Goal: Task Accomplishment & Management: Manage account settings

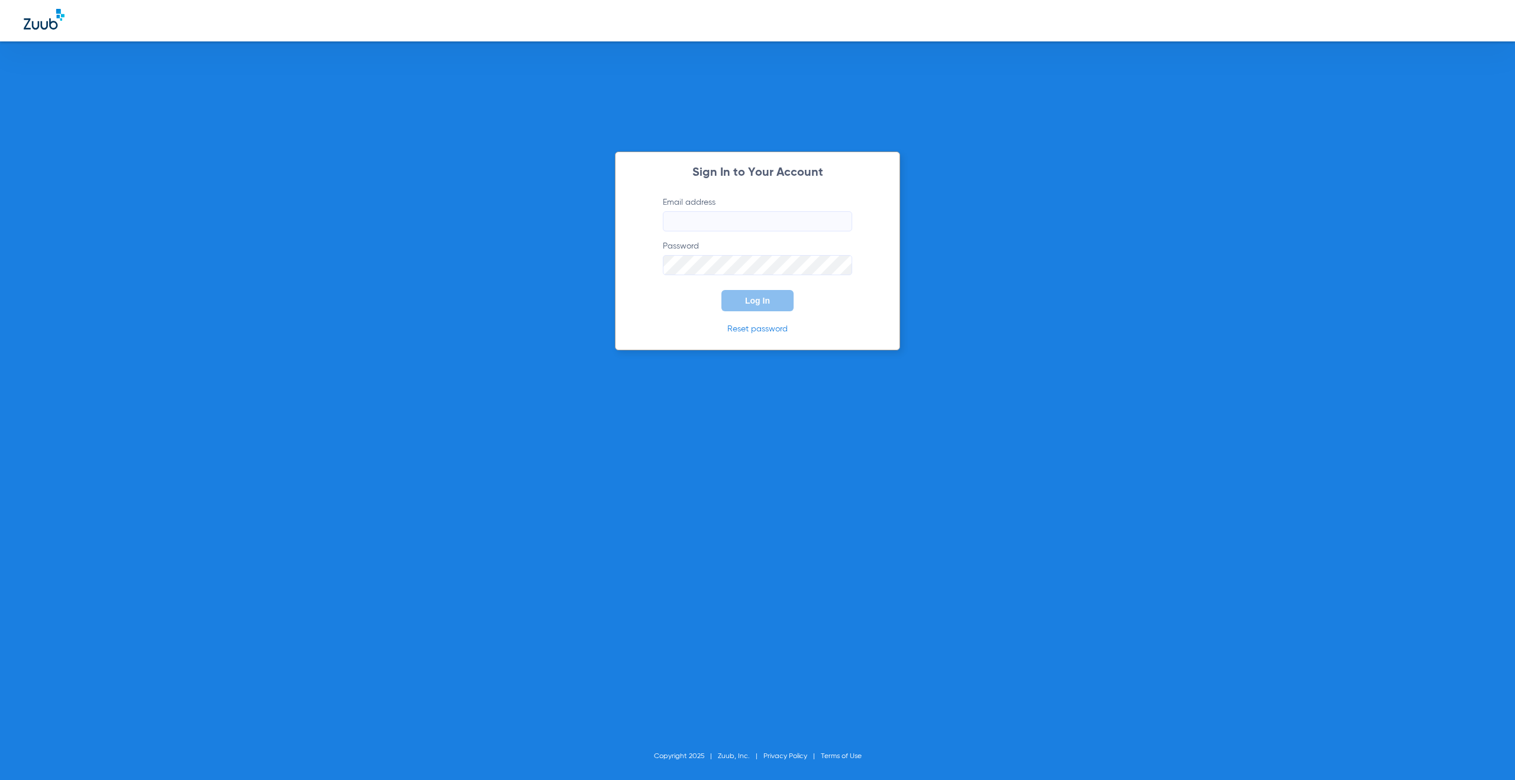
click at [770, 221] on input "Email address" at bounding box center [757, 221] width 189 height 20
type input "vee@zuub.com"
click at [773, 304] on button "Log In" at bounding box center [757, 300] width 72 height 21
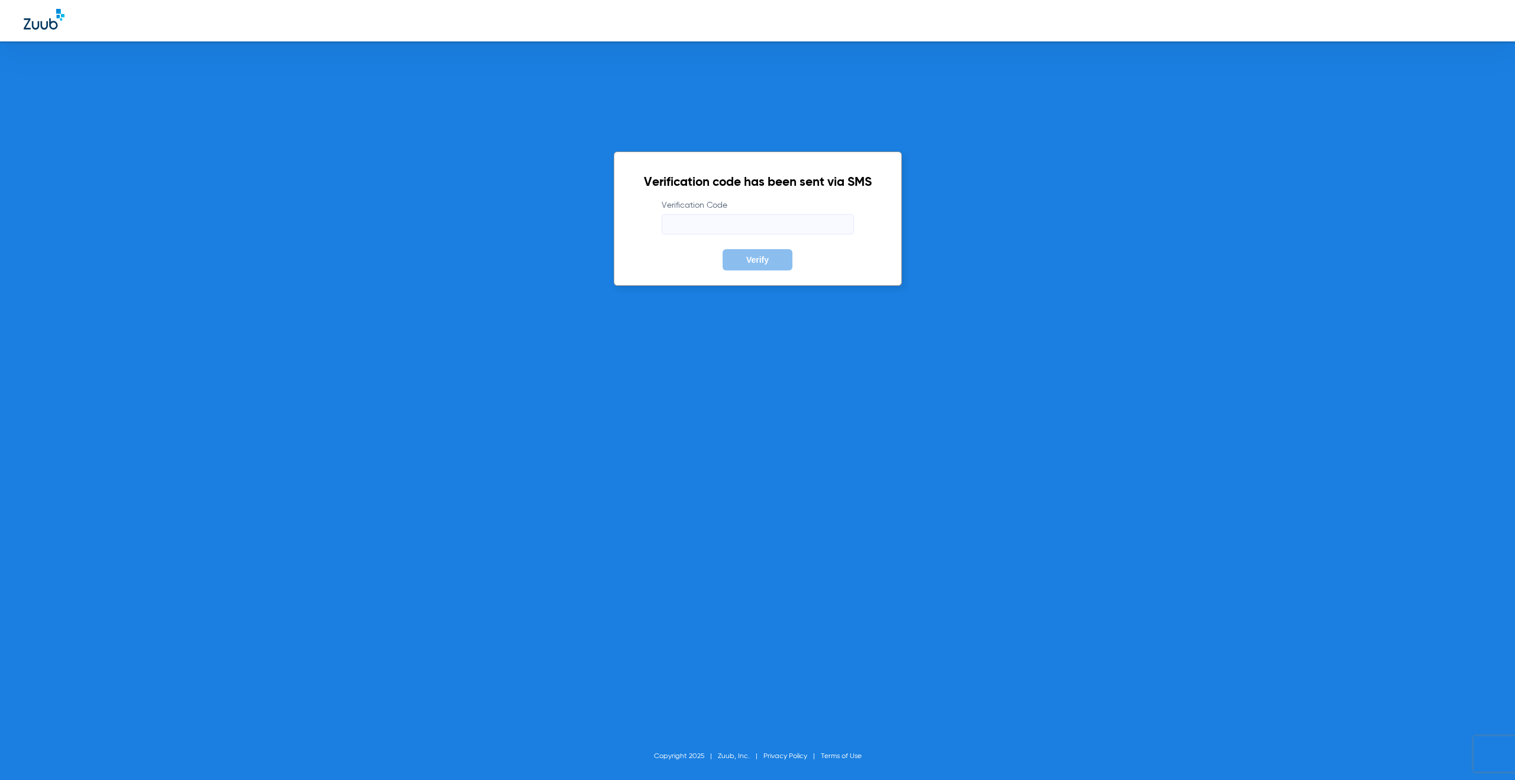
click at [687, 216] on input "Verification Code" at bounding box center [757, 224] width 192 height 20
paste input "156627"
type input "156627"
click at [757, 253] on button "Verify" at bounding box center [757, 259] width 70 height 21
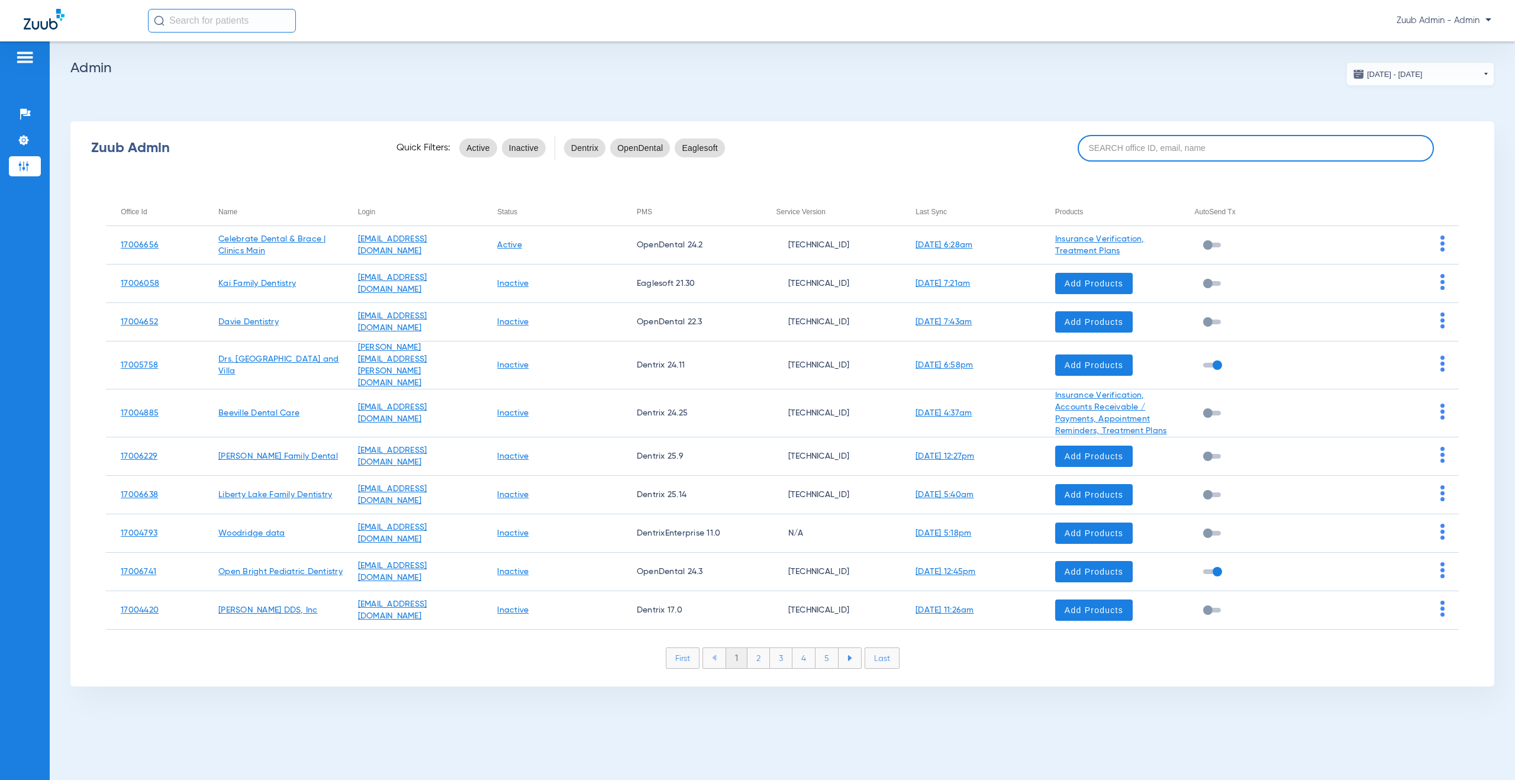
click at [1128, 148] on input at bounding box center [1255, 148] width 356 height 27
paste input "17005982"
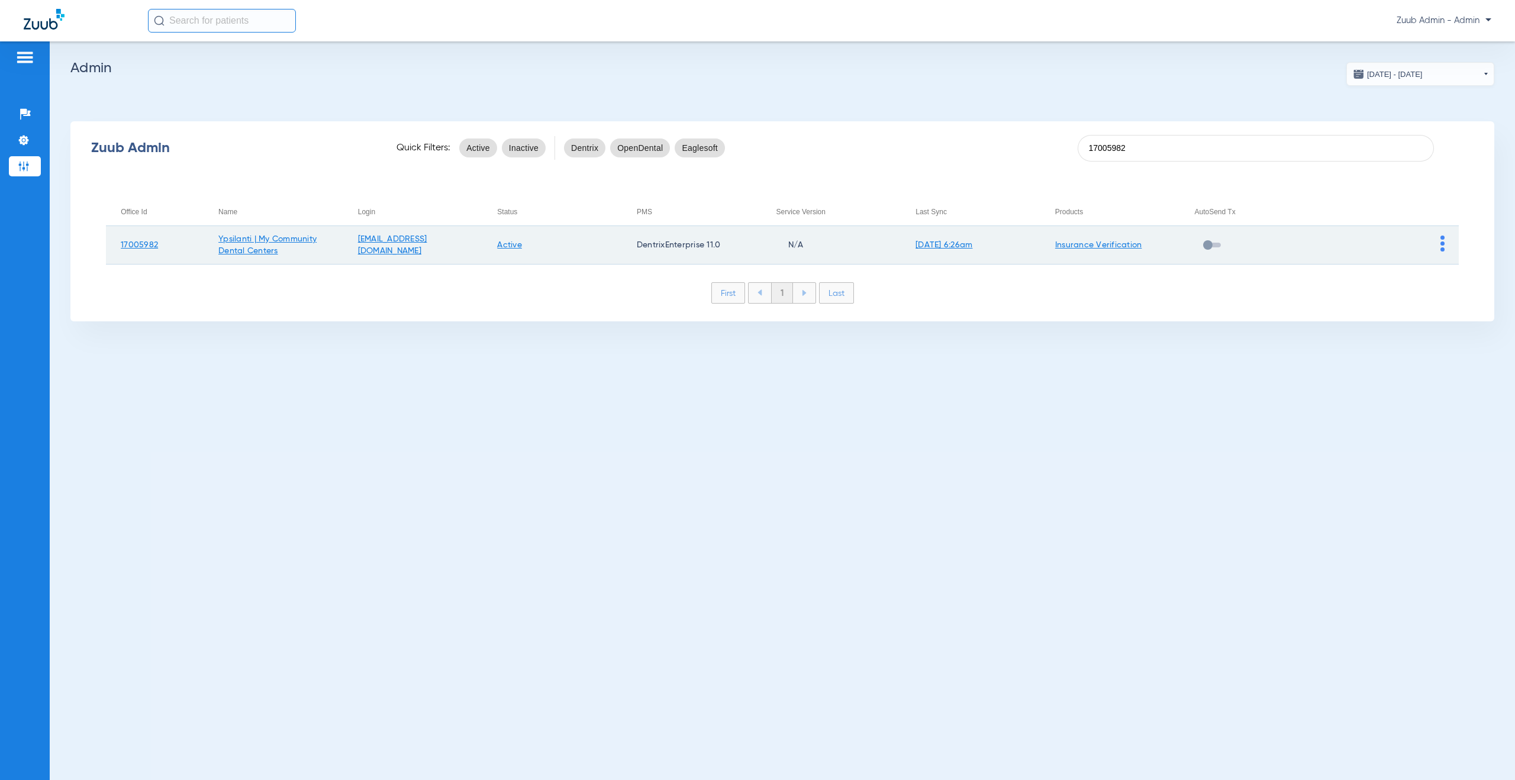
type input "17005982"
click at [1442, 245] on img at bounding box center [1442, 243] width 4 height 16
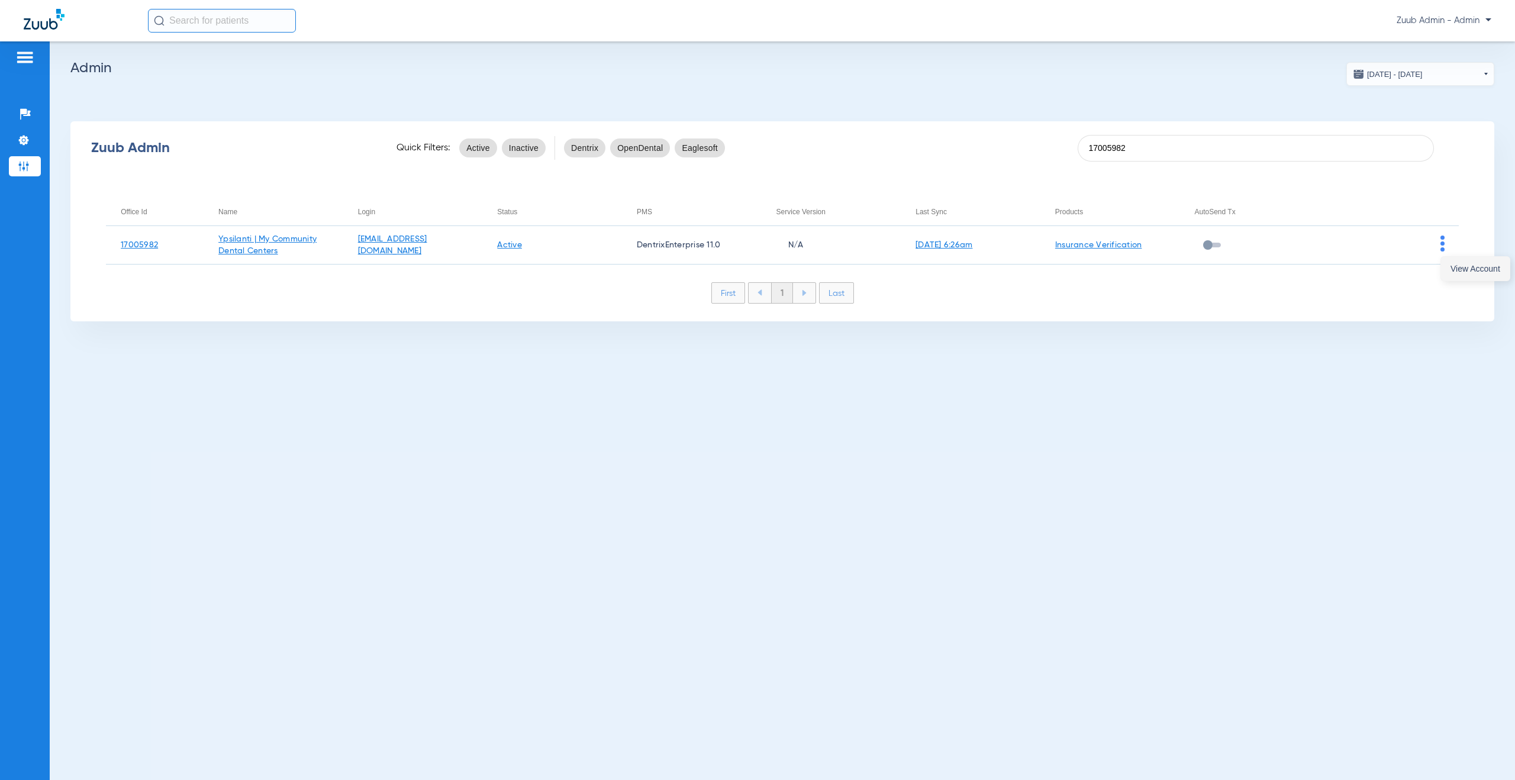
click at [1447, 268] on button "View Account" at bounding box center [1475, 269] width 69 height 24
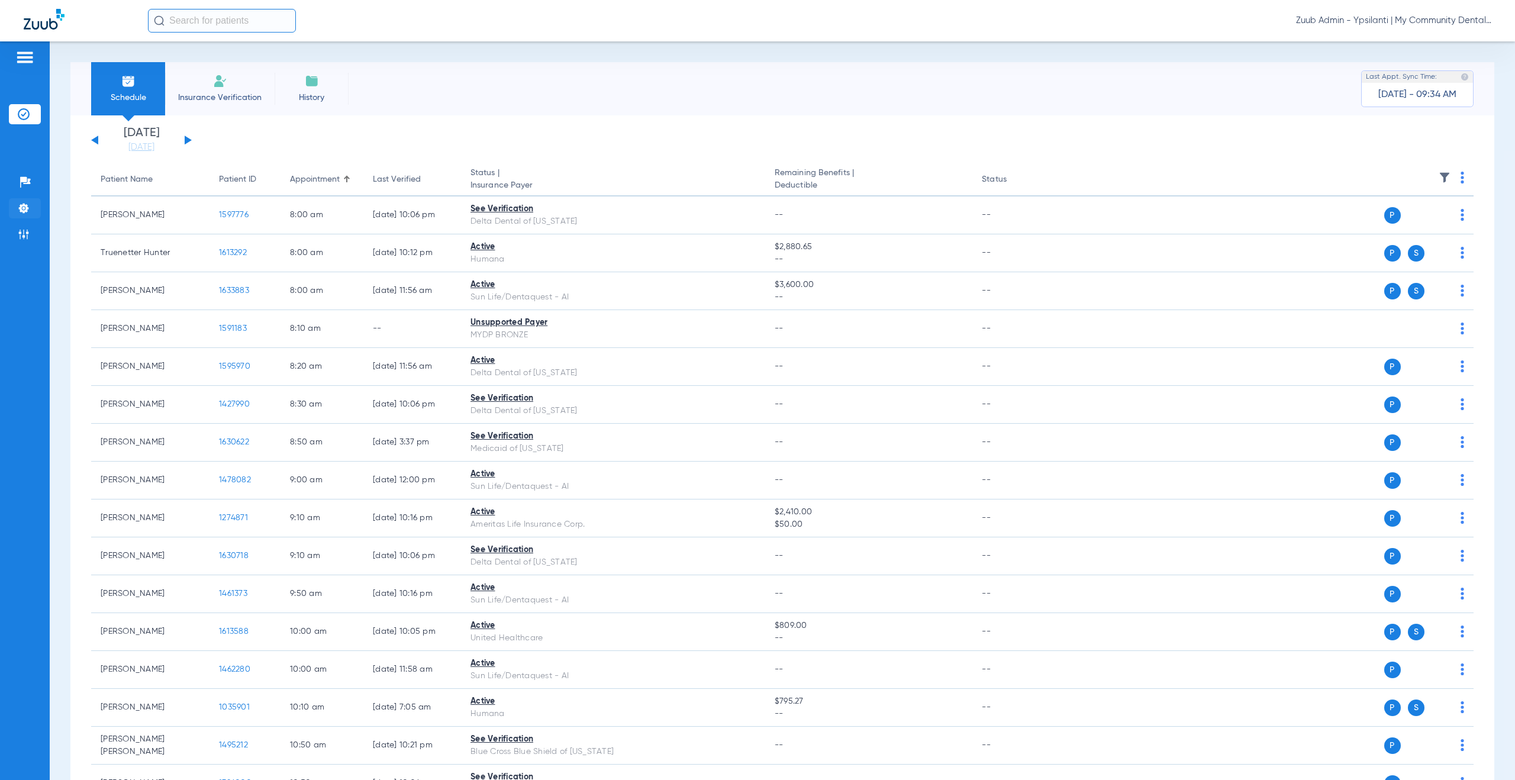
click at [24, 208] on img at bounding box center [24, 208] width 12 height 12
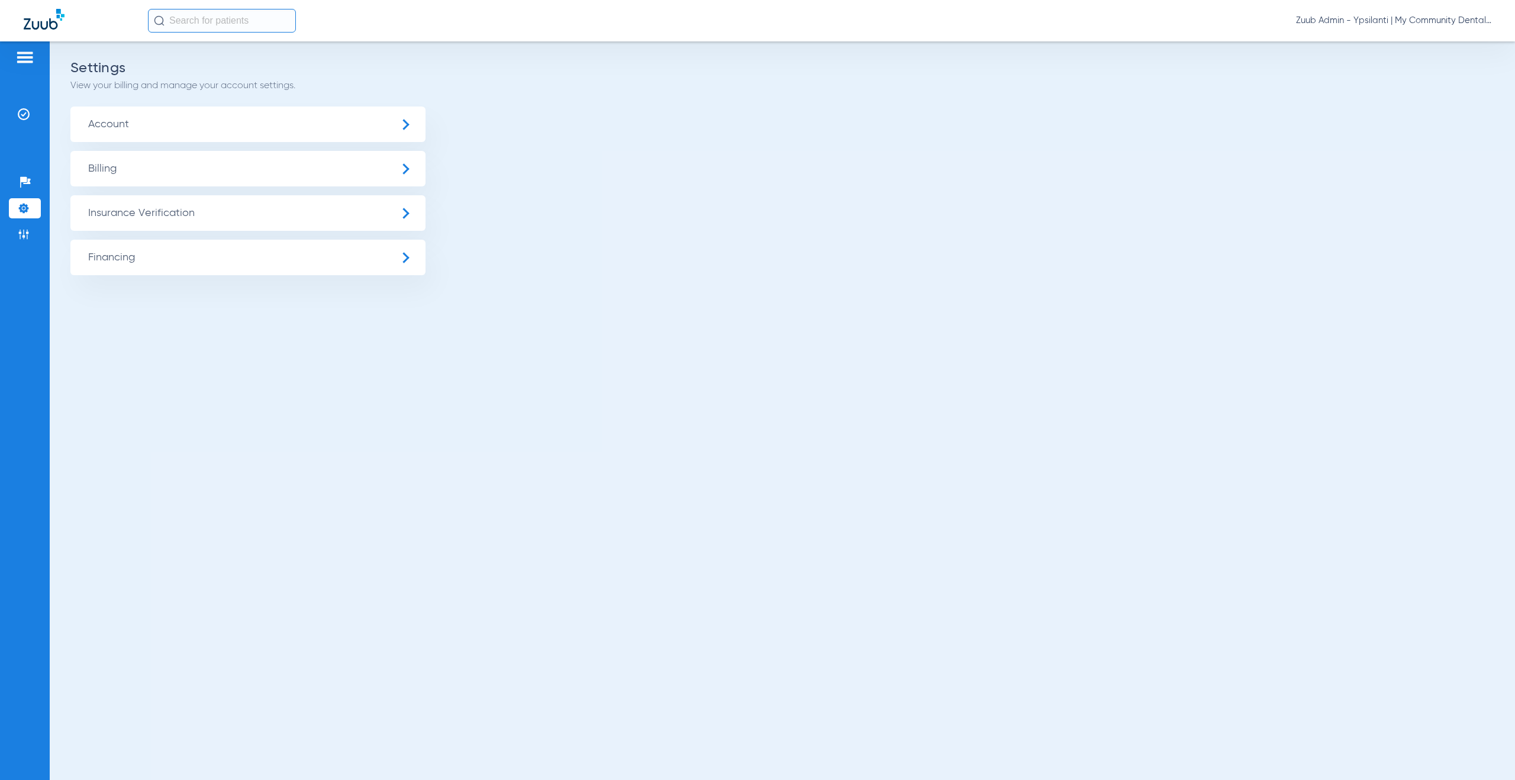
click at [236, 217] on span "Insurance Verification" at bounding box center [247, 212] width 355 height 35
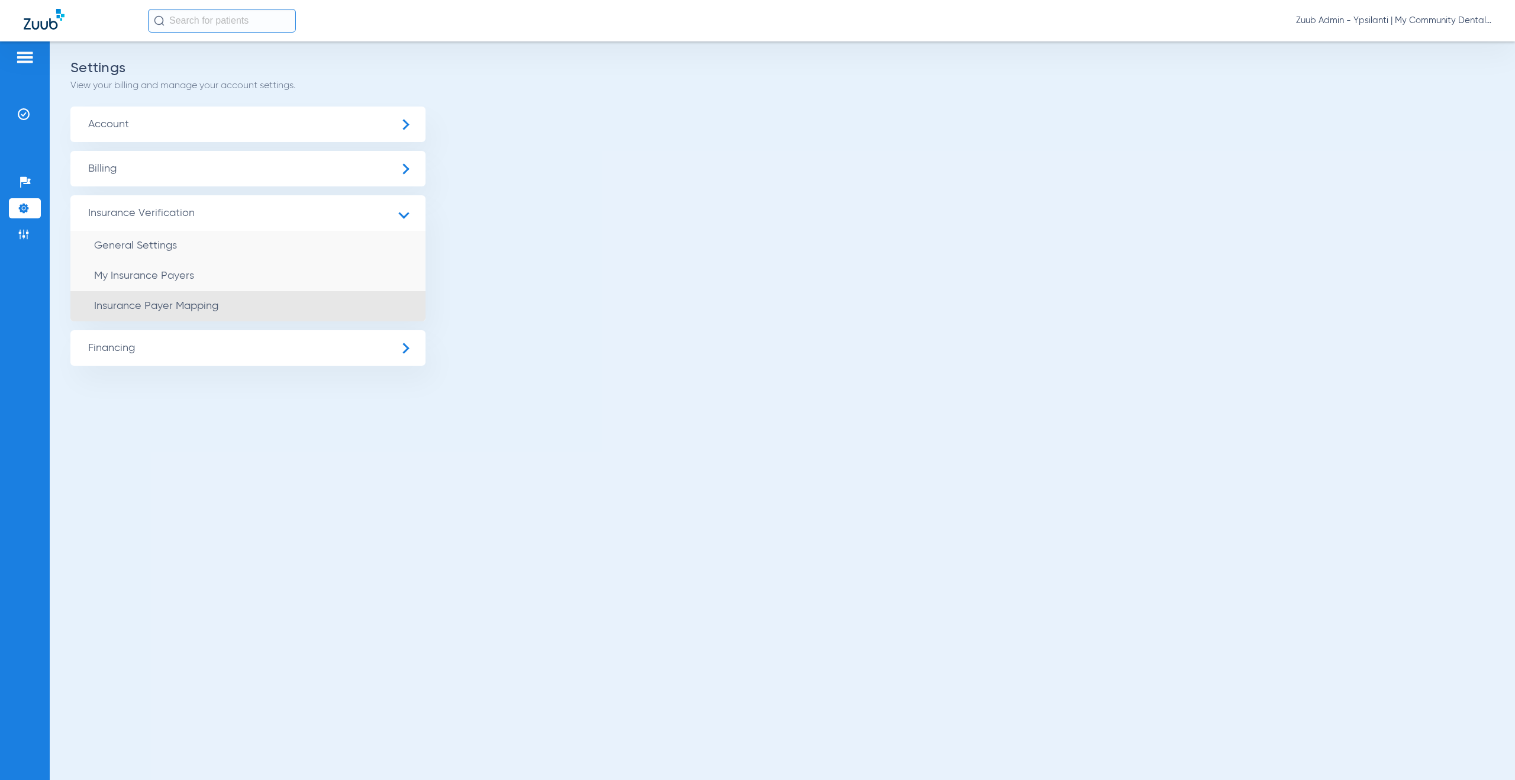
click at [290, 311] on li "Insurance Payer Mapping" at bounding box center [247, 306] width 355 height 30
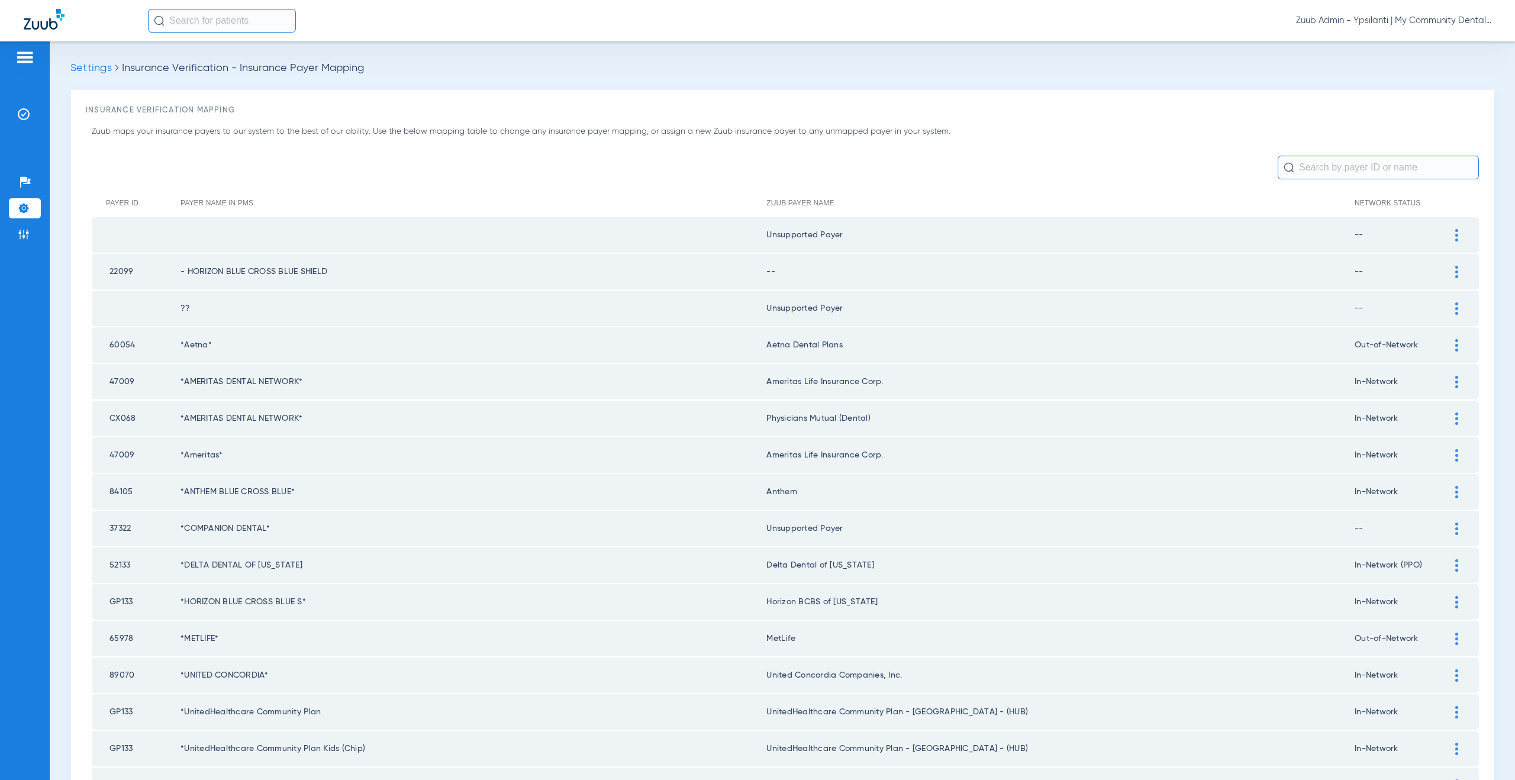
click at [1314, 164] on input "text" at bounding box center [1377, 168] width 201 height 24
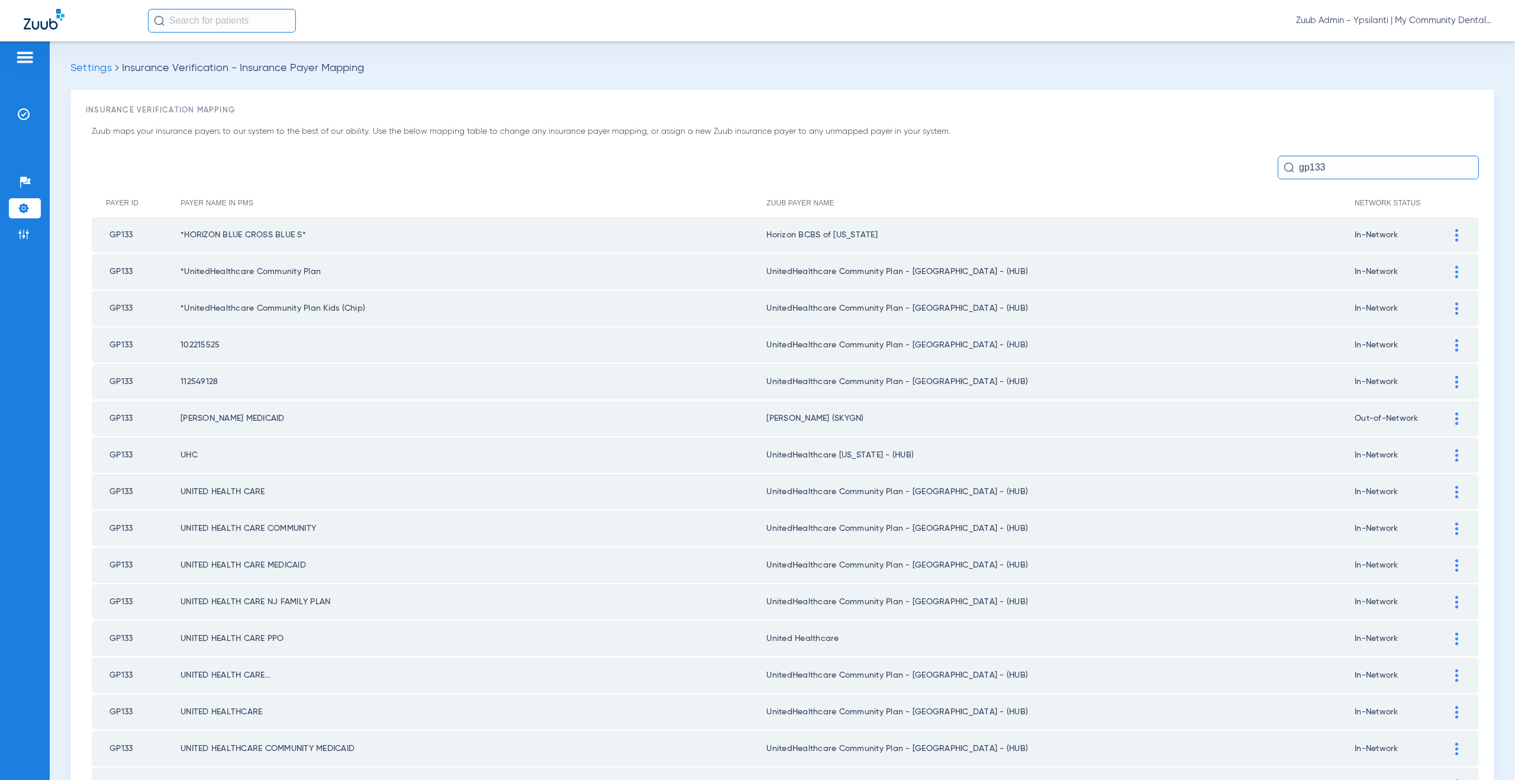
type input "gp133"
click at [1455, 272] on img at bounding box center [1456, 272] width 3 height 12
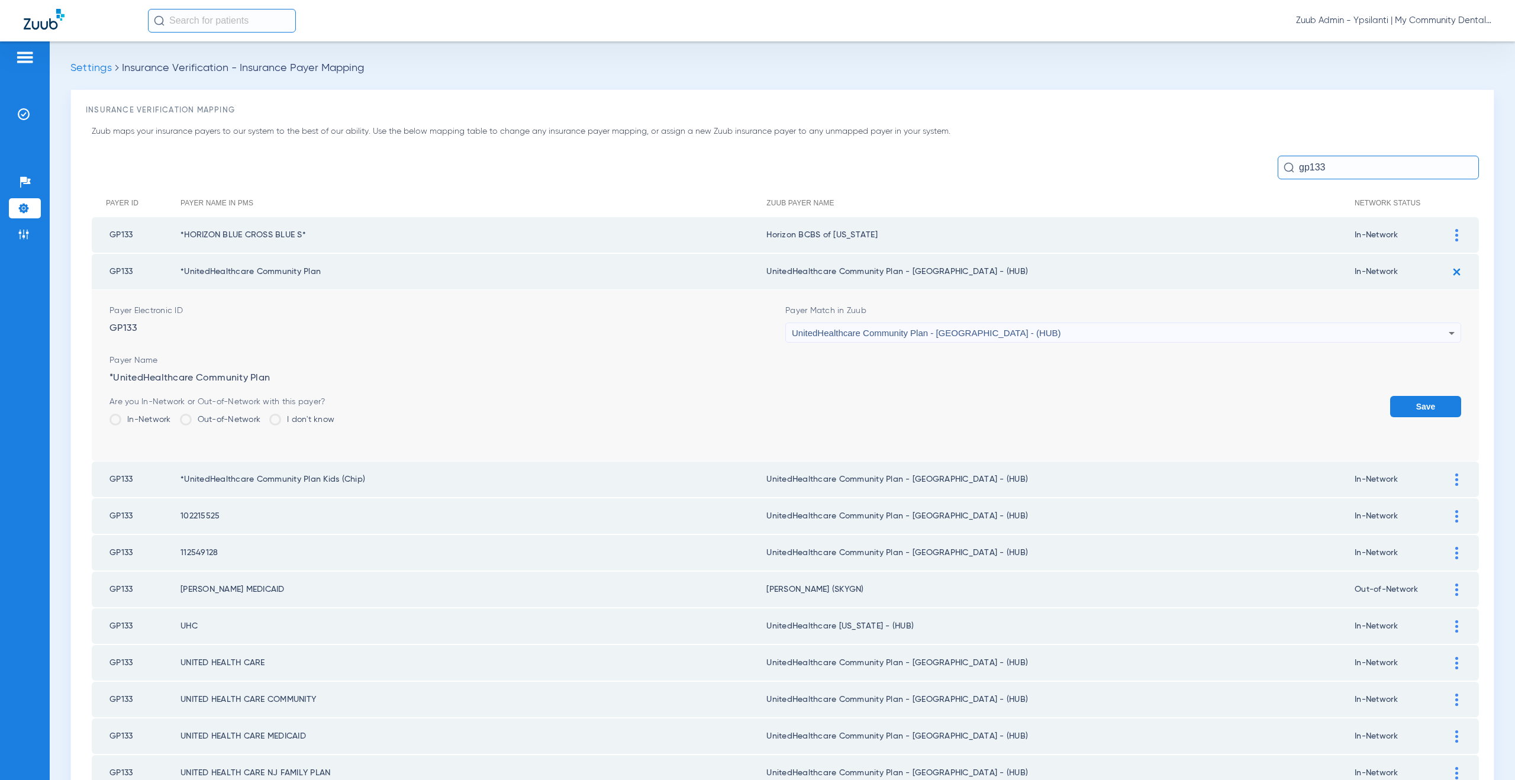
click at [826, 332] on span "UnitedHealthcare Community Plan - [GEOGRAPHIC_DATA] - (HUB)" at bounding box center [926, 333] width 269 height 10
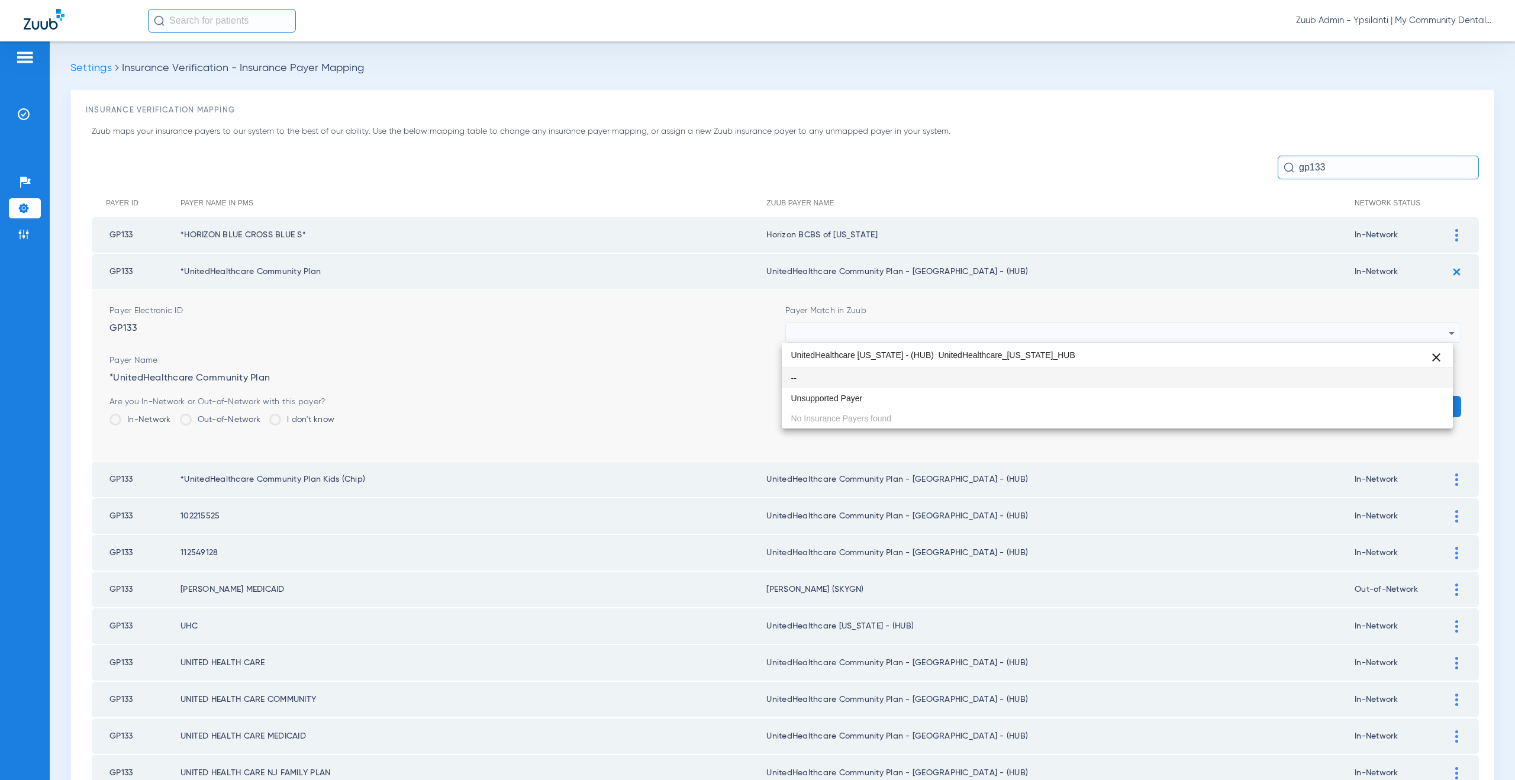
click at [851, 363] on input "UnitedHealthcare Michigan - (HUB) UnitedHealthcare_Michigan_HUB" at bounding box center [1117, 355] width 671 height 24
drag, startPoint x: 1074, startPoint y: 355, endPoint x: 924, endPoint y: 352, distance: 150.3
click at [924, 352] on input "UnitedHealthcare Michigan - (HUB) UnitedHealthcare_Michigan_HUB" at bounding box center [1117, 355] width 671 height 24
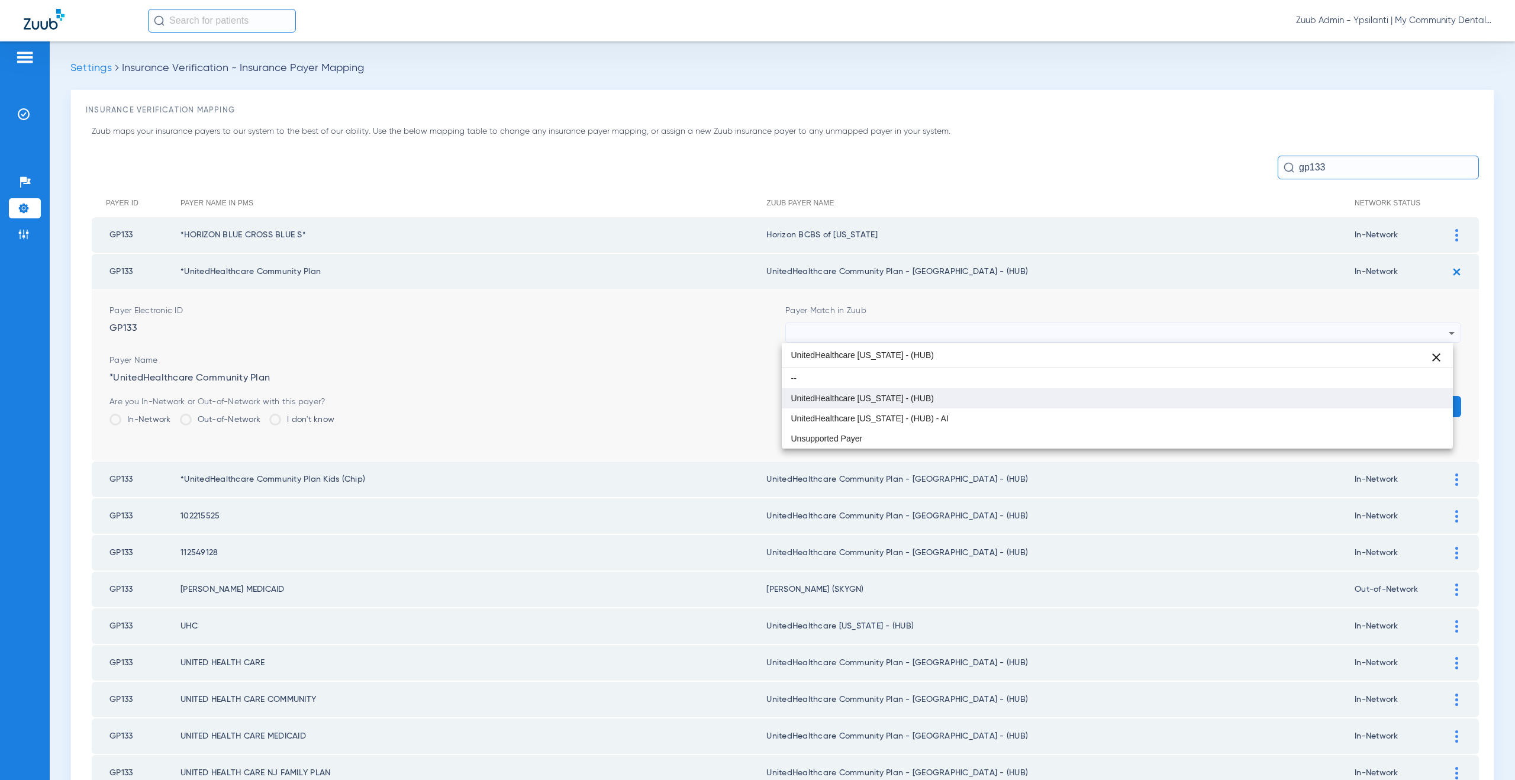
type input "UnitedHealthcare [US_STATE] - (HUB)"
click at [897, 399] on span "UnitedHealthcare [US_STATE] - (HUB)" at bounding box center [862, 398] width 143 height 8
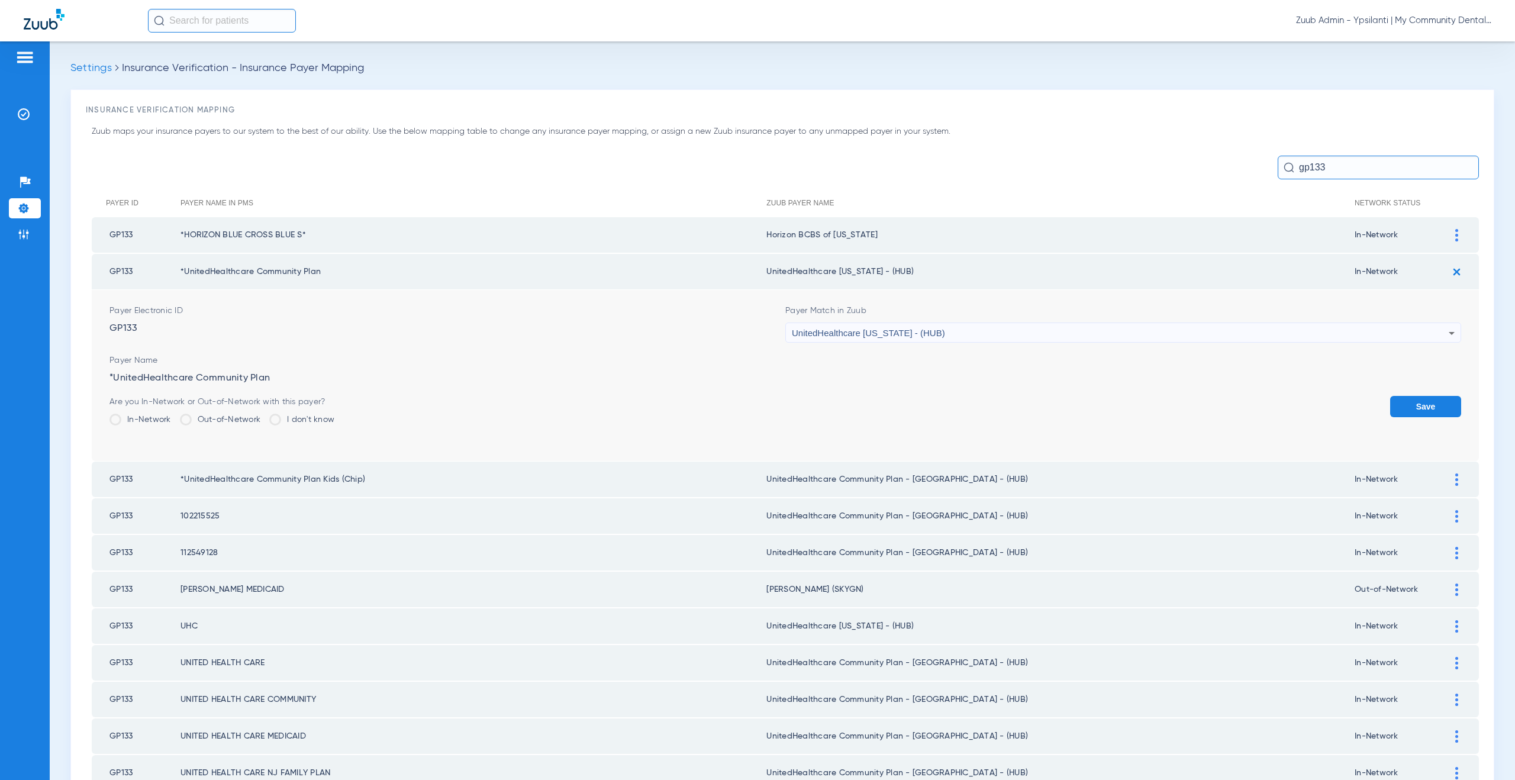
drag, startPoint x: 903, startPoint y: 272, endPoint x: 770, endPoint y: 274, distance: 132.5
click at [770, 274] on td "UnitedHealthcare [US_STATE] - (HUB)" at bounding box center [1060, 271] width 588 height 35
copy td "nitedHealthcare Michigan - (HUB)"
click at [1406, 412] on button "Save" at bounding box center [1425, 406] width 71 height 21
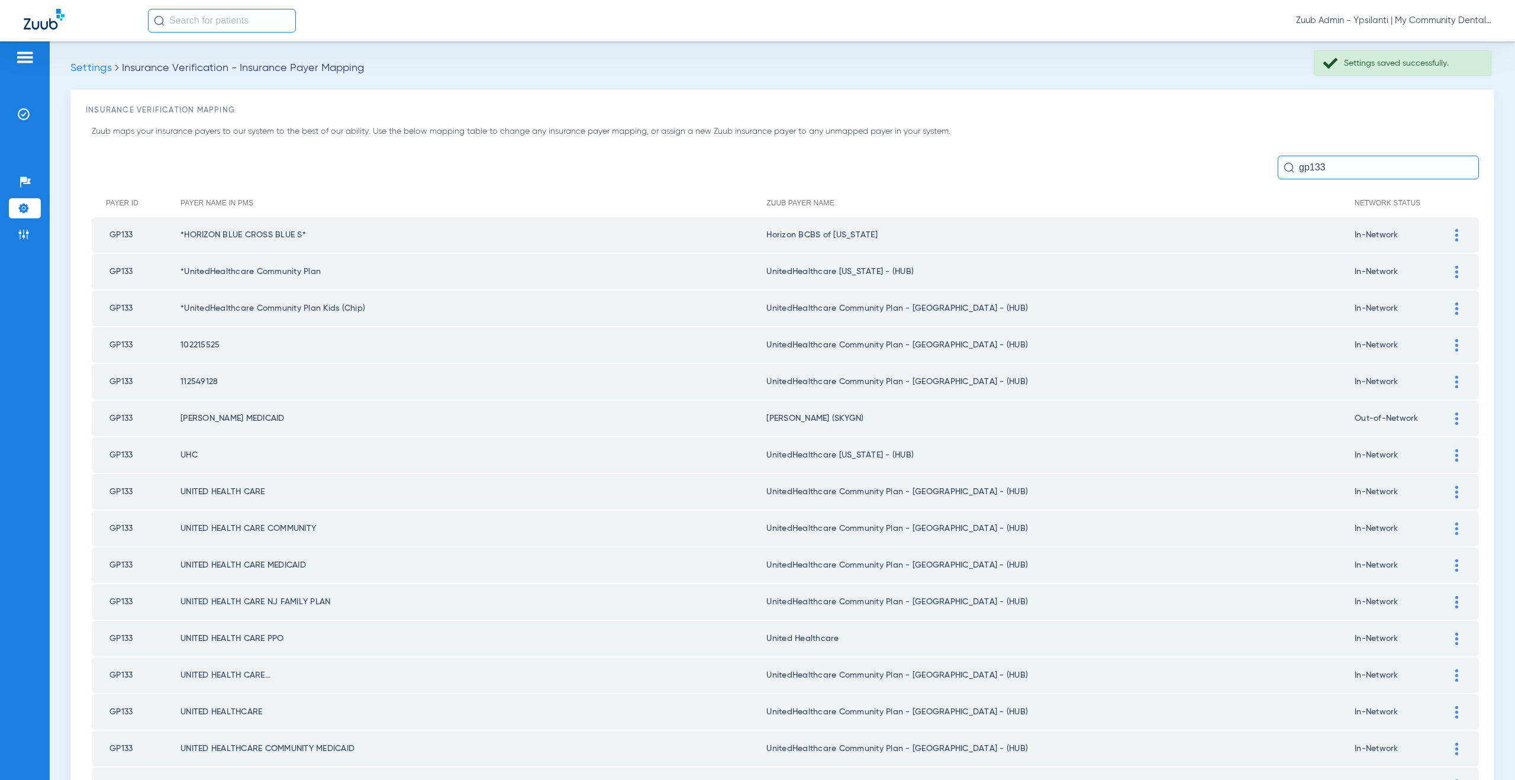
click at [1446, 315] on td at bounding box center [1462, 307] width 33 height 35
click at [1455, 303] on img at bounding box center [1456, 308] width 3 height 12
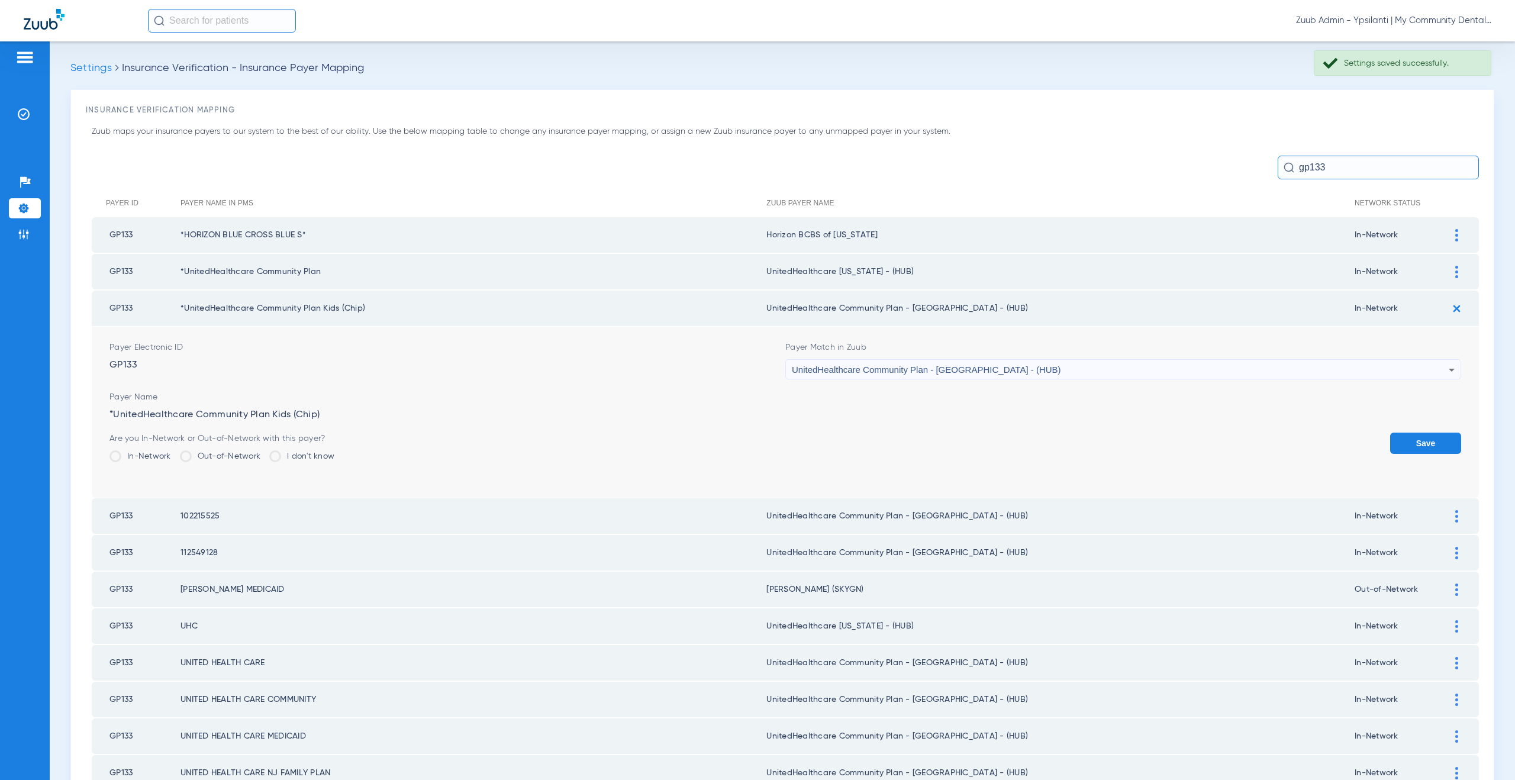
click at [873, 369] on span "UnitedHealthcare Community Plan - [GEOGRAPHIC_DATA] - (HUB)" at bounding box center [926, 369] width 269 height 10
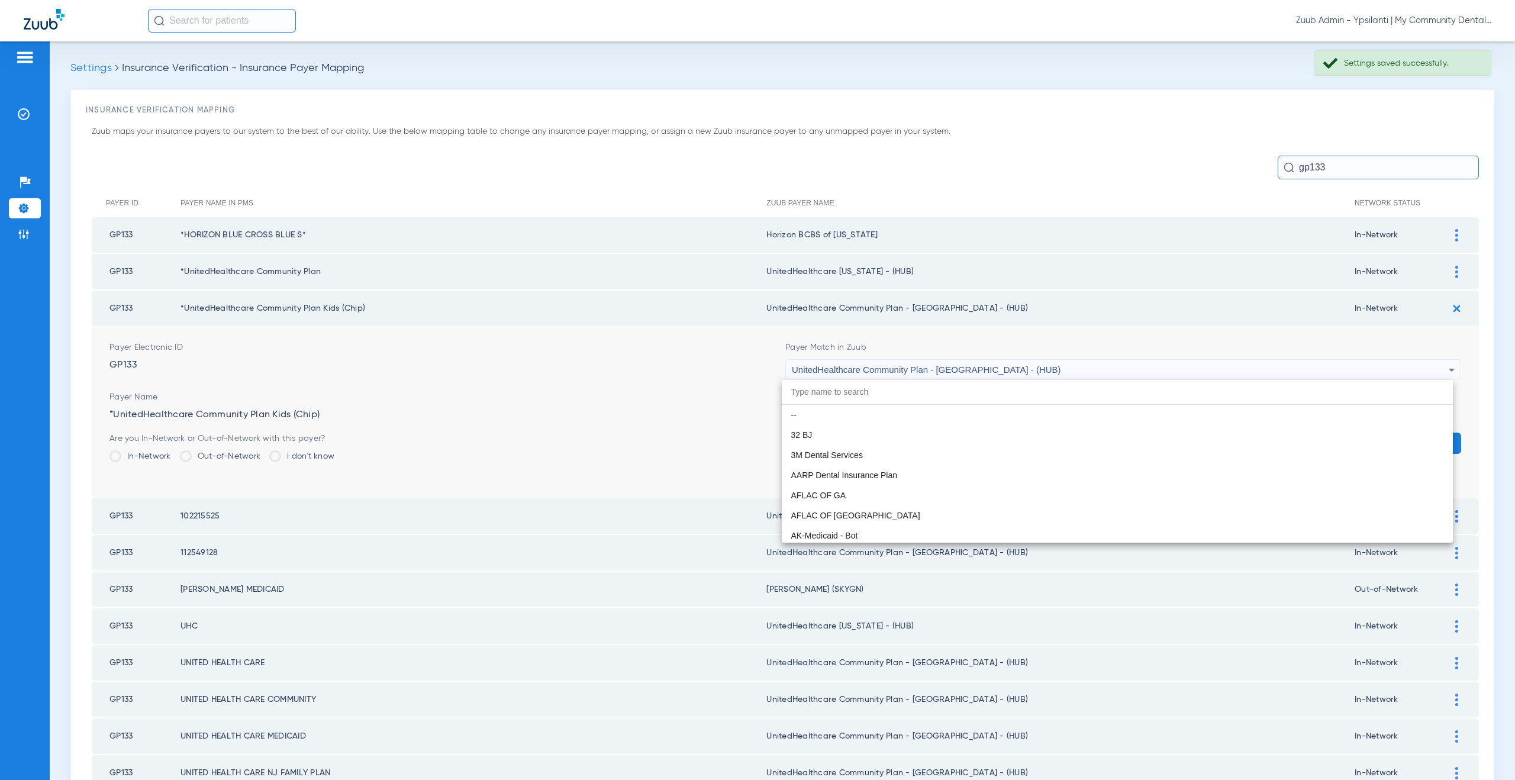
paste input "nitedHealthcare Michigan - (HUB)"
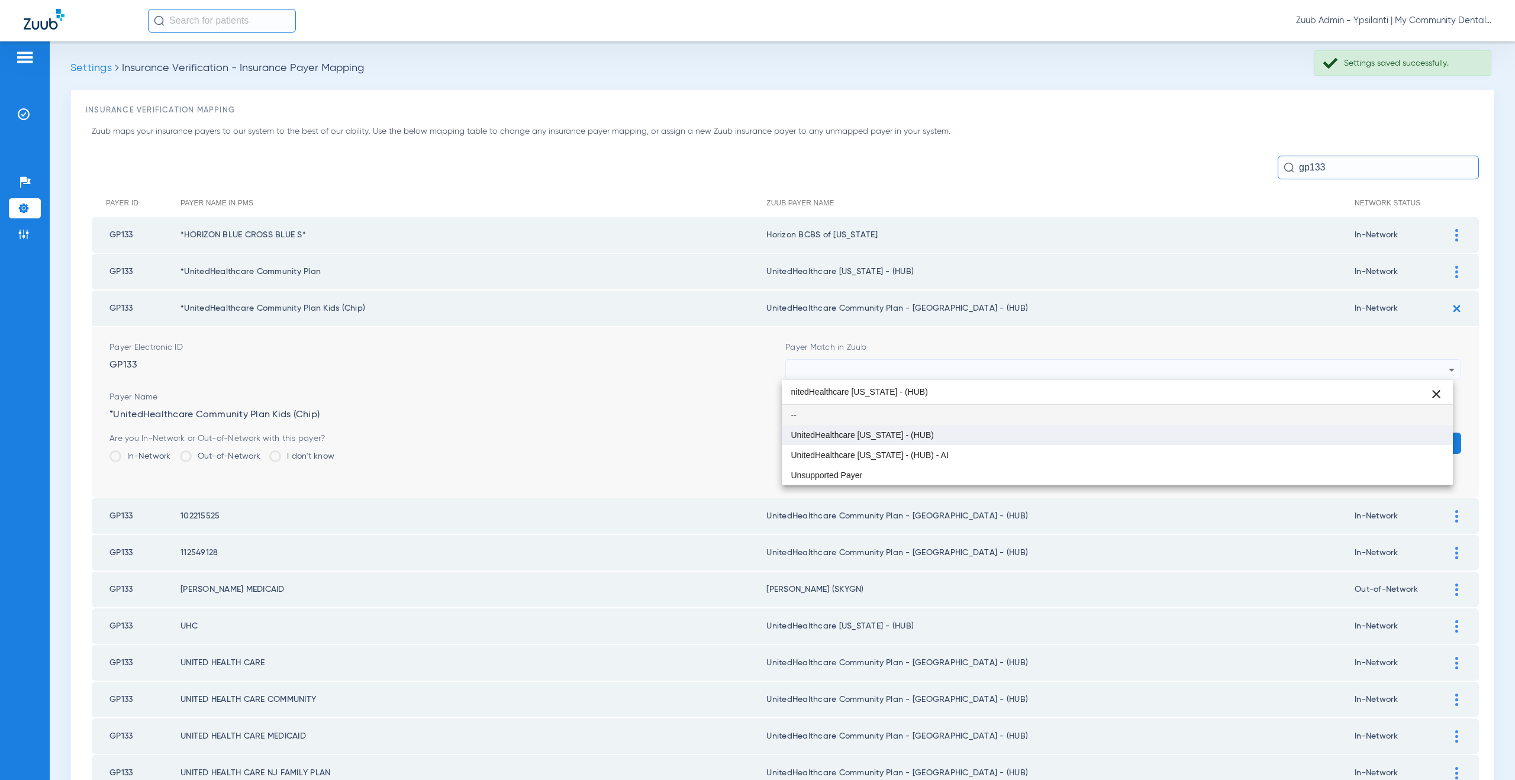
type input "nitedHealthcare Michigan - (HUB)"
click at [868, 443] on mat-option "UnitedHealthcare [US_STATE] - (HUB)" at bounding box center [1117, 435] width 671 height 20
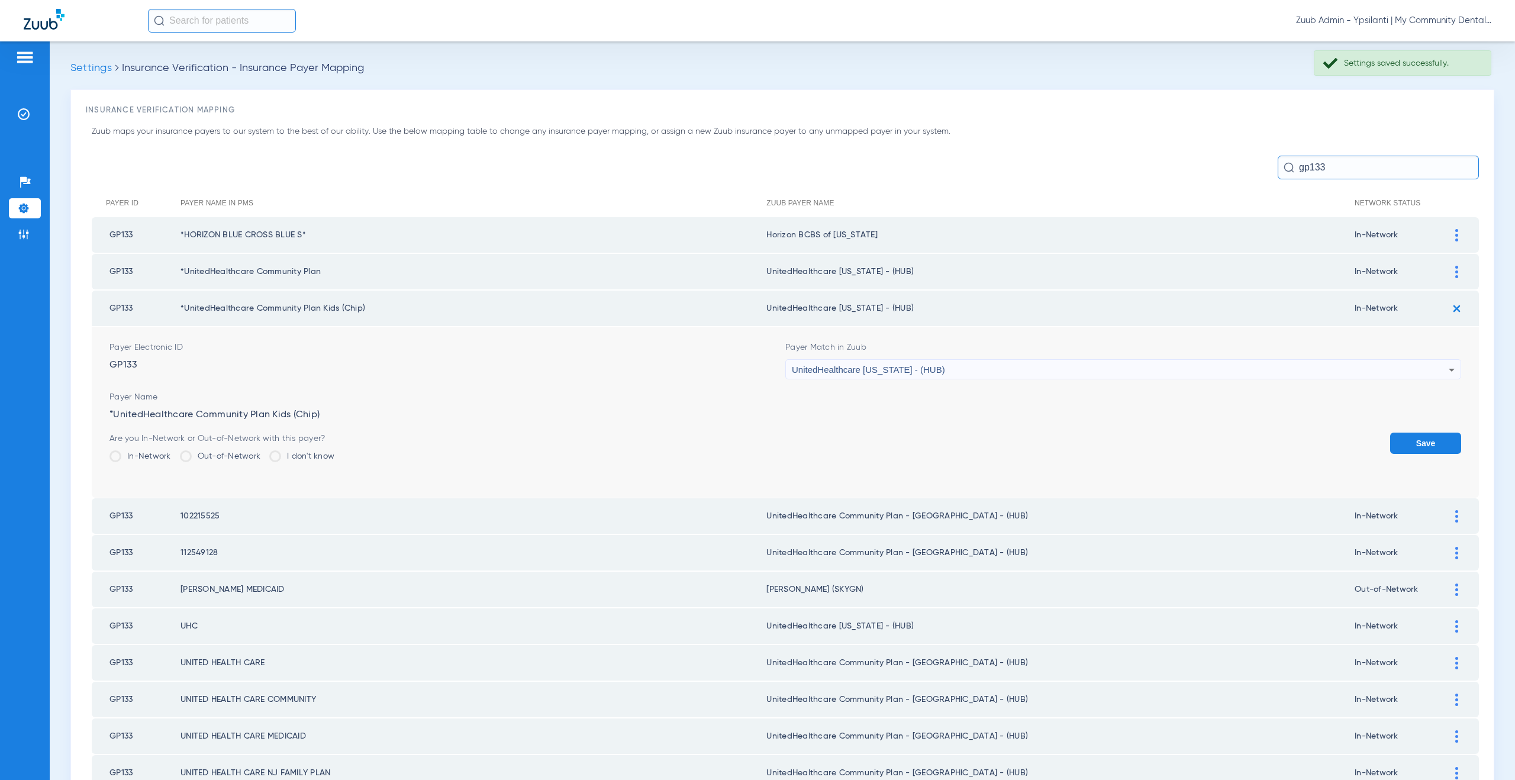
click at [1409, 444] on button "Save" at bounding box center [1425, 442] width 71 height 21
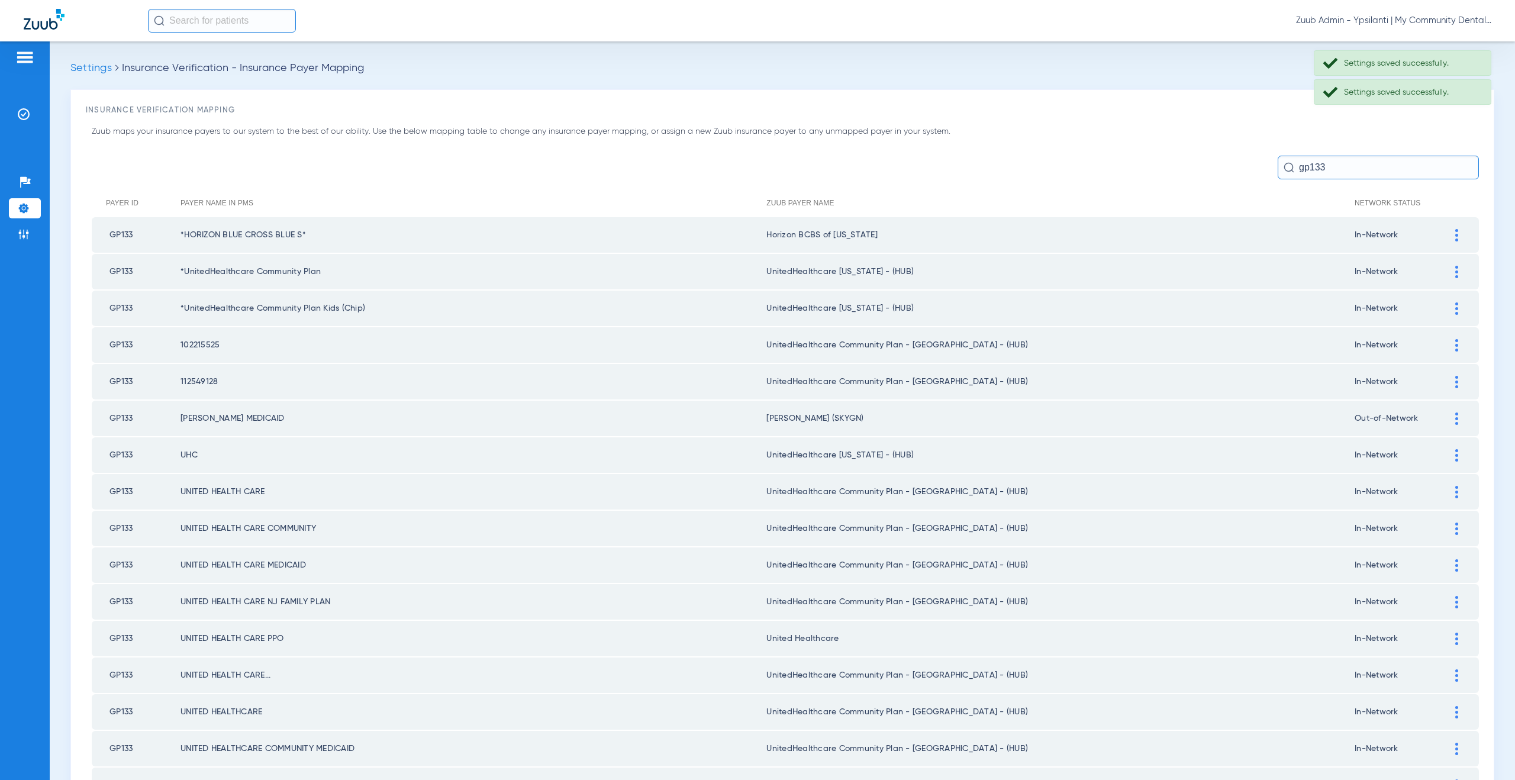
click at [1446, 340] on div at bounding box center [1456, 345] width 21 height 12
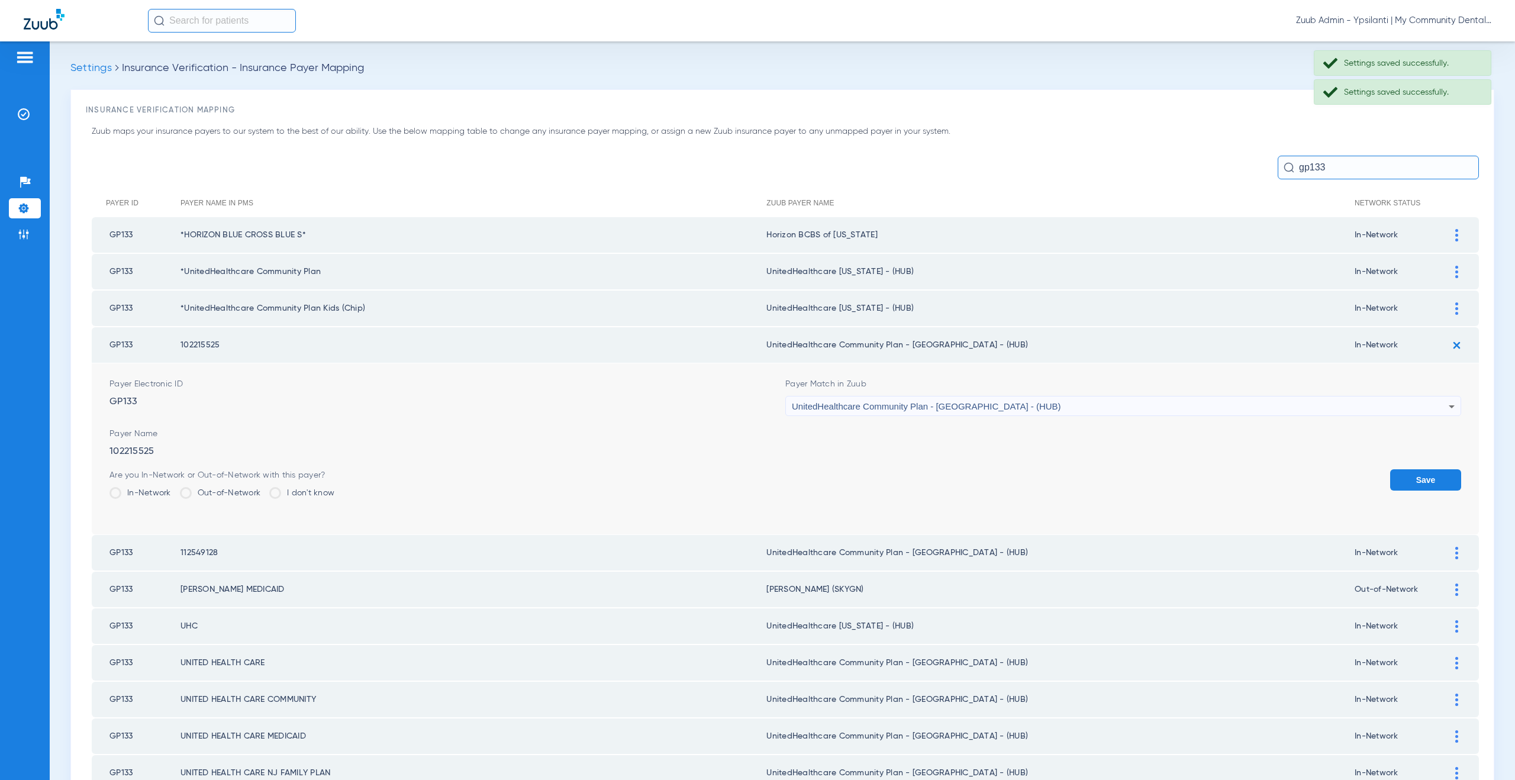
click at [916, 408] on span "UnitedHealthcare Community Plan - [GEOGRAPHIC_DATA] - (HUB)" at bounding box center [926, 406] width 269 height 10
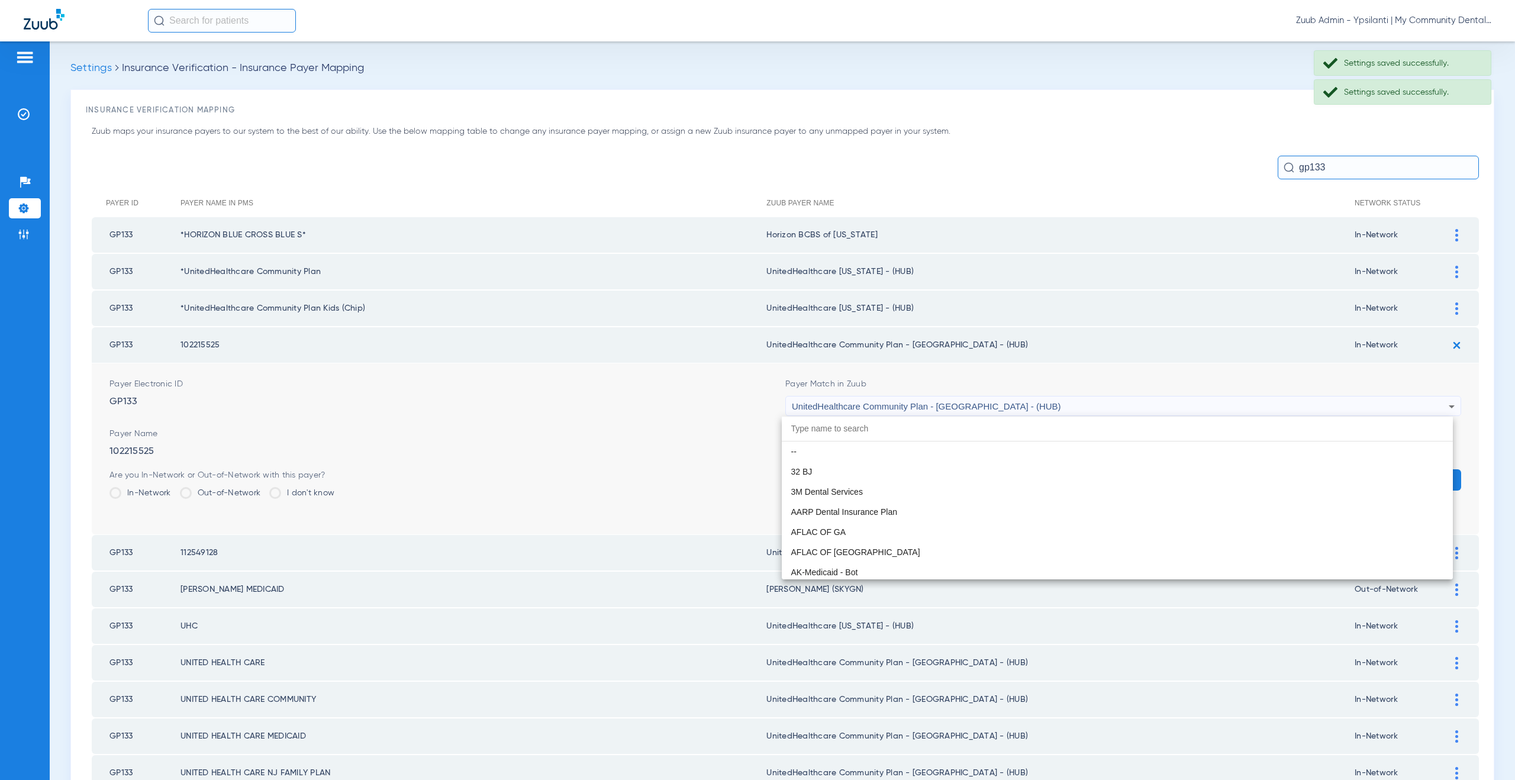
scroll to position [7908, 0]
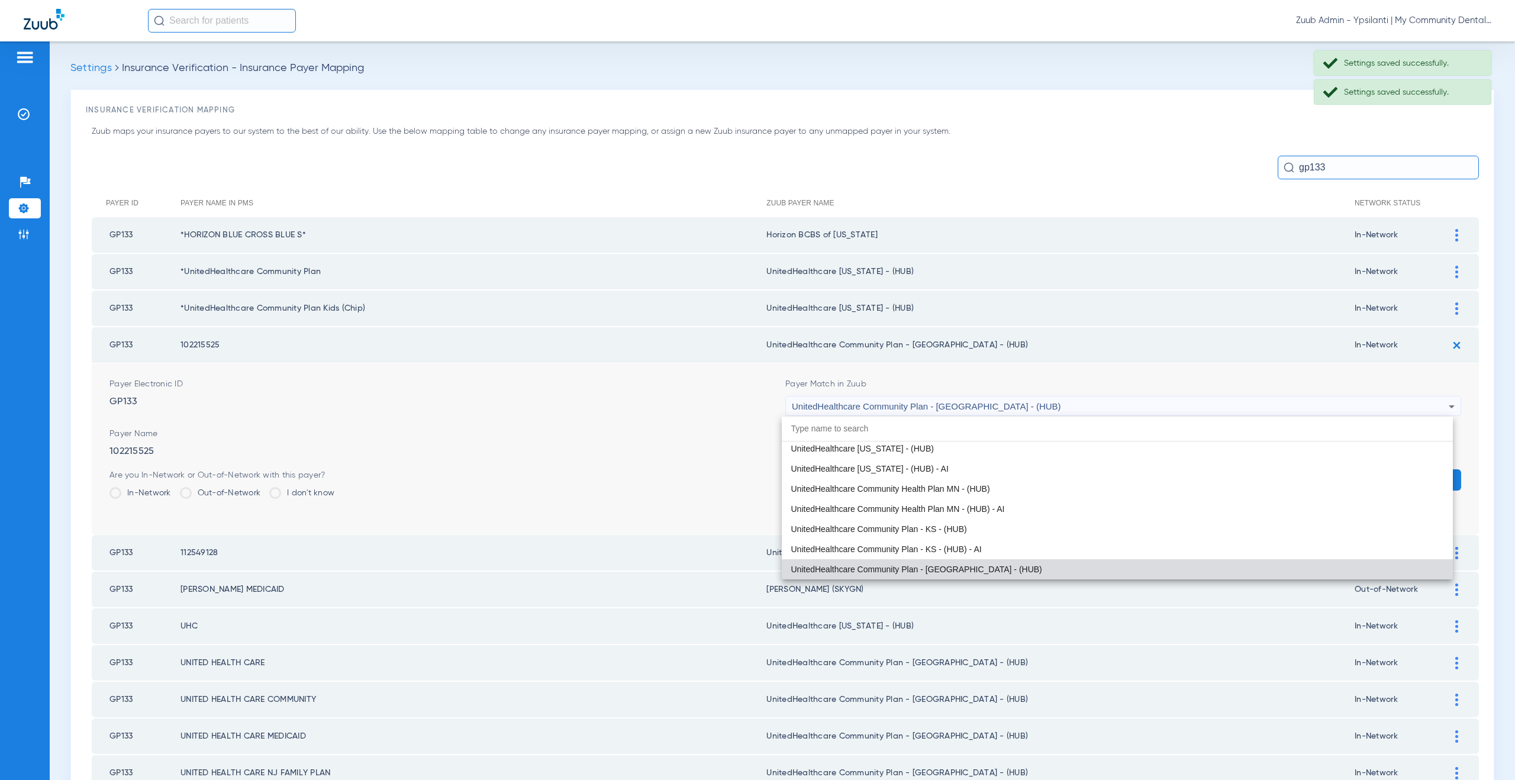
paste input "nitedHealthcare Michigan - (HUB)"
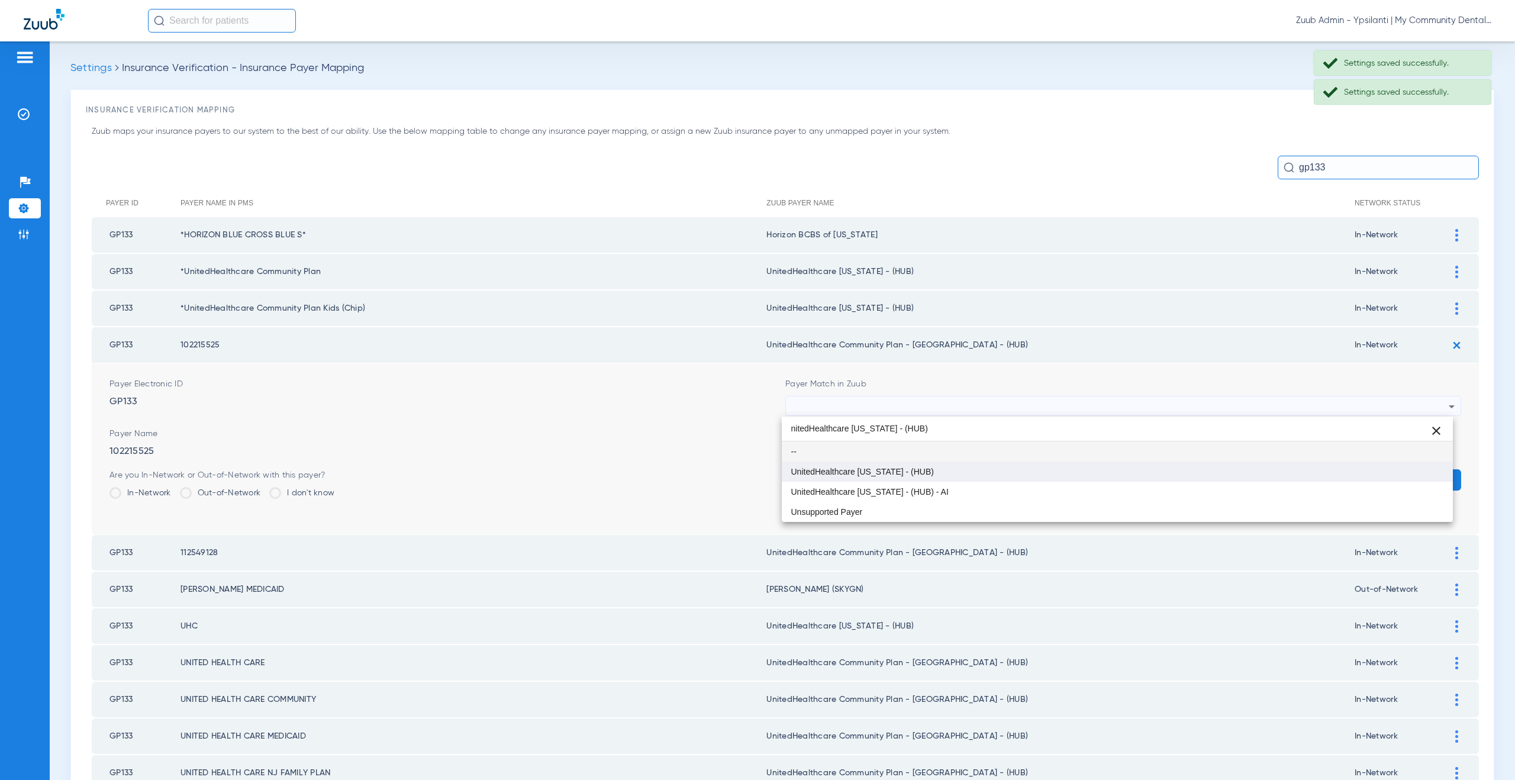
scroll to position [0, 0]
type input "nitedHealthcare Michigan - (HUB)"
click at [917, 470] on span "UnitedHealthcare [US_STATE] - (HUB)" at bounding box center [862, 471] width 143 height 8
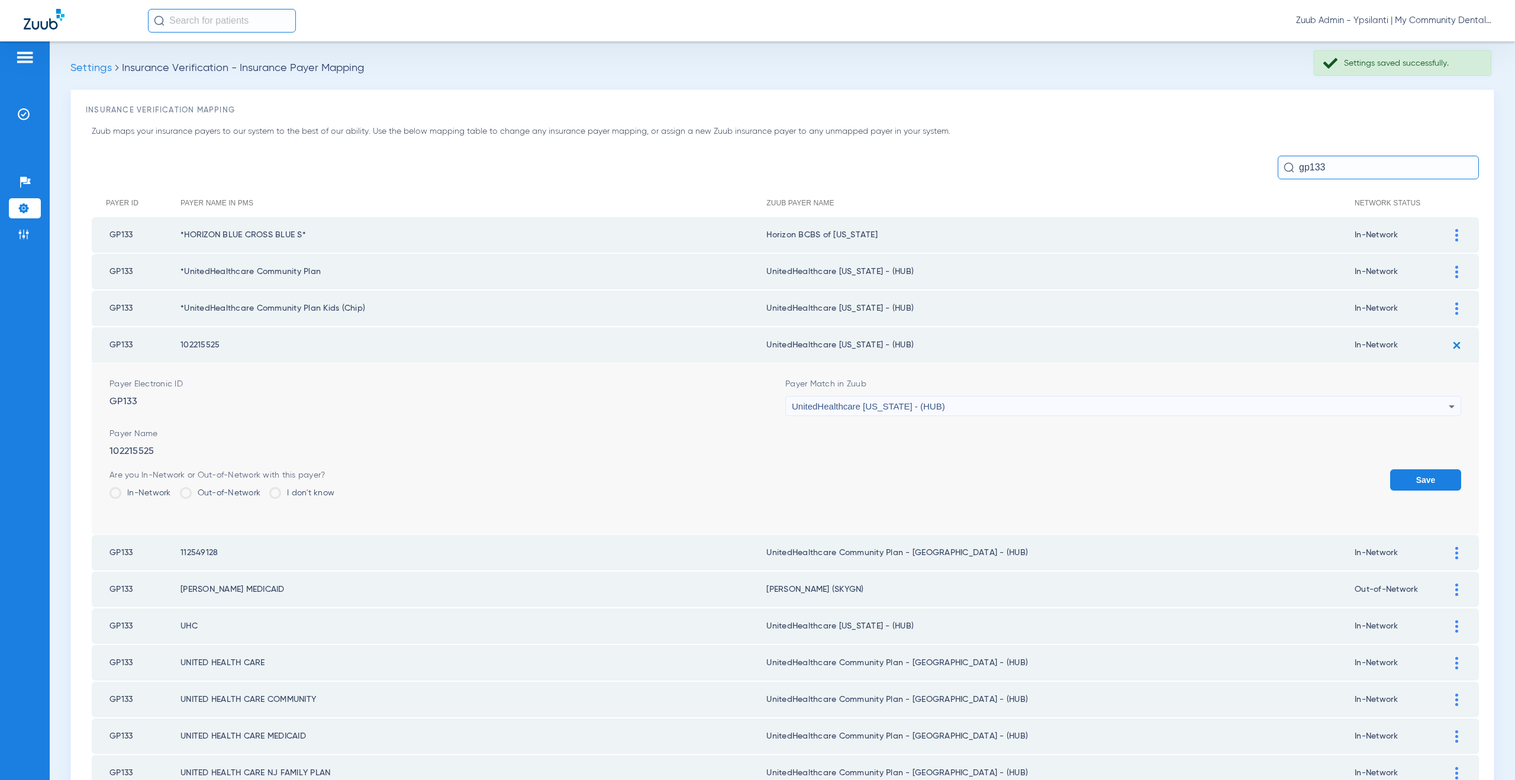
drag, startPoint x: 1453, startPoint y: 482, endPoint x: 1440, endPoint y: 477, distance: 13.8
click at [1454, 482] on td "Payer Electronic ID GP133 Payer Match in Zuub UnitedHealthcare Michigan - (HUB)…" at bounding box center [785, 448] width 1387 height 171
drag, startPoint x: 1407, startPoint y: 488, endPoint x: 1455, endPoint y: 413, distance: 89.4
click at [1407, 486] on button "Save" at bounding box center [1425, 479] width 71 height 21
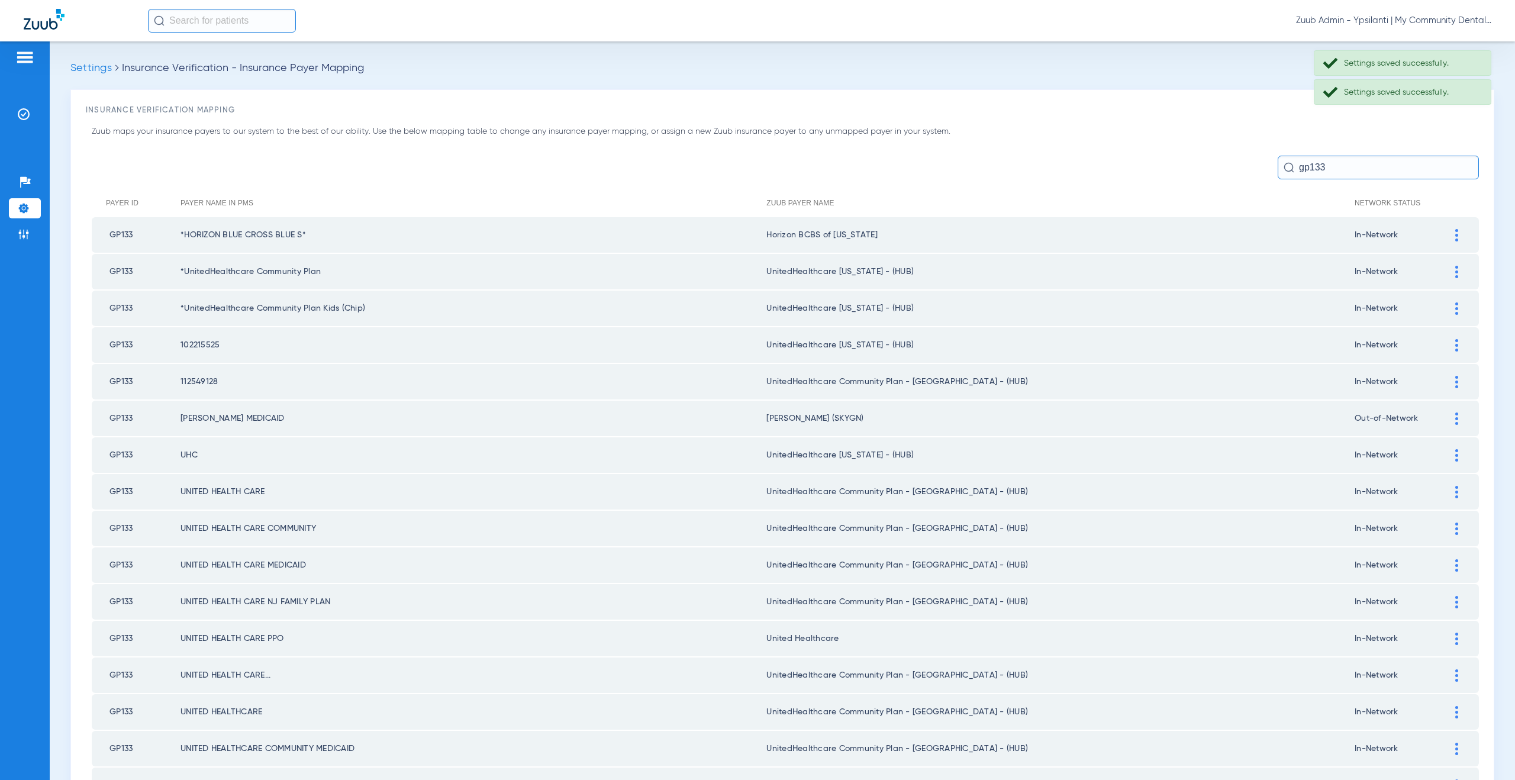
click at [1446, 386] on div at bounding box center [1456, 382] width 21 height 12
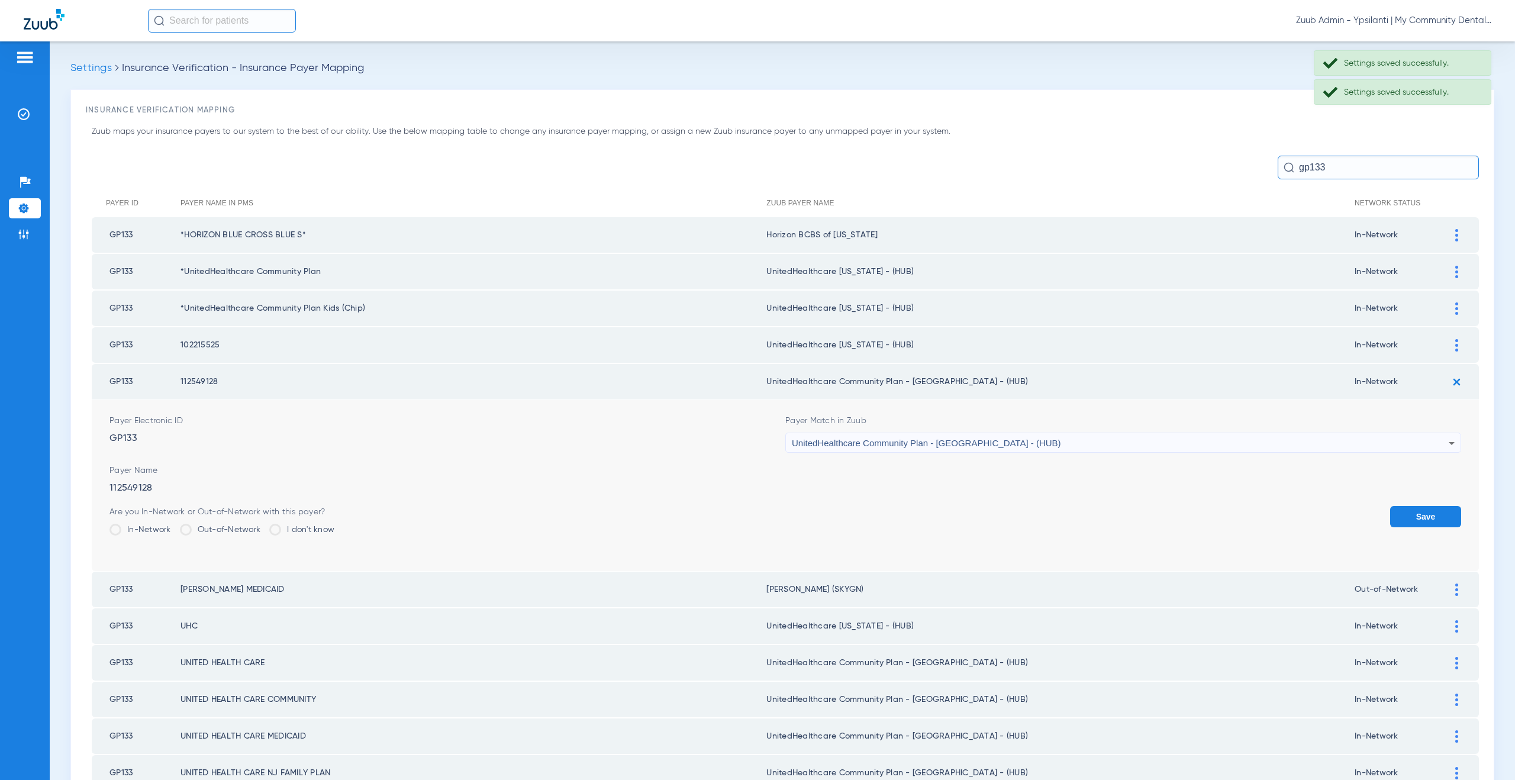
click at [846, 438] on span "UnitedHealthcare Community Plan - [GEOGRAPHIC_DATA] - (HUB)" at bounding box center [926, 443] width 269 height 10
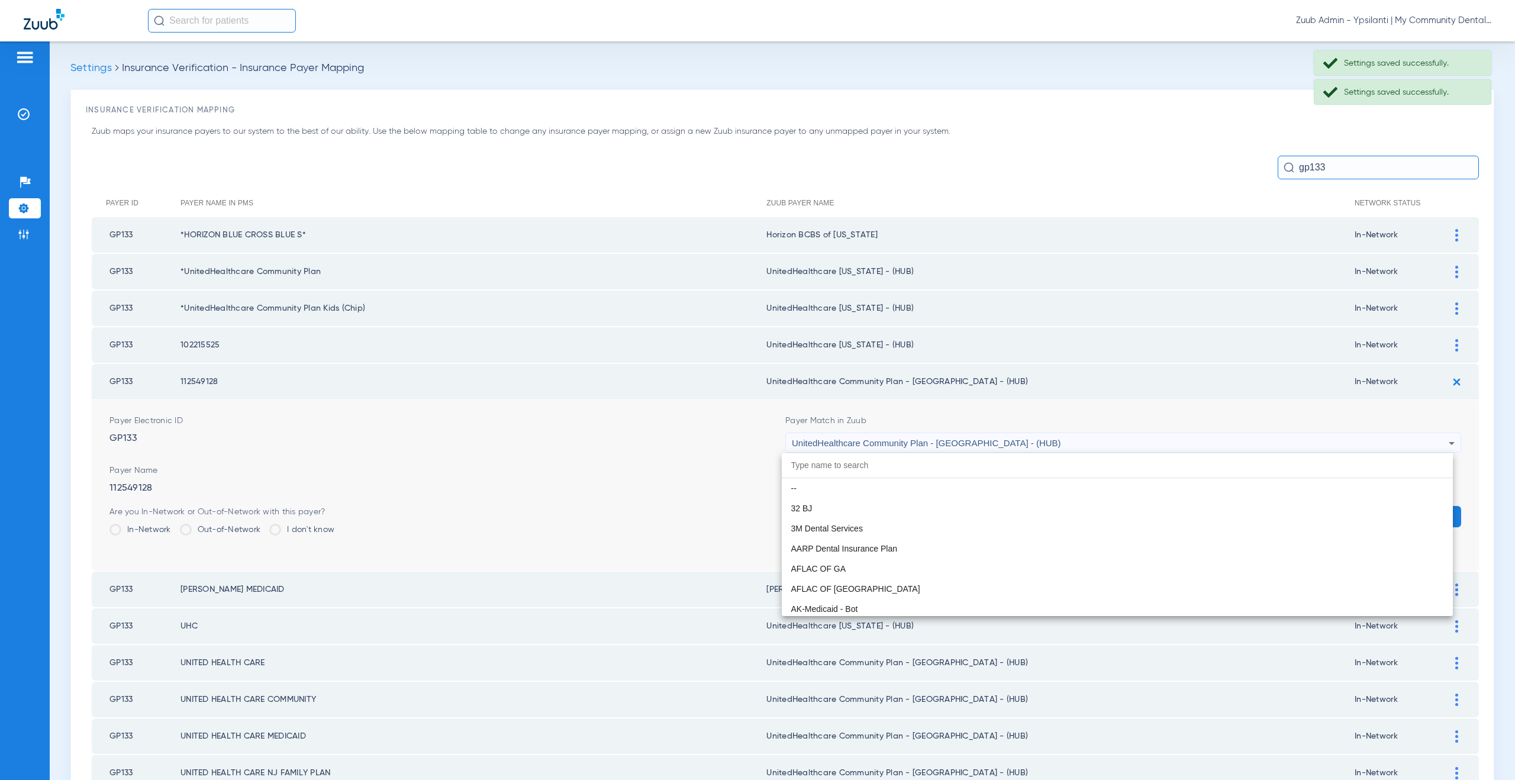
scroll to position [7908, 0]
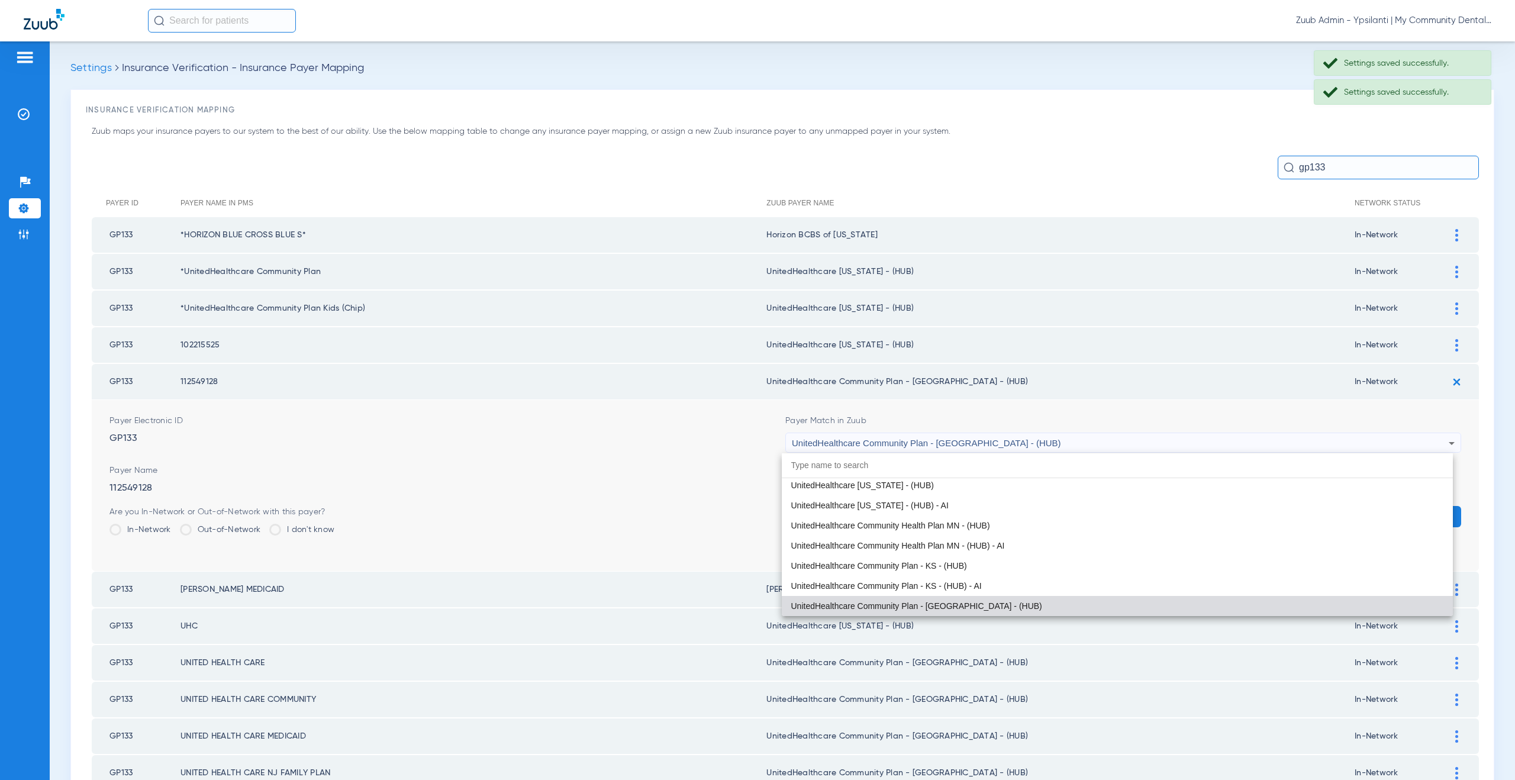
paste input "nitedHealthcare Michigan - (HUB)"
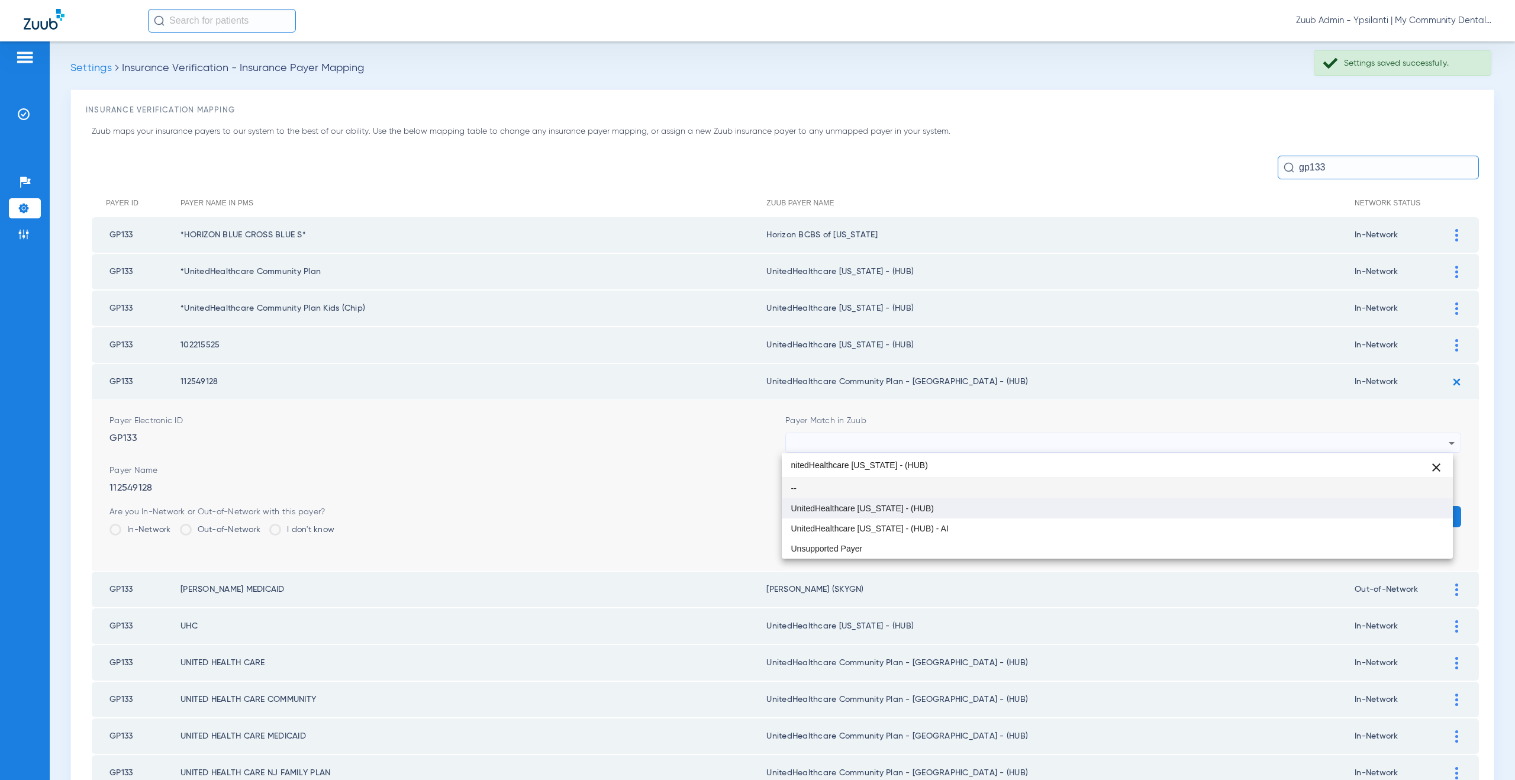
type input "nitedHealthcare Michigan - (HUB)"
click at [845, 512] on span "UnitedHealthcare [US_STATE] - (HUB)" at bounding box center [862, 508] width 143 height 8
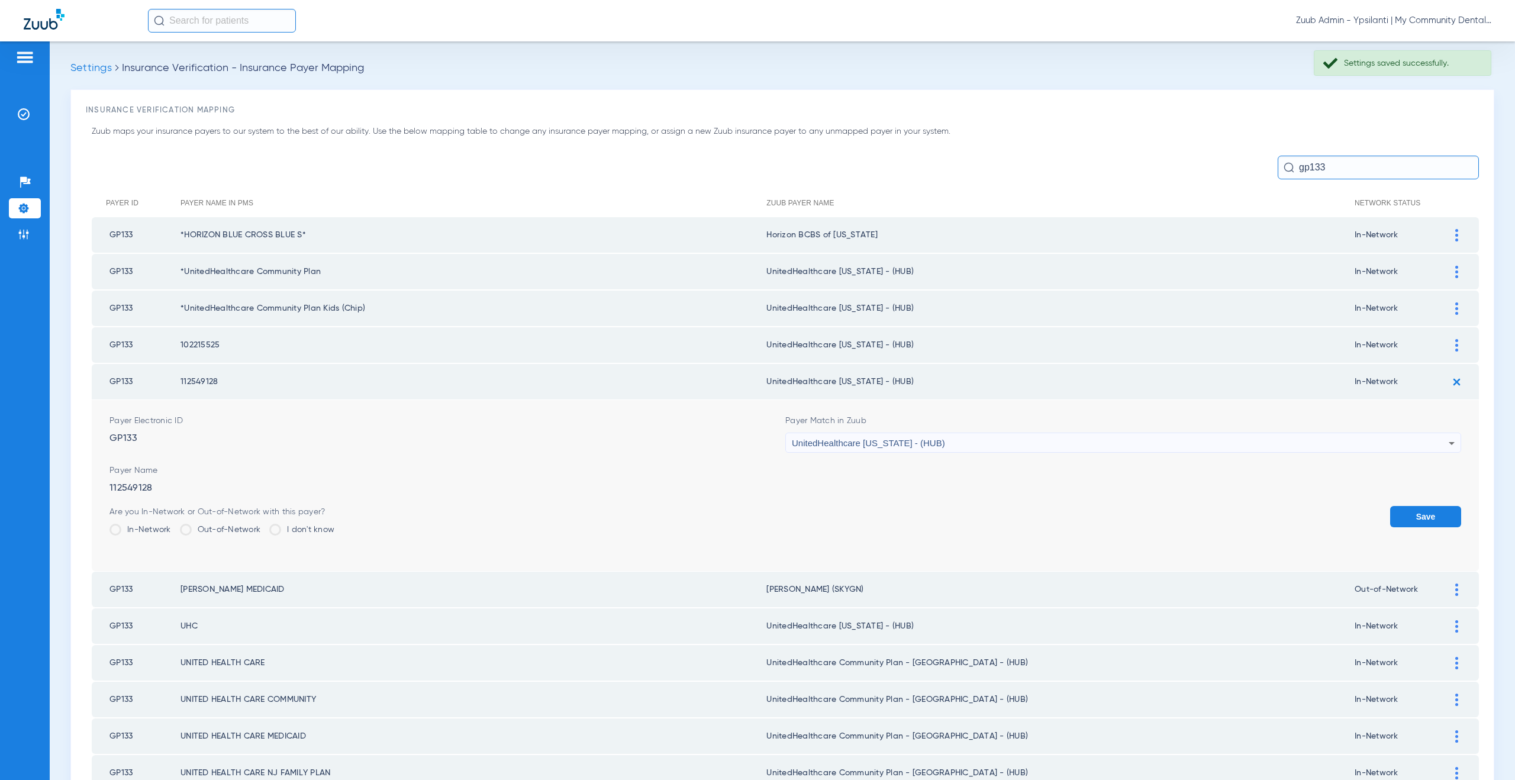
click at [1397, 515] on button "Save" at bounding box center [1425, 516] width 71 height 21
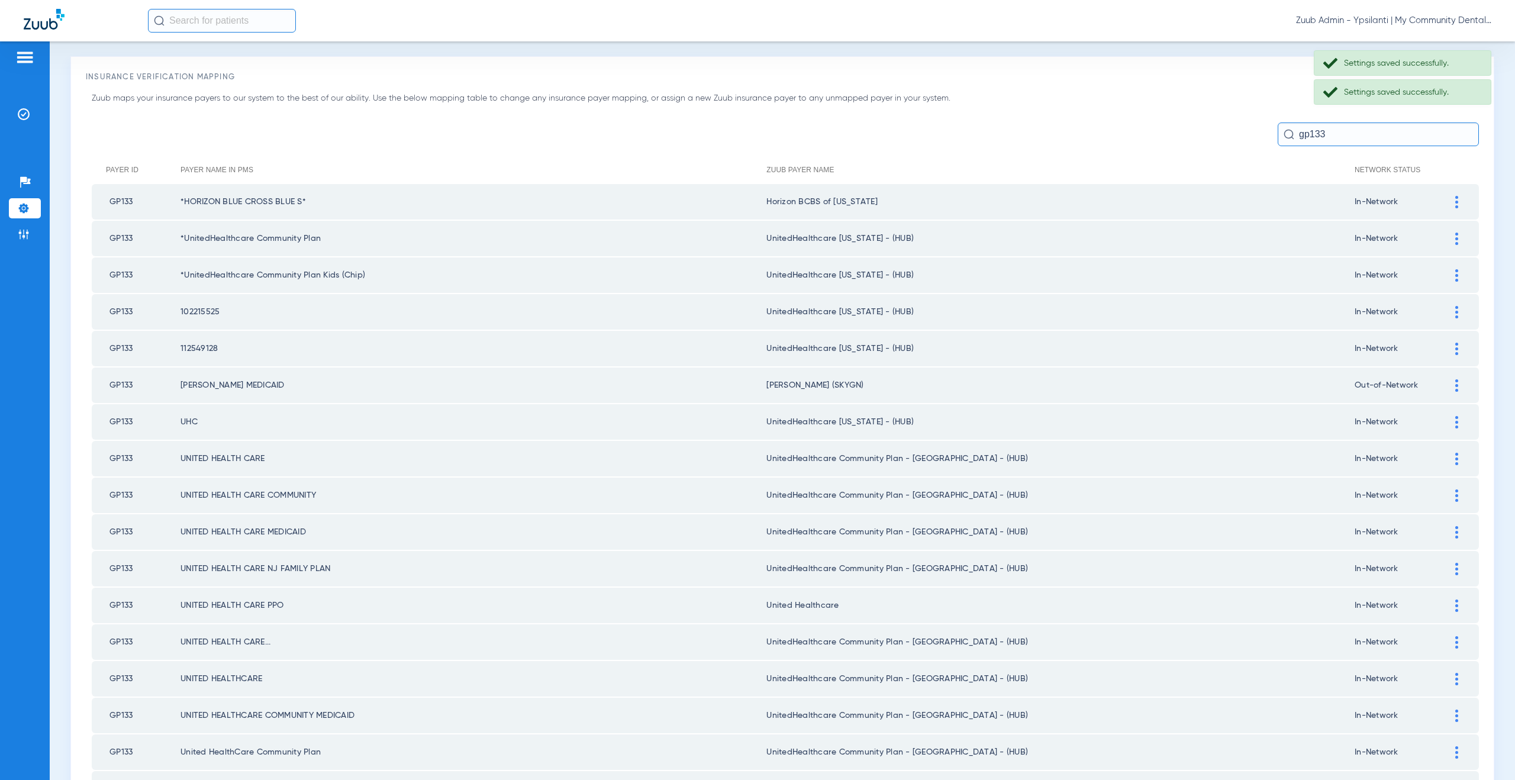
scroll to position [125, 0]
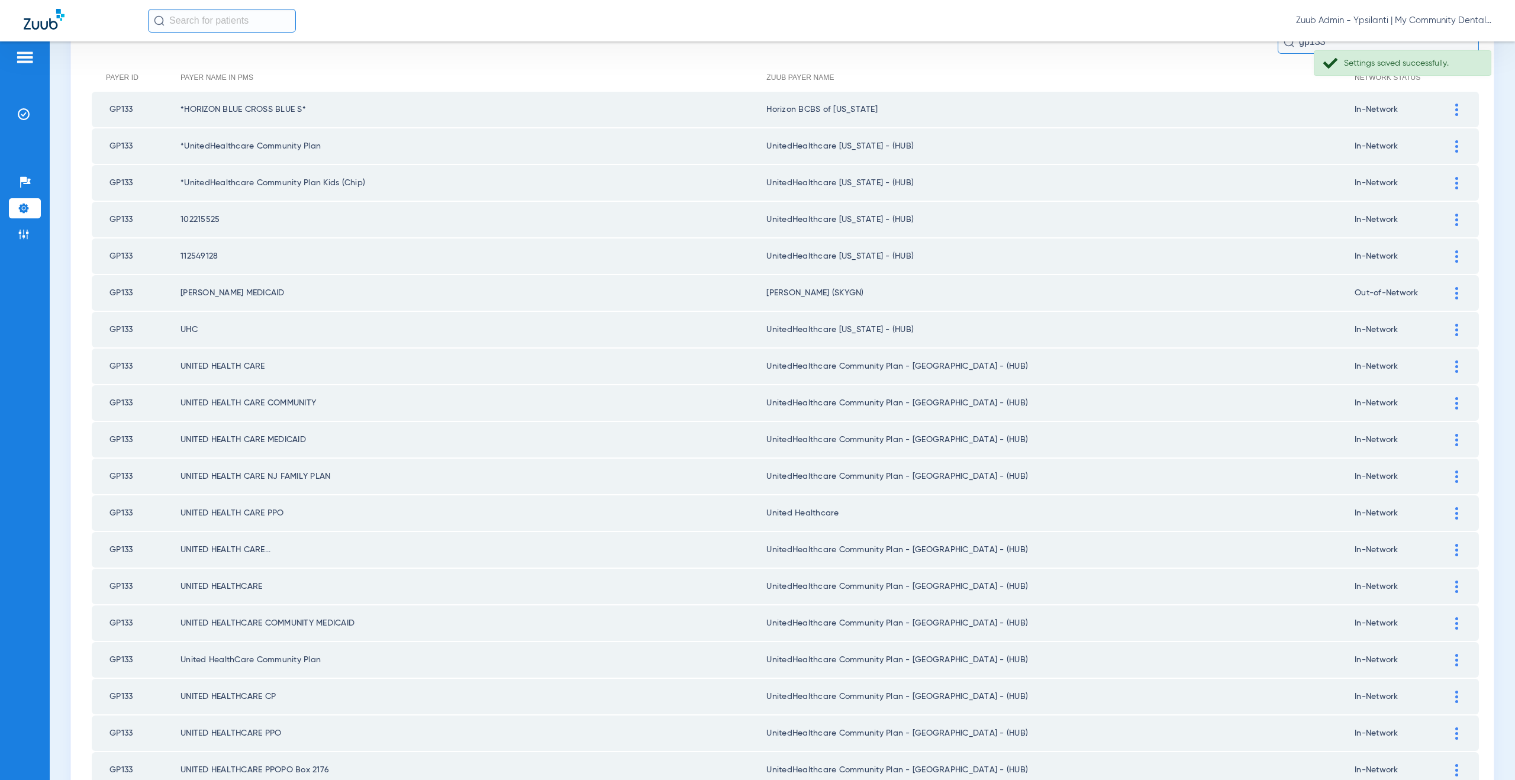
click at [1455, 328] on div at bounding box center [1456, 330] width 21 height 12
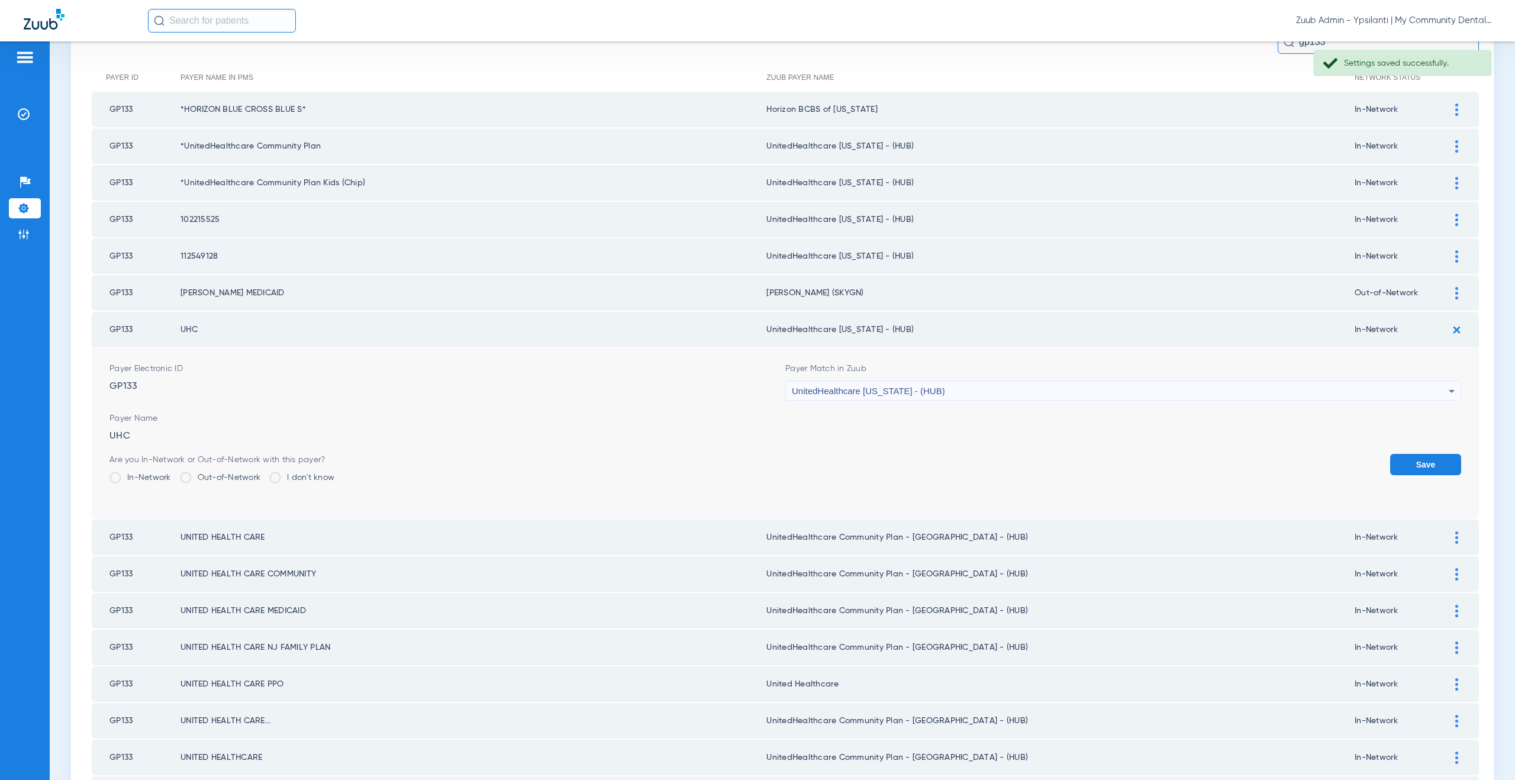
click at [1448, 324] on img at bounding box center [1456, 330] width 20 height 20
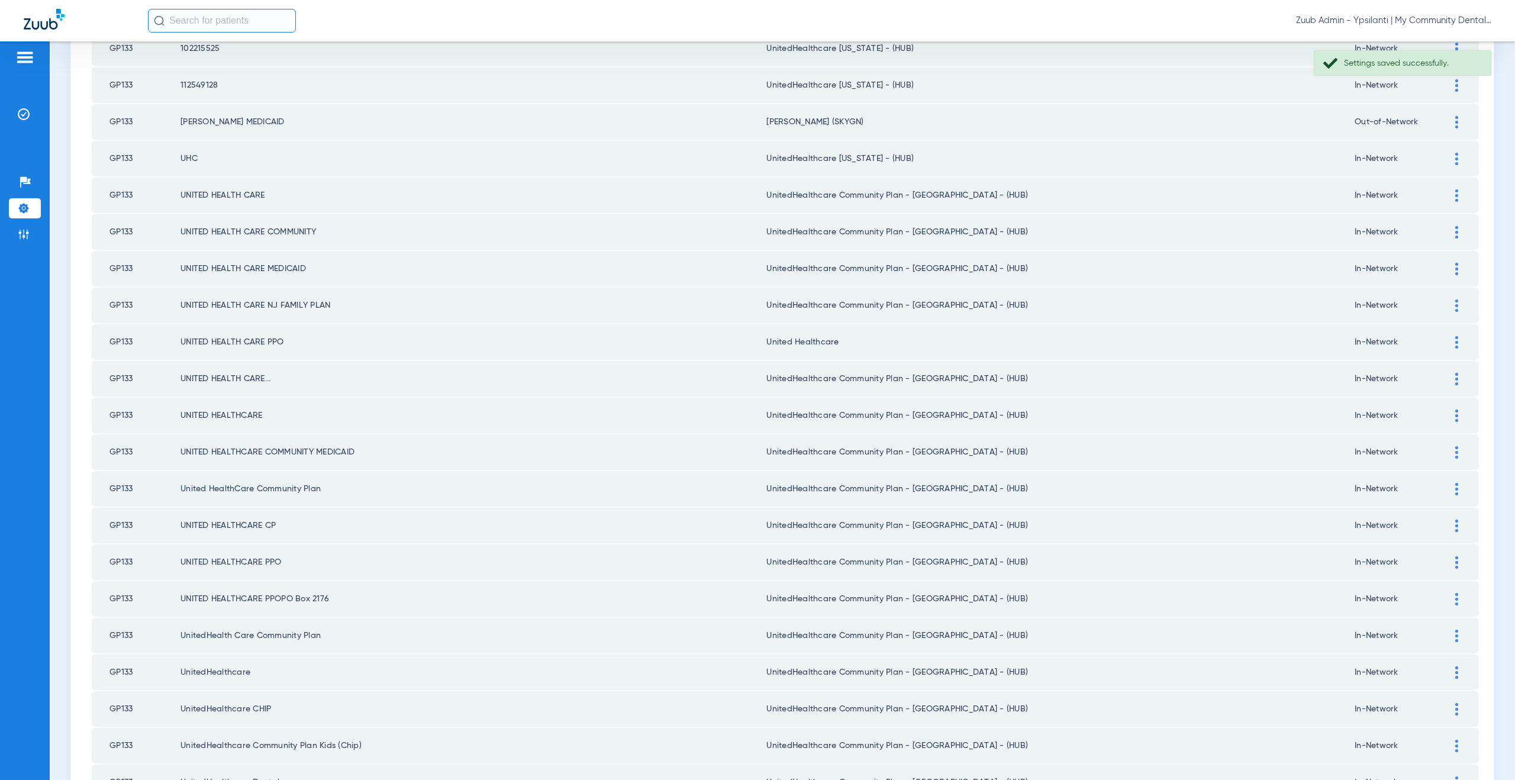
scroll to position [337, 0]
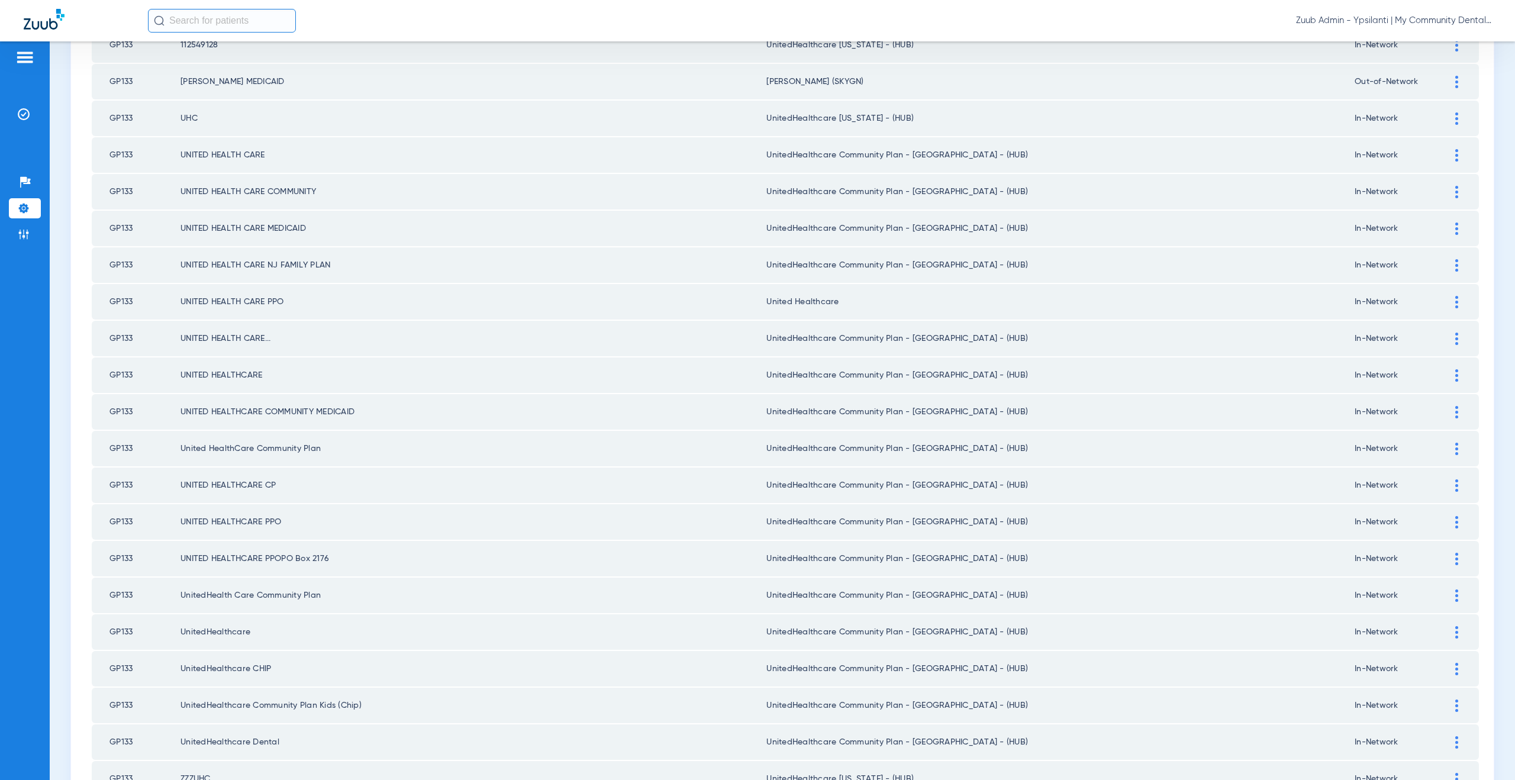
click at [1452, 154] on div at bounding box center [1456, 155] width 21 height 12
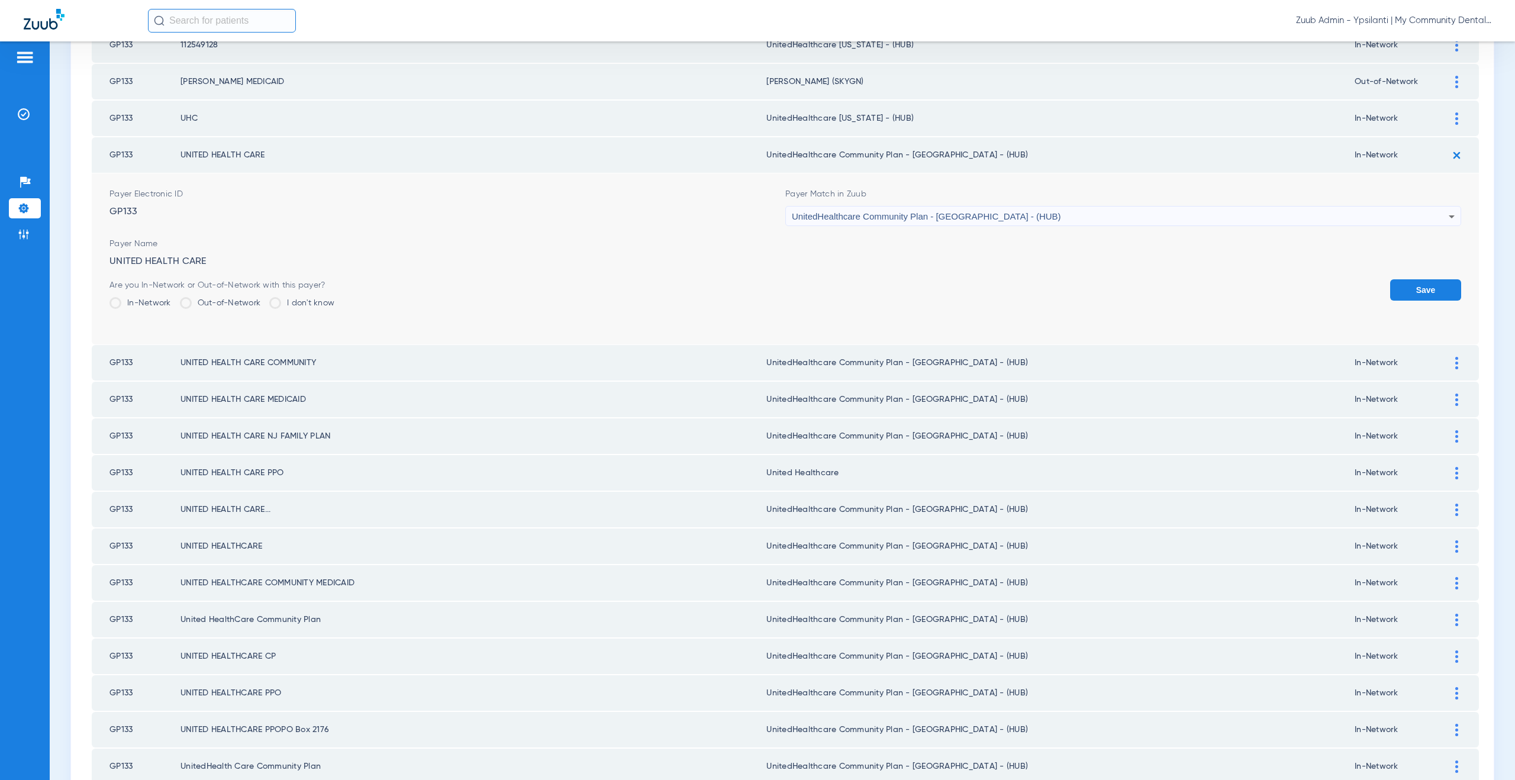
click at [975, 221] on div "UnitedHealthcare Community Plan - [GEOGRAPHIC_DATA] - (HUB)" at bounding box center [1120, 216] width 657 height 20
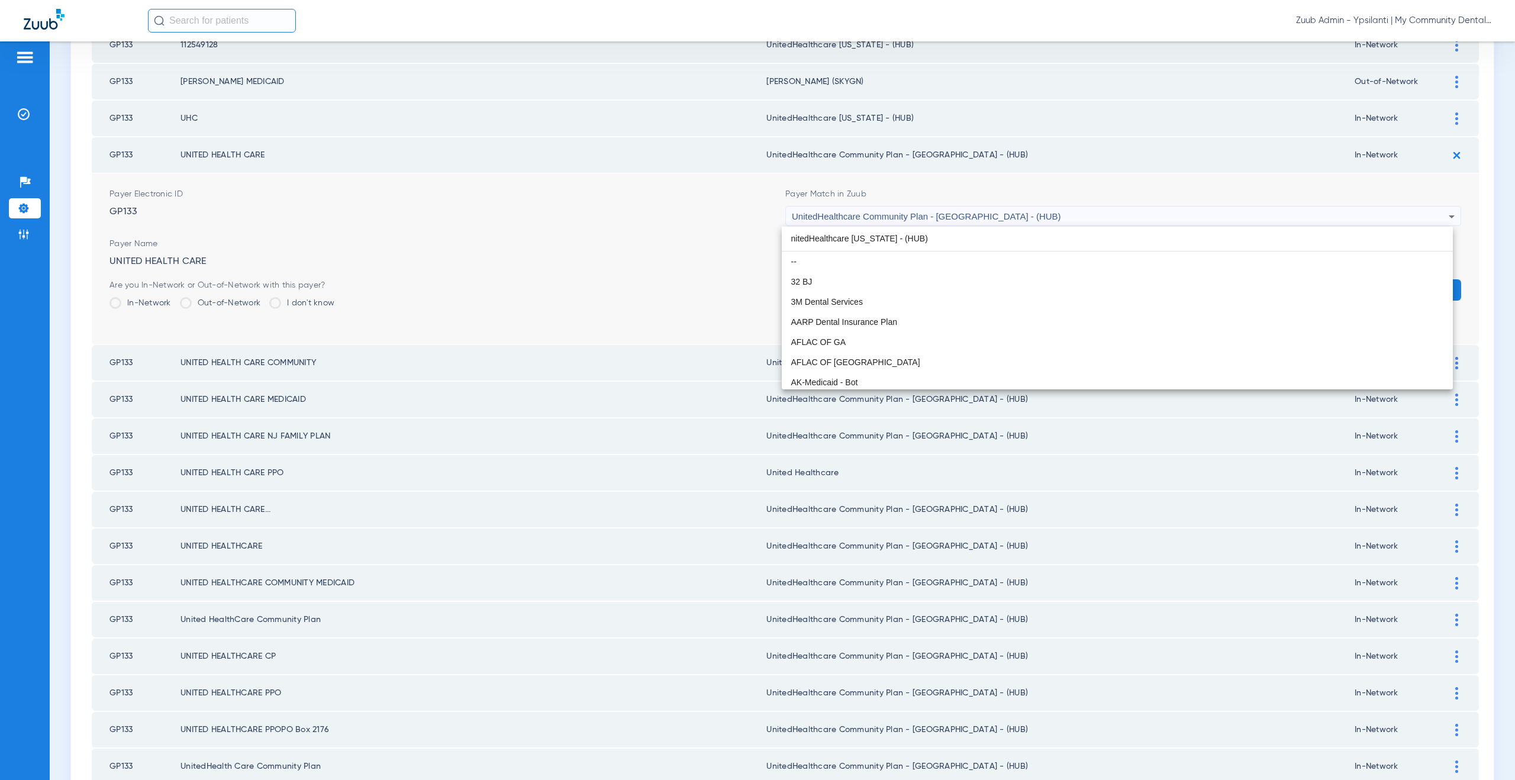
scroll to position [0, 0]
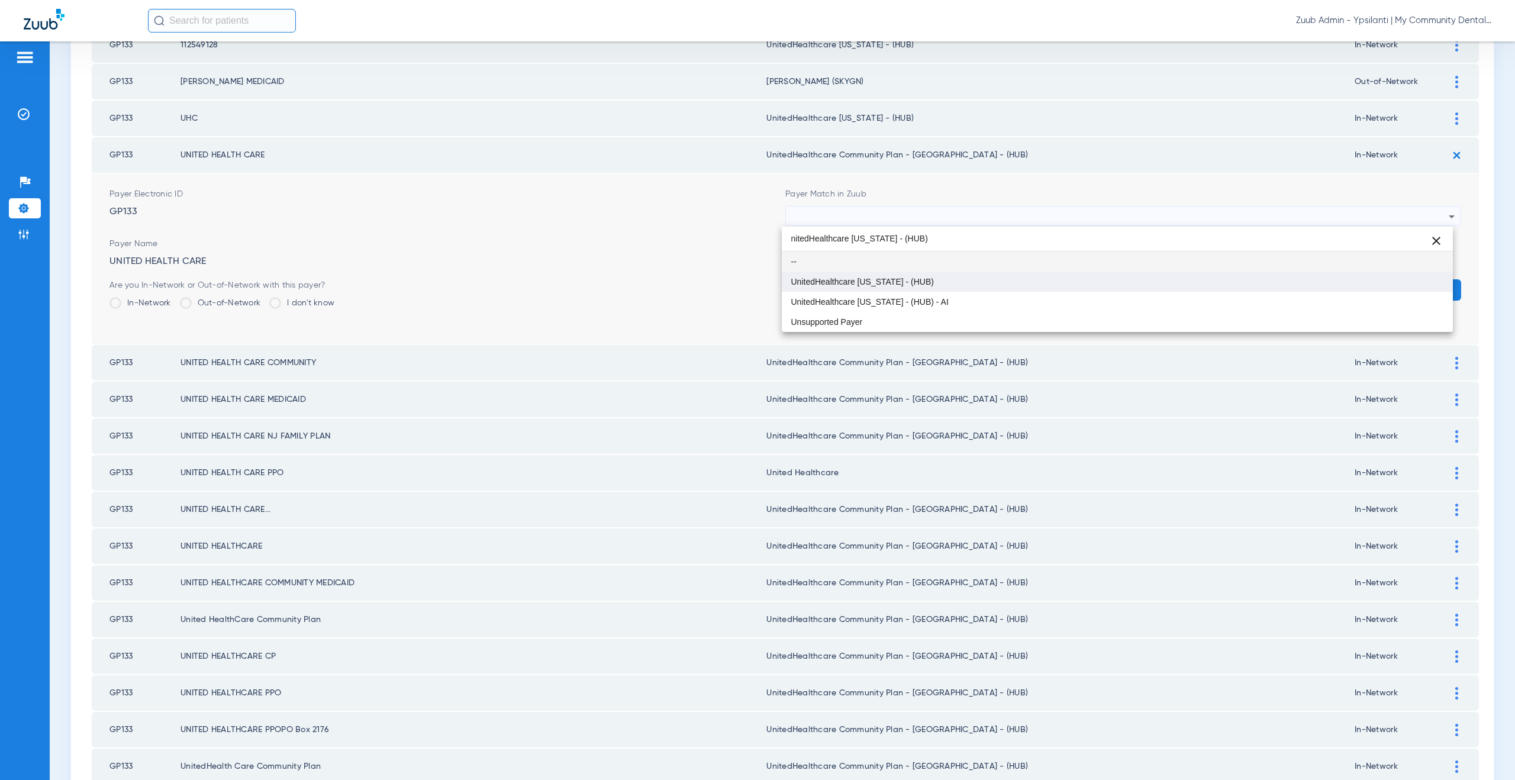
type input "nitedHealthcare Michigan - (HUB)"
click at [960, 279] on mat-option "UnitedHealthcare [US_STATE] - (HUB)" at bounding box center [1117, 282] width 671 height 20
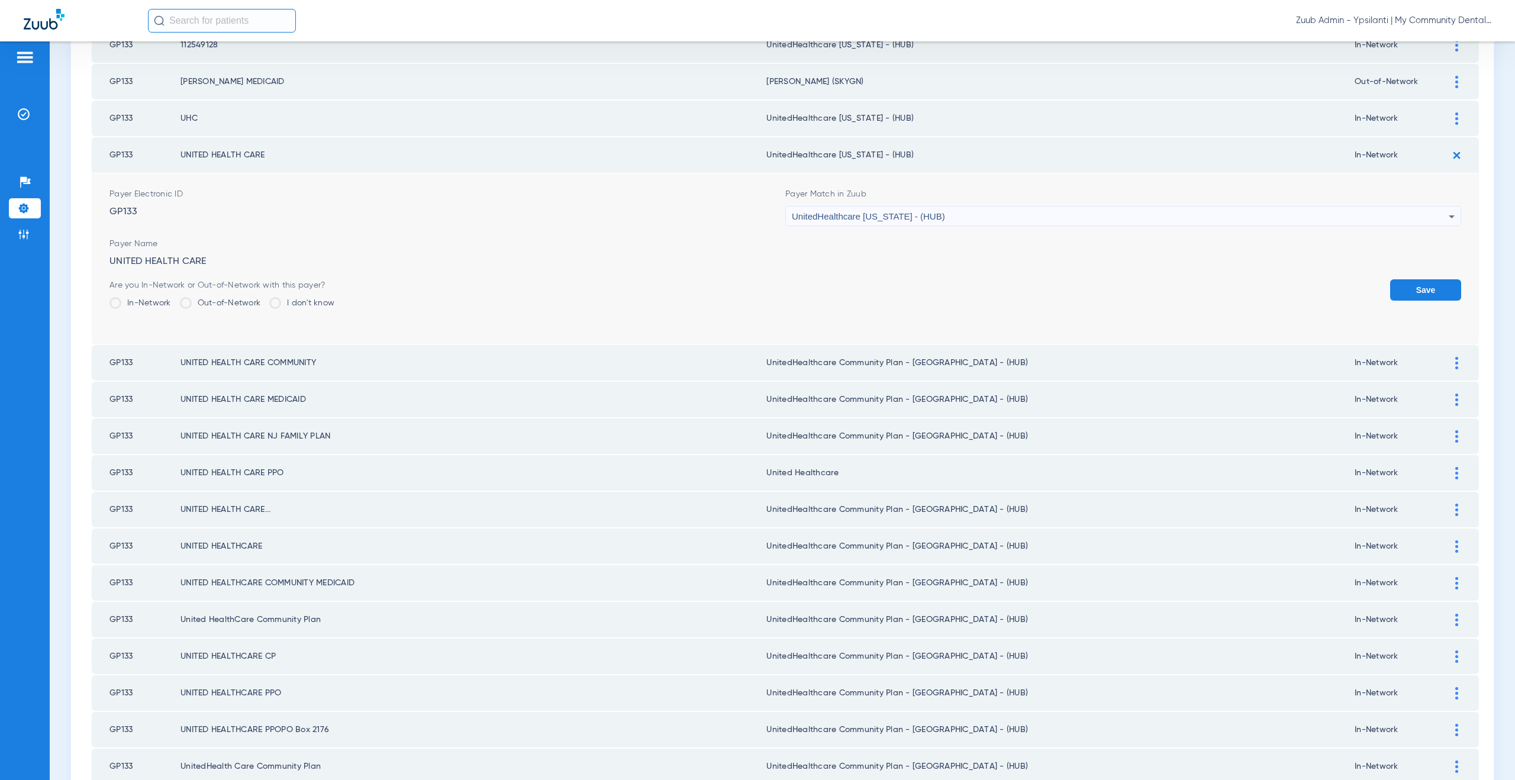
click at [1406, 286] on button "Save" at bounding box center [1425, 289] width 71 height 21
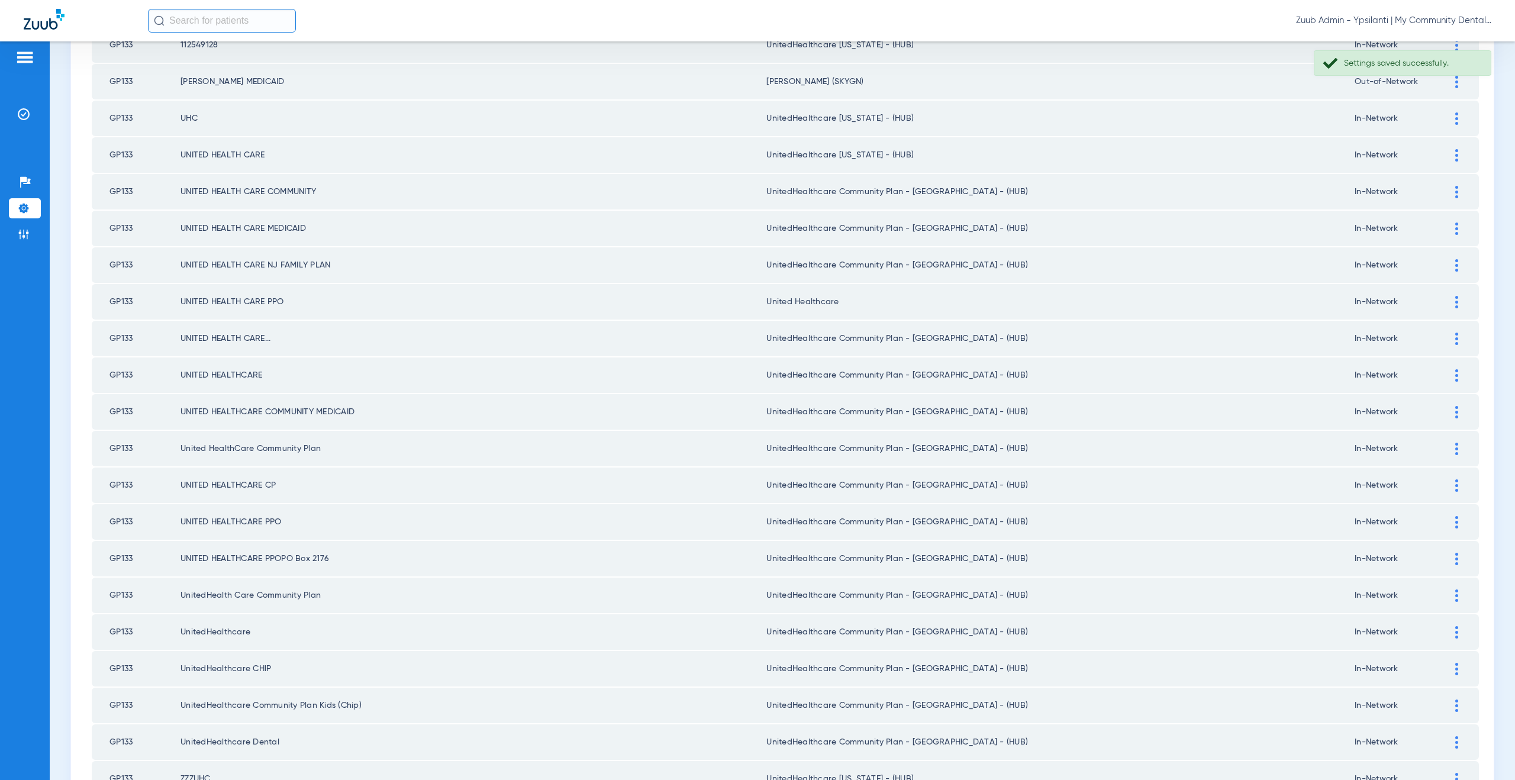
click at [1451, 191] on div at bounding box center [1456, 192] width 21 height 12
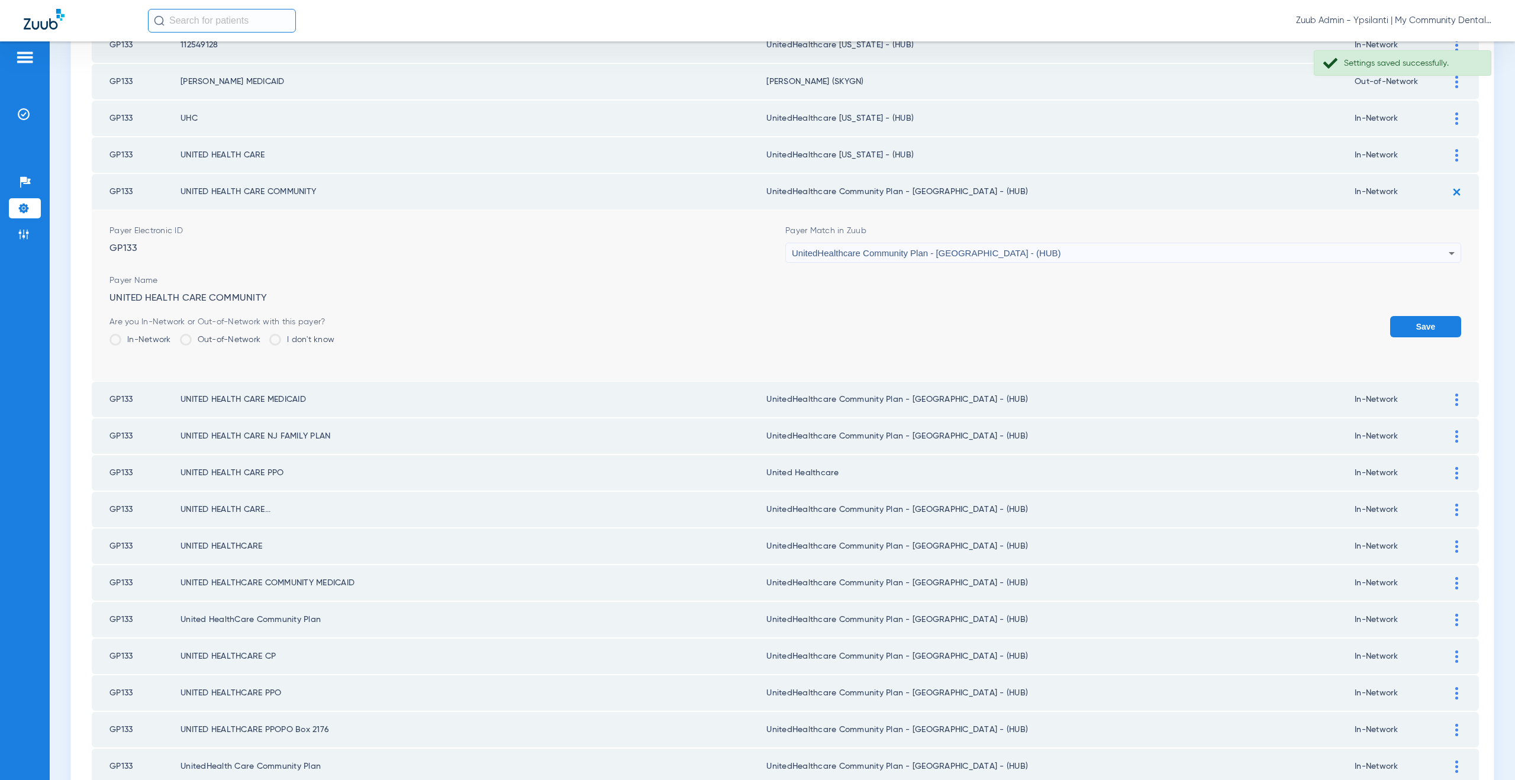
click at [901, 252] on span "UnitedHealthcare Community Plan - [GEOGRAPHIC_DATA] - (HUB)" at bounding box center [926, 253] width 269 height 10
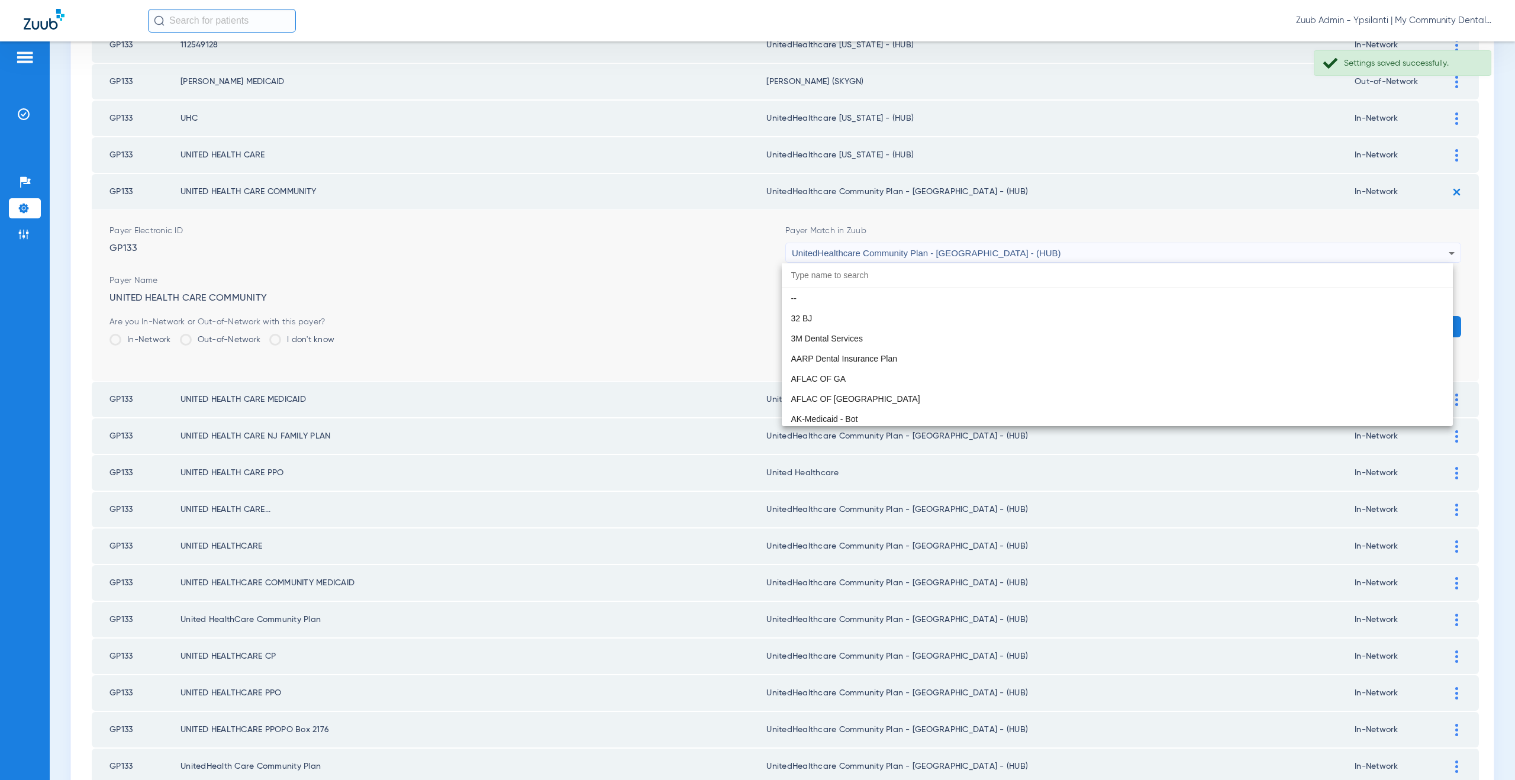
scroll to position [7908, 0]
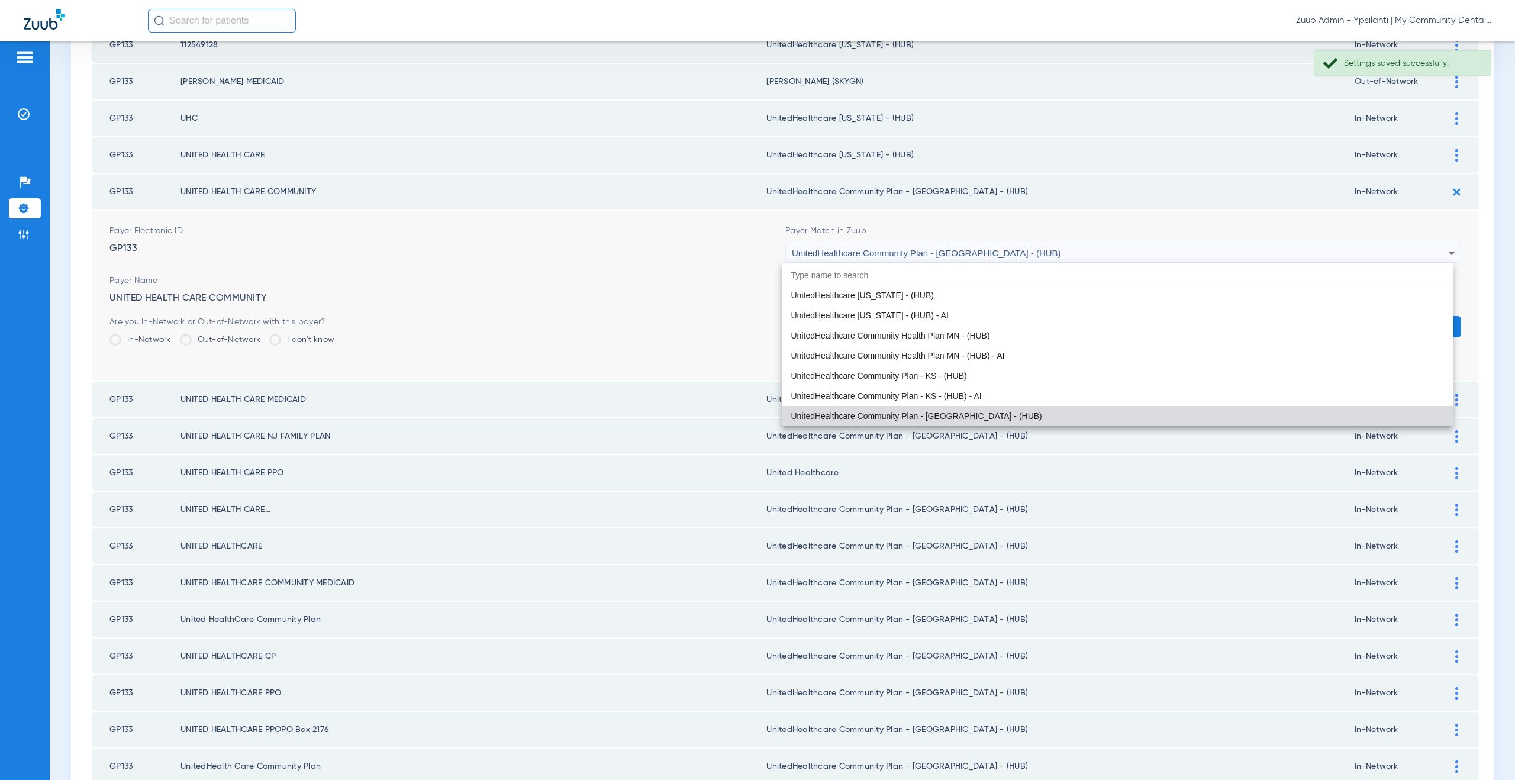
paste input "nitedHealthcare Michigan - (HUB)"
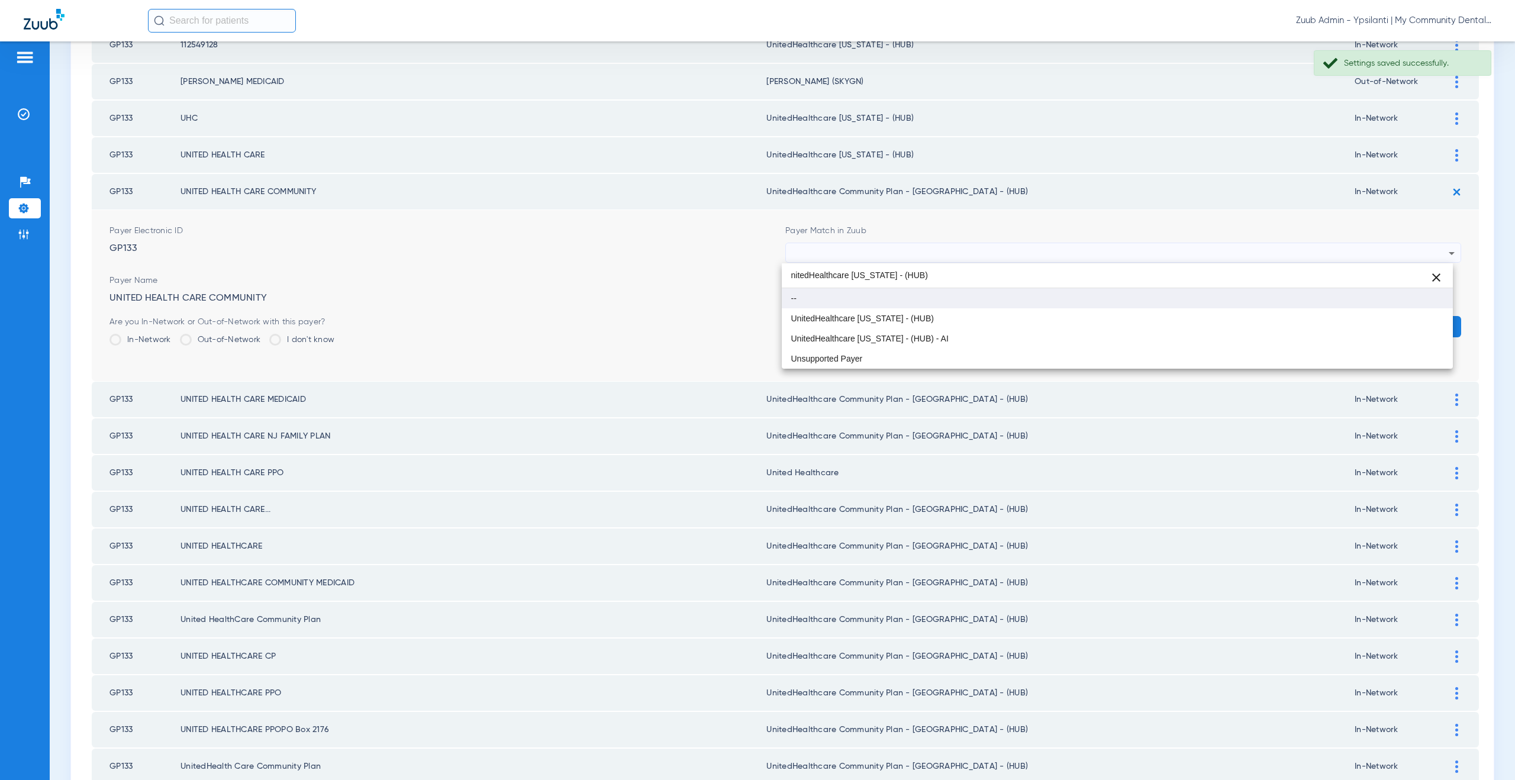
scroll to position [0, 0]
type input "nitedHealthcare Michigan - (HUB)"
click at [913, 316] on span "UnitedHealthcare [US_STATE] - (HUB)" at bounding box center [862, 318] width 143 height 8
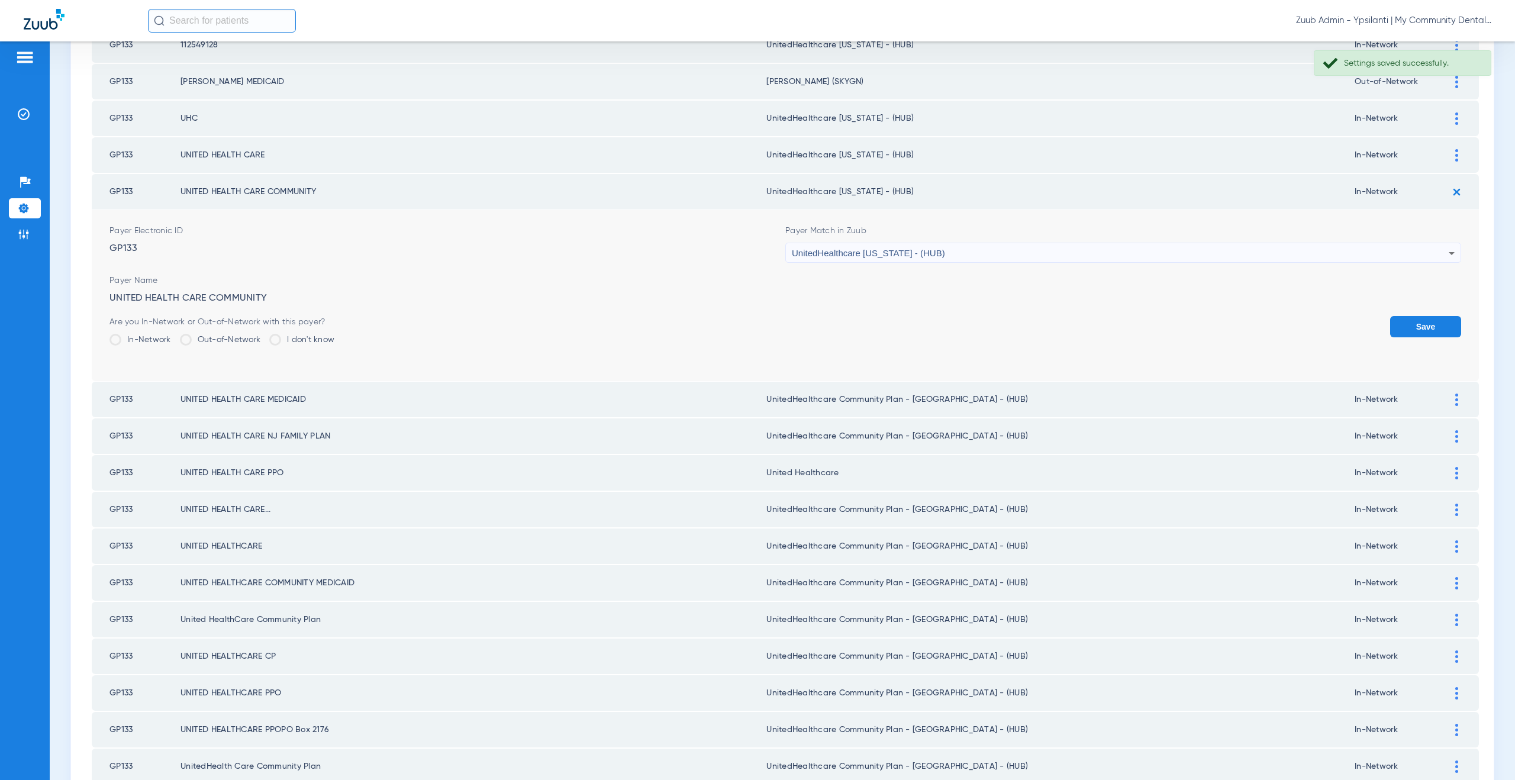
click at [1374, 315] on form "Payer Electronic ID GP133 Payer Match in Zuub UnitedHealthcare Michigan - (HUB)…" at bounding box center [784, 295] width 1351 height 171
click at [1405, 321] on button "Save" at bounding box center [1425, 326] width 71 height 21
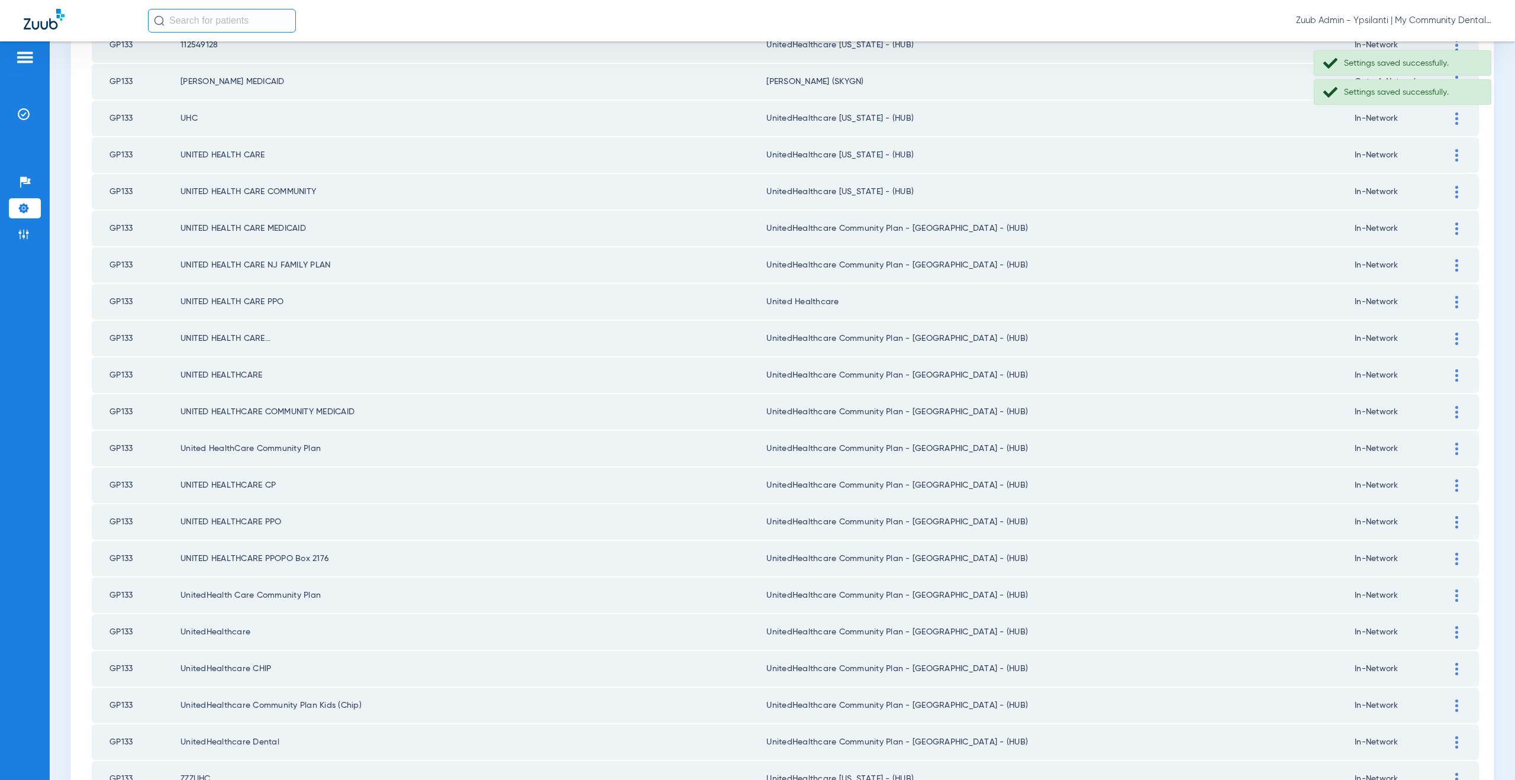
click at [1446, 228] on div at bounding box center [1456, 228] width 21 height 12
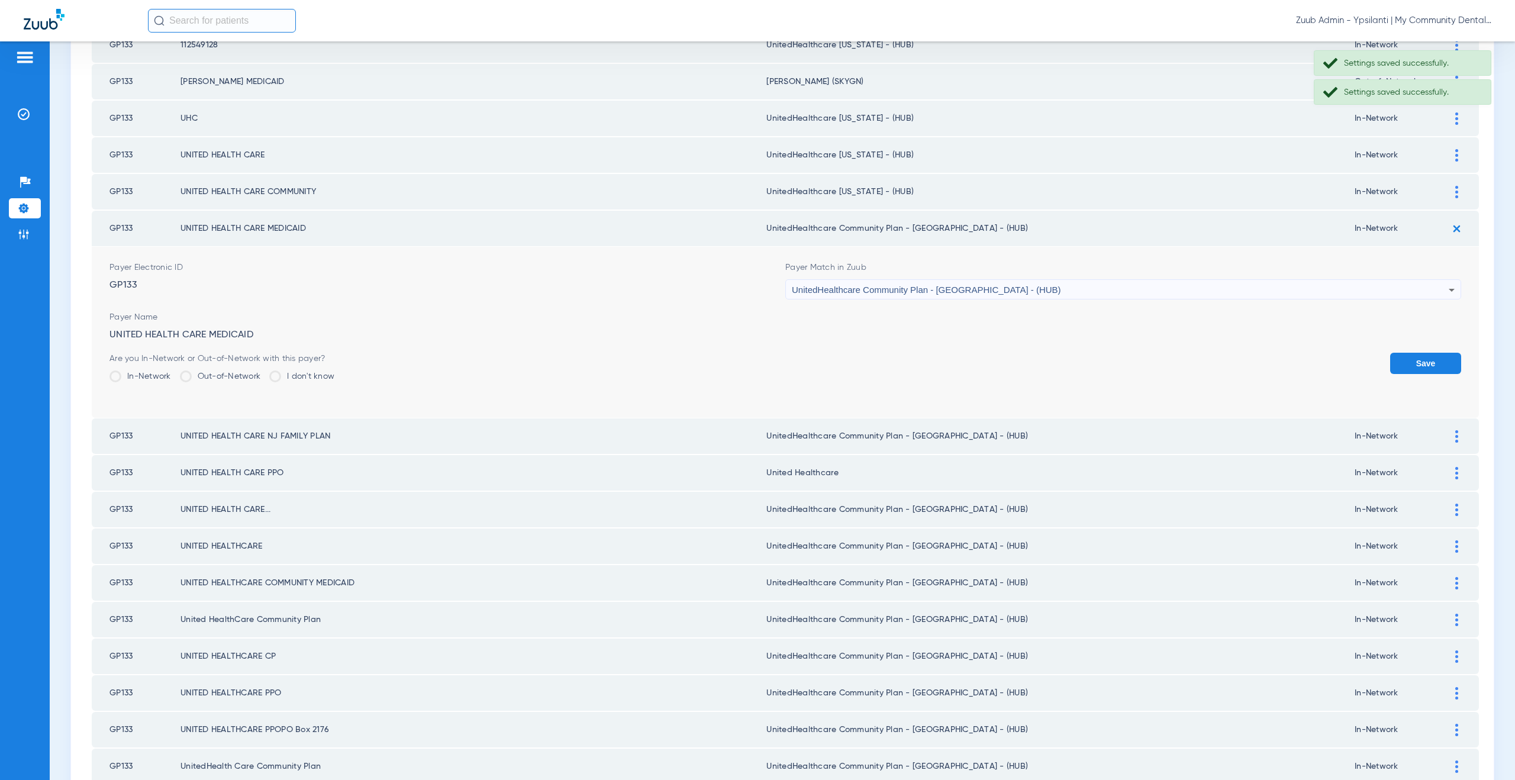
click at [912, 301] on form "Payer Electronic ID GP133 Payer Match in Zuub UnitedHealthcare Community Plan -…" at bounding box center [784, 332] width 1351 height 171
click at [910, 296] on div "UnitedHealthcare Community Plan - [GEOGRAPHIC_DATA] - (HUB)" at bounding box center [1120, 290] width 657 height 20
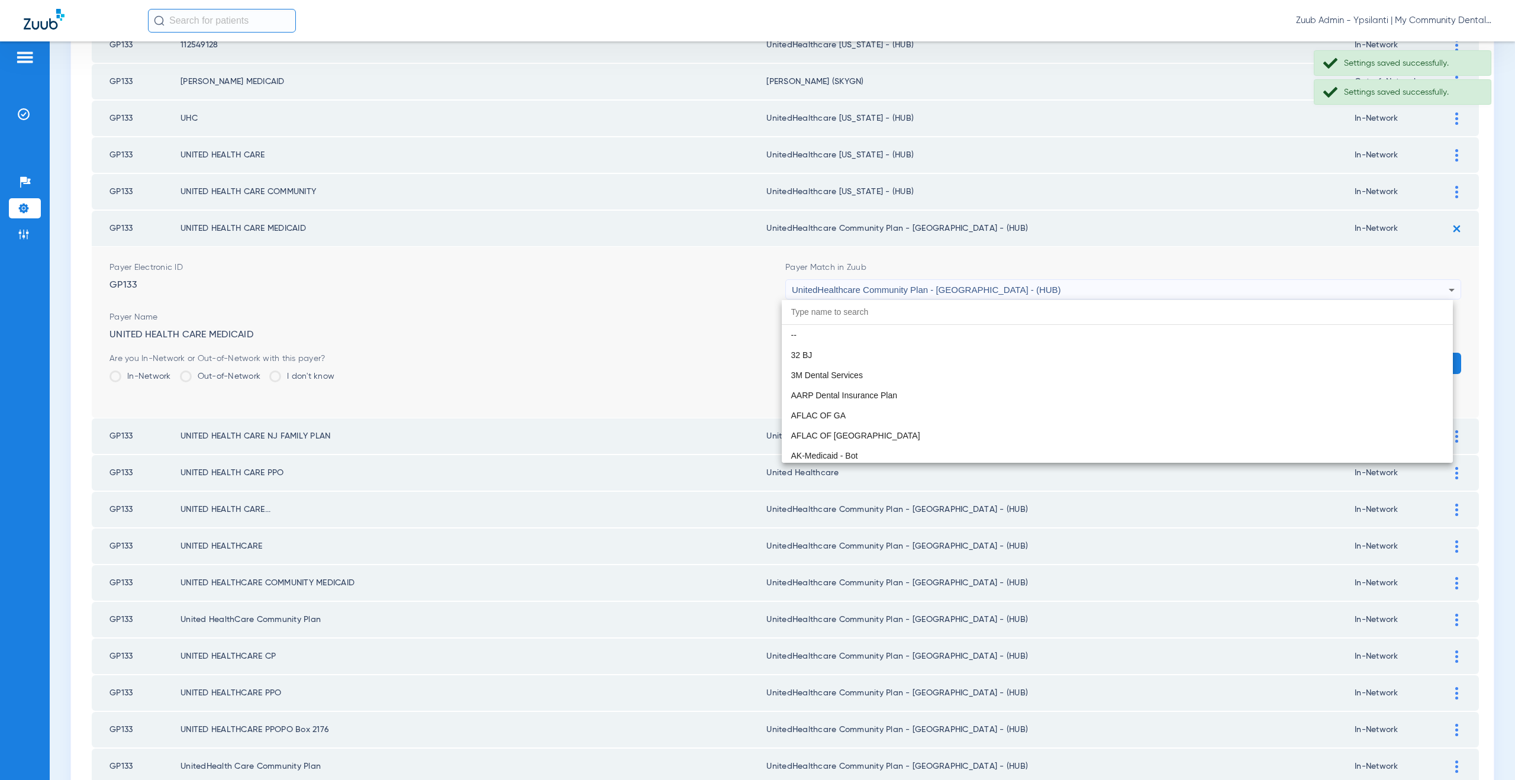
scroll to position [7908, 0]
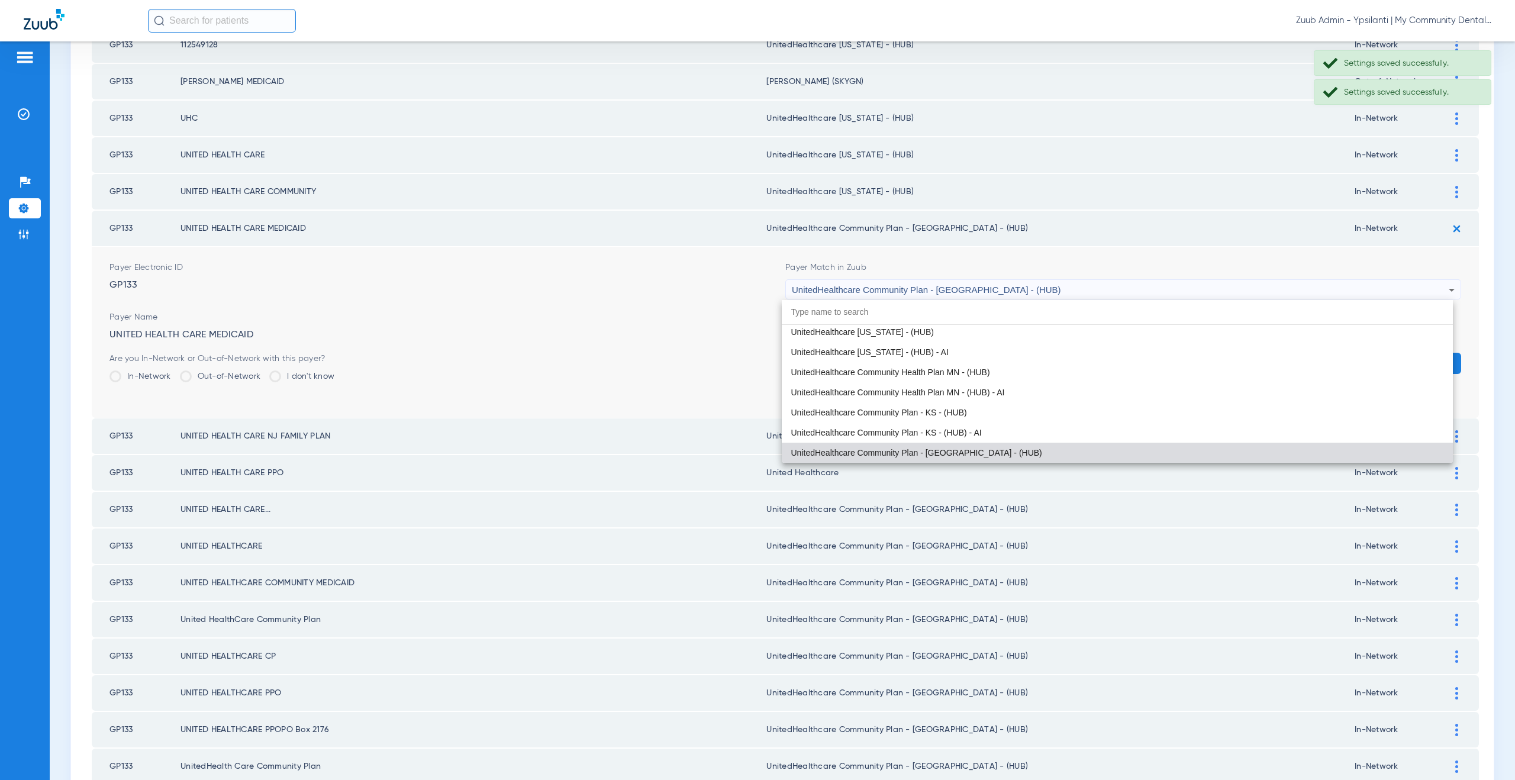
paste input "nitedHealthcare Michigan - (HUB)"
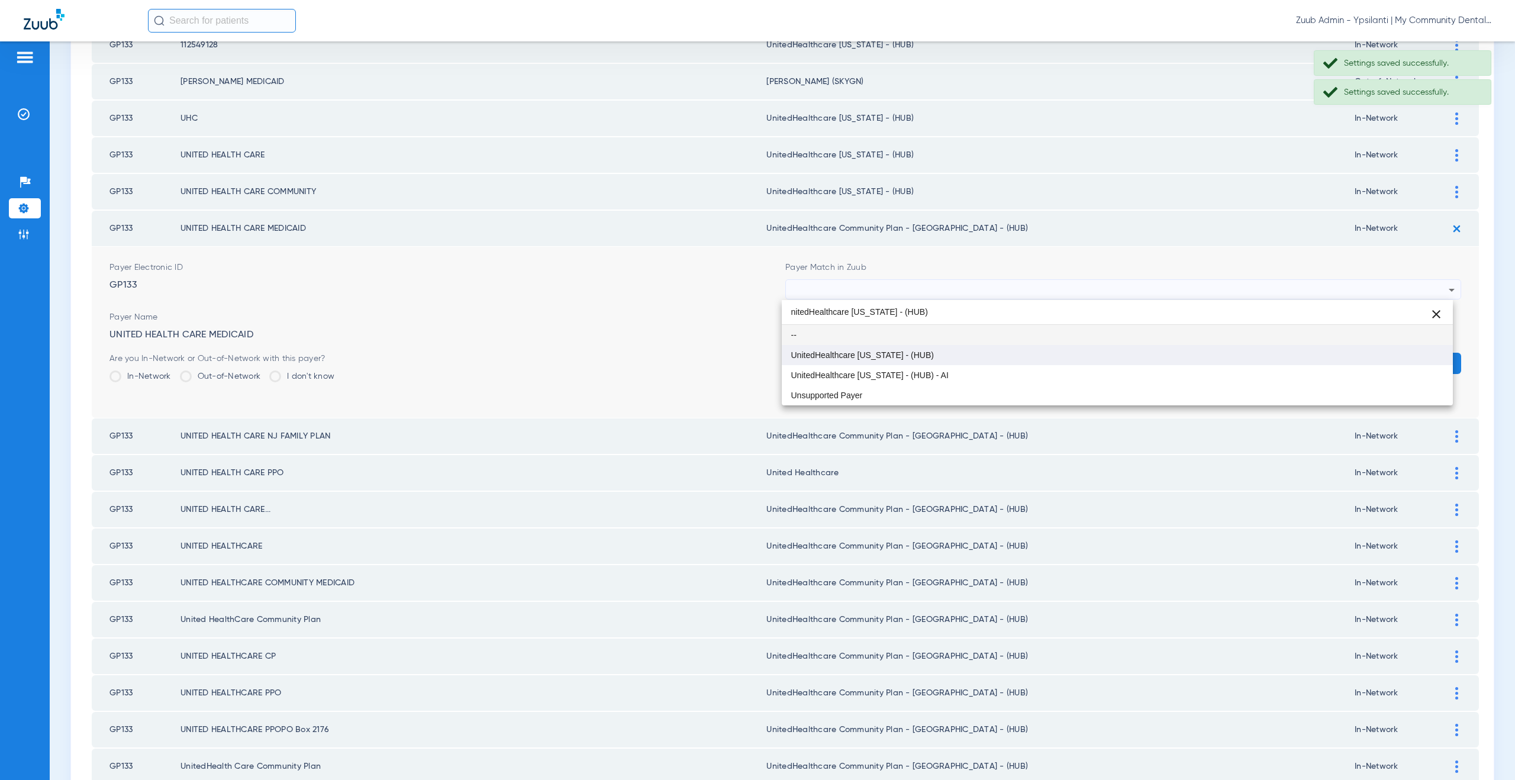
type input "nitedHealthcare Michigan - (HUB)"
click at [897, 346] on mat-option "UnitedHealthcare [US_STATE] - (HUB)" at bounding box center [1117, 355] width 671 height 20
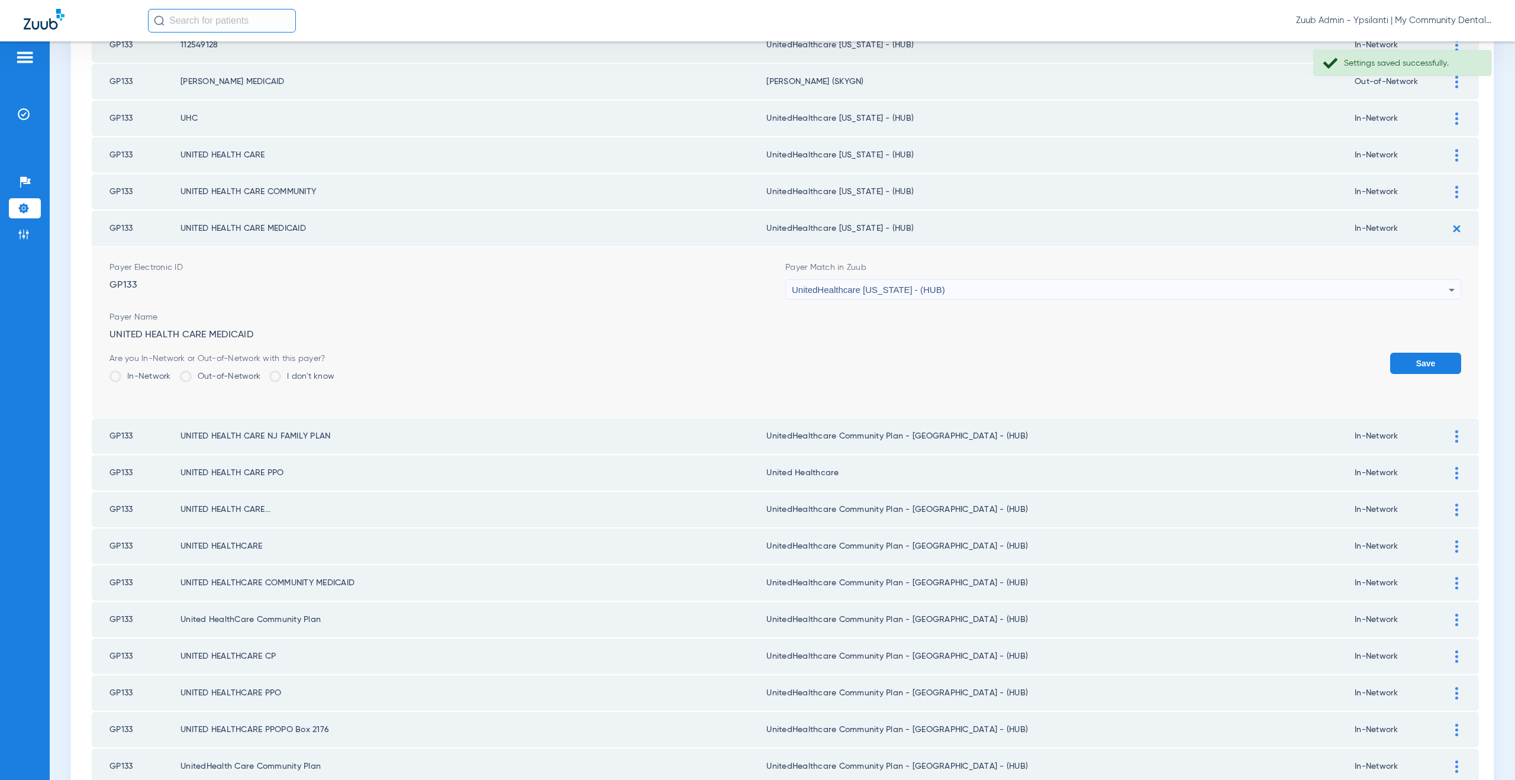
click at [1404, 360] on button "Save" at bounding box center [1425, 363] width 71 height 21
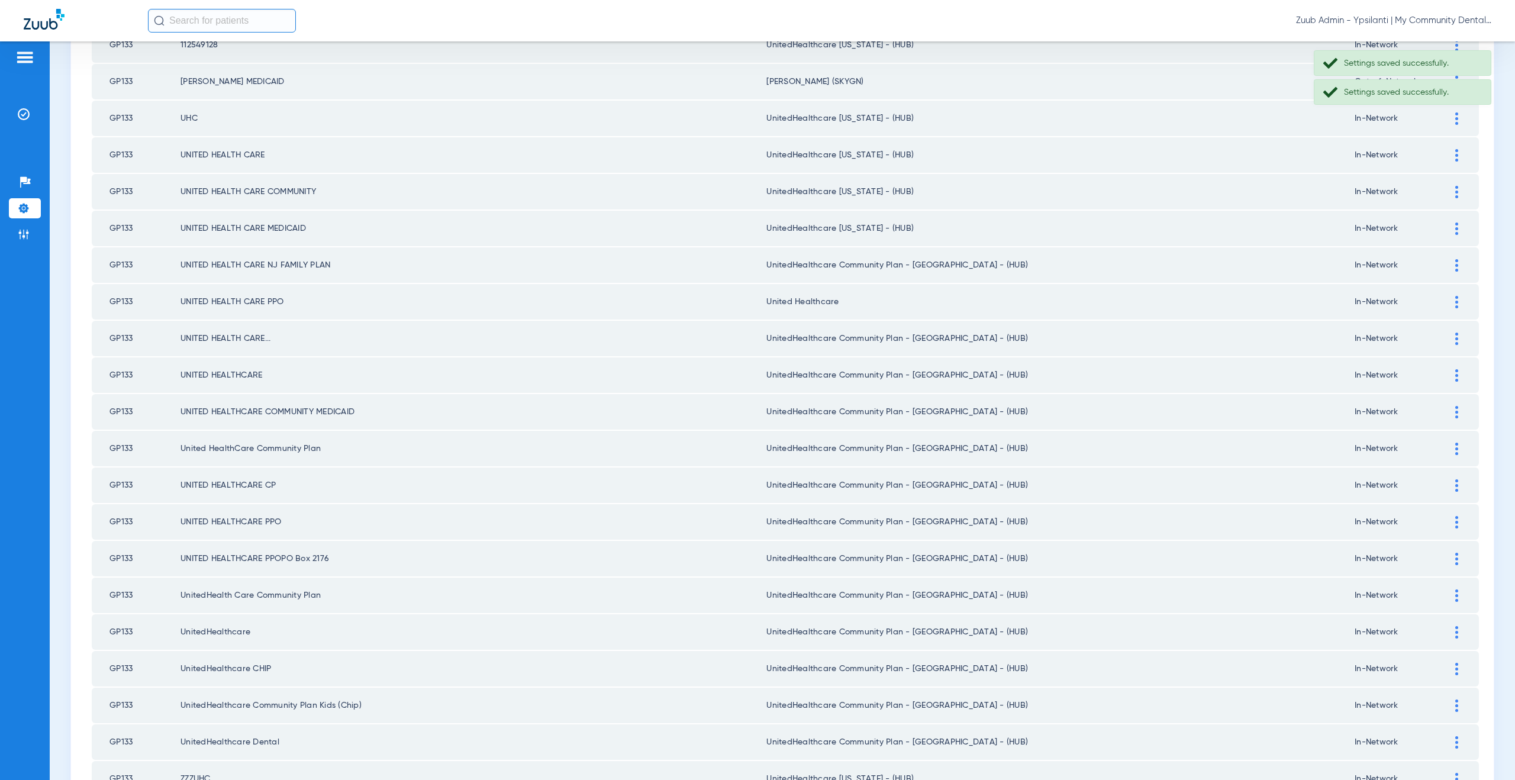
click at [1455, 262] on img at bounding box center [1456, 265] width 3 height 12
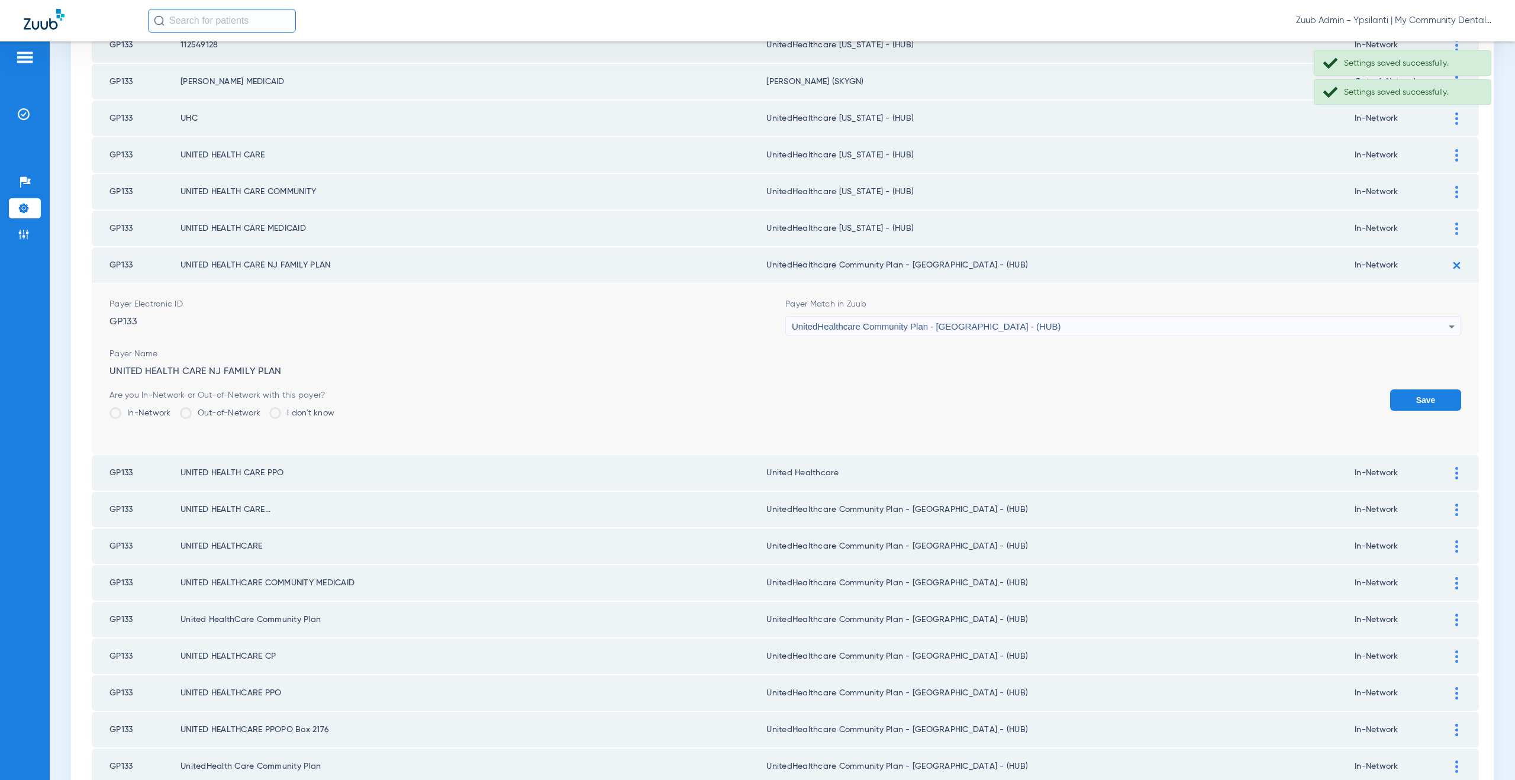
click at [913, 332] on div "UnitedHealthcare Community Plan - [GEOGRAPHIC_DATA] - (HUB)" at bounding box center [1120, 327] width 657 height 20
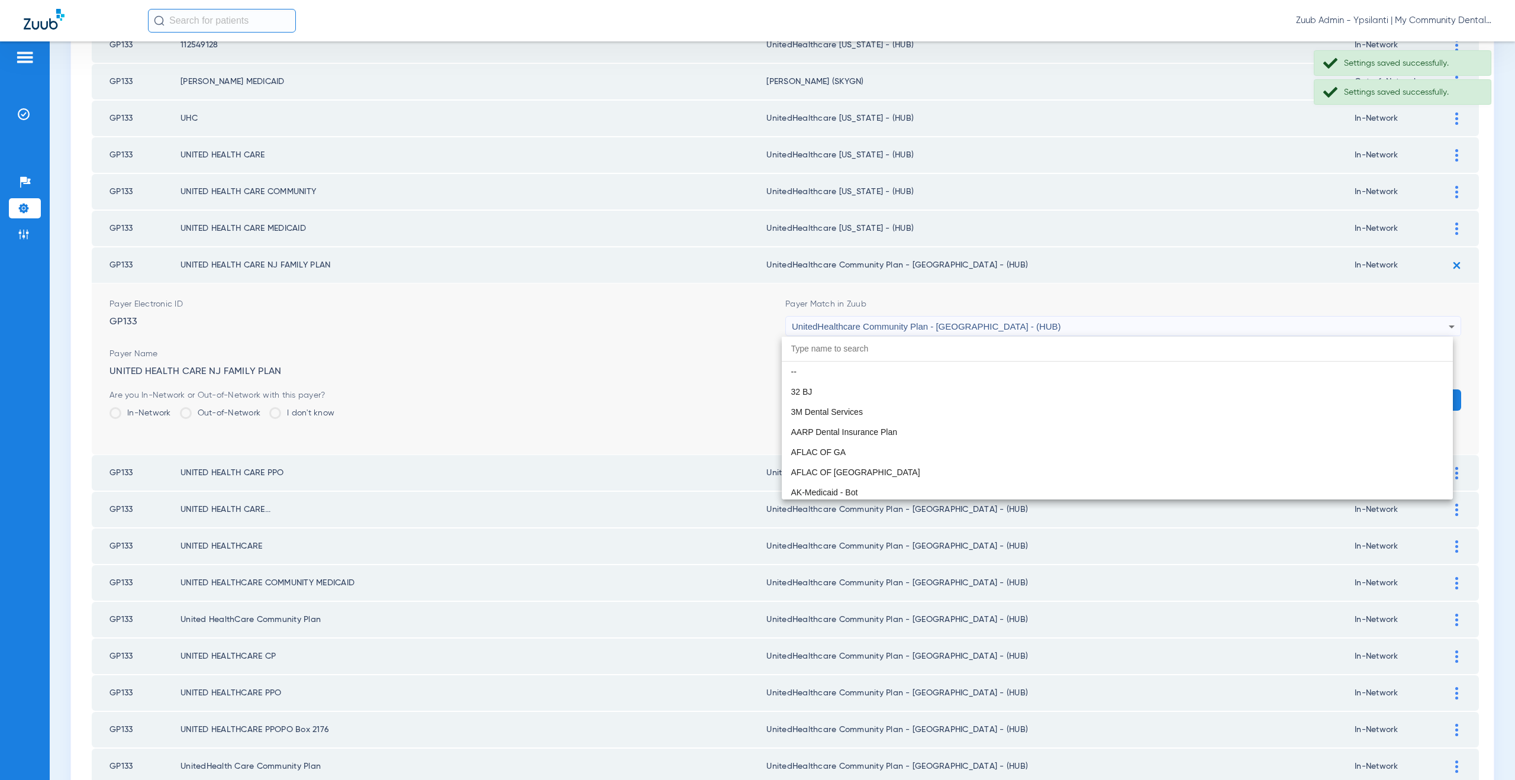
scroll to position [7908, 0]
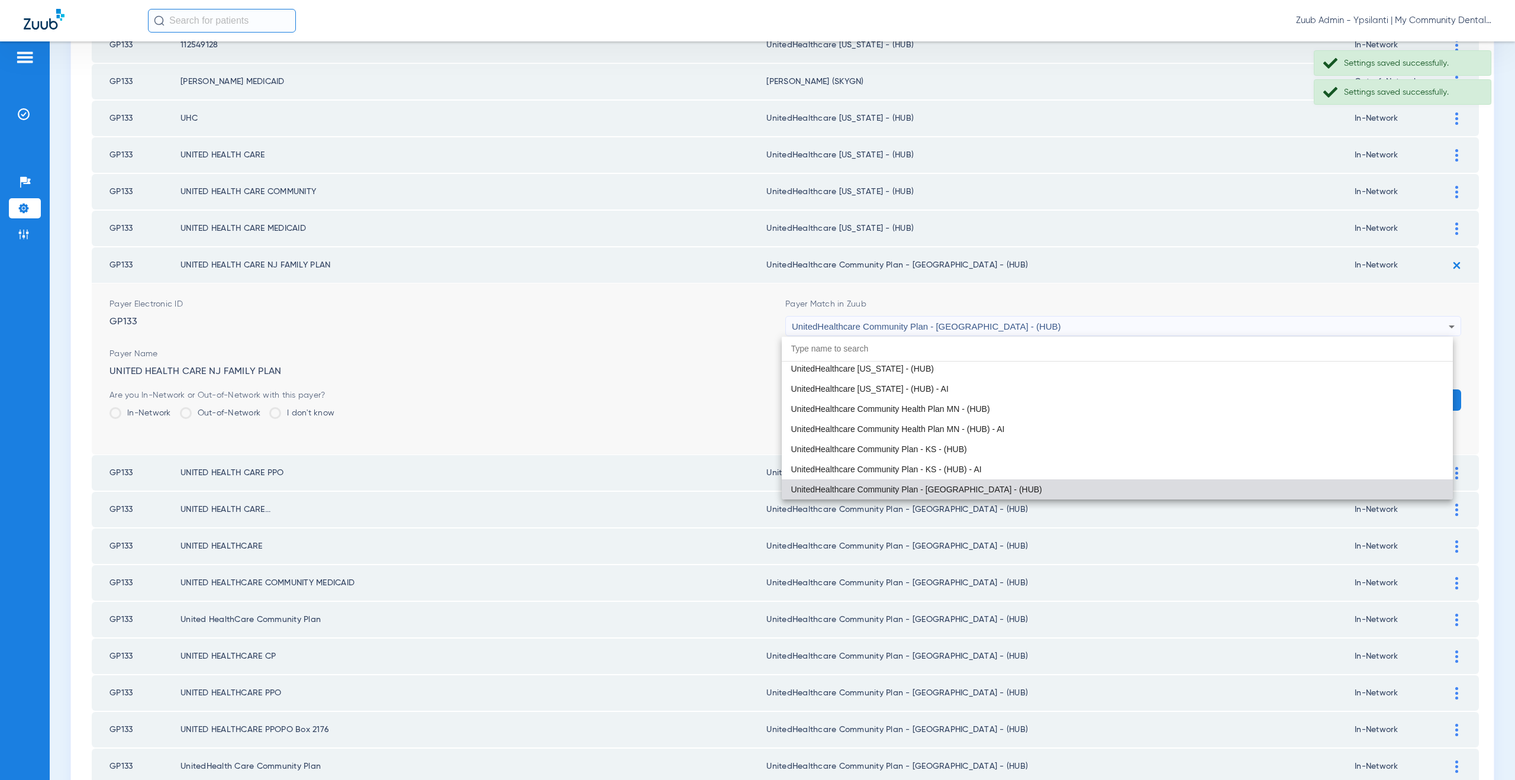
paste input "nitedHealthcare Michigan - (HUB)"
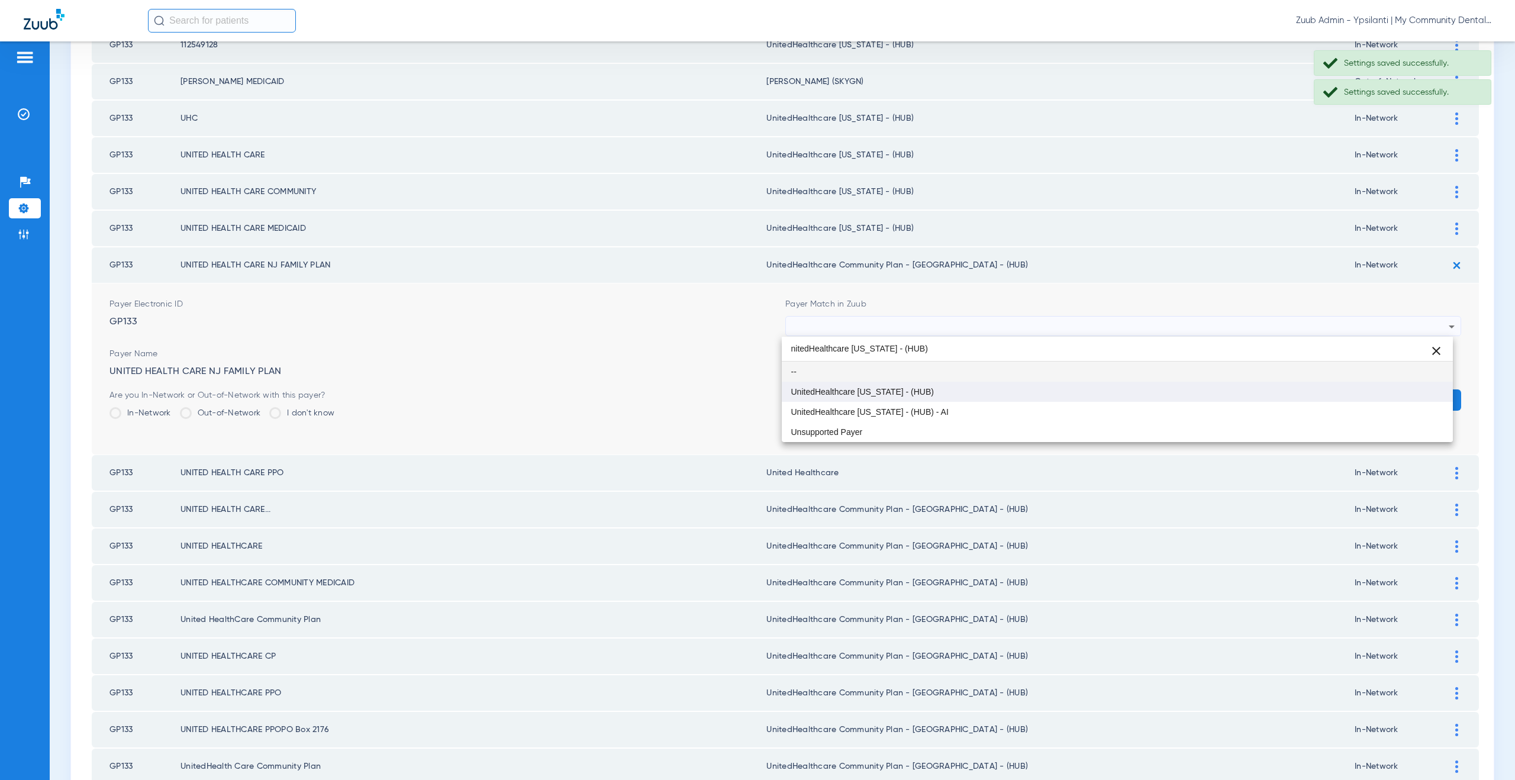
type input "nitedHealthcare Michigan - (HUB)"
click at [900, 388] on span "UnitedHealthcare [US_STATE] - (HUB)" at bounding box center [862, 392] width 143 height 8
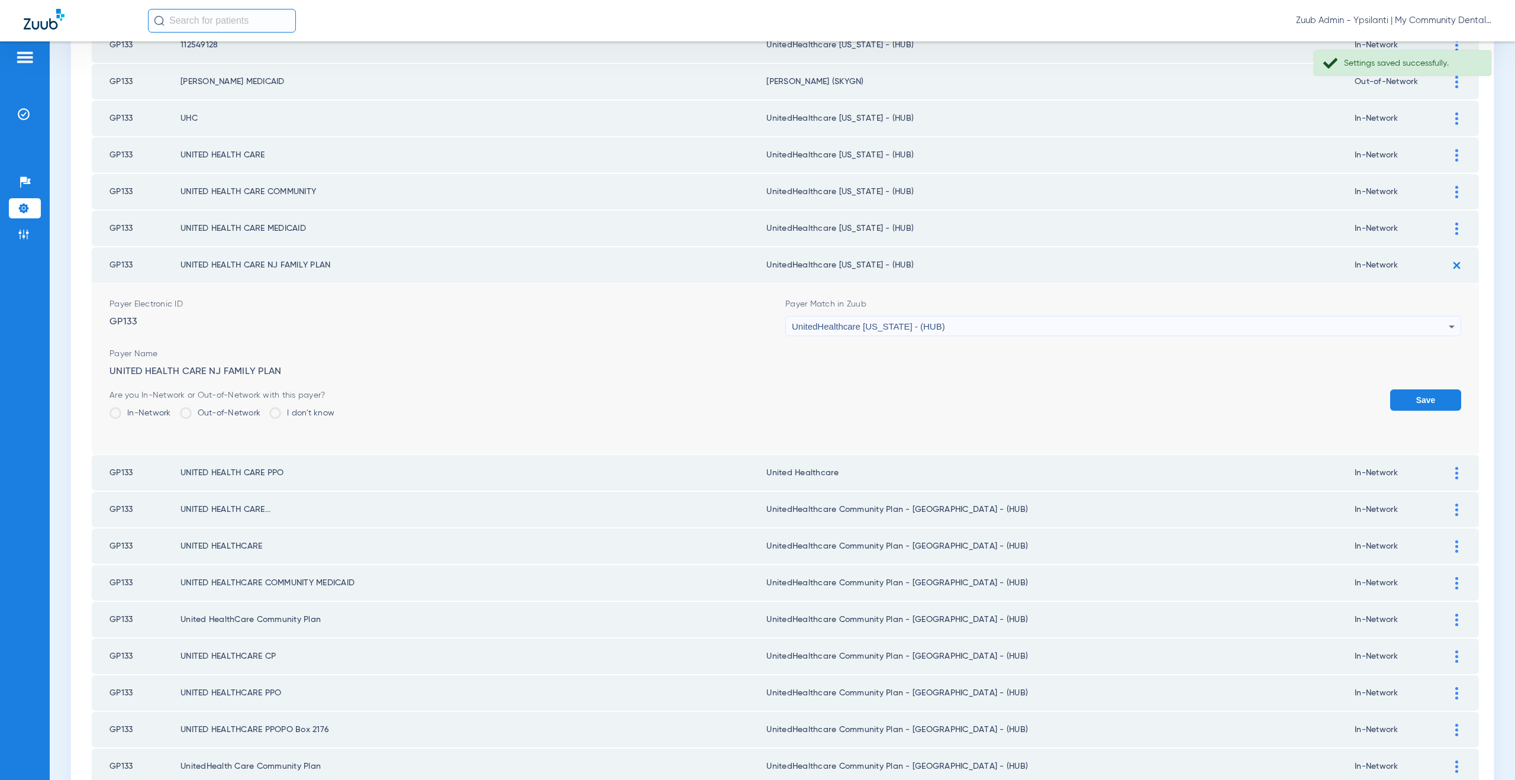
click at [1414, 405] on button "Save" at bounding box center [1425, 399] width 71 height 21
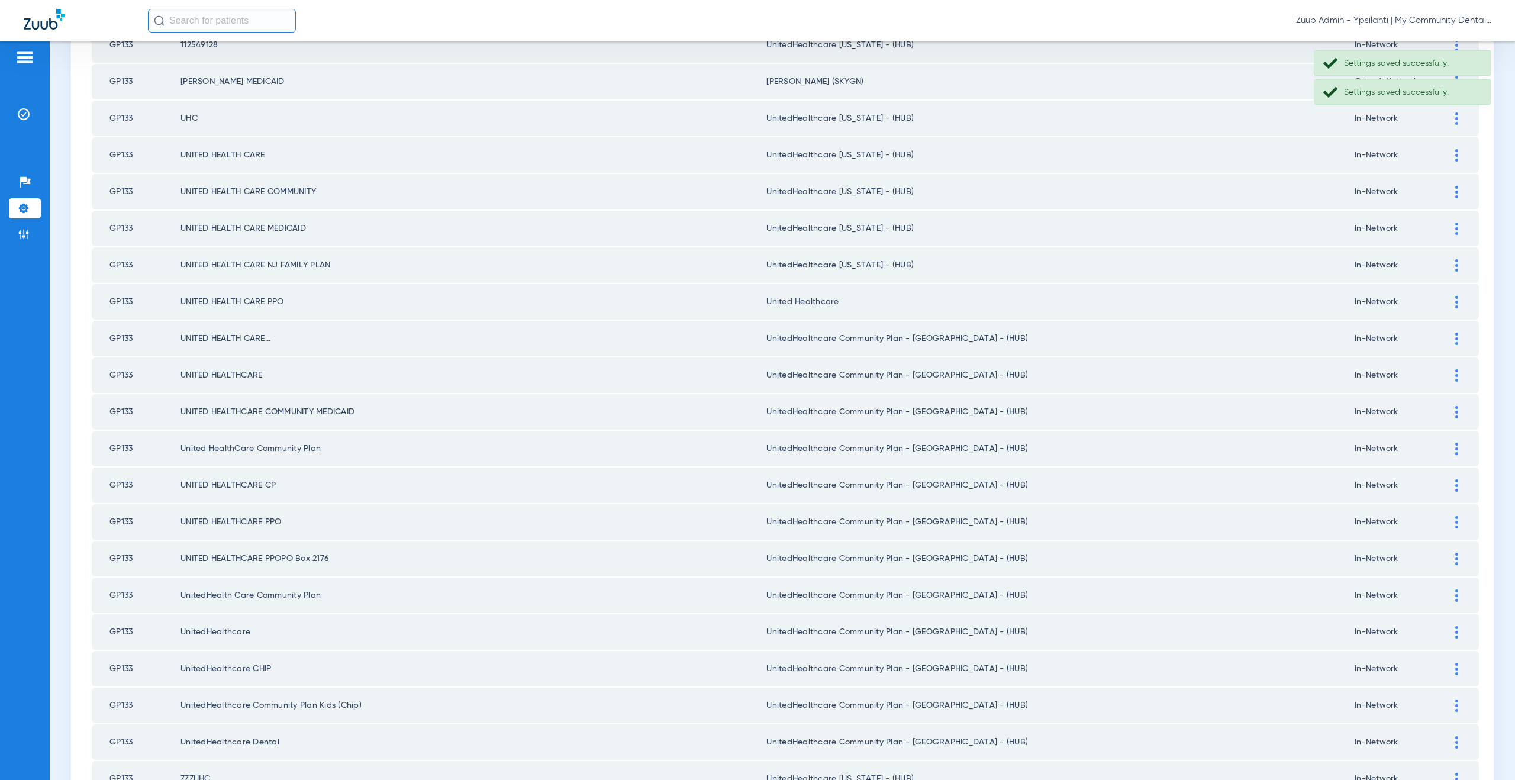
click at [1451, 302] on div at bounding box center [1456, 302] width 21 height 12
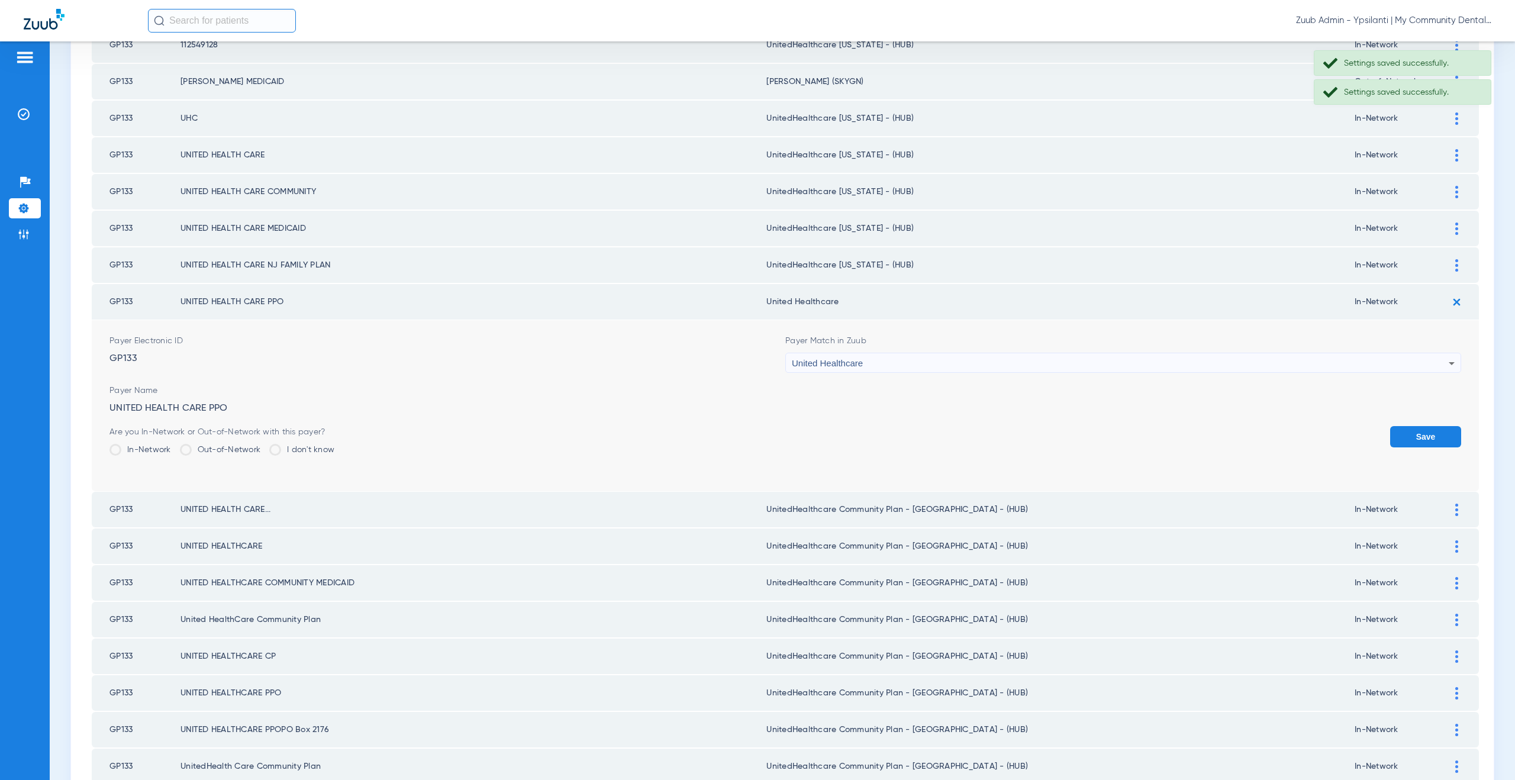
click at [867, 367] on div "United Healthcare" at bounding box center [1120, 363] width 657 height 20
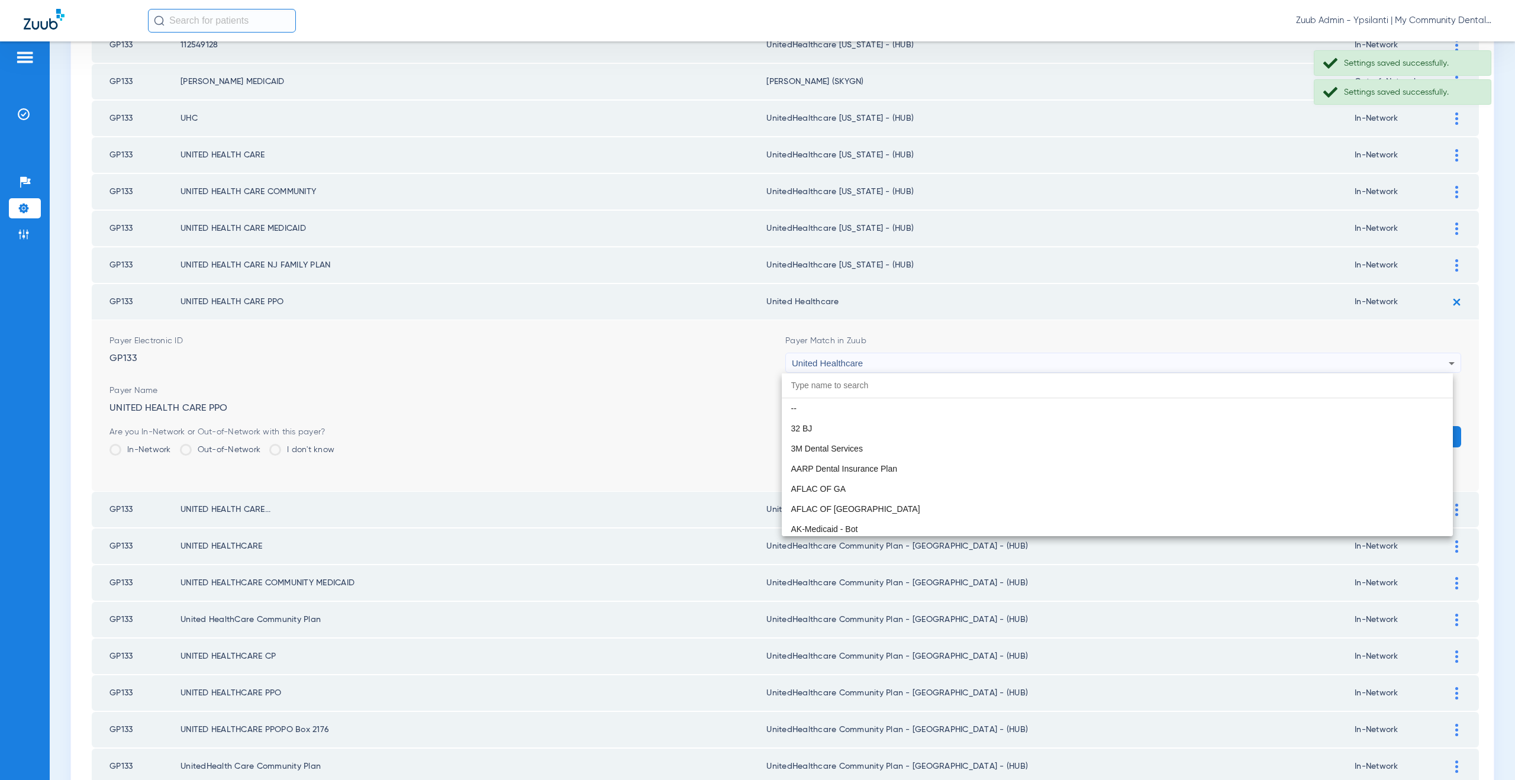
scroll to position [7606, 0]
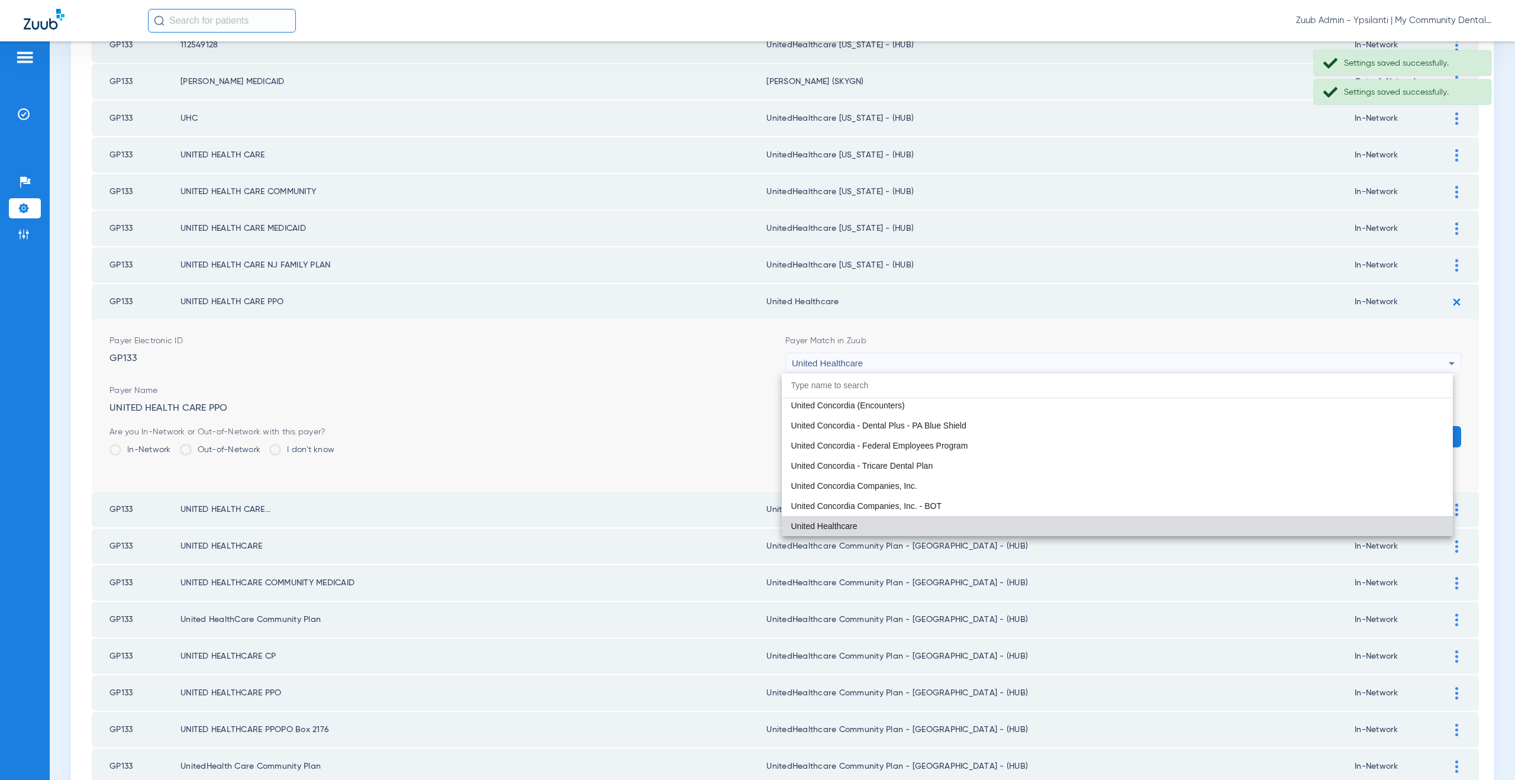
paste input "nitedHealthcare Michigan - (HUB)"
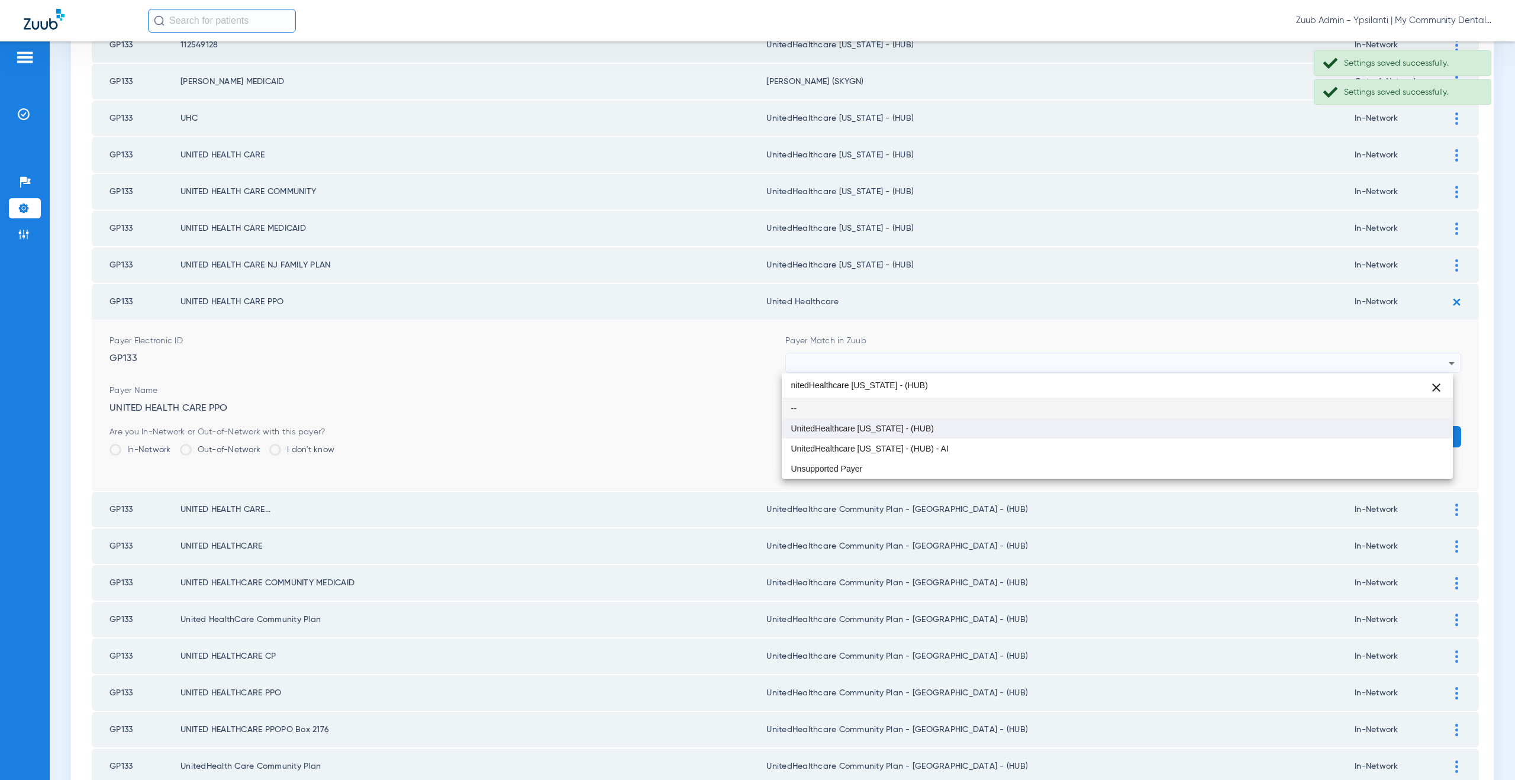
type input "nitedHealthcare Michigan - (HUB)"
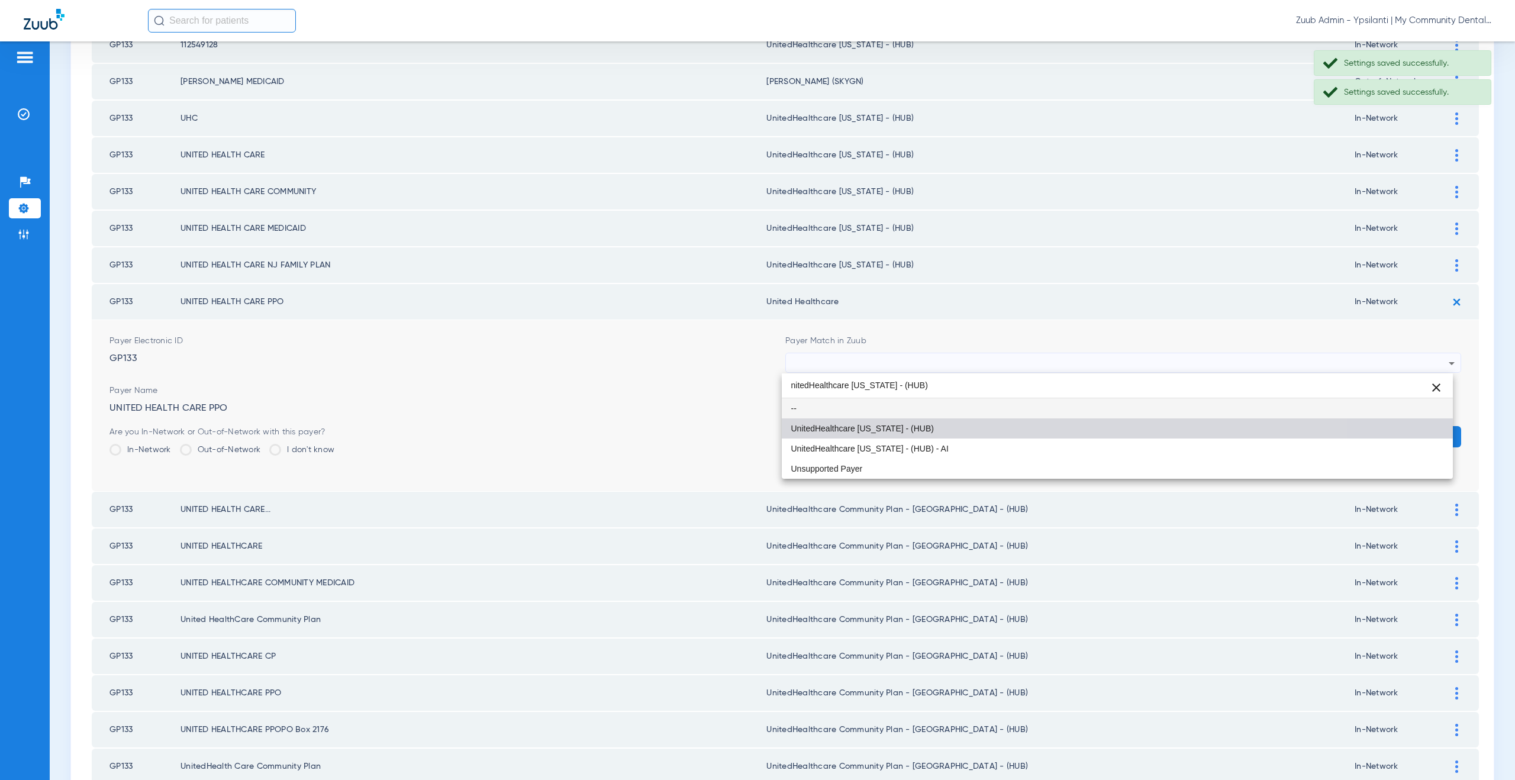
click at [873, 426] on span "UnitedHealthcare [US_STATE] - (HUB)" at bounding box center [862, 428] width 143 height 8
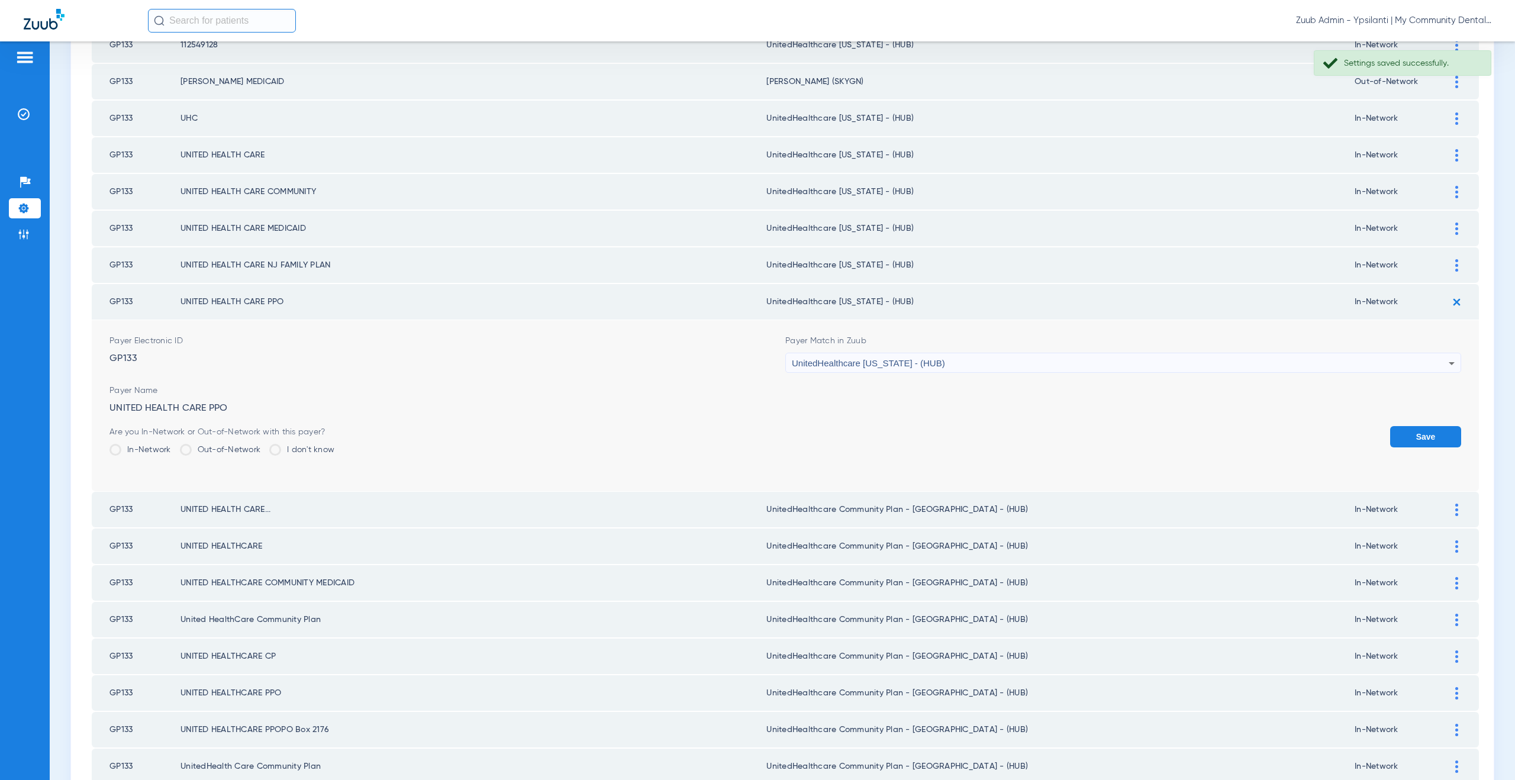
click at [1433, 441] on button "Save" at bounding box center [1425, 436] width 71 height 21
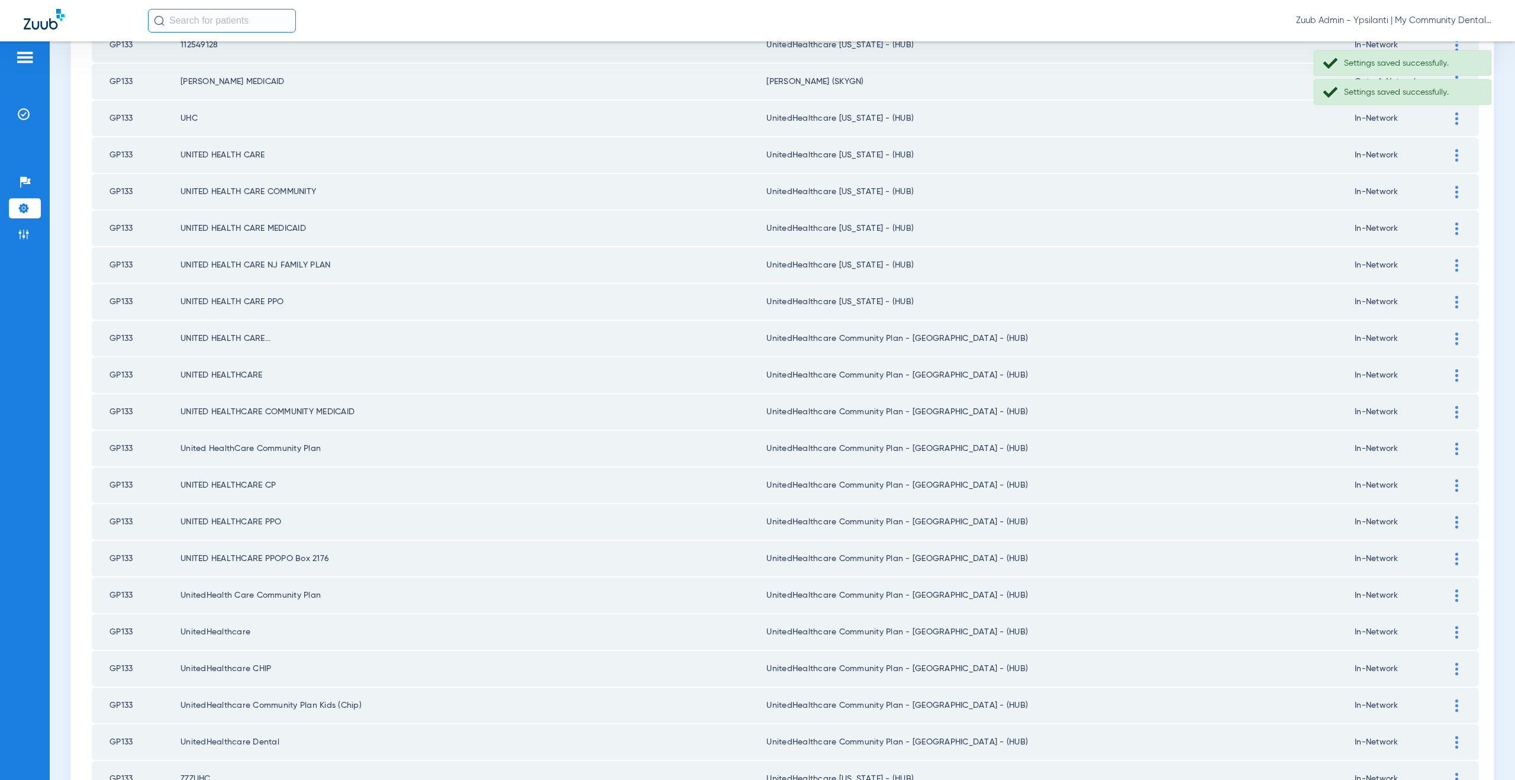
click at [1455, 340] on img at bounding box center [1456, 338] width 3 height 12
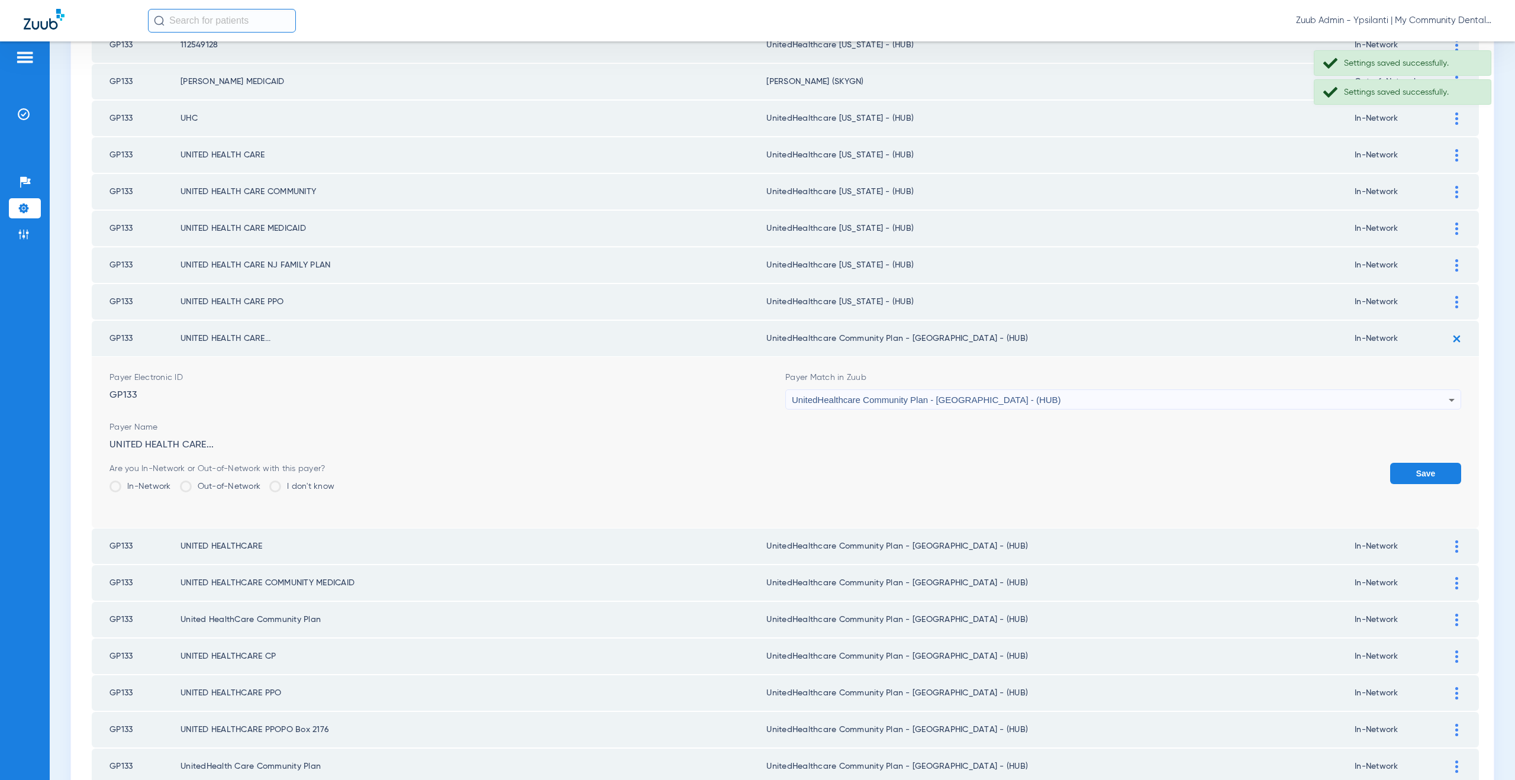
click at [882, 396] on span "UnitedHealthcare Community Plan - [GEOGRAPHIC_DATA] - (HUB)" at bounding box center [926, 400] width 269 height 10
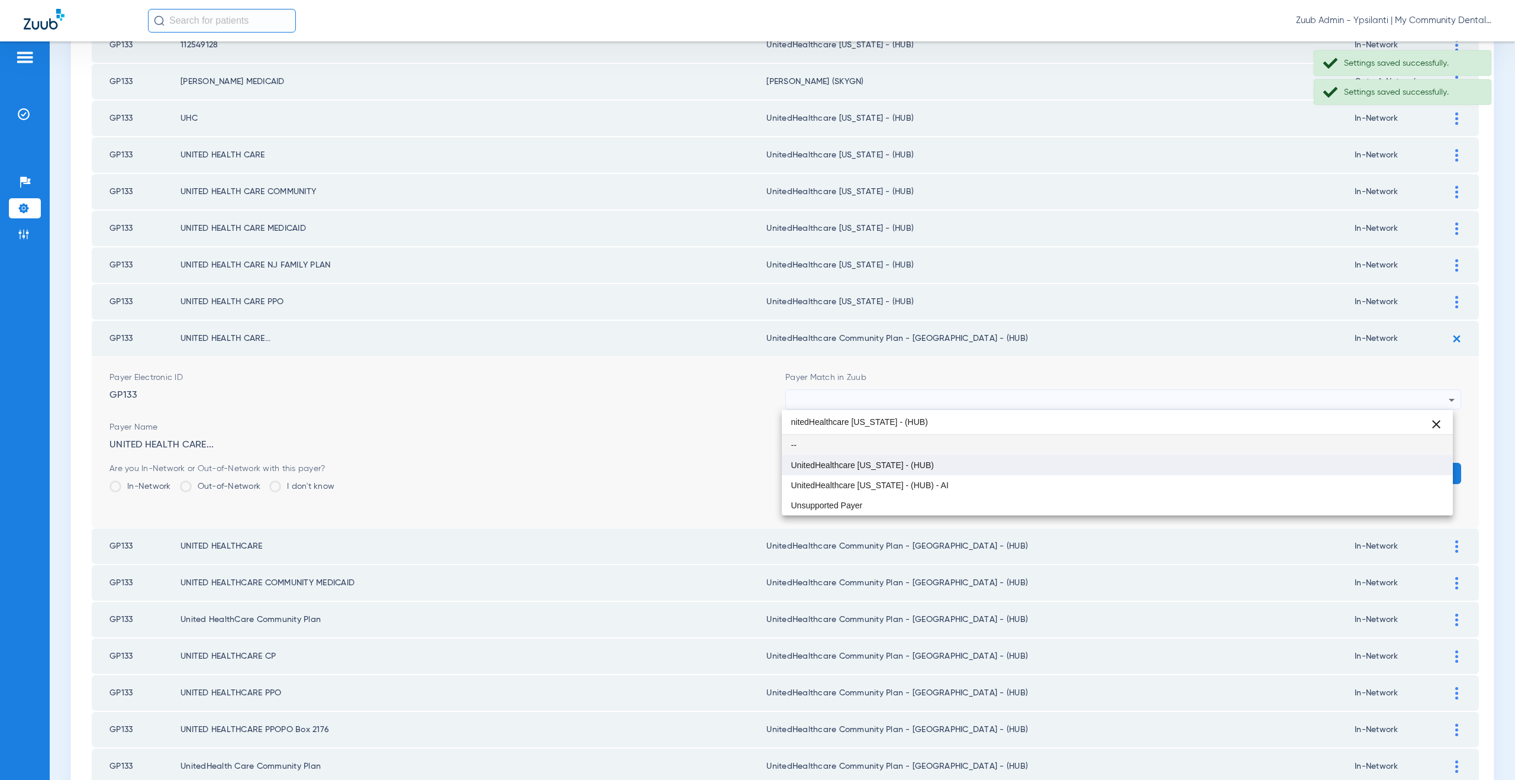
type input "nitedHealthcare Michigan - (HUB)"
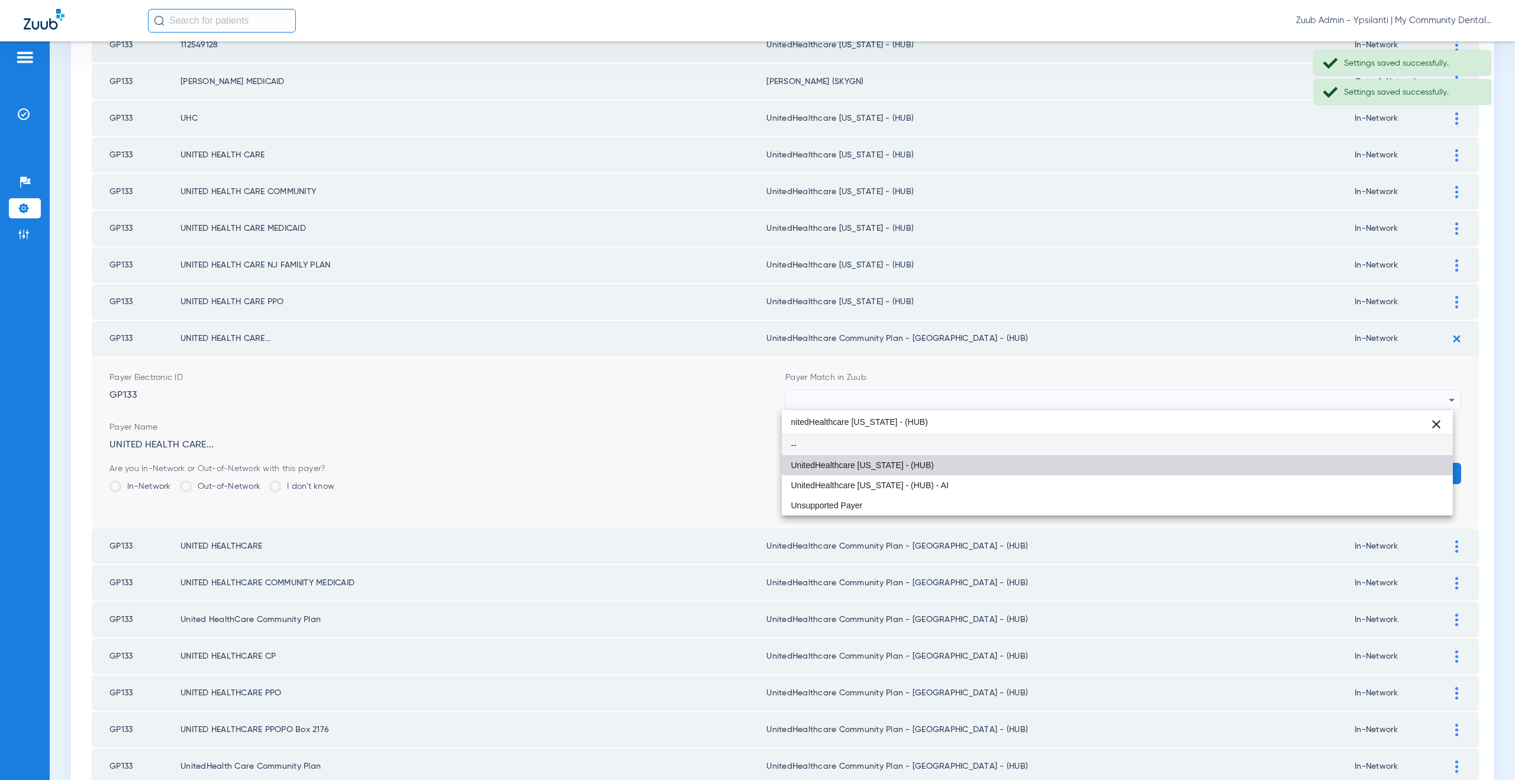
click at [882, 461] on span "UnitedHealthcare [US_STATE] - (HUB)" at bounding box center [862, 465] width 143 height 8
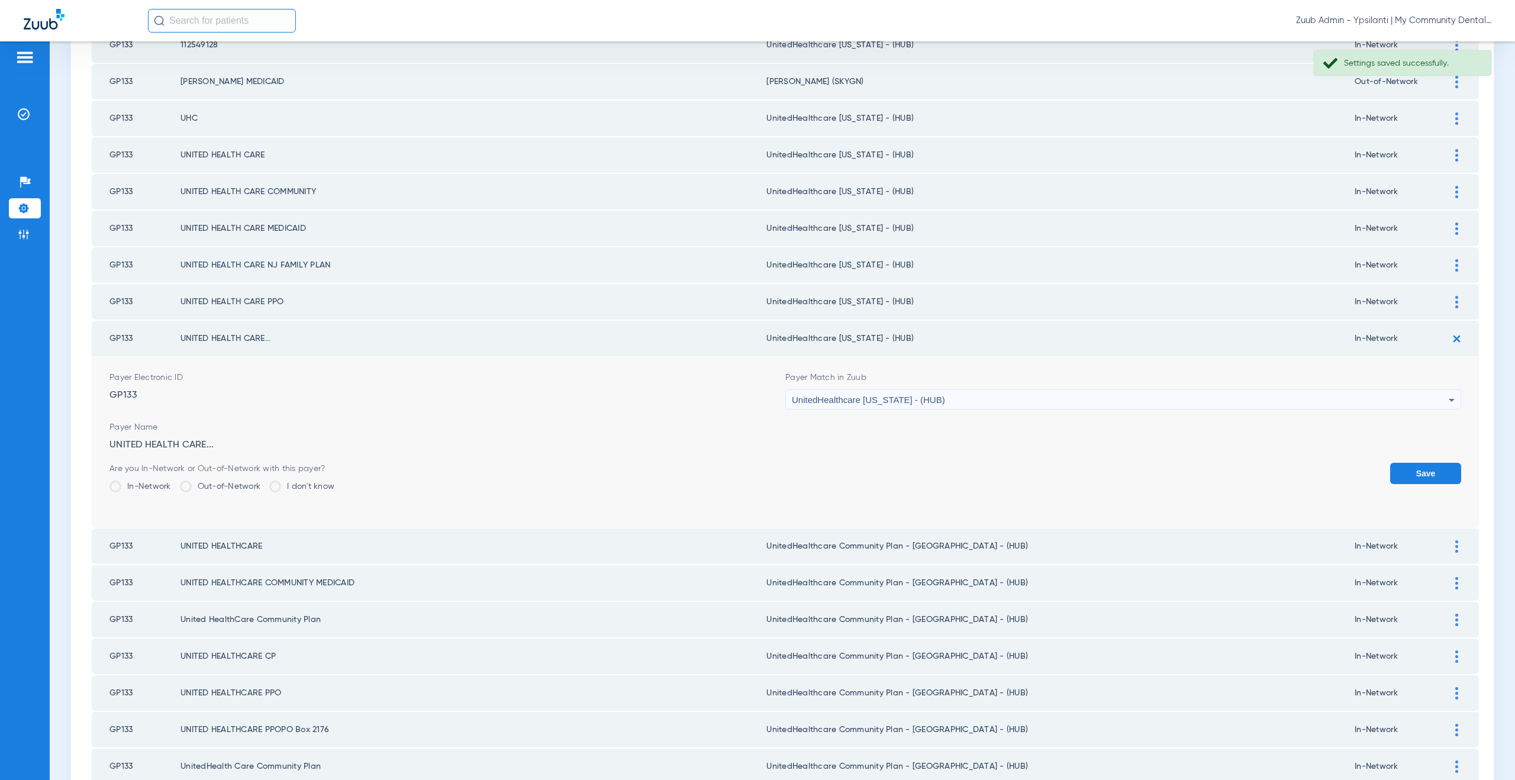
click at [1430, 478] on button "Save" at bounding box center [1425, 473] width 71 height 21
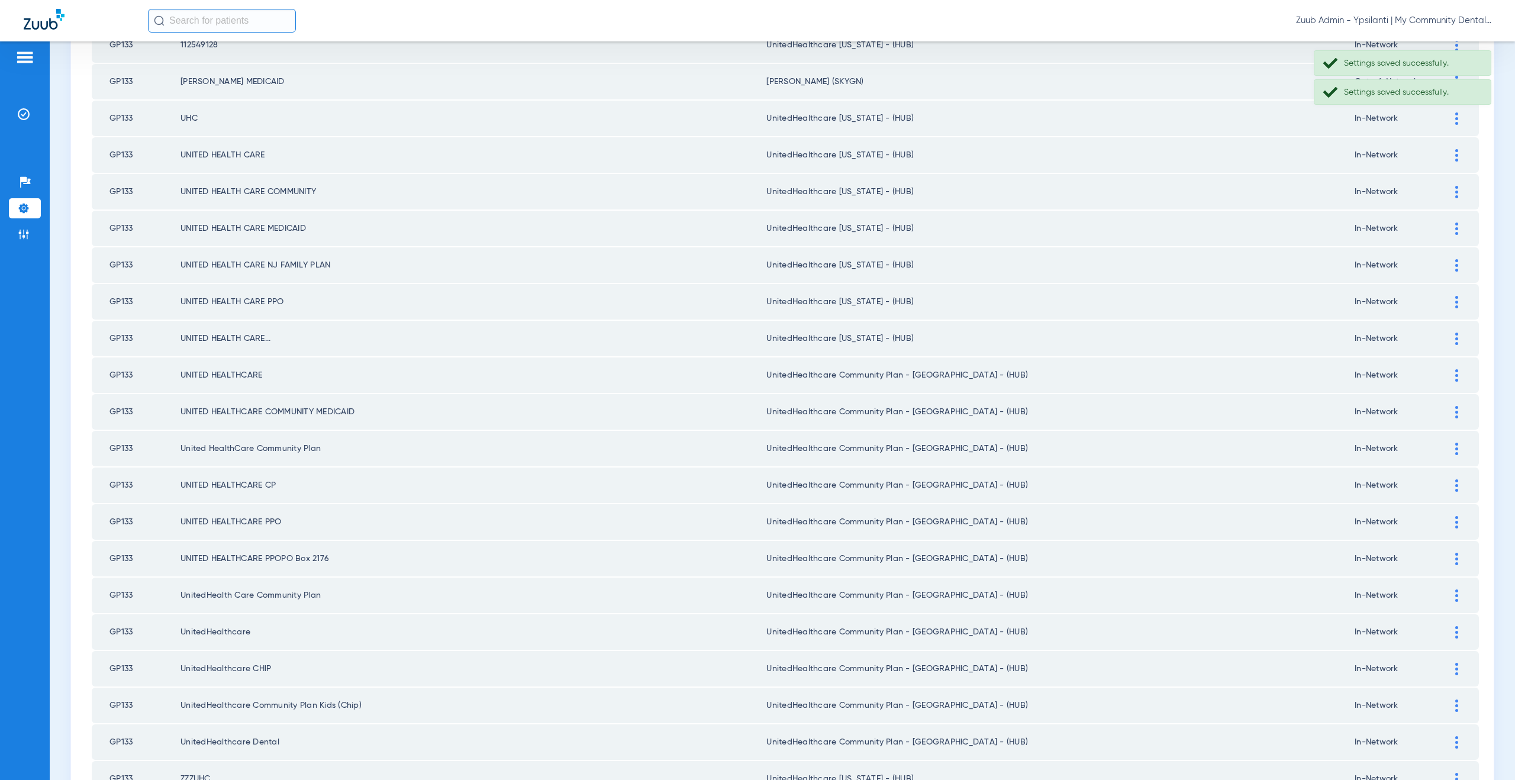
click at [1451, 377] on div at bounding box center [1456, 375] width 21 height 12
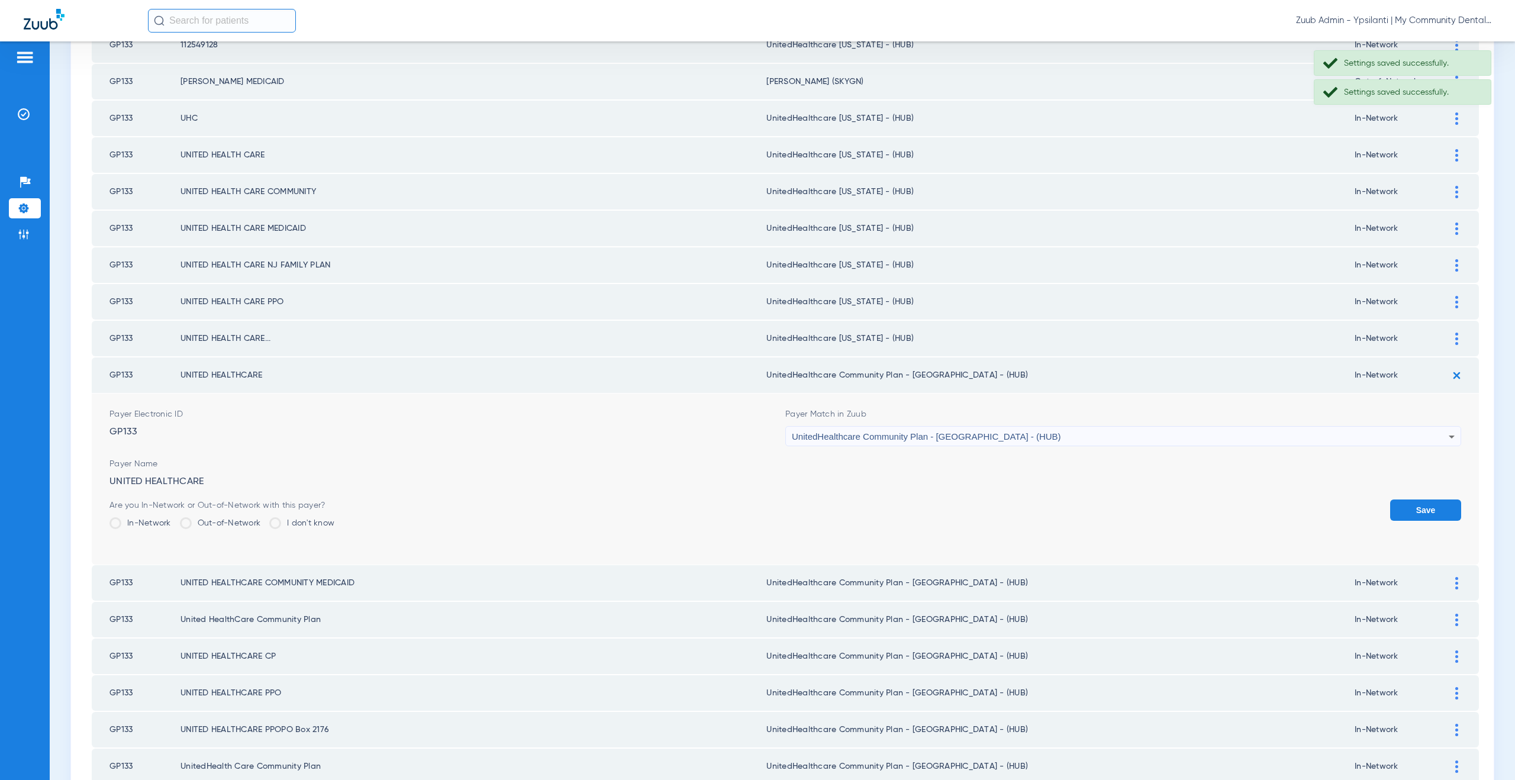
click at [840, 443] on div "UnitedHealthcare Community Plan - [GEOGRAPHIC_DATA] - (HUB)" at bounding box center [1120, 437] width 657 height 20
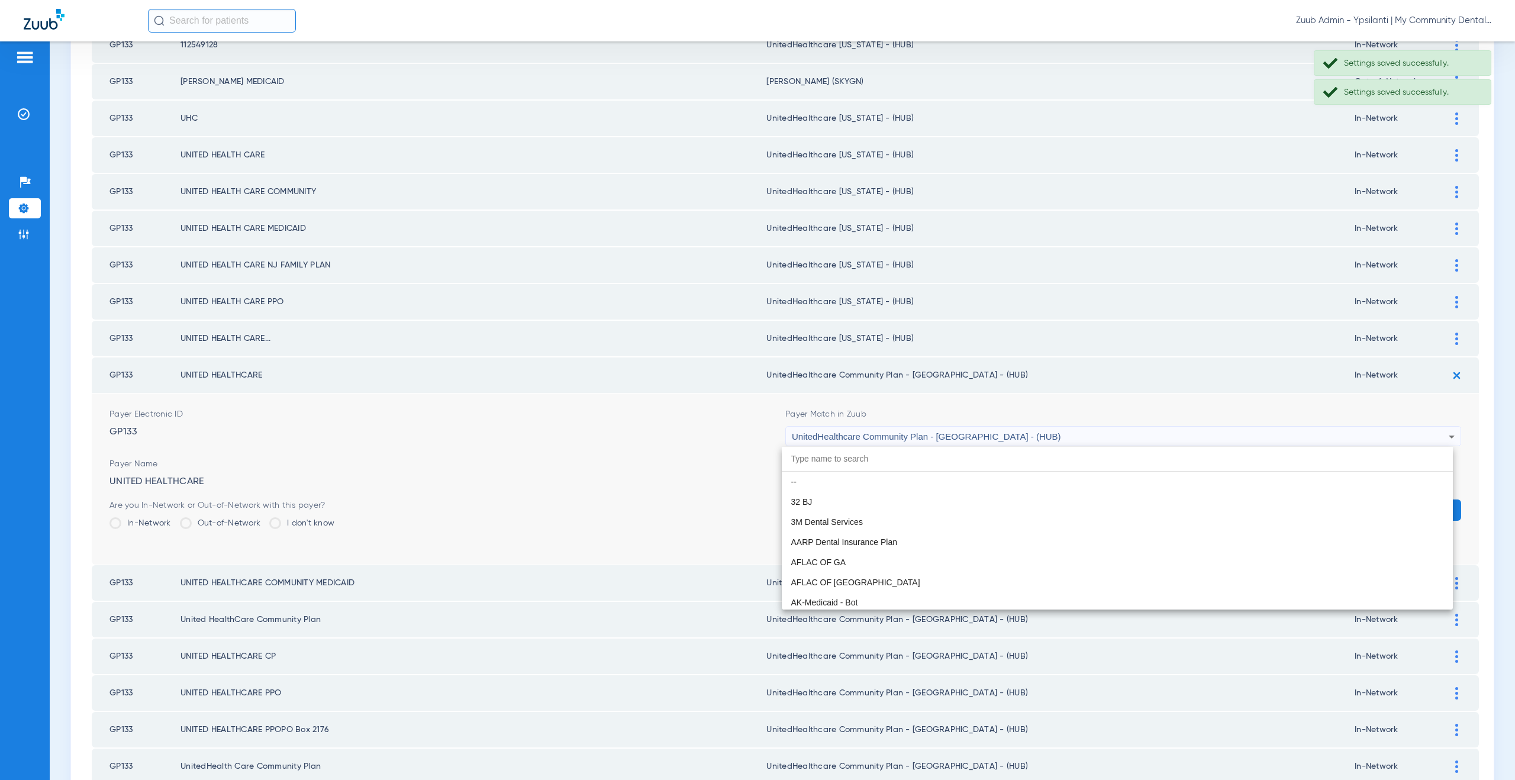
scroll to position [7908, 0]
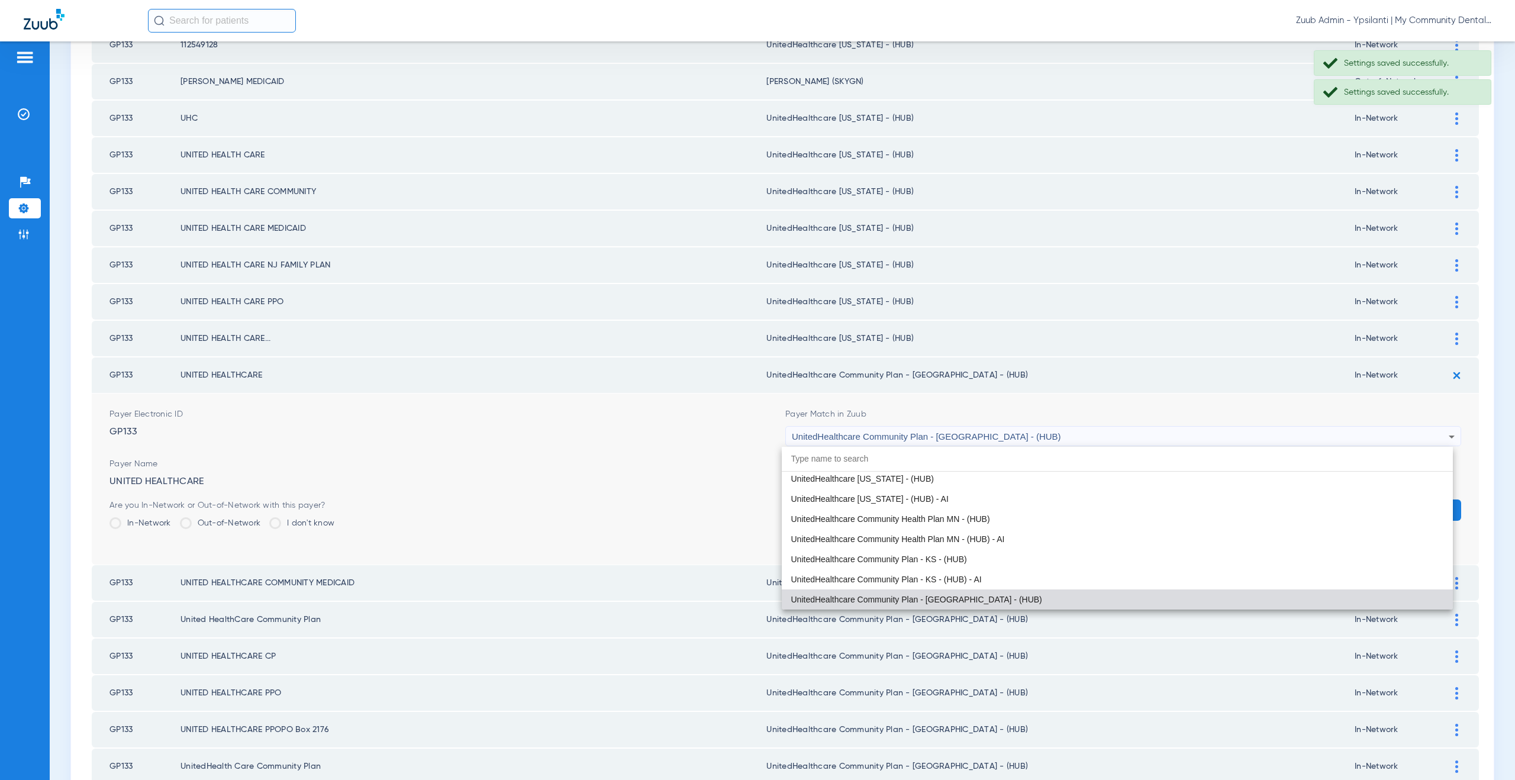
paste input "nitedHealthcare Michigan - (HUB)"
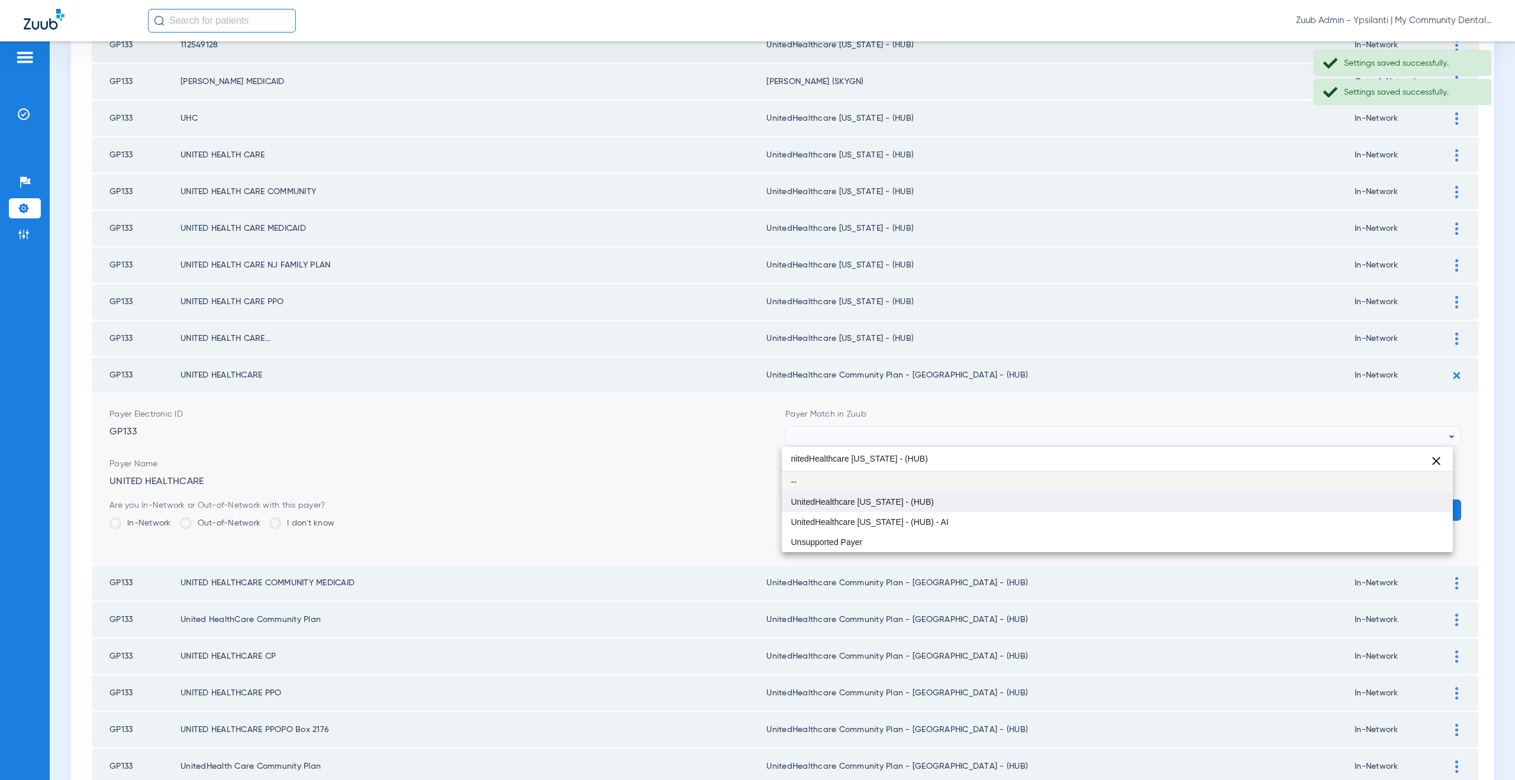
scroll to position [0, 0]
type input "nitedHealthcare Michigan - (HUB)"
click at [847, 505] on span "UnitedHealthcare [US_STATE] - (HUB)" at bounding box center [862, 502] width 143 height 8
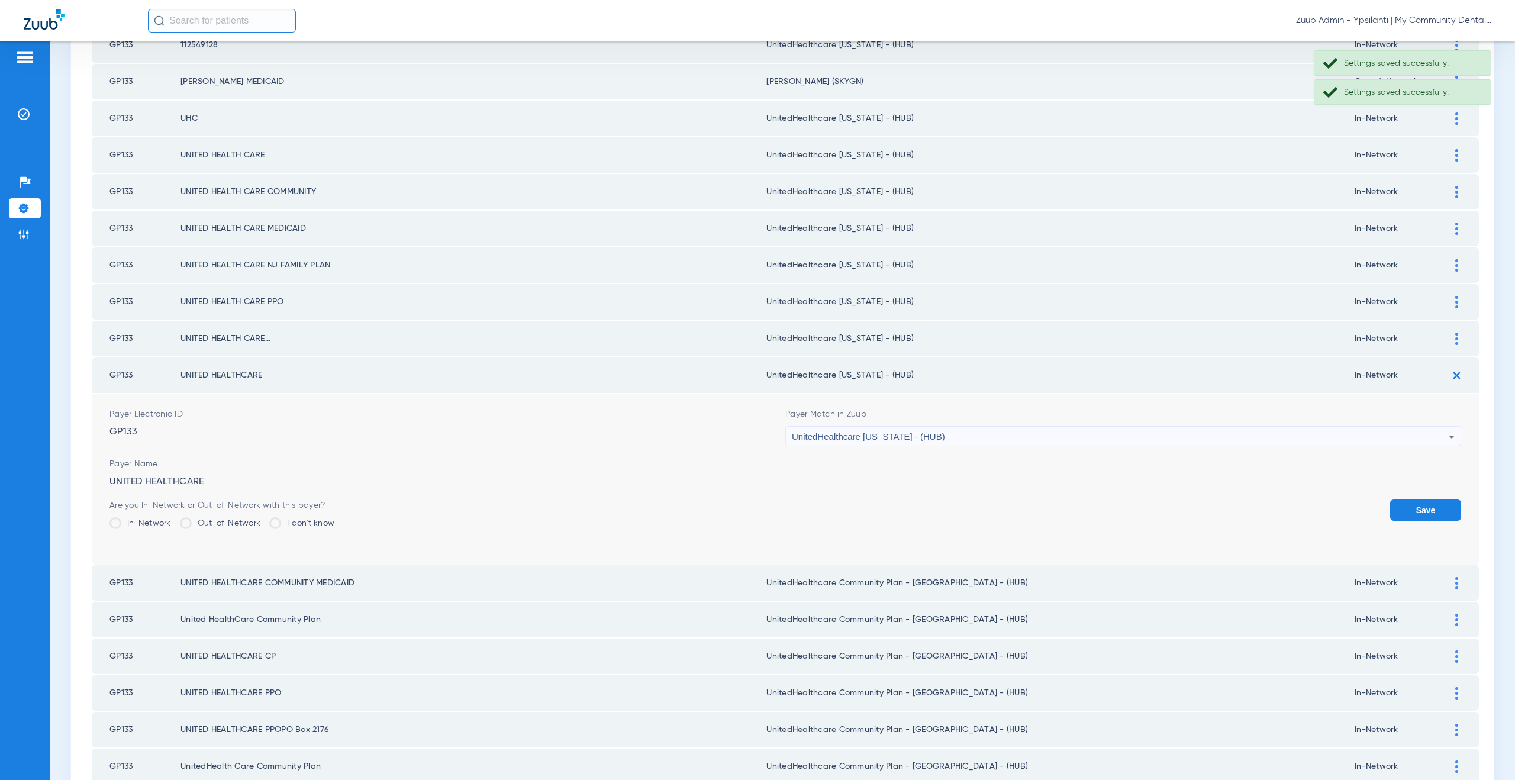
click at [1410, 509] on button "Save" at bounding box center [1425, 509] width 71 height 21
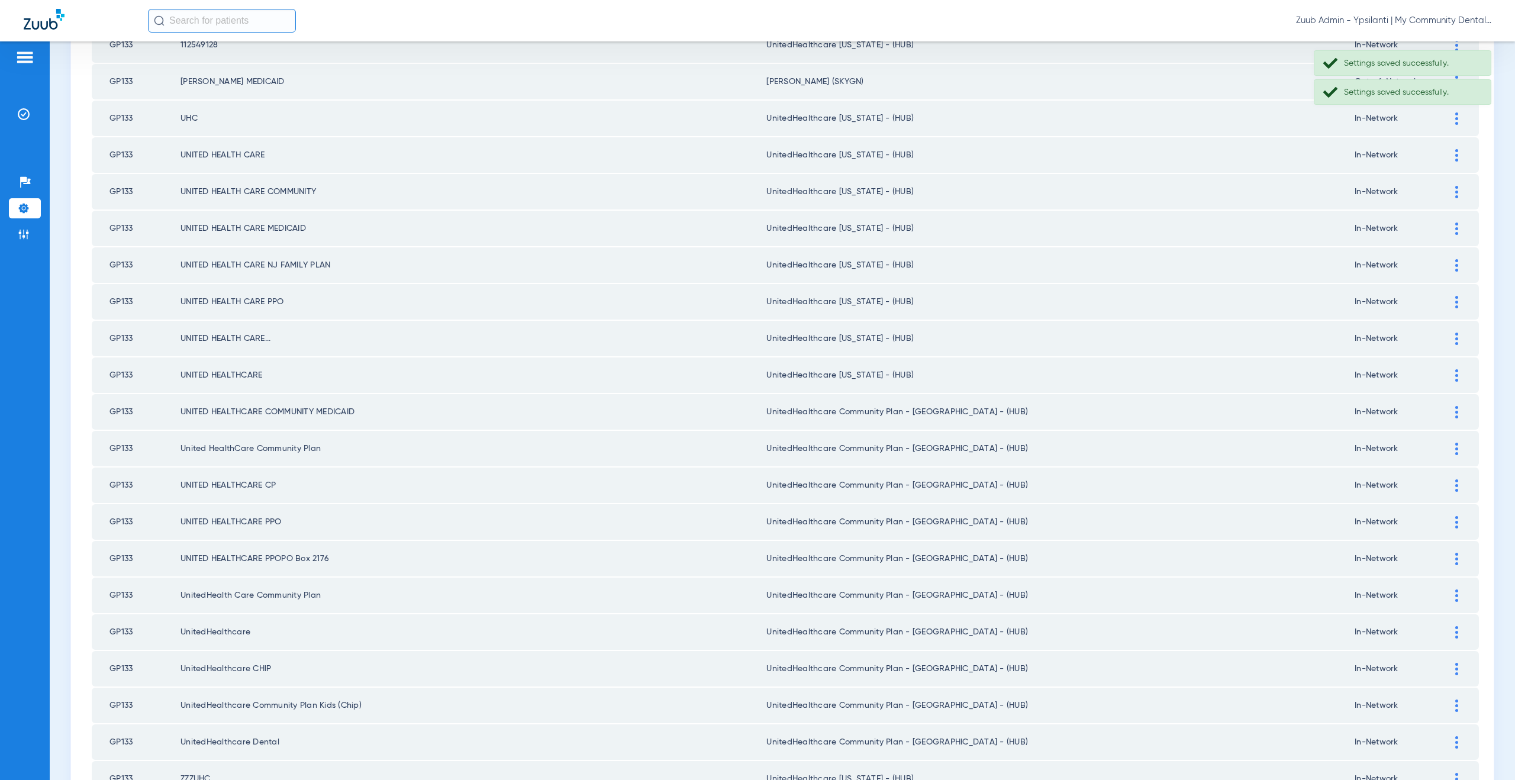
click at [1455, 409] on img at bounding box center [1456, 412] width 3 height 12
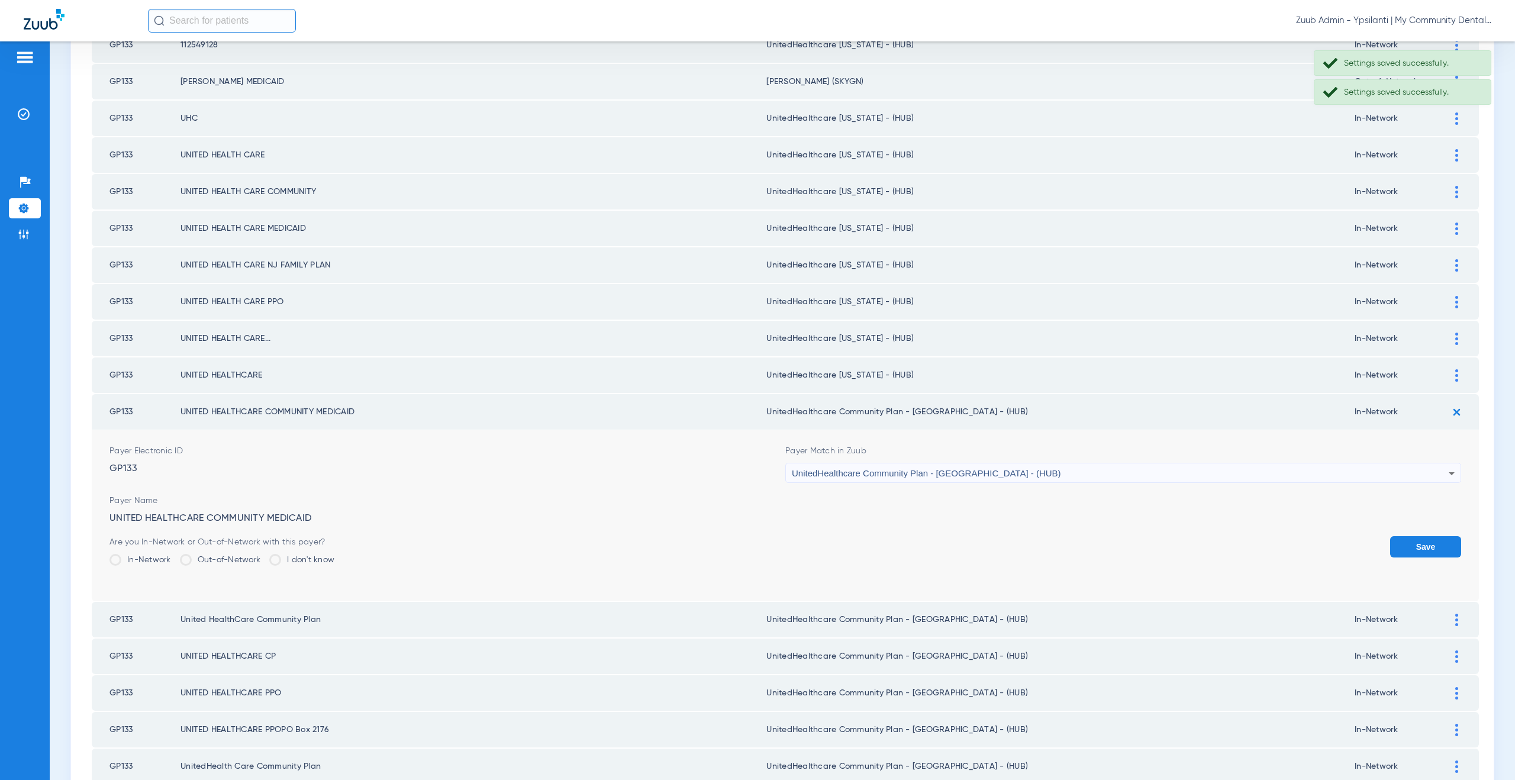
click at [918, 472] on span "UnitedHealthcare Community Plan - [GEOGRAPHIC_DATA] - (HUB)" at bounding box center [926, 473] width 269 height 10
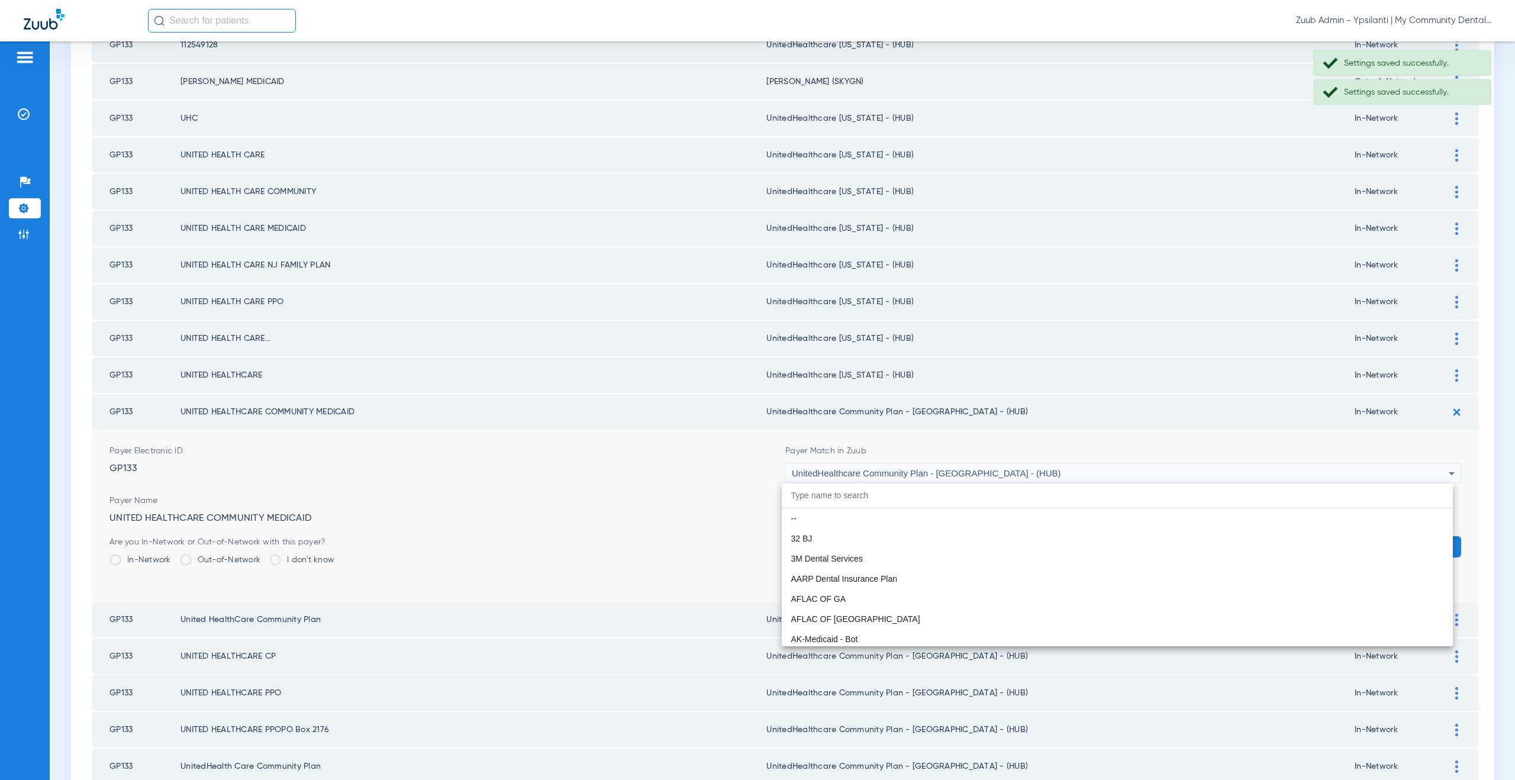
scroll to position [7908, 0]
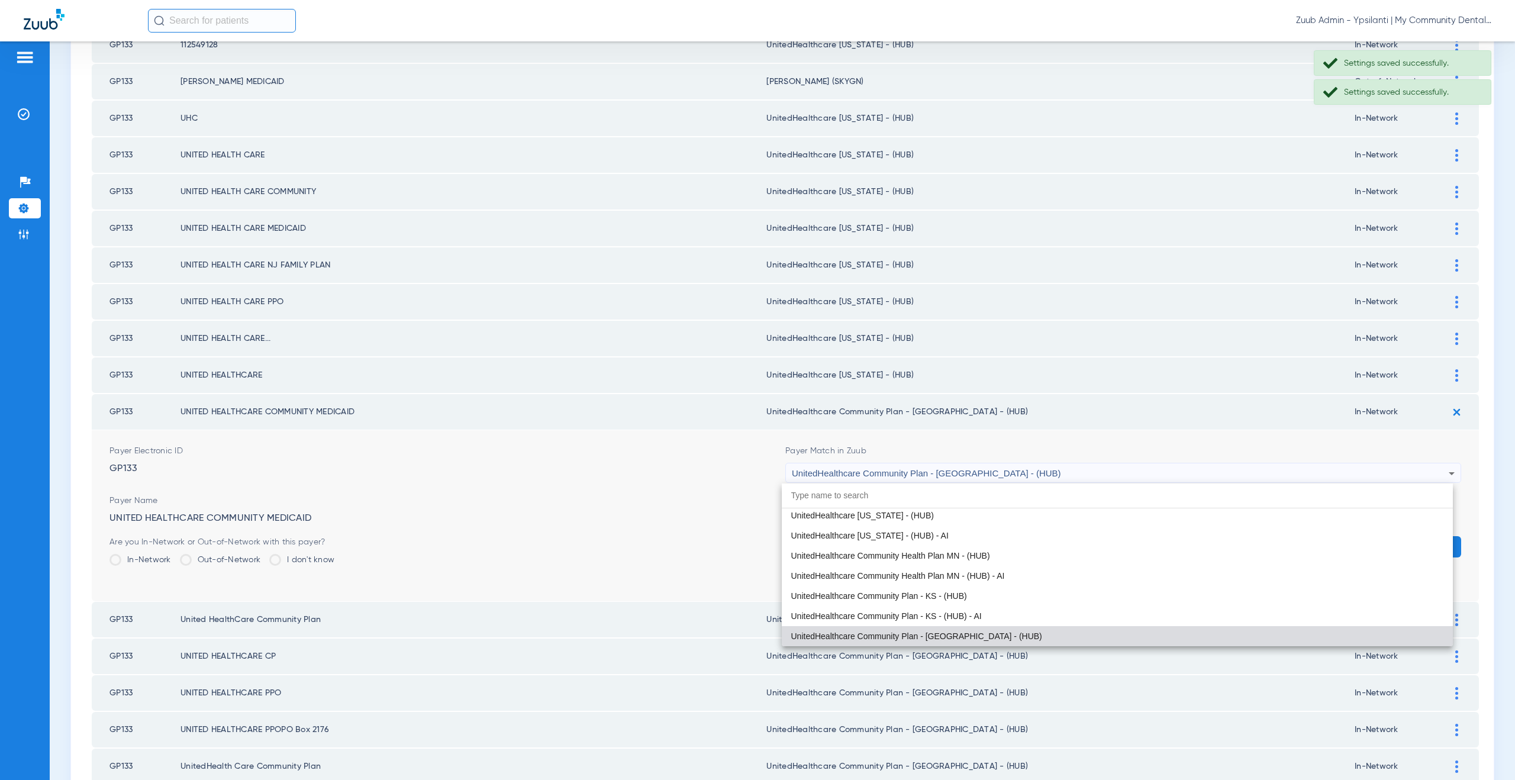
paste input "nitedHealthcare Michigan - (HUB)"
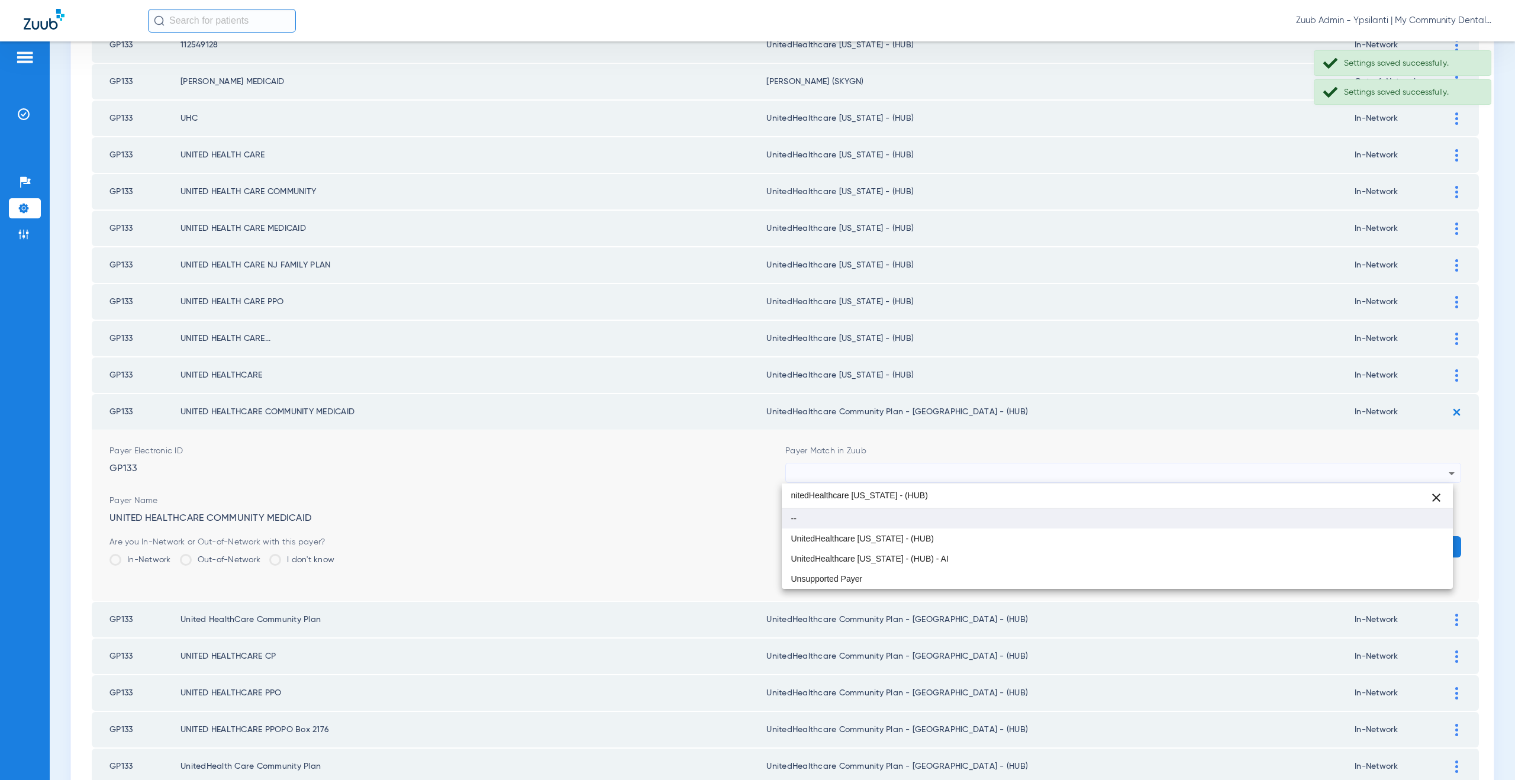
scroll to position [0, 0]
type input "nitedHealthcare Michigan - (HUB)"
click at [909, 536] on span "UnitedHealthcare [US_STATE] - (HUB)" at bounding box center [862, 538] width 143 height 8
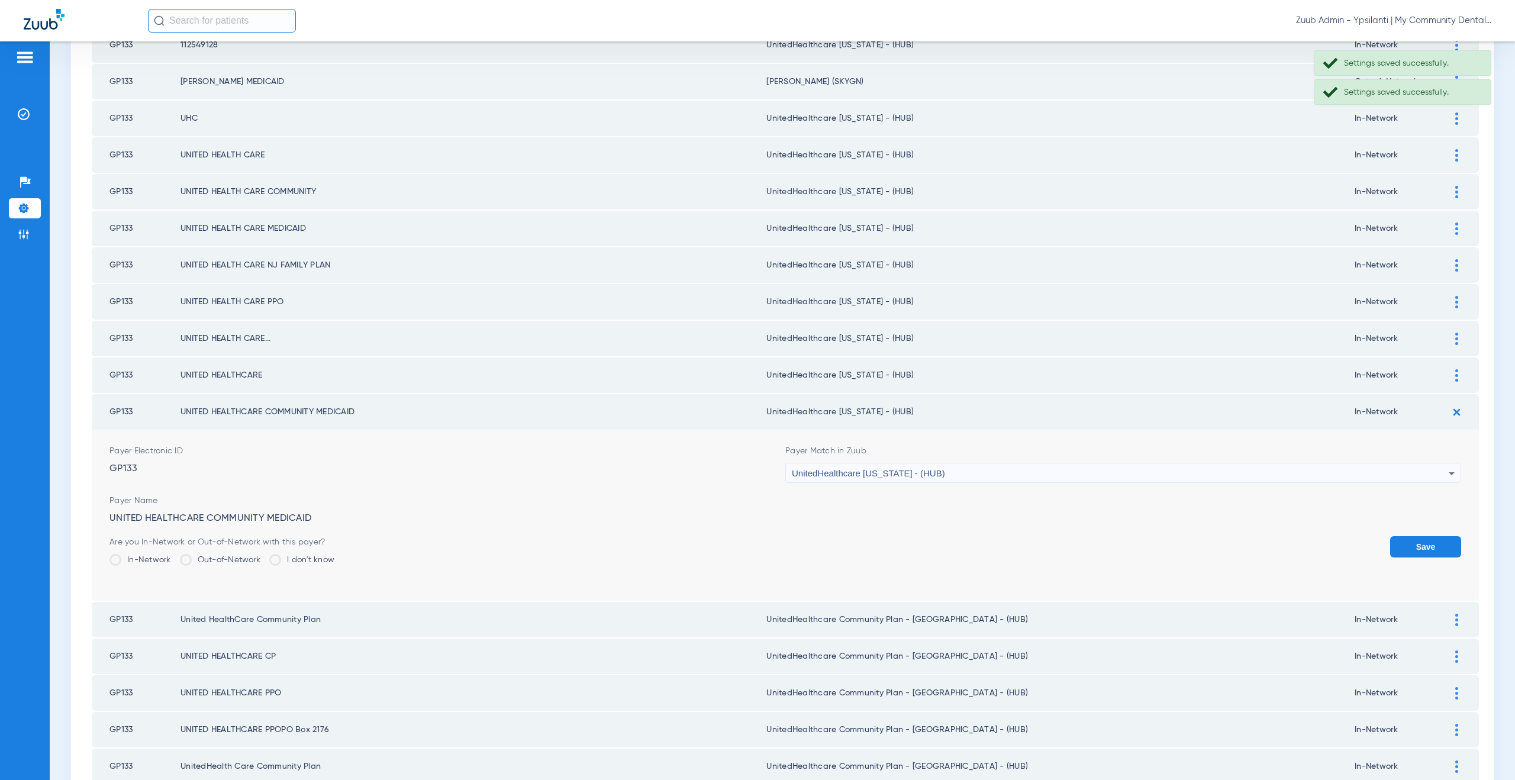
click at [1390, 538] on button "Save" at bounding box center [1425, 546] width 71 height 21
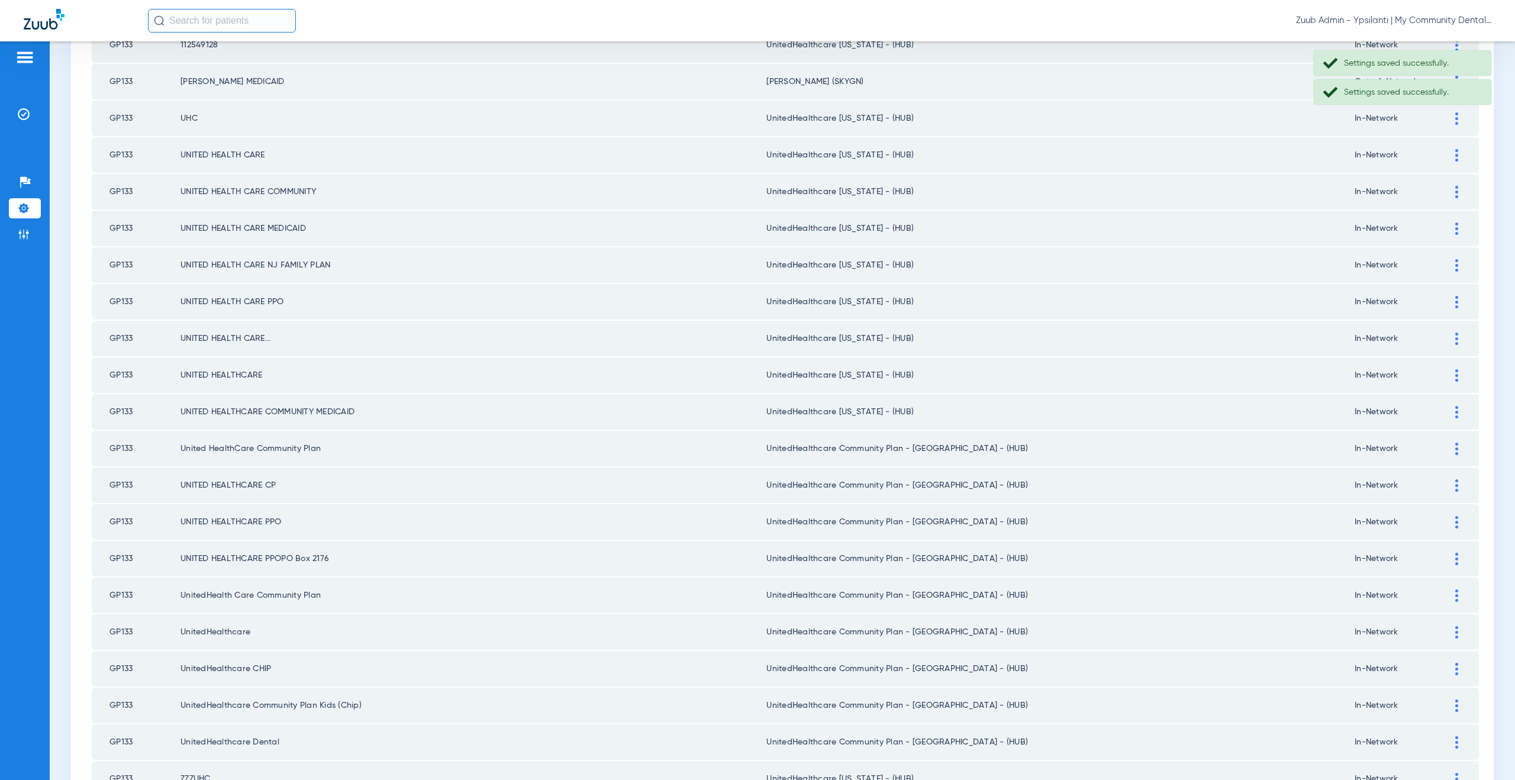
click at [1449, 444] on div at bounding box center [1456, 449] width 21 height 12
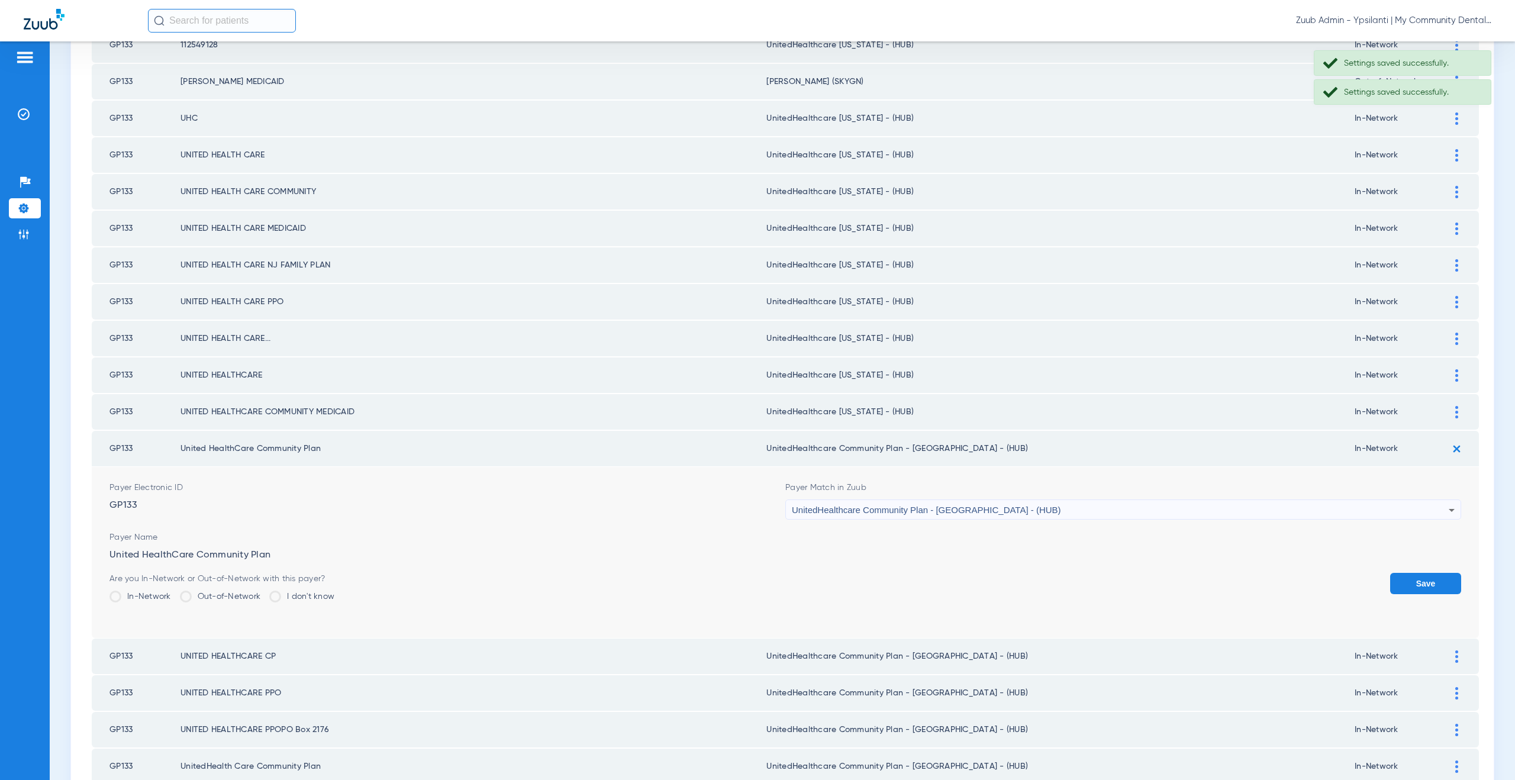
click at [926, 515] on div "UnitedHealthcare Community Plan - [GEOGRAPHIC_DATA] - (HUB)" at bounding box center [1120, 510] width 657 height 20
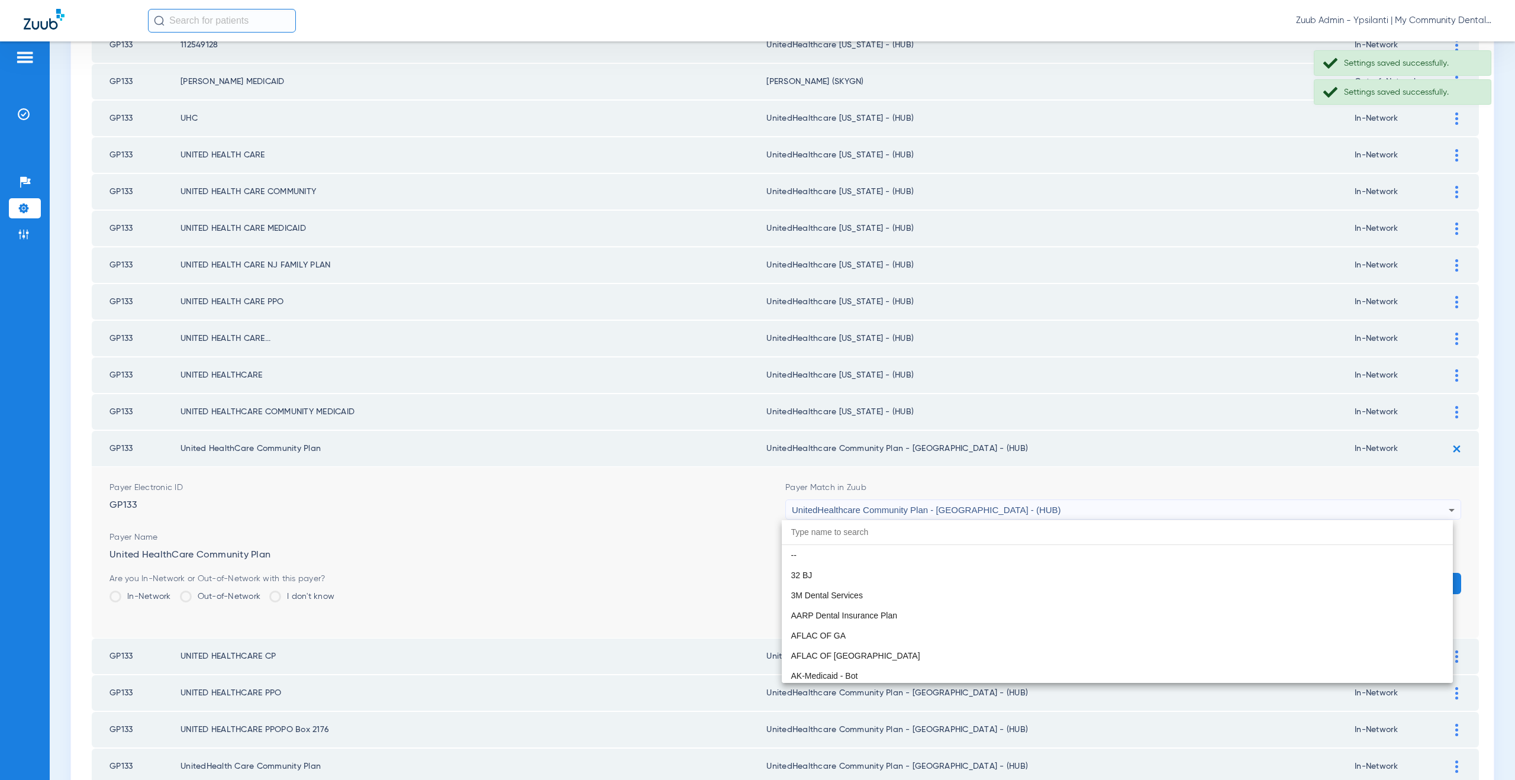
scroll to position [7908, 0]
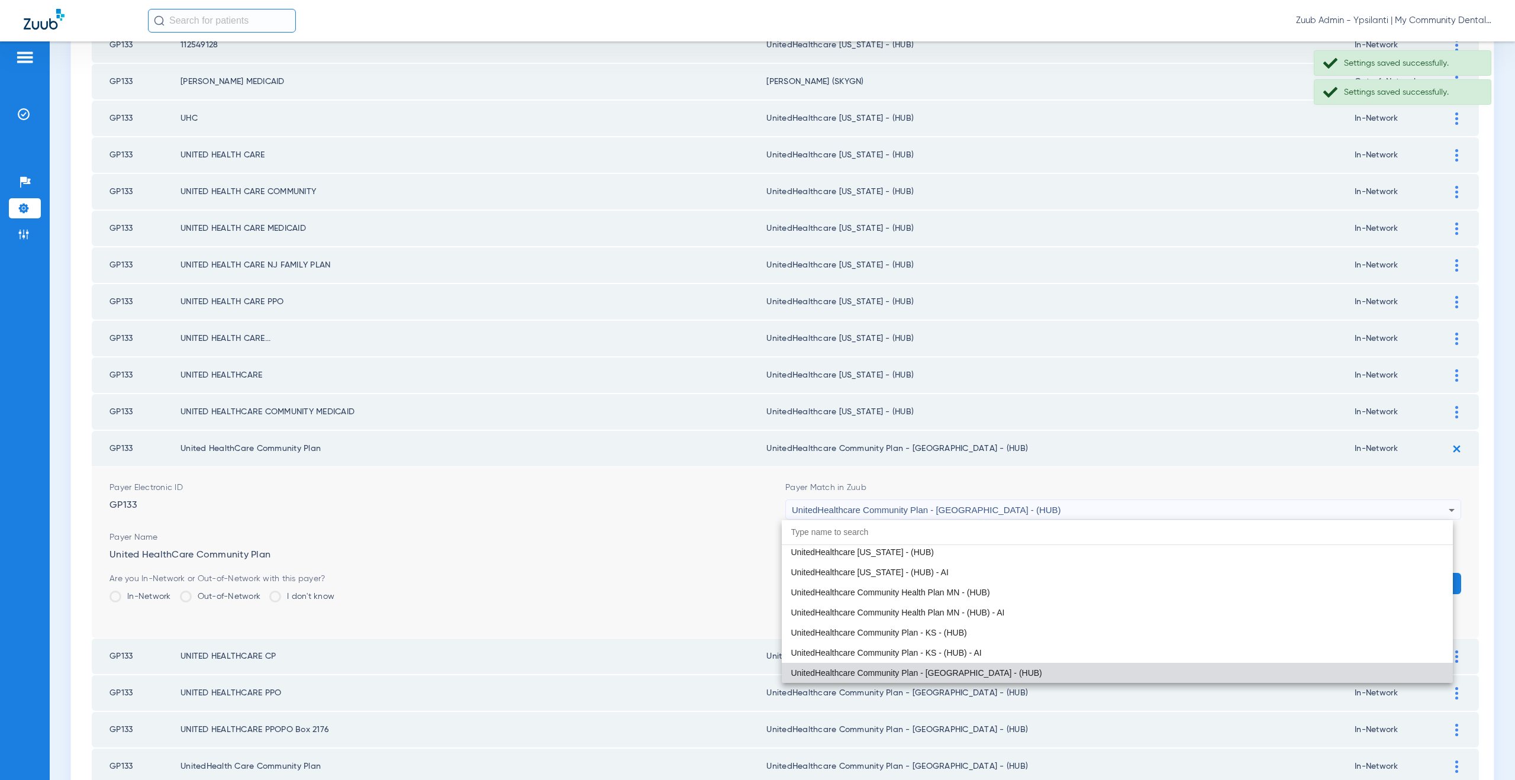
paste input "nitedHealthcare Michigan - (HUB)"
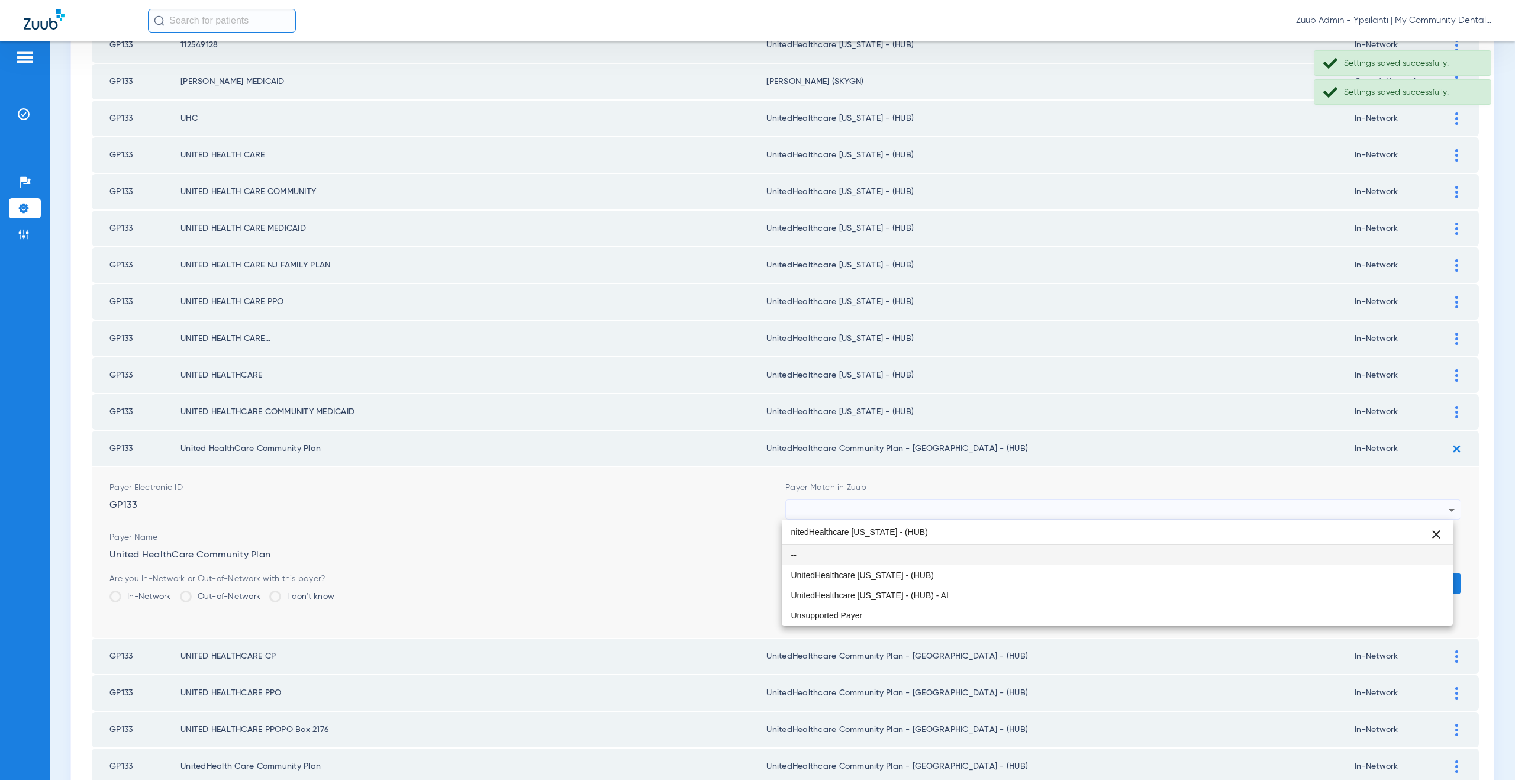
scroll to position [0, 0]
type input "nitedHealthcare Michigan - (HUB)"
click at [904, 573] on span "UnitedHealthcare [US_STATE] - (HUB)" at bounding box center [862, 575] width 143 height 8
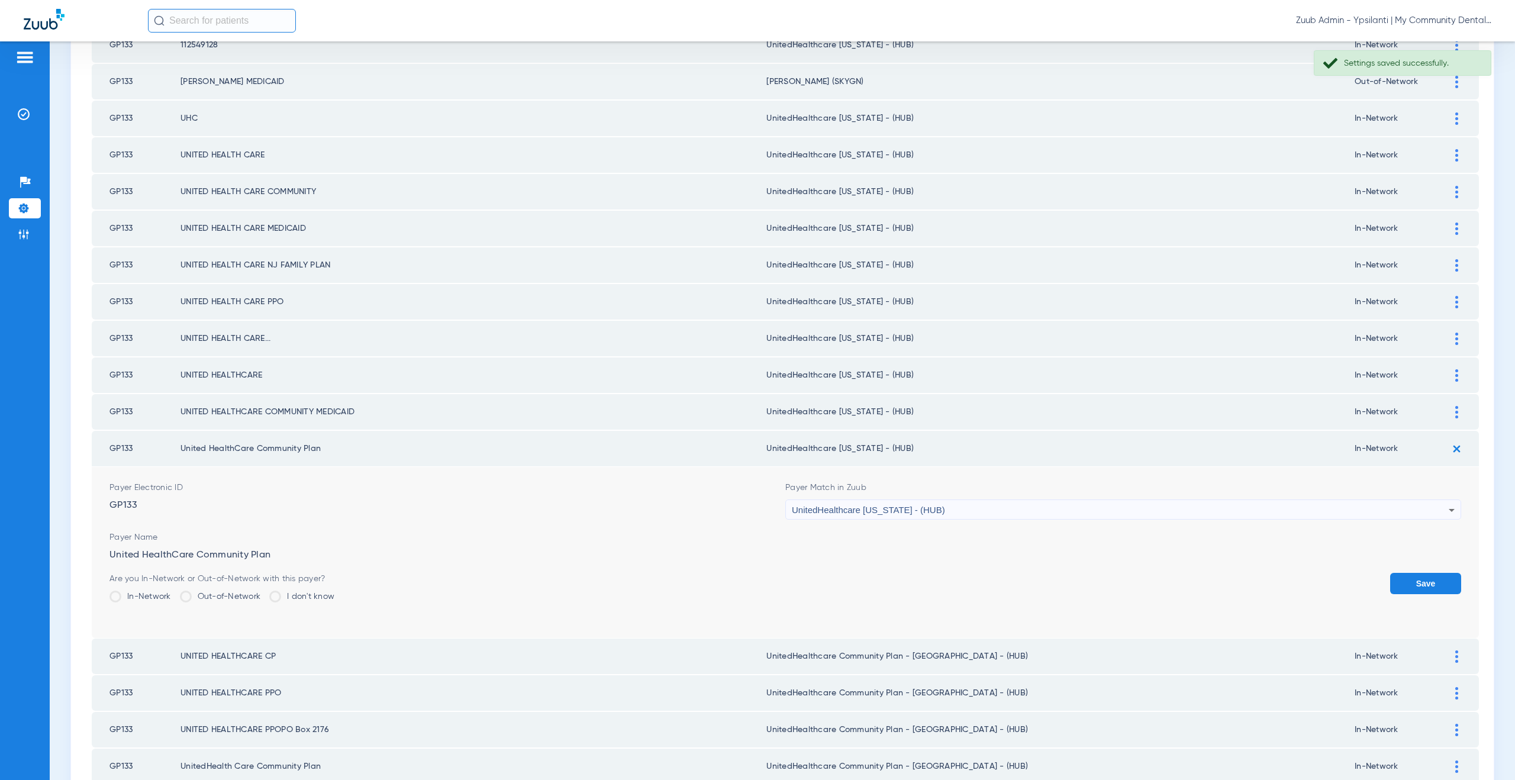
drag, startPoint x: 1374, startPoint y: 587, endPoint x: 1399, endPoint y: 582, distance: 25.3
click at [1382, 586] on div "Are you In-Network or Out-of-Network with this payer? In-Network Out-of-Network…" at bounding box center [784, 592] width 1351 height 38
click at [1399, 582] on button "Save" at bounding box center [1425, 583] width 71 height 21
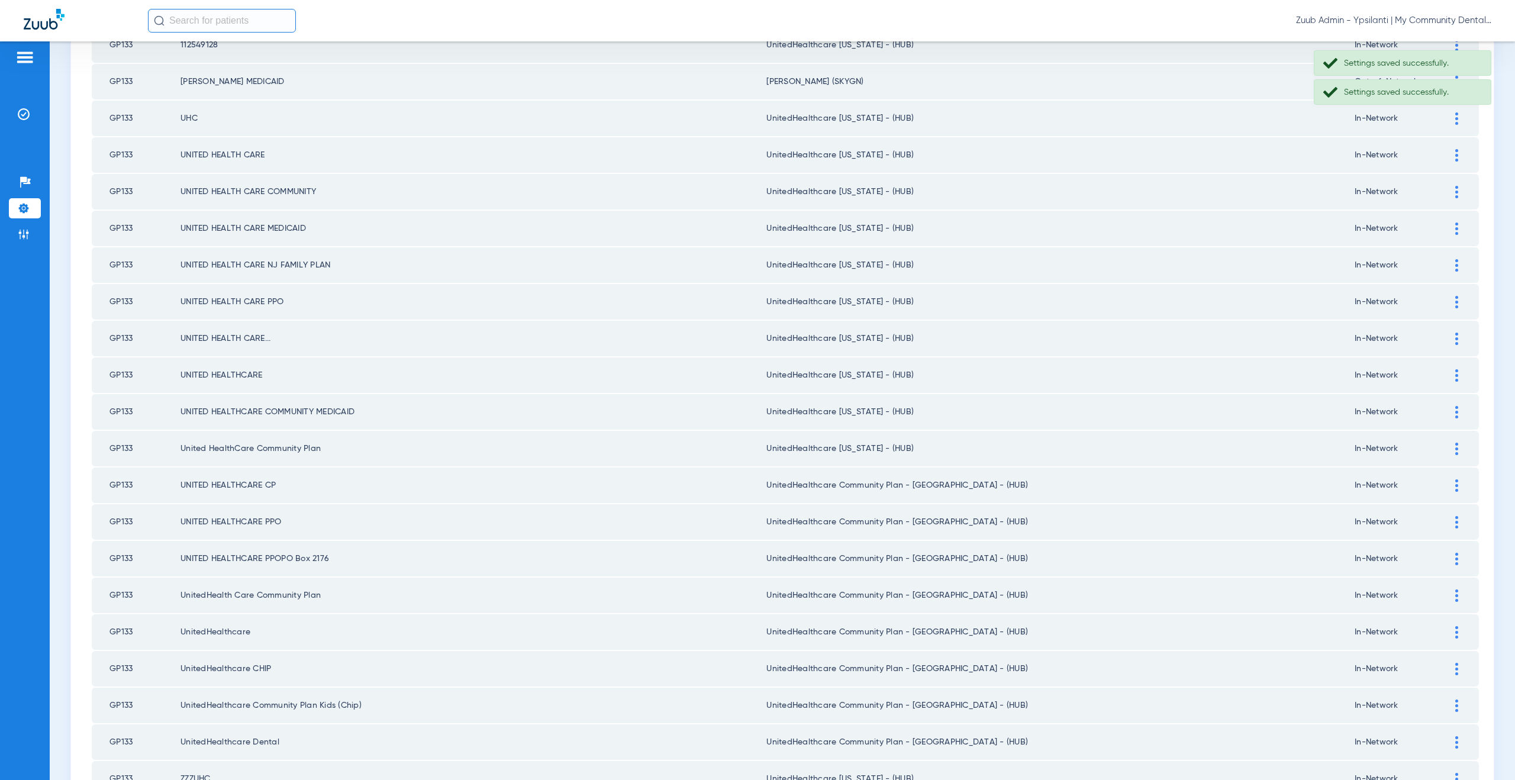
click at [1455, 488] on img at bounding box center [1456, 485] width 3 height 12
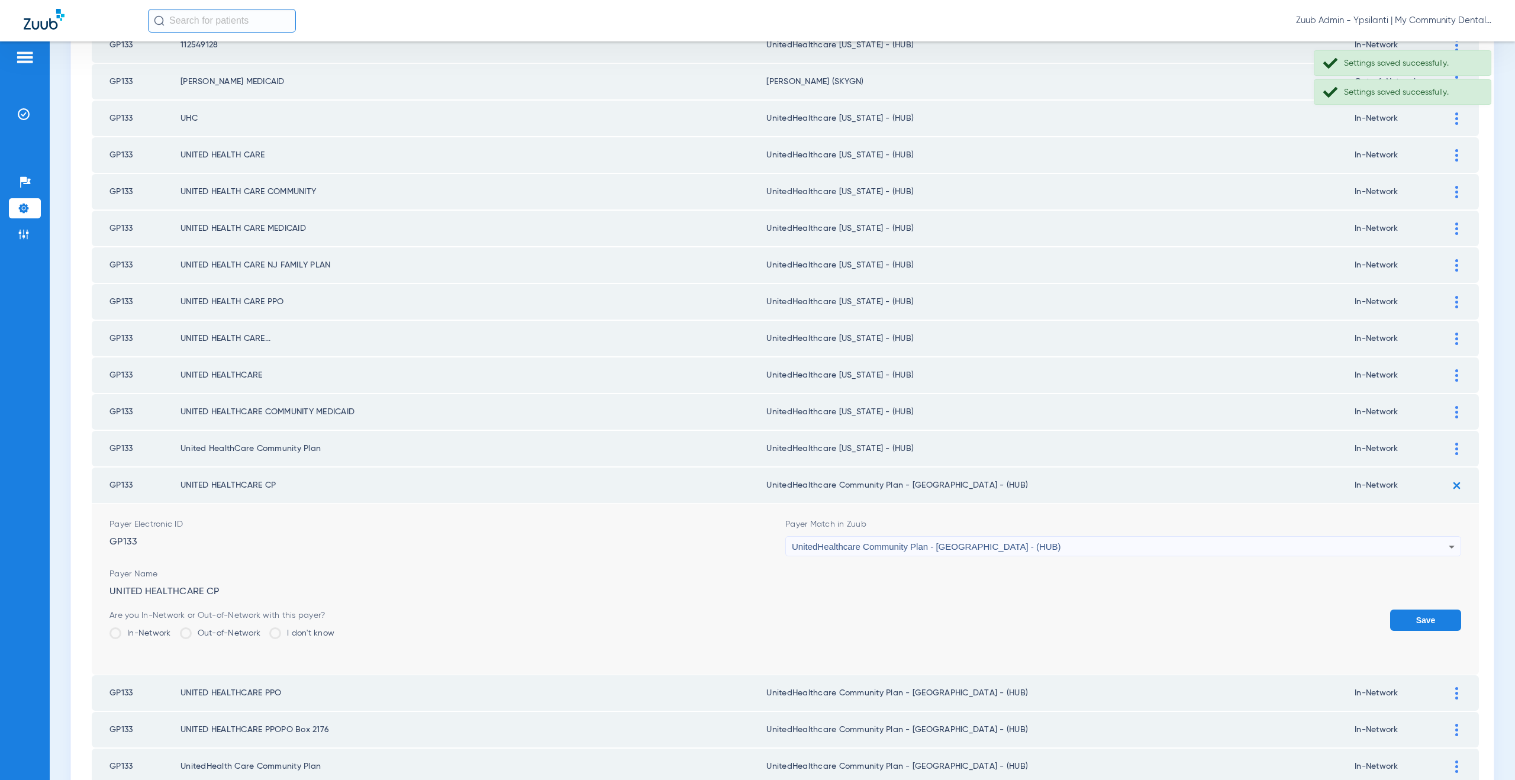
click at [909, 550] on span "UnitedHealthcare Community Plan - [GEOGRAPHIC_DATA] - (HUB)" at bounding box center [926, 546] width 269 height 10
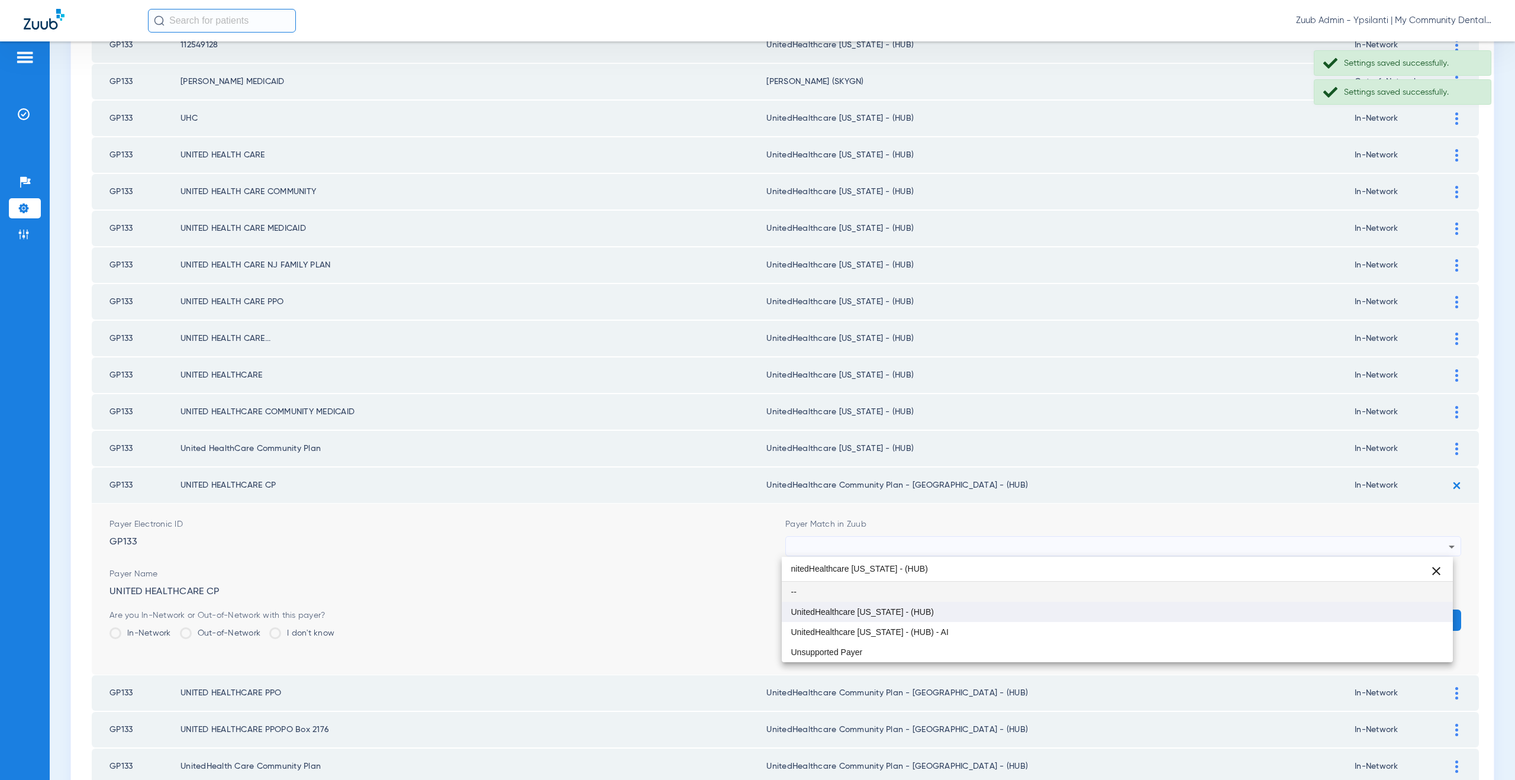
type input "nitedHealthcare Michigan - (HUB)"
click at [904, 608] on span "UnitedHealthcare [US_STATE] - (HUB)" at bounding box center [862, 612] width 143 height 8
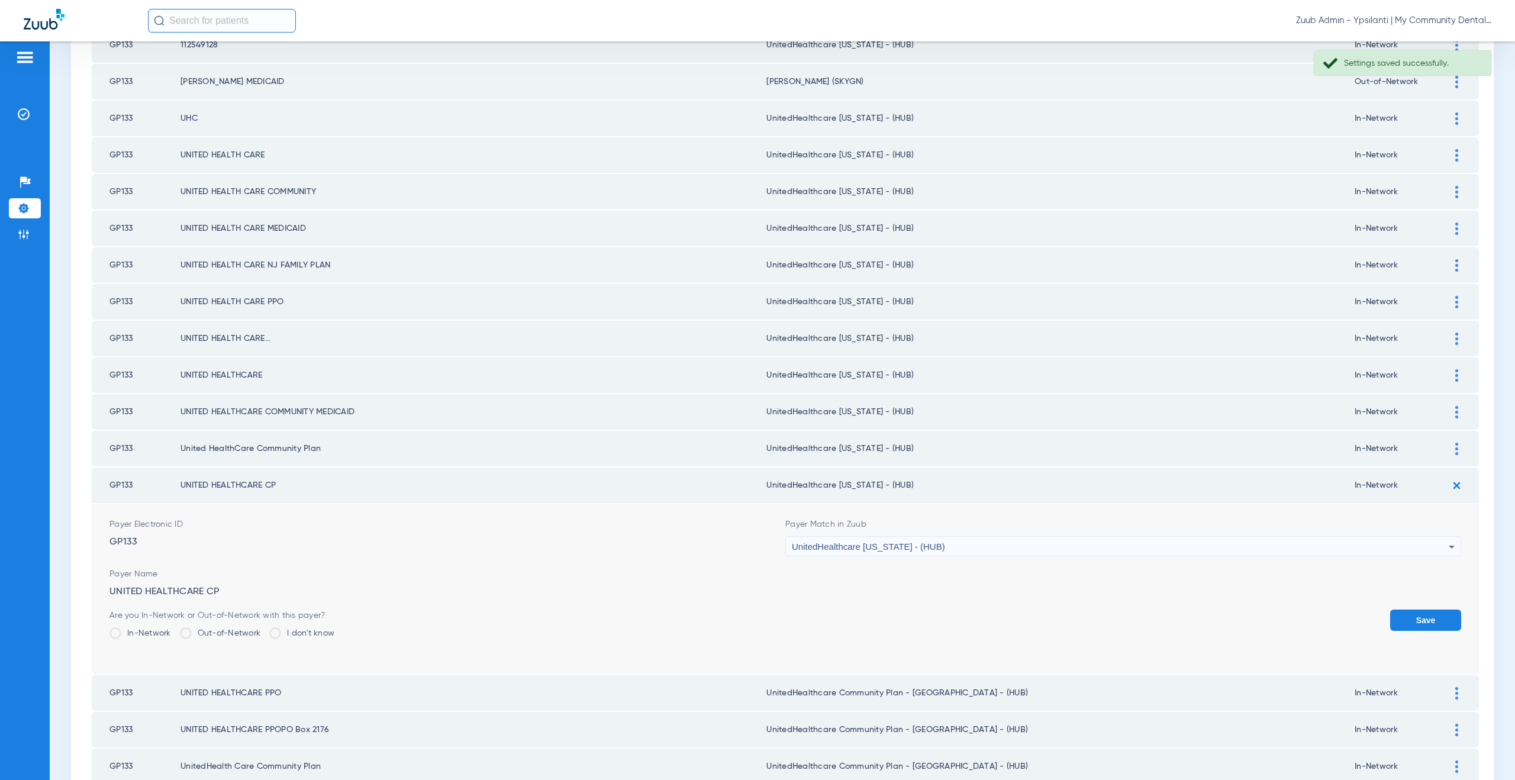
click at [1428, 611] on button "Save" at bounding box center [1425, 619] width 71 height 21
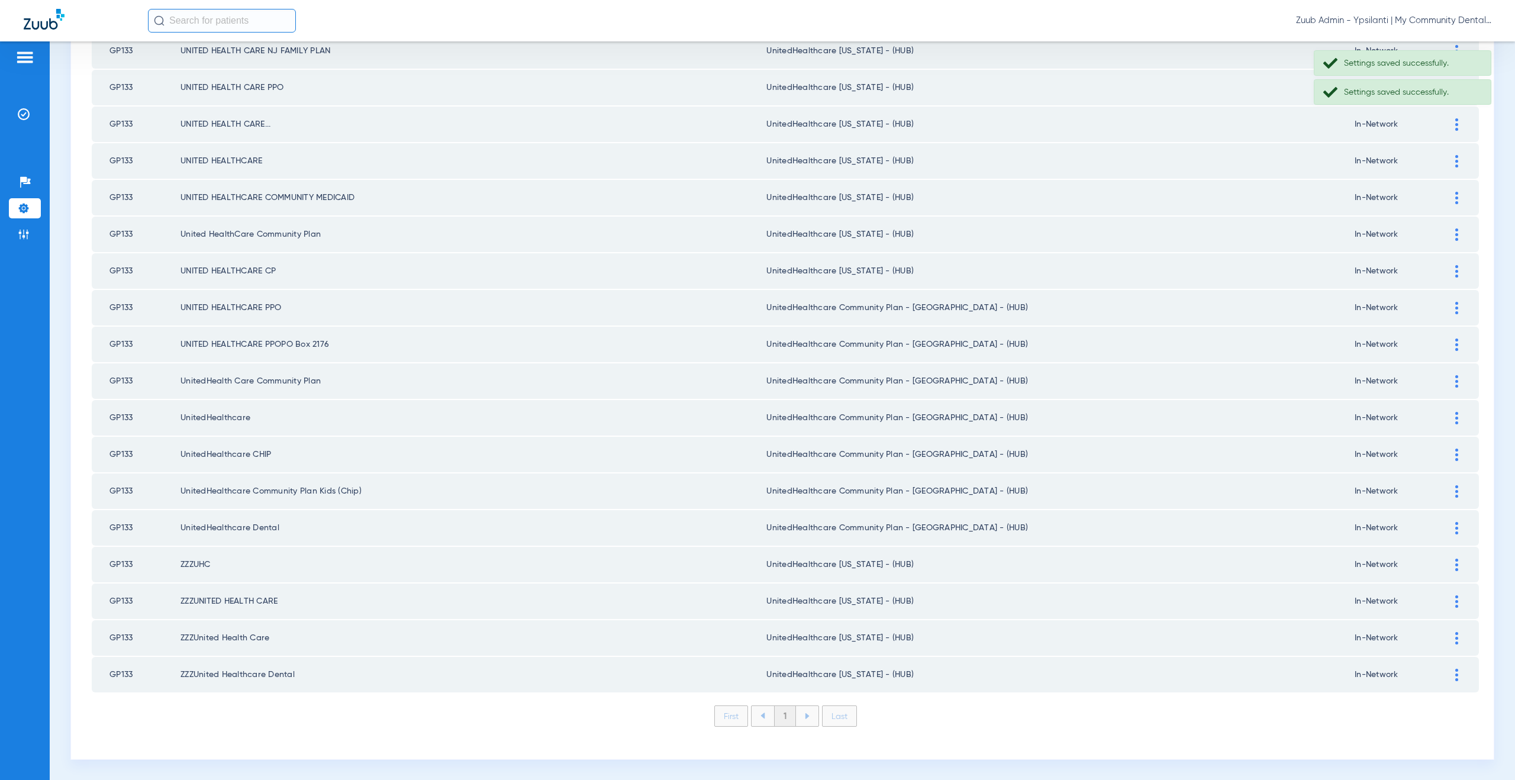
scroll to position [551, 0]
click at [1450, 305] on div at bounding box center [1456, 307] width 21 height 12
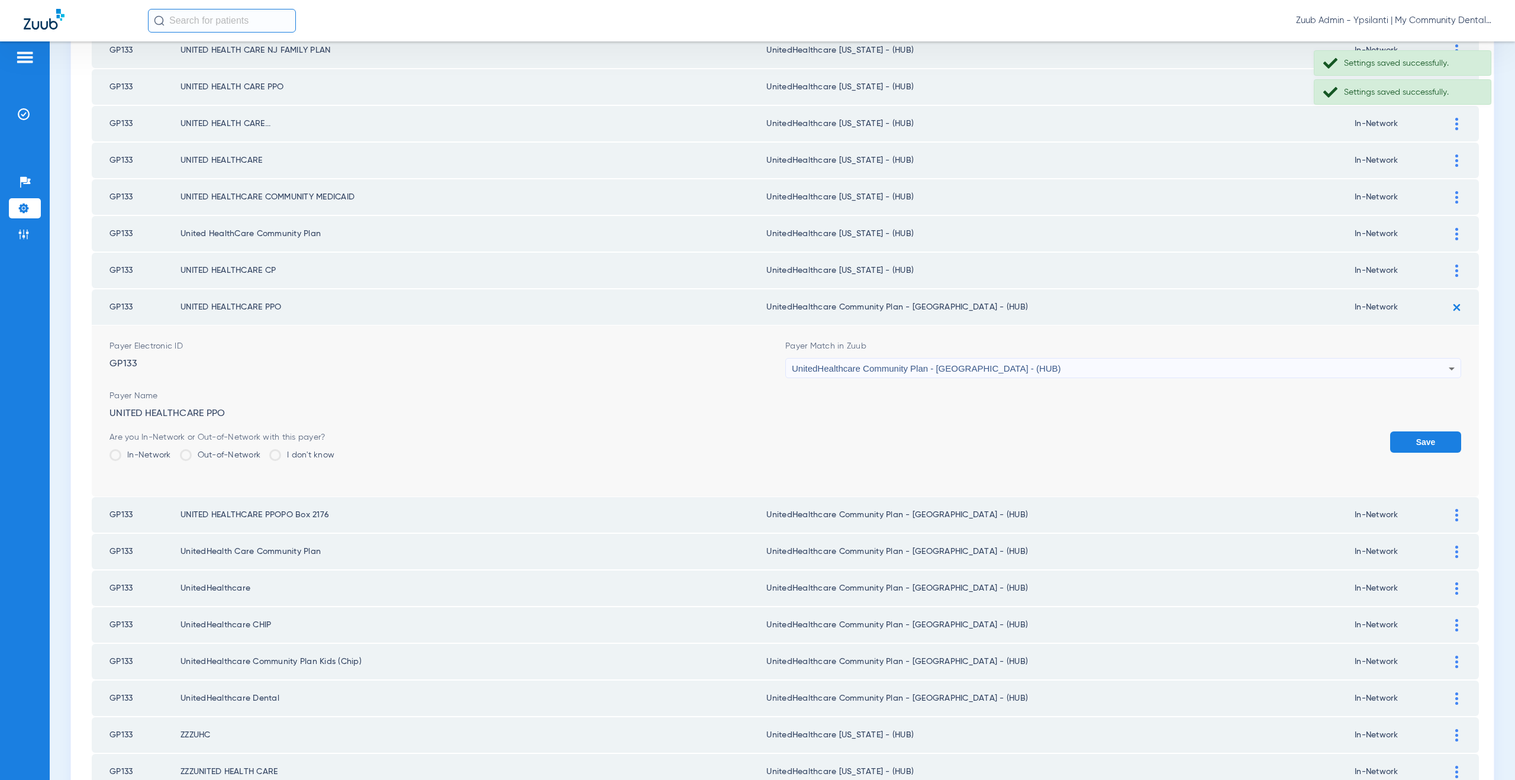
click at [838, 370] on span "UnitedHealthcare Community Plan - [GEOGRAPHIC_DATA] - (HUB)" at bounding box center [926, 368] width 269 height 10
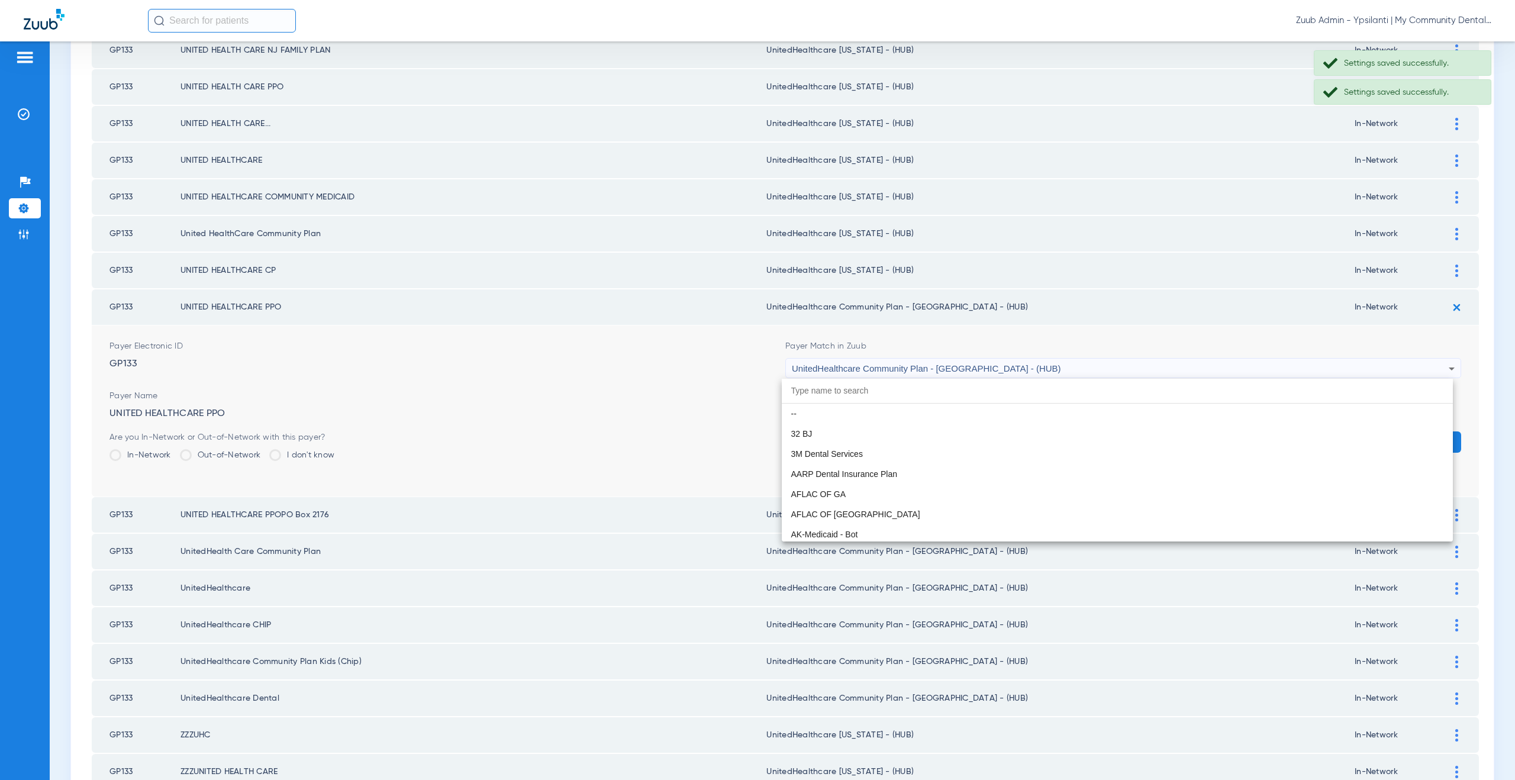
paste input "nitedHealthcare Michigan - (HUB)"
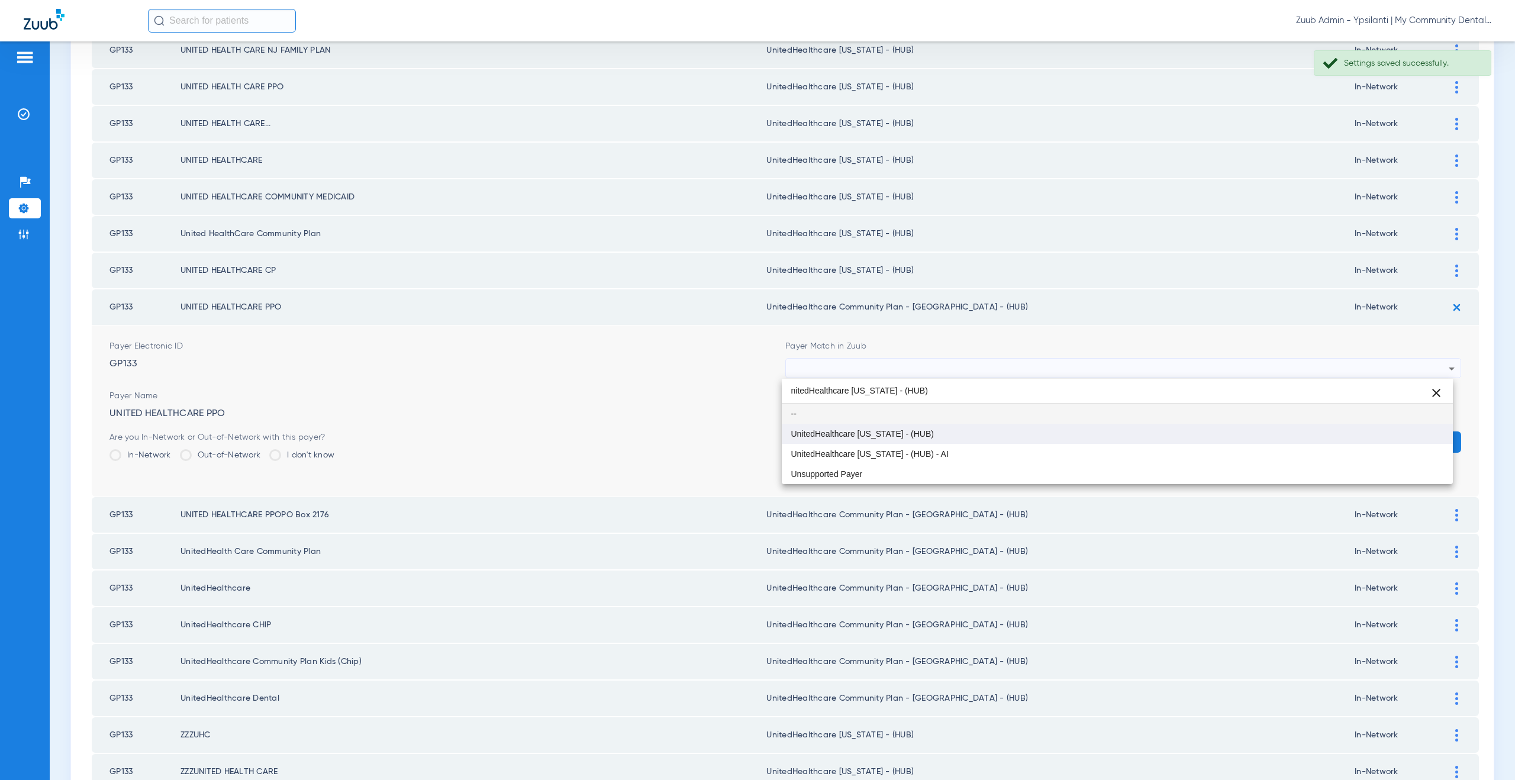
type input "nitedHealthcare Michigan - (HUB)"
click at [858, 424] on mat-option "UnitedHealthcare [US_STATE] - (HUB)" at bounding box center [1117, 434] width 671 height 20
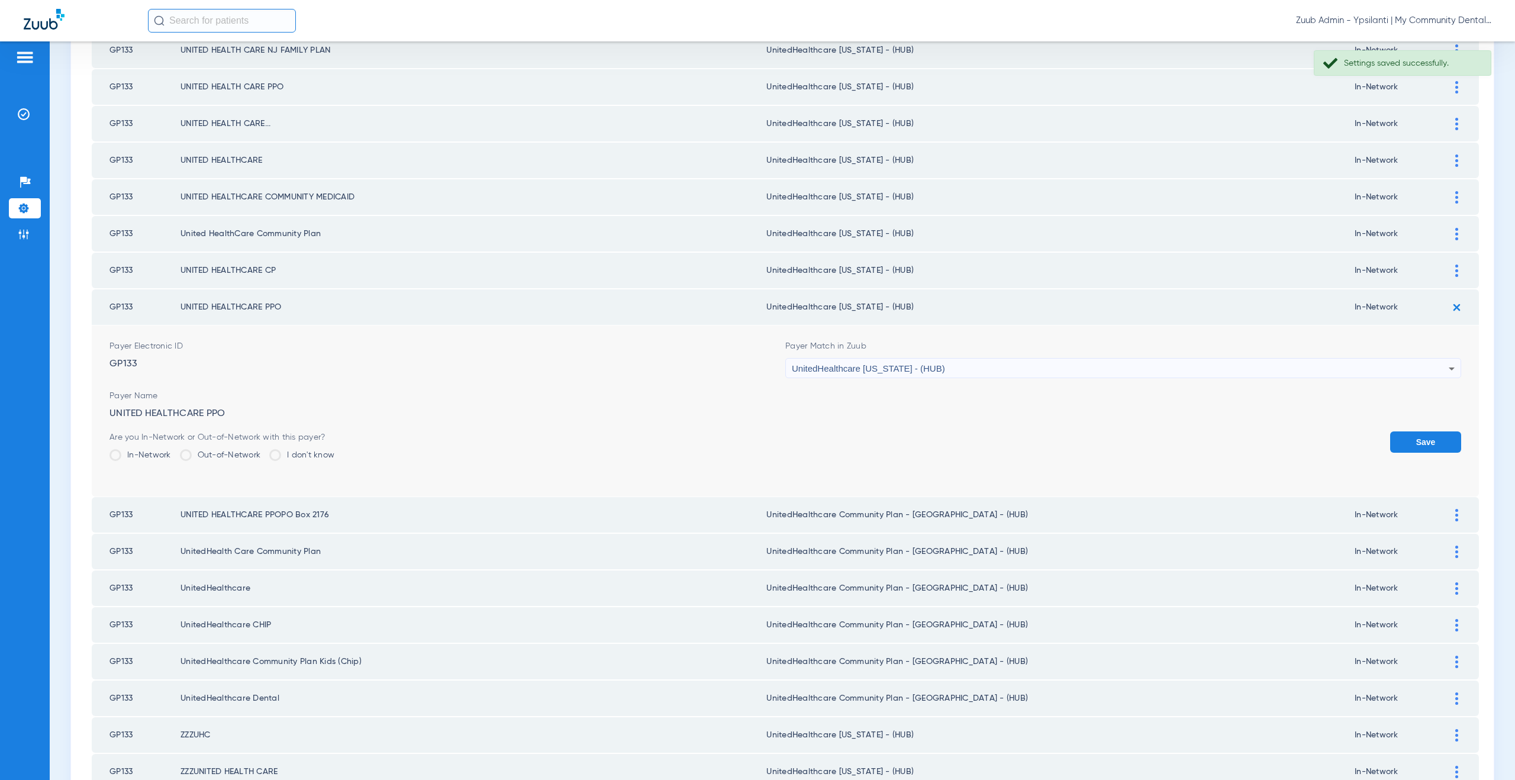
drag, startPoint x: 1394, startPoint y: 444, endPoint x: 1436, endPoint y: 383, distance: 74.8
click at [1396, 441] on button "Save" at bounding box center [1425, 441] width 71 height 21
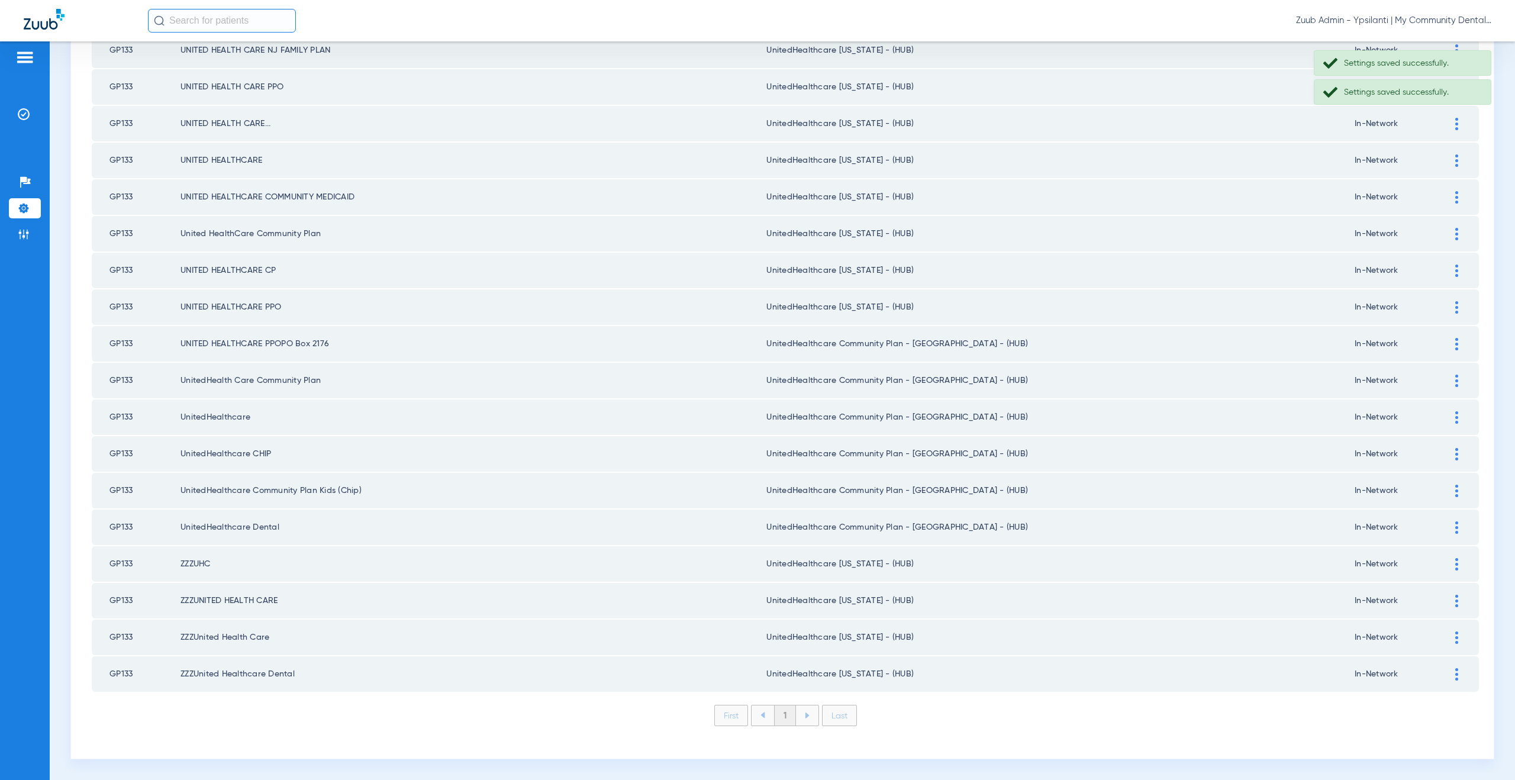
click at [1455, 346] on img at bounding box center [1456, 344] width 3 height 12
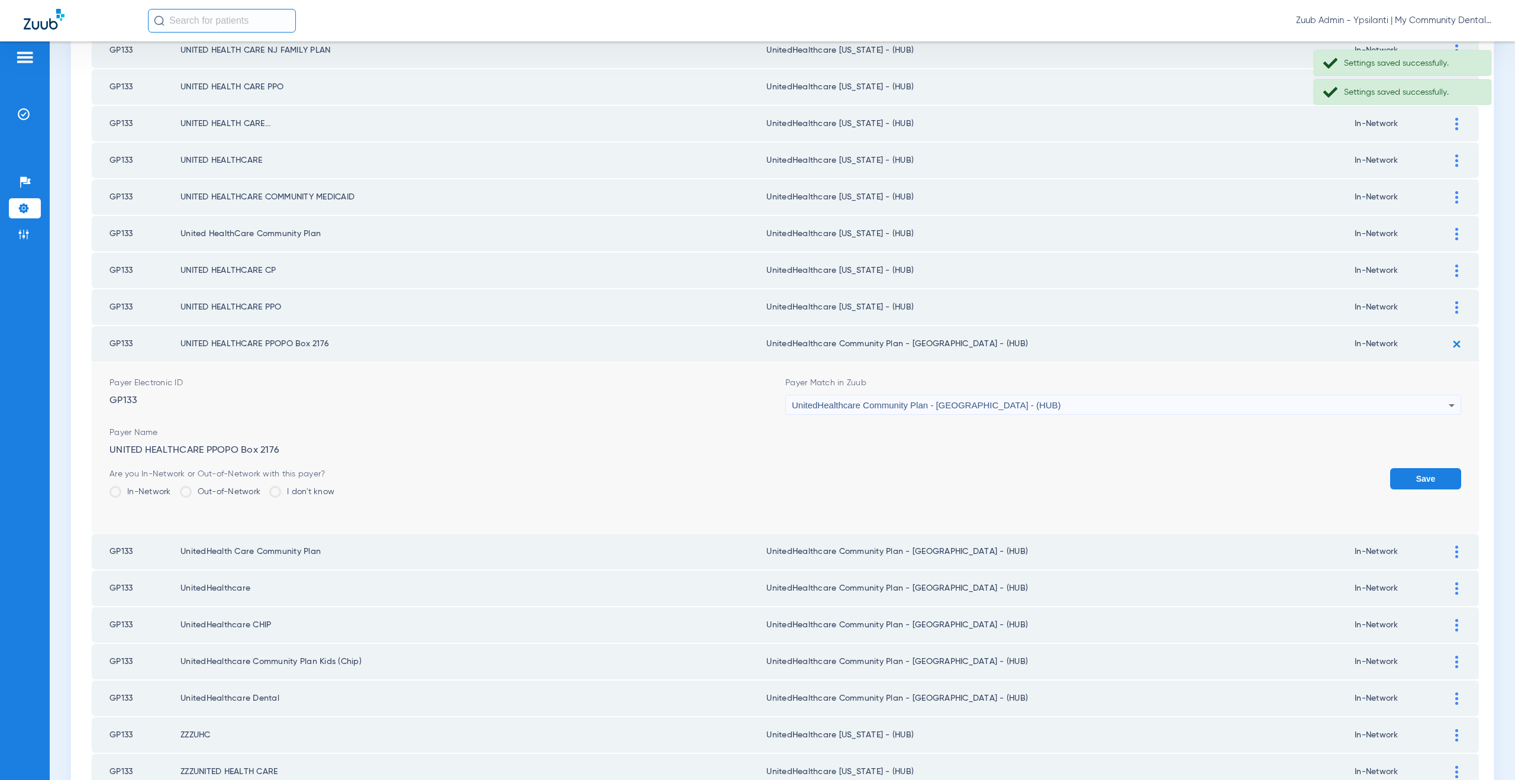
click at [937, 400] on span "UnitedHealthcare Community Plan - [GEOGRAPHIC_DATA] - (HUB)" at bounding box center [926, 405] width 269 height 10
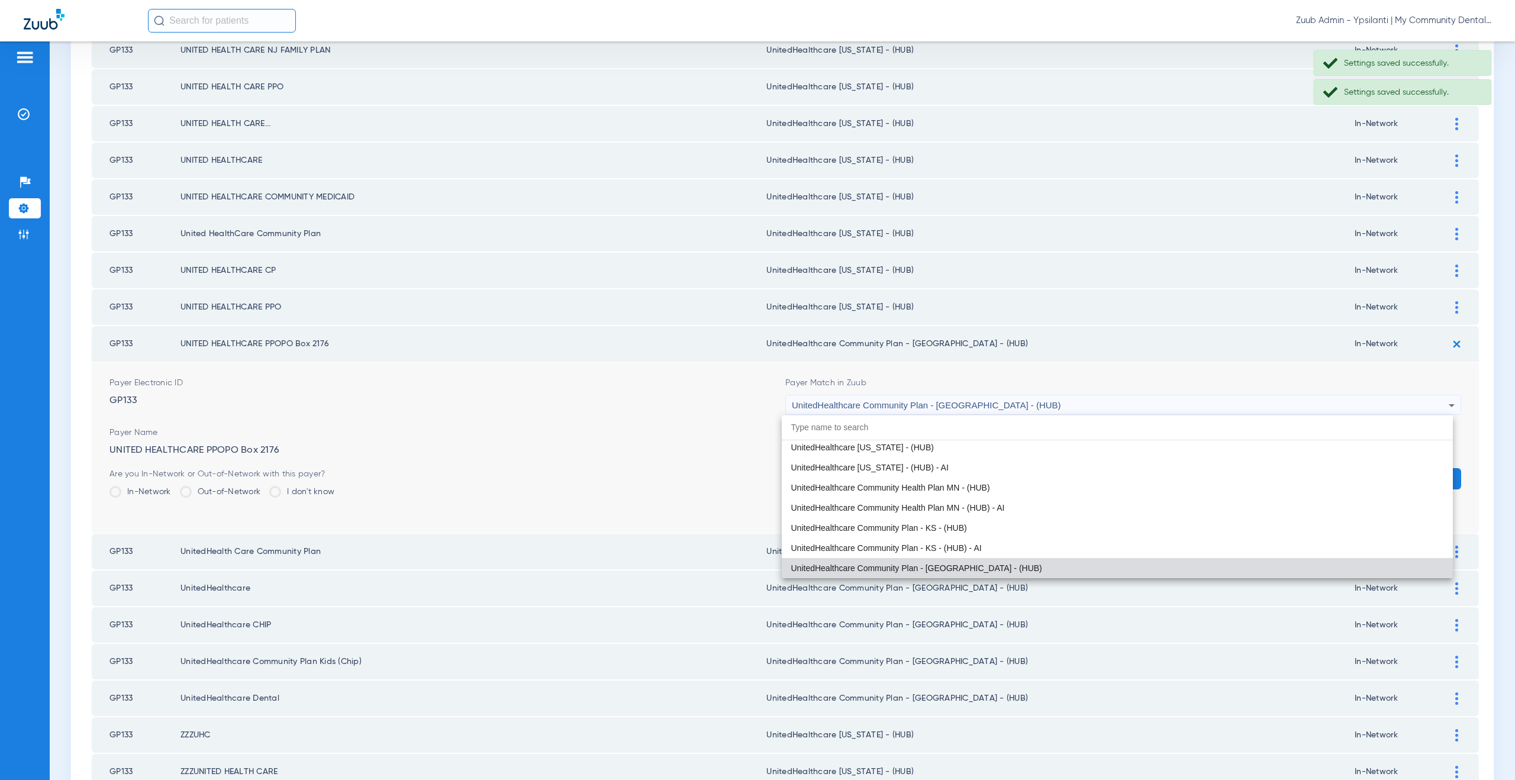
paste input "nitedHealthcare Michigan - (HUB)"
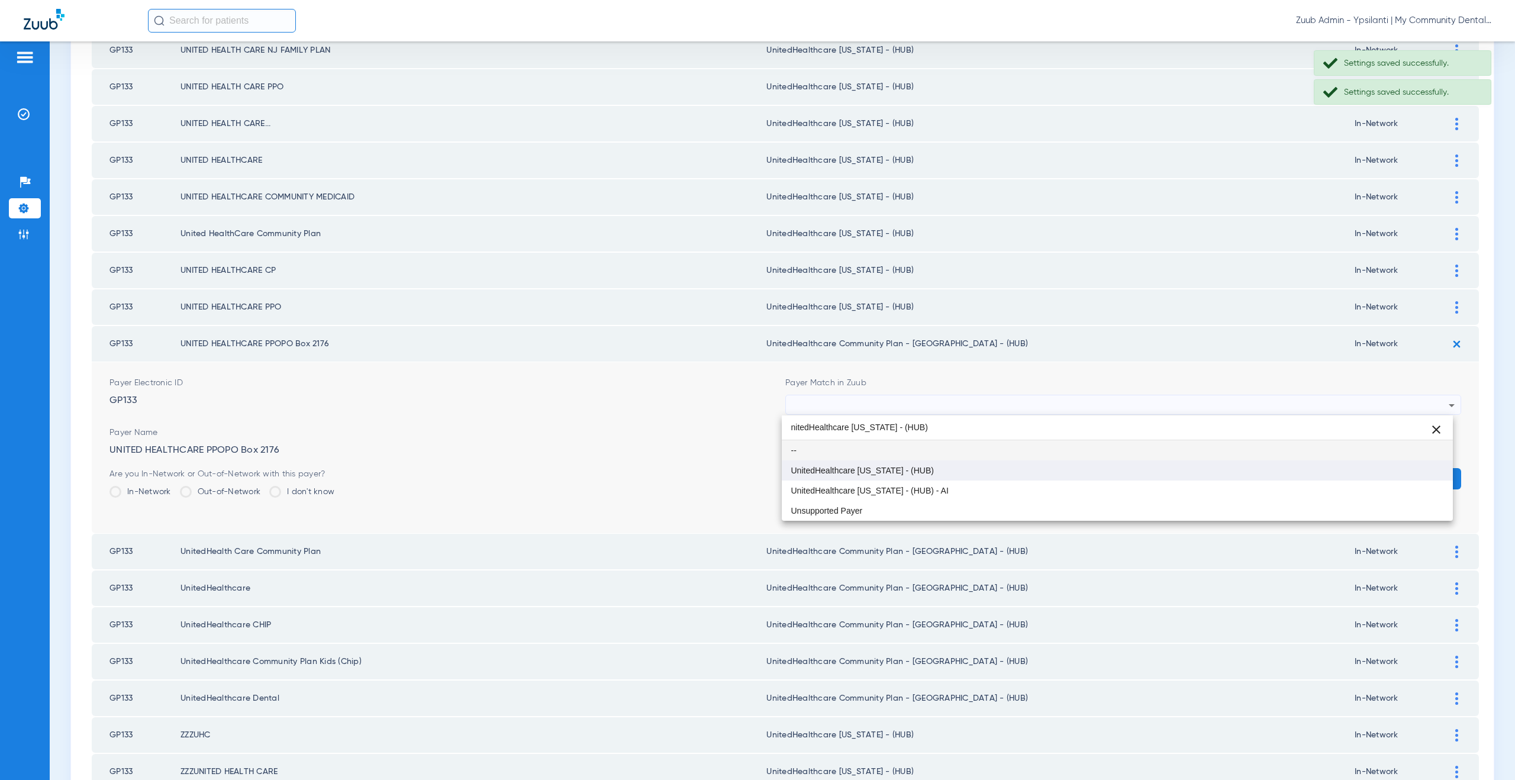
type input "nitedHealthcare Michigan - (HUB)"
click at [925, 465] on mat-option "UnitedHealthcare [US_STATE] - (HUB)" at bounding box center [1117, 470] width 671 height 20
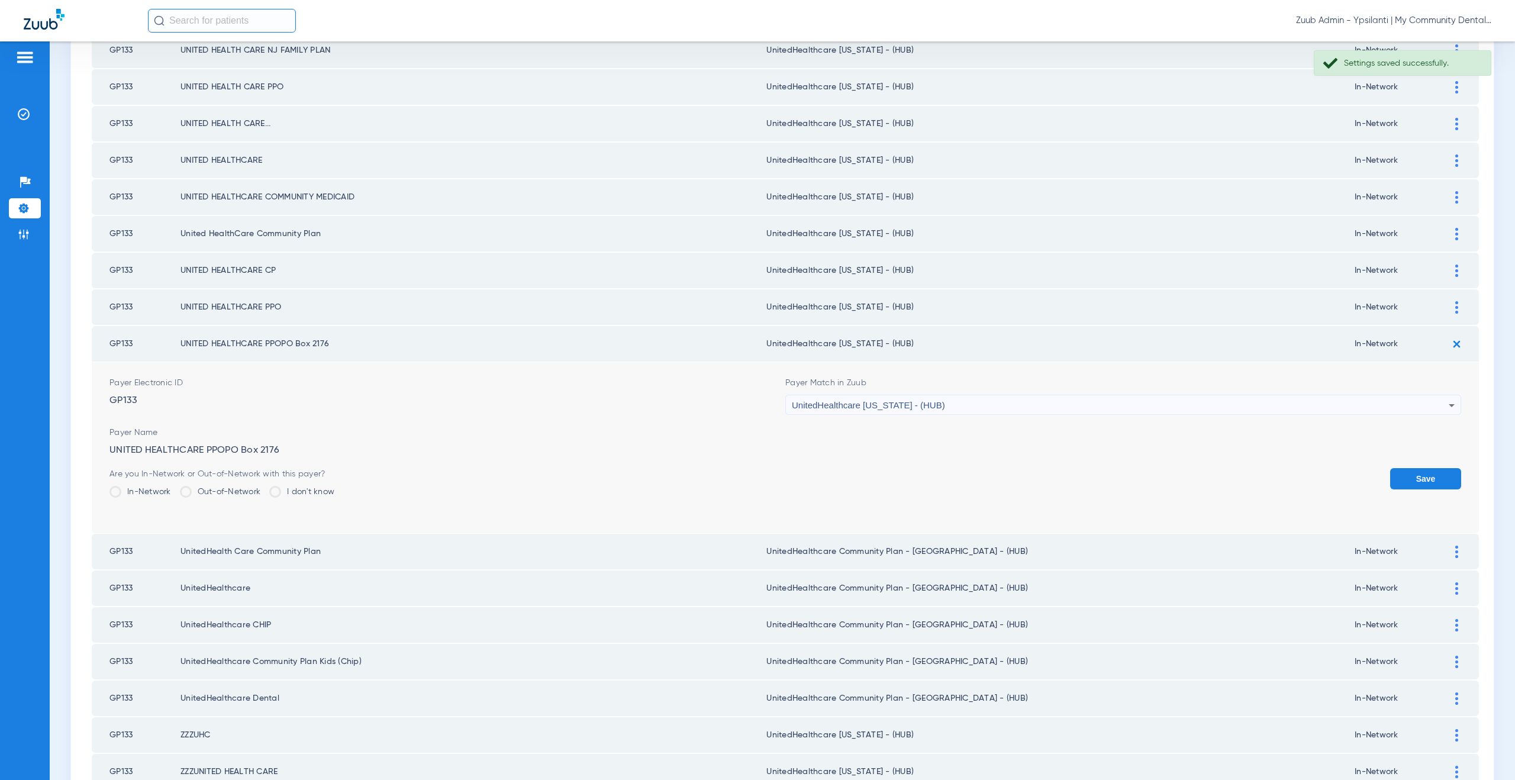
click at [1413, 490] on div "Save" at bounding box center [1425, 487] width 71 height 38
click at [1413, 485] on button "Save" at bounding box center [1425, 478] width 71 height 21
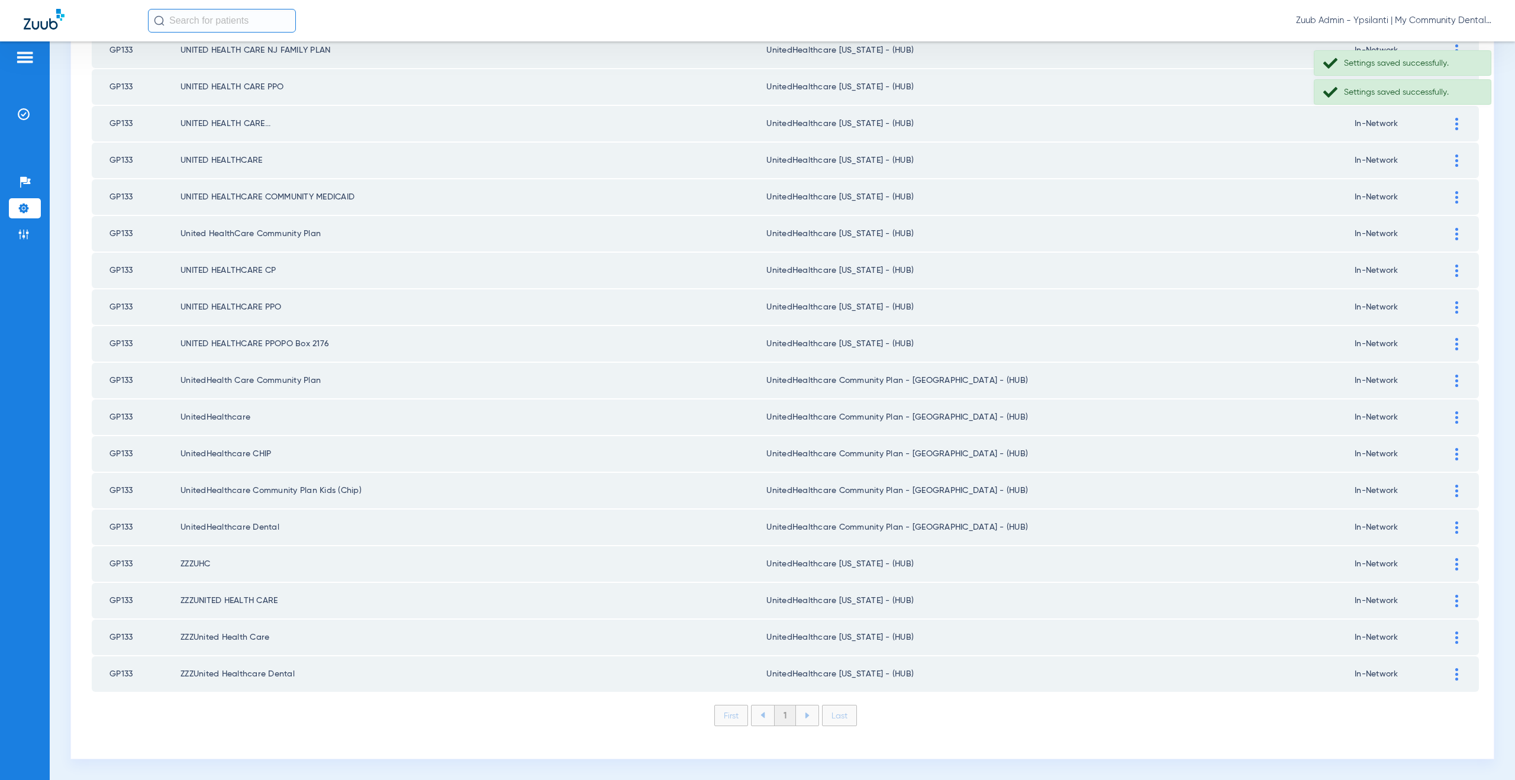
click at [1446, 388] on td at bounding box center [1462, 380] width 33 height 35
click at [1446, 380] on div at bounding box center [1456, 380] width 21 height 12
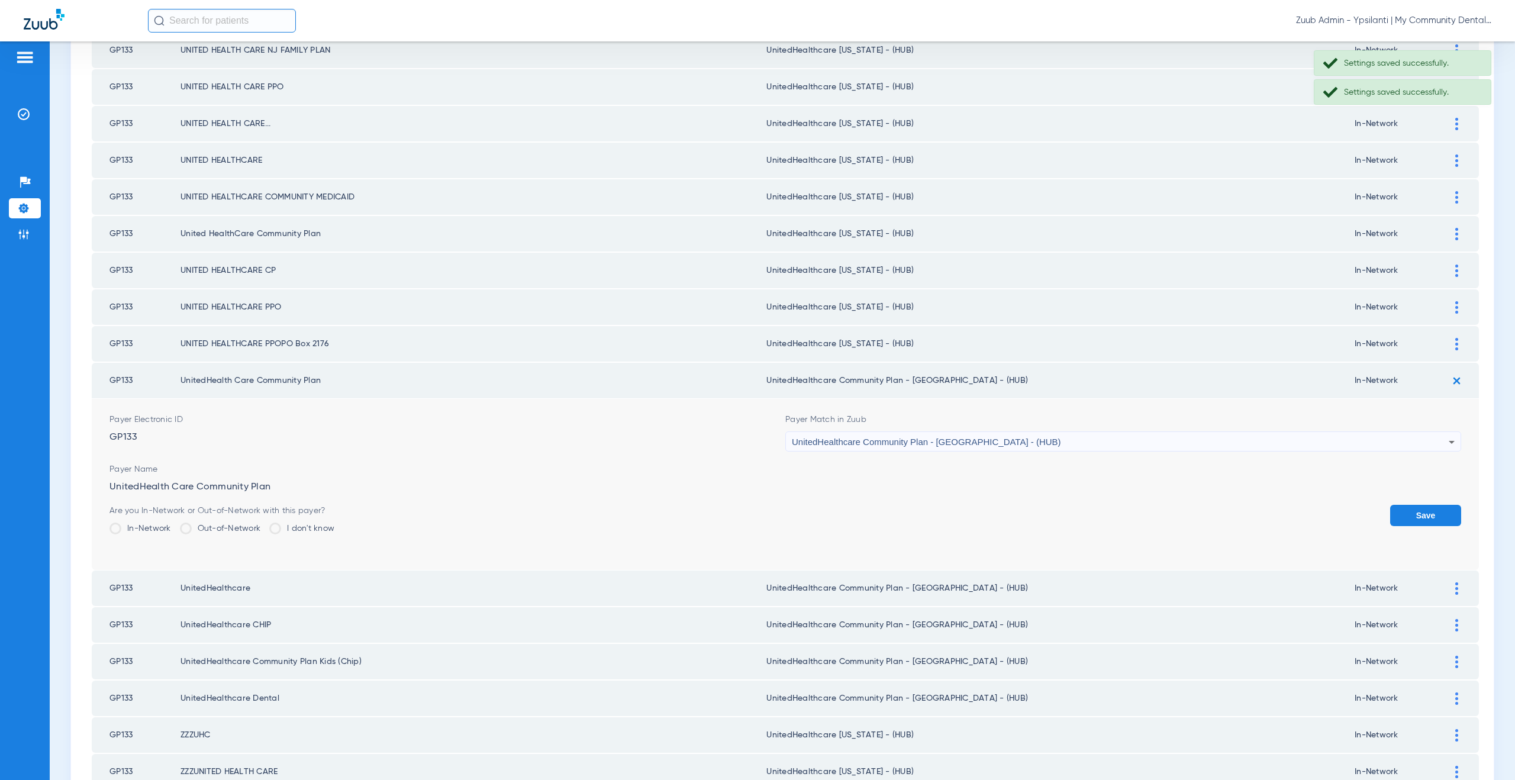
click at [886, 447] on div "UnitedHealthcare Community Plan - [GEOGRAPHIC_DATA] - (HUB)" at bounding box center [1120, 442] width 657 height 20
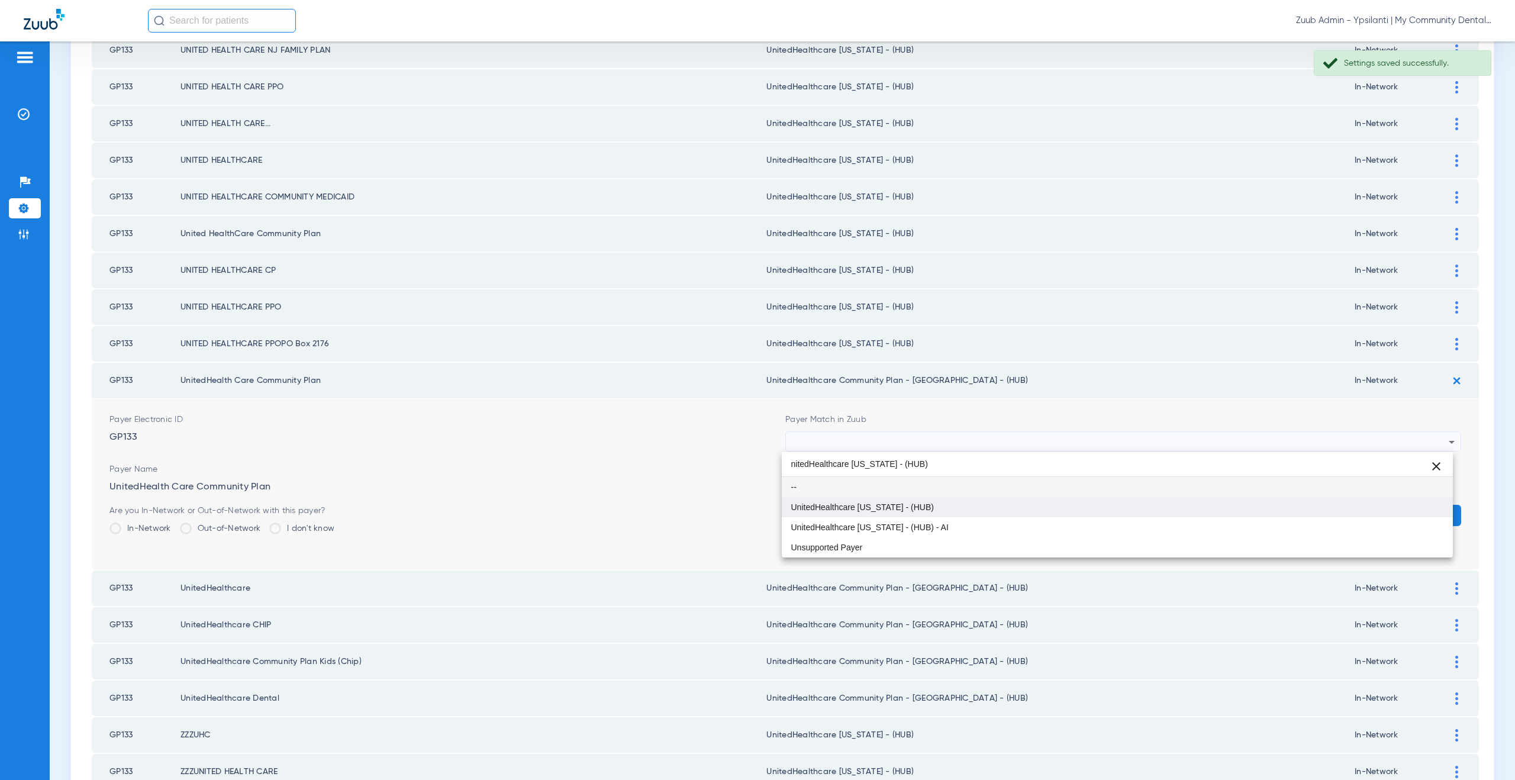
type input "nitedHealthcare Michigan - (HUB)"
drag, startPoint x: 878, startPoint y: 511, endPoint x: 909, endPoint y: 504, distance: 32.1
click at [879, 511] on span "UnitedHealthcare [US_STATE] - (HUB)" at bounding box center [862, 507] width 143 height 8
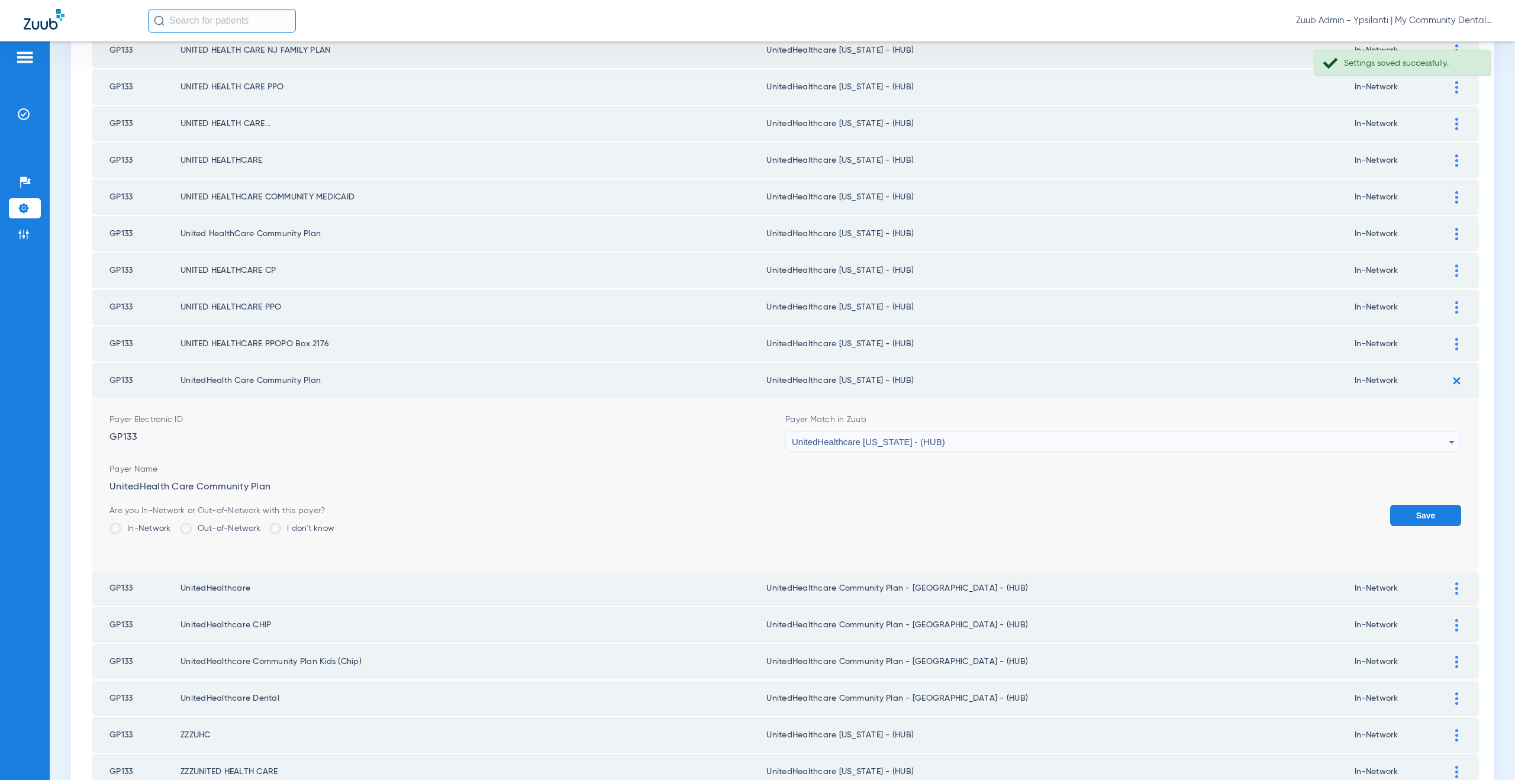
click at [1410, 509] on button "Save" at bounding box center [1425, 515] width 71 height 21
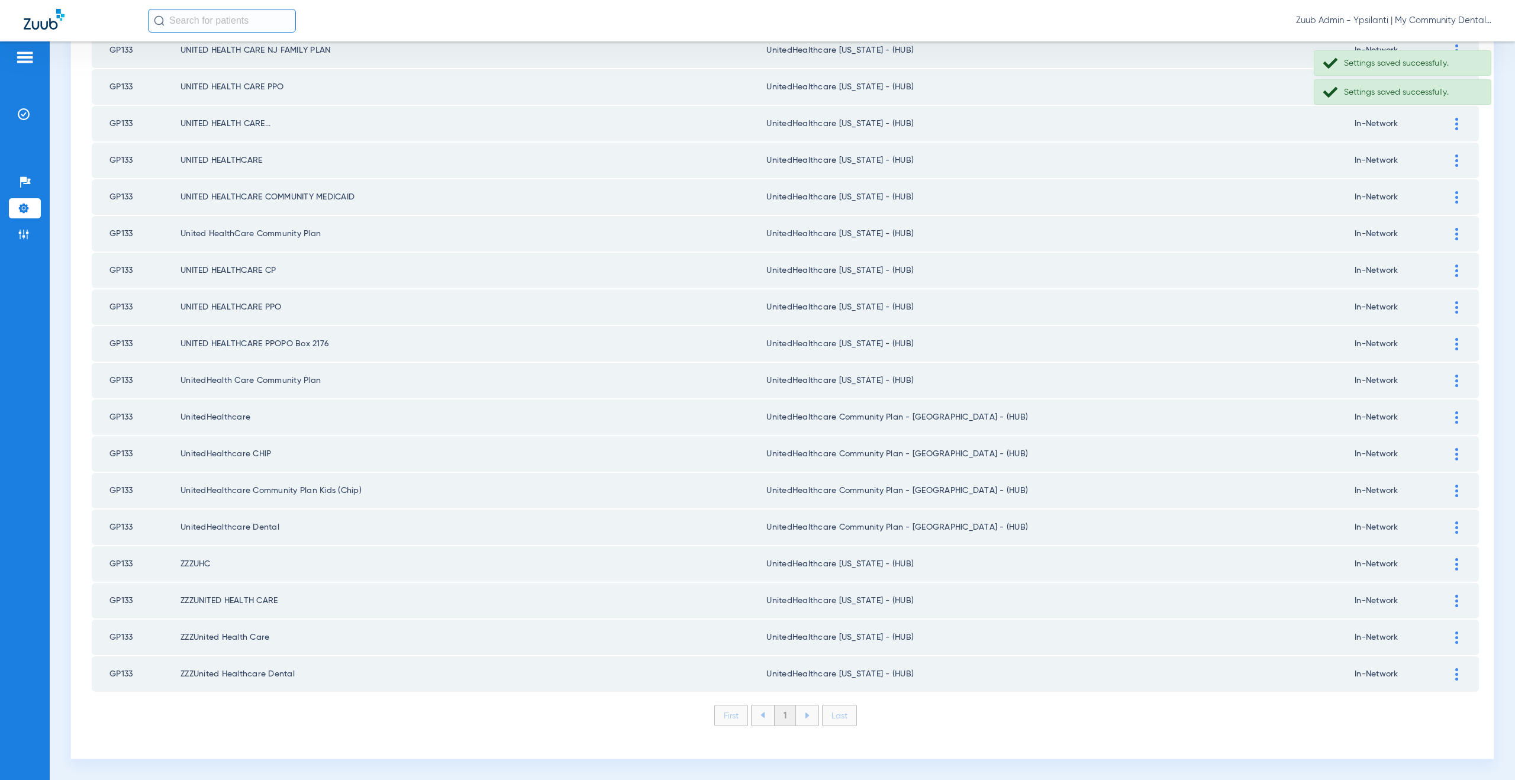
click at [1455, 416] on img at bounding box center [1456, 417] width 3 height 12
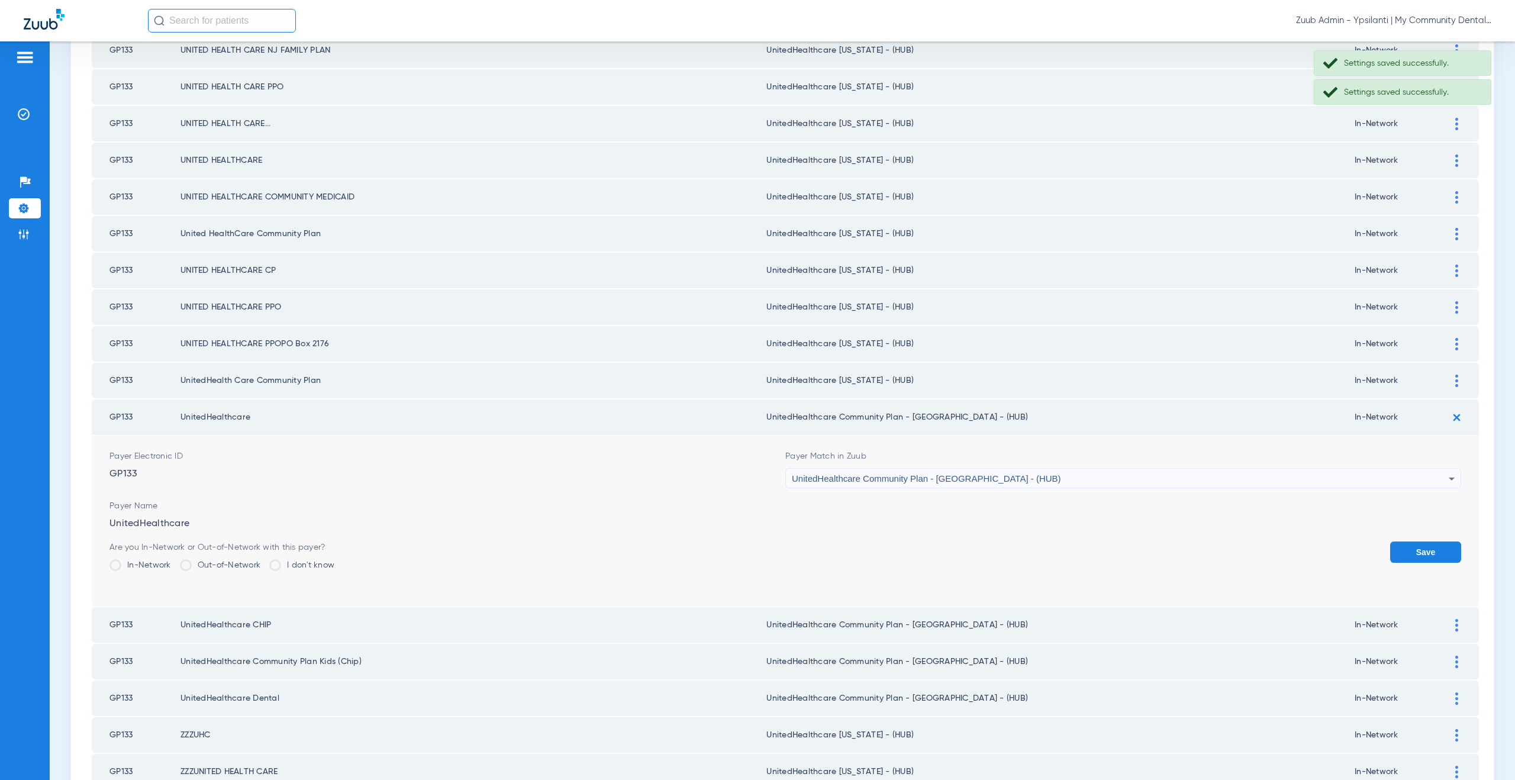
click at [892, 477] on span "UnitedHealthcare Community Plan - [GEOGRAPHIC_DATA] - (HUB)" at bounding box center [926, 478] width 269 height 10
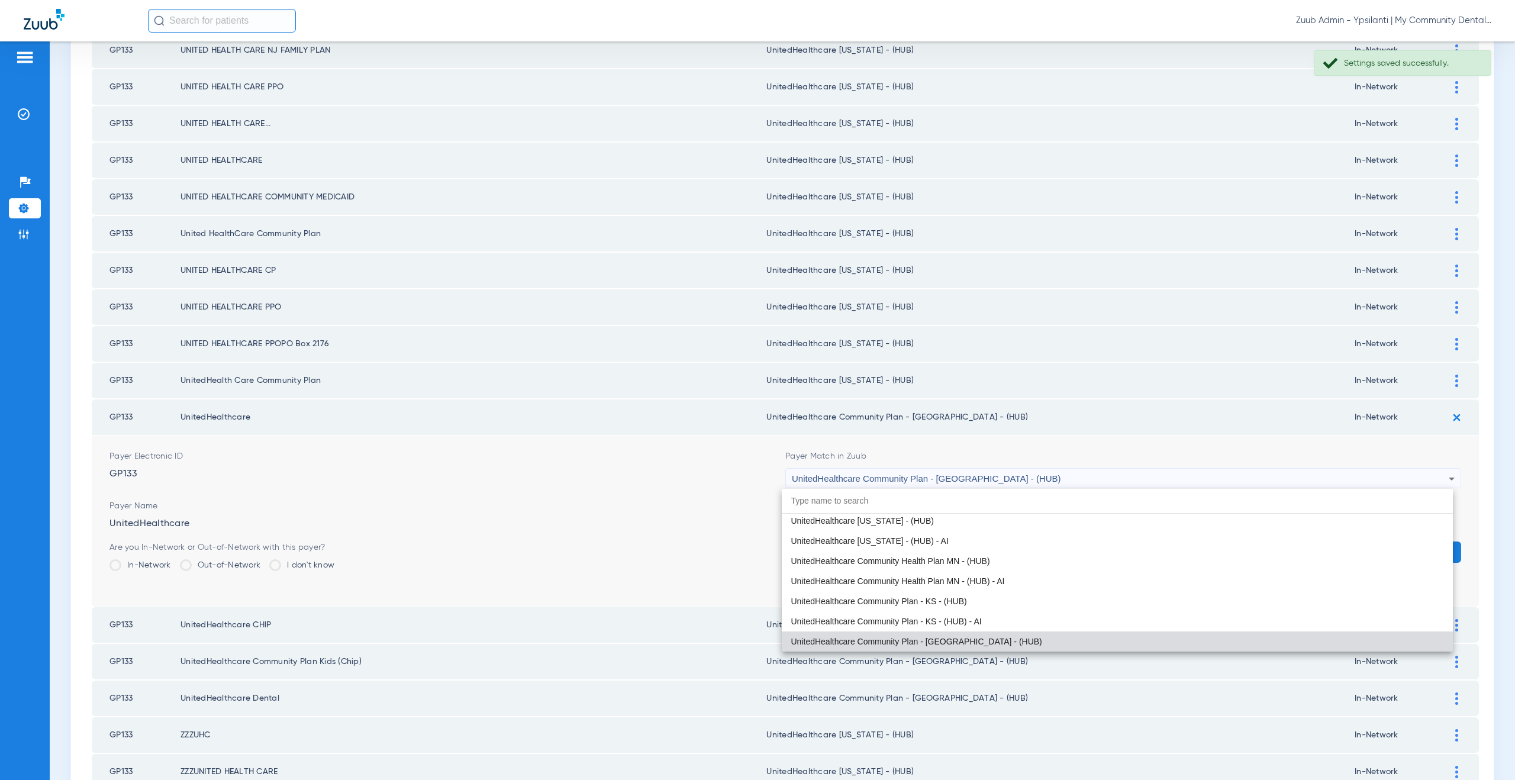
paste input "nitedHealthcare Michigan - (HUB)"
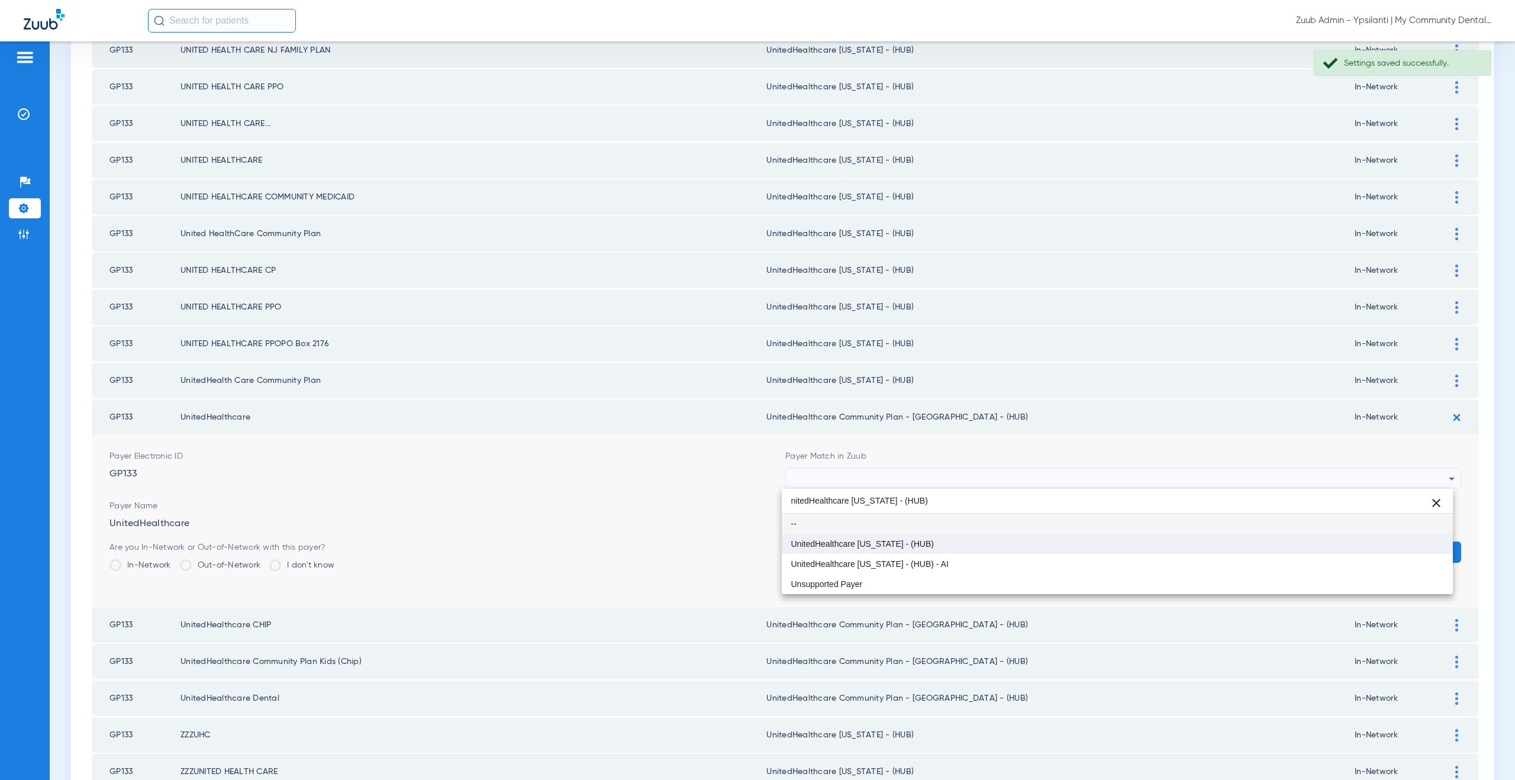
type input "nitedHealthcare Michigan - (HUB)"
click at [886, 537] on mat-option "UnitedHealthcare [US_STATE] - (HUB)" at bounding box center [1117, 544] width 671 height 20
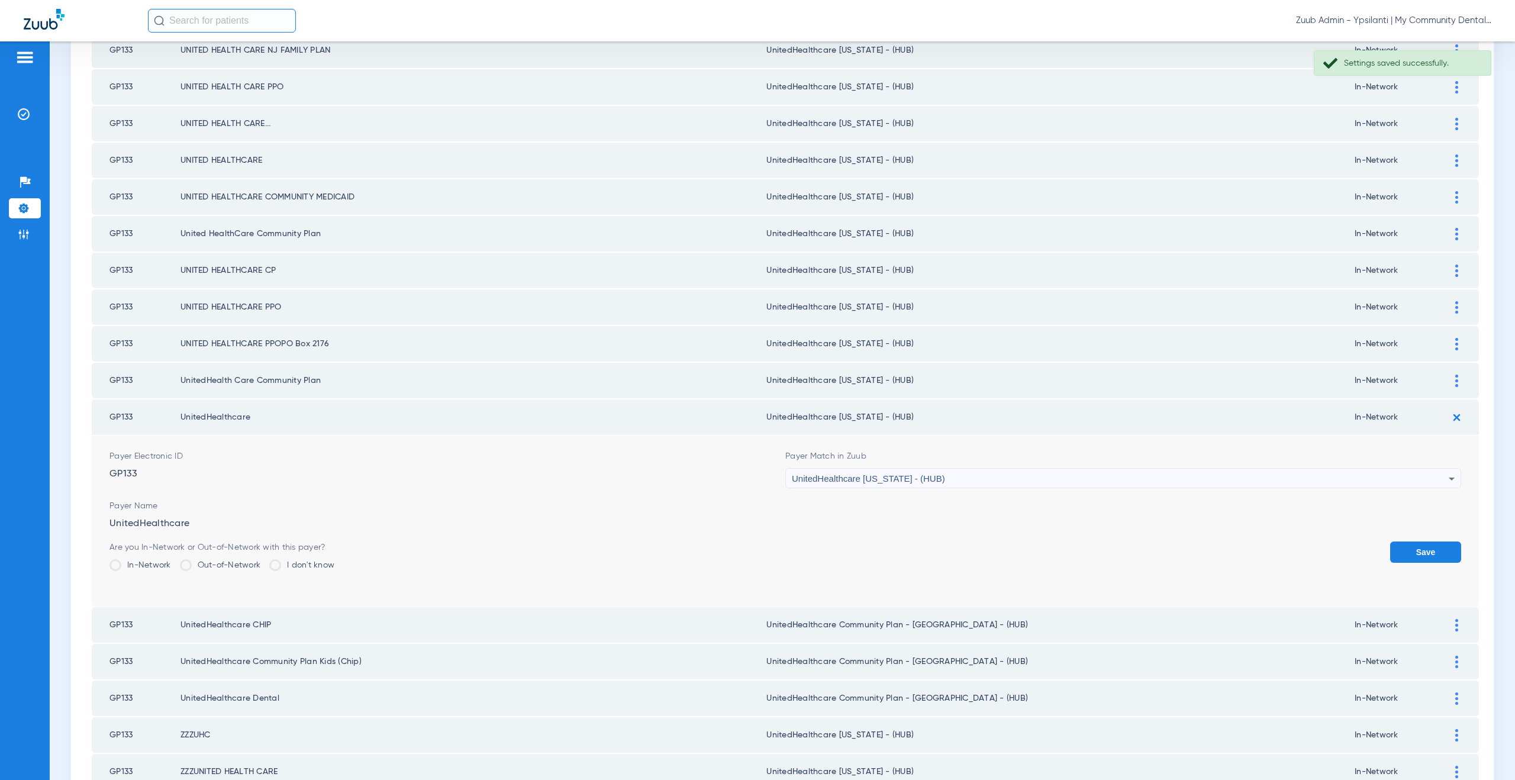
click at [1409, 558] on button "Save" at bounding box center [1425, 551] width 71 height 21
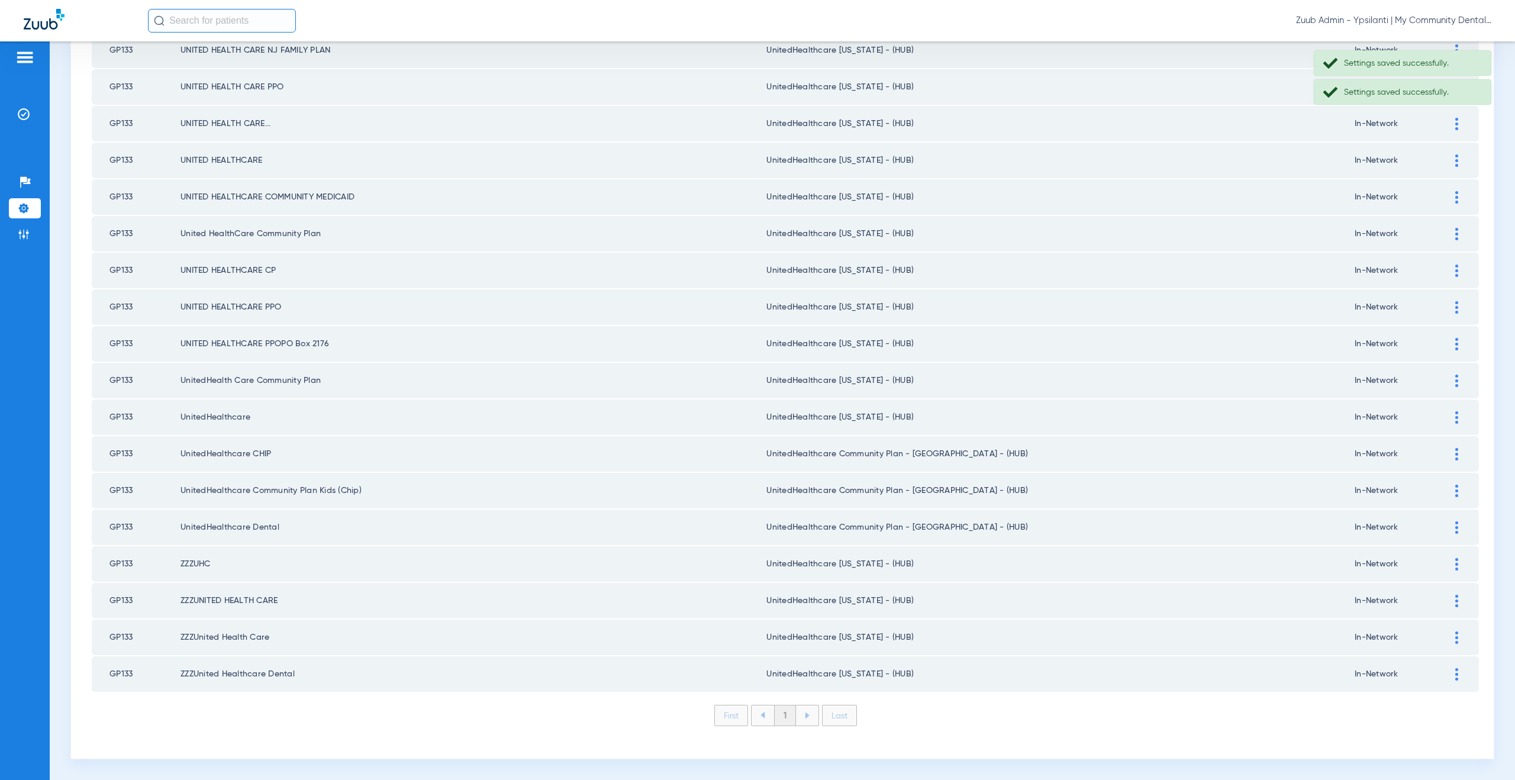
click at [1446, 453] on div at bounding box center [1456, 454] width 21 height 12
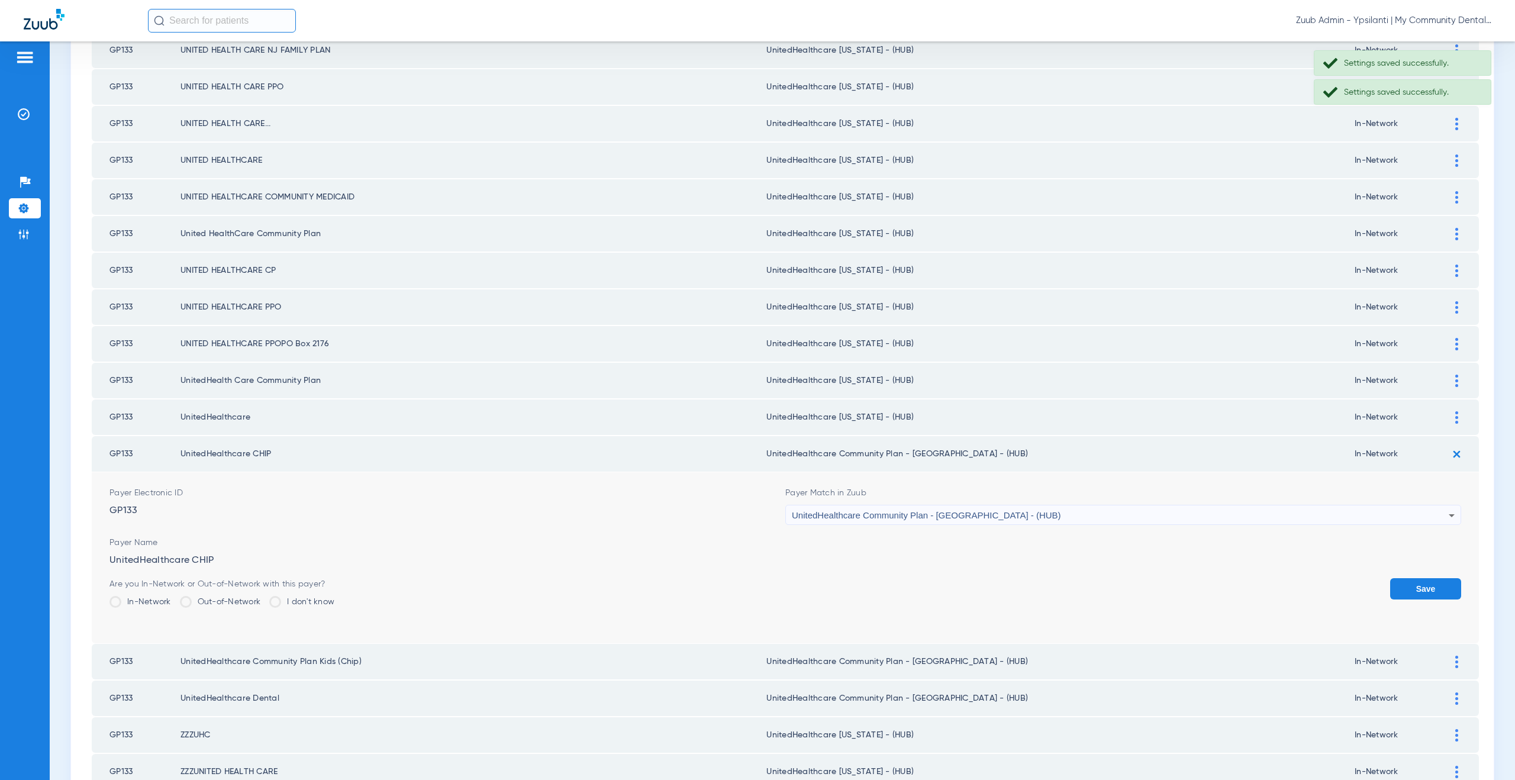
click at [890, 518] on span "UnitedHealthcare Community Plan - [GEOGRAPHIC_DATA] - (HUB)" at bounding box center [926, 515] width 269 height 10
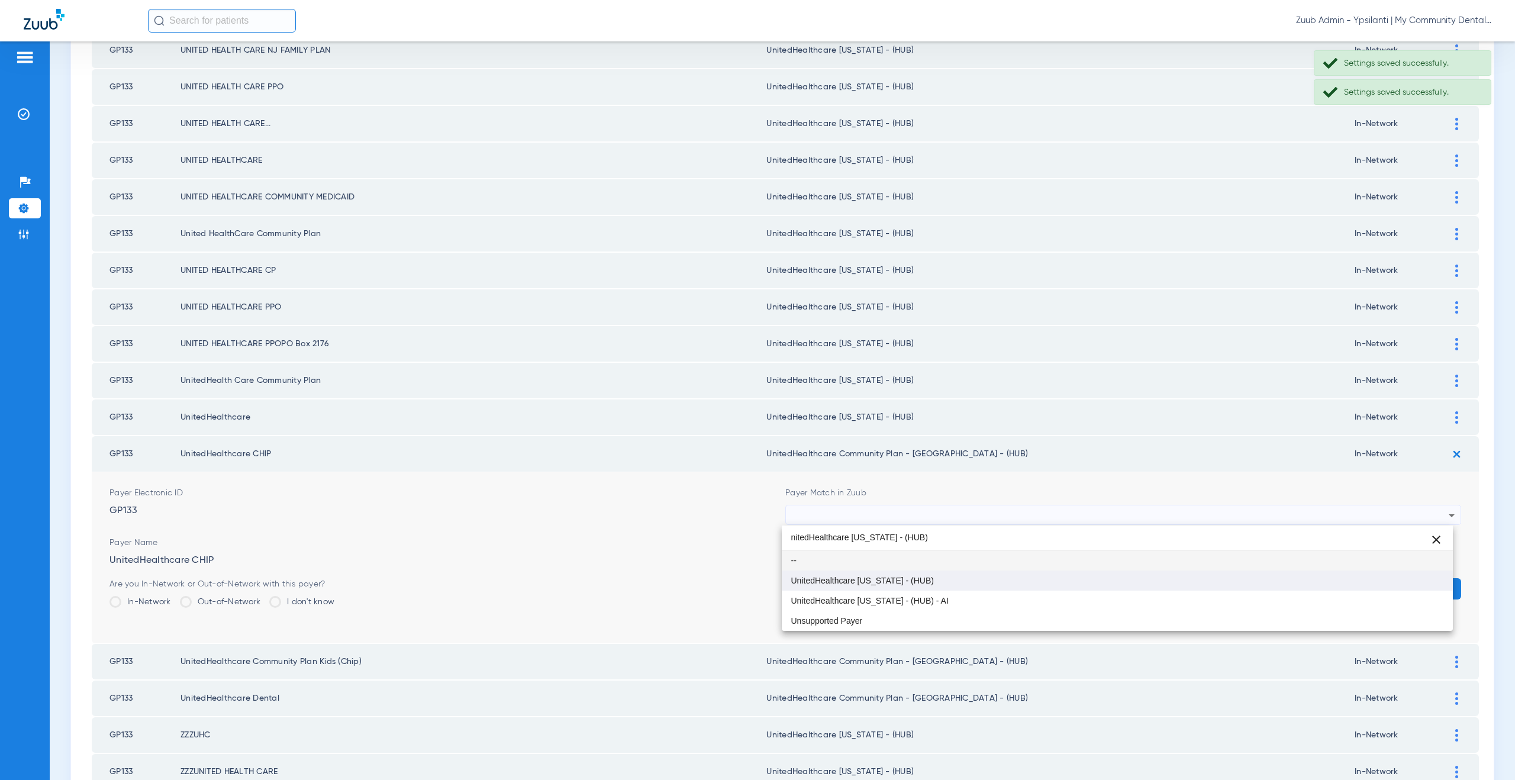
type input "nitedHealthcare Michigan - (HUB)"
click at [895, 579] on span "UnitedHealthcare [US_STATE] - (HUB)" at bounding box center [862, 580] width 143 height 8
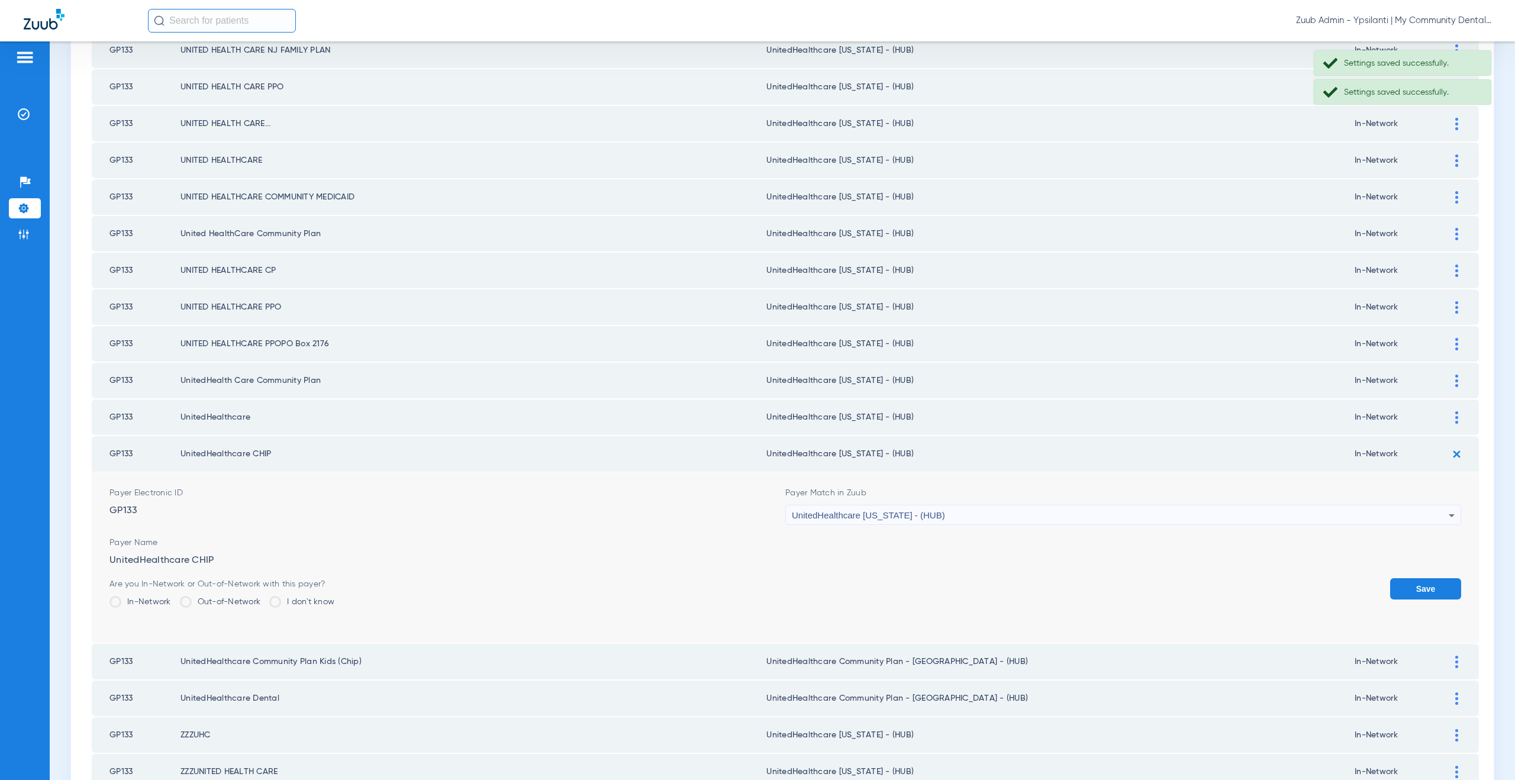
click at [1390, 594] on button "Save" at bounding box center [1425, 588] width 71 height 21
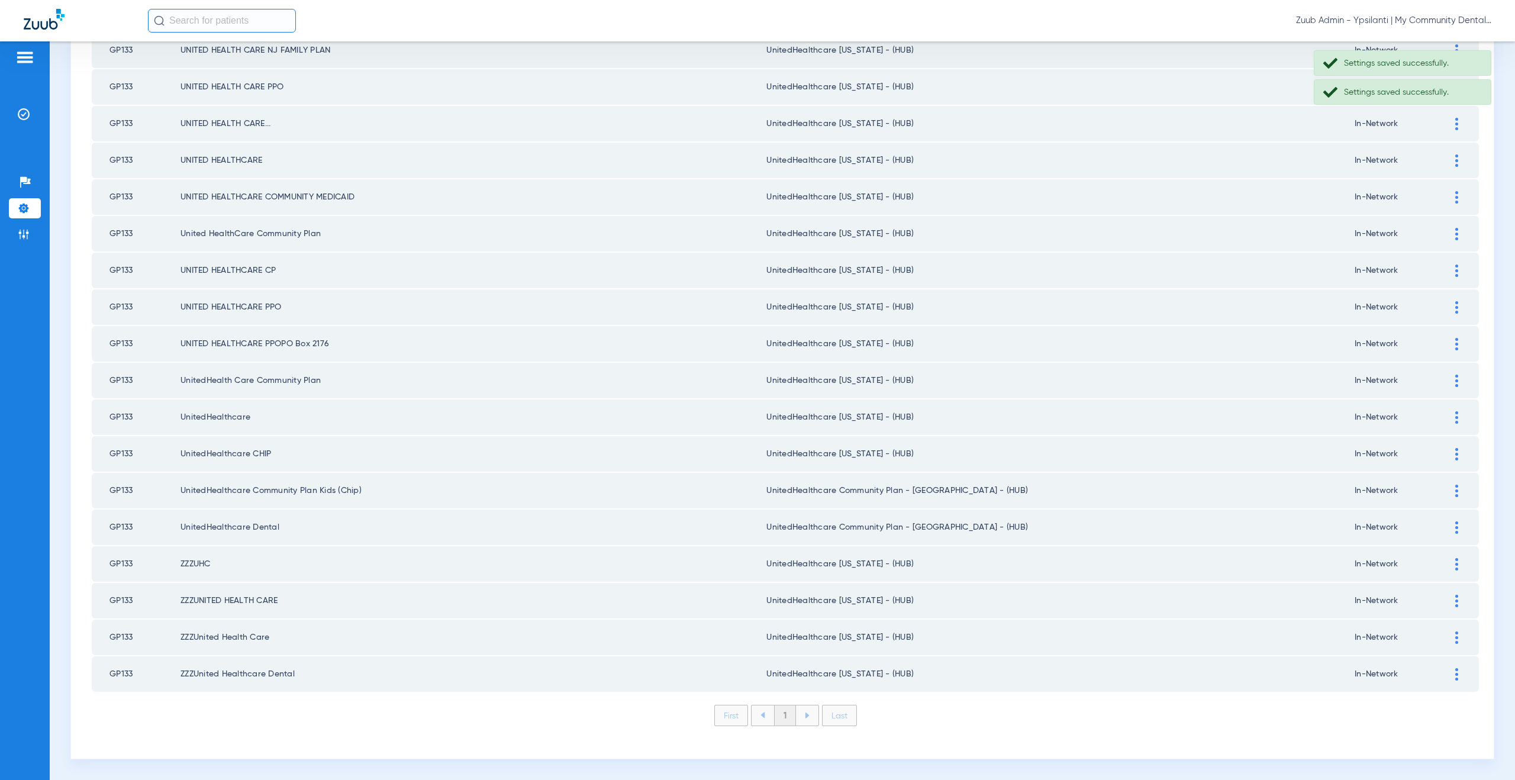
click at [1455, 487] on img at bounding box center [1456, 491] width 3 height 12
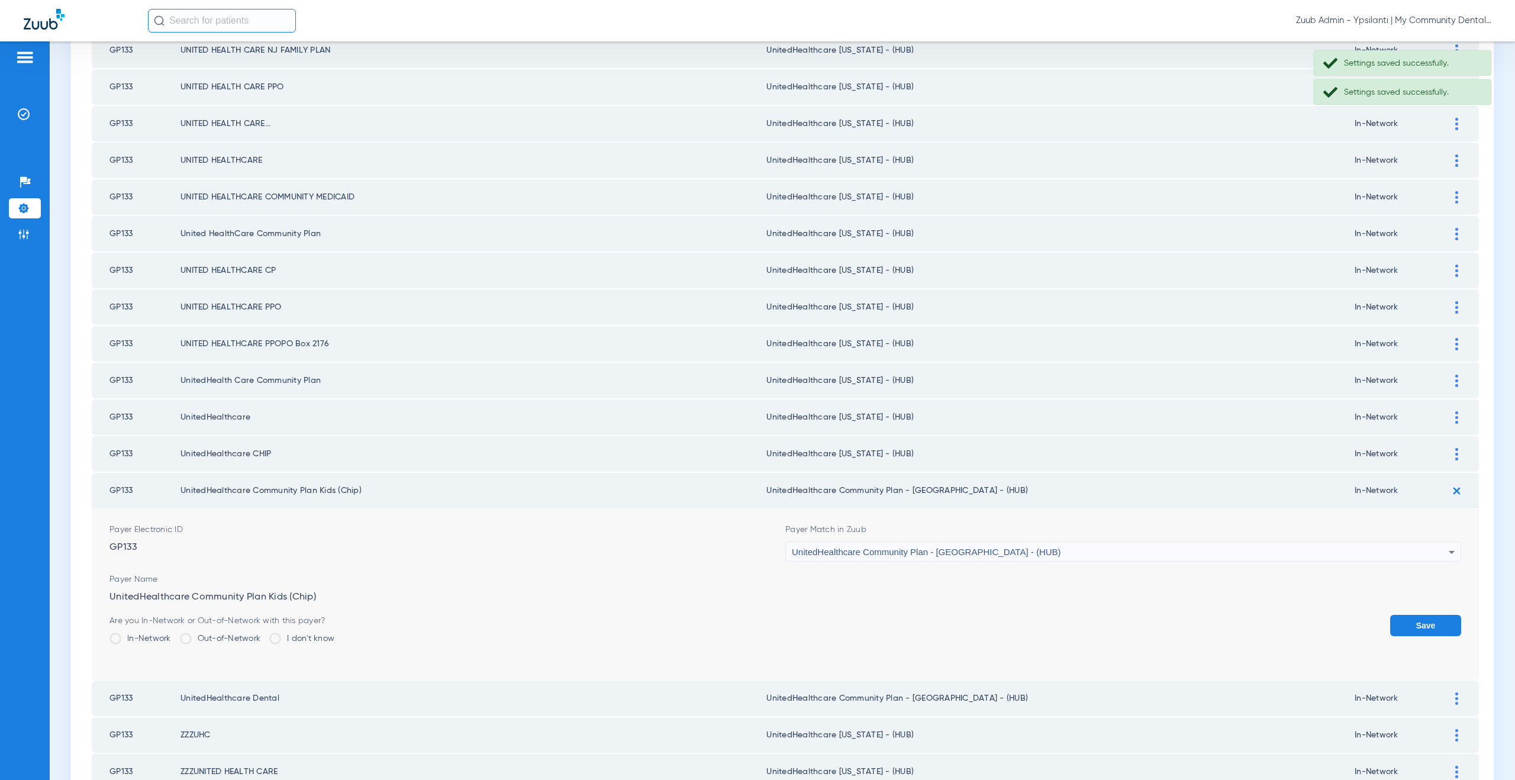
click at [824, 553] on span "UnitedHealthcare Community Plan - [GEOGRAPHIC_DATA] - (HUB)" at bounding box center [926, 552] width 269 height 10
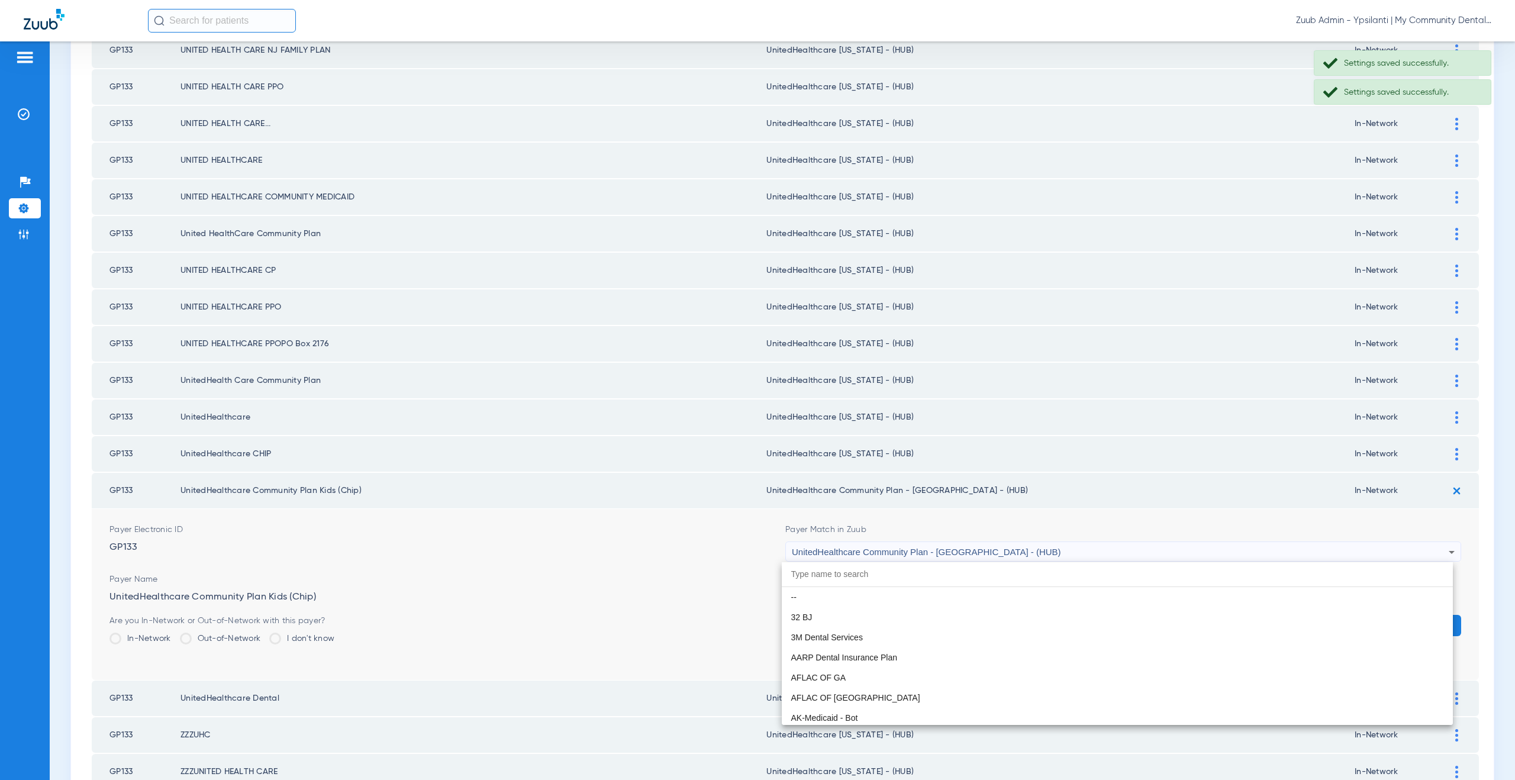
paste input "nitedHealthcare Michigan - (HUB)"
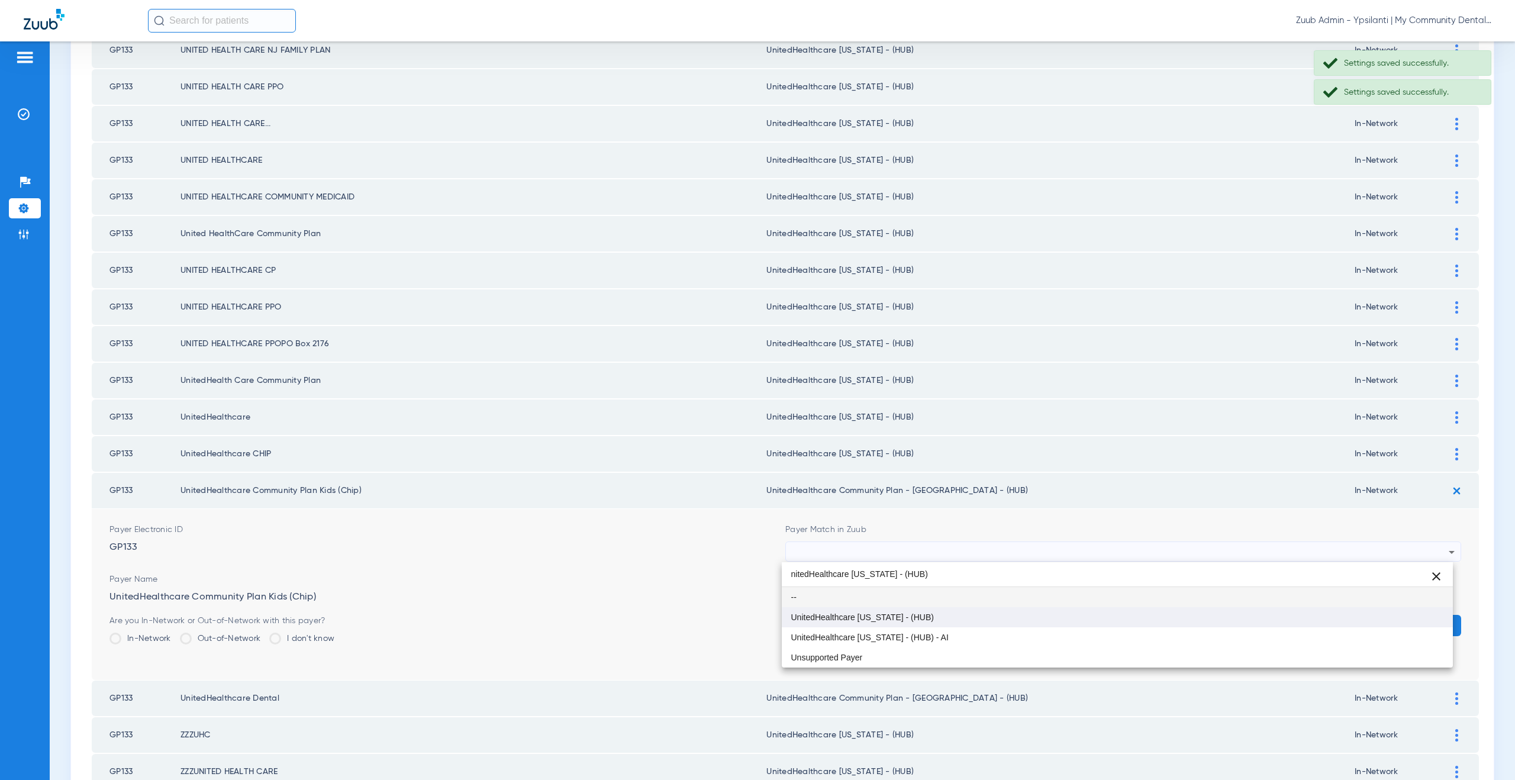
type input "nitedHealthcare Michigan - (HUB)"
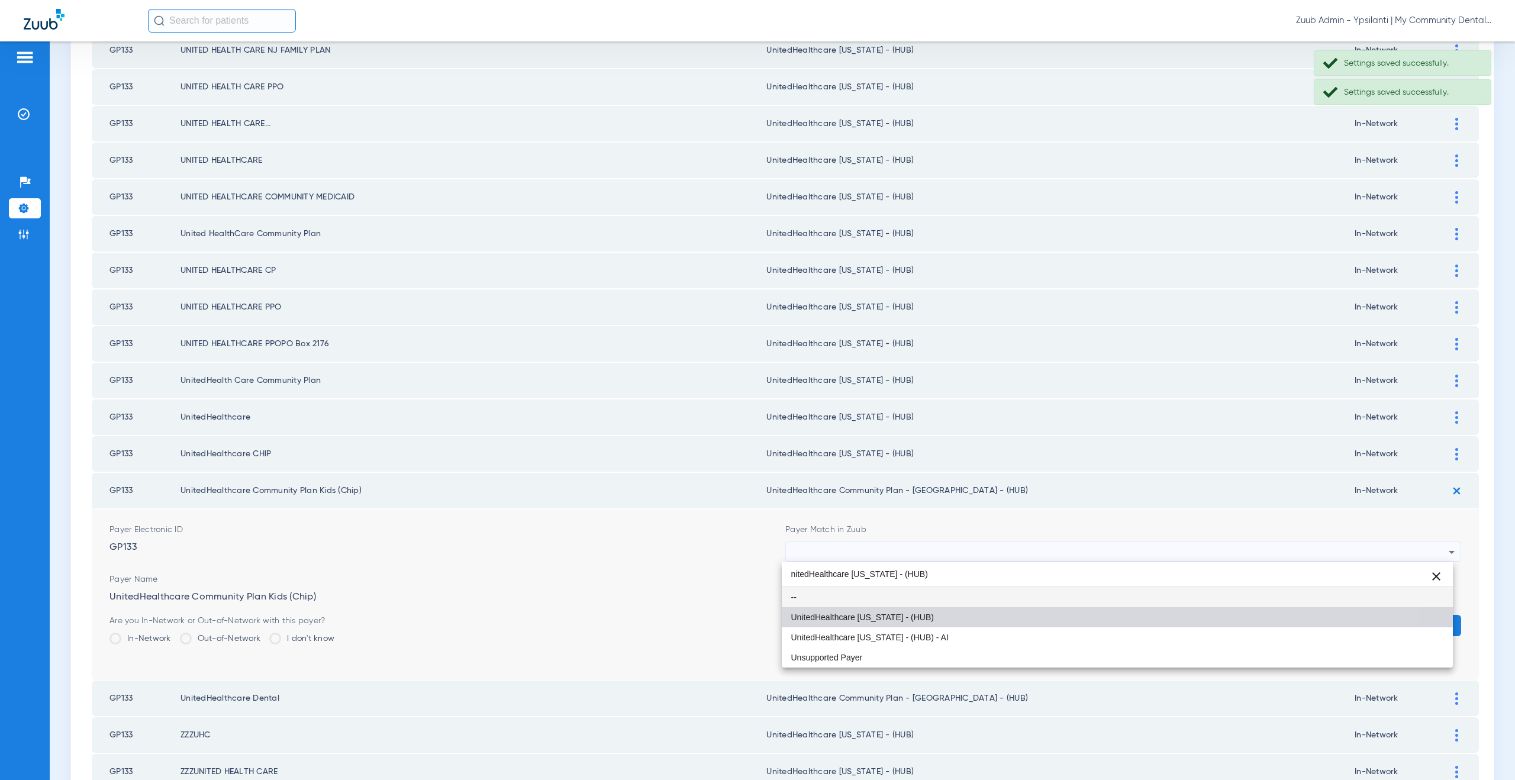
click at [834, 614] on span "UnitedHealthcare [US_STATE] - (HUB)" at bounding box center [862, 617] width 143 height 8
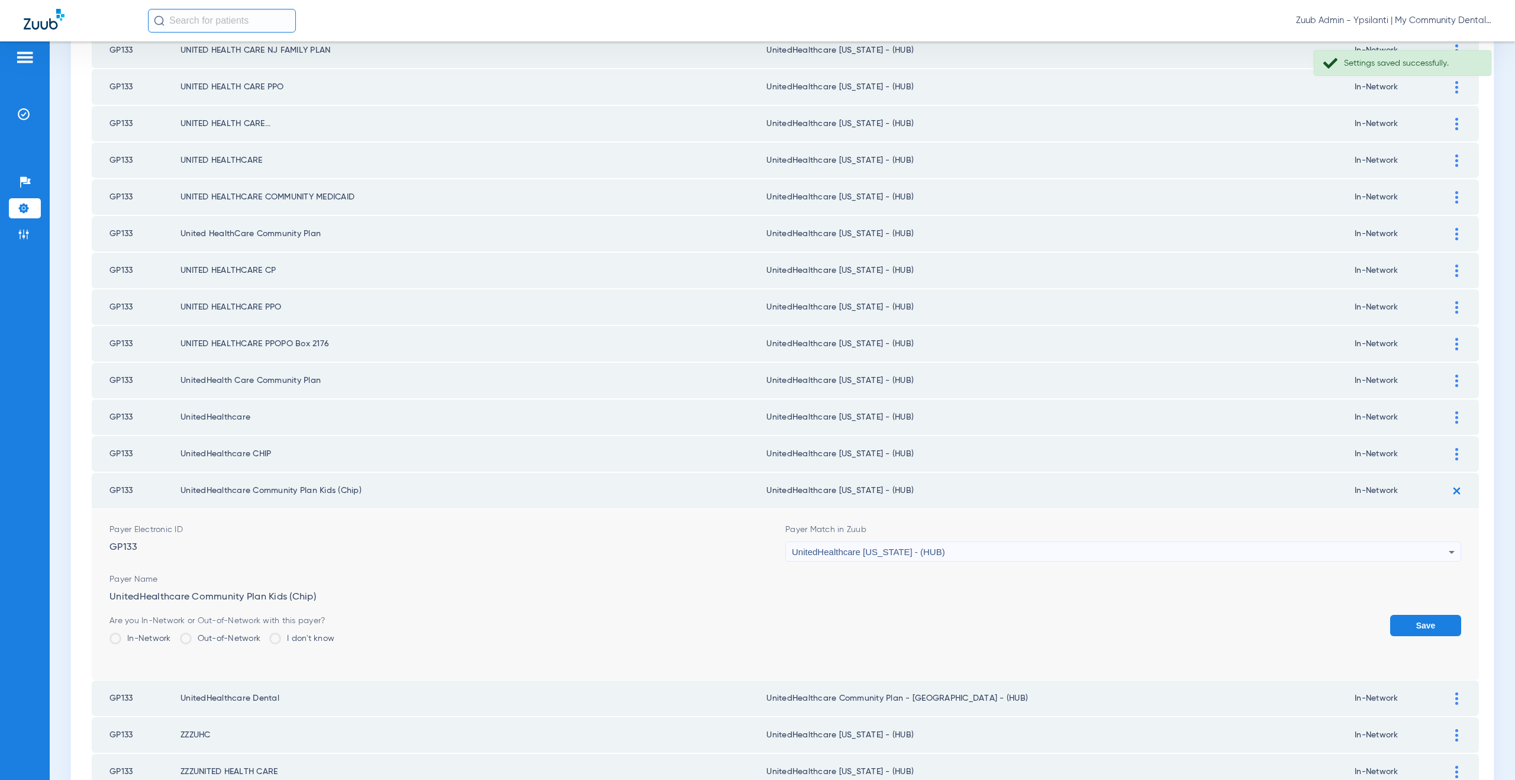
click at [1406, 610] on form "Payer Electronic ID GP133 Payer Match in Zuub UnitedHealthcare Michigan - (HUB)…" at bounding box center [784, 594] width 1351 height 171
click at [1407, 625] on button "Save" at bounding box center [1425, 625] width 71 height 21
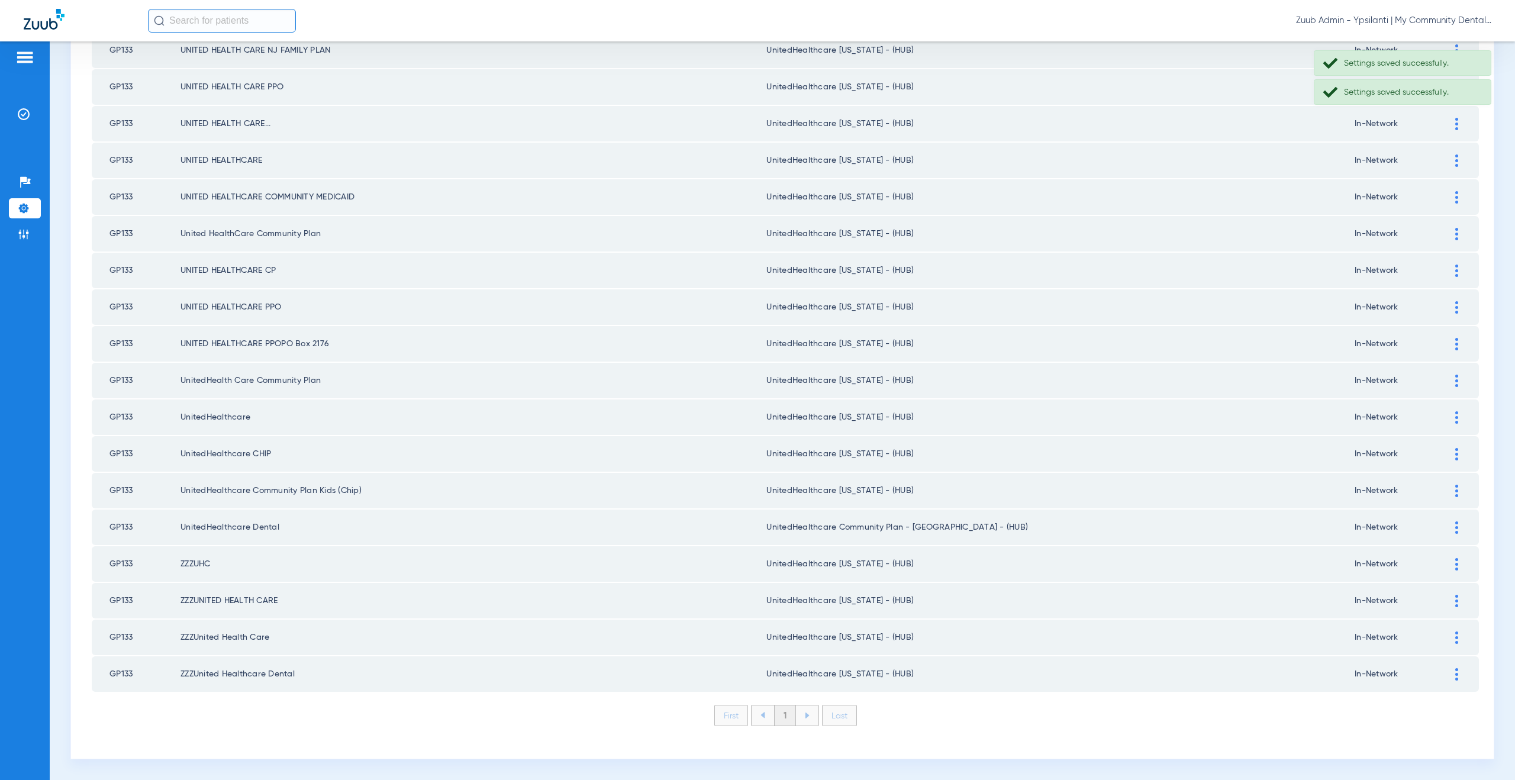
click at [1449, 526] on div at bounding box center [1456, 527] width 21 height 12
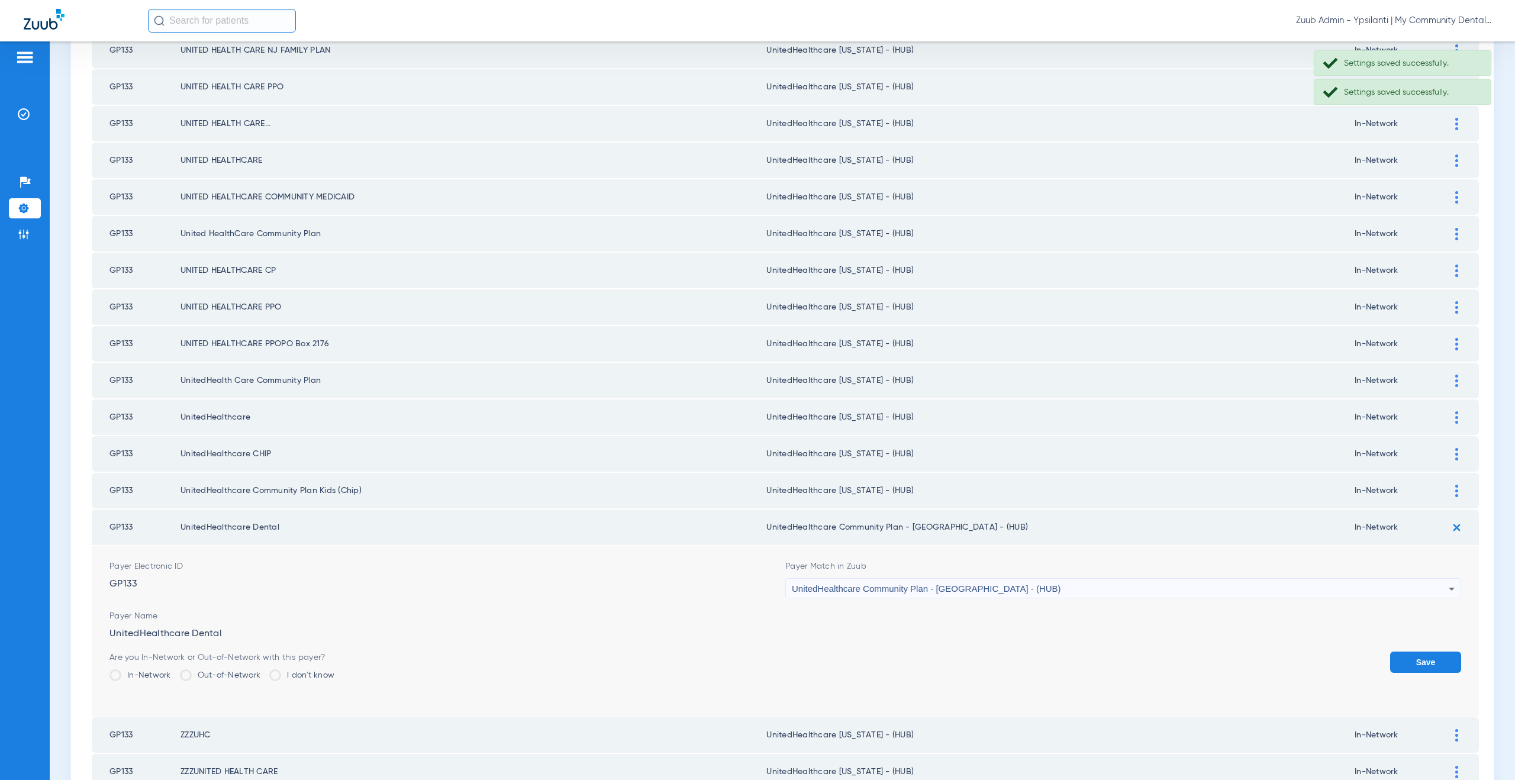
click at [913, 582] on div "UnitedHealthcare Community Plan - [GEOGRAPHIC_DATA] - (HUB)" at bounding box center [1120, 589] width 657 height 20
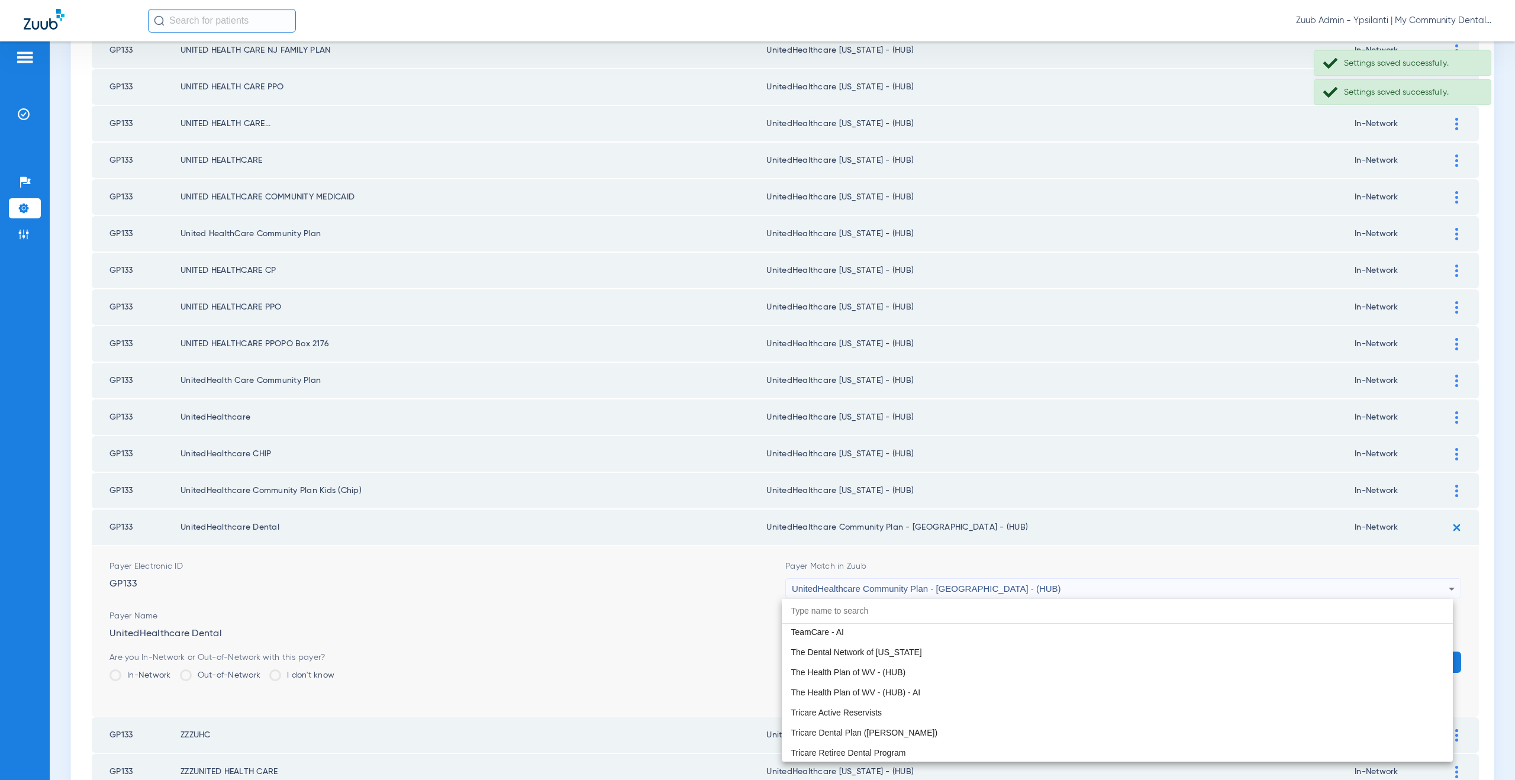
paste input "nitedHealthcare Michigan - (HUB)"
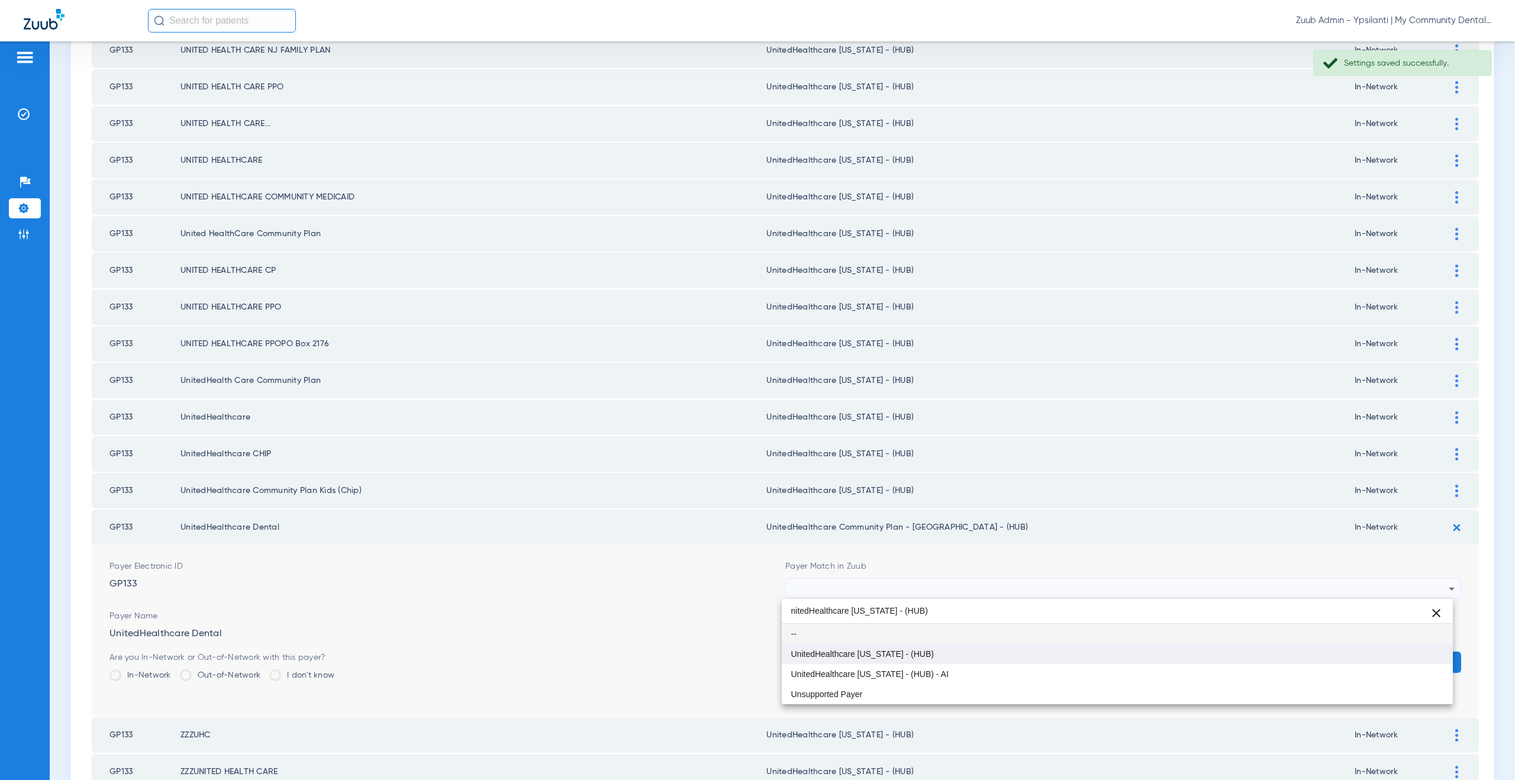
type input "nitedHealthcare Michigan - (HUB)"
click at [903, 654] on span "UnitedHealthcare [US_STATE] - (HUB)" at bounding box center [862, 654] width 143 height 8
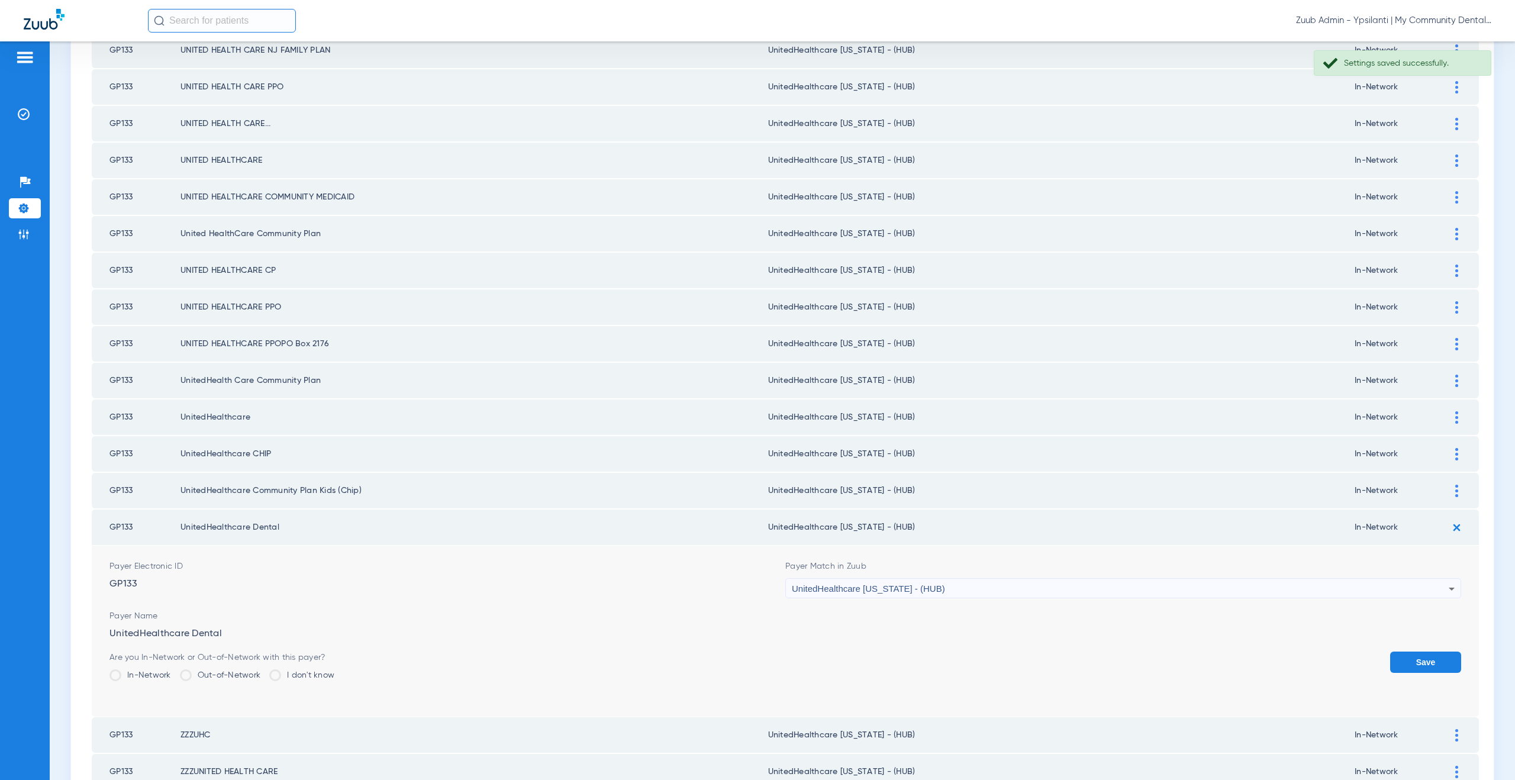
click at [1414, 669] on button "Save" at bounding box center [1425, 661] width 71 height 21
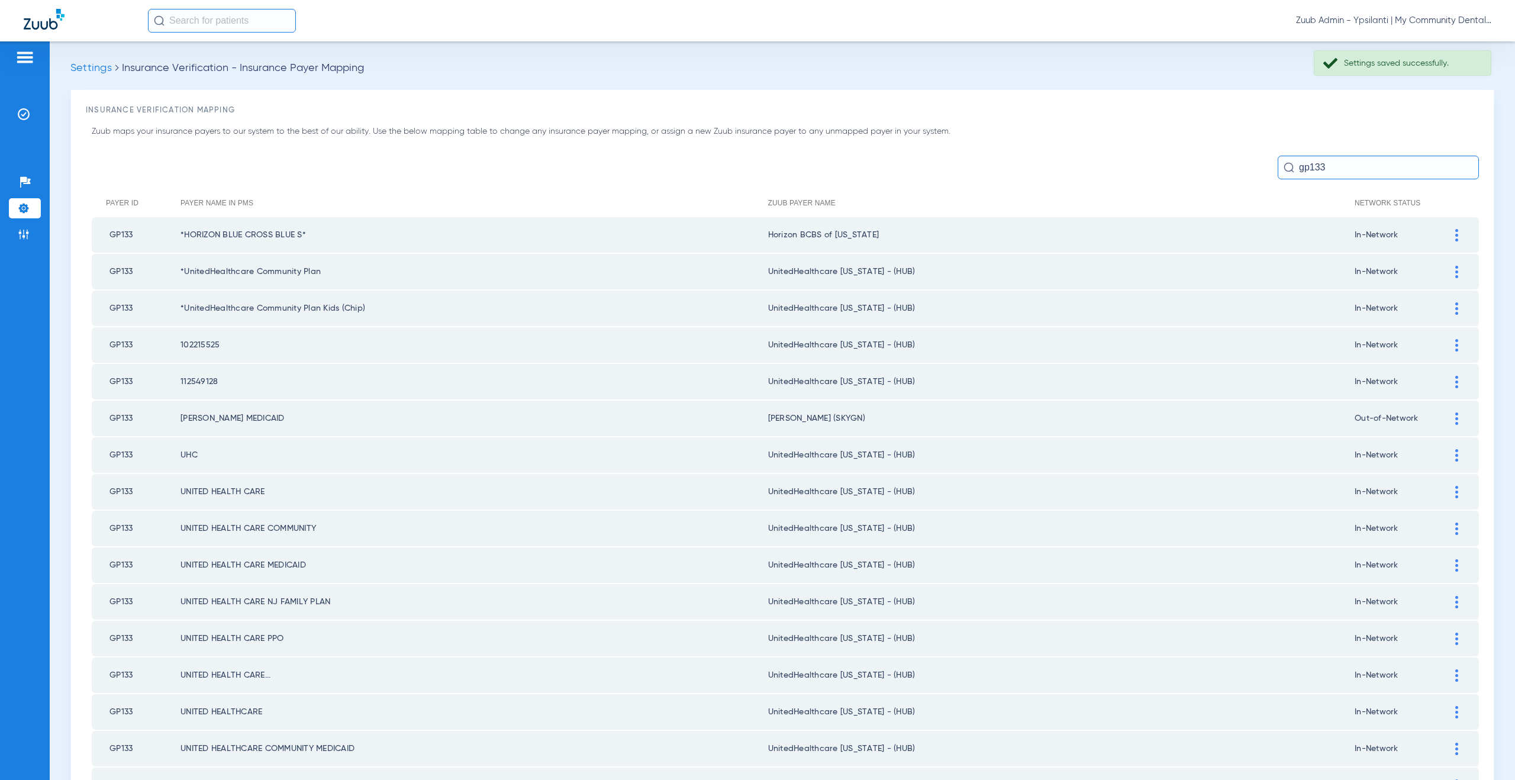
drag, startPoint x: 1325, startPoint y: 171, endPoint x: 1278, endPoint y: 163, distance: 46.9
click at [1278, 163] on div "gp133" at bounding box center [1377, 168] width 201 height 24
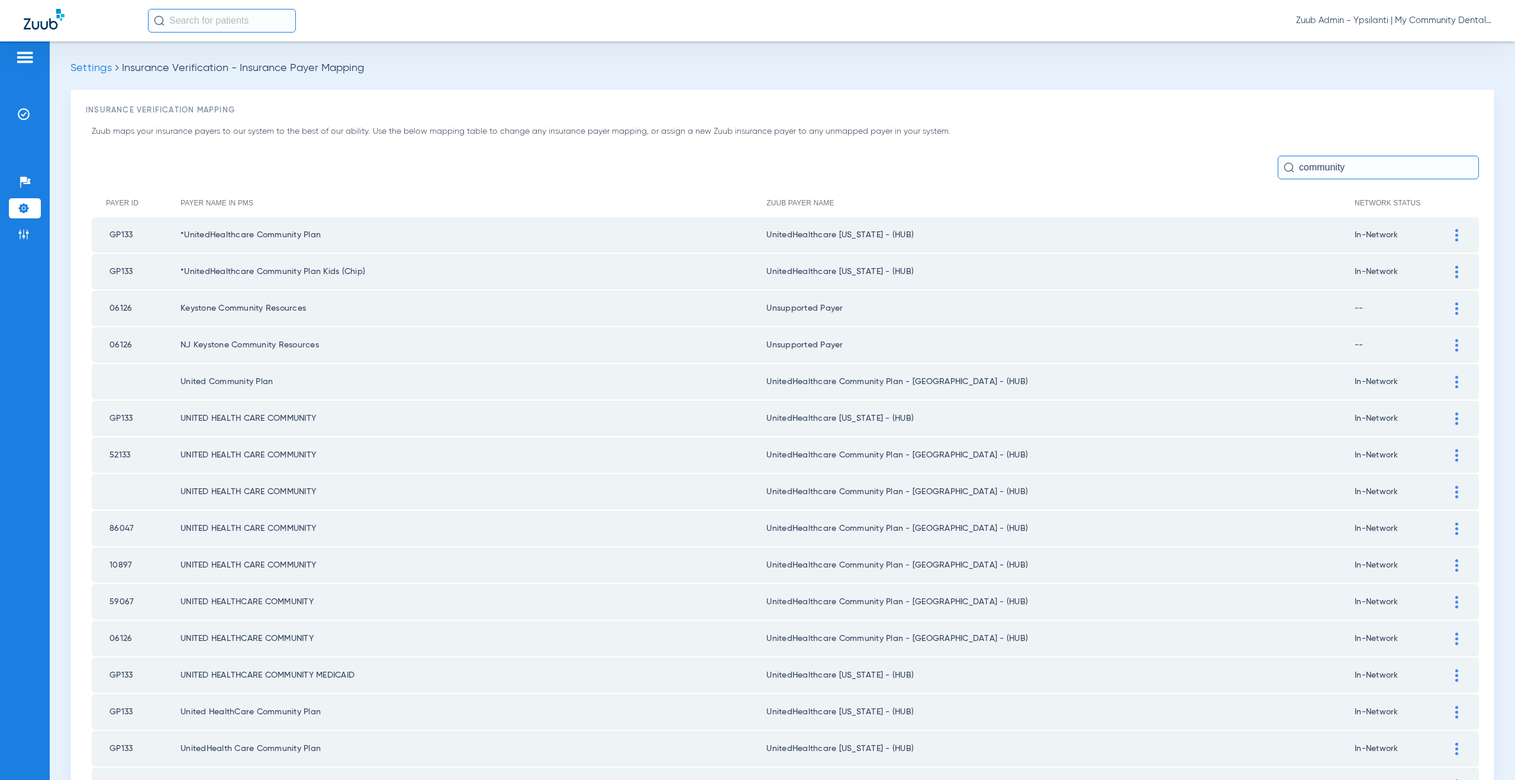
type input "community"
click at [1455, 382] on img at bounding box center [1456, 382] width 3 height 12
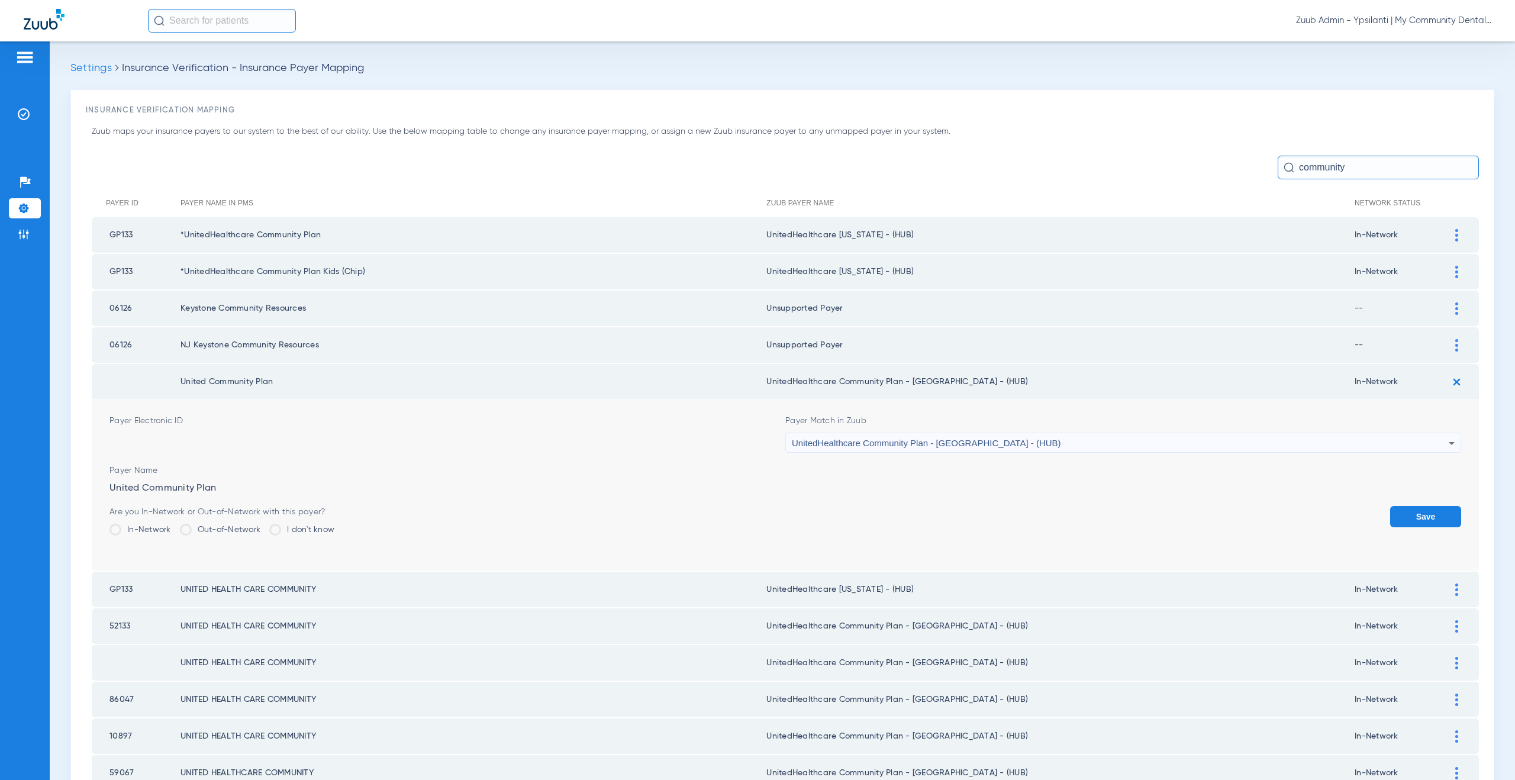
click at [873, 447] on span "UnitedHealthcare Community Plan - [GEOGRAPHIC_DATA] - (HUB)" at bounding box center [926, 443] width 269 height 10
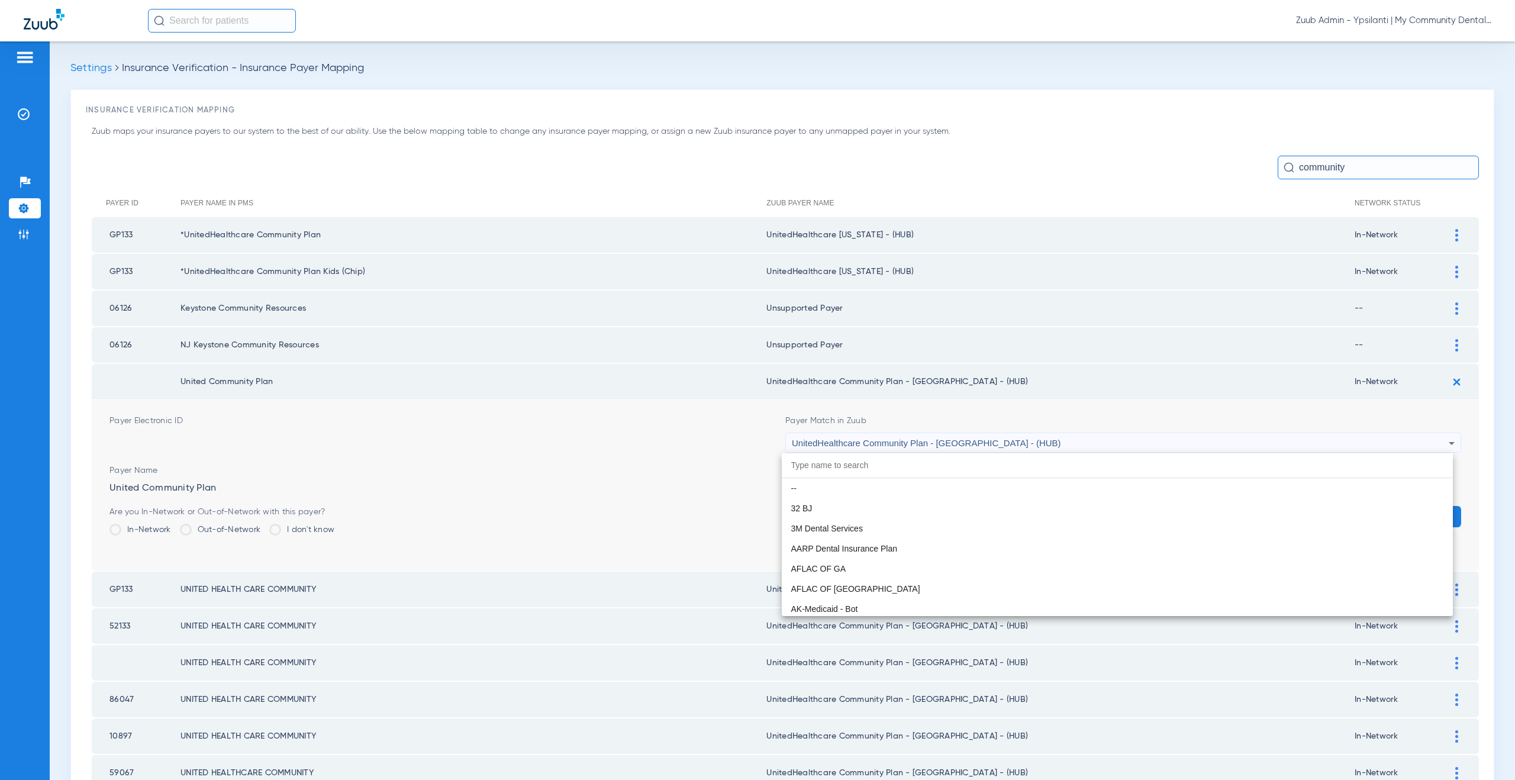
scroll to position [7908, 0]
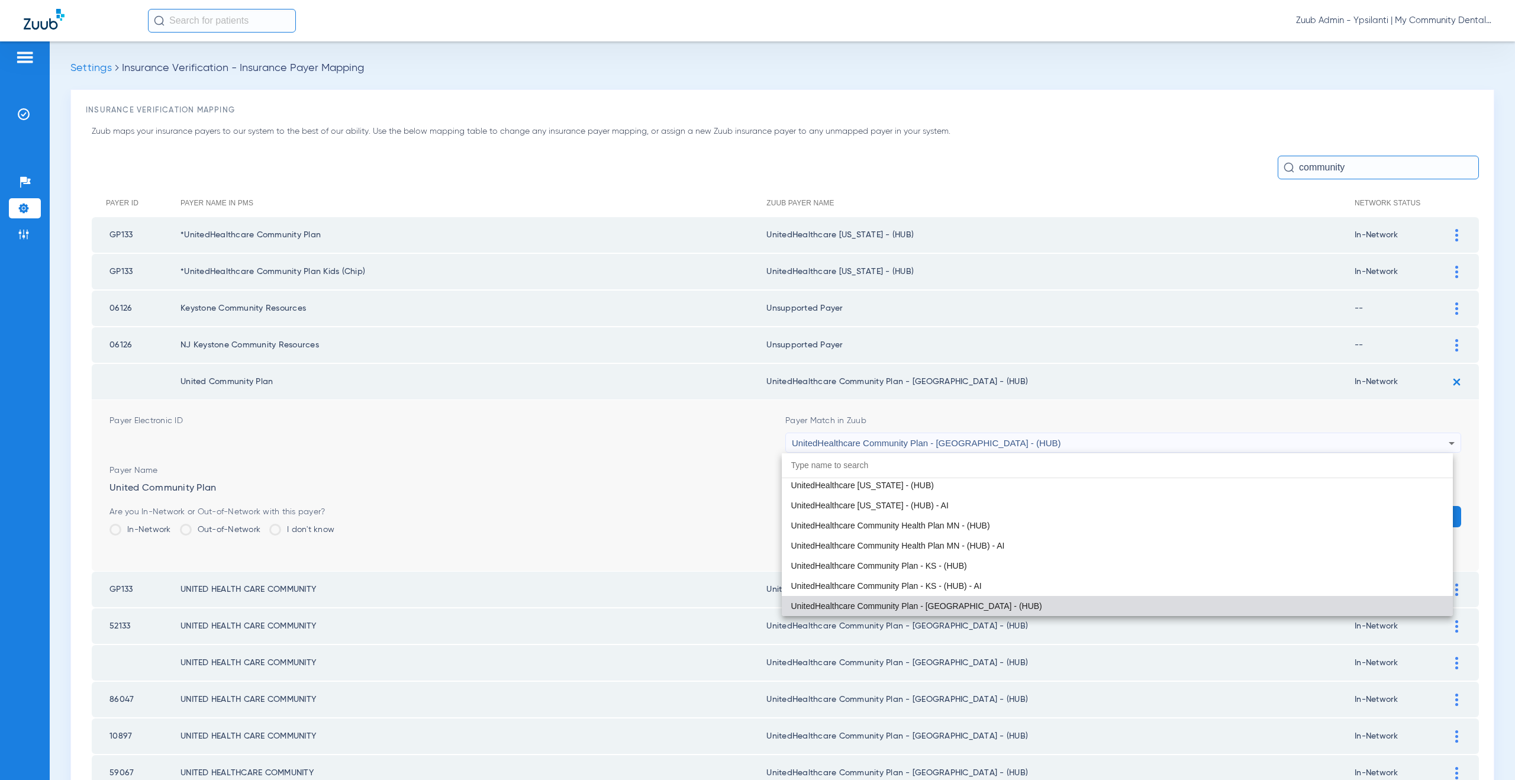
paste input "nitedHealthcare Michigan - (HUB)"
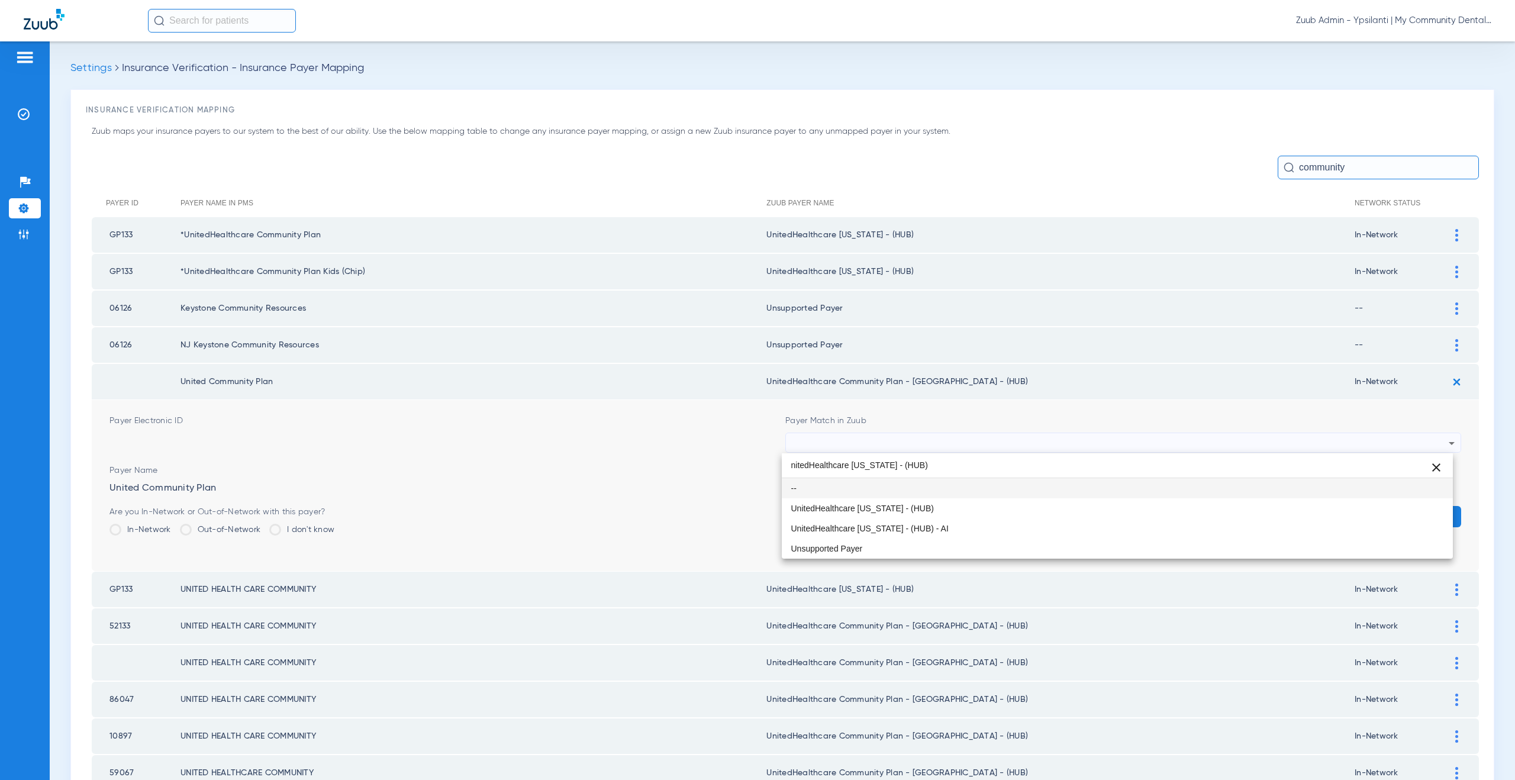
scroll to position [0, 0]
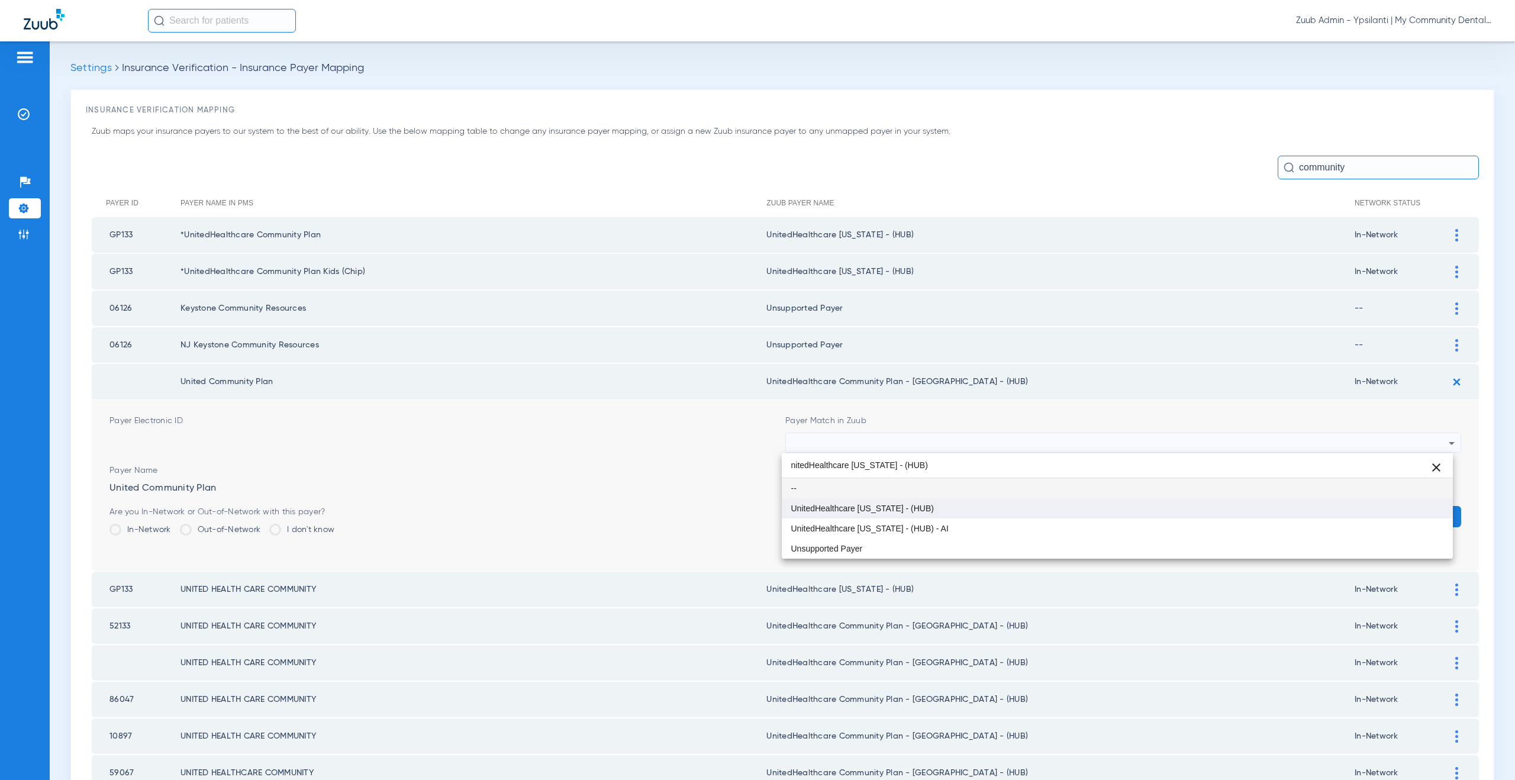
type input "nitedHealthcare Michigan - (HUB)"
click at [903, 501] on mat-option "UnitedHealthcare [US_STATE] - (HUB)" at bounding box center [1117, 508] width 671 height 20
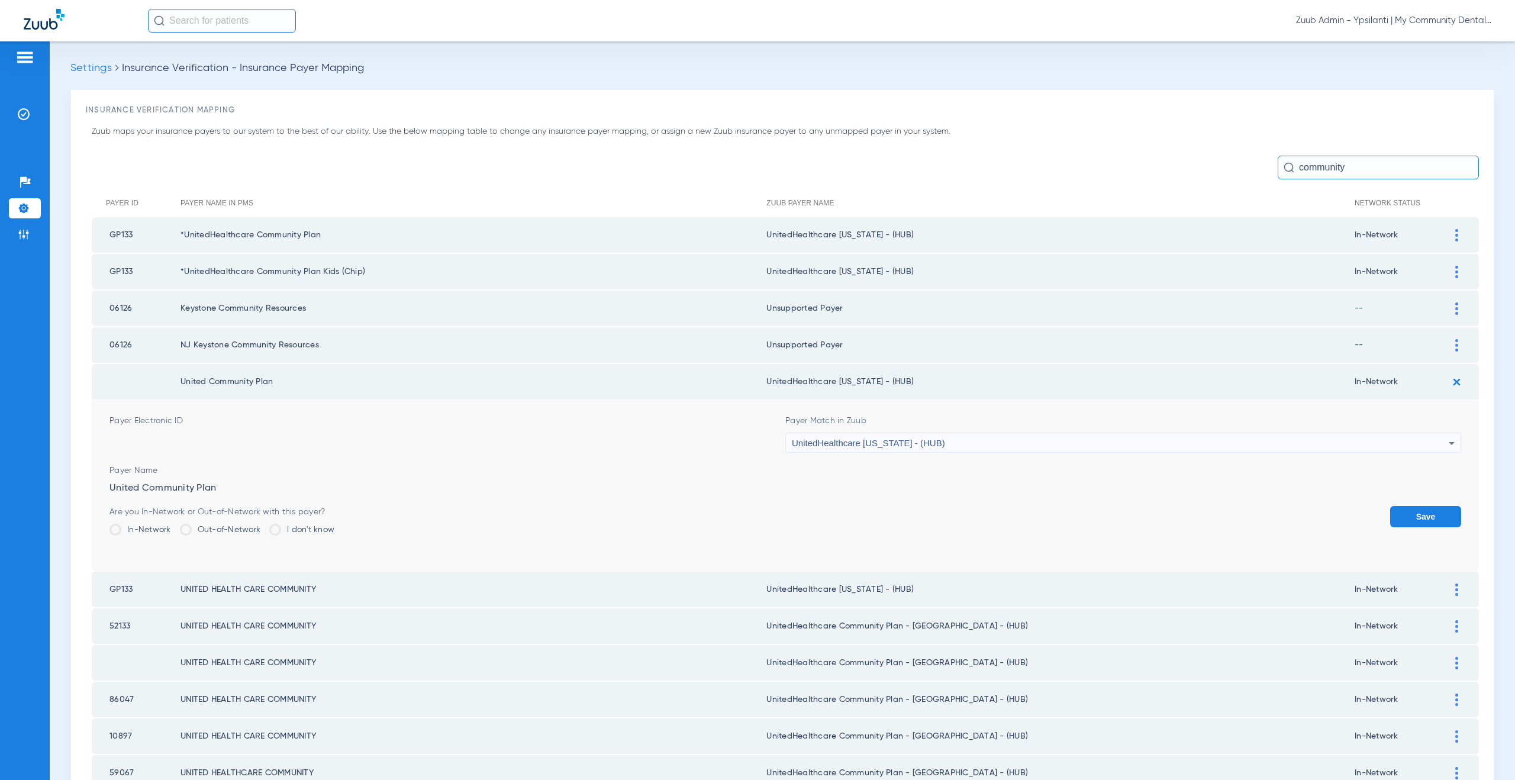
click at [1407, 516] on button "Save" at bounding box center [1425, 516] width 71 height 21
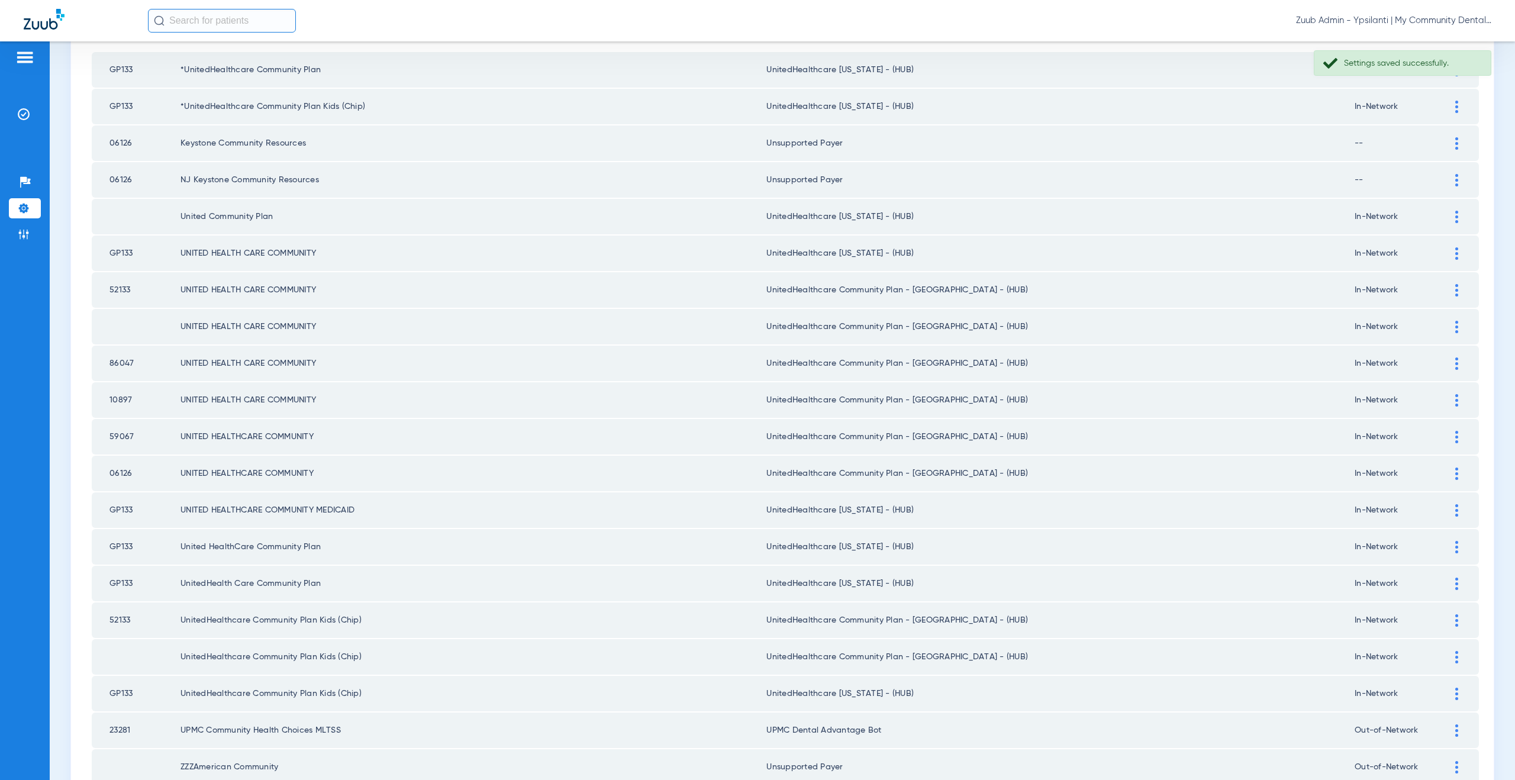
scroll to position [166, 0]
click at [1455, 289] on img at bounding box center [1456, 289] width 3 height 12
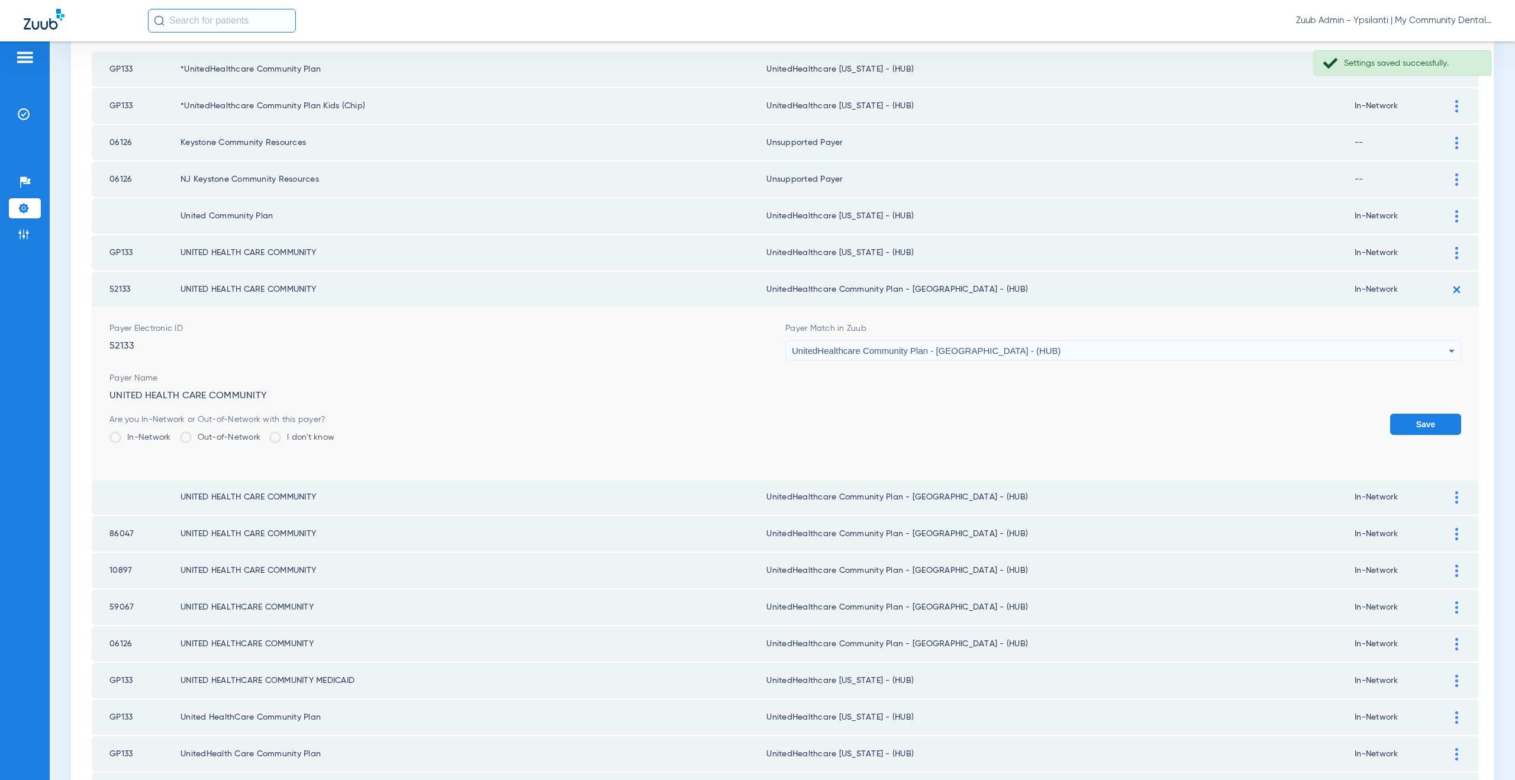
click at [943, 351] on span "UnitedHealthcare Community Plan - [GEOGRAPHIC_DATA] - (HUB)" at bounding box center [926, 351] width 269 height 10
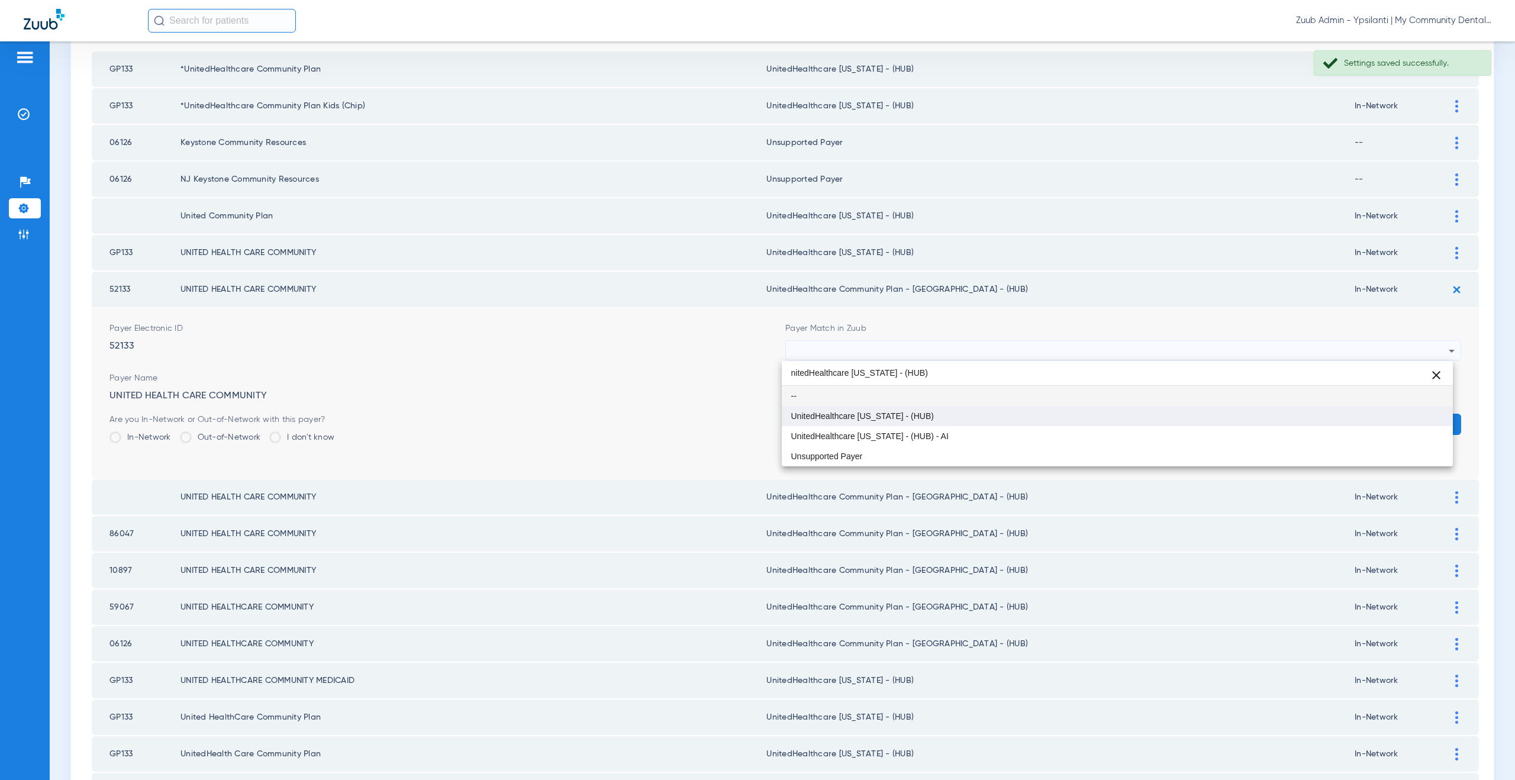
type input "nitedHealthcare Michigan - (HUB)"
click at [937, 416] on mat-option "UnitedHealthcare [US_STATE] - (HUB)" at bounding box center [1117, 416] width 671 height 20
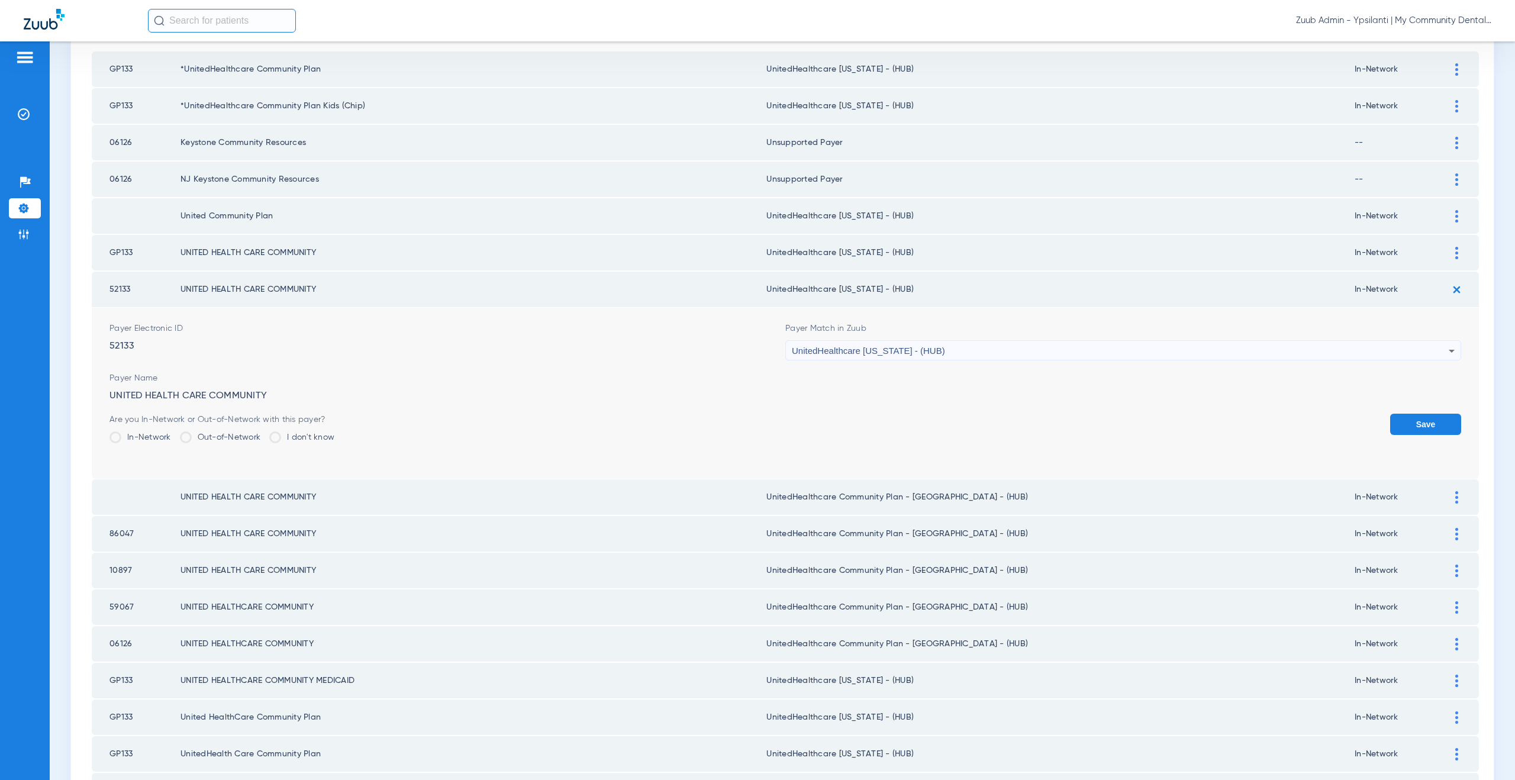
click at [1423, 422] on button "Save" at bounding box center [1425, 424] width 71 height 21
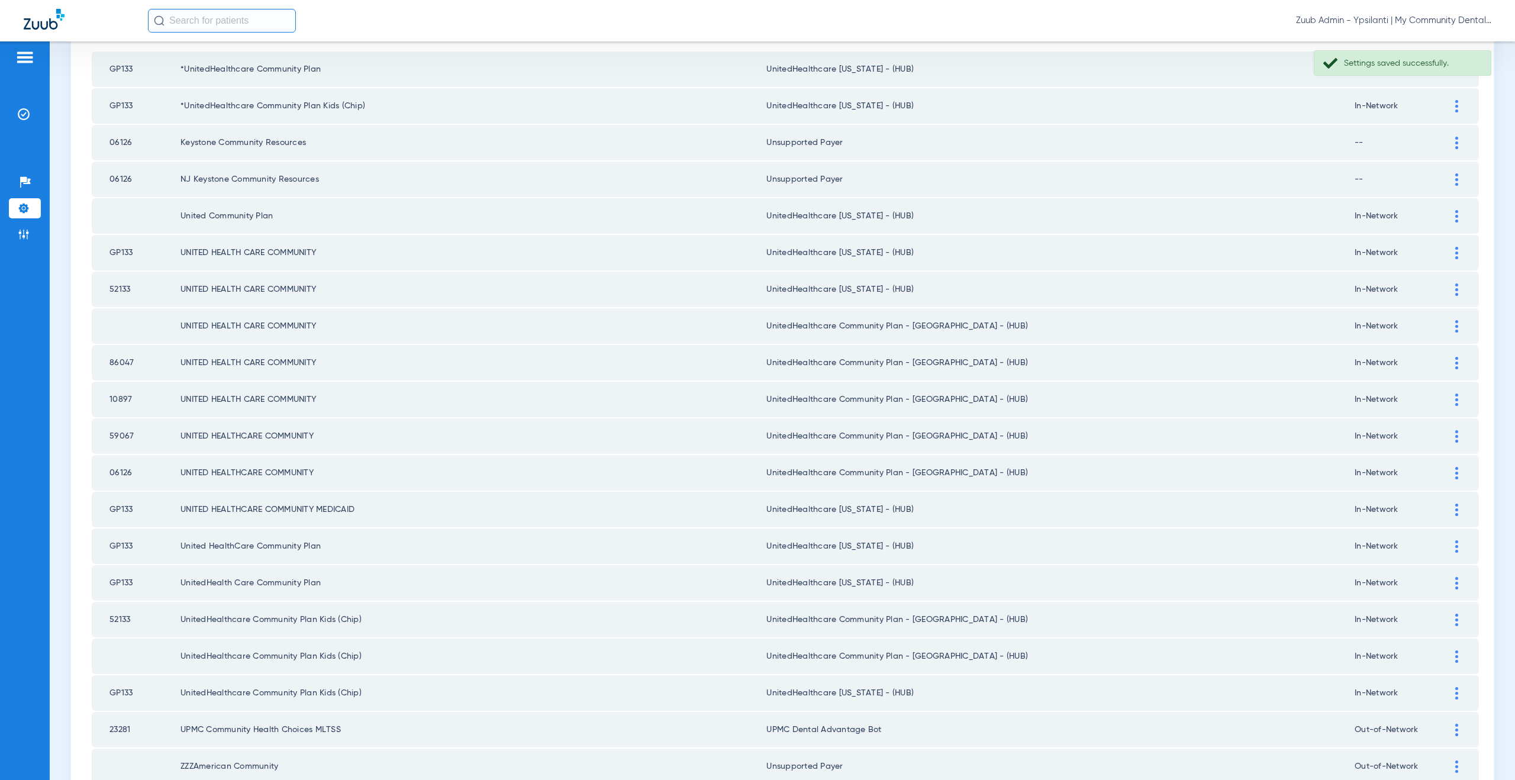
click at [1446, 323] on div at bounding box center [1456, 326] width 21 height 12
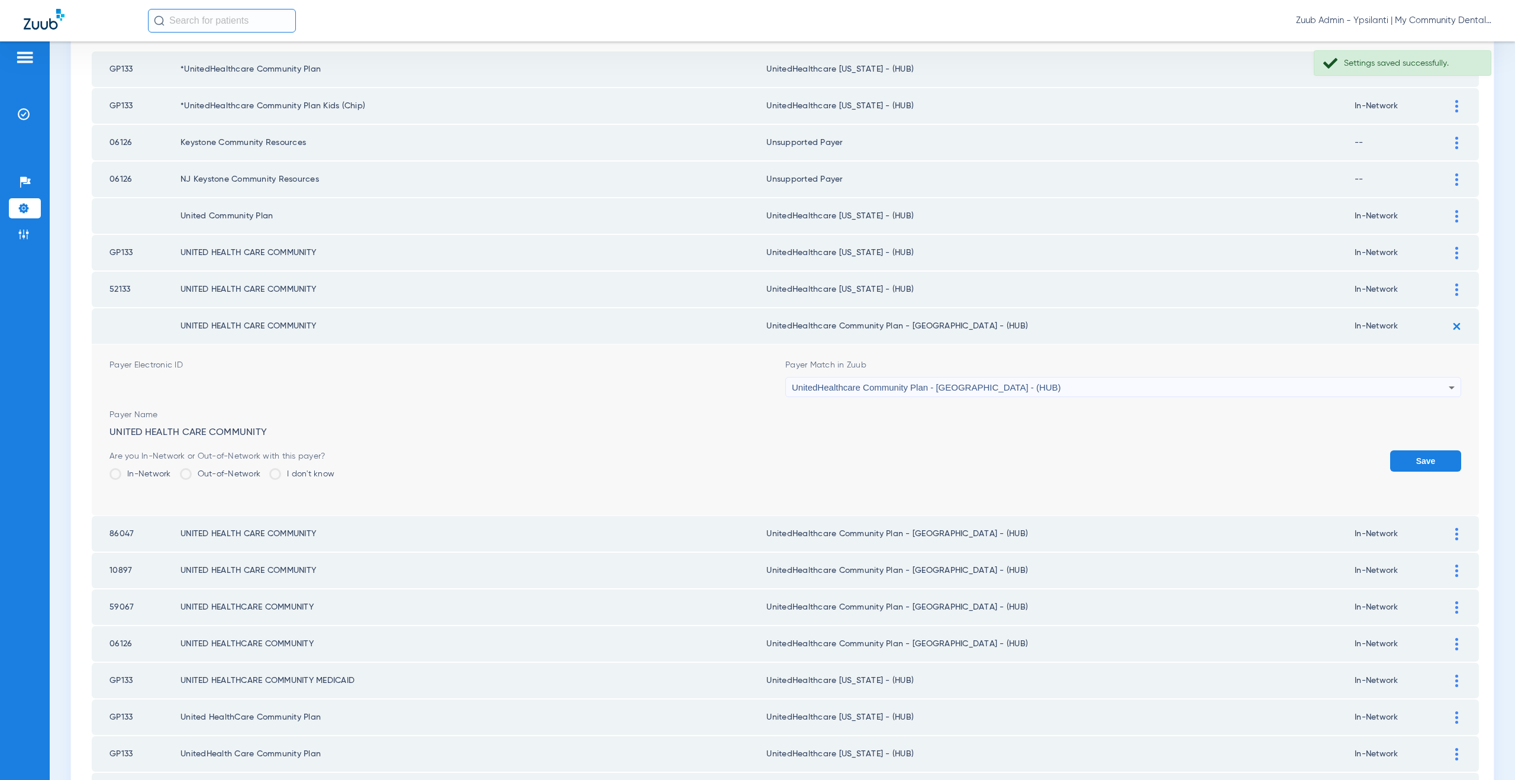
click at [965, 387] on span "UnitedHealthcare Community Plan - [GEOGRAPHIC_DATA] - (HUB)" at bounding box center [926, 387] width 269 height 10
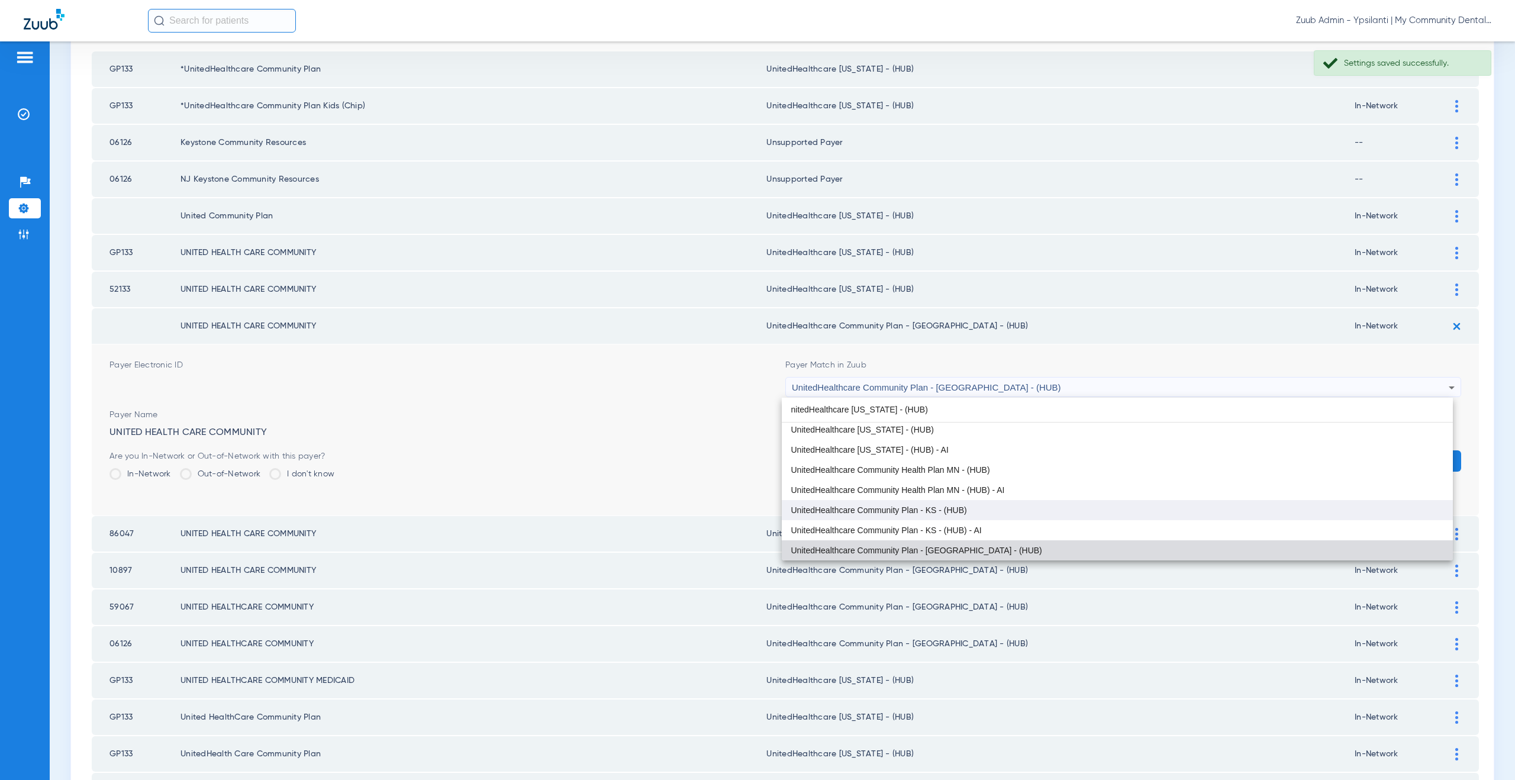
scroll to position [0, 0]
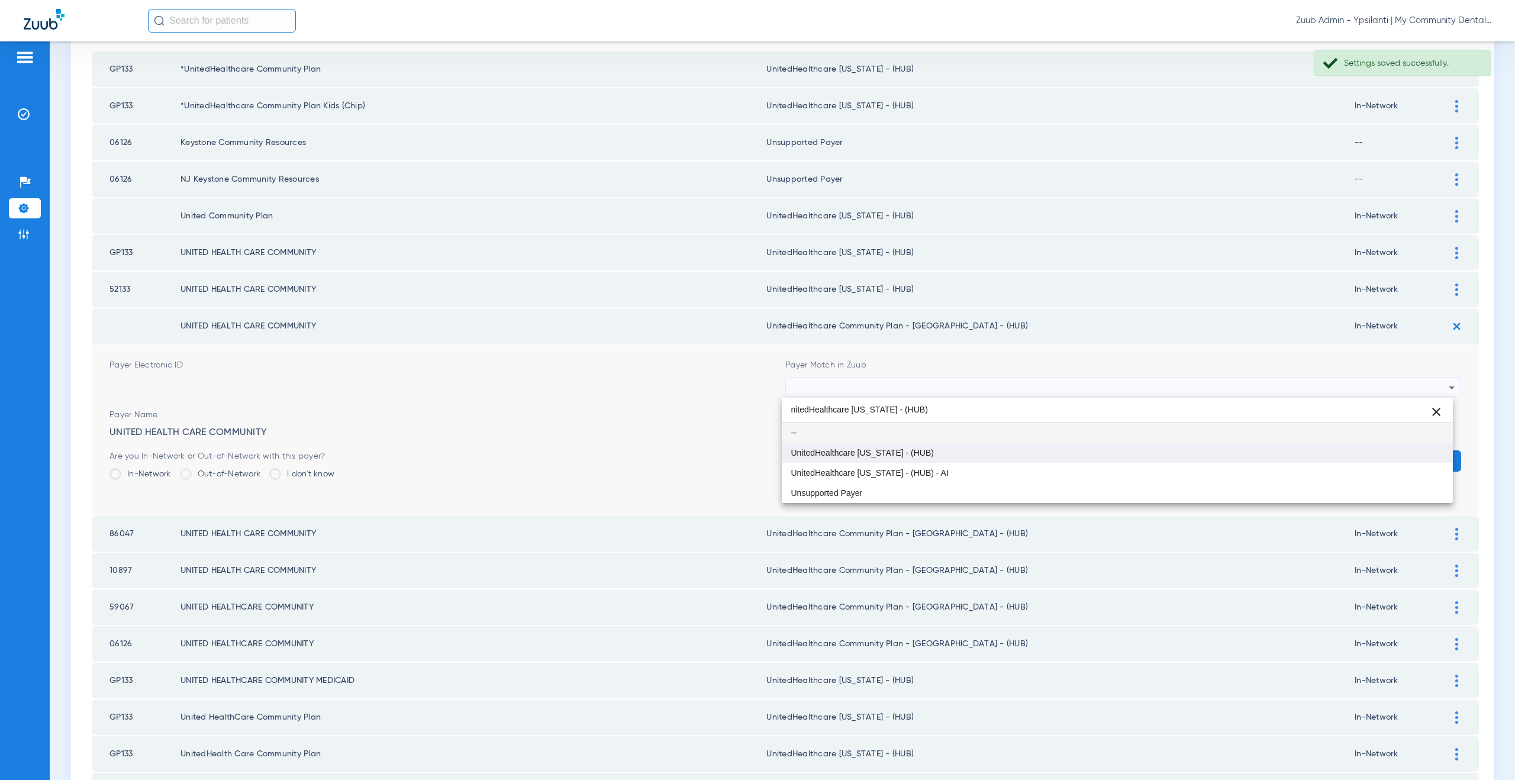
type input "nitedHealthcare Michigan - (HUB)"
click at [898, 453] on span "UnitedHealthcare [US_STATE] - (HUB)" at bounding box center [862, 452] width 143 height 8
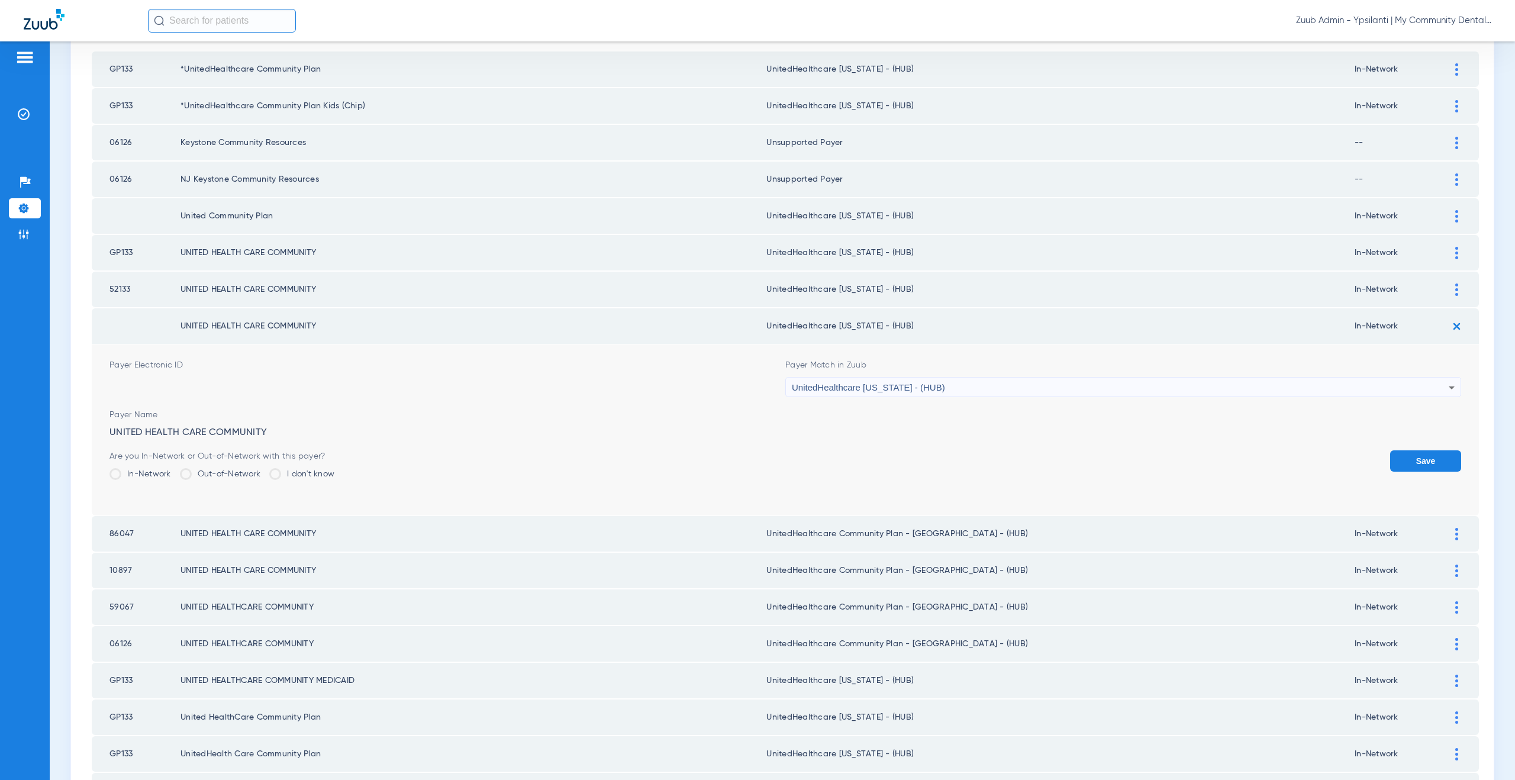
click at [1398, 456] on button "Save" at bounding box center [1425, 460] width 71 height 21
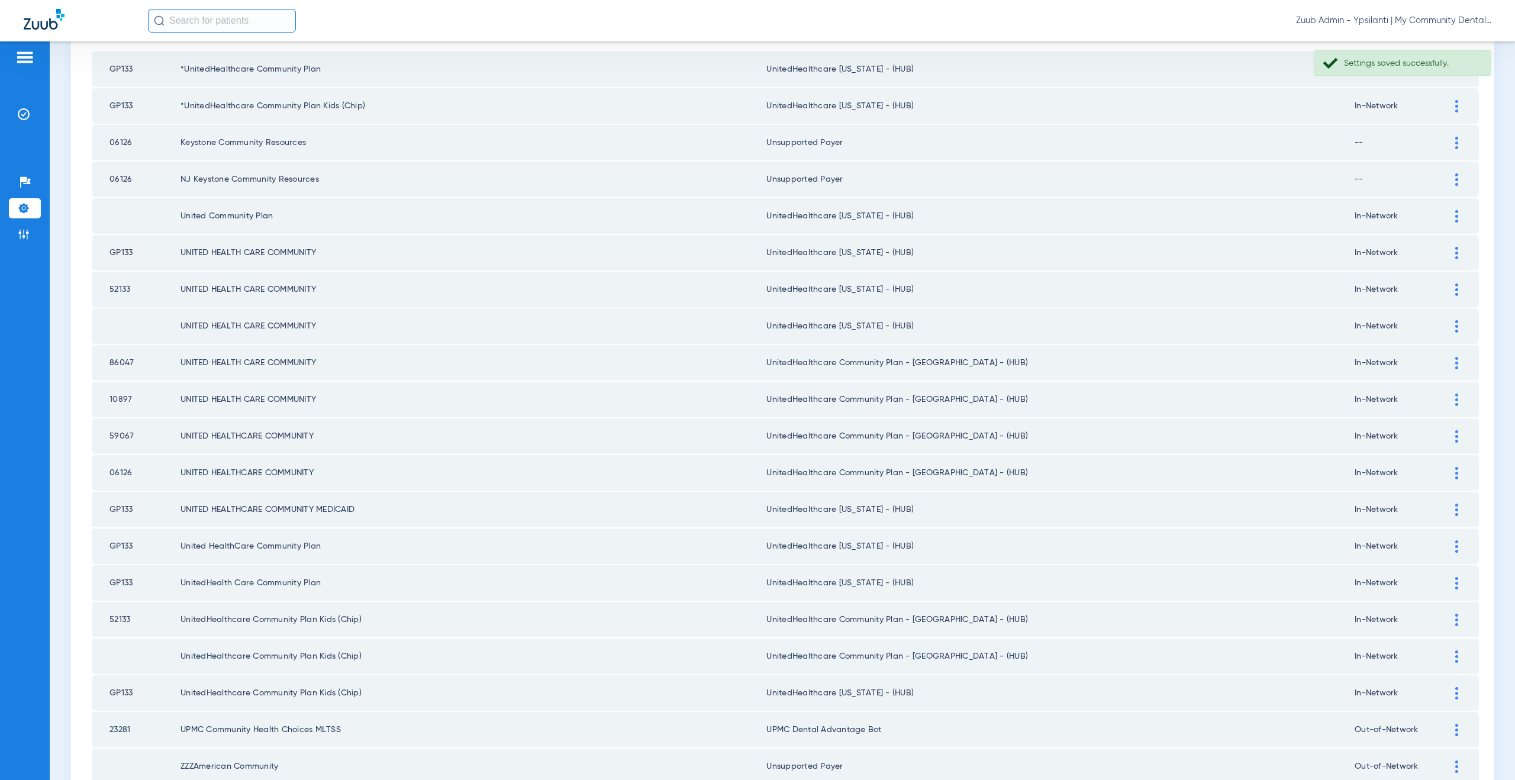
click at [1446, 362] on div at bounding box center [1456, 363] width 21 height 12
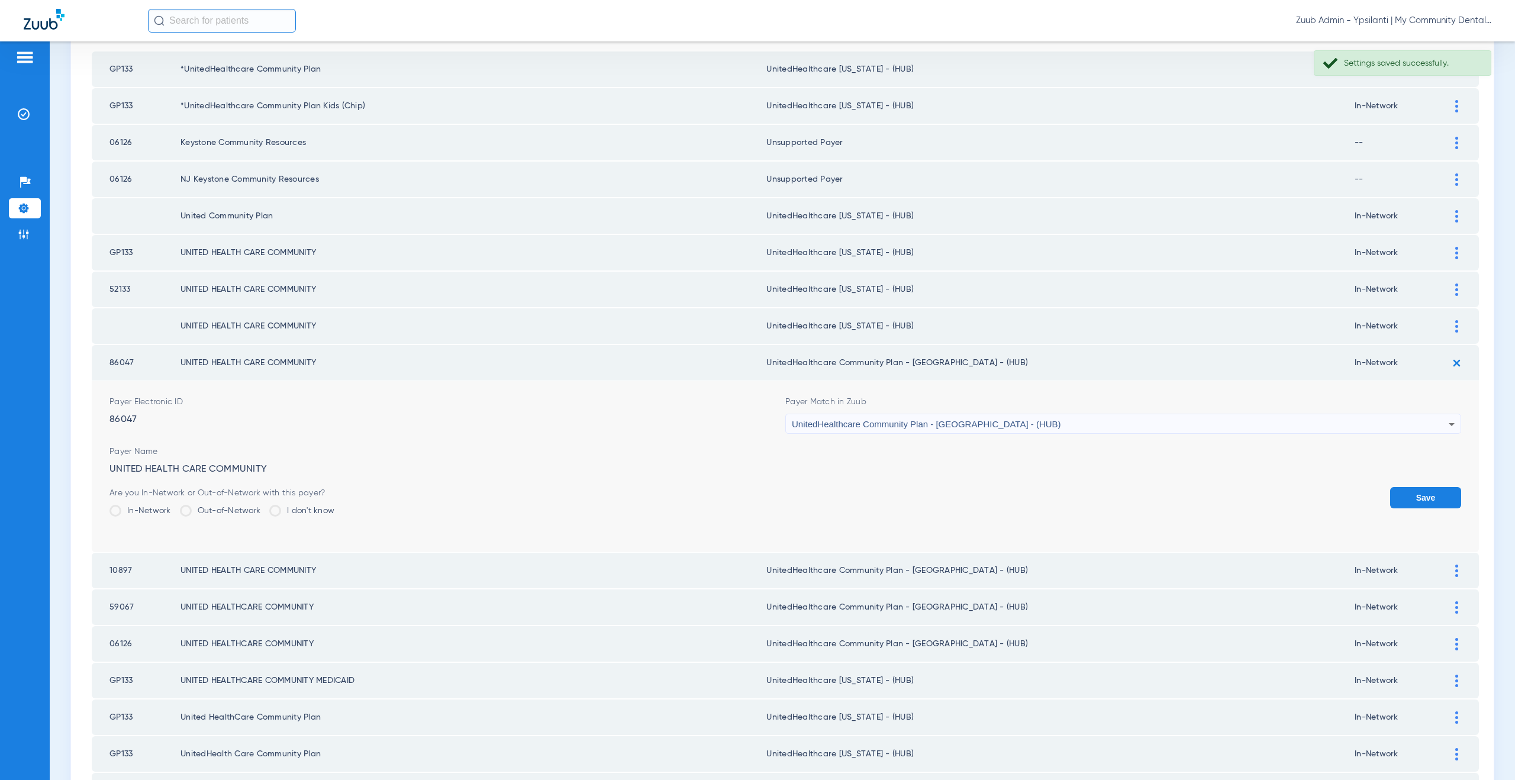
click at [923, 425] on span "UnitedHealthcare Community Plan - [GEOGRAPHIC_DATA] - (HUB)" at bounding box center [926, 424] width 269 height 10
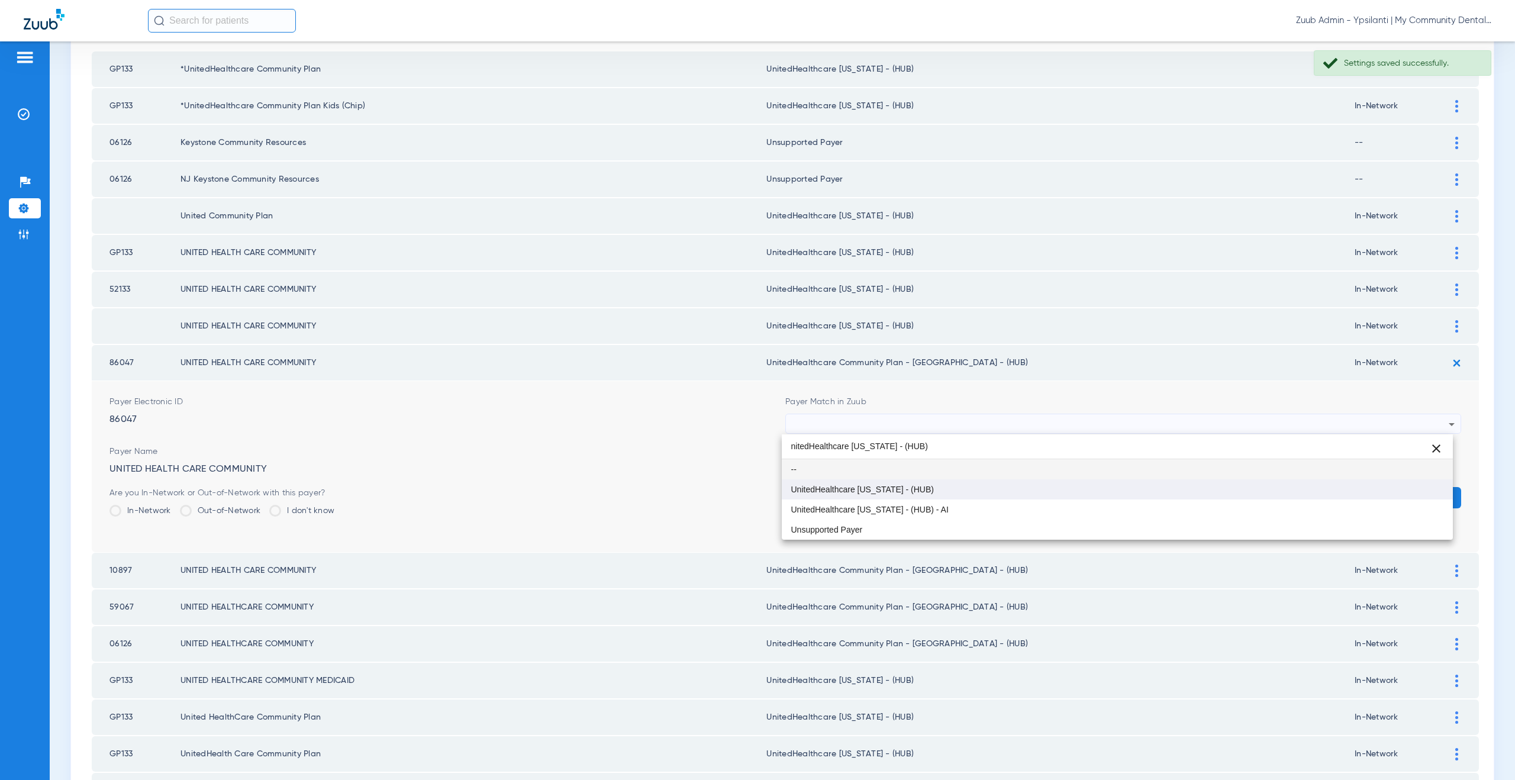
type input "nitedHealthcare Michigan - (HUB)"
click at [903, 485] on span "UnitedHealthcare [US_STATE] - (HUB)" at bounding box center [862, 489] width 143 height 8
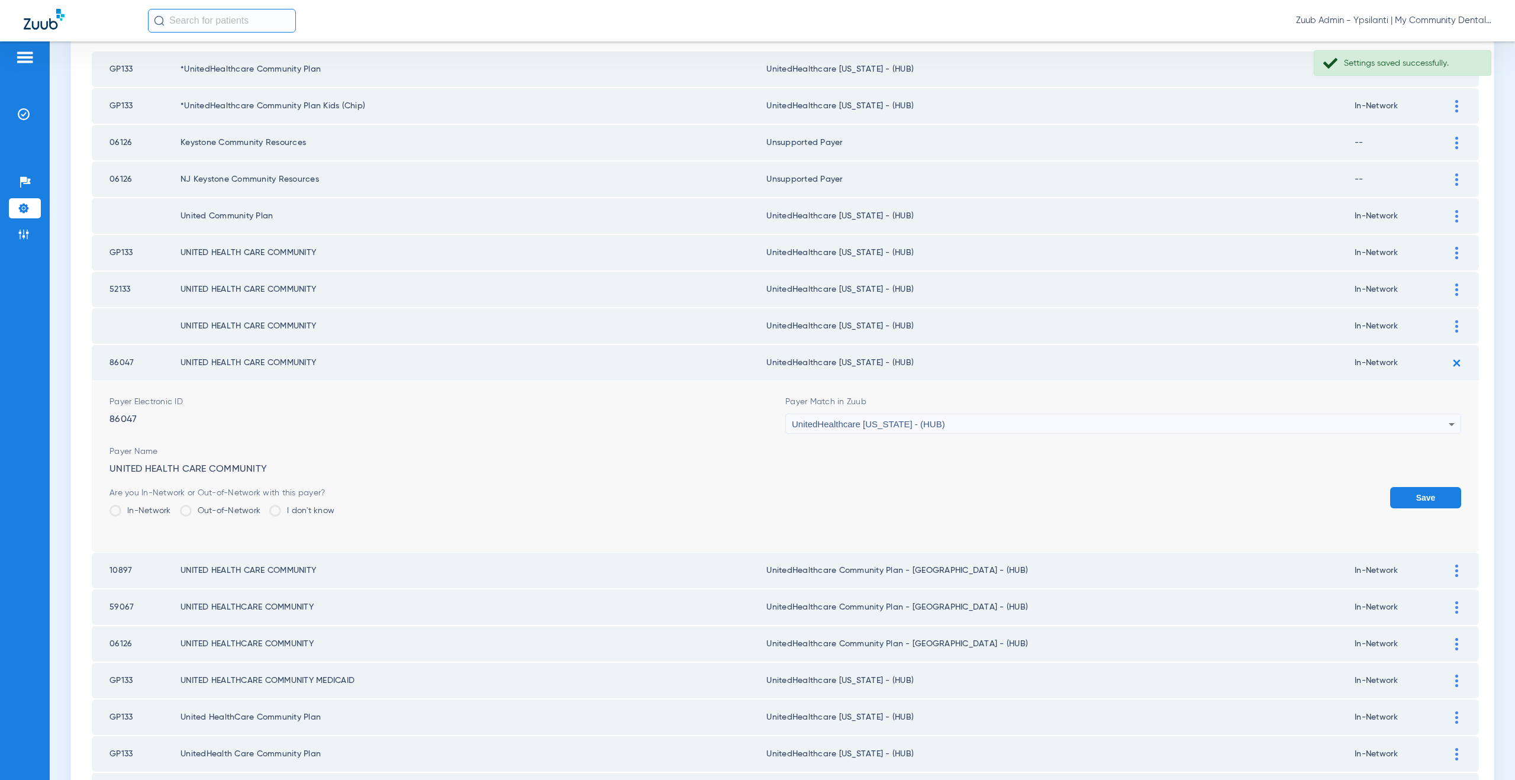
click at [1391, 494] on button "Save" at bounding box center [1425, 497] width 71 height 21
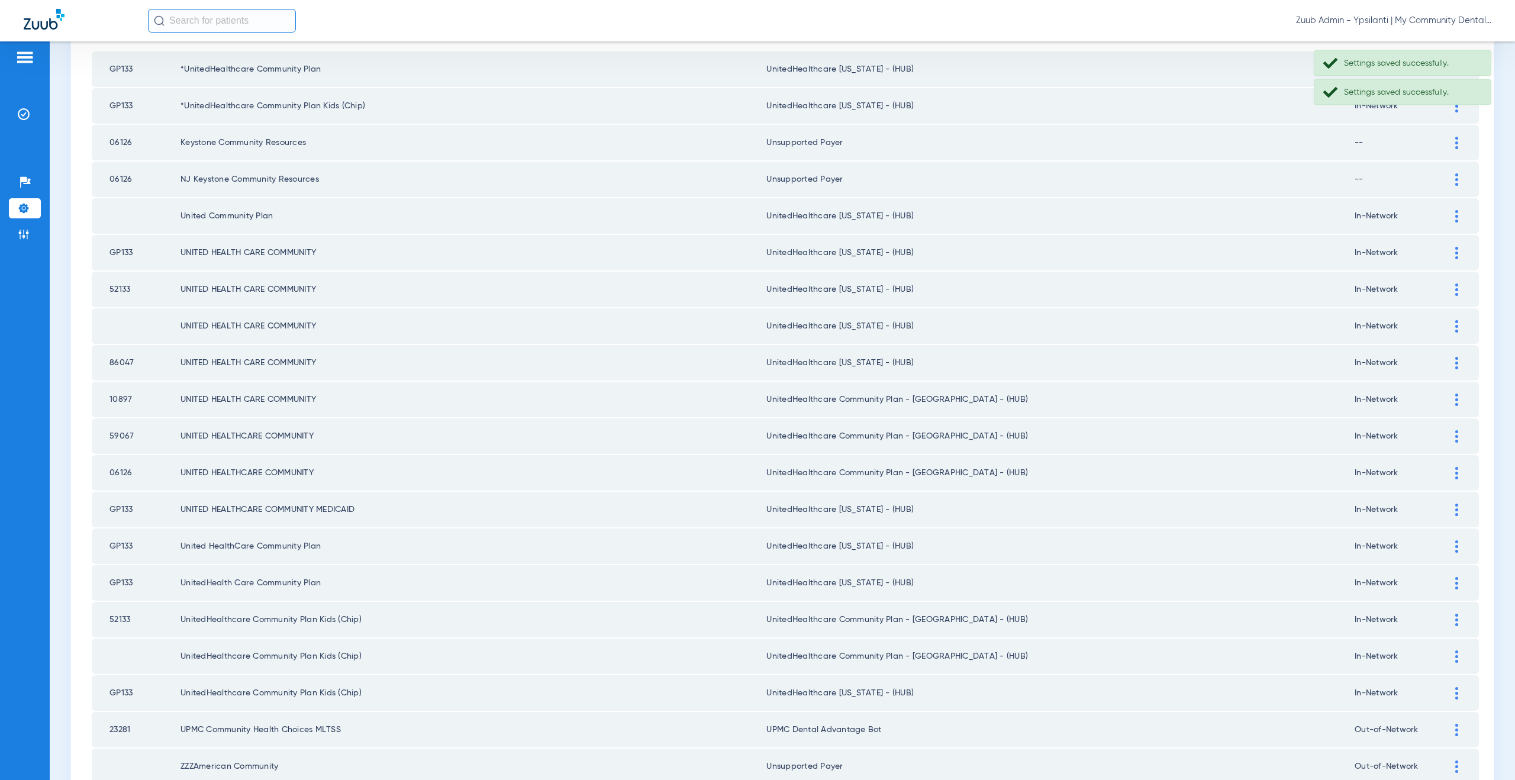
click at [1452, 403] on div at bounding box center [1456, 399] width 21 height 12
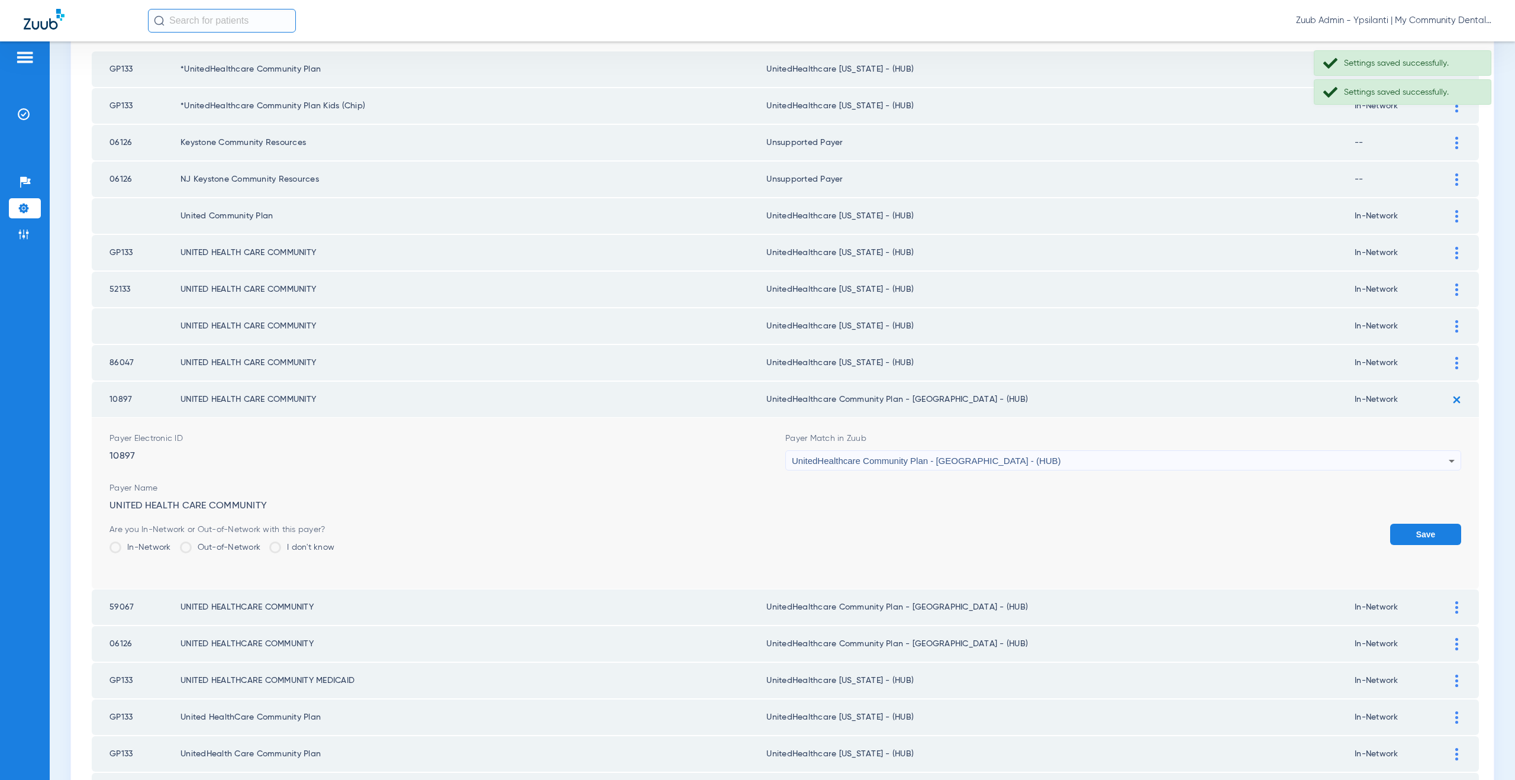
click at [864, 461] on span "UnitedHealthcare Community Plan - [GEOGRAPHIC_DATA] - (HUB)" at bounding box center [926, 461] width 269 height 10
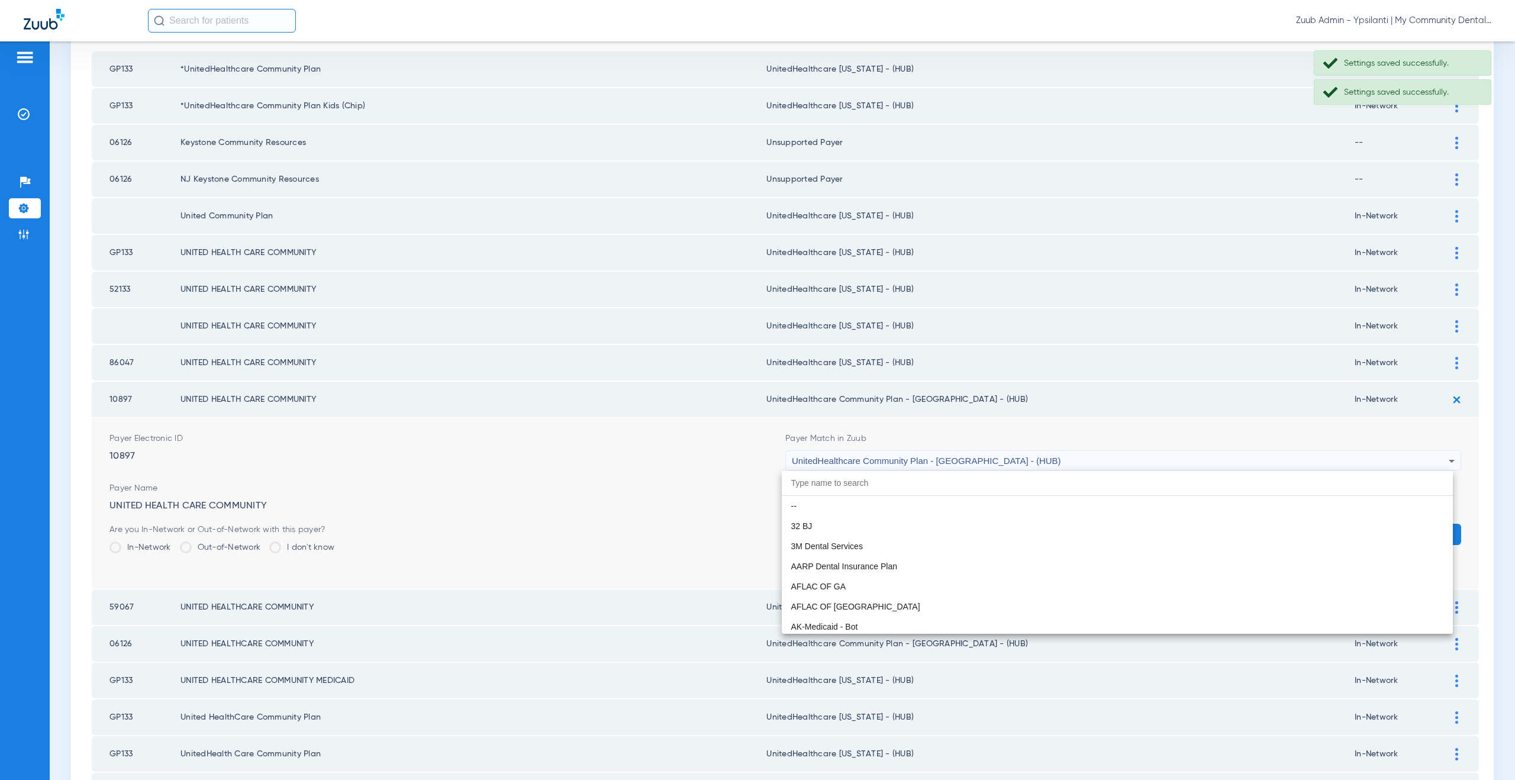
scroll to position [7908, 0]
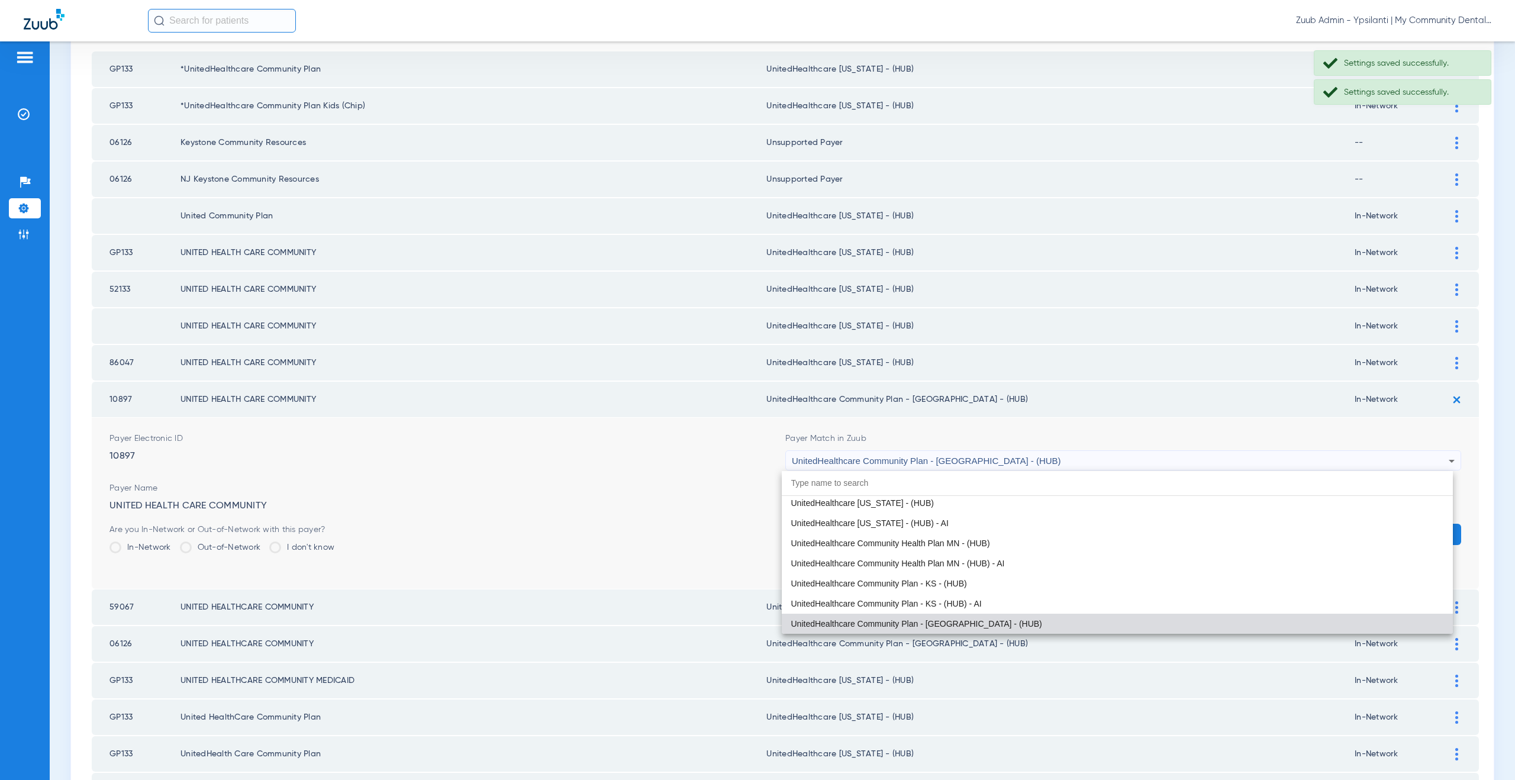
paste input "nitedHealthcare Michigan - (HUB)"
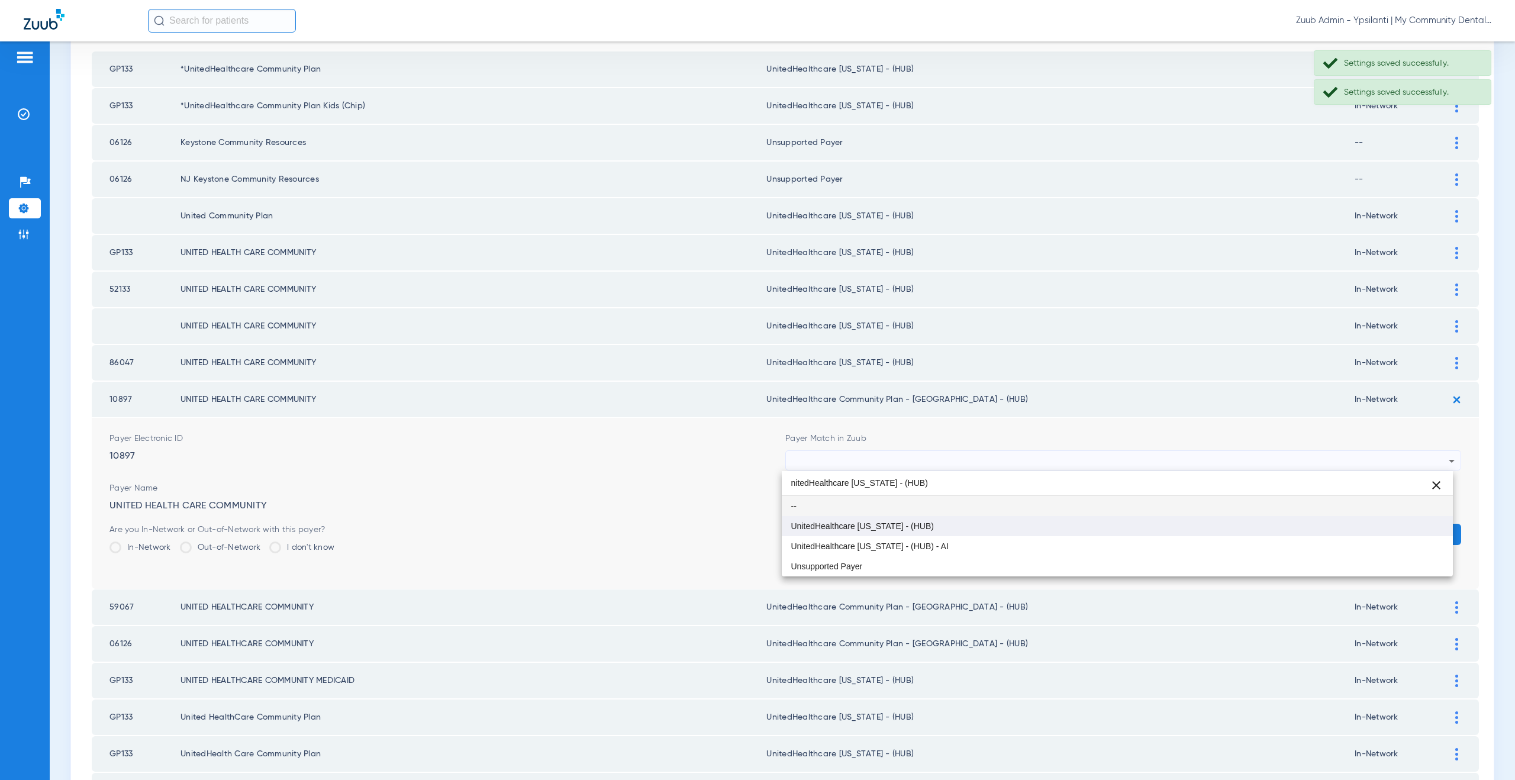
type input "nitedHealthcare Michigan - (HUB)"
click at [868, 522] on span "UnitedHealthcare [US_STATE] - (HUB)" at bounding box center [862, 526] width 143 height 8
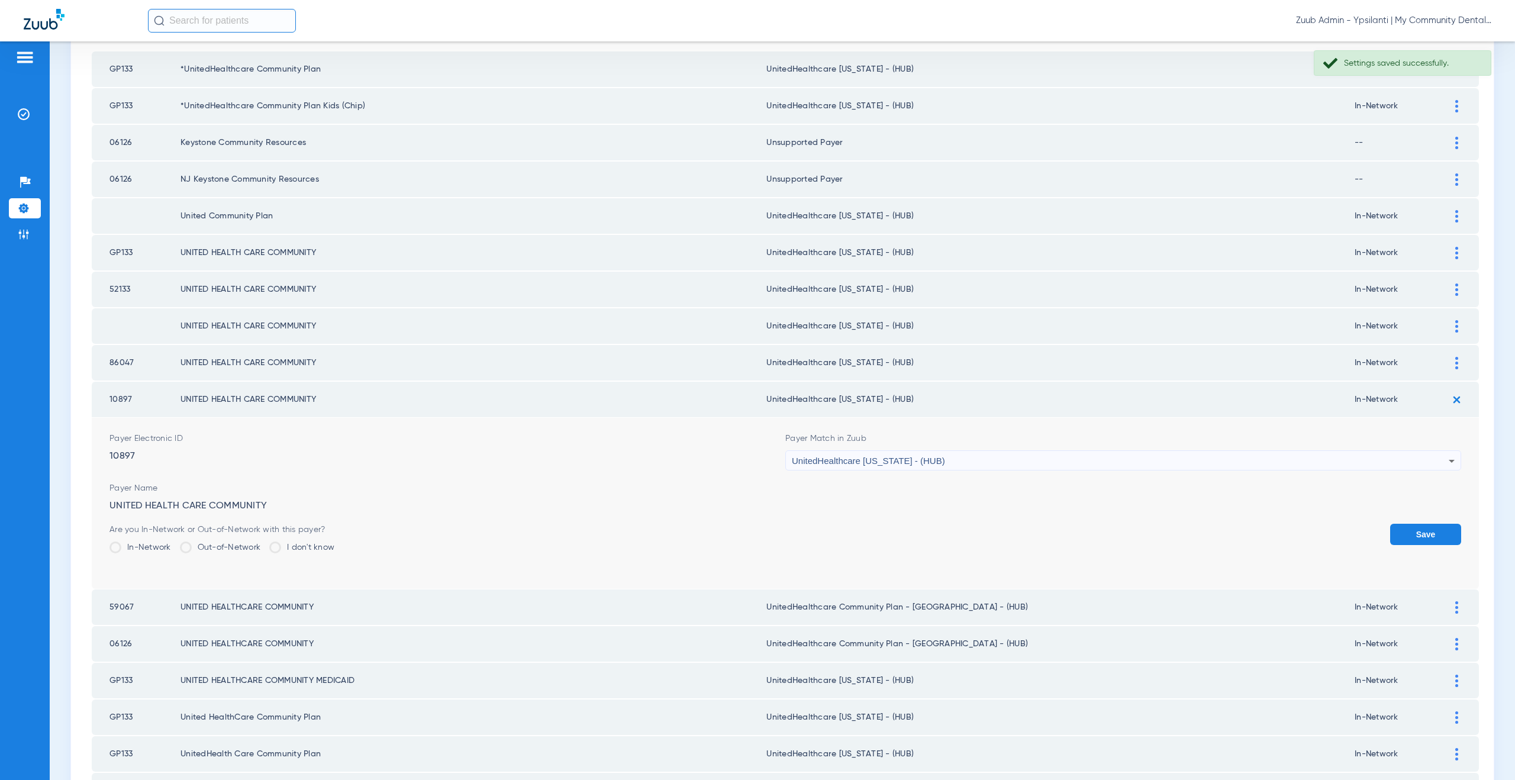
click at [1434, 525] on button "Save" at bounding box center [1425, 534] width 71 height 21
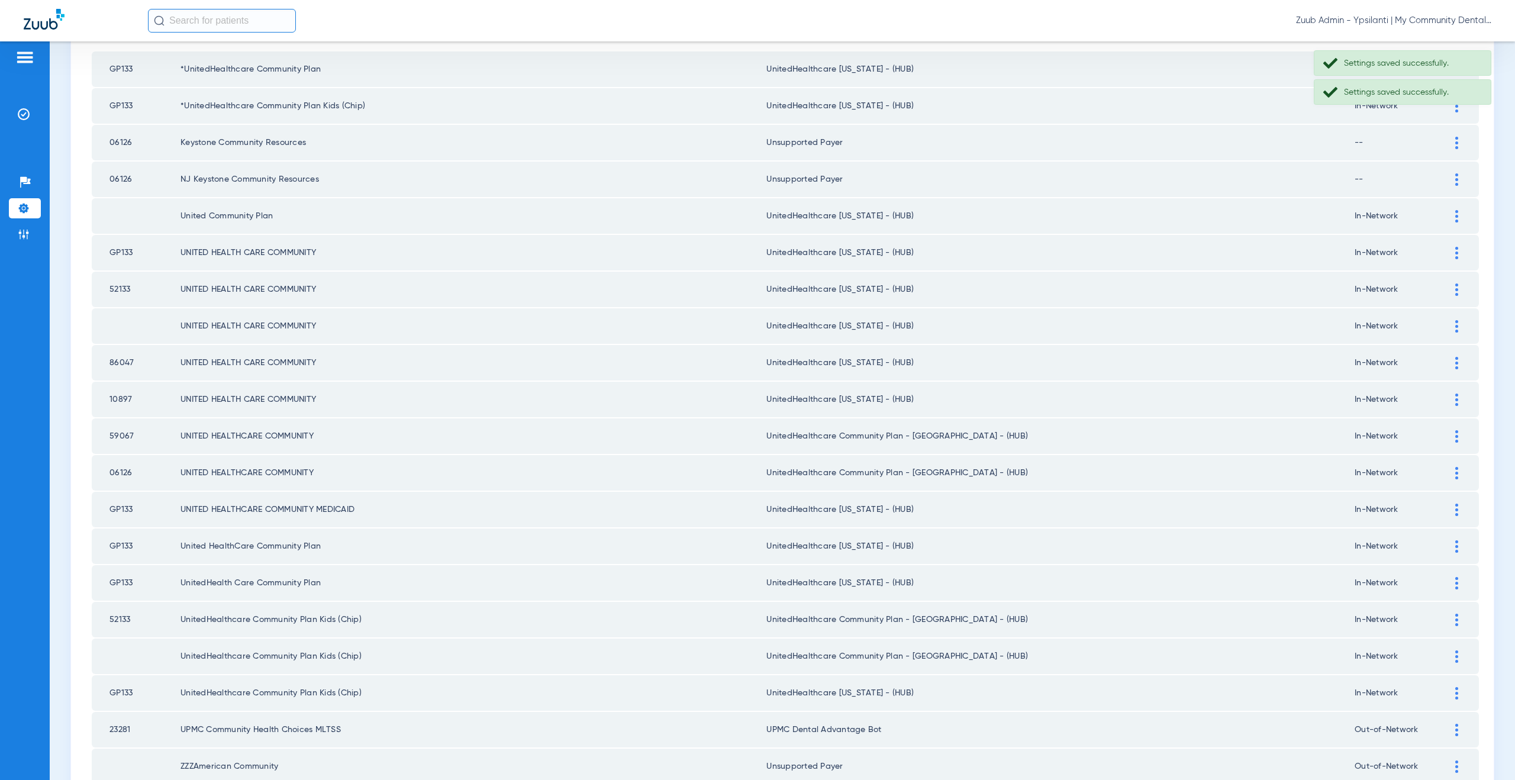
click at [1446, 440] on div at bounding box center [1456, 436] width 21 height 12
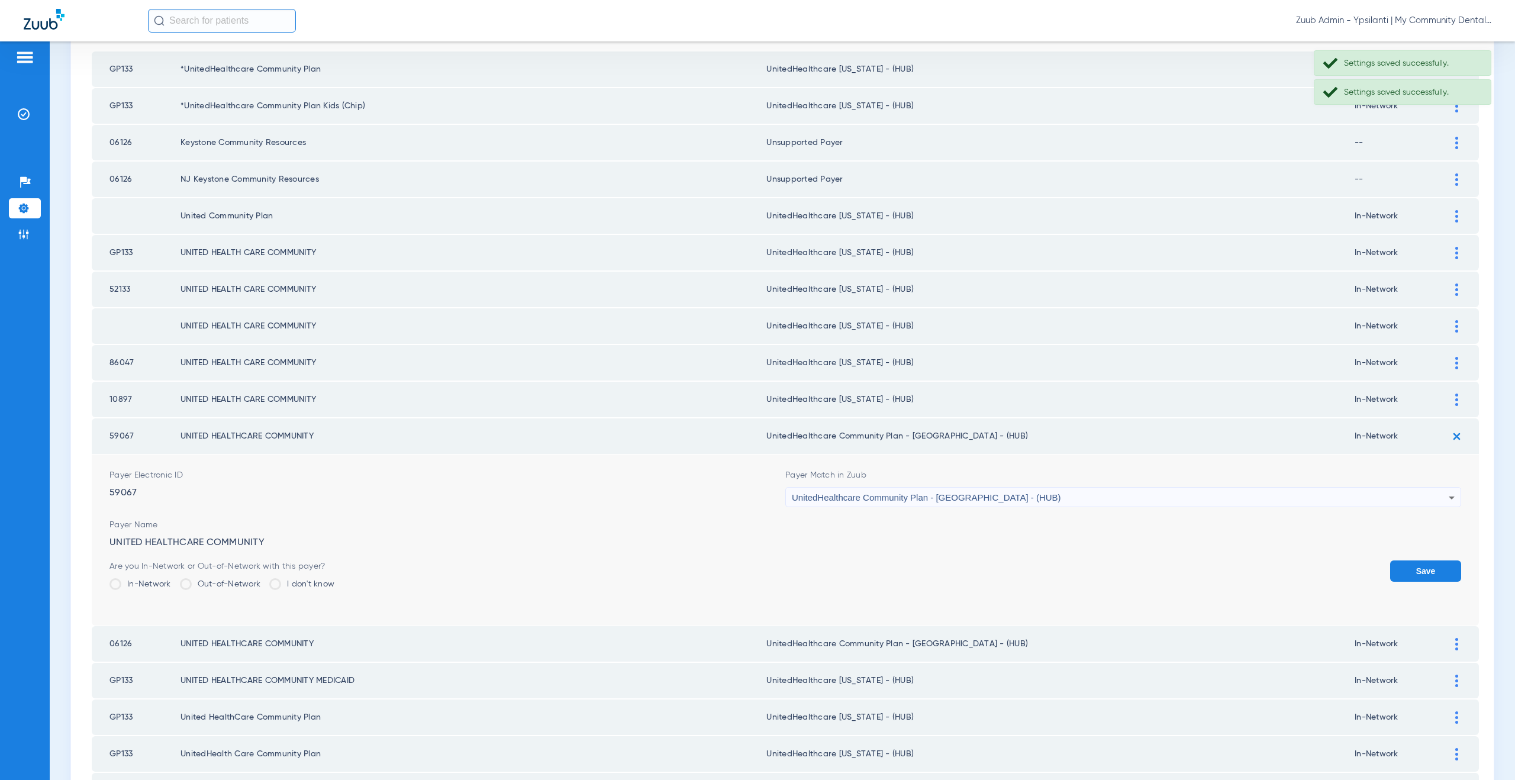
click at [874, 501] on span "UnitedHealthcare Community Plan - NJ - (HUB)" at bounding box center [926, 497] width 269 height 10
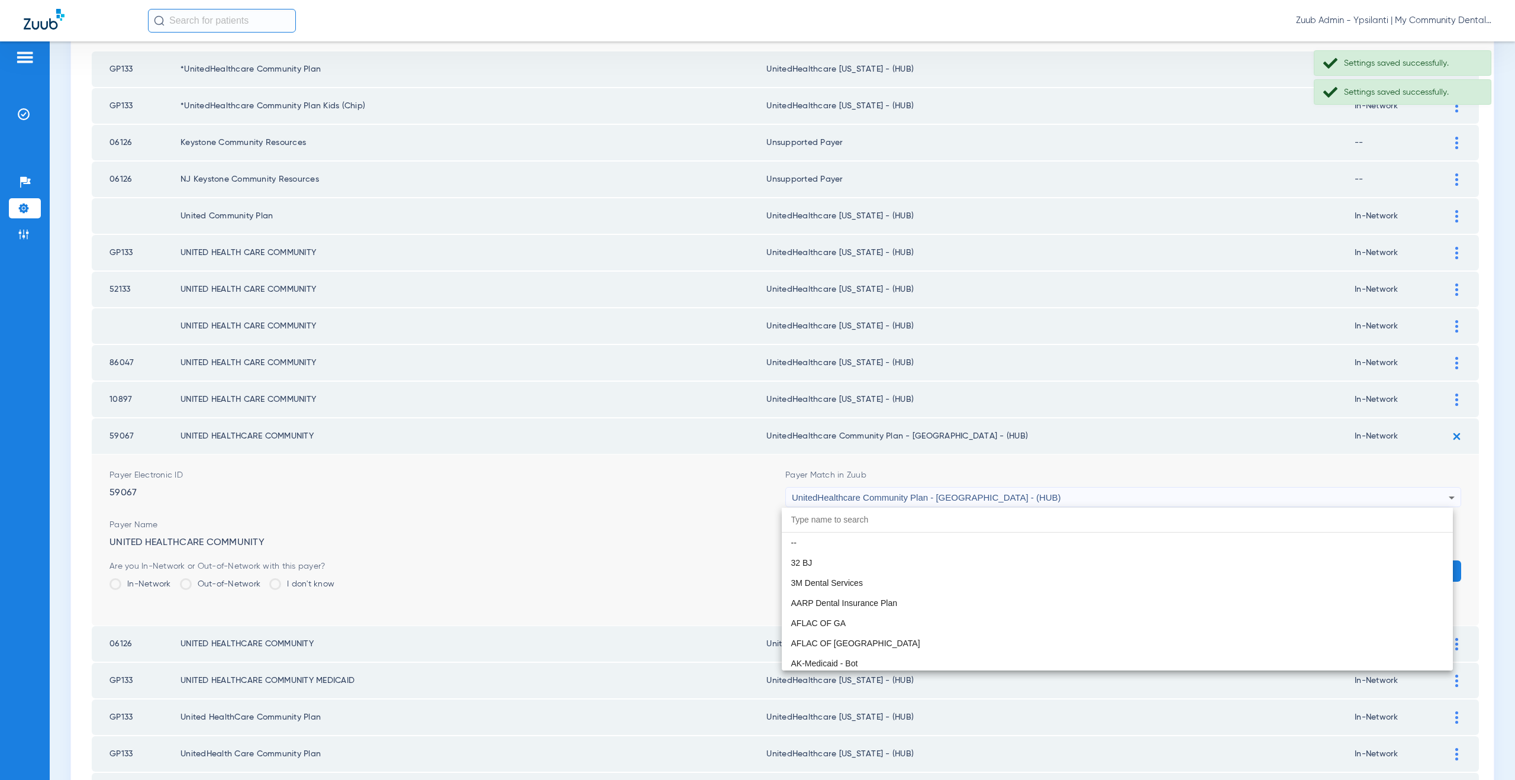
scroll to position [7908, 0]
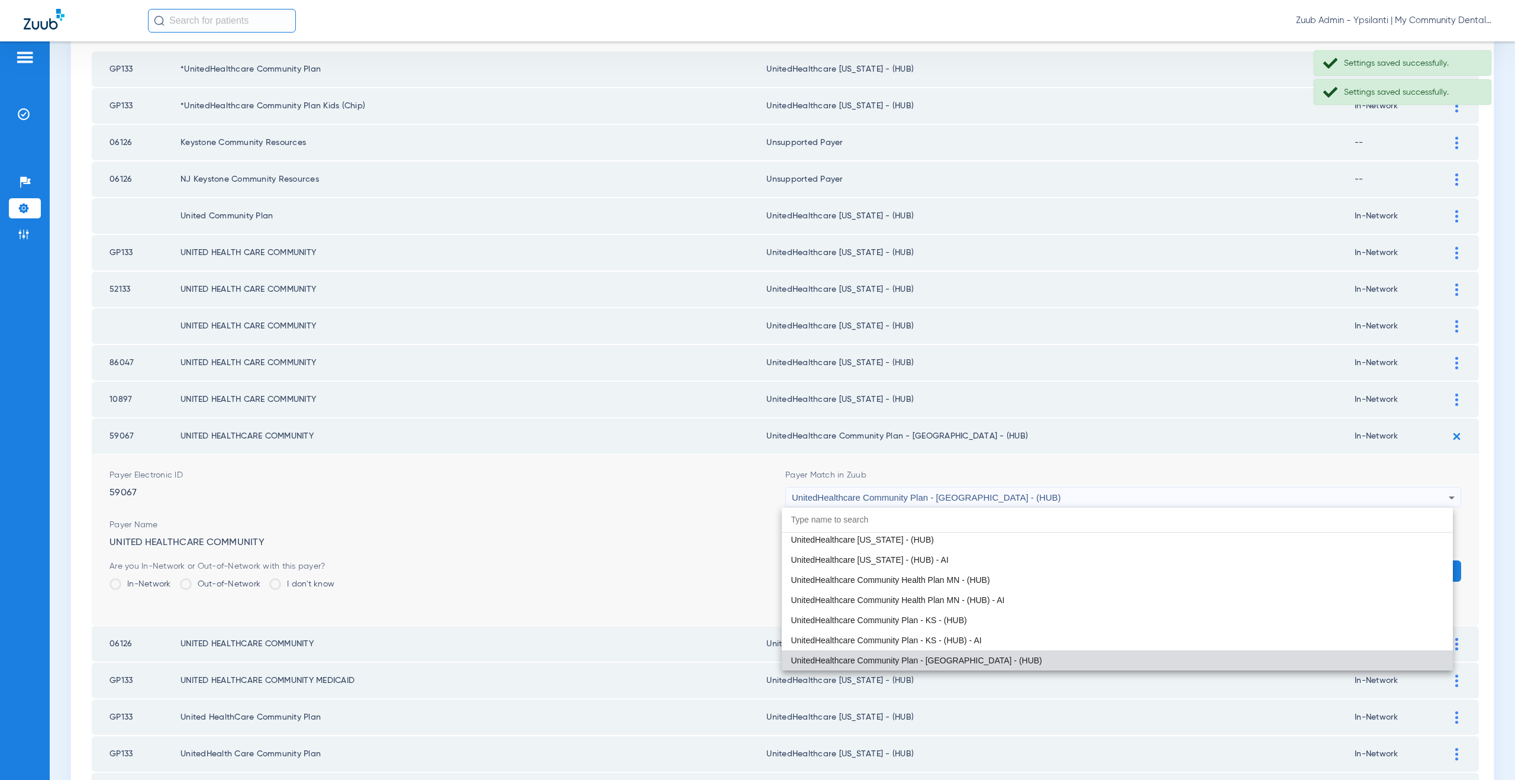
paste input "nitedHealthcare Michigan - (HUB)"
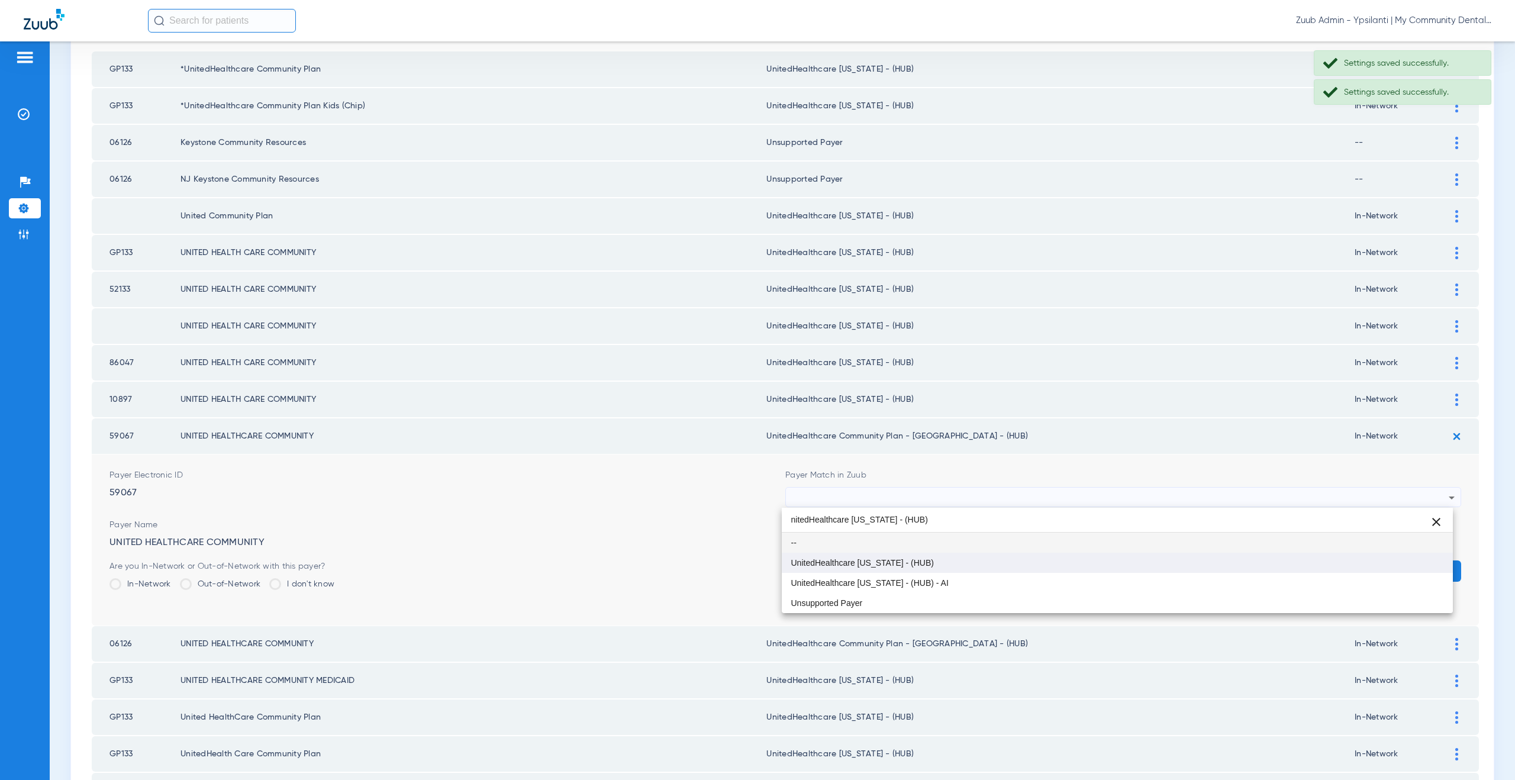
type input "nitedHealthcare Michigan - (HUB)"
click at [879, 563] on span "UnitedHealthcare [US_STATE] - (HUB)" at bounding box center [862, 562] width 143 height 8
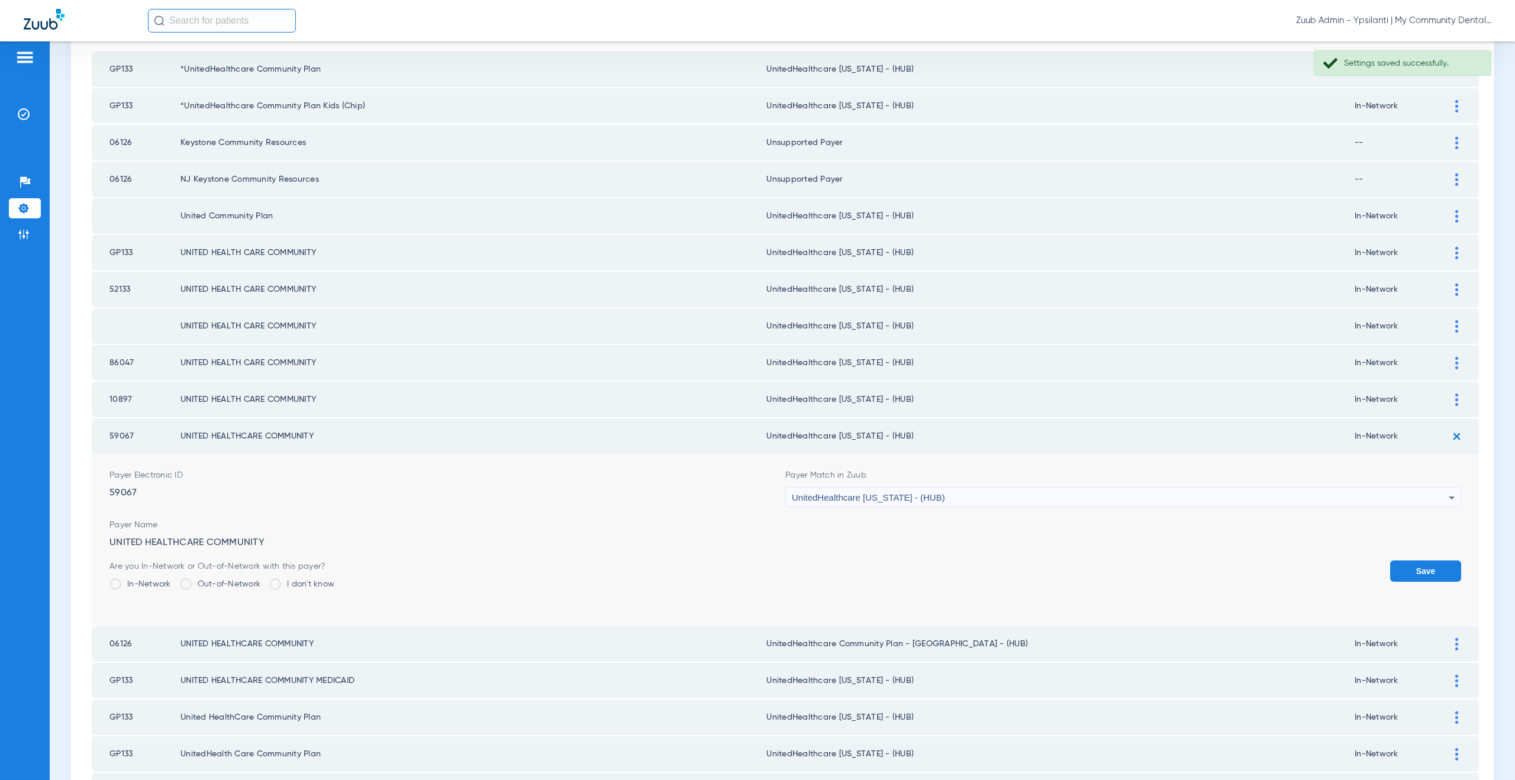
click at [1396, 560] on button "Save" at bounding box center [1425, 570] width 71 height 21
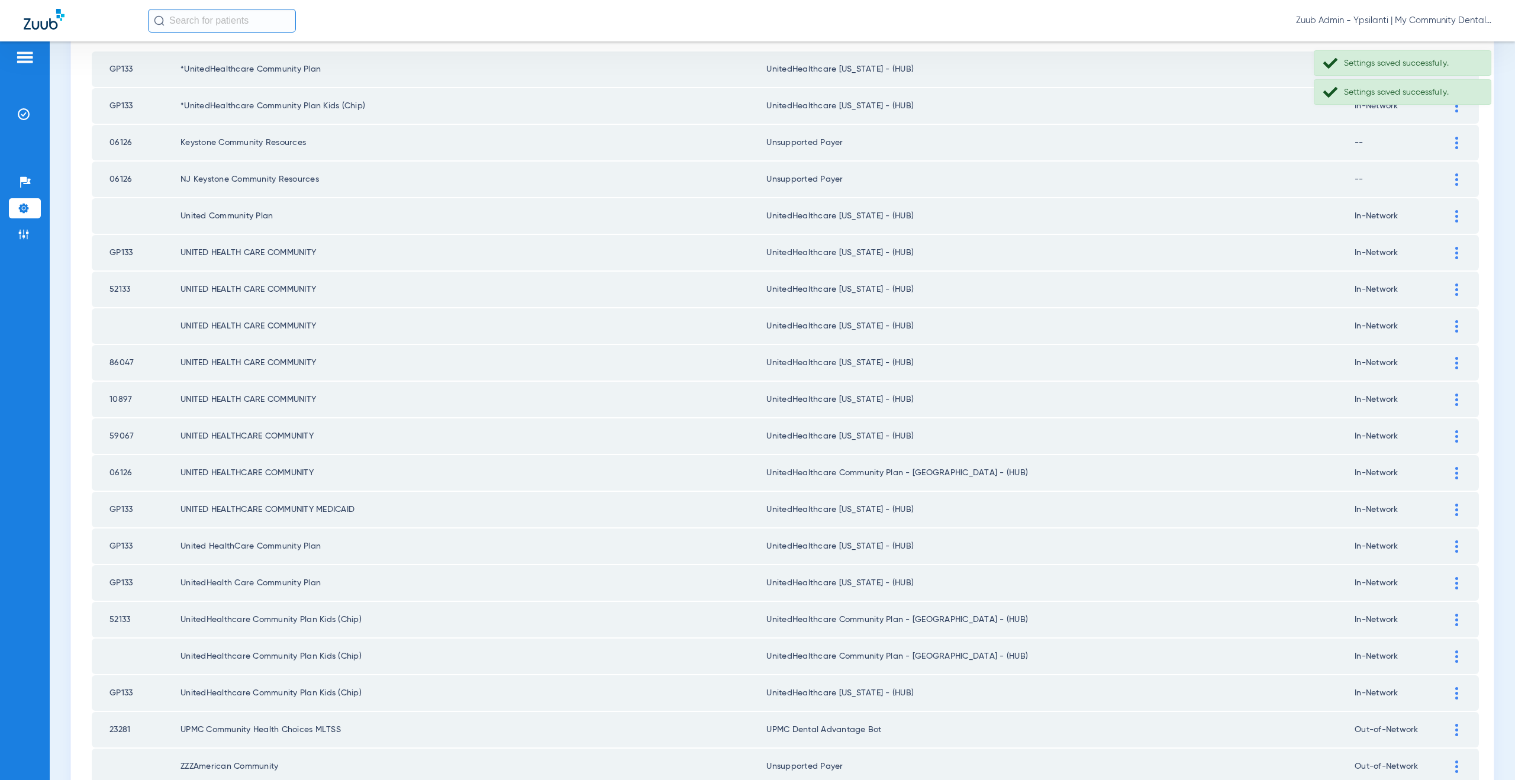
click at [1448, 479] on td at bounding box center [1462, 472] width 33 height 35
click at [1449, 470] on div at bounding box center [1456, 473] width 21 height 12
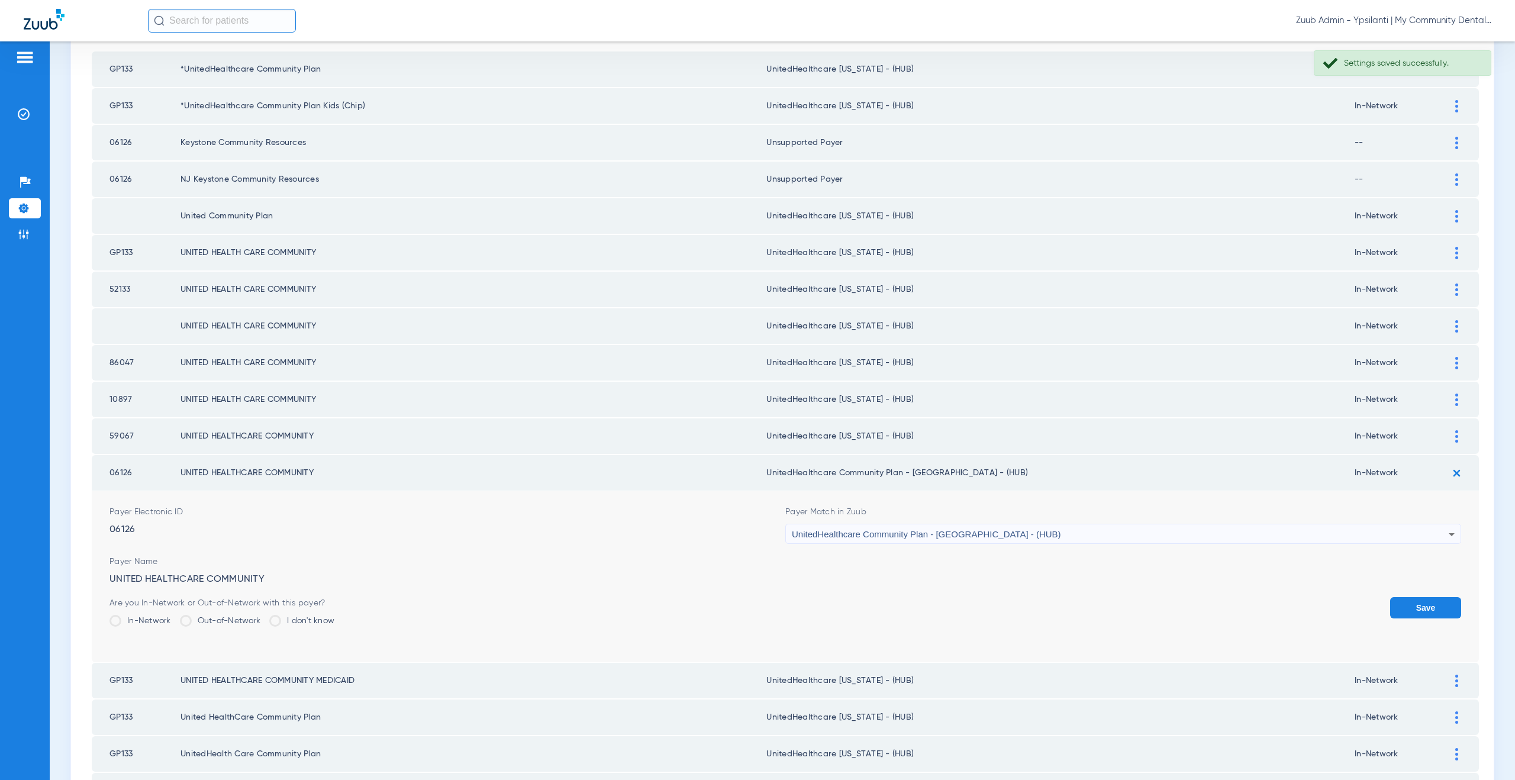
click at [876, 532] on span "UnitedHealthcare Community Plan - NJ - (HUB)" at bounding box center [926, 534] width 269 height 10
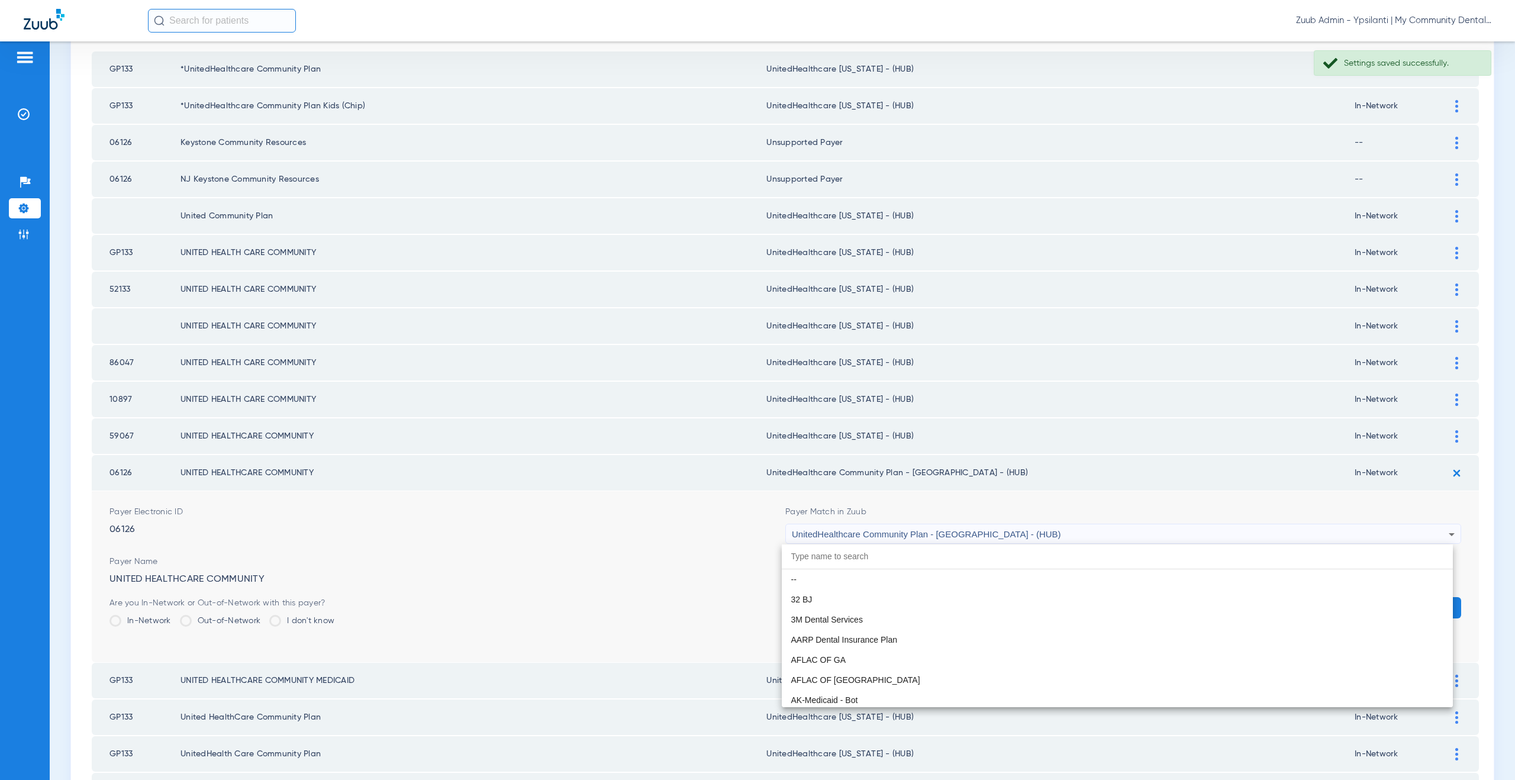
scroll to position [7908, 0]
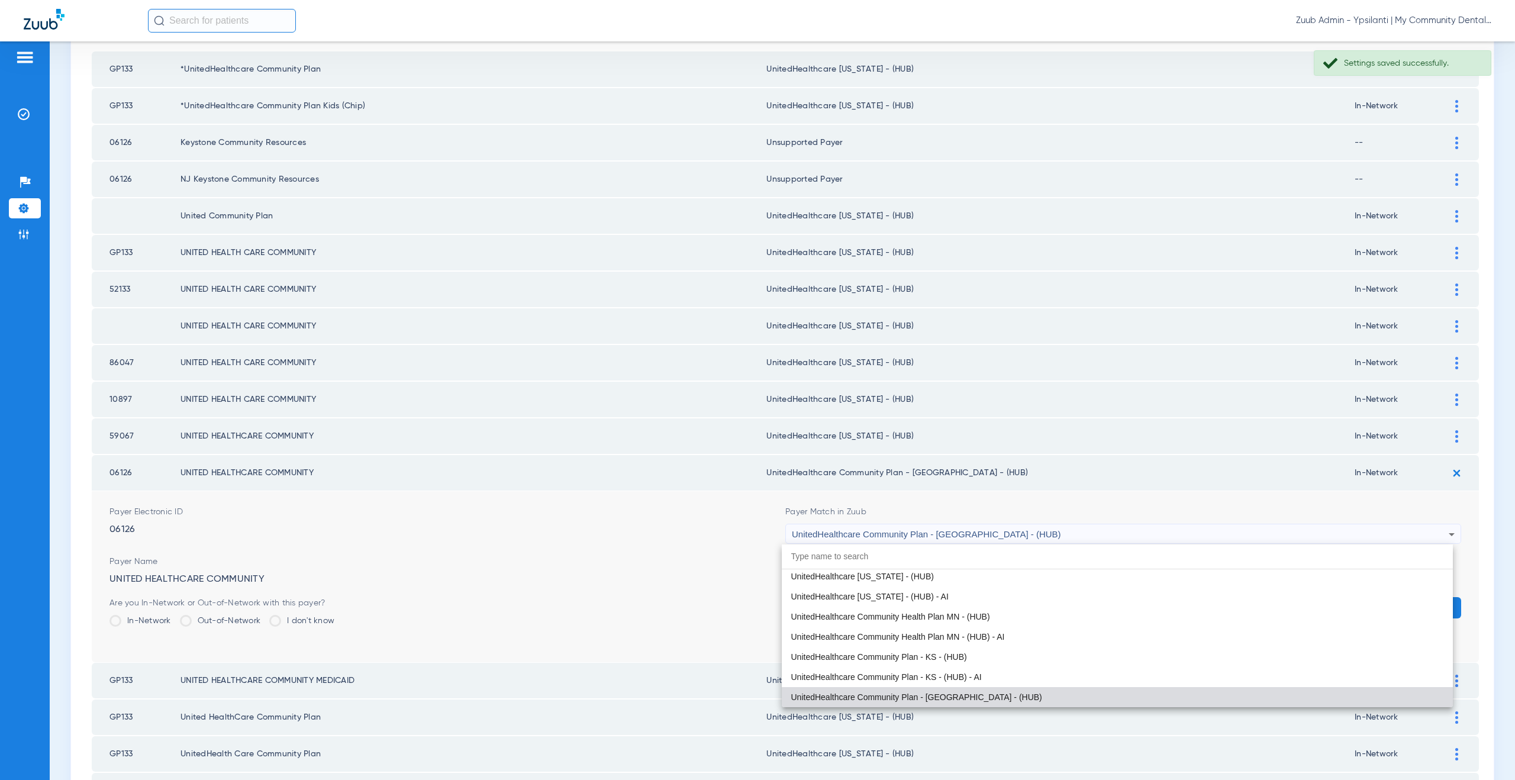
paste input "nitedHealthcare Michigan - (HUB)"
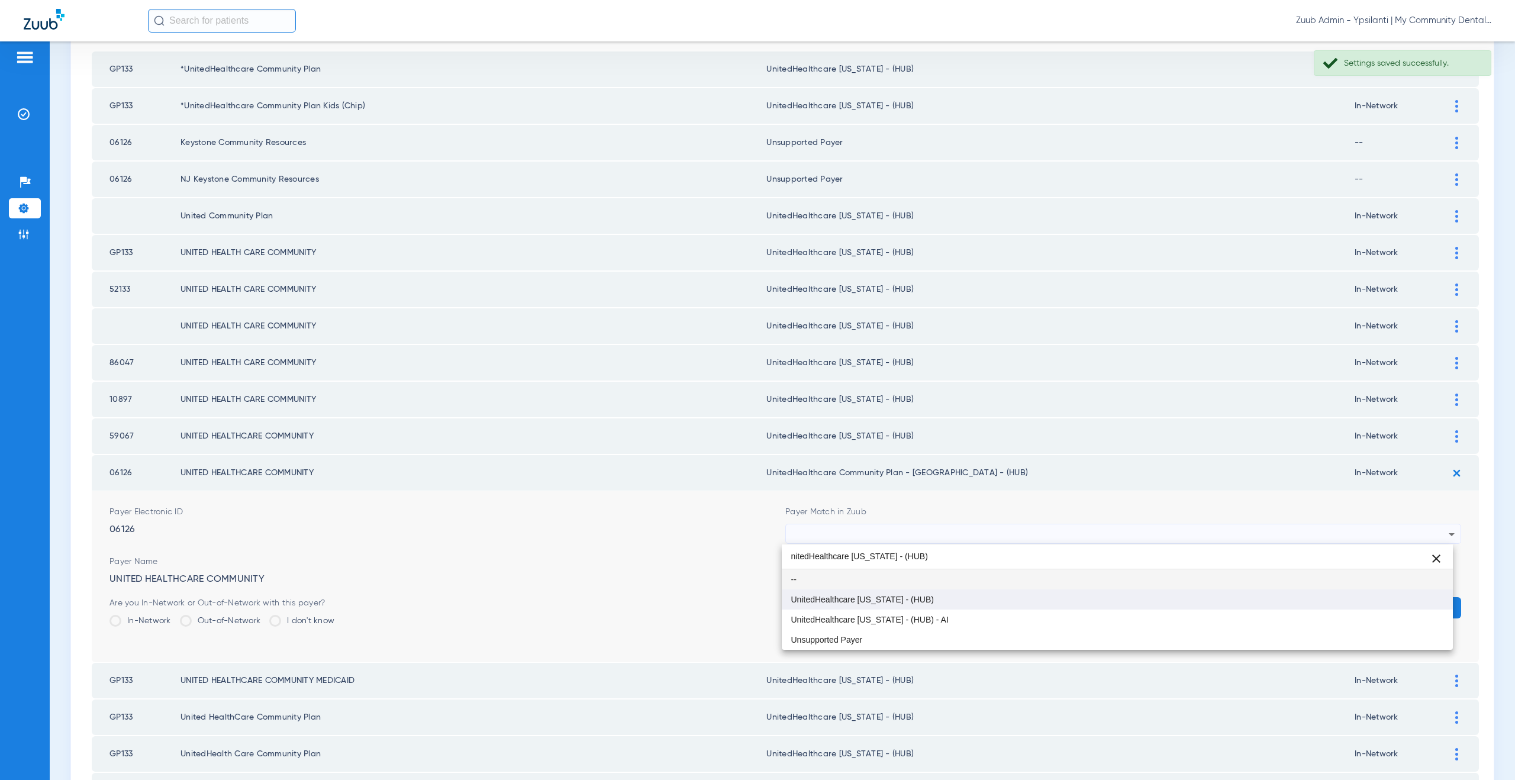
type input "nitedHealthcare Michigan - (HUB)"
click at [889, 595] on span "UnitedHealthcare [US_STATE] - (HUB)" at bounding box center [862, 599] width 143 height 8
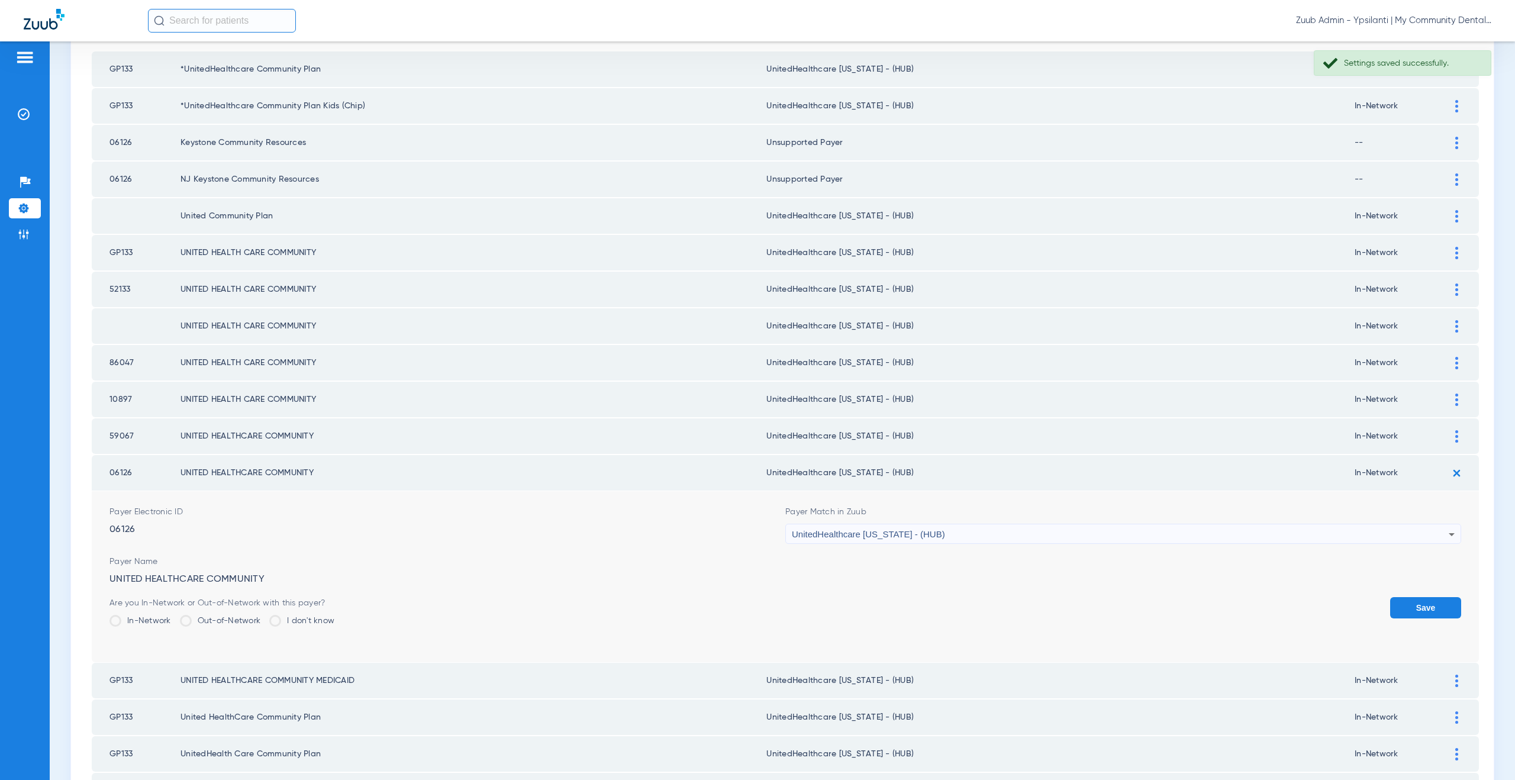
click at [1390, 600] on button "Save" at bounding box center [1425, 607] width 71 height 21
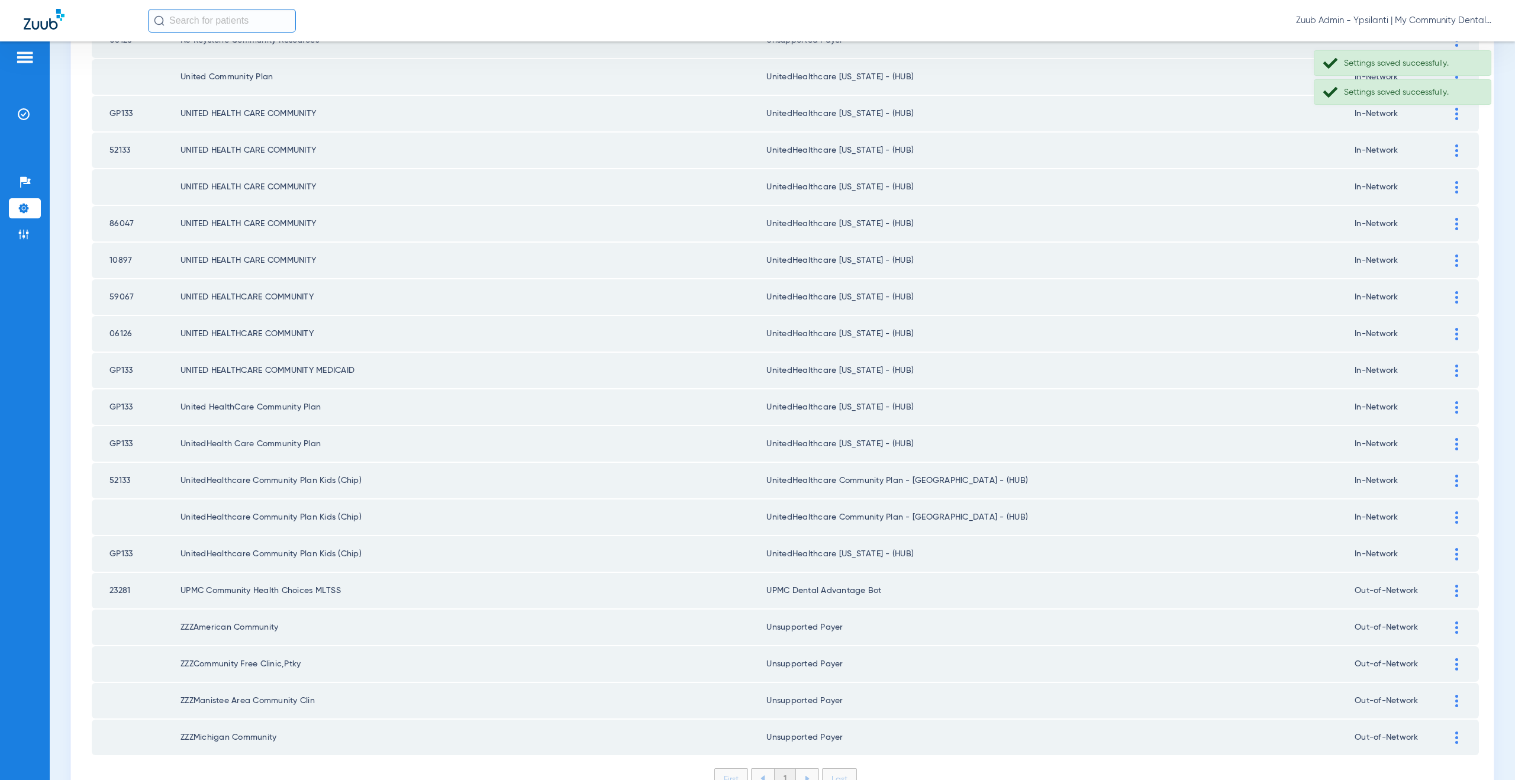
scroll to position [368, 0]
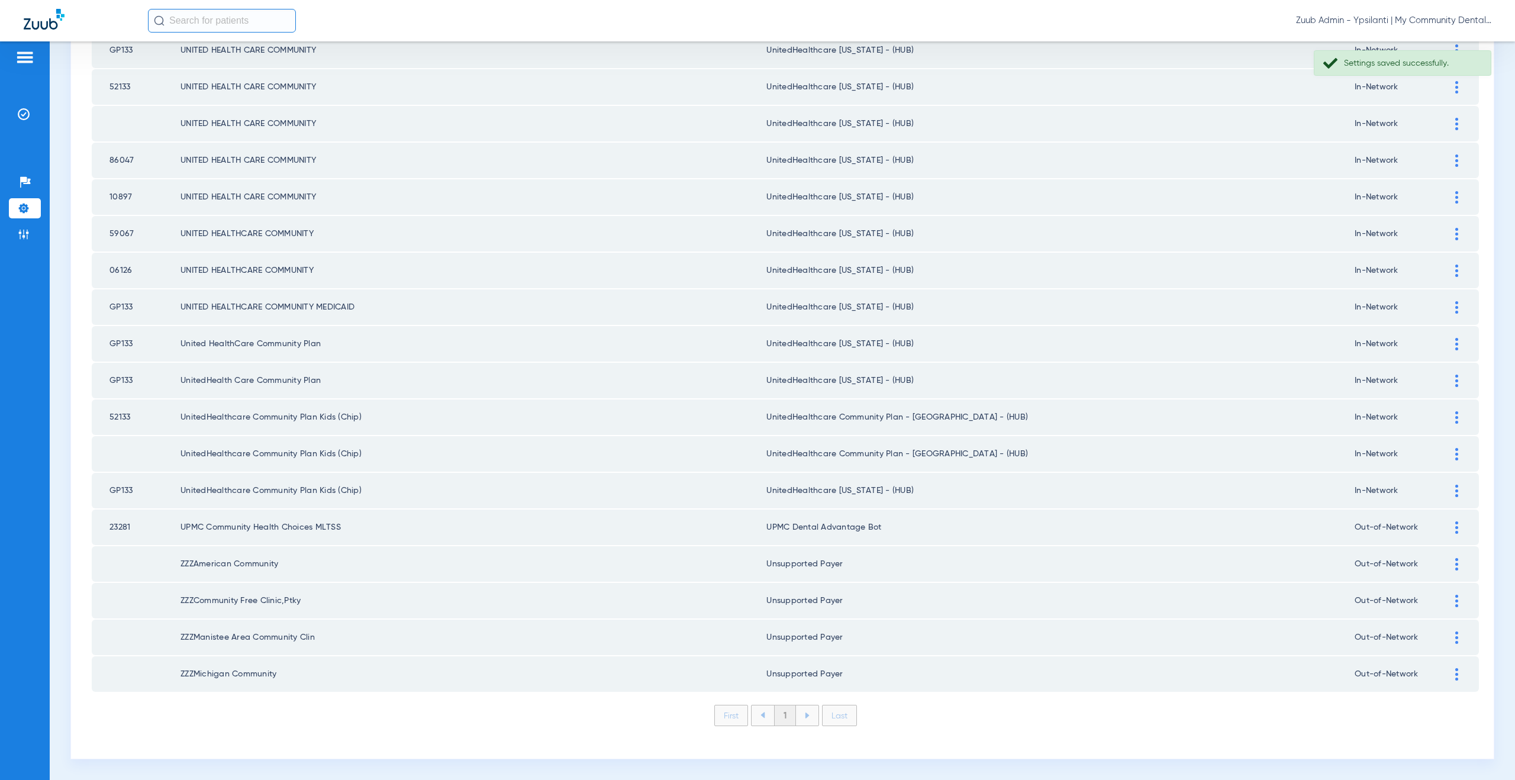
click at [1455, 417] on img at bounding box center [1456, 417] width 3 height 12
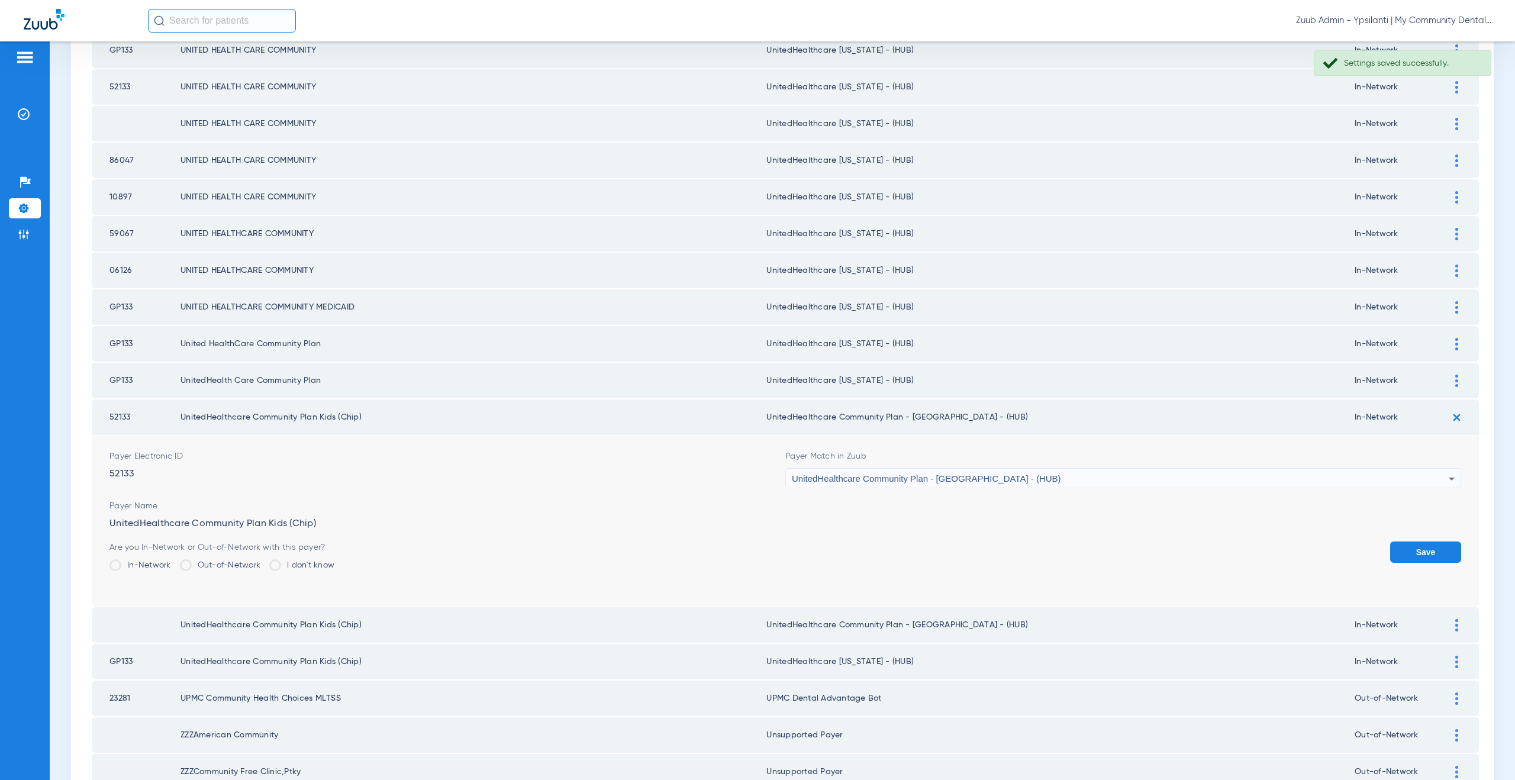
click at [867, 476] on span "UnitedHealthcare Community Plan - NJ - (HUB)" at bounding box center [926, 478] width 269 height 10
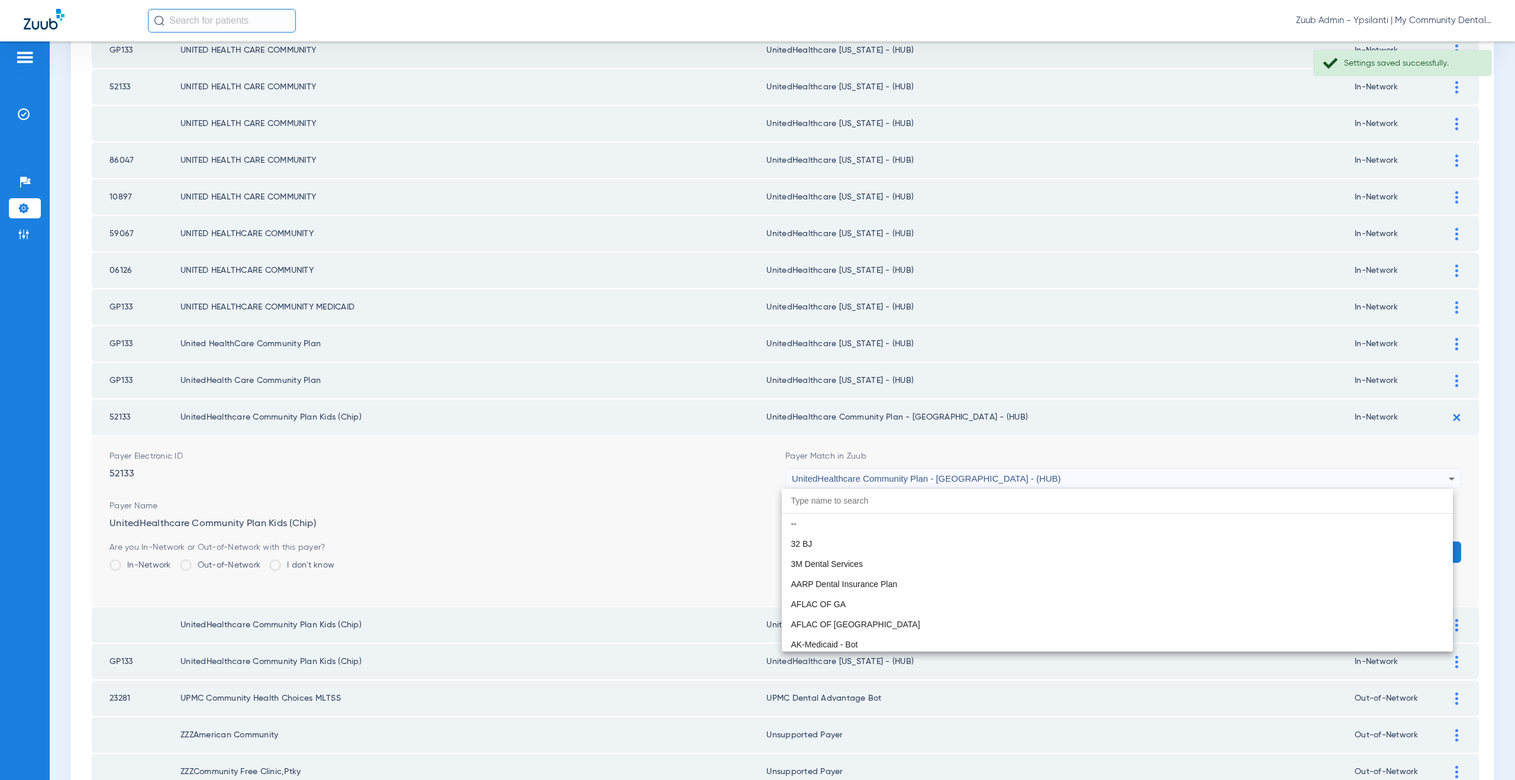
scroll to position [7908, 0]
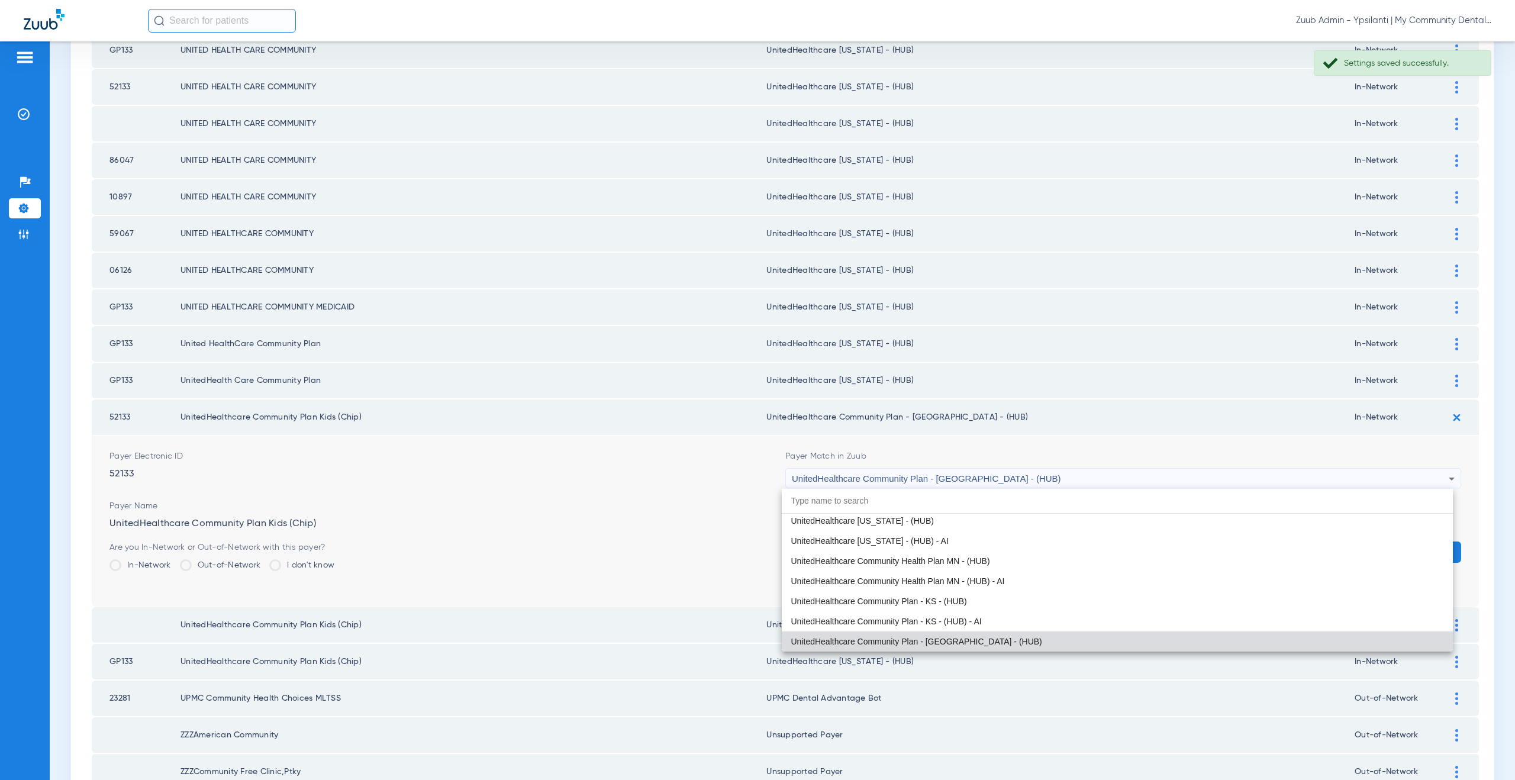
paste input "nitedHealthcare Michigan - (HUB)"
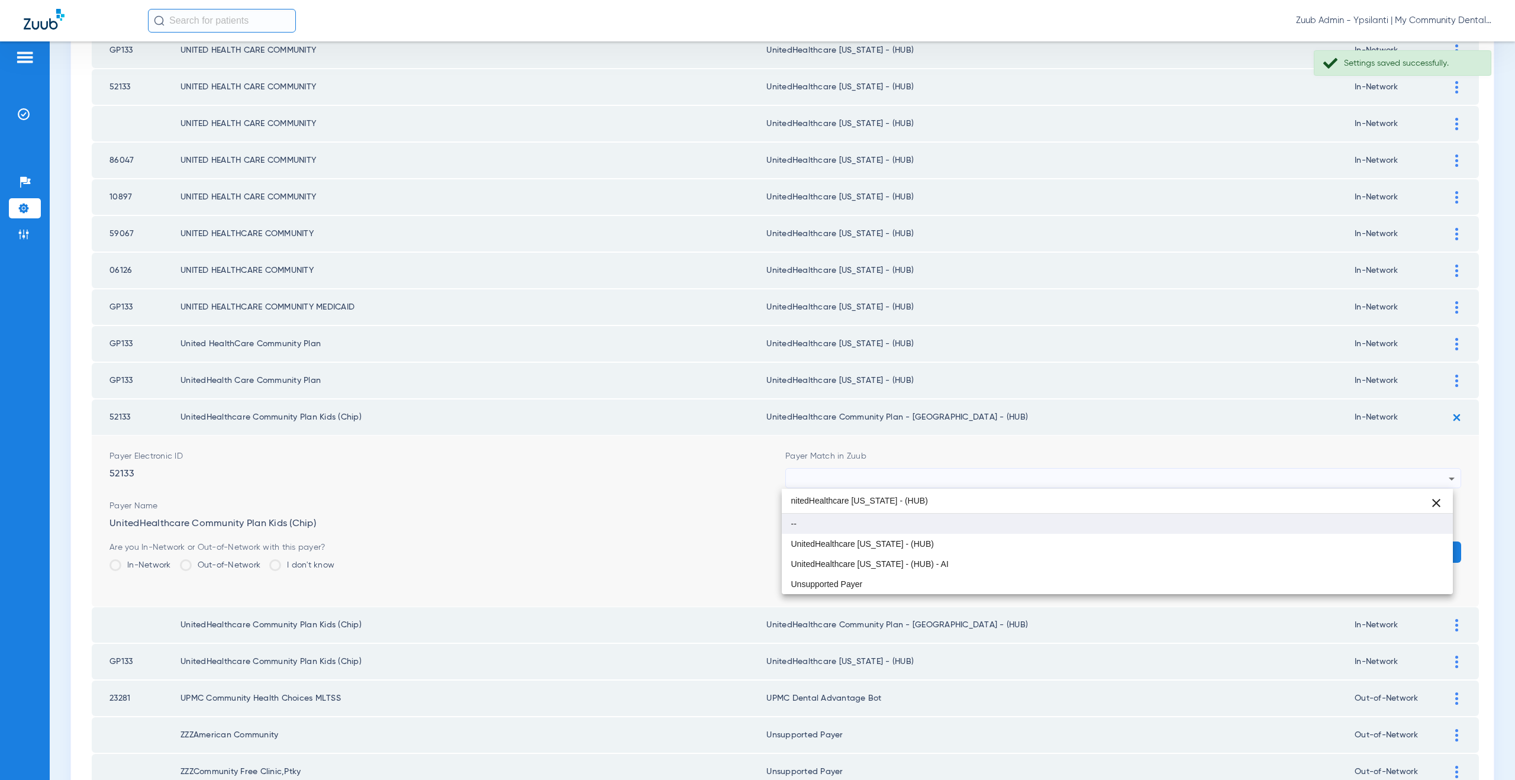
scroll to position [0, 0]
type input "nitedHealthcare Michigan - (HUB)"
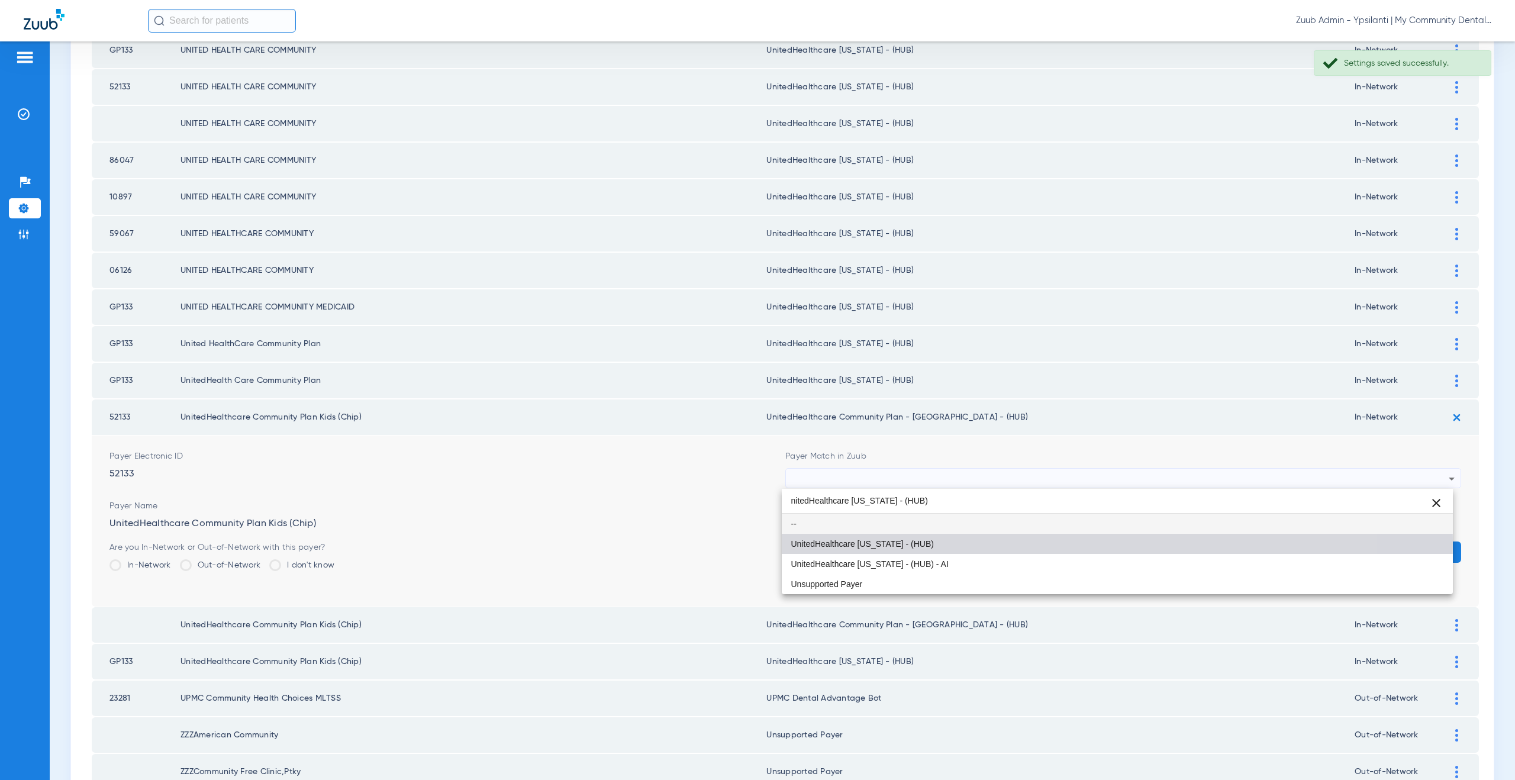
click at [888, 541] on span "UnitedHealthcare [US_STATE] - (HUB)" at bounding box center [862, 544] width 143 height 8
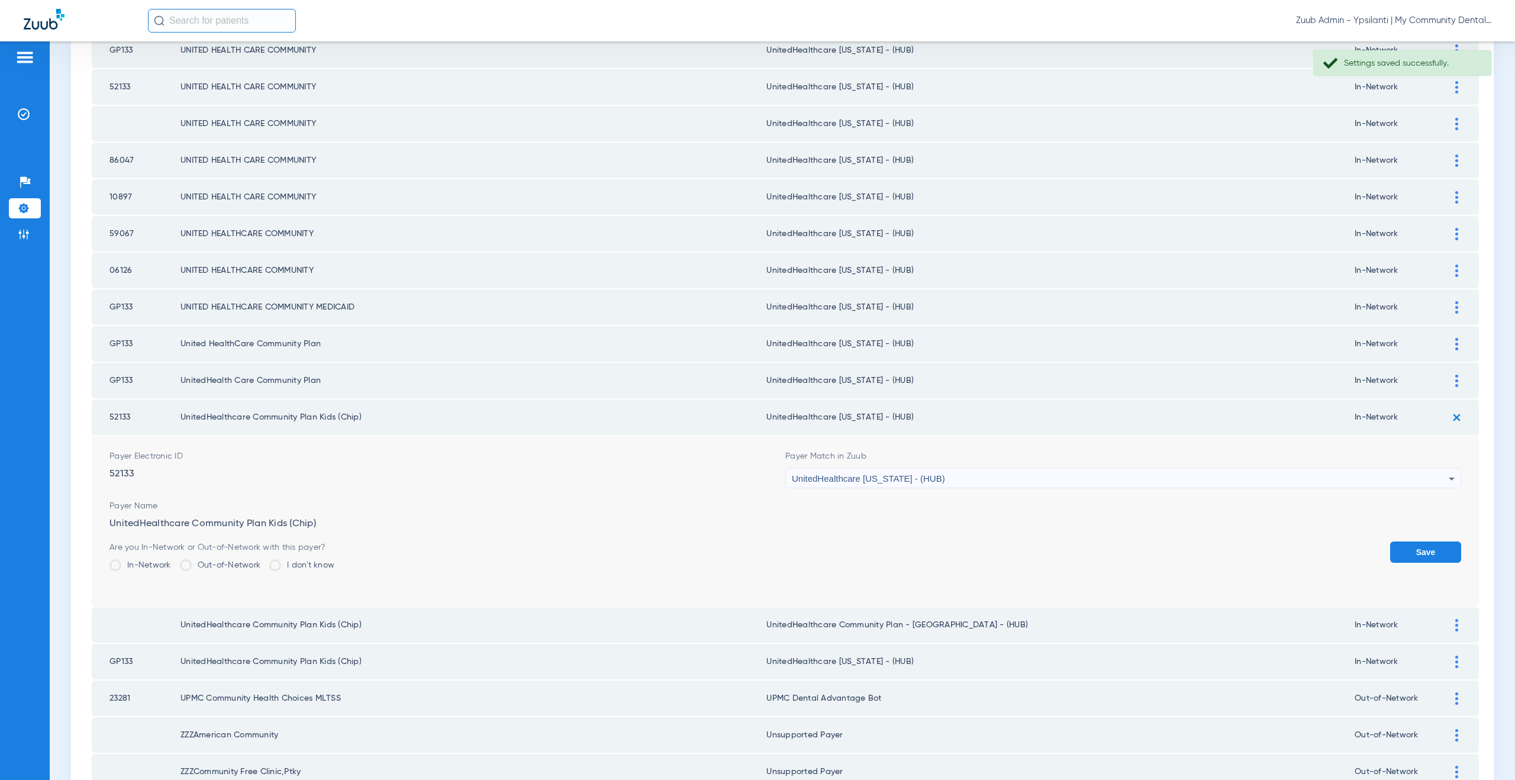
drag, startPoint x: 1407, startPoint y: 556, endPoint x: 1436, endPoint y: 503, distance: 59.9
click at [1407, 556] on button "Save" at bounding box center [1425, 551] width 71 height 21
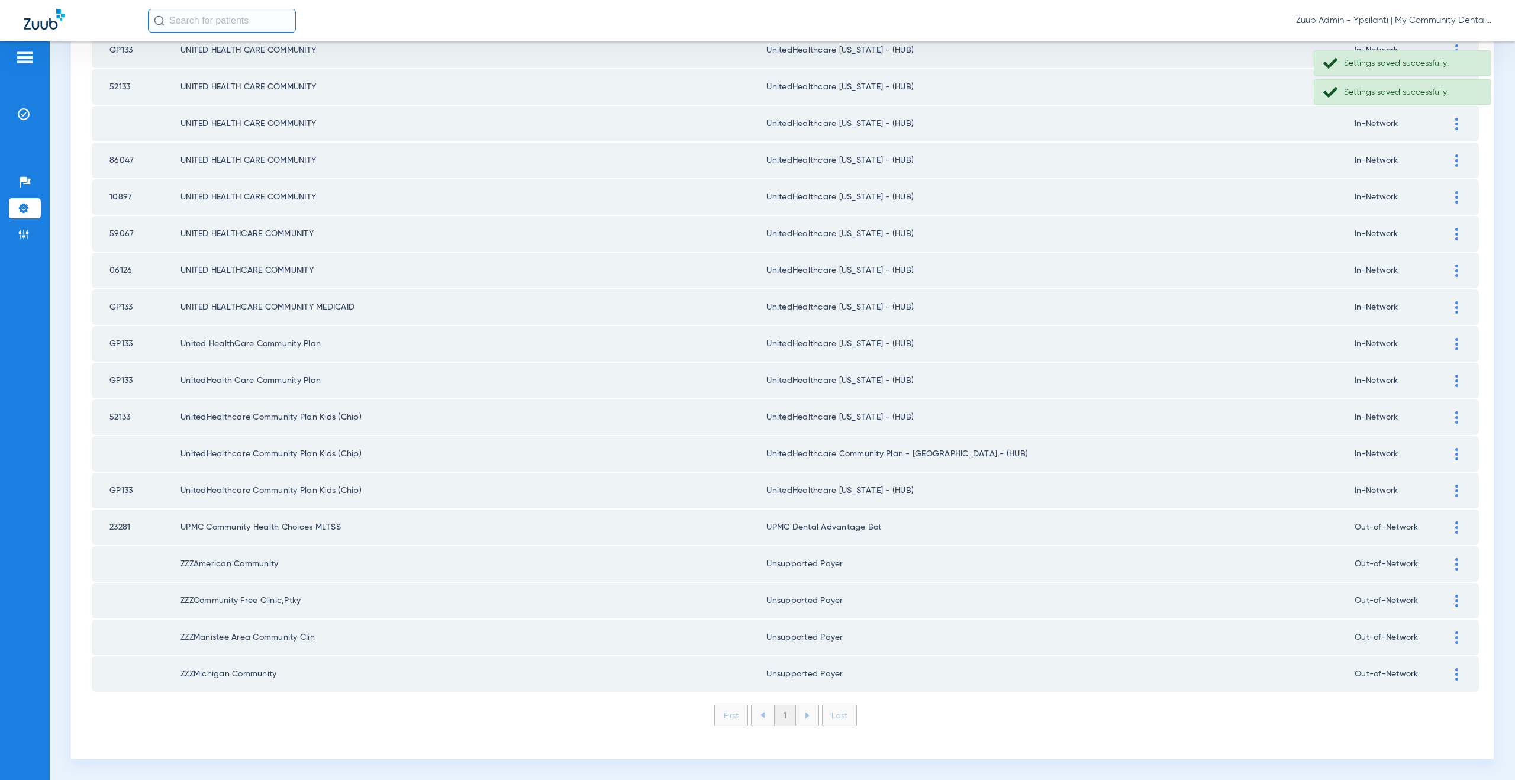
click at [1455, 455] on img at bounding box center [1456, 454] width 3 height 12
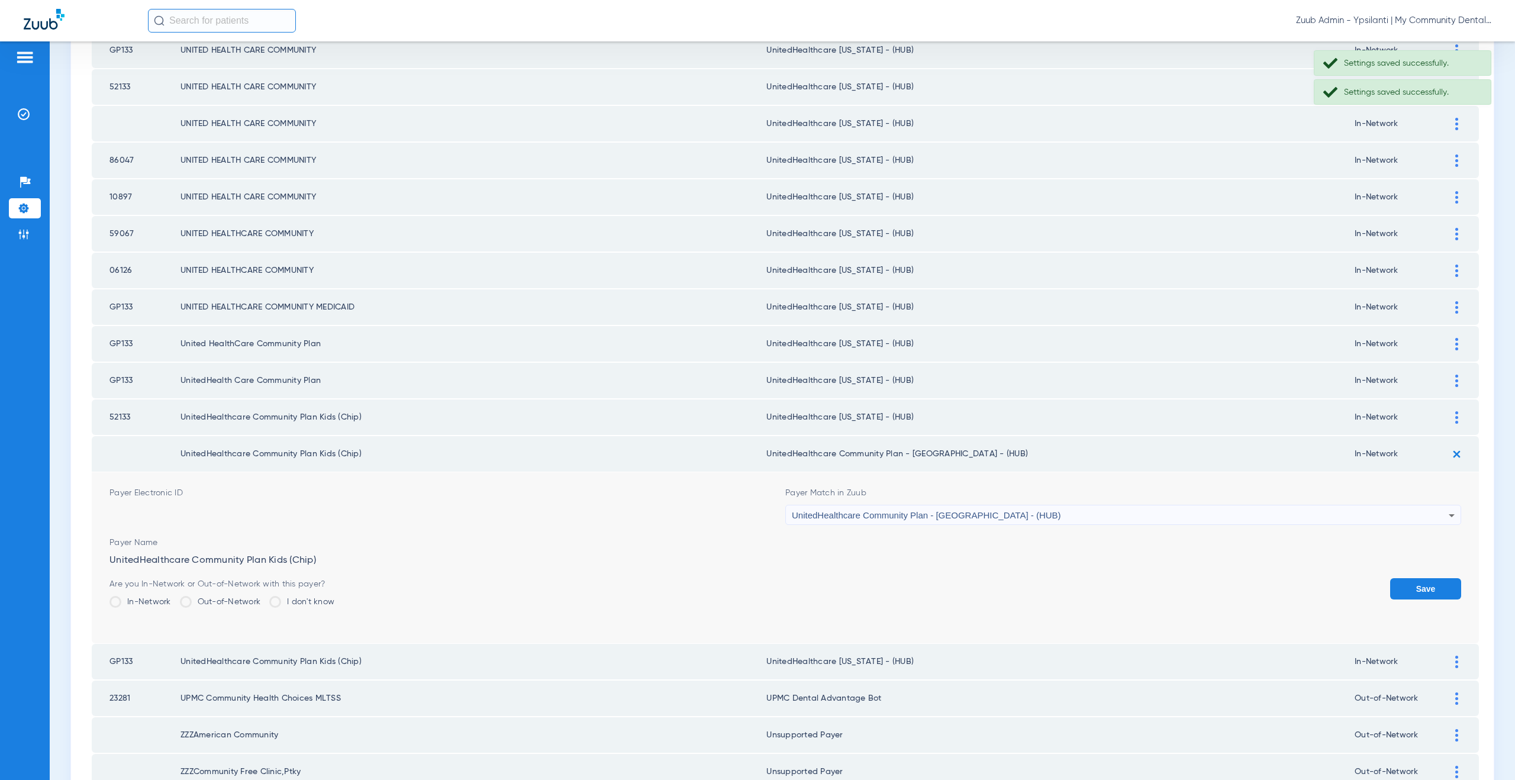
click at [889, 511] on span "UnitedHealthcare Community Plan - NJ - (HUB)" at bounding box center [926, 515] width 269 height 10
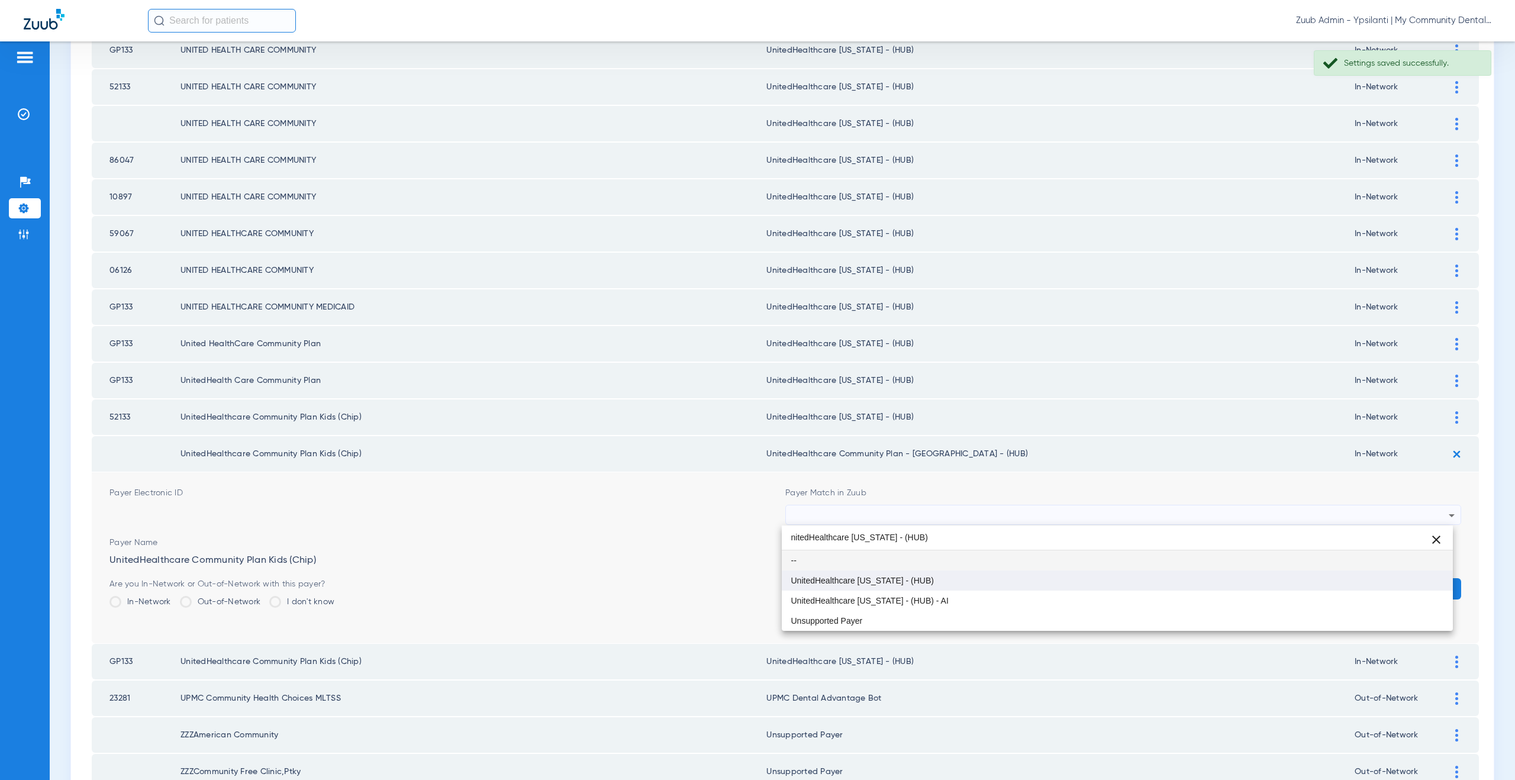
type input "nitedHealthcare Michigan - (HUB)"
click at [900, 573] on mat-option "UnitedHealthcare [US_STATE] - (HUB)" at bounding box center [1117, 580] width 671 height 20
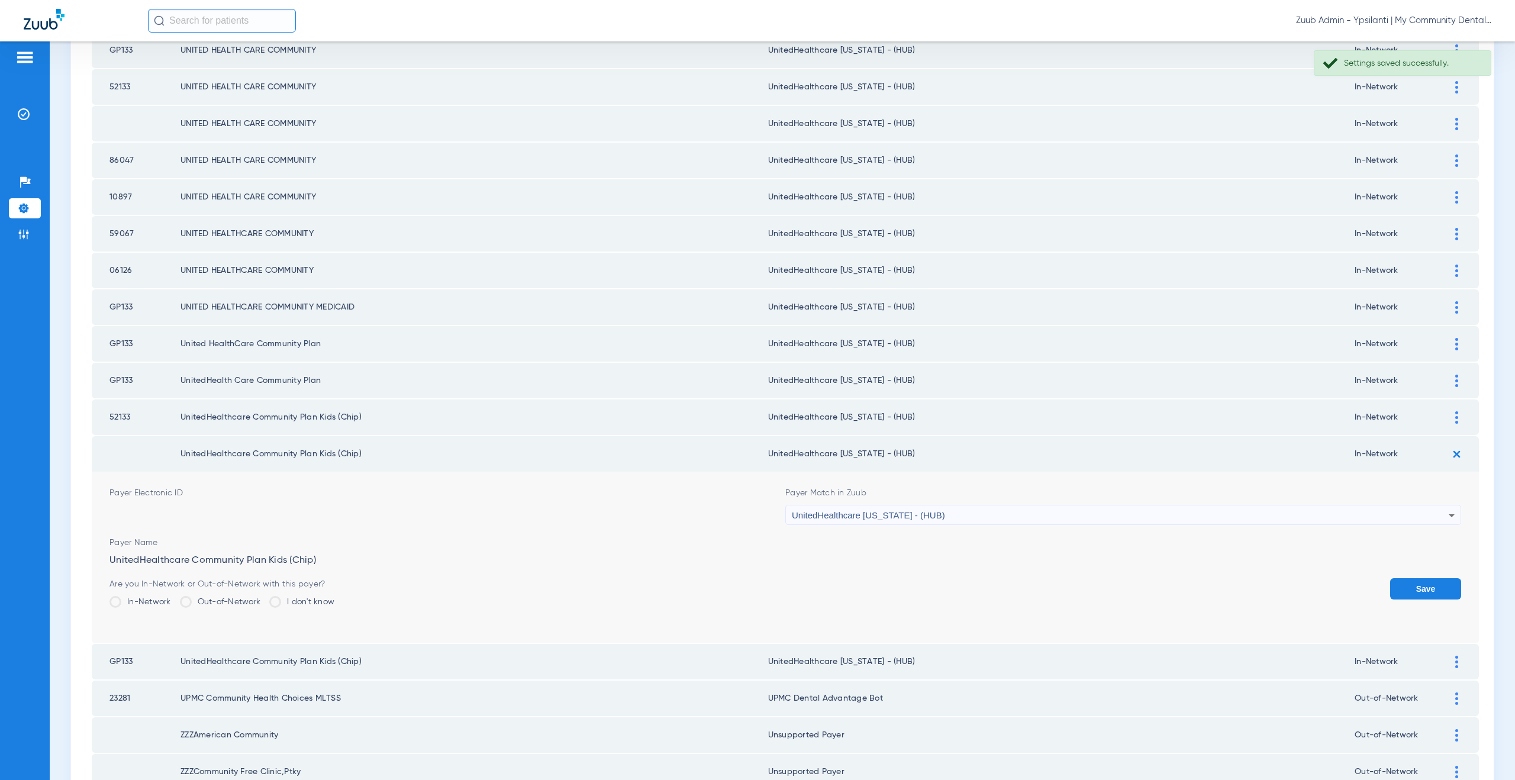
click at [1412, 583] on button "Save" at bounding box center [1425, 588] width 71 height 21
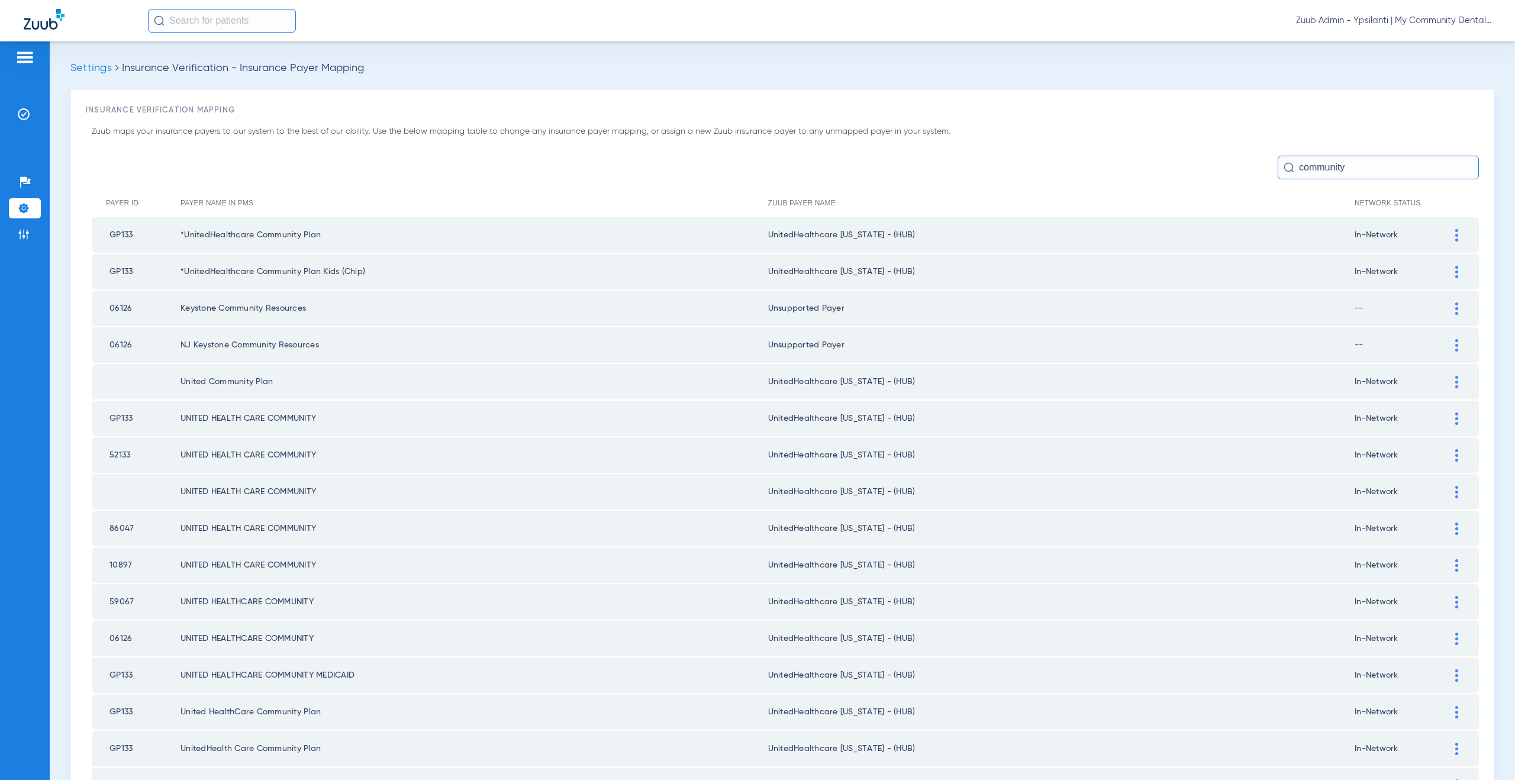
drag, startPoint x: 1347, startPoint y: 170, endPoint x: 1287, endPoint y: 169, distance: 59.8
click at [1287, 169] on input "community" at bounding box center [1377, 168] width 201 height 24
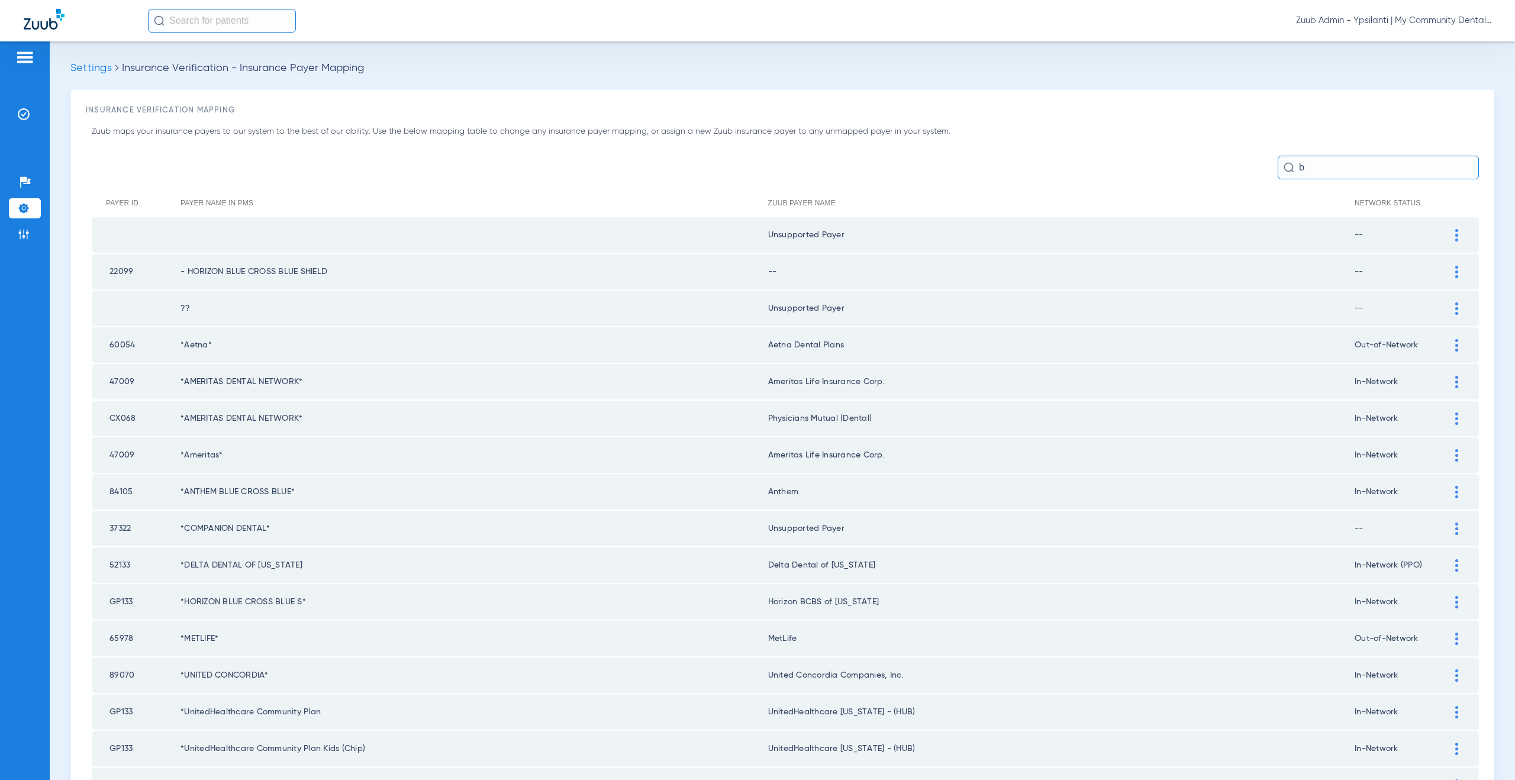
type input "bb"
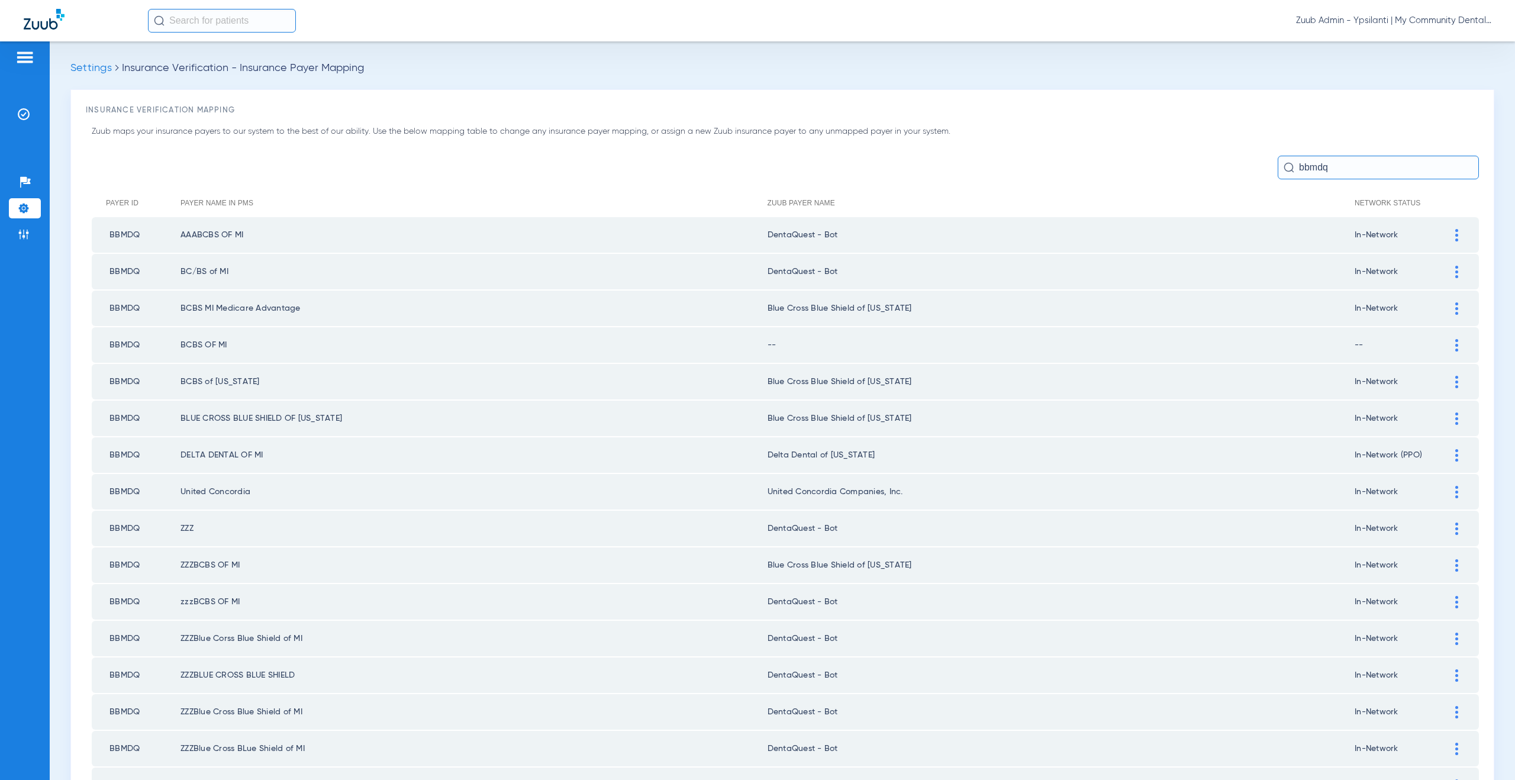
type input "bbmdq"
drag, startPoint x: 842, startPoint y: 273, endPoint x: 765, endPoint y: 272, distance: 77.5
click at [767, 272] on td "DentaQuest - Bot" at bounding box center [1060, 271] width 587 height 35
click at [1455, 235] on img at bounding box center [1456, 235] width 3 height 12
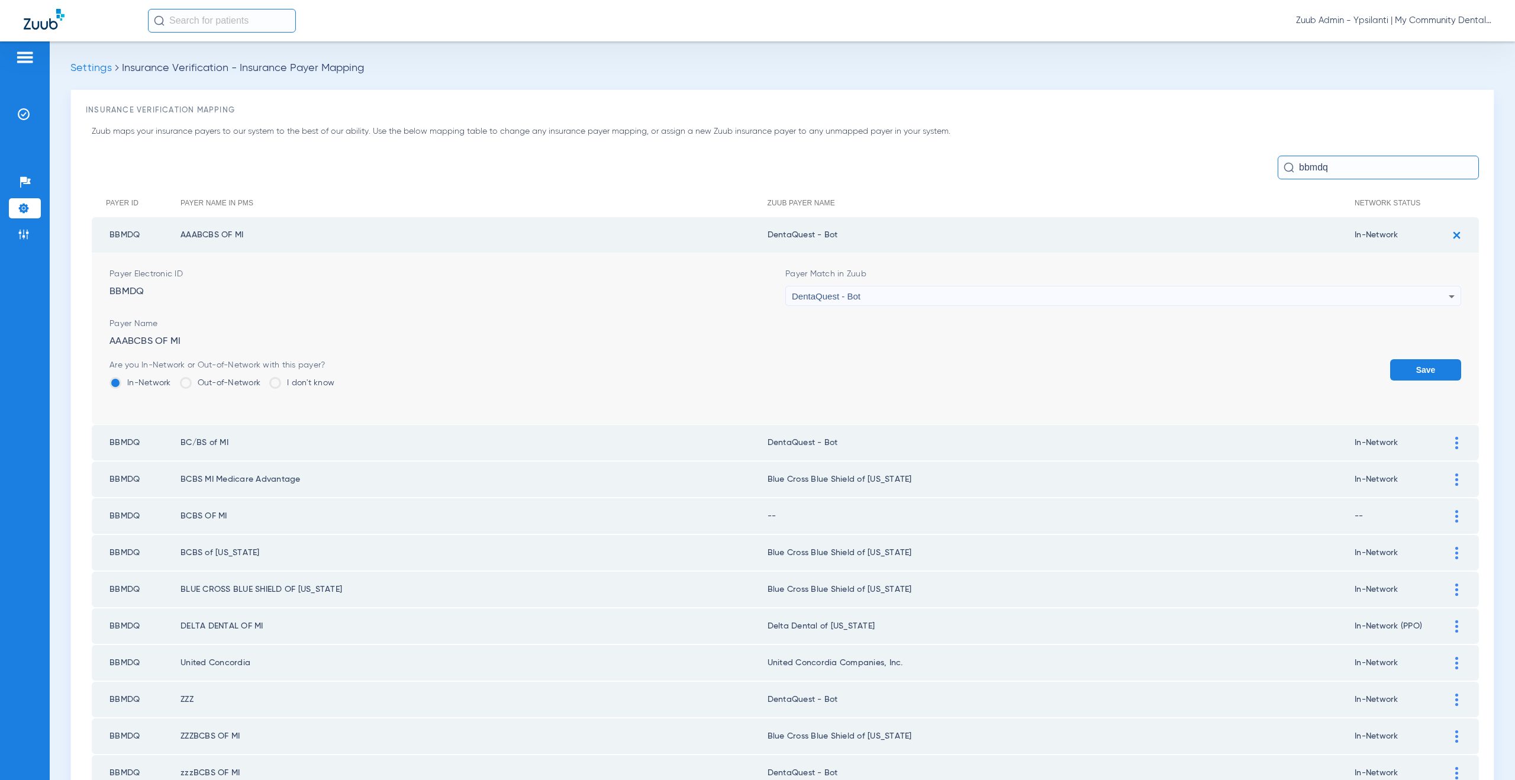
click at [867, 298] on div "DentaQuest - Bot" at bounding box center [1120, 296] width 657 height 20
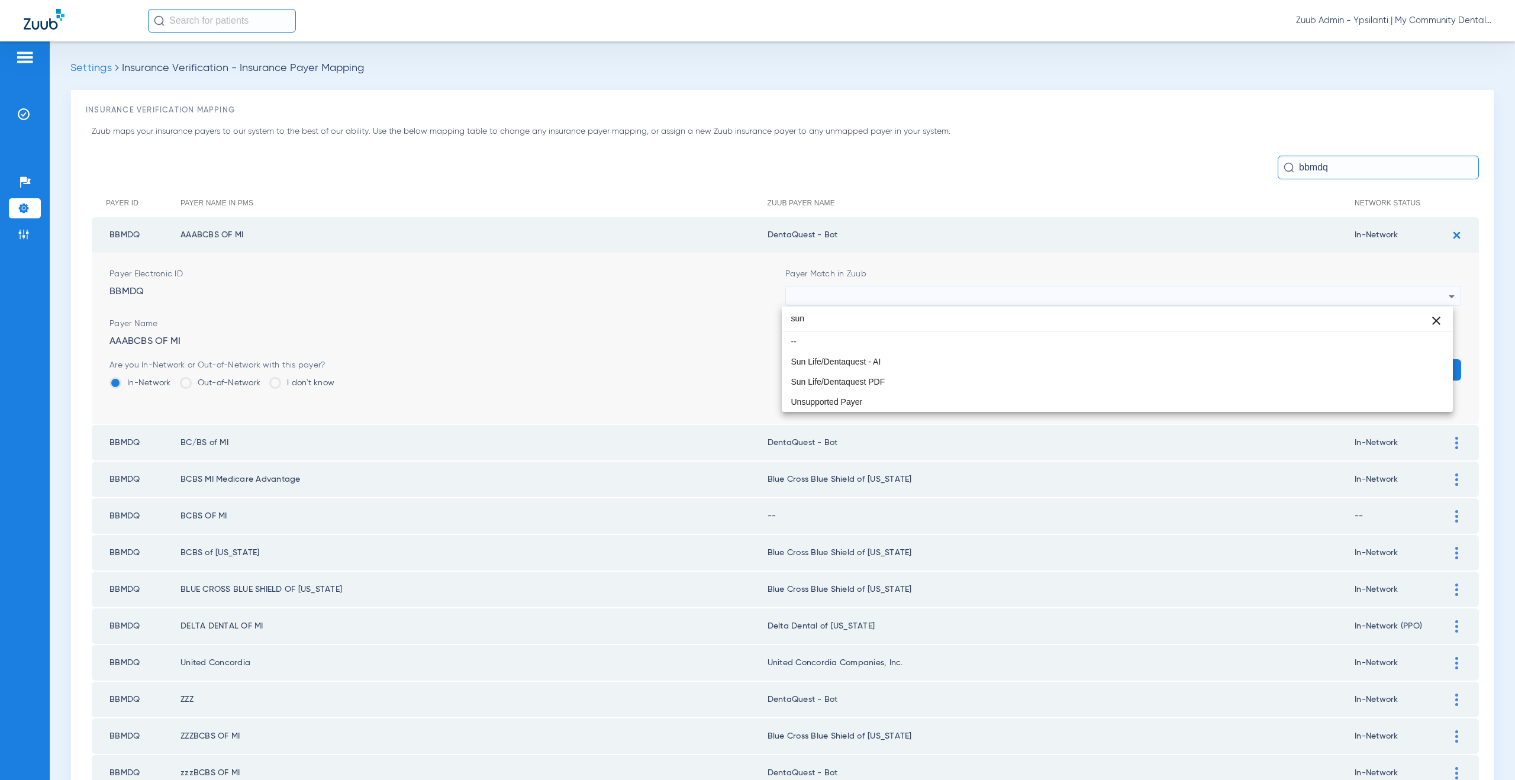
type input "sun"
click at [841, 246] on div at bounding box center [757, 390] width 1515 height 780
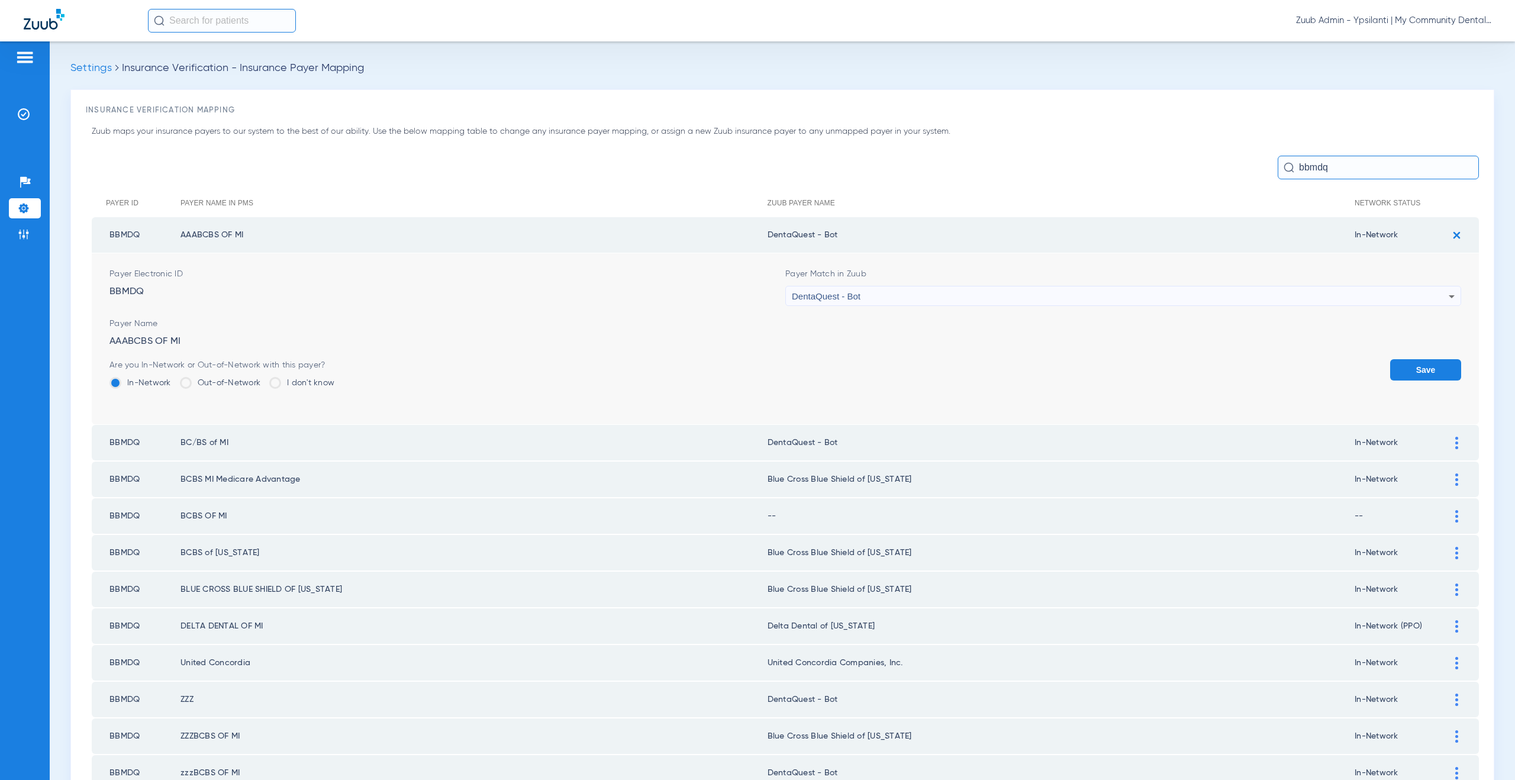
drag, startPoint x: 831, startPoint y: 235, endPoint x: 766, endPoint y: 235, distance: 65.1
click at [767, 235] on td "DentaQuest - Bot" at bounding box center [1060, 234] width 587 height 35
copy td "DentaQuest - Bot"
click at [1454, 231] on img at bounding box center [1456, 235] width 20 height 20
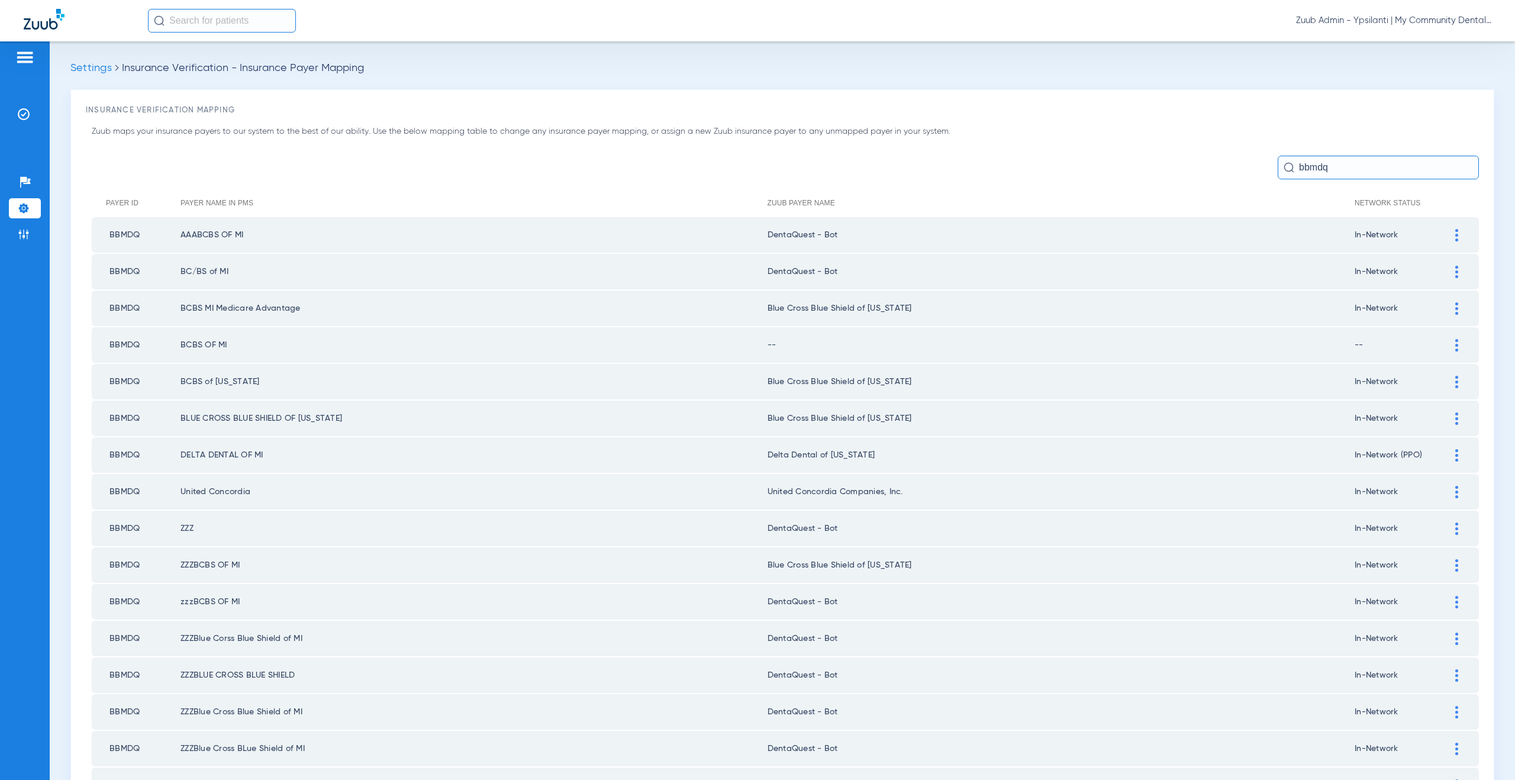
click at [1455, 310] on img at bounding box center [1456, 308] width 3 height 12
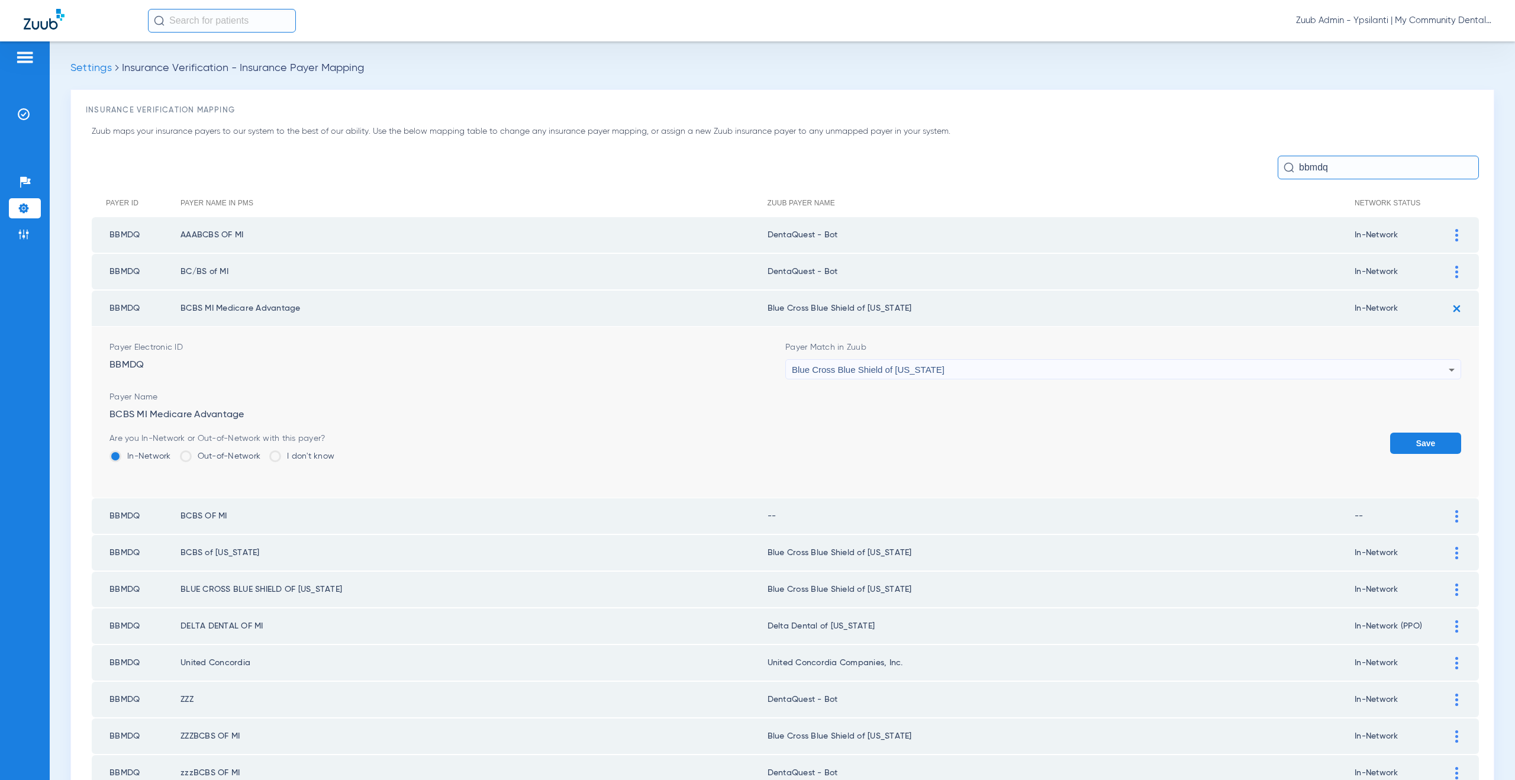
click at [863, 373] on span "Blue Cross Blue Shield of [US_STATE]" at bounding box center [868, 369] width 153 height 10
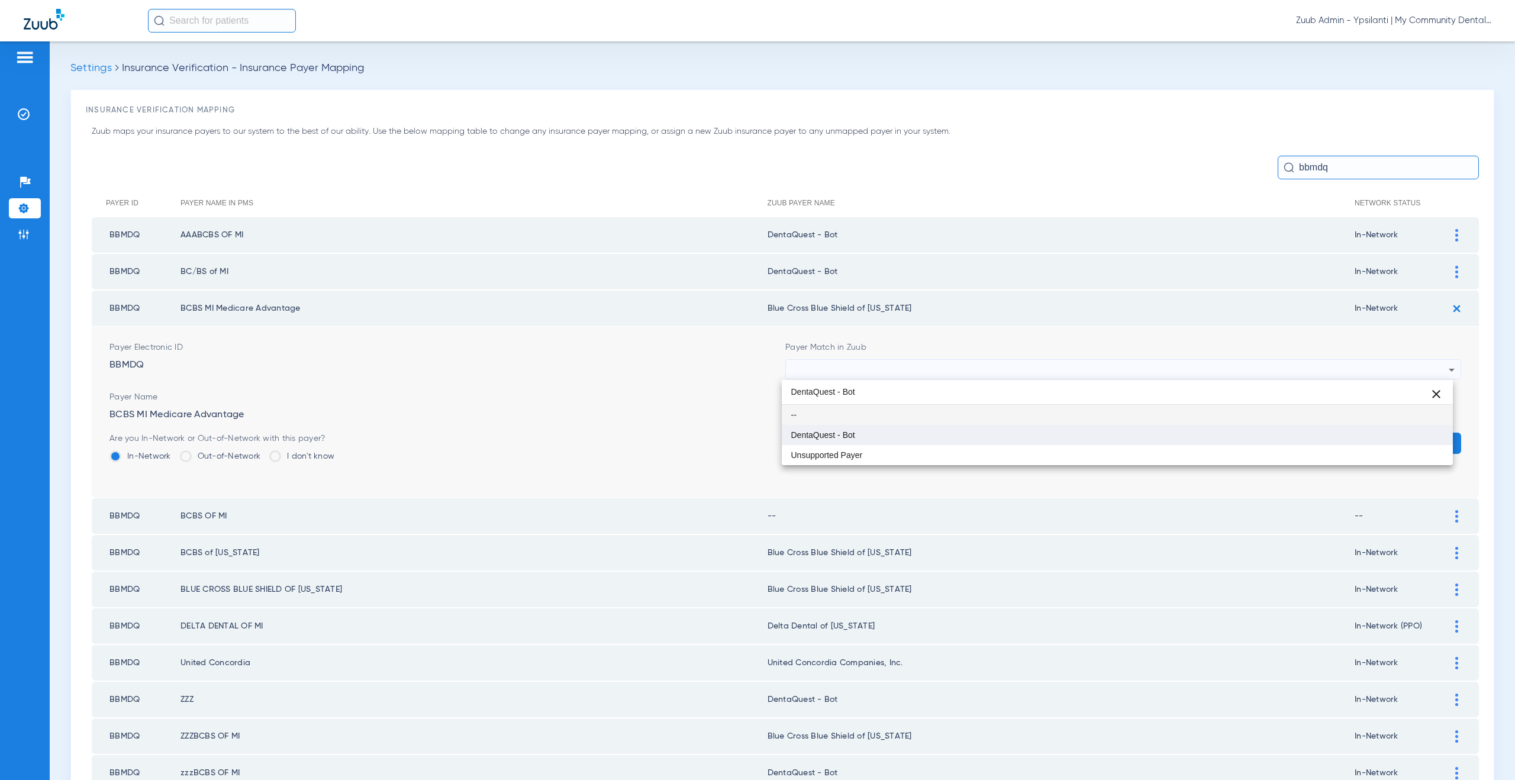
type input "DentaQuest - Bot"
click at [864, 443] on mat-option "DentaQuest - Bot" at bounding box center [1117, 435] width 671 height 20
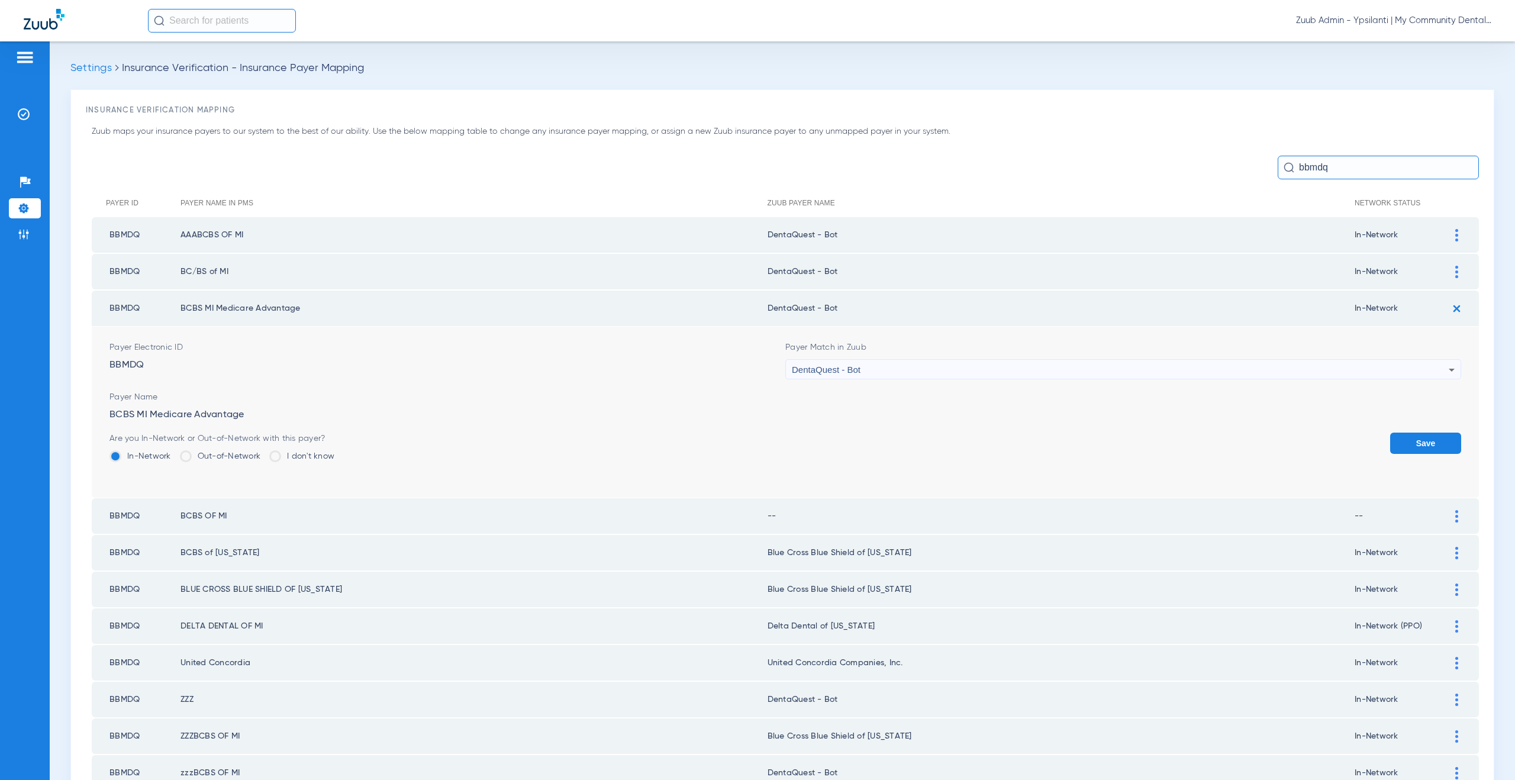
click at [1415, 448] on button "Save" at bounding box center [1425, 442] width 71 height 21
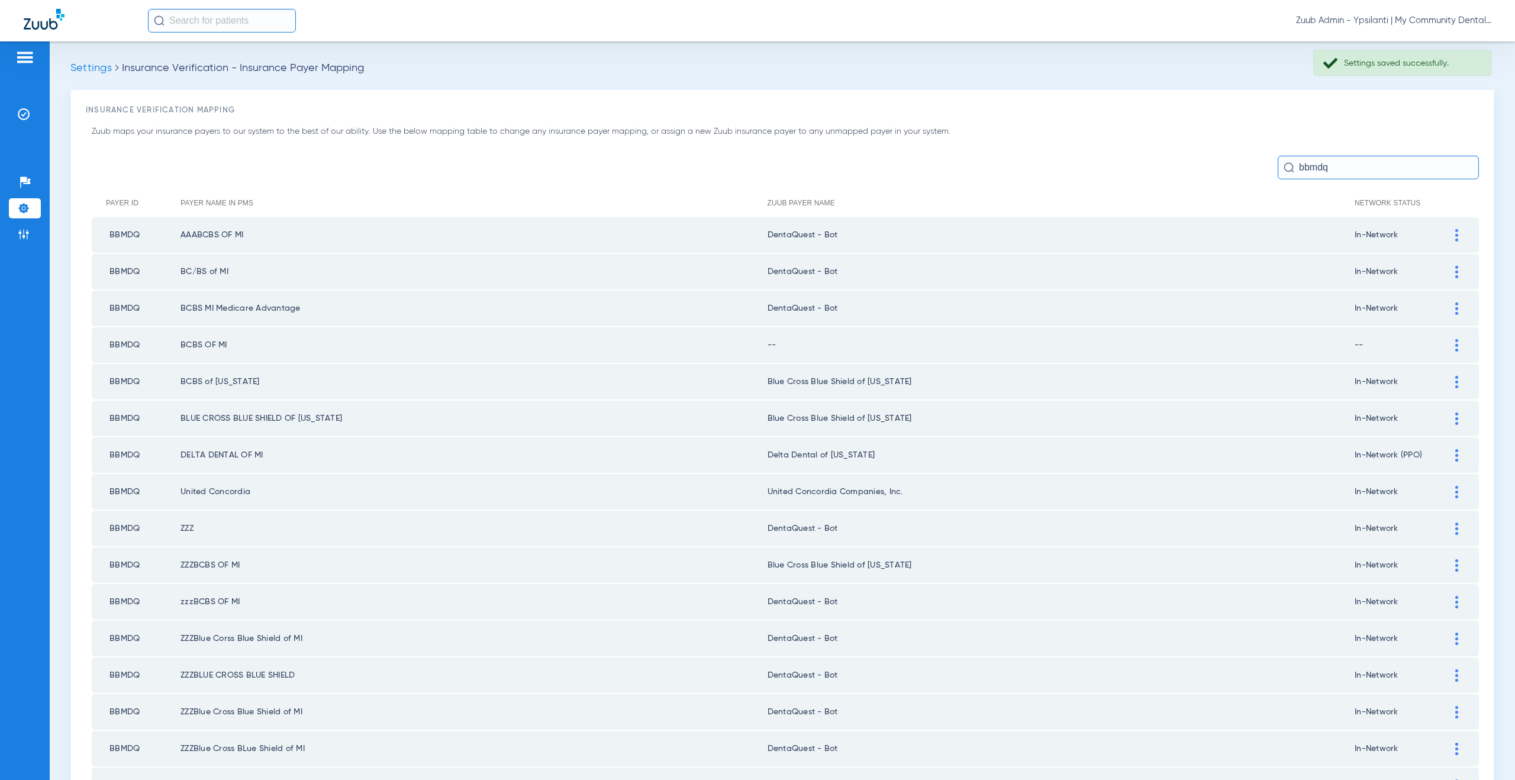
click at [1446, 343] on div at bounding box center [1456, 345] width 21 height 12
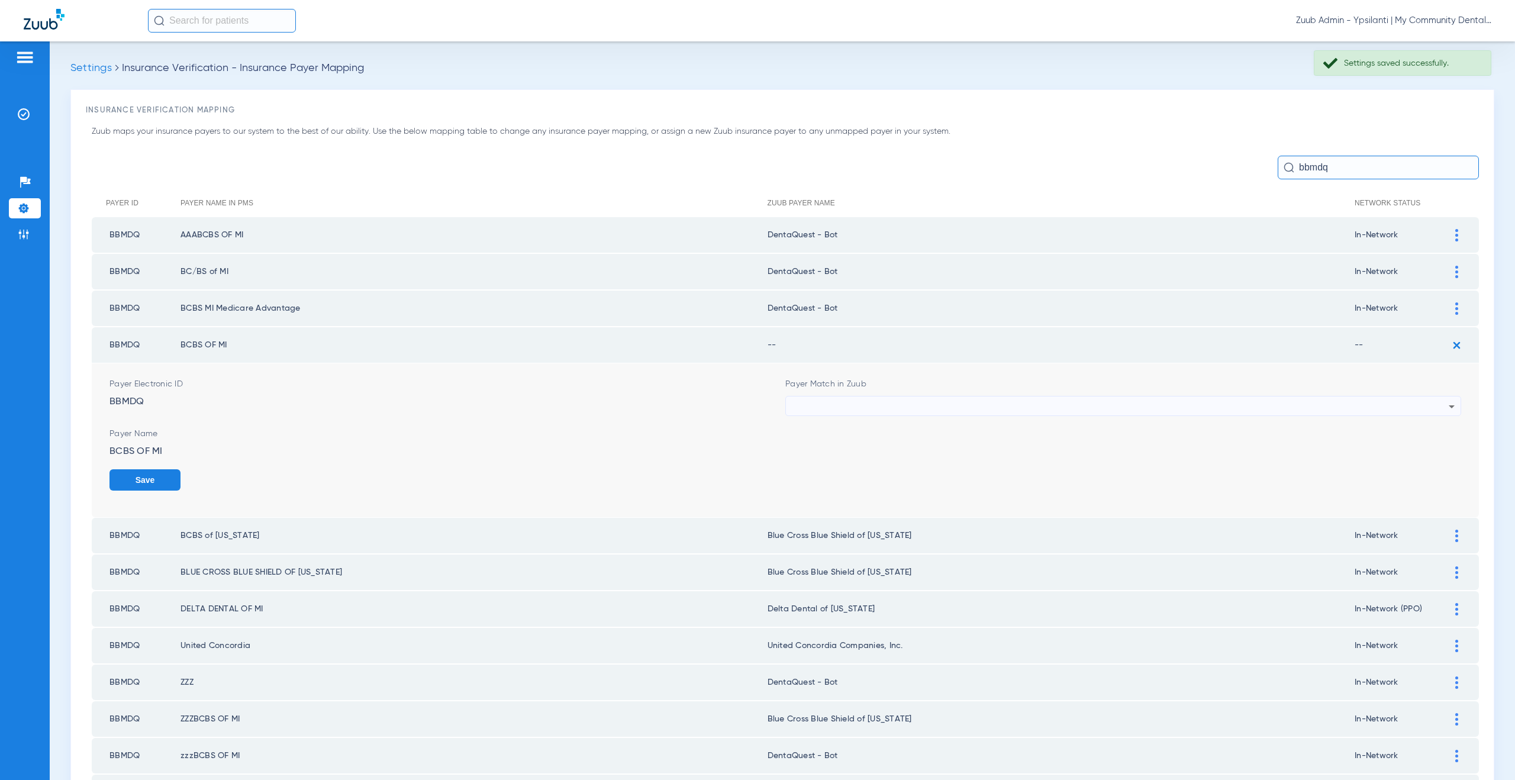
click at [873, 408] on div at bounding box center [1120, 406] width 657 height 20
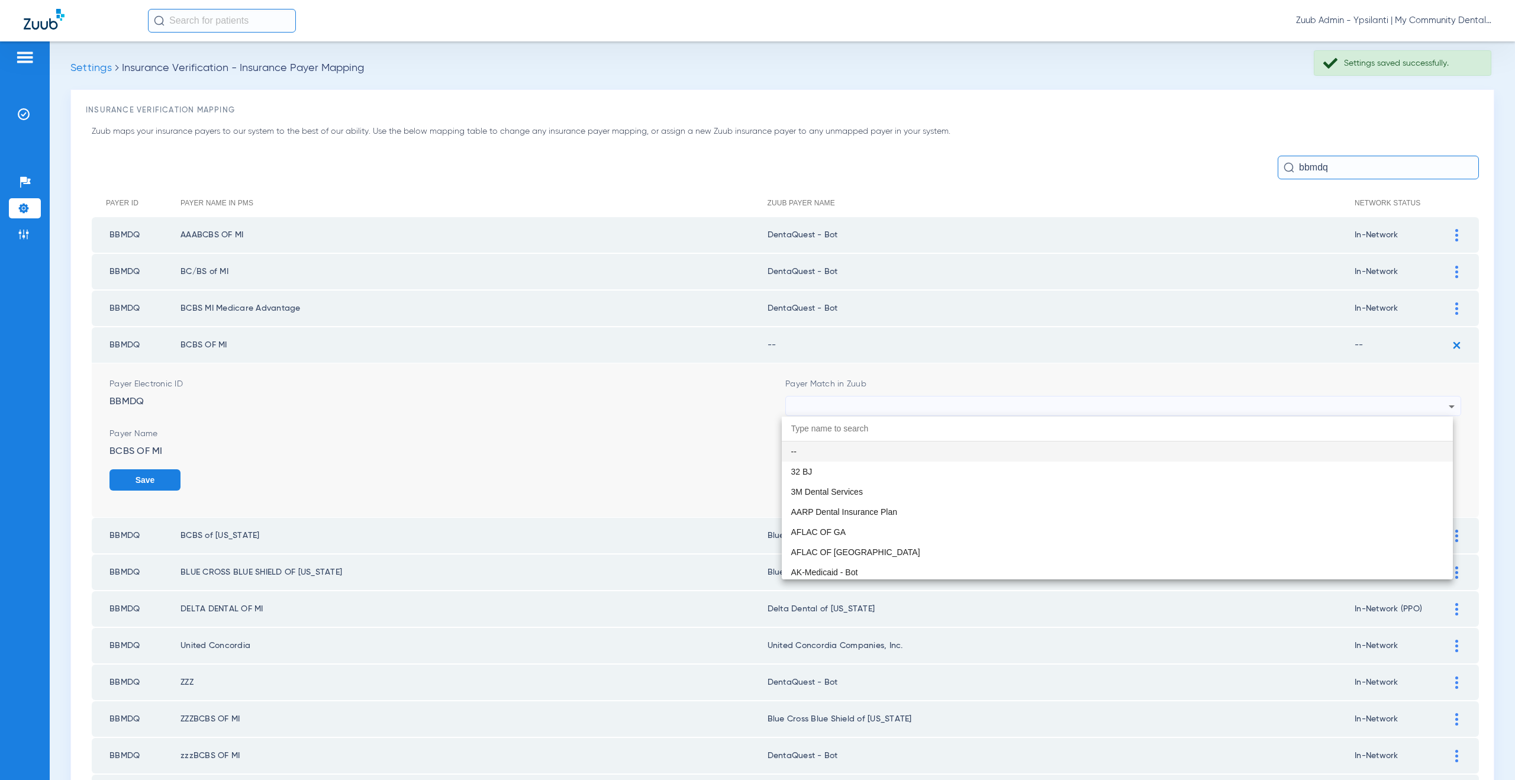
paste input "DentaQuest - Bot"
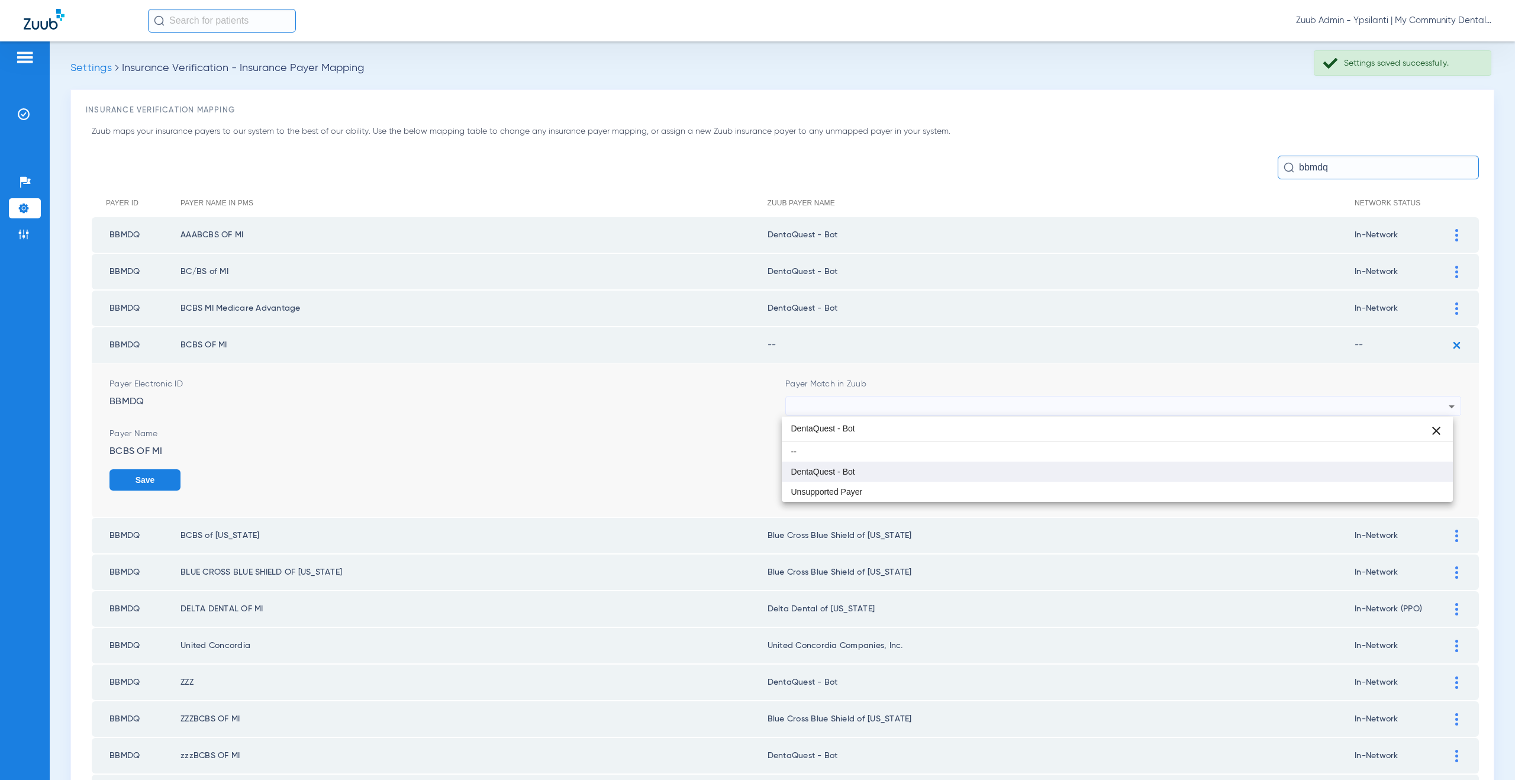
type input "DentaQuest - Bot"
click at [858, 473] on mat-option "DentaQuest - Bot" at bounding box center [1117, 471] width 671 height 20
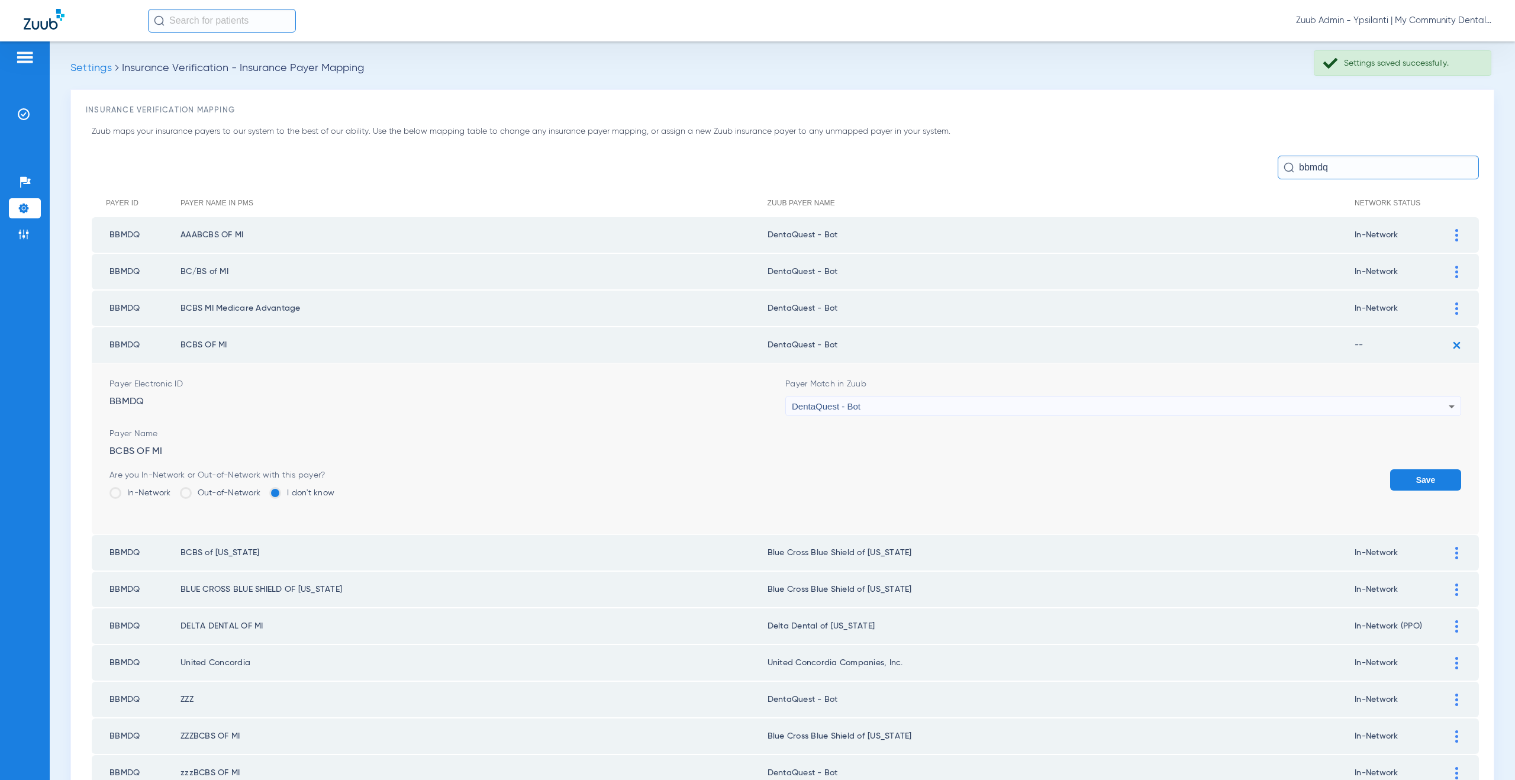
click at [1400, 472] on button "Save" at bounding box center [1425, 479] width 71 height 21
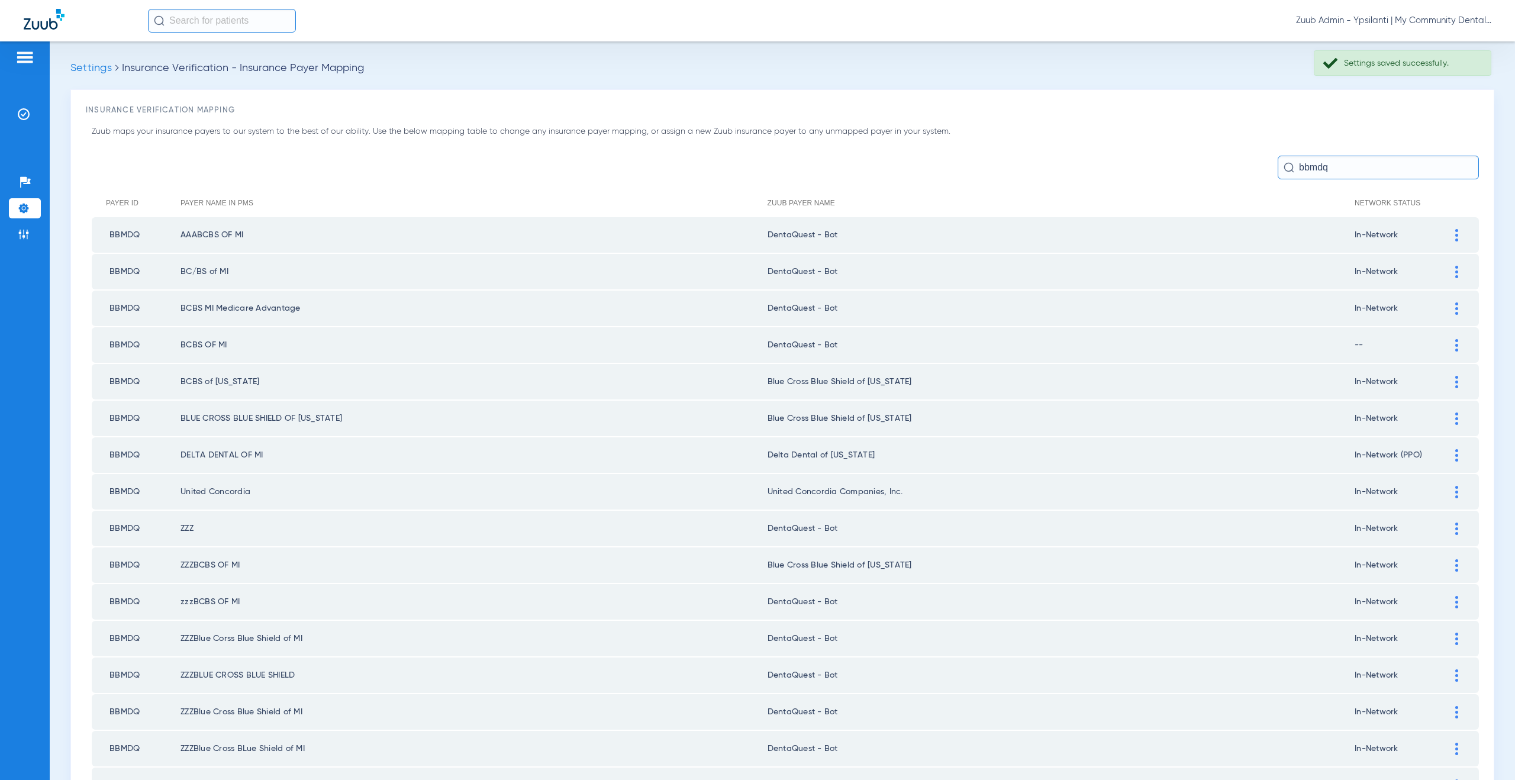
click at [1446, 377] on div at bounding box center [1456, 382] width 21 height 12
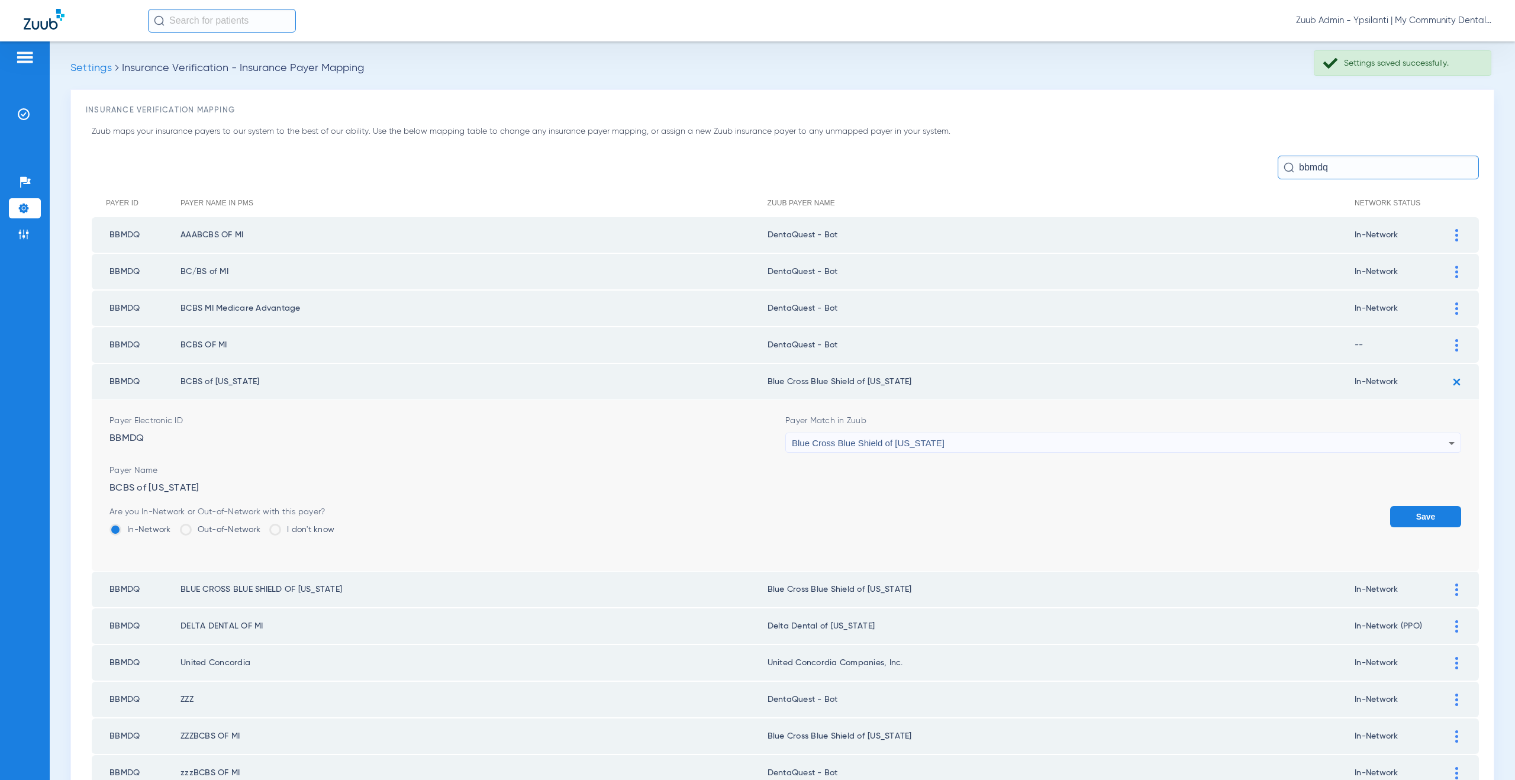
click at [832, 448] on div "Blue Cross Blue Shield of [US_STATE]" at bounding box center [1120, 443] width 657 height 20
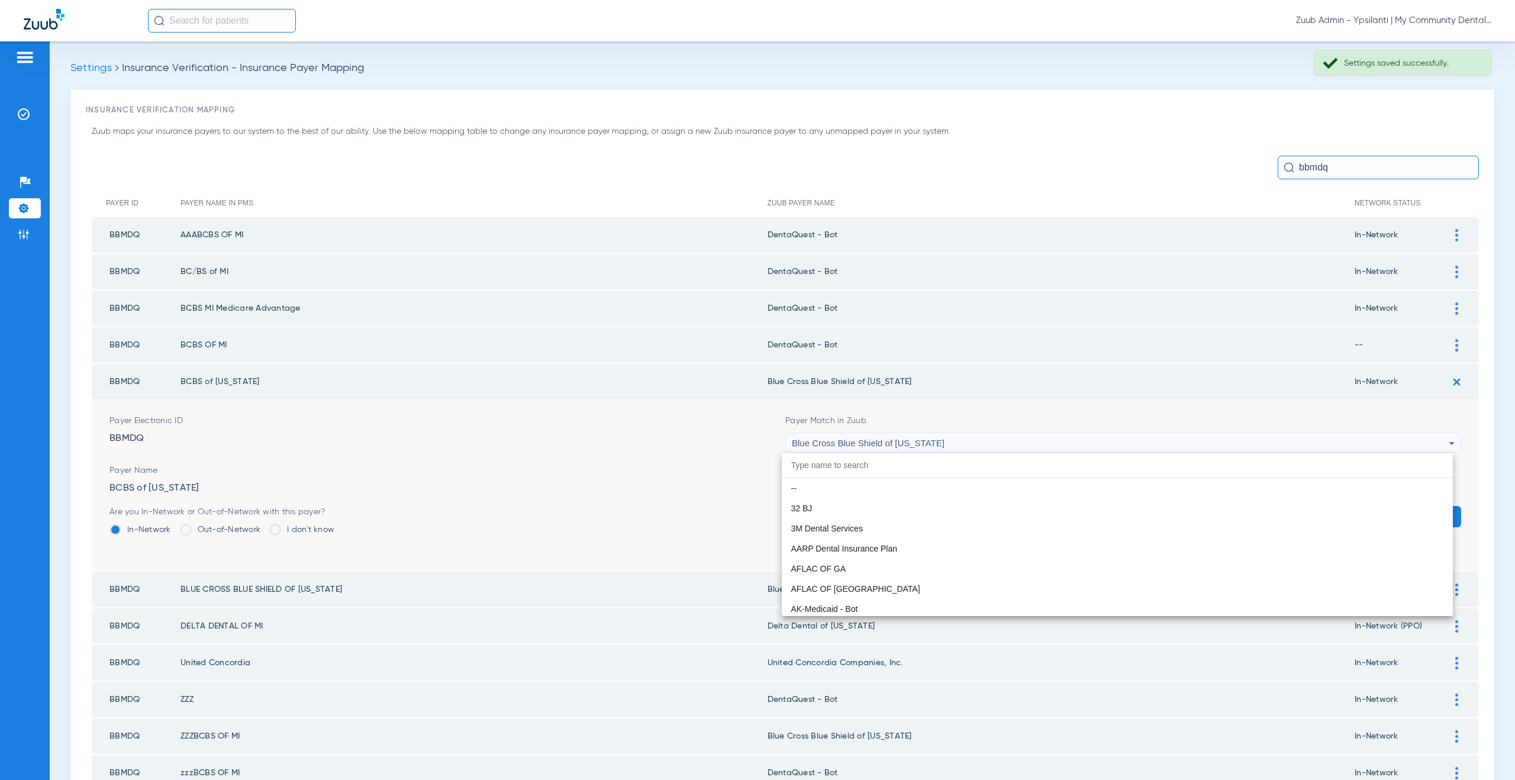
scroll to position [1190, 0]
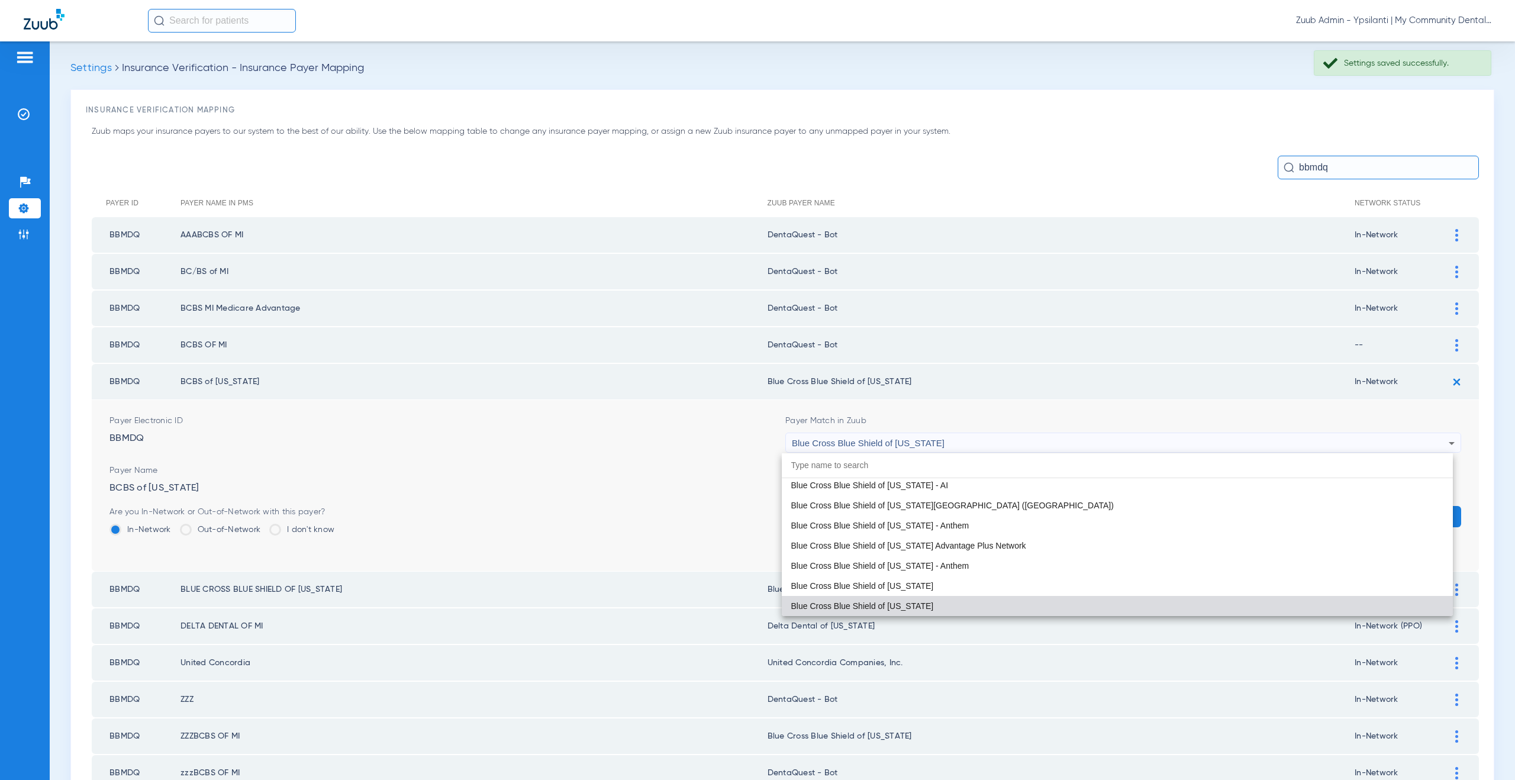
paste input "DentaQuest - Bot"
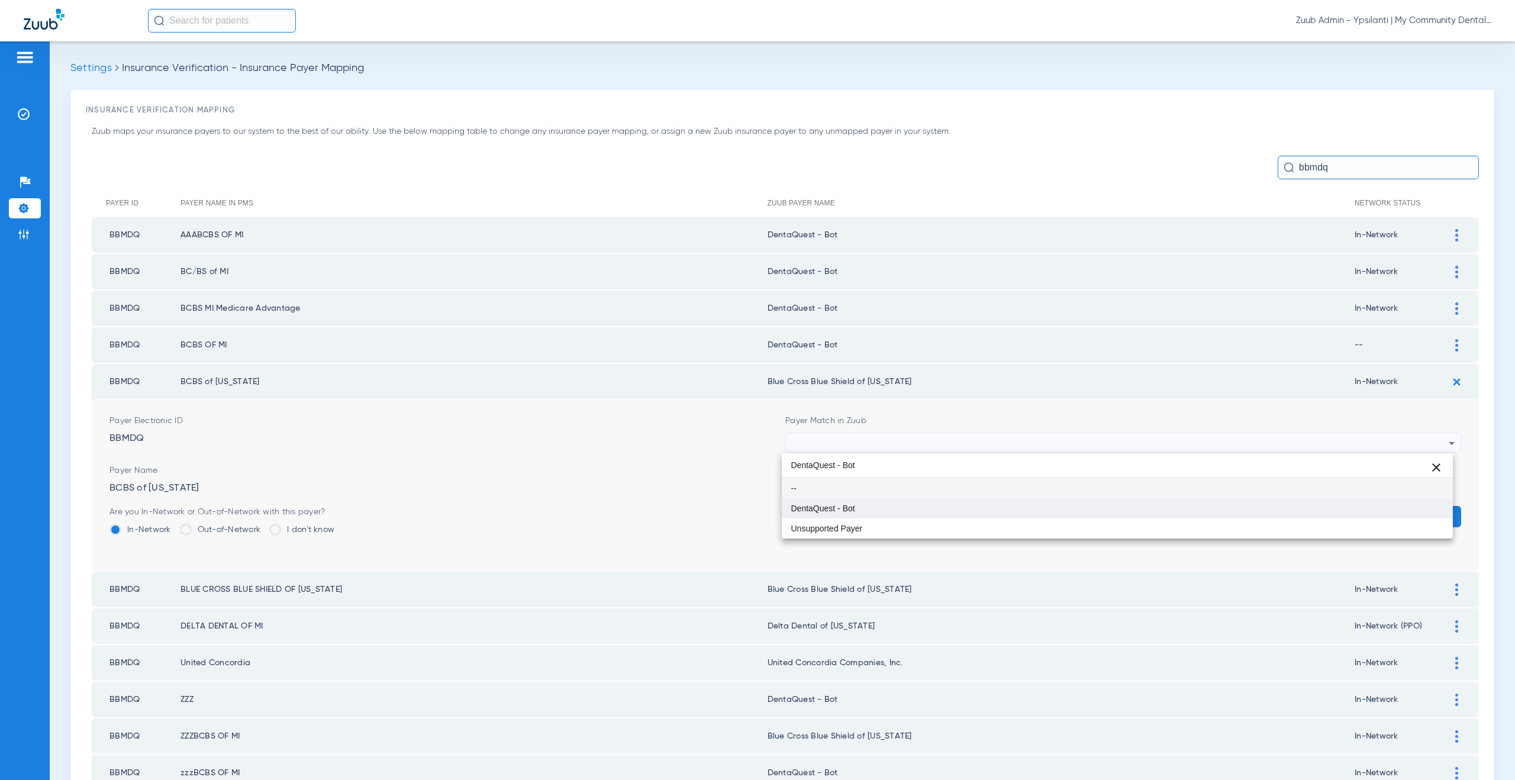
type input "DentaQuest - Bot"
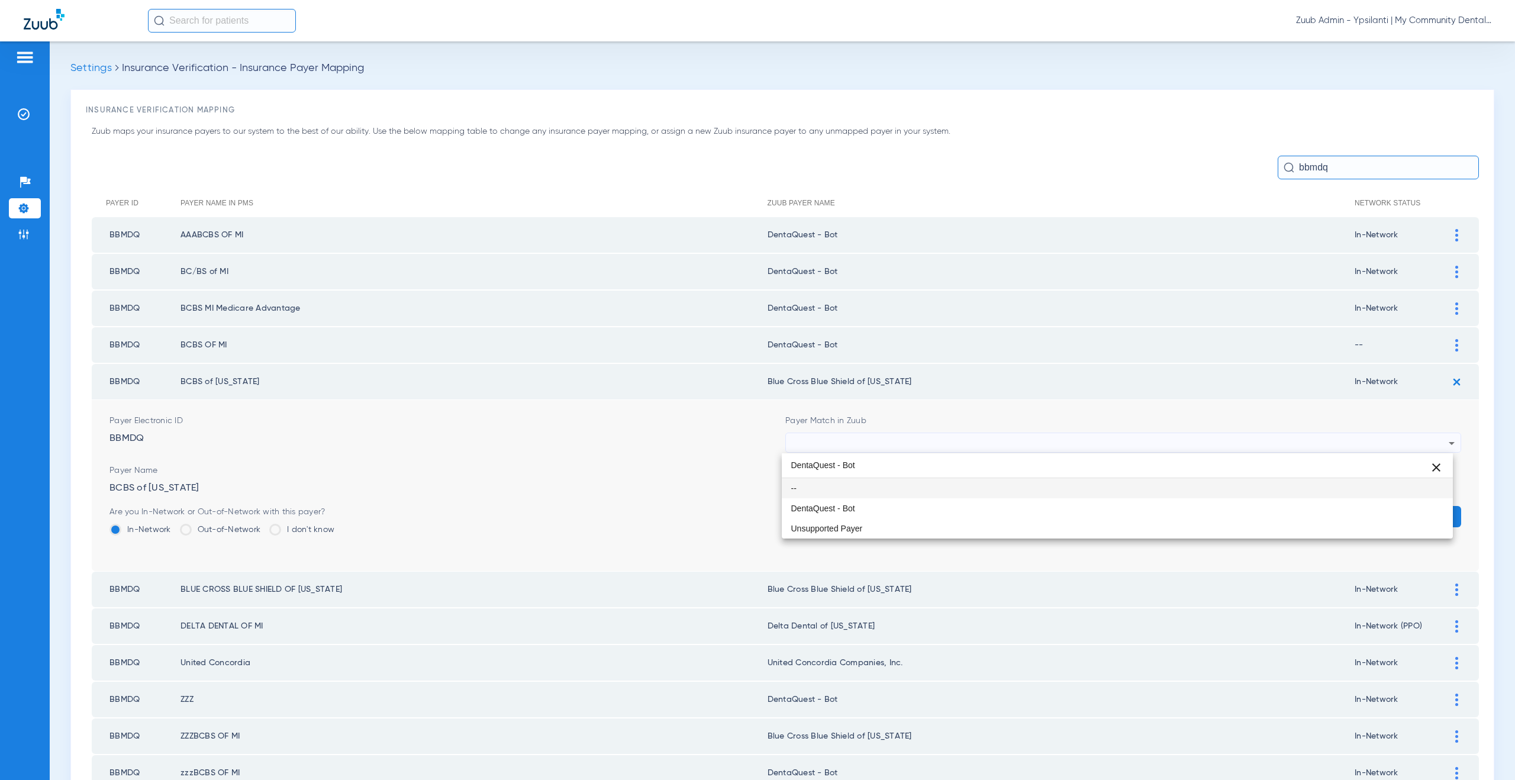
drag, startPoint x: 848, startPoint y: 508, endPoint x: 1052, endPoint y: 508, distance: 204.1
click at [848, 508] on span "DentaQuest - Bot" at bounding box center [823, 508] width 64 height 8
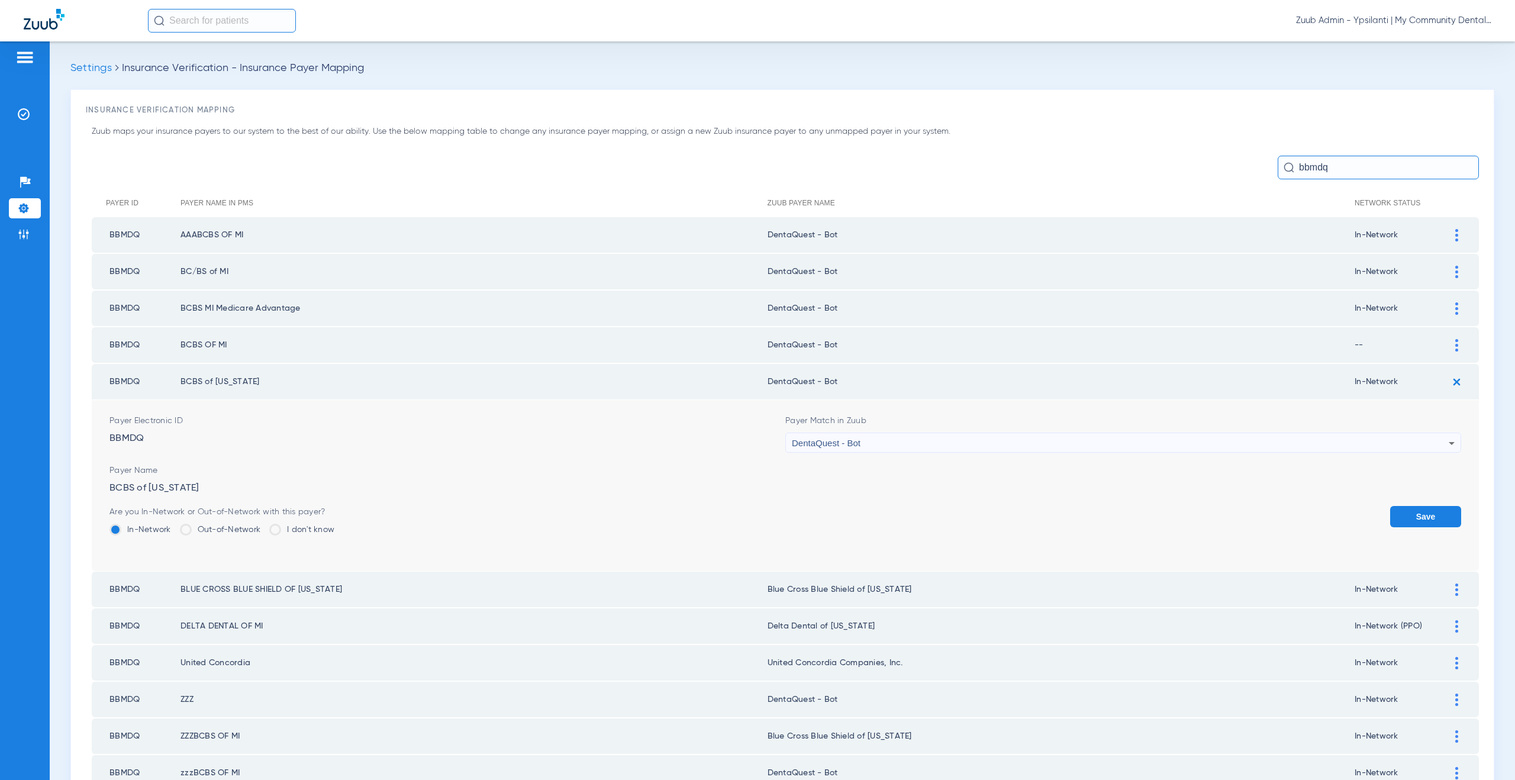
click at [1390, 506] on button "Save" at bounding box center [1425, 516] width 71 height 21
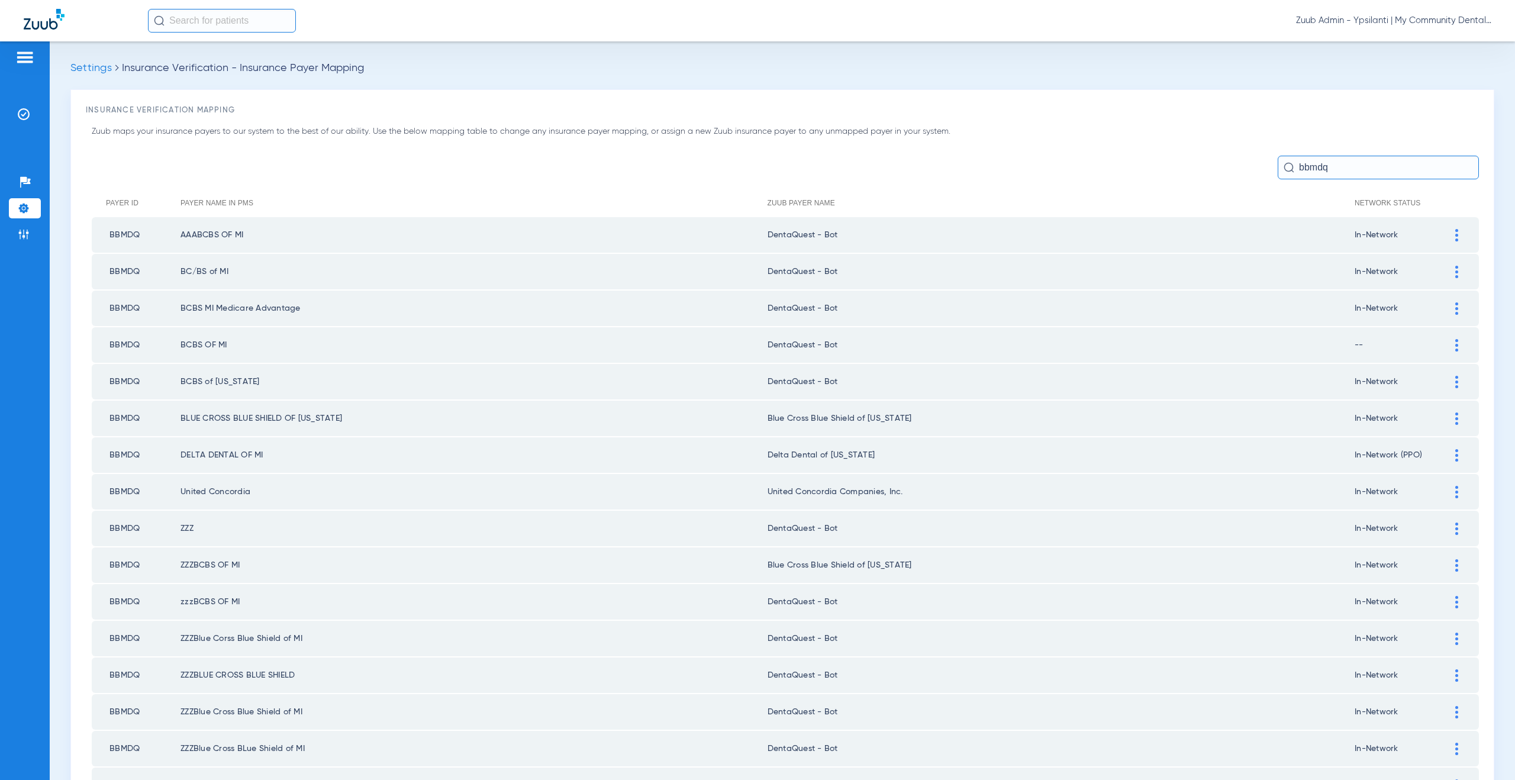
click at [1414, 508] on td "In-Network" at bounding box center [1400, 491] width 92 height 35
click at [1451, 383] on div at bounding box center [1456, 382] width 21 height 12
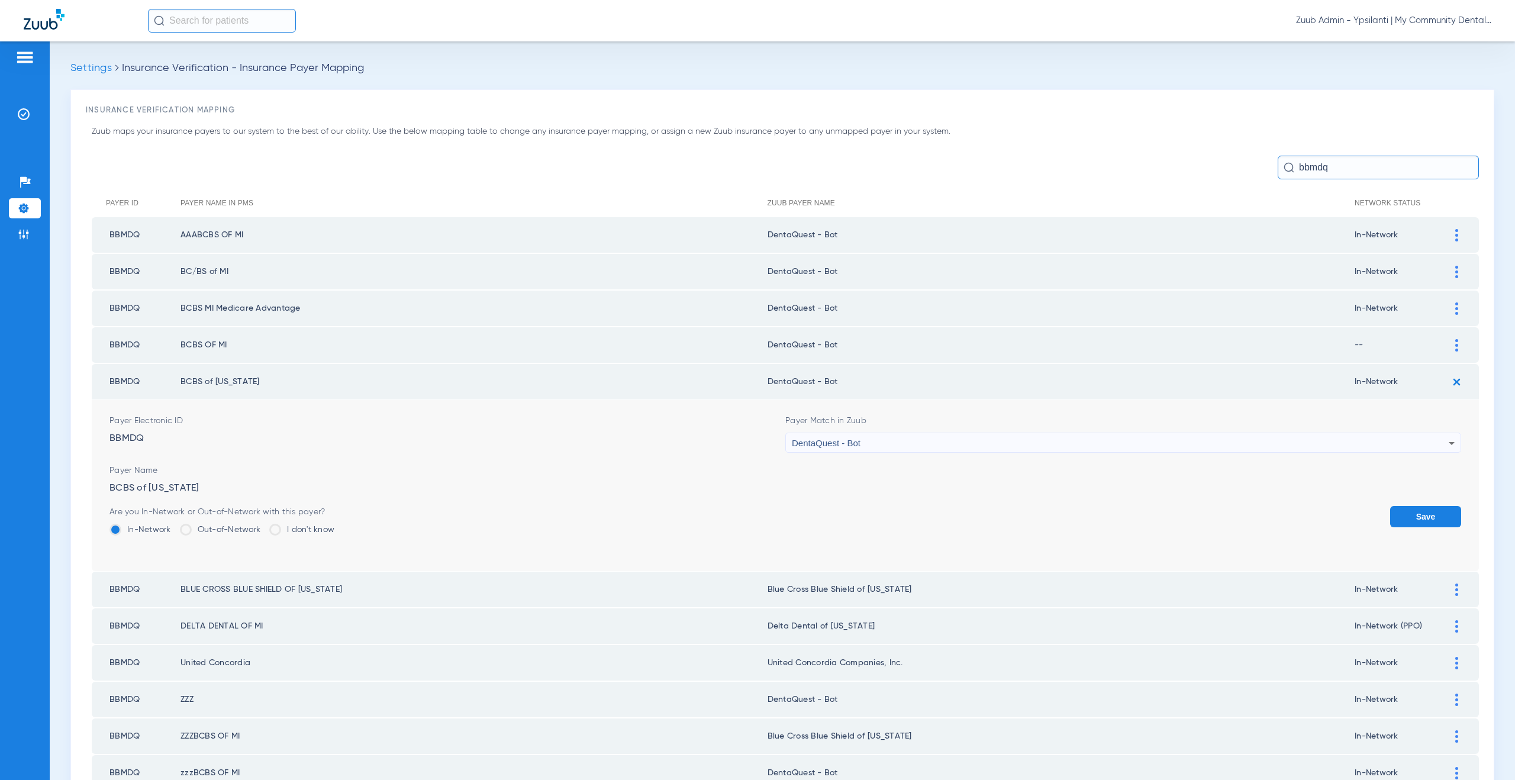
click at [1446, 378] on img at bounding box center [1456, 382] width 20 height 20
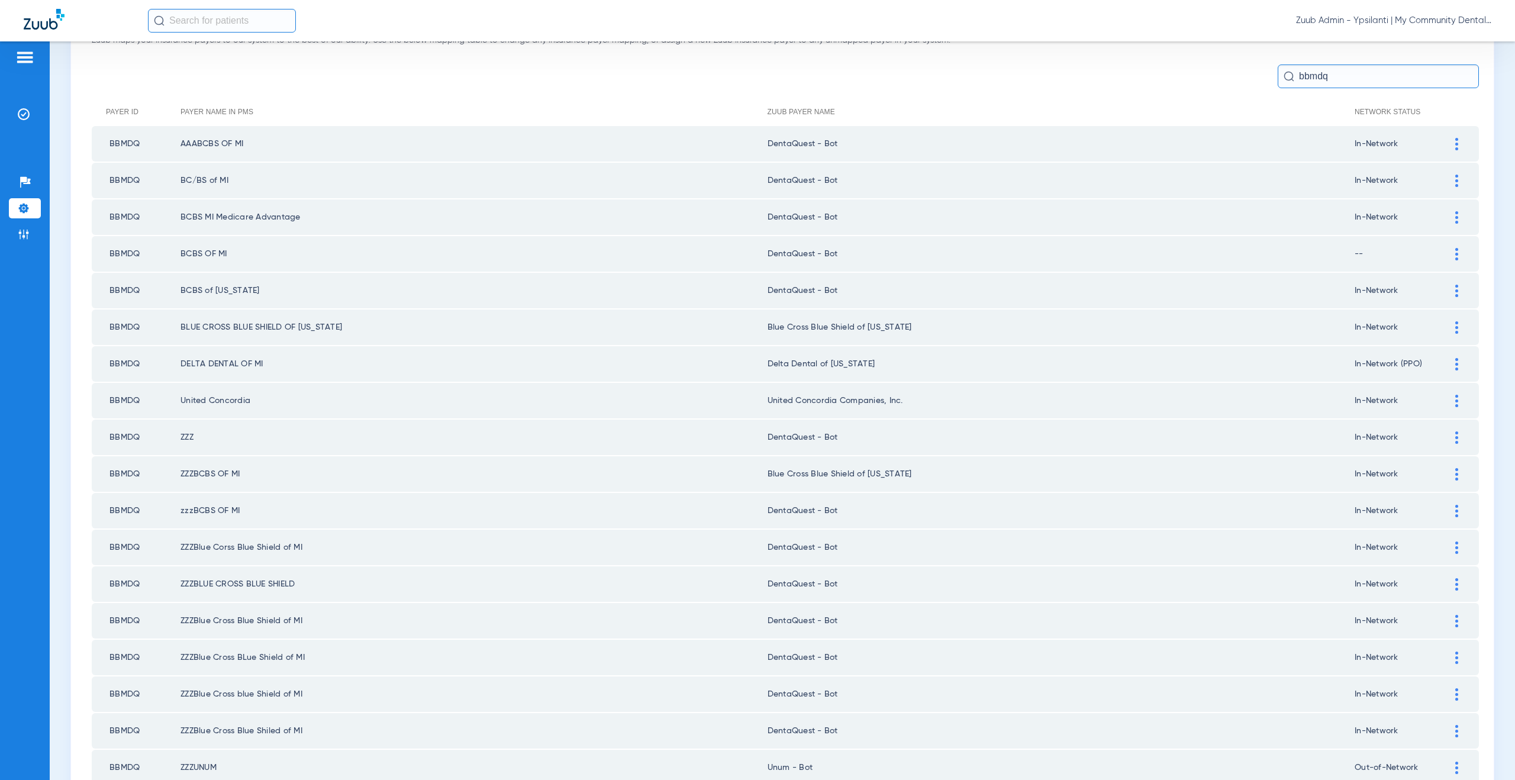
scroll to position [99, 0]
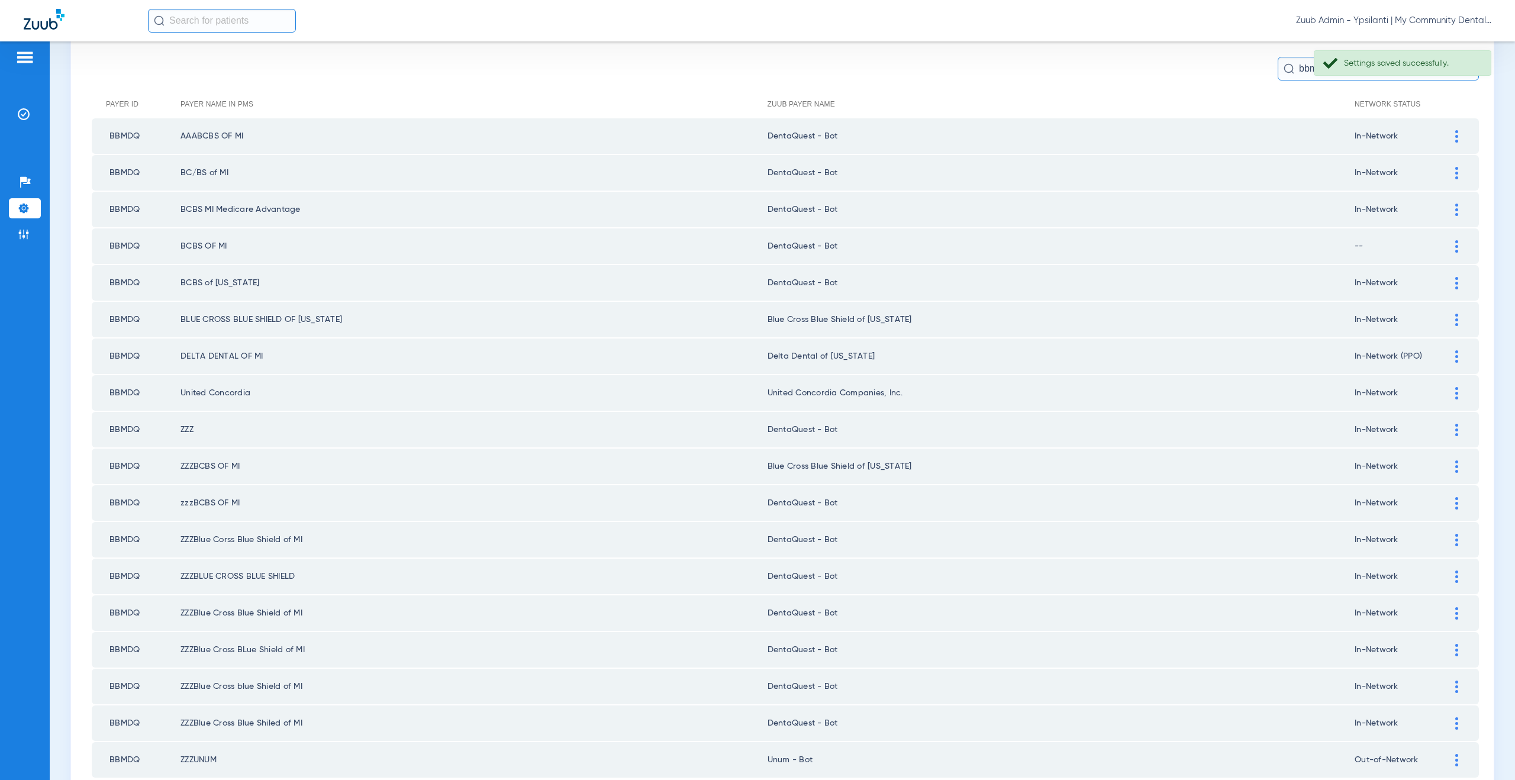
click at [1454, 318] on div at bounding box center [1456, 320] width 21 height 12
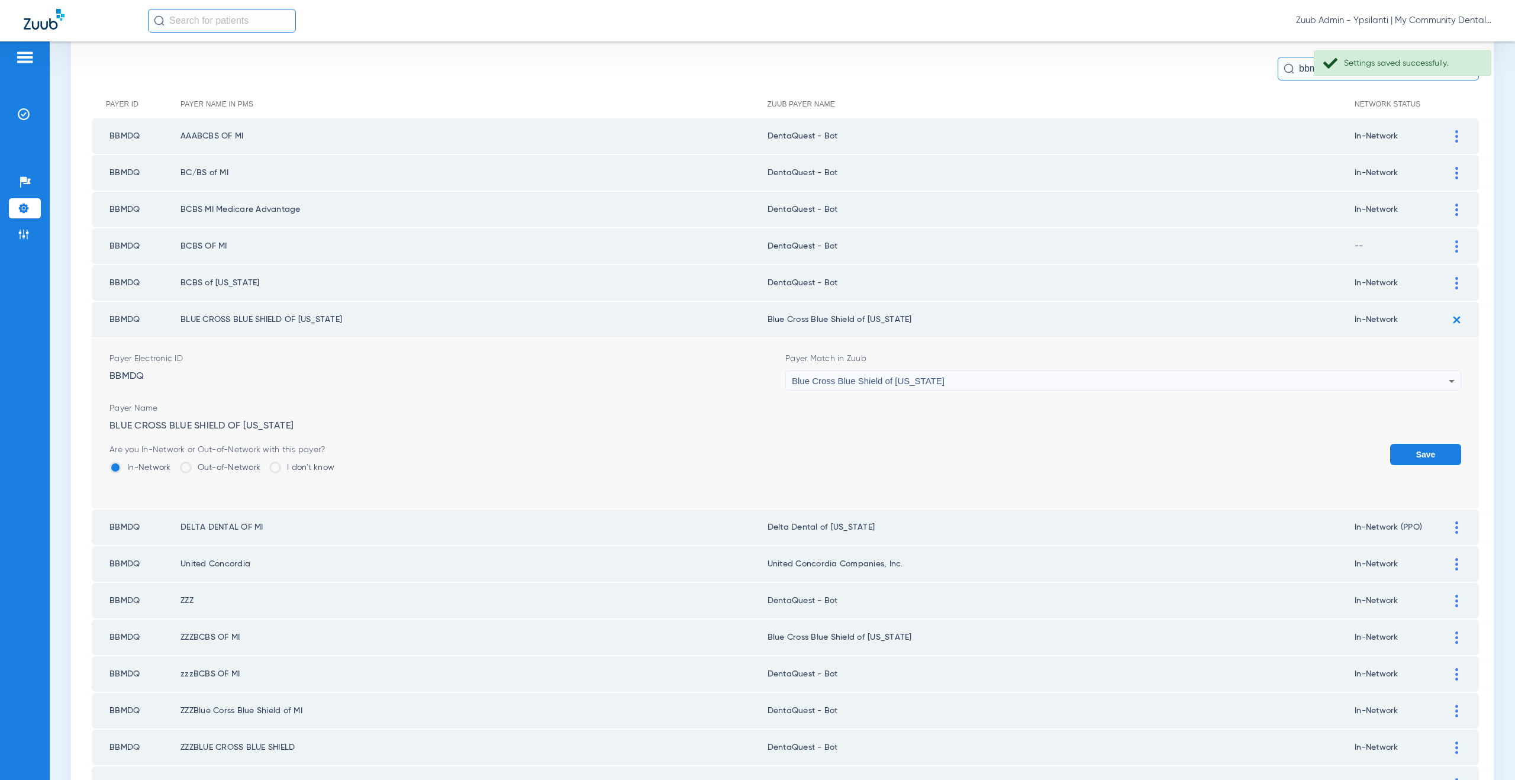
click at [908, 389] on div "Blue Cross Blue Shield of [US_STATE]" at bounding box center [1120, 381] width 657 height 20
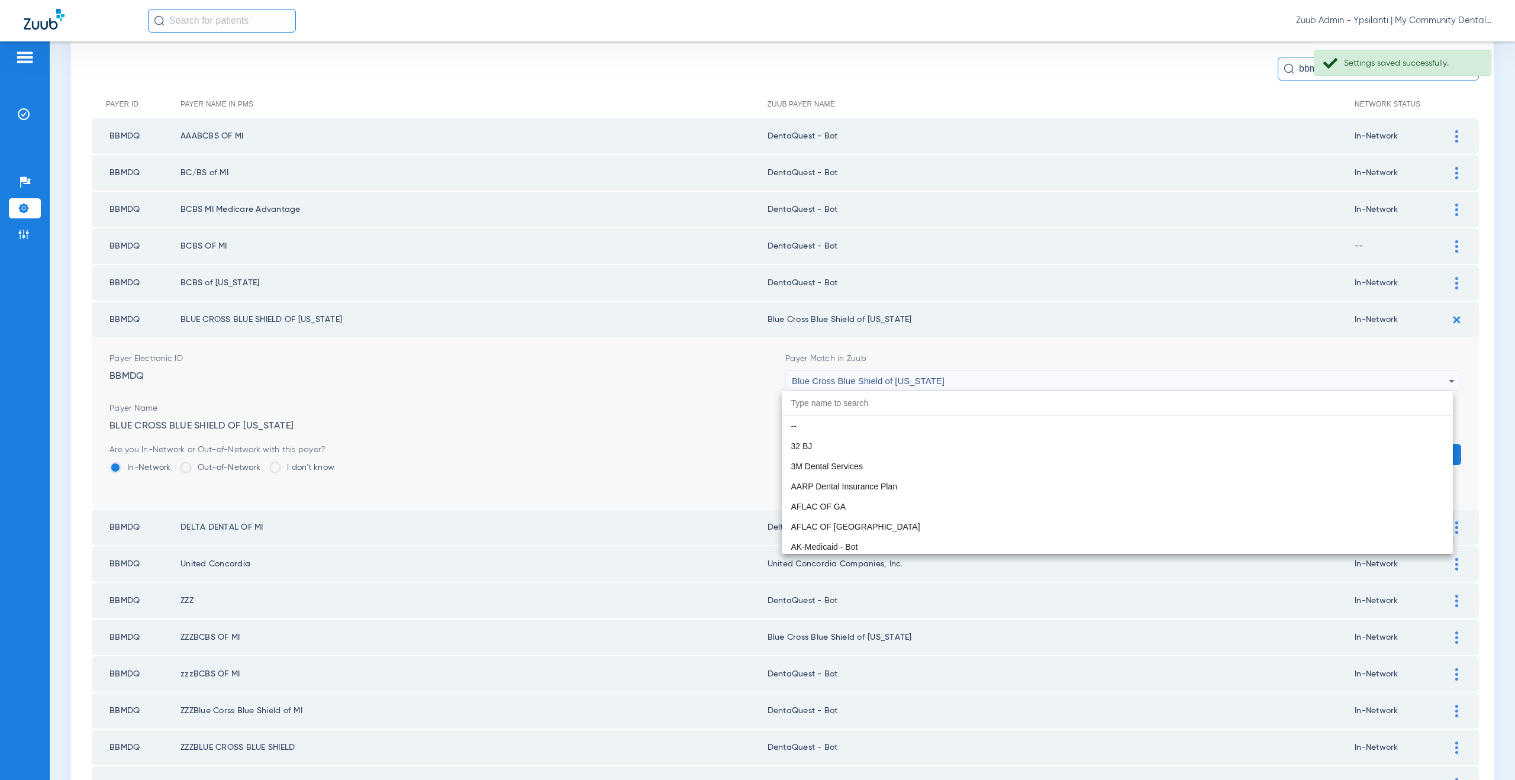
scroll to position [0, 0]
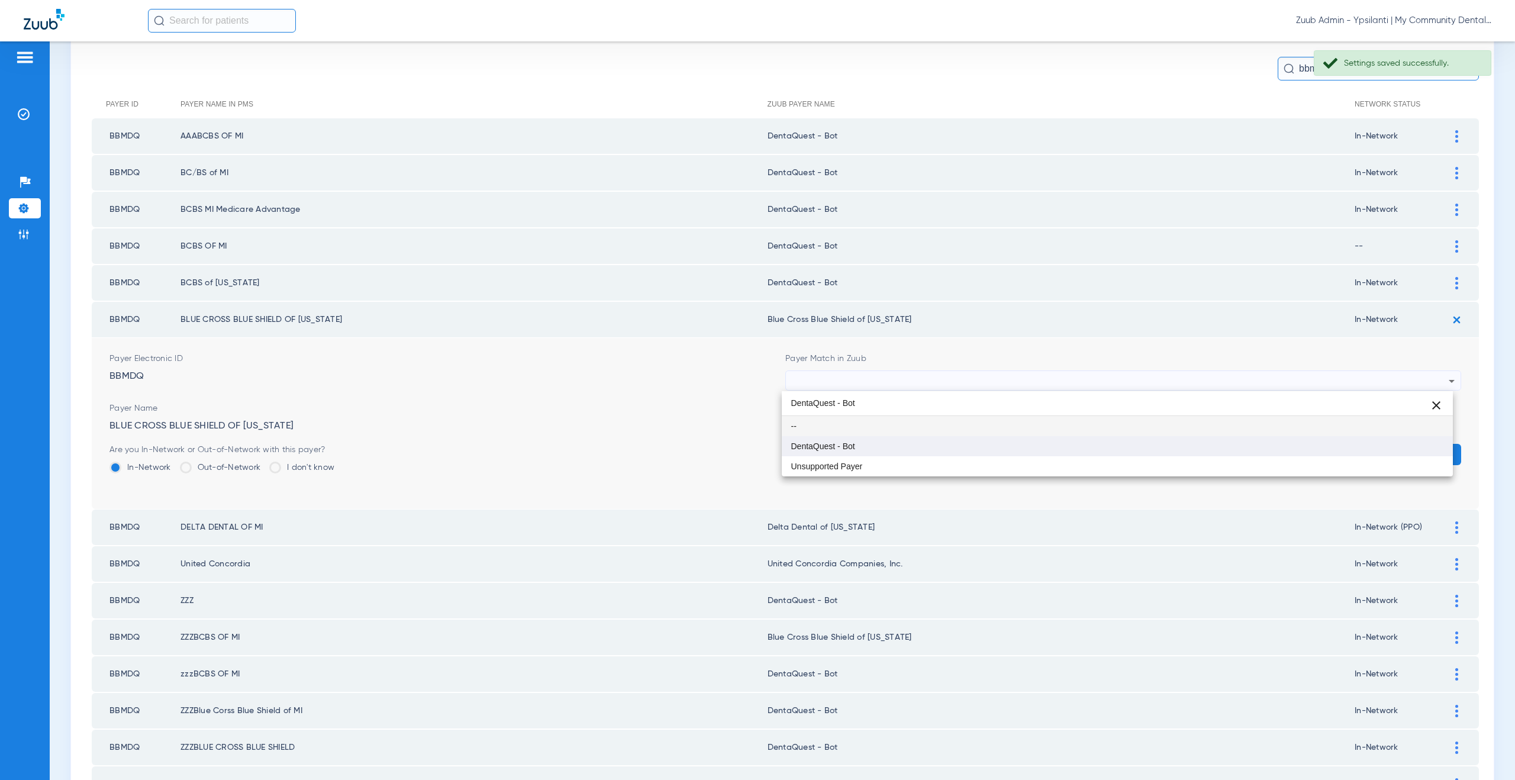
type input "DentaQuest - Bot"
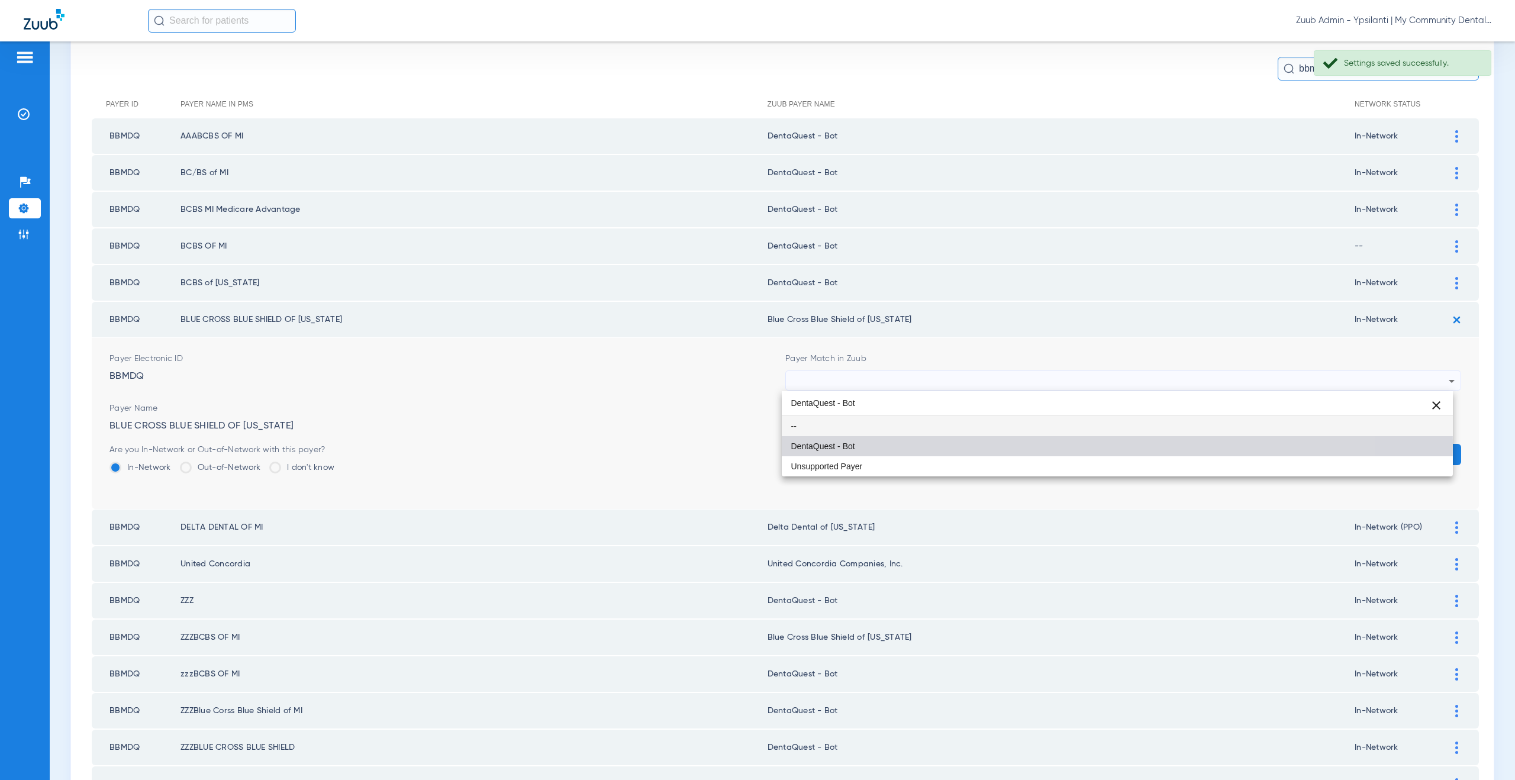
click at [887, 443] on mat-option "DentaQuest - Bot" at bounding box center [1117, 446] width 671 height 20
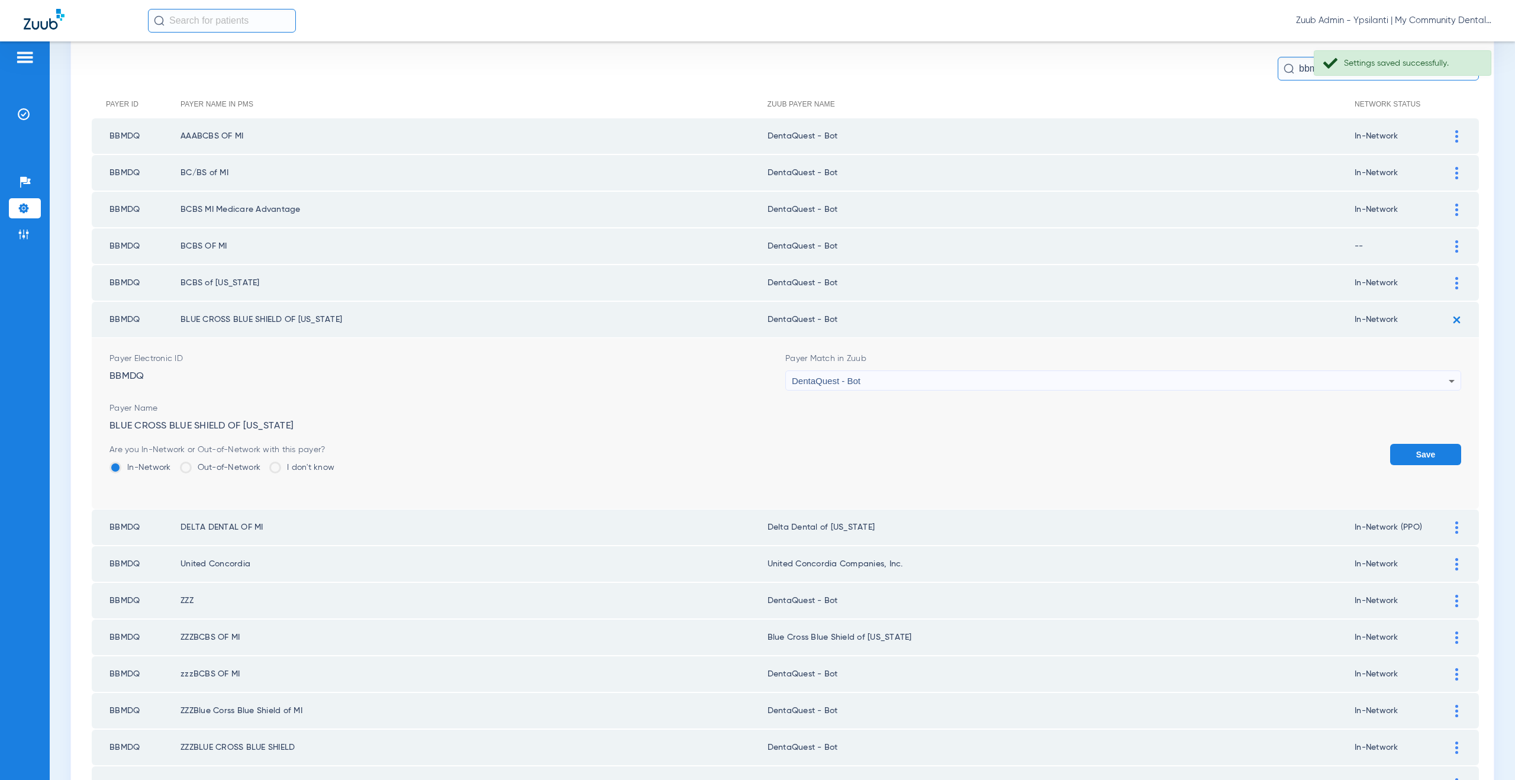
click at [1424, 450] on button "Save" at bounding box center [1425, 454] width 71 height 21
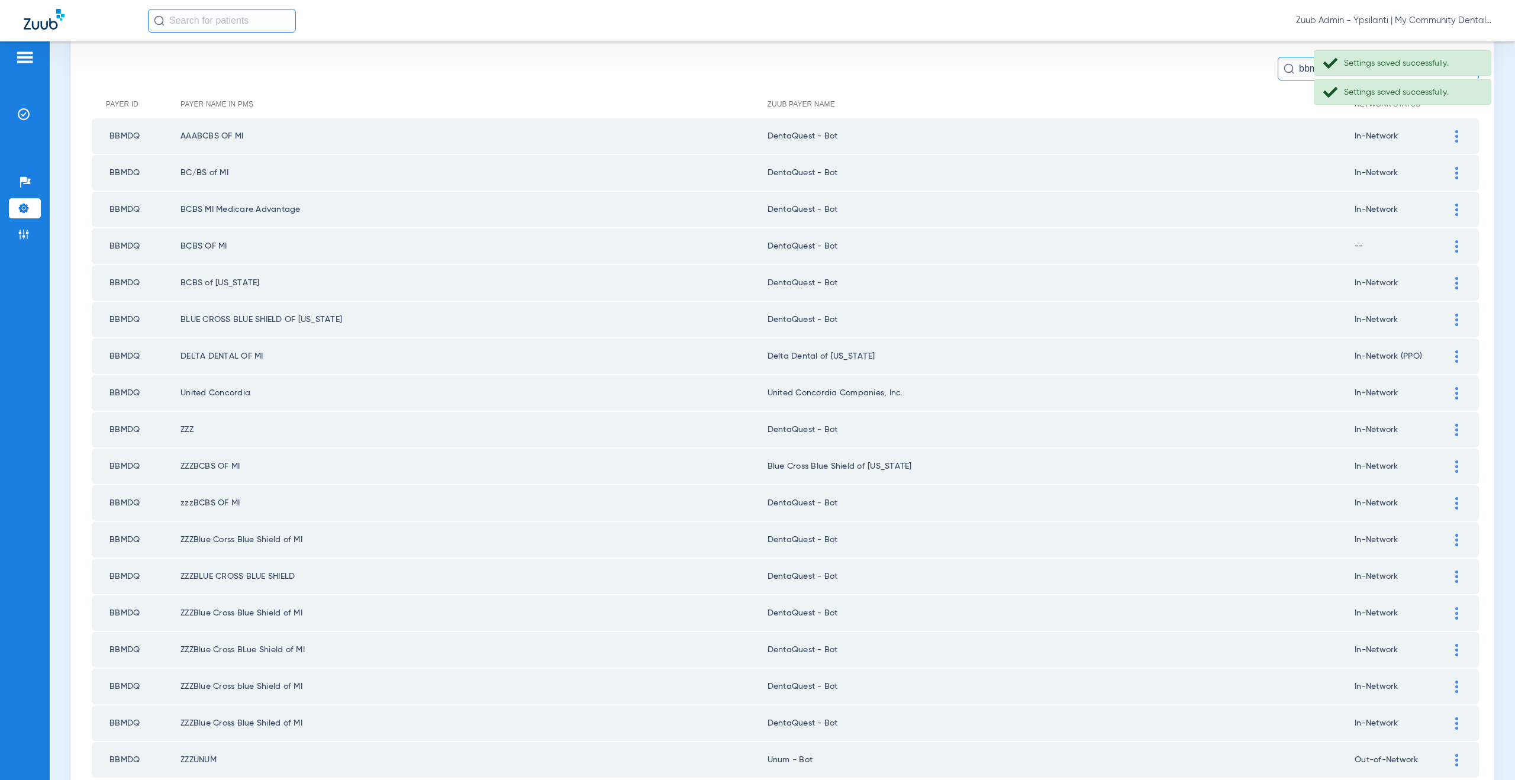
click at [1452, 353] on div at bounding box center [1456, 356] width 21 height 12
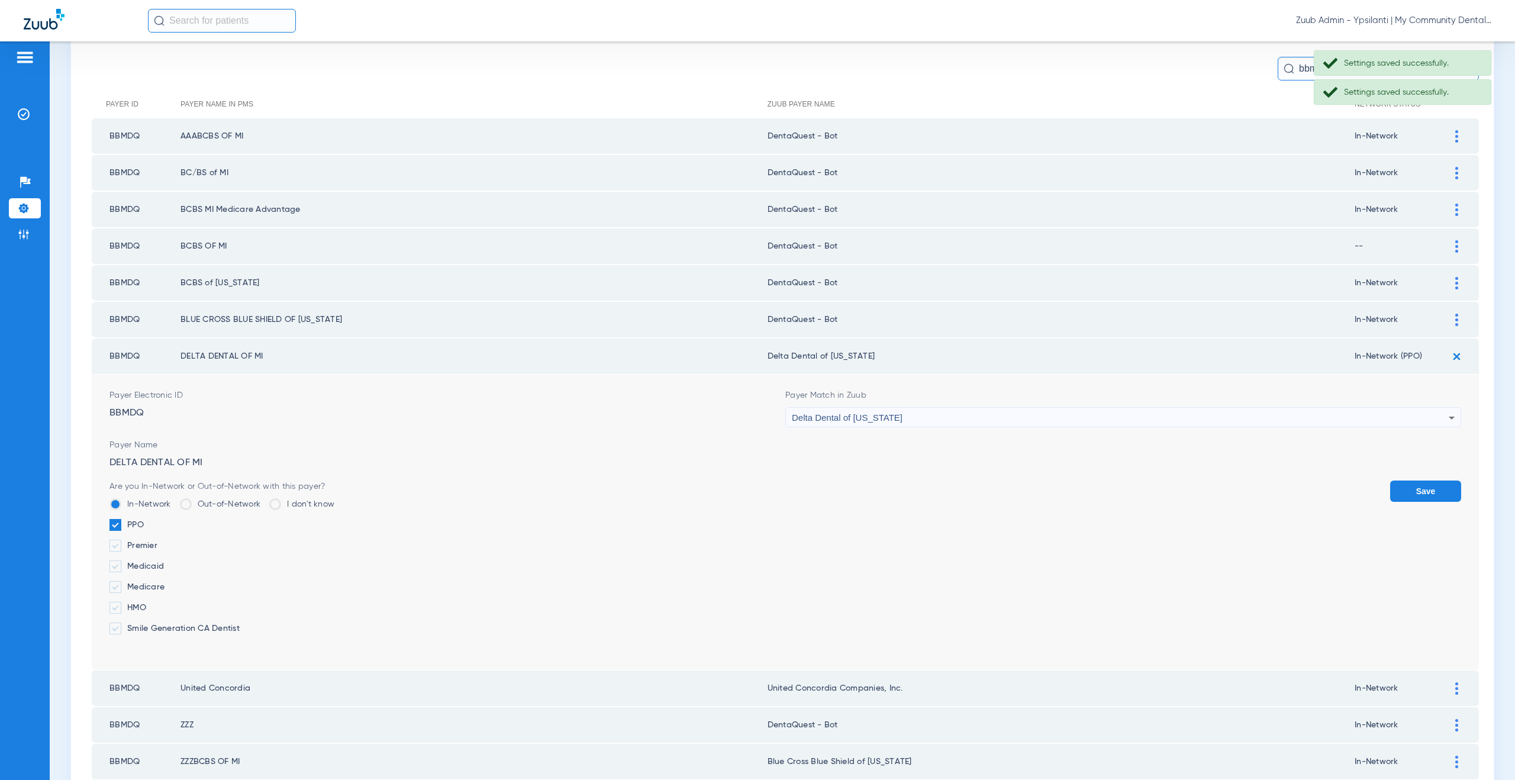
click at [858, 419] on span "Delta Dental of [US_STATE]" at bounding box center [847, 417] width 111 height 10
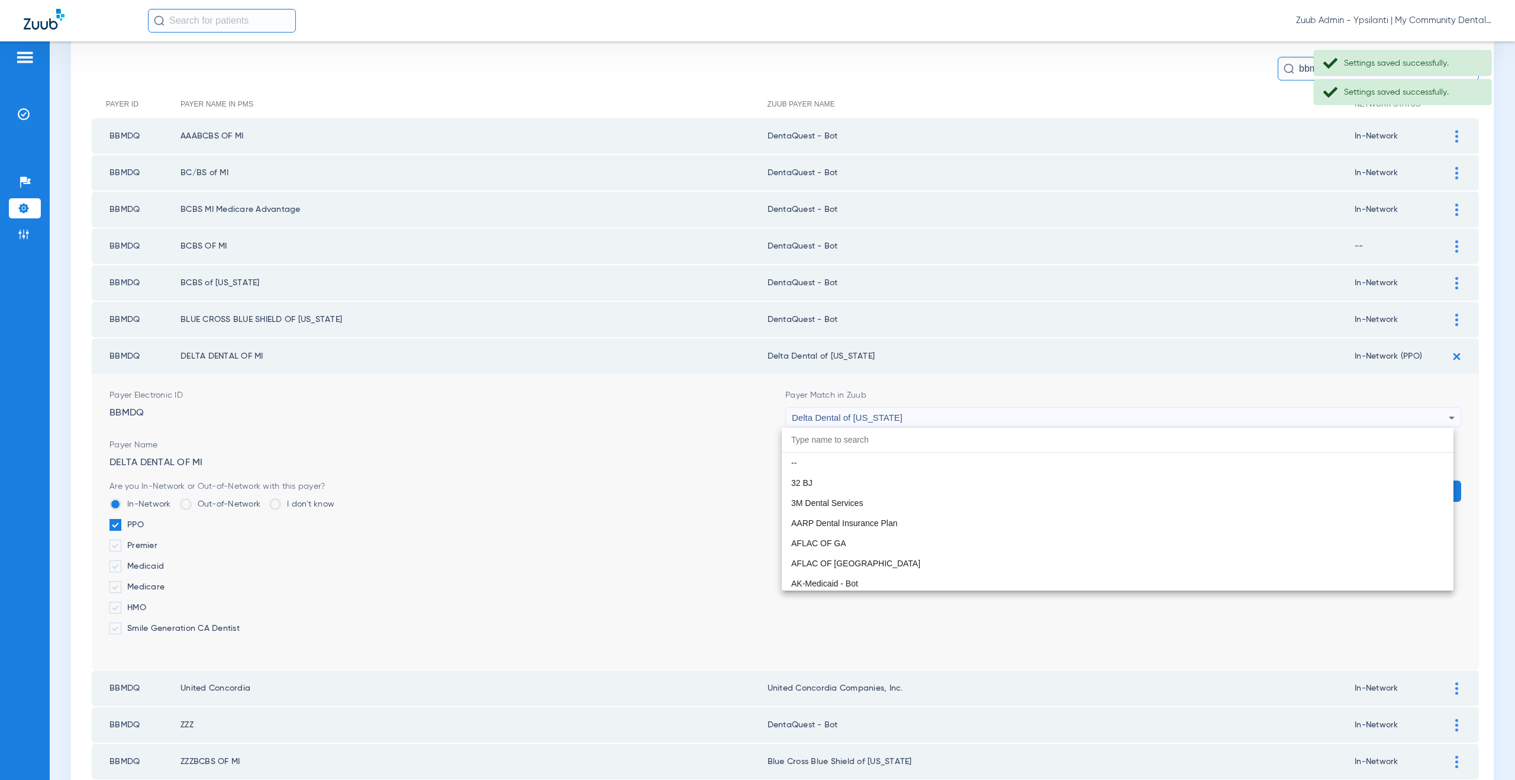
scroll to position [2879, 0]
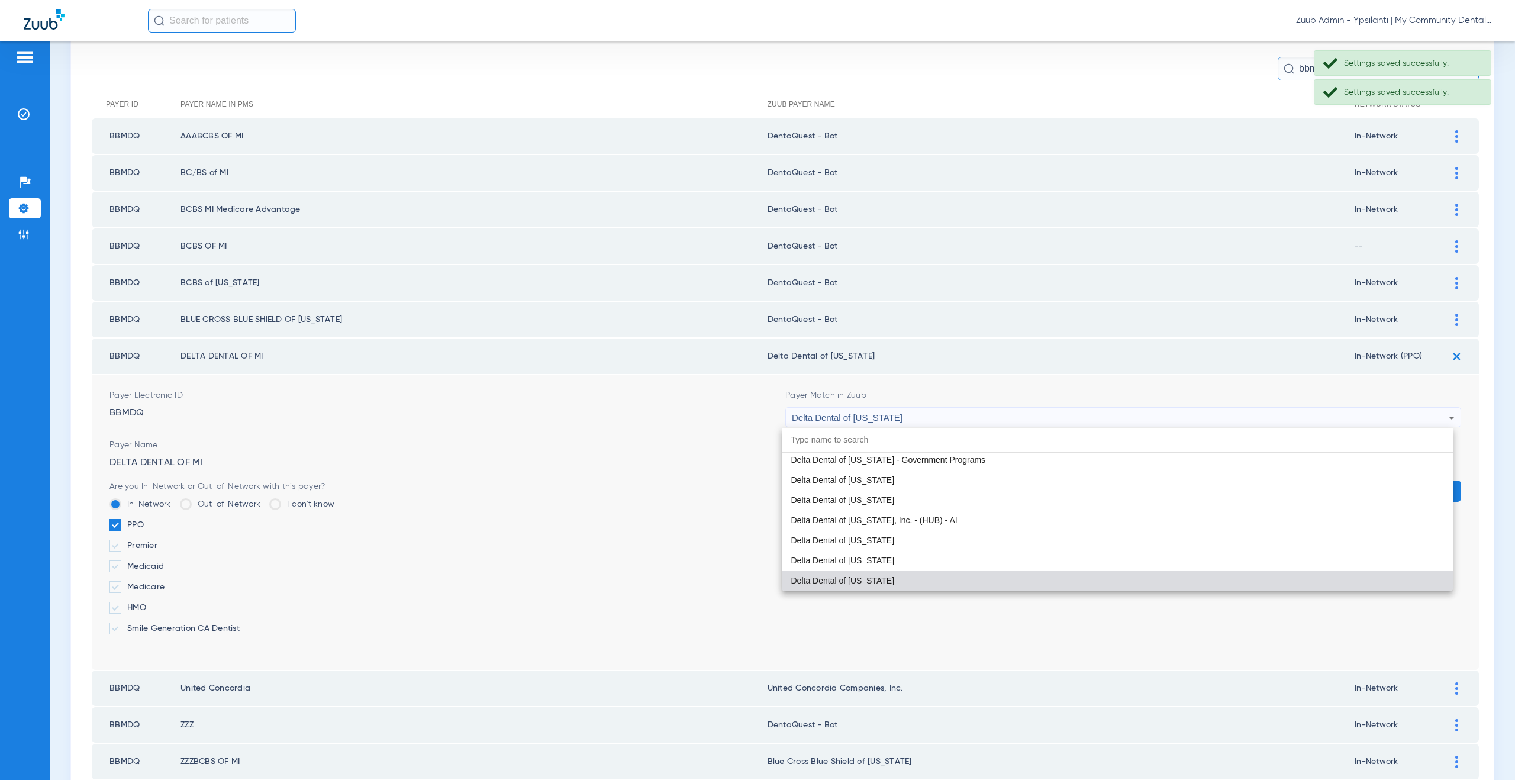
paste input "DentaQuest - Bot"
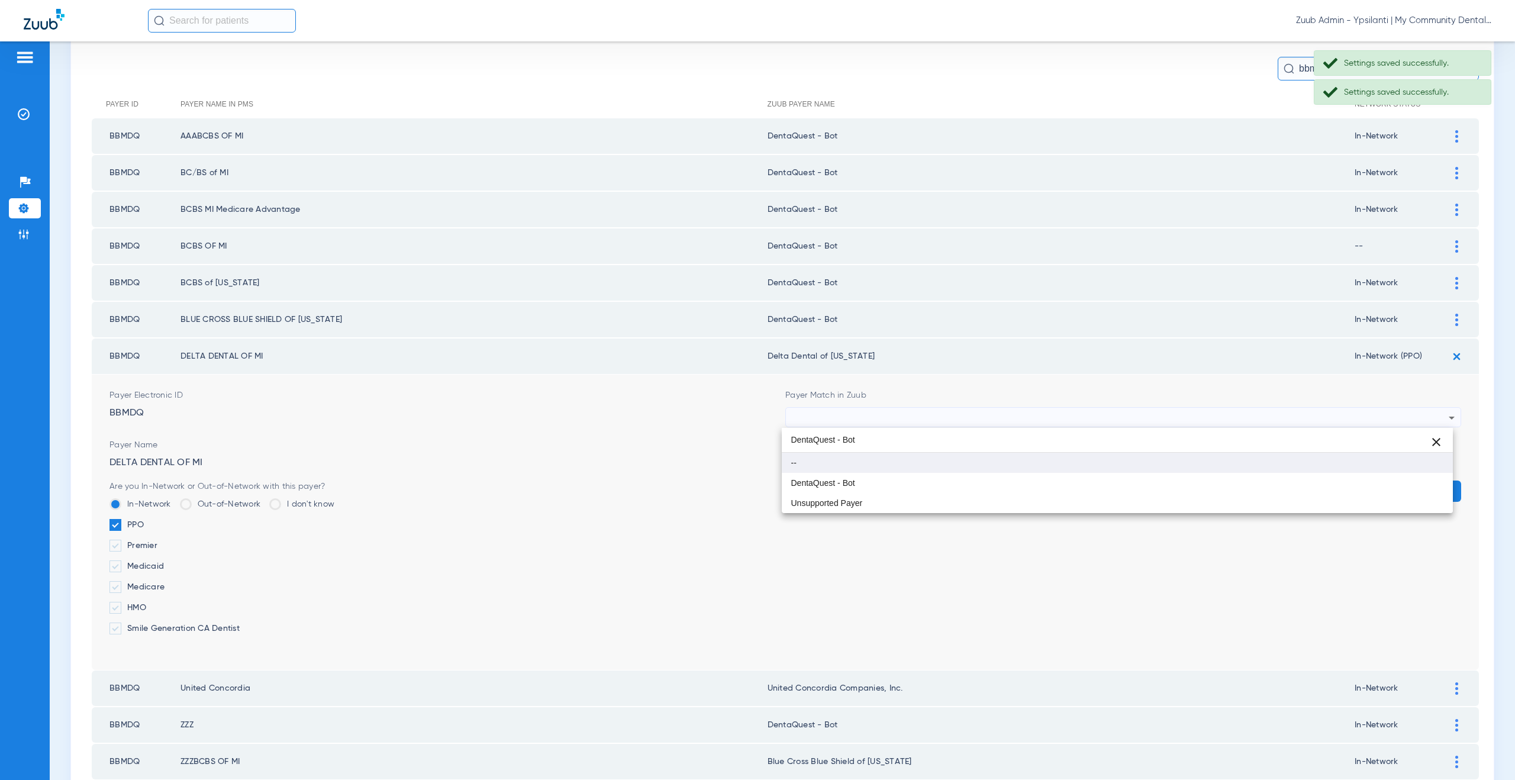
scroll to position [0, 0]
type input "DentaQuest - Bot"
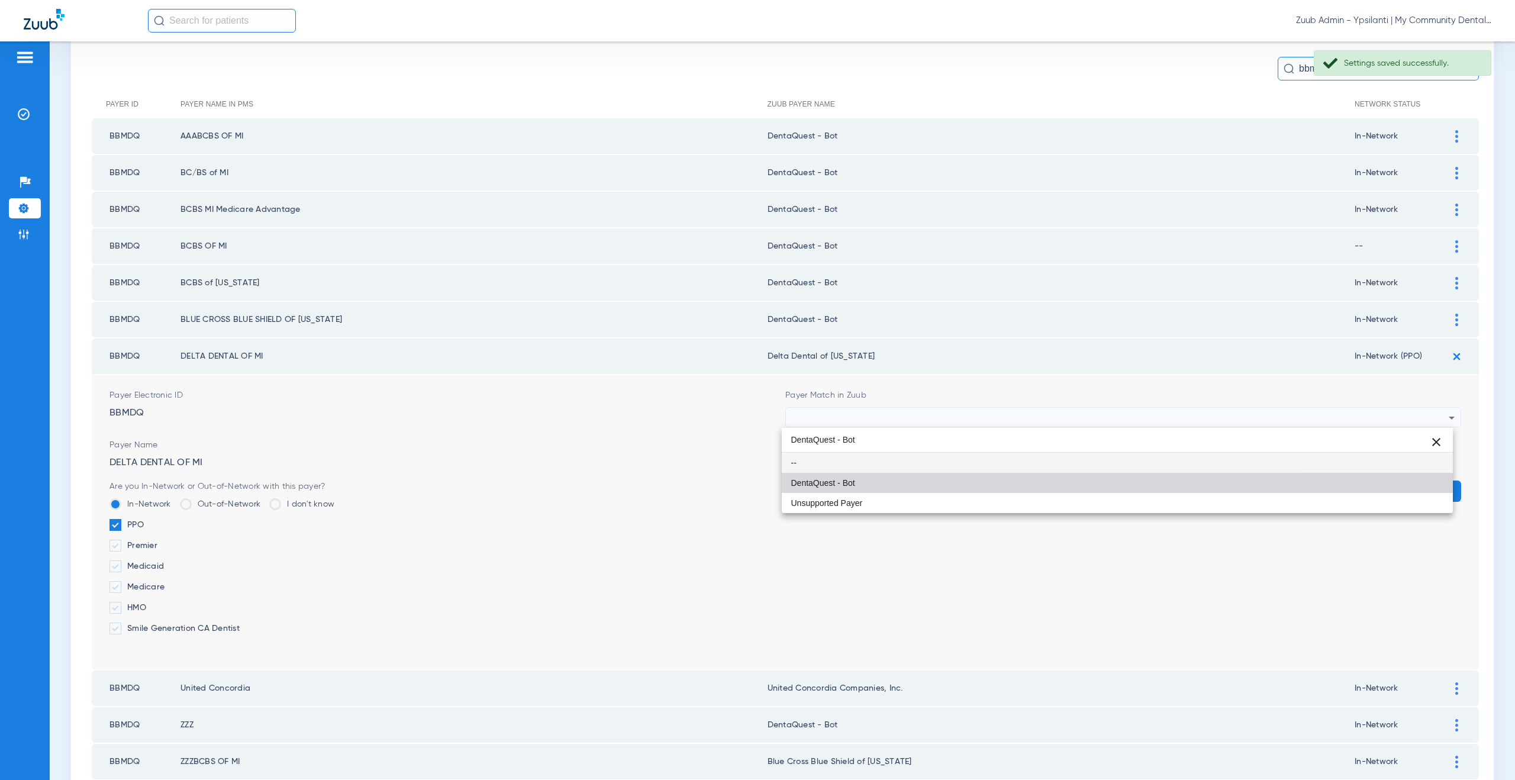
click at [849, 479] on span "DentaQuest - Bot" at bounding box center [823, 483] width 64 height 8
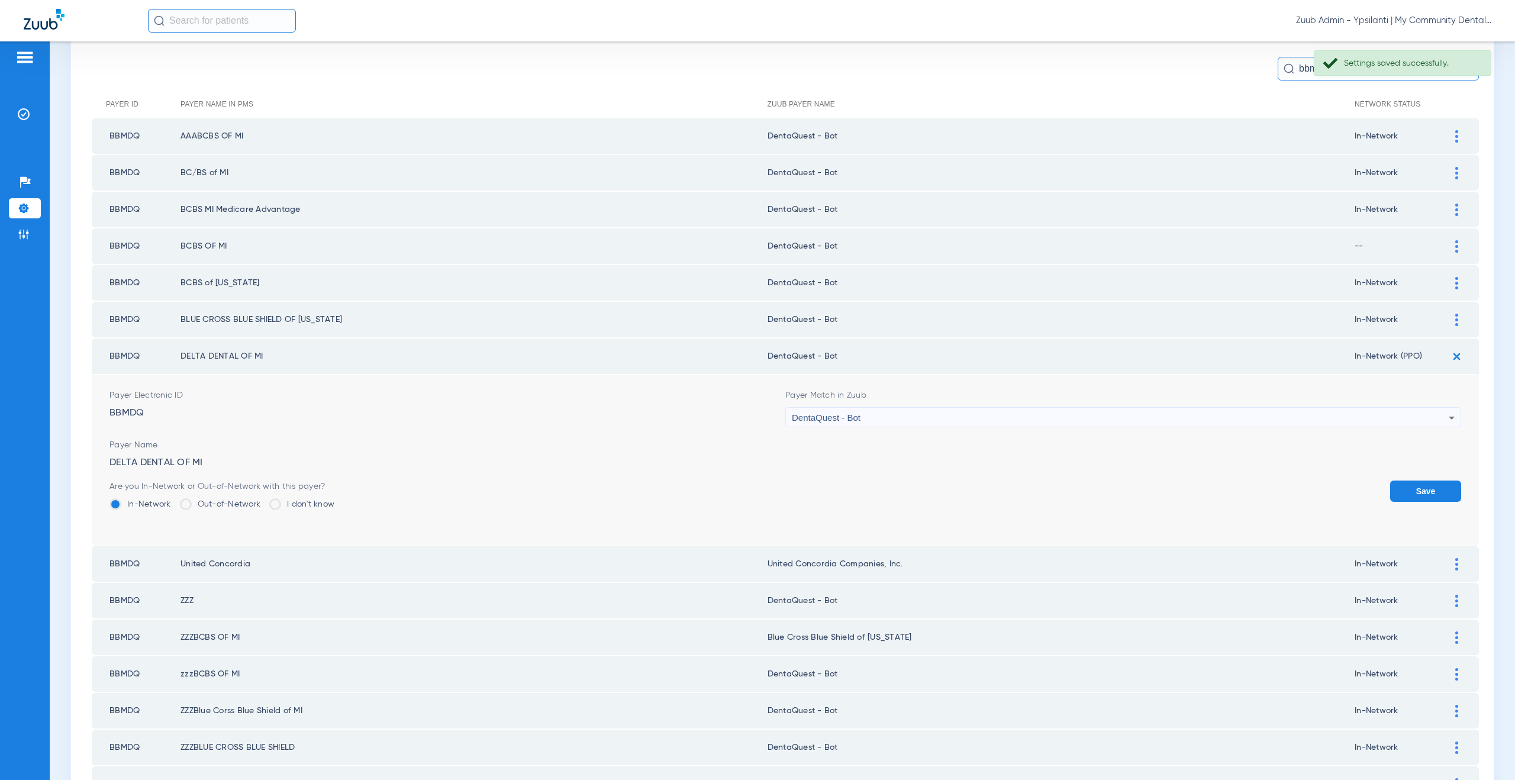
click at [1428, 492] on button "Save" at bounding box center [1425, 490] width 71 height 21
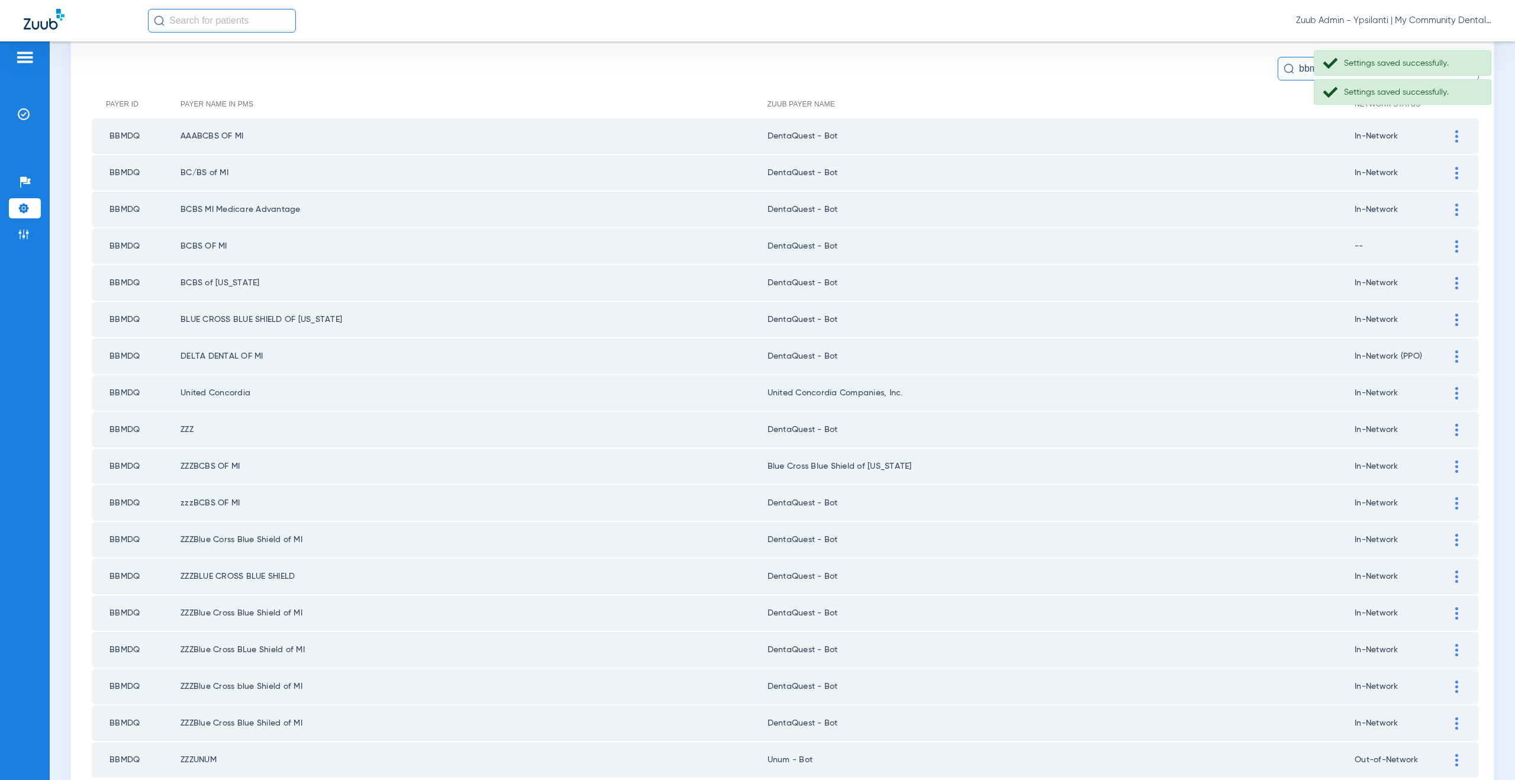
click at [1455, 397] on img at bounding box center [1456, 393] width 3 height 12
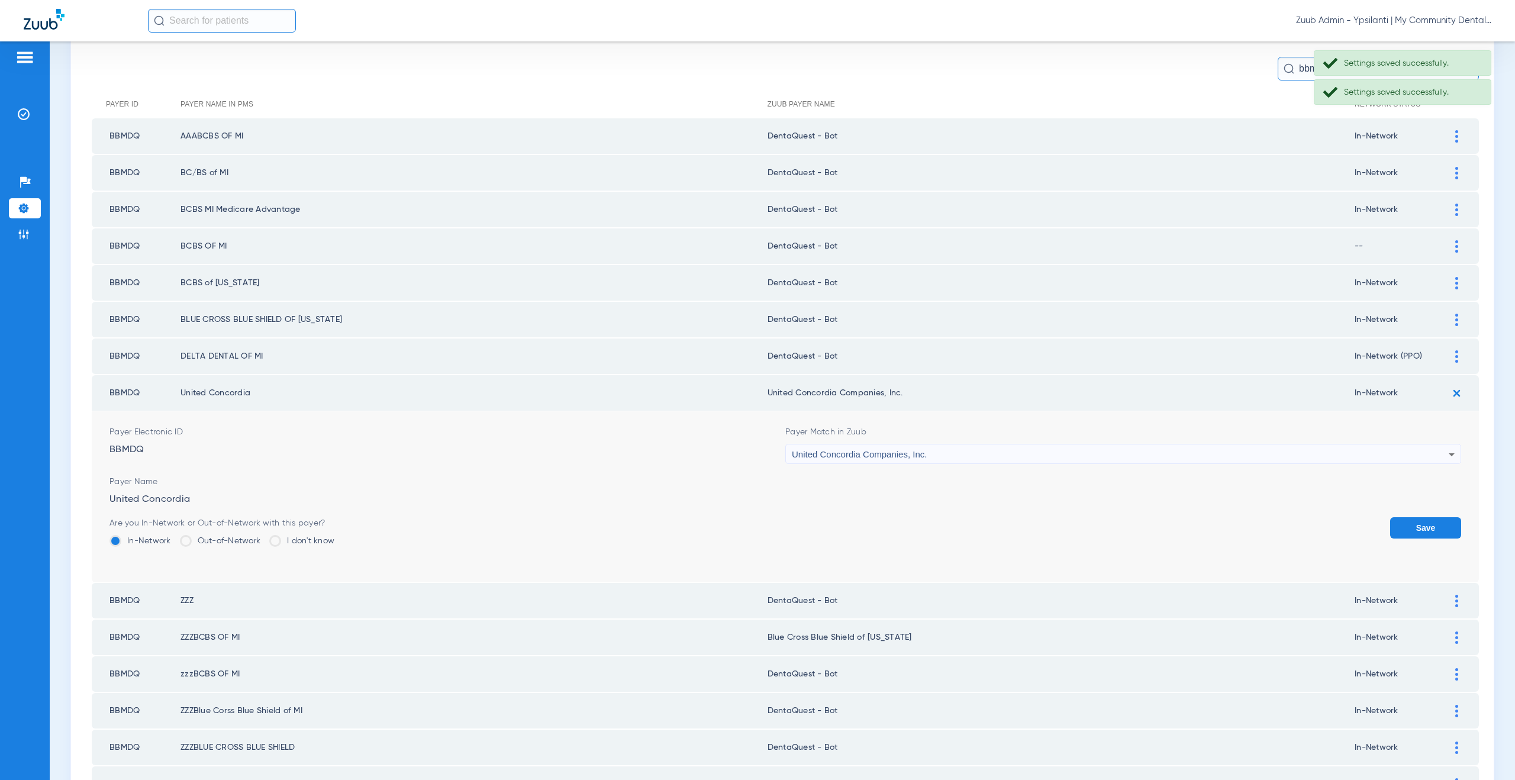
click at [864, 449] on span "United Concordia Companies, Inc." at bounding box center [859, 454] width 135 height 10
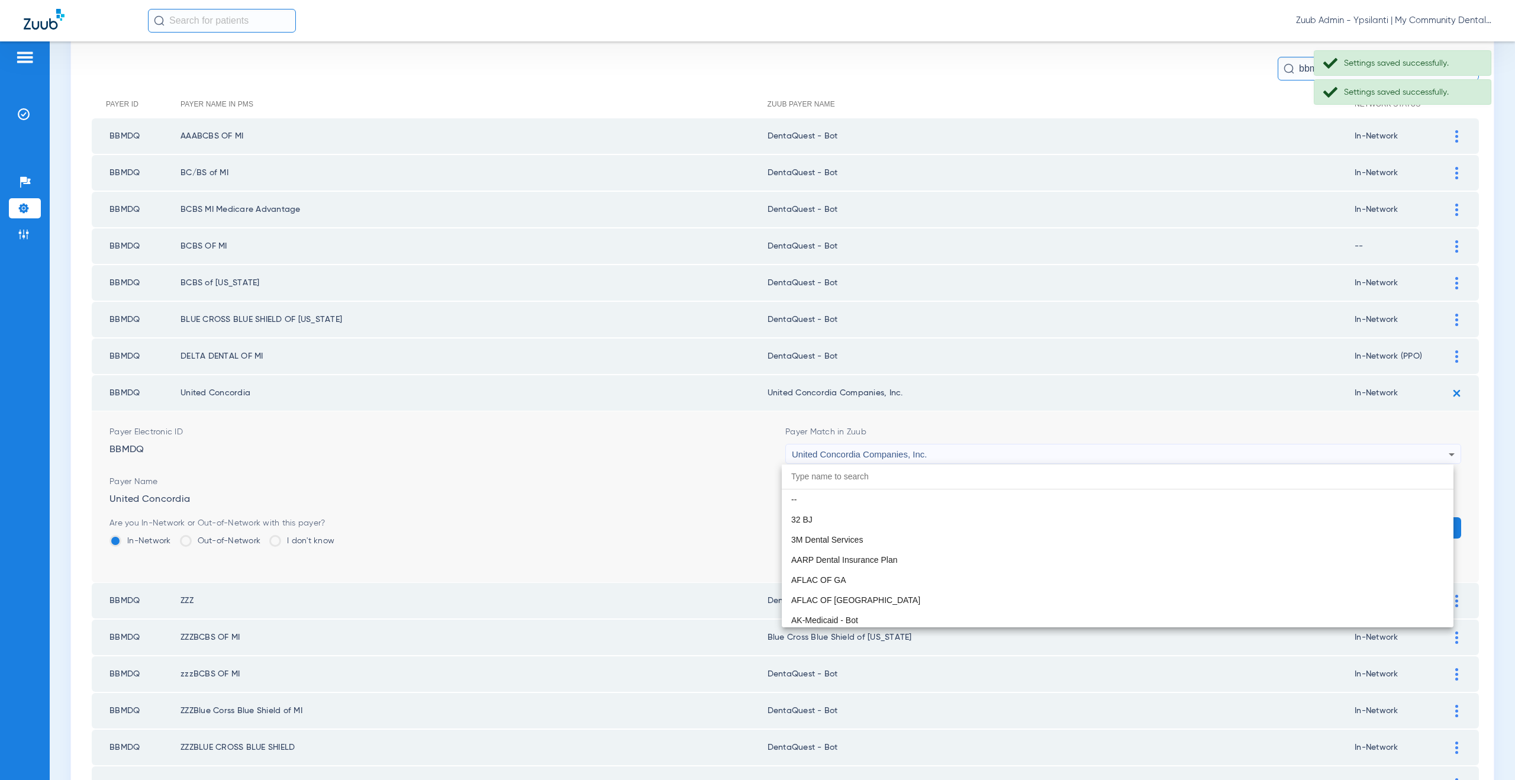
scroll to position [7566, 0]
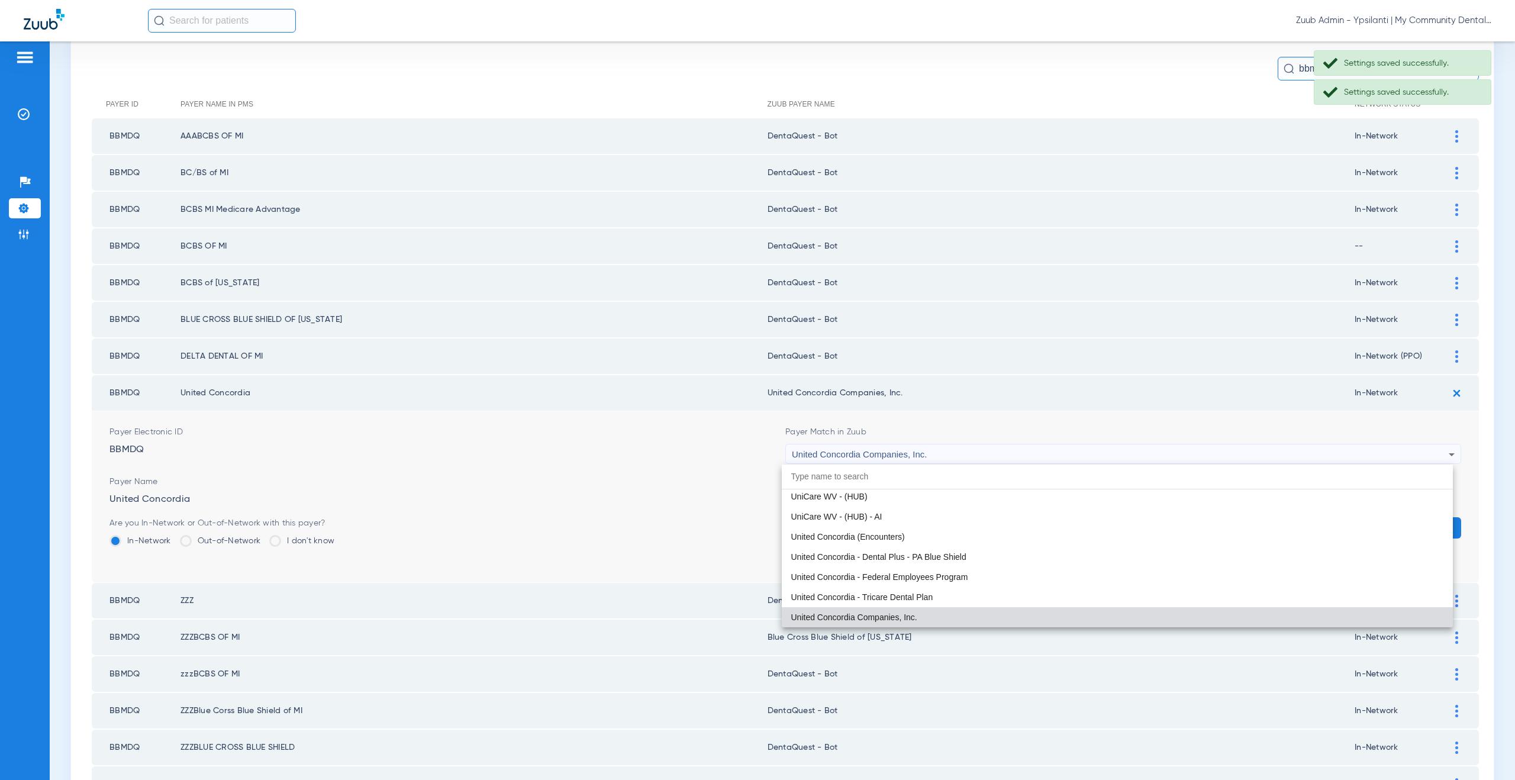
paste input "DentaQuest - Bot"
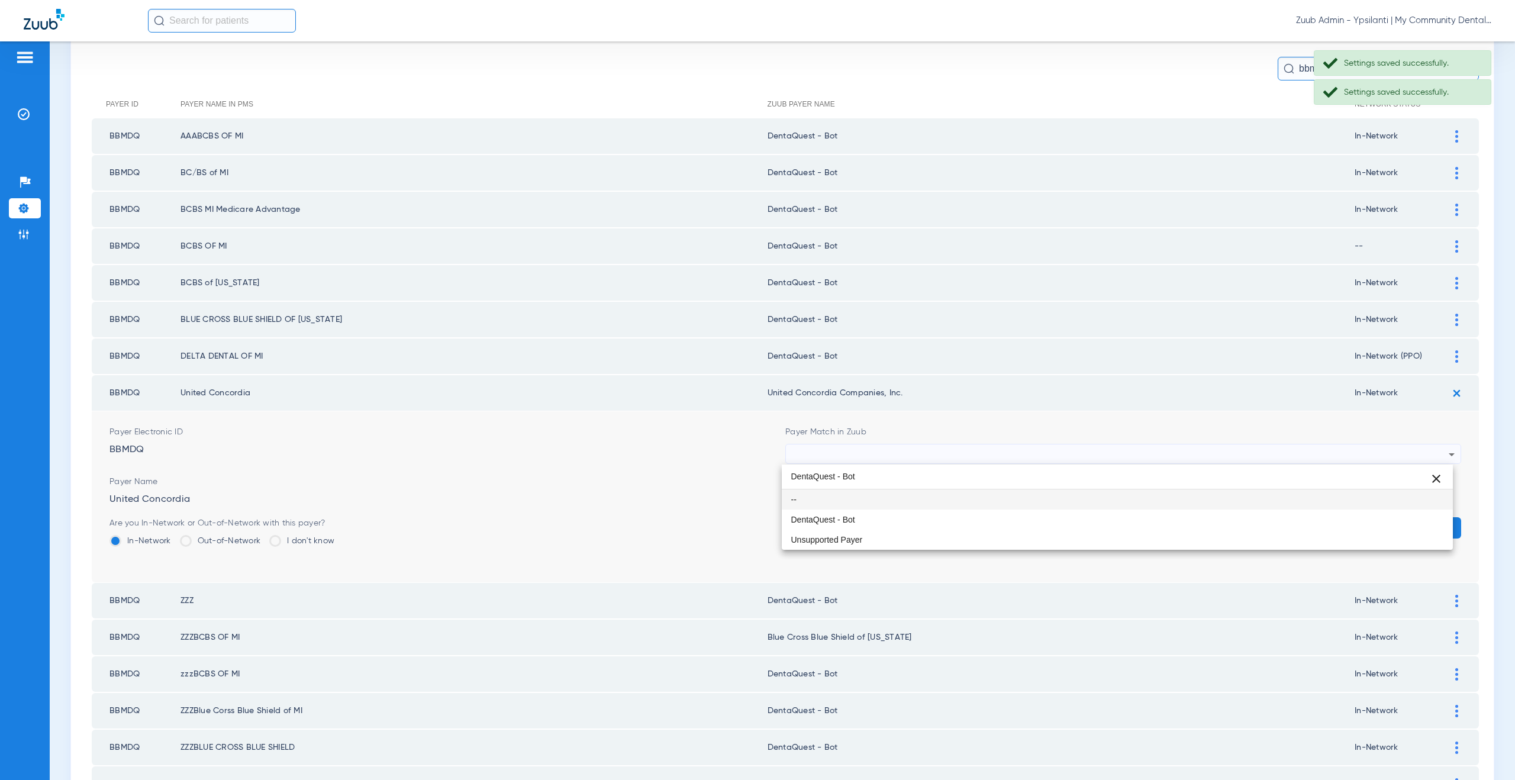
scroll to position [0, 0]
type input "DentaQuest - Bot"
click at [847, 515] on span "DentaQuest - Bot" at bounding box center [823, 519] width 64 height 8
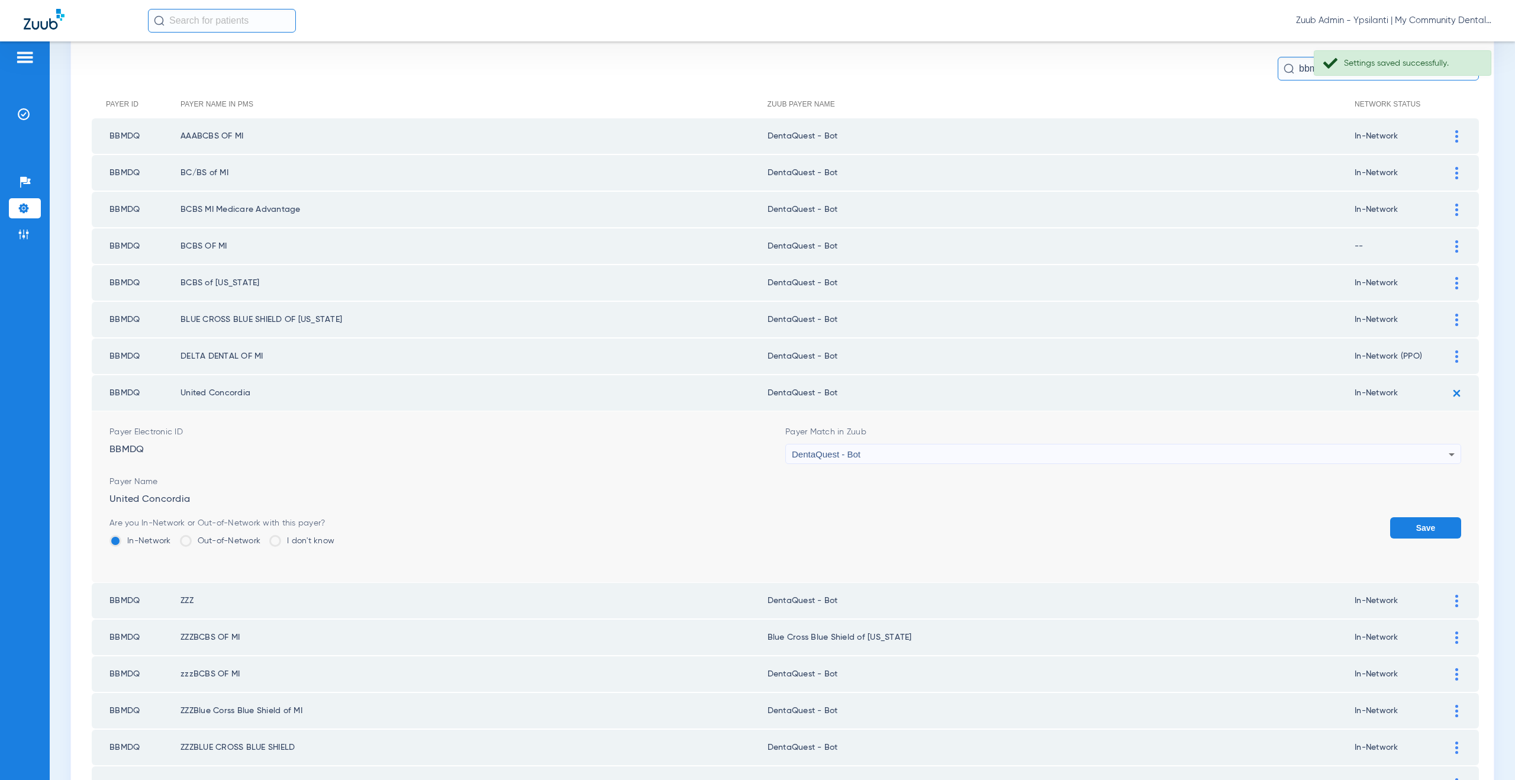
click at [1406, 532] on button "Save" at bounding box center [1425, 527] width 71 height 21
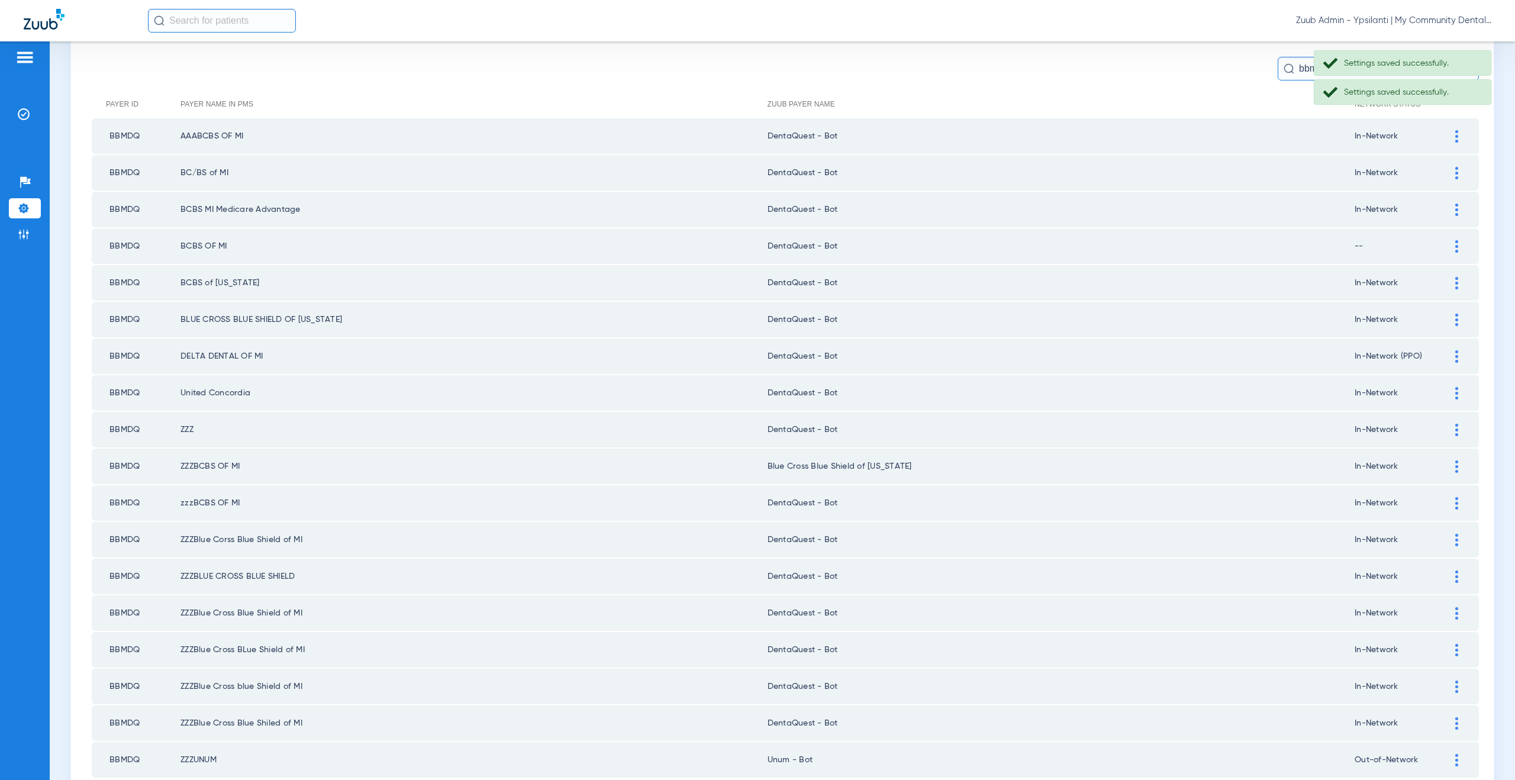
click at [1446, 426] on div at bounding box center [1456, 430] width 21 height 12
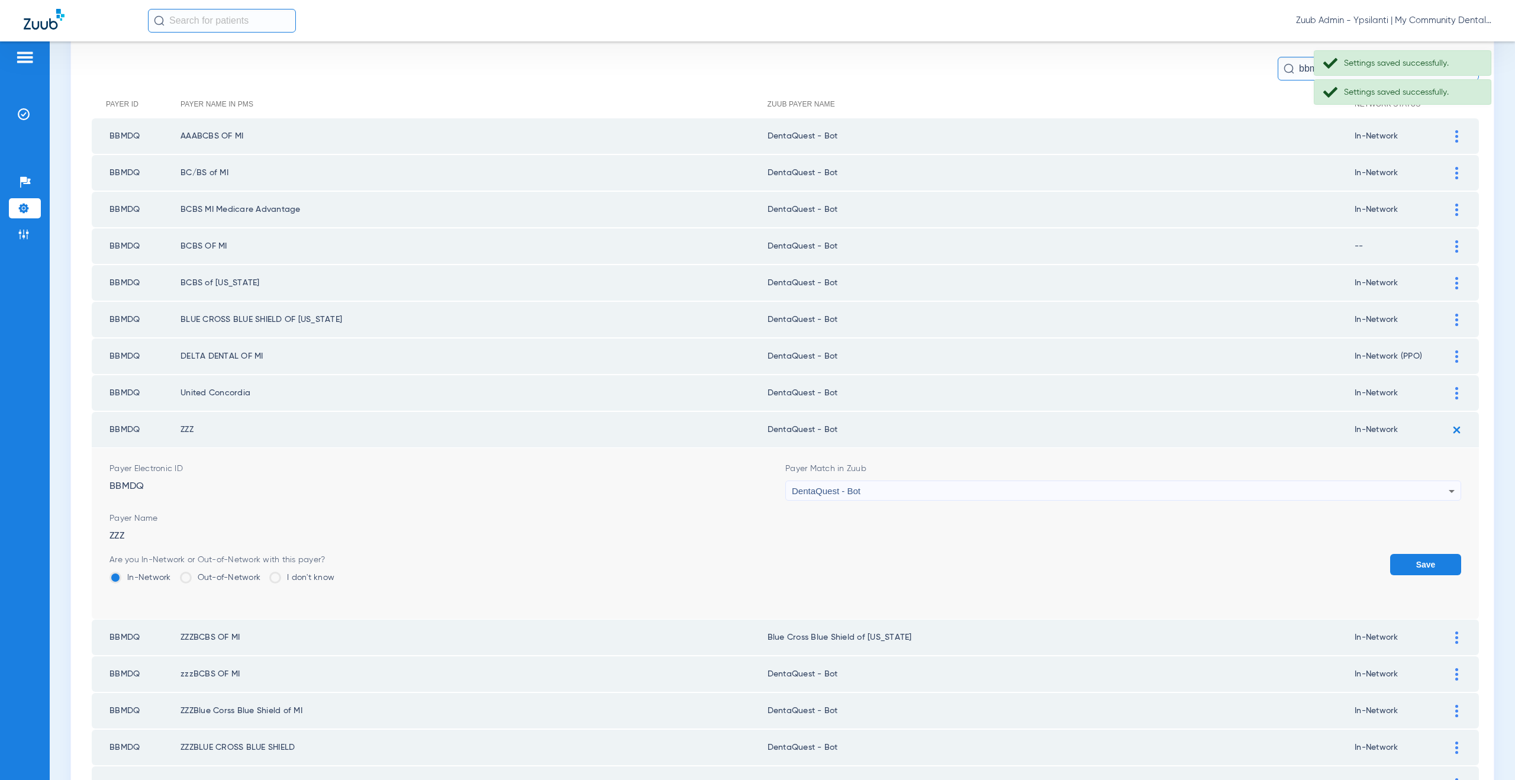
click at [1009, 521] on span "Payer Name" at bounding box center [784, 518] width 1351 height 12
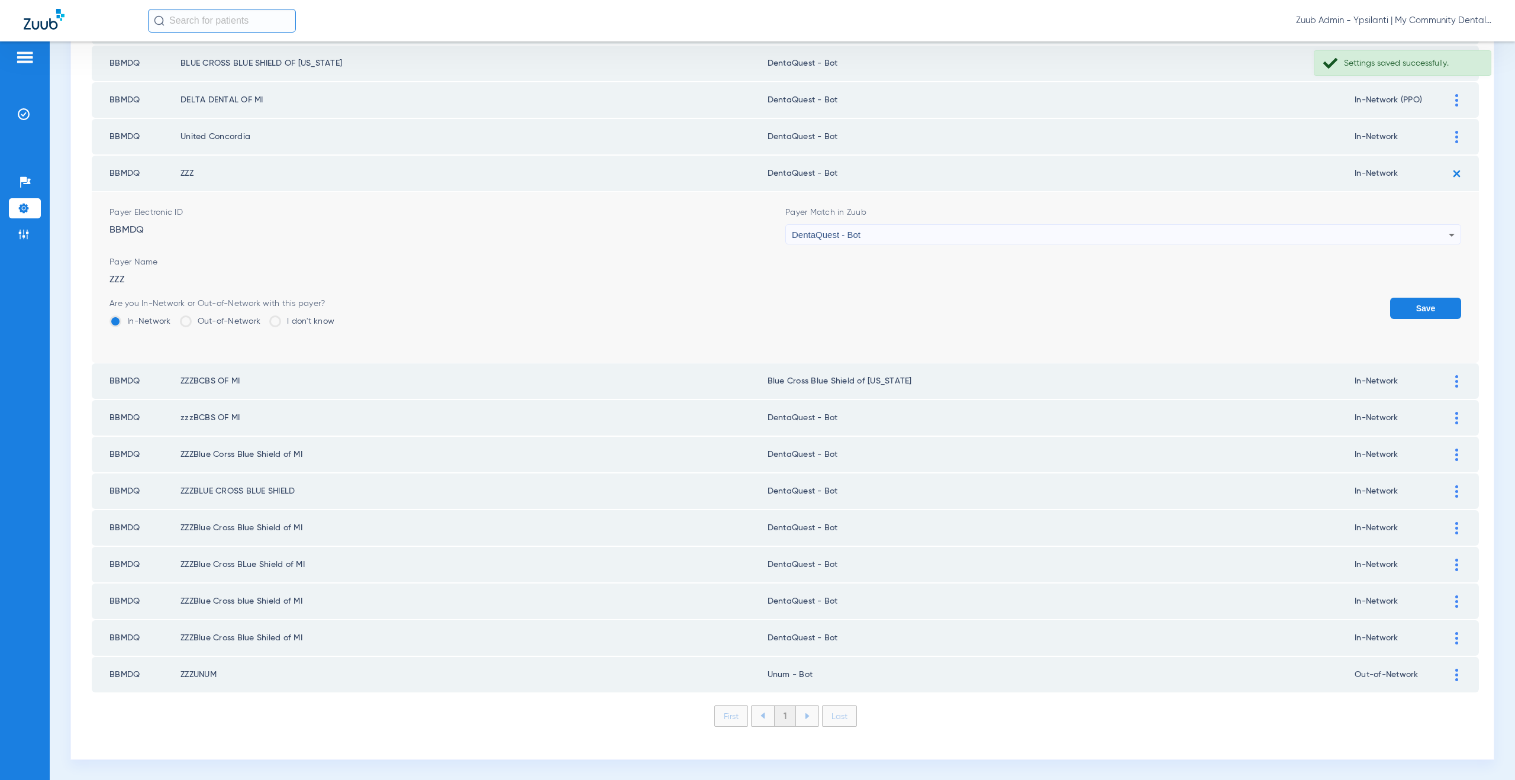
scroll to position [356, 0]
click at [1454, 380] on div at bounding box center [1456, 380] width 21 height 12
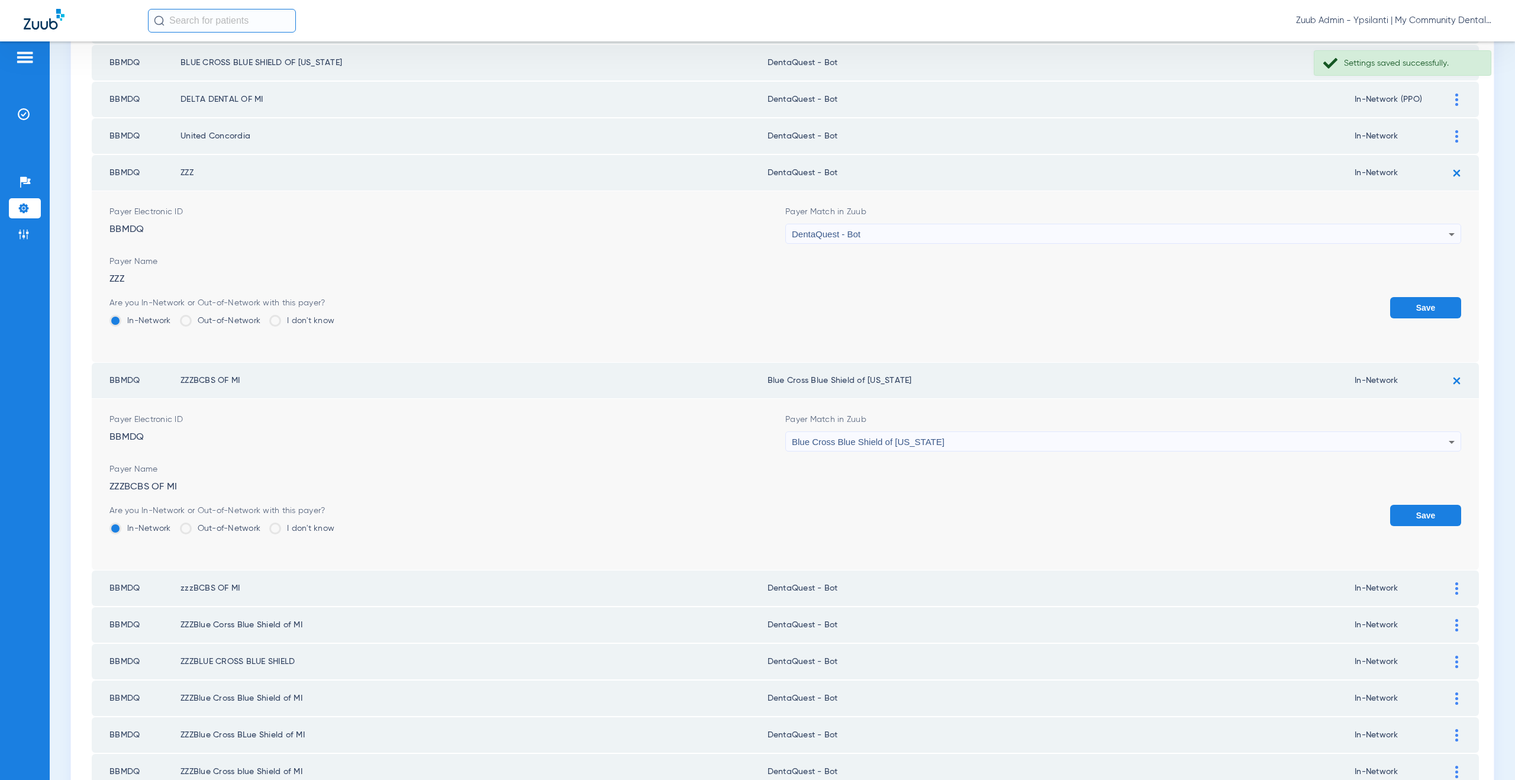
click at [857, 444] on span "Blue Cross Blue Shield of [US_STATE]" at bounding box center [868, 442] width 153 height 10
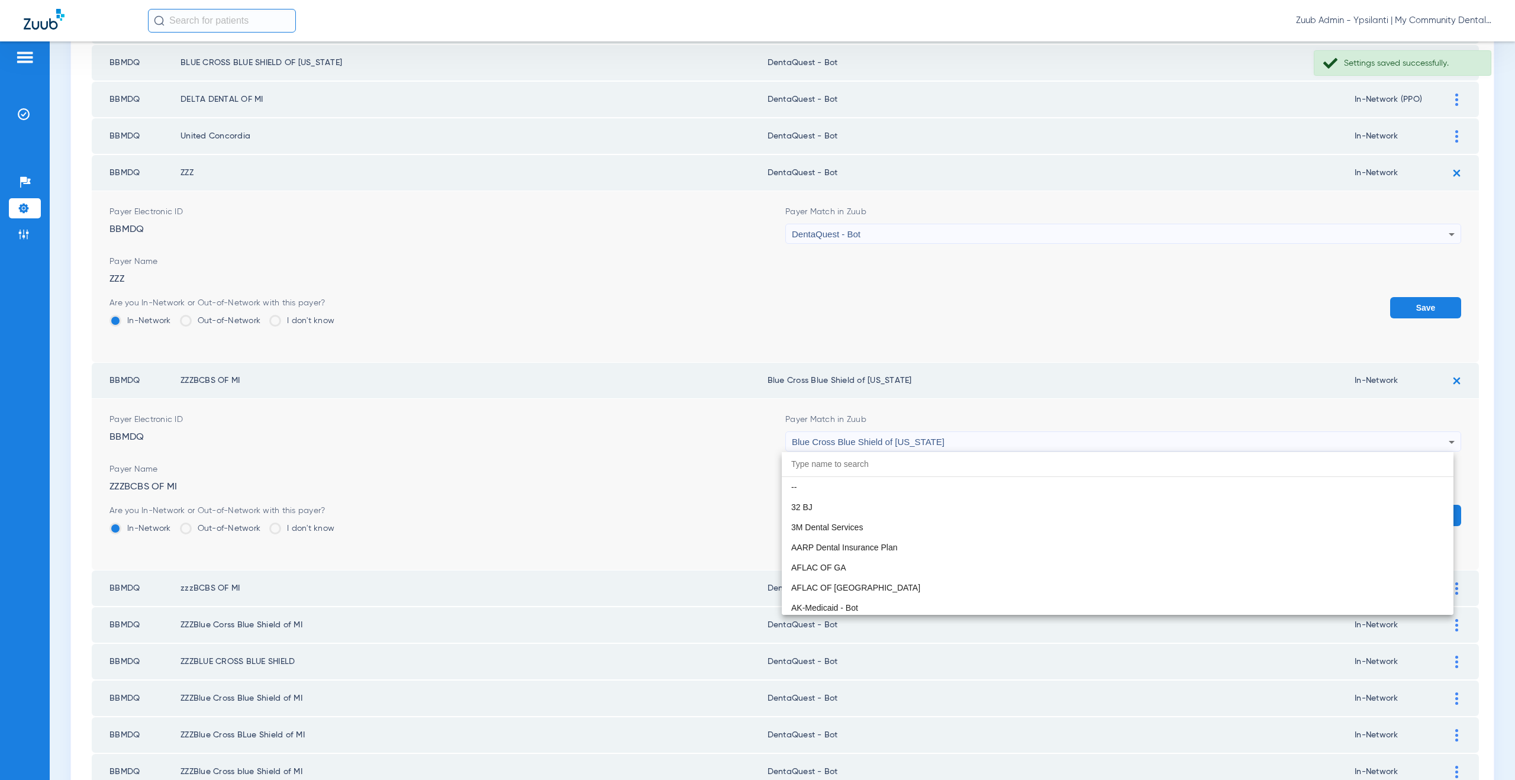
scroll to position [1190, 0]
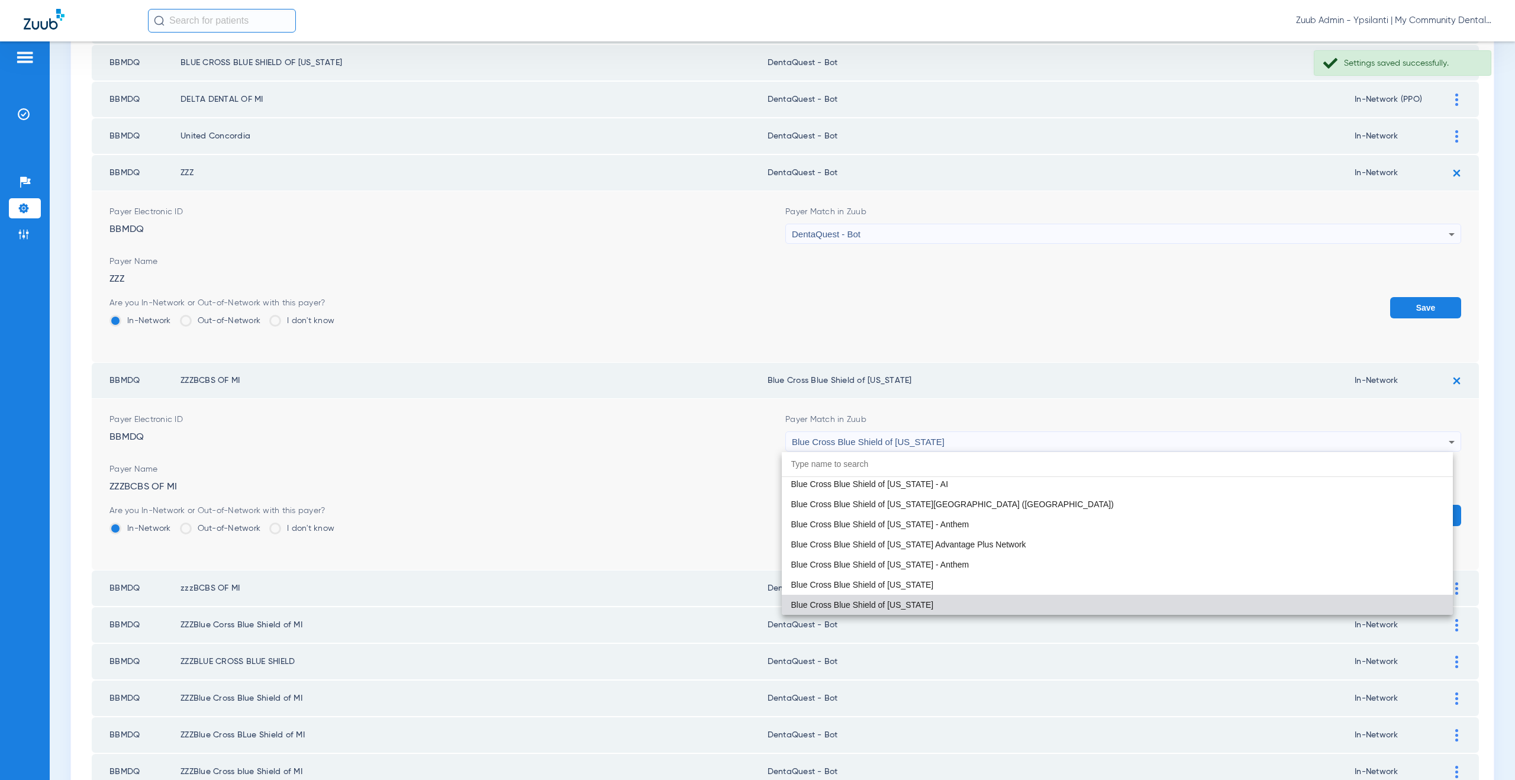
paste input "DentaQuest - Bot"
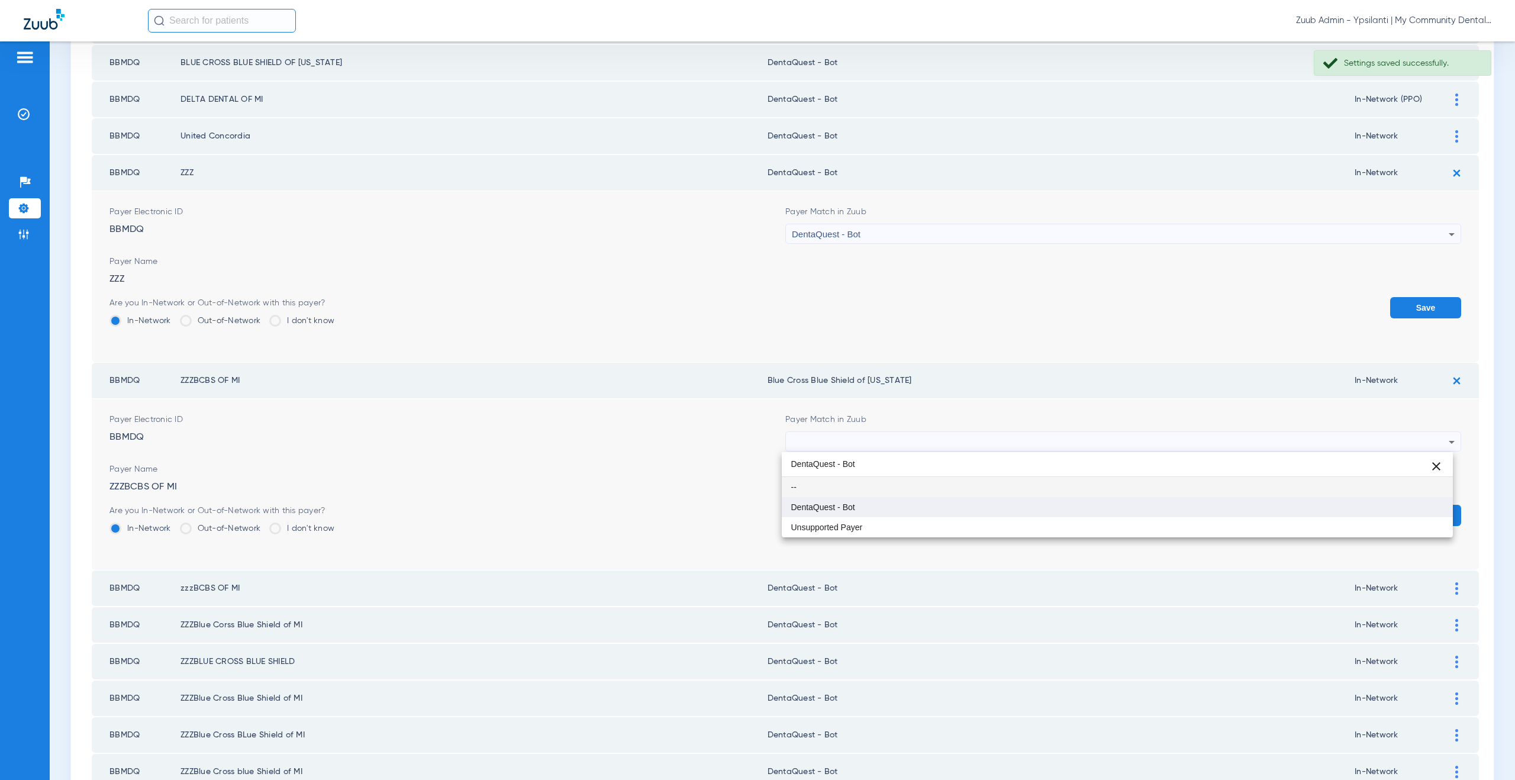
type input "DentaQuest - Bot"
drag, startPoint x: 859, startPoint y: 505, endPoint x: 893, endPoint y: 502, distance: 33.9
click at [859, 505] on mat-option "DentaQuest - Bot" at bounding box center [1117, 507] width 671 height 20
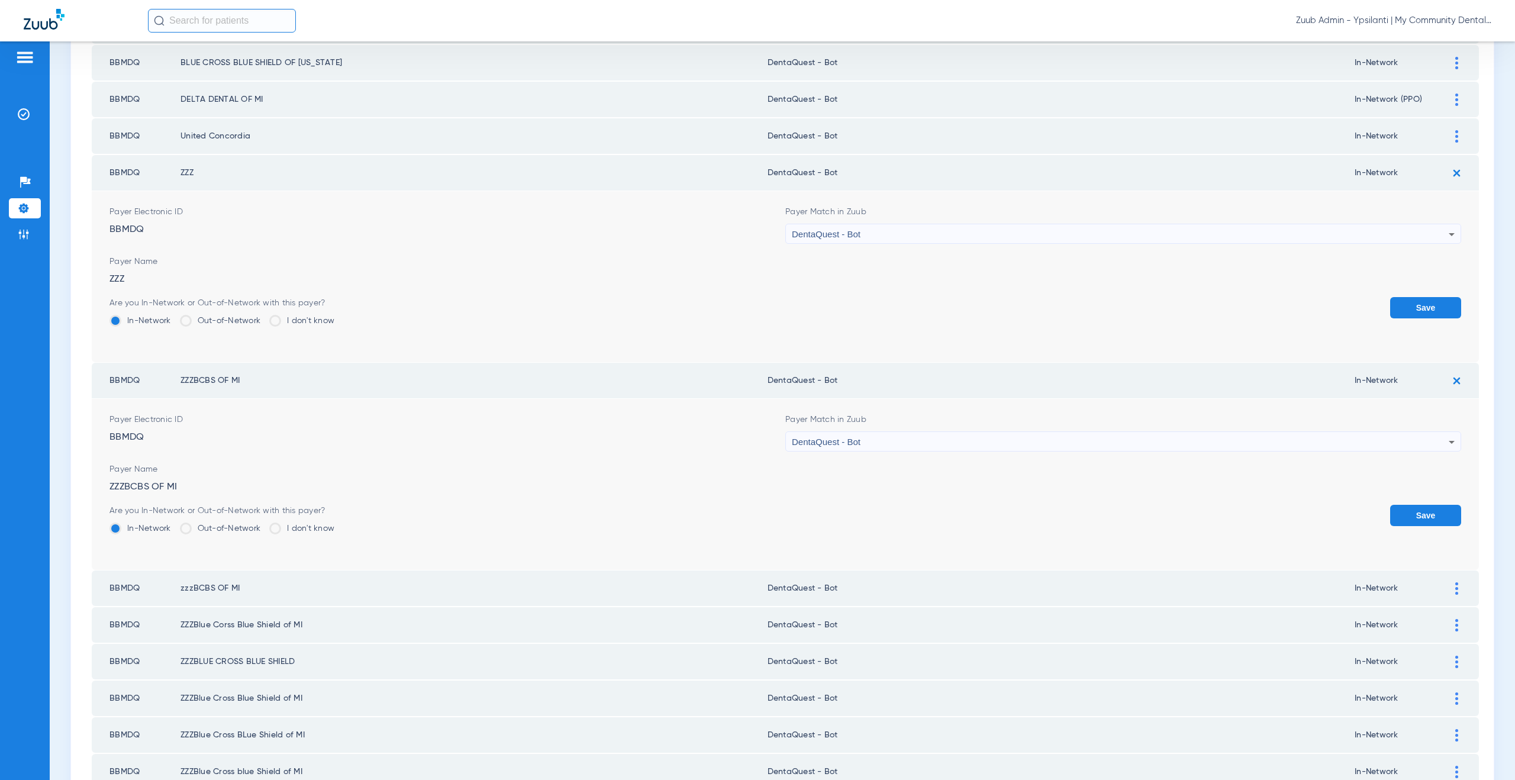
click at [1413, 511] on button "Save" at bounding box center [1425, 515] width 71 height 21
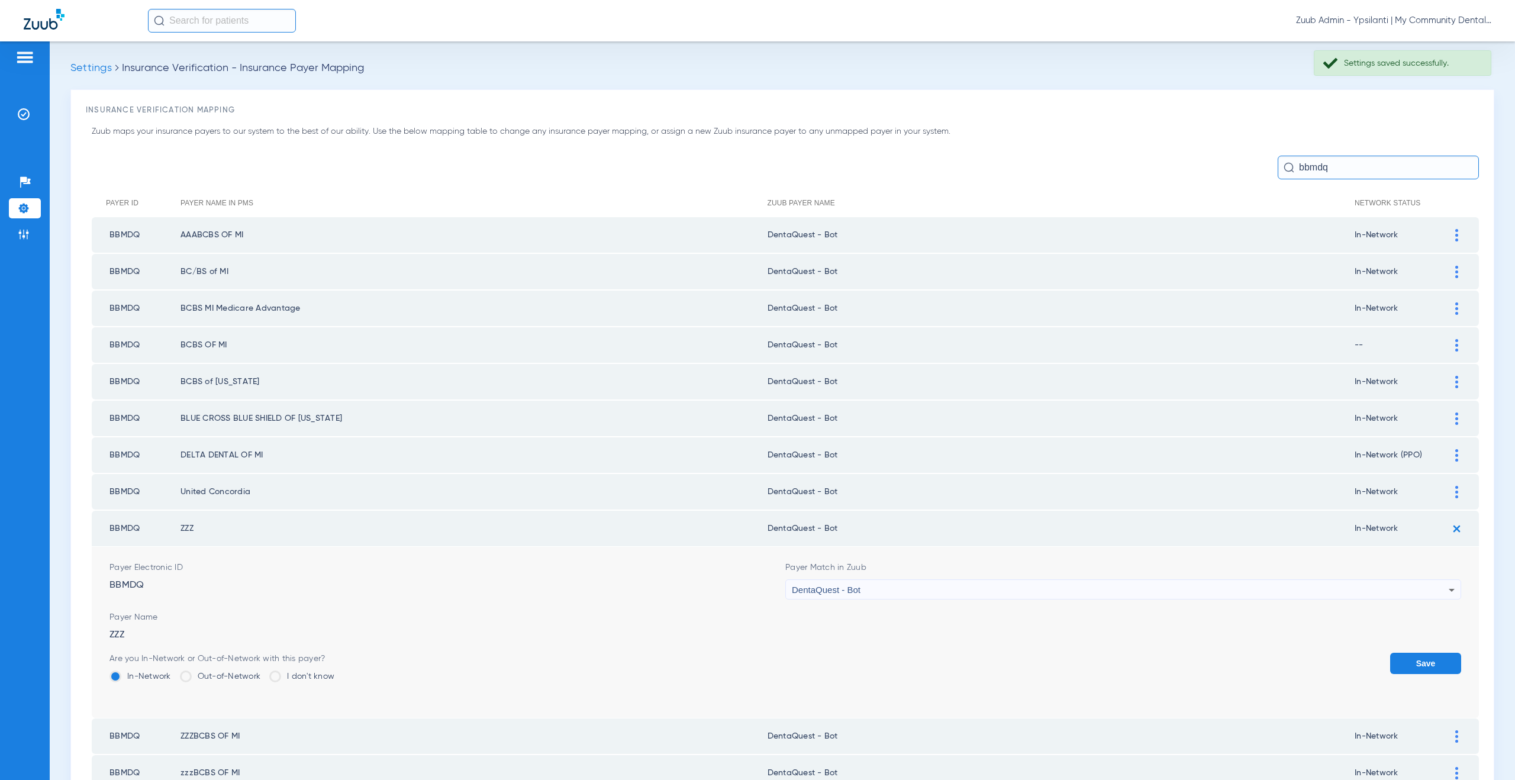
drag, startPoint x: 1318, startPoint y: 169, endPoint x: 1277, endPoint y: 169, distance: 40.2
click at [1277, 169] on div "bbmdq" at bounding box center [1377, 168] width 201 height 24
type input "b"
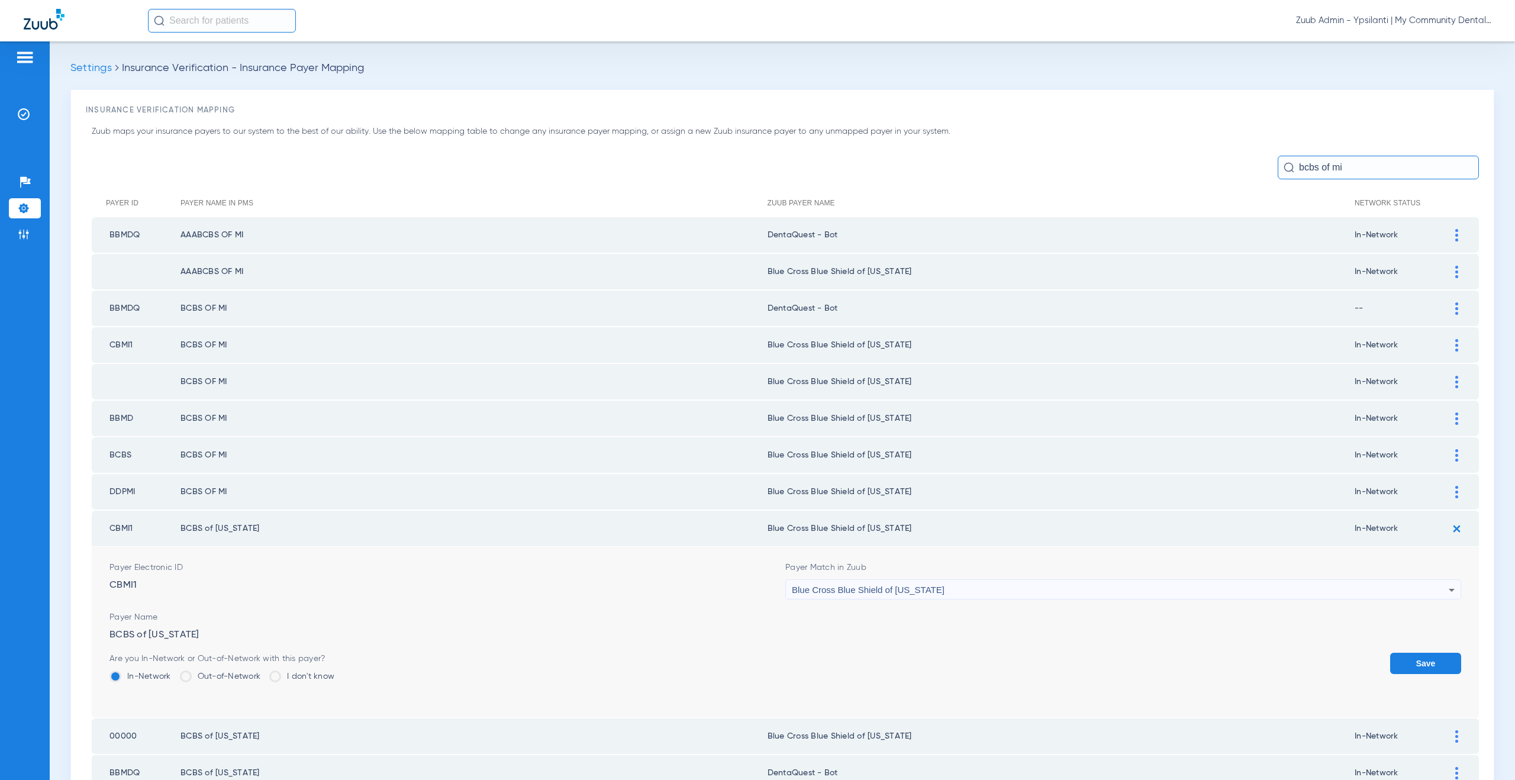
type input "bcbs of mi"
click at [1446, 528] on img at bounding box center [1456, 529] width 20 height 20
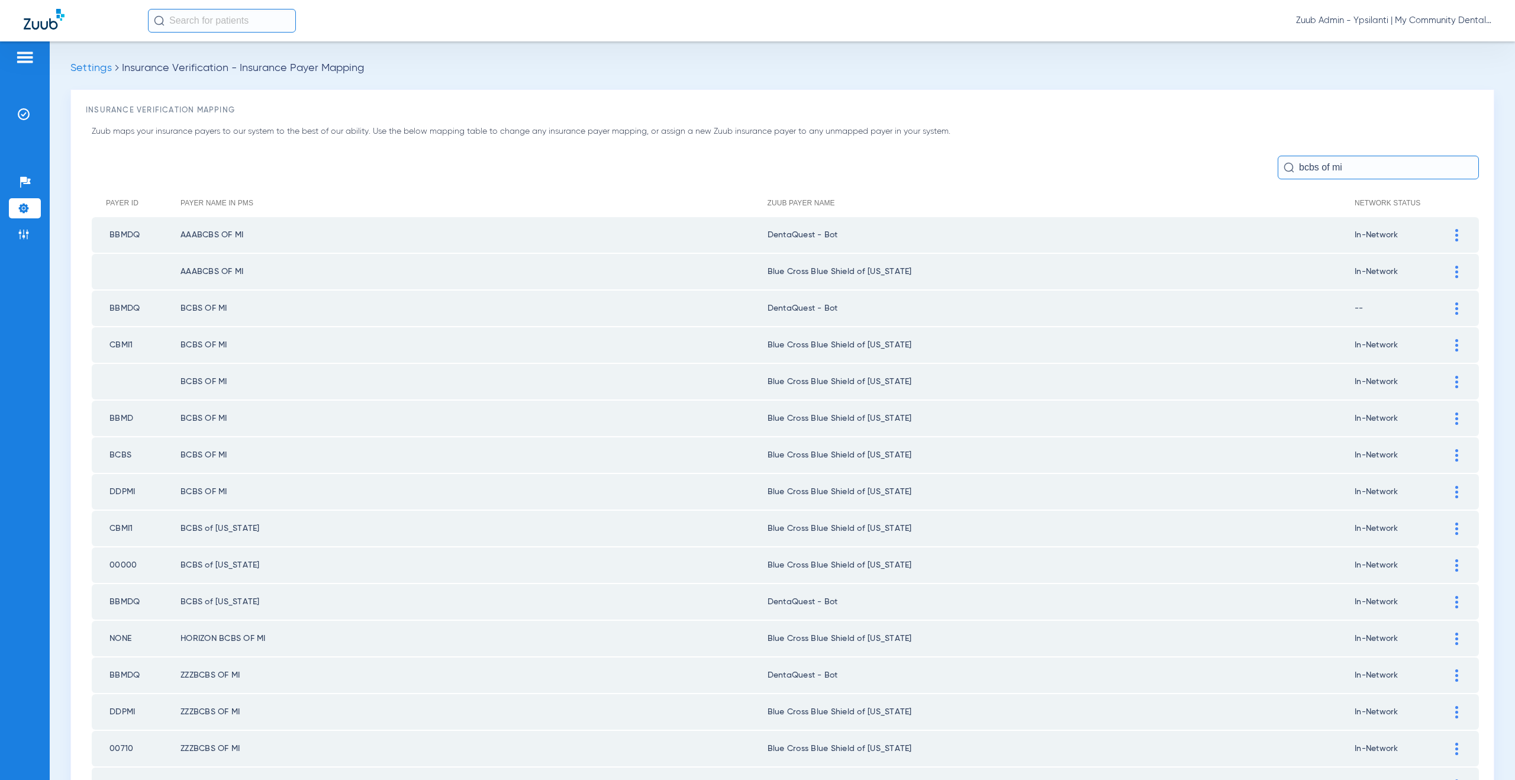
click at [1455, 414] on img at bounding box center [1456, 418] width 3 height 12
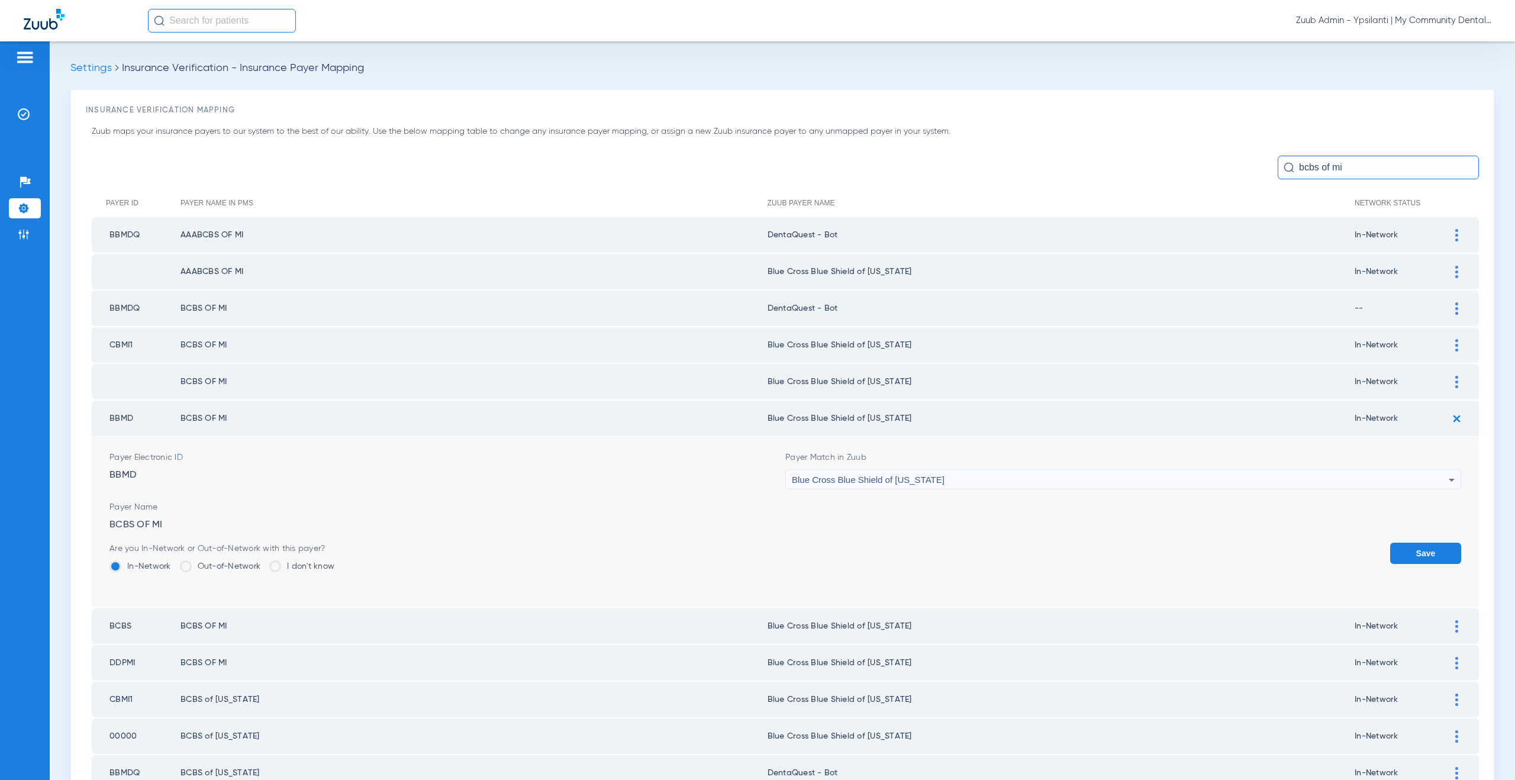
click at [919, 486] on div "Blue Cross Blue Shield of [US_STATE]" at bounding box center [1120, 480] width 657 height 20
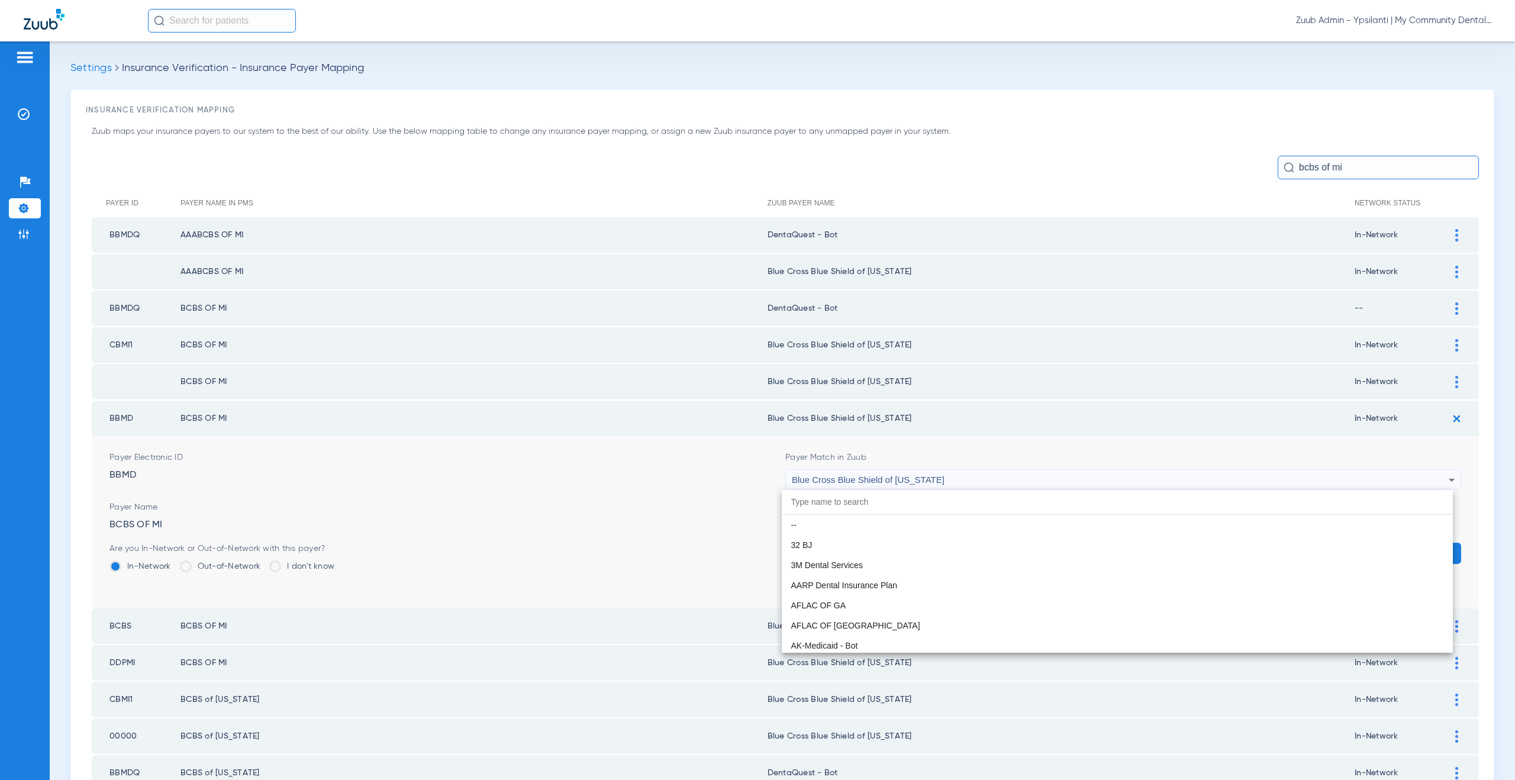
scroll to position [1190, 0]
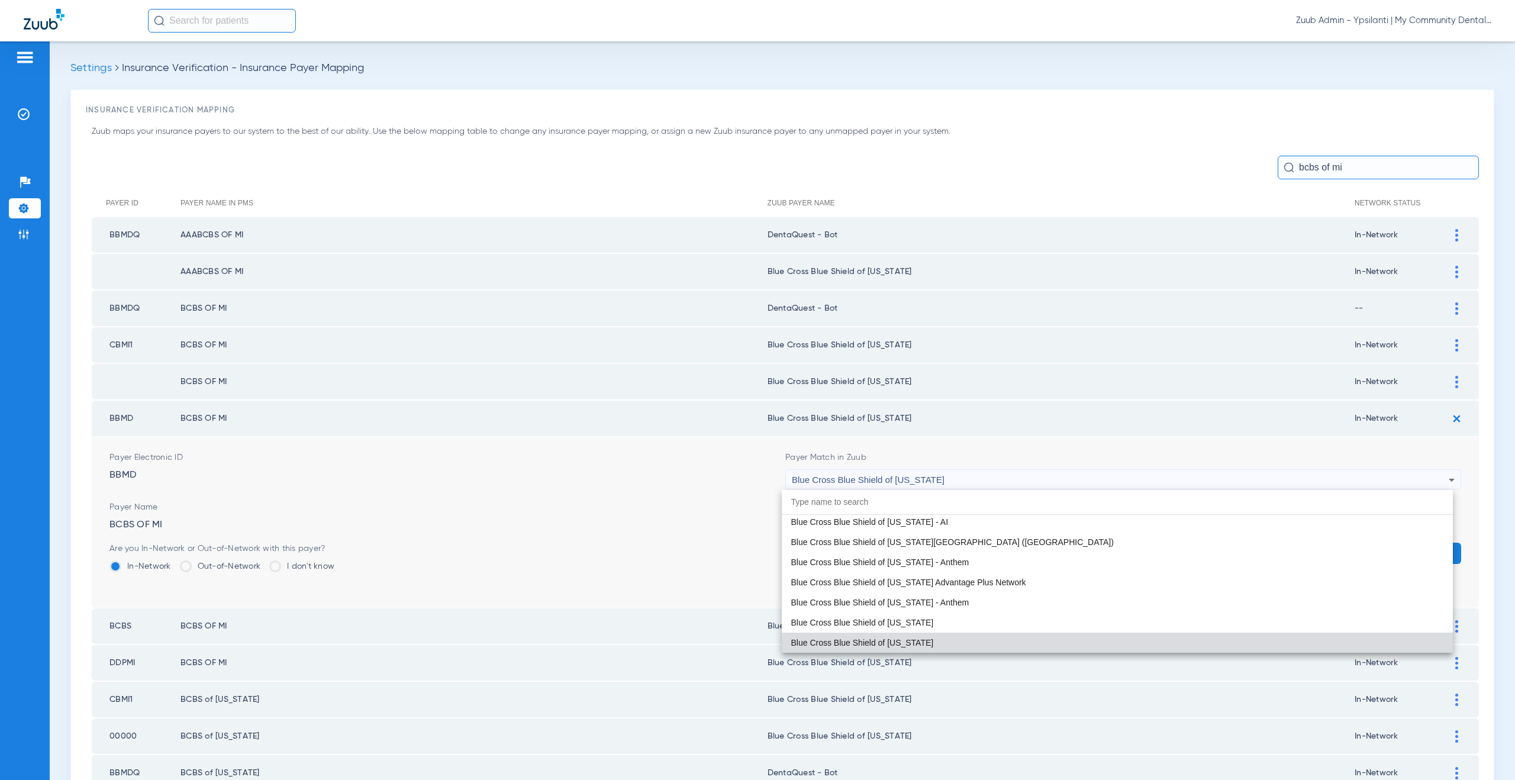
paste input "DentaQuest - Bot"
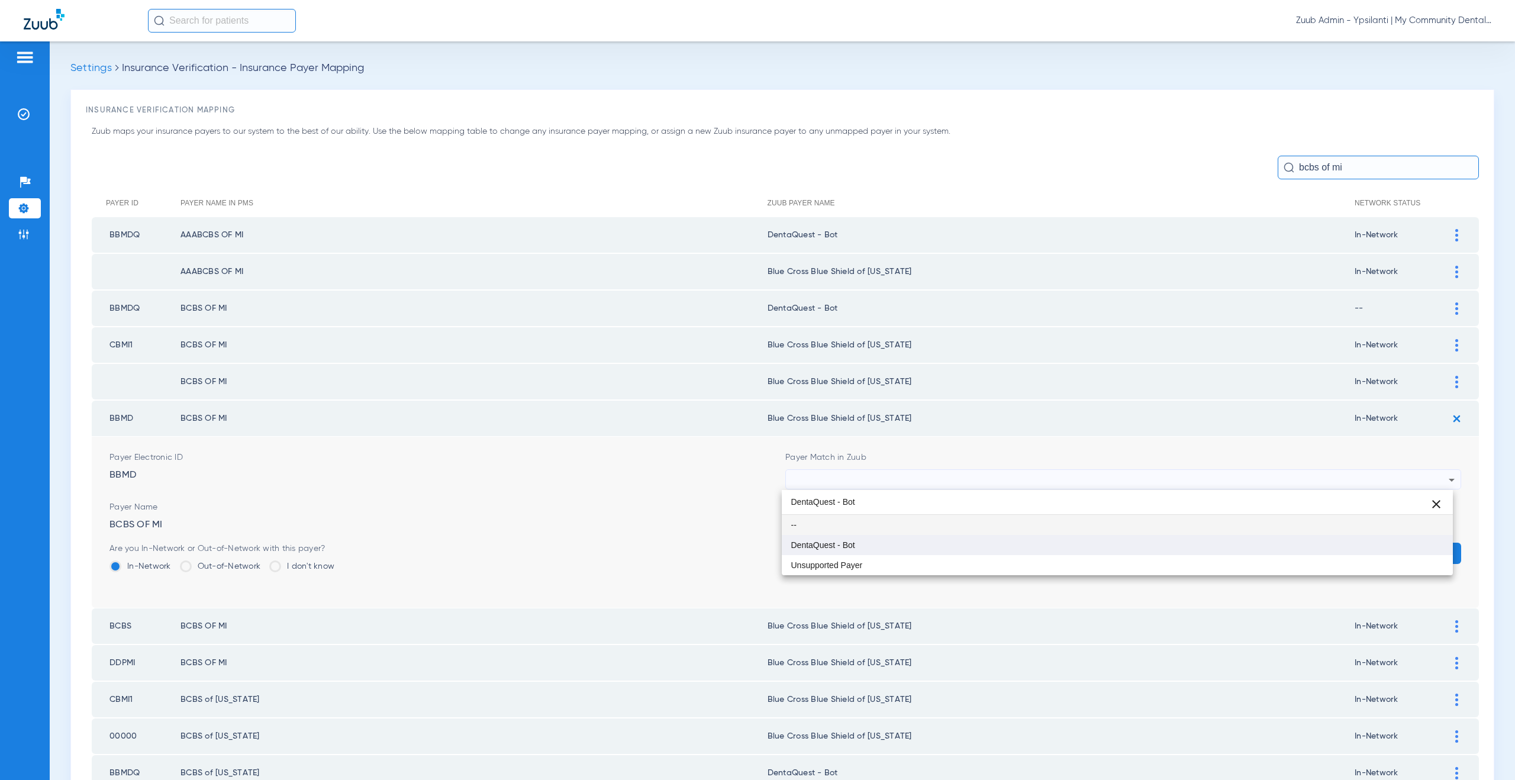
type input "DentaQuest - Bot"
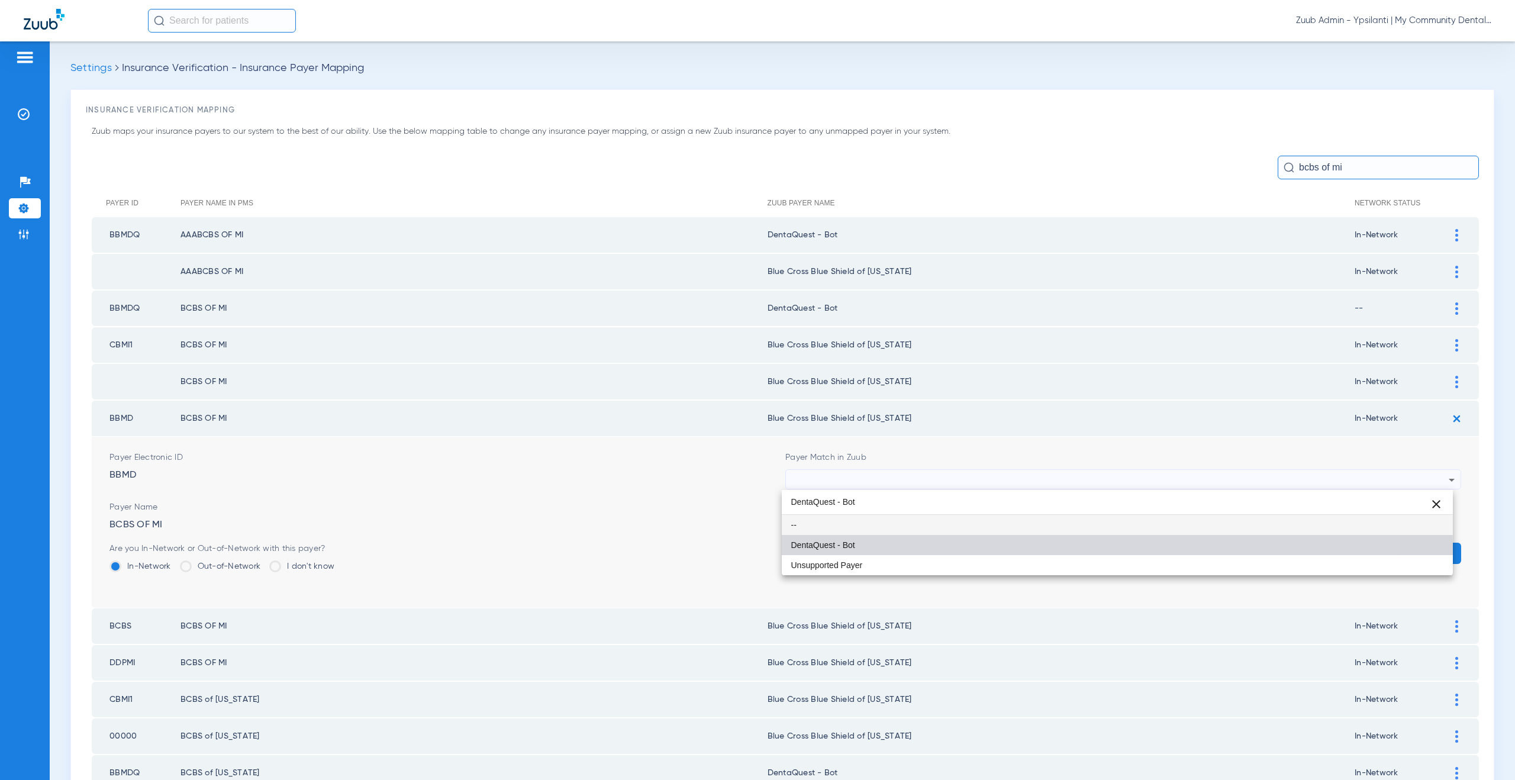
click at [900, 550] on mat-option "DentaQuest - Bot" at bounding box center [1117, 545] width 671 height 20
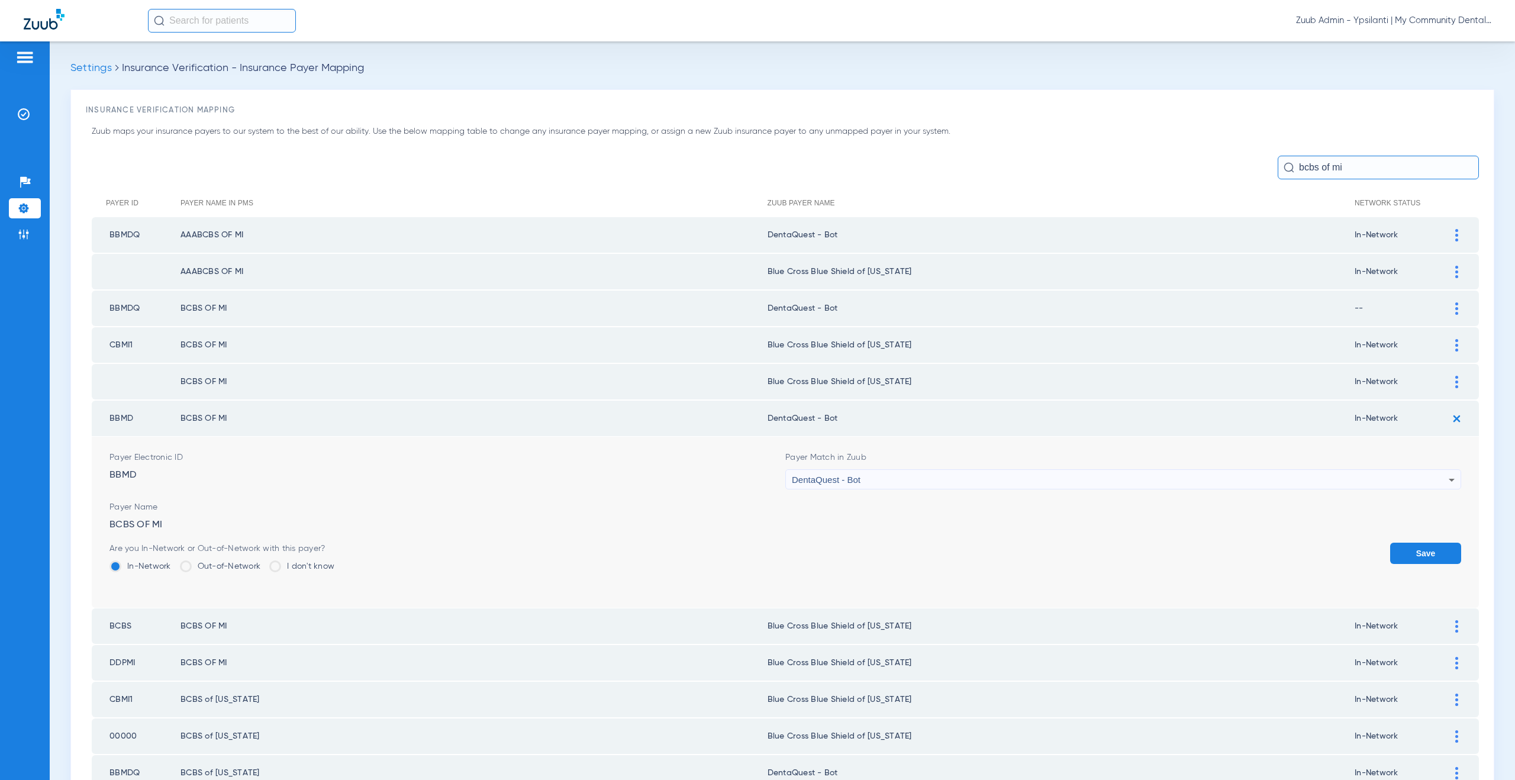
click at [1397, 548] on button "Save" at bounding box center [1425, 553] width 71 height 21
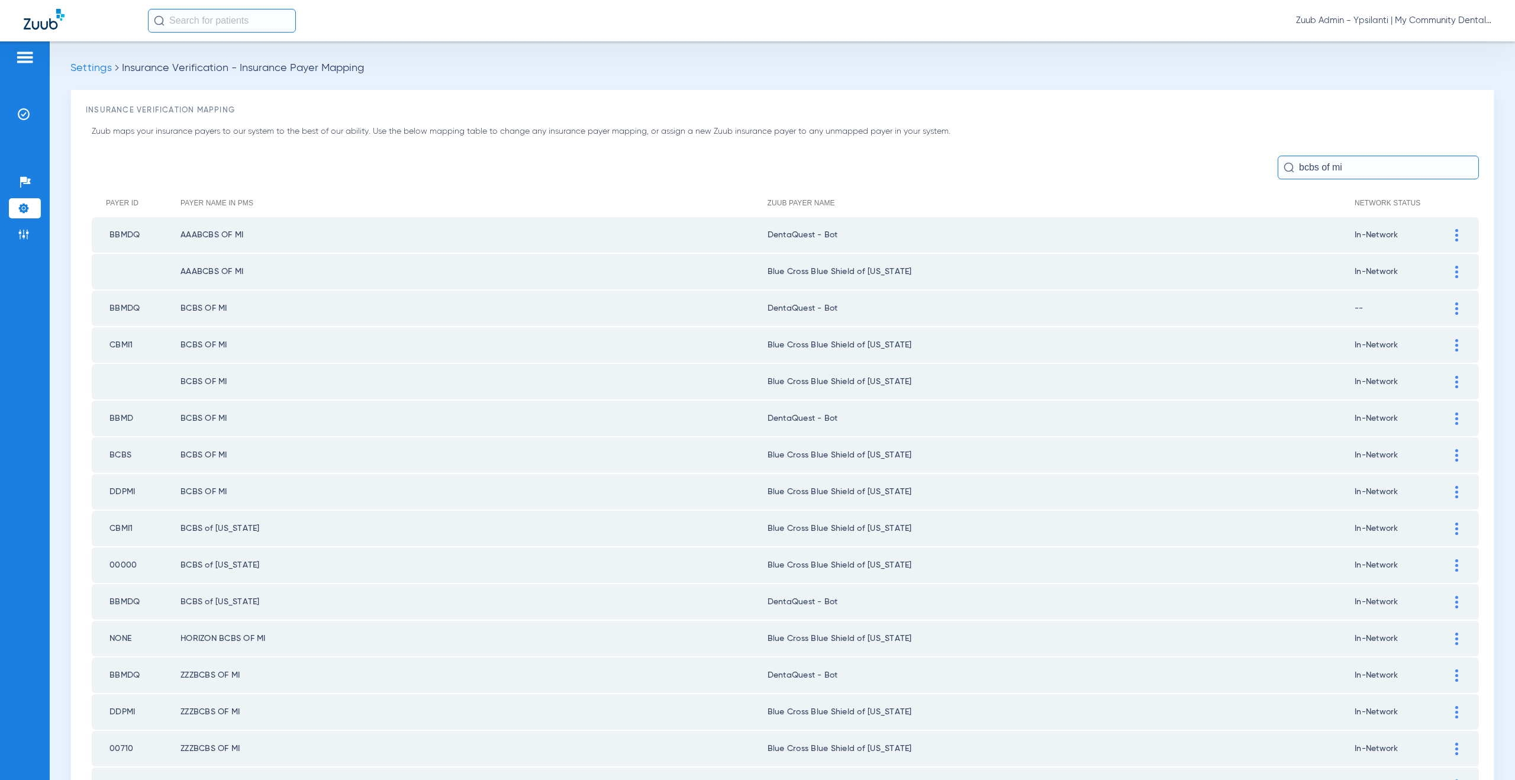
drag, startPoint x: 1340, startPoint y: 167, endPoint x: 1288, endPoint y: 165, distance: 52.1
click at [1288, 165] on input "bcbs of mi" at bounding box center [1377, 168] width 201 height 24
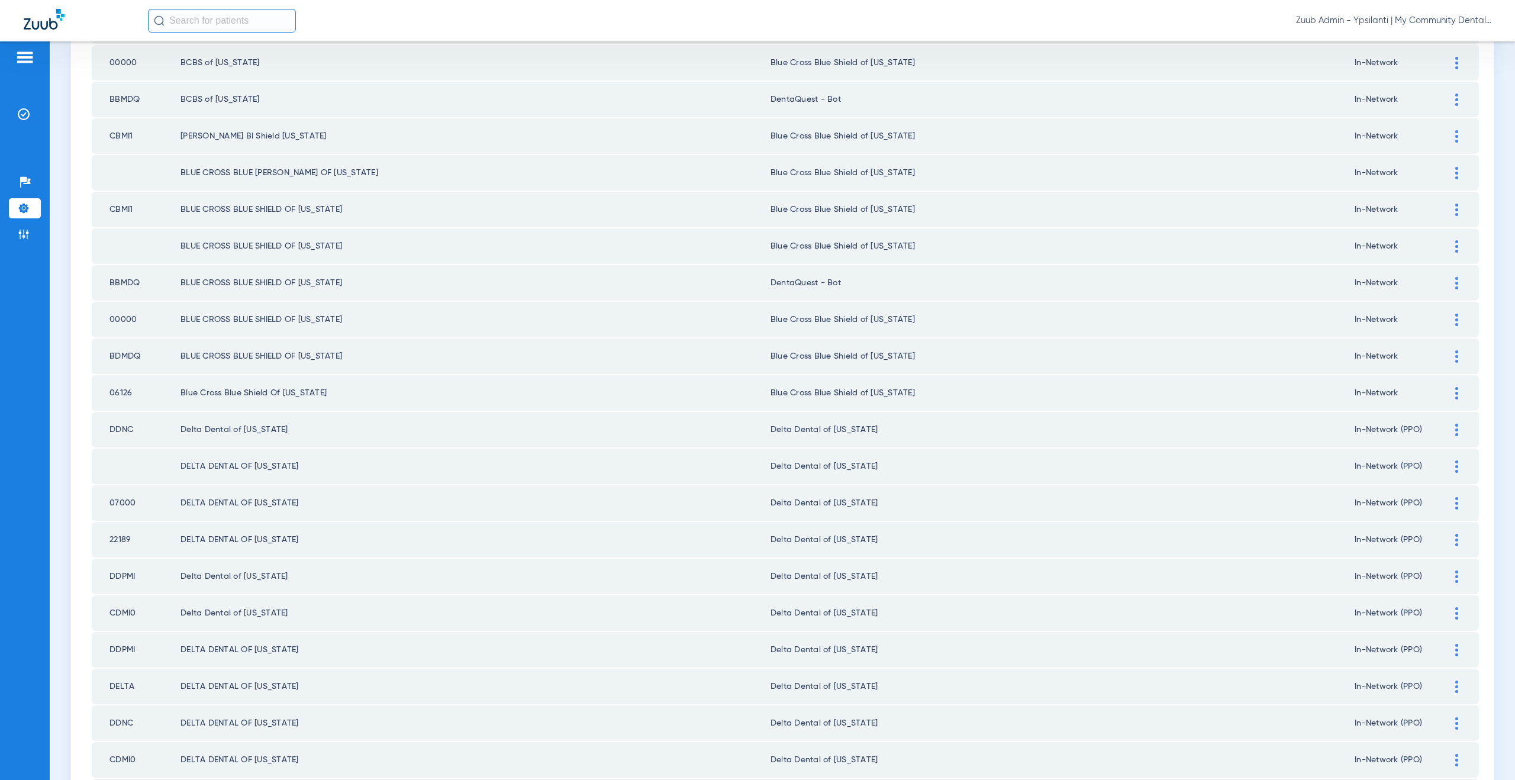
scroll to position [361, 0]
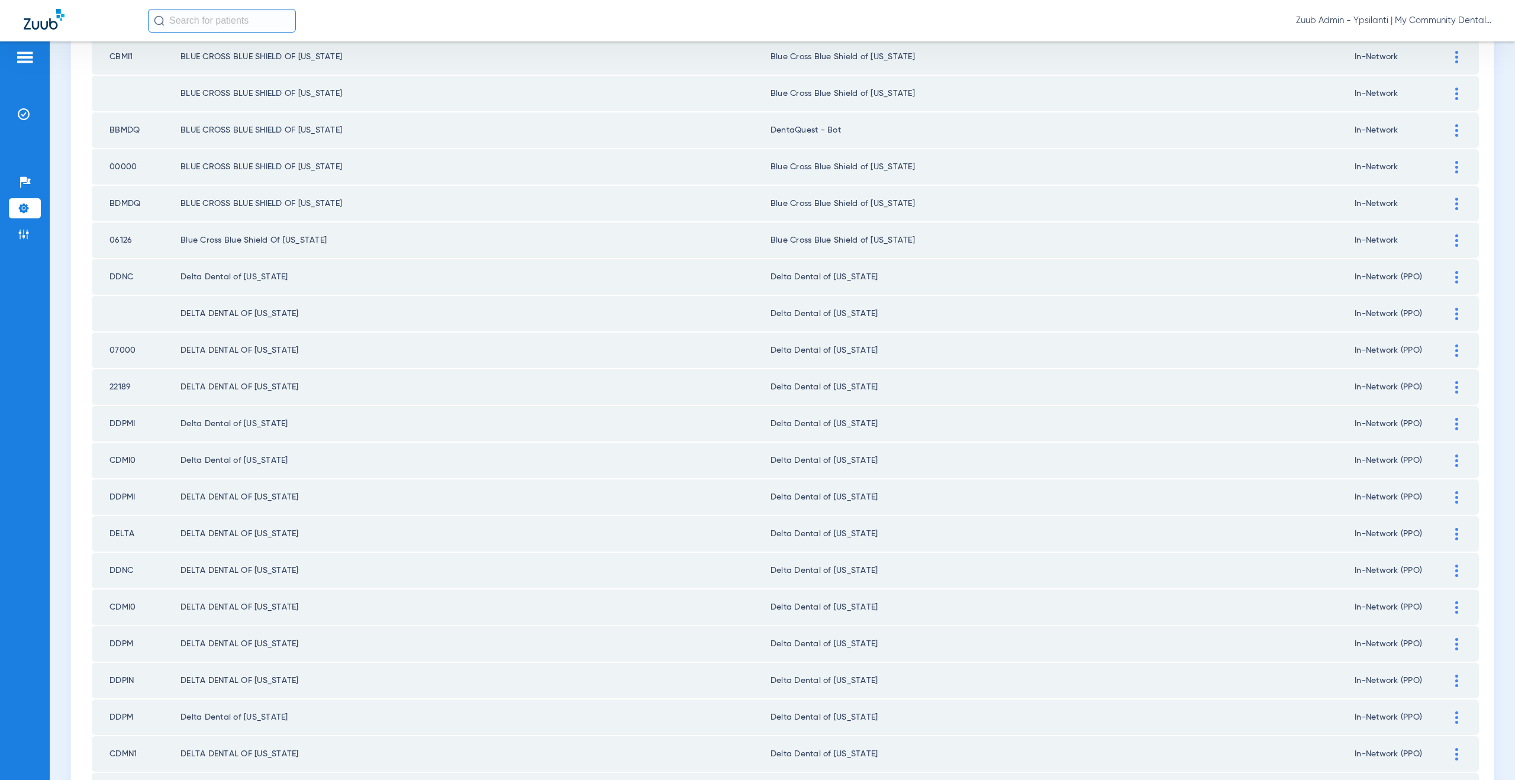
type input "michigan"
click at [1455, 203] on img at bounding box center [1456, 204] width 3 height 12
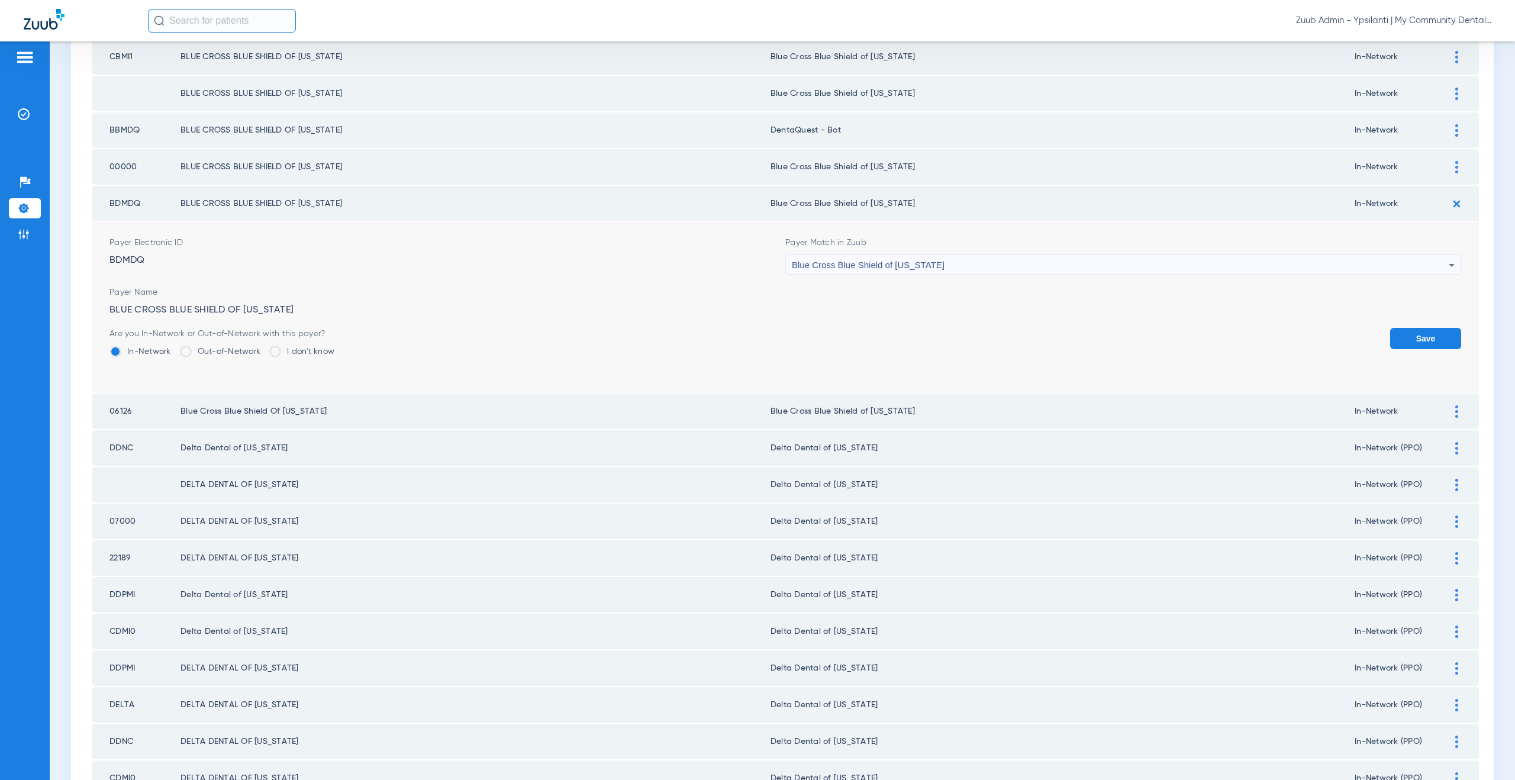
click at [859, 265] on span "Blue Cross Blue Shield of [US_STATE]" at bounding box center [868, 265] width 153 height 10
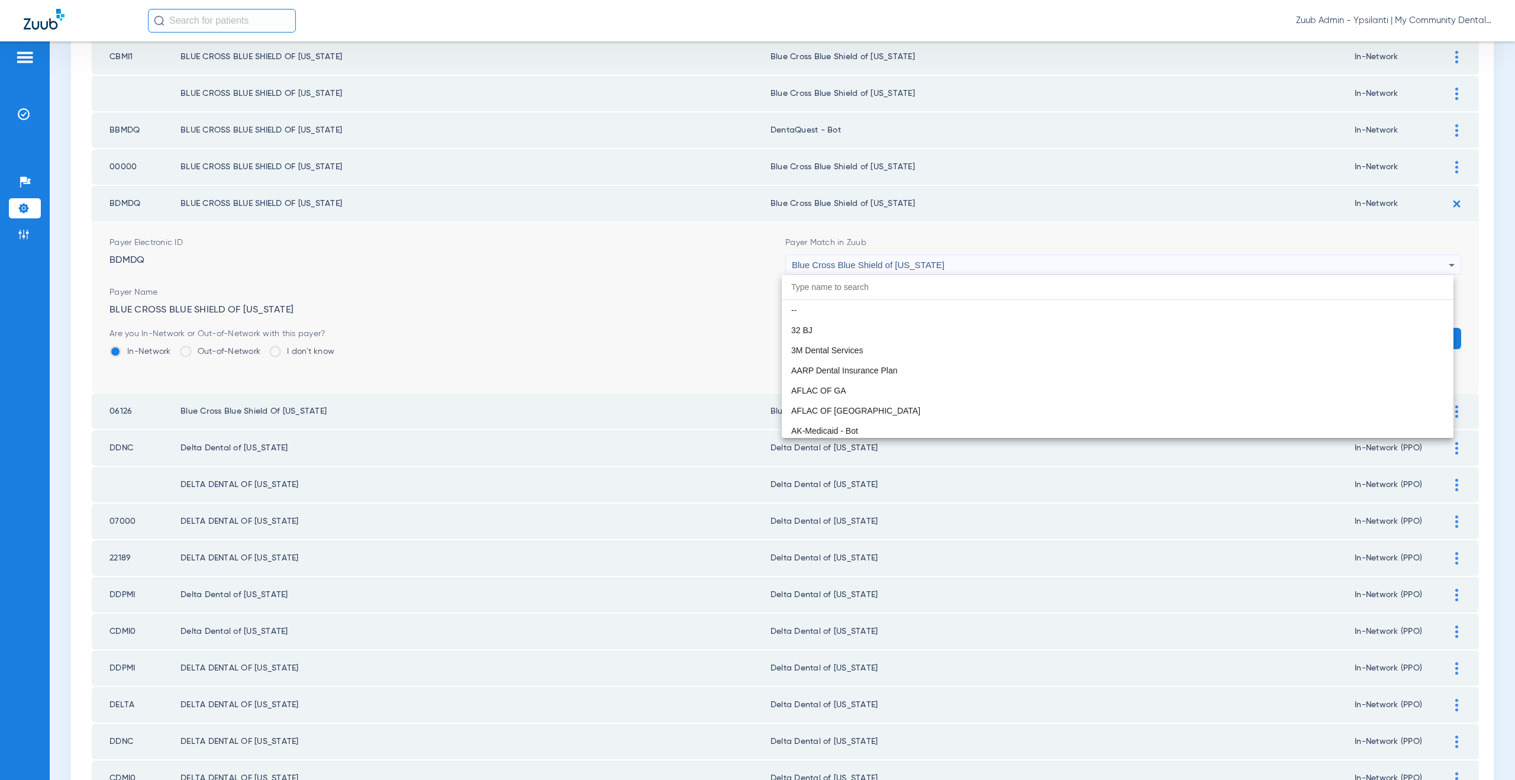
scroll to position [1190, 0]
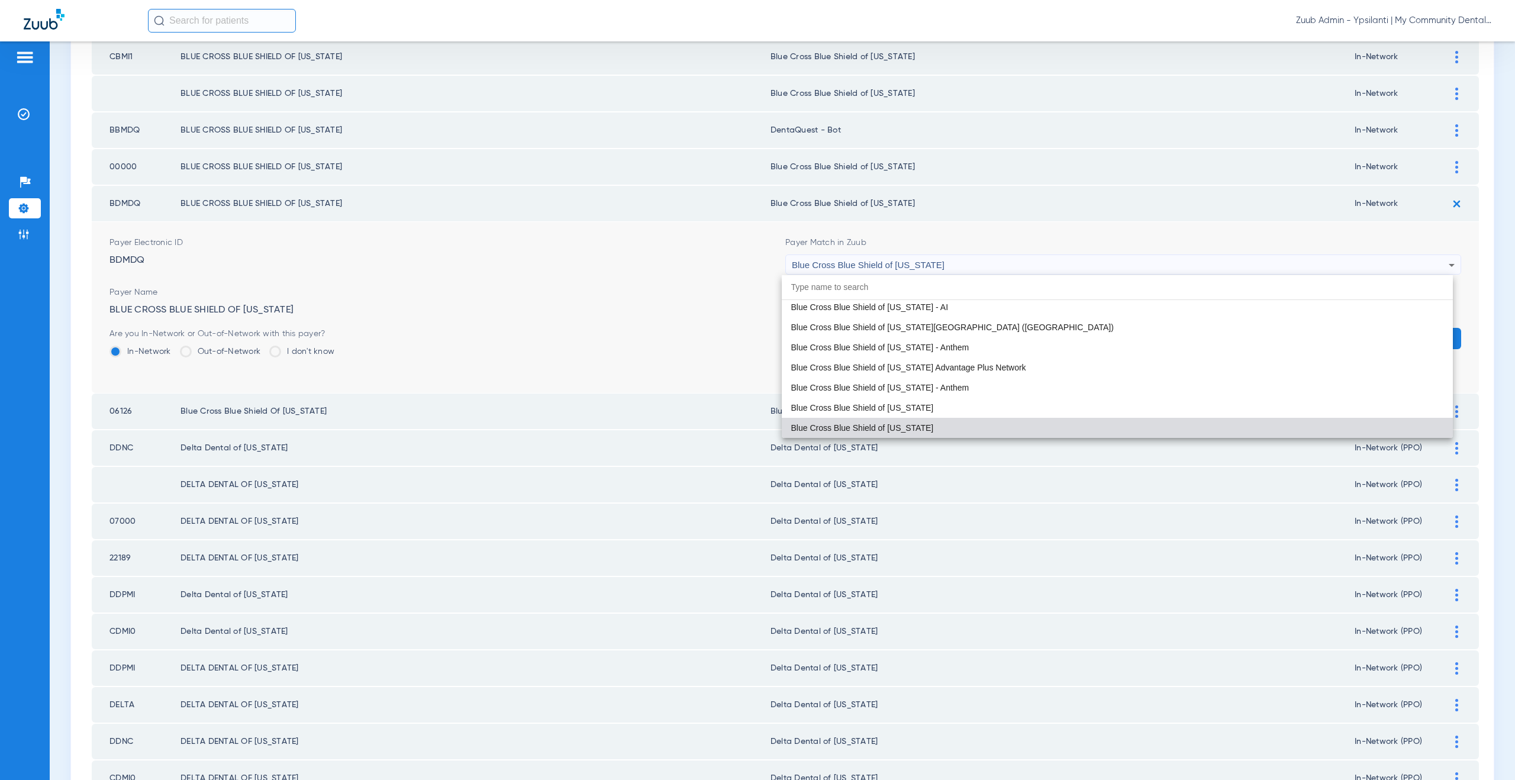
paste input "DentaQuest - Bot"
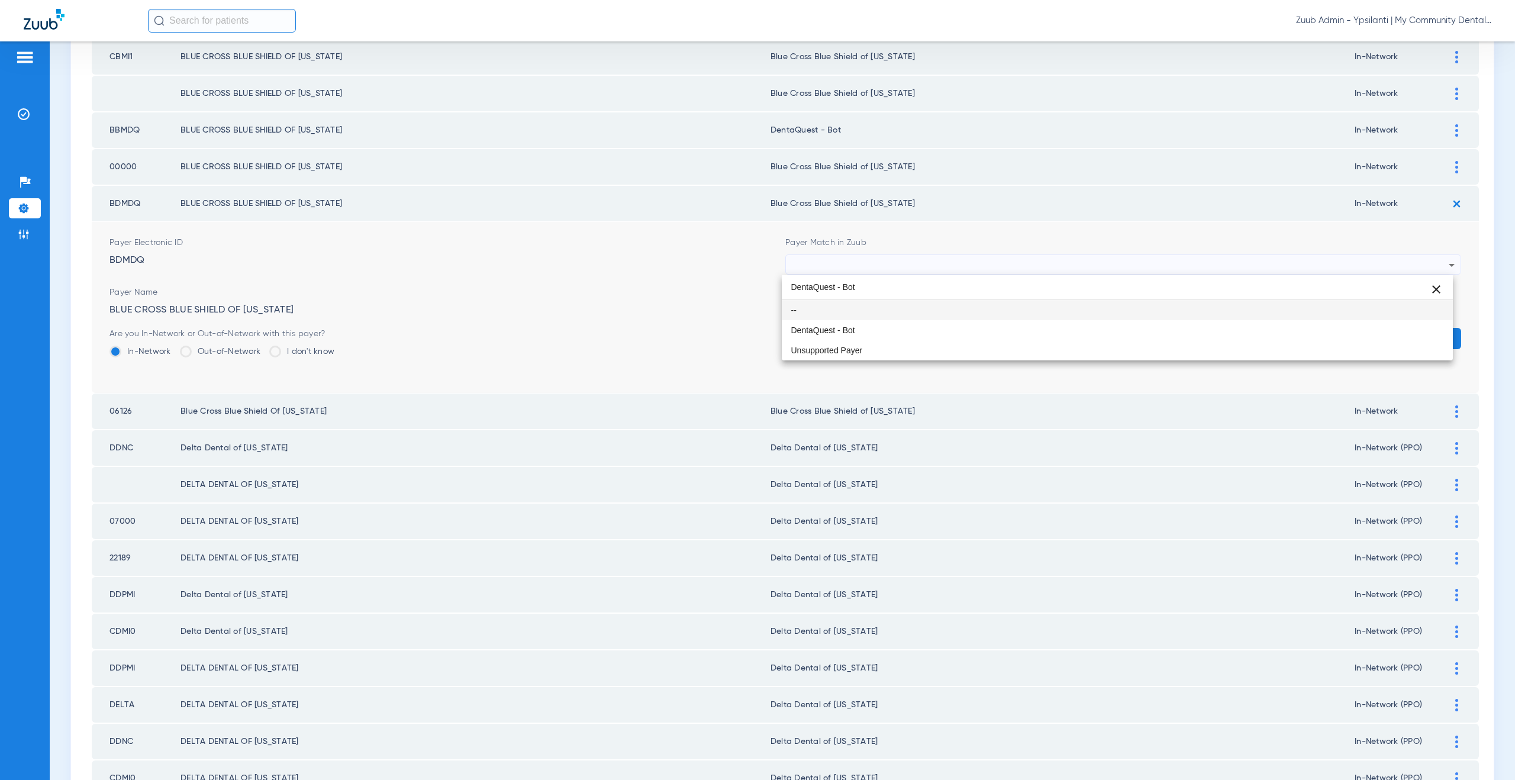
scroll to position [0, 0]
type input "DentaQuest - Bot"
click at [857, 323] on mat-option "DentaQuest - Bot" at bounding box center [1117, 330] width 671 height 20
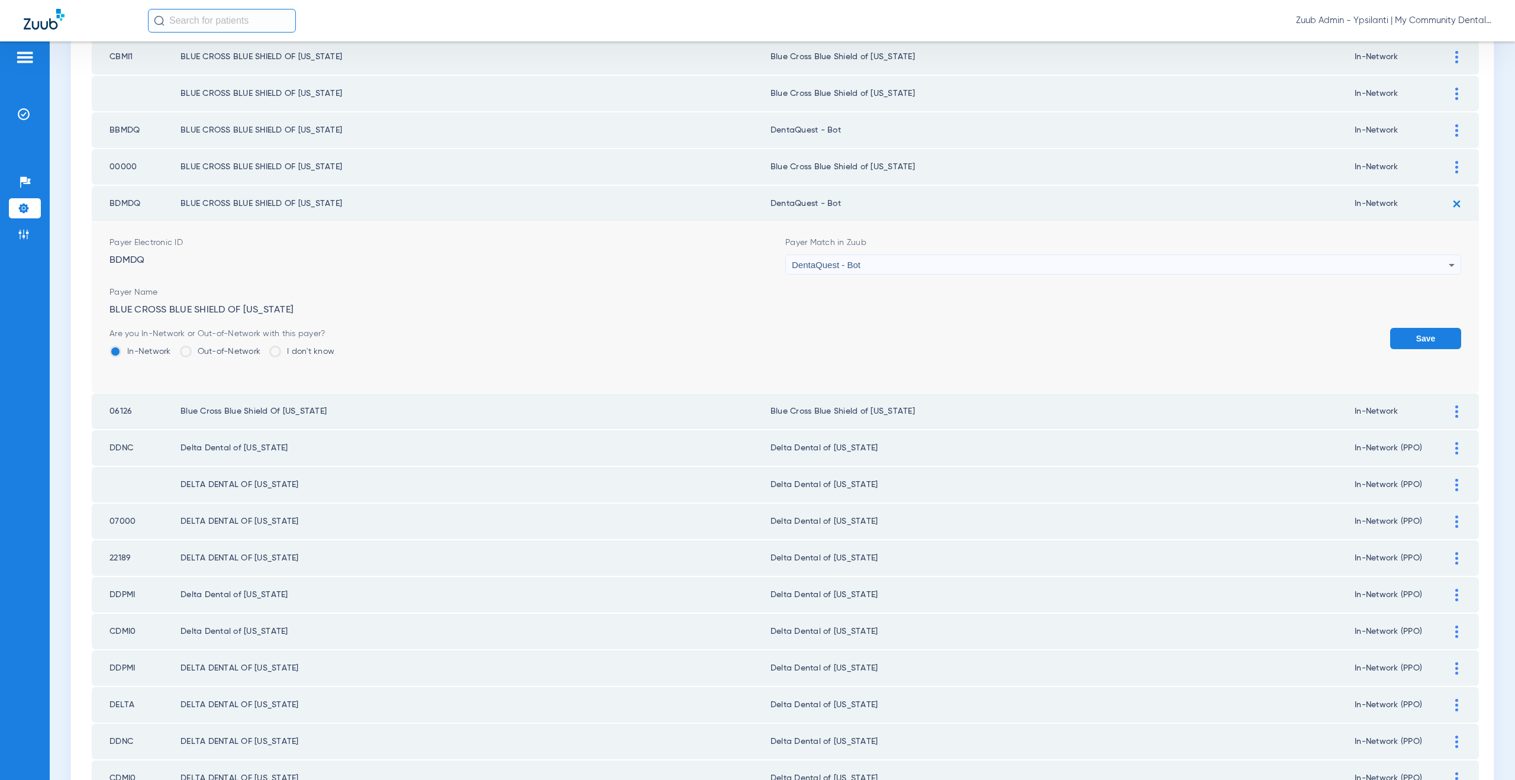
click at [1405, 325] on form "Payer Electronic ID BDMDQ Payer Match in Zuub DentaQuest - Bot Payer Name BLUE …" at bounding box center [784, 307] width 1351 height 171
click at [1404, 331] on button "Save" at bounding box center [1425, 338] width 71 height 21
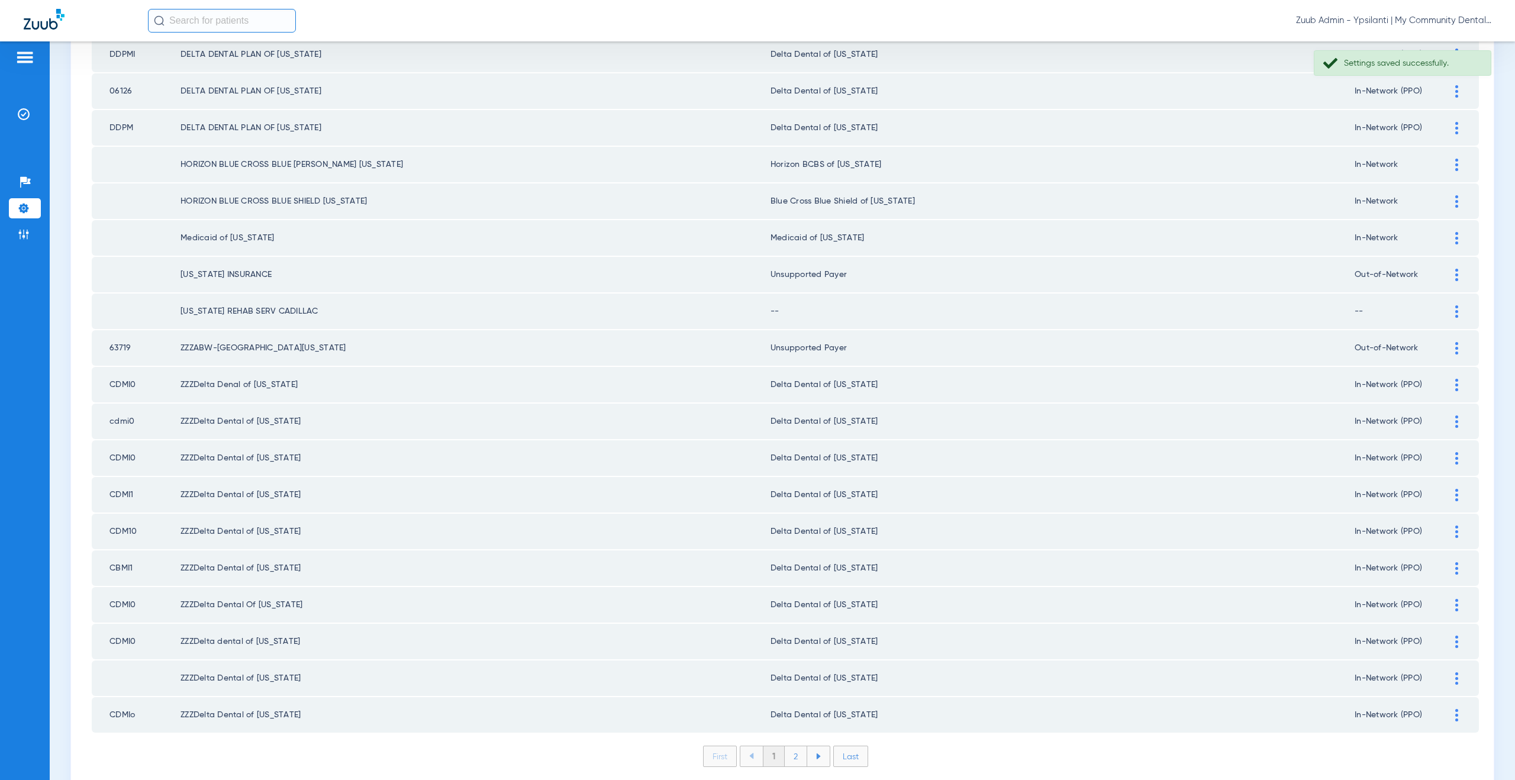
scroll to position [1358, 0]
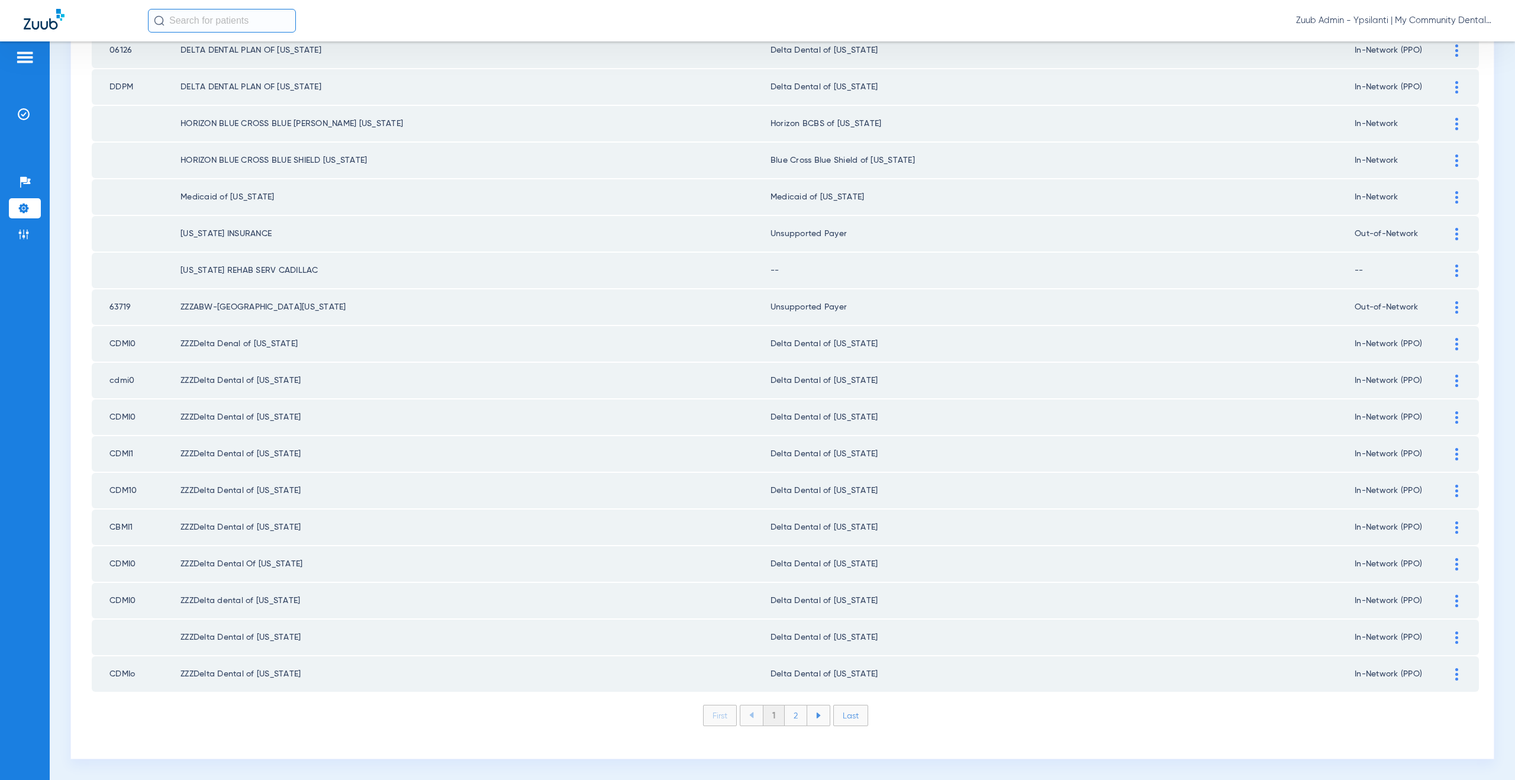
click at [794, 718] on li "2" at bounding box center [795, 715] width 22 height 20
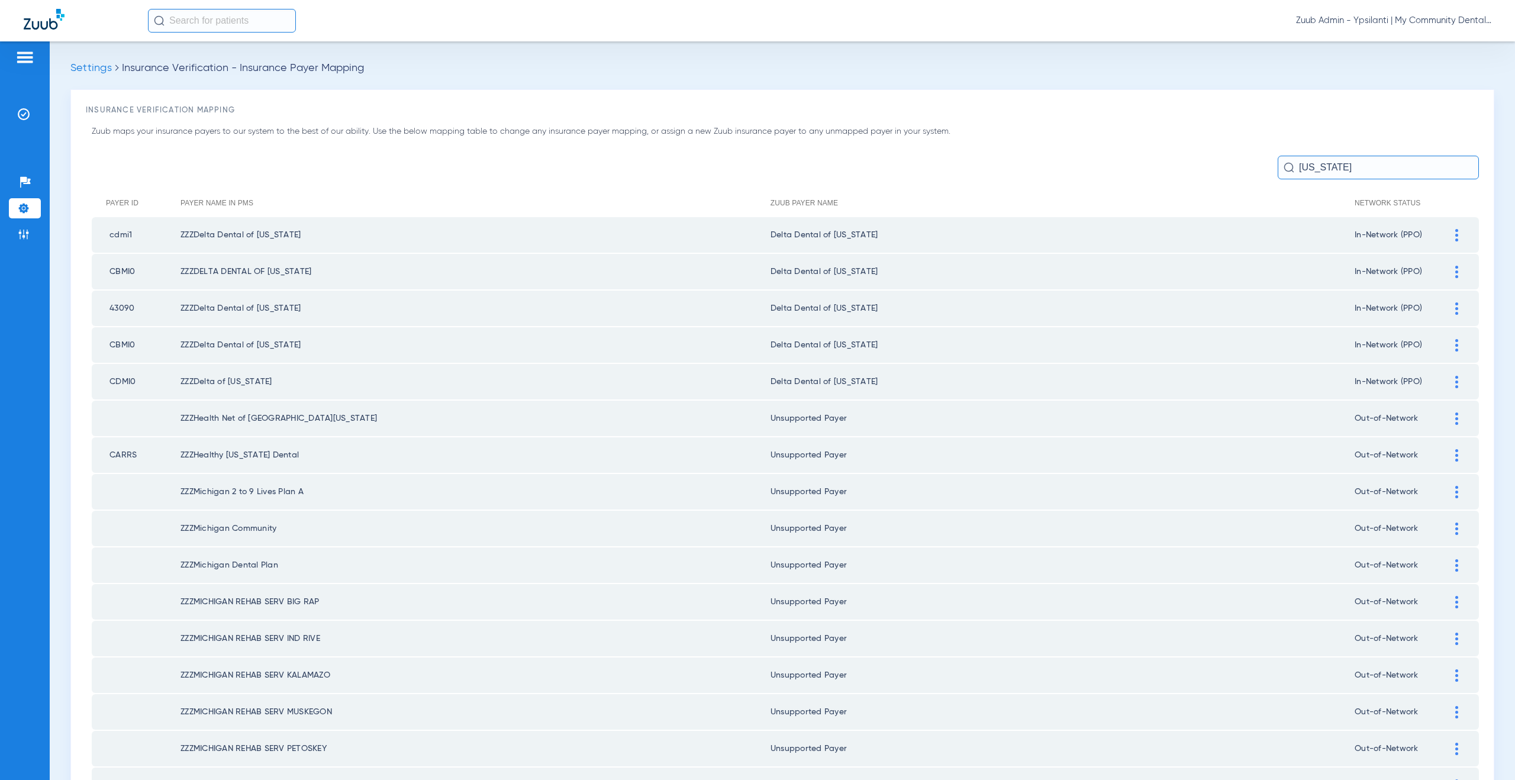
scroll to position [258, 0]
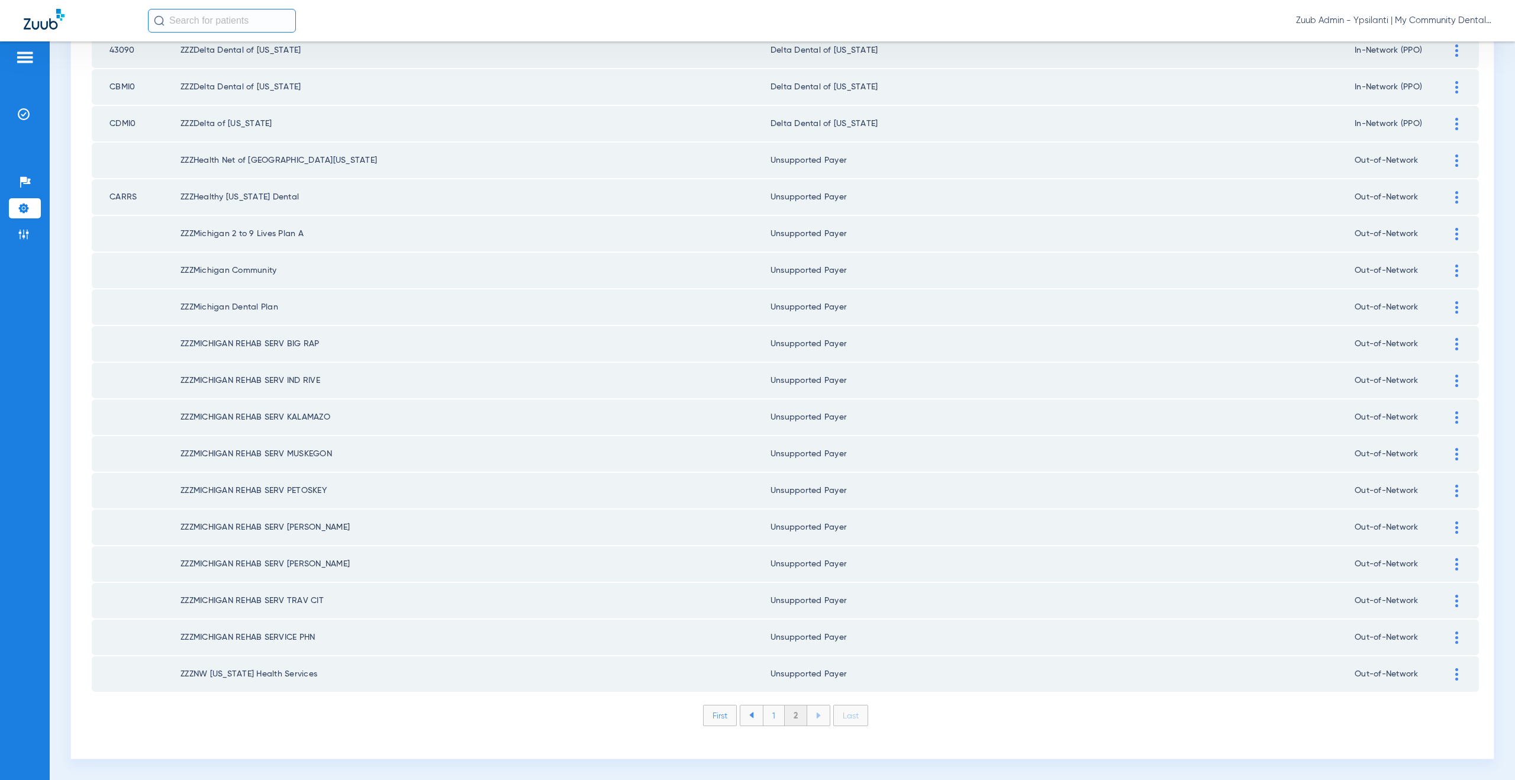
click at [773, 718] on li "1" at bounding box center [774, 715] width 22 height 20
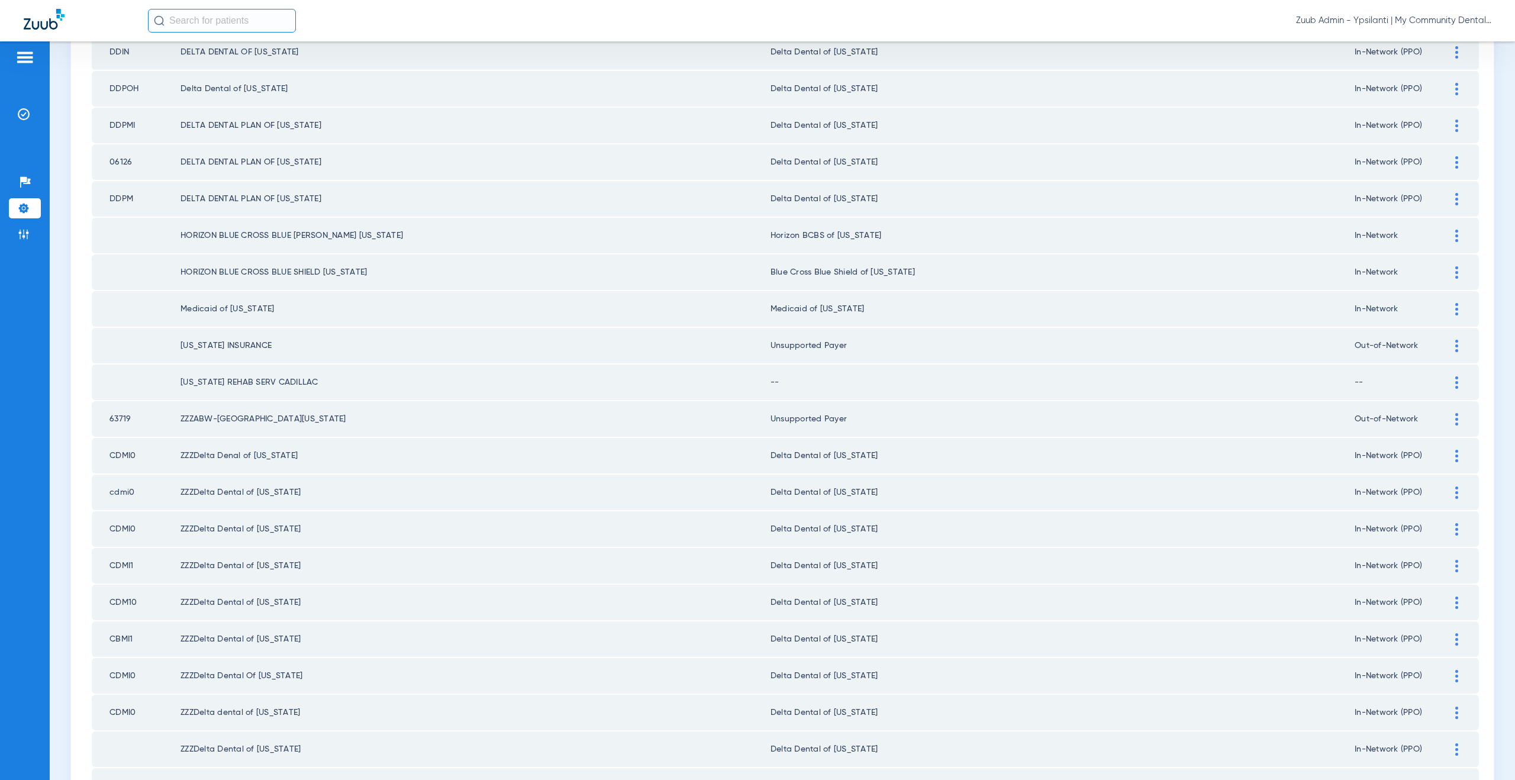
scroll to position [1358, 0]
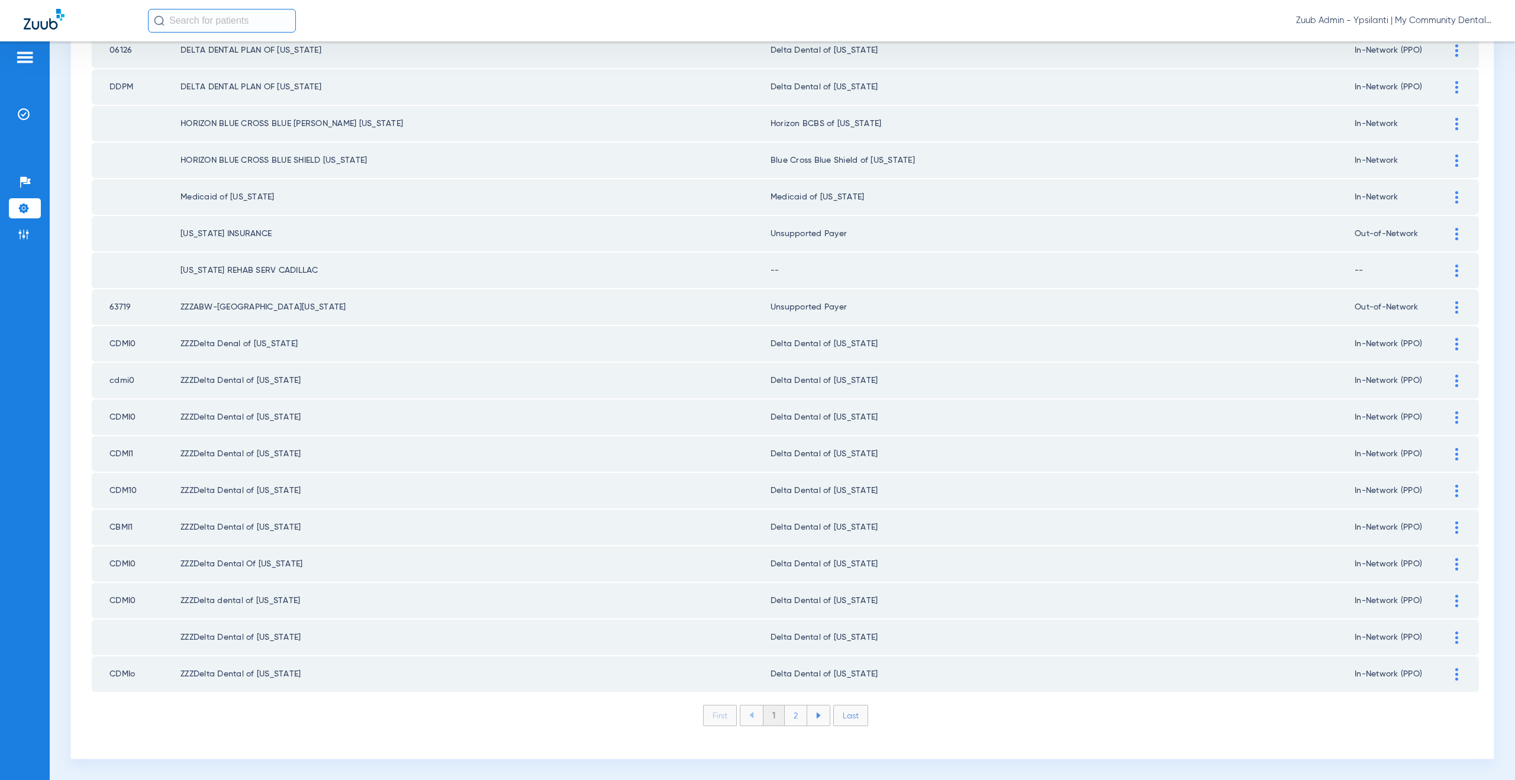
drag, startPoint x: 811, startPoint y: 237, endPoint x: 758, endPoint y: 237, distance: 52.7
click at [758, 237] on tr "MICHIGAN INSURANCE Unsupported Payer Out-of-Network" at bounding box center [785, 233] width 1387 height 35
copy tr "Unsupported Payer"
click at [1446, 269] on div at bounding box center [1456, 270] width 21 height 12
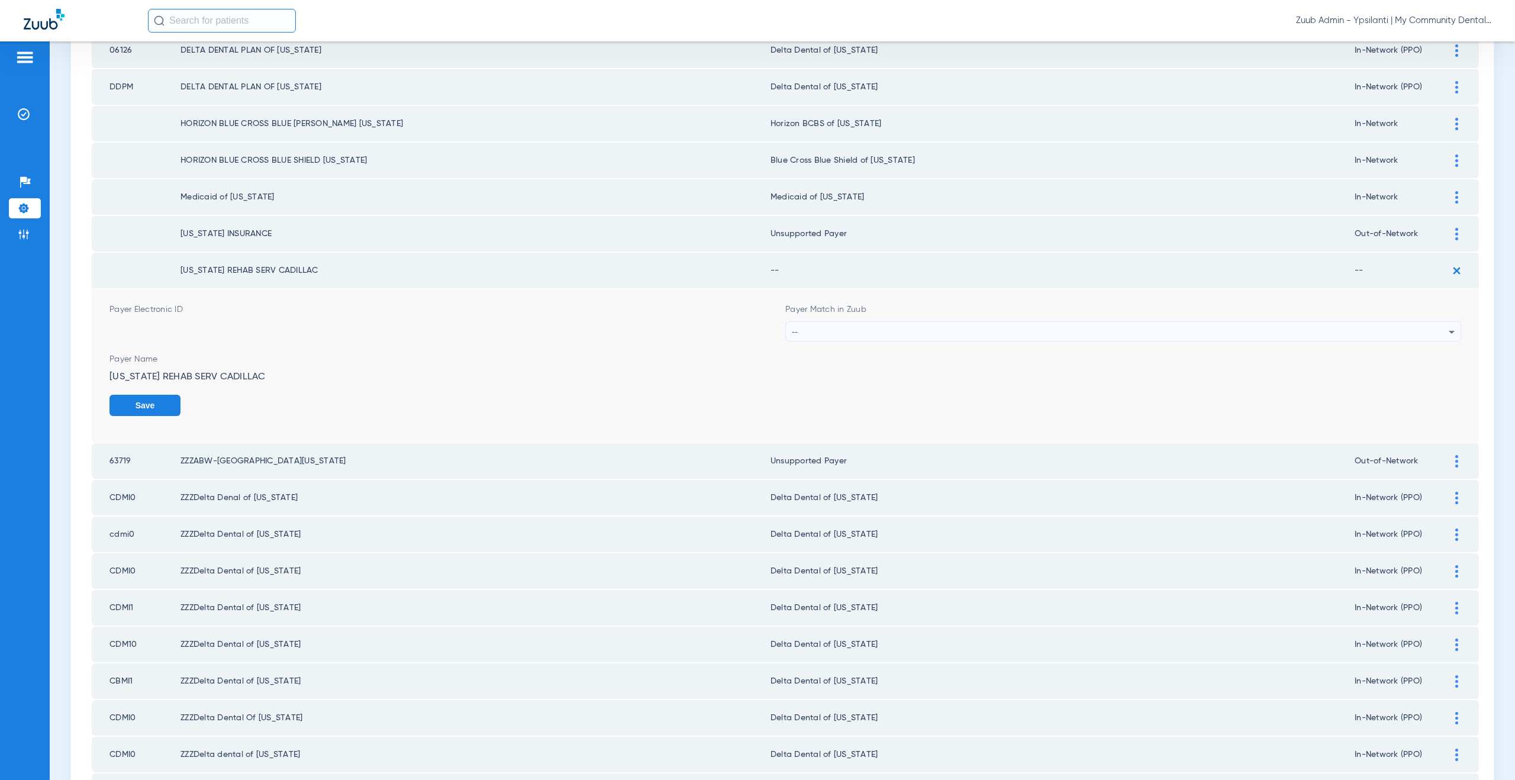
click at [863, 332] on div "--" at bounding box center [1120, 332] width 657 height 20
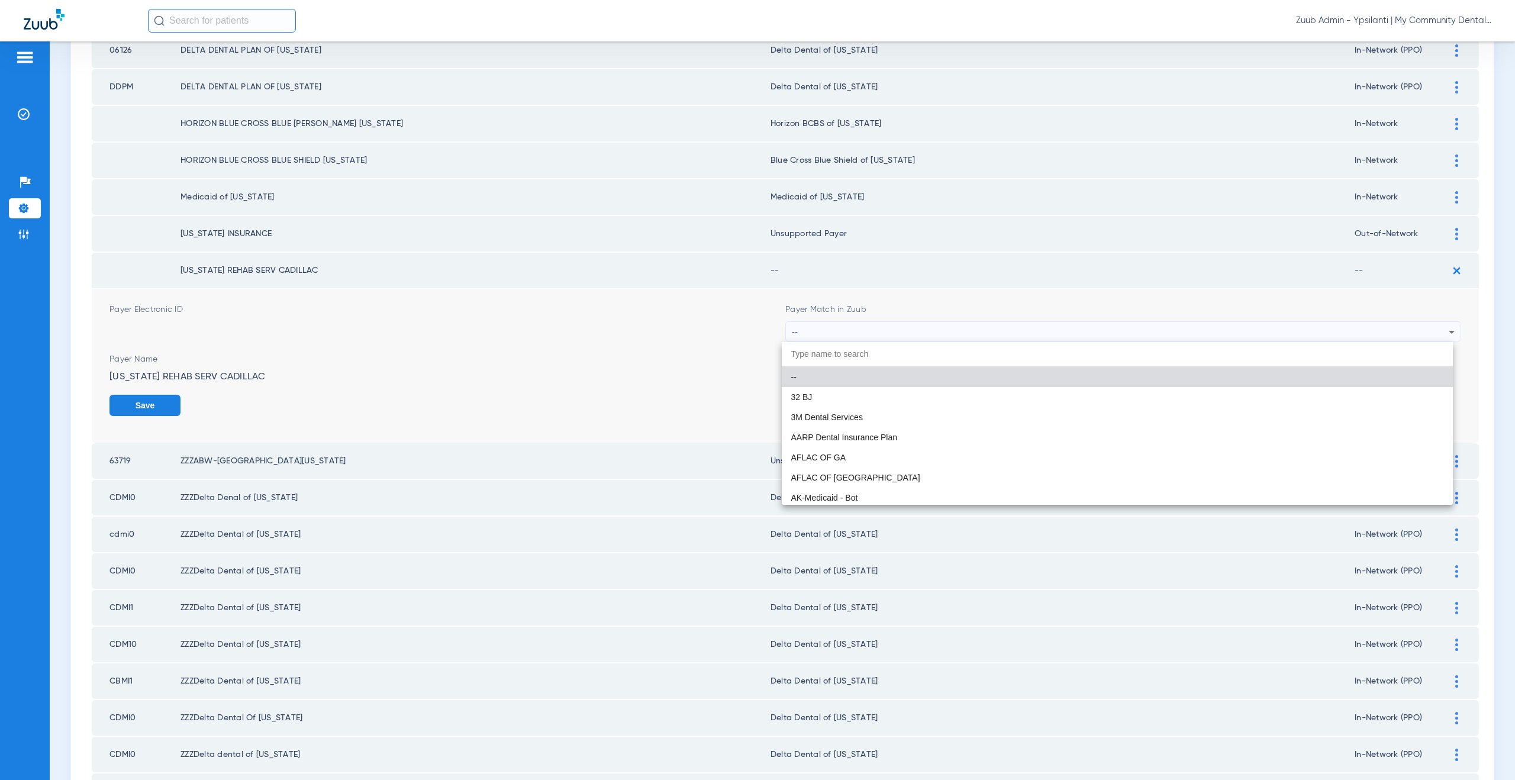
paste input "Unsupported Payer"
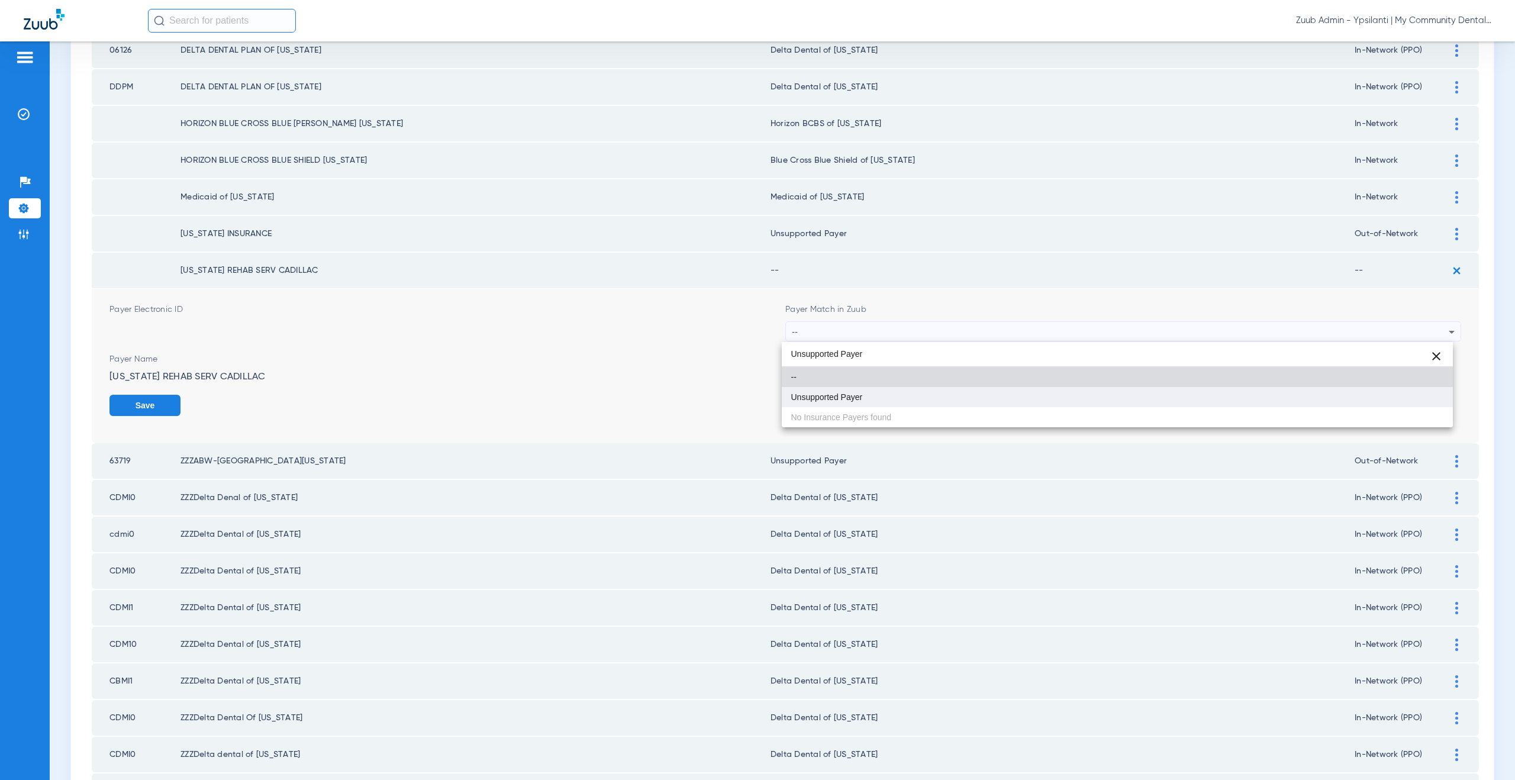
type input "Unsupported Payer"
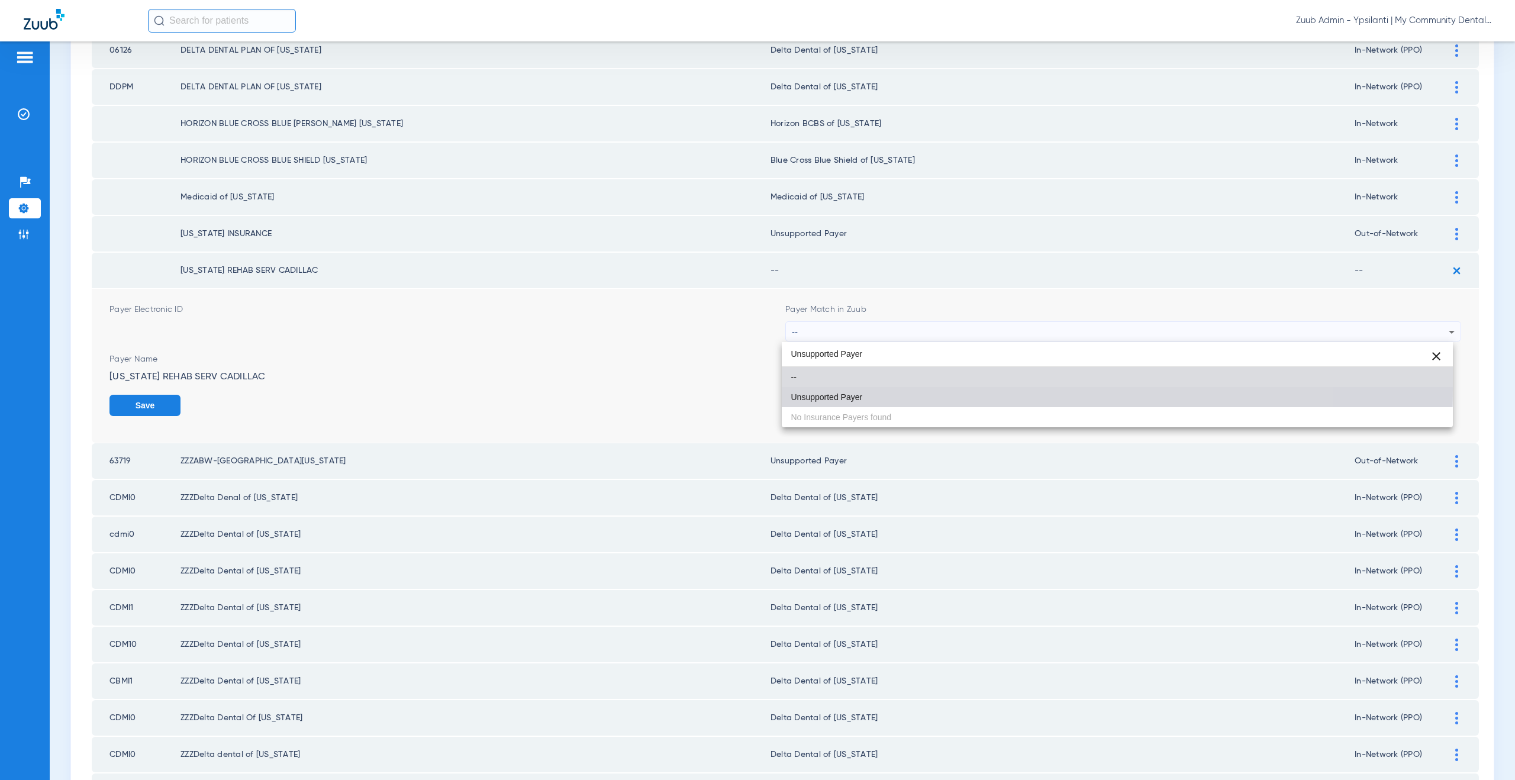
click at [866, 389] on mat-option "Unsupported Payer" at bounding box center [1117, 397] width 671 height 20
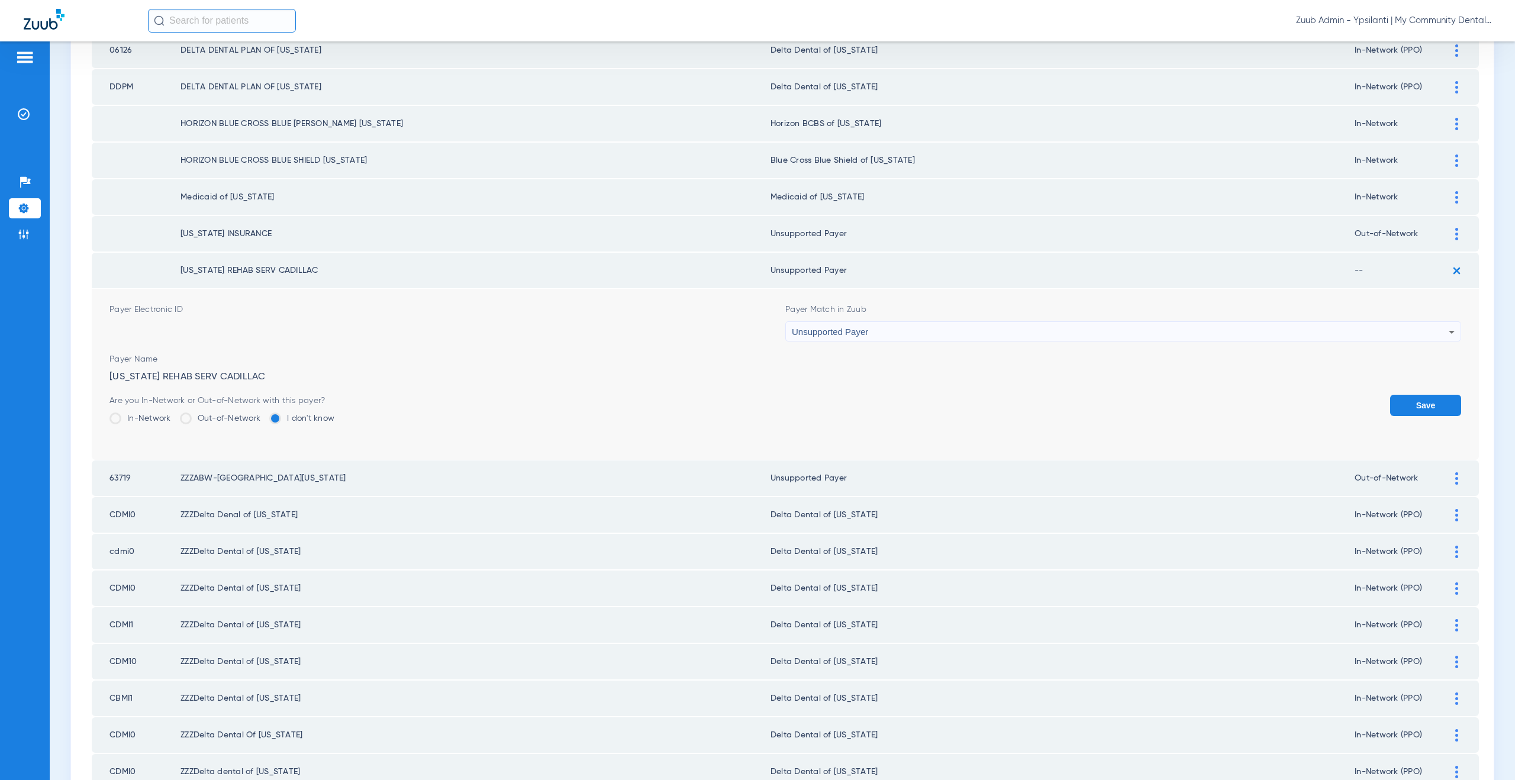
click at [1412, 403] on button "Save" at bounding box center [1425, 405] width 71 height 21
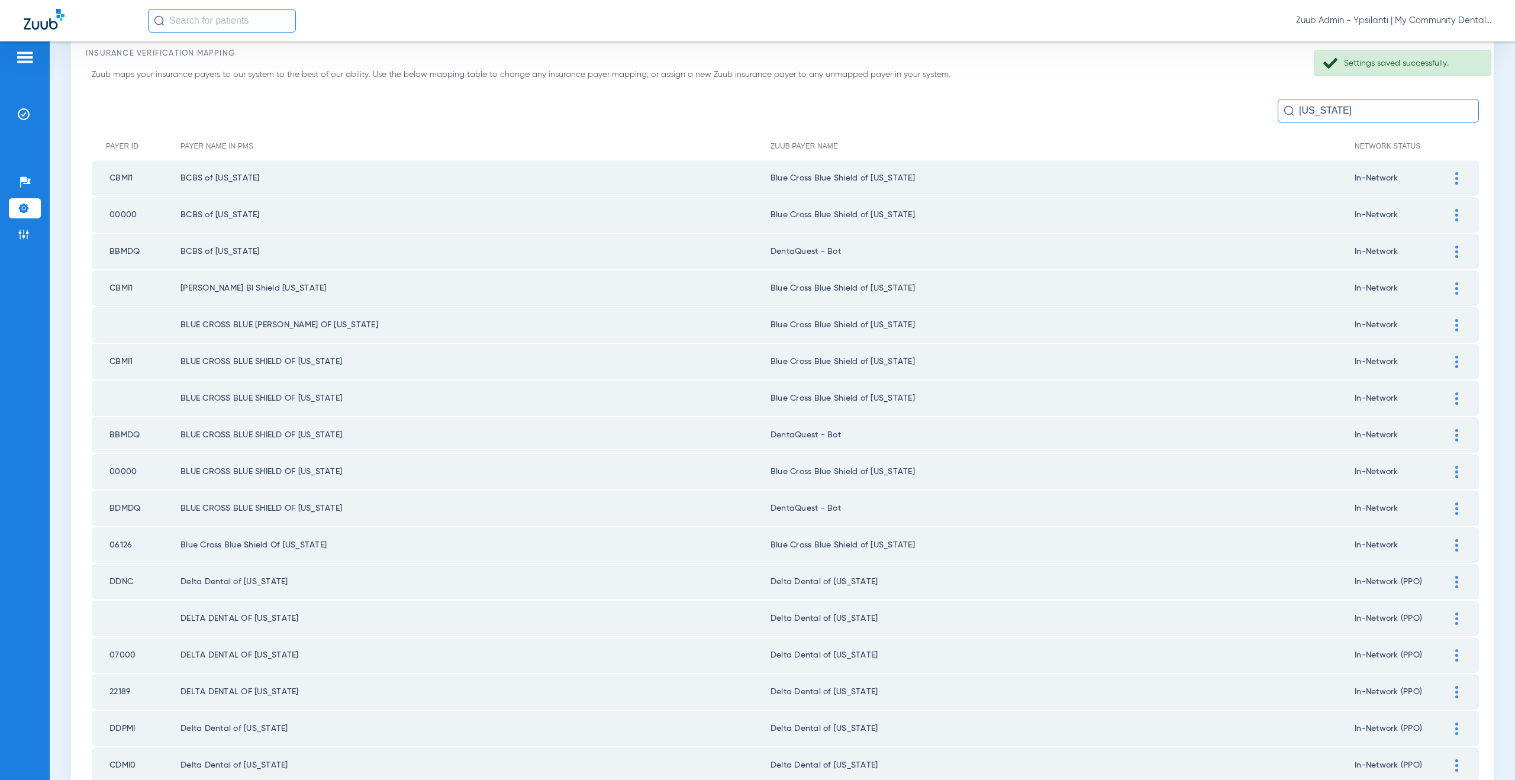
scroll to position [0, 0]
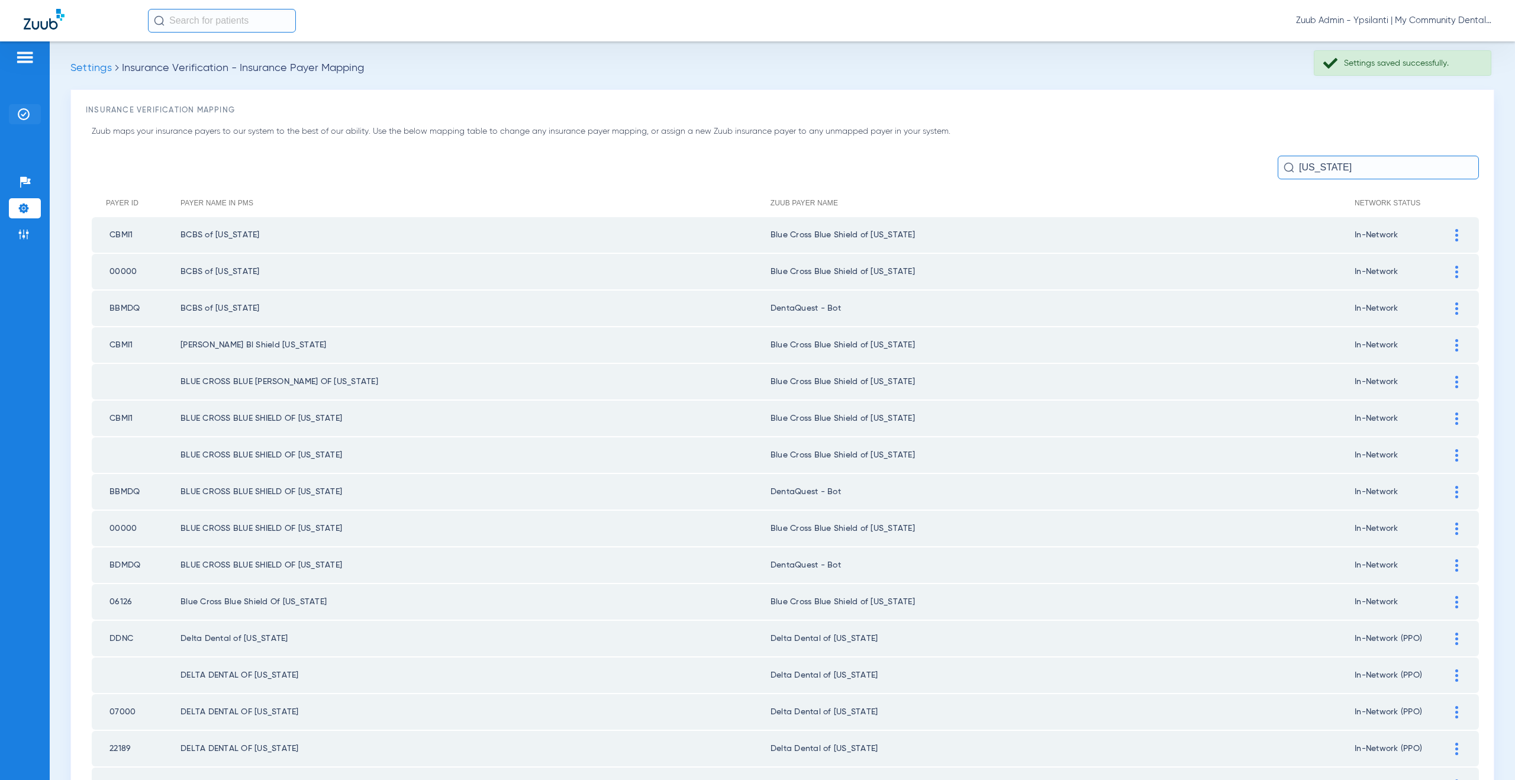
click at [25, 121] on li "Insurance Verification" at bounding box center [25, 114] width 32 height 20
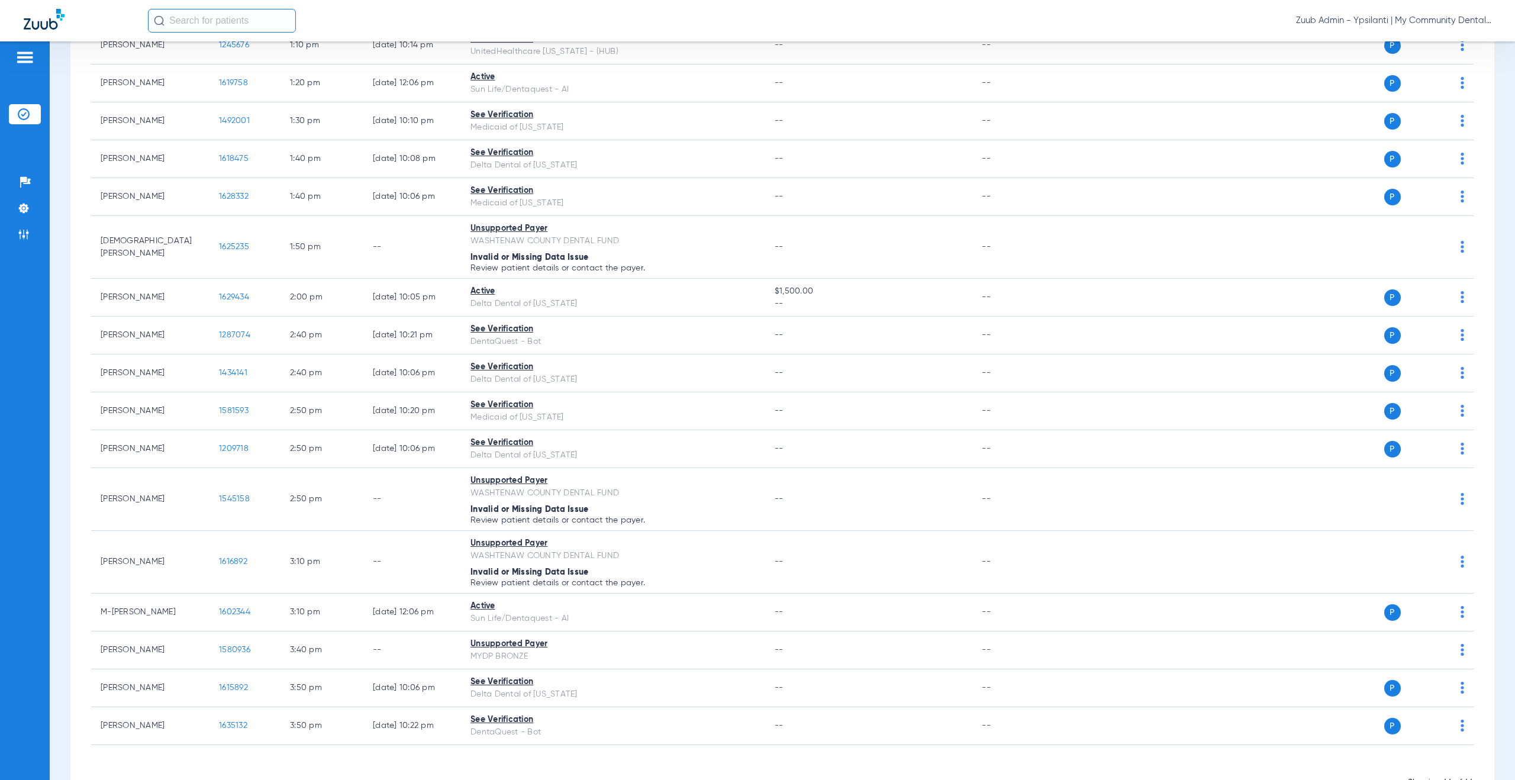
scroll to position [1258, 0]
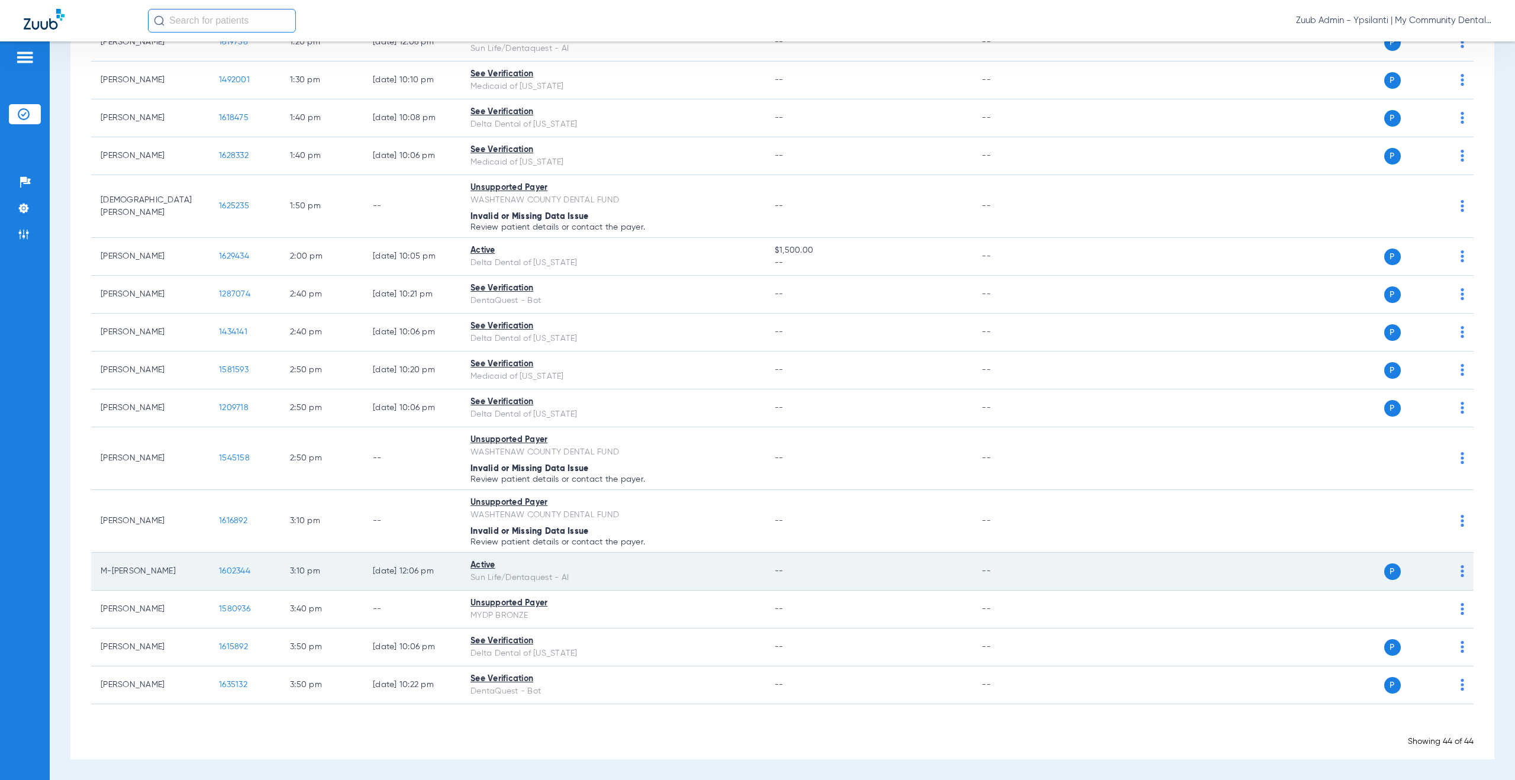
click at [234, 573] on span "1602344" at bounding box center [234, 571] width 31 height 8
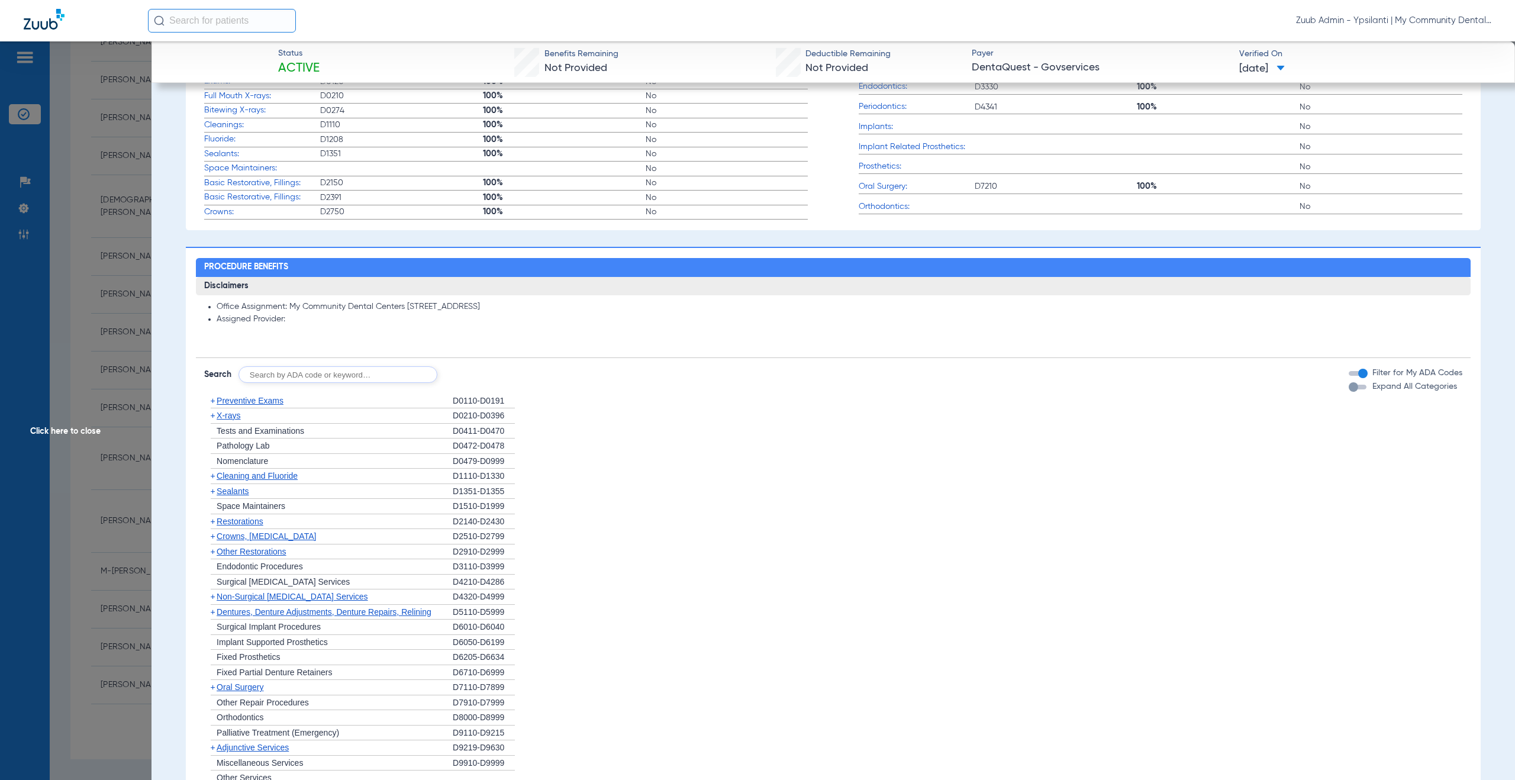
scroll to position [0, 0]
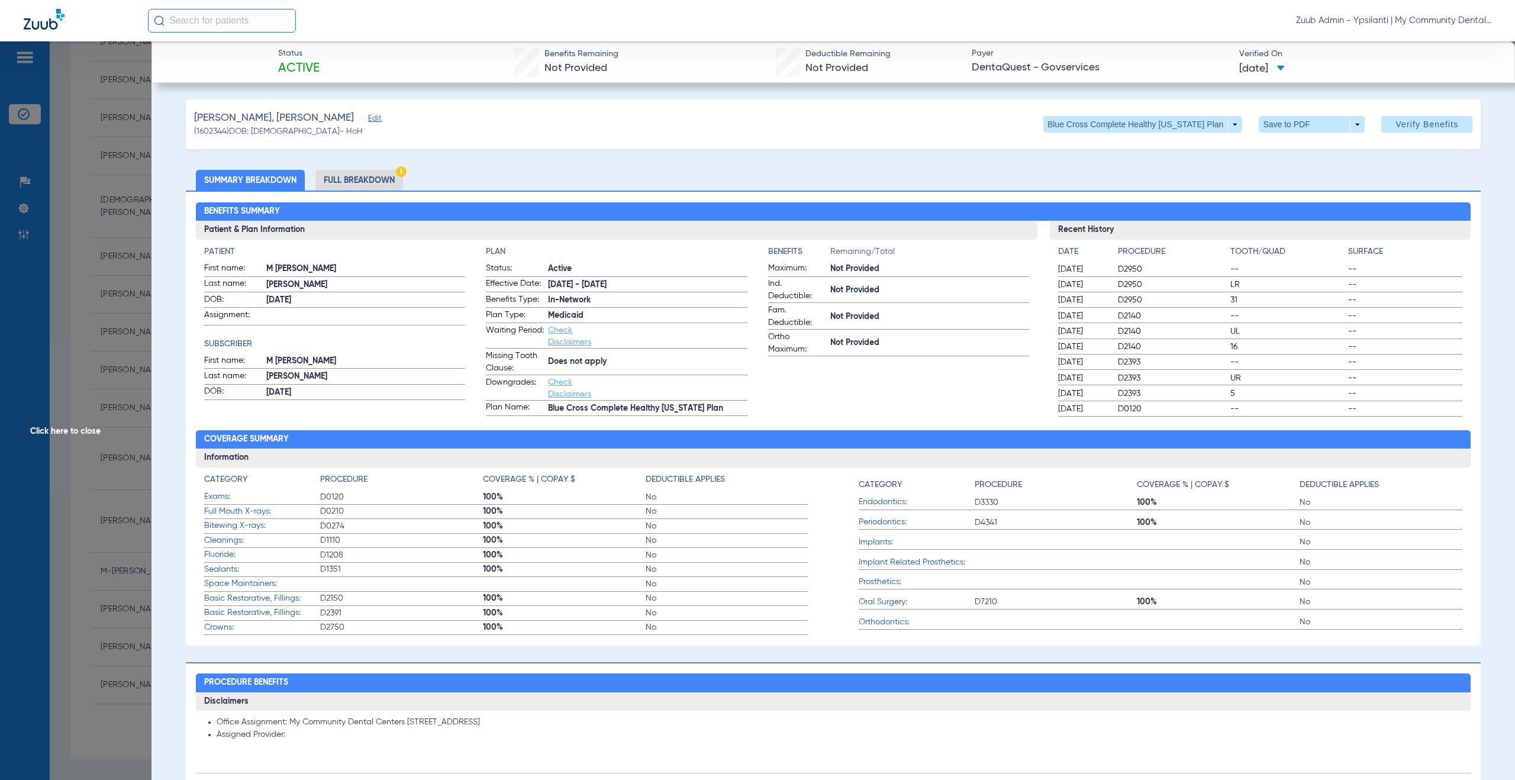
click at [78, 430] on span "Click here to close" at bounding box center [75, 431] width 151 height 780
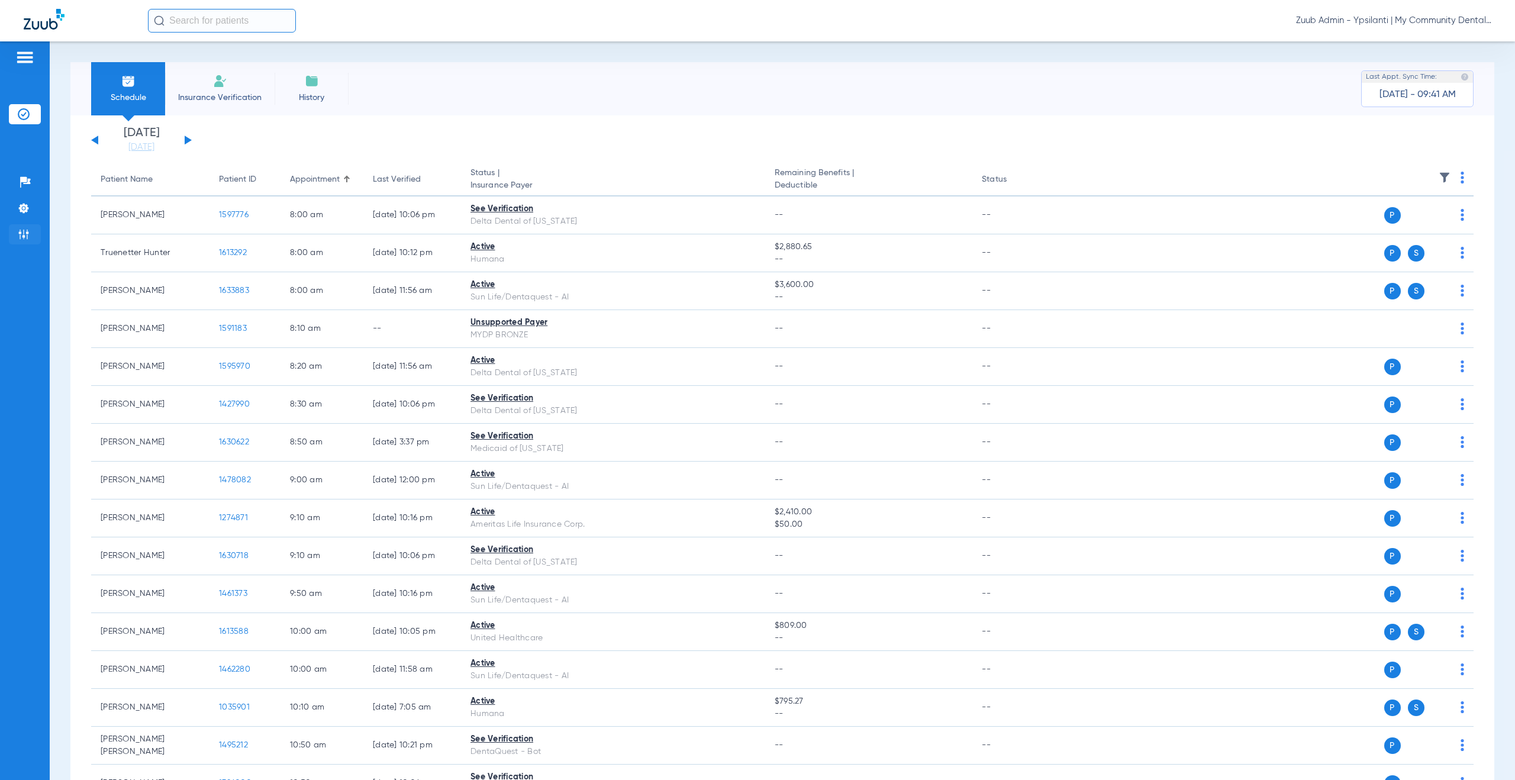
click at [22, 234] on img at bounding box center [24, 234] width 12 height 12
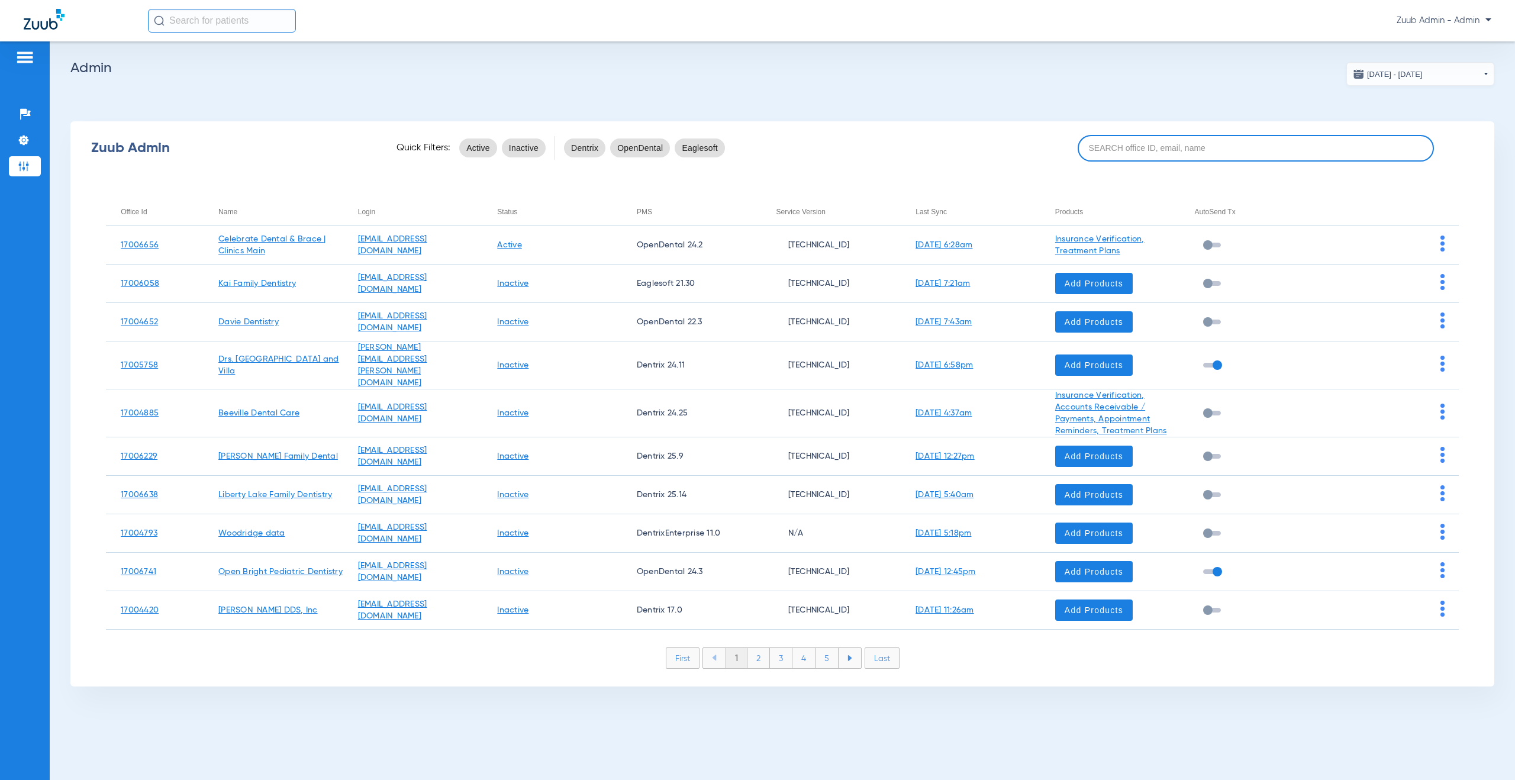
click at [1130, 149] on input at bounding box center [1255, 148] width 356 height 27
paste input "17005980"
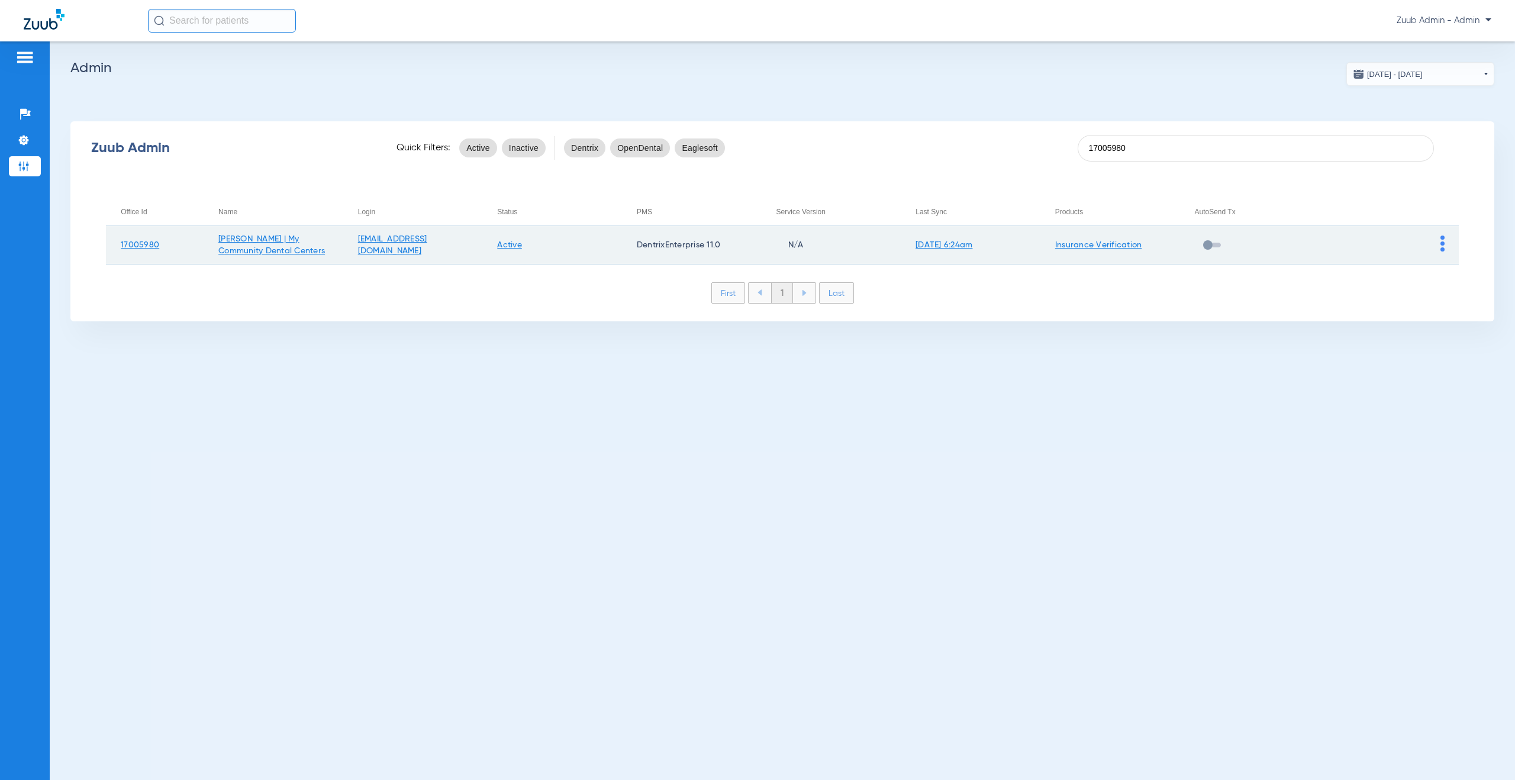
type input "17005980"
click at [1442, 245] on img at bounding box center [1442, 243] width 4 height 16
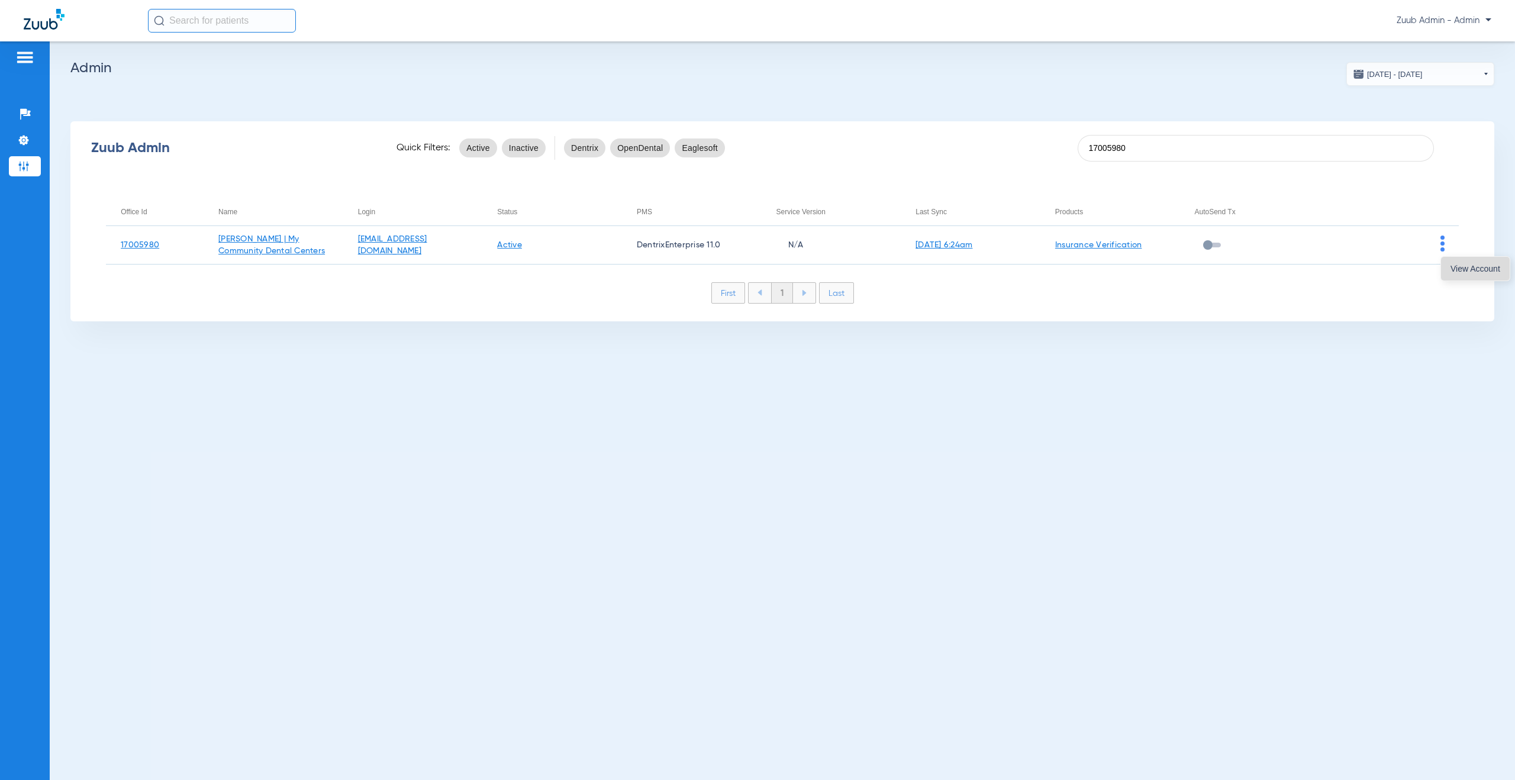
click at [1460, 269] on span "View Account" at bounding box center [1475, 268] width 50 height 8
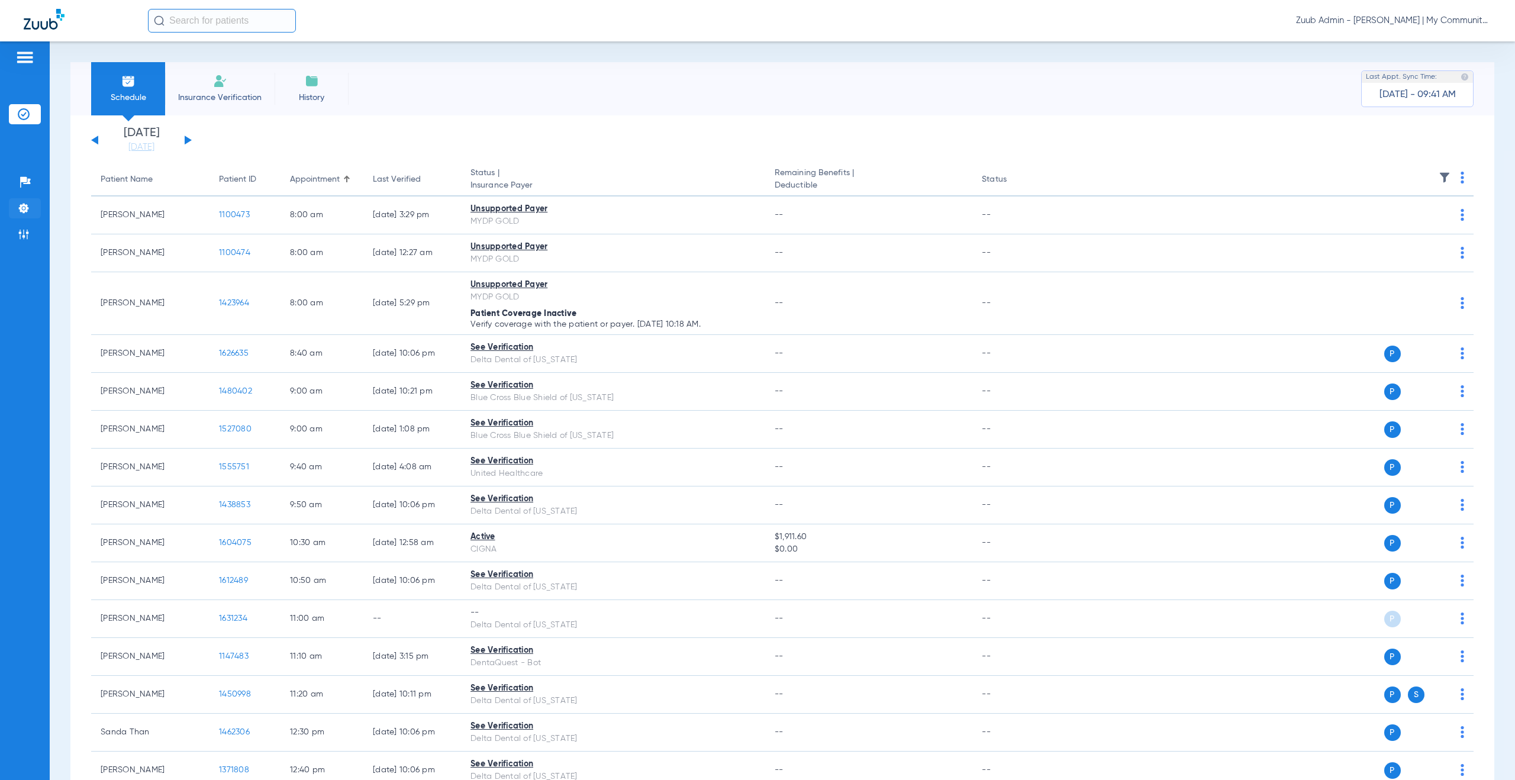
click at [18, 209] on img at bounding box center [24, 208] width 12 height 12
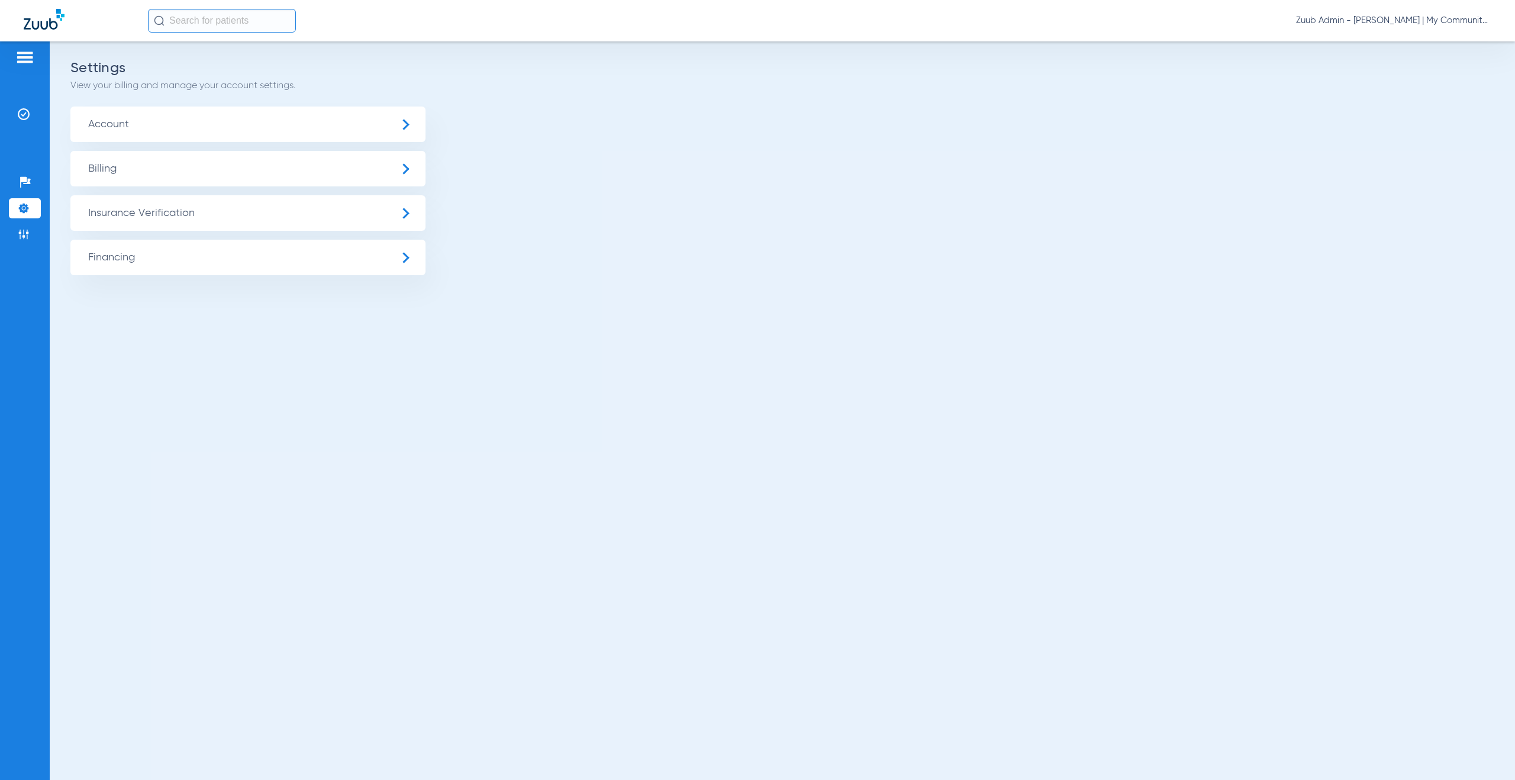
click at [177, 221] on span "Insurance Verification" at bounding box center [247, 212] width 355 height 35
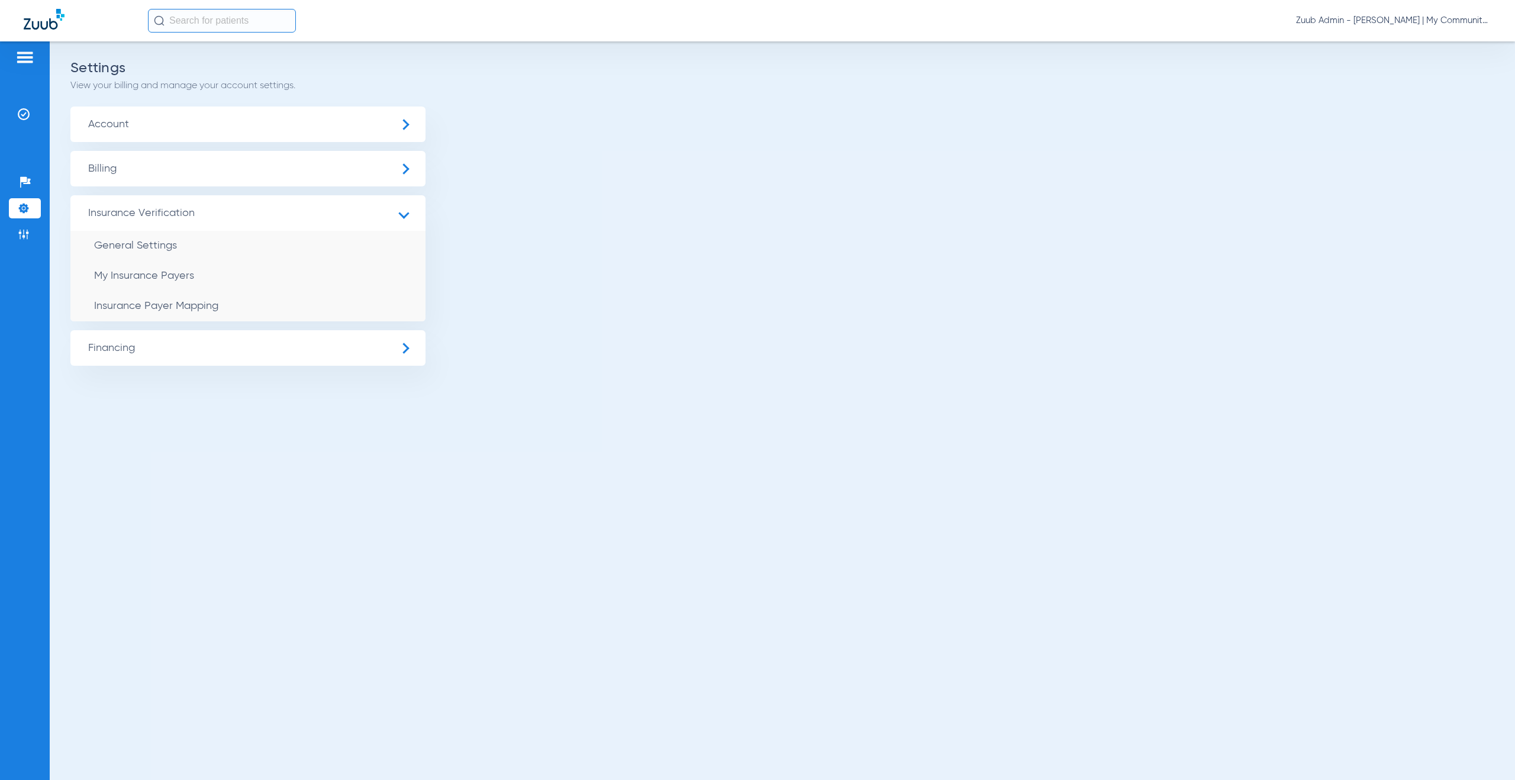
click at [292, 316] on li "Insurance Payer Mapping" at bounding box center [247, 306] width 355 height 30
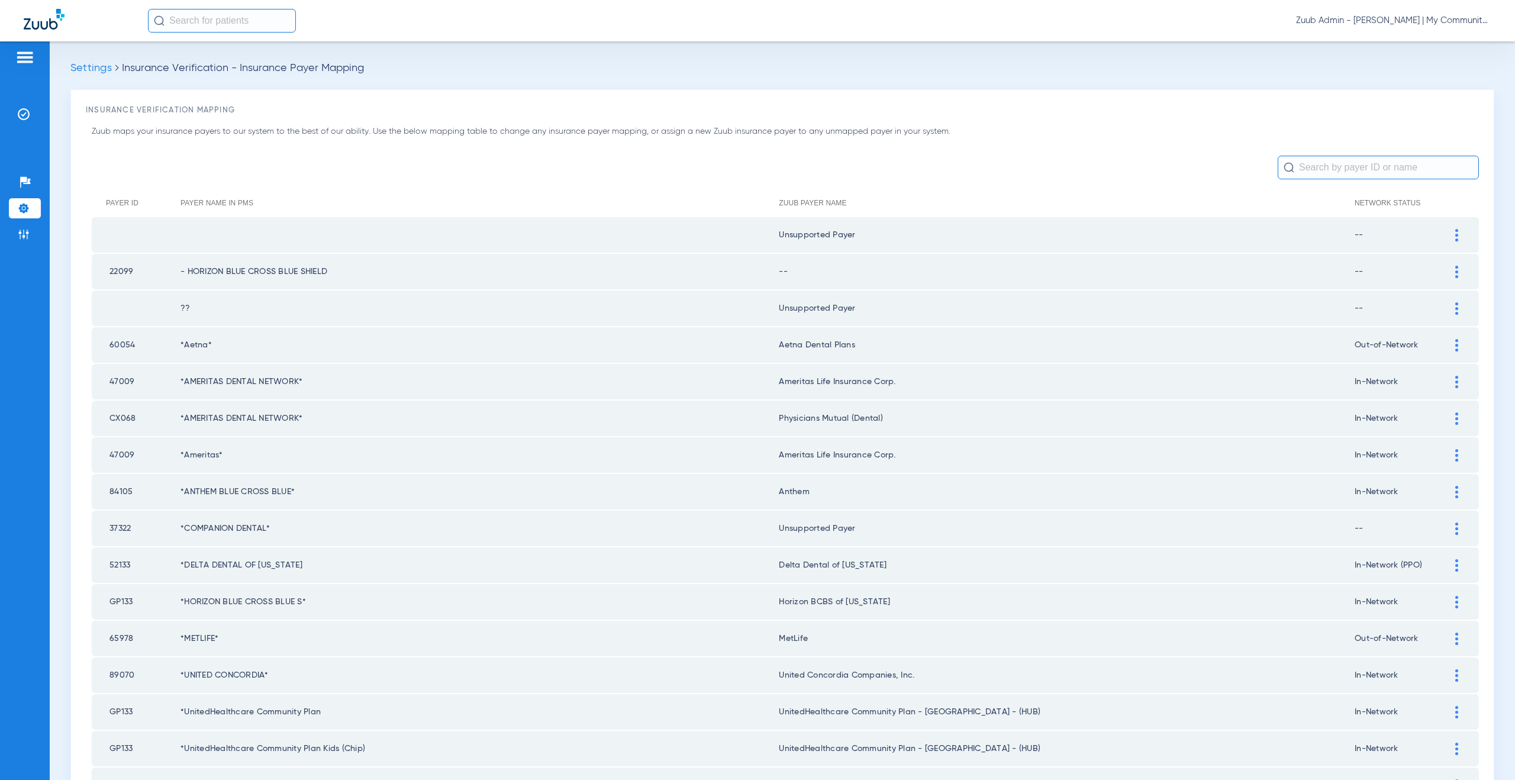
click at [1302, 164] on input "text" at bounding box center [1377, 168] width 201 height 24
click at [1314, 167] on input "gp" at bounding box center [1377, 168] width 201 height 24
type input "gp"
click at [1313, 163] on input "gp" at bounding box center [1377, 168] width 201 height 24
click at [1300, 167] on input "gp" at bounding box center [1377, 168] width 201 height 24
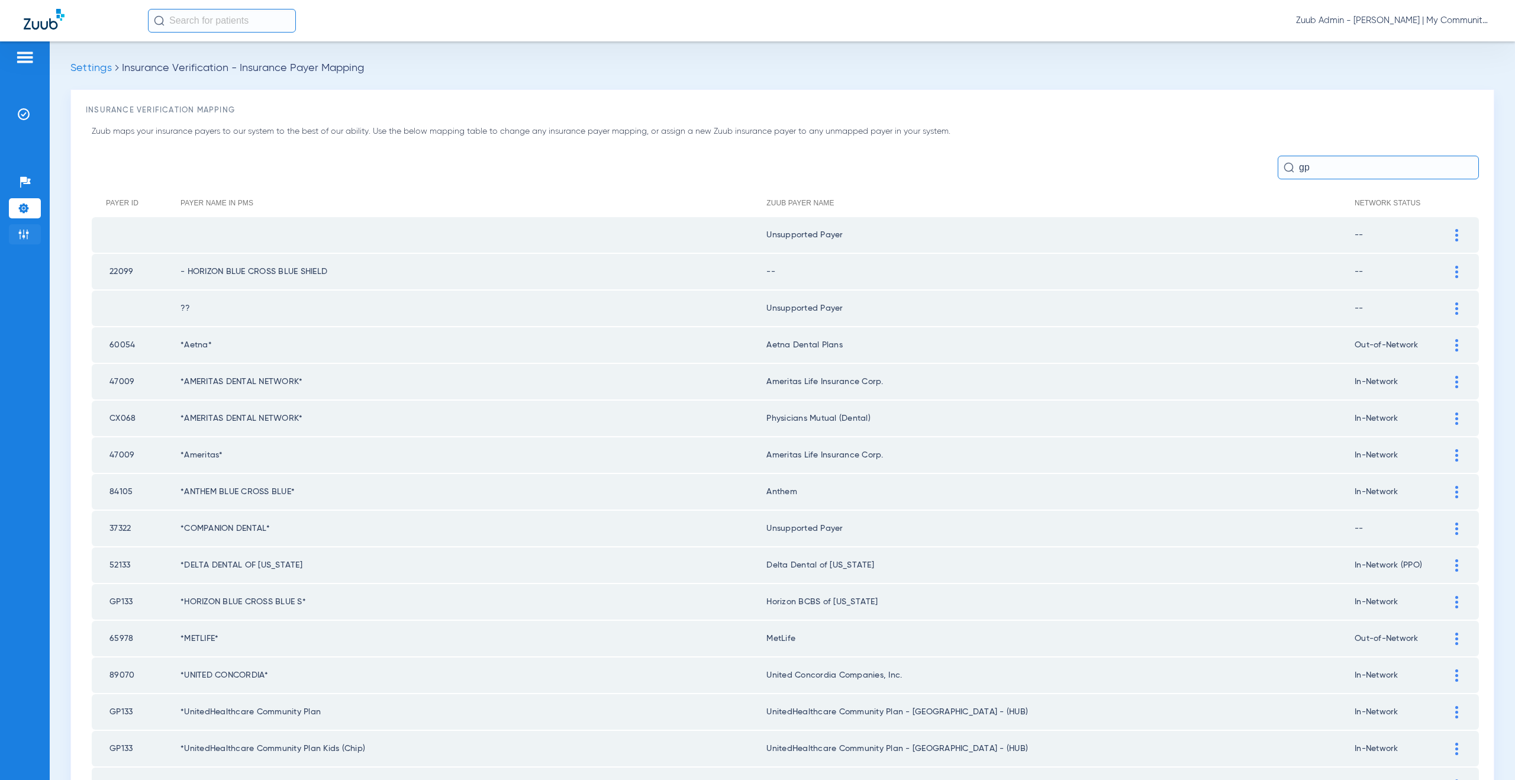
click at [1300, 167] on input "gp" at bounding box center [1377, 168] width 201 height 24
click at [24, 234] on img at bounding box center [24, 234] width 12 height 12
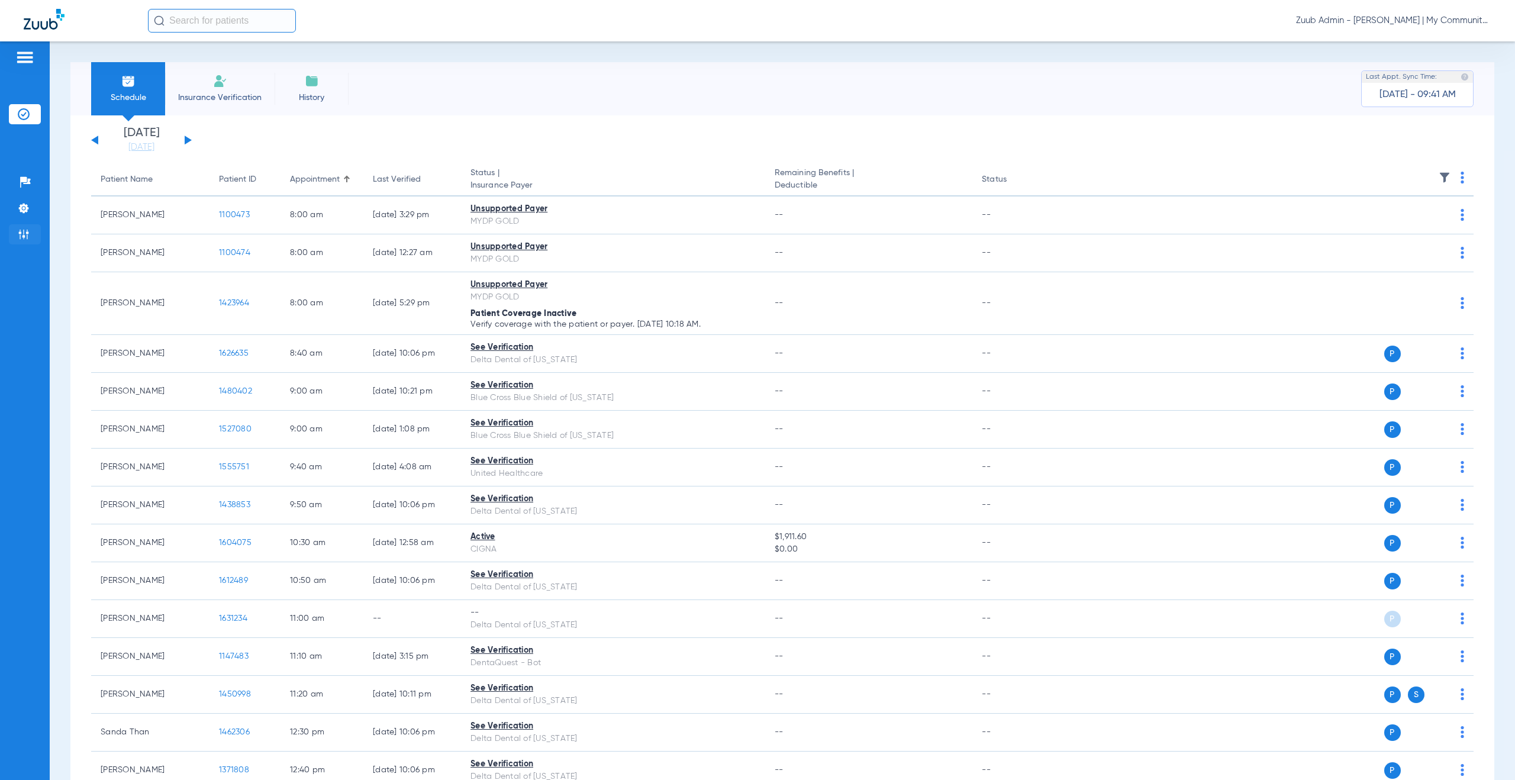
click at [25, 235] on img at bounding box center [24, 234] width 12 height 12
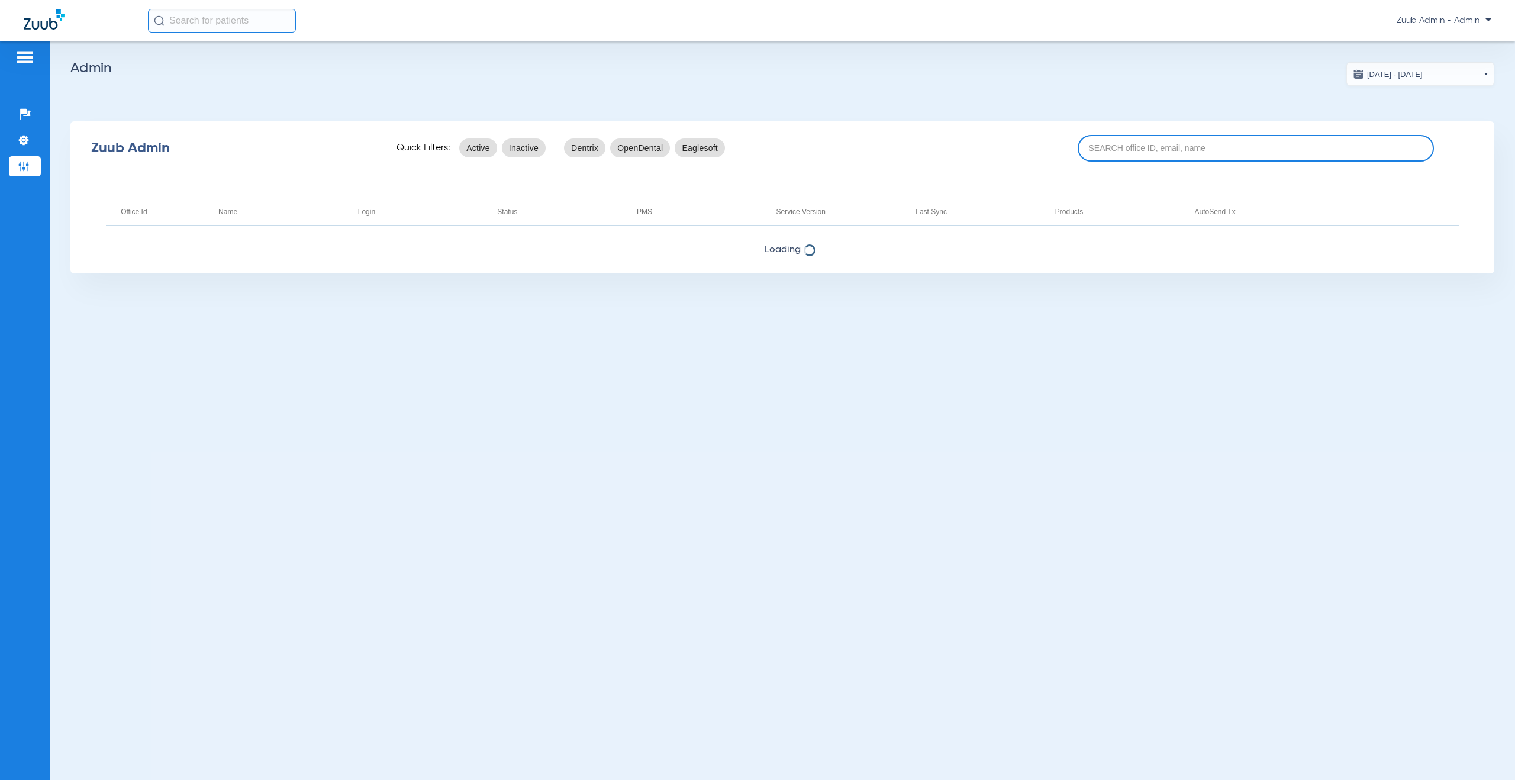
click at [1113, 148] on input at bounding box center [1255, 148] width 356 height 27
paste input "17005946"
type input "17005946"
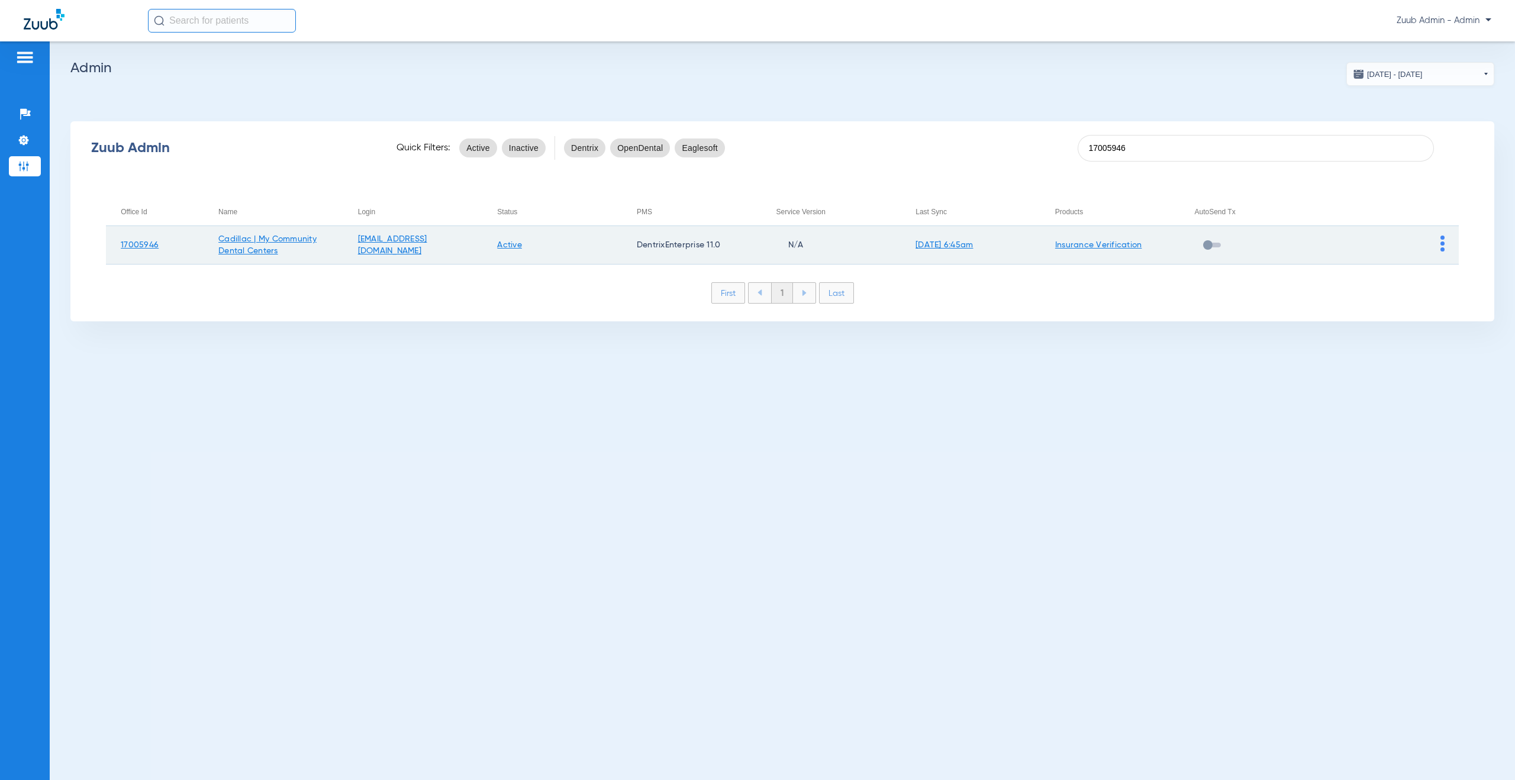
click at [1440, 243] on img at bounding box center [1442, 243] width 4 height 16
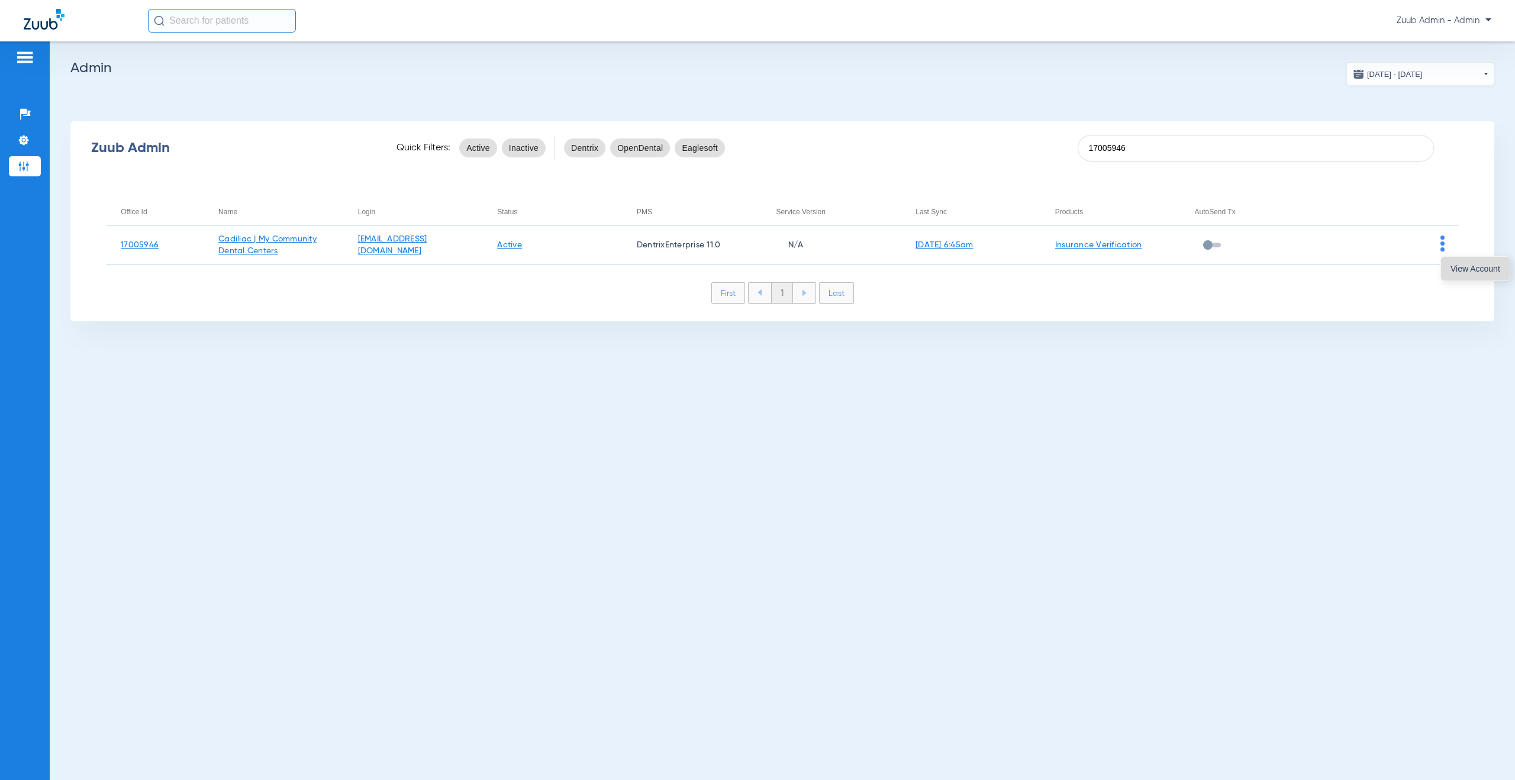
click at [1459, 266] on span "View Account" at bounding box center [1475, 268] width 50 height 8
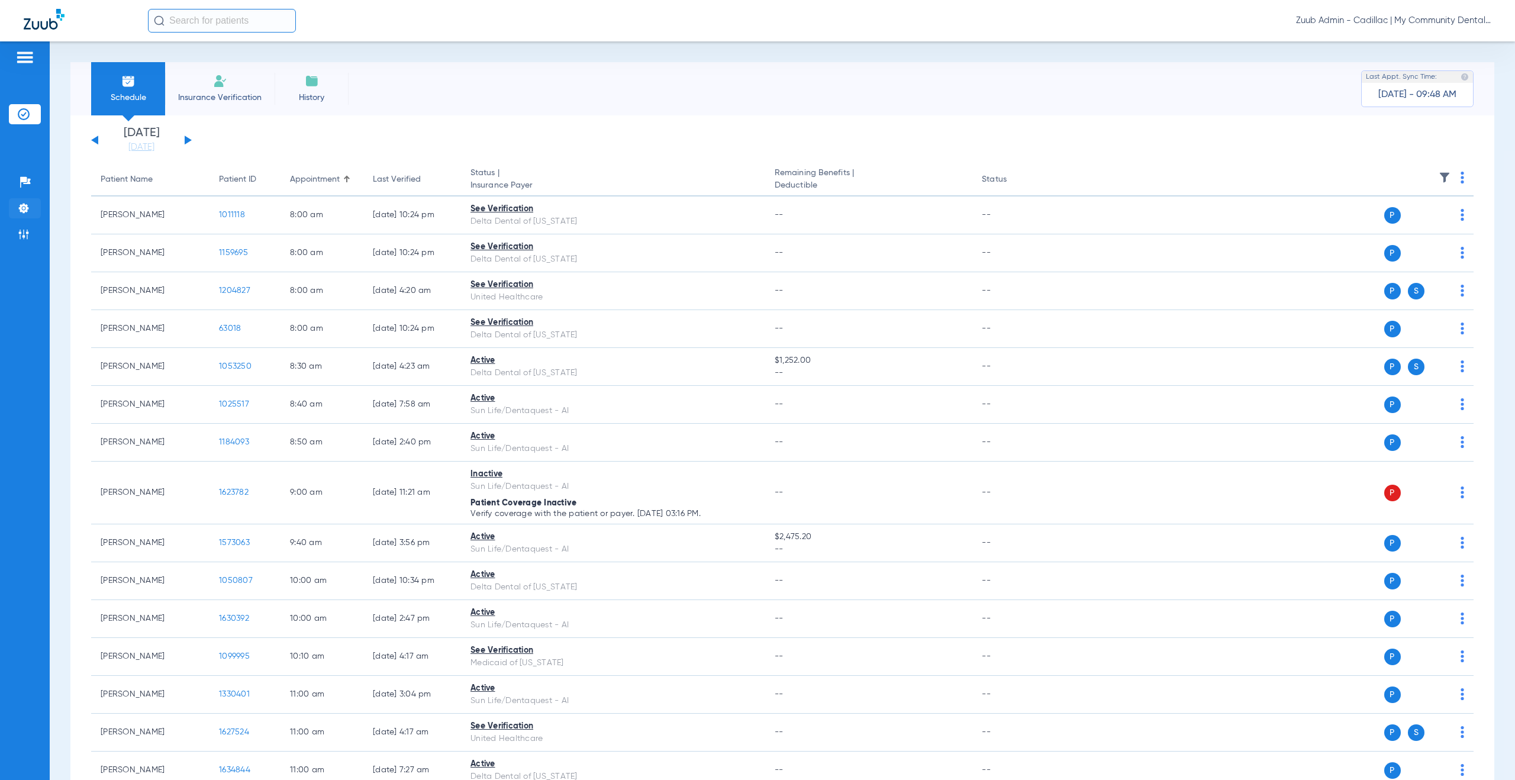
click at [32, 211] on li "Settings" at bounding box center [25, 208] width 32 height 20
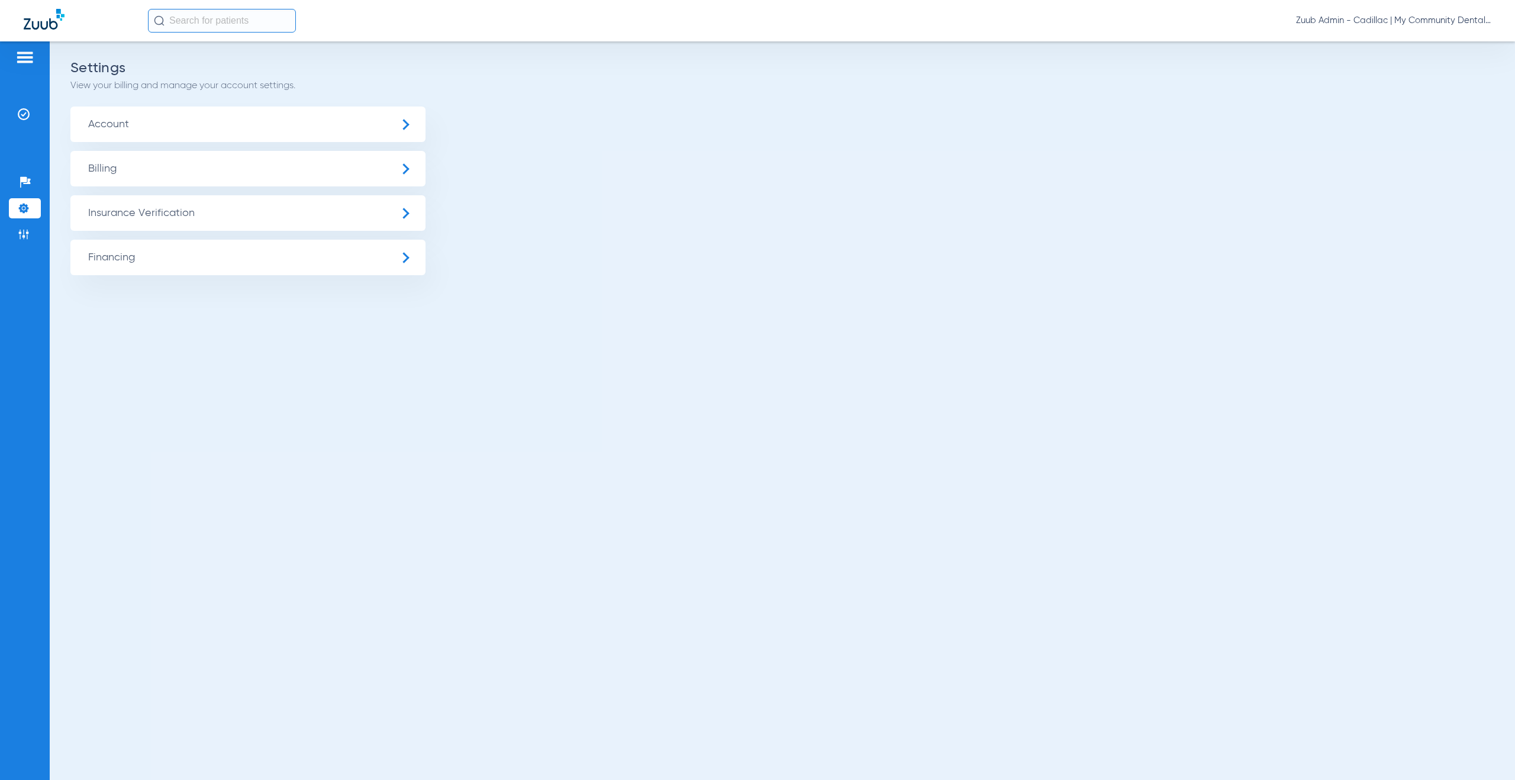
click at [143, 220] on span "Insurance Verification" at bounding box center [247, 212] width 355 height 35
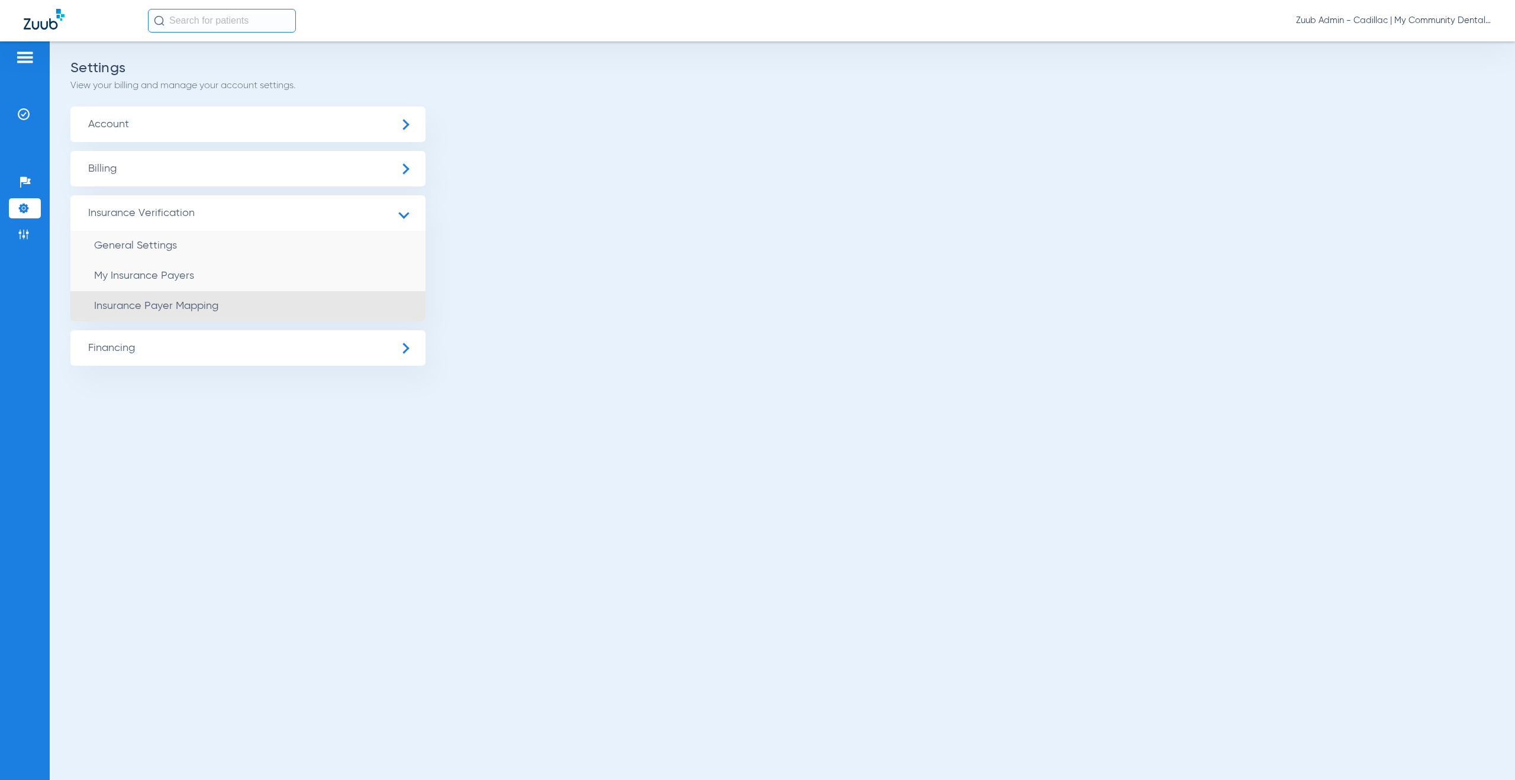
click at [180, 314] on li "Insurance Payer Mapping" at bounding box center [247, 306] width 355 height 30
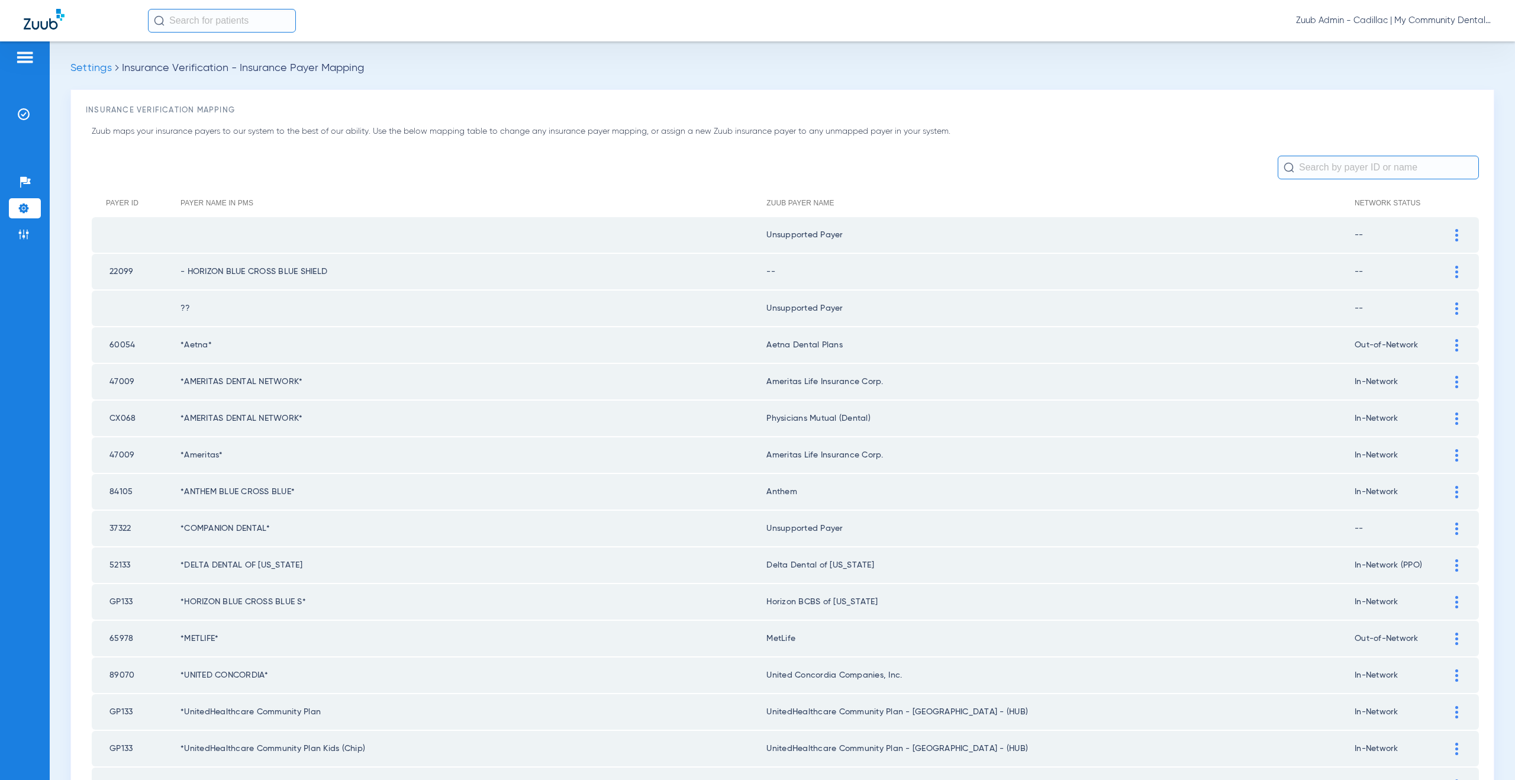
click at [1304, 163] on input "text" at bounding box center [1377, 168] width 201 height 24
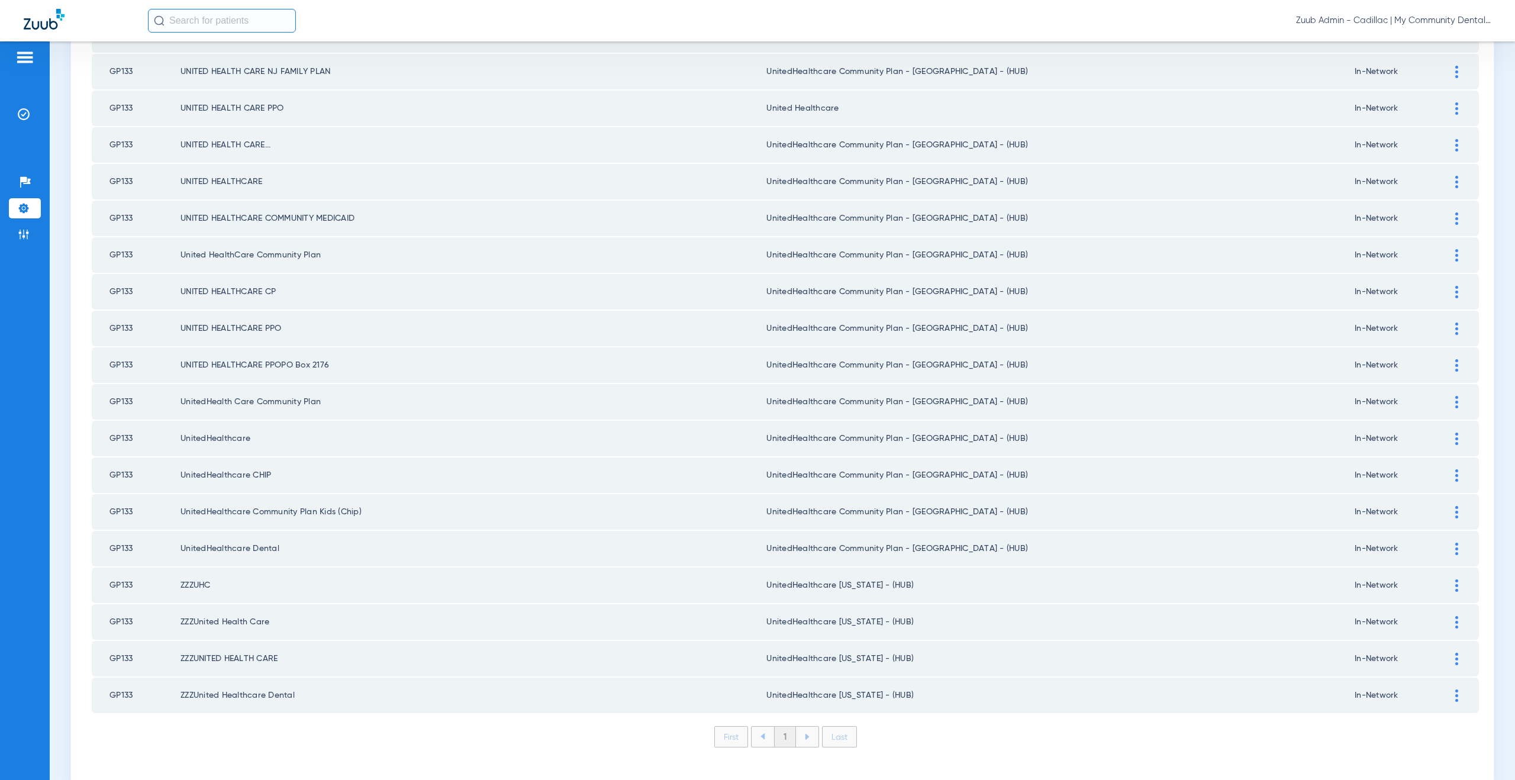
scroll to position [531, 0]
type input "gp133"
drag, startPoint x: 903, startPoint y: 585, endPoint x: 767, endPoint y: 587, distance: 135.5
click at [767, 587] on td "UnitedHealthcare [US_STATE] - (HUB)" at bounding box center [1060, 584] width 588 height 35
copy td "nitedHealthcare Michigan - (HUB)"
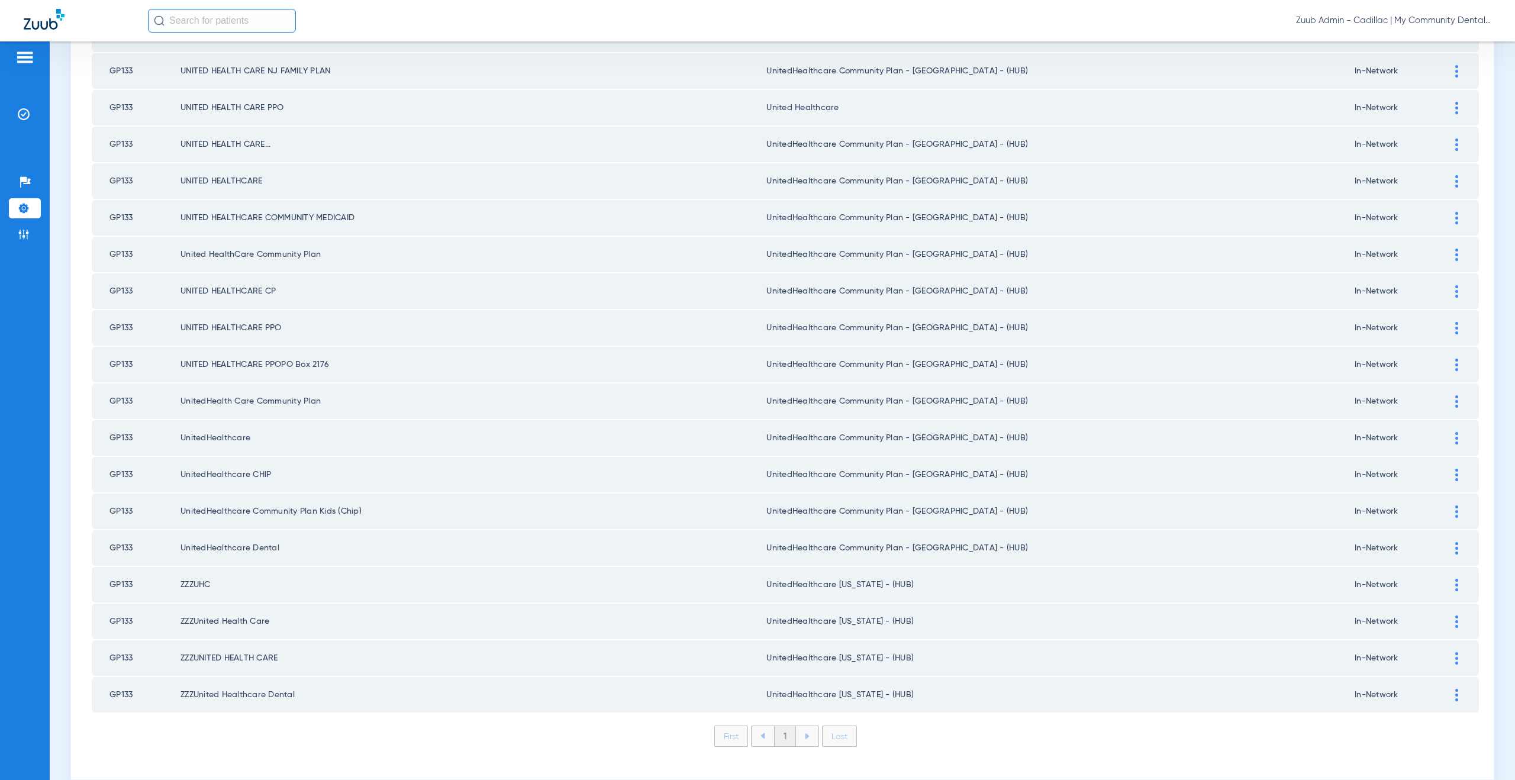
click at [1446, 547] on div at bounding box center [1456, 548] width 21 height 12
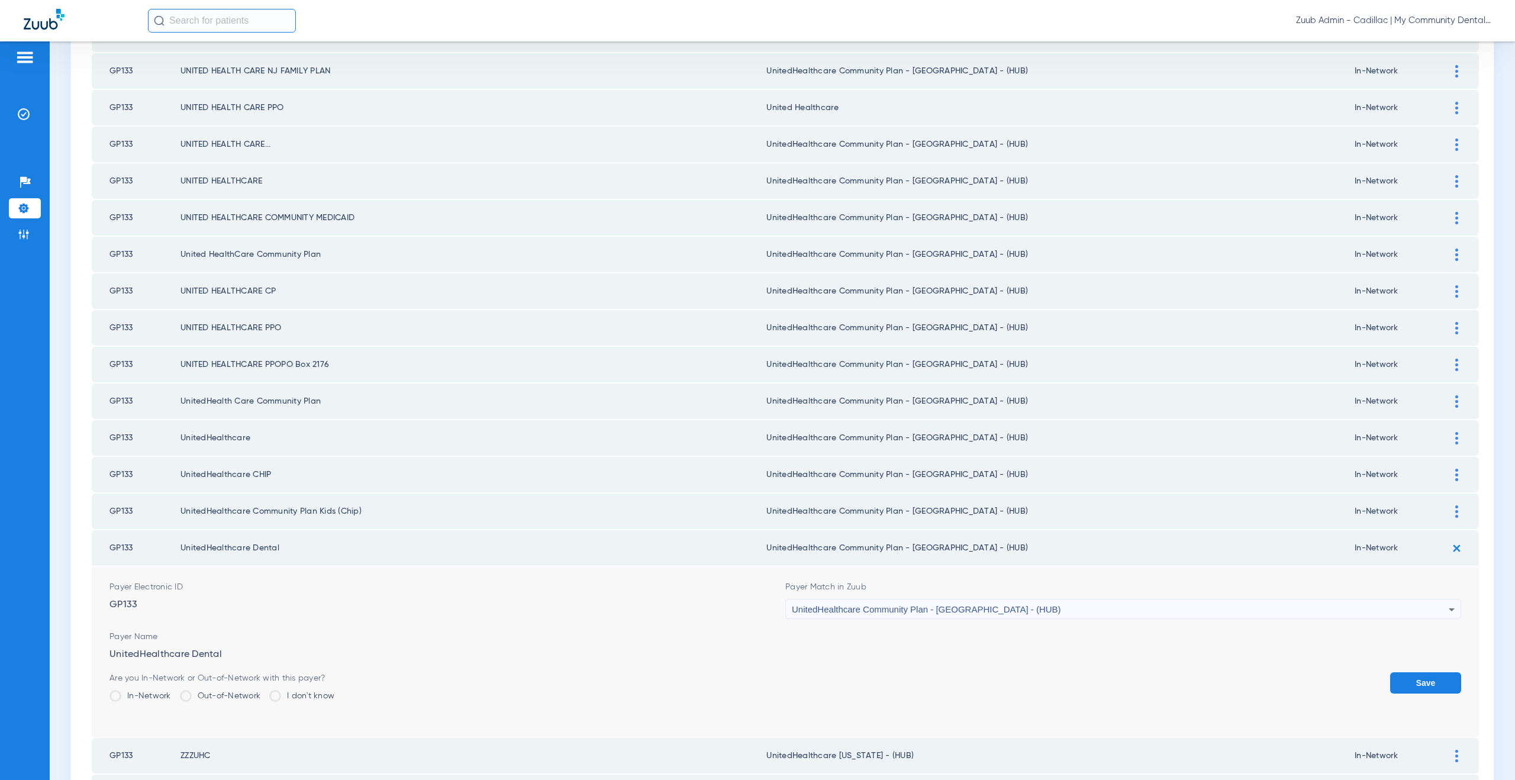
click at [840, 611] on span "UnitedHealthcare Community Plan - [GEOGRAPHIC_DATA] - (HUB)" at bounding box center [926, 609] width 269 height 10
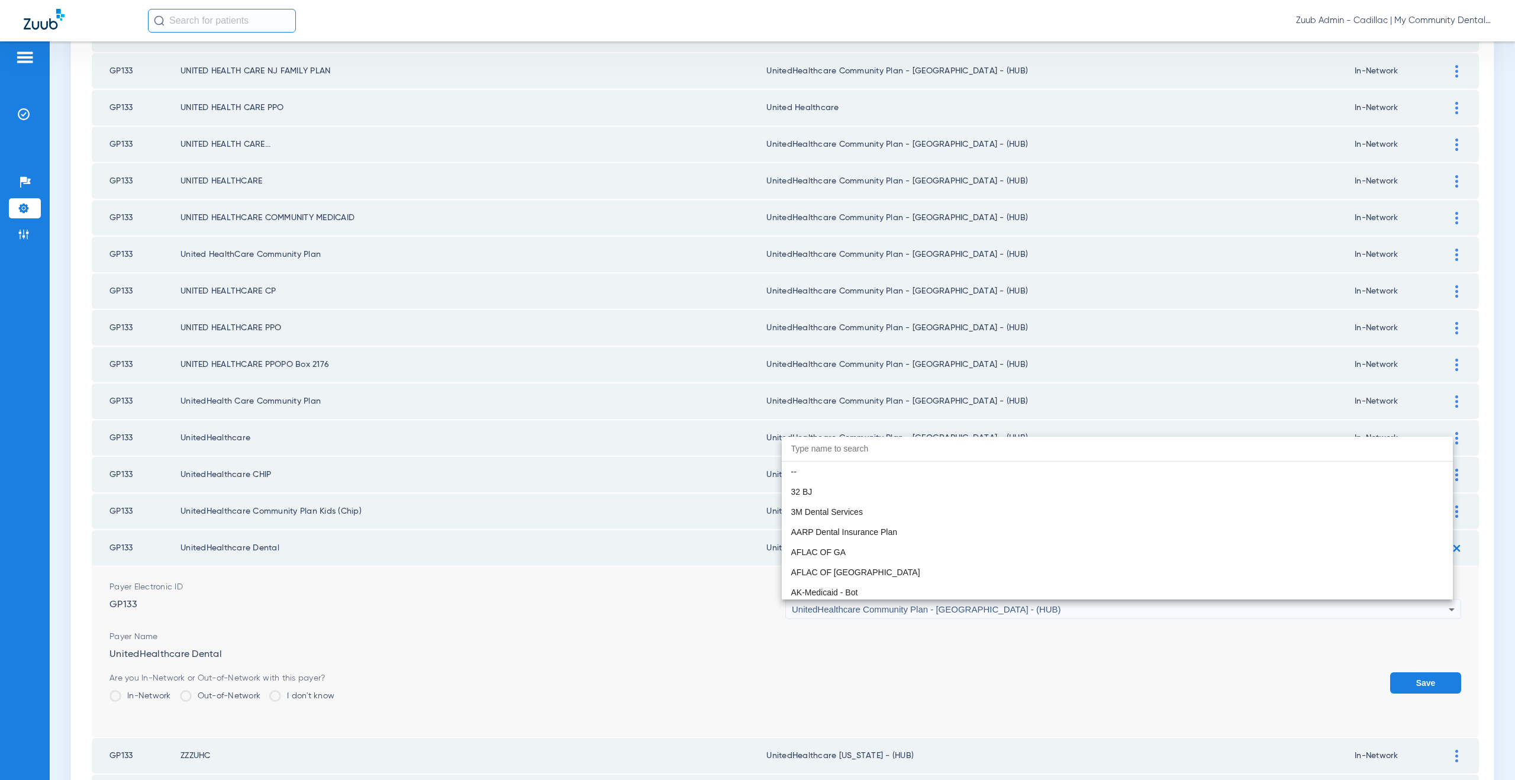
paste input "nitedHealthcare Michigan - (HUB)"
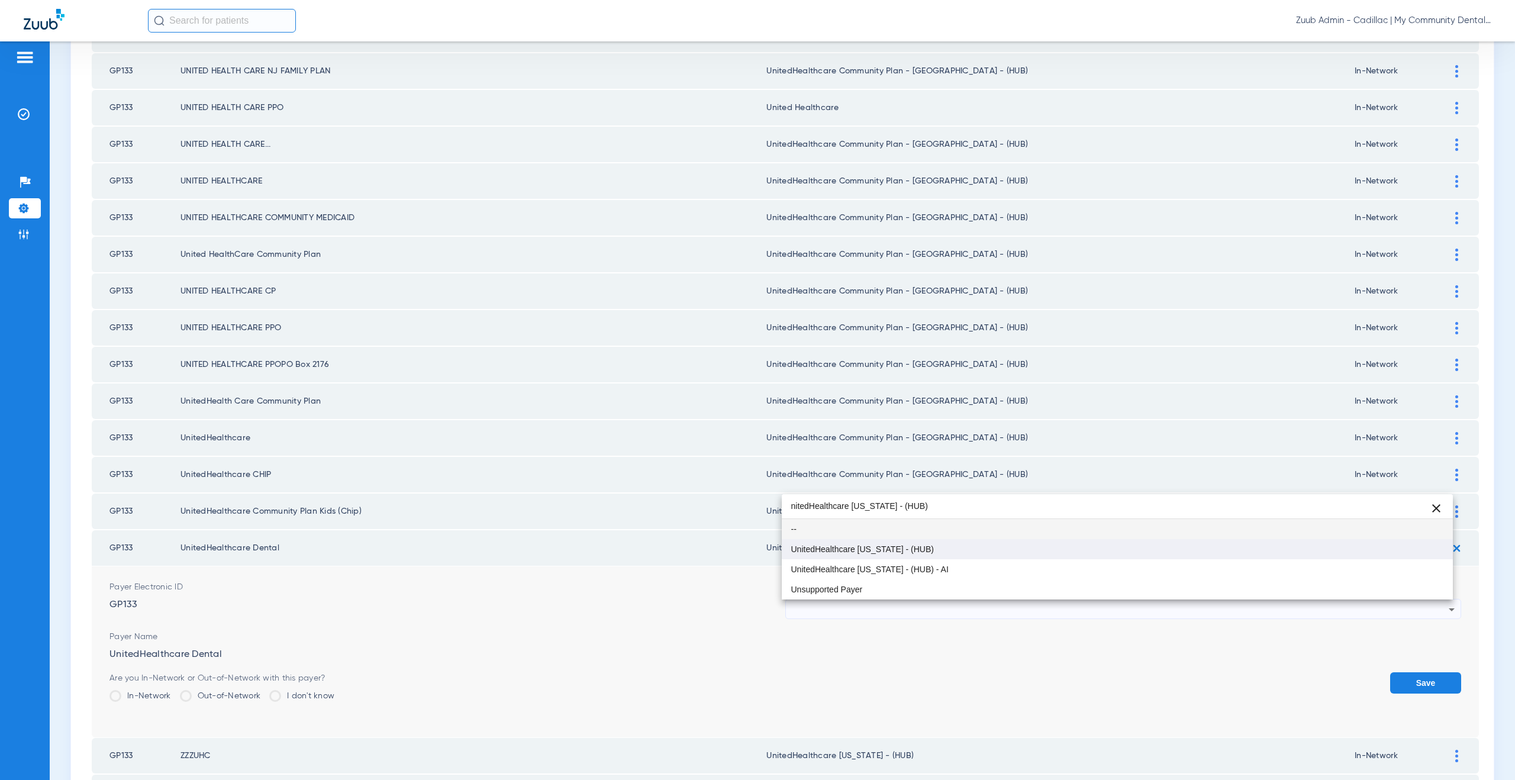
type input "nitedHealthcare Michigan - (HUB)"
click at [839, 555] on mat-option "UnitedHealthcare [US_STATE] - (HUB)" at bounding box center [1117, 549] width 671 height 20
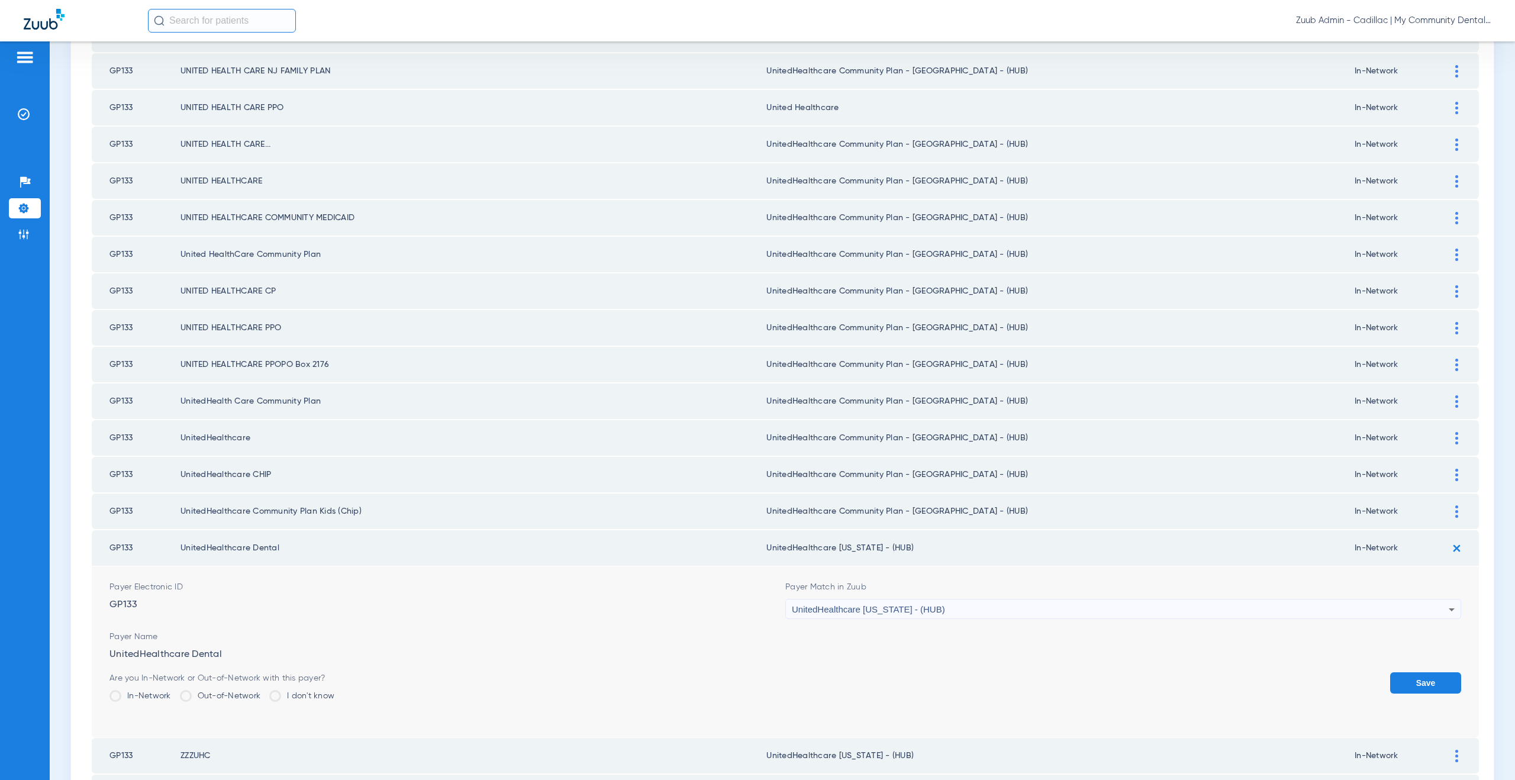
click at [1410, 686] on button "Save" at bounding box center [1425, 682] width 71 height 21
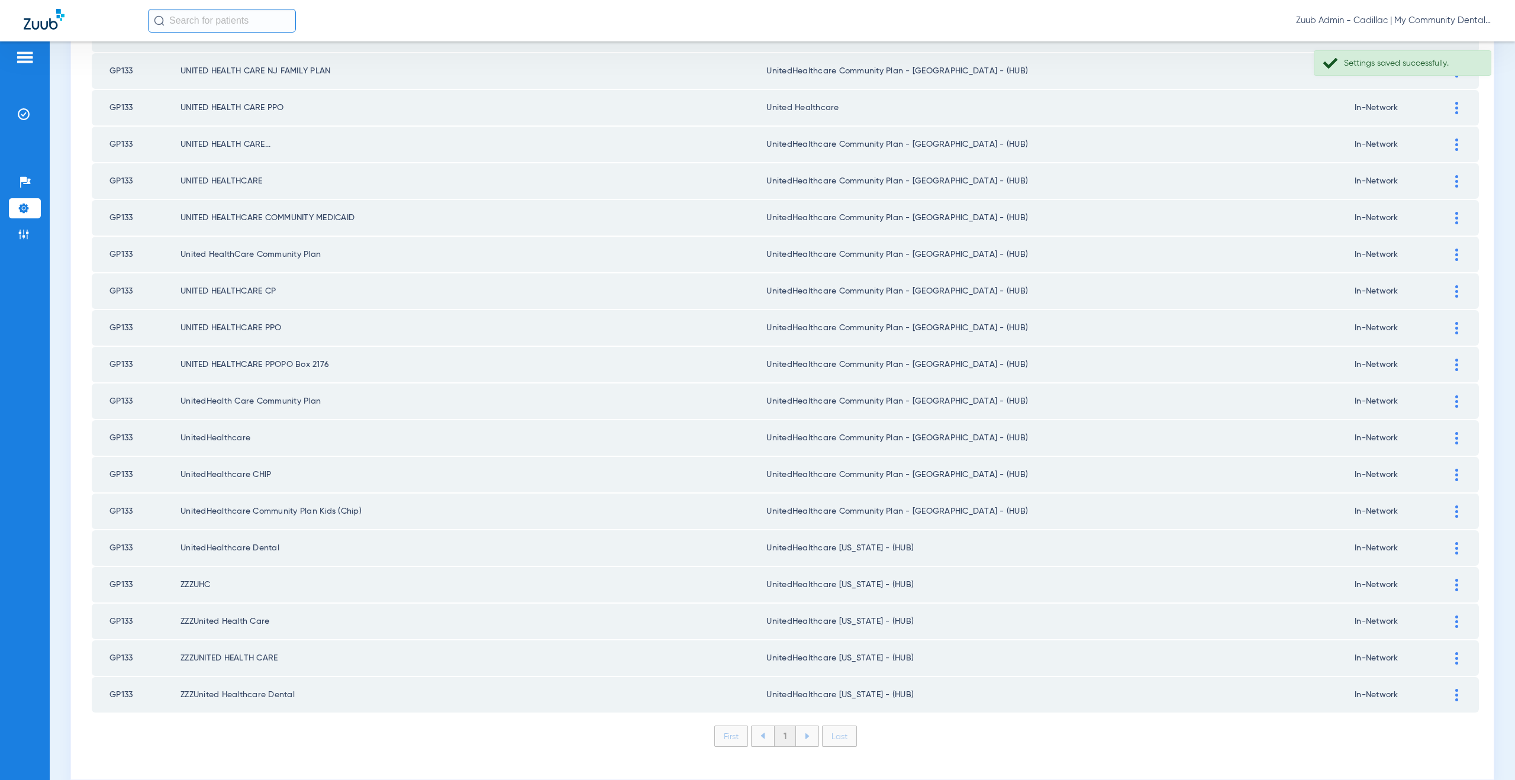
click at [1449, 502] on td at bounding box center [1462, 510] width 33 height 35
click at [1446, 512] on div at bounding box center [1456, 511] width 21 height 12
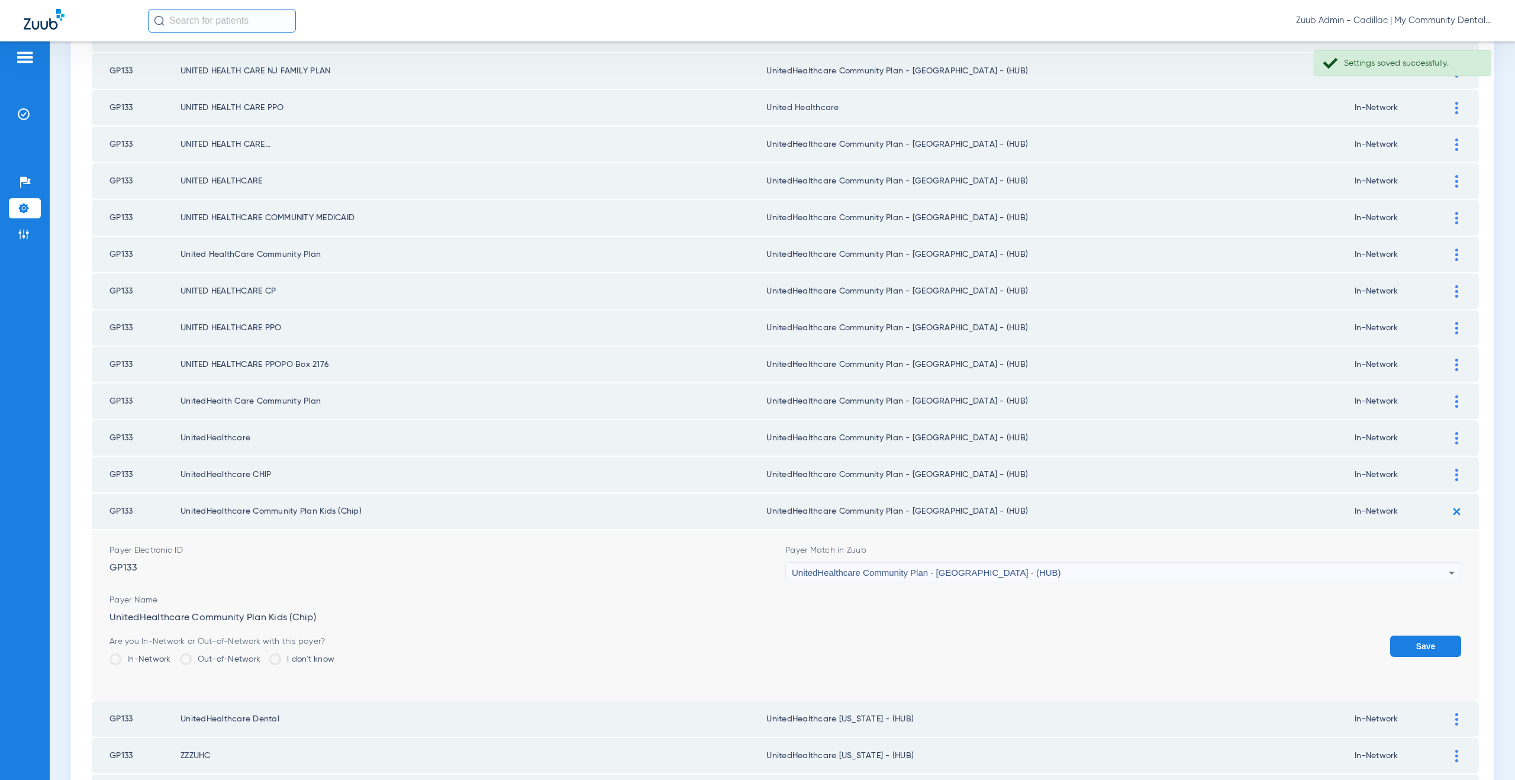
click at [910, 568] on span "UnitedHealthcare Community Plan - [GEOGRAPHIC_DATA] - (HUB)" at bounding box center [926, 572] width 269 height 10
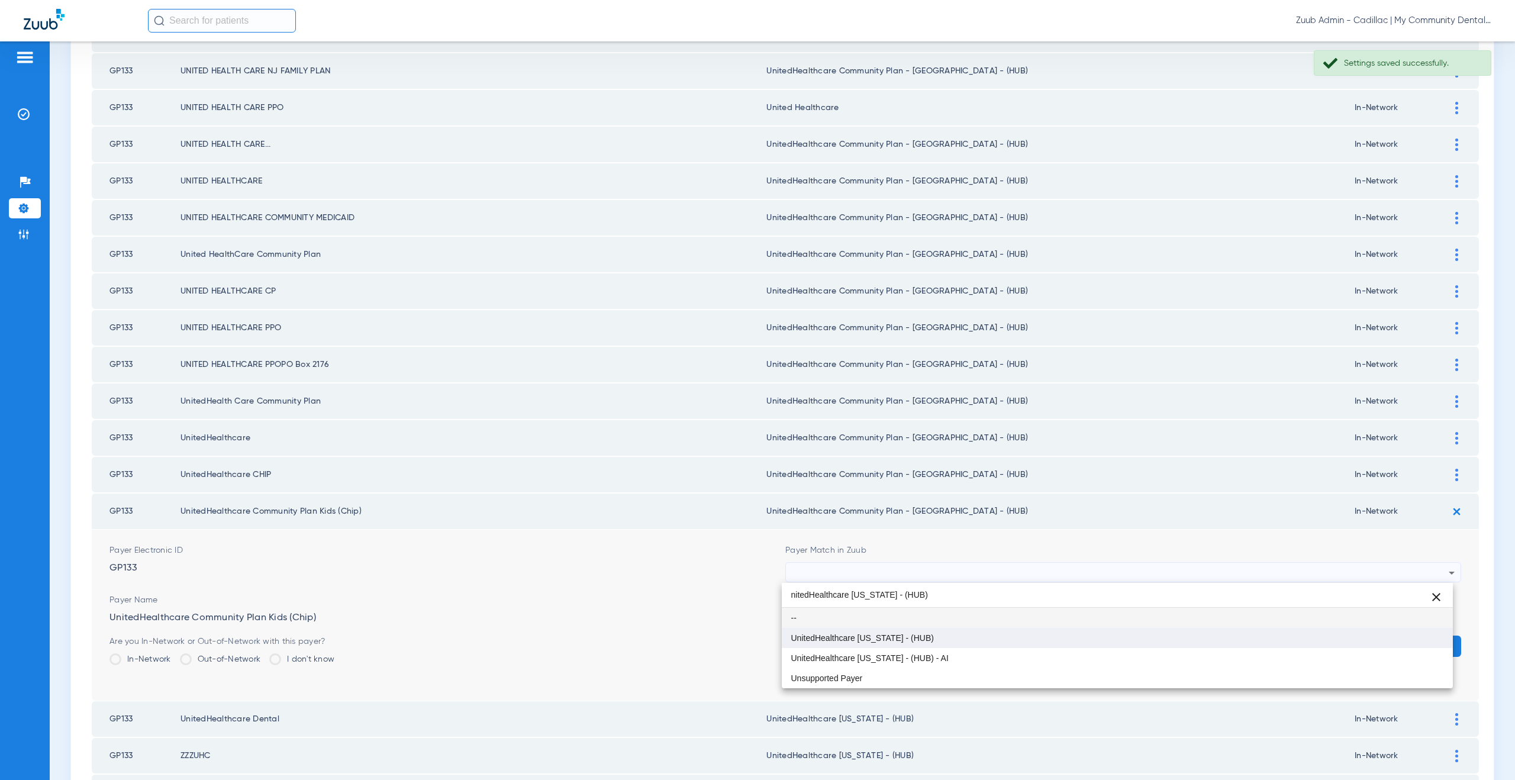
type input "nitedHealthcare Michigan - (HUB)"
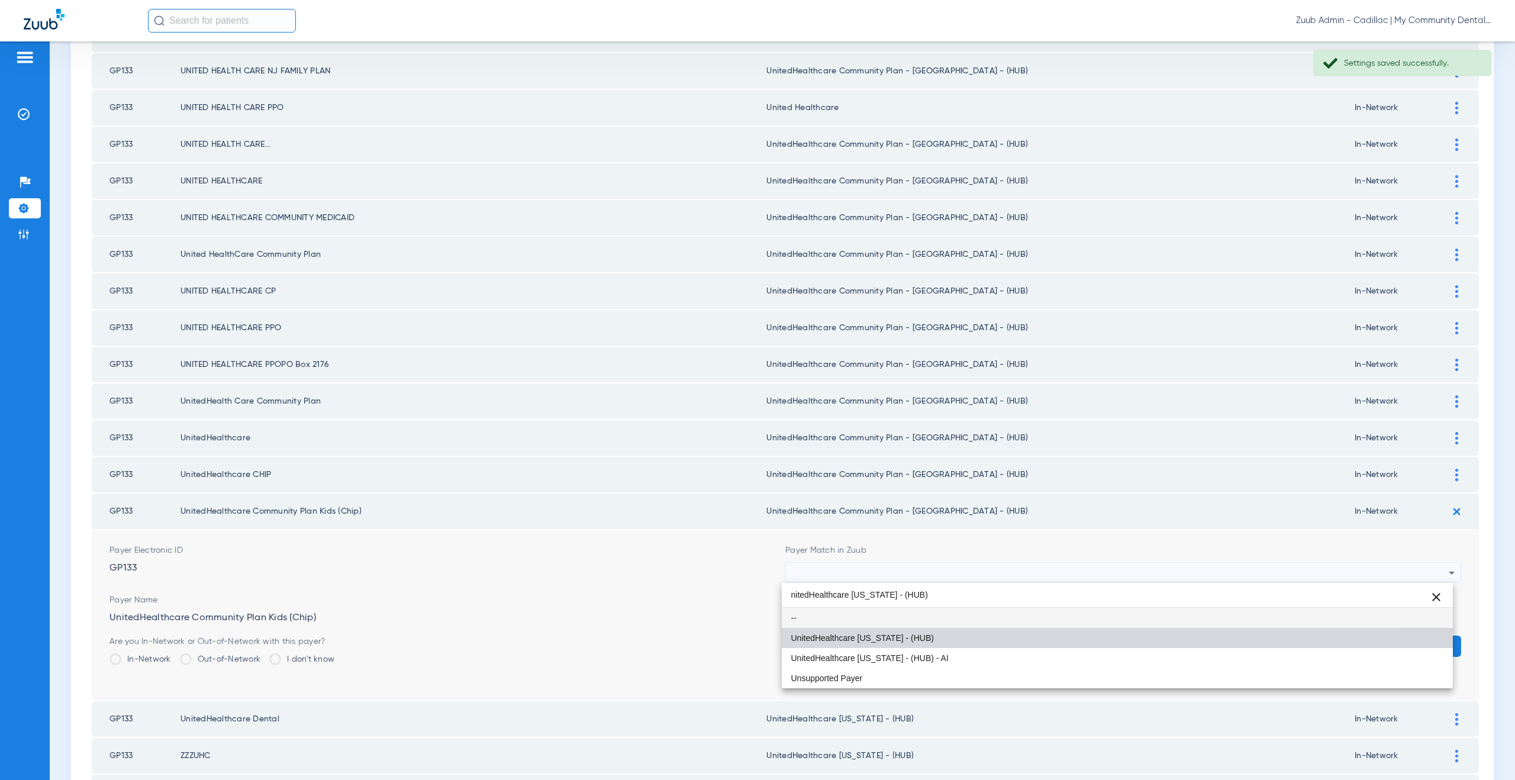
click at [900, 629] on mat-option "UnitedHealthcare [US_STATE] - (HUB)" at bounding box center [1117, 638] width 671 height 20
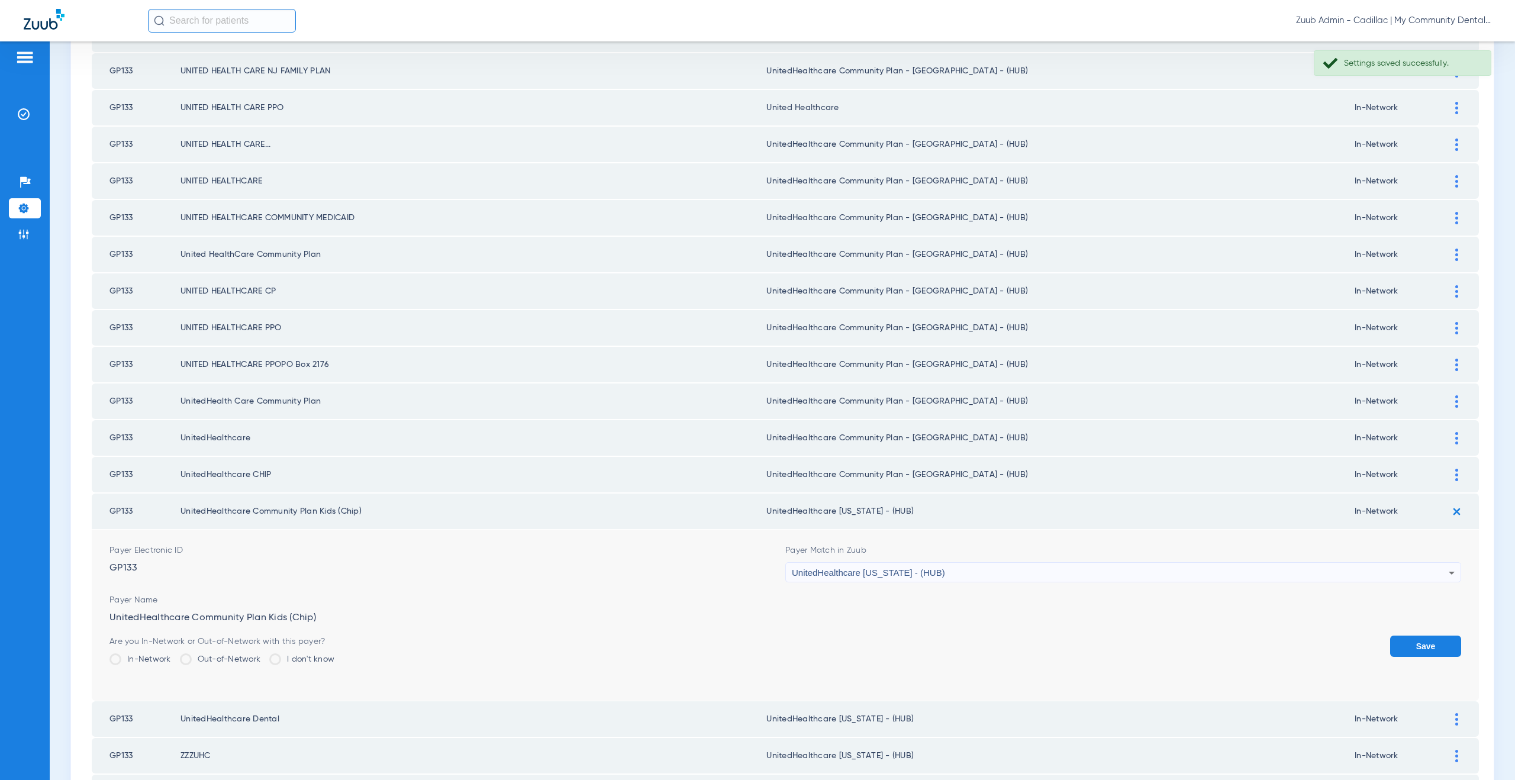
click at [1415, 638] on button "Save" at bounding box center [1425, 645] width 71 height 21
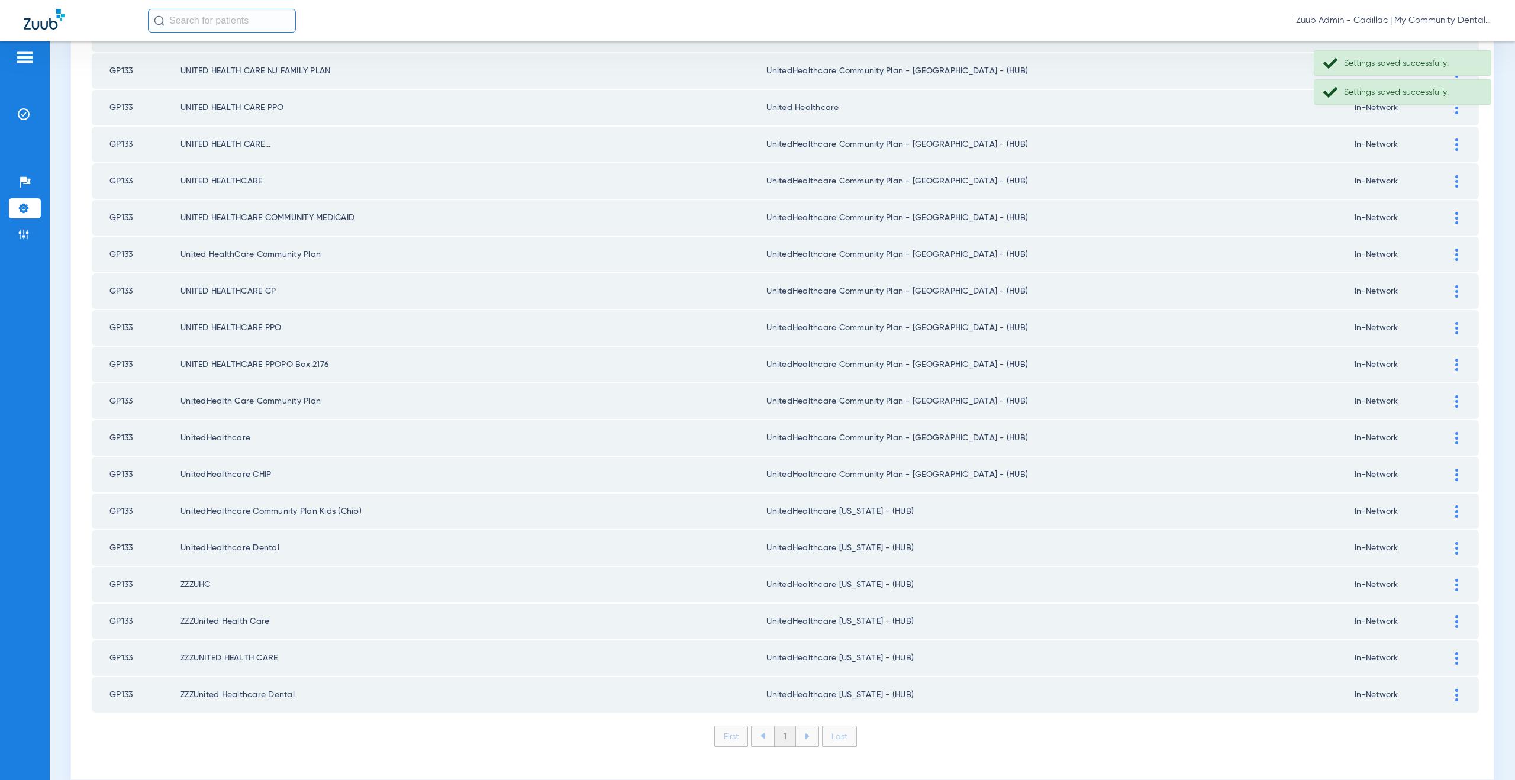
click at [1455, 475] on img at bounding box center [1456, 475] width 3 height 12
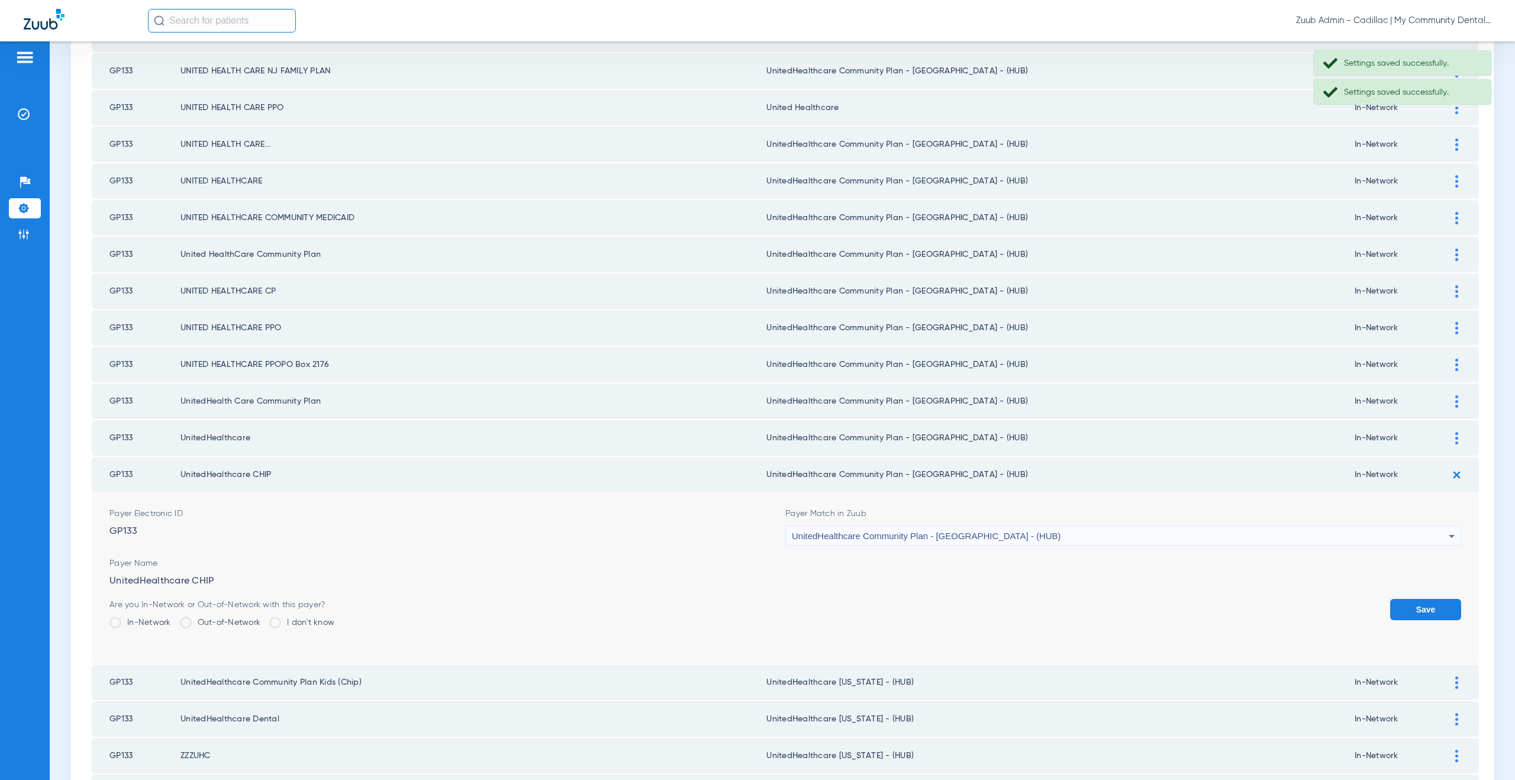
click at [848, 539] on span "UnitedHealthcare Community Plan - [GEOGRAPHIC_DATA] - (HUB)" at bounding box center [926, 536] width 269 height 10
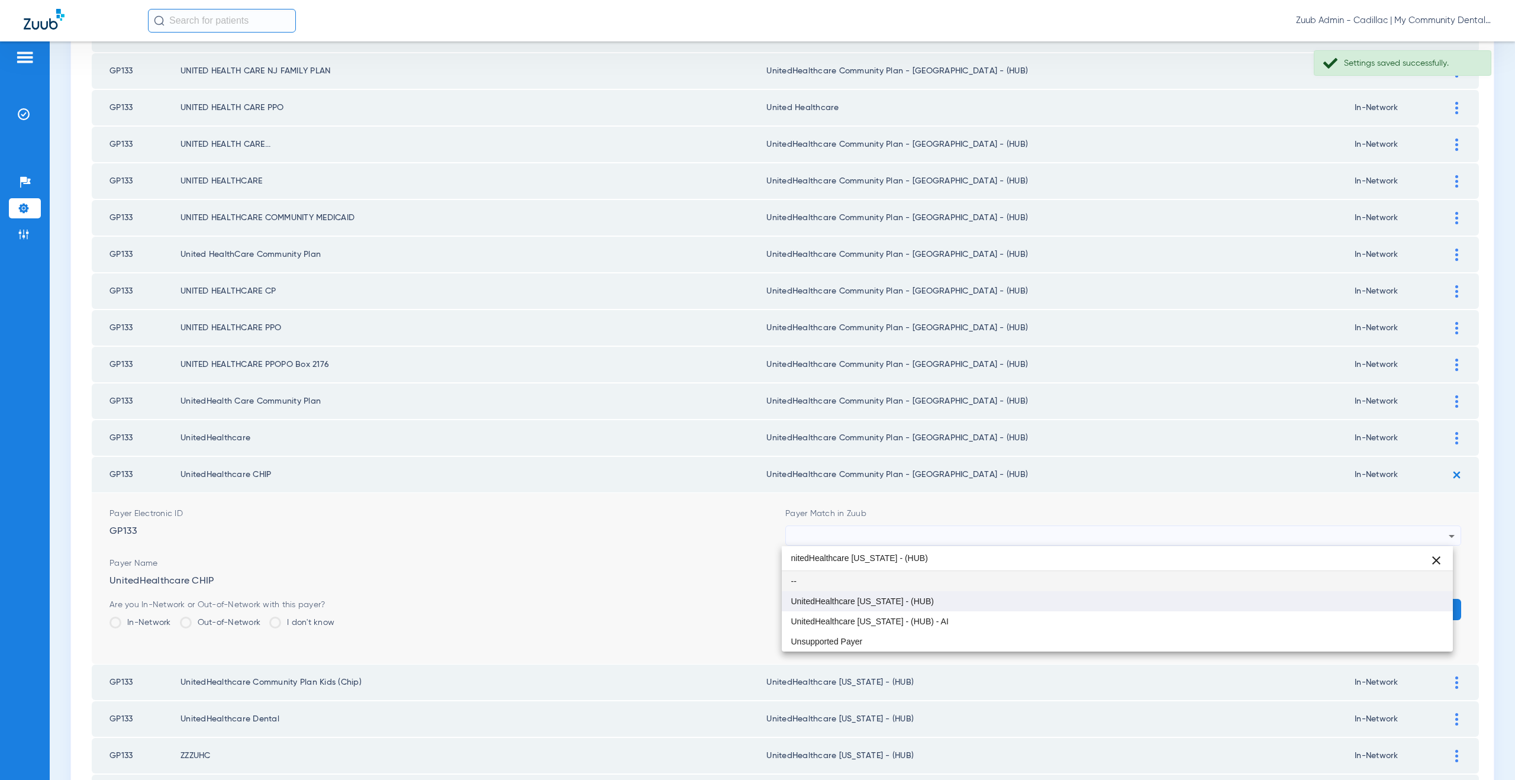
type input "nitedHealthcare Michigan - (HUB)"
click at [867, 599] on span "UnitedHealthcare [US_STATE] - (HUB)" at bounding box center [862, 601] width 143 height 8
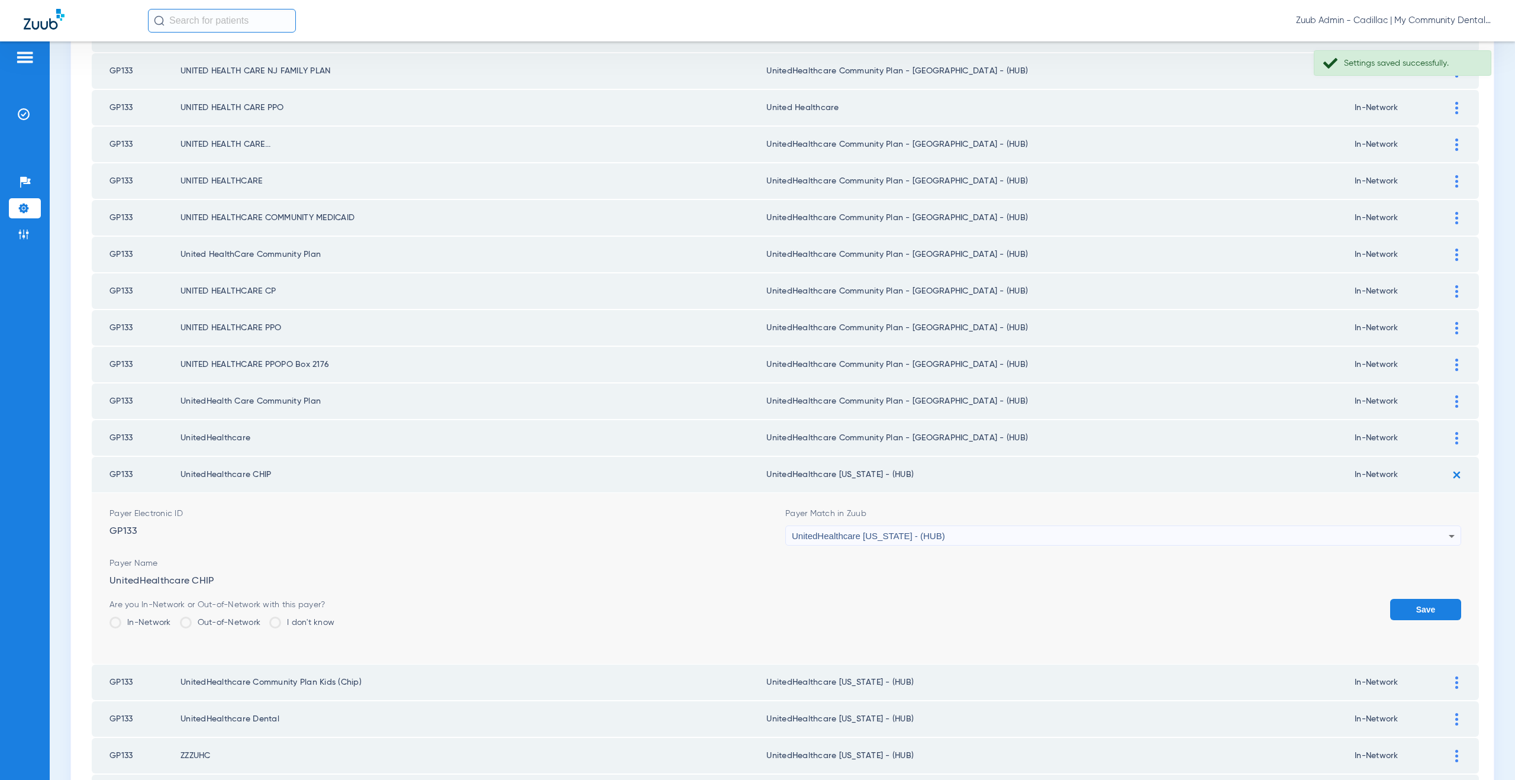
click at [1417, 609] on button "Save" at bounding box center [1425, 609] width 71 height 21
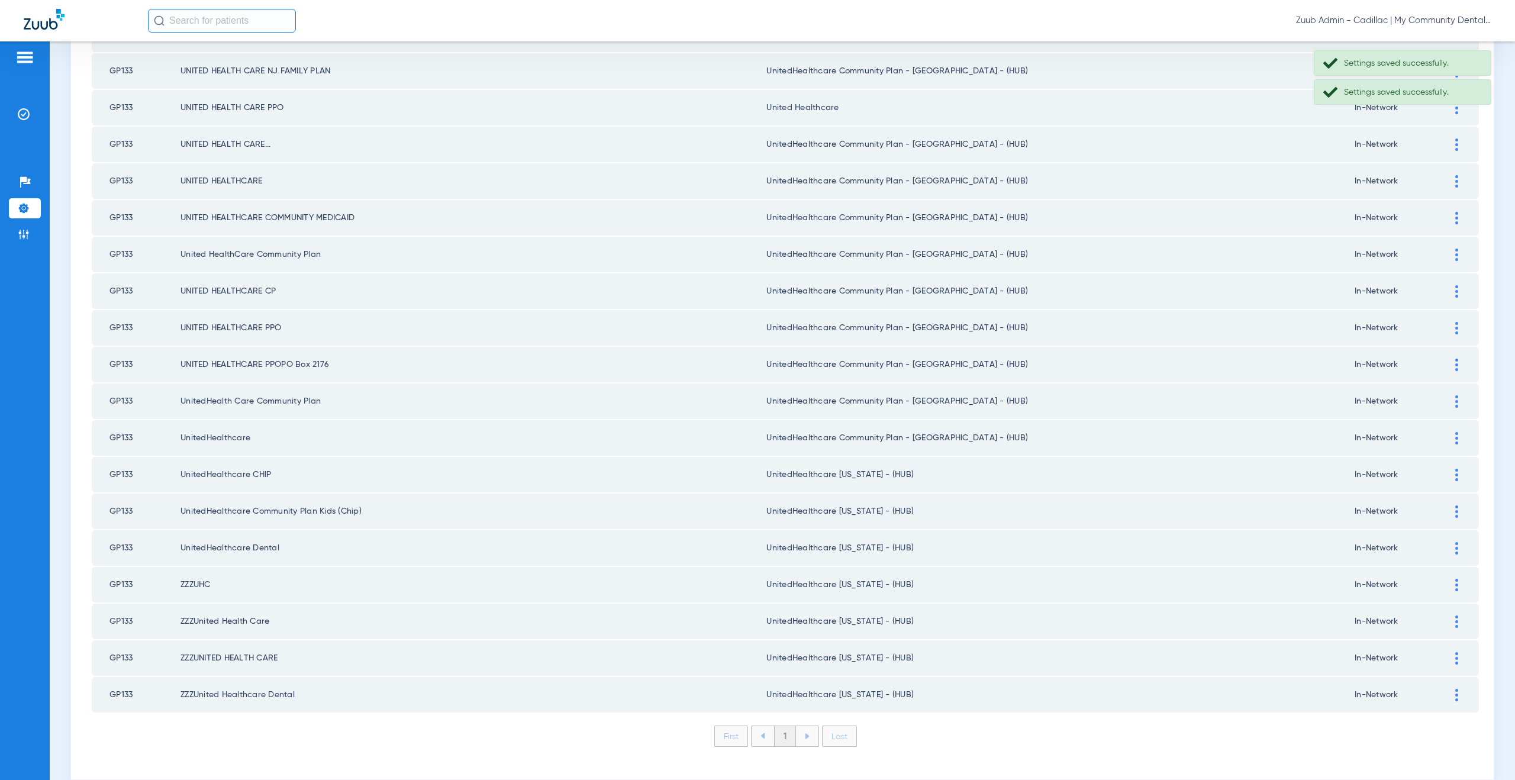
click at [1455, 435] on img at bounding box center [1456, 438] width 3 height 12
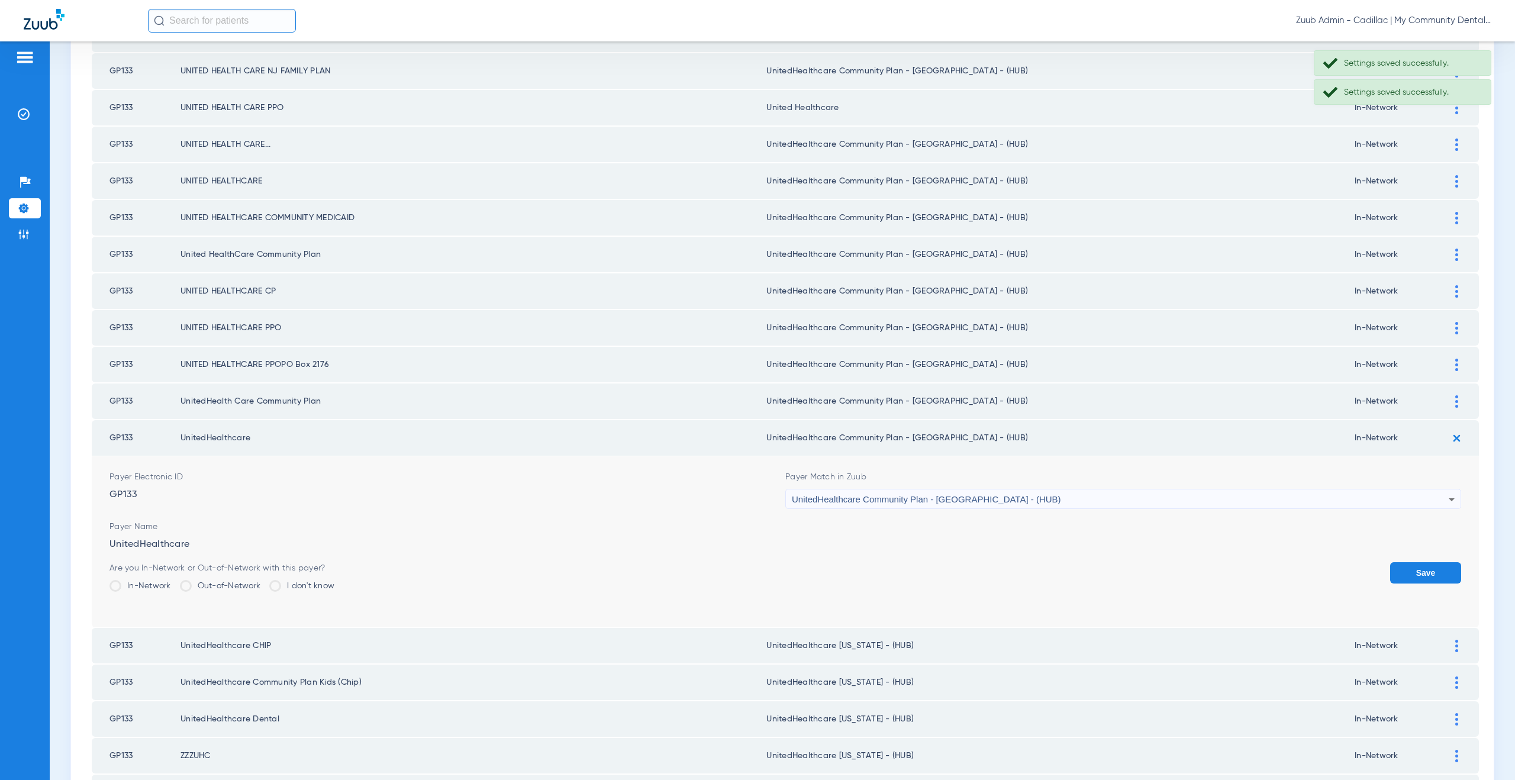
click at [832, 501] on span "UnitedHealthcare Community Plan - [GEOGRAPHIC_DATA] - (HUB)" at bounding box center [926, 499] width 269 height 10
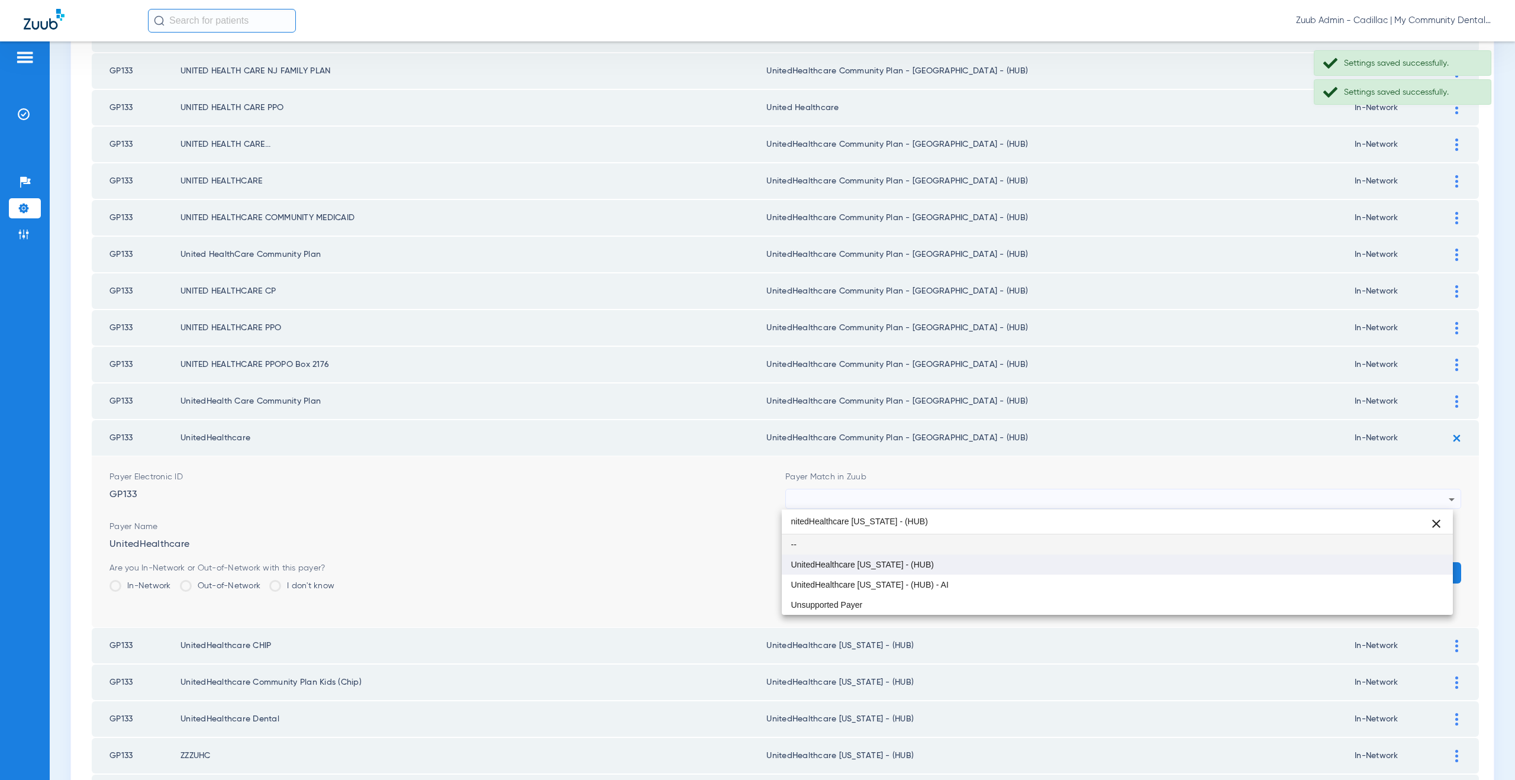
type input "nitedHealthcare Michigan - (HUB)"
click at [841, 566] on span "UnitedHealthcare [US_STATE] - (HUB)" at bounding box center [862, 564] width 143 height 8
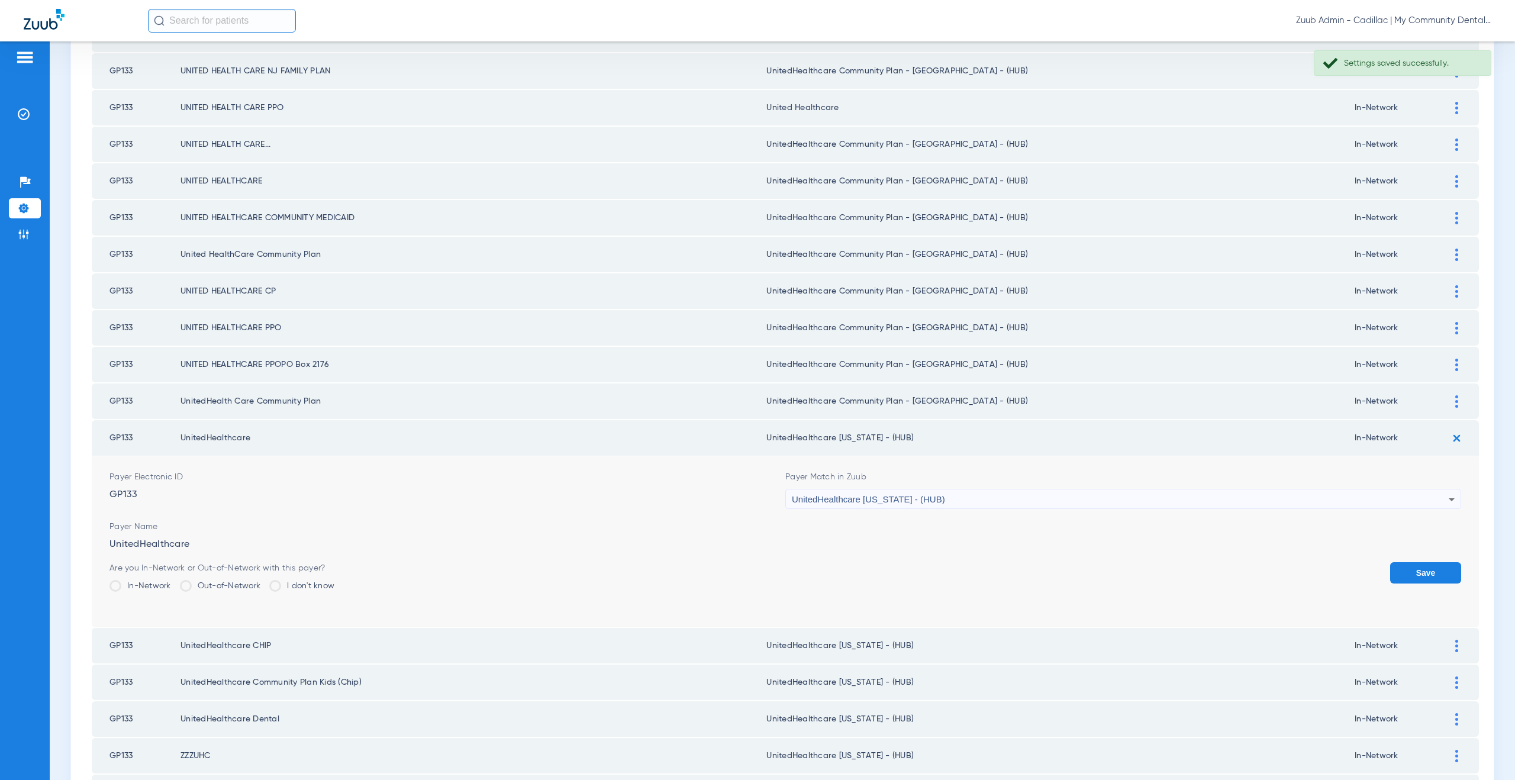
click at [1445, 577] on button "Save" at bounding box center [1425, 572] width 71 height 21
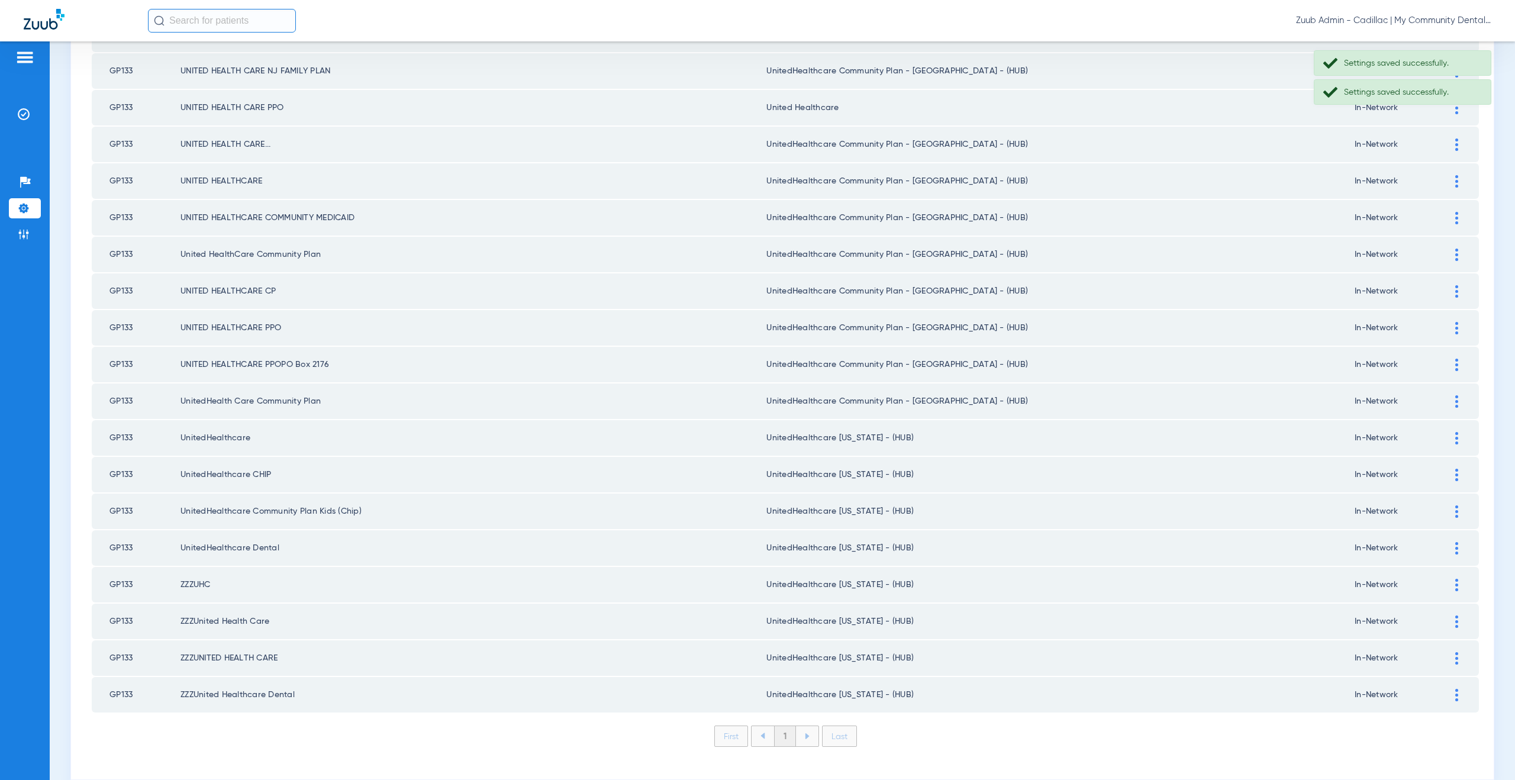
click at [1455, 403] on img at bounding box center [1456, 401] width 3 height 12
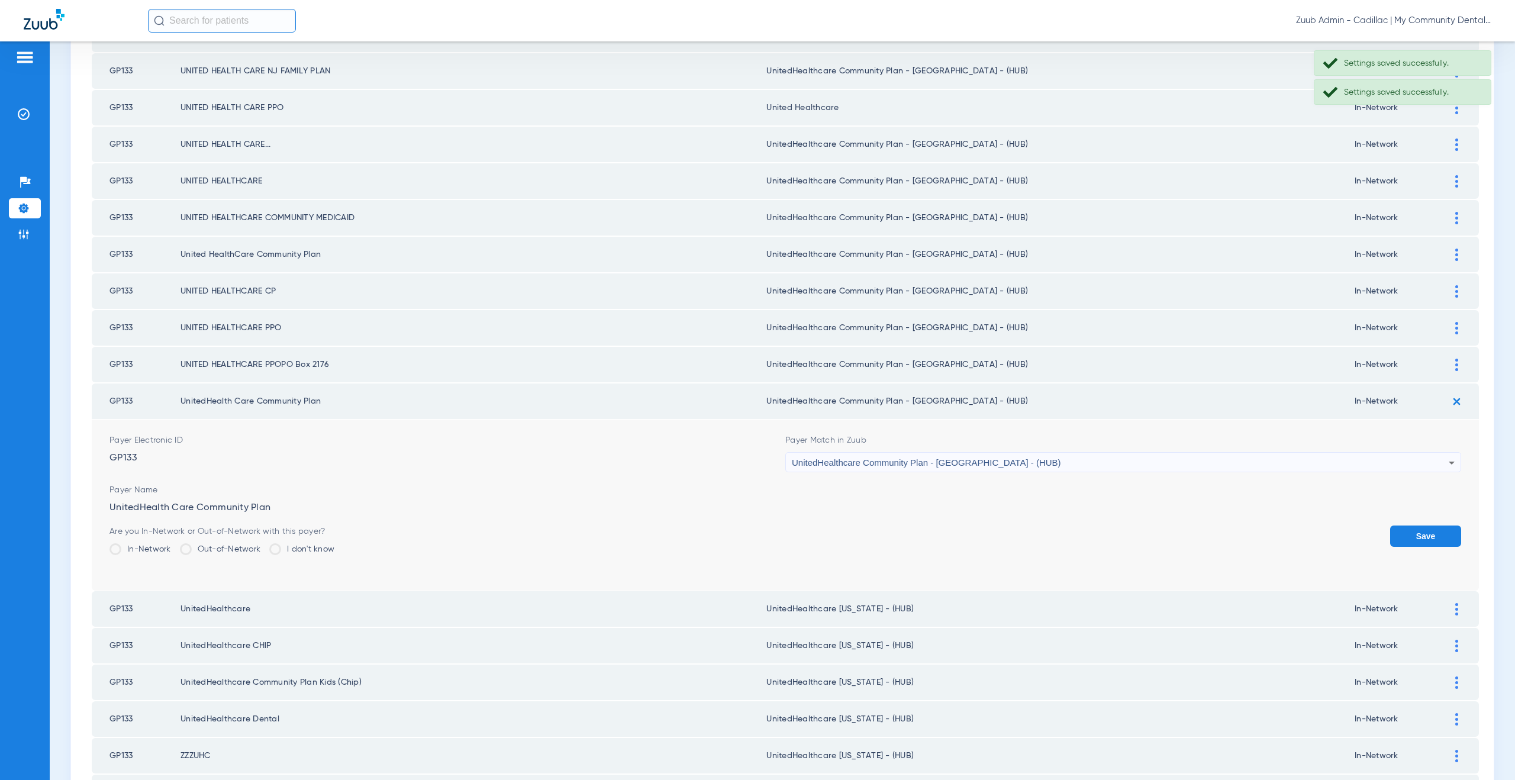
click at [829, 469] on div "UnitedHealthcare Community Plan - [GEOGRAPHIC_DATA] - (HUB)" at bounding box center [1120, 463] width 657 height 20
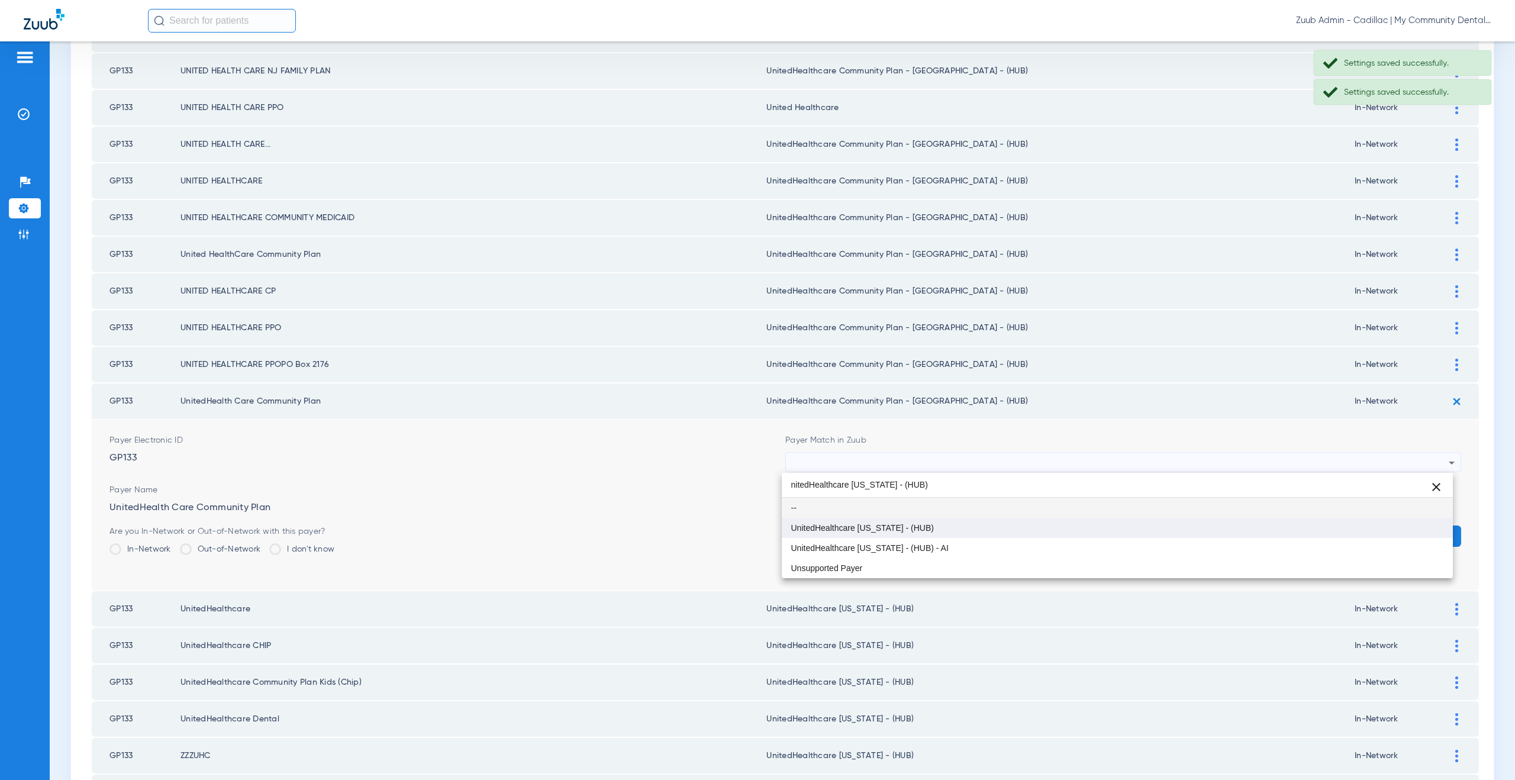
type input "nitedHealthcare Michigan - (HUB)"
click at [834, 529] on span "UnitedHealthcare [US_STATE] - (HUB)" at bounding box center [862, 528] width 143 height 8
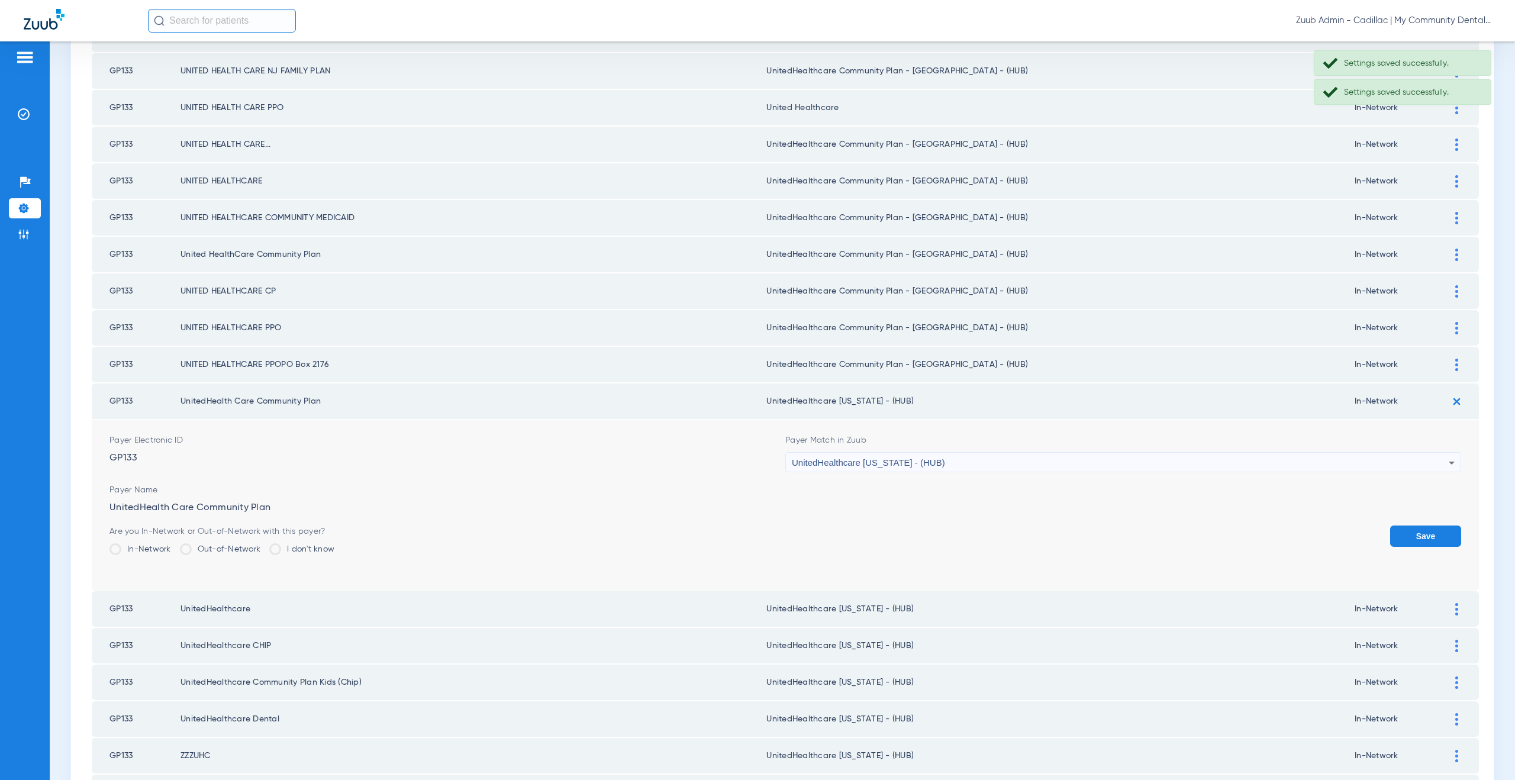
click at [1441, 543] on button "Save" at bounding box center [1425, 535] width 71 height 21
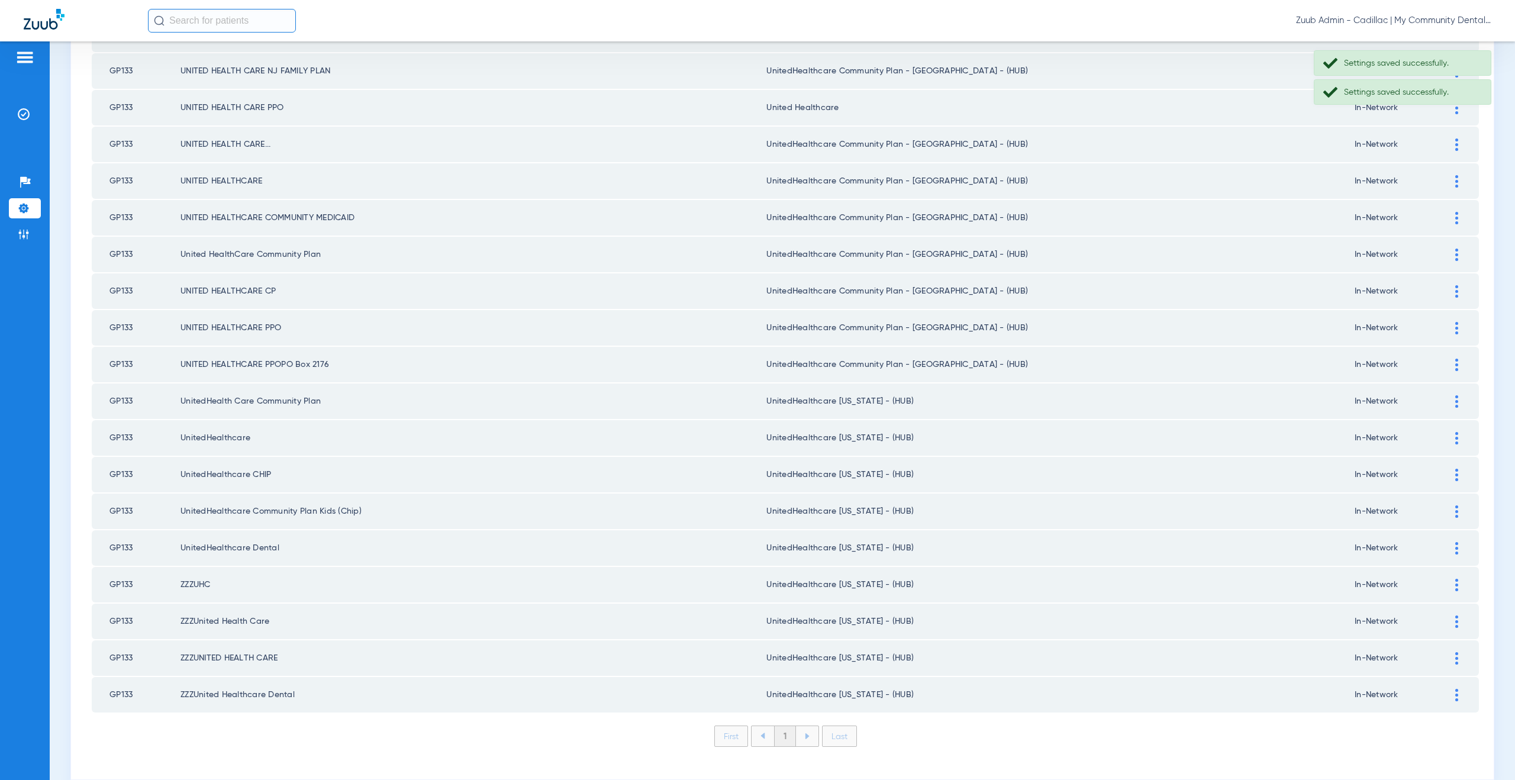
click at [1455, 366] on img at bounding box center [1456, 365] width 3 height 12
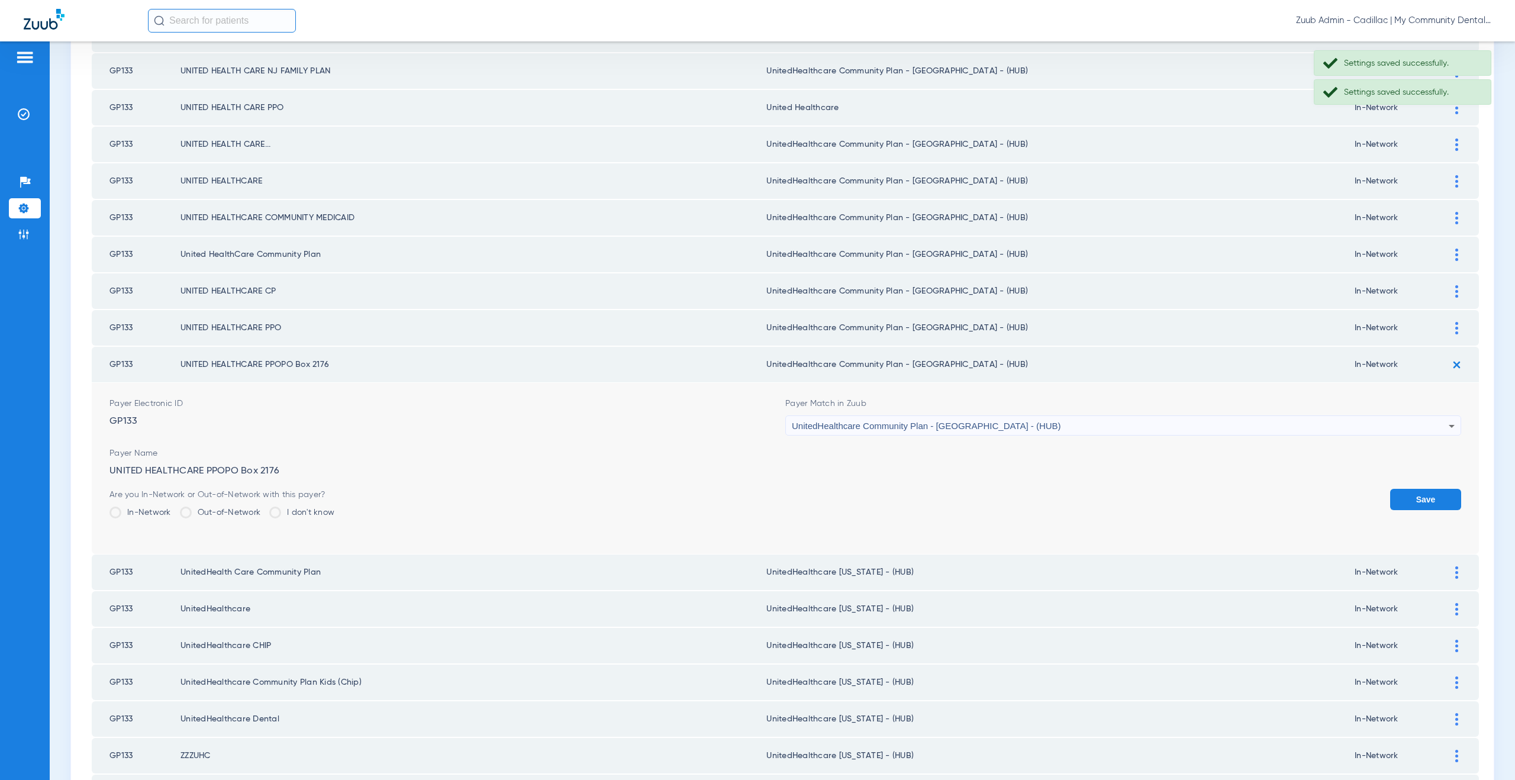
click at [803, 430] on span "UnitedHealthcare Community Plan - [GEOGRAPHIC_DATA] - (HUB)" at bounding box center [926, 426] width 269 height 10
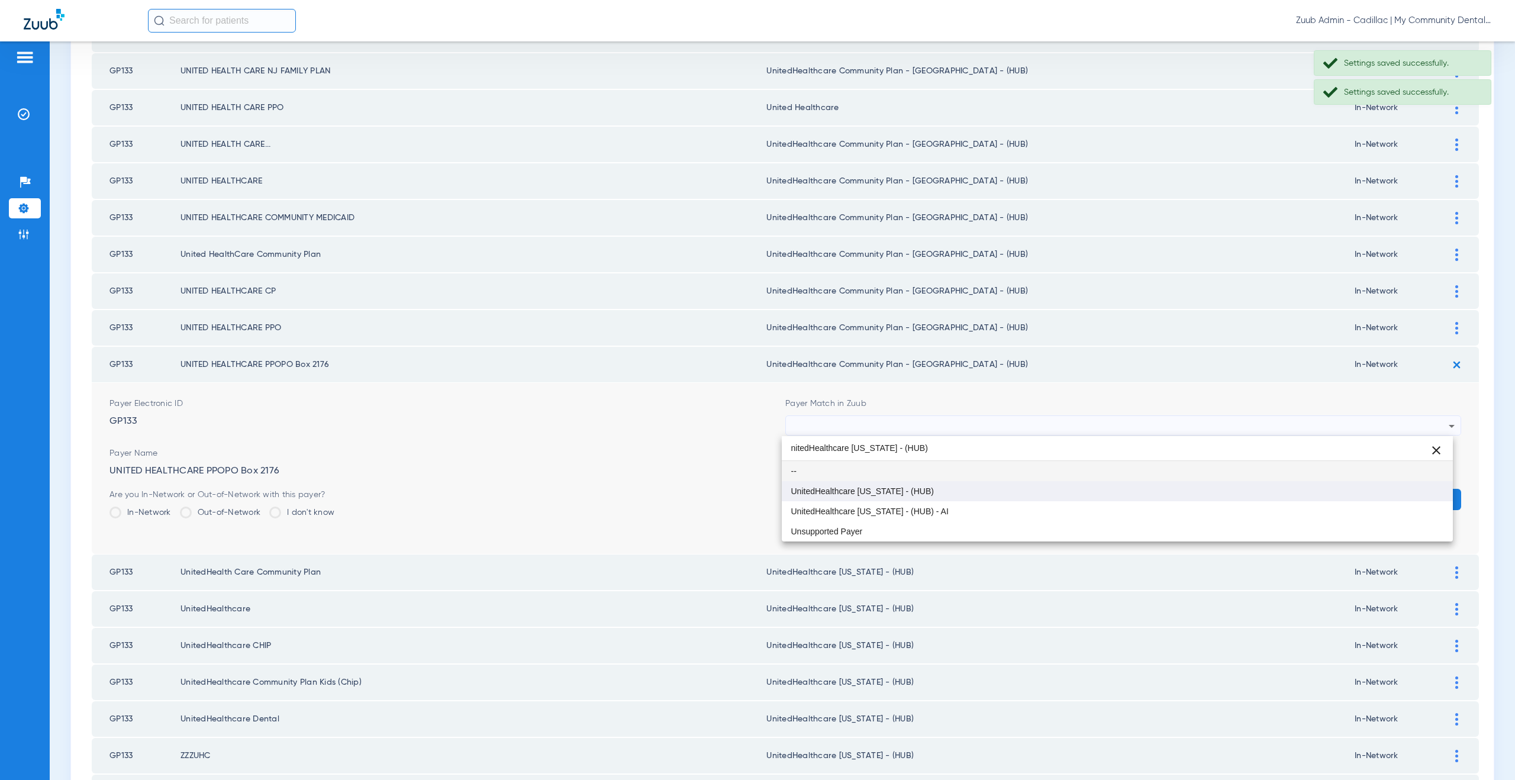
type input "nitedHealthcare Michigan - (HUB)"
click at [837, 487] on span "UnitedHealthcare [US_STATE] - (HUB)" at bounding box center [862, 491] width 143 height 8
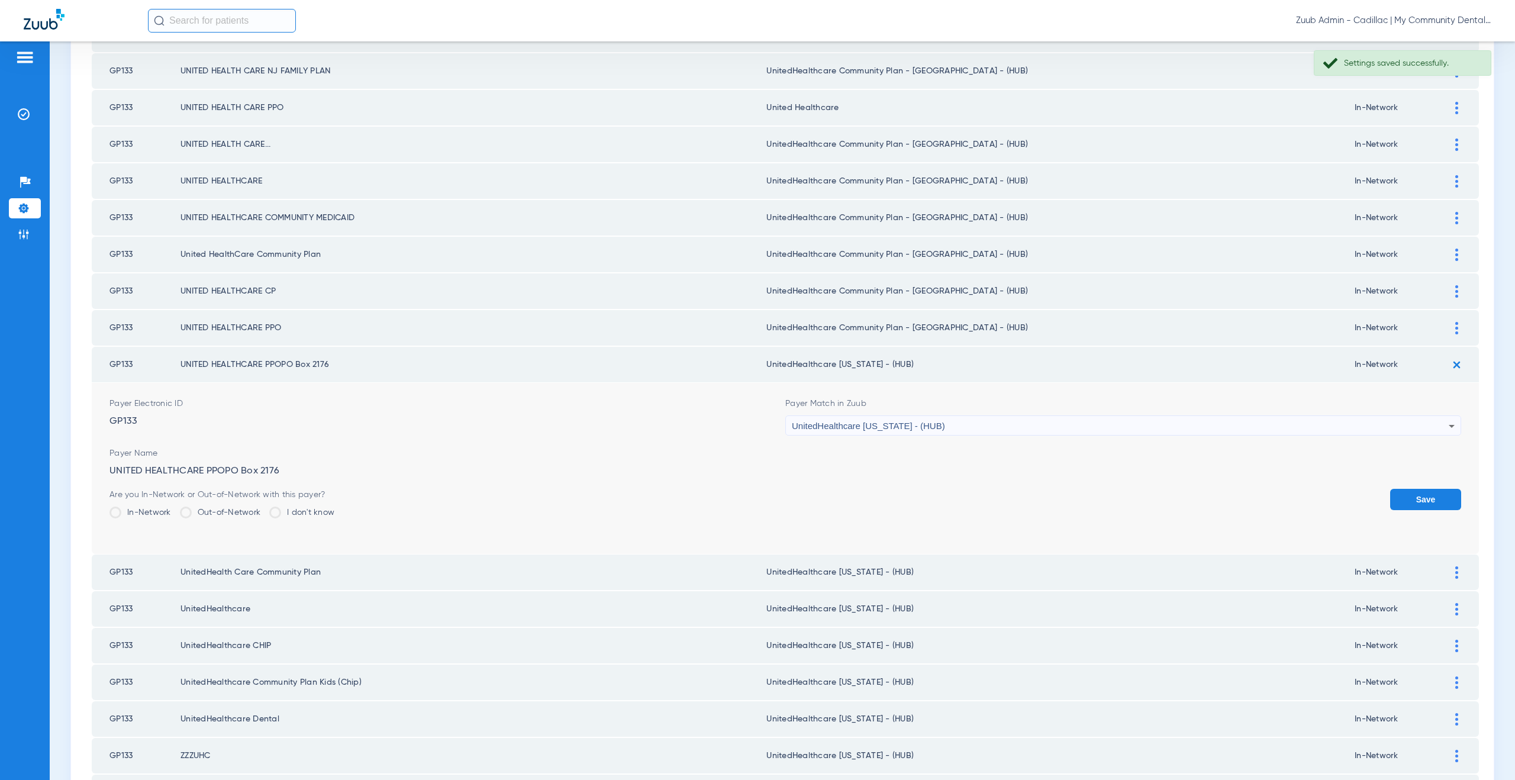
click at [1411, 500] on button "Save" at bounding box center [1425, 499] width 71 height 21
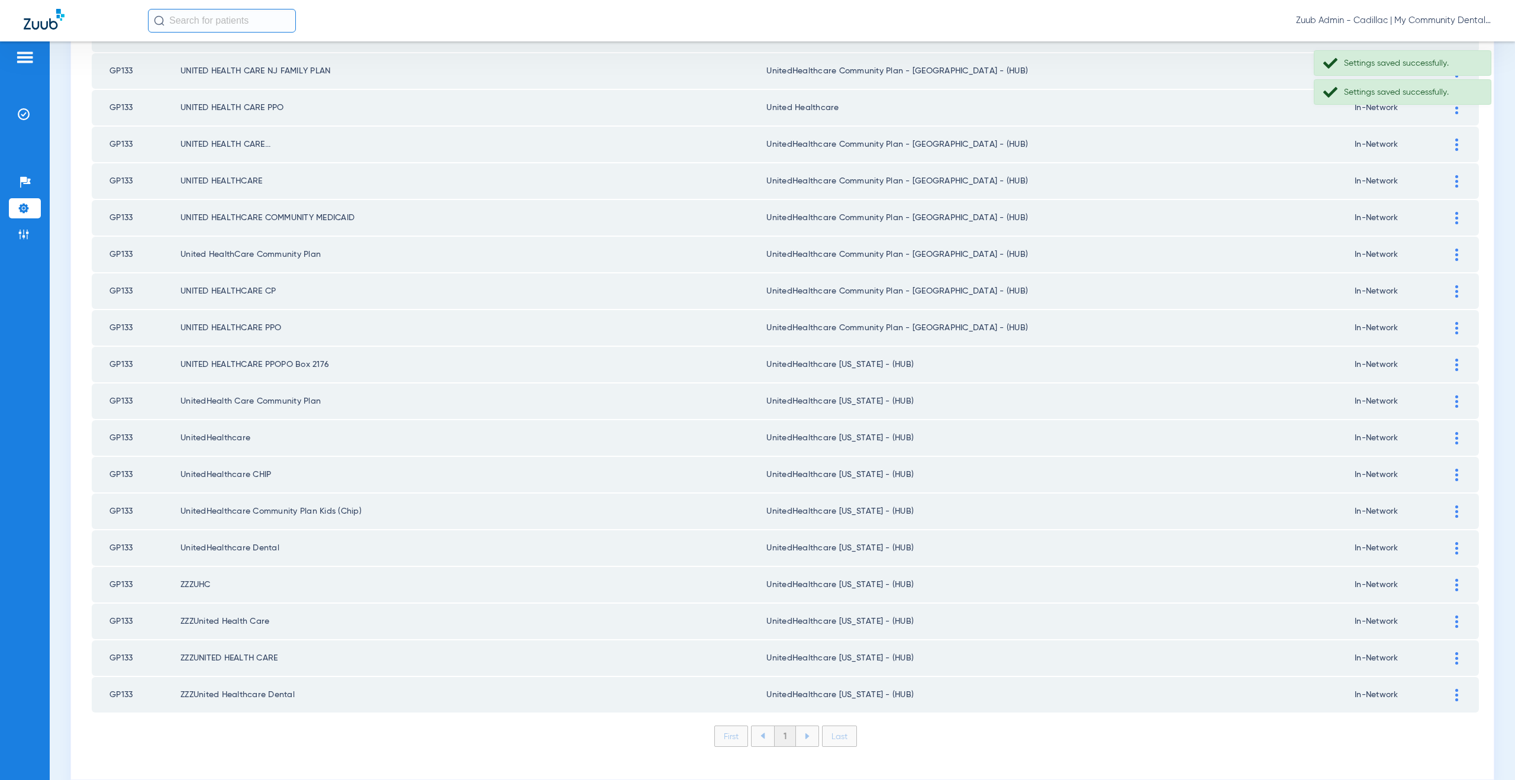
click at [1446, 327] on div at bounding box center [1456, 328] width 21 height 12
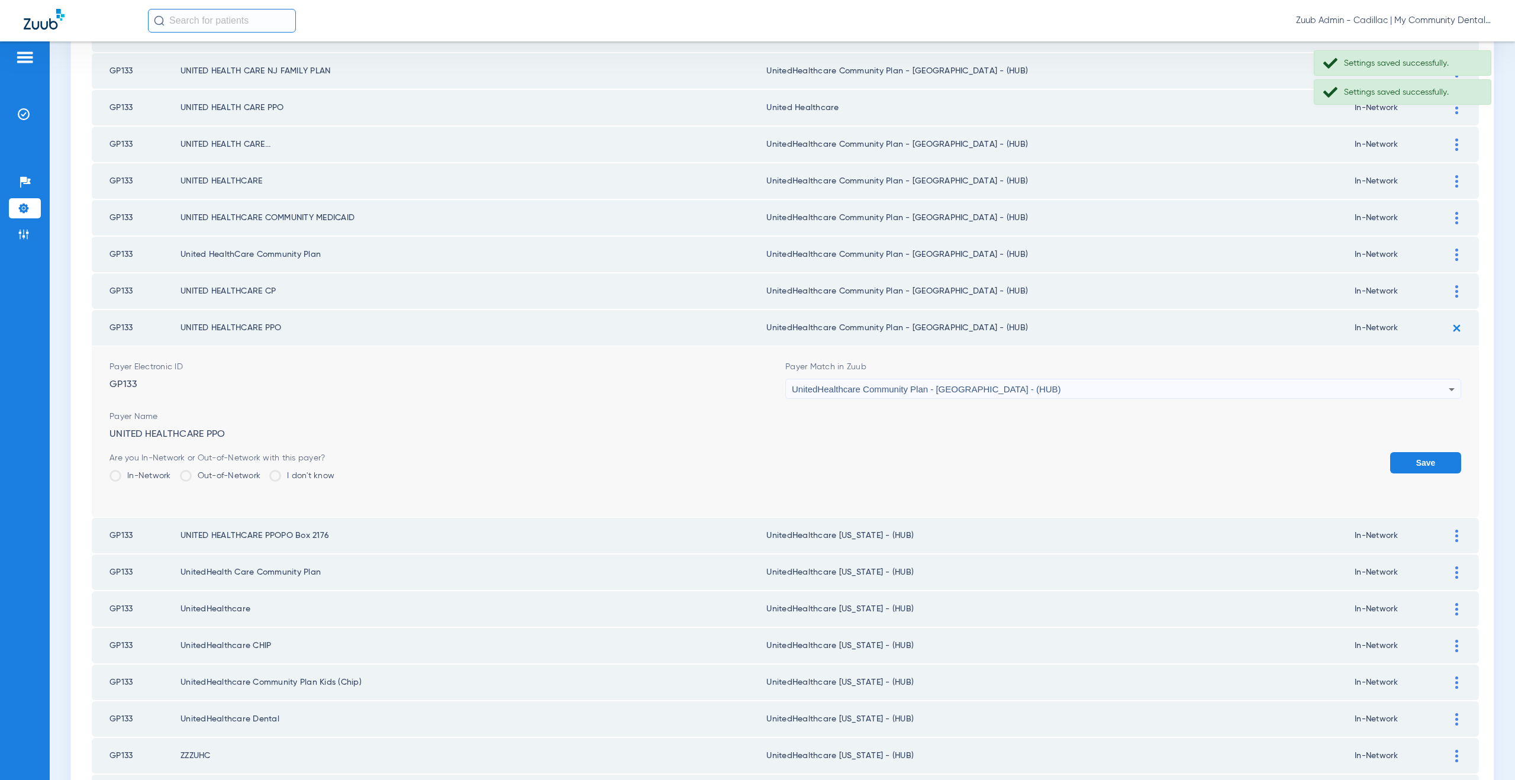
click at [837, 384] on span "UnitedHealthcare Community Plan - [GEOGRAPHIC_DATA] - (HUB)" at bounding box center [926, 389] width 269 height 10
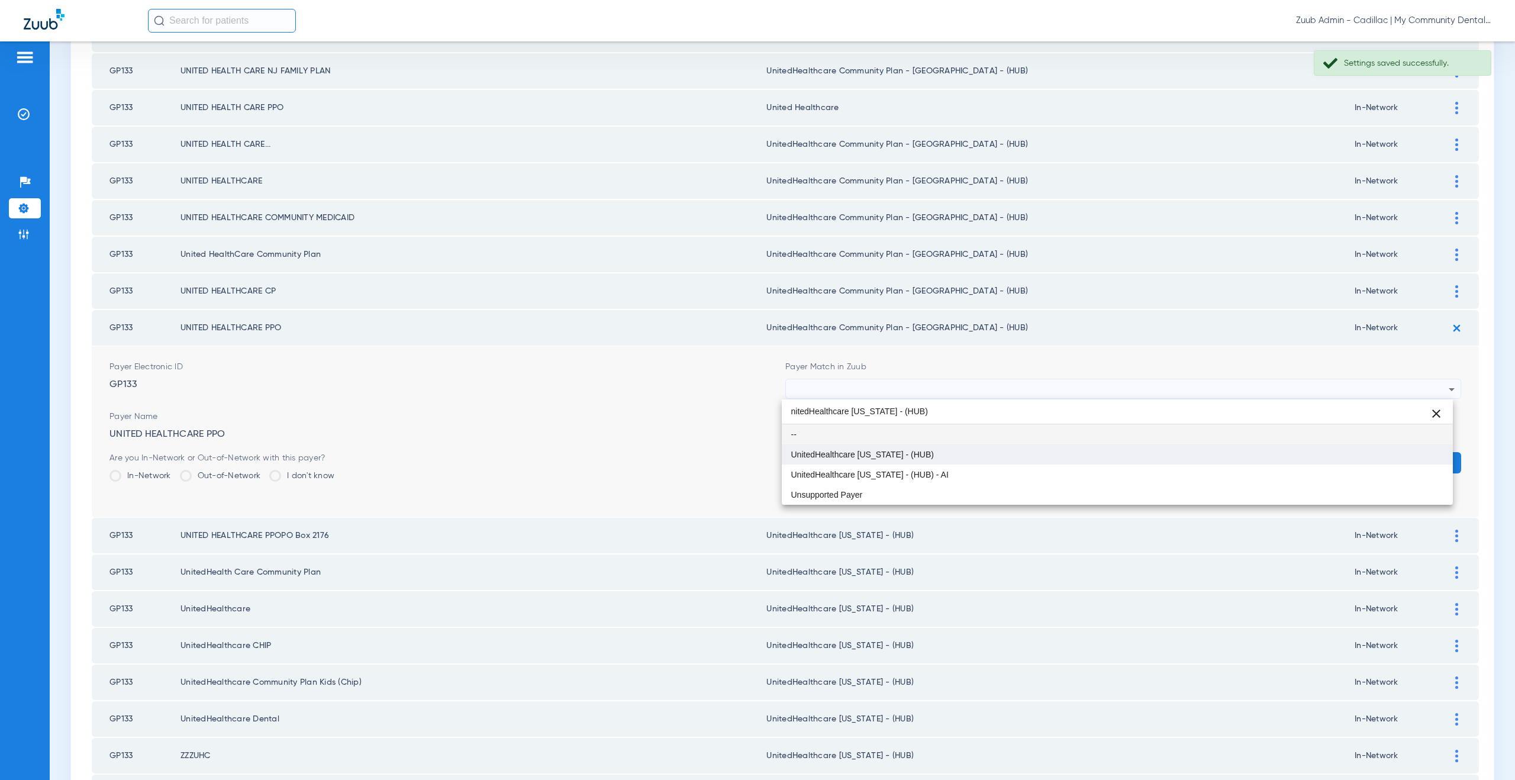
type input "nitedHealthcare Michigan - (HUB)"
click at [850, 450] on span "UnitedHealthcare [US_STATE] - (HUB)" at bounding box center [862, 454] width 143 height 8
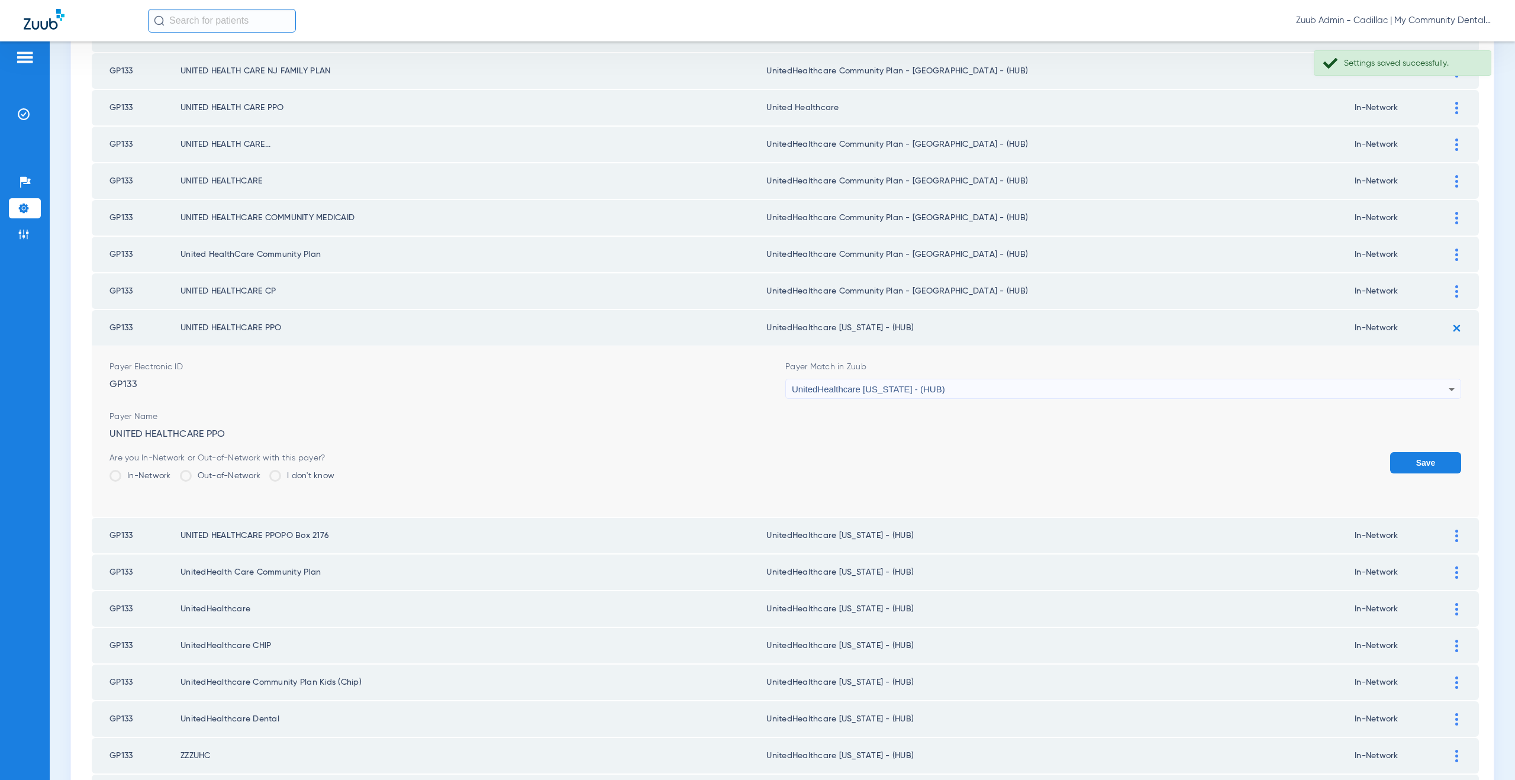
click at [1394, 459] on button "Save" at bounding box center [1425, 462] width 71 height 21
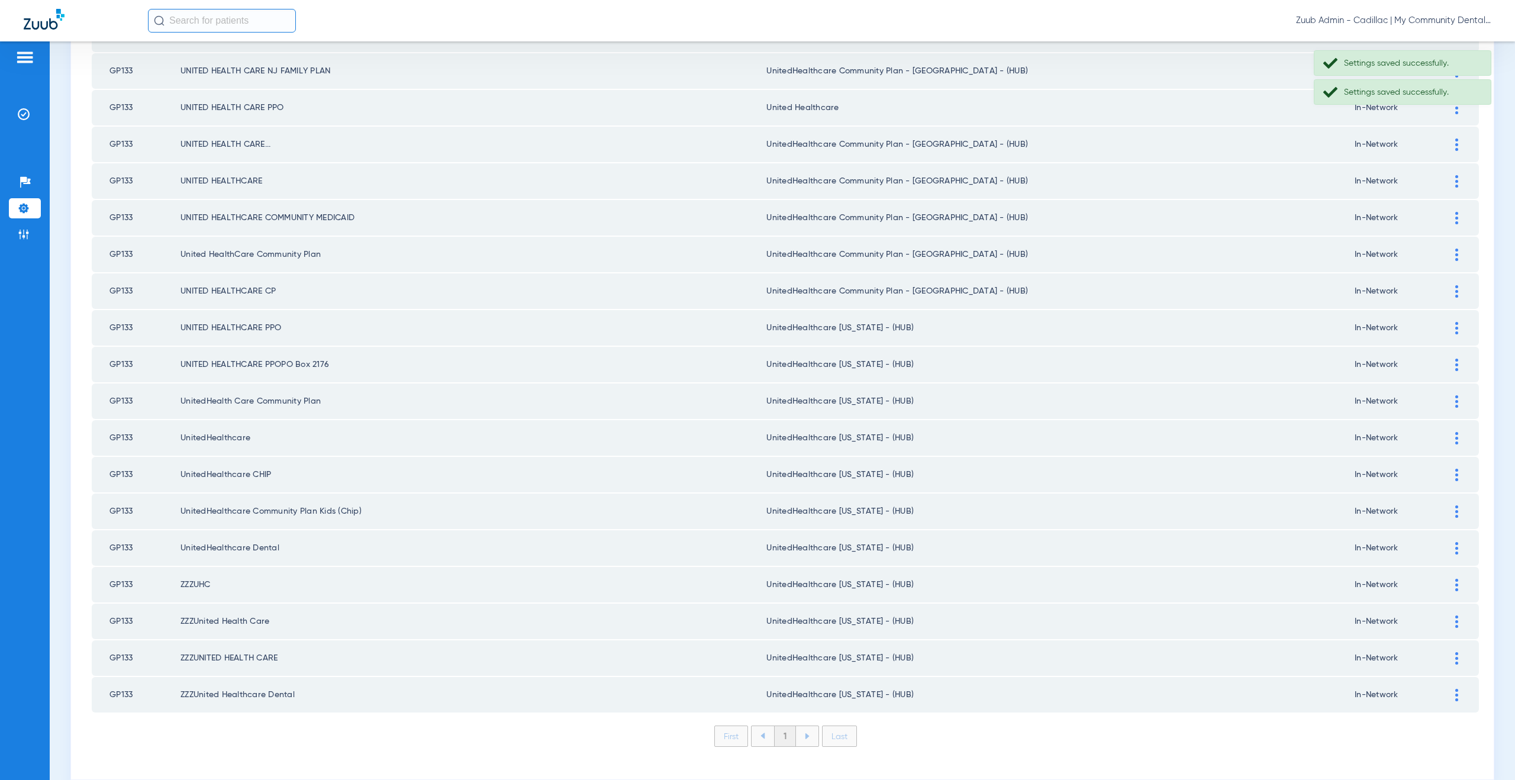
click at [1455, 295] on img at bounding box center [1456, 291] width 3 height 12
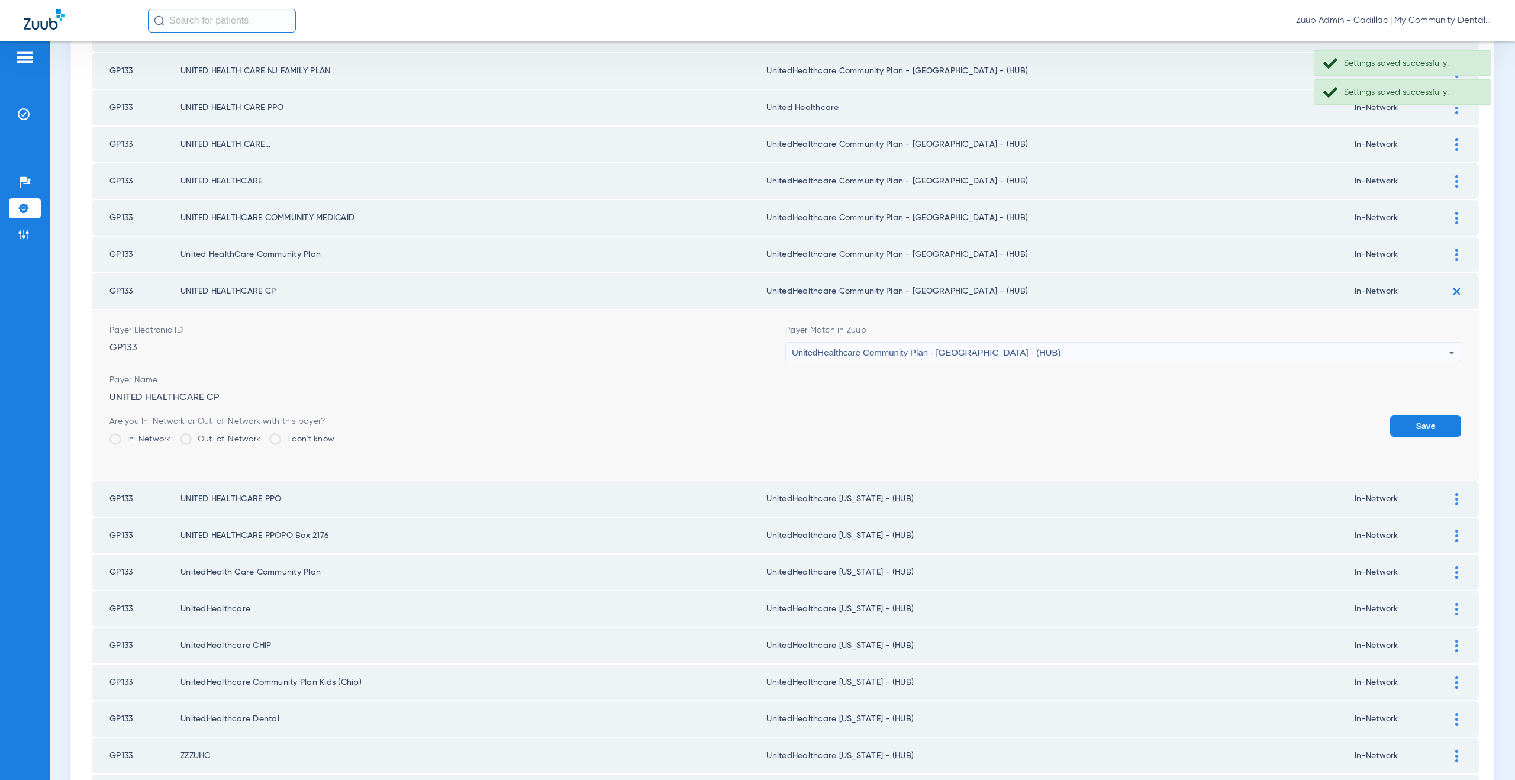
click at [853, 351] on span "UnitedHealthcare Community Plan - [GEOGRAPHIC_DATA] - (HUB)" at bounding box center [926, 352] width 269 height 10
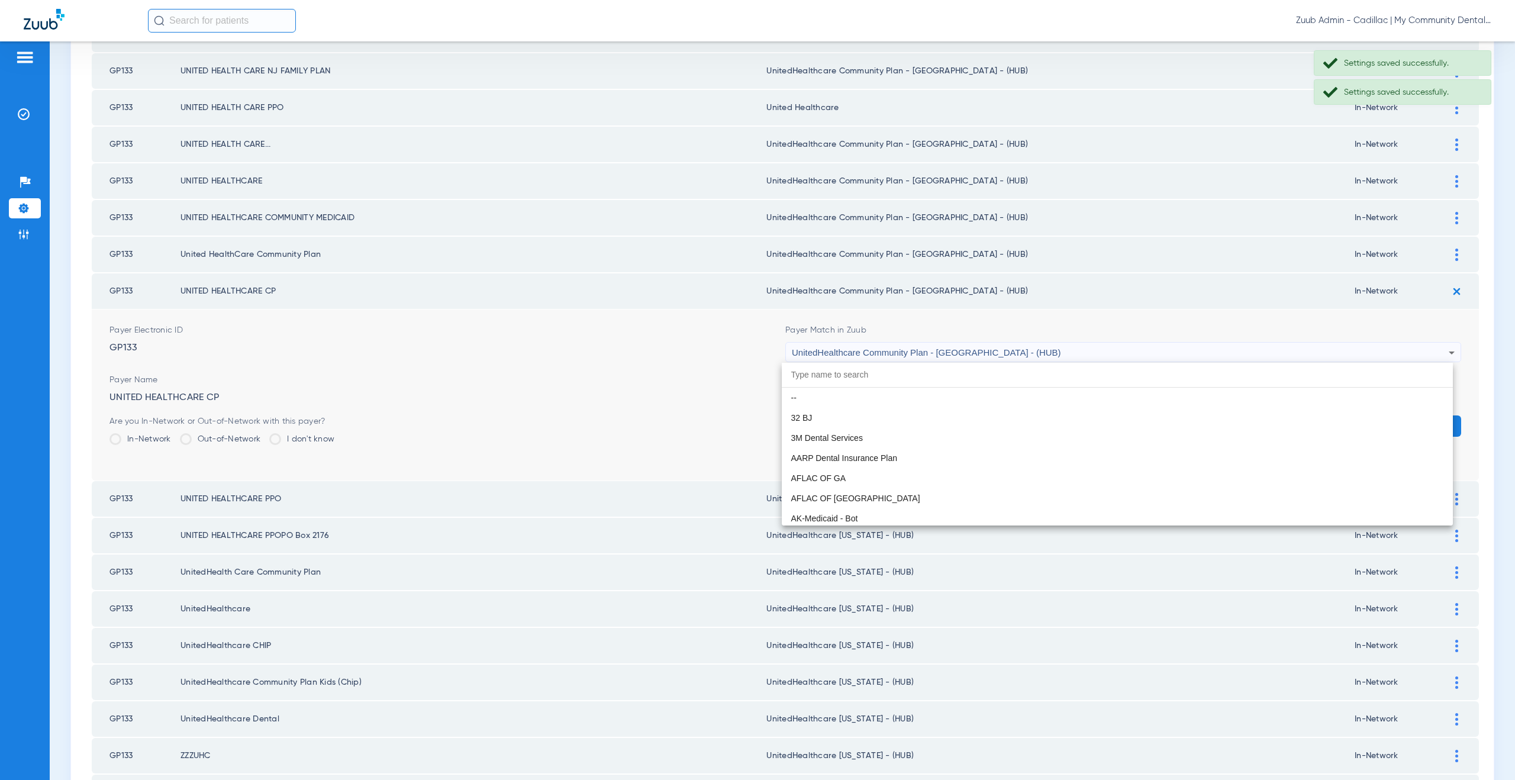
scroll to position [7908, 0]
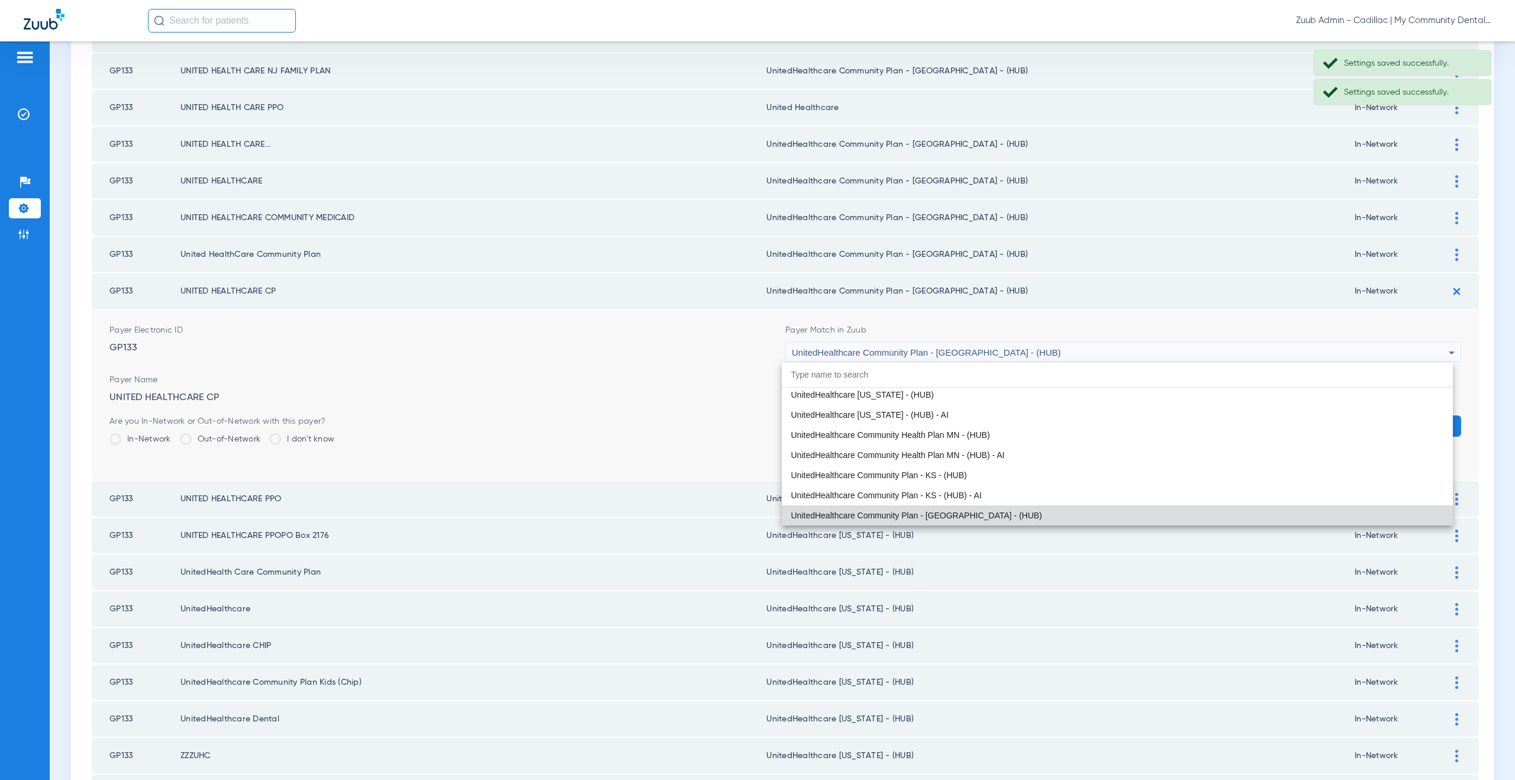
paste input "nitedHealthcare Michigan - (HUB)"
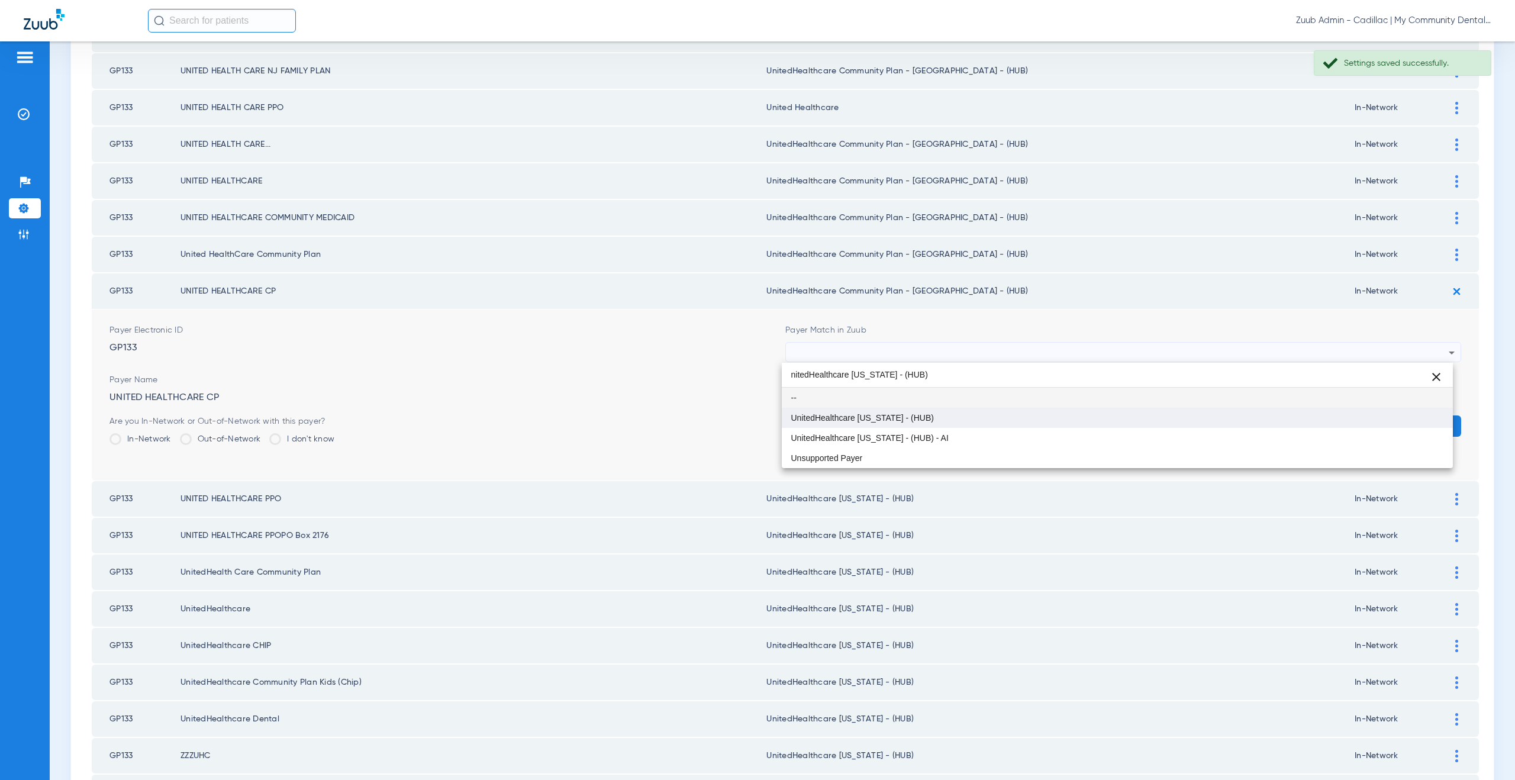
scroll to position [0, 0]
type input "nitedHealthcare Michigan - (HUB)"
click at [875, 420] on span "UnitedHealthcare [US_STATE] - (HUB)" at bounding box center [862, 418] width 143 height 8
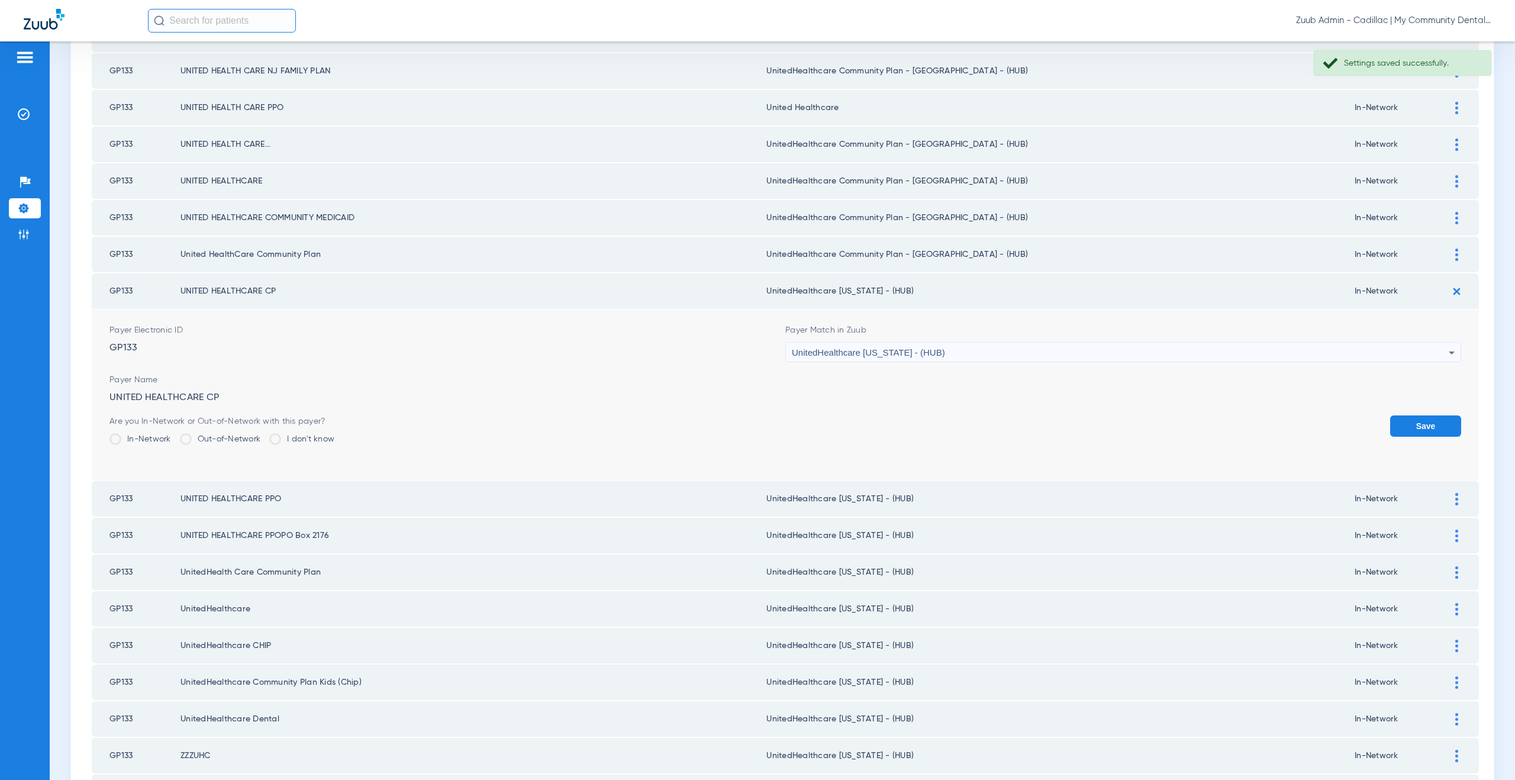
click at [1428, 421] on button "Save" at bounding box center [1425, 425] width 71 height 21
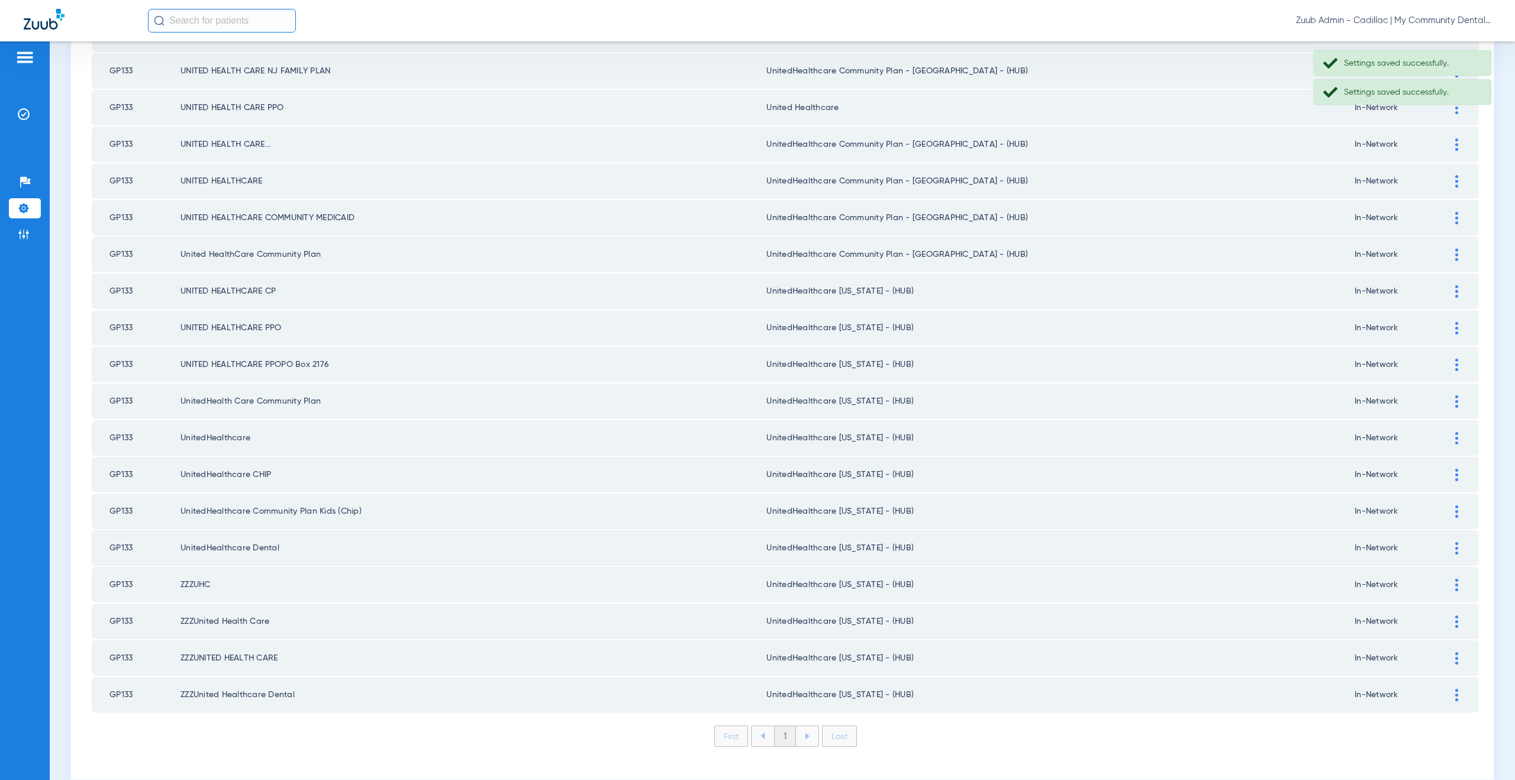
drag, startPoint x: 1445, startPoint y: 253, endPoint x: 1411, endPoint y: 254, distance: 34.4
click at [1446, 253] on div at bounding box center [1456, 254] width 21 height 12
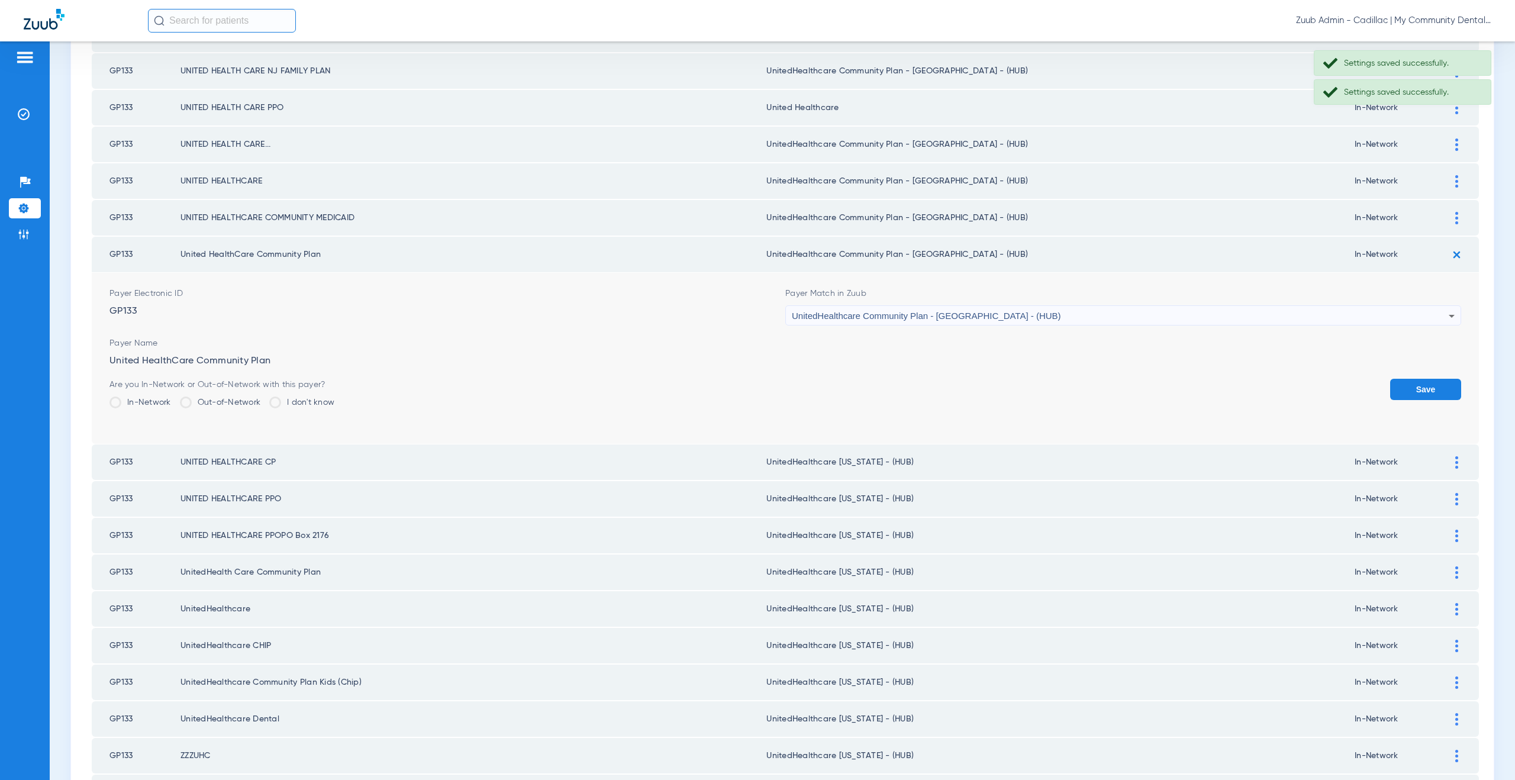
click at [837, 321] on div "UnitedHealthcare Community Plan - [GEOGRAPHIC_DATA] - (HUB)" at bounding box center [1120, 316] width 657 height 20
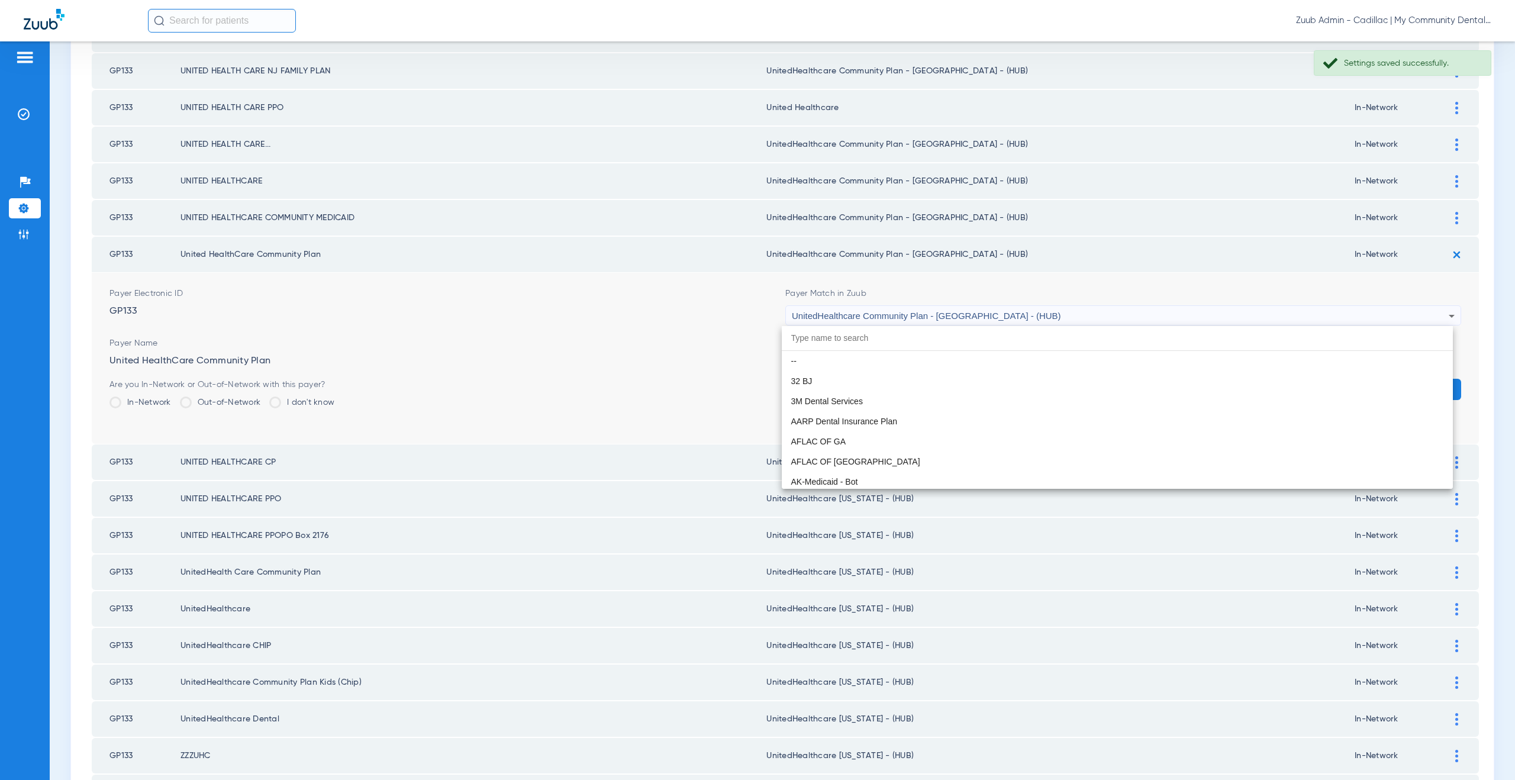
scroll to position [7908, 0]
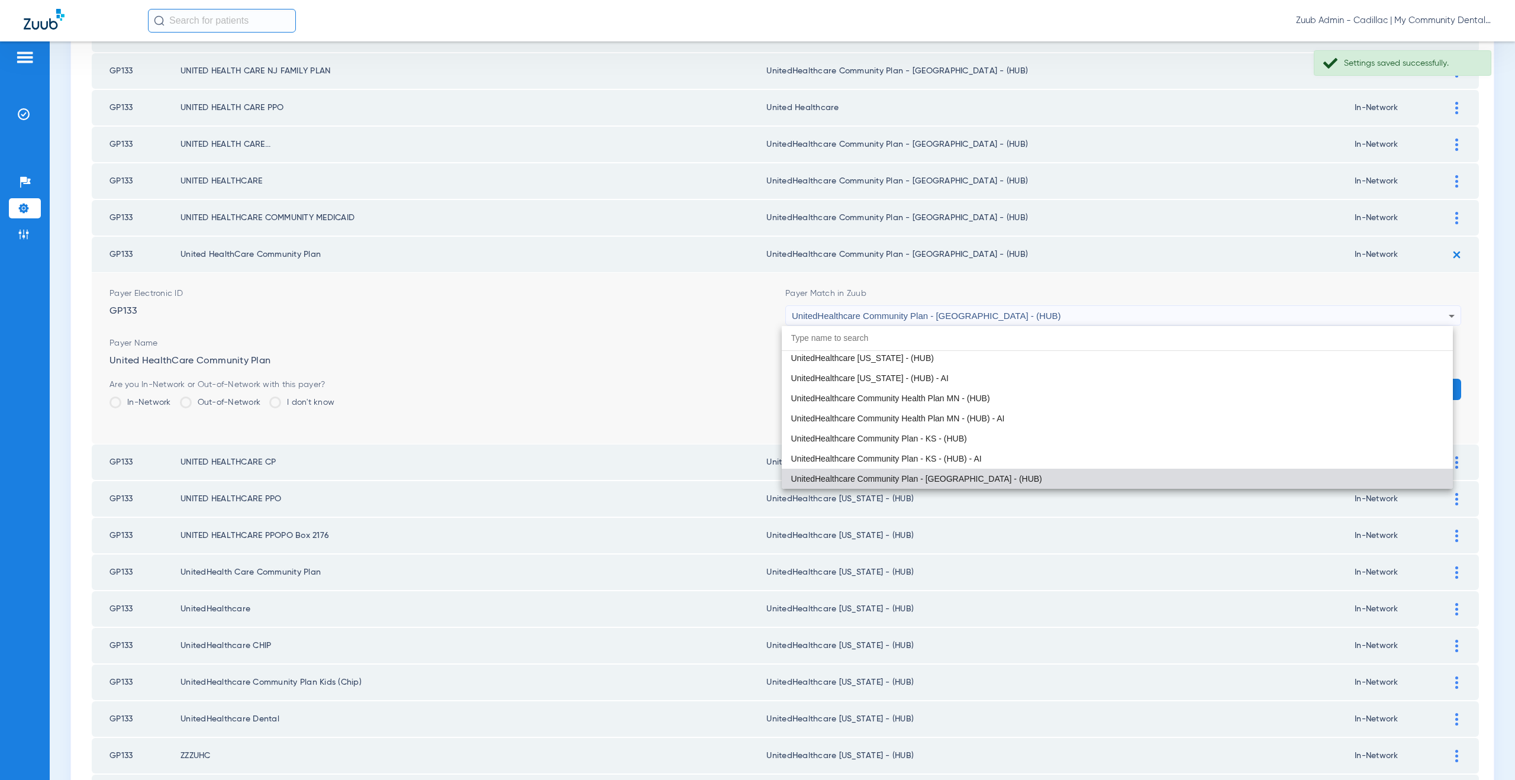
paste input "nitedHealthcare Michigan - (HUB)"
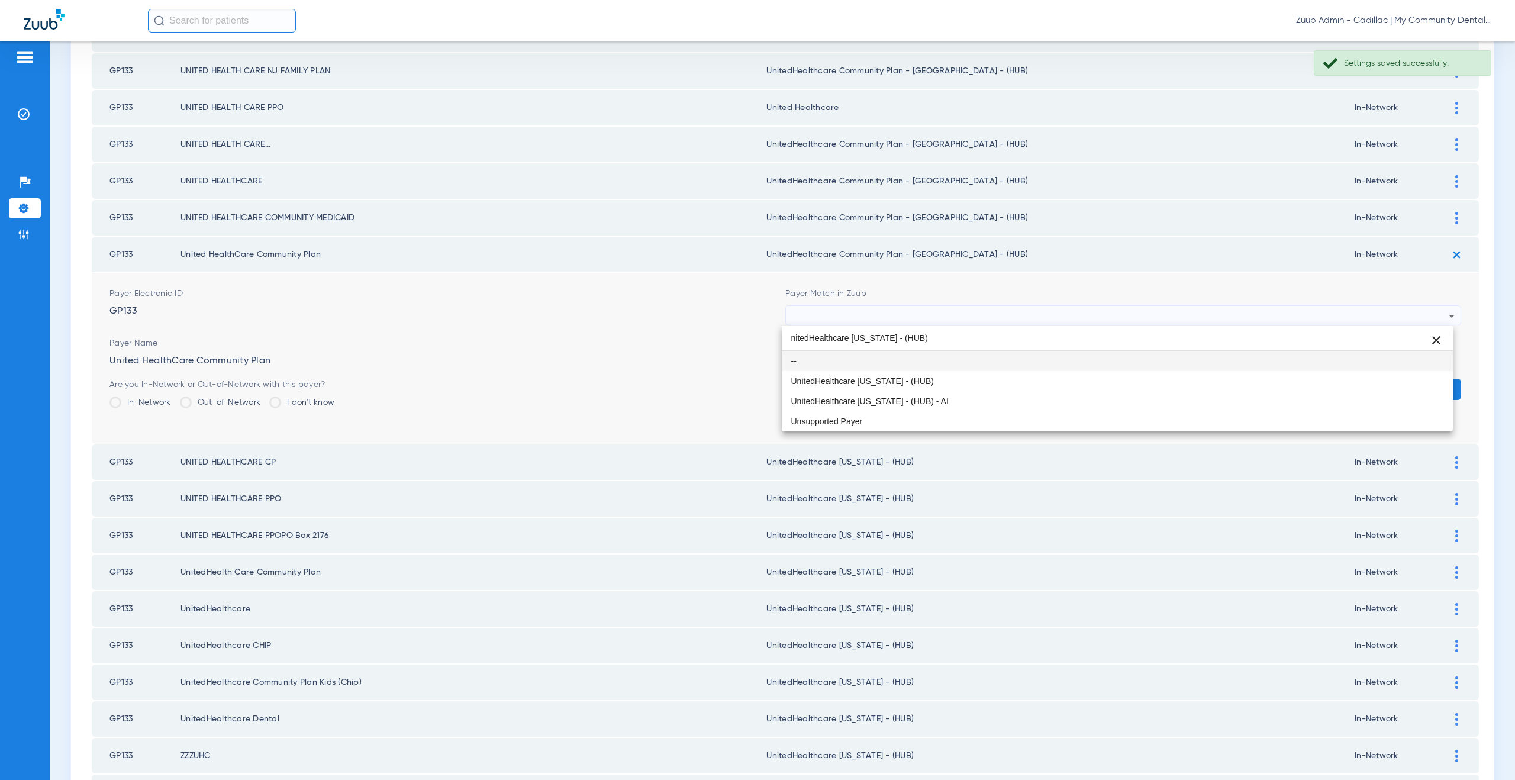
scroll to position [0, 0]
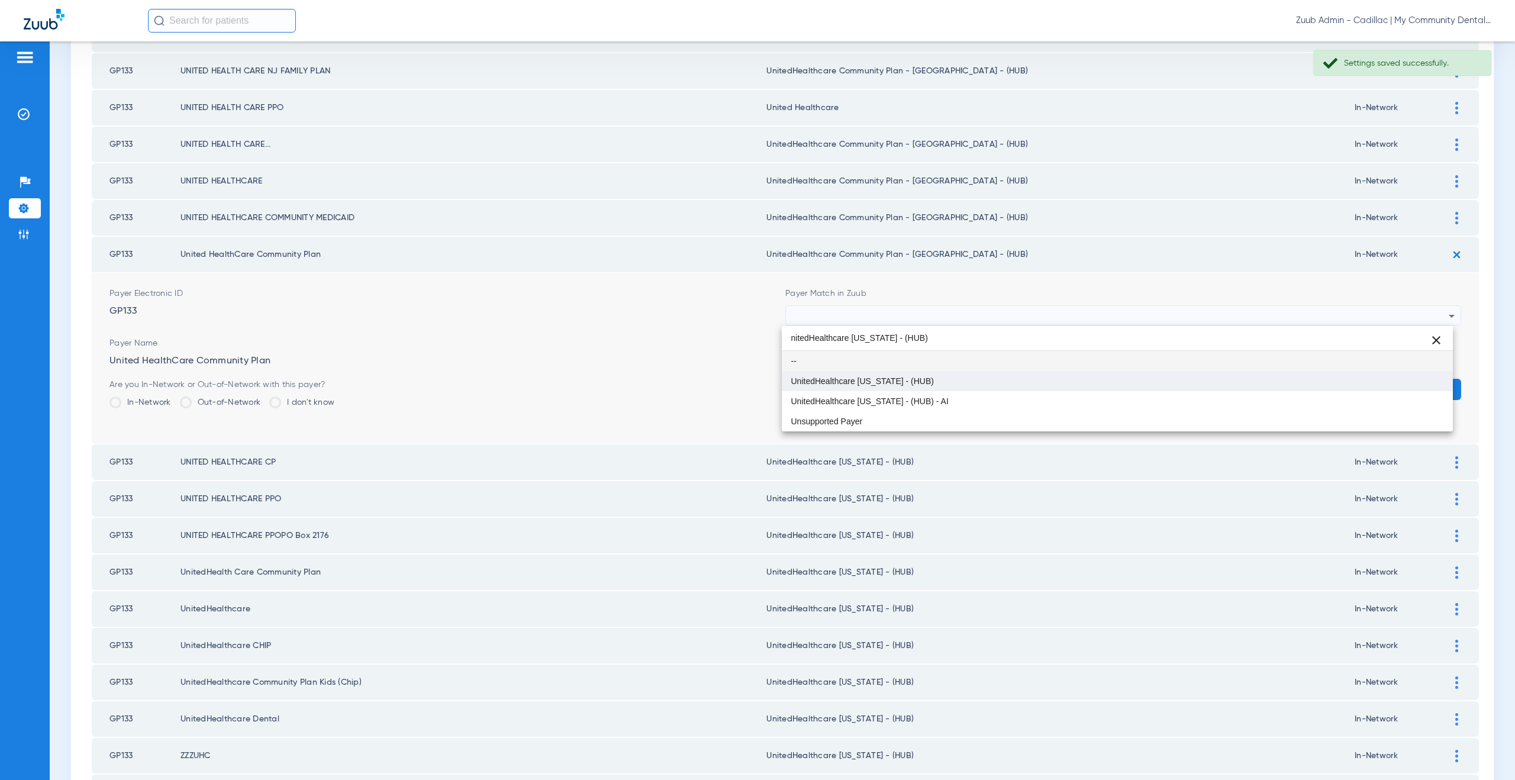
type input "nitedHealthcare Michigan - (HUB)"
click at [845, 382] on span "UnitedHealthcare [US_STATE] - (HUB)" at bounding box center [862, 381] width 143 height 8
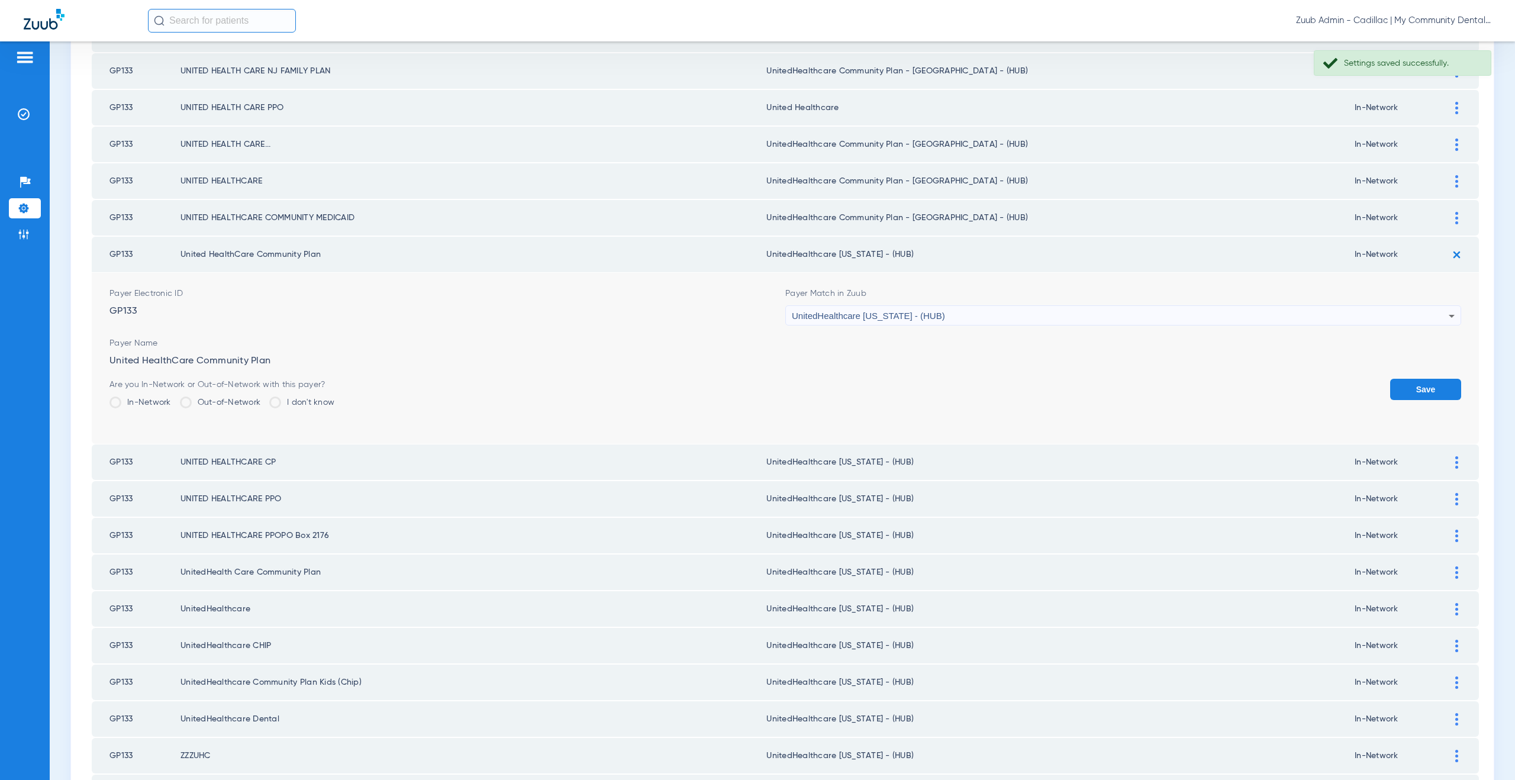
click at [1403, 392] on button "Save" at bounding box center [1425, 389] width 71 height 21
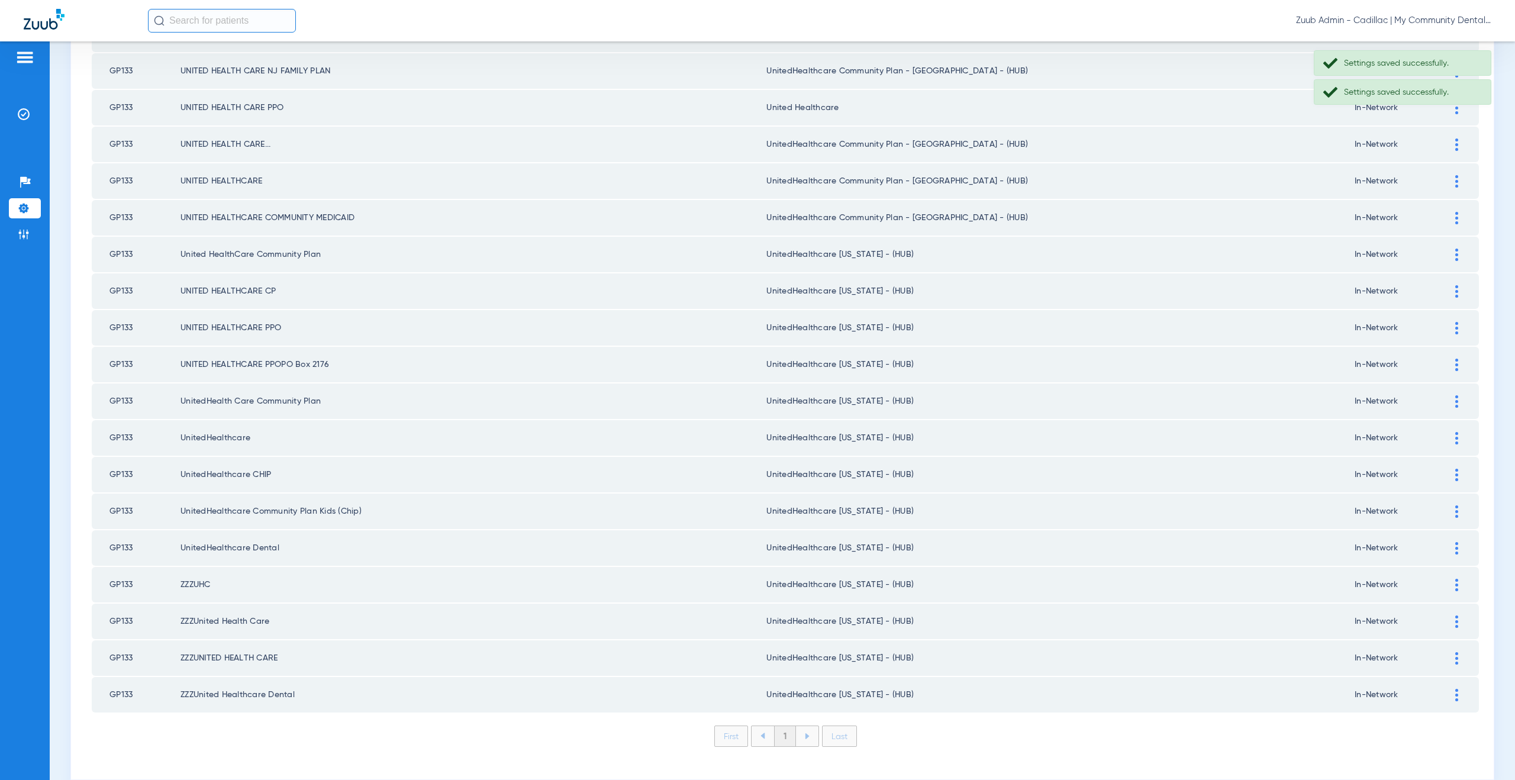
drag, startPoint x: 1446, startPoint y: 218, endPoint x: 1050, endPoint y: 266, distance: 399.8
click at [1455, 218] on img at bounding box center [1456, 218] width 3 height 12
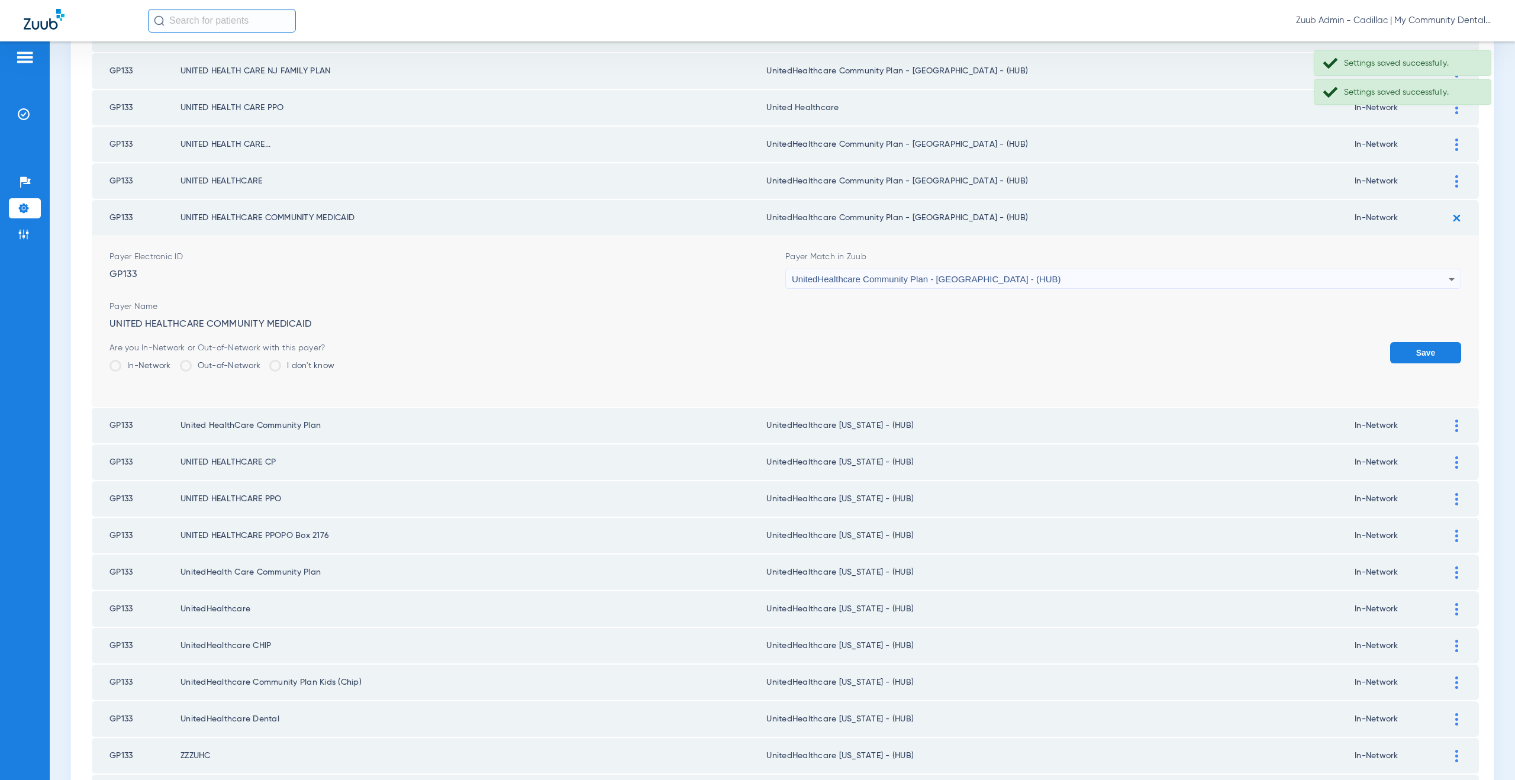
click at [855, 275] on span "UnitedHealthcare Community Plan - [GEOGRAPHIC_DATA] - (HUB)" at bounding box center [926, 279] width 269 height 10
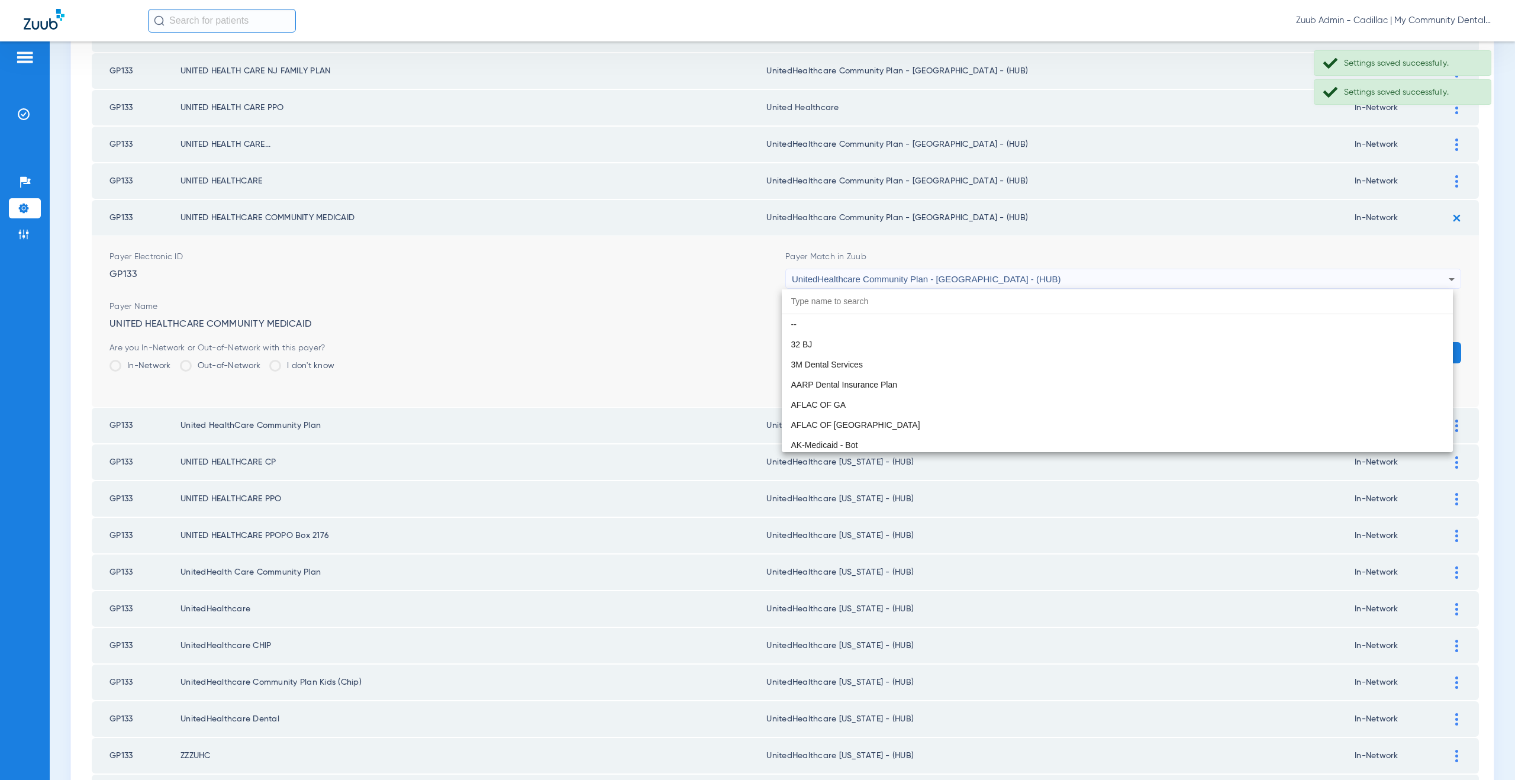
paste input "nitedHealthcare Michigan - (HUB)"
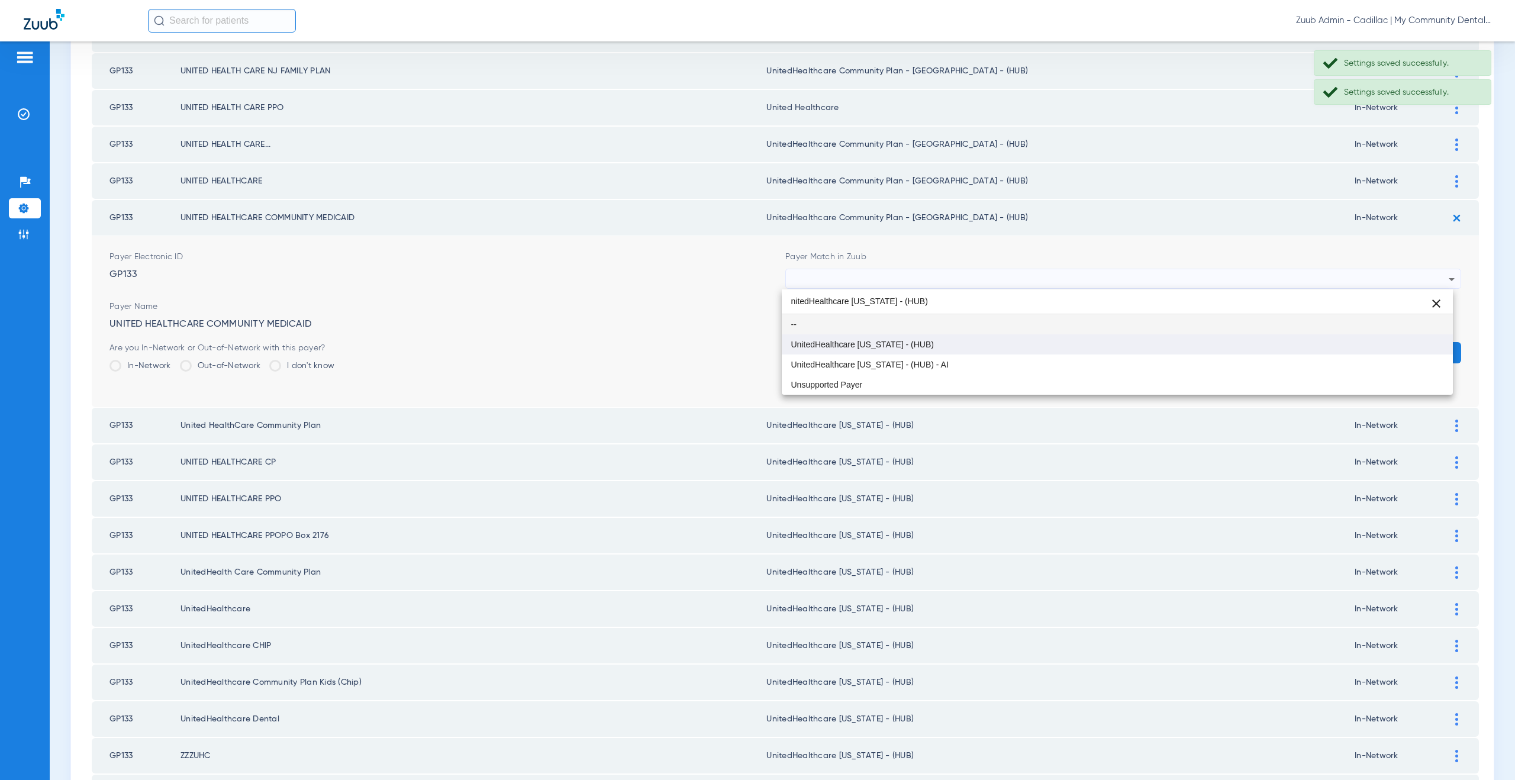
type input "nitedHealthcare Michigan - (HUB)"
click at [880, 346] on span "UnitedHealthcare [US_STATE] - (HUB)" at bounding box center [862, 344] width 143 height 8
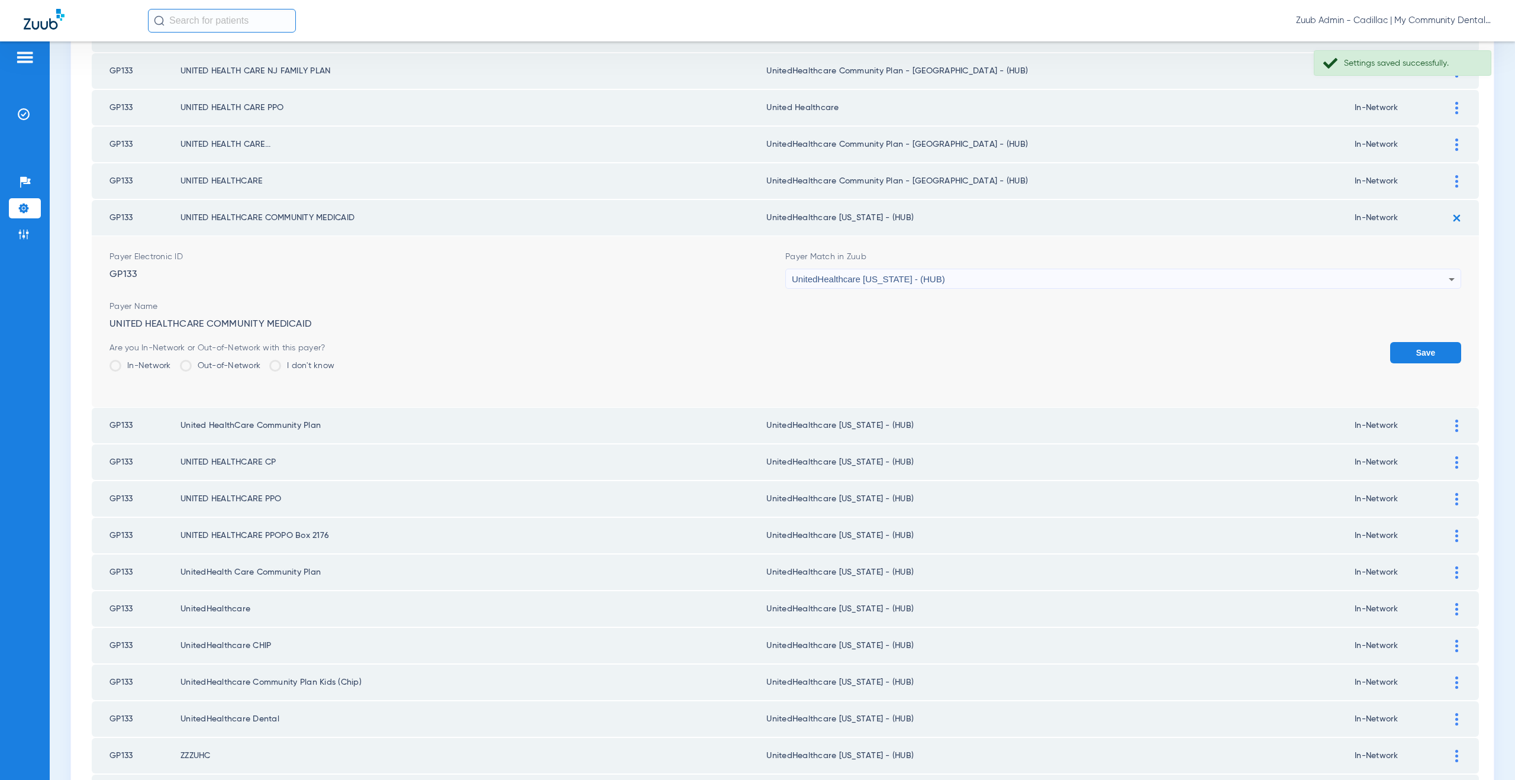
click at [1396, 355] on button "Save" at bounding box center [1425, 352] width 71 height 21
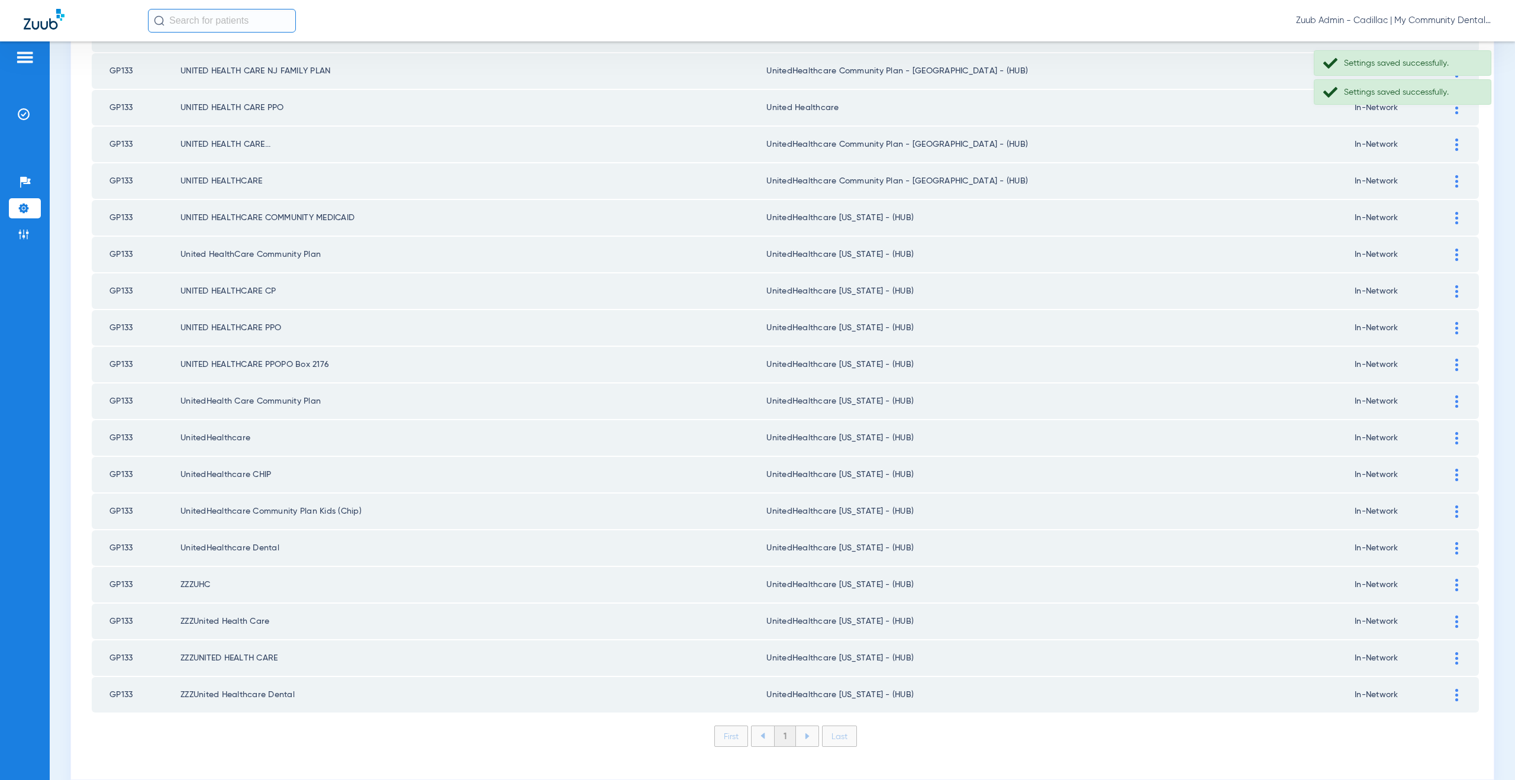
click at [1446, 189] on td at bounding box center [1462, 180] width 33 height 35
click at [1450, 178] on div at bounding box center [1456, 181] width 21 height 12
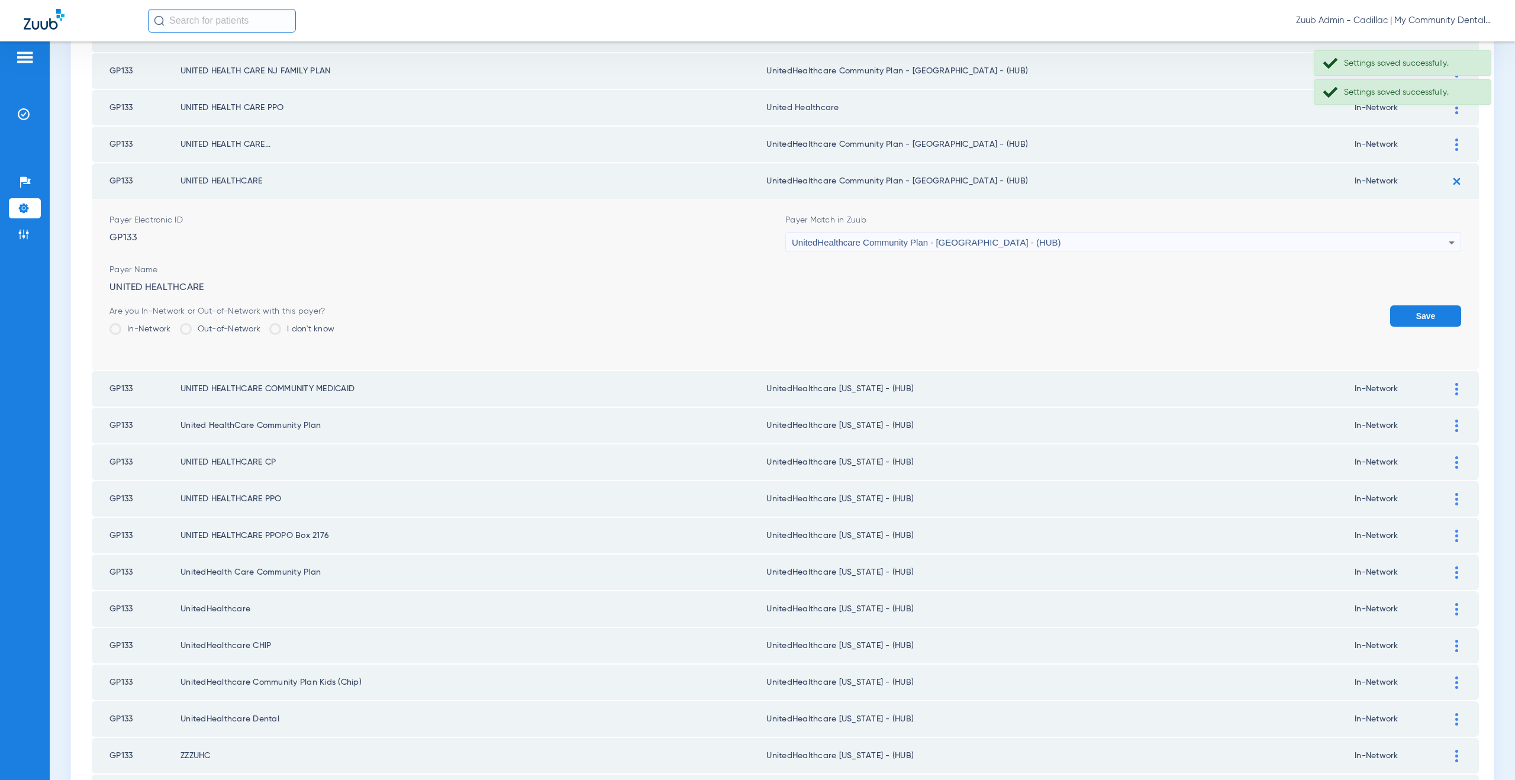
click at [867, 240] on span "UnitedHealthcare Community Plan - [GEOGRAPHIC_DATA] - (HUB)" at bounding box center [926, 242] width 269 height 10
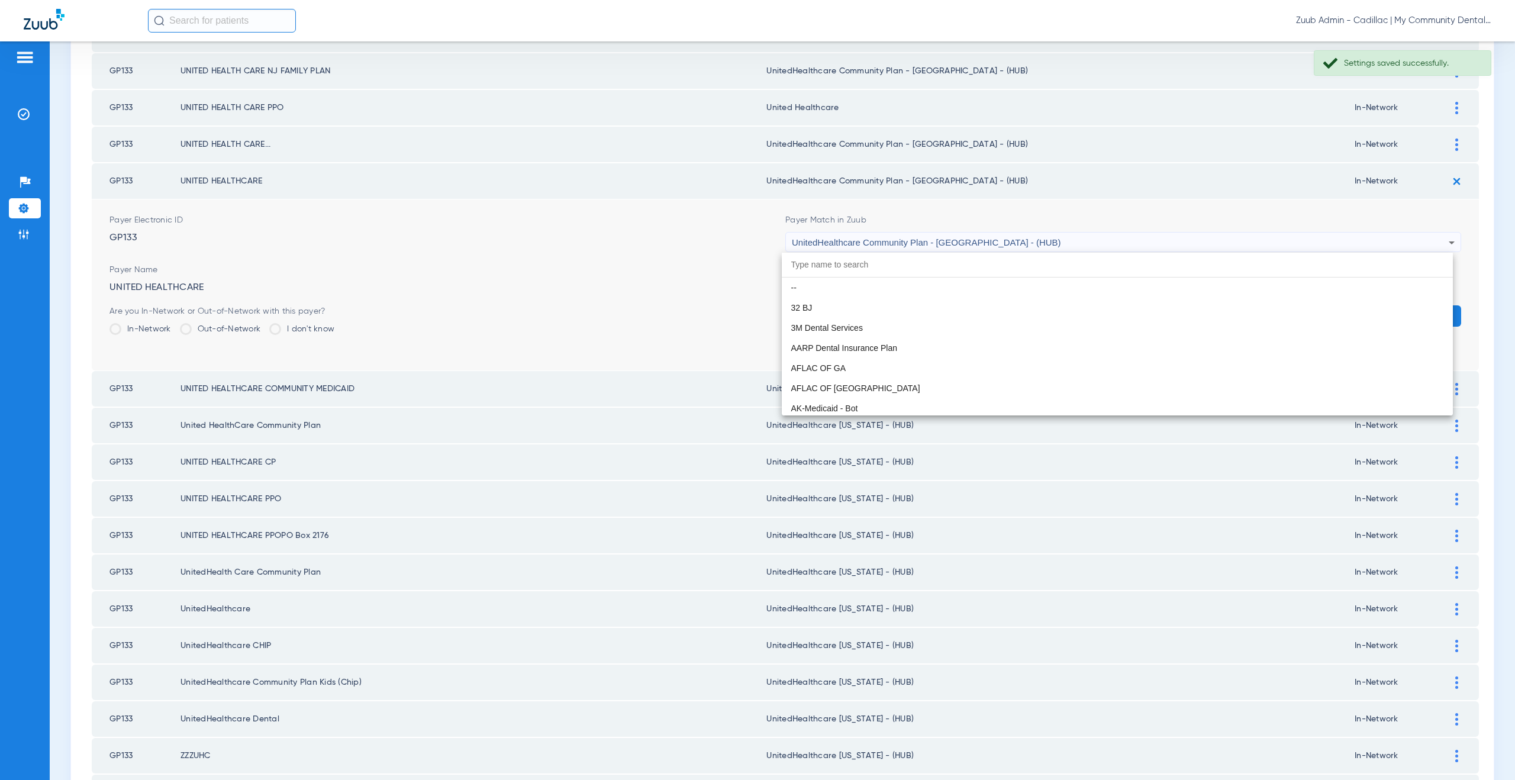
scroll to position [7908, 0]
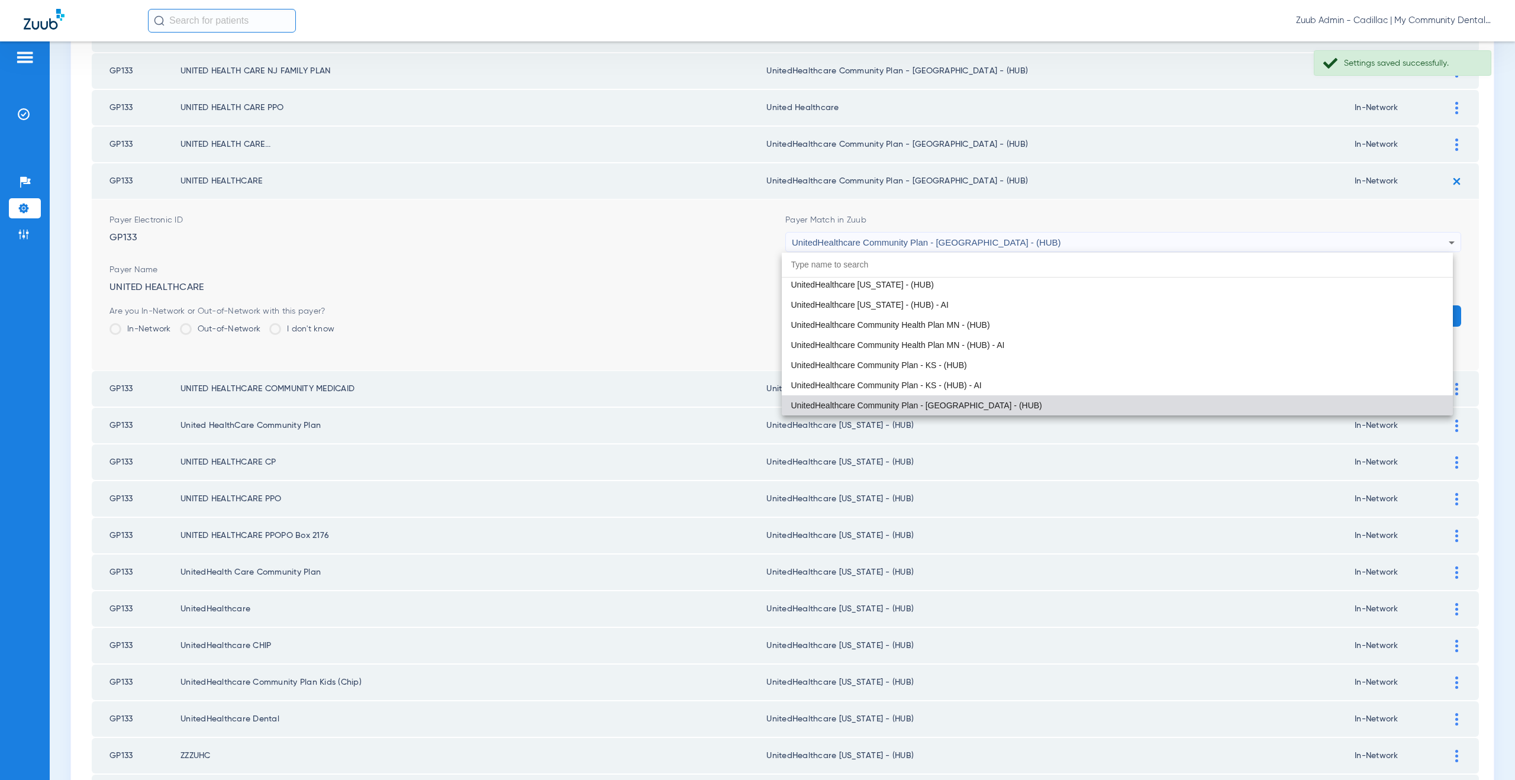
paste input "nitedHealthcare Michigan - (HUB)"
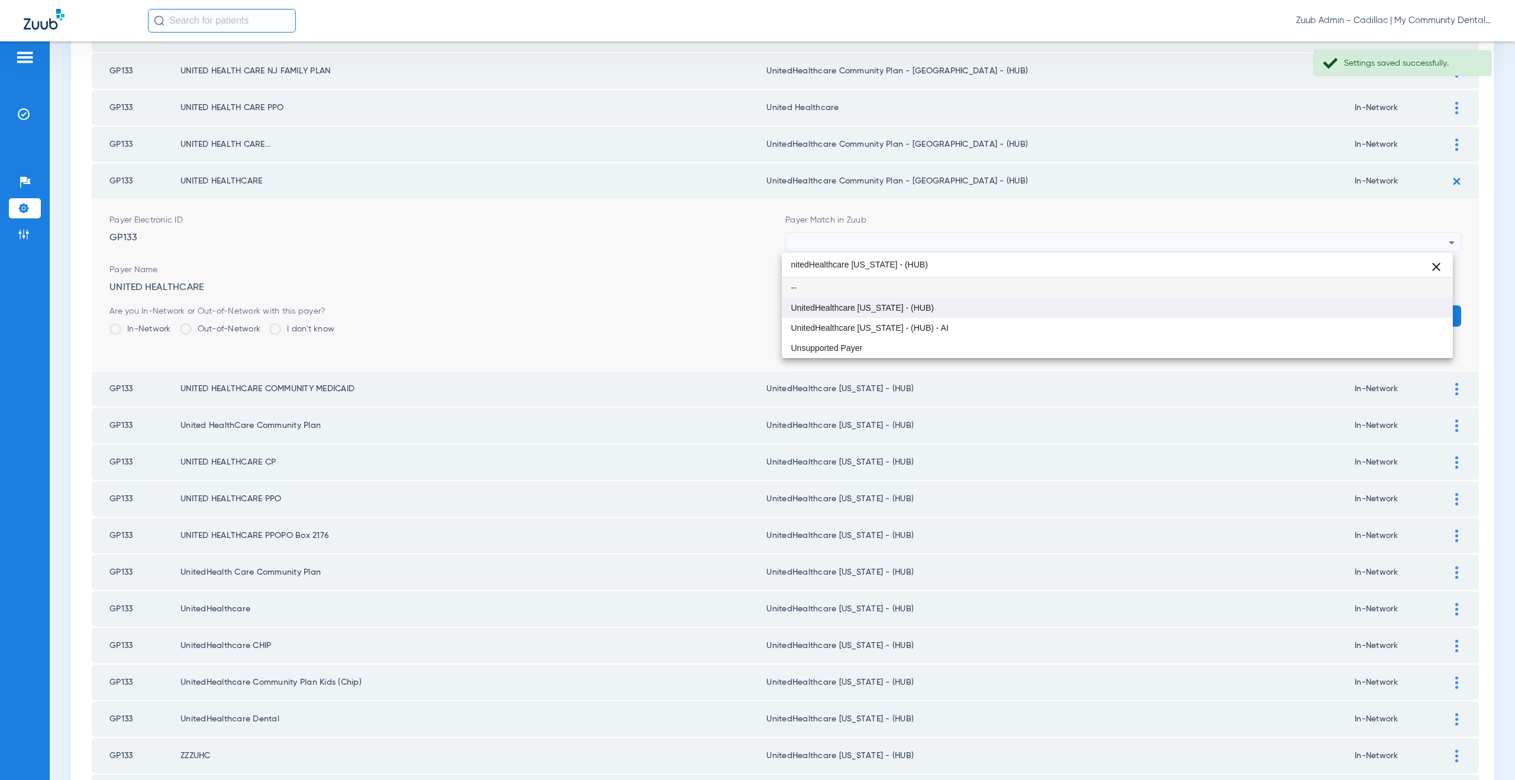
scroll to position [0, 0]
type input "nitedHealthcare Michigan - (HUB)"
click at [884, 305] on span "UnitedHealthcare [US_STATE] - (HUB)" at bounding box center [862, 307] width 143 height 8
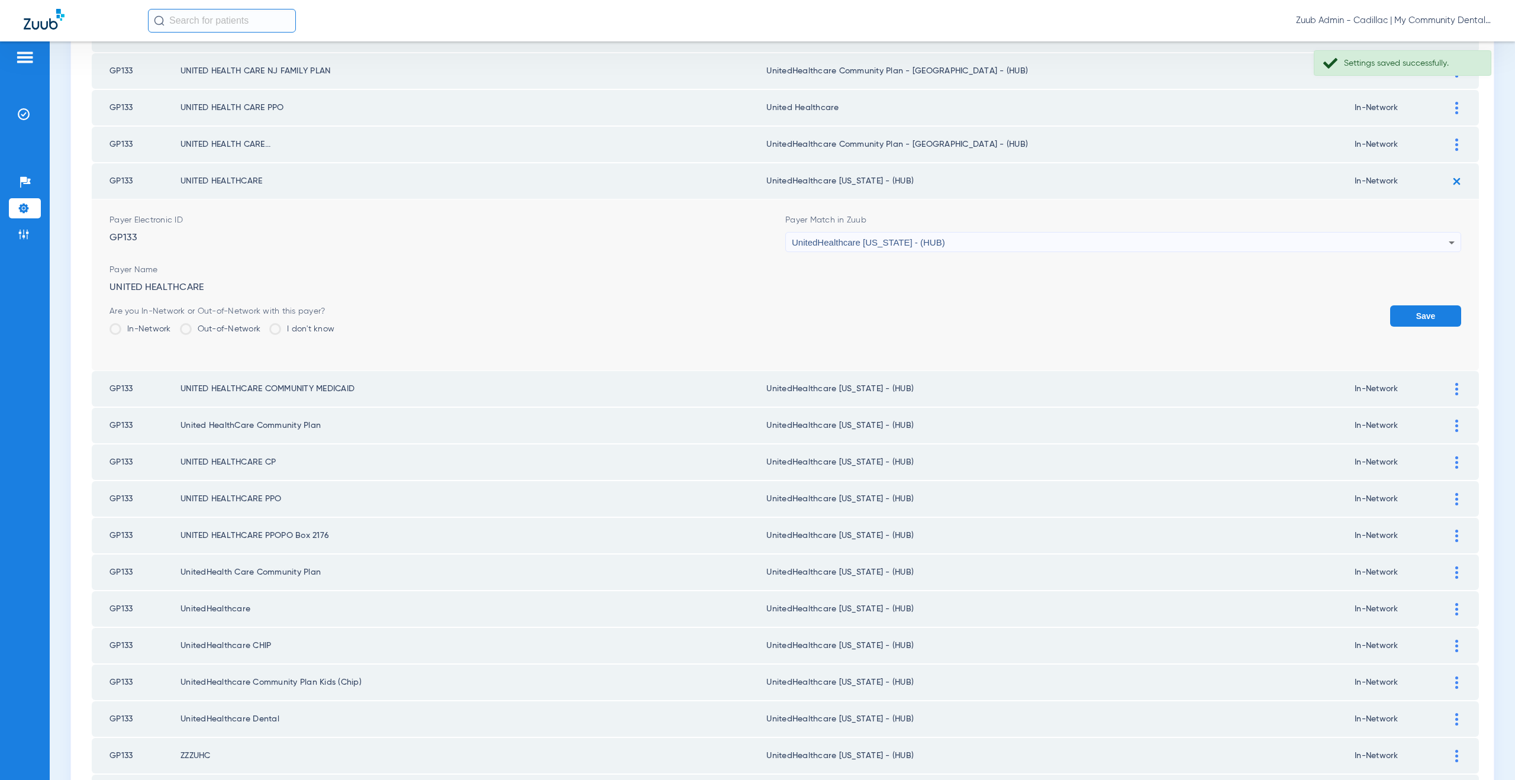
click at [1392, 317] on button "Save" at bounding box center [1425, 315] width 71 height 21
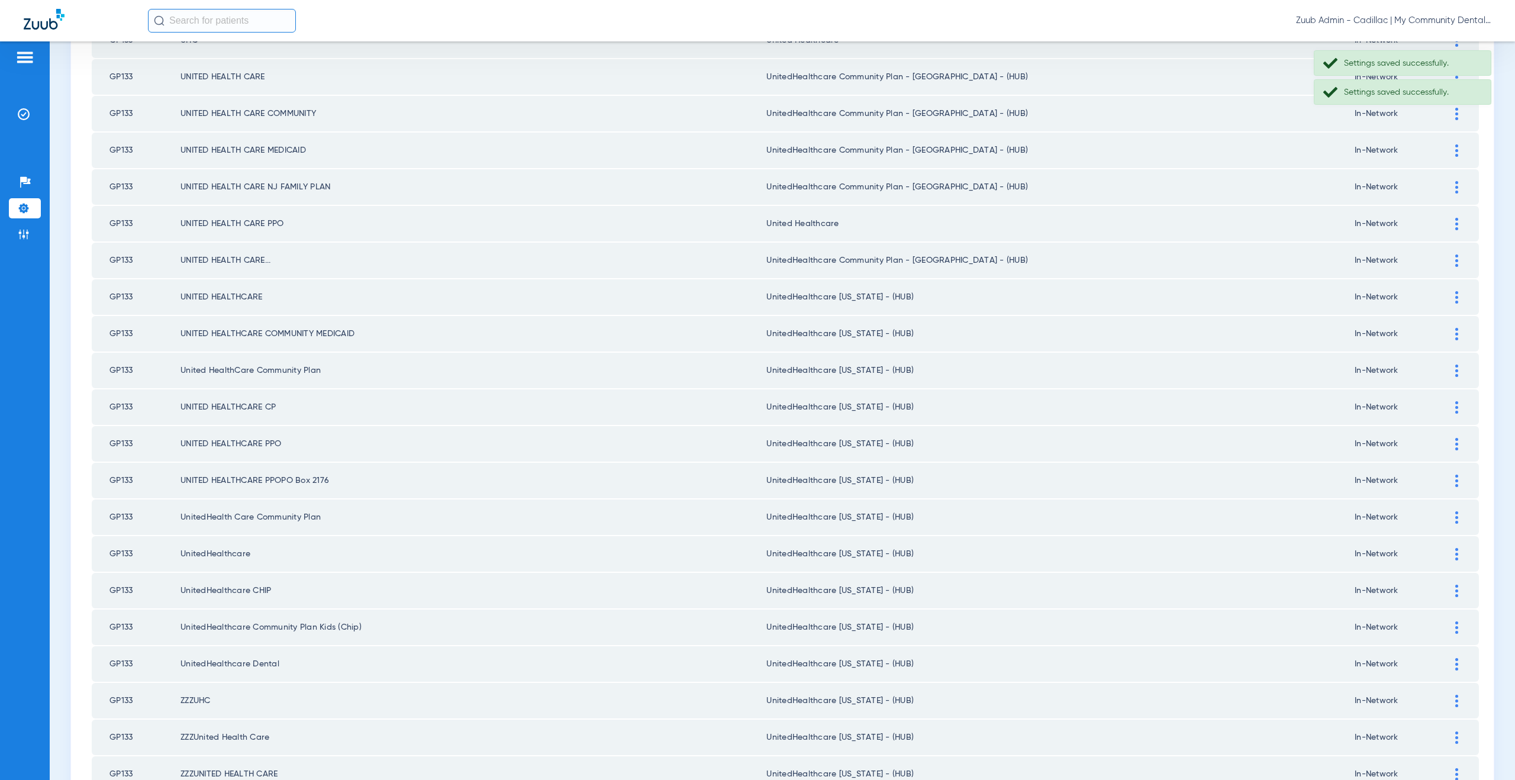
scroll to position [360, 0]
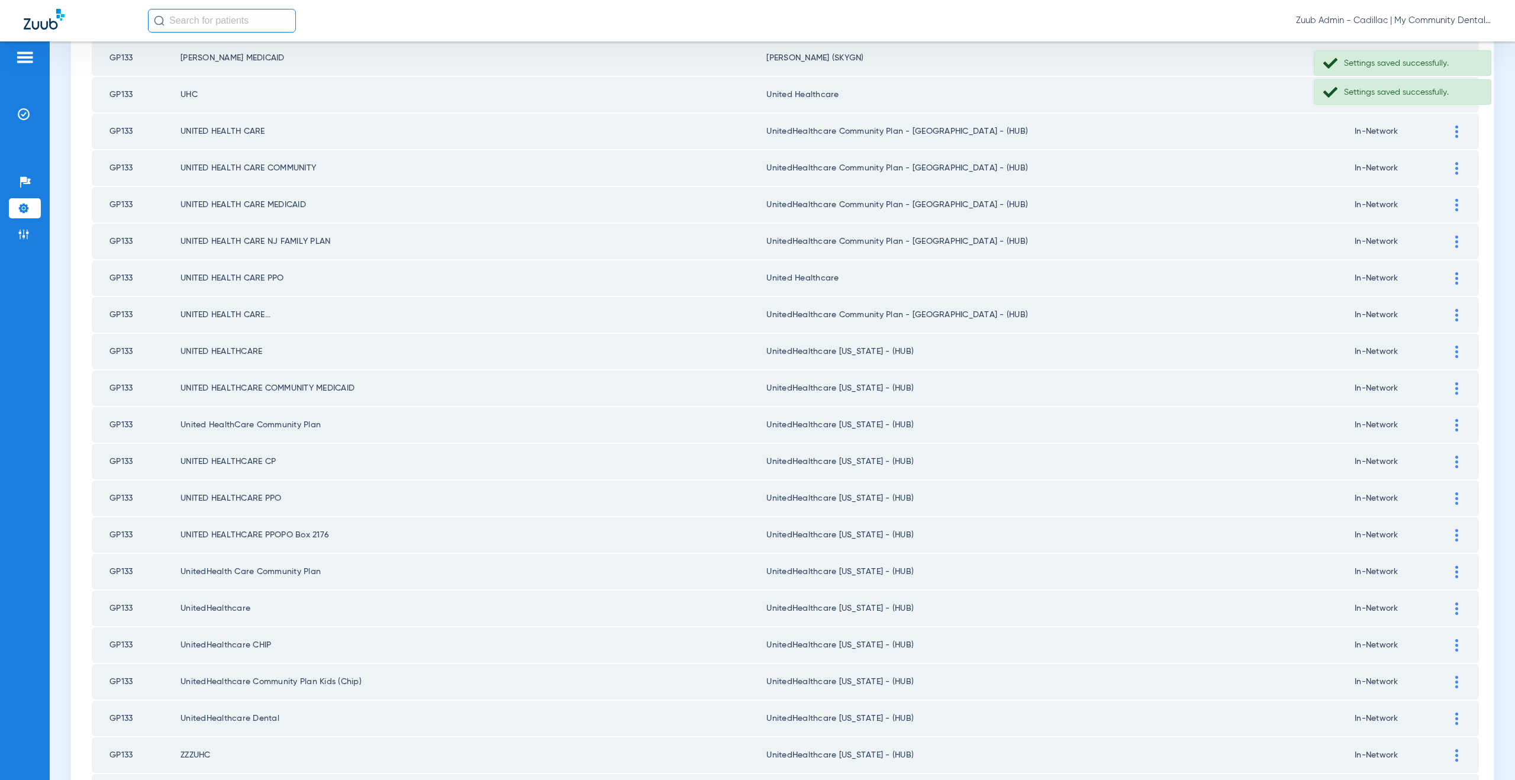
click at [1446, 317] on div at bounding box center [1456, 315] width 21 height 12
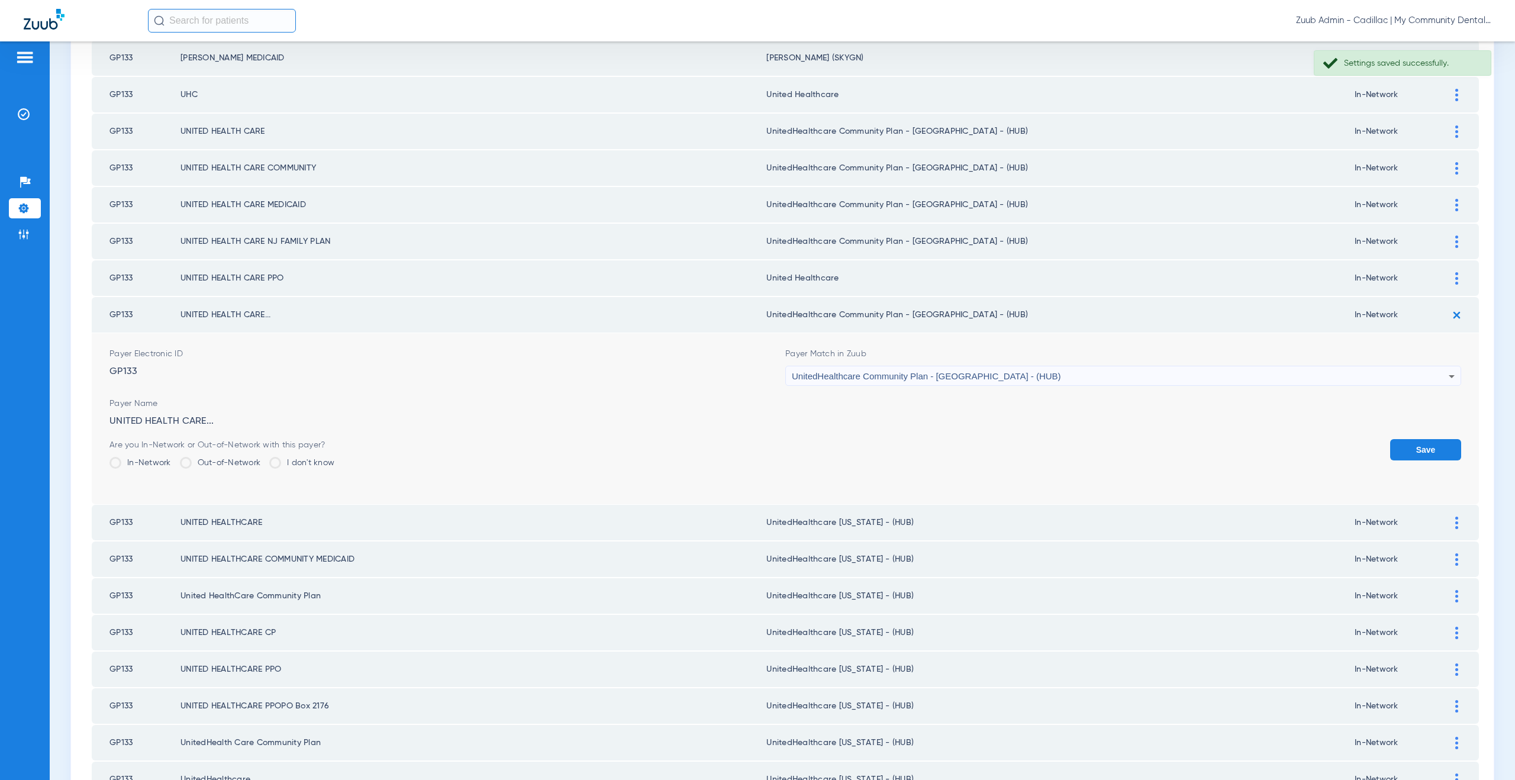
click at [889, 383] on div "UnitedHealthcare Community Plan - [GEOGRAPHIC_DATA] - (HUB)" at bounding box center [1120, 376] width 657 height 20
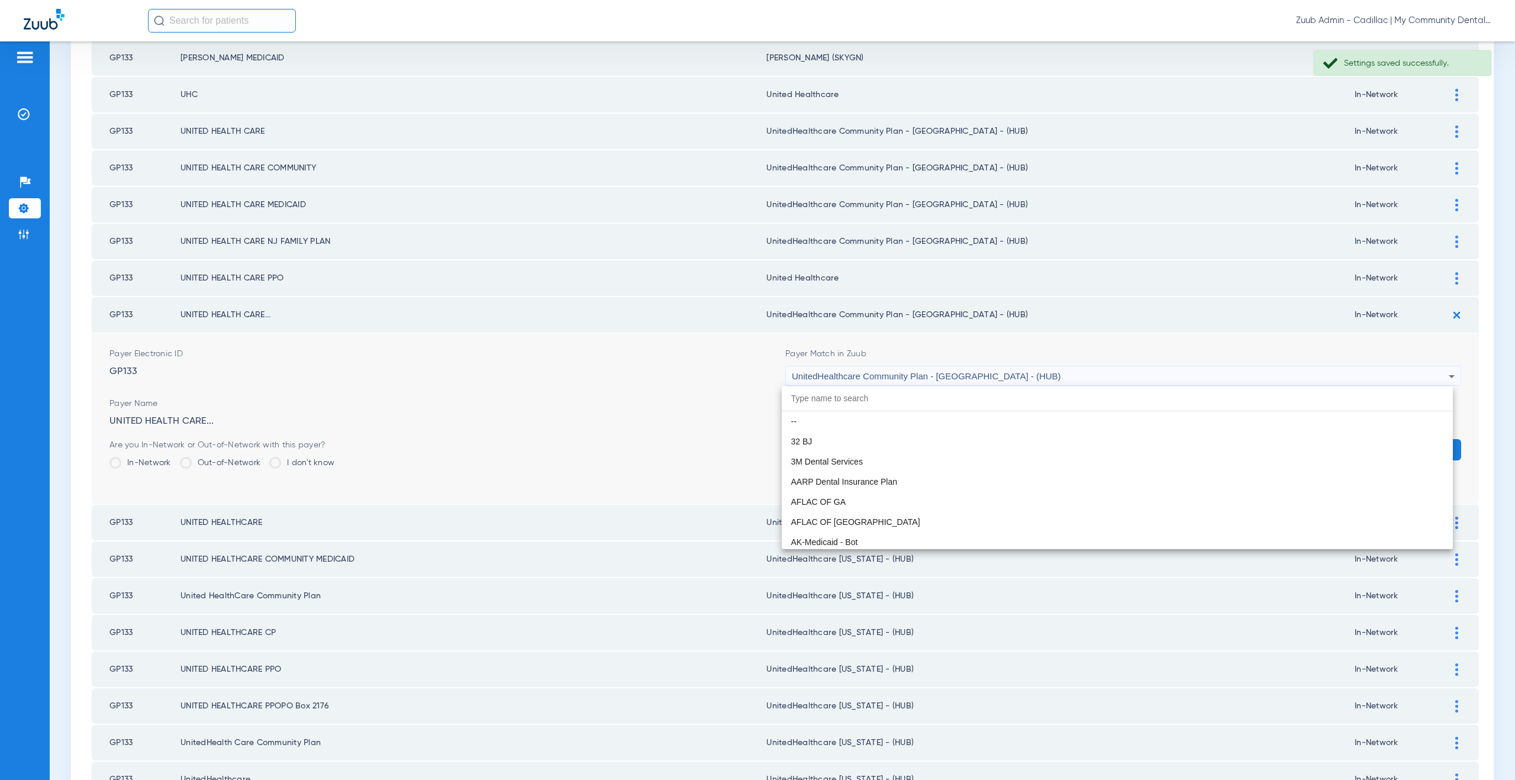
scroll to position [7908, 0]
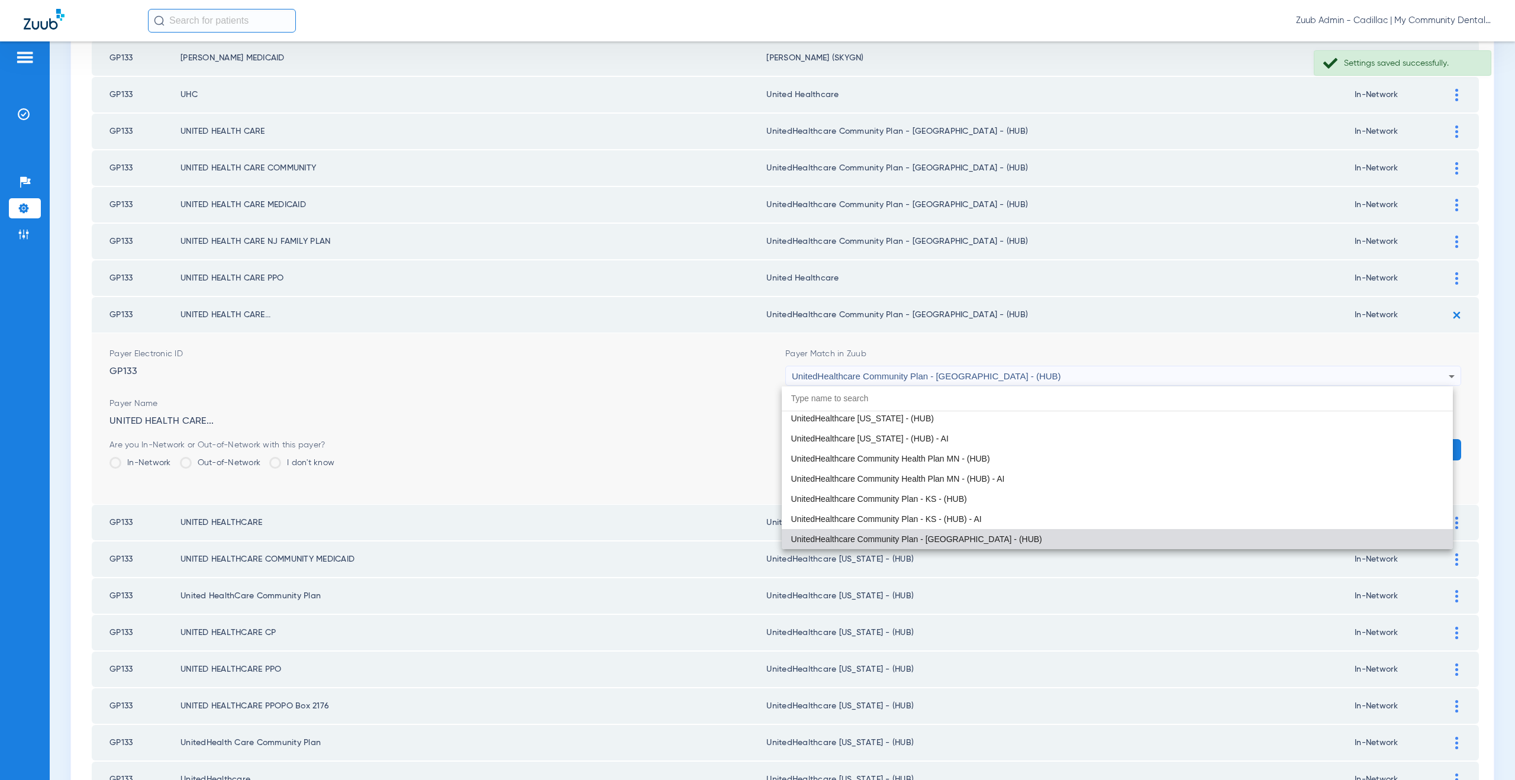
paste input "nitedHealthcare Michigan - (HUB)"
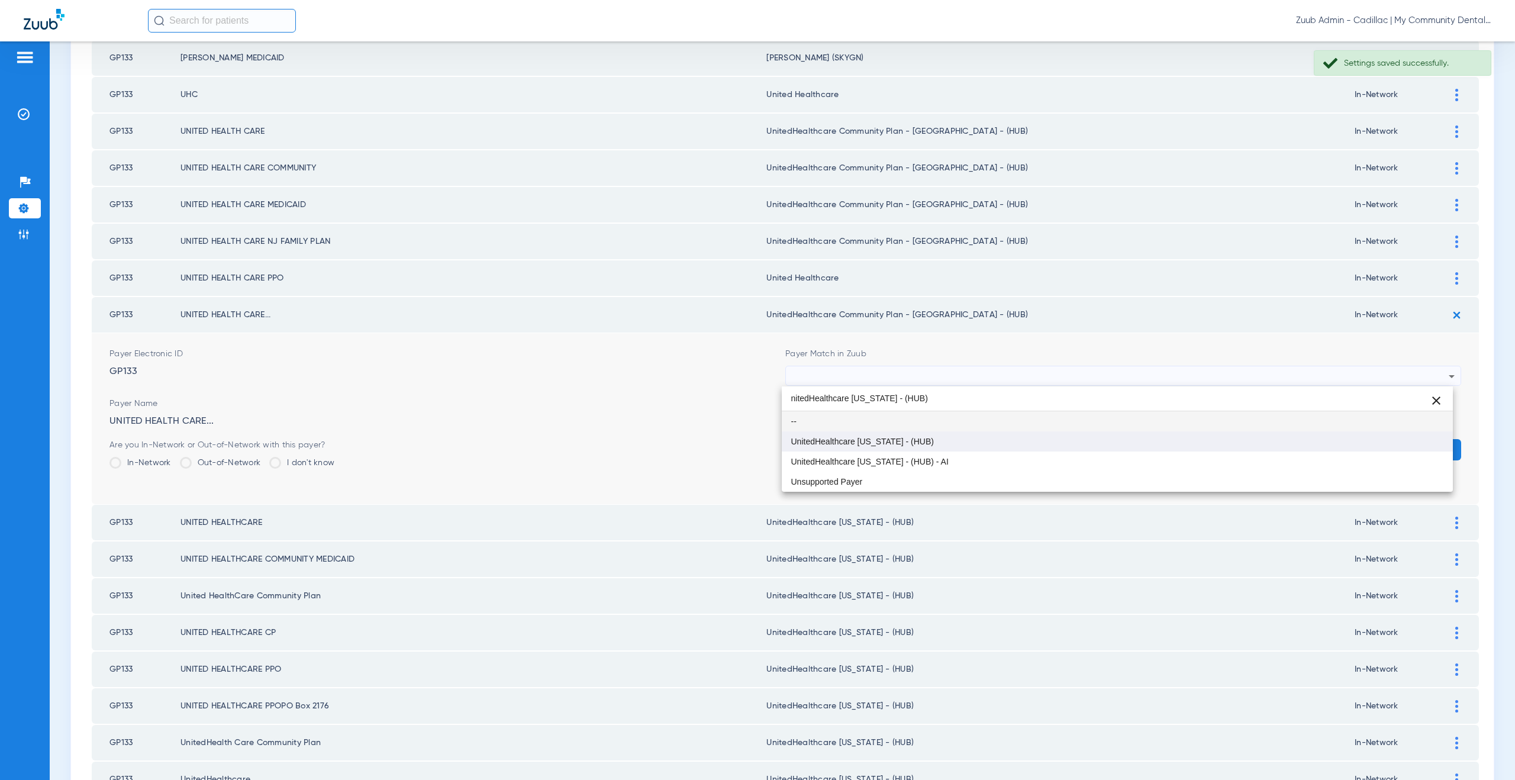
type input "nitedHealthcare Michigan - (HUB)"
click at [904, 444] on span "UnitedHealthcare [US_STATE] - (HUB)" at bounding box center [862, 441] width 143 height 8
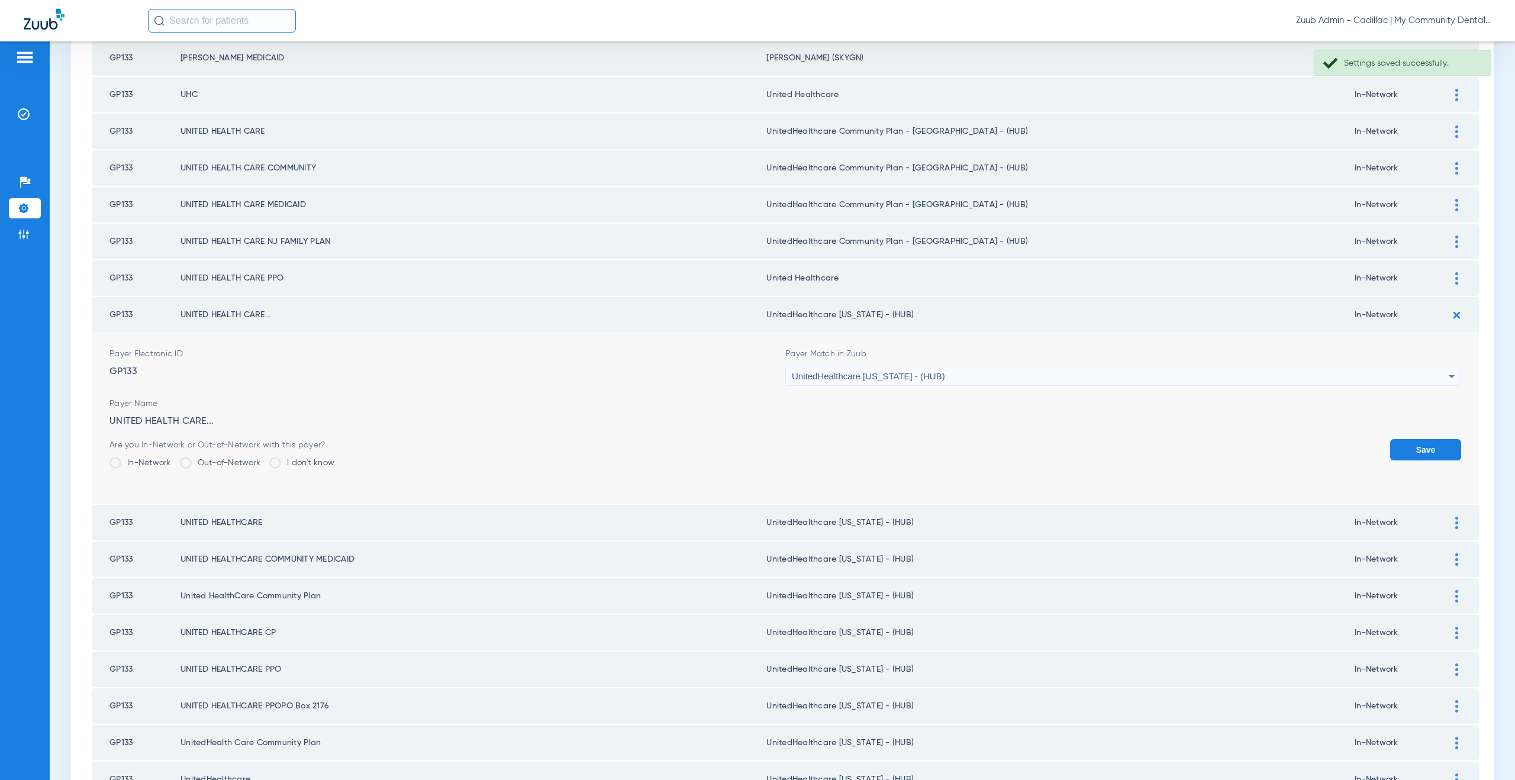
click at [1432, 447] on button "Save" at bounding box center [1425, 449] width 71 height 21
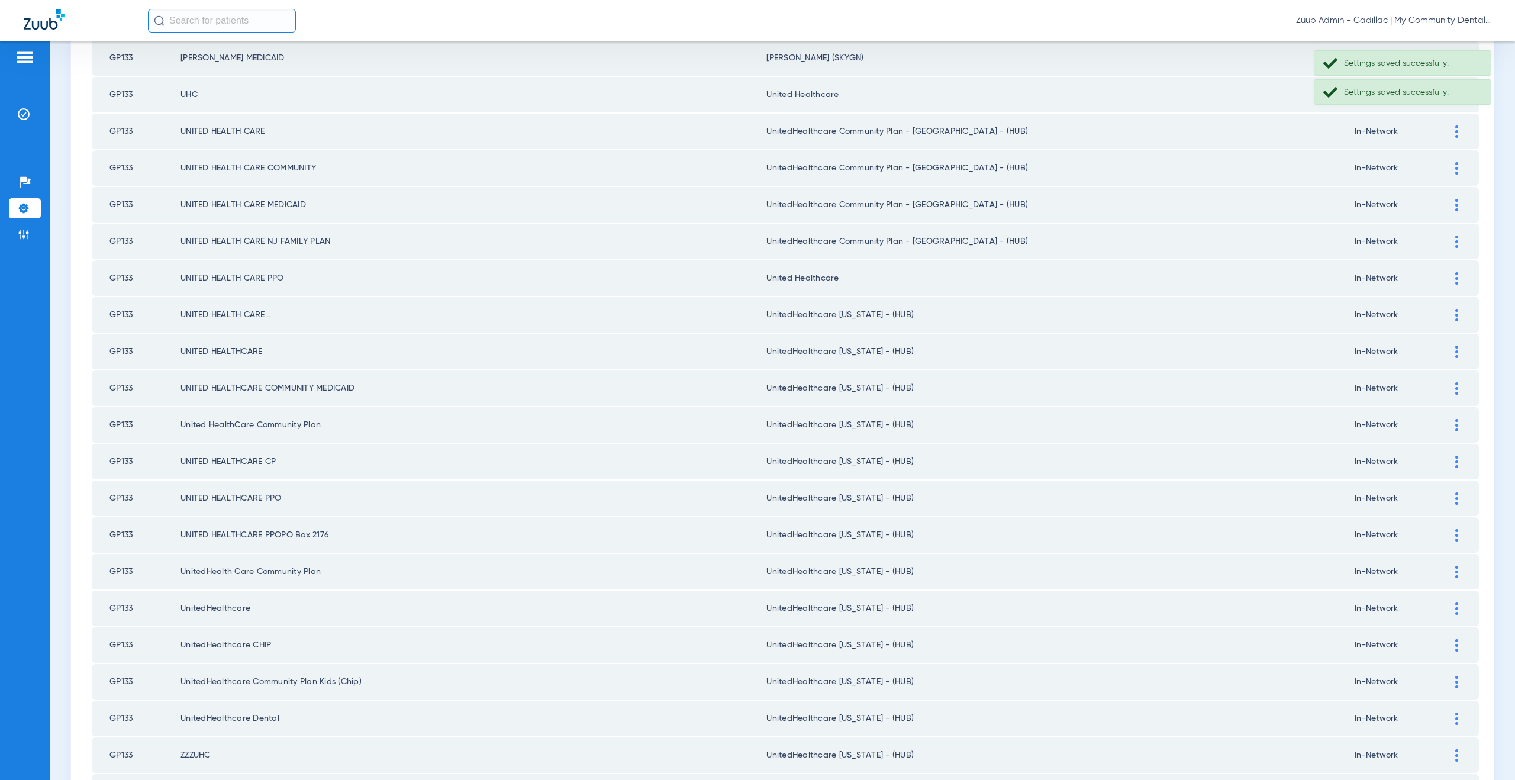
click at [1455, 273] on img at bounding box center [1456, 278] width 3 height 12
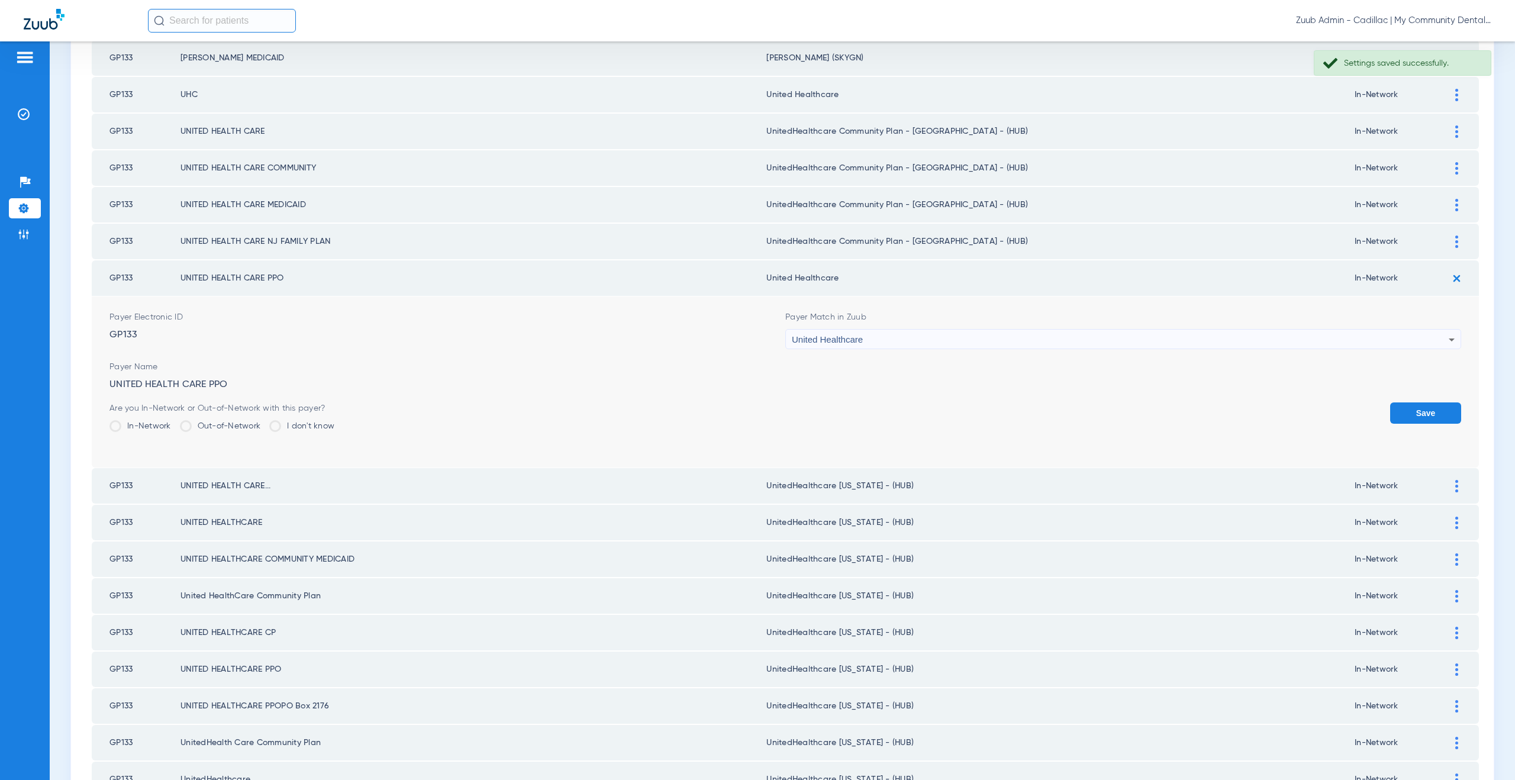
click at [892, 338] on div "United Healthcare" at bounding box center [1120, 340] width 657 height 20
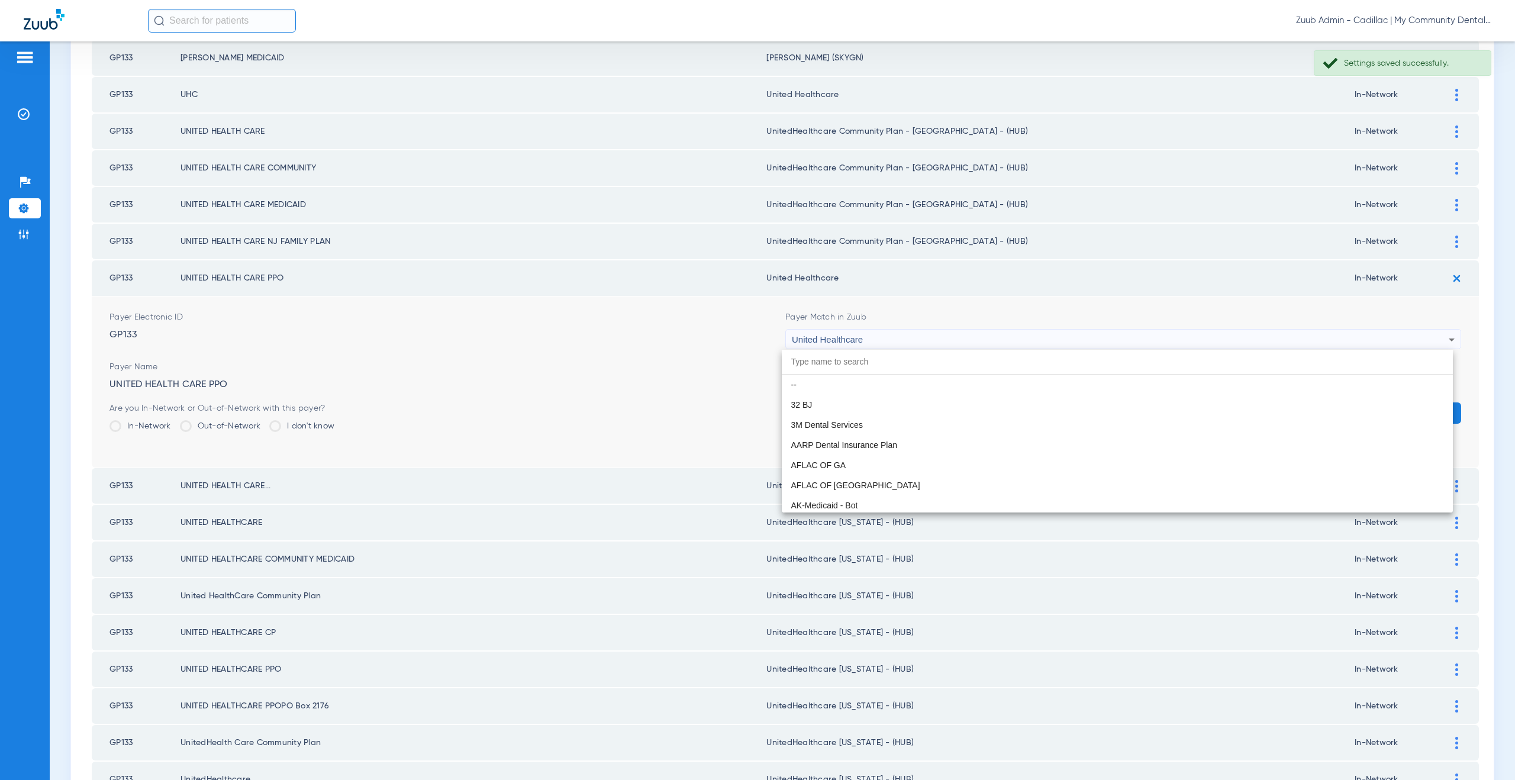
scroll to position [7606, 0]
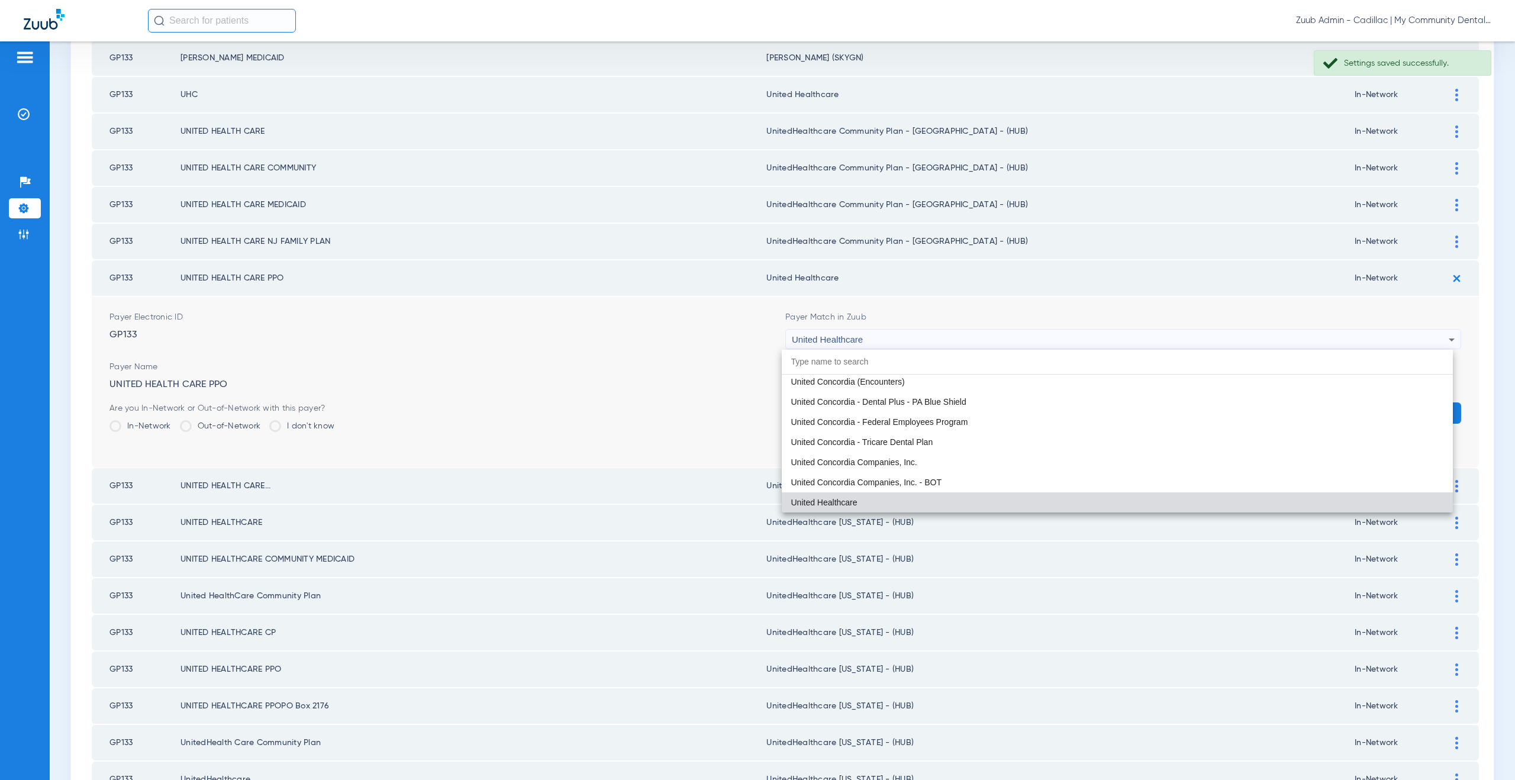
paste input "nitedHealthcare Michigan - (HUB)"
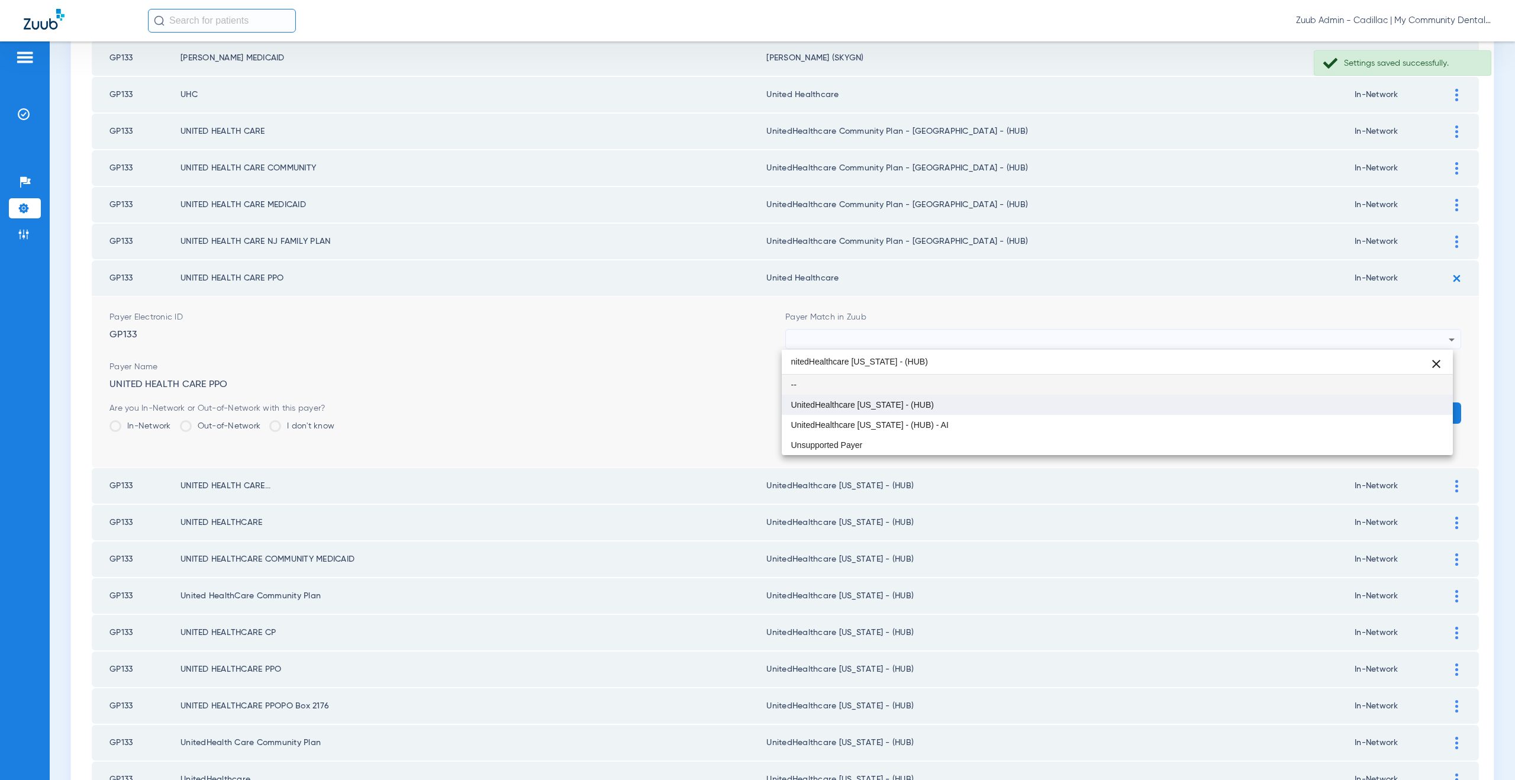
scroll to position [0, 0]
type input "nitedHealthcare Michigan - (HUB)"
click at [901, 401] on span "UnitedHealthcare [US_STATE] - (HUB)" at bounding box center [862, 405] width 143 height 8
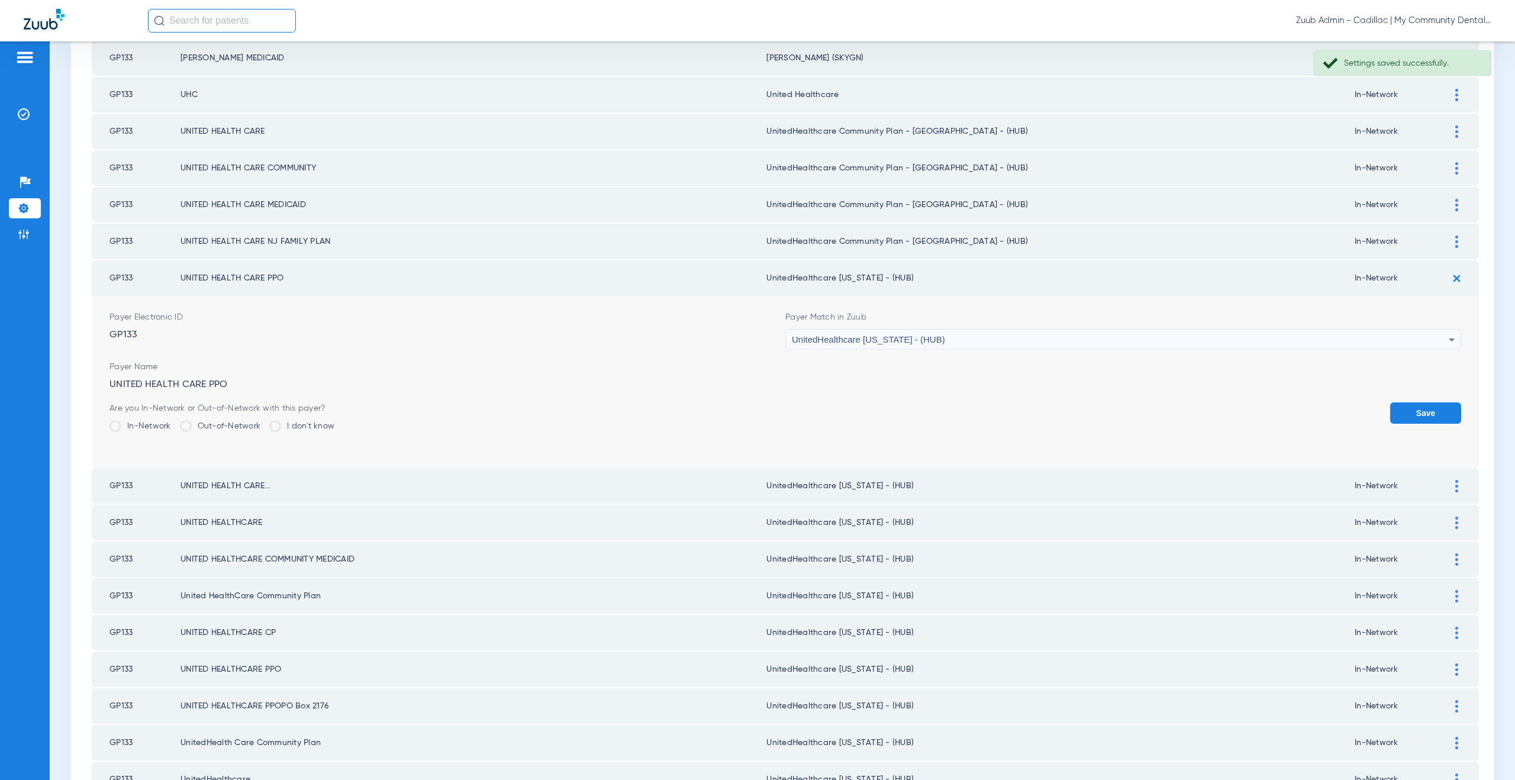
drag, startPoint x: 1402, startPoint y: 403, endPoint x: 1403, endPoint y: 379, distance: 24.3
click at [1402, 403] on button "Save" at bounding box center [1425, 412] width 71 height 21
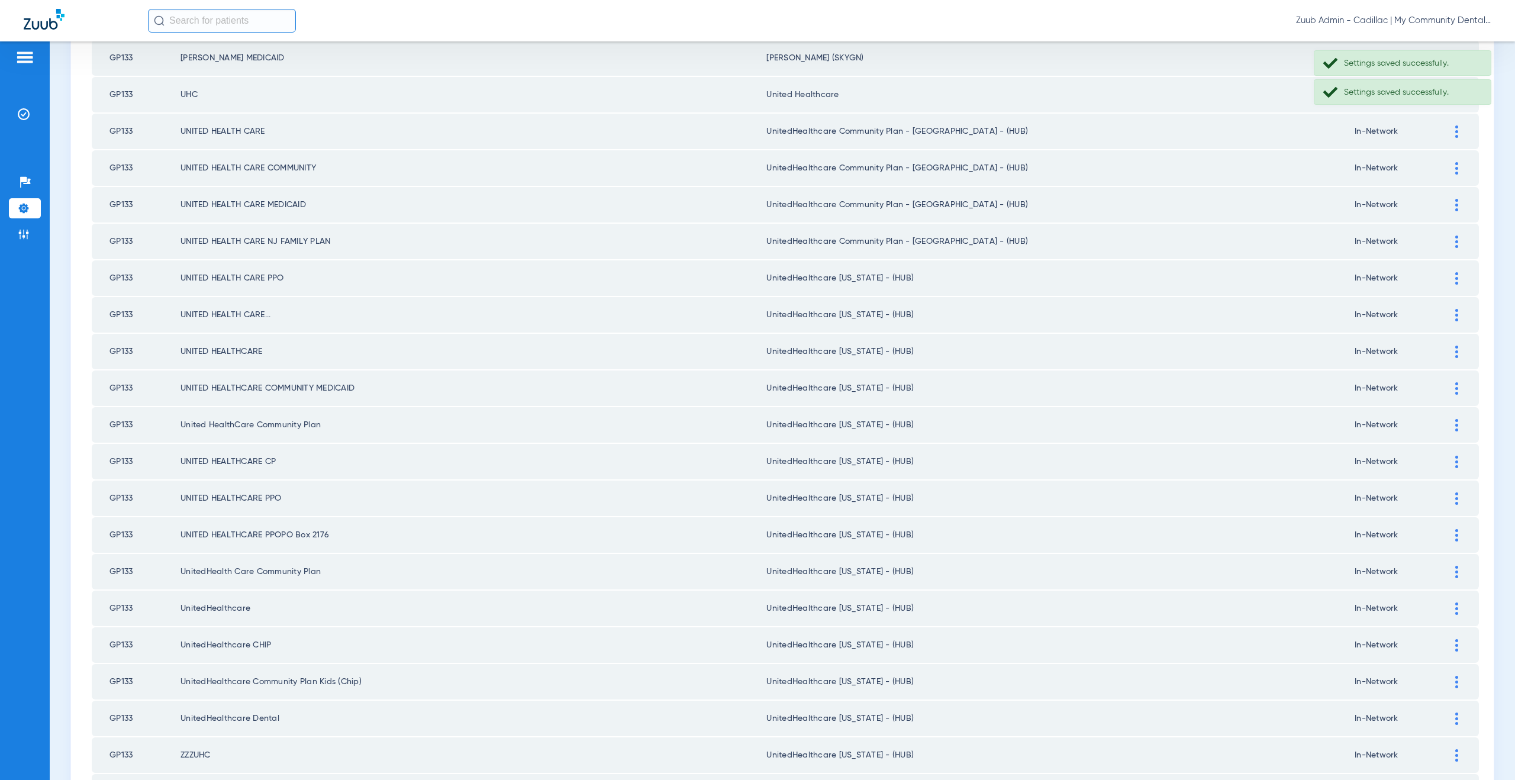
click at [1446, 241] on div at bounding box center [1456, 241] width 21 height 12
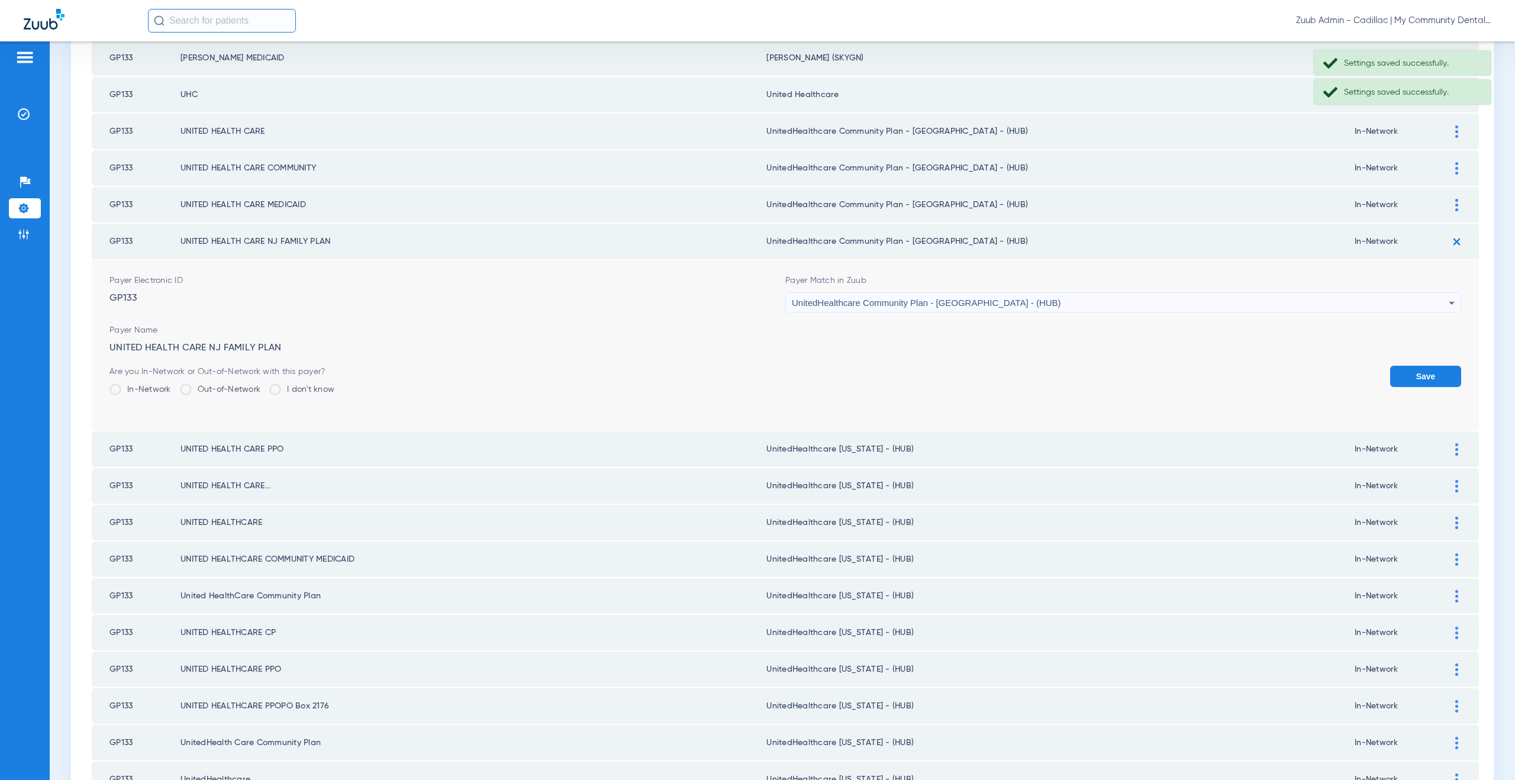
click at [924, 312] on div "UnitedHealthcare Community Plan - [GEOGRAPHIC_DATA] - (HUB)" at bounding box center [1120, 303] width 657 height 20
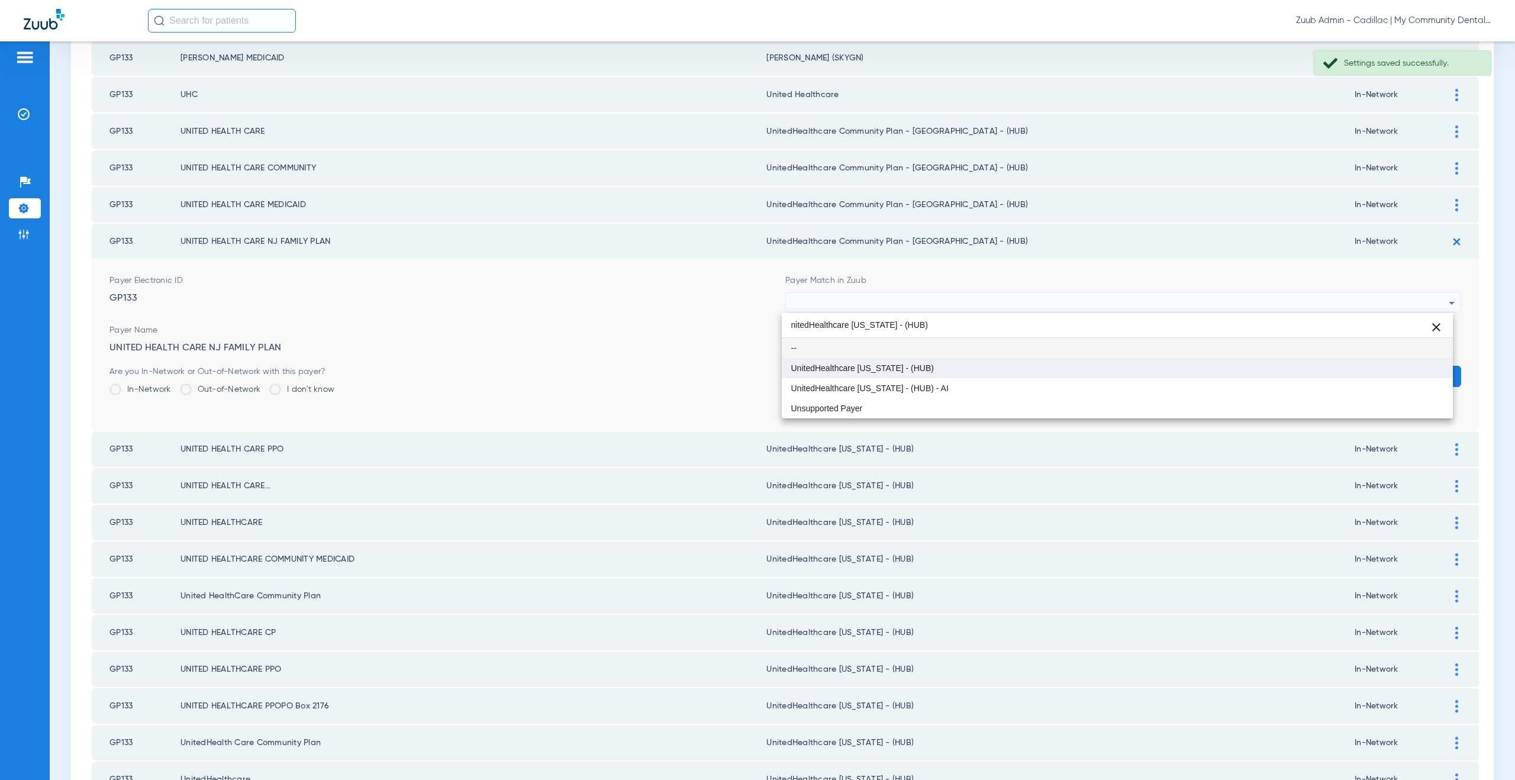
type input "nitedHealthcare Michigan - (HUB)"
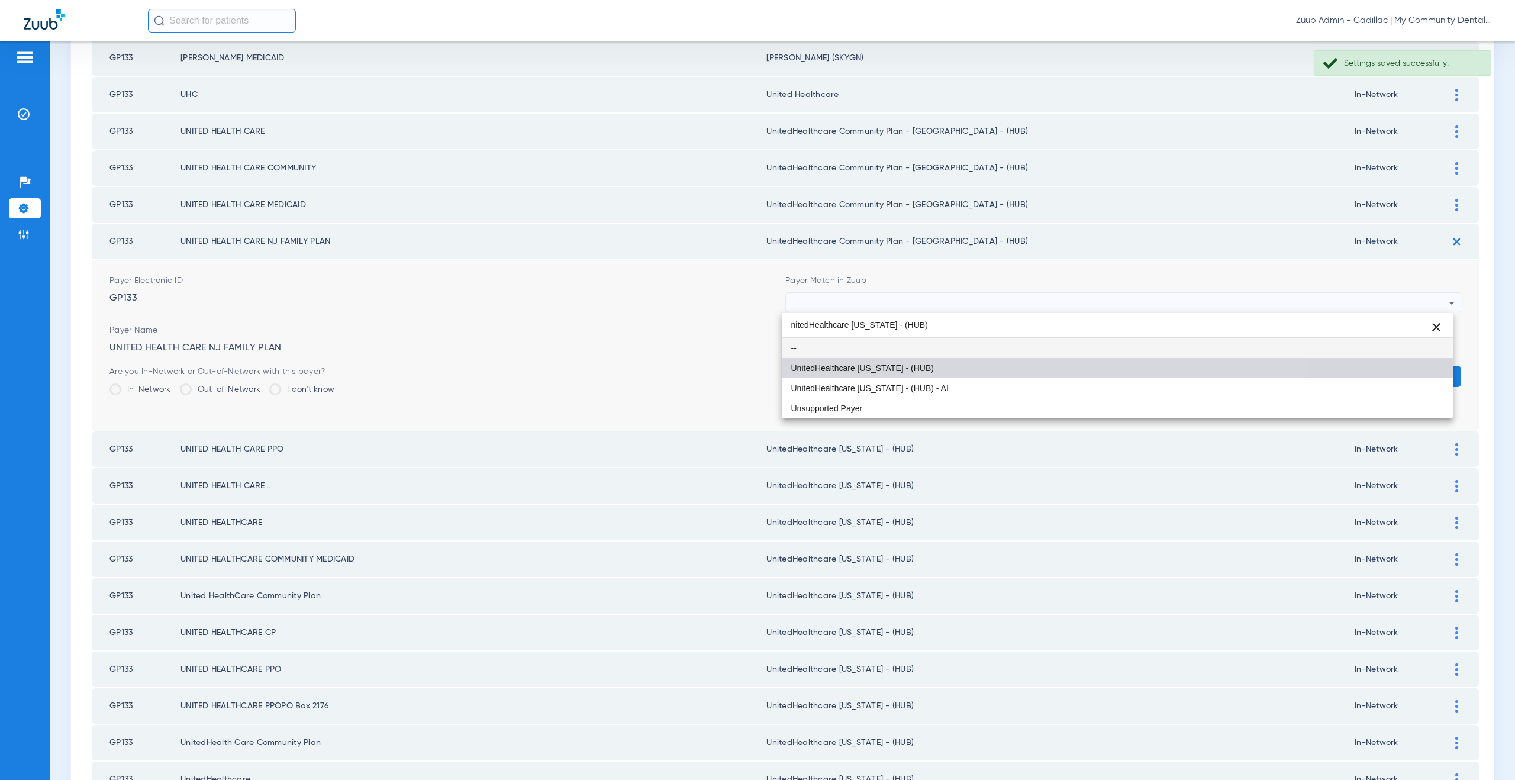
click at [928, 367] on mat-option "UnitedHealthcare [US_STATE] - (HUB)" at bounding box center [1117, 368] width 671 height 20
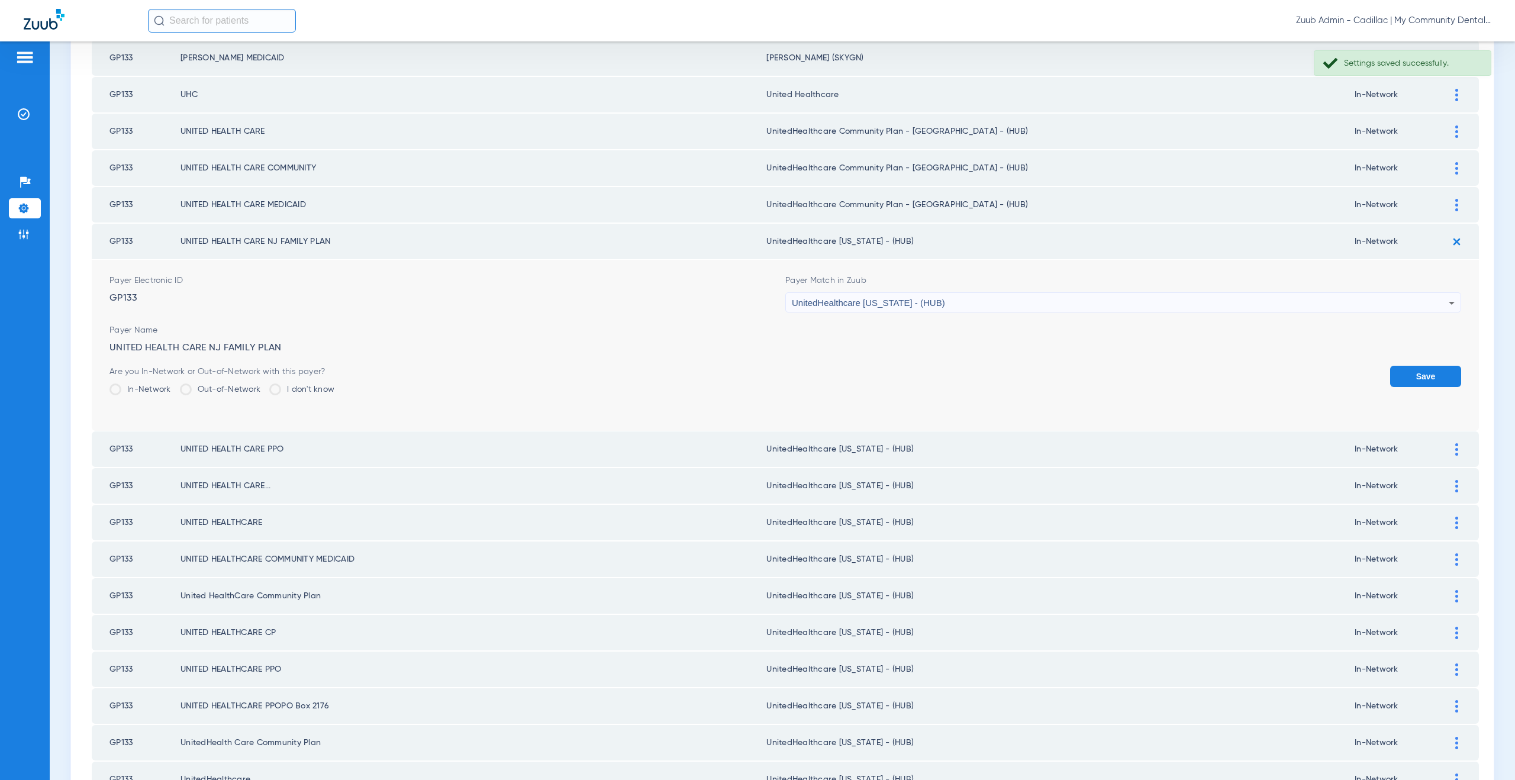
click at [1415, 375] on button "Save" at bounding box center [1425, 376] width 71 height 21
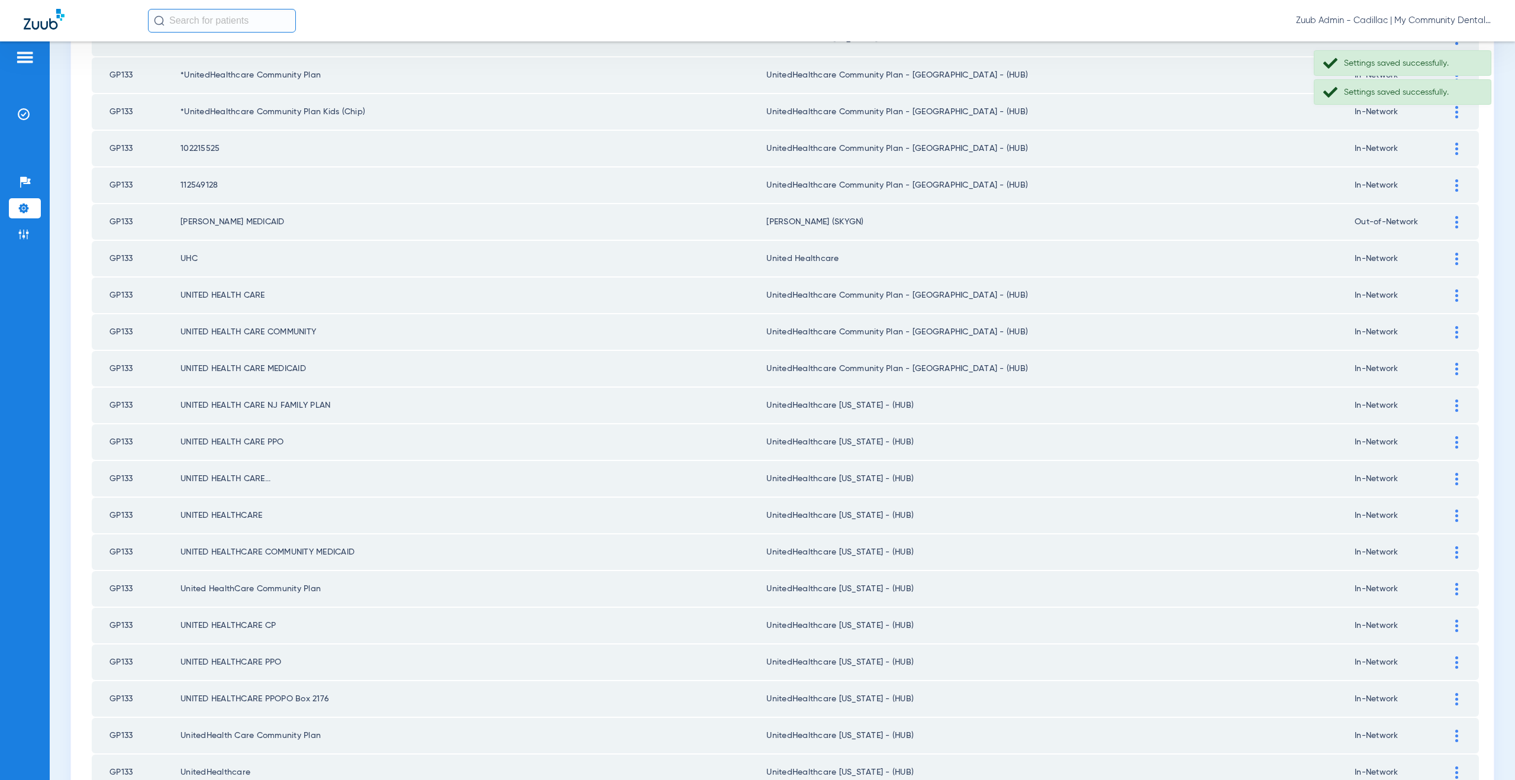
scroll to position [157, 0]
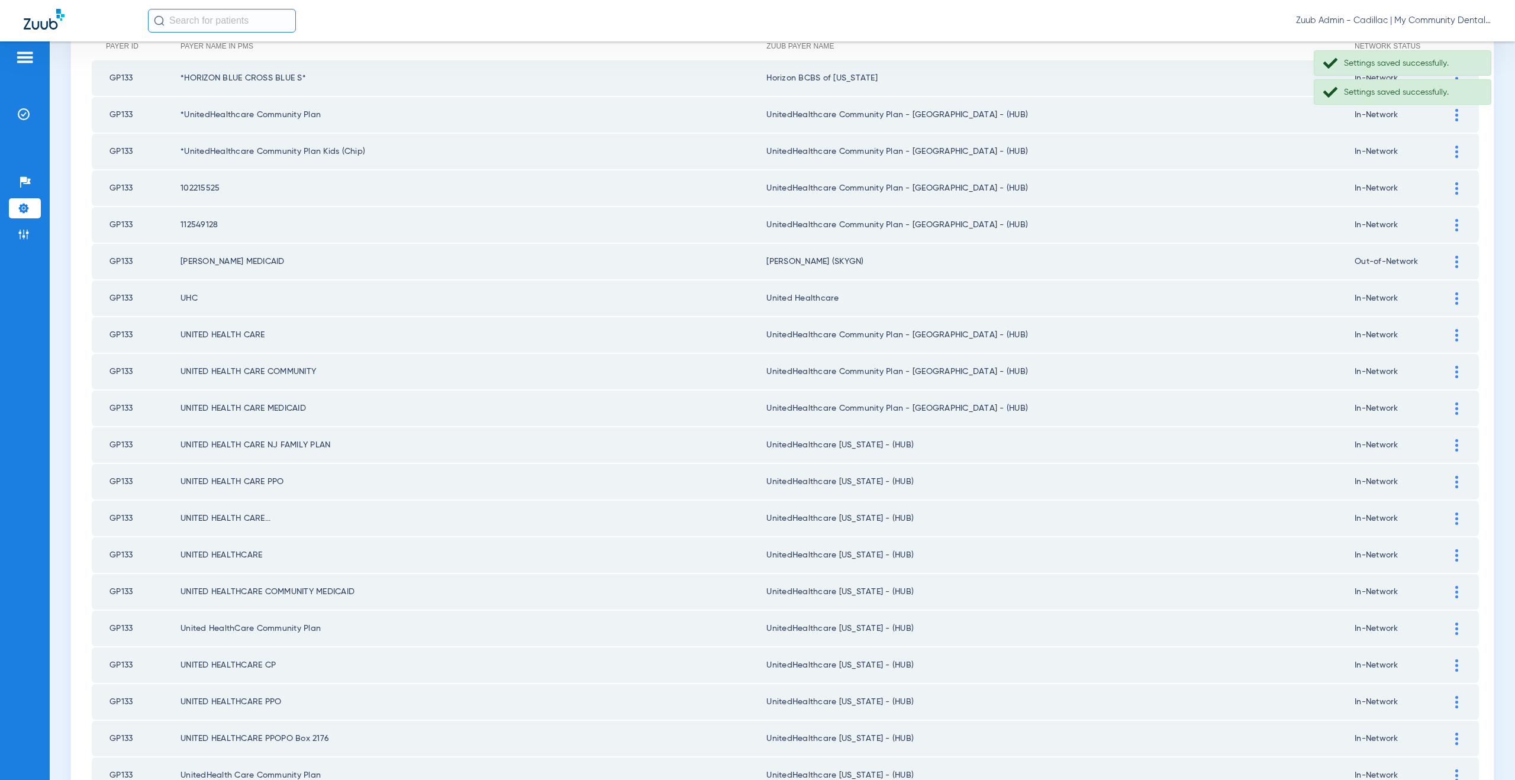
click at [1446, 334] on div at bounding box center [1456, 335] width 21 height 12
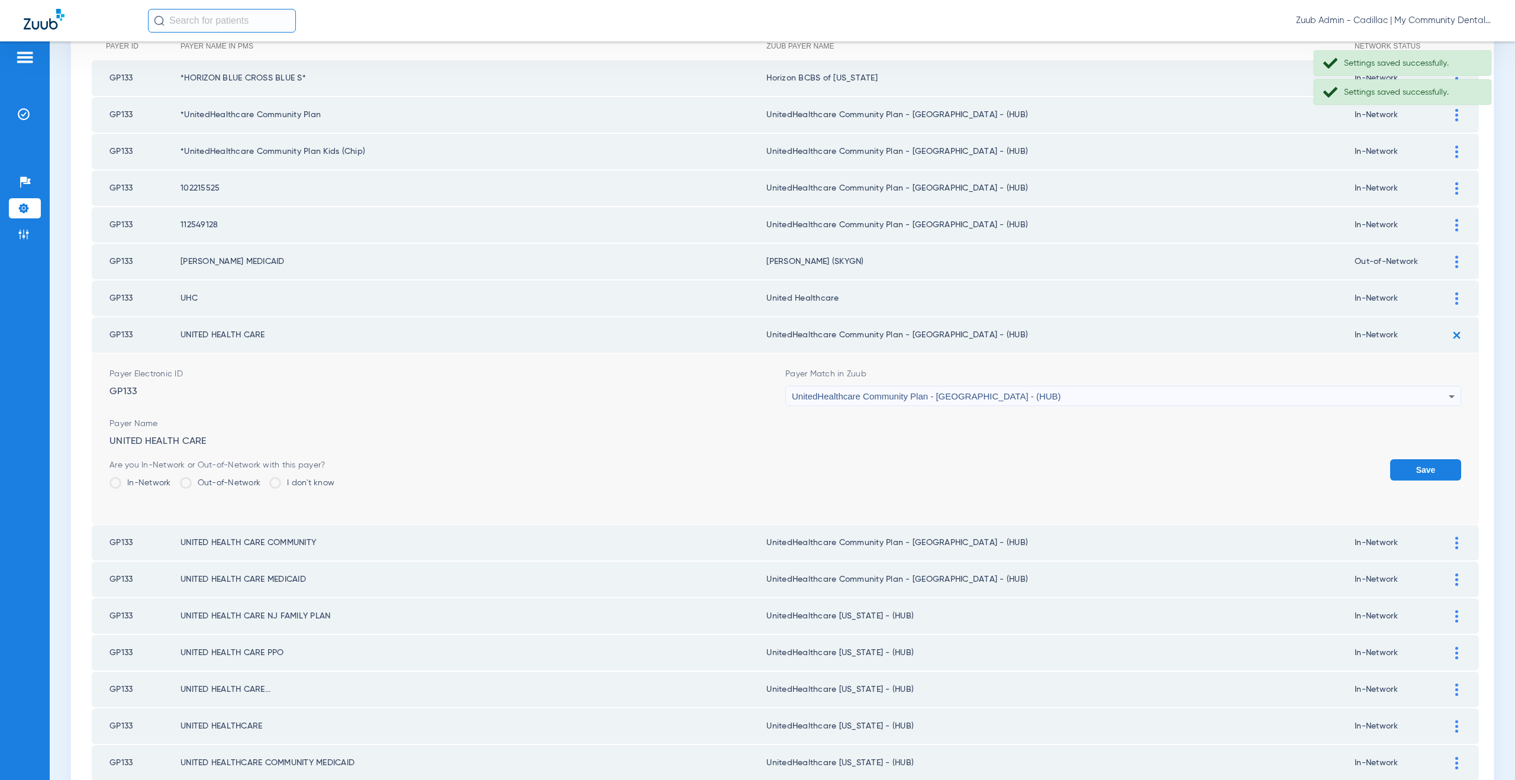
click at [892, 398] on span "UnitedHealthcare Community Plan - [GEOGRAPHIC_DATA] - (HUB)" at bounding box center [926, 396] width 269 height 10
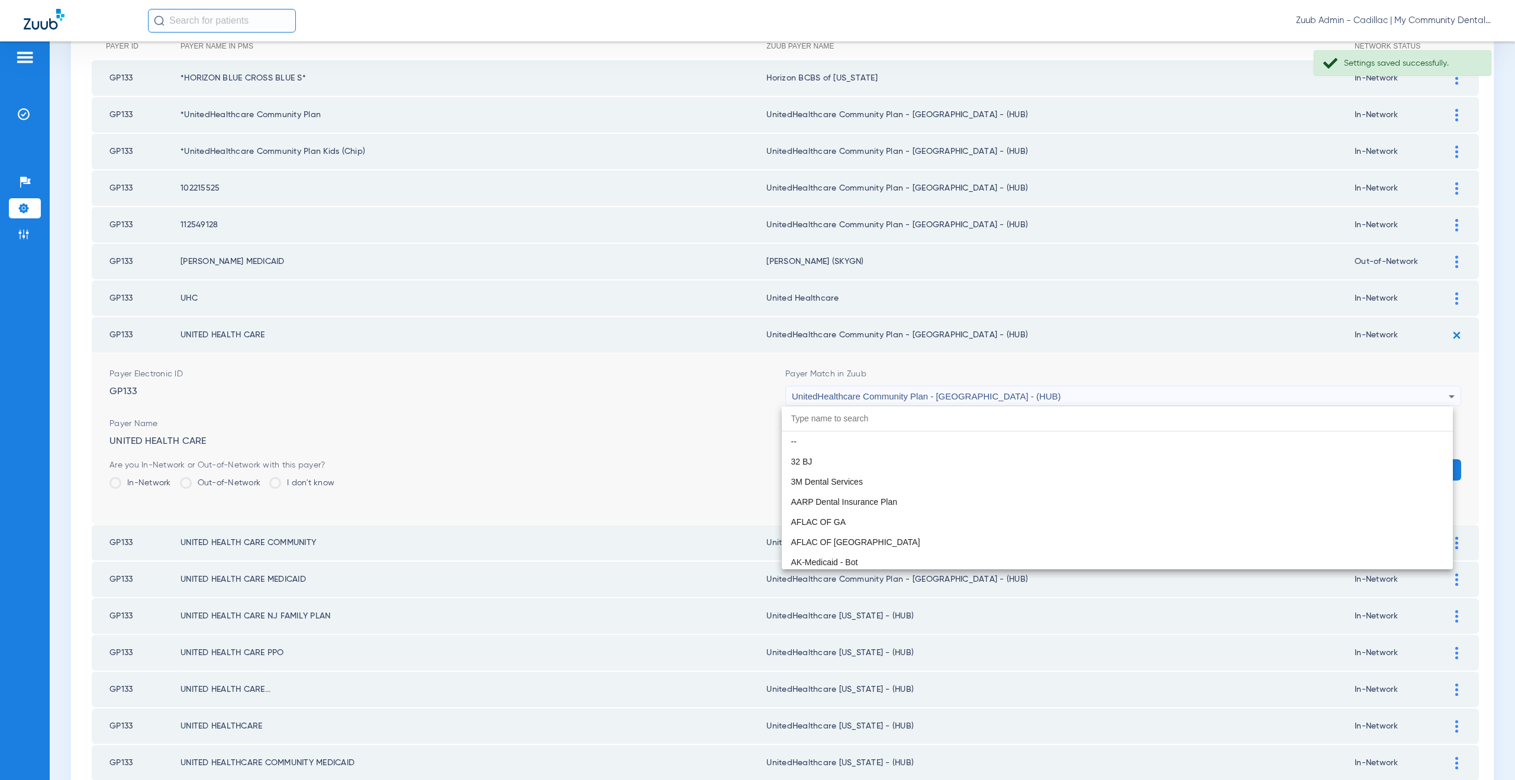
paste input "nitedHealthcare Michigan - (HUB)"
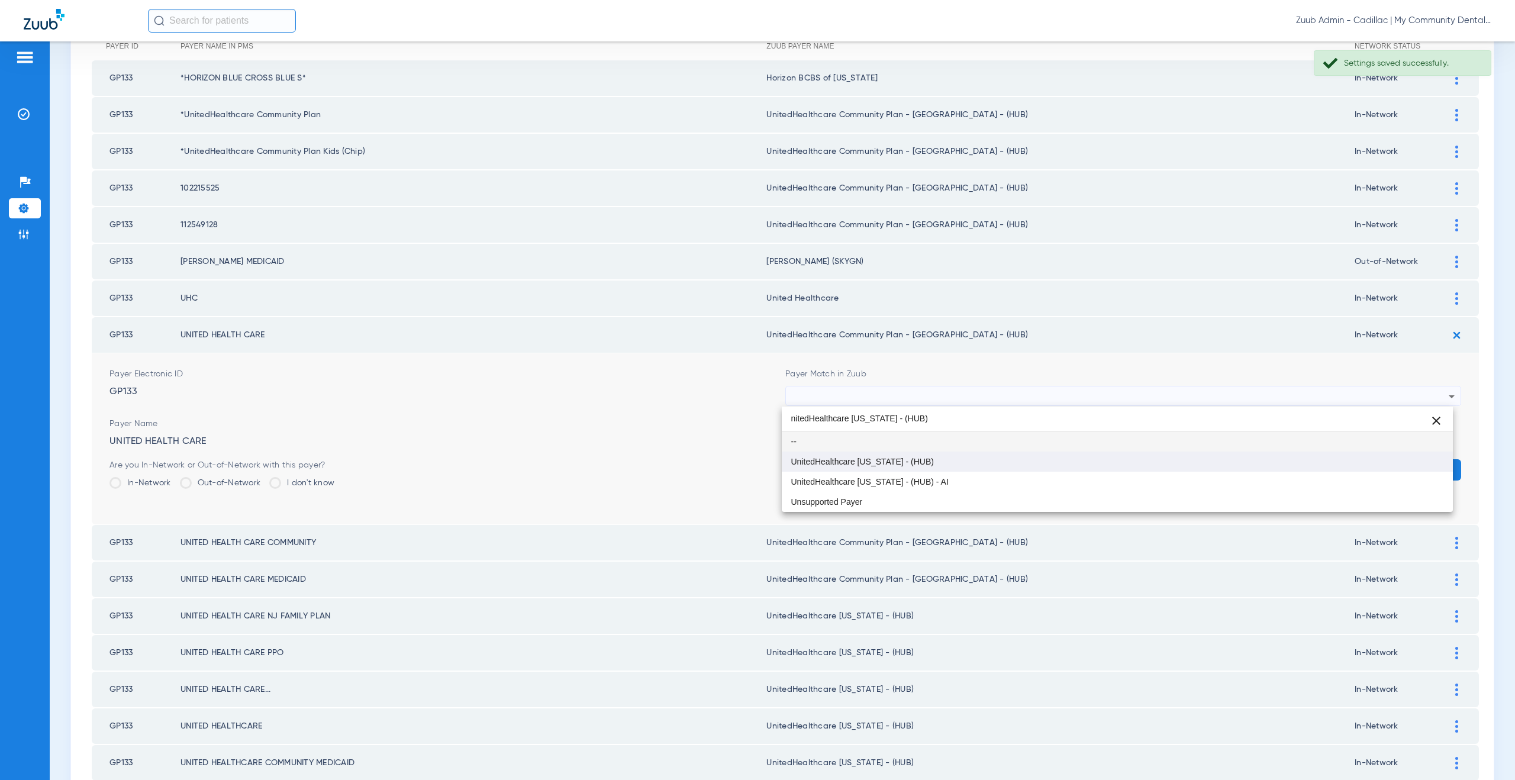
type input "nitedHealthcare Michigan - (HUB)"
click at [873, 467] on mat-option "UnitedHealthcare [US_STATE] - (HUB)" at bounding box center [1117, 461] width 671 height 20
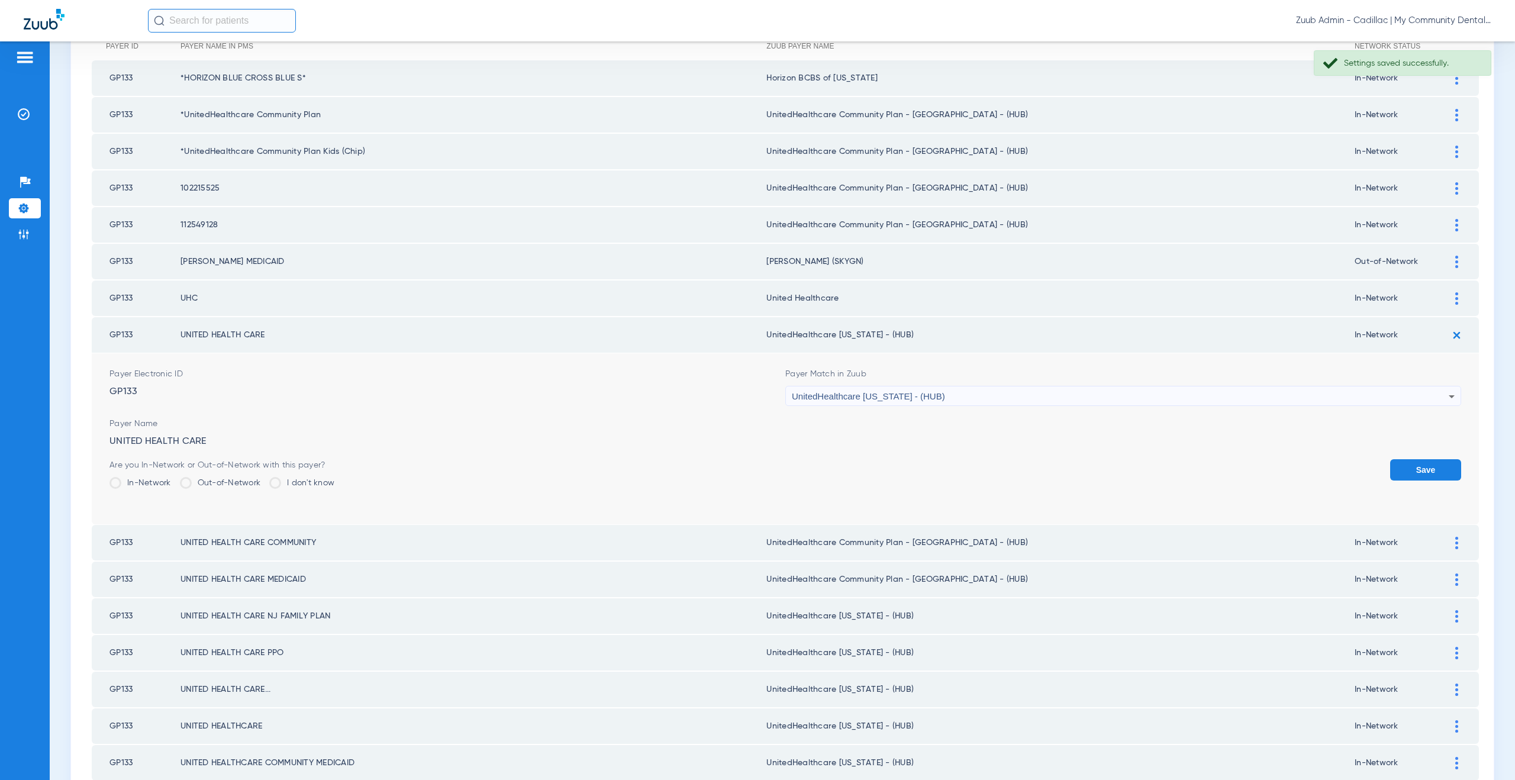
click at [1413, 464] on button "Save" at bounding box center [1425, 469] width 71 height 21
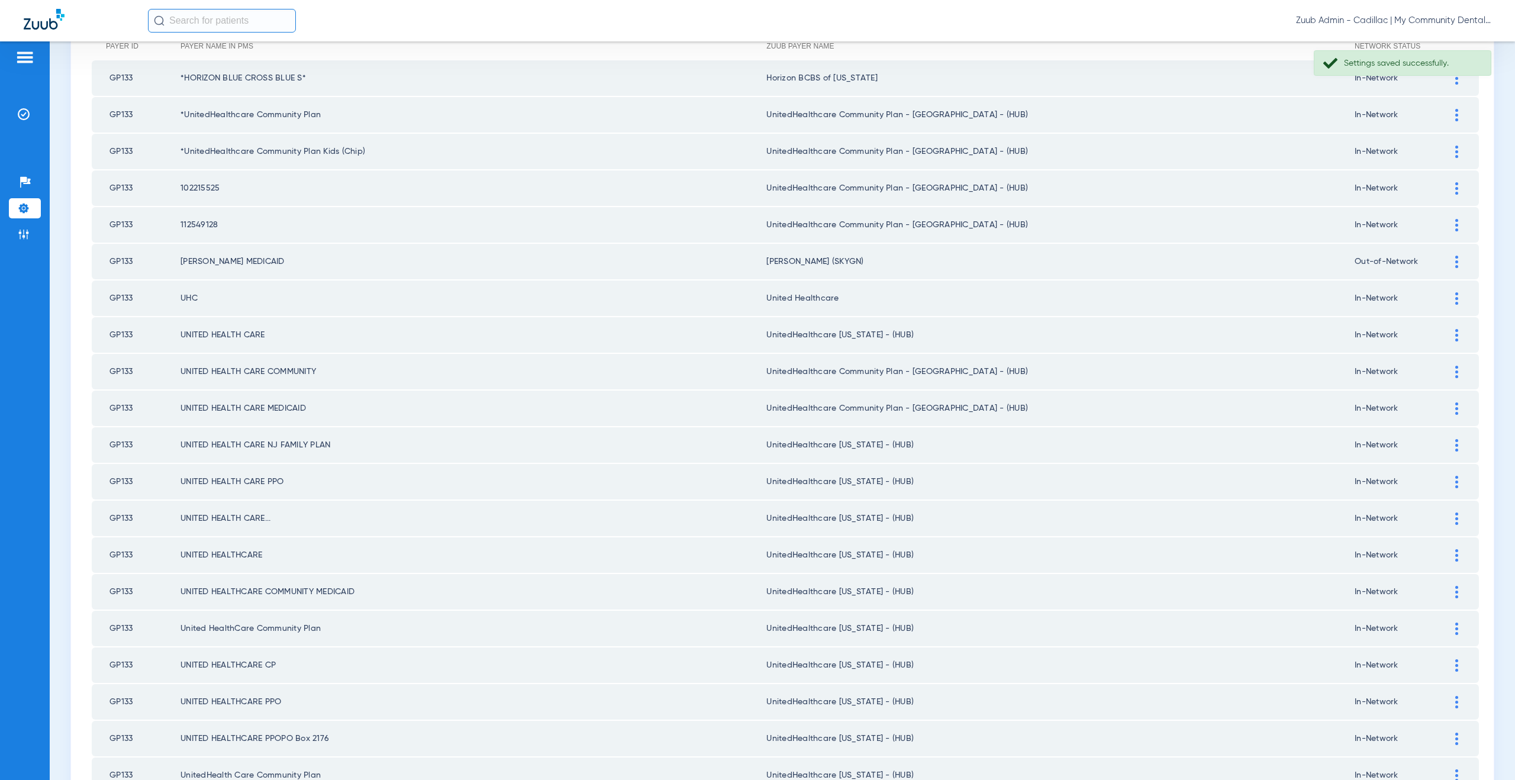
click at [1446, 376] on div at bounding box center [1456, 372] width 21 height 12
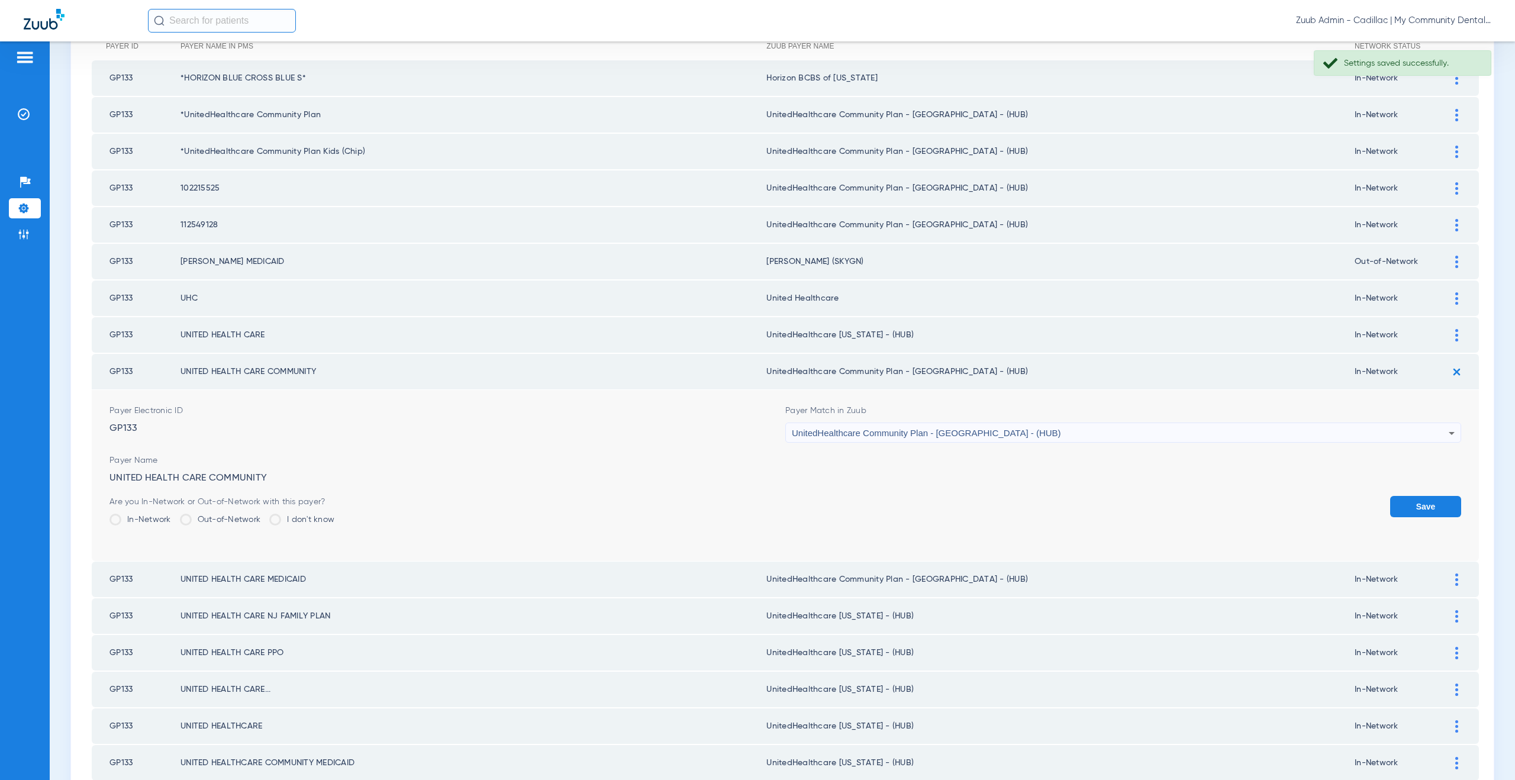
click at [879, 434] on span "UnitedHealthcare Community Plan - [GEOGRAPHIC_DATA] - (HUB)" at bounding box center [926, 433] width 269 height 10
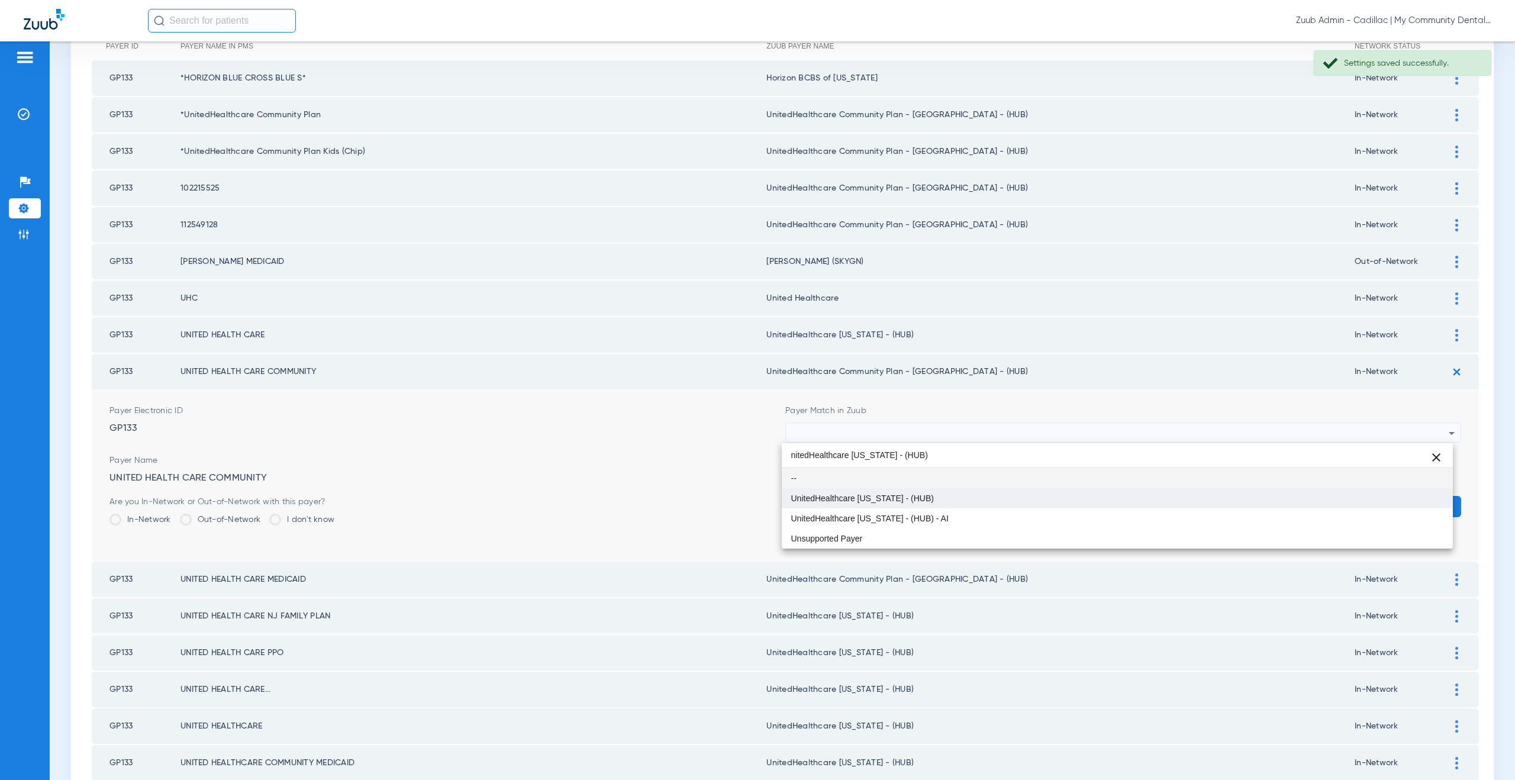
type input "nitedHealthcare Michigan - (HUB)"
click at [886, 498] on span "UnitedHealthcare [US_STATE] - (HUB)" at bounding box center [862, 498] width 143 height 8
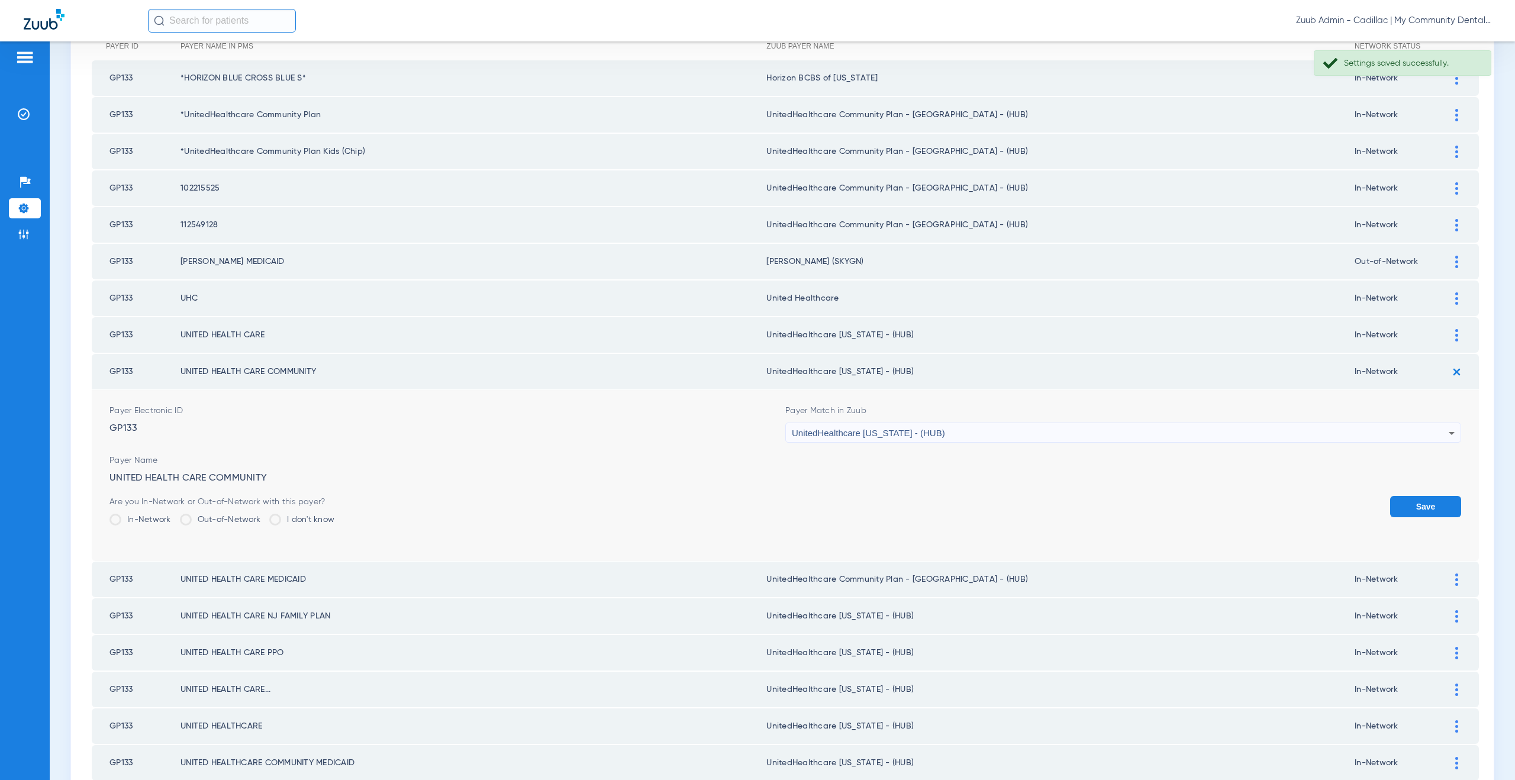
click at [1416, 506] on button "Save" at bounding box center [1425, 506] width 71 height 21
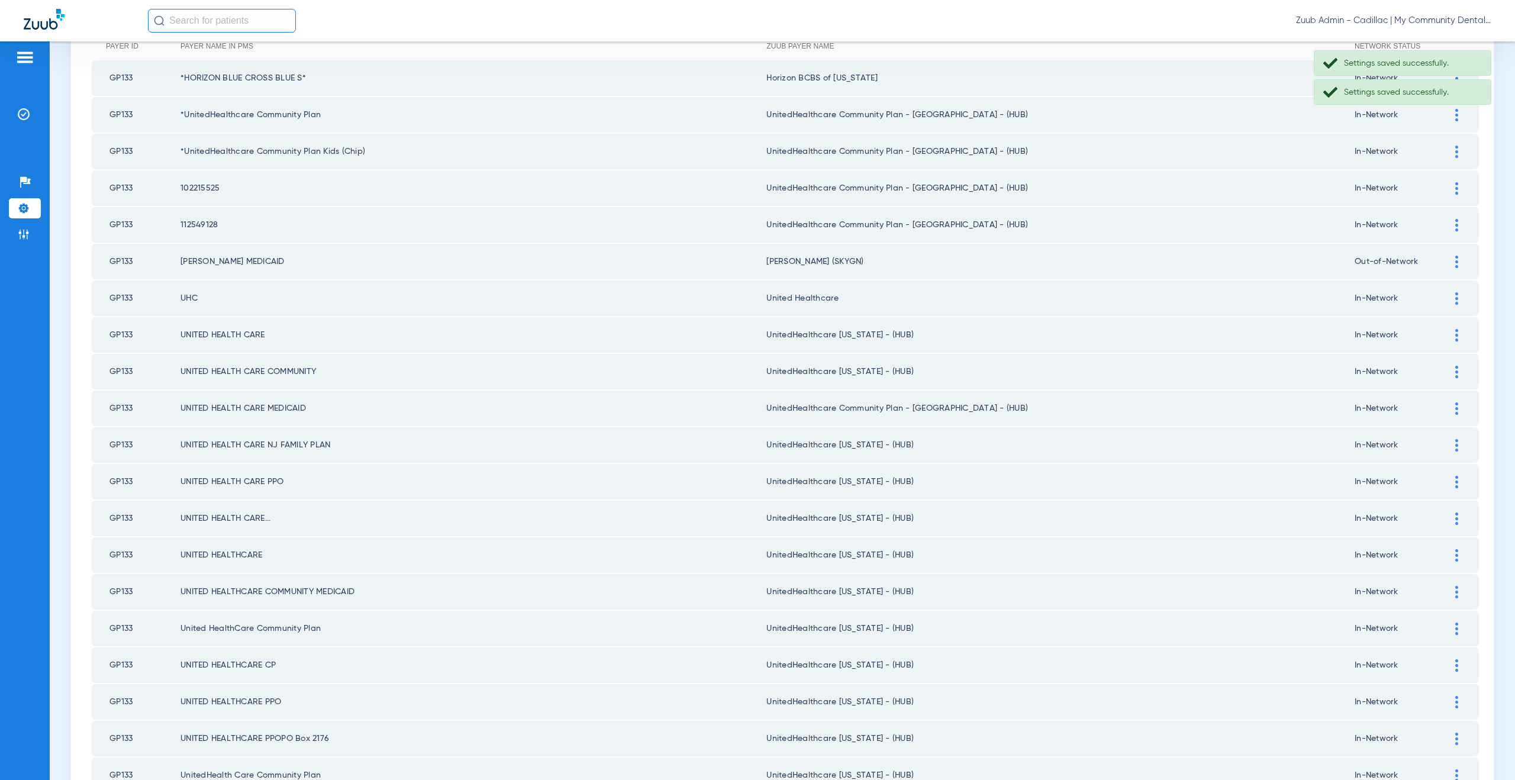
click at [1455, 402] on img at bounding box center [1456, 408] width 3 height 12
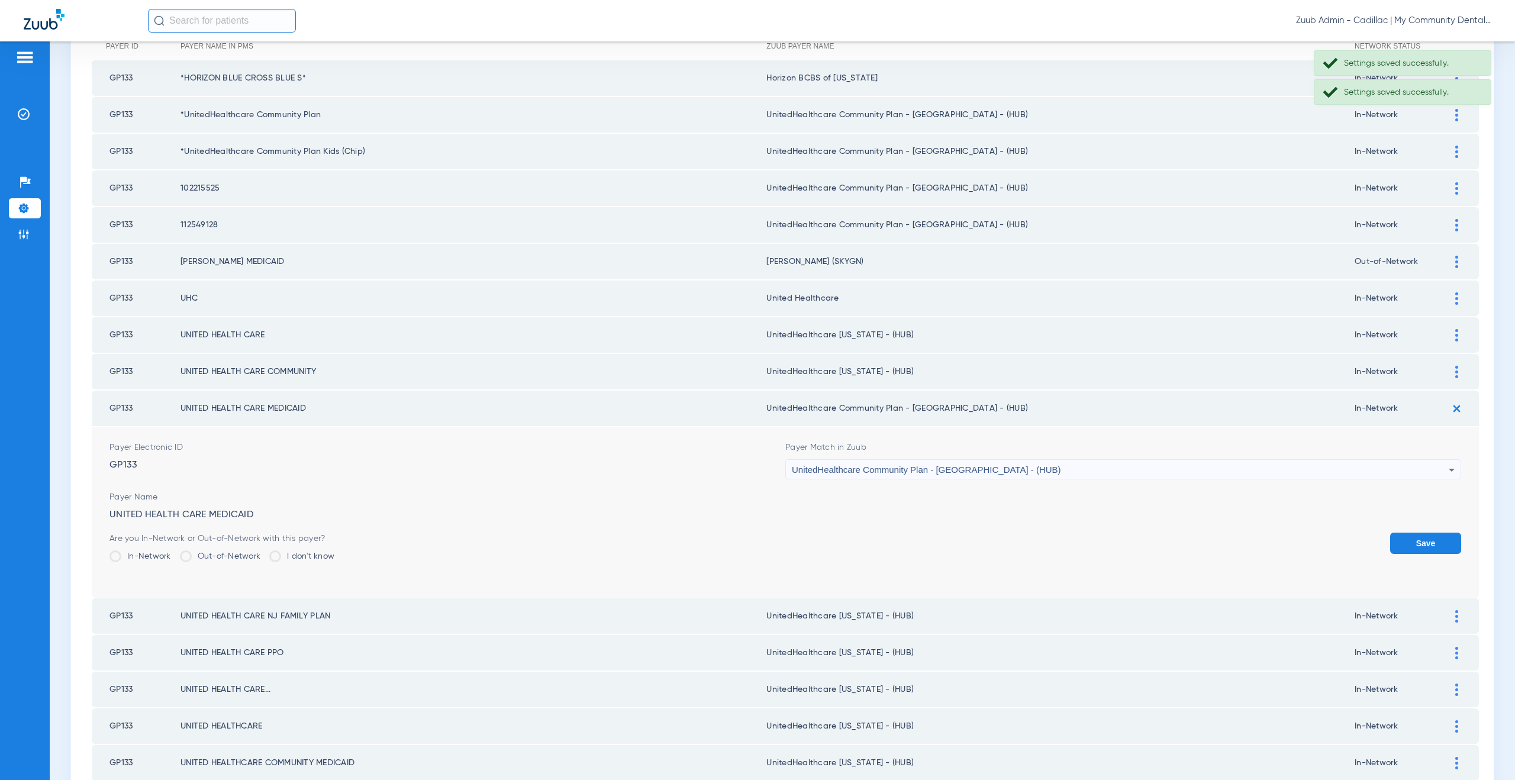
click at [928, 460] on div "UnitedHealthcare Community Plan - [GEOGRAPHIC_DATA] - (HUB)" at bounding box center [1120, 470] width 657 height 20
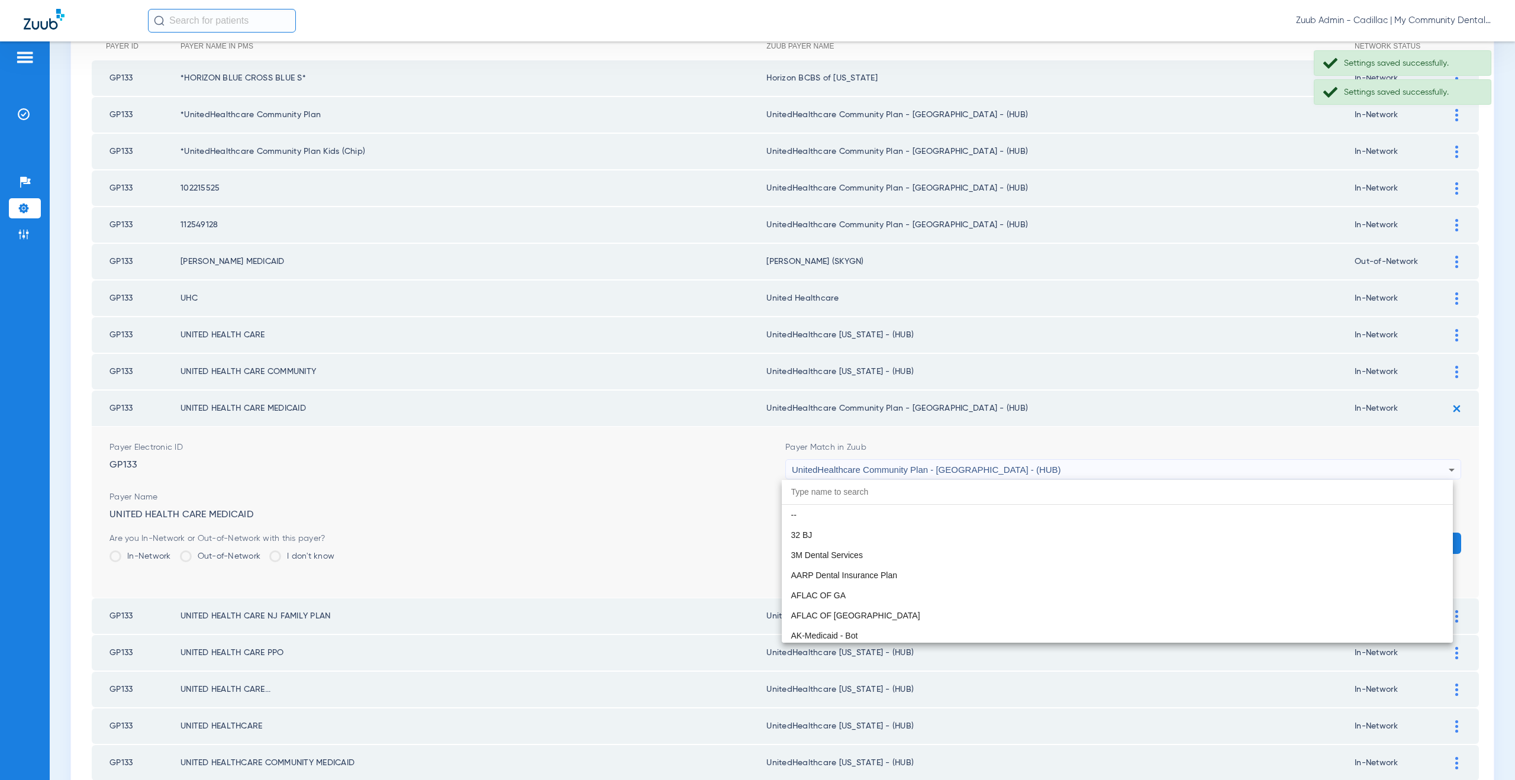
scroll to position [7908, 0]
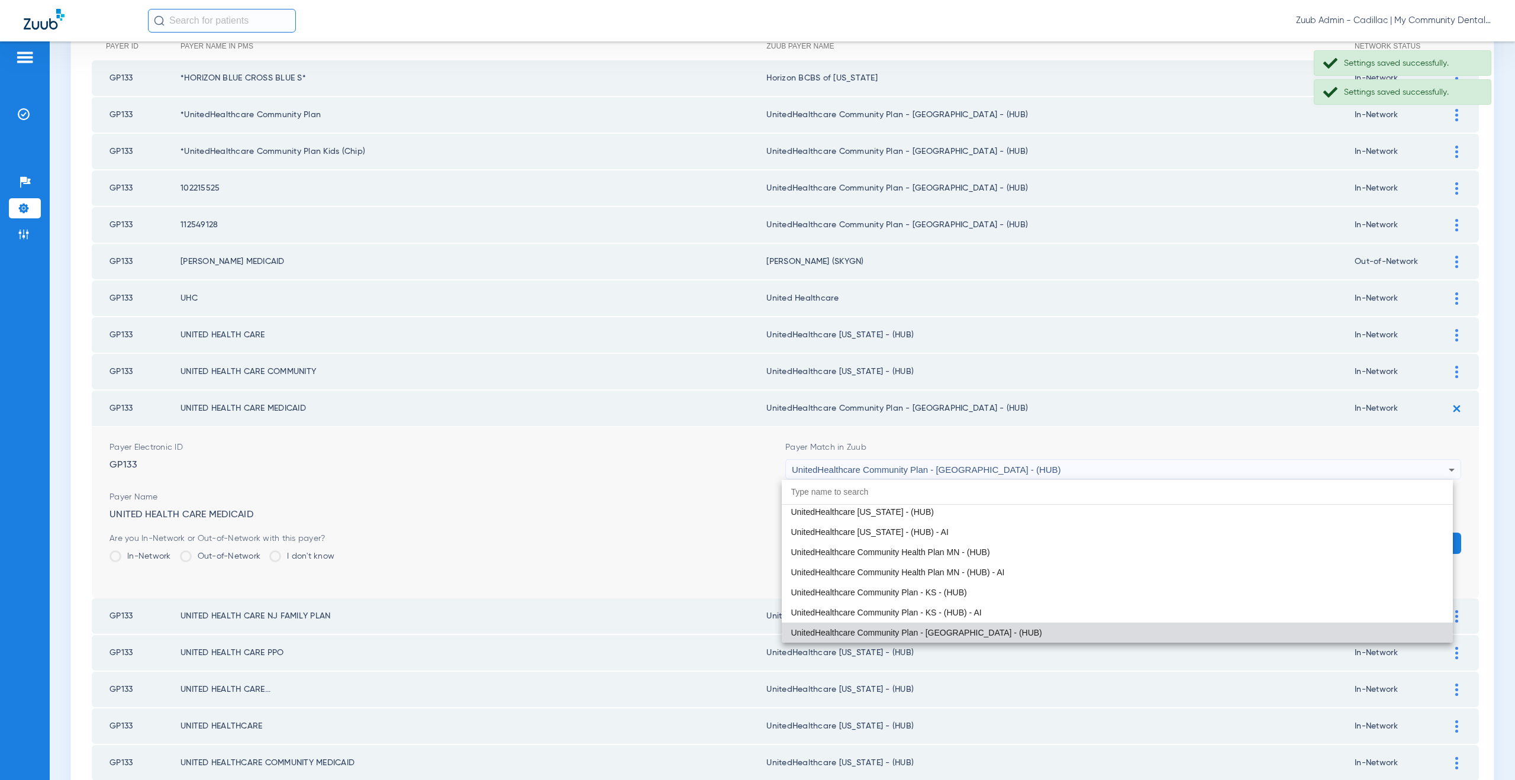
paste input "nitedHealthcare Michigan - (HUB)"
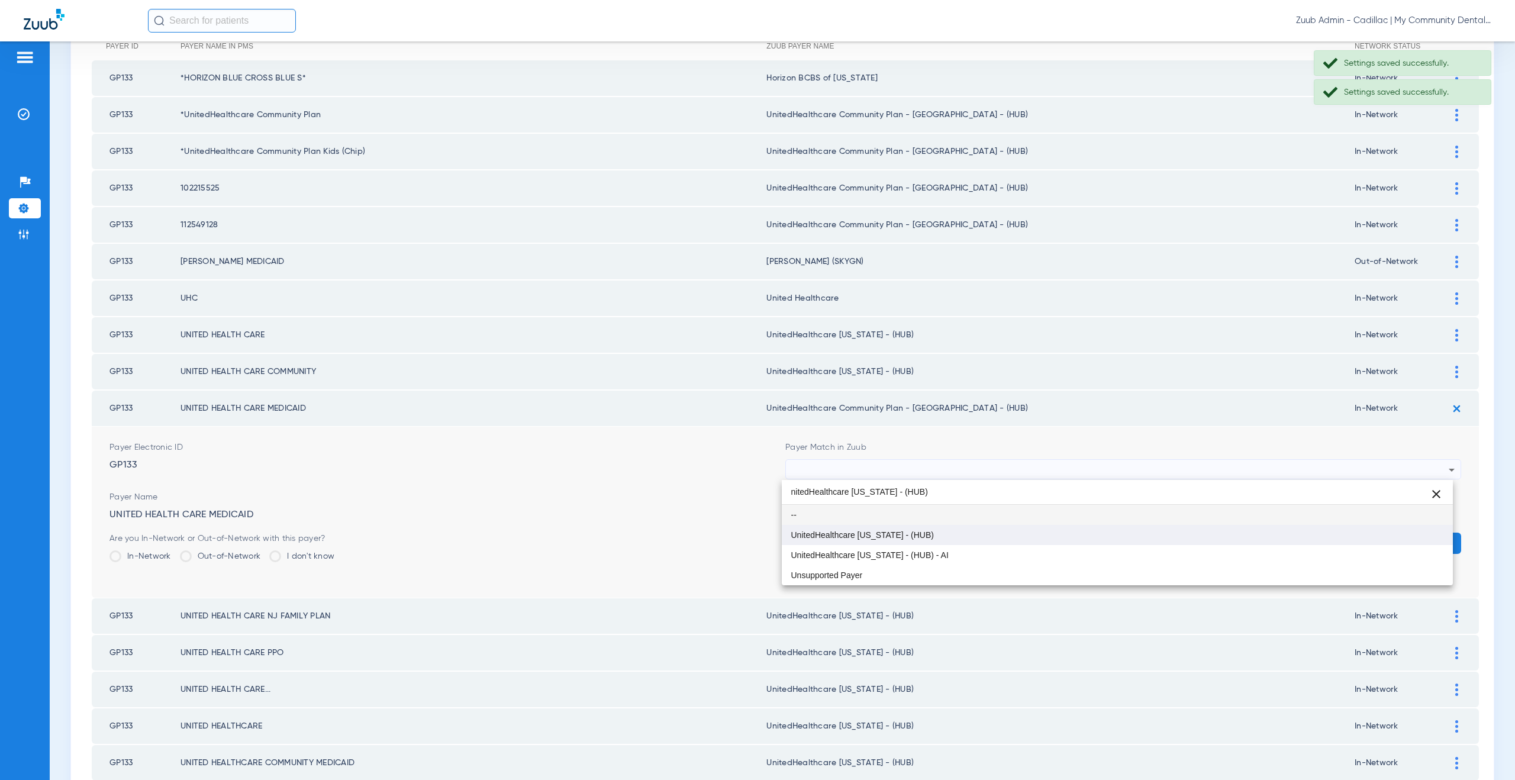
type input "nitedHealthcare Michigan - (HUB)"
click at [916, 525] on mat-option "UnitedHealthcare [US_STATE] - (HUB)" at bounding box center [1117, 535] width 671 height 20
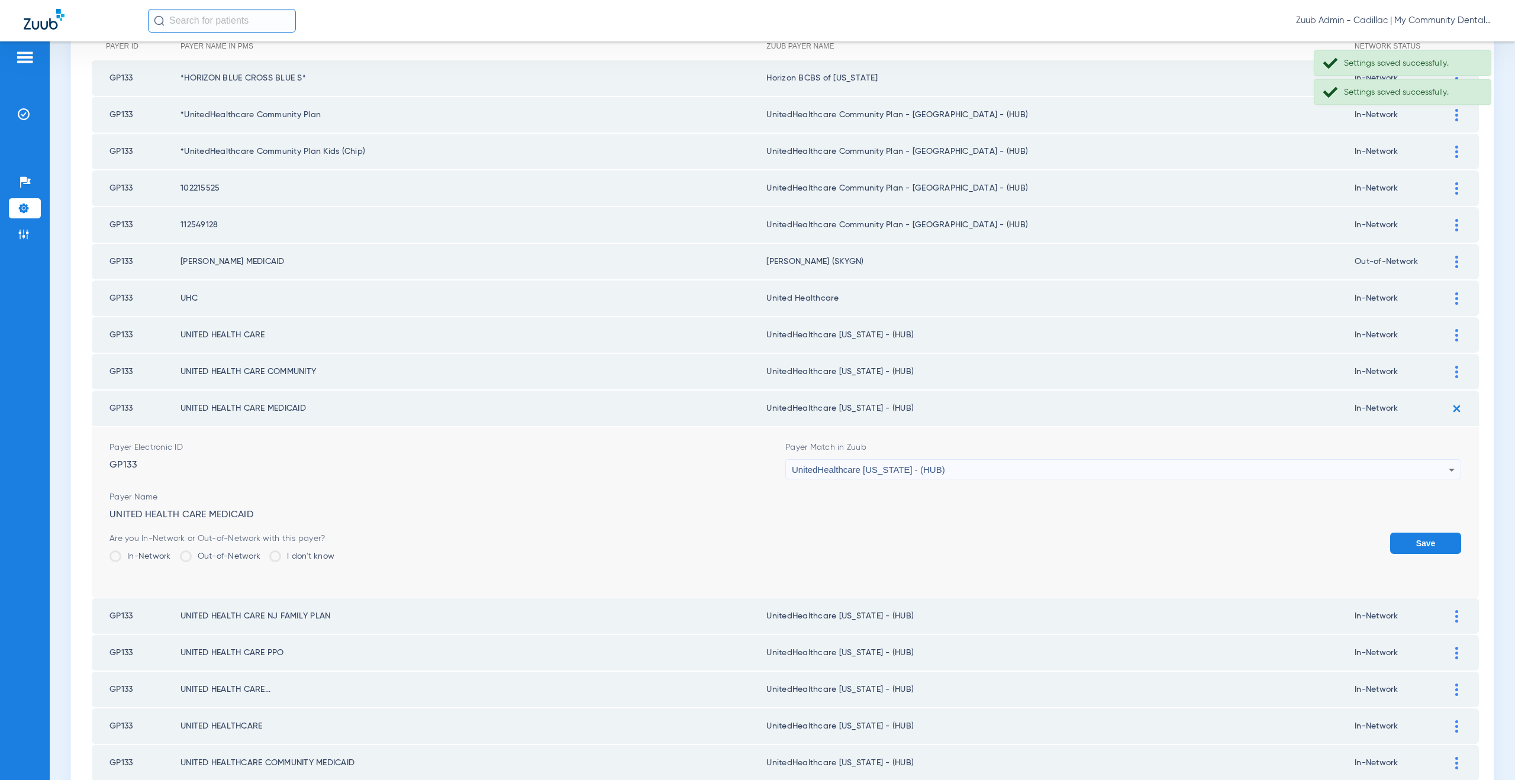
click at [1429, 541] on button "Save" at bounding box center [1425, 542] width 71 height 21
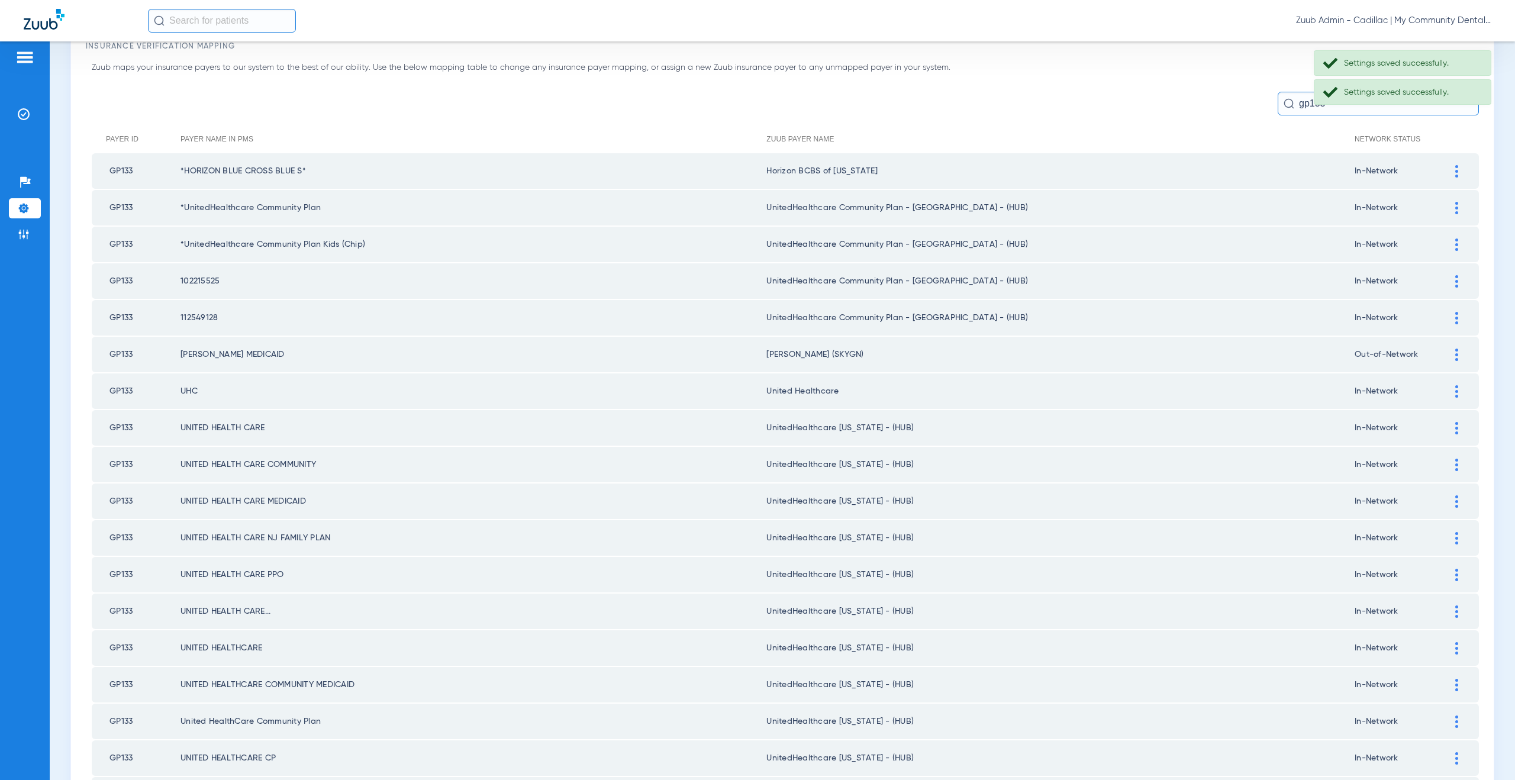
scroll to position [62, 0]
click at [1455, 395] on img at bounding box center [1456, 394] width 3 height 12
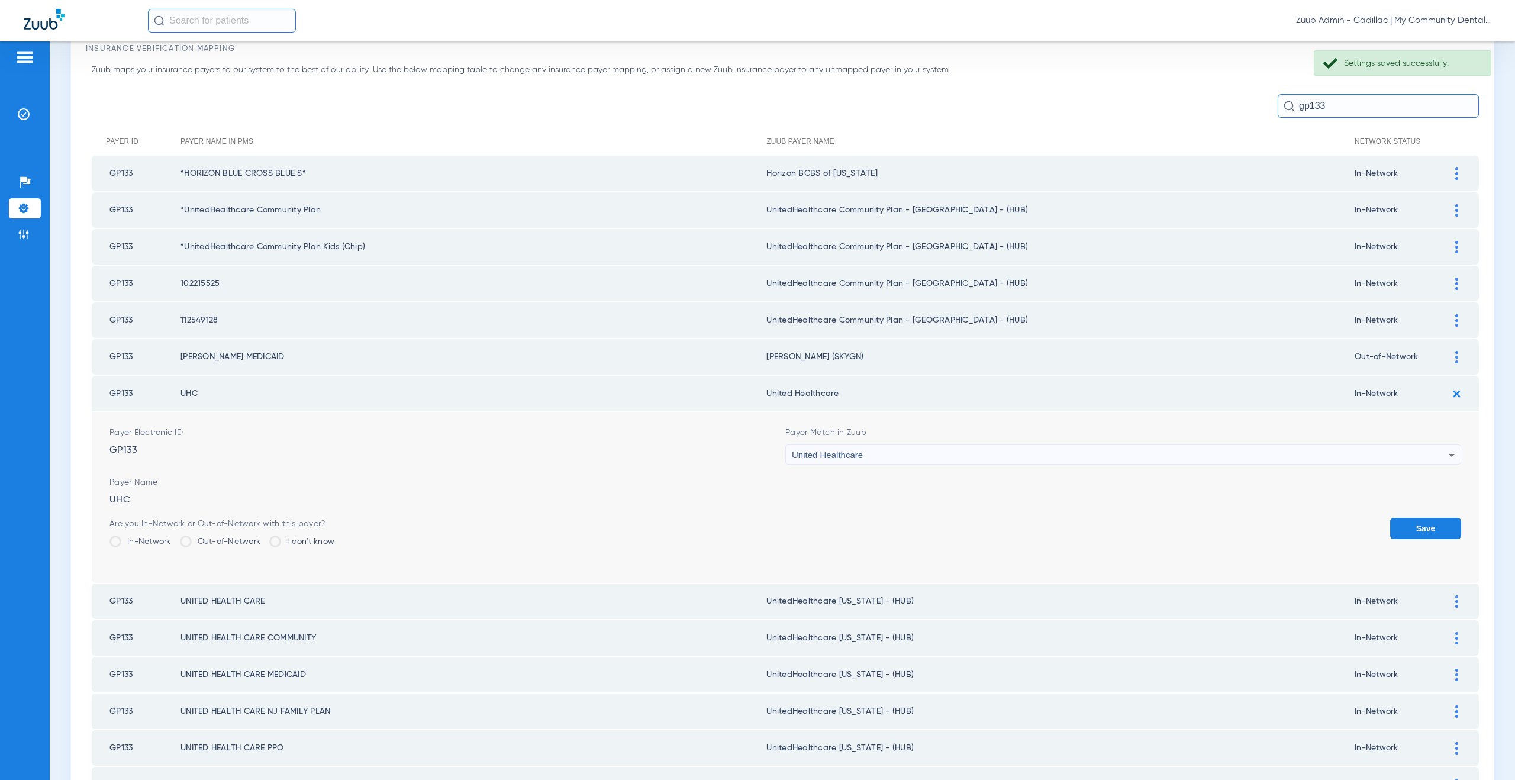
click at [886, 456] on div "United Healthcare" at bounding box center [1120, 455] width 657 height 20
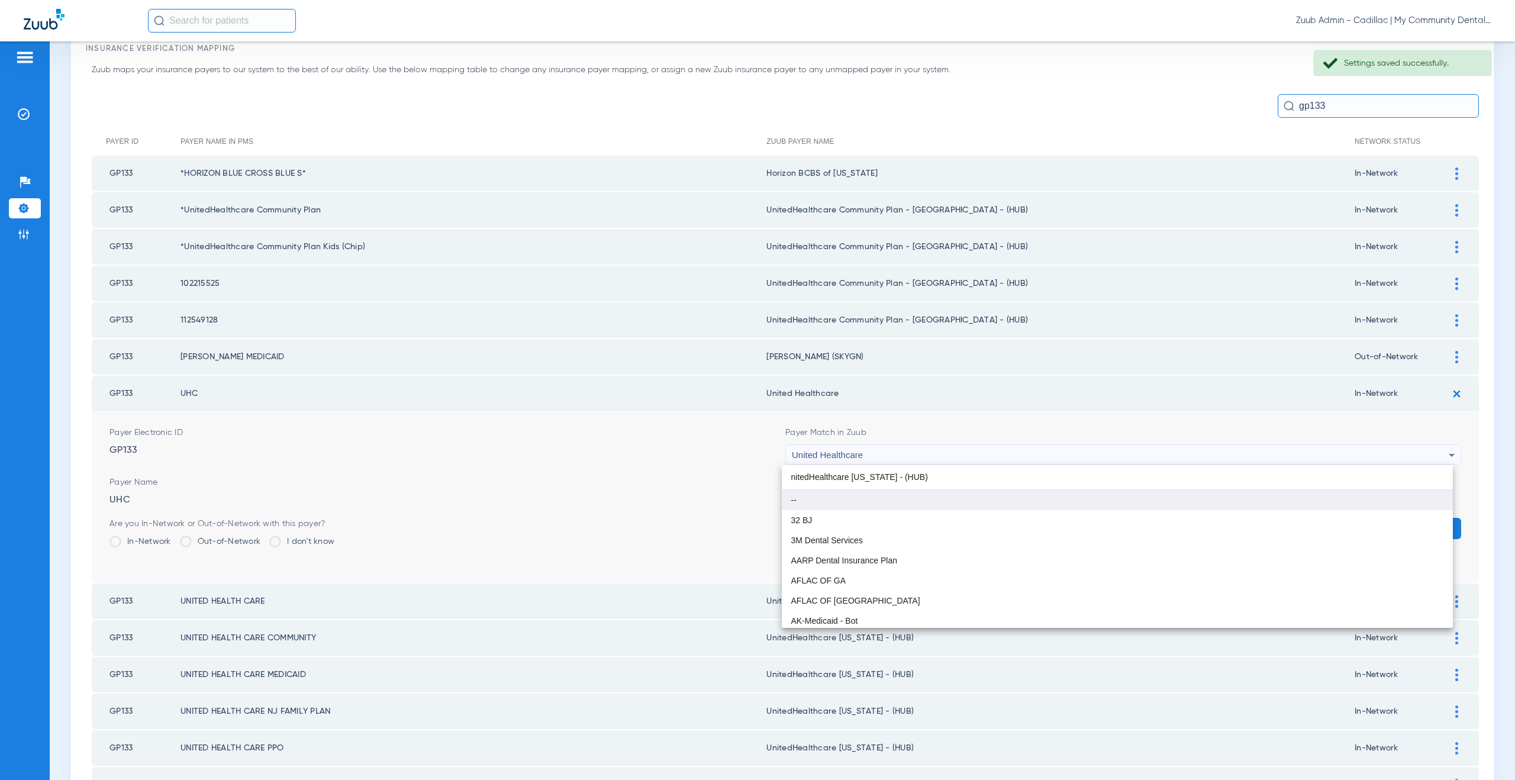
scroll to position [0, 0]
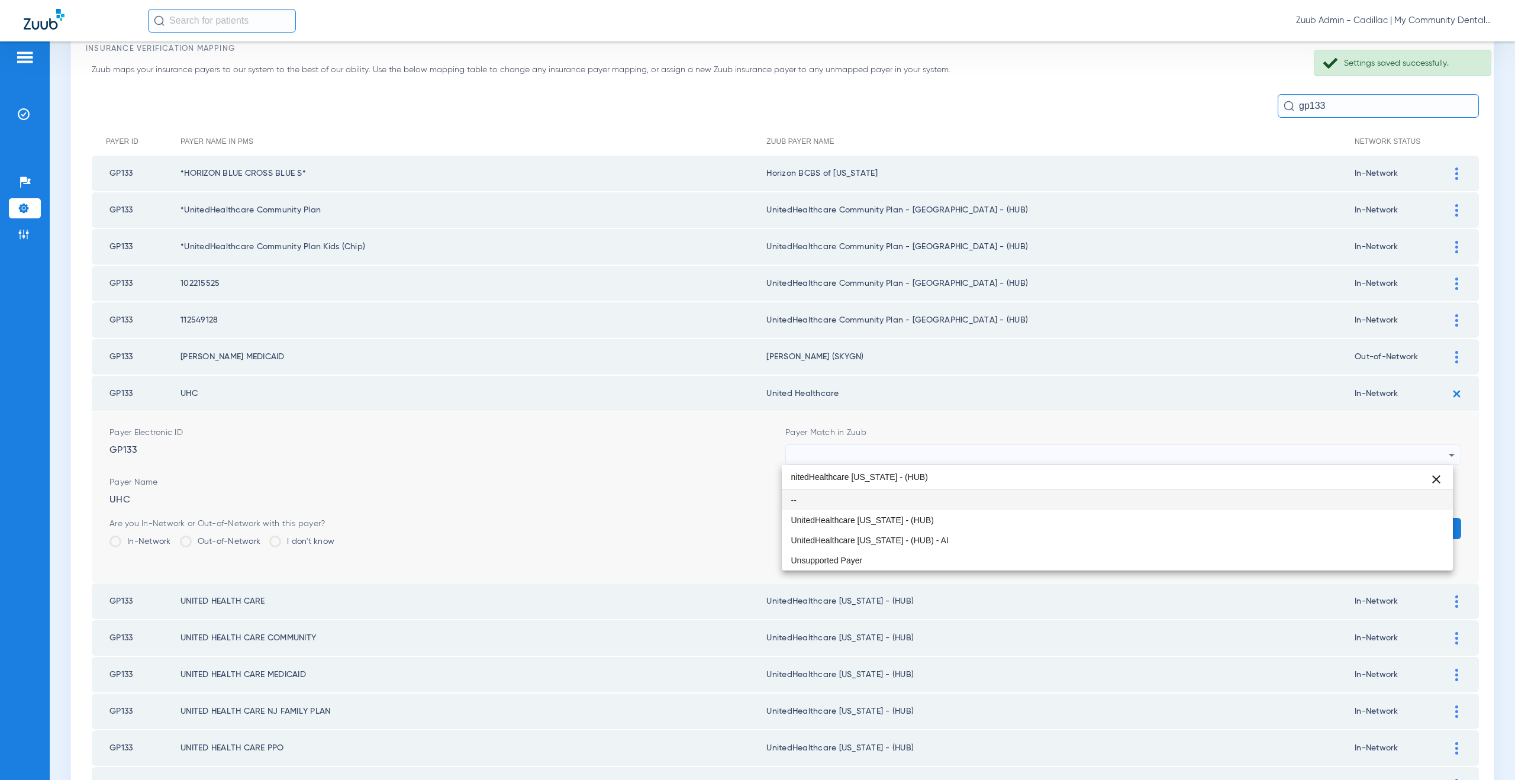
type input "nitedHealthcare Michigan - (HUB)"
click at [887, 516] on span "UnitedHealthcare [US_STATE] - (HUB)" at bounding box center [862, 520] width 143 height 8
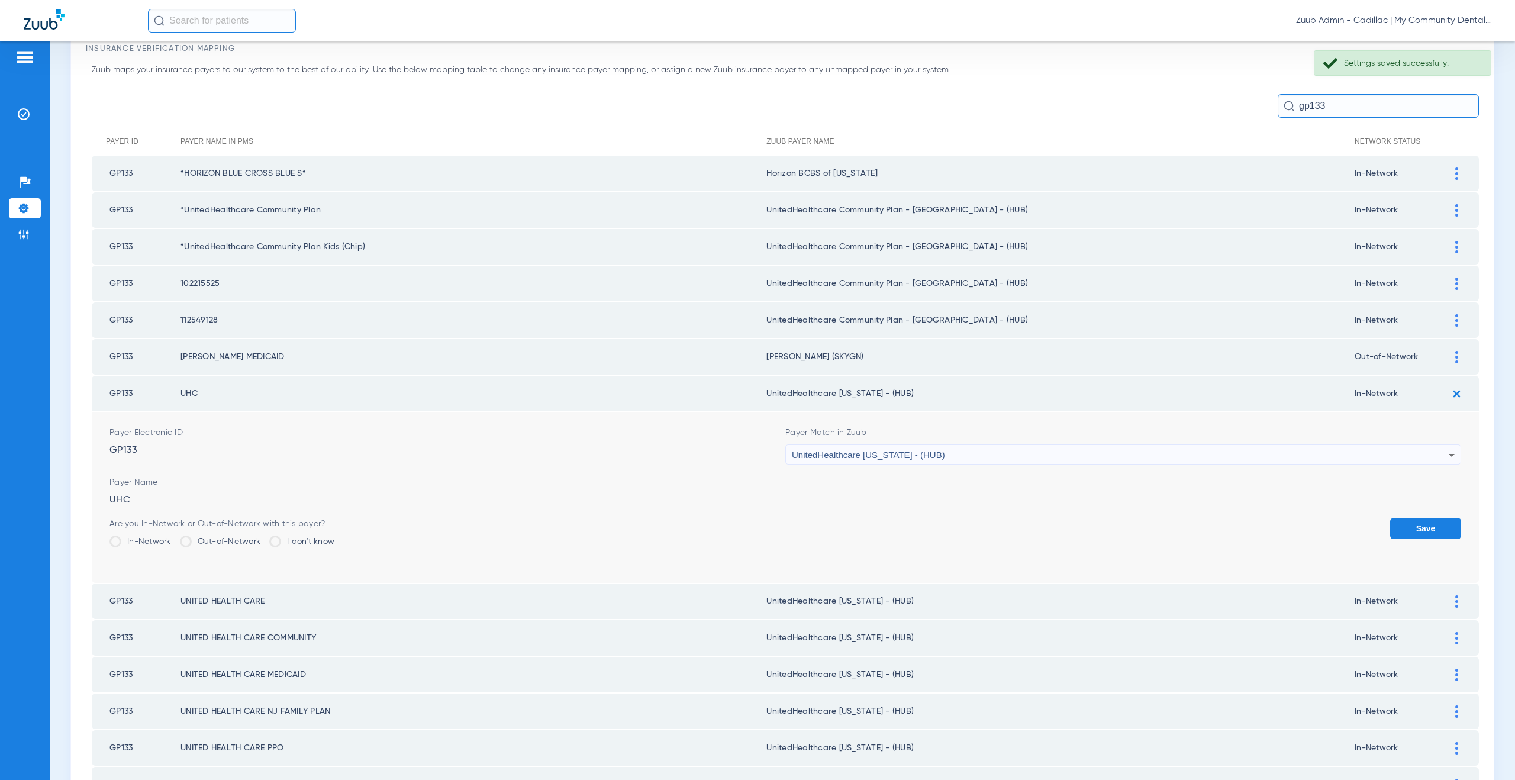
click at [1390, 524] on button "Save" at bounding box center [1425, 528] width 71 height 21
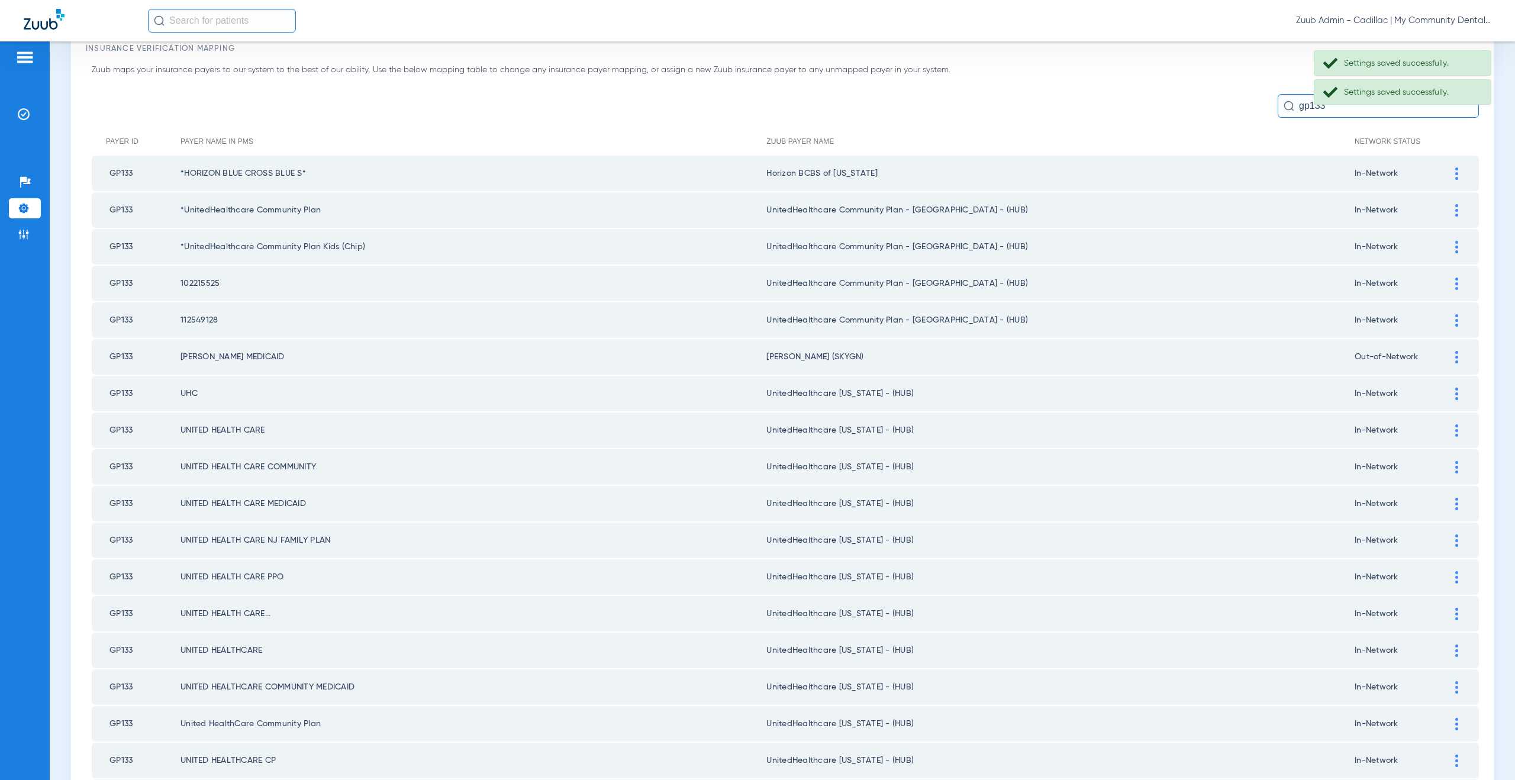
click at [1446, 322] on div at bounding box center [1456, 320] width 21 height 12
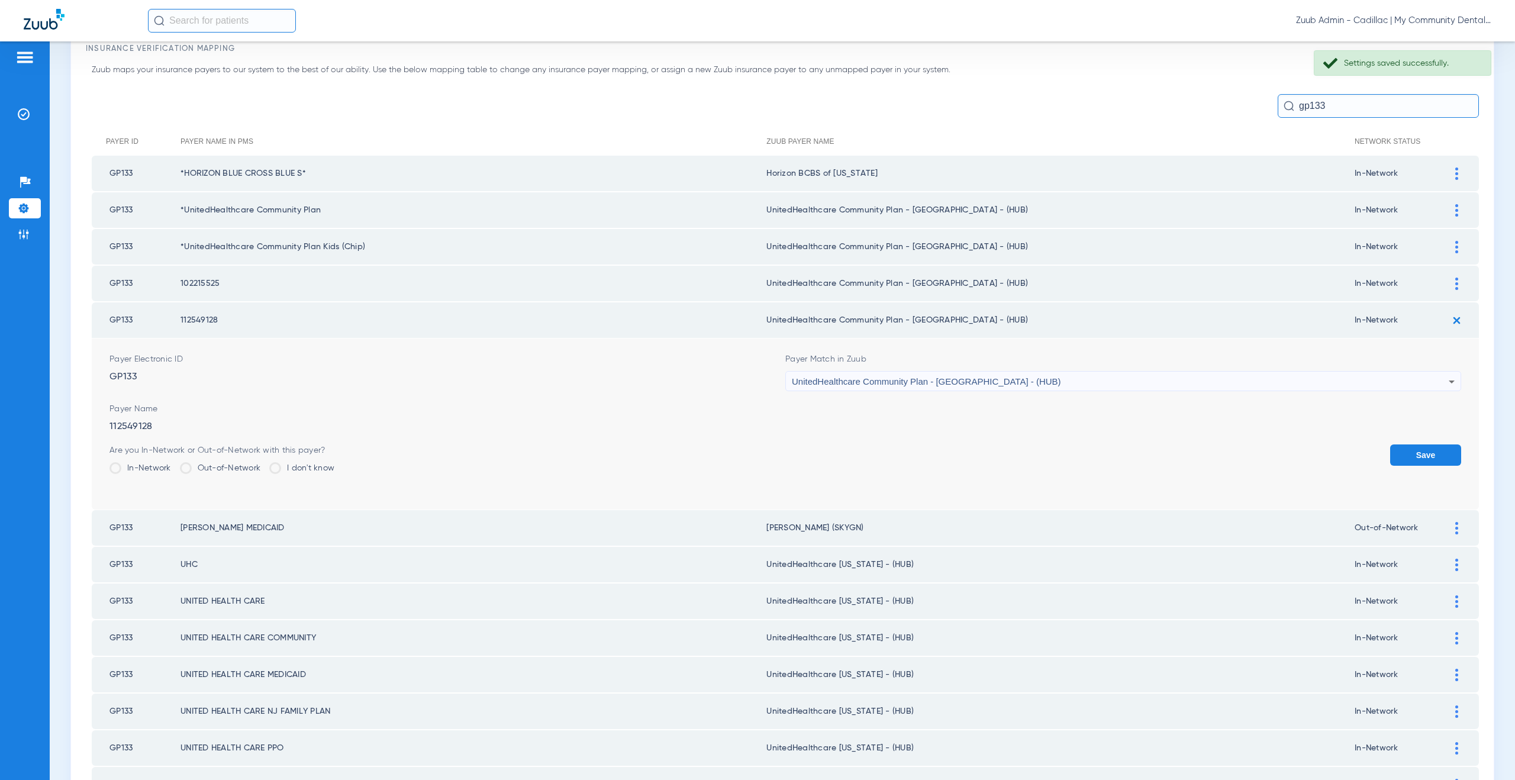
click at [907, 387] on div "UnitedHealthcare Community Plan - [GEOGRAPHIC_DATA] - (HUB)" at bounding box center [1120, 382] width 657 height 20
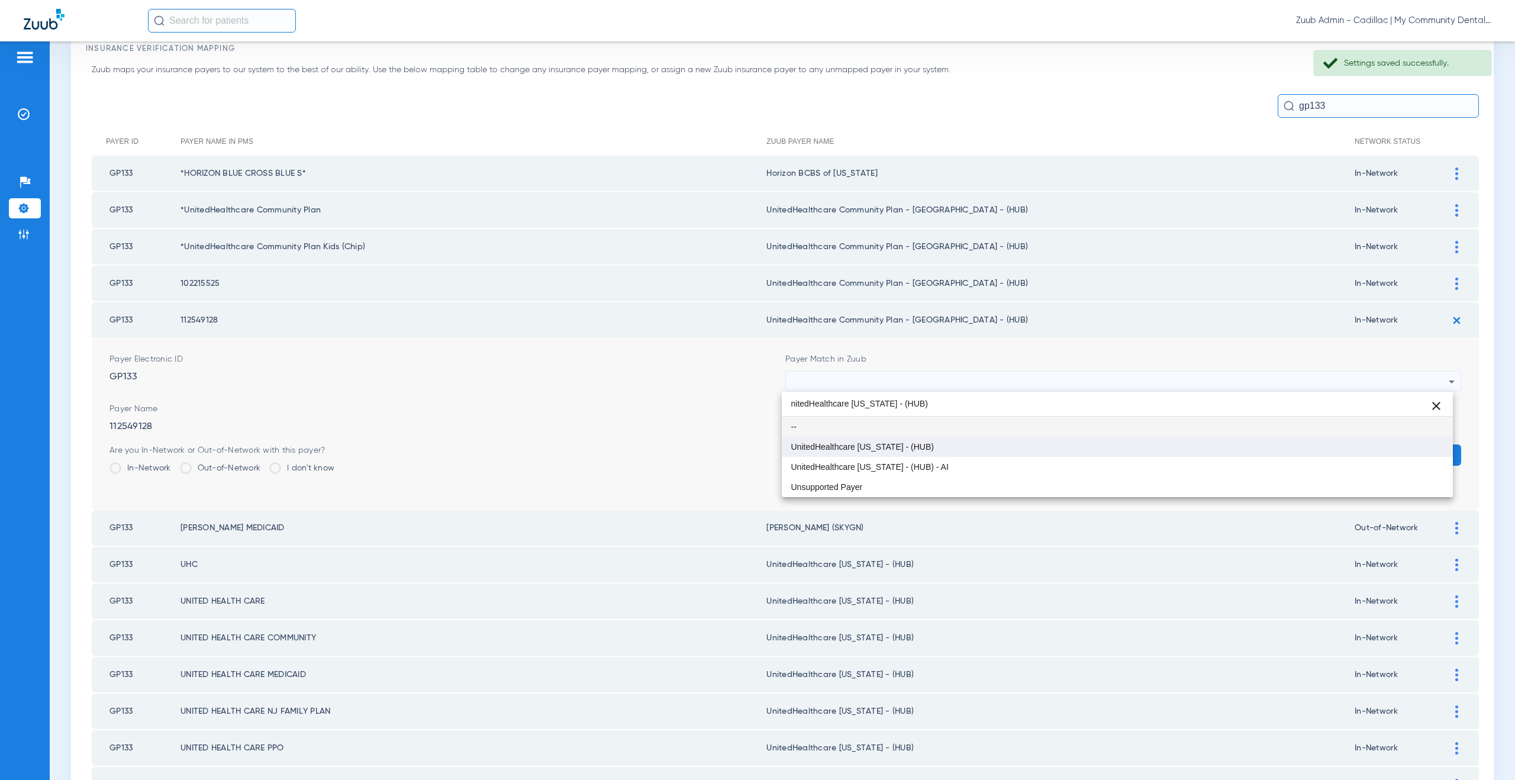
type input "nitedHealthcare Michigan - (HUB)"
click at [893, 445] on span "UnitedHealthcare [US_STATE] - (HUB)" at bounding box center [862, 447] width 143 height 8
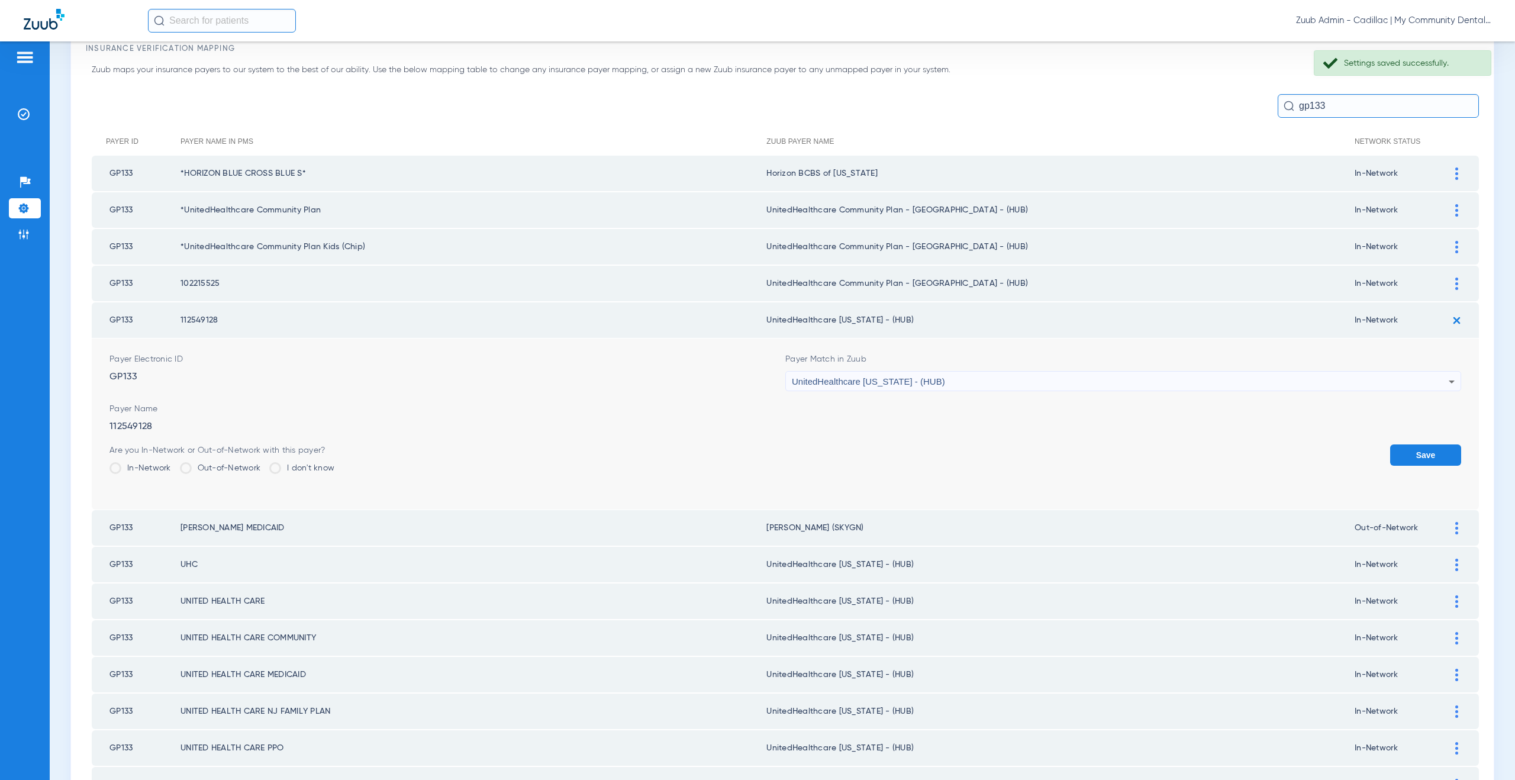
click at [1421, 451] on button "Save" at bounding box center [1425, 454] width 71 height 21
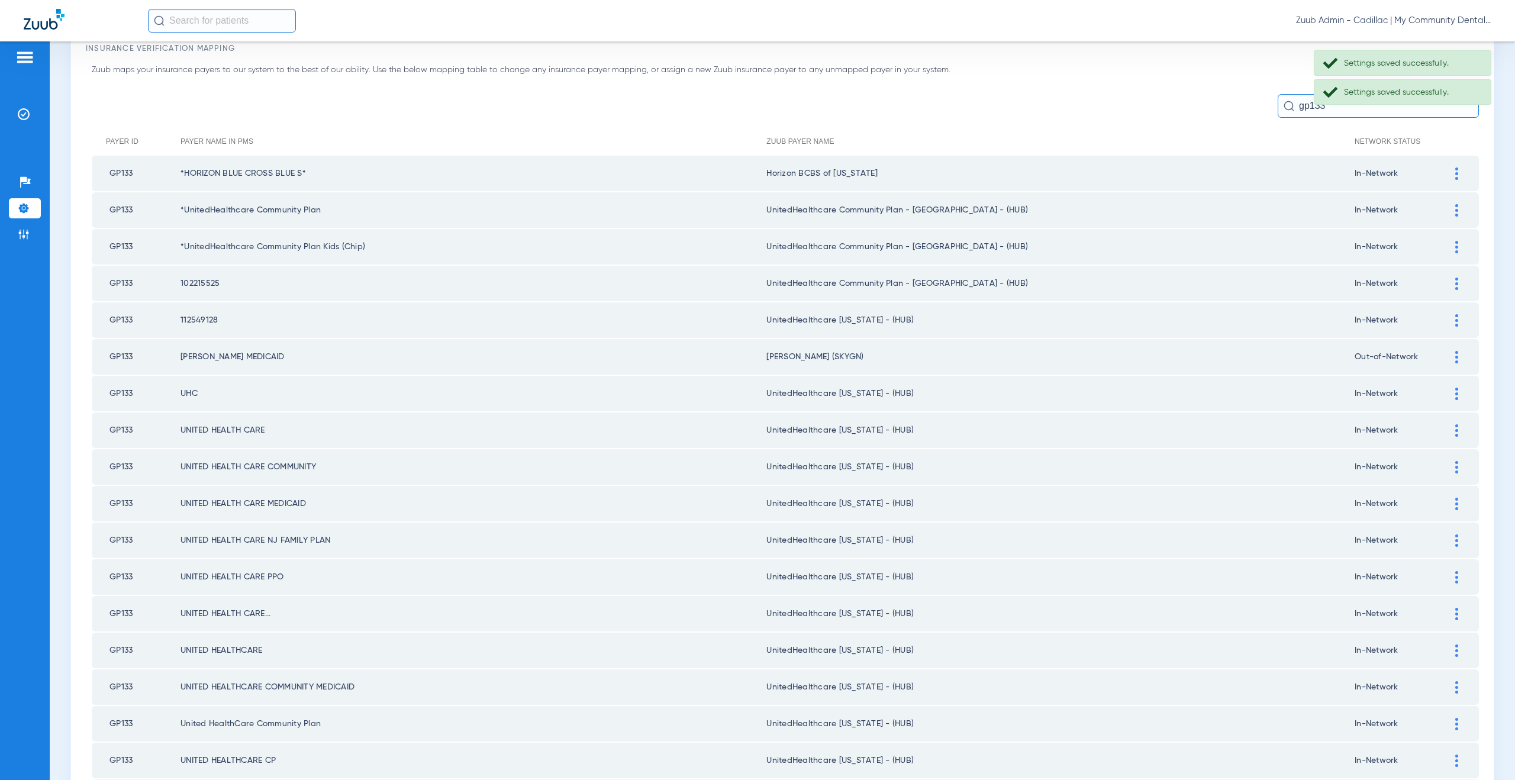
click at [1455, 277] on img at bounding box center [1456, 283] width 3 height 12
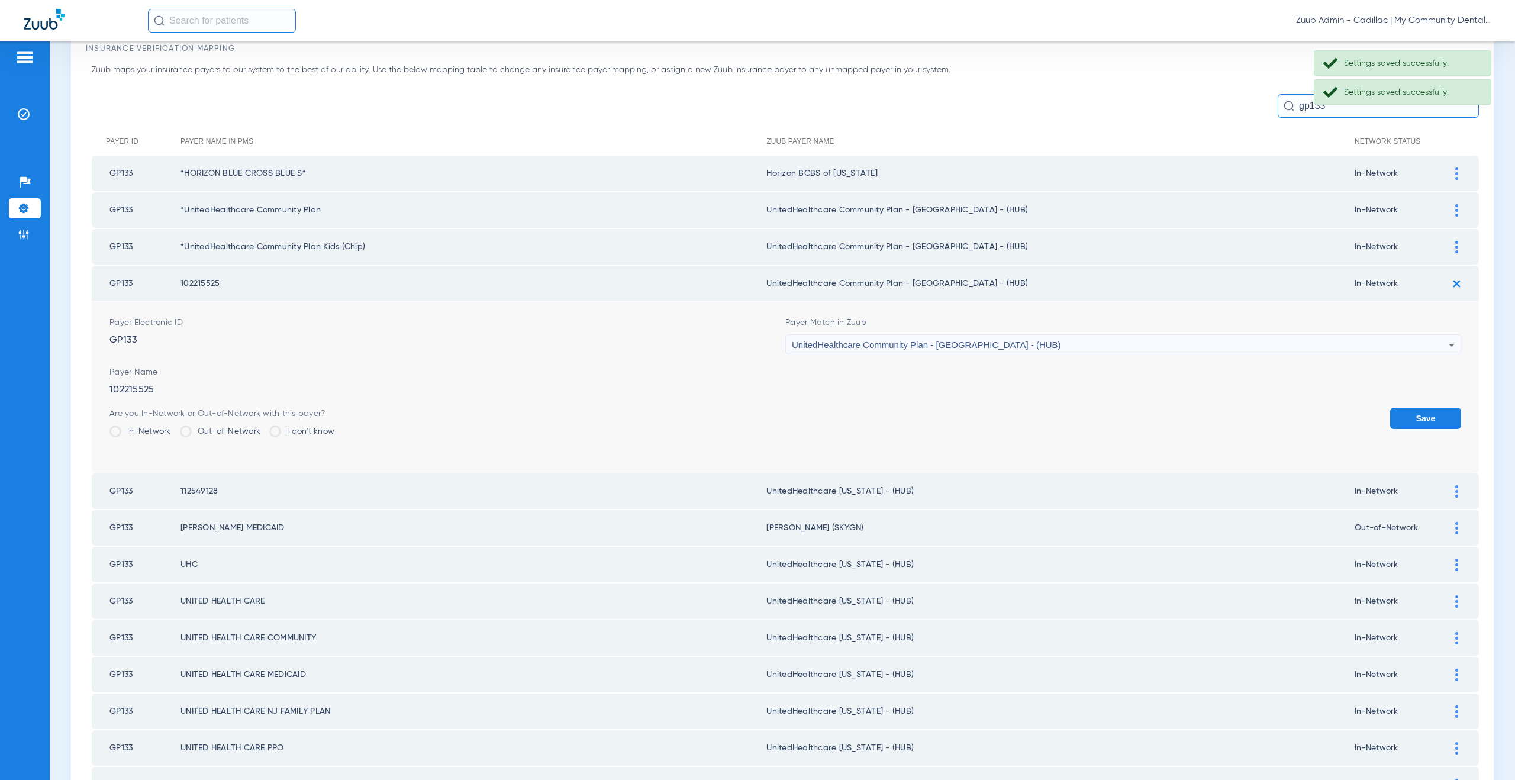
click at [843, 340] on span "UnitedHealthcare Community Plan - [GEOGRAPHIC_DATA] - (HUB)" at bounding box center [926, 345] width 269 height 10
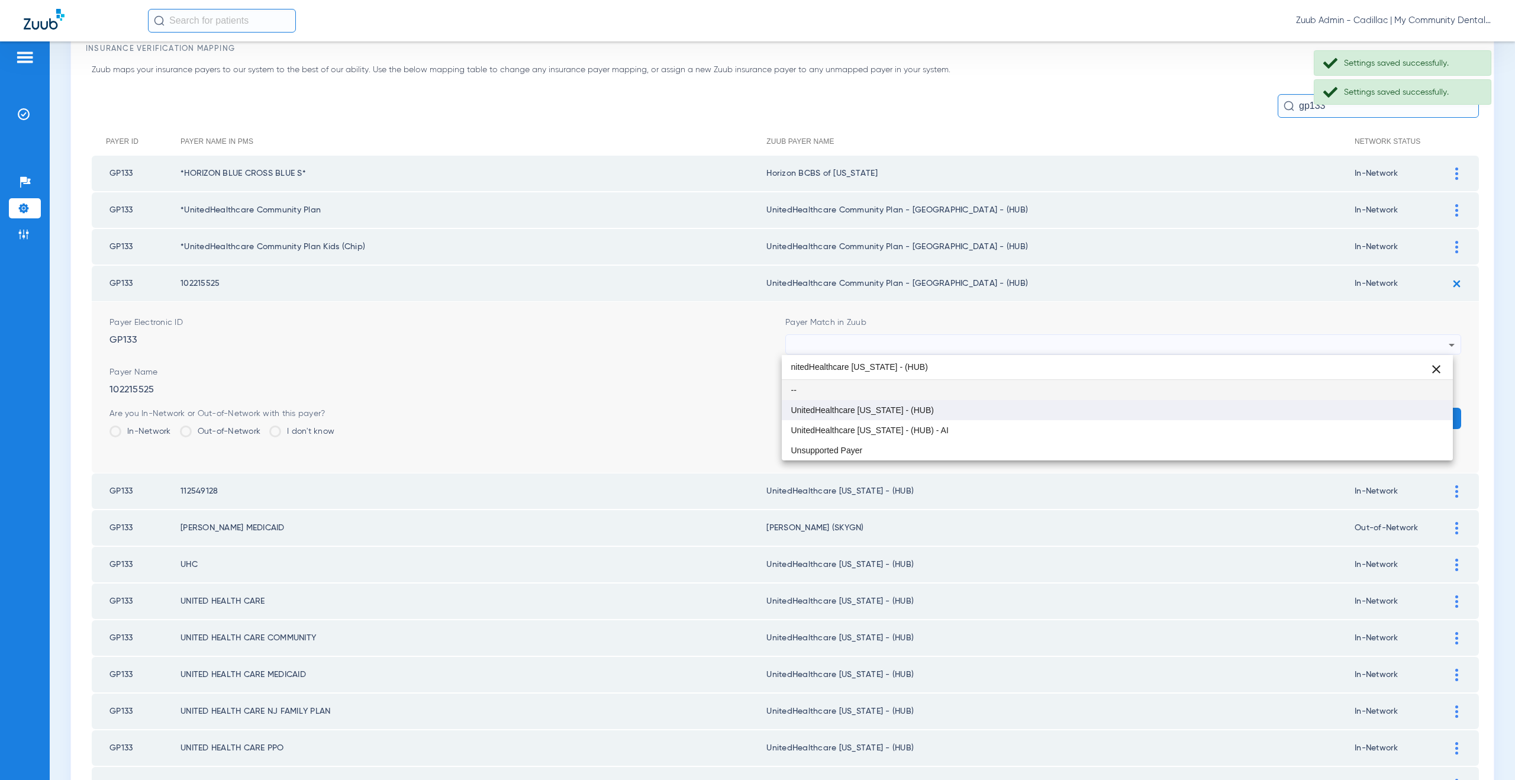
type input "nitedHealthcare Michigan - (HUB)"
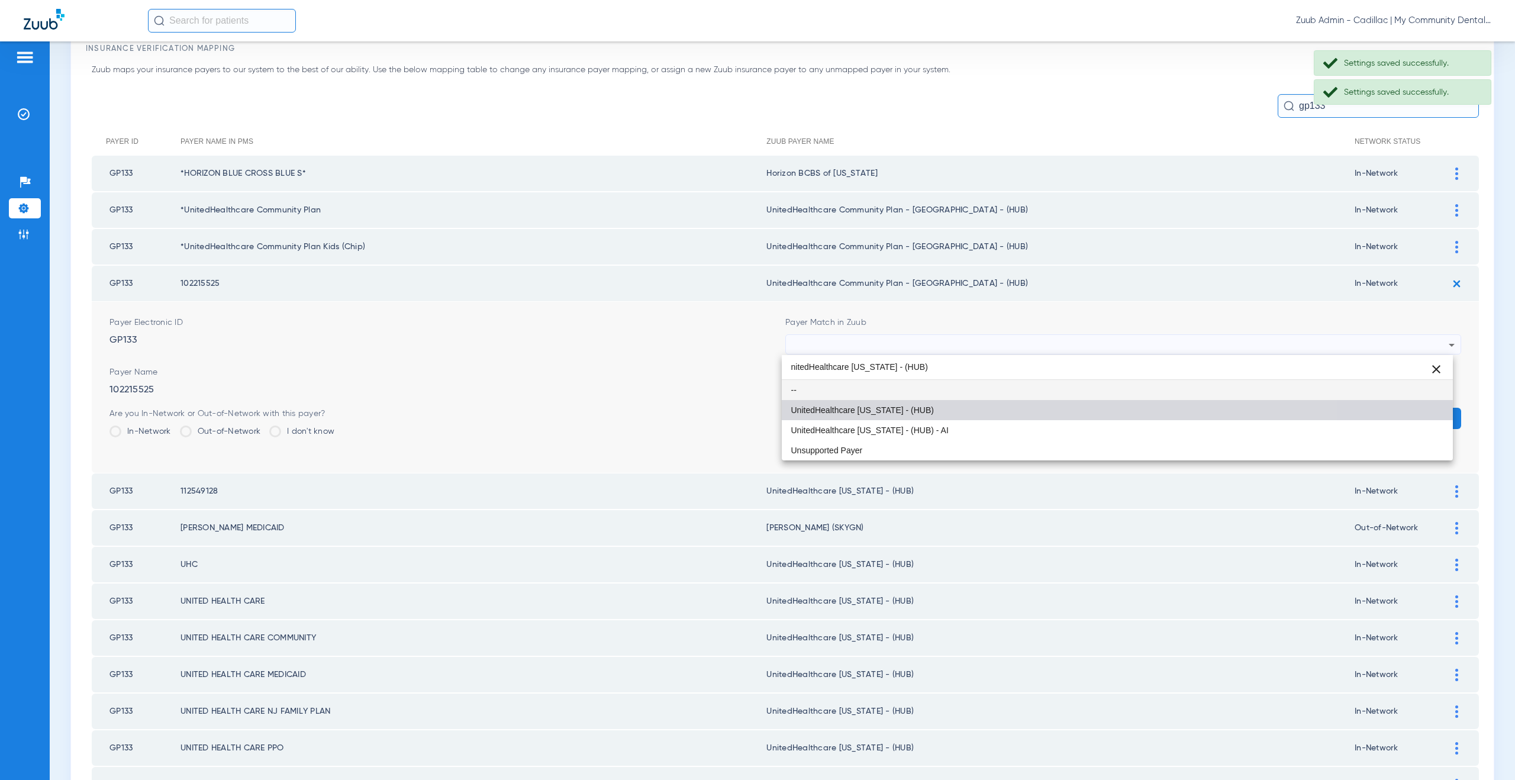
click at [868, 410] on span "UnitedHealthcare [US_STATE] - (HUB)" at bounding box center [862, 410] width 143 height 8
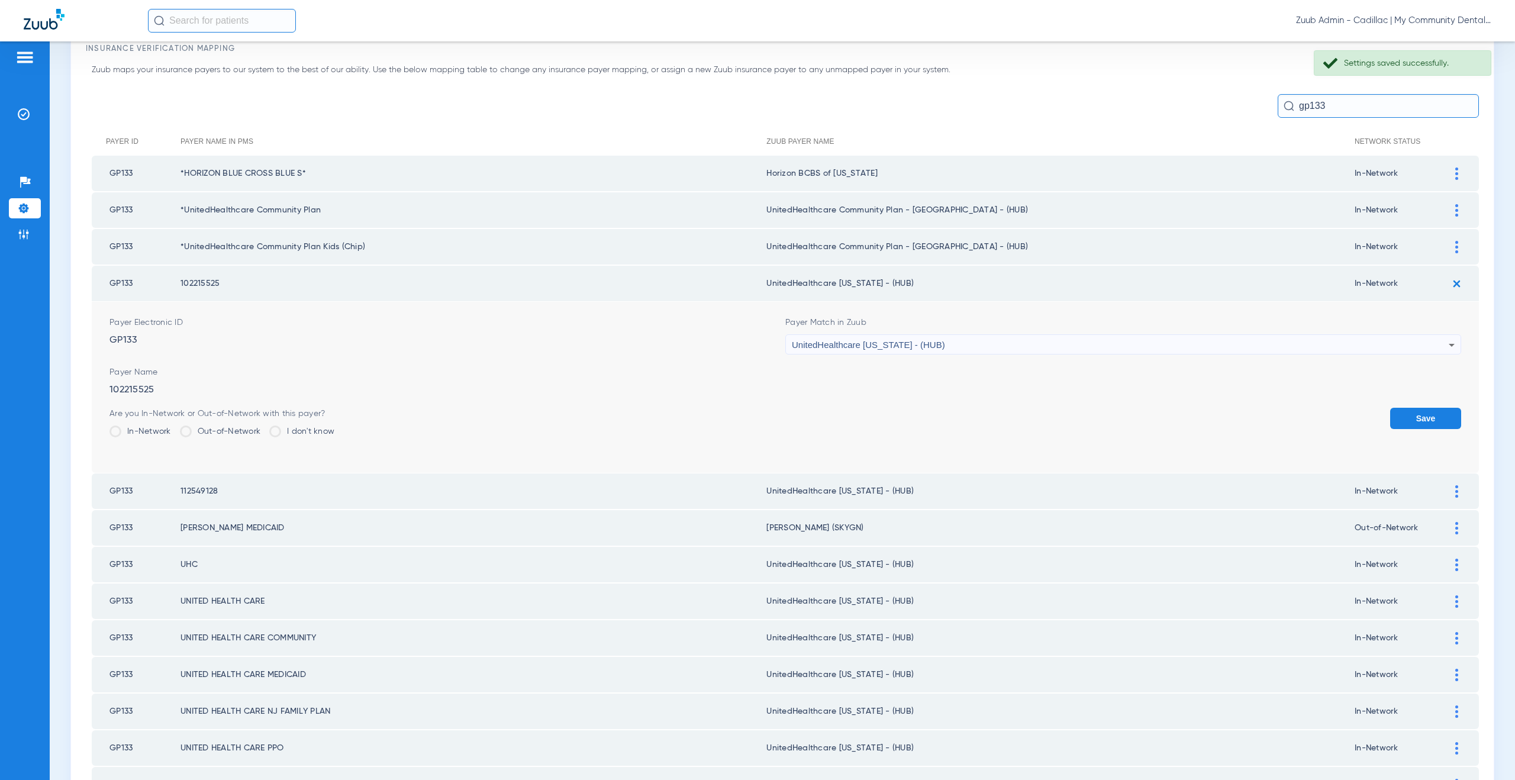
click at [1426, 421] on button "Save" at bounding box center [1425, 418] width 71 height 21
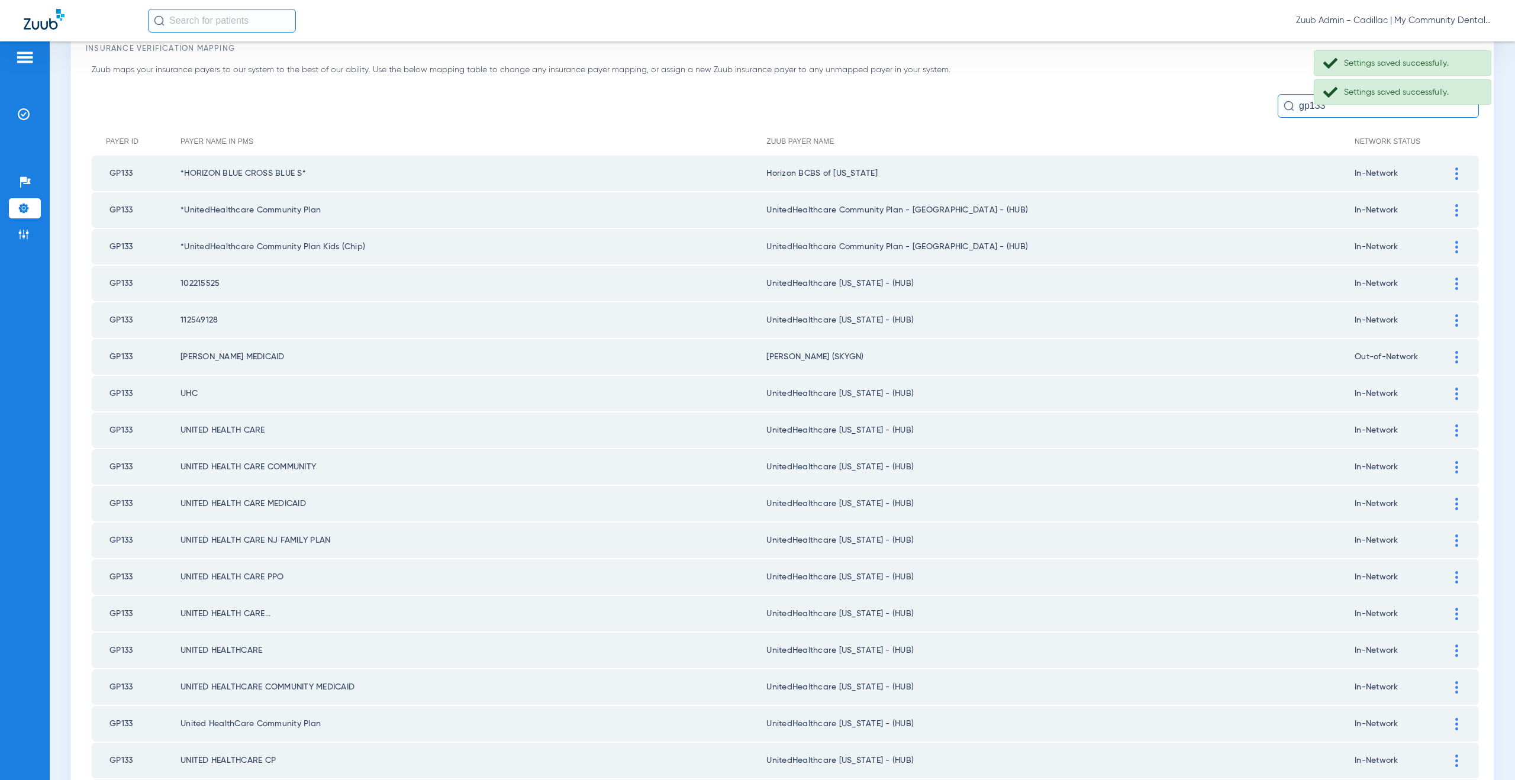
click at [1455, 245] on img at bounding box center [1456, 247] width 3 height 12
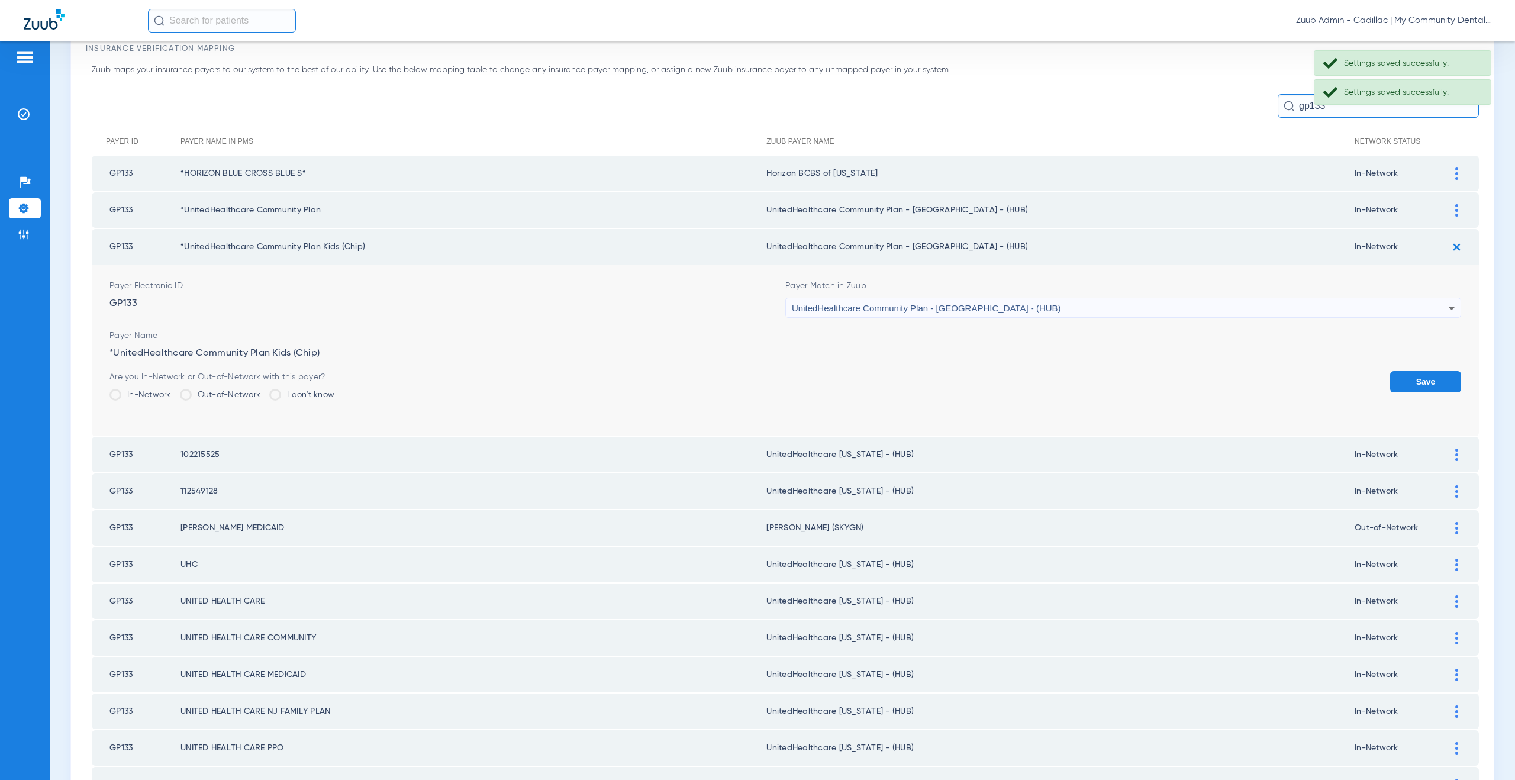
click at [937, 306] on span "UnitedHealthcare Community Plan - [GEOGRAPHIC_DATA] - (HUB)" at bounding box center [926, 308] width 269 height 10
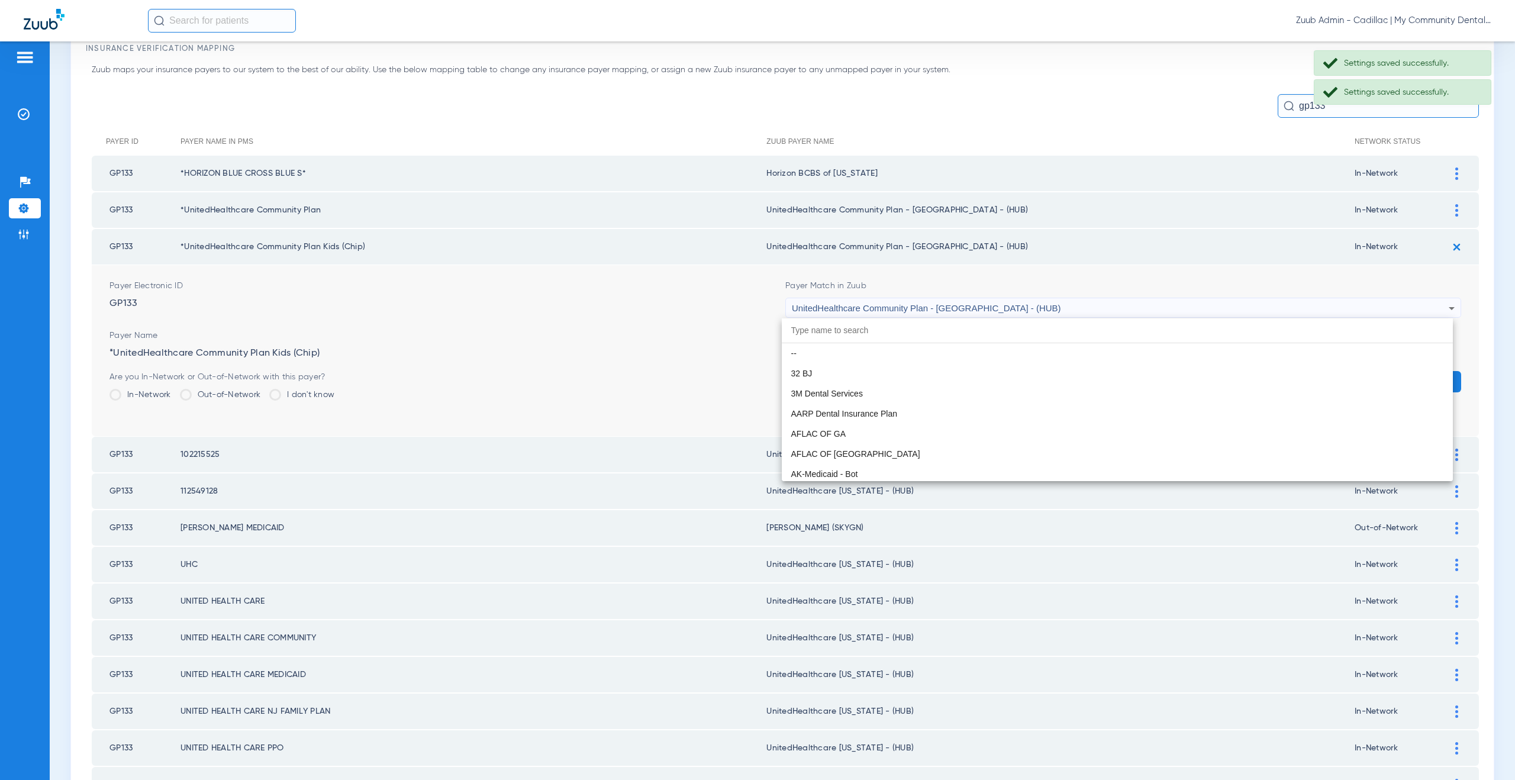
scroll to position [7908, 0]
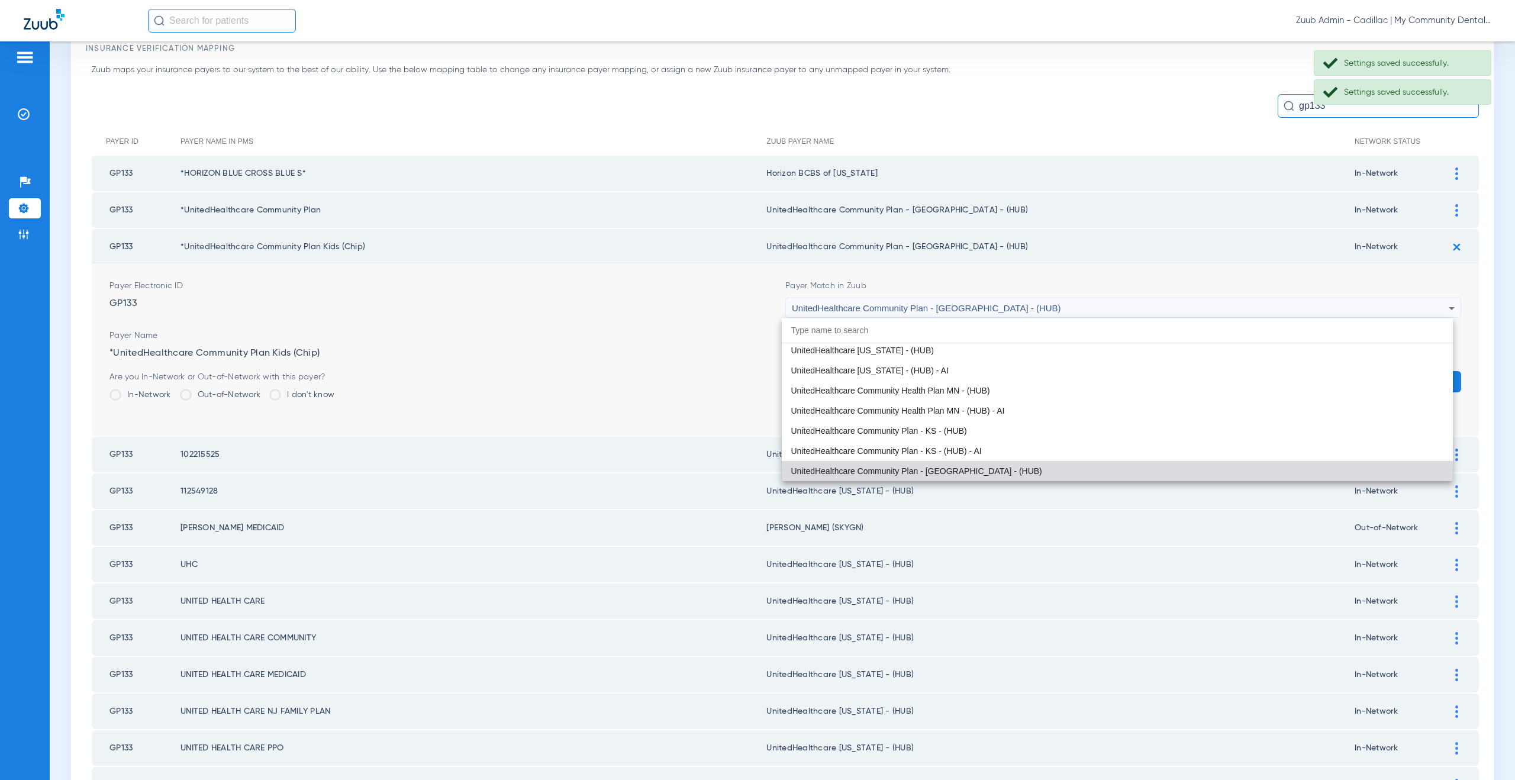
paste input "nitedHealthcare Michigan - (HUB)"
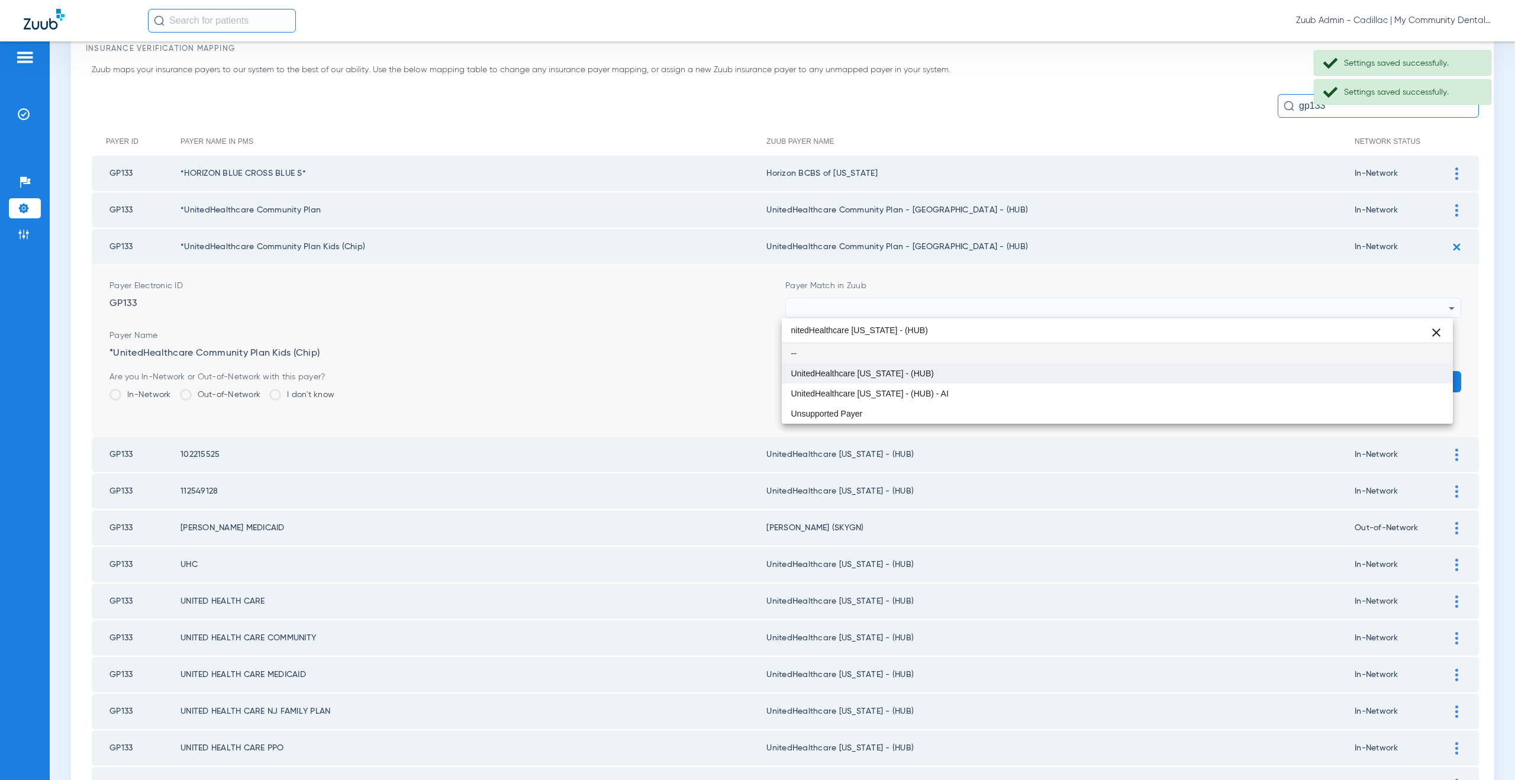
scroll to position [0, 0]
type input "nitedHealthcare Michigan - (HUB)"
click at [935, 366] on mat-option "UnitedHealthcare [US_STATE] - (HUB)" at bounding box center [1117, 373] width 671 height 20
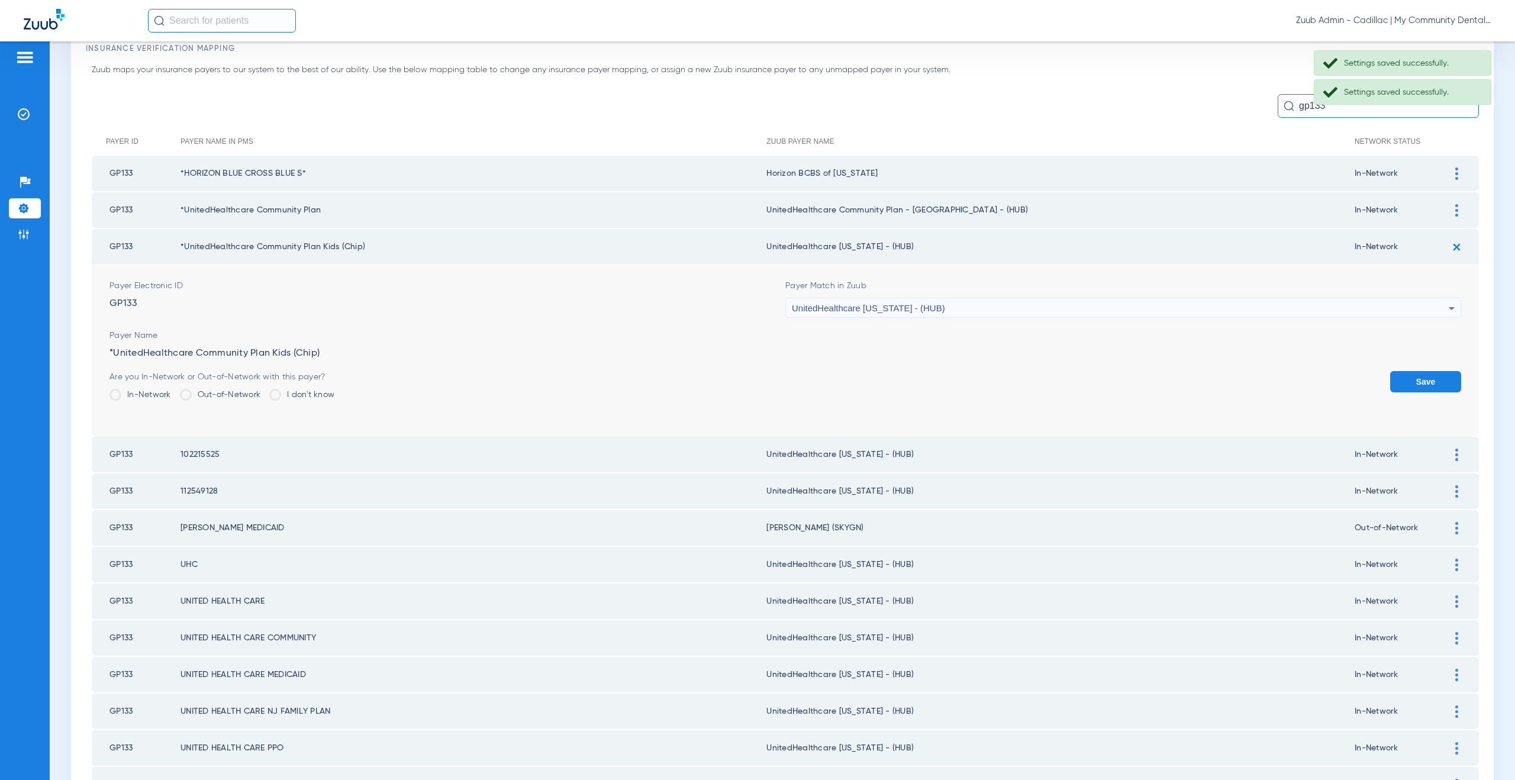
click at [1398, 375] on button "Save" at bounding box center [1425, 381] width 71 height 21
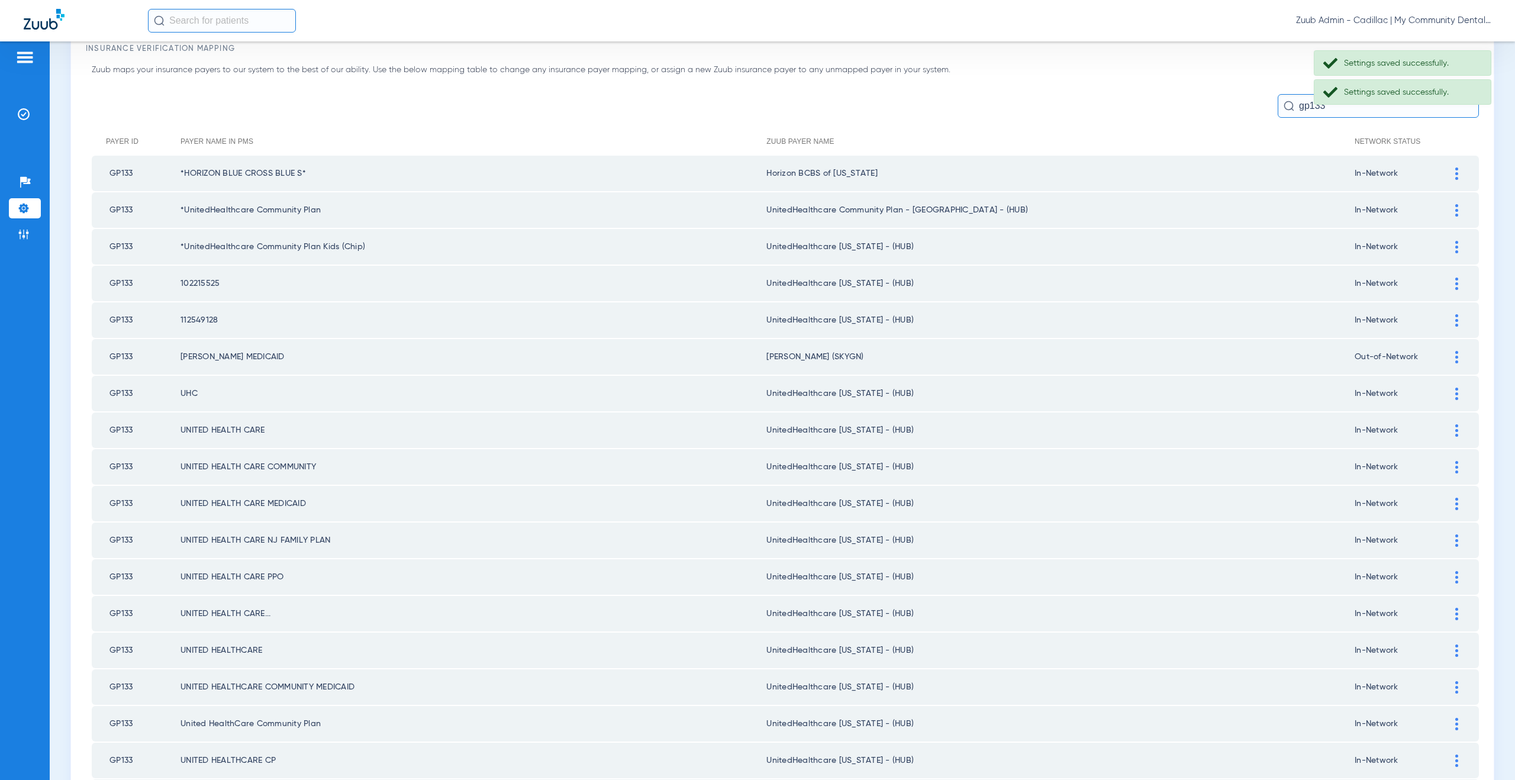
click at [1455, 207] on img at bounding box center [1456, 210] width 3 height 12
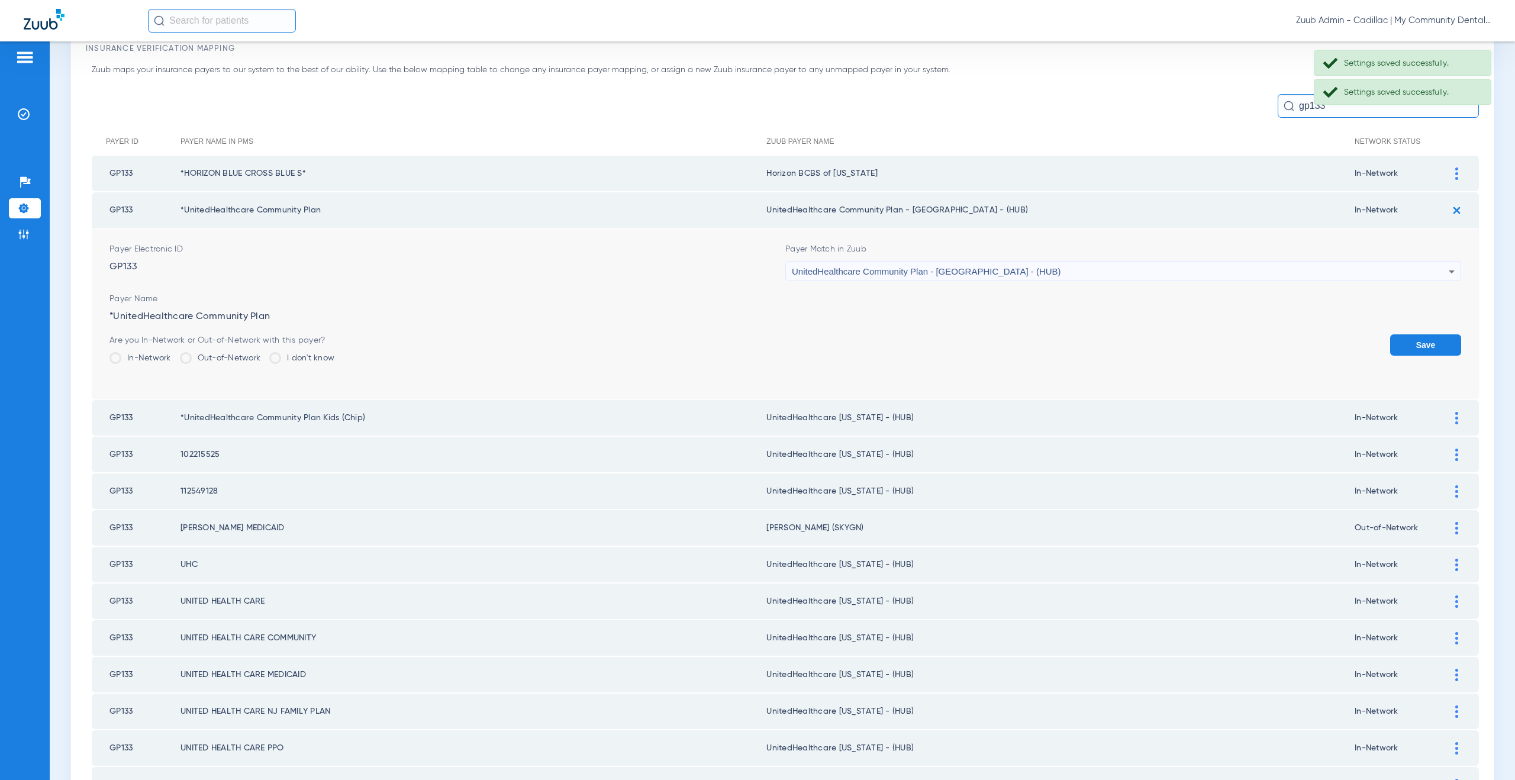
click at [856, 276] on div "UnitedHealthcare Community Plan - [GEOGRAPHIC_DATA] - (HUB)" at bounding box center [1120, 271] width 657 height 20
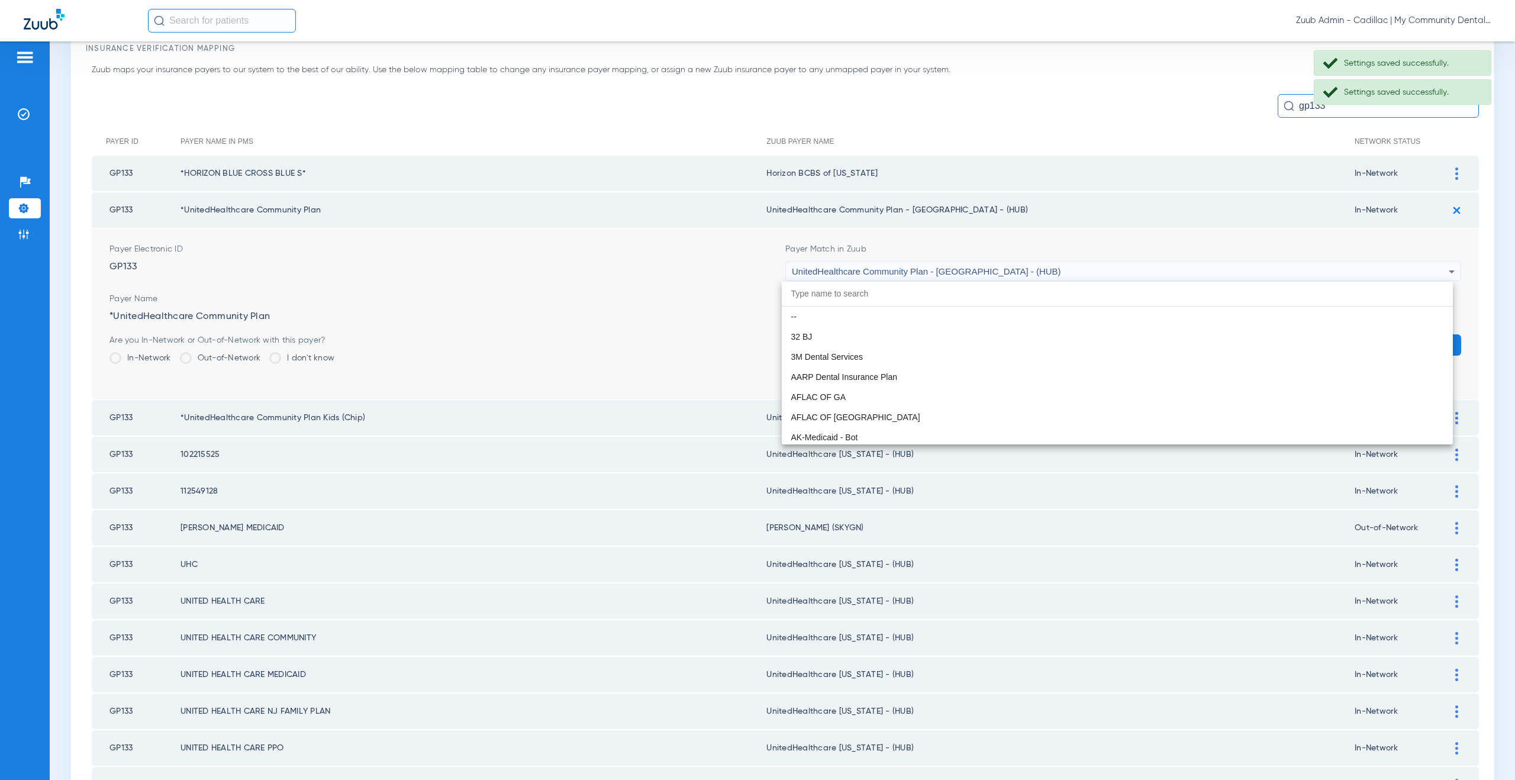
scroll to position [7908, 0]
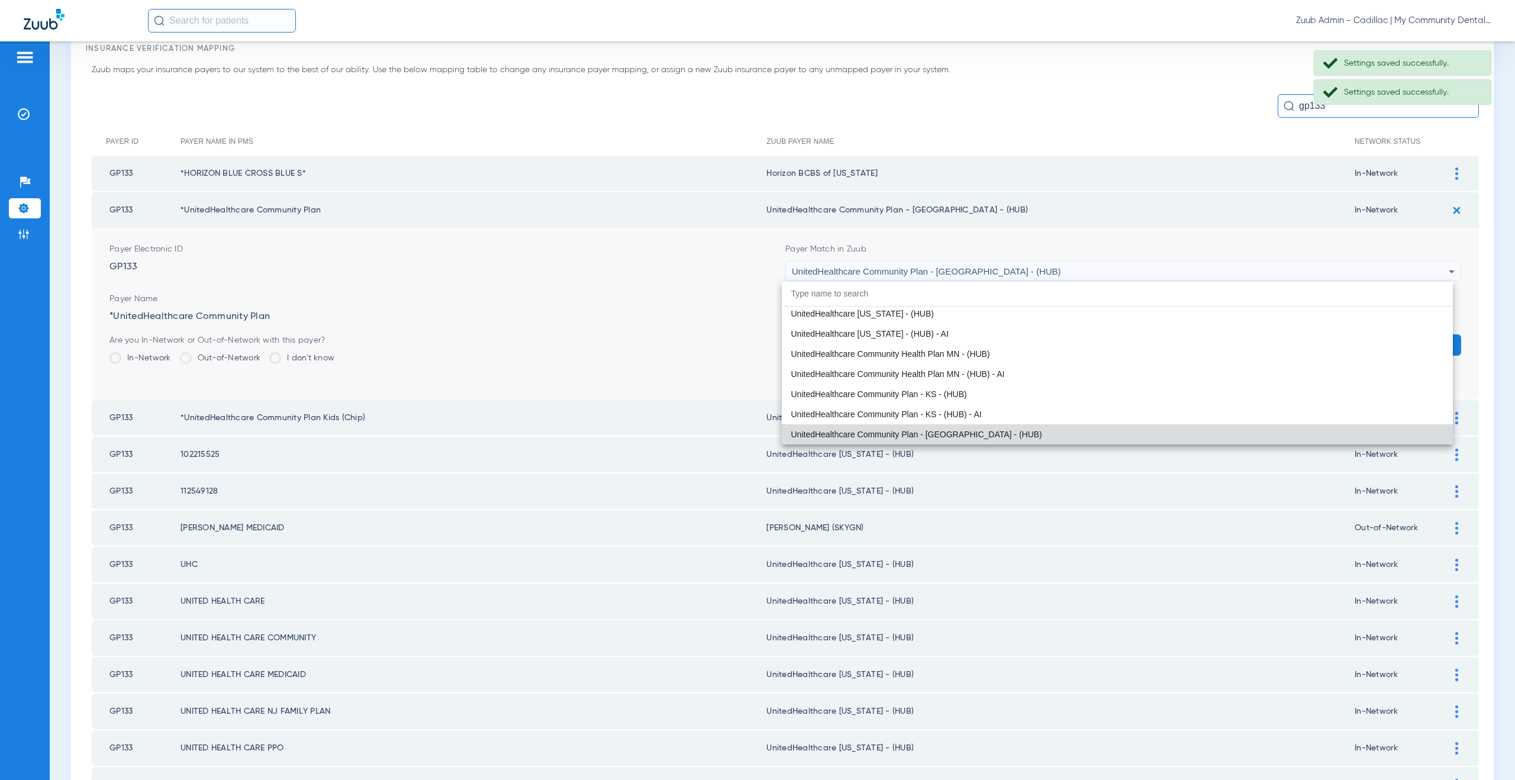
paste input "nitedHealthcare Michigan - (HUB)"
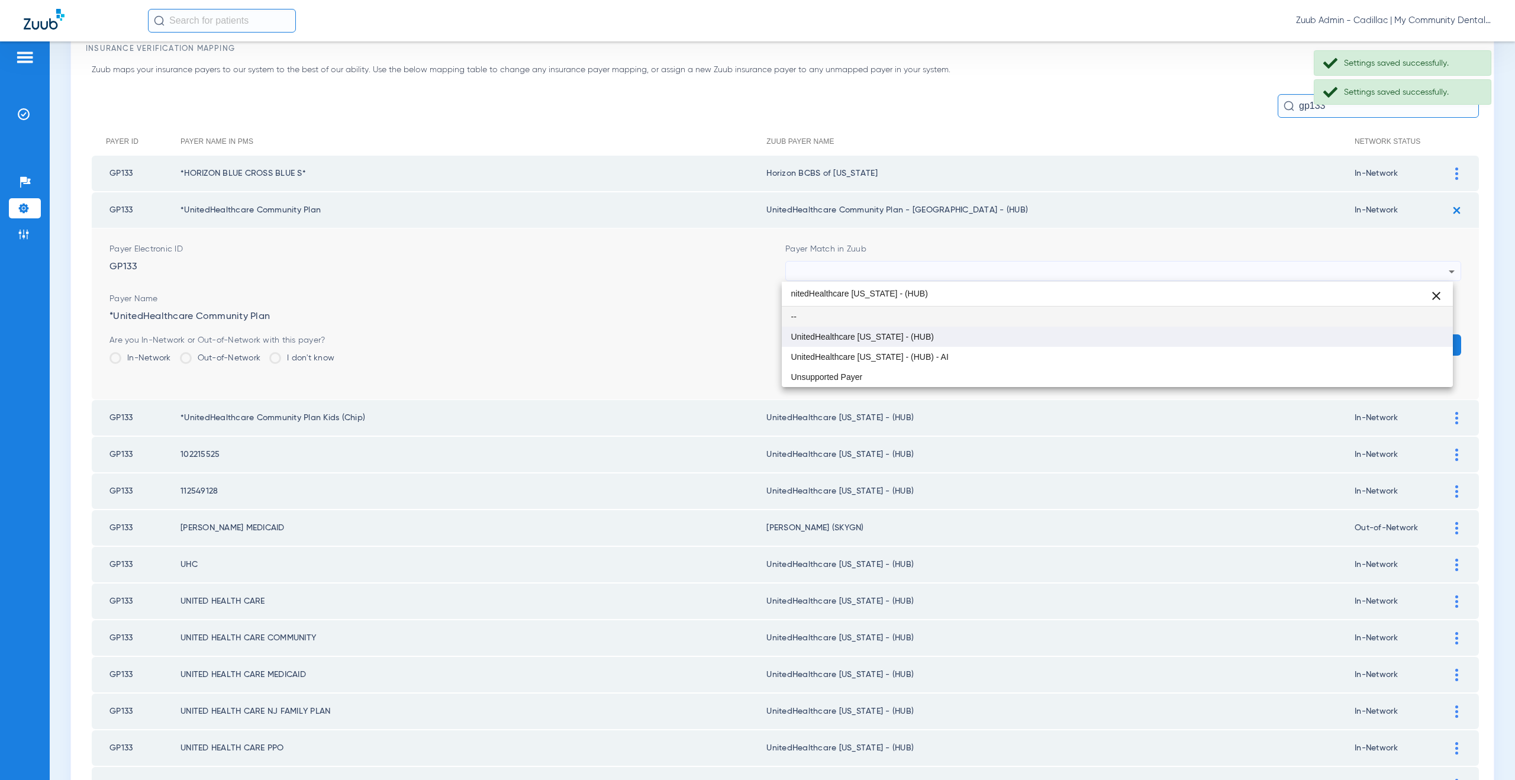
type input "nitedHealthcare Michigan - (HUB)"
click at [867, 331] on mat-option "UnitedHealthcare [US_STATE] - (HUB)" at bounding box center [1117, 337] width 671 height 20
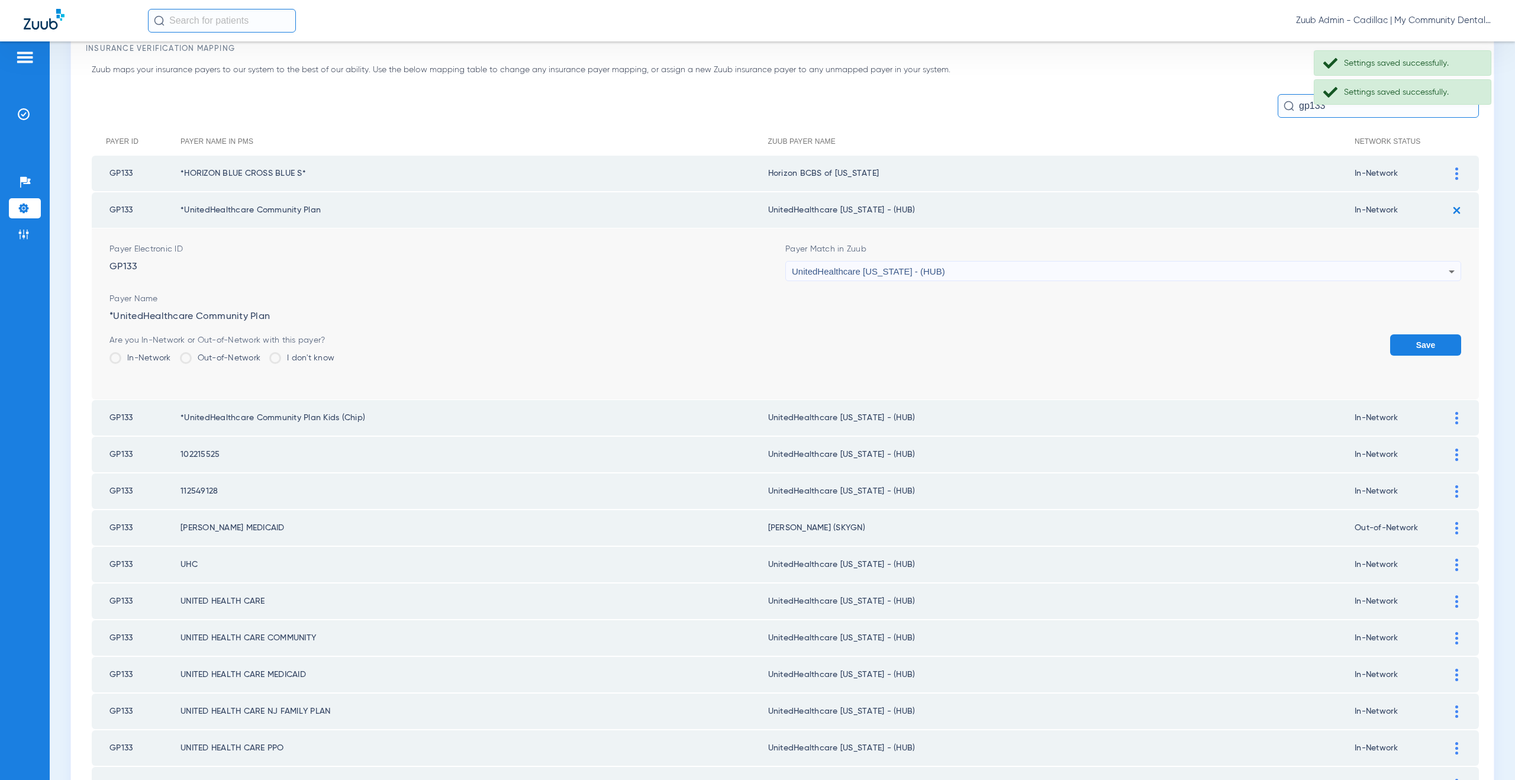
click at [1418, 339] on button "Save" at bounding box center [1425, 344] width 71 height 21
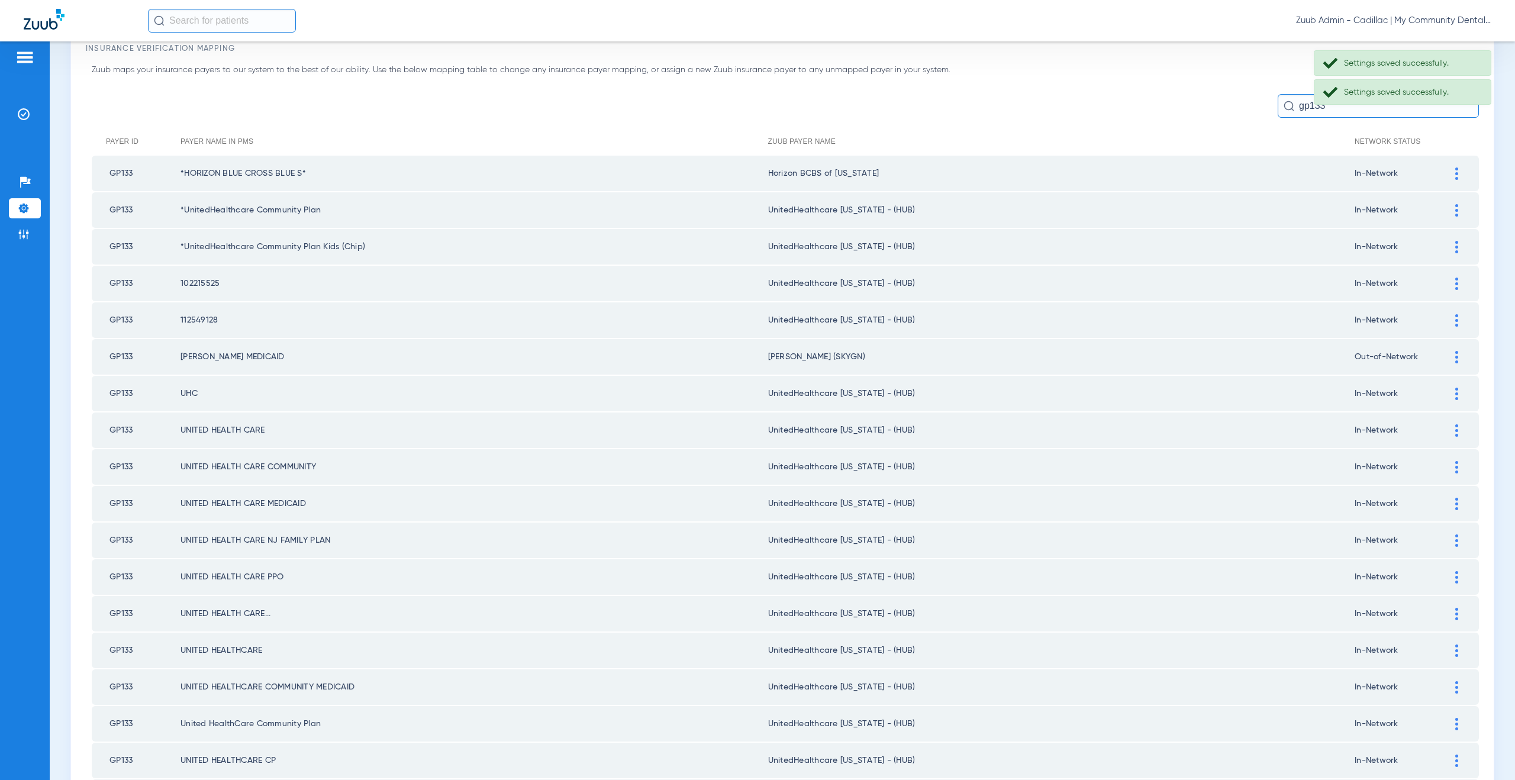
click at [1446, 164] on td at bounding box center [1462, 173] width 33 height 35
click at [1446, 170] on div at bounding box center [1456, 173] width 21 height 12
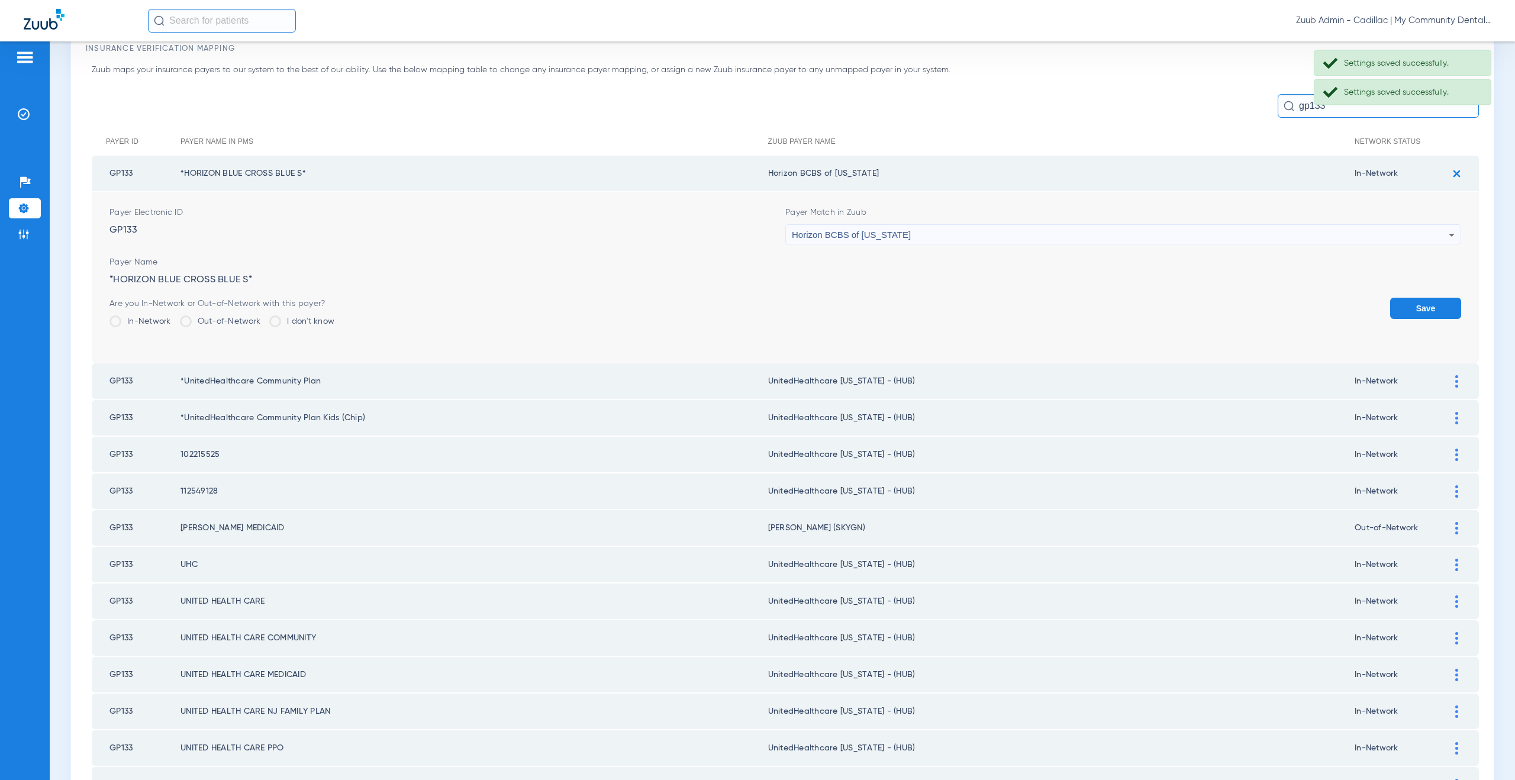
click at [1446, 170] on img at bounding box center [1456, 174] width 20 height 20
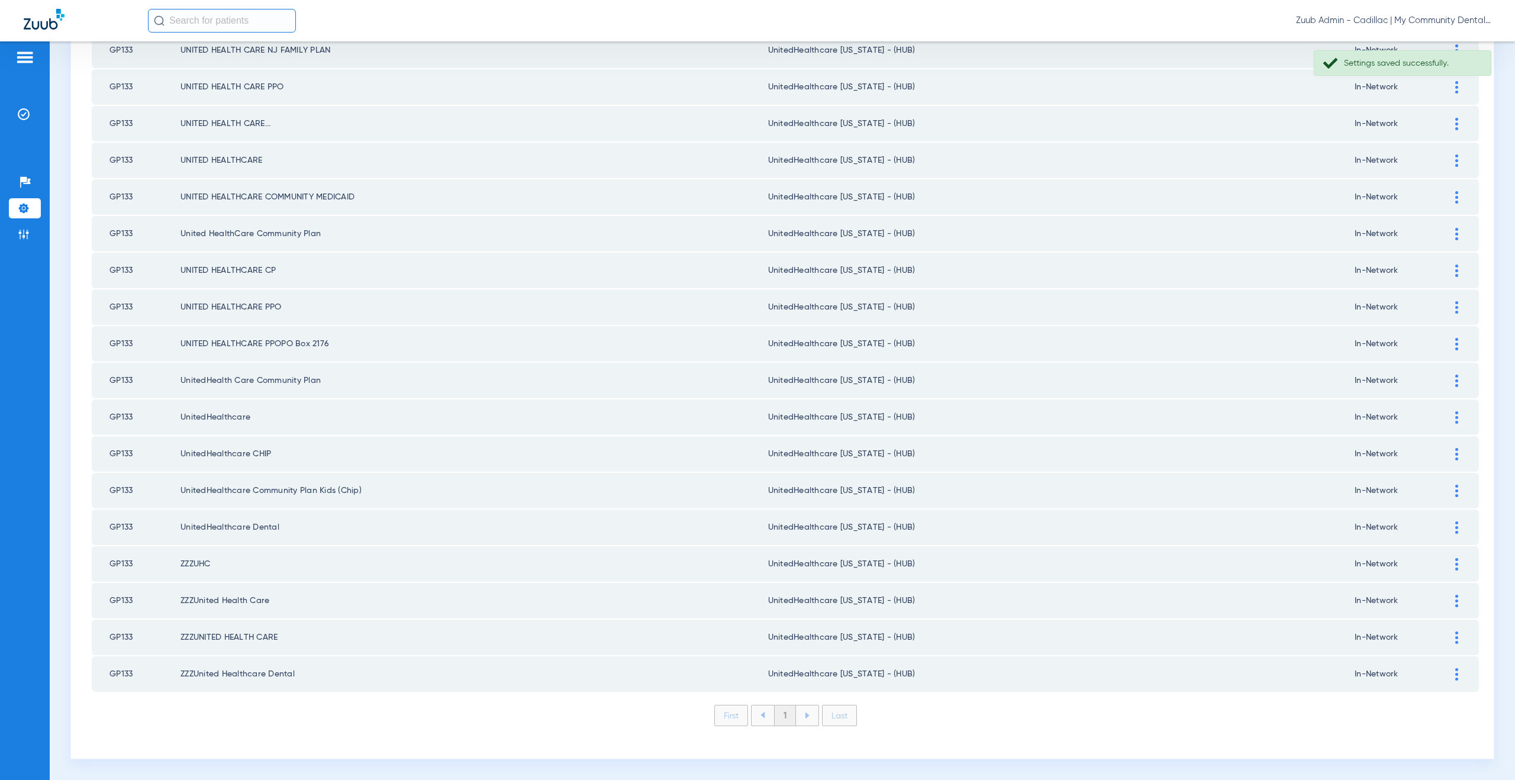
scroll to position [201, 0]
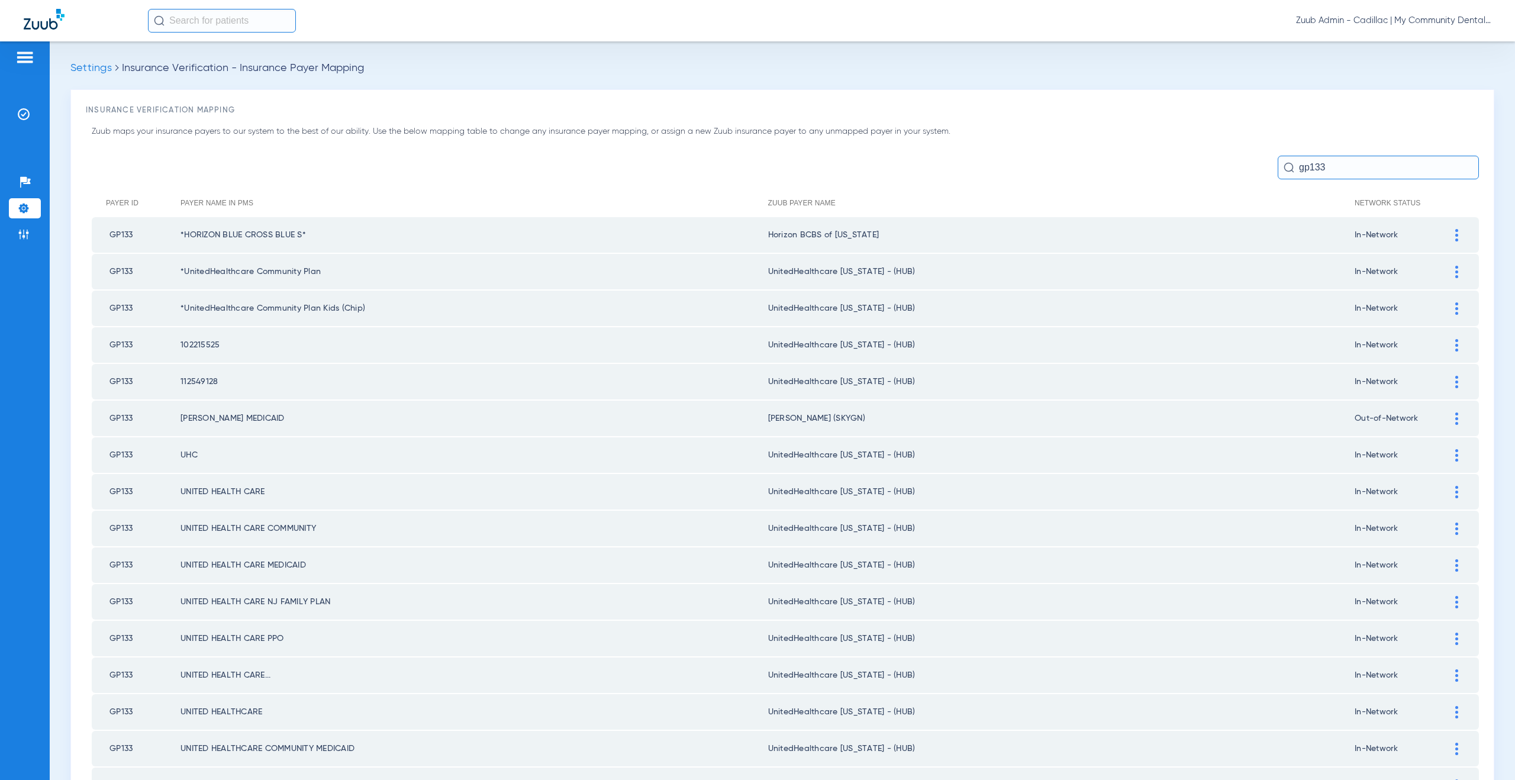
drag, startPoint x: 1328, startPoint y: 166, endPoint x: 1269, endPoint y: 166, distance: 59.2
click at [1277, 166] on input "gp133" at bounding box center [1377, 168] width 201 height 24
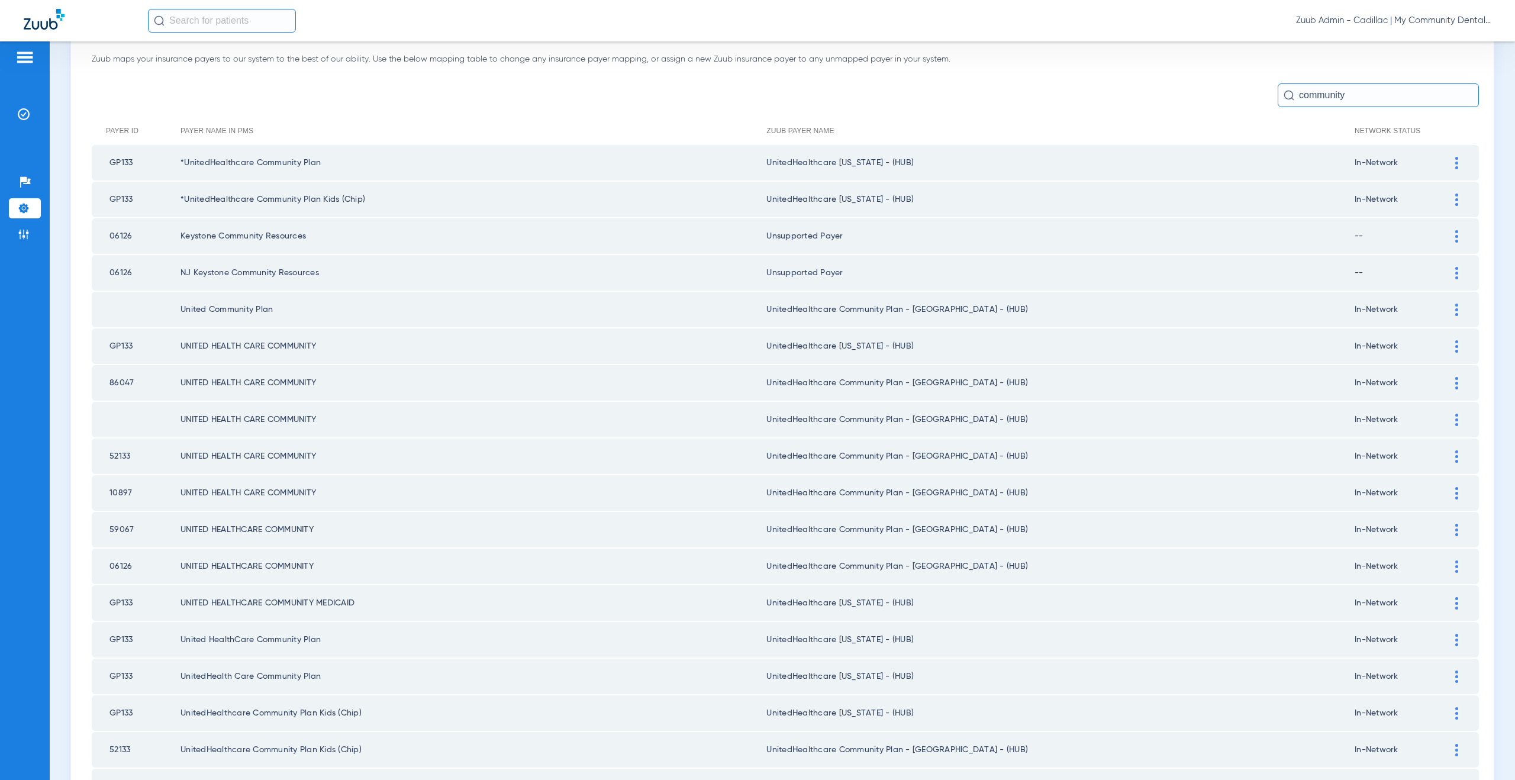
scroll to position [87, 0]
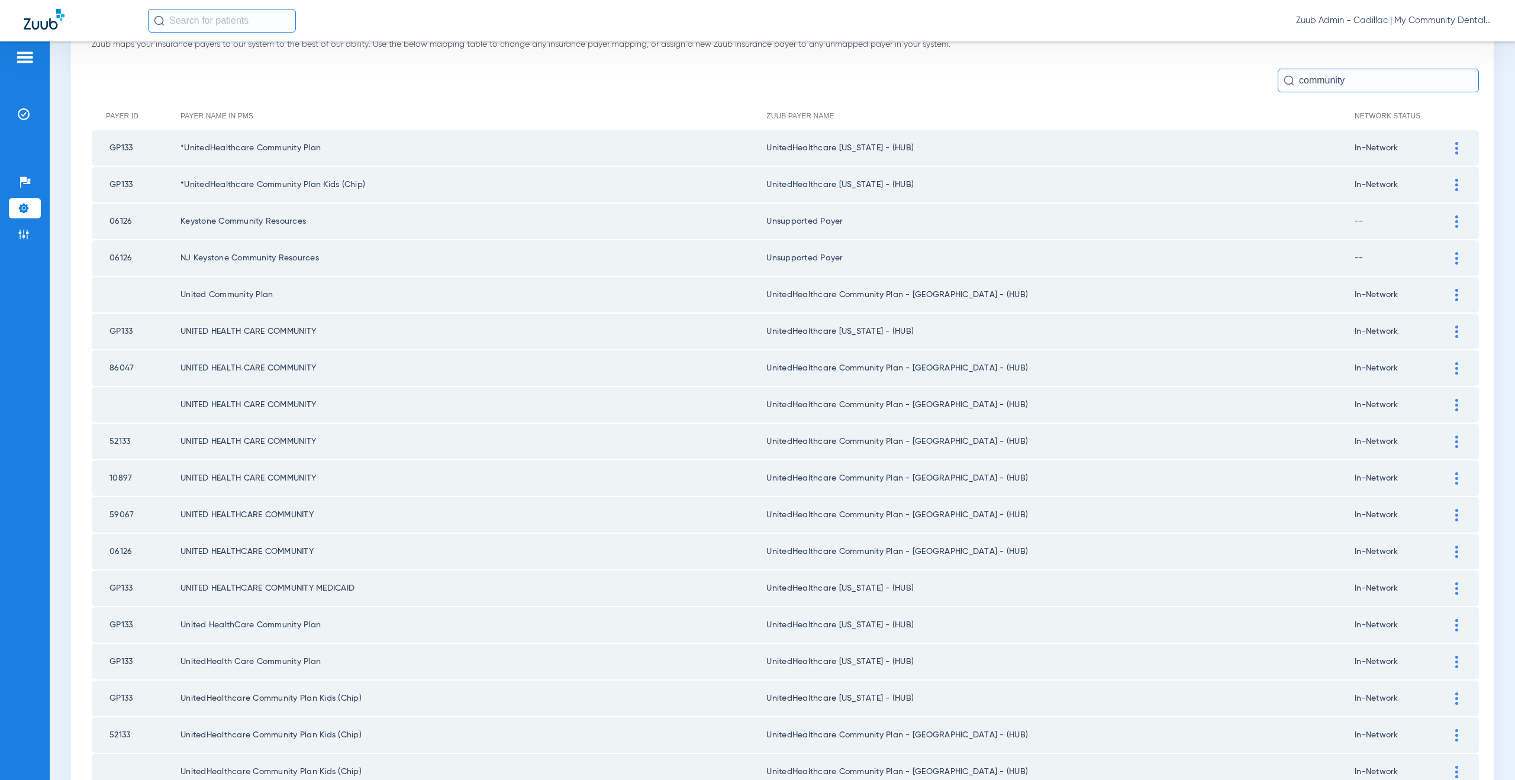
type input "community"
click at [1452, 292] on div at bounding box center [1456, 295] width 21 height 12
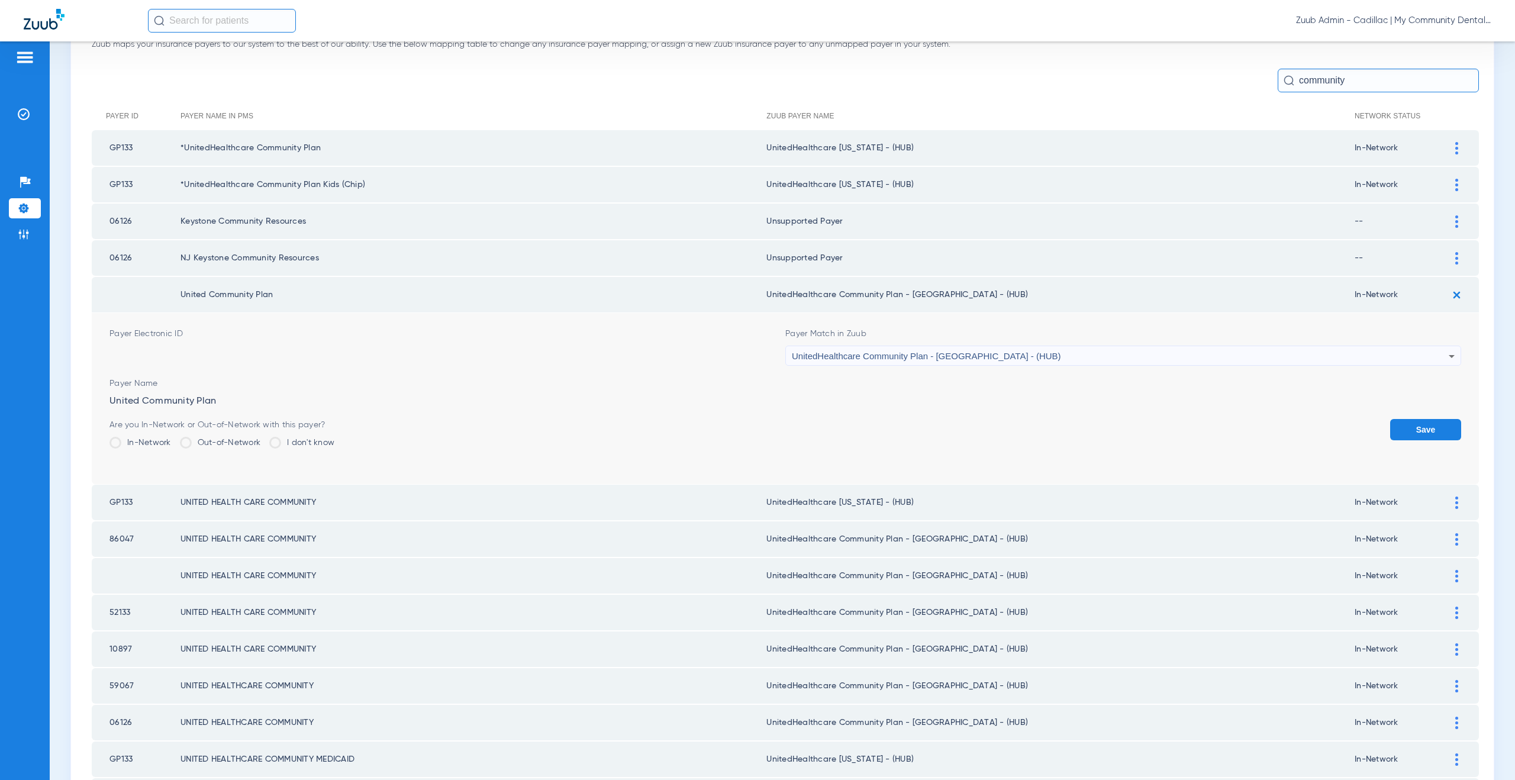
click at [905, 354] on span "UnitedHealthcare Community Plan - [GEOGRAPHIC_DATA] - (HUB)" at bounding box center [926, 356] width 269 height 10
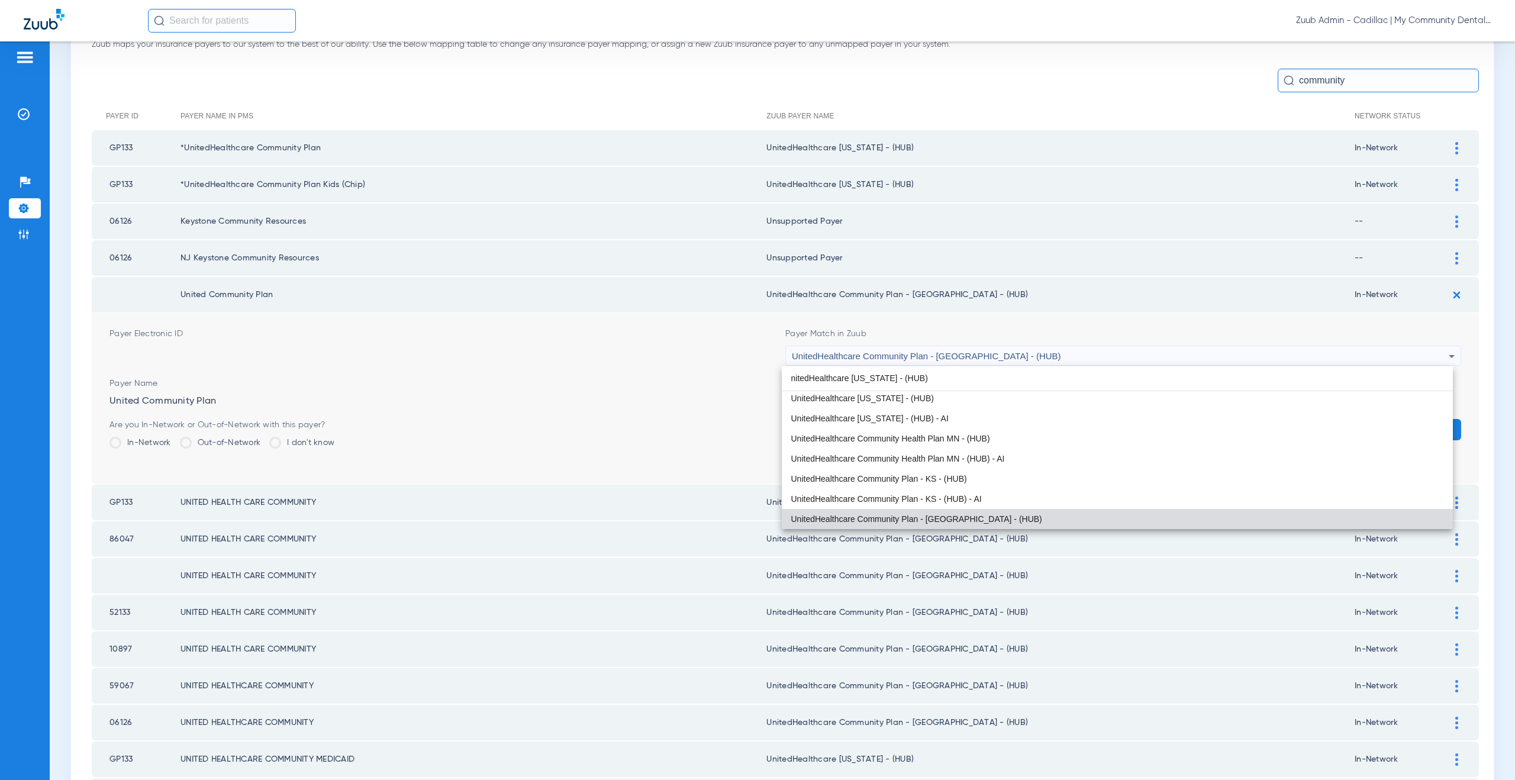
scroll to position [0, 0]
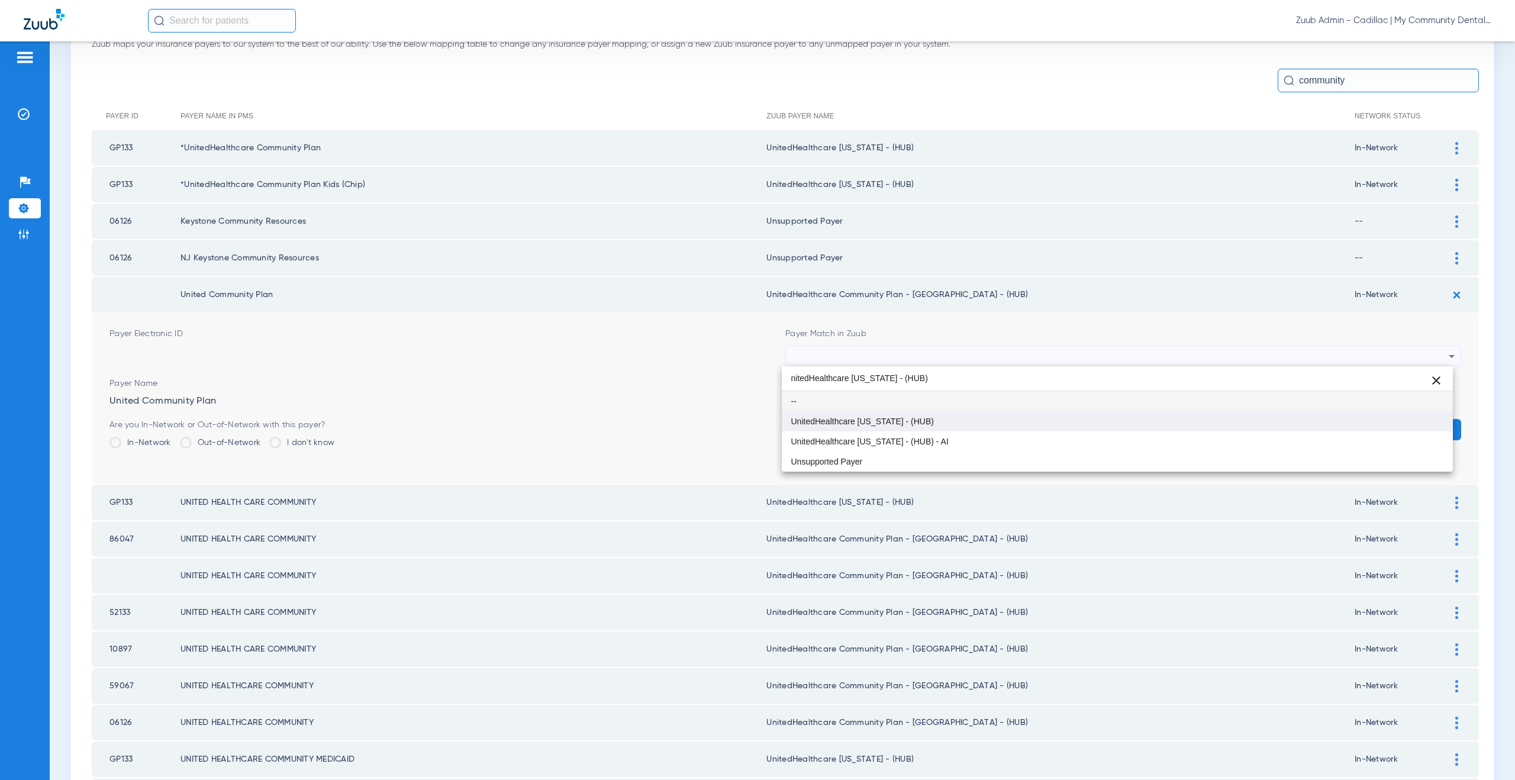
type input "nitedHealthcare Michigan - (HUB)"
click at [890, 419] on span "UnitedHealthcare [US_STATE] - (HUB)" at bounding box center [862, 421] width 143 height 8
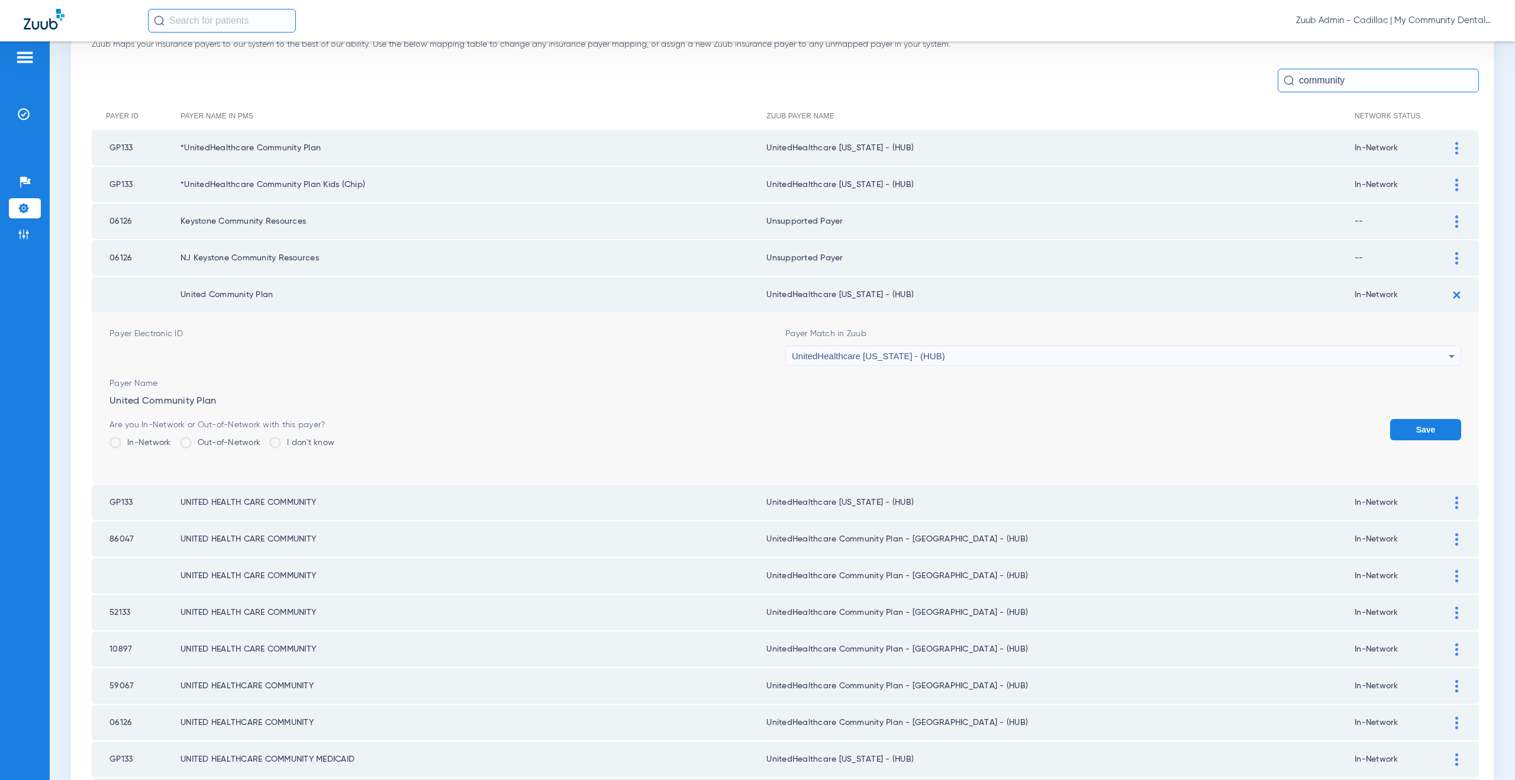
click at [1426, 434] on button "Save" at bounding box center [1425, 429] width 71 height 21
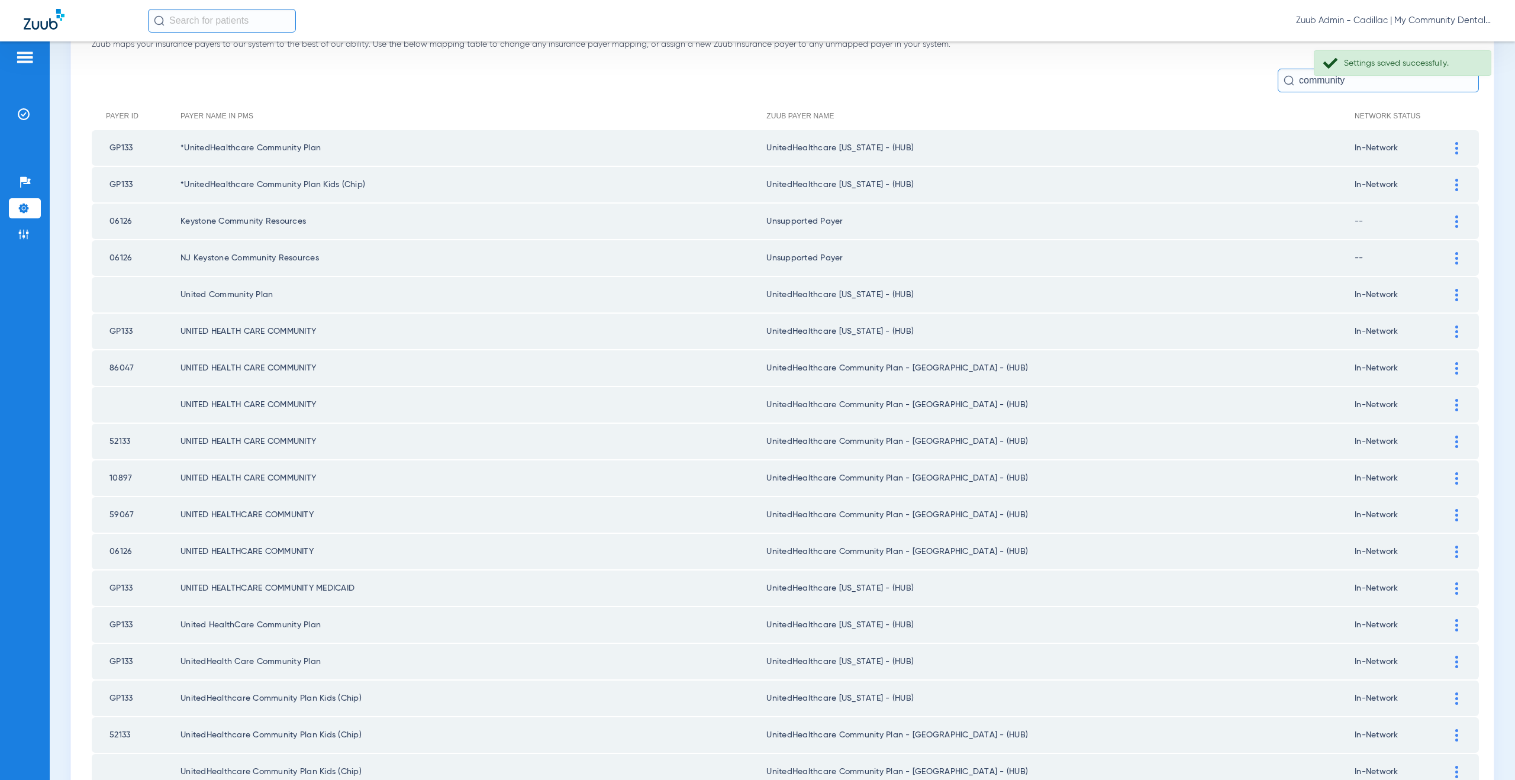
click at [1450, 367] on div at bounding box center [1456, 368] width 21 height 12
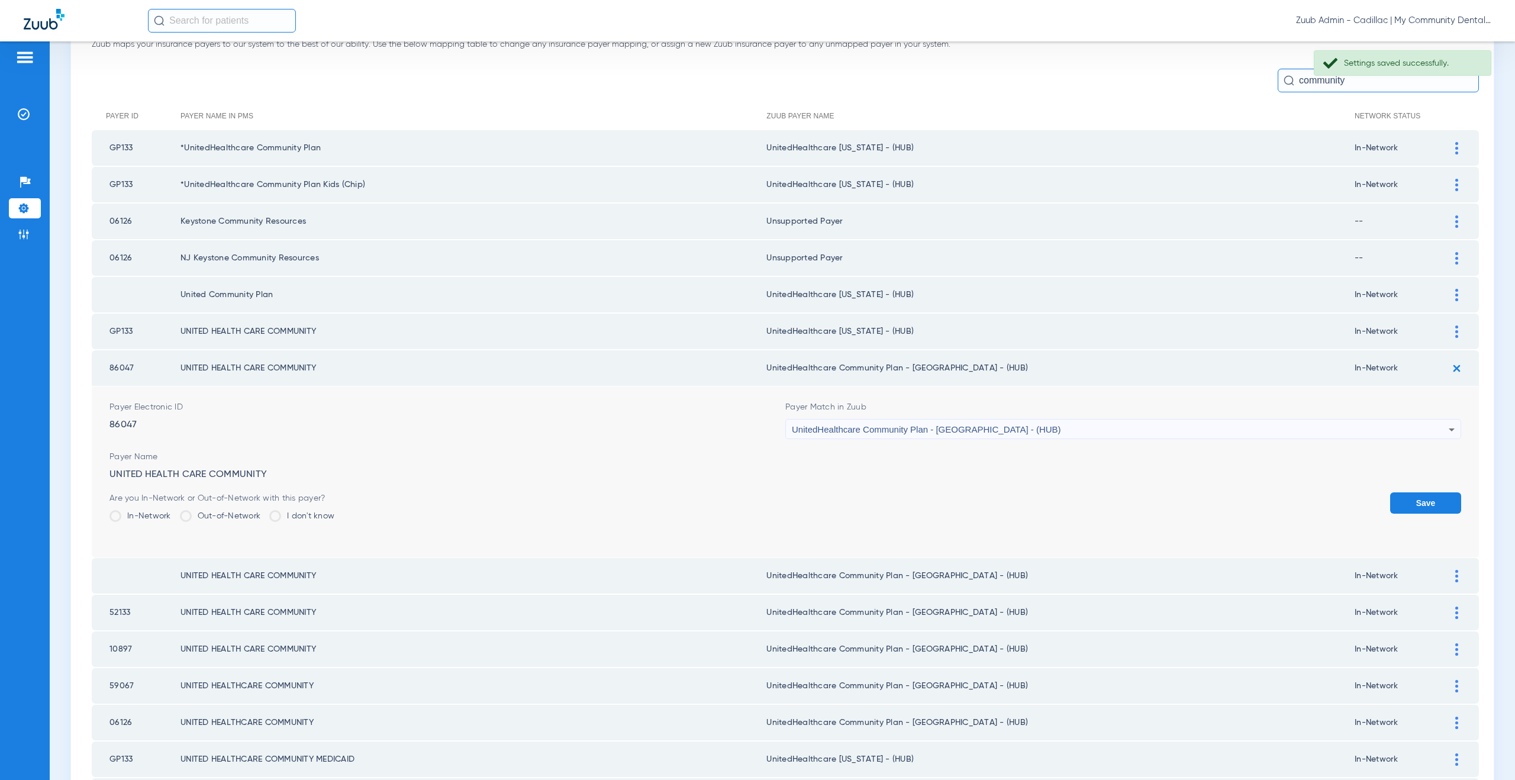
click at [970, 429] on span "UnitedHealthcare Community Plan - [GEOGRAPHIC_DATA] - (HUB)" at bounding box center [926, 429] width 269 height 10
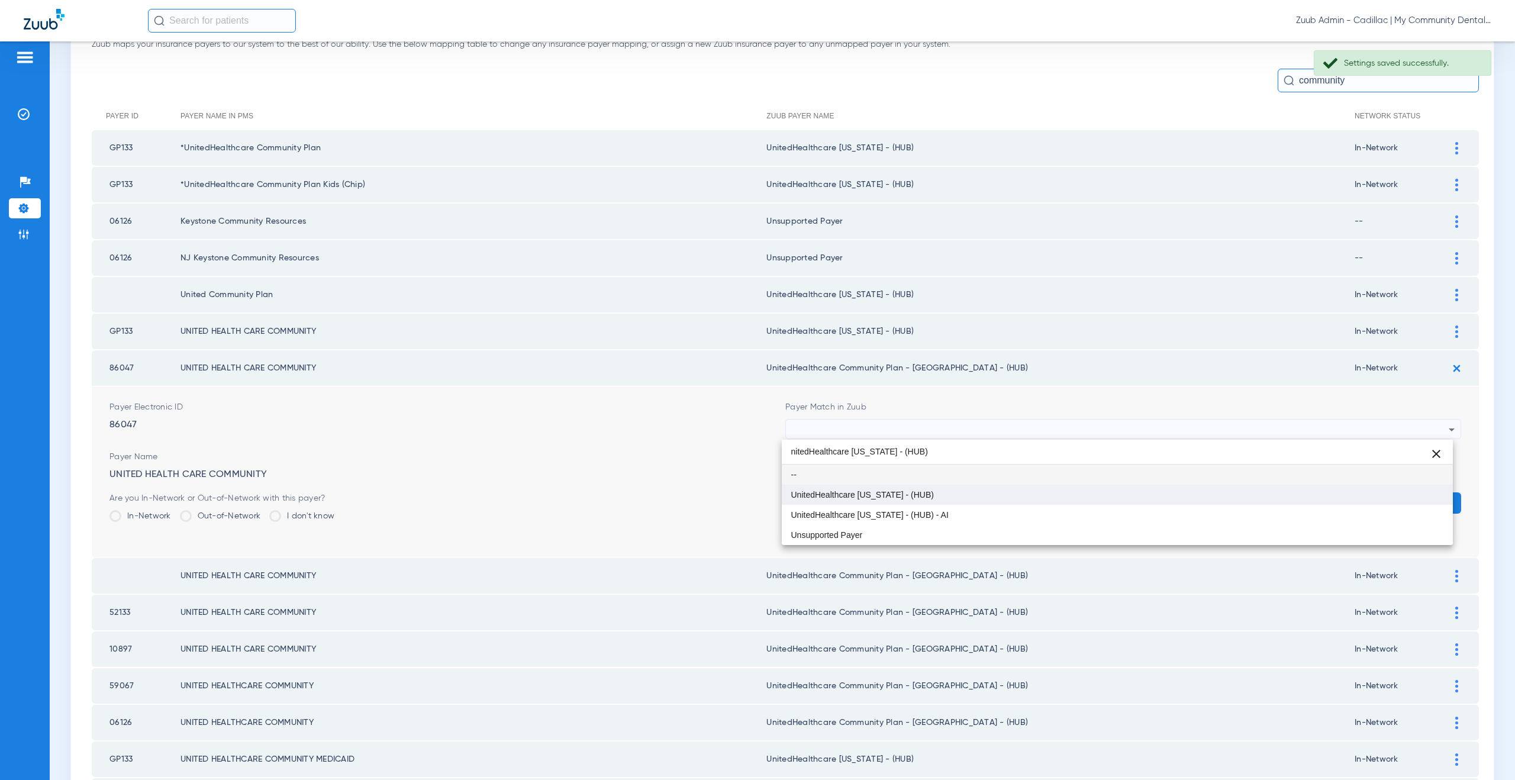
type input "nitedHealthcare Michigan - (HUB)"
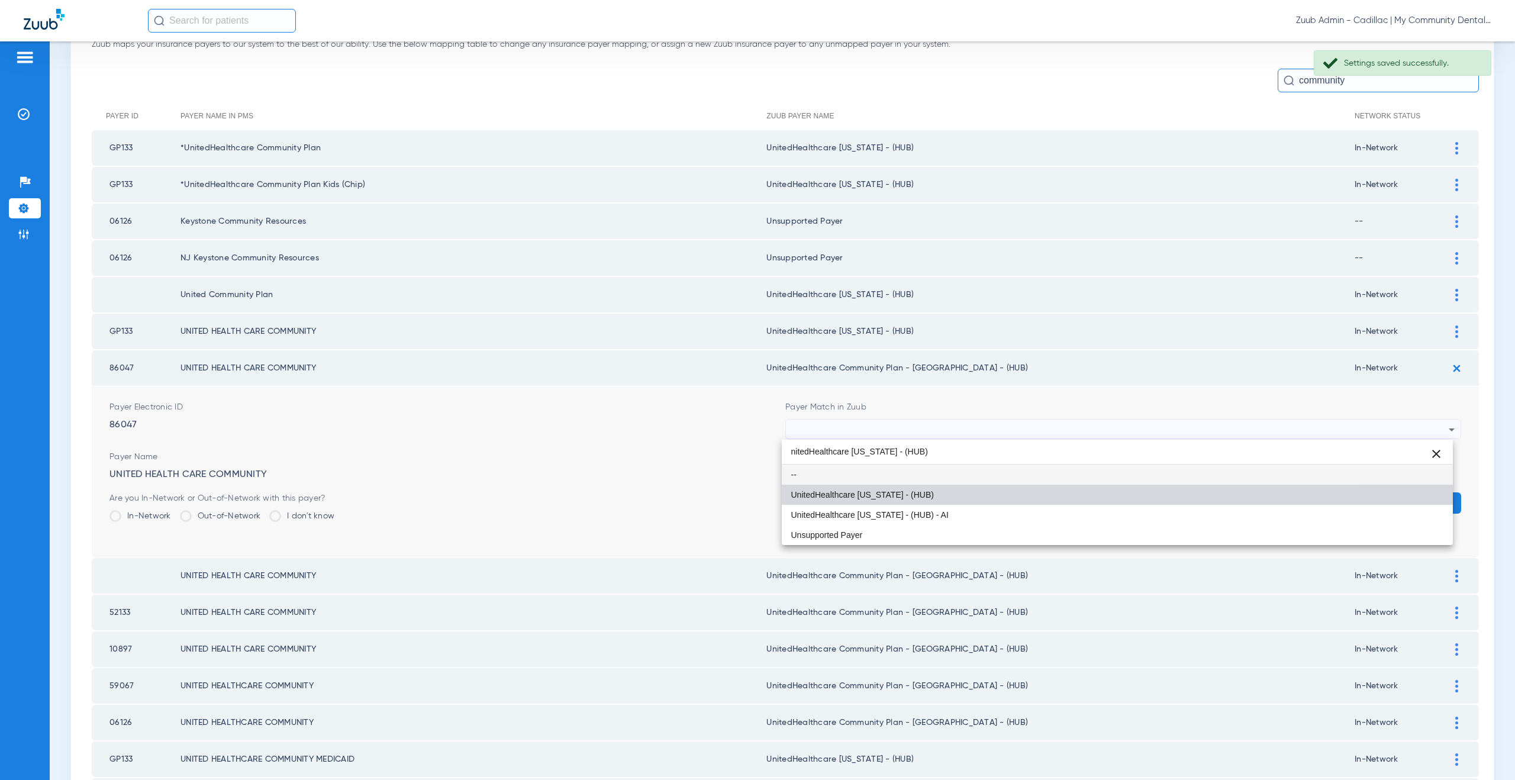
click at [955, 498] on mat-option "UnitedHealthcare [US_STATE] - (HUB)" at bounding box center [1117, 495] width 671 height 20
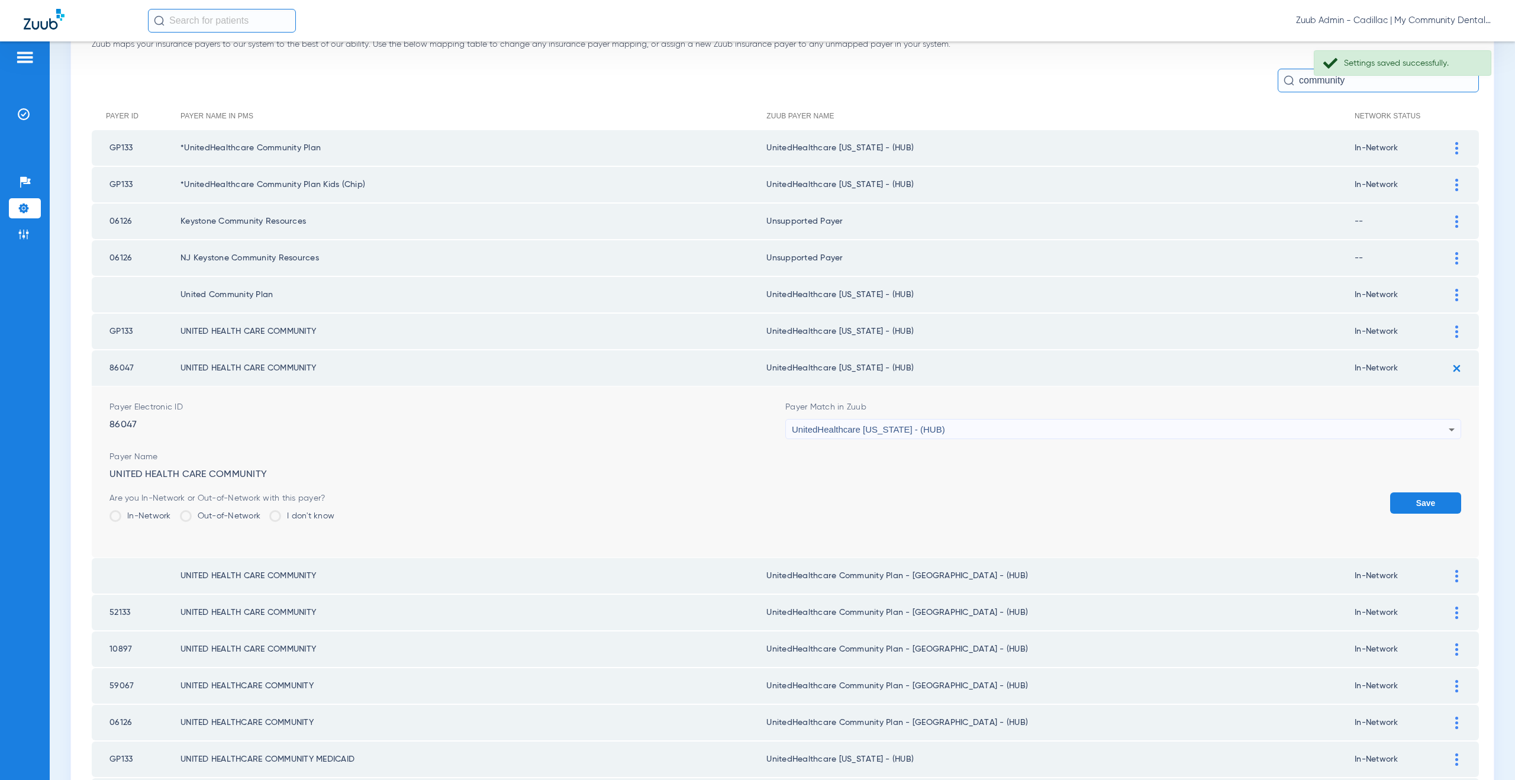
click at [1433, 503] on button "Save" at bounding box center [1425, 502] width 71 height 21
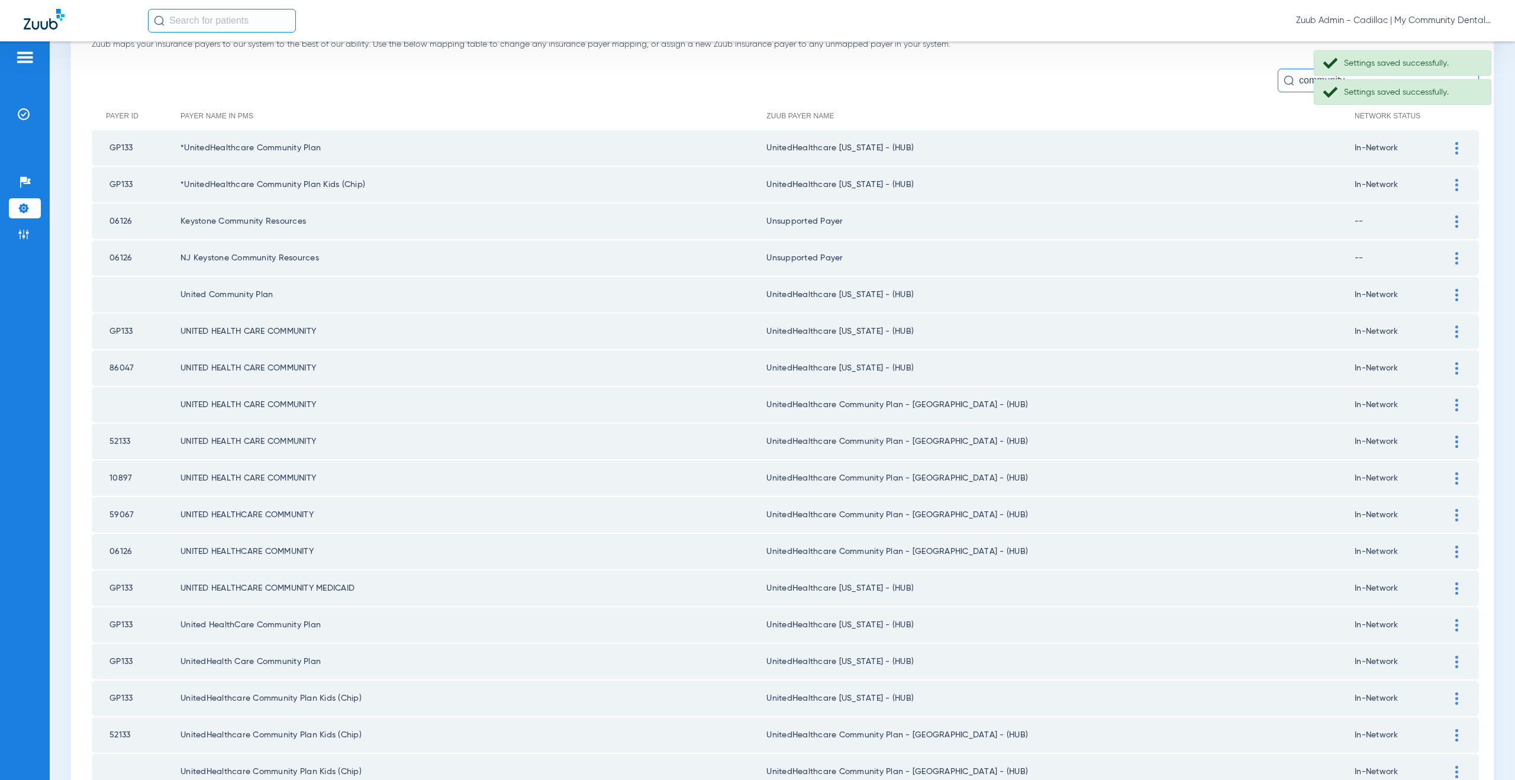
click at [1455, 402] on img at bounding box center [1456, 405] width 3 height 12
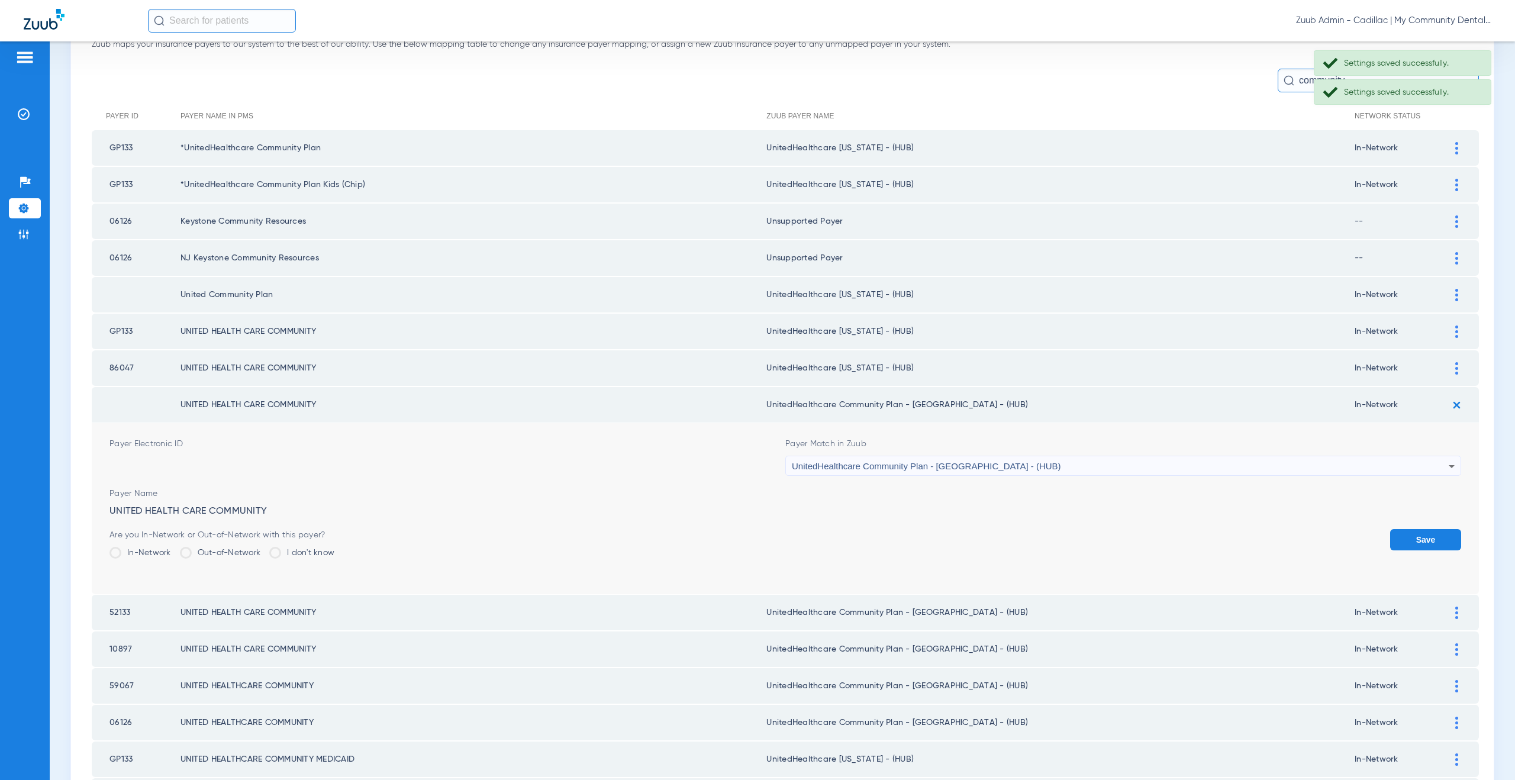
click at [929, 461] on span "UnitedHealthcare Community Plan - [GEOGRAPHIC_DATA] - (HUB)" at bounding box center [926, 466] width 269 height 10
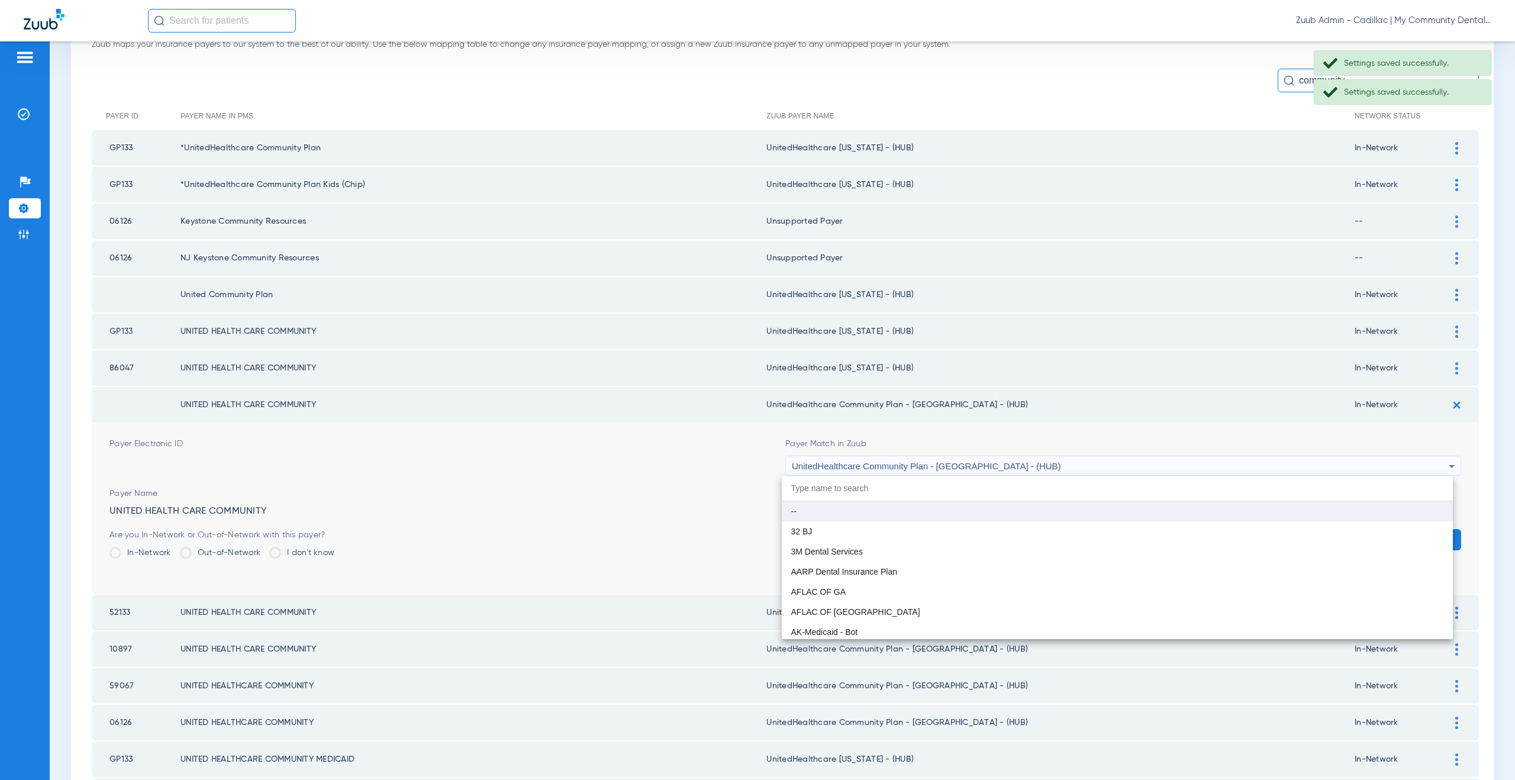
paste input "nitedHealthcare Michigan - (HUB)"
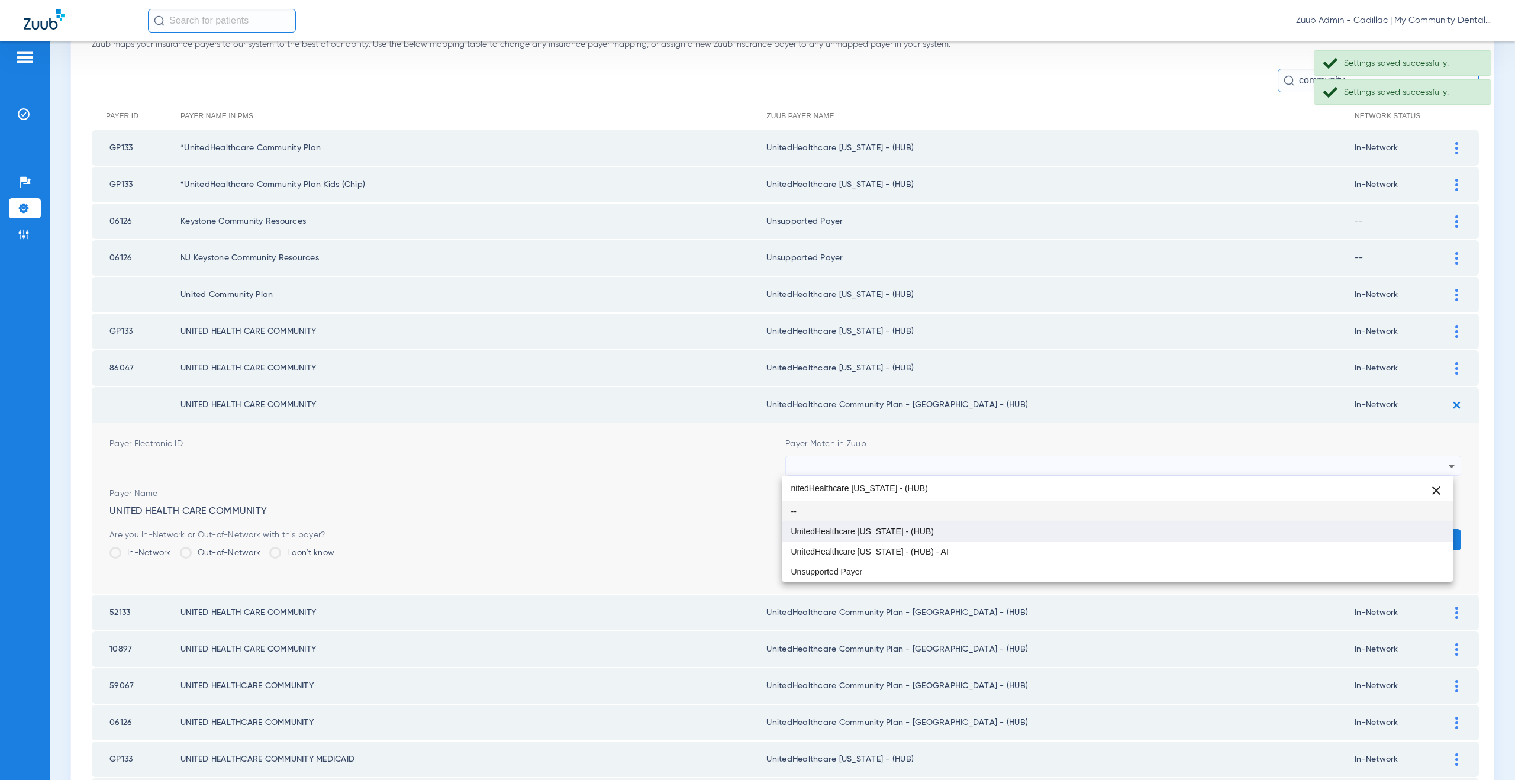
type input "nitedHealthcare Michigan - (HUB)"
click at [945, 529] on mat-option "UnitedHealthcare [US_STATE] - (HUB)" at bounding box center [1117, 531] width 671 height 20
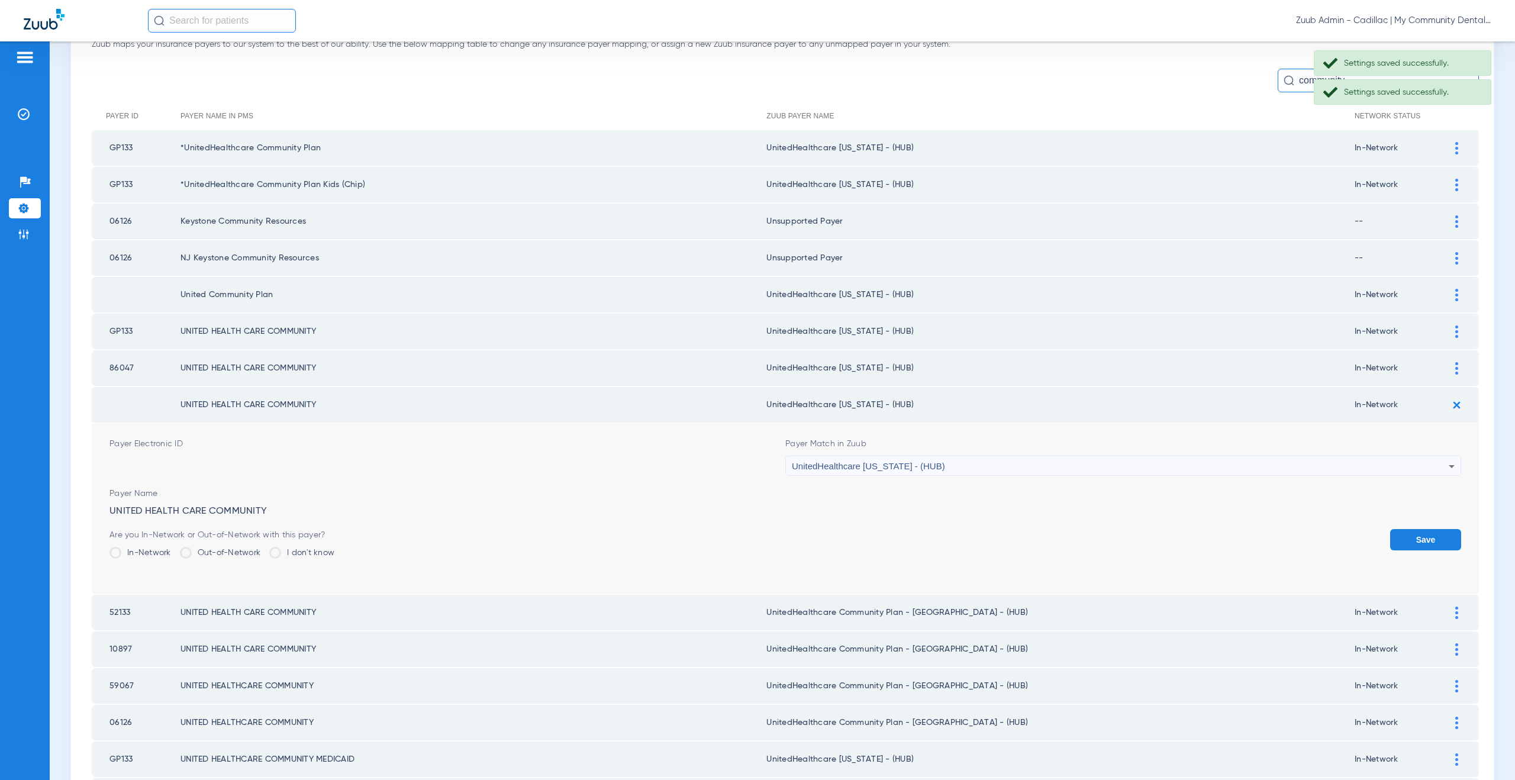
click at [1404, 547] on button "Save" at bounding box center [1425, 539] width 71 height 21
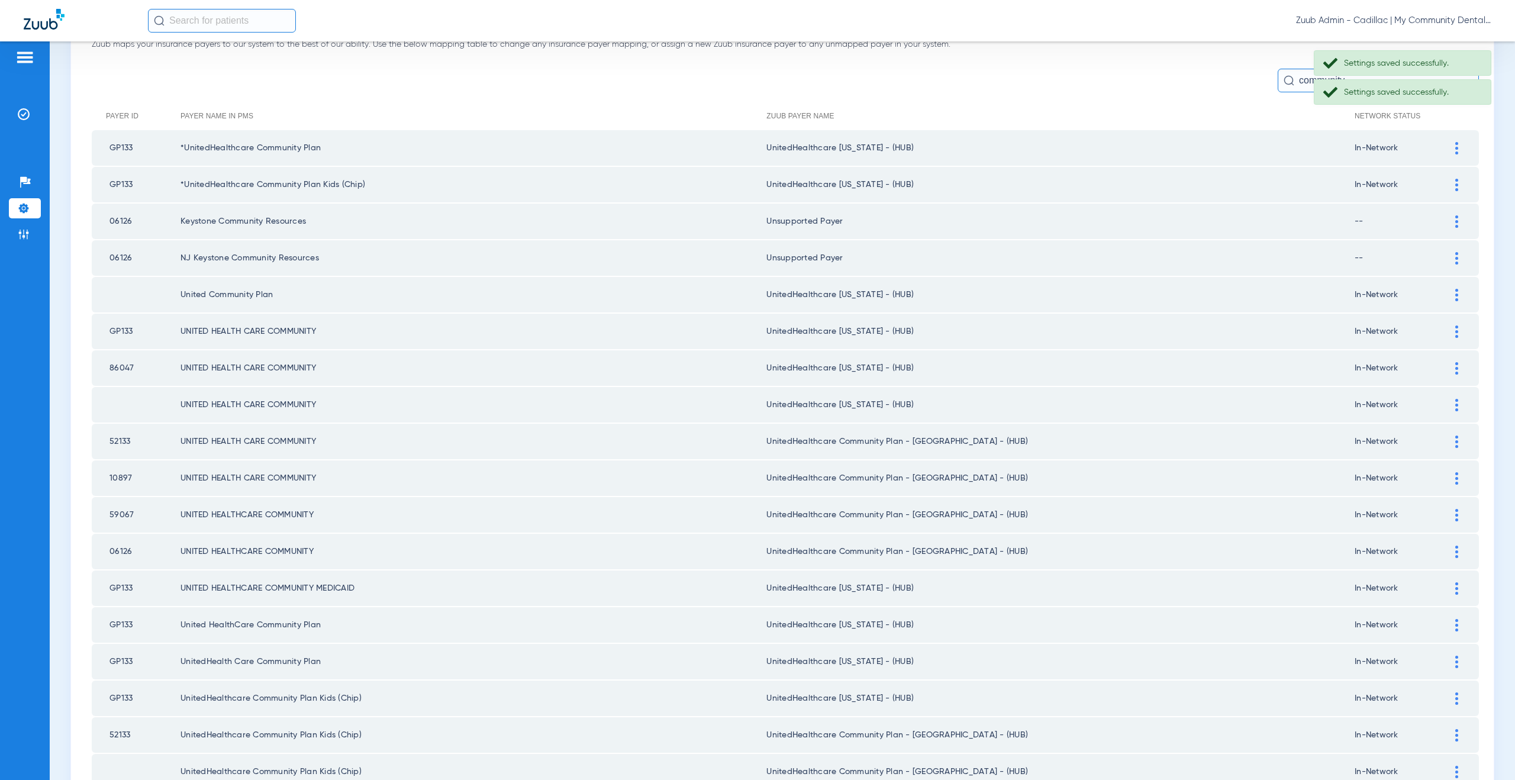
click at [1450, 444] on div at bounding box center [1456, 441] width 21 height 12
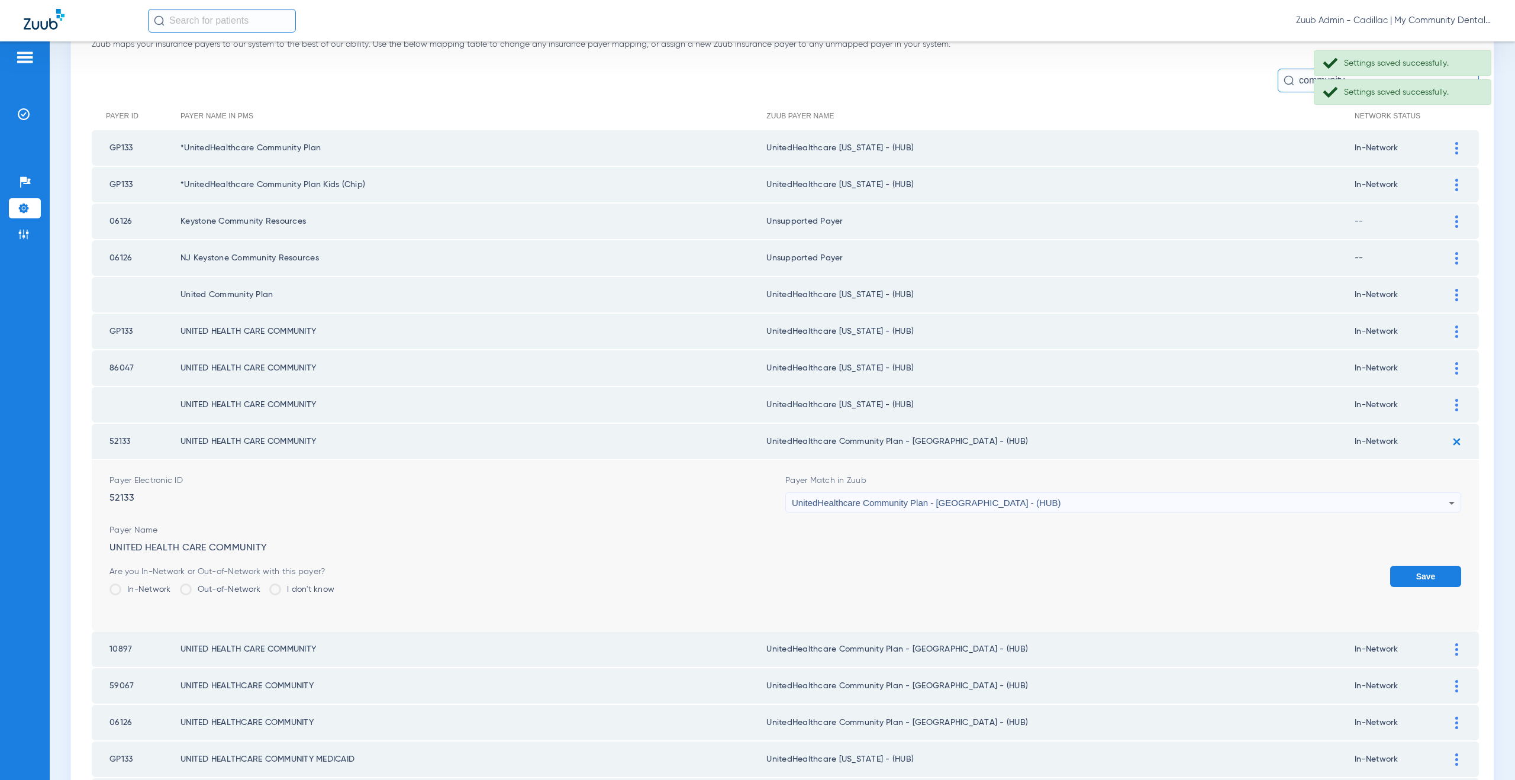
click at [1002, 499] on div "UnitedHealthcare Community Plan - [GEOGRAPHIC_DATA] - (HUB)" at bounding box center [1120, 503] width 657 height 20
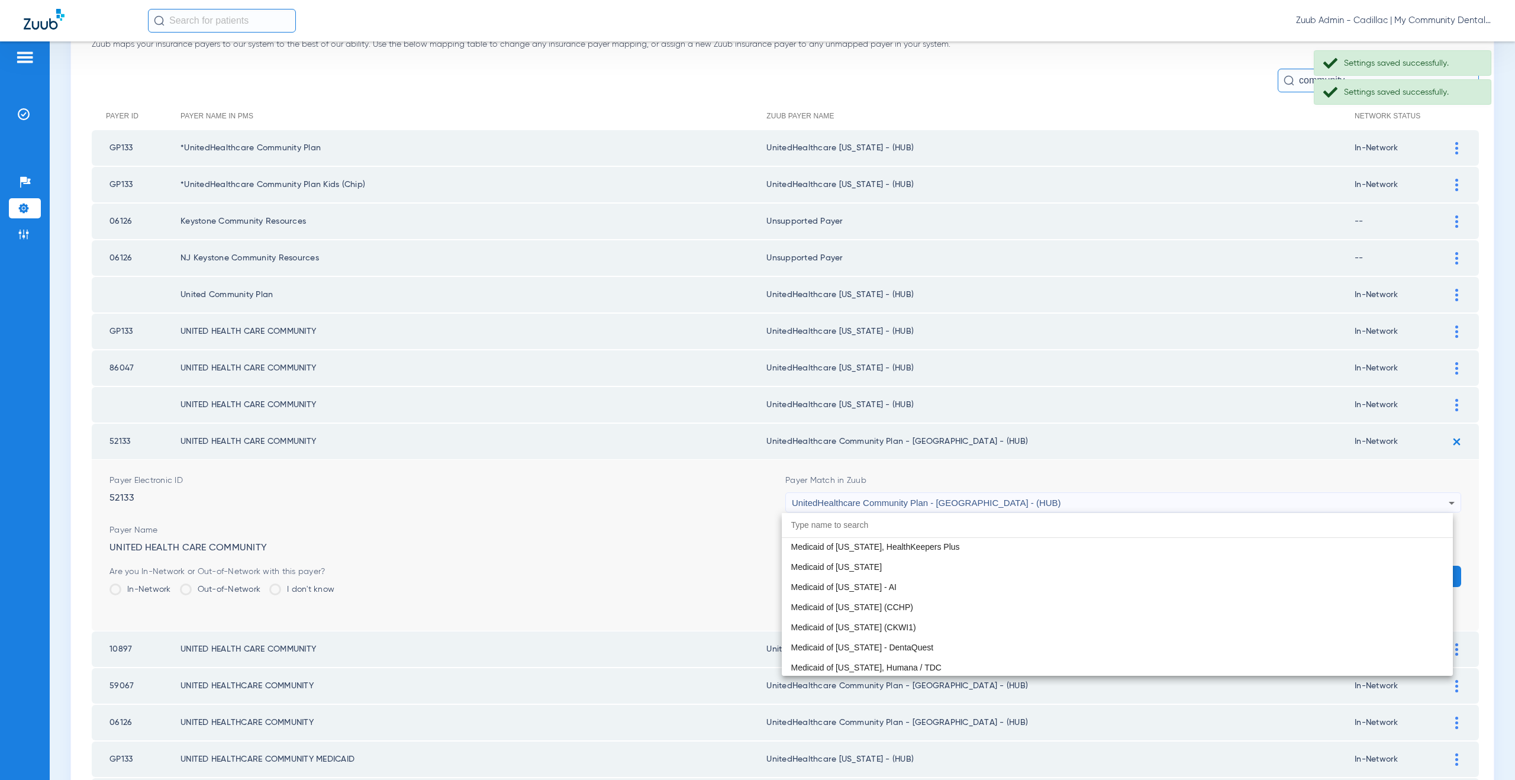
paste input "nitedHealthcare Michigan - (HUB)"
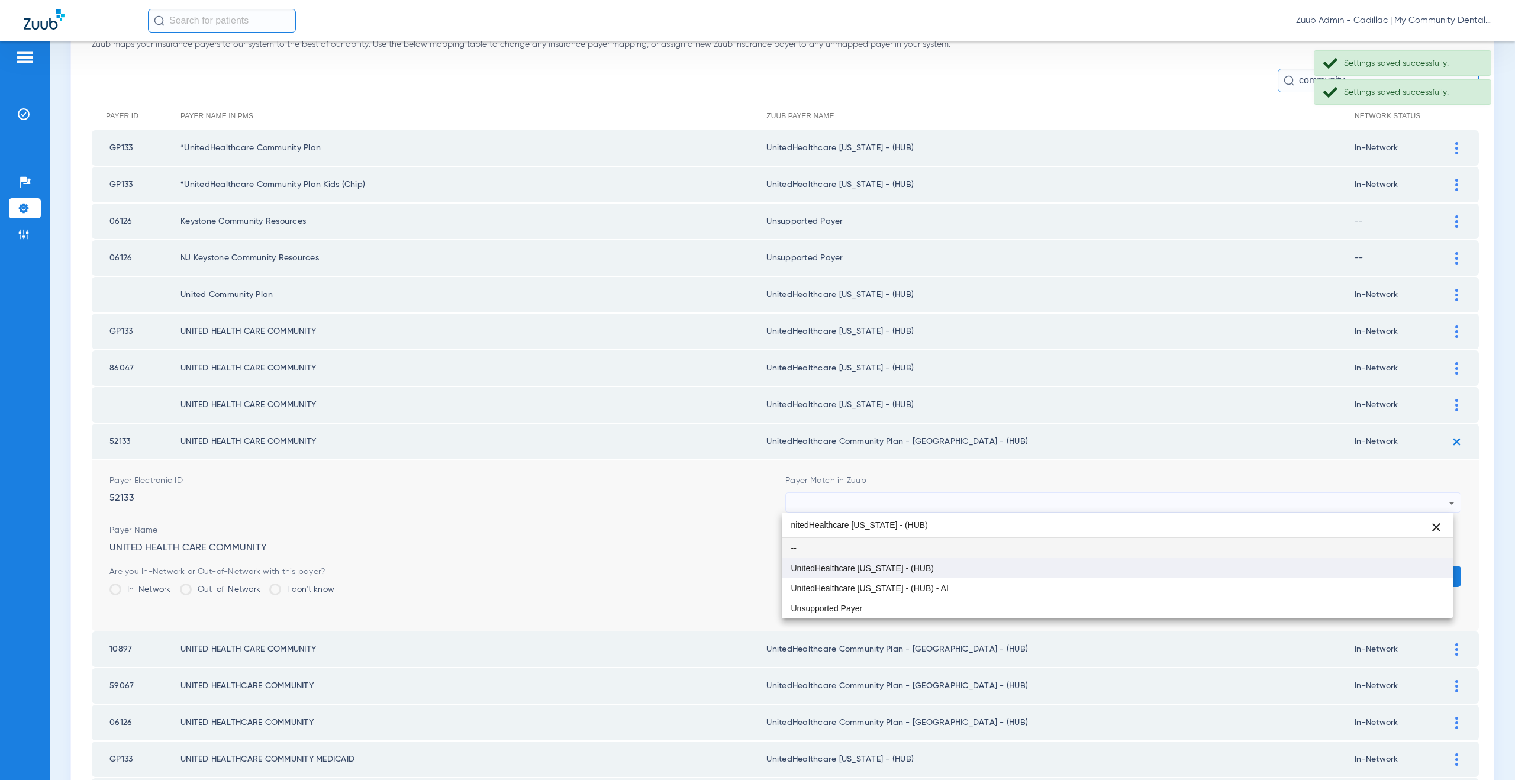
type input "nitedHealthcare Michigan - (HUB)"
click at [980, 566] on mat-option "UnitedHealthcare [US_STATE] - (HUB)" at bounding box center [1117, 568] width 671 height 20
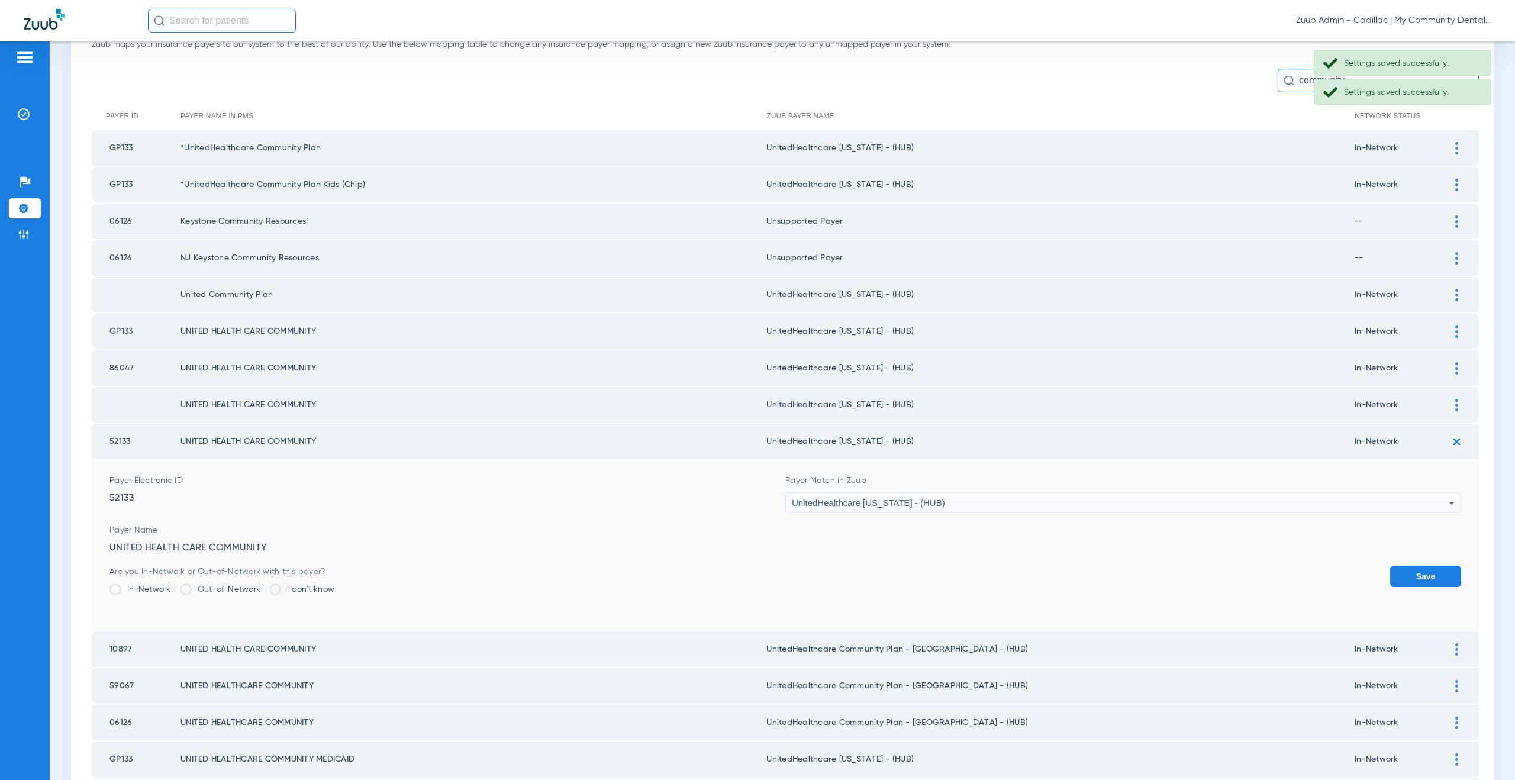
click at [1423, 573] on button "Save" at bounding box center [1425, 576] width 71 height 21
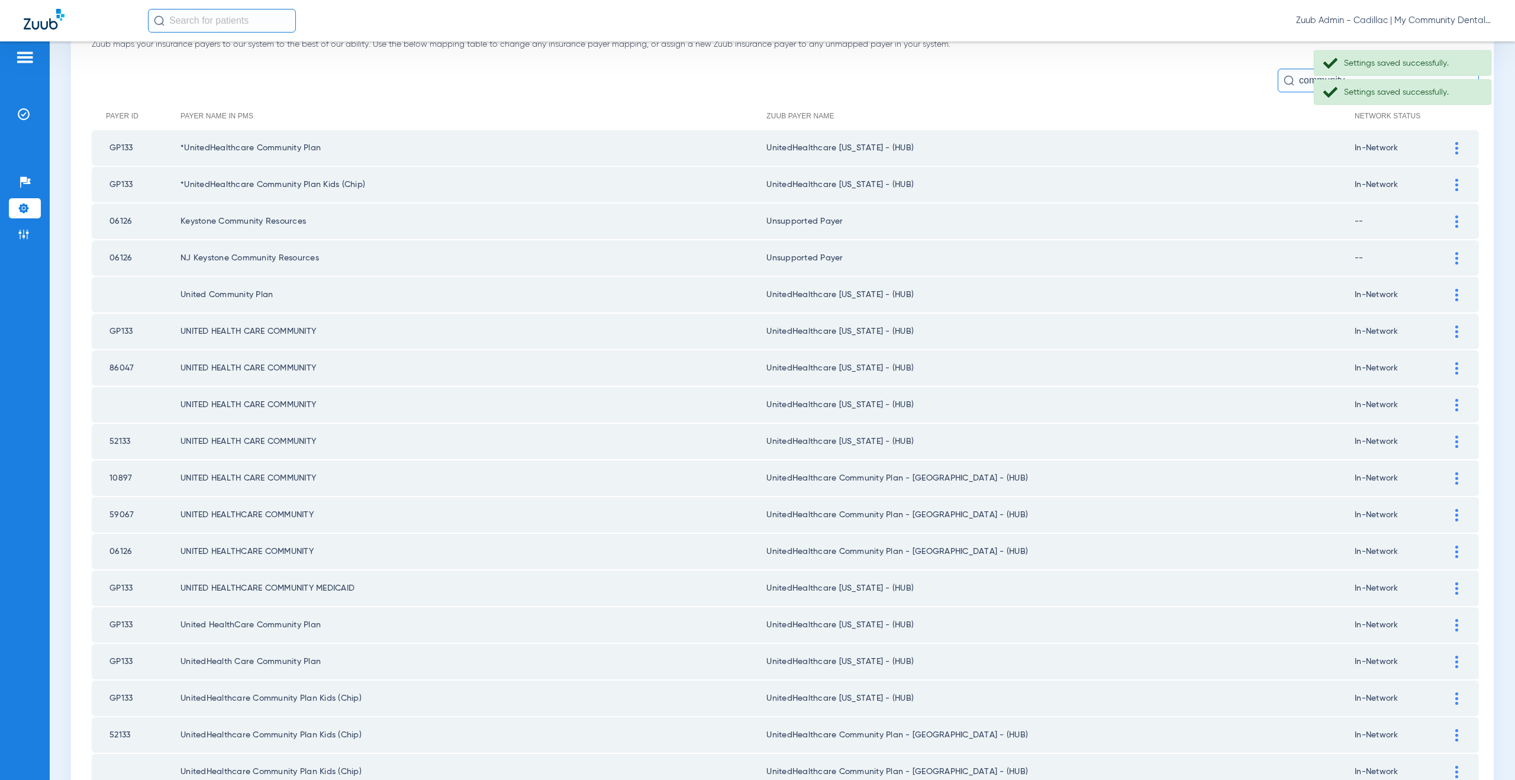
click at [1449, 476] on div at bounding box center [1456, 478] width 21 height 12
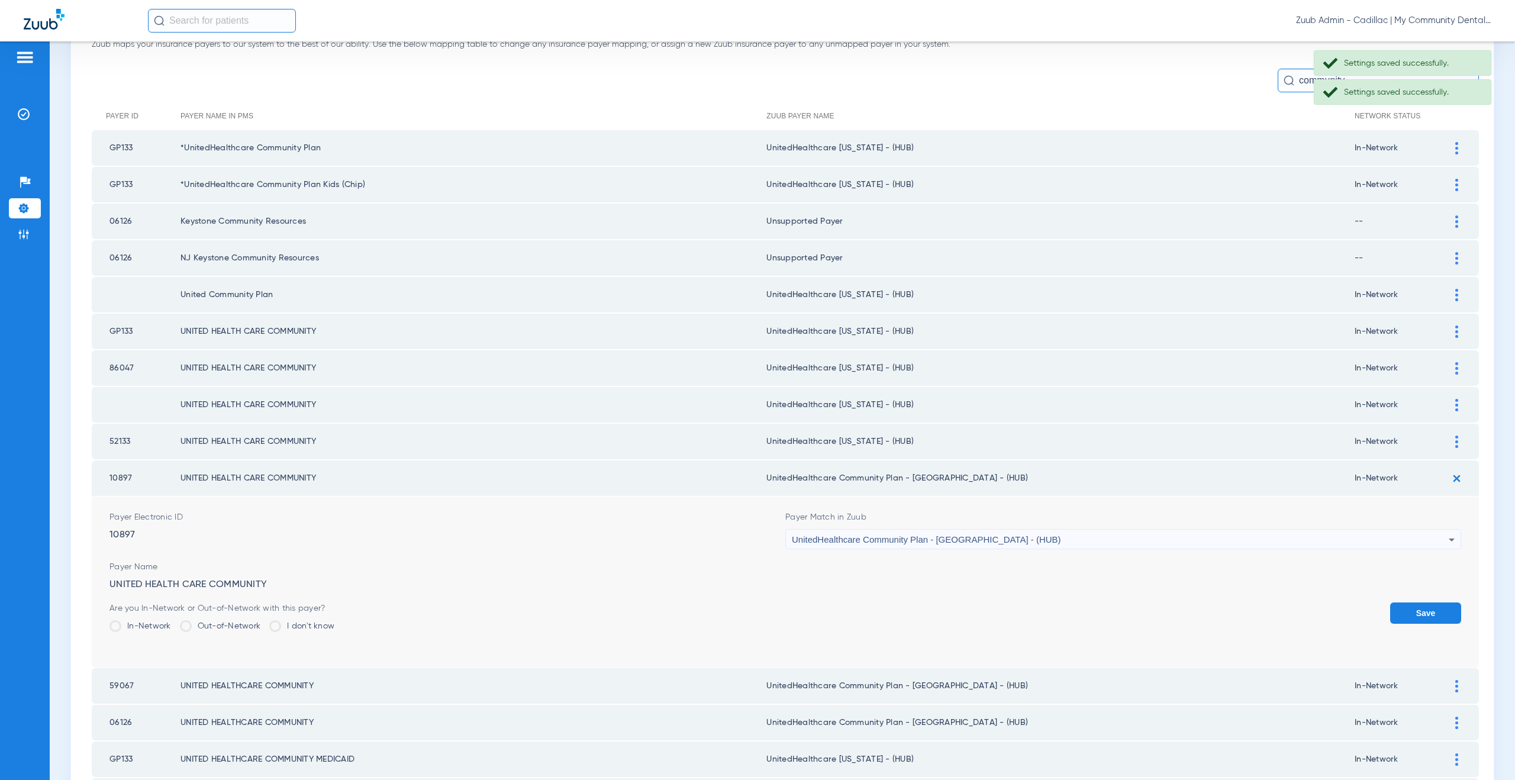
click at [940, 532] on div "UnitedHealthcare Community Plan - [GEOGRAPHIC_DATA] - (HUB)" at bounding box center [1120, 539] width 657 height 20
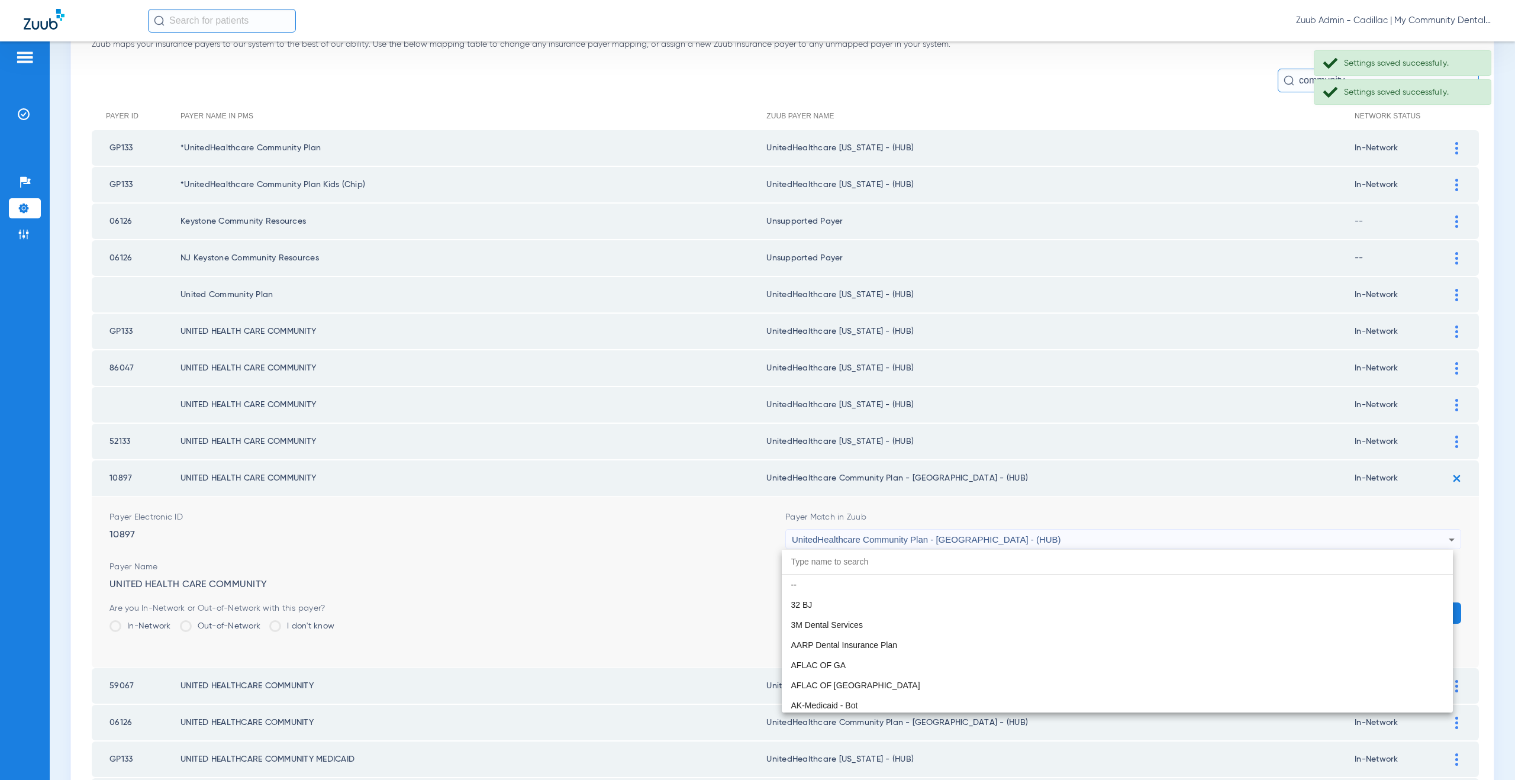
scroll to position [7908, 0]
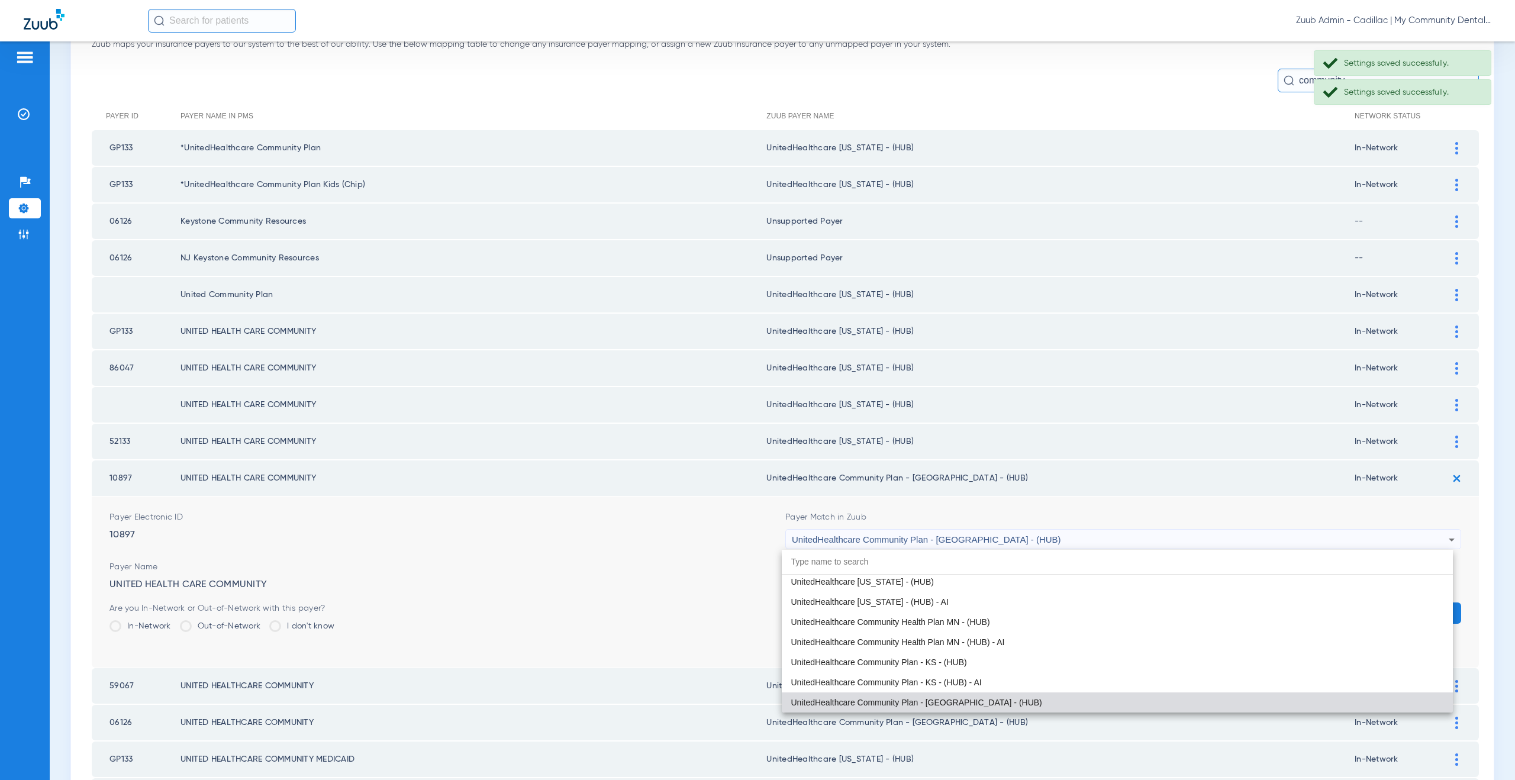
paste input "nitedHealthcare Michigan - (HUB)"
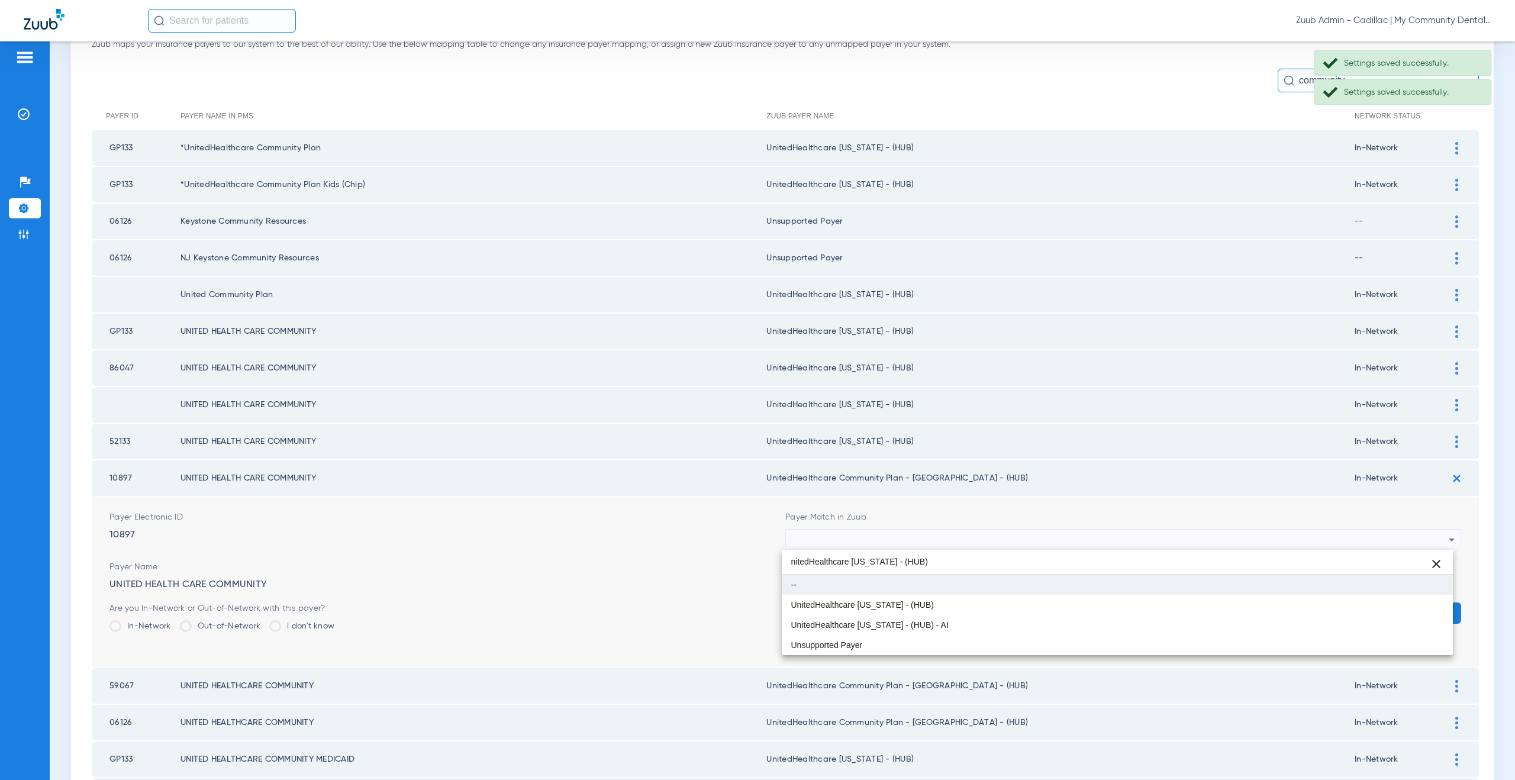
scroll to position [0, 0]
type input "nitedHealthcare Michigan - (HUB)"
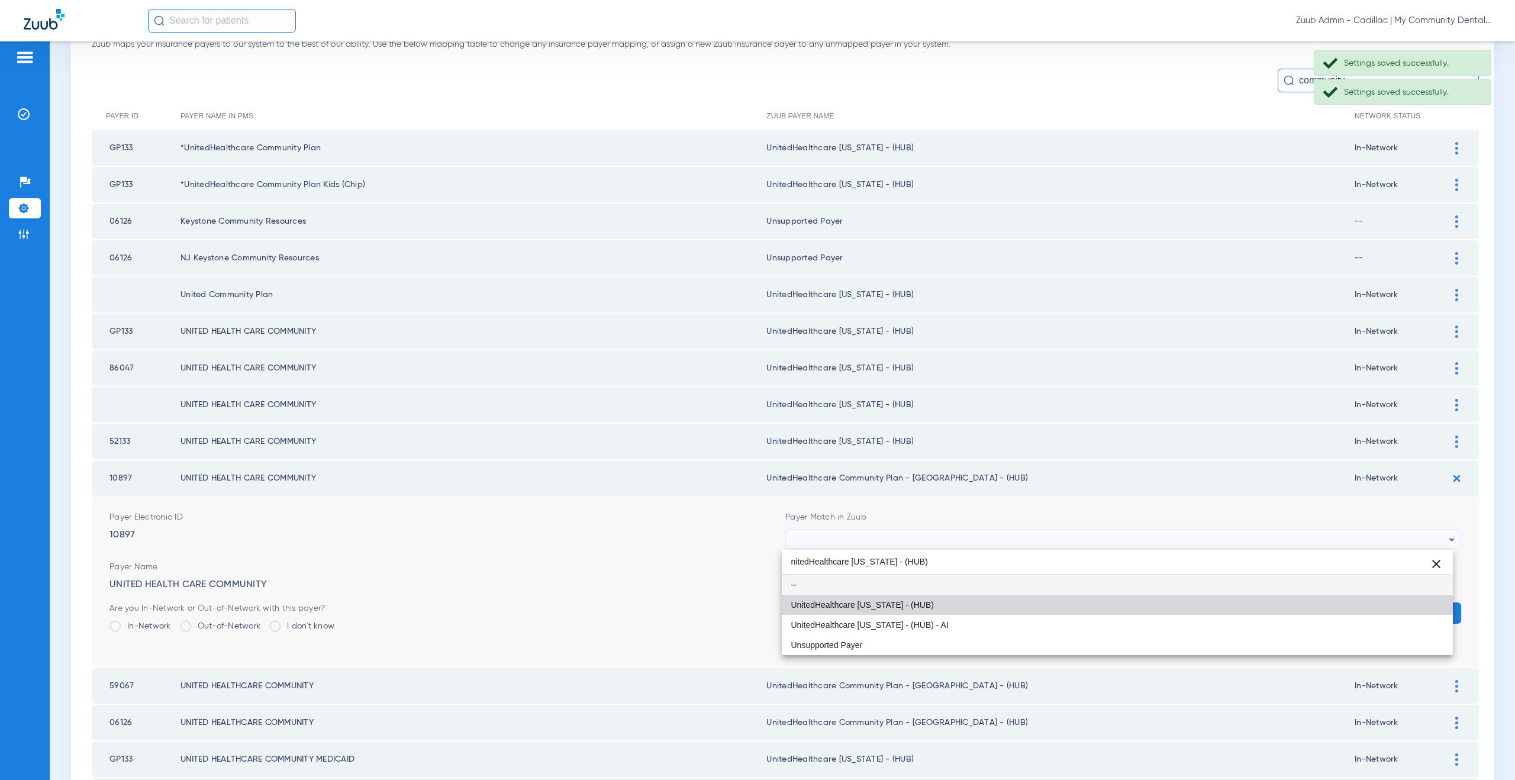
click at [922, 602] on mat-option "UnitedHealthcare [US_STATE] - (HUB)" at bounding box center [1117, 605] width 671 height 20
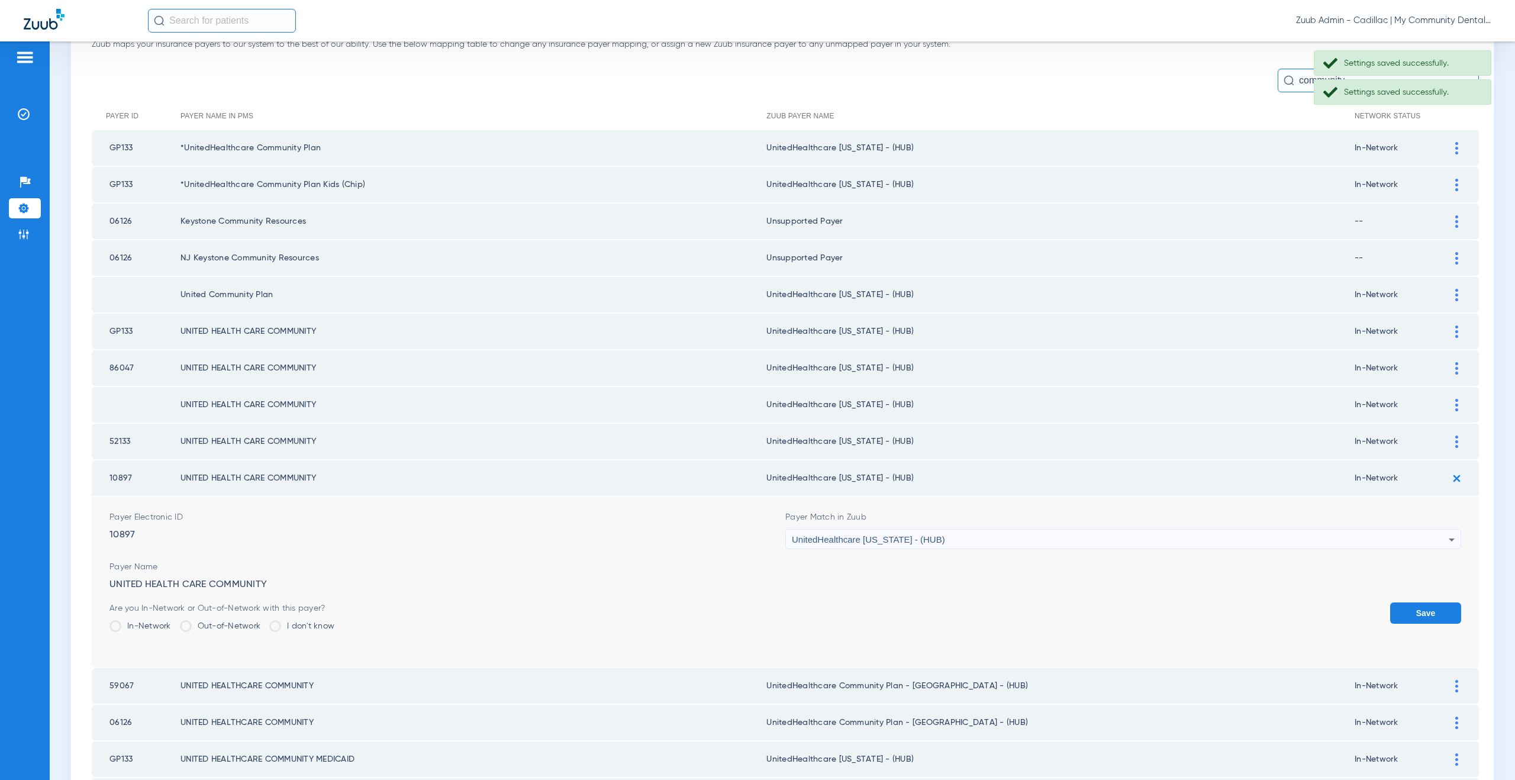
drag, startPoint x: 1393, startPoint y: 603, endPoint x: 1417, endPoint y: 586, distance: 28.9
click at [1394, 603] on button "Save" at bounding box center [1425, 612] width 71 height 21
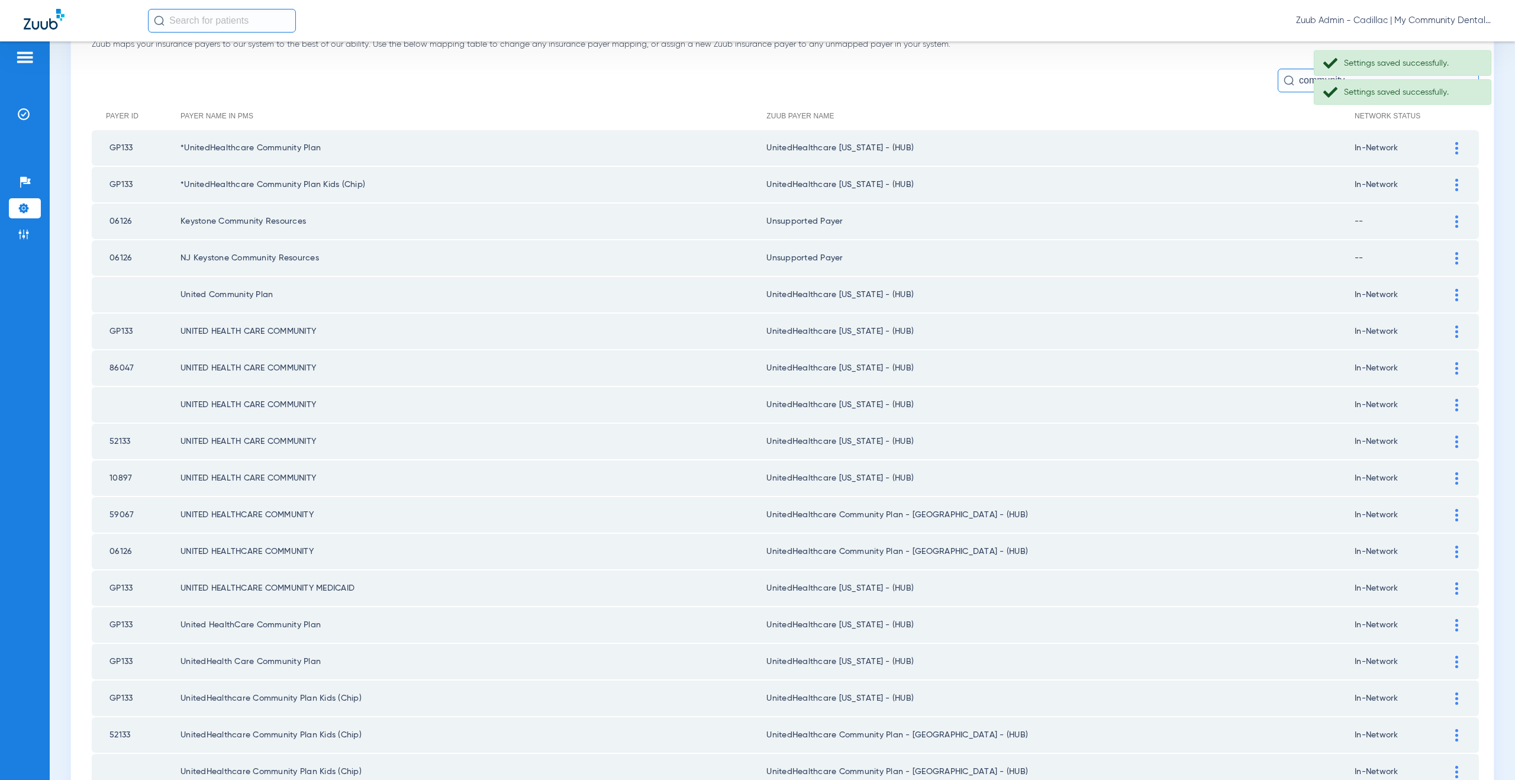
click at [1449, 516] on div at bounding box center [1456, 515] width 21 height 12
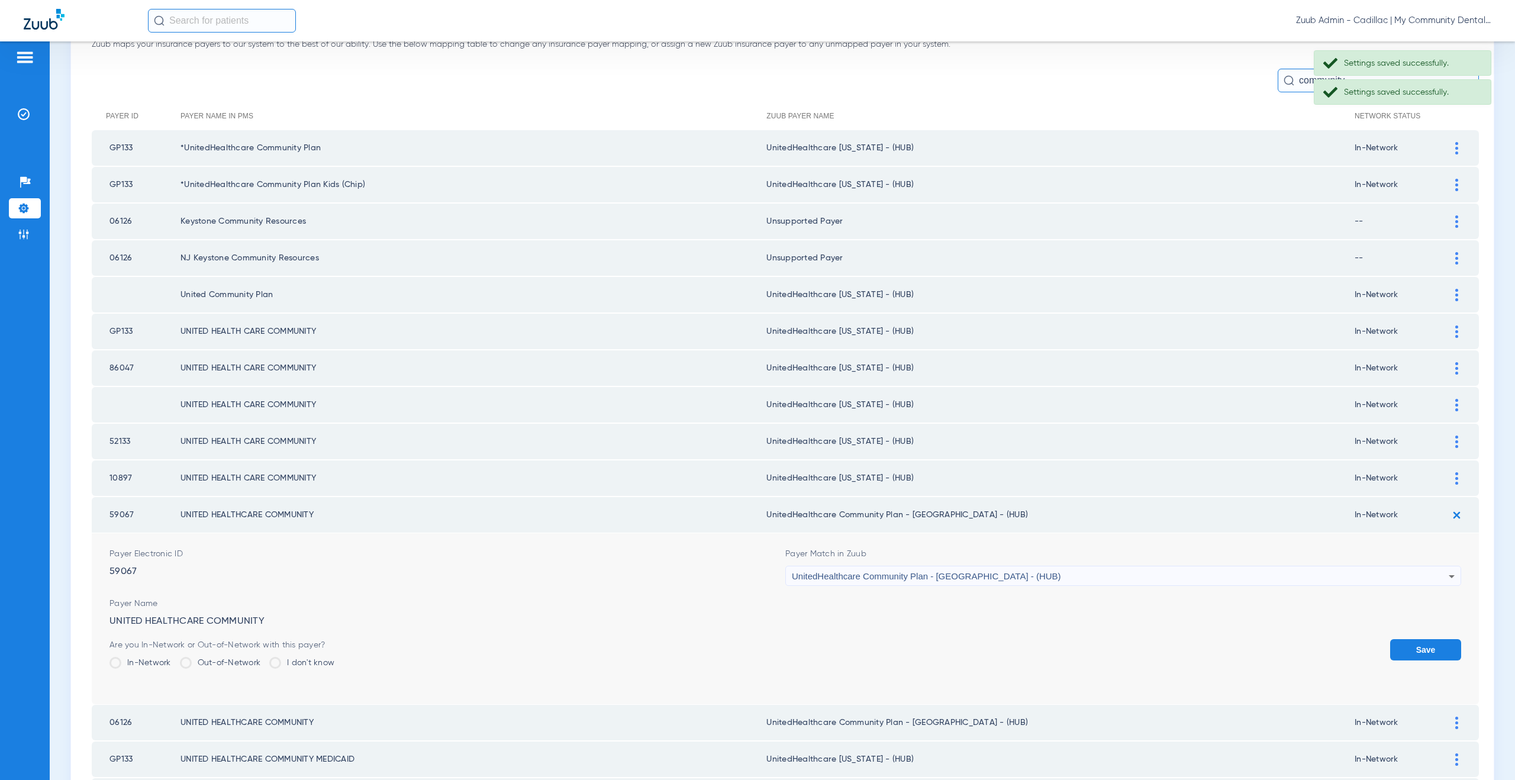
click at [929, 577] on span "UnitedHealthcare Community Plan - [GEOGRAPHIC_DATA] - (HUB)" at bounding box center [926, 576] width 269 height 10
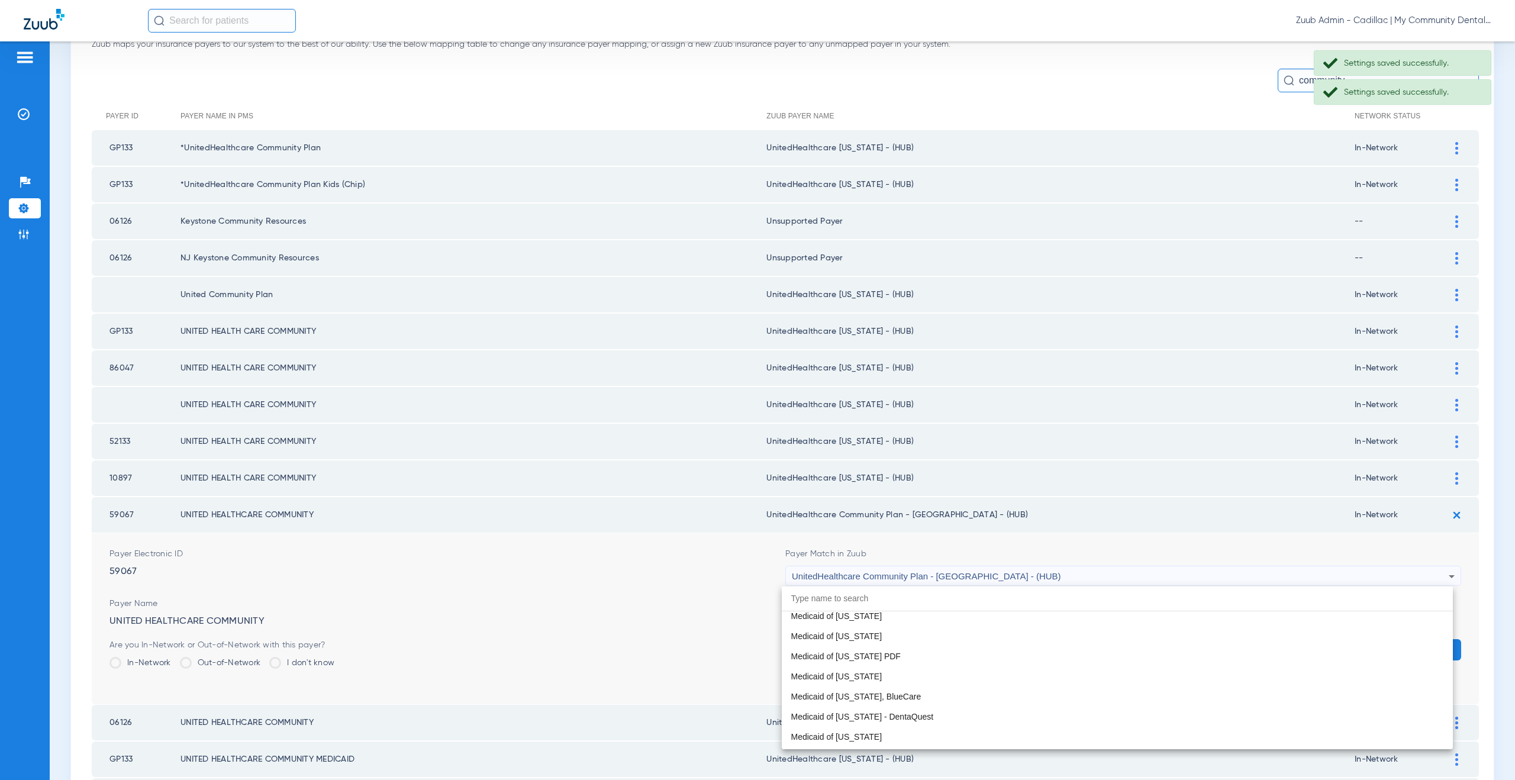
paste input "nitedHealthcare Michigan - (HUB)"
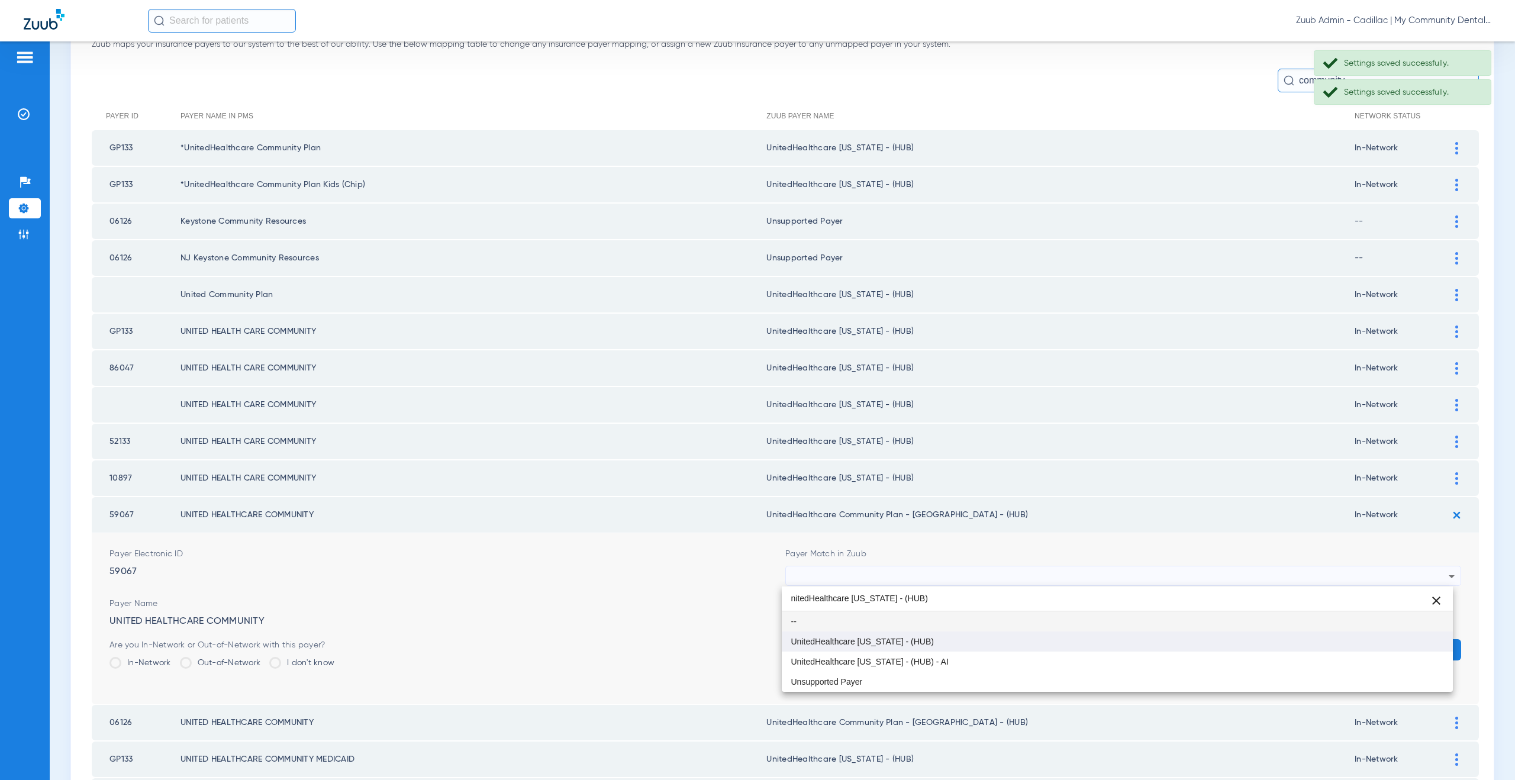
type input "nitedHealthcare Michigan - (HUB)"
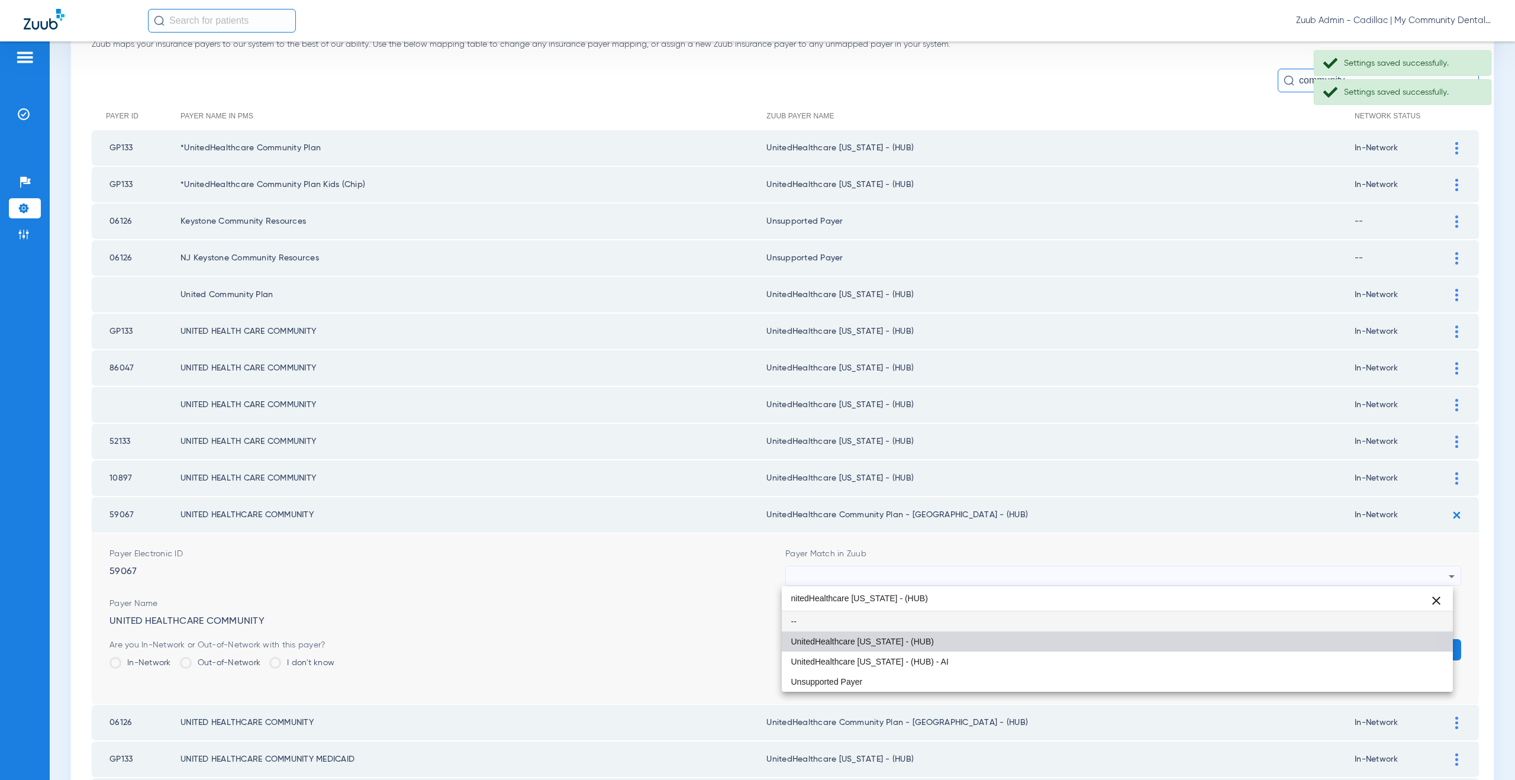
click at [919, 640] on span "UnitedHealthcare [US_STATE] - (HUB)" at bounding box center [862, 641] width 143 height 8
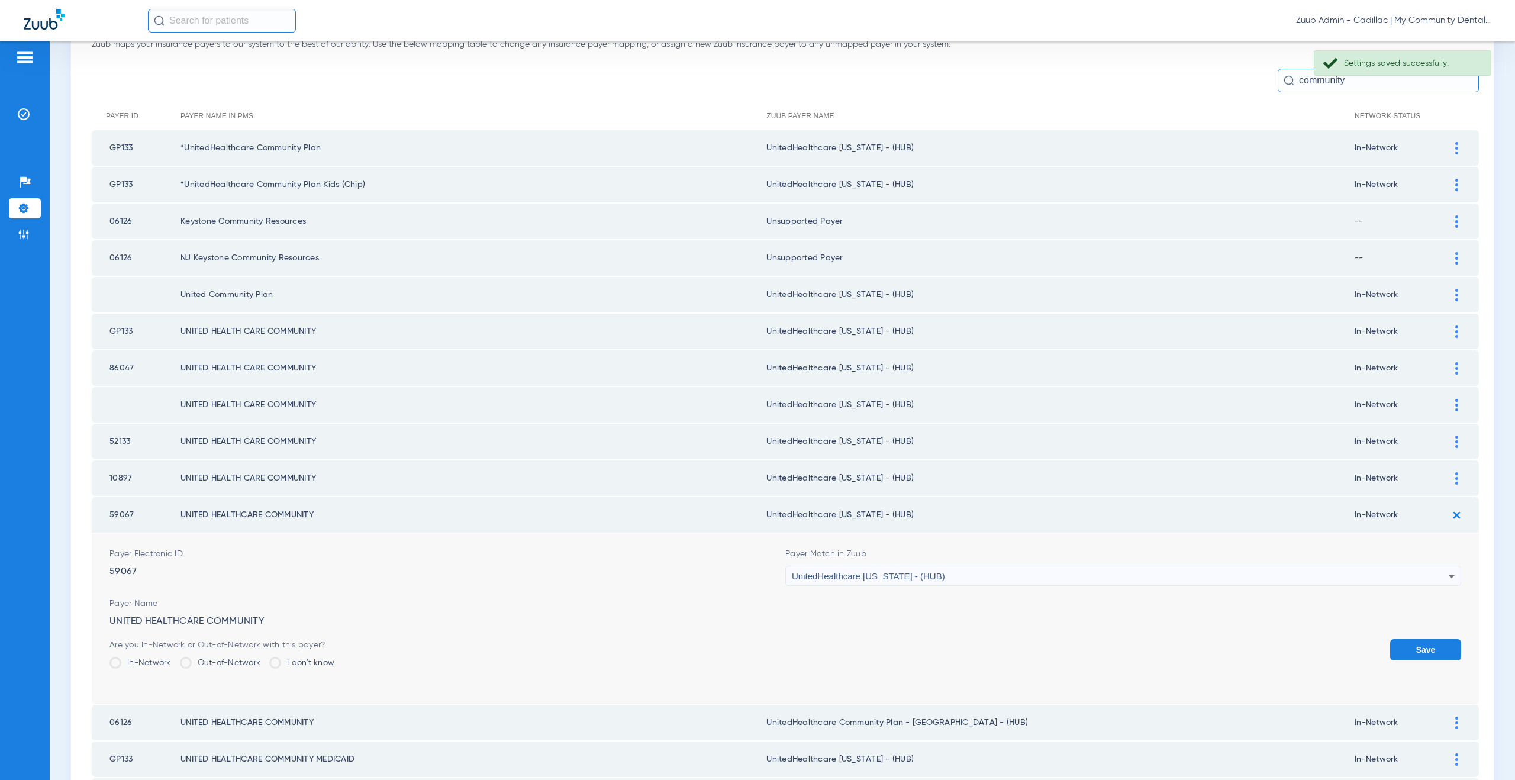
click at [1428, 645] on button "Save" at bounding box center [1425, 649] width 71 height 21
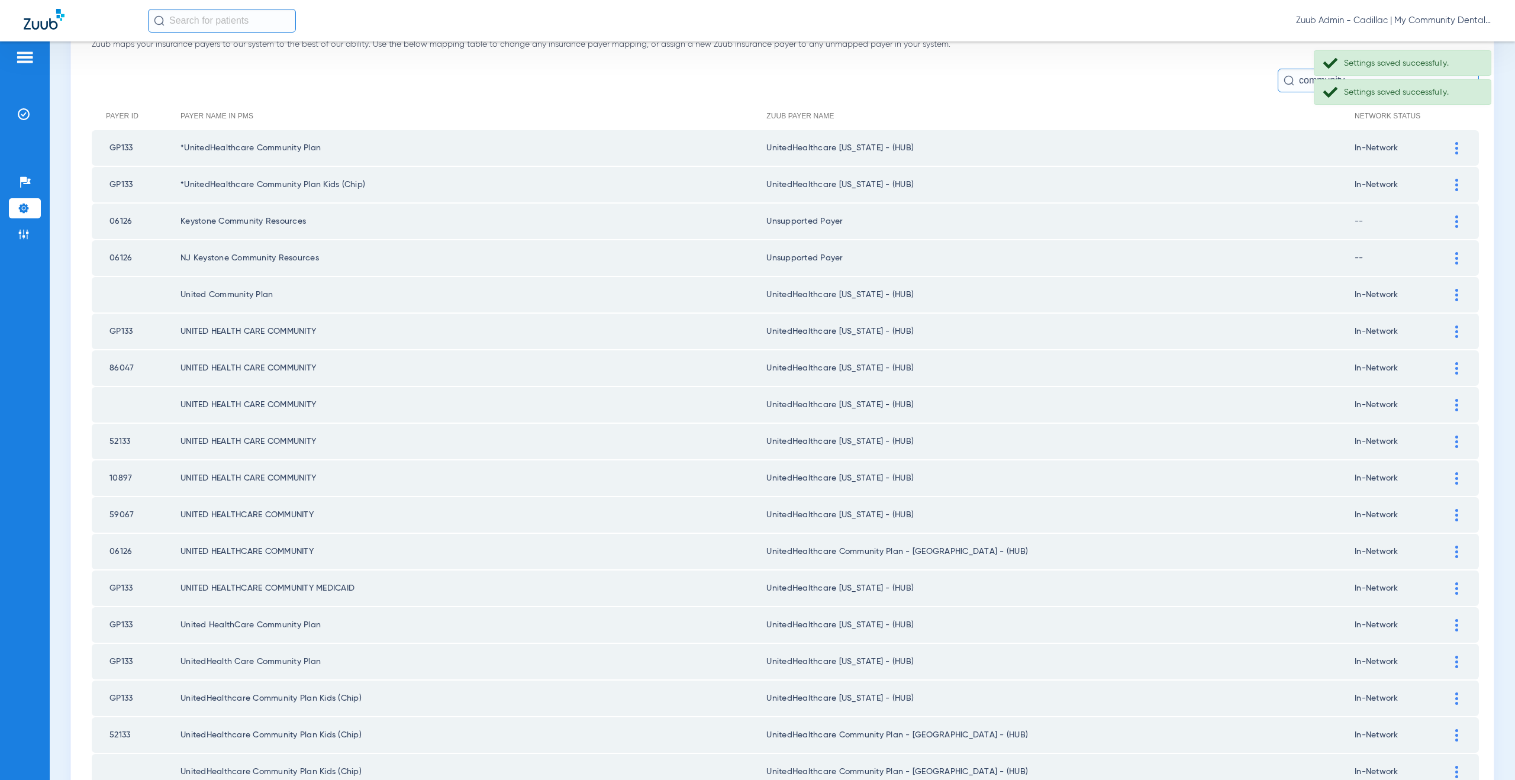
click at [1446, 546] on div at bounding box center [1456, 551] width 21 height 12
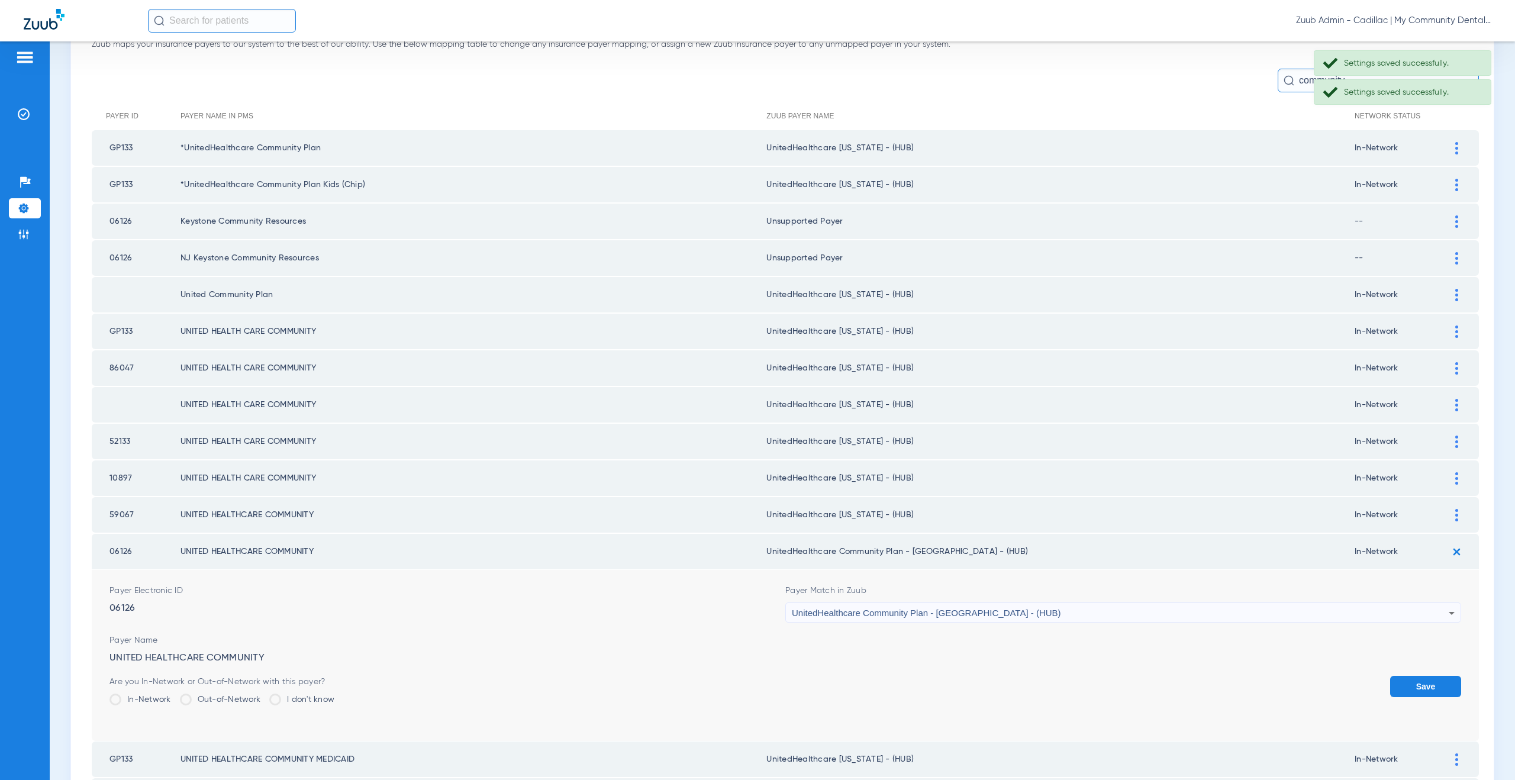
click at [938, 611] on span "UnitedHealthcare Community Plan - [GEOGRAPHIC_DATA] - (HUB)" at bounding box center [926, 613] width 269 height 10
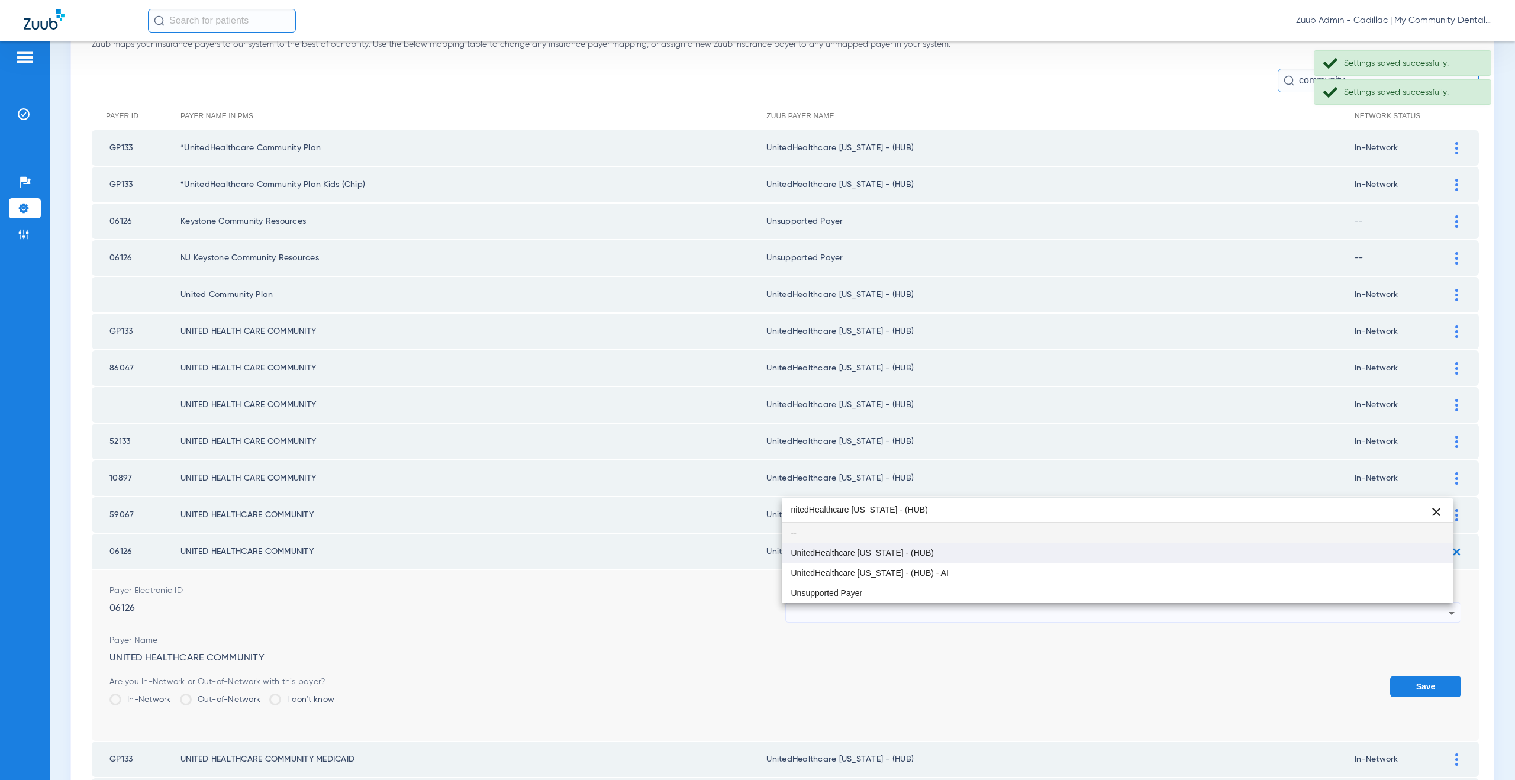
type input "nitedHealthcare Michigan - (HUB)"
click at [900, 547] on mat-option "UnitedHealthcare [US_STATE] - (HUB)" at bounding box center [1117, 553] width 671 height 20
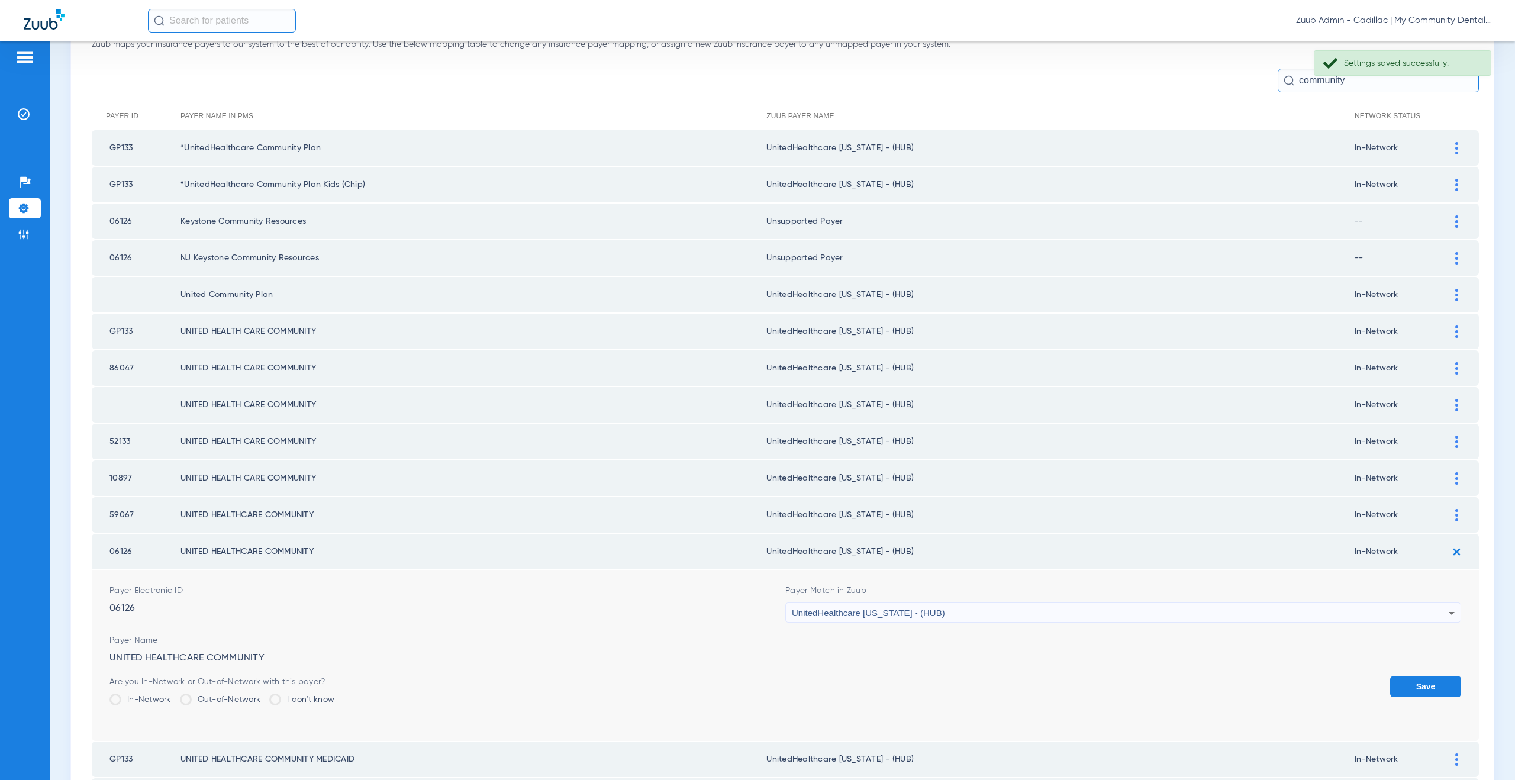
click at [1391, 683] on button "Save" at bounding box center [1425, 686] width 71 height 21
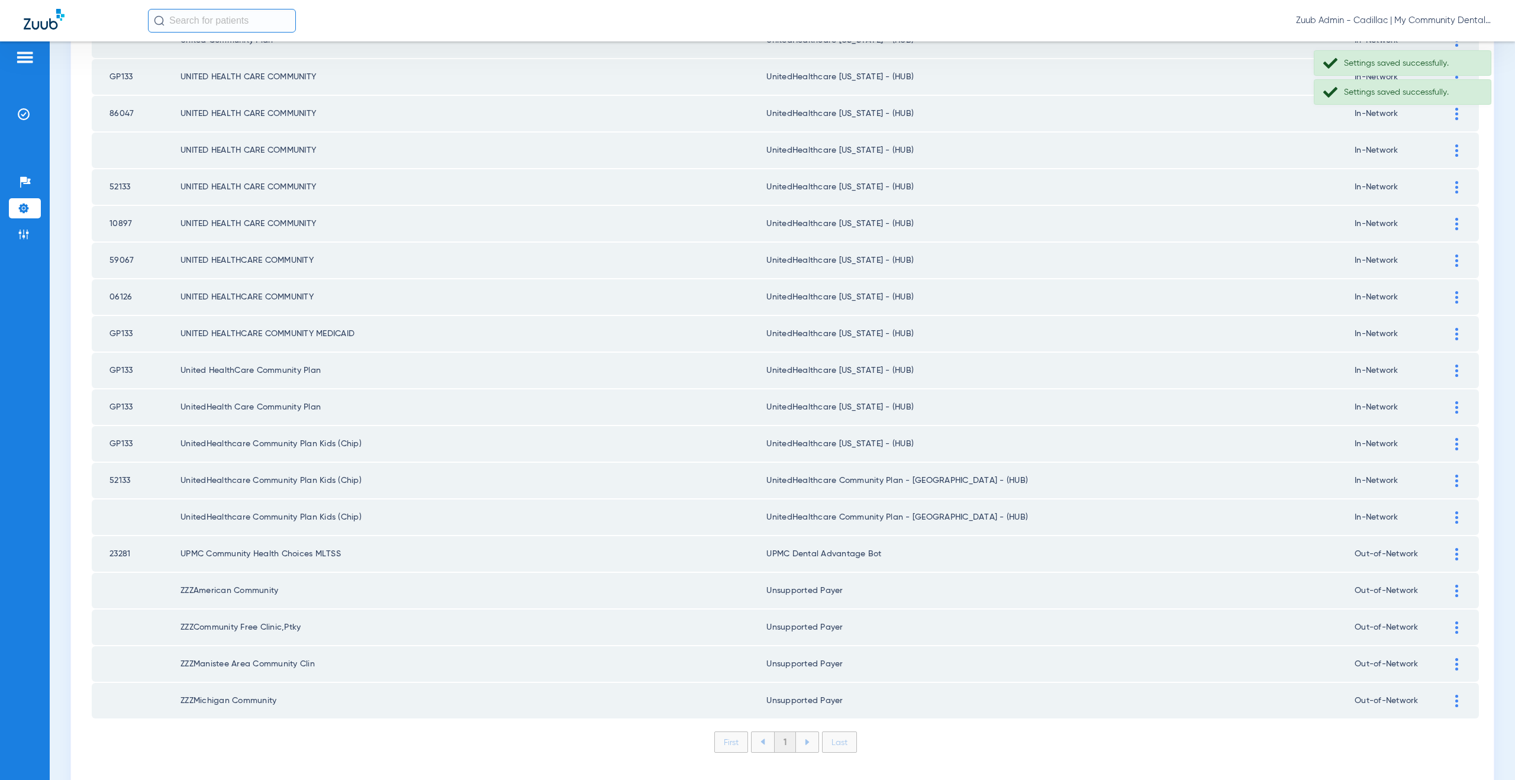
scroll to position [368, 0]
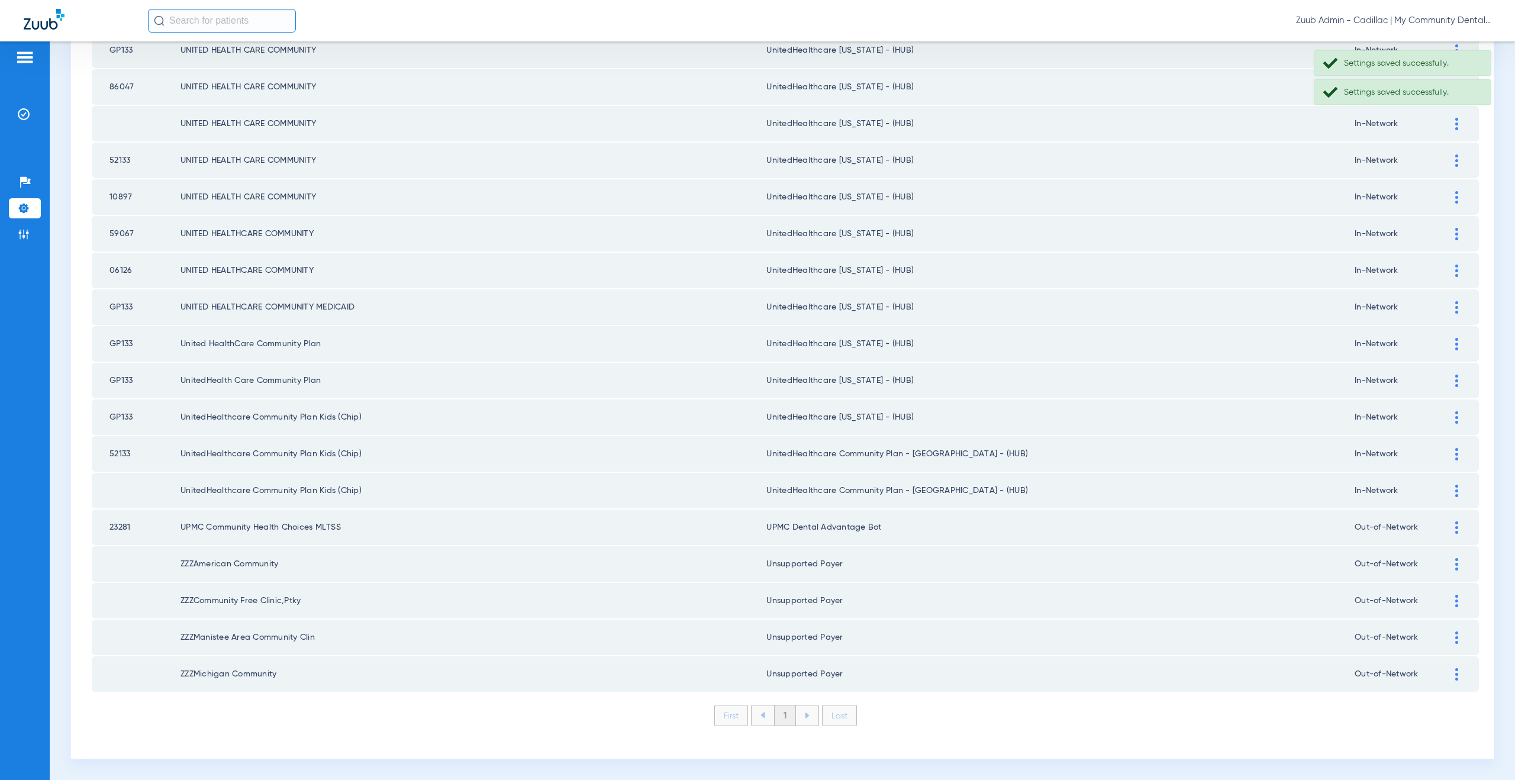
click at [1446, 451] on div at bounding box center [1456, 454] width 21 height 12
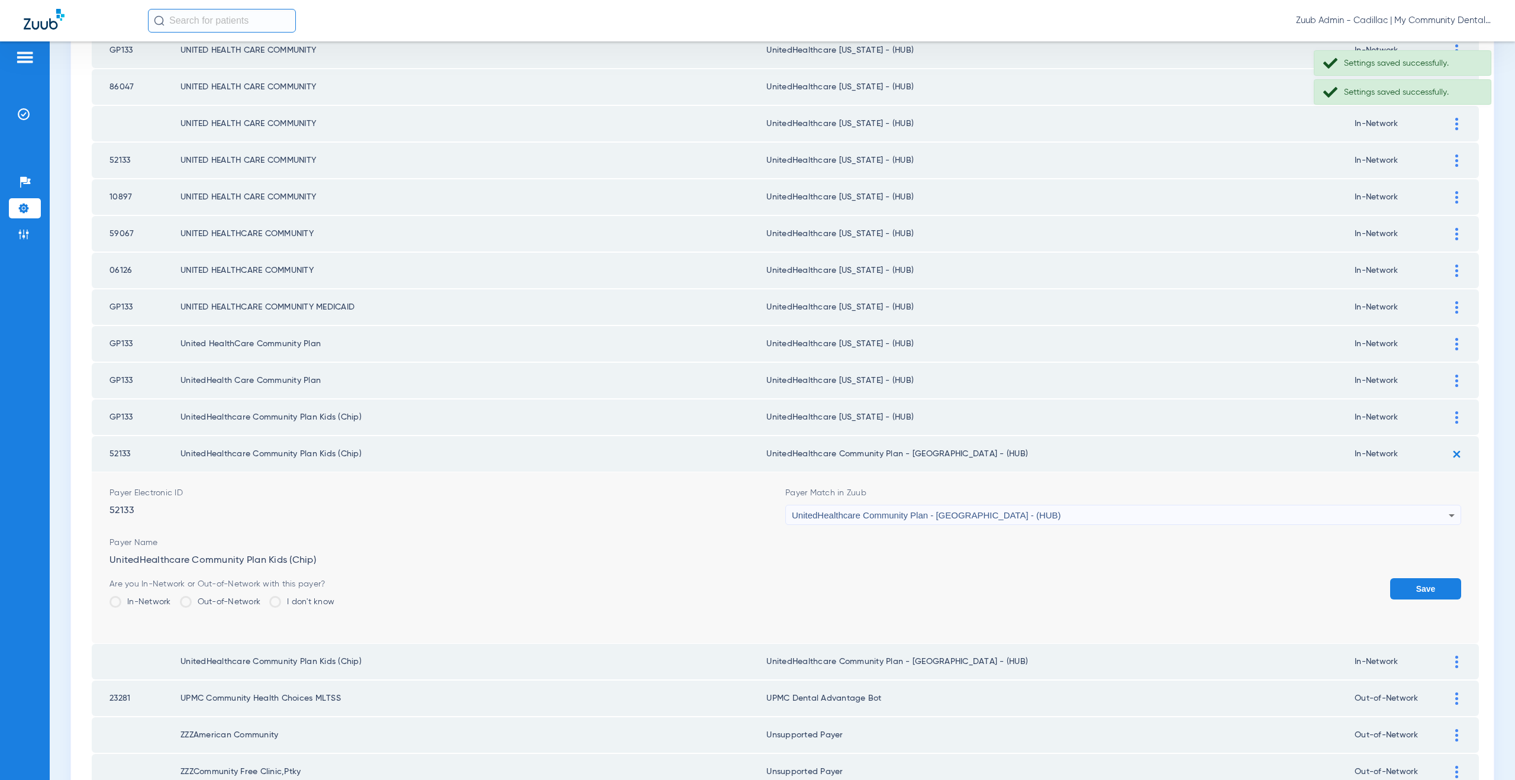
click at [897, 519] on span "UnitedHealthcare Community Plan - [GEOGRAPHIC_DATA] - (HUB)" at bounding box center [926, 515] width 269 height 10
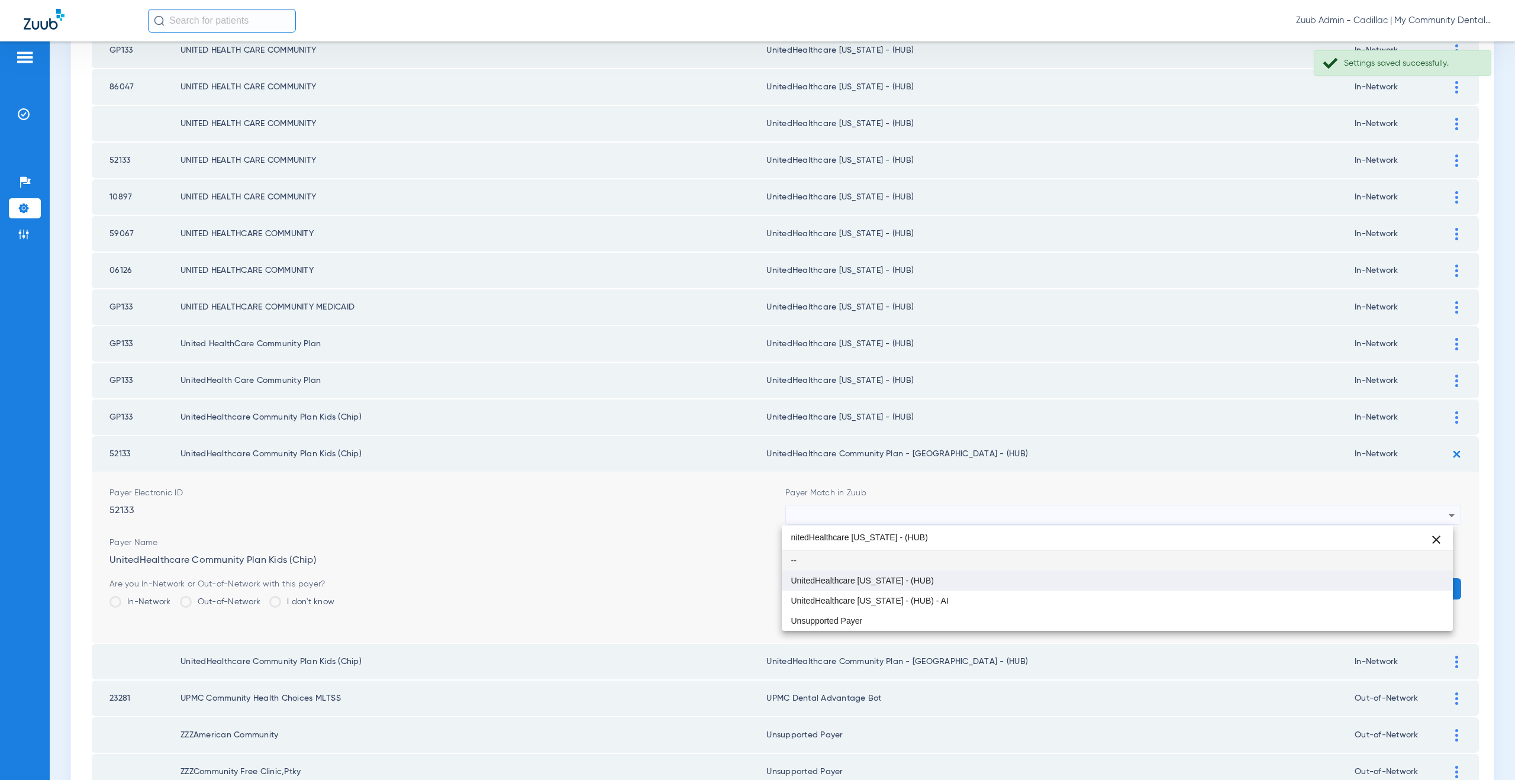
type input "nitedHealthcare Michigan - (HUB)"
click at [877, 580] on span "UnitedHealthcare [US_STATE] - (HUB)" at bounding box center [862, 580] width 143 height 8
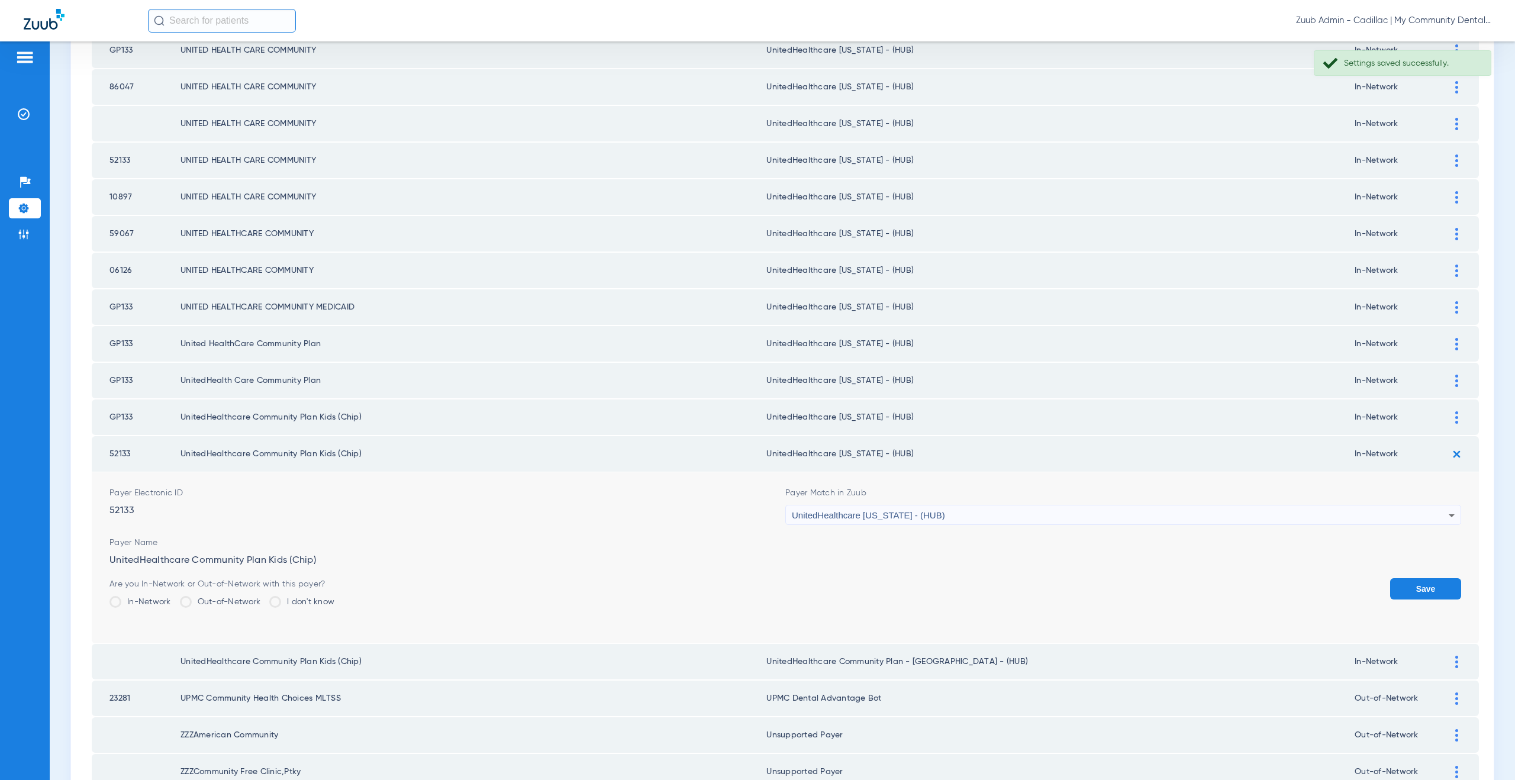
click at [1408, 580] on button "Save" at bounding box center [1425, 588] width 71 height 21
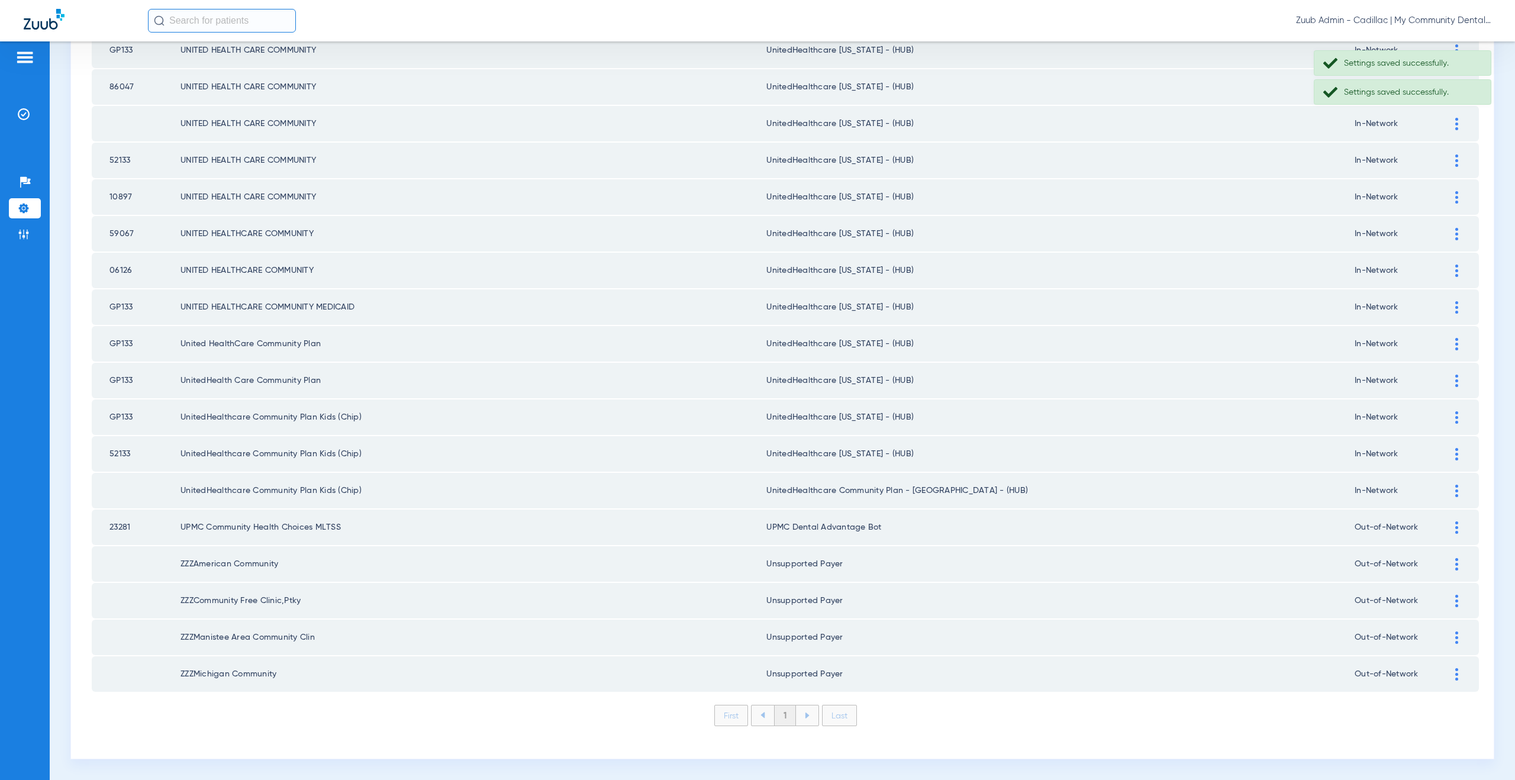
click at [1446, 493] on div at bounding box center [1456, 491] width 21 height 12
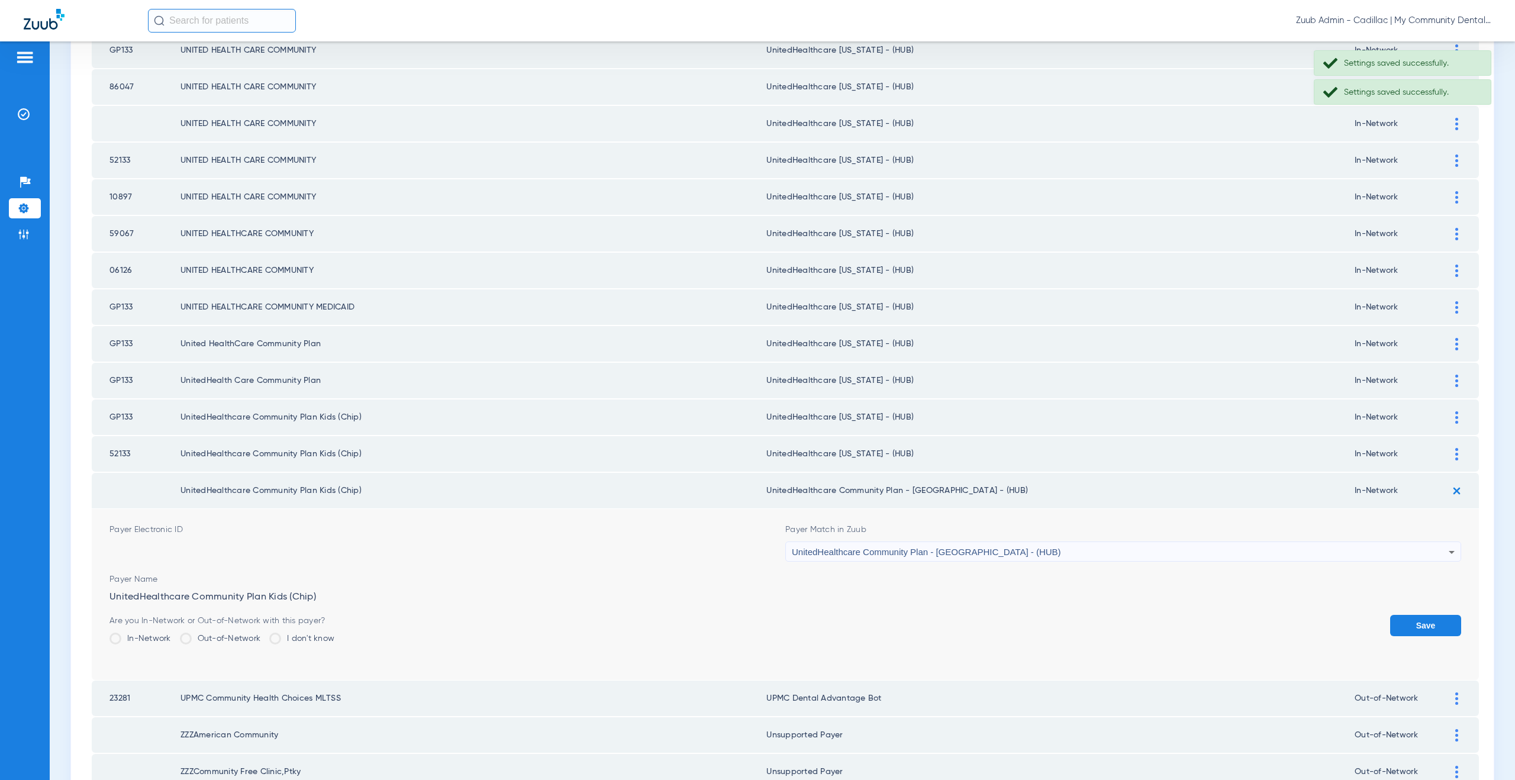
click at [954, 554] on span "UnitedHealthcare Community Plan - NJ - (HUB)" at bounding box center [926, 552] width 269 height 10
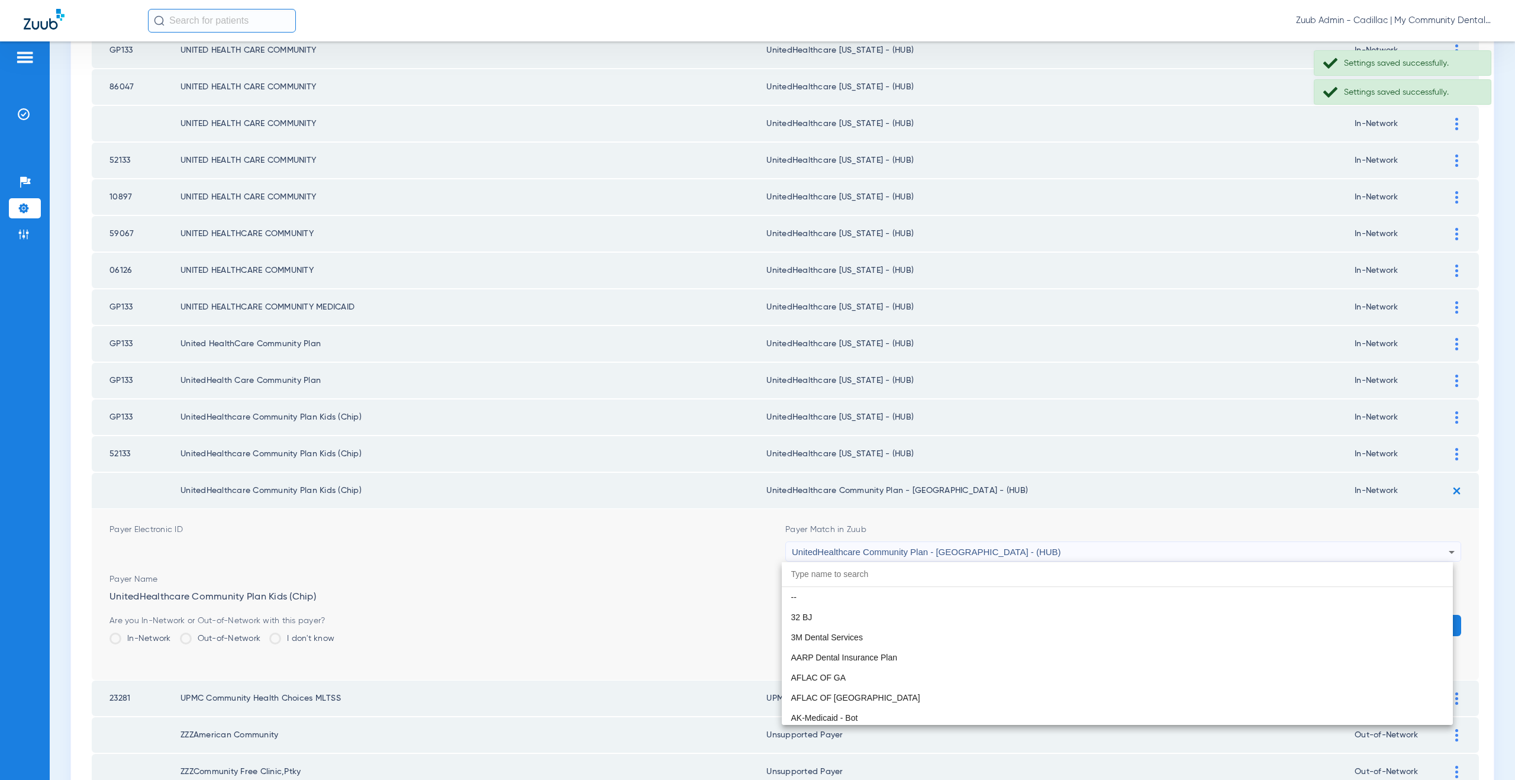
scroll to position [7908, 0]
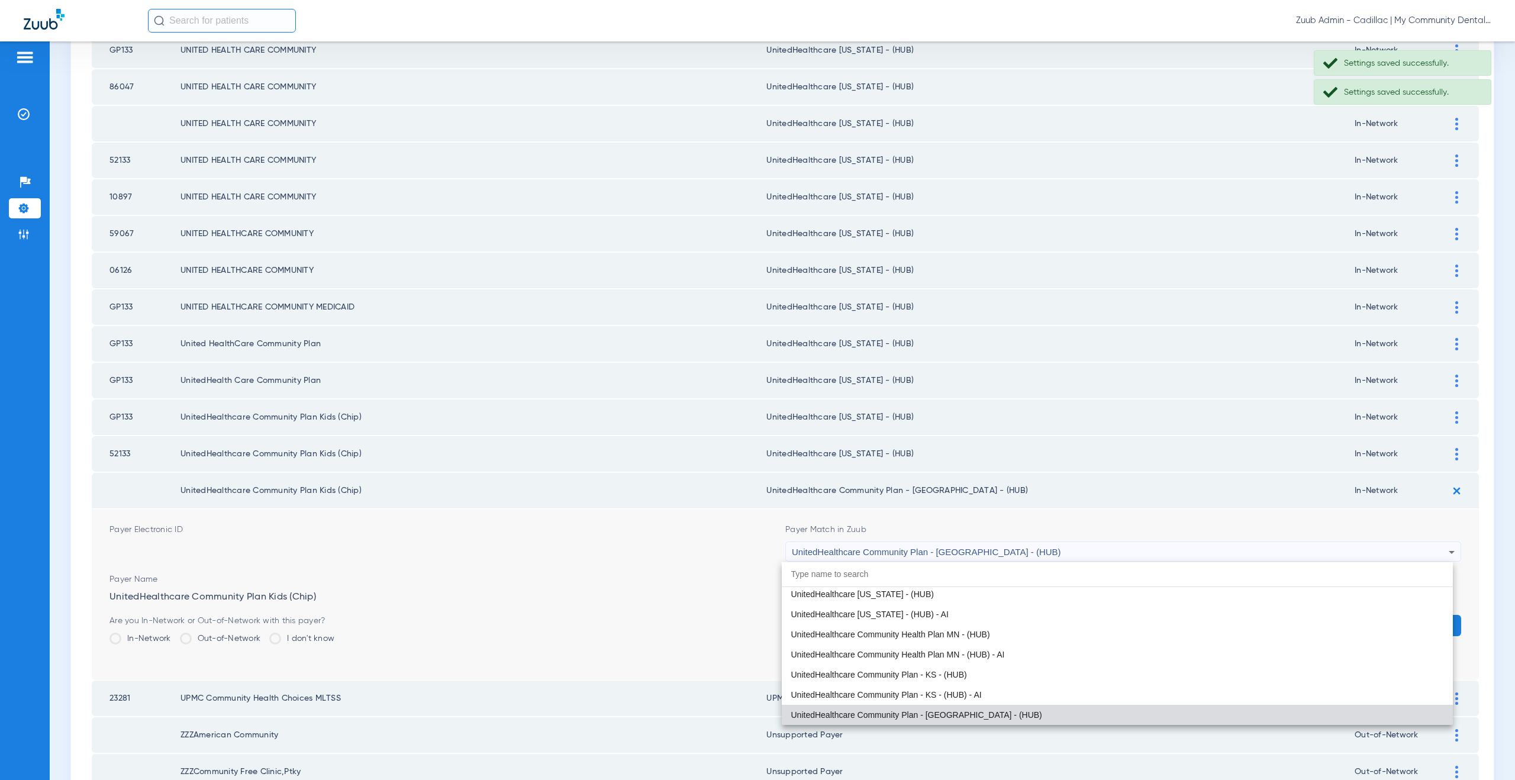
paste input "nitedHealthcare Michigan - (HUB)"
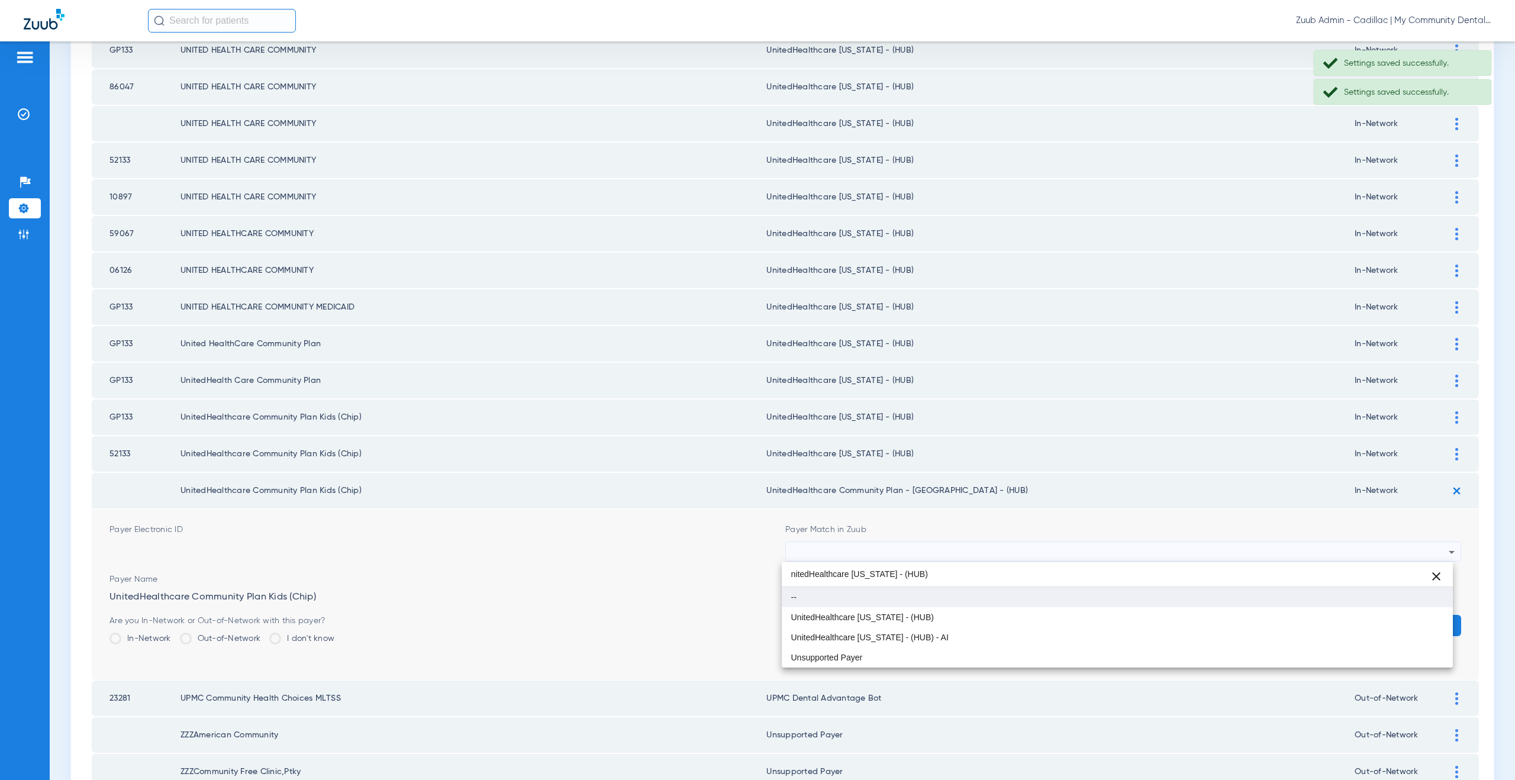
scroll to position [0, 0]
type input "nitedHealthcare Michigan - (HUB)"
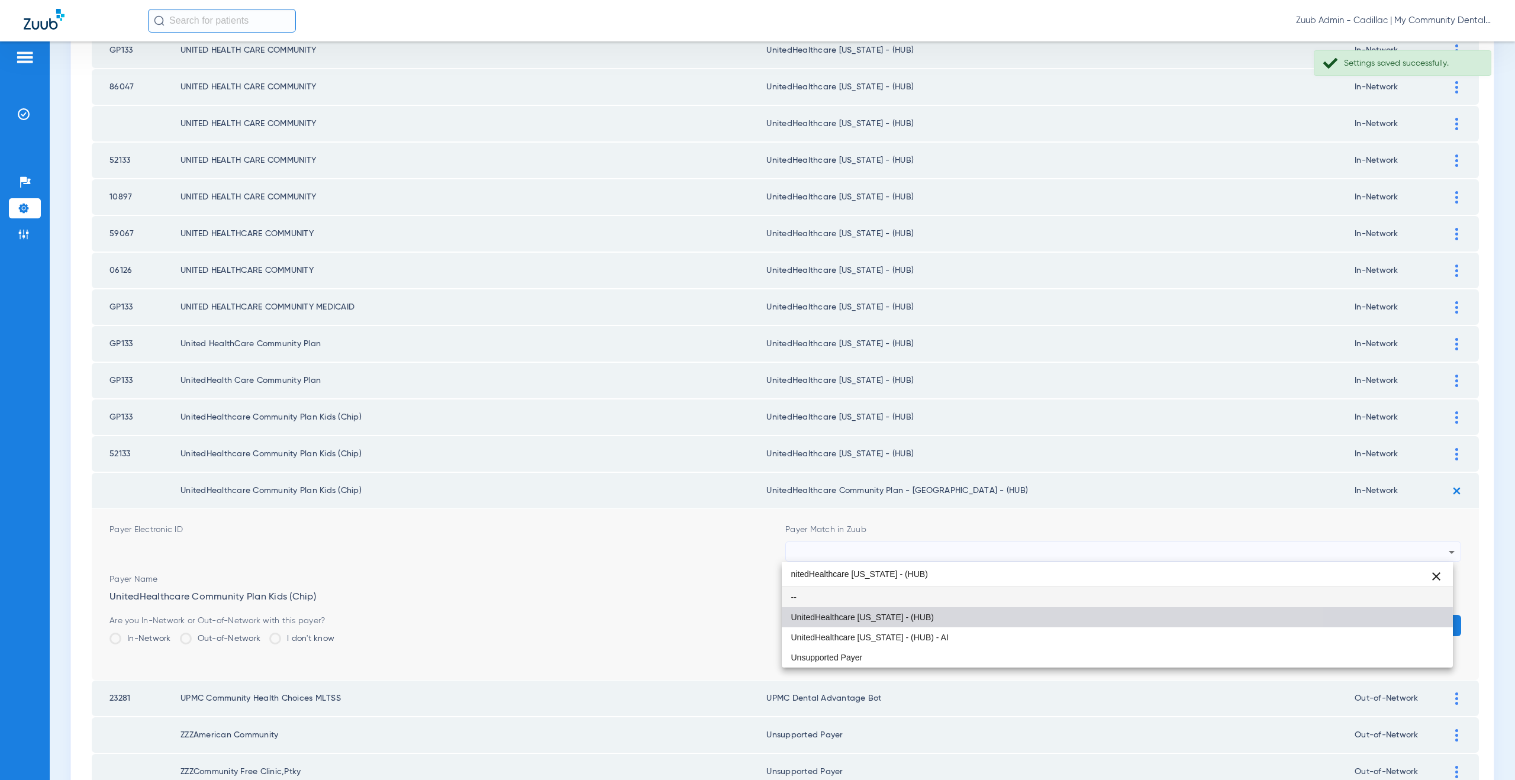
click at [937, 618] on mat-option "UnitedHealthcare [US_STATE] - (HUB)" at bounding box center [1117, 617] width 671 height 20
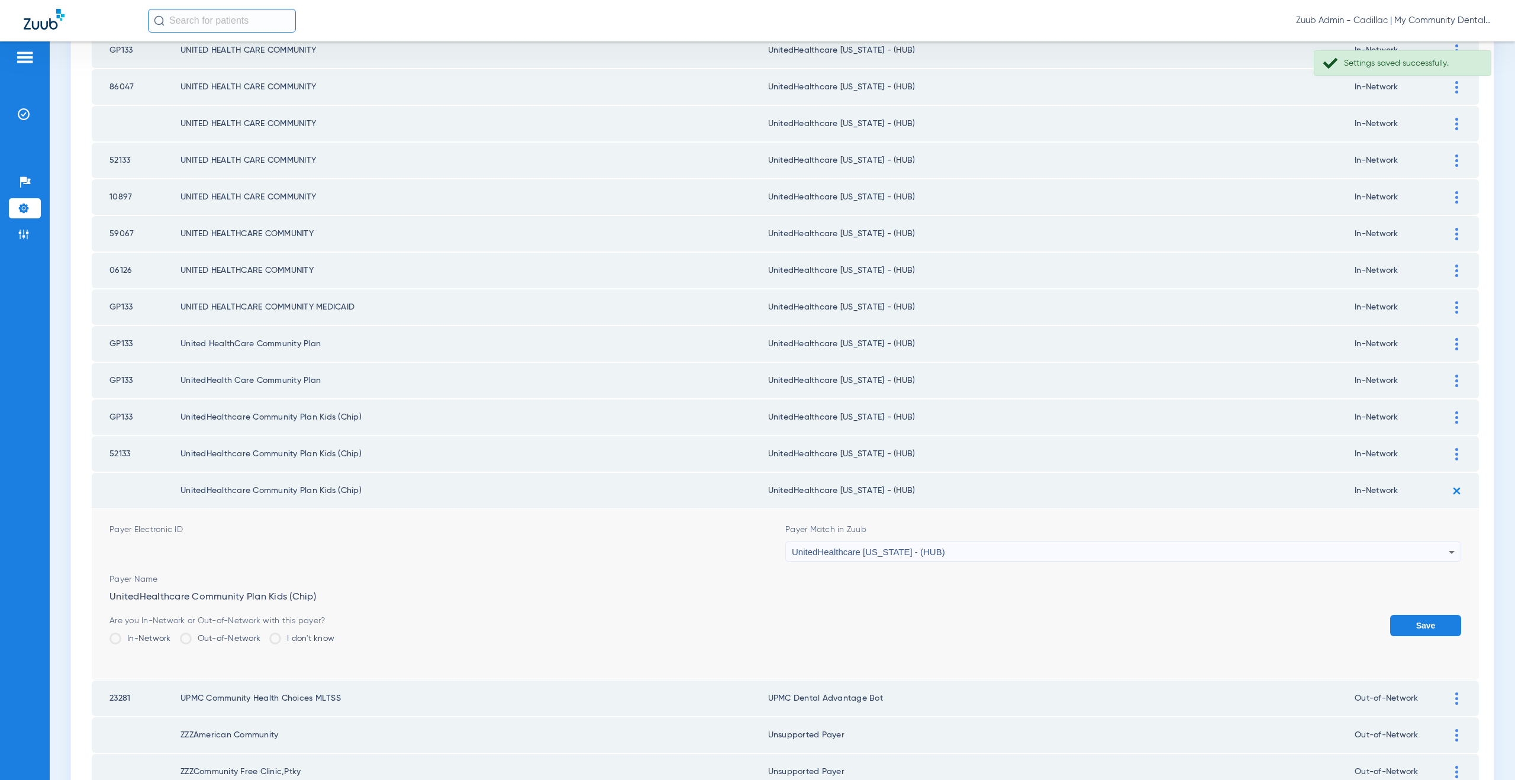
click at [1407, 628] on button "Save" at bounding box center [1425, 625] width 71 height 21
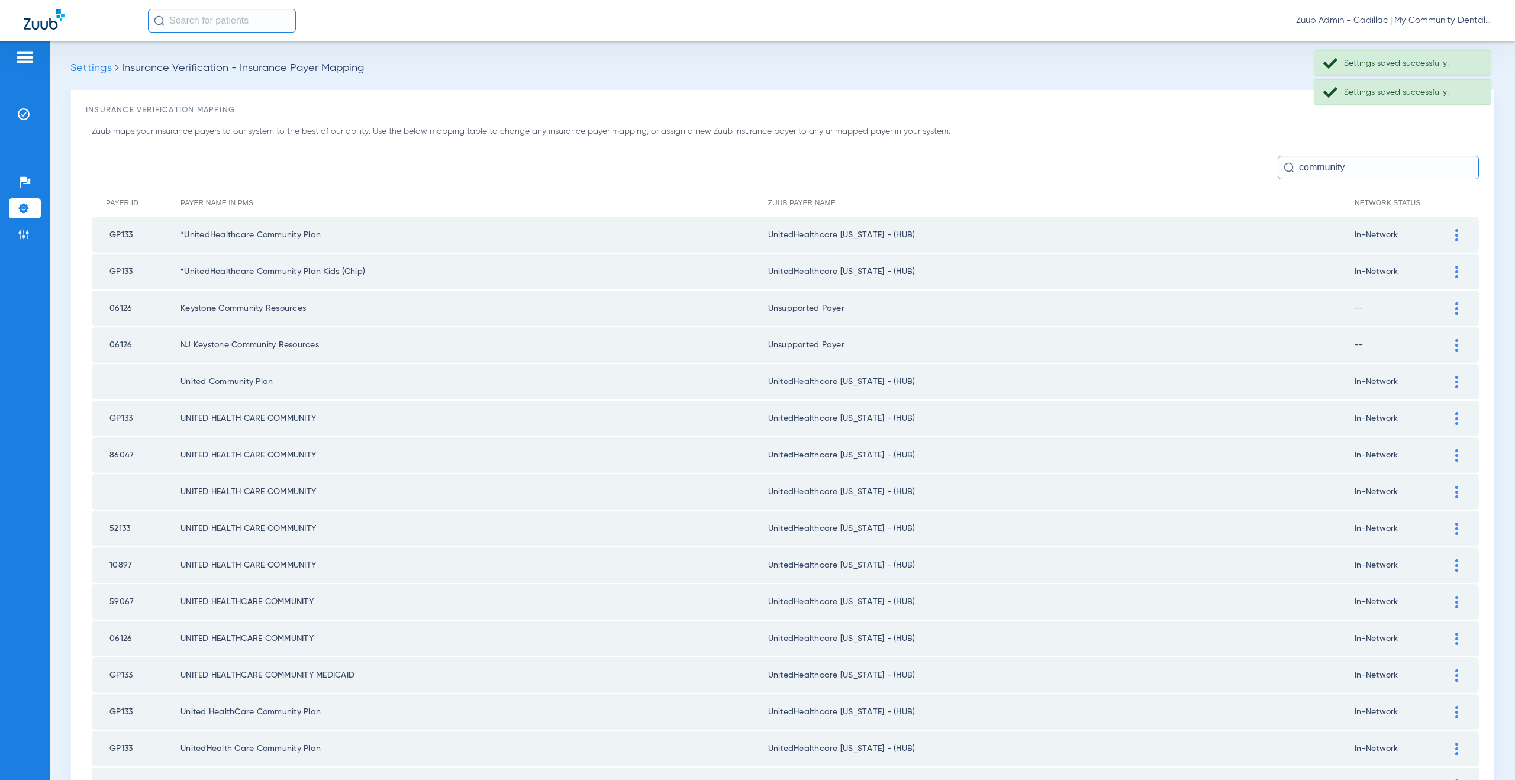
drag, startPoint x: 1318, startPoint y: 168, endPoint x: 1294, endPoint y: 169, distance: 23.1
click at [1283, 167] on div "community" at bounding box center [1377, 168] width 201 height 24
drag, startPoint x: 1354, startPoint y: 166, endPoint x: 1272, endPoint y: 164, distance: 82.3
click at [1277, 164] on input "community" at bounding box center [1377, 168] width 201 height 24
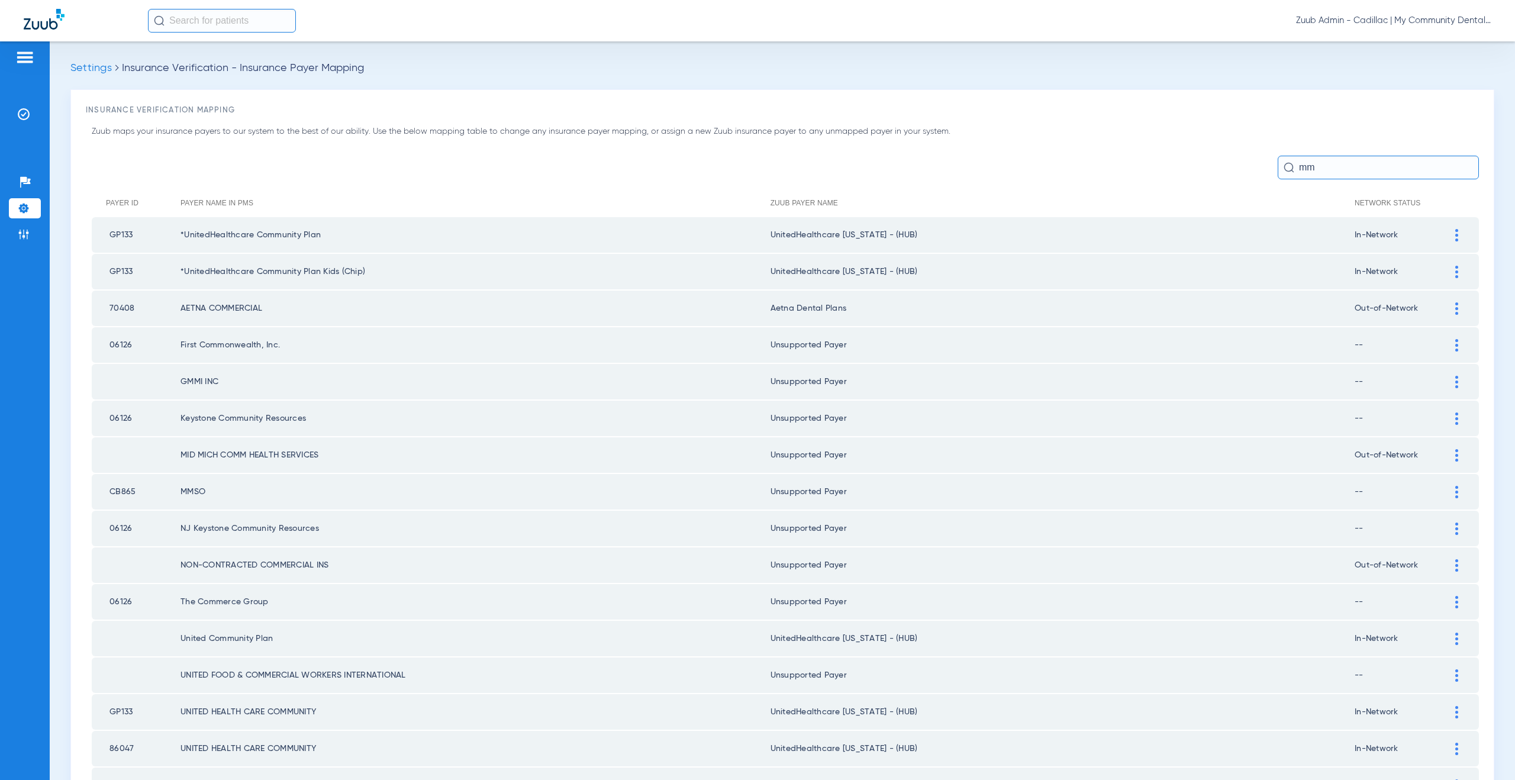
type input "m"
type input "b"
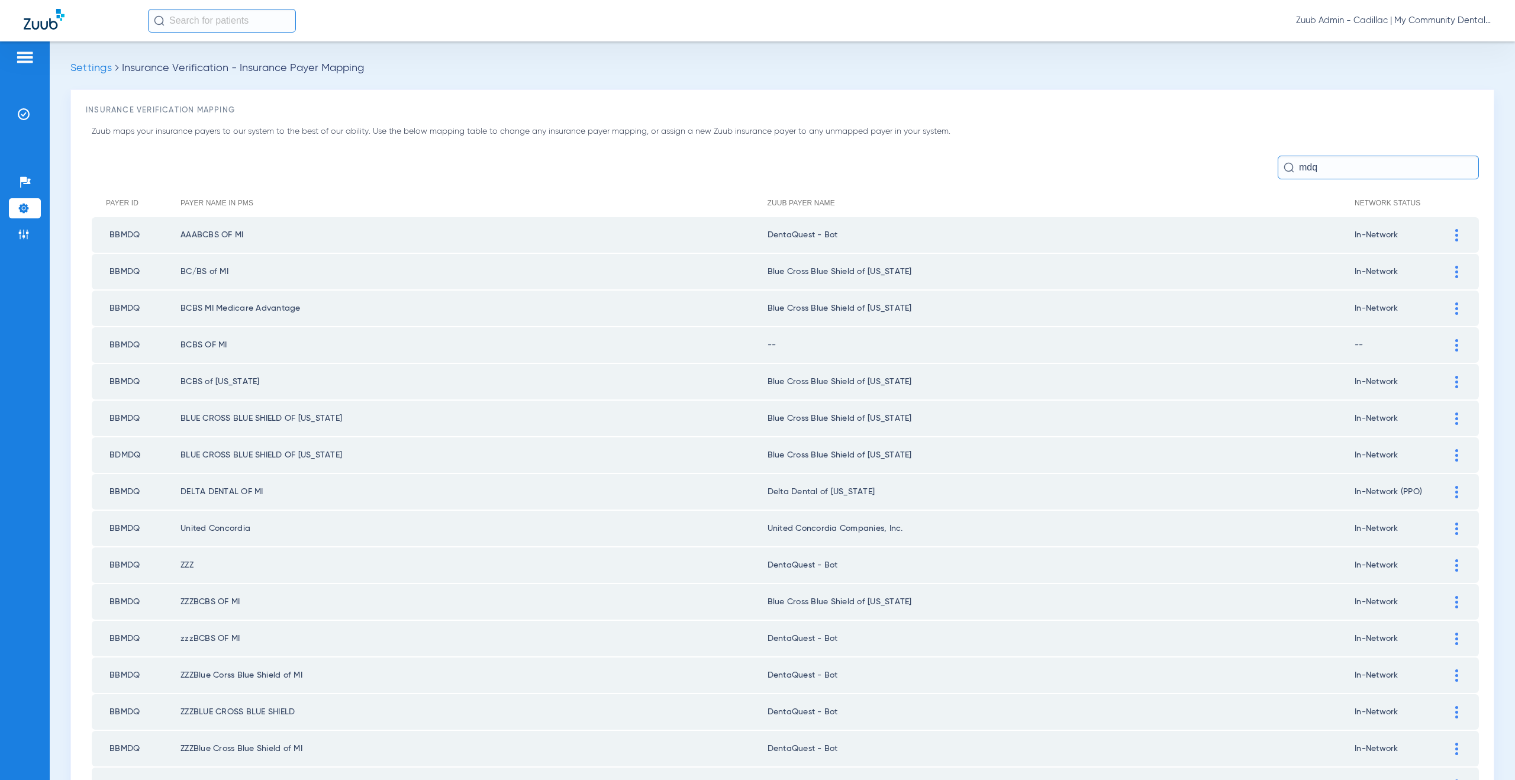
type input "mdq"
drag, startPoint x: 821, startPoint y: 235, endPoint x: 770, endPoint y: 237, distance: 51.5
click at [770, 237] on td "DentaQuest - Bot" at bounding box center [1060, 234] width 587 height 35
copy td "entaQuest - Bot"
click at [1455, 275] on img at bounding box center [1456, 272] width 3 height 12
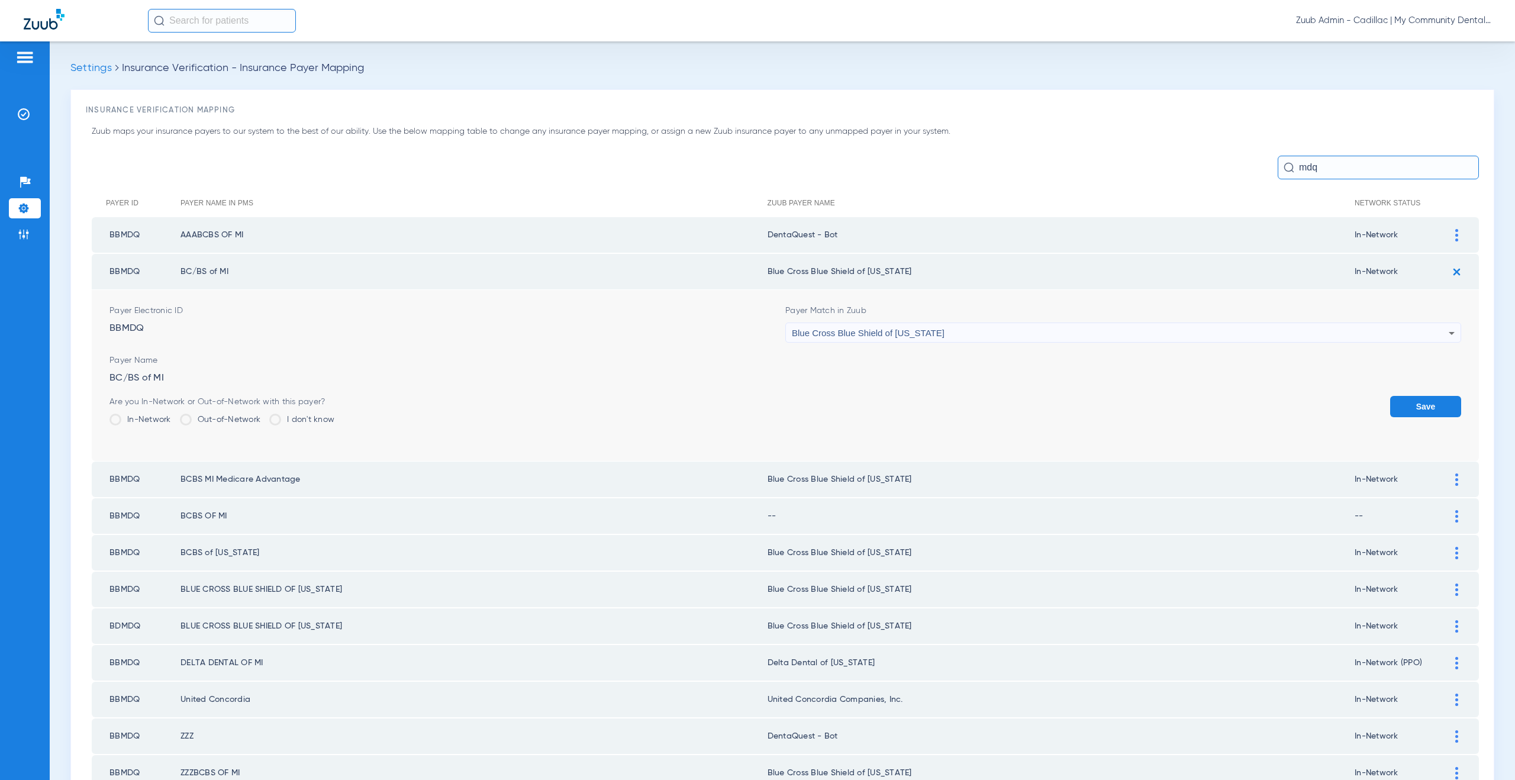
click at [867, 335] on span "Blue Cross Blue Shield of [US_STATE]" at bounding box center [868, 333] width 153 height 10
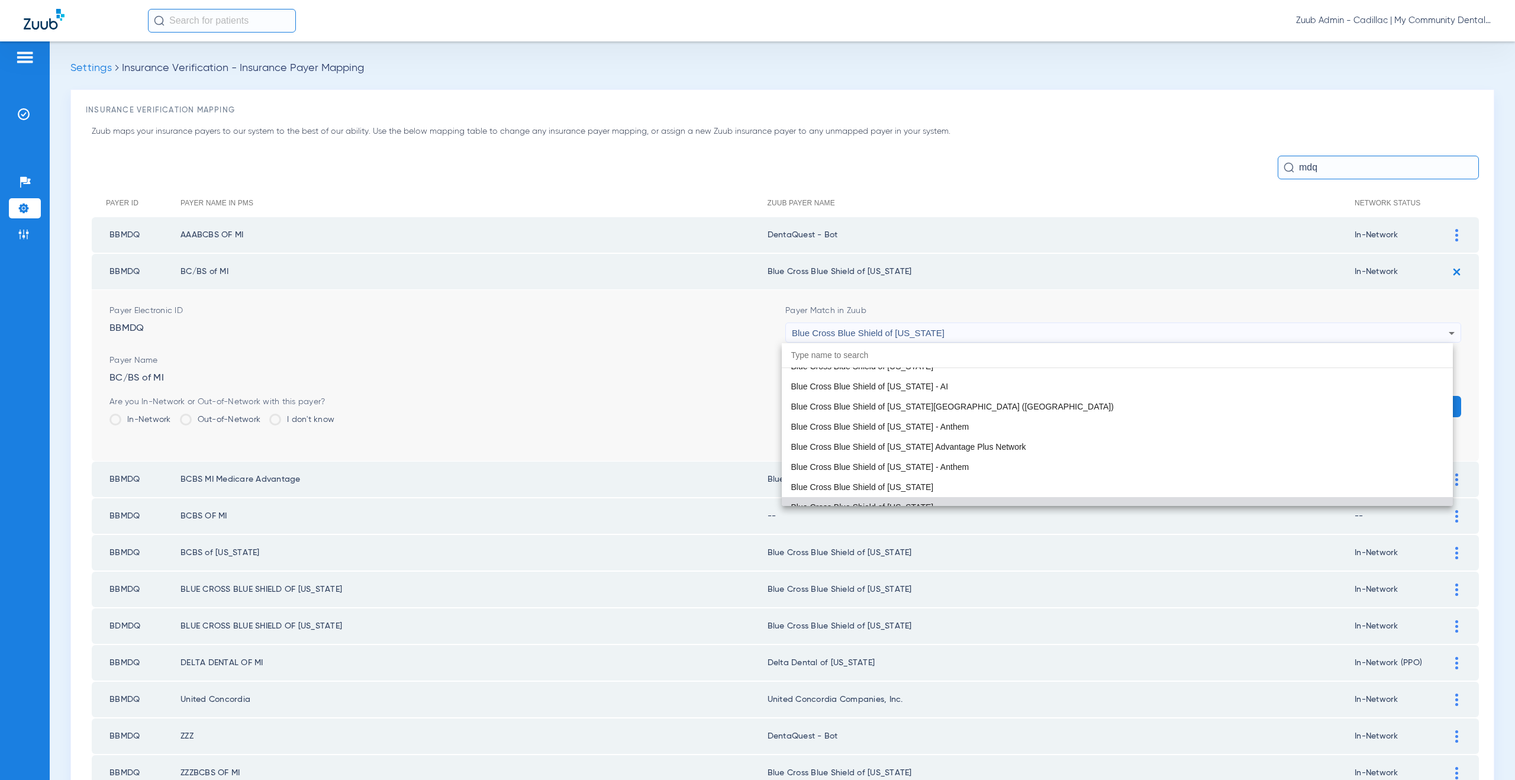
paste input "entaQuest - Bot"
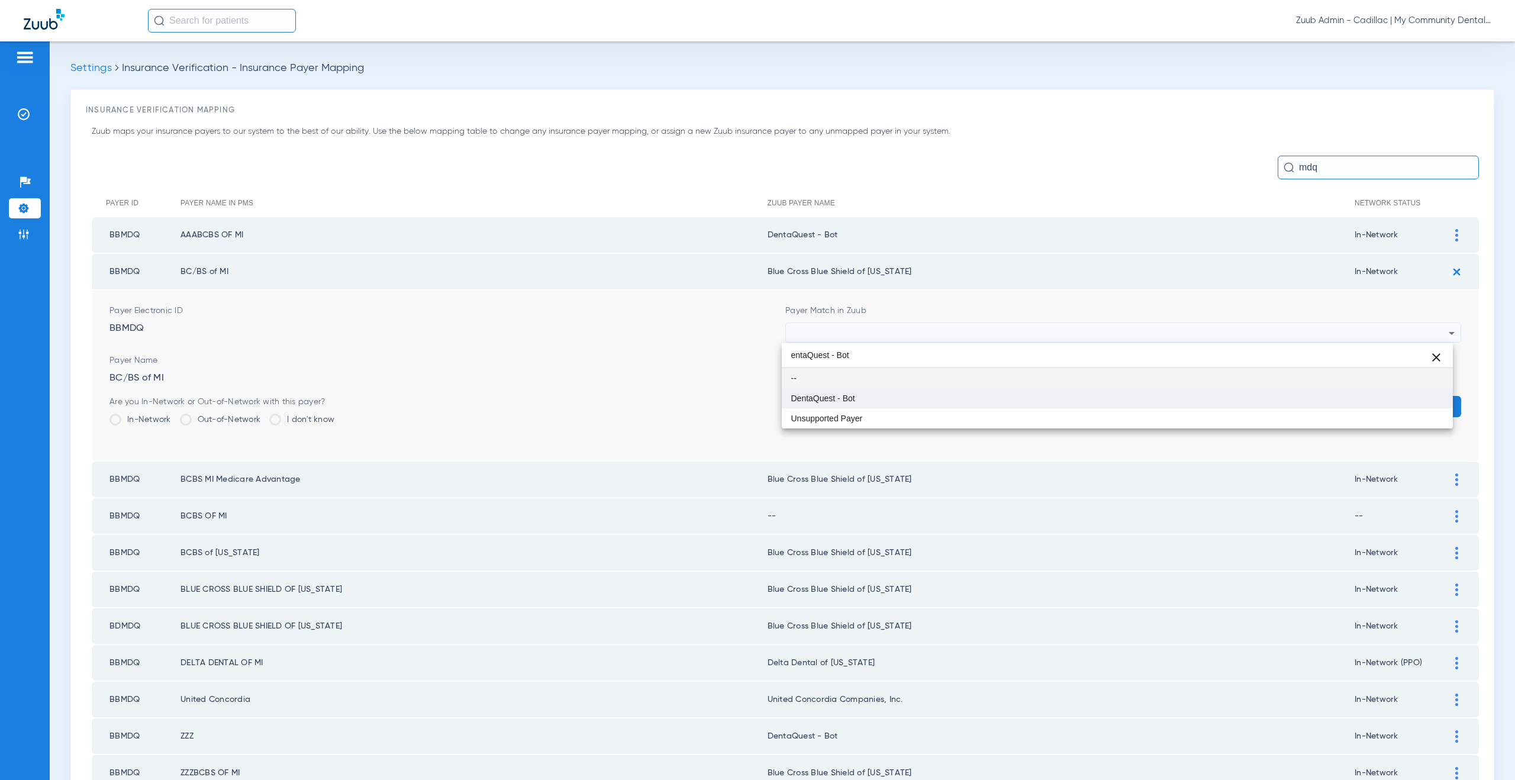
type input "entaQuest - Bot"
click at [883, 400] on mat-option "DentaQuest - Bot" at bounding box center [1117, 398] width 671 height 20
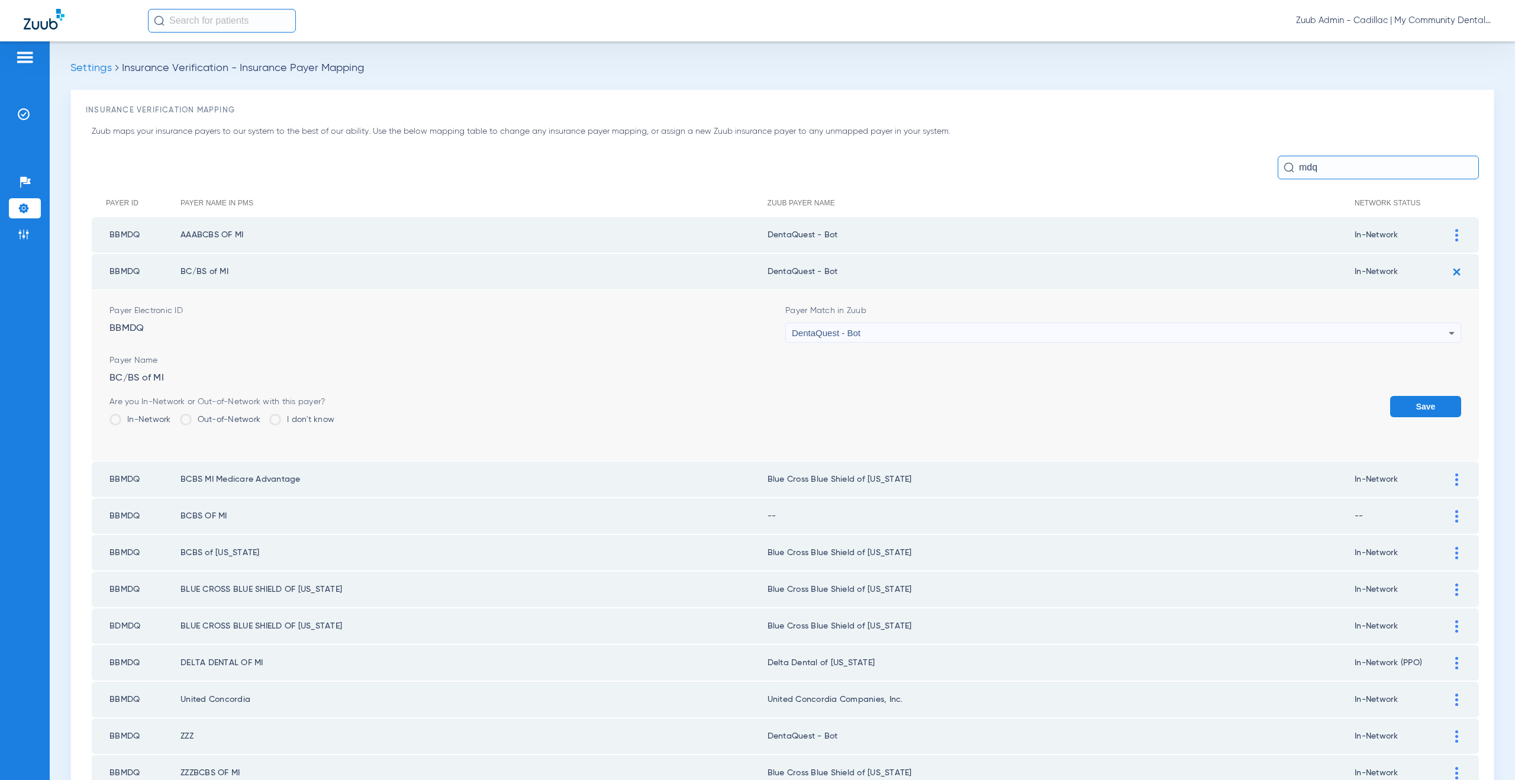
click at [1415, 405] on button "Save" at bounding box center [1425, 406] width 71 height 21
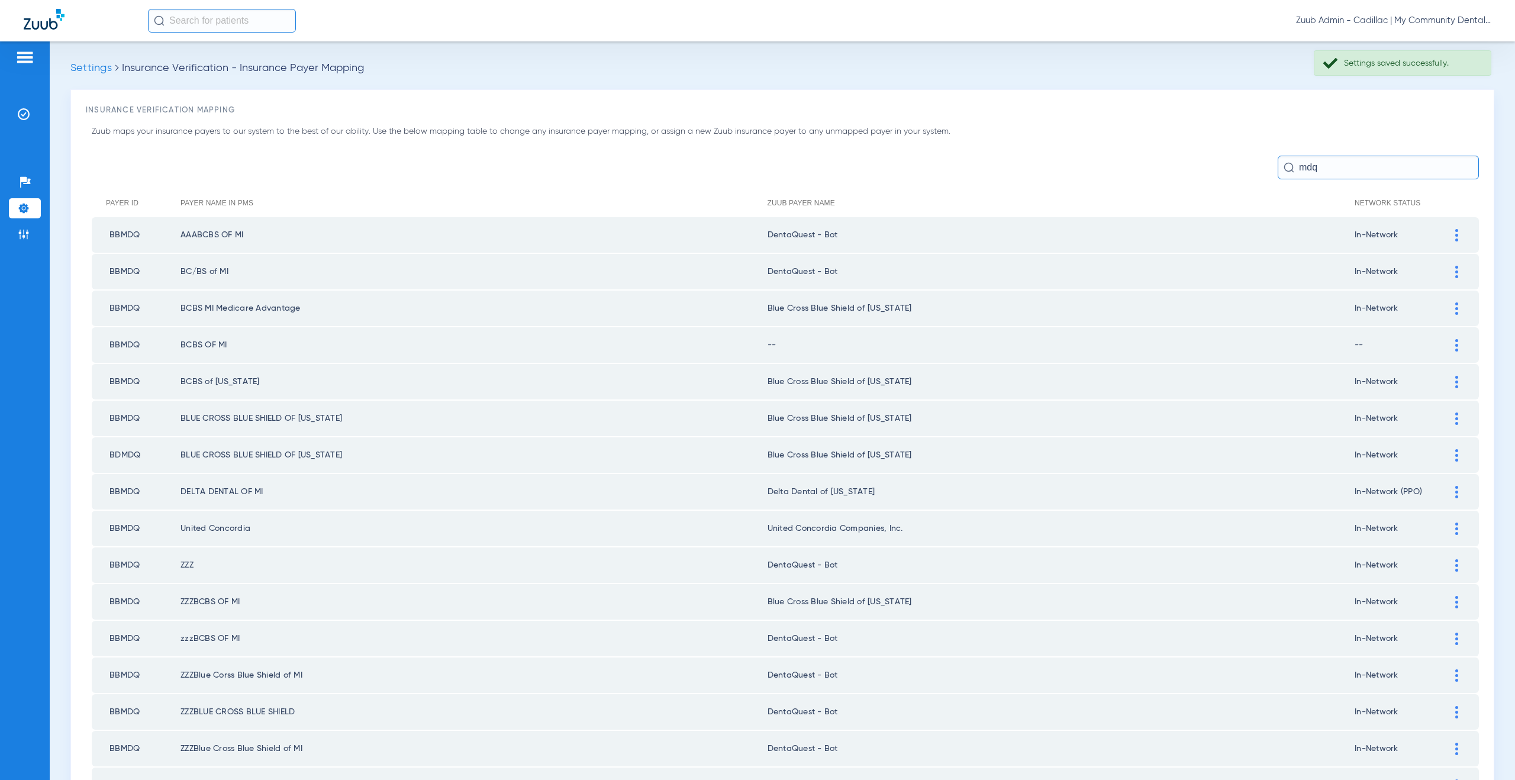
click at [1450, 314] on div at bounding box center [1456, 308] width 21 height 12
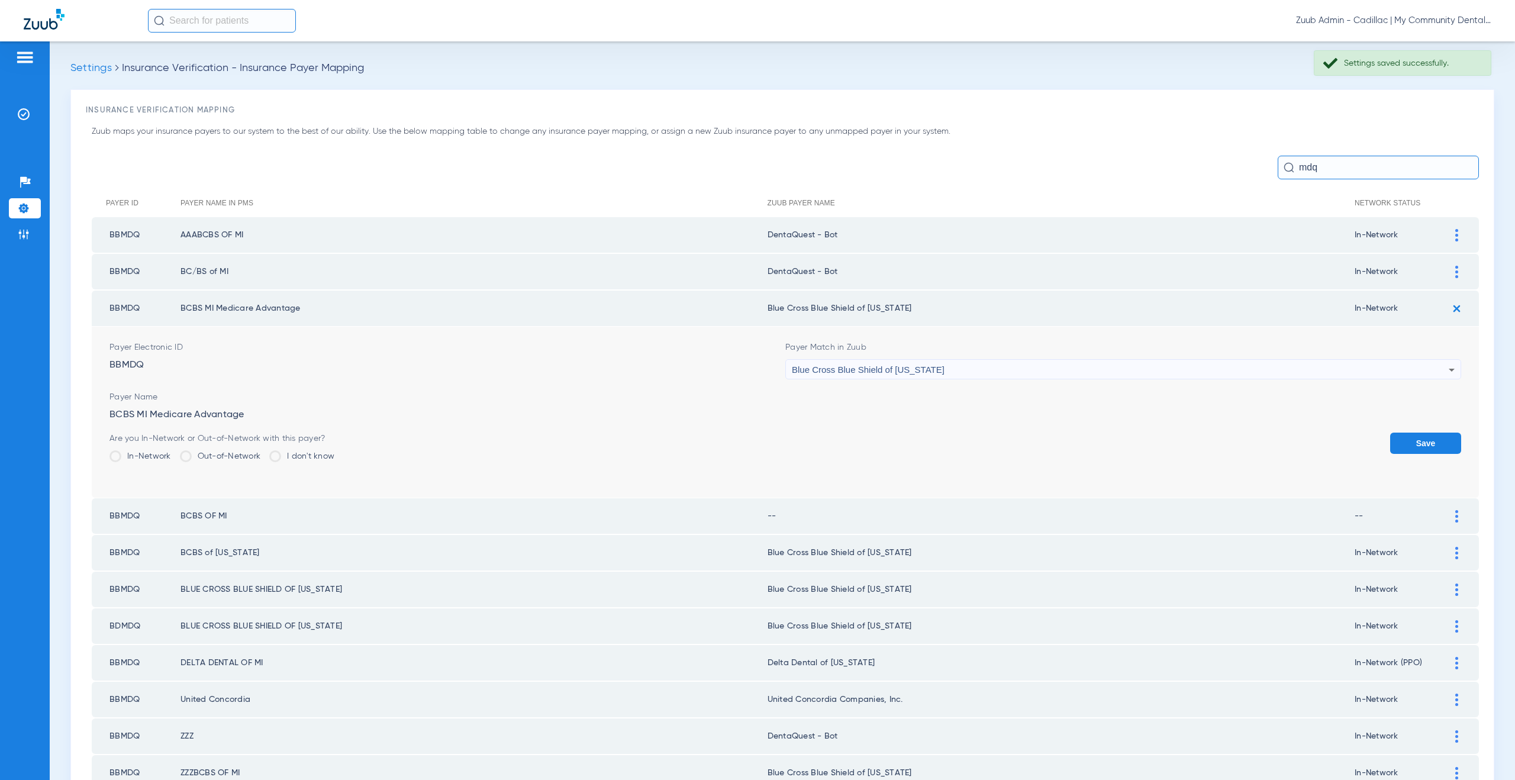
click at [893, 371] on span "Blue Cross Blue Shield of [US_STATE]" at bounding box center [868, 369] width 153 height 10
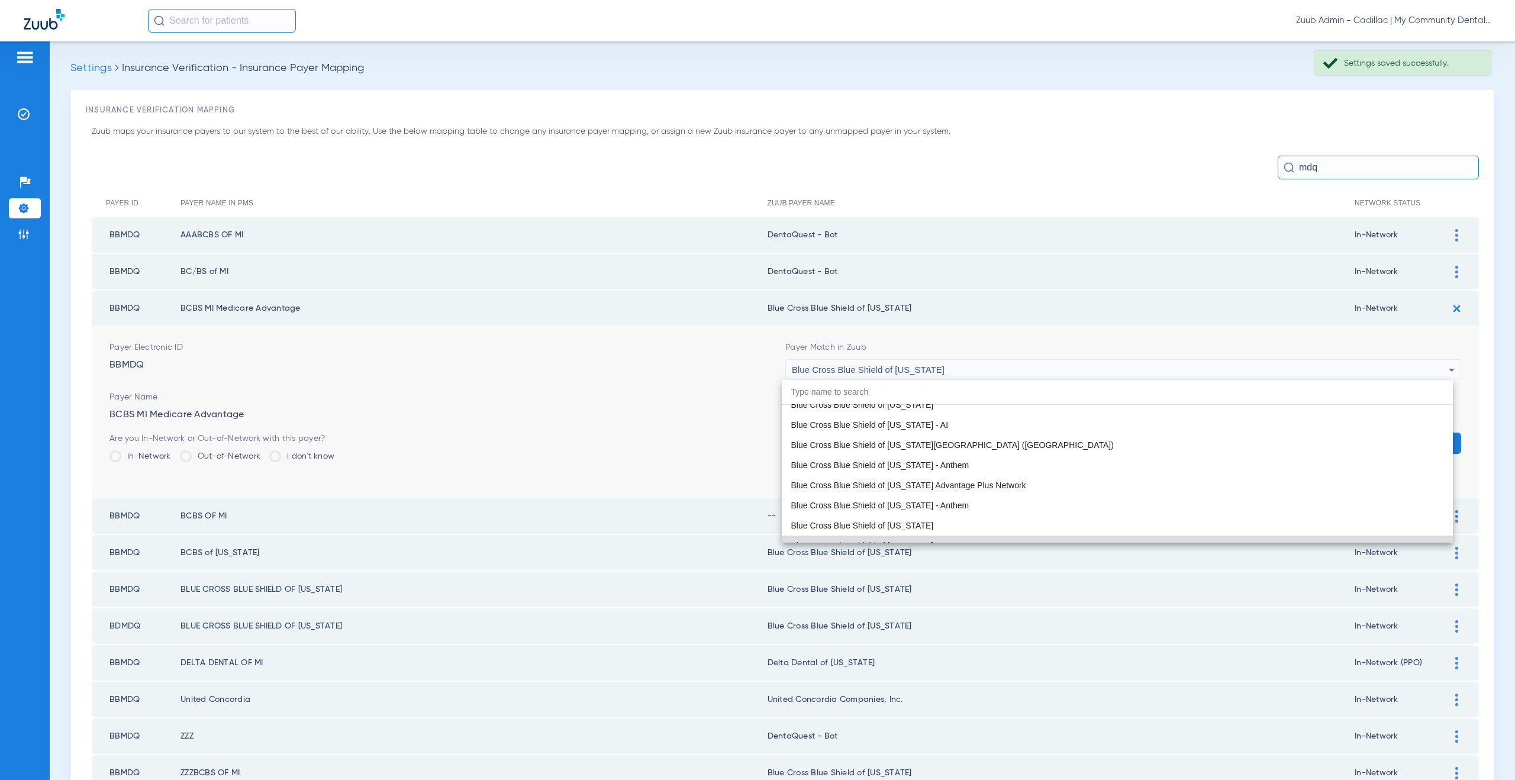
paste input "entaQuest - Bot"
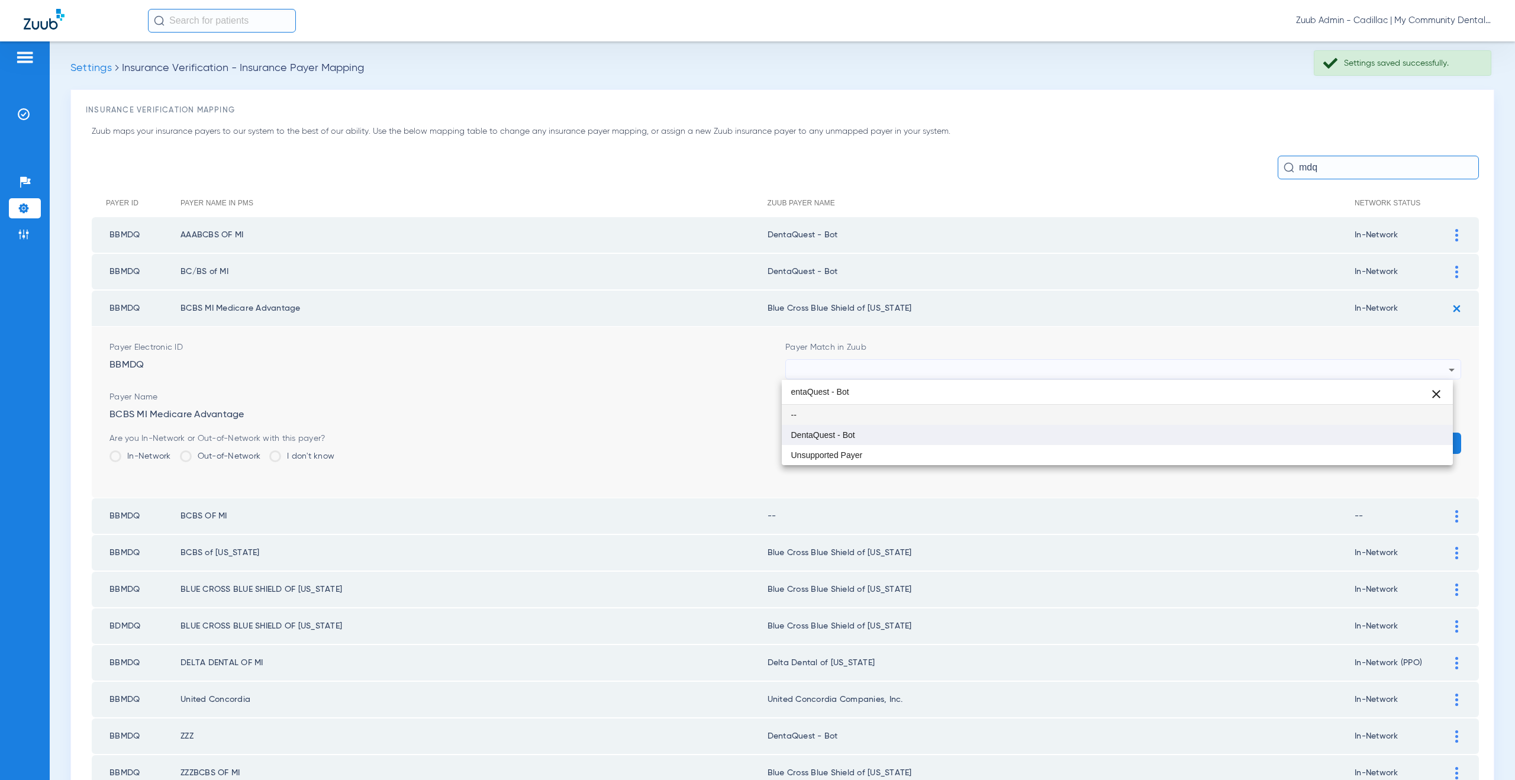
type input "entaQuest - Bot"
click at [885, 434] on mat-option "DentaQuest - Bot" at bounding box center [1117, 435] width 671 height 20
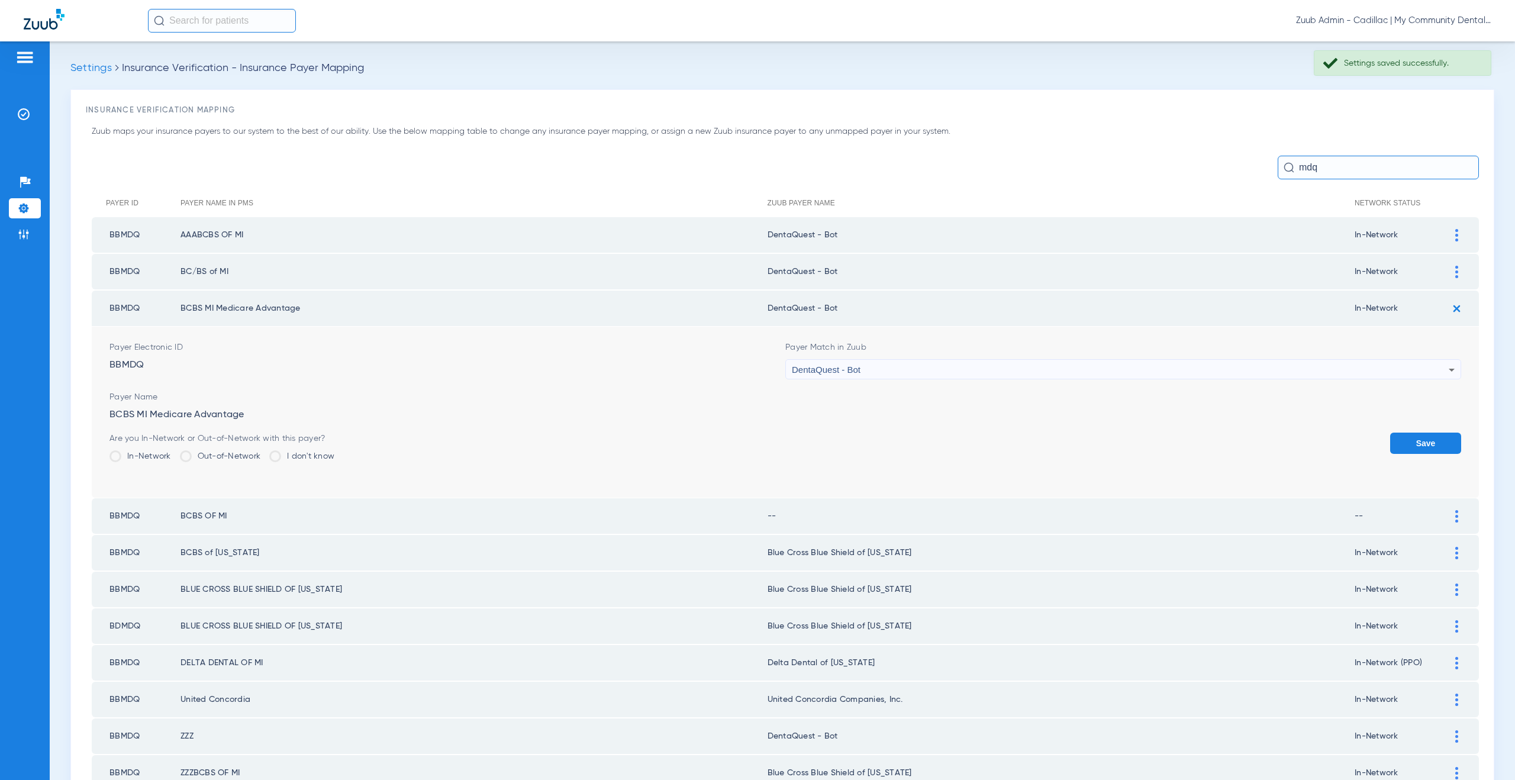
click at [1410, 448] on button "Save" at bounding box center [1425, 442] width 71 height 21
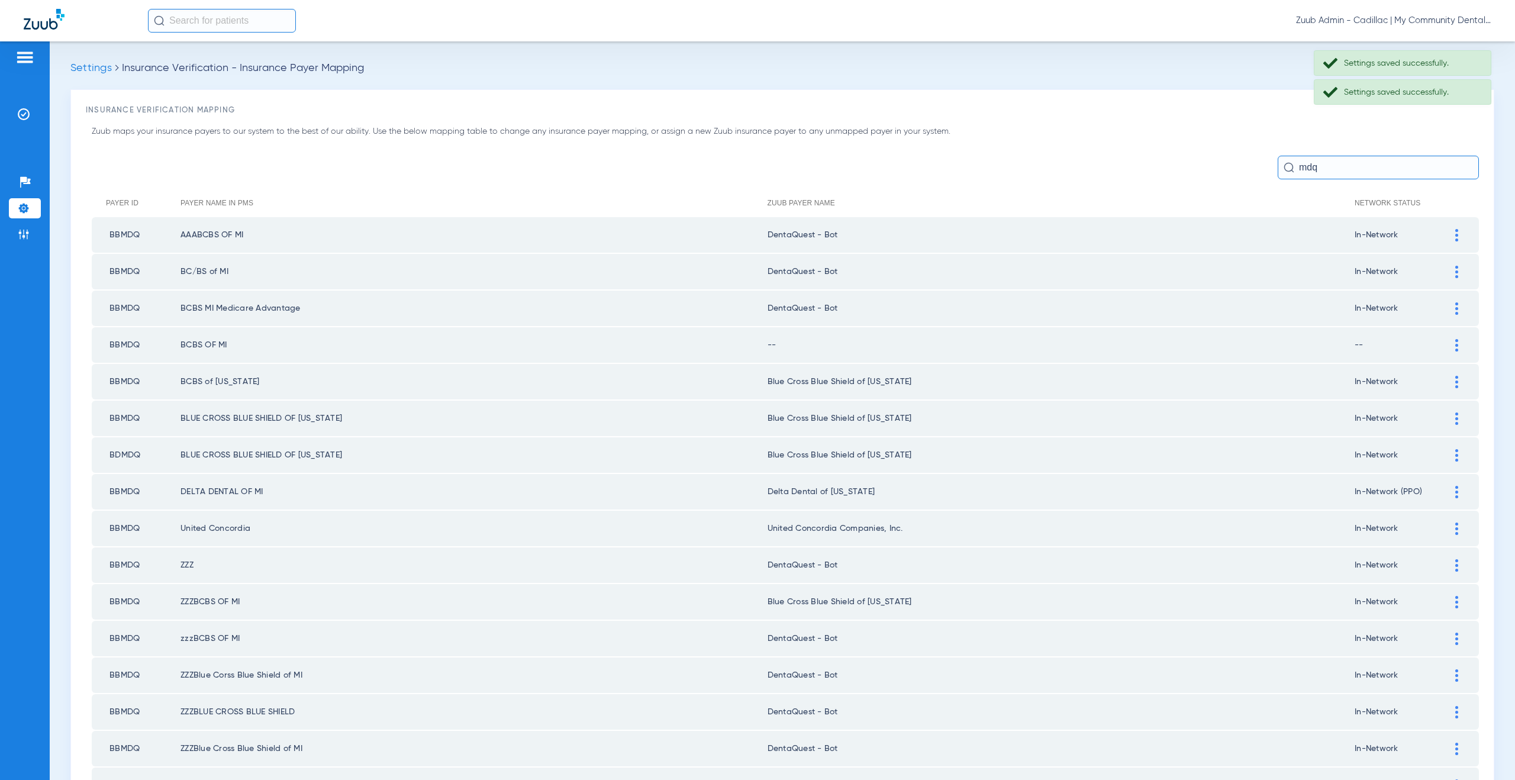
click at [1446, 342] on div at bounding box center [1456, 345] width 21 height 12
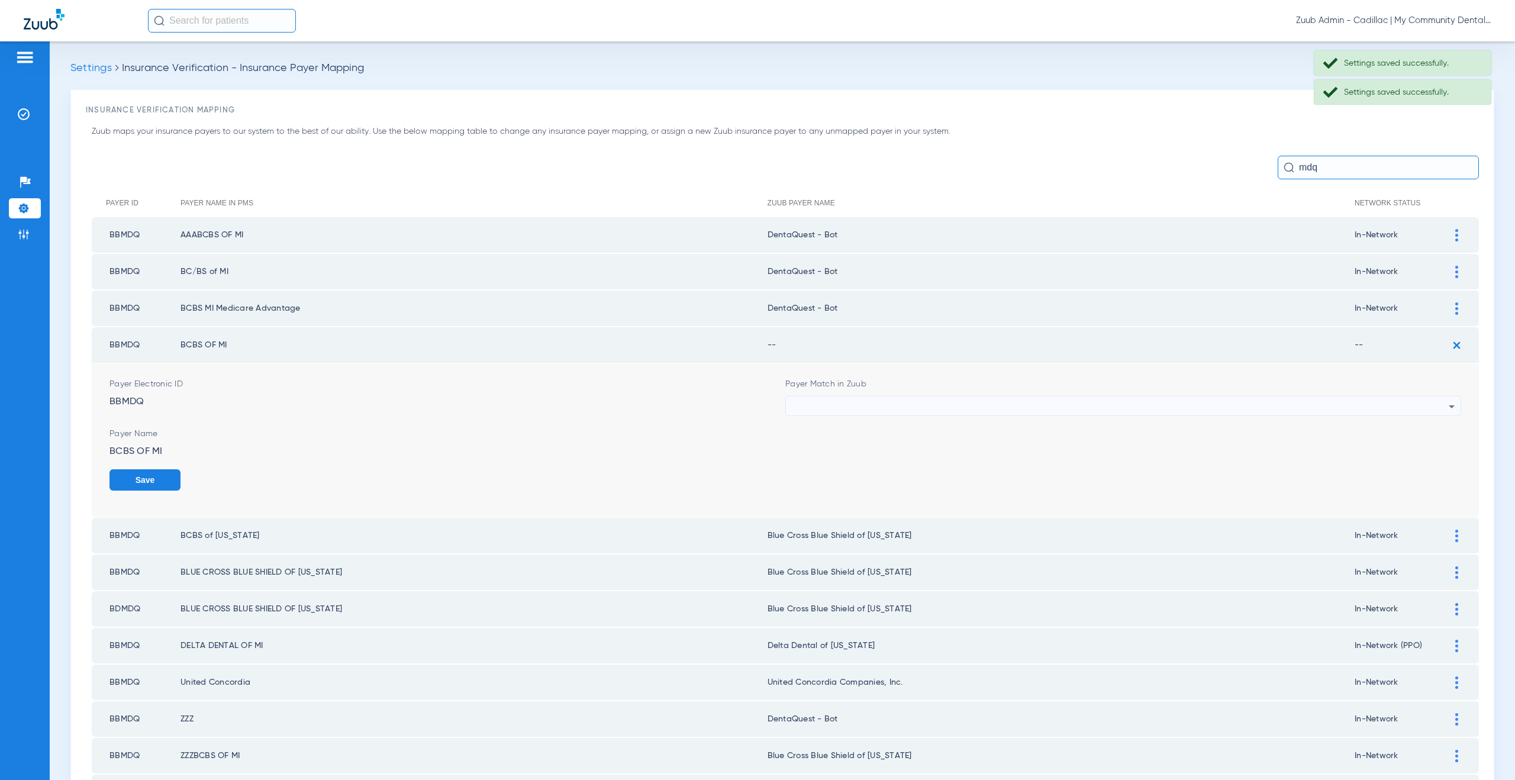
click at [879, 410] on div at bounding box center [1120, 406] width 657 height 20
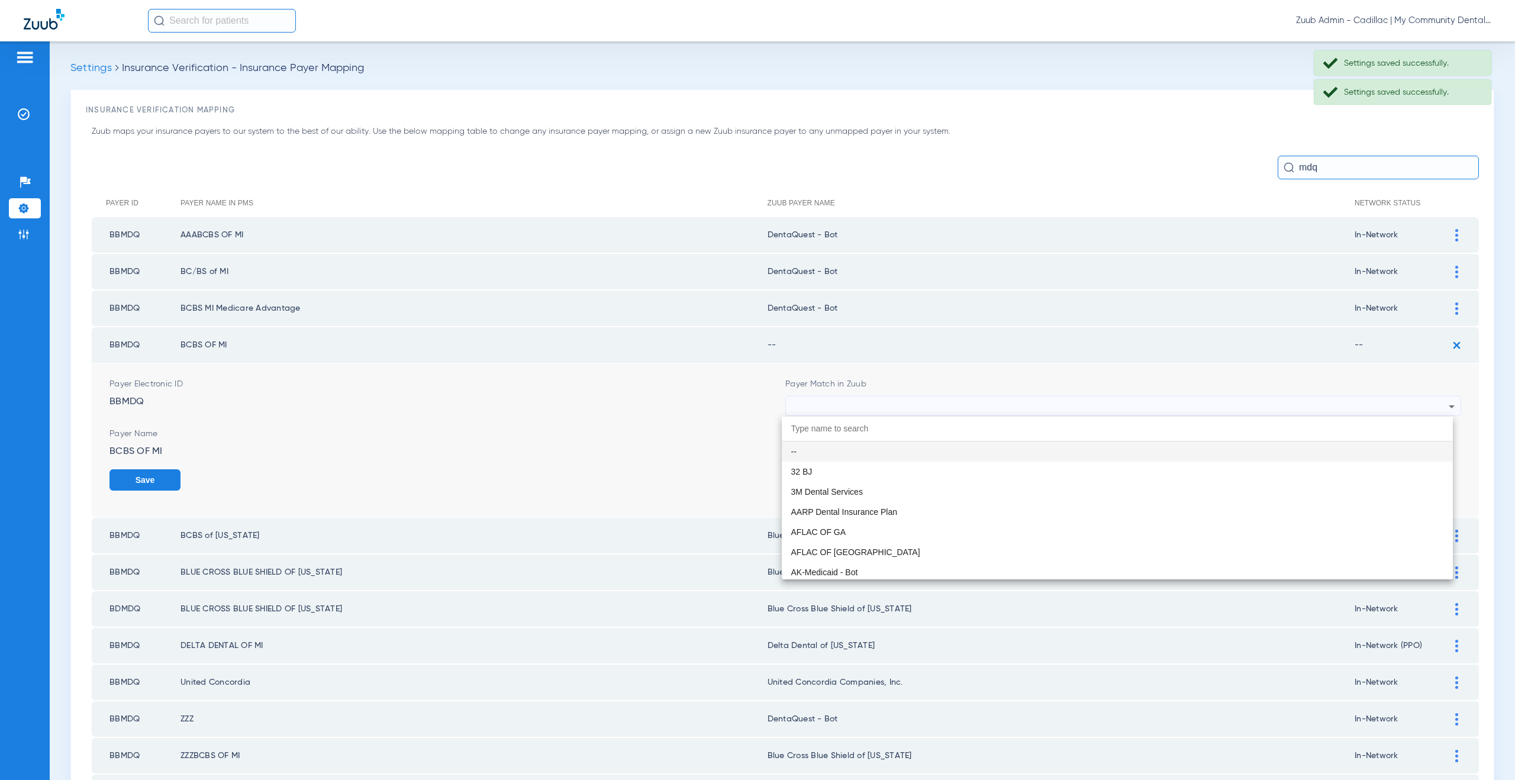
paste input "entaQuest - Bot"
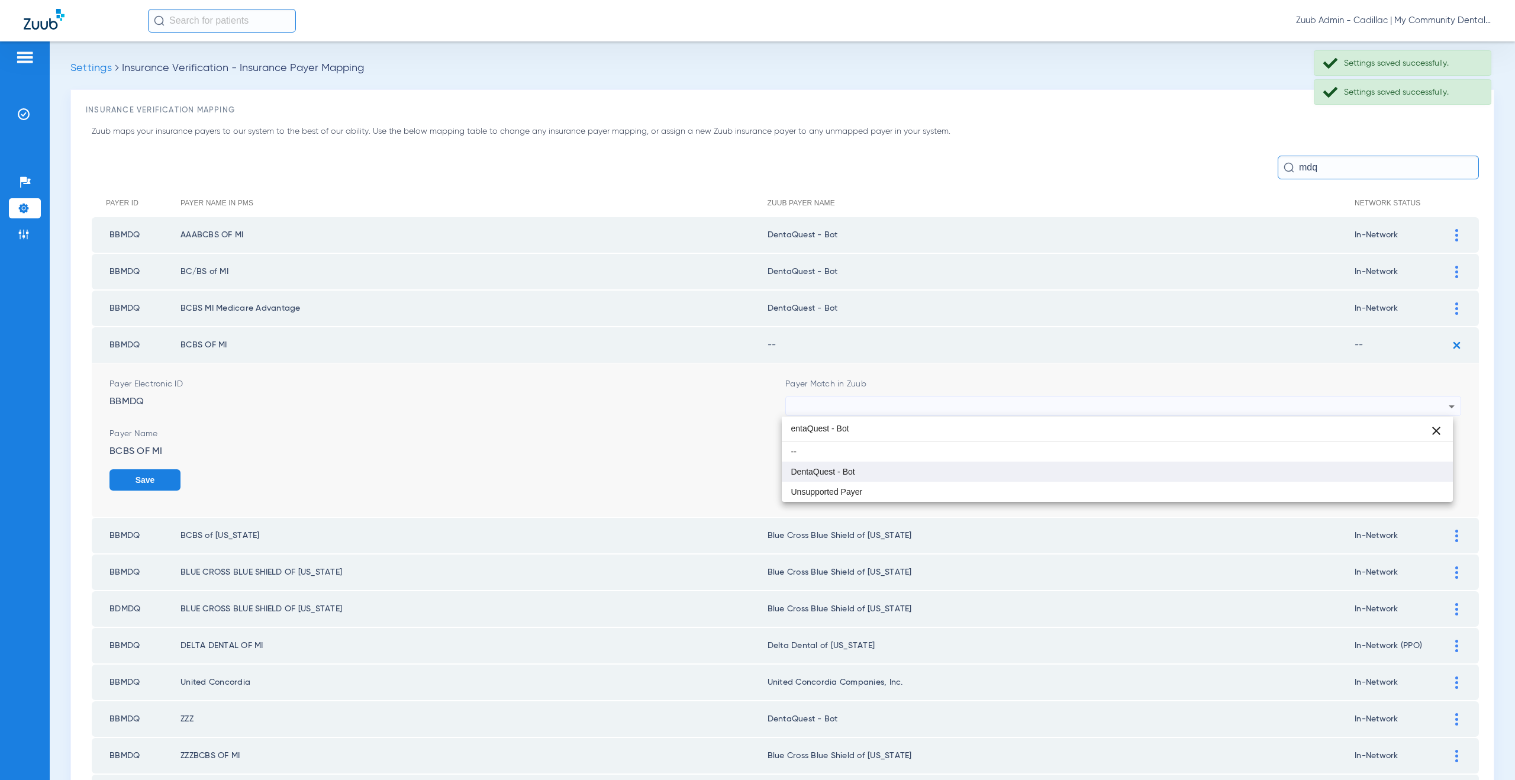
type input "entaQuest - Bot"
click at [868, 476] on mat-option "DentaQuest - Bot" at bounding box center [1117, 471] width 671 height 20
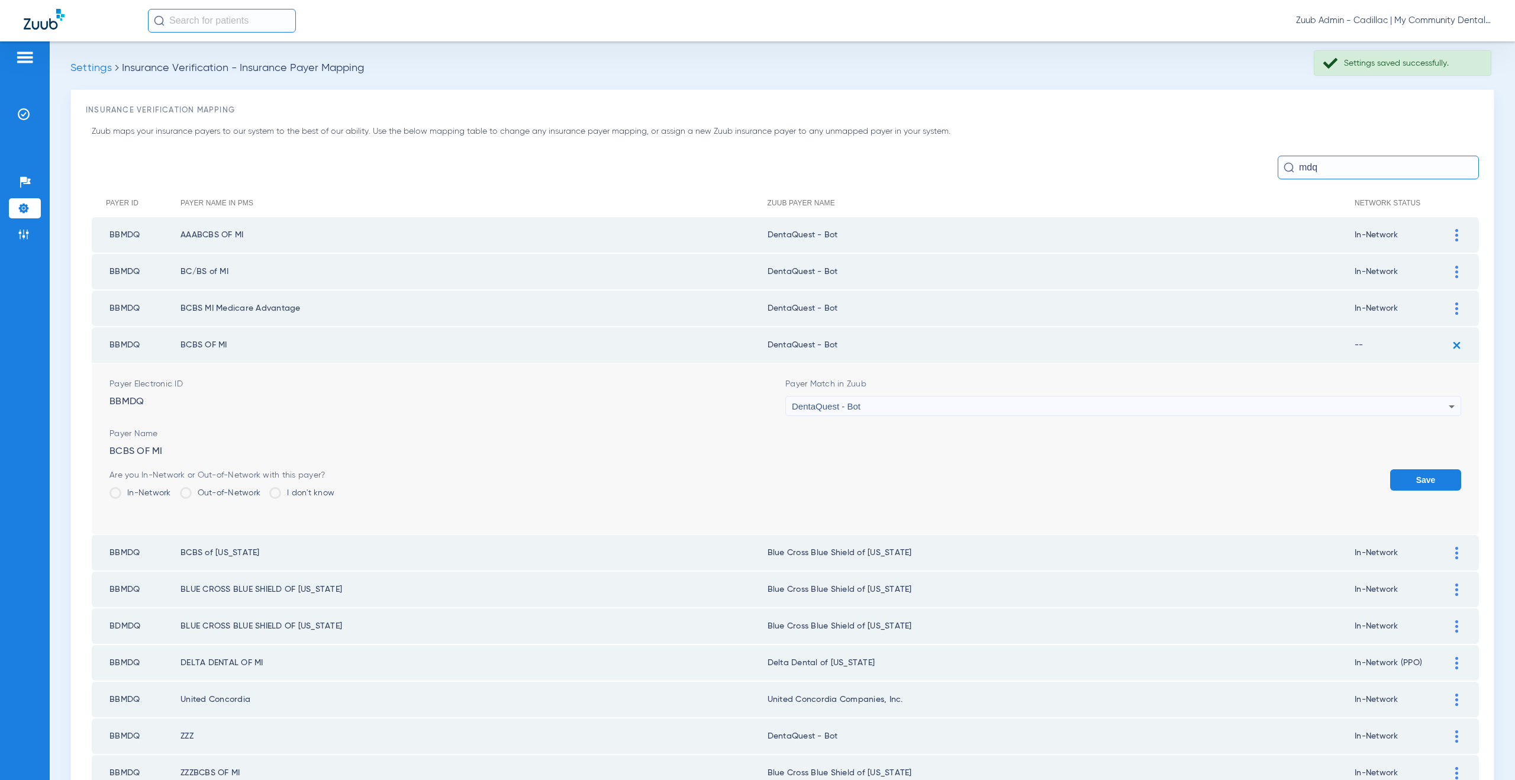
click at [1400, 467] on form "Payer Electronic ID BBMDQ Payer Match in Zuub DentaQuest - Bot Payer Name BCBS …" at bounding box center [784, 448] width 1351 height 171
click at [1404, 472] on button "Save" at bounding box center [1425, 479] width 71 height 21
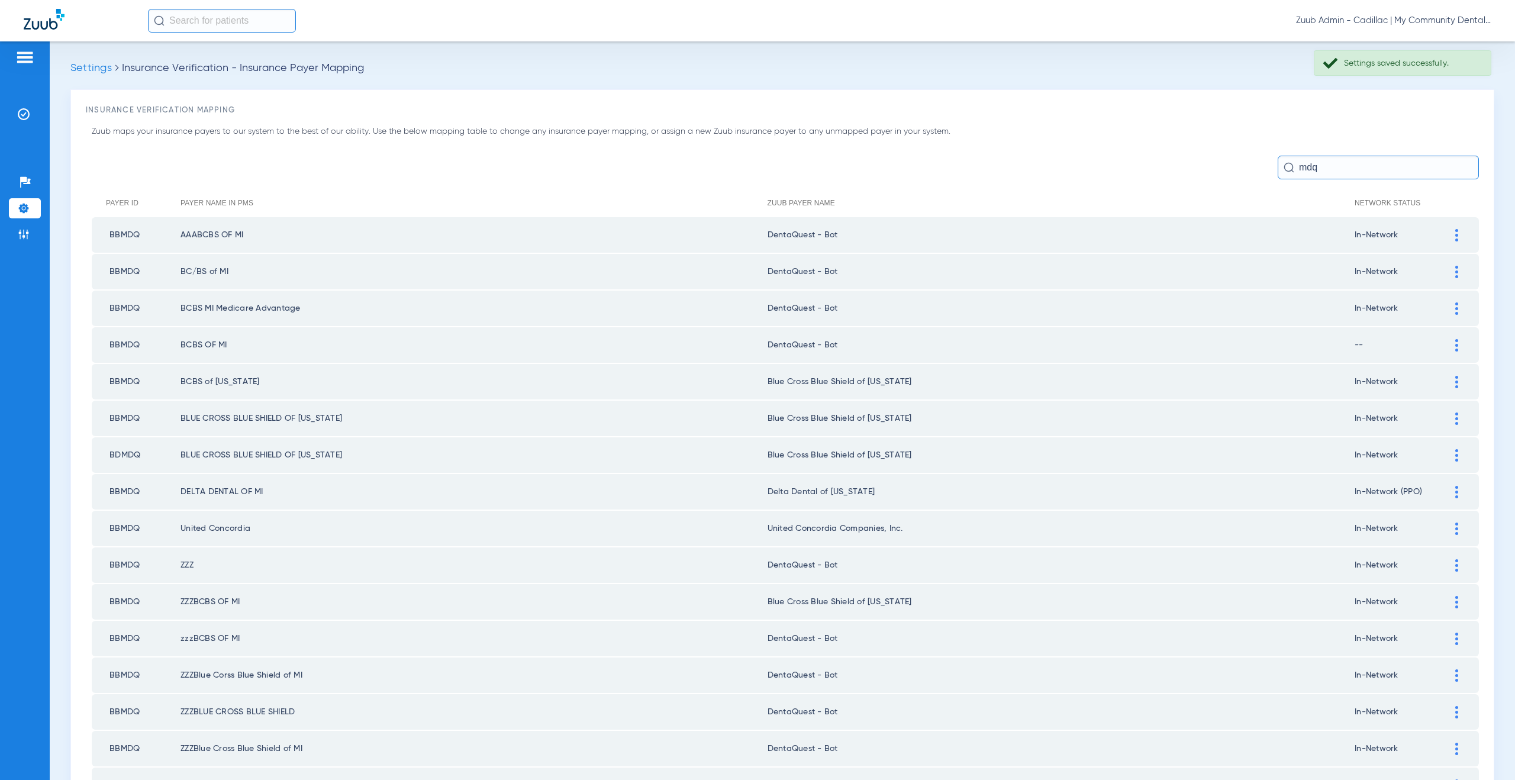
click at [1452, 379] on div at bounding box center [1456, 382] width 21 height 12
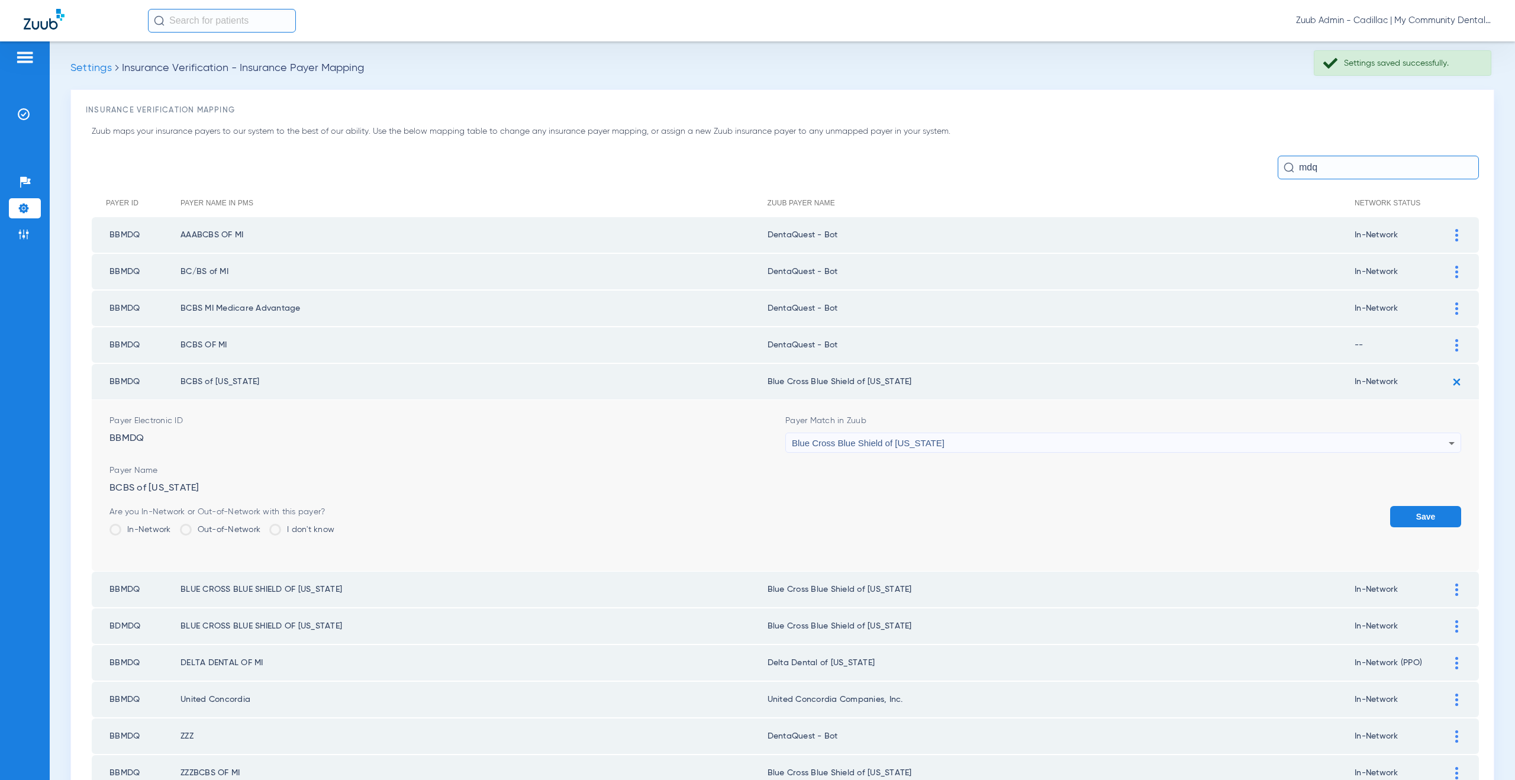
click at [934, 447] on div "Blue Cross Blue Shield of [US_STATE]" at bounding box center [1120, 443] width 657 height 20
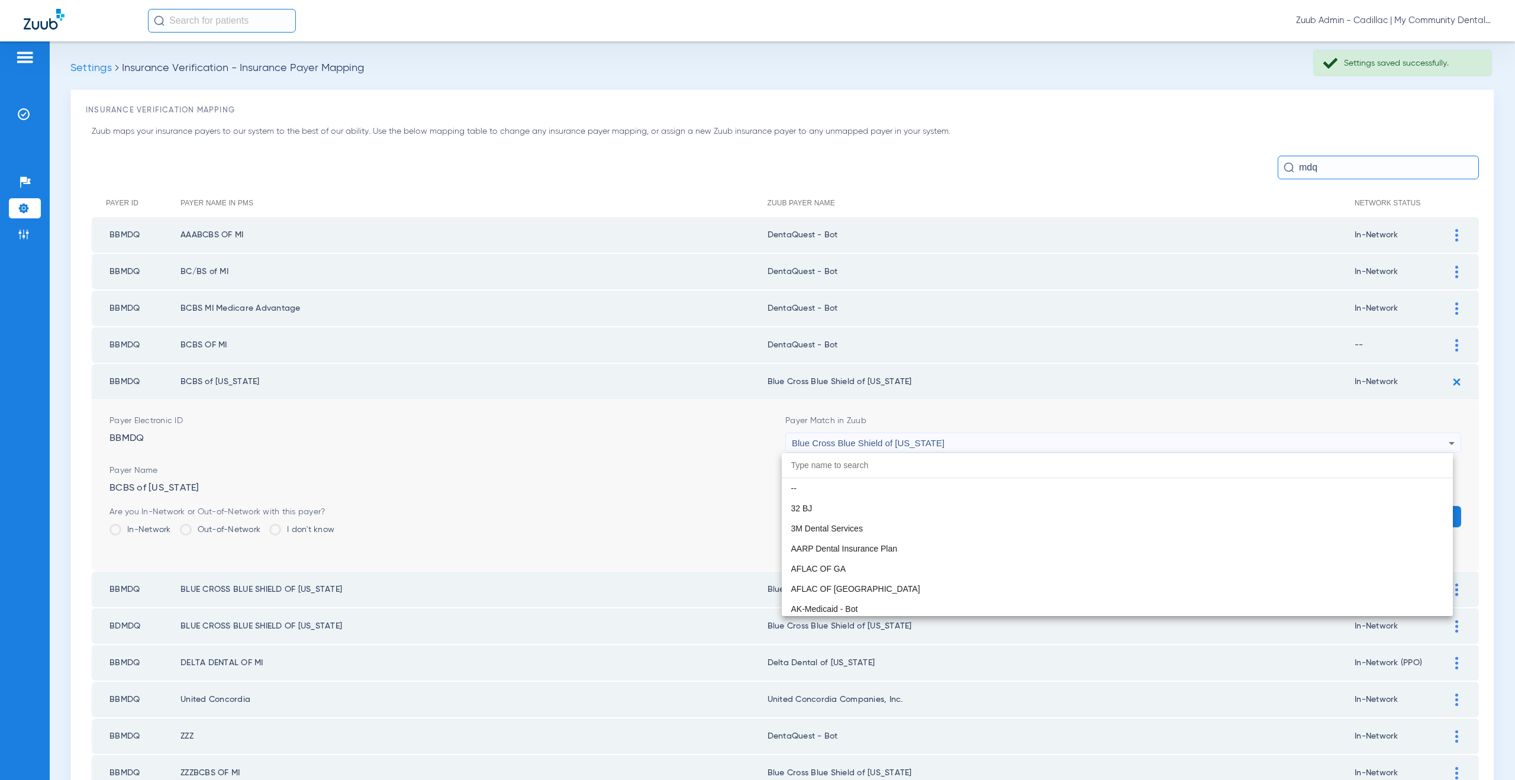
paste input "entaQuest - Bot"
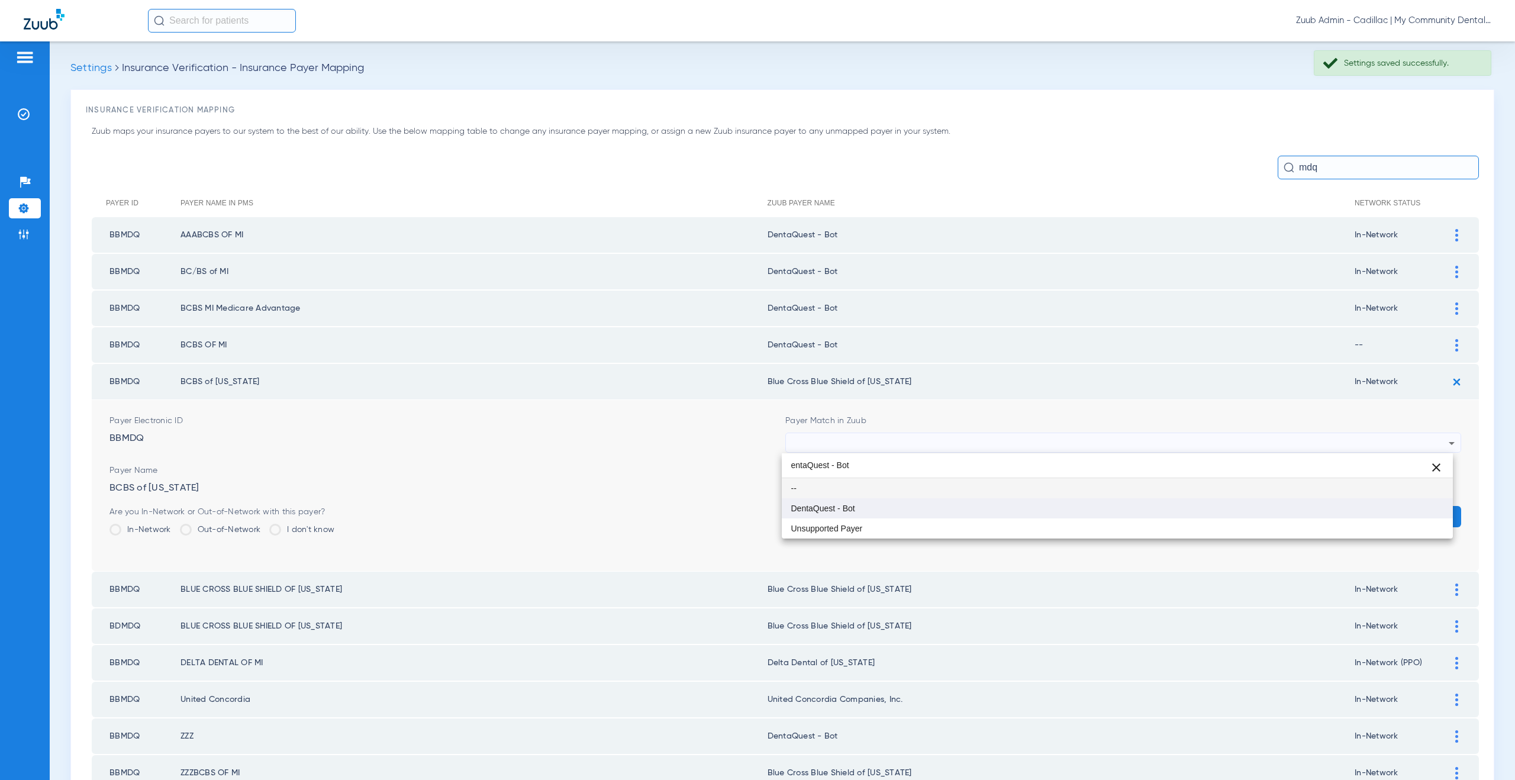
type input "entaQuest - Bot"
click at [916, 505] on mat-option "DentaQuest - Bot" at bounding box center [1117, 508] width 671 height 20
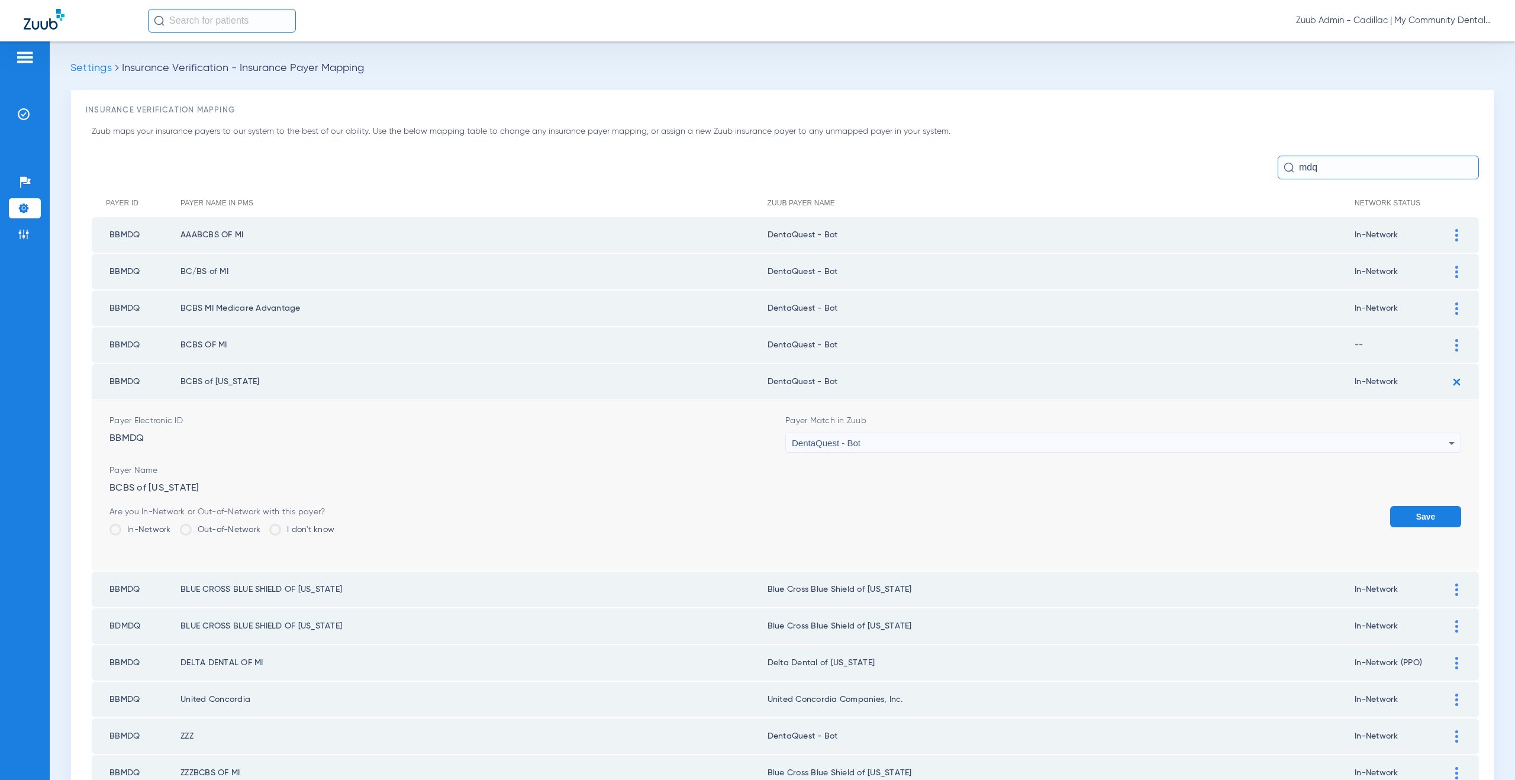
click at [1403, 506] on button "Save" at bounding box center [1425, 516] width 71 height 21
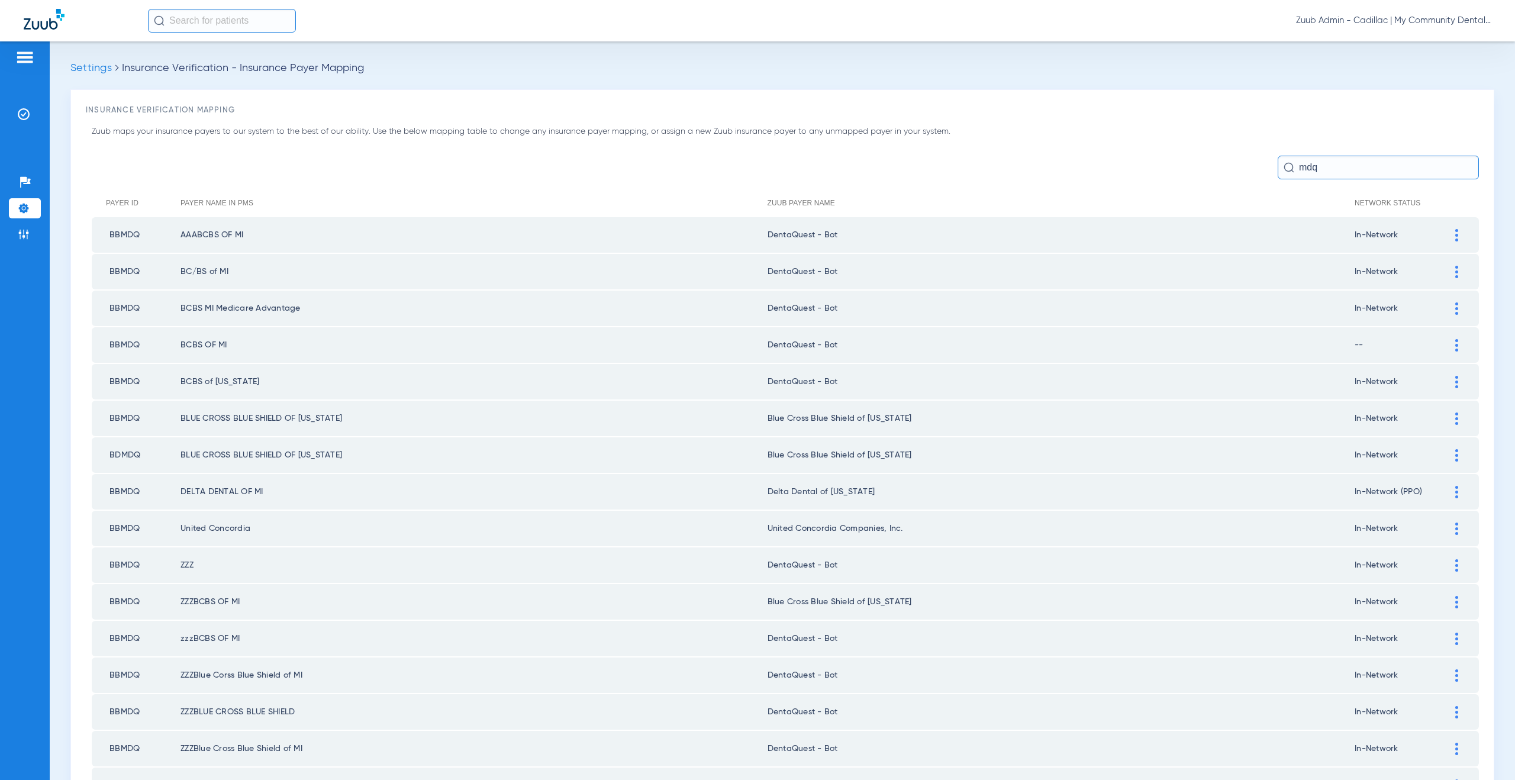
click at [1452, 409] on td at bounding box center [1462, 418] width 33 height 35
click at [1455, 417] on img at bounding box center [1456, 418] width 3 height 12
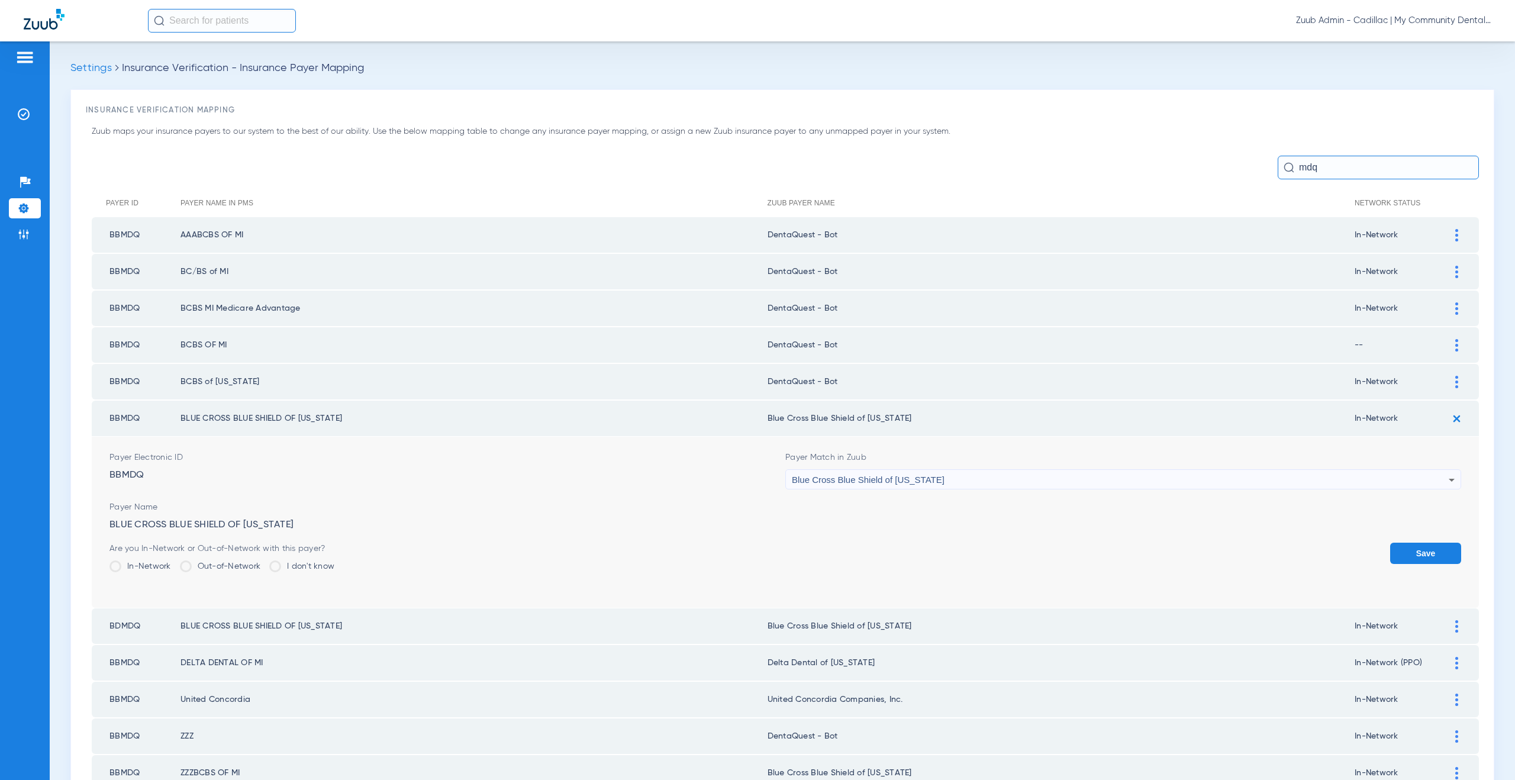
click at [829, 479] on span "Blue Cross Blue Shield of [US_STATE]" at bounding box center [868, 479] width 153 height 10
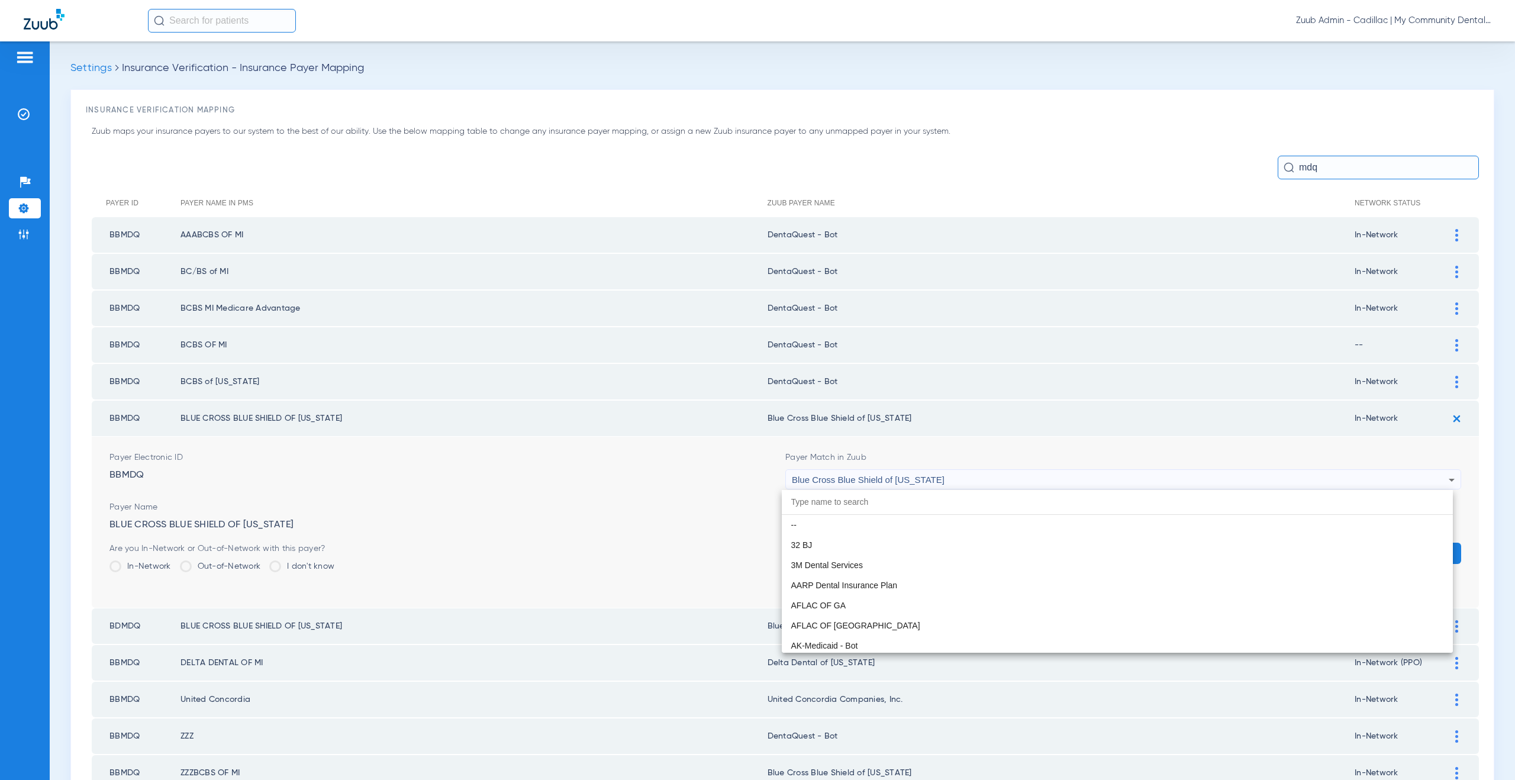
scroll to position [1190, 0]
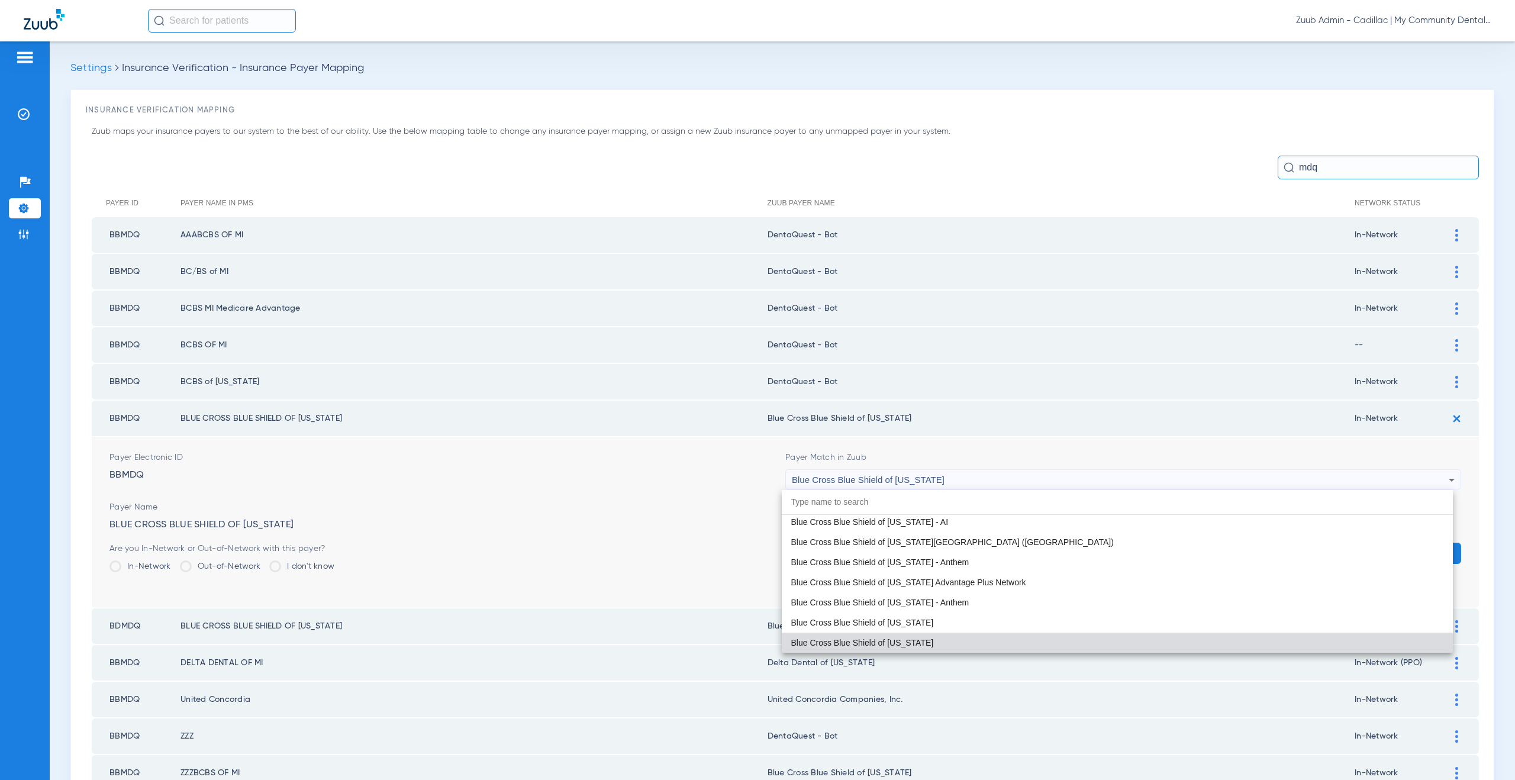
paste input "entaQuest - Bot"
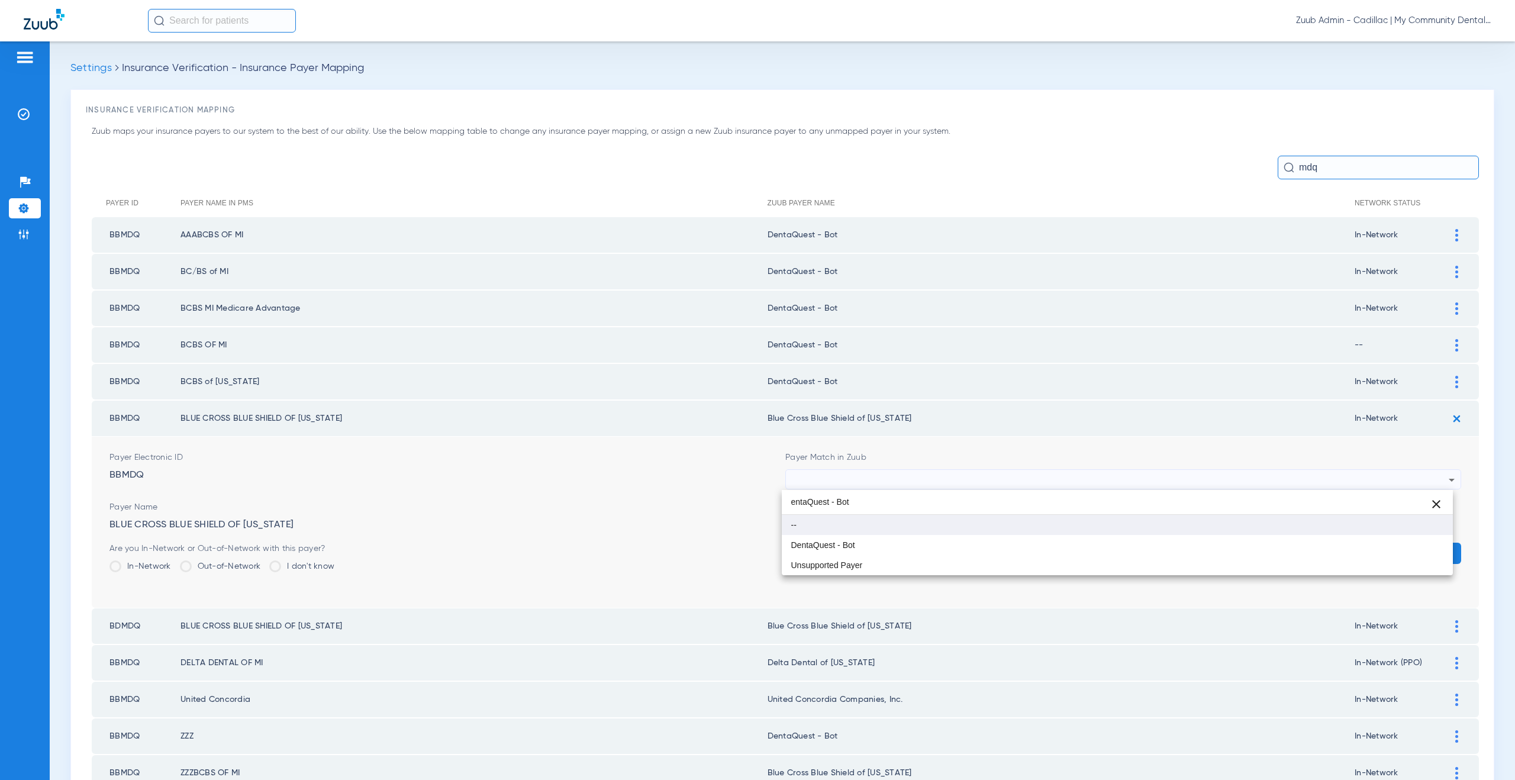
scroll to position [0, 0]
type input "entaQuest - Bot"
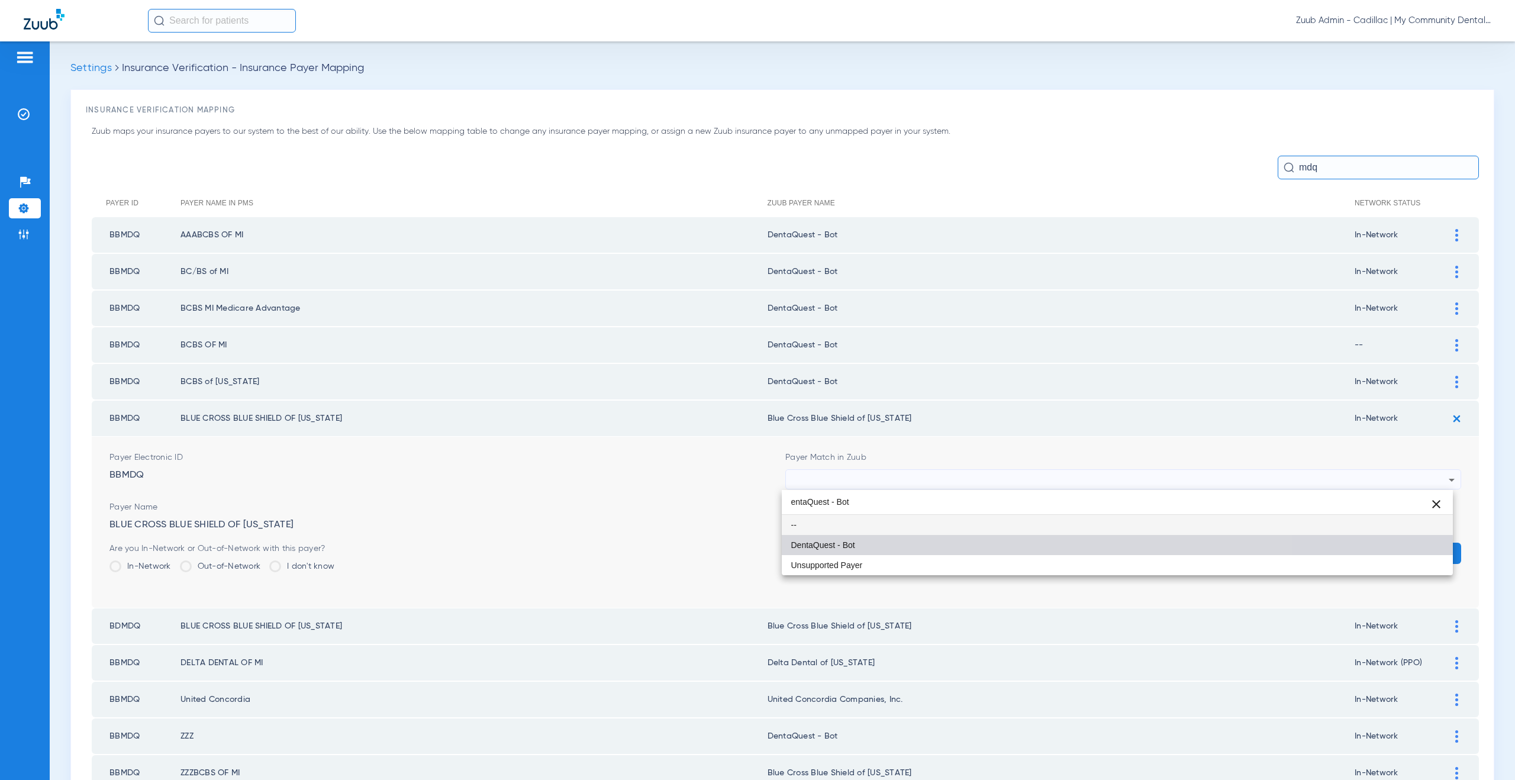
click at [846, 545] on span "DentaQuest - Bot" at bounding box center [823, 545] width 64 height 8
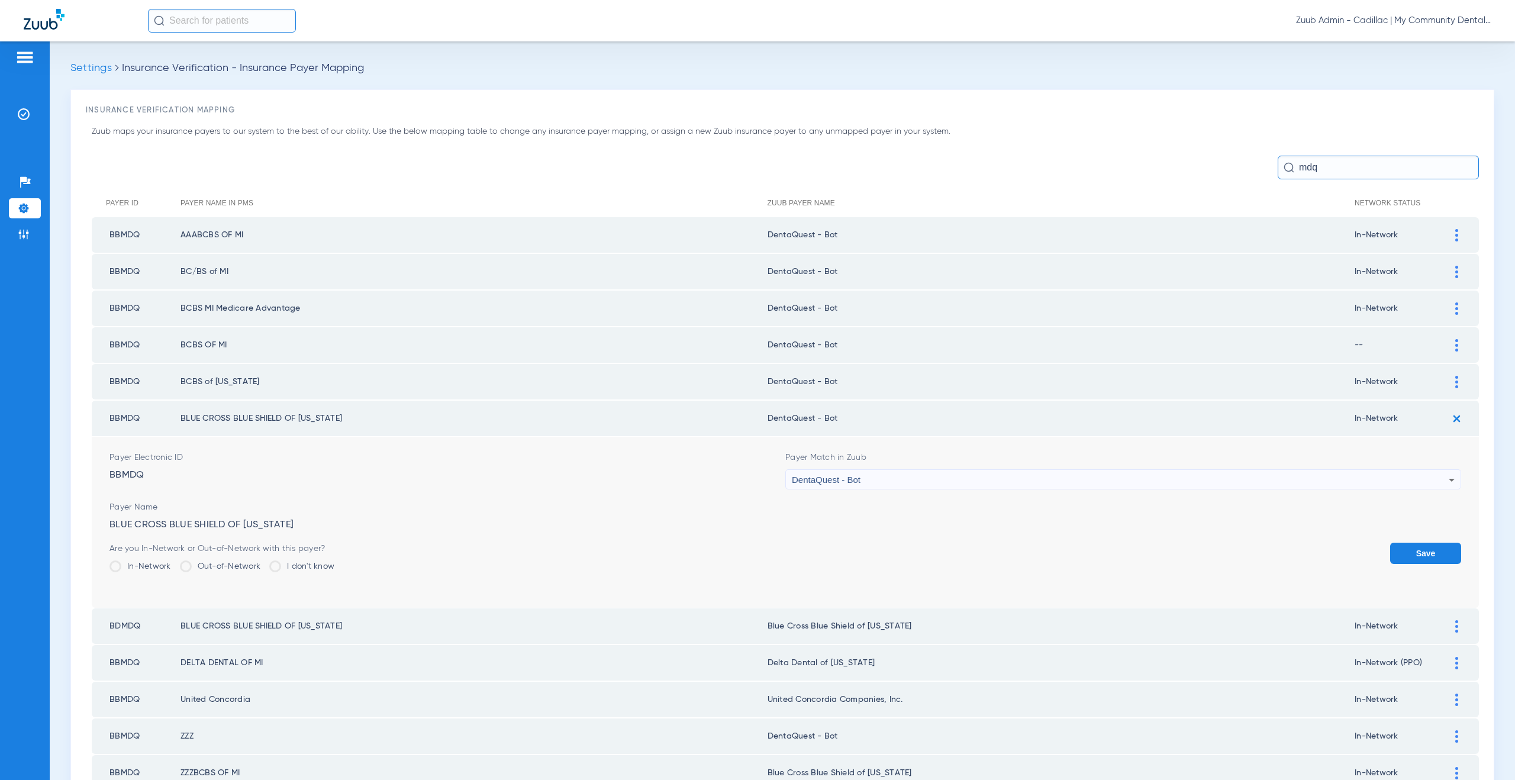
click at [1410, 548] on button "Save" at bounding box center [1425, 553] width 71 height 21
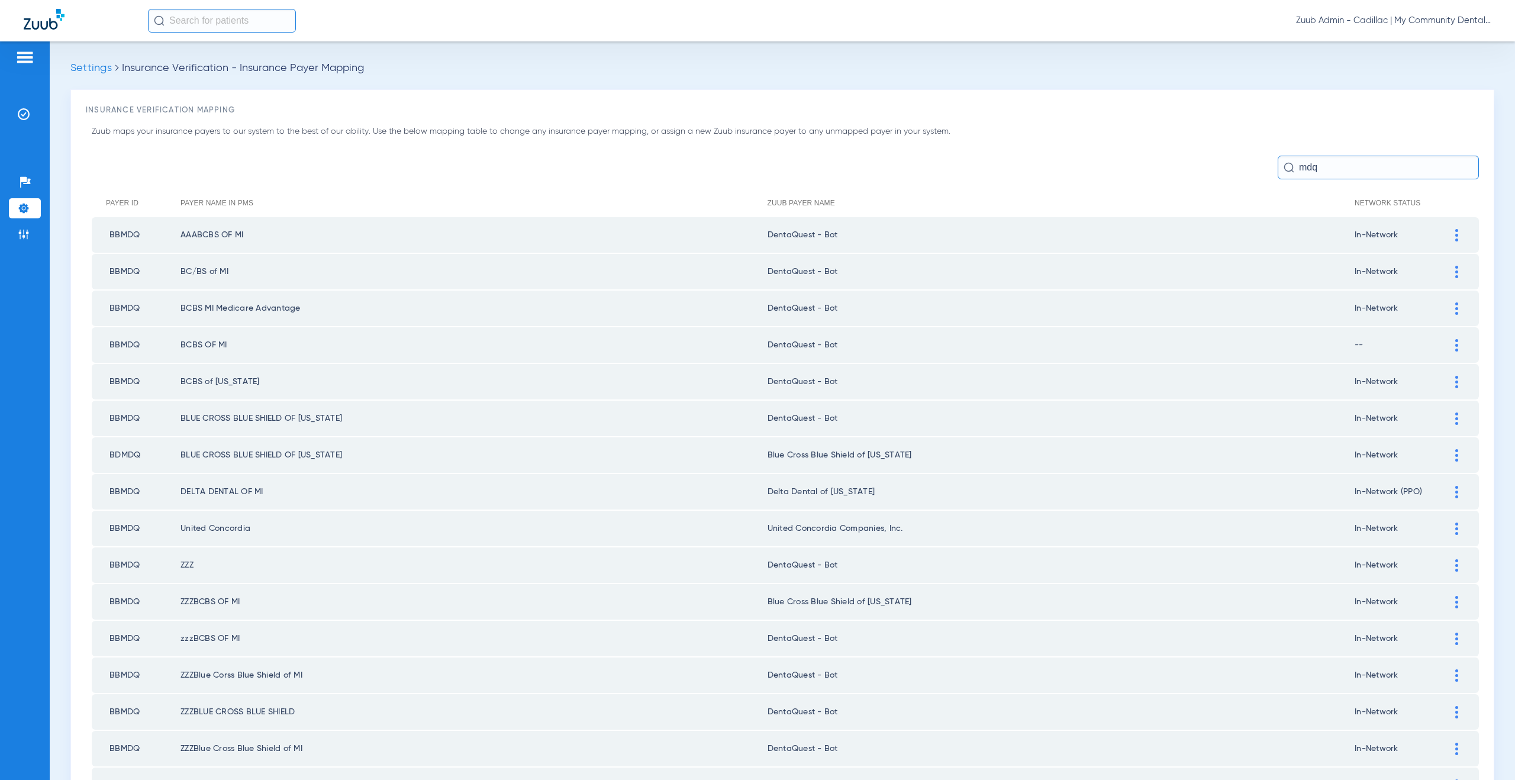
click at [1446, 454] on div at bounding box center [1456, 455] width 21 height 12
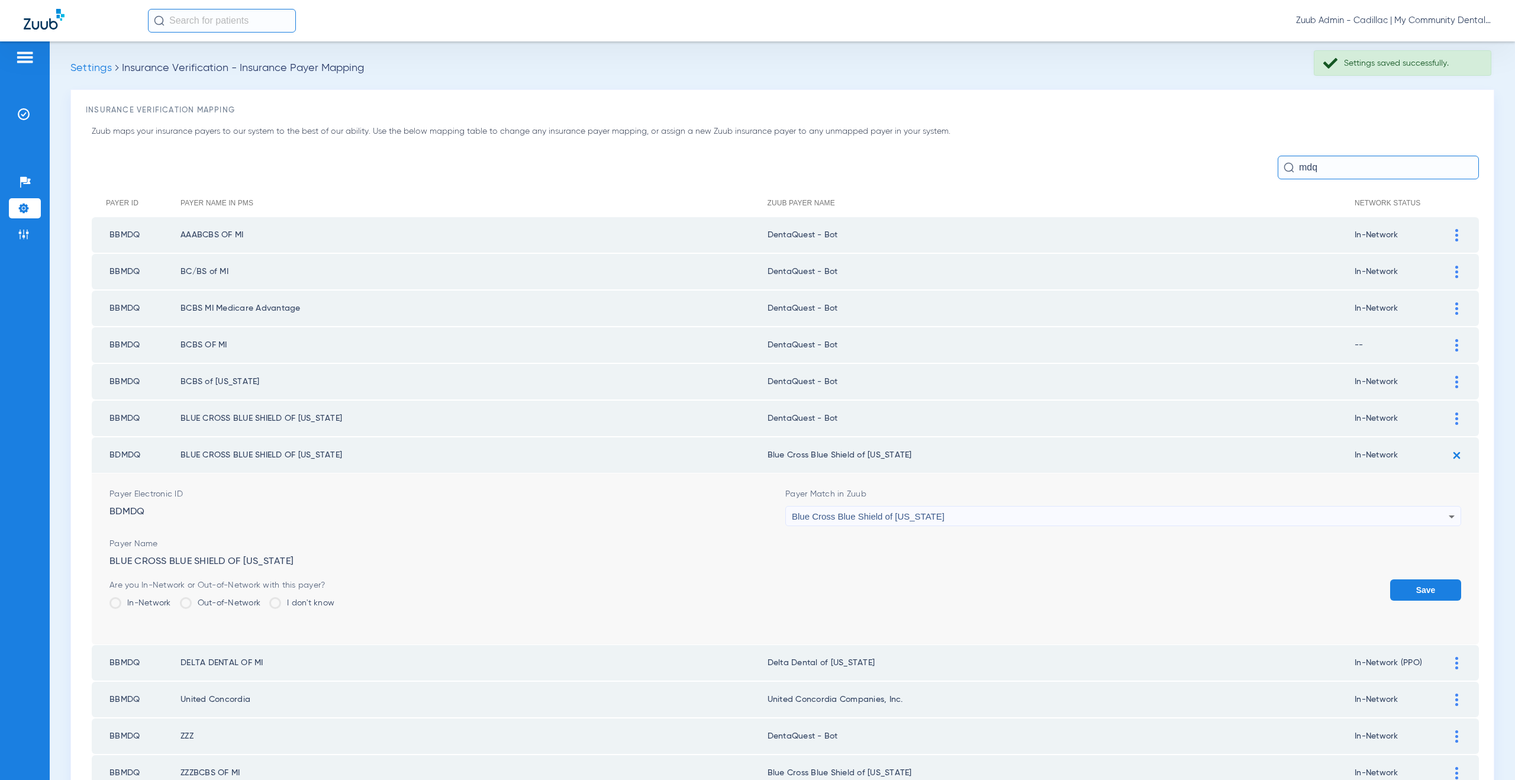
click at [896, 522] on div "Blue Cross Blue Shield of [US_STATE]" at bounding box center [1120, 516] width 657 height 20
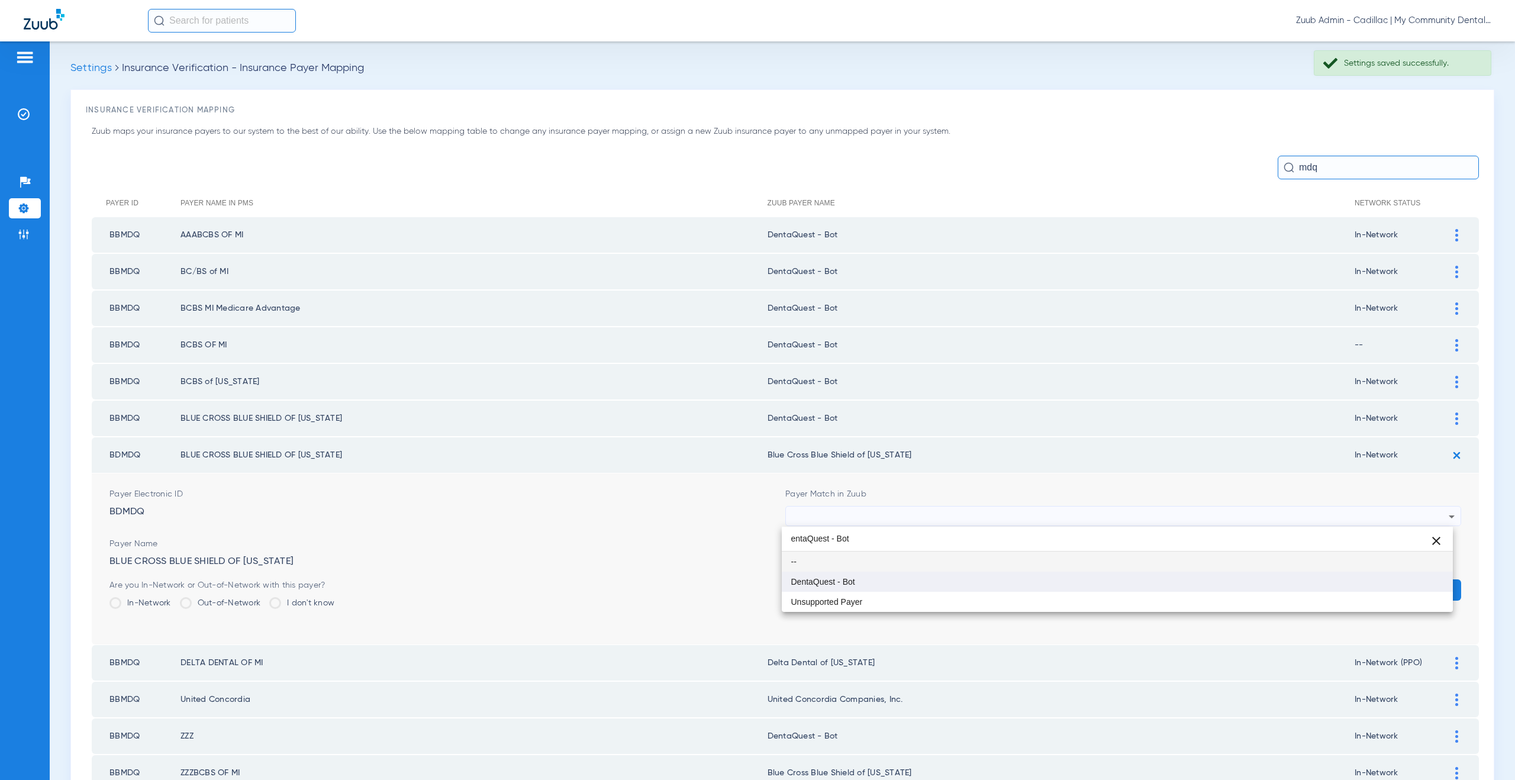
type input "entaQuest - Bot"
click at [893, 576] on mat-option "DentaQuest - Bot" at bounding box center [1117, 581] width 671 height 20
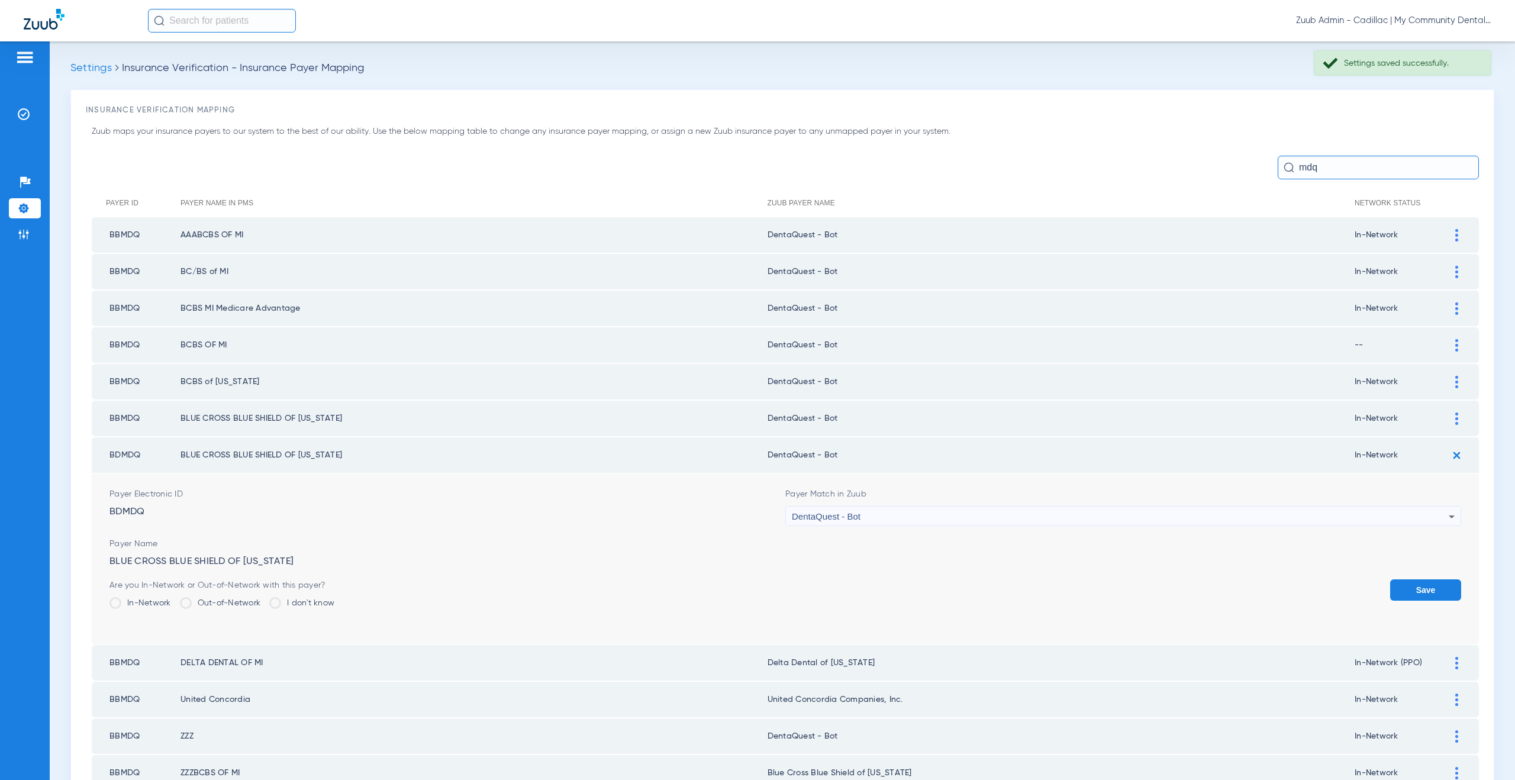
drag, startPoint x: 1393, startPoint y: 590, endPoint x: 1422, endPoint y: 573, distance: 33.2
click at [1395, 589] on button "Save" at bounding box center [1425, 589] width 71 height 21
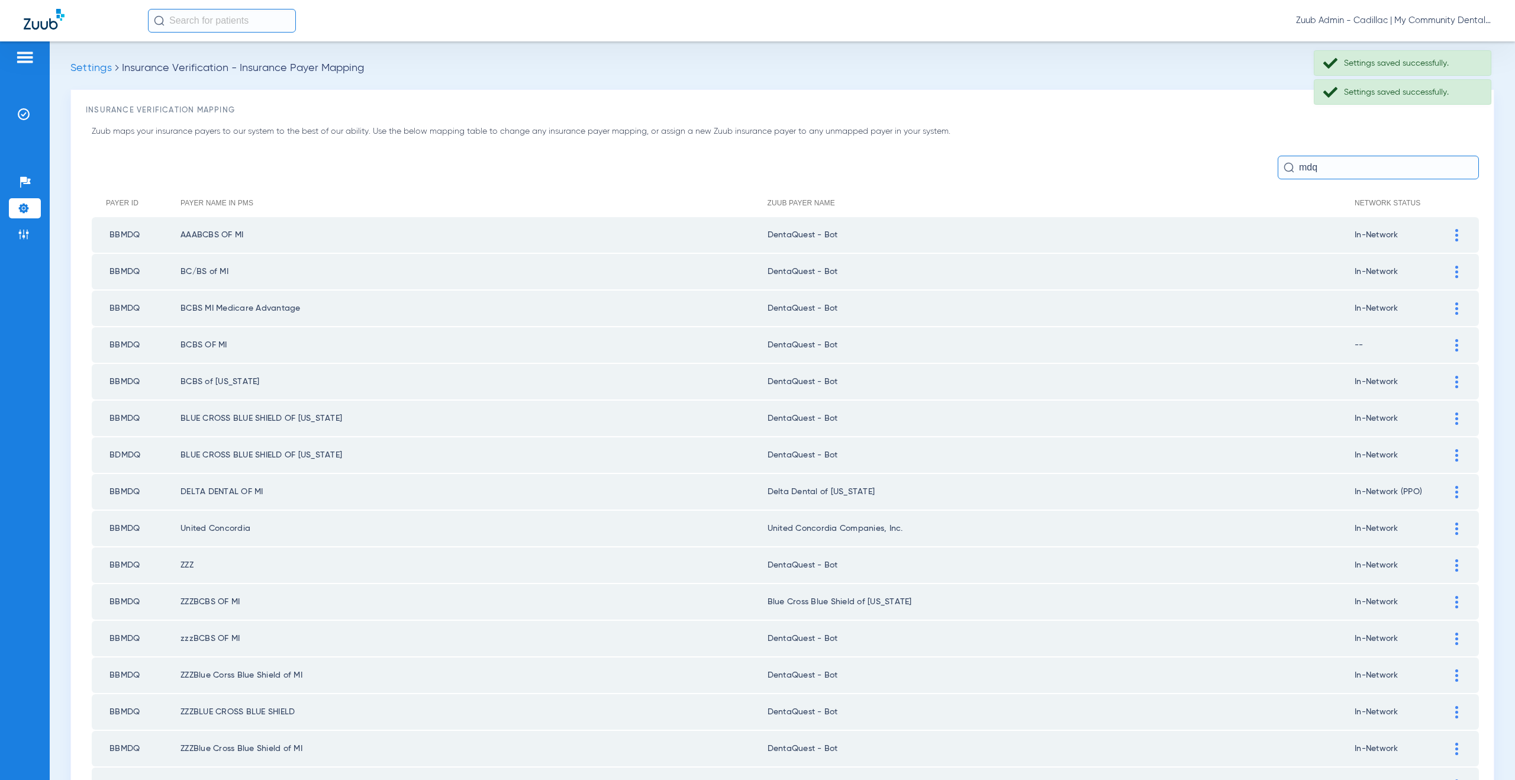
click at [1446, 493] on div at bounding box center [1456, 492] width 21 height 12
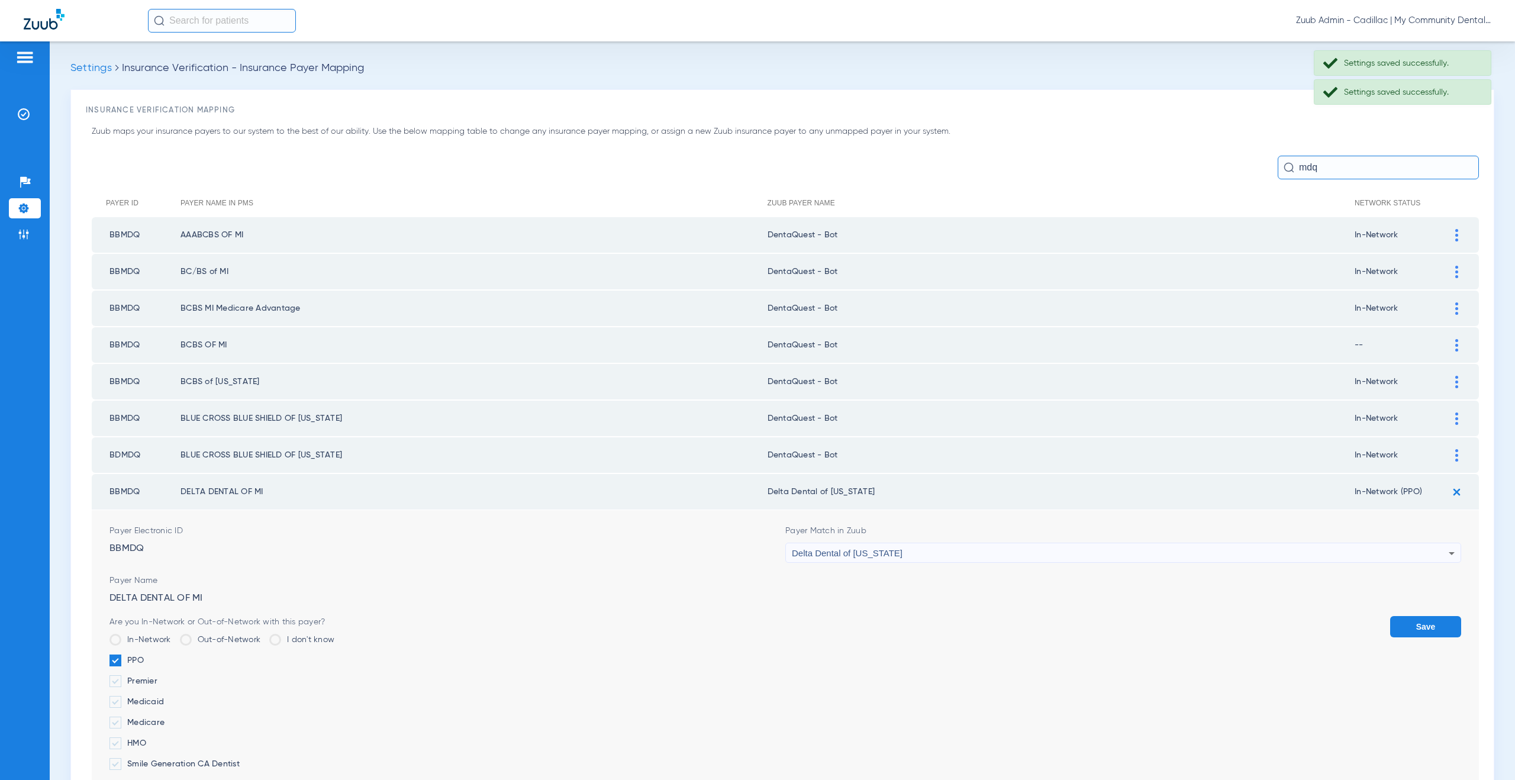
click at [877, 543] on div "Delta Dental of [US_STATE]" at bounding box center [1120, 553] width 657 height 20
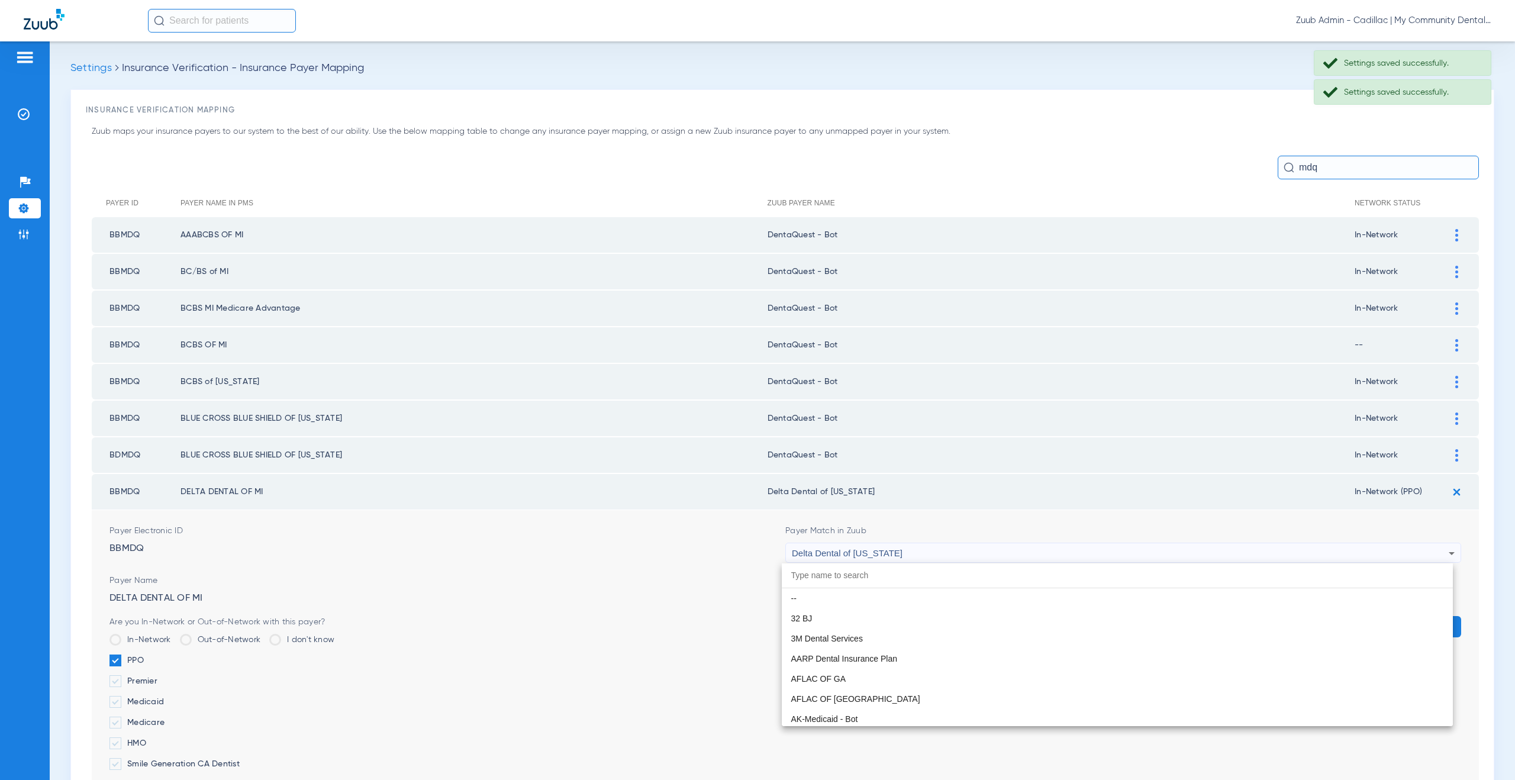
scroll to position [2879, 0]
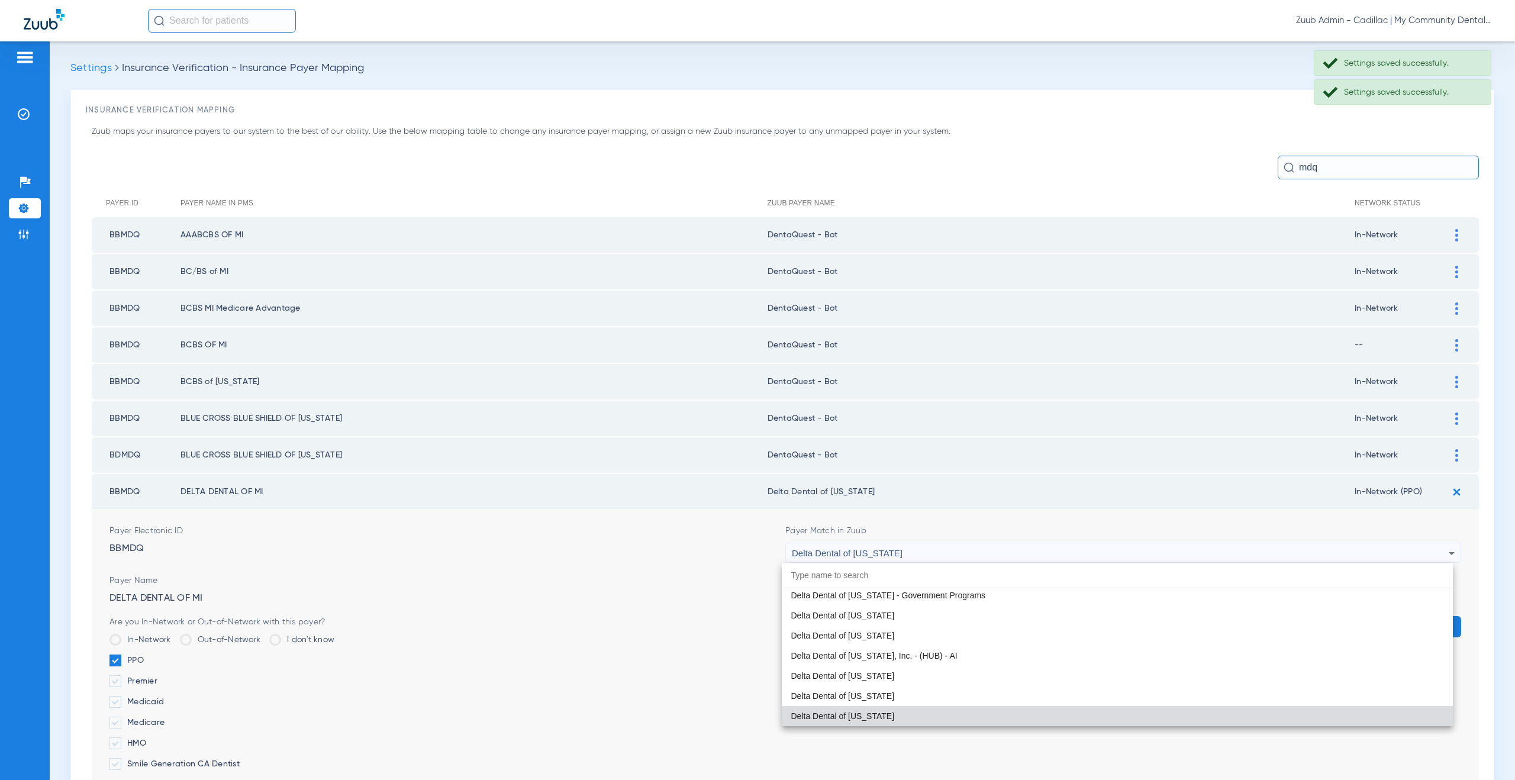
paste input "entaQuest - Bot"
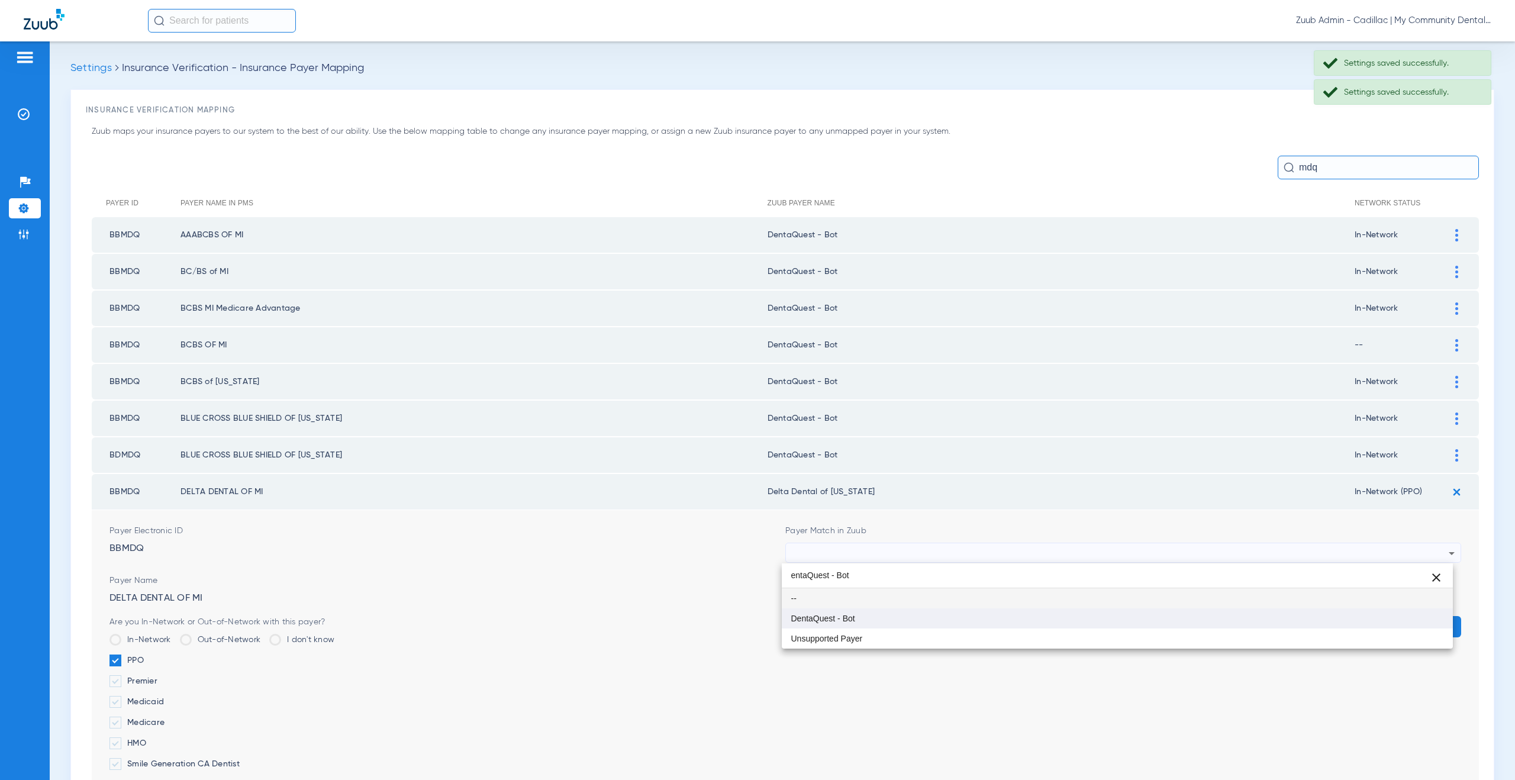
scroll to position [0, 0]
type input "entaQuest - Bot"
click at [870, 622] on mat-option "DentaQuest - Bot" at bounding box center [1117, 618] width 671 height 20
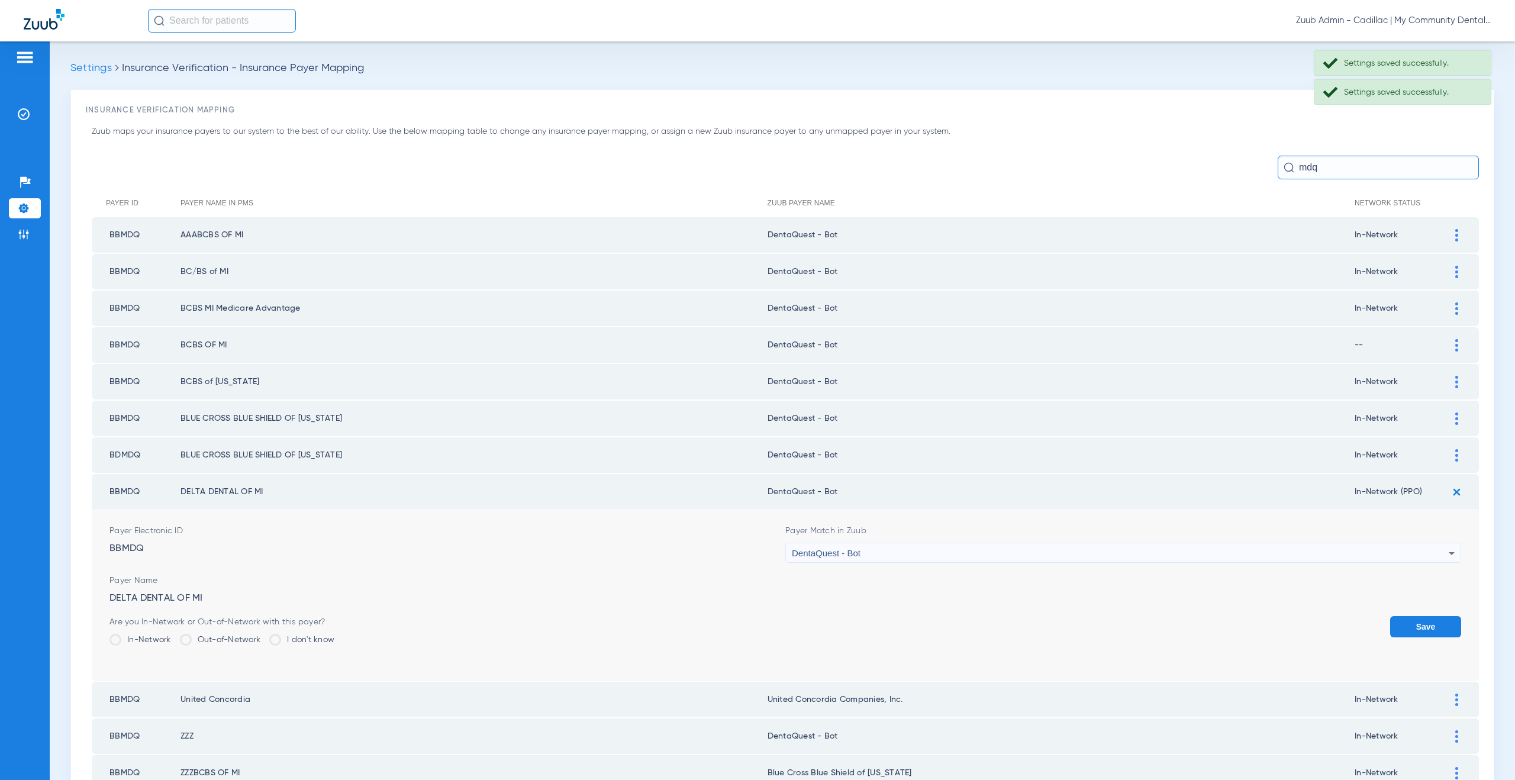
click at [1411, 631] on button "Save" at bounding box center [1425, 626] width 71 height 21
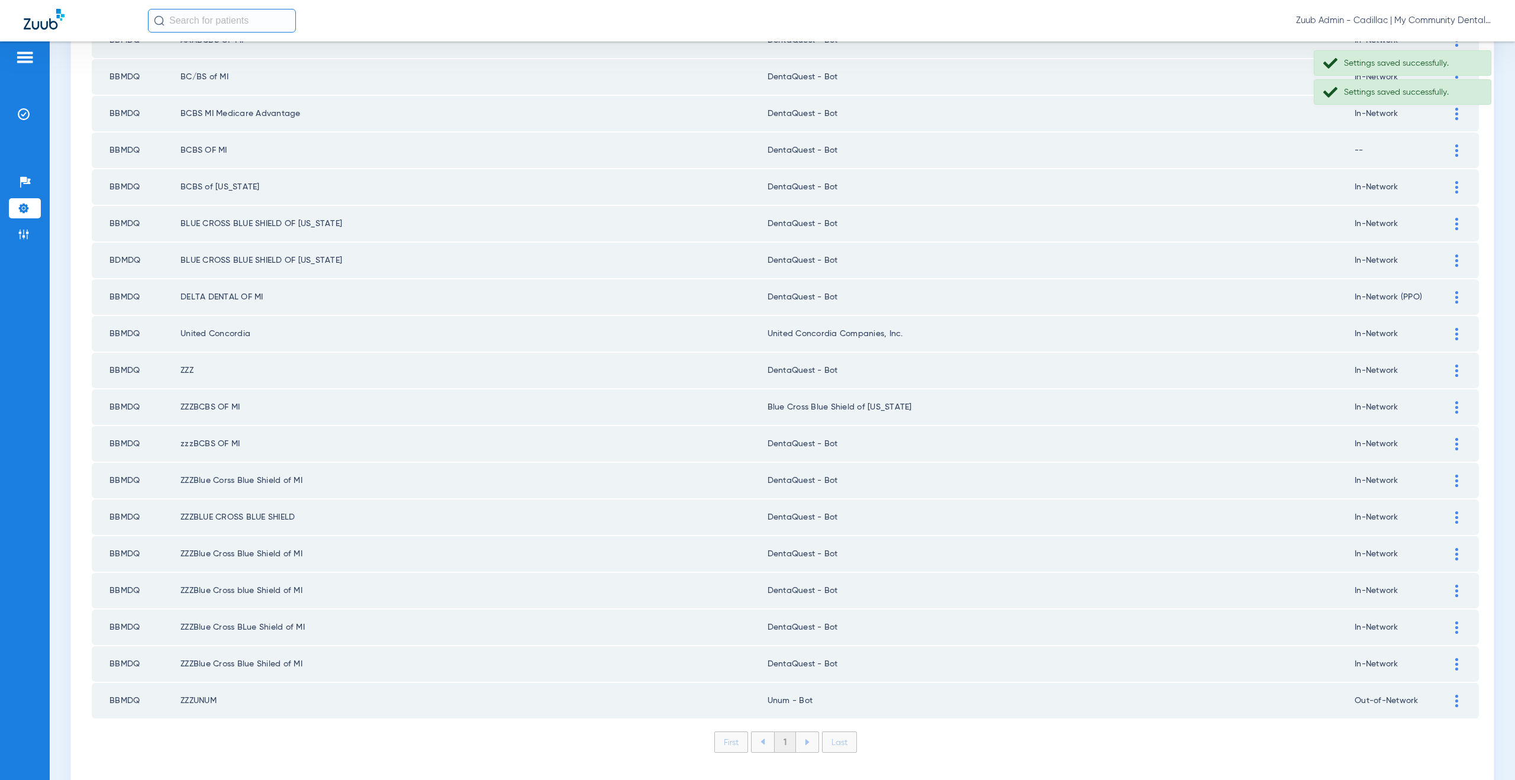
scroll to position [209, 0]
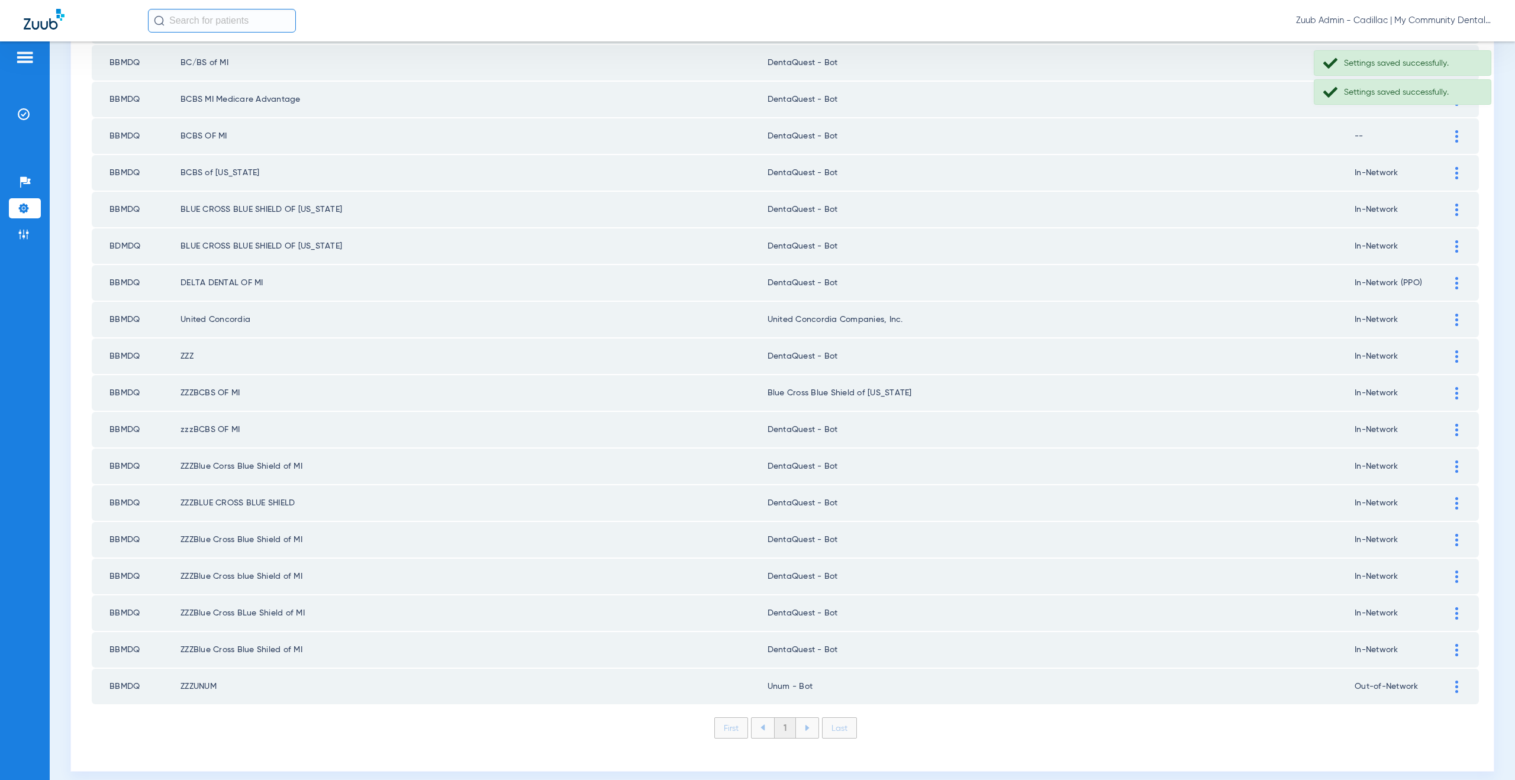
click at [1446, 315] on div at bounding box center [1456, 320] width 21 height 12
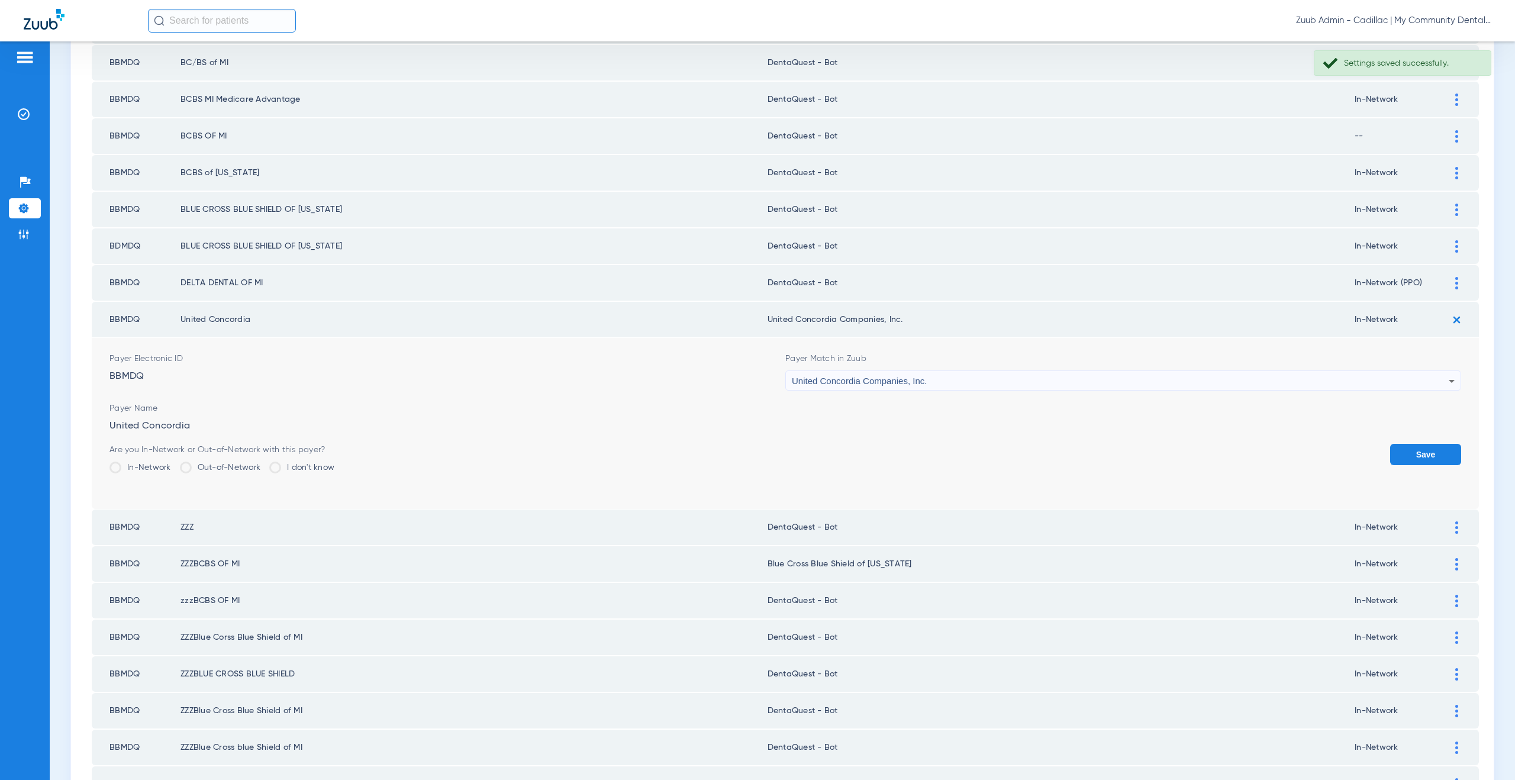
click at [843, 385] on span "United Concordia Companies, Inc." at bounding box center [859, 381] width 135 height 10
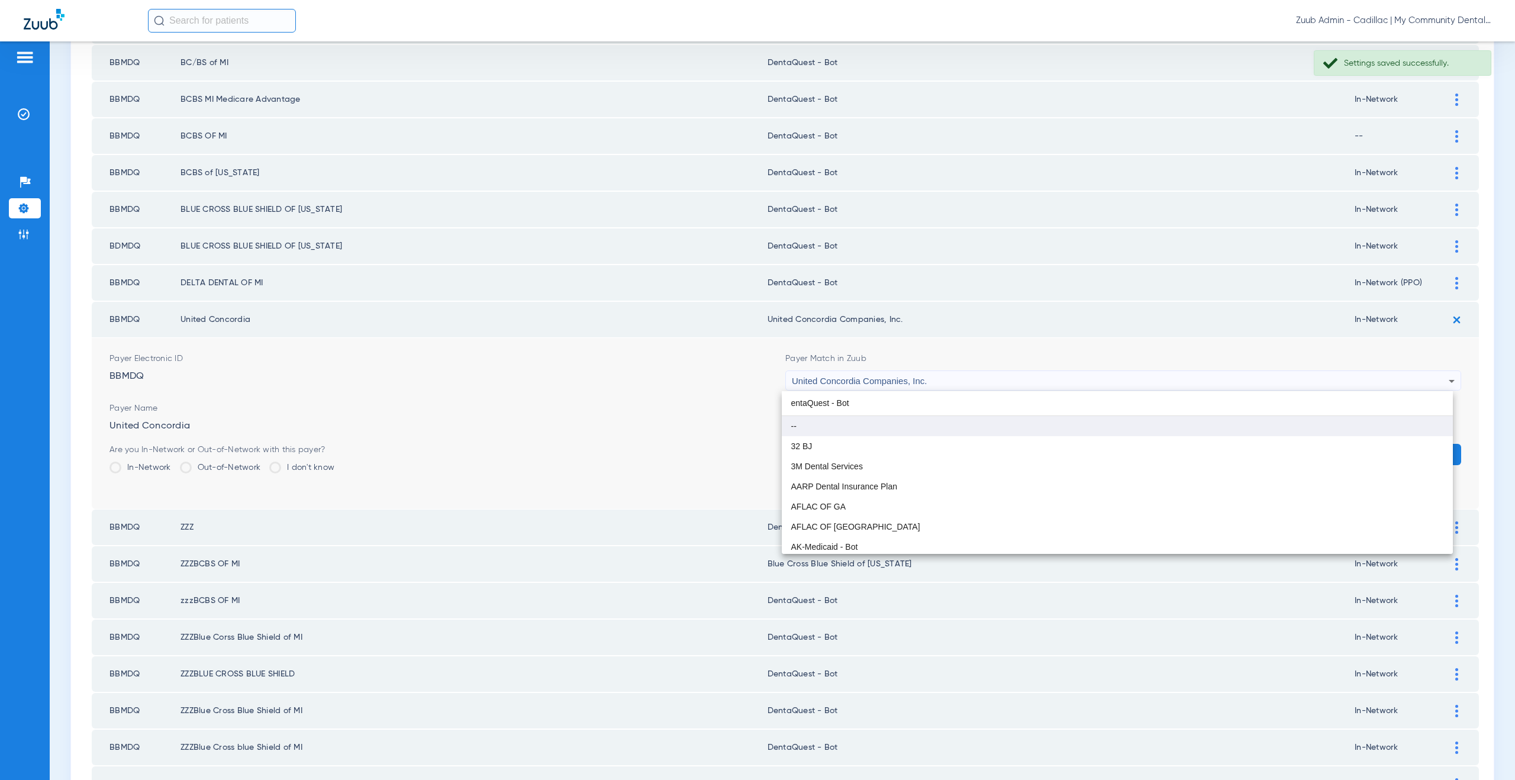
scroll to position [0, 0]
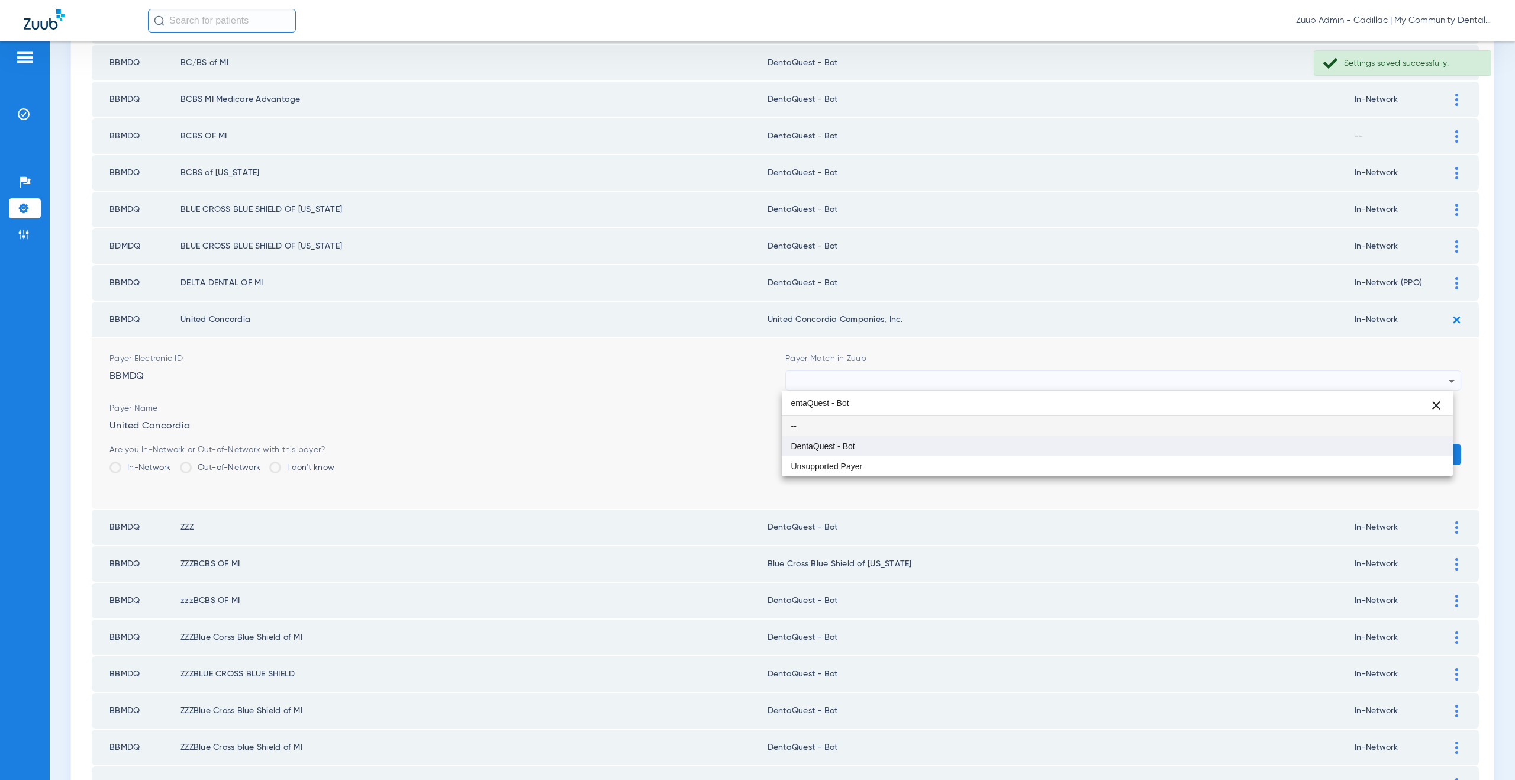
type input "entaQuest - Bot"
click at [841, 445] on span "DentaQuest - Bot" at bounding box center [823, 446] width 64 height 8
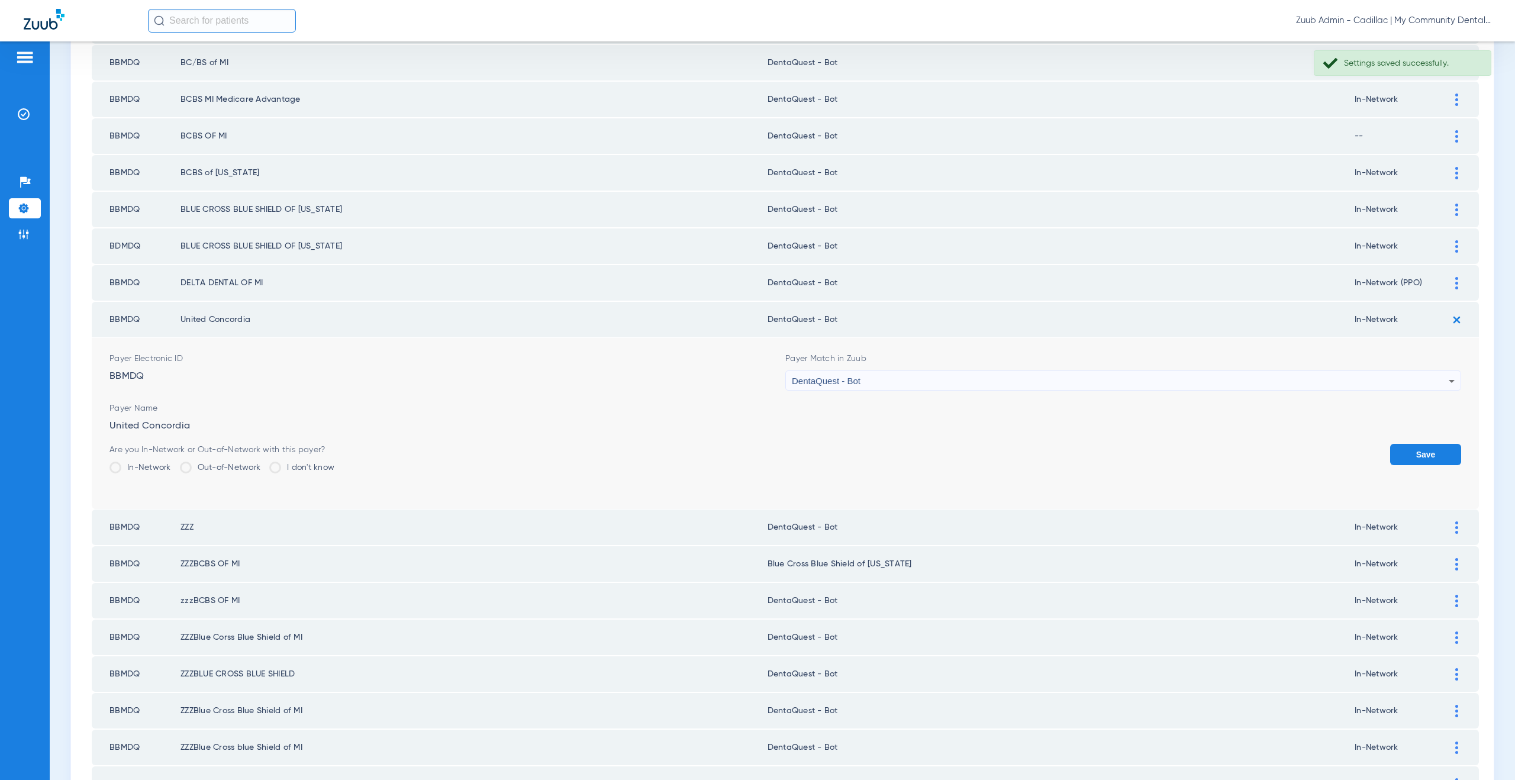
click at [1401, 451] on button "Save" at bounding box center [1425, 454] width 71 height 21
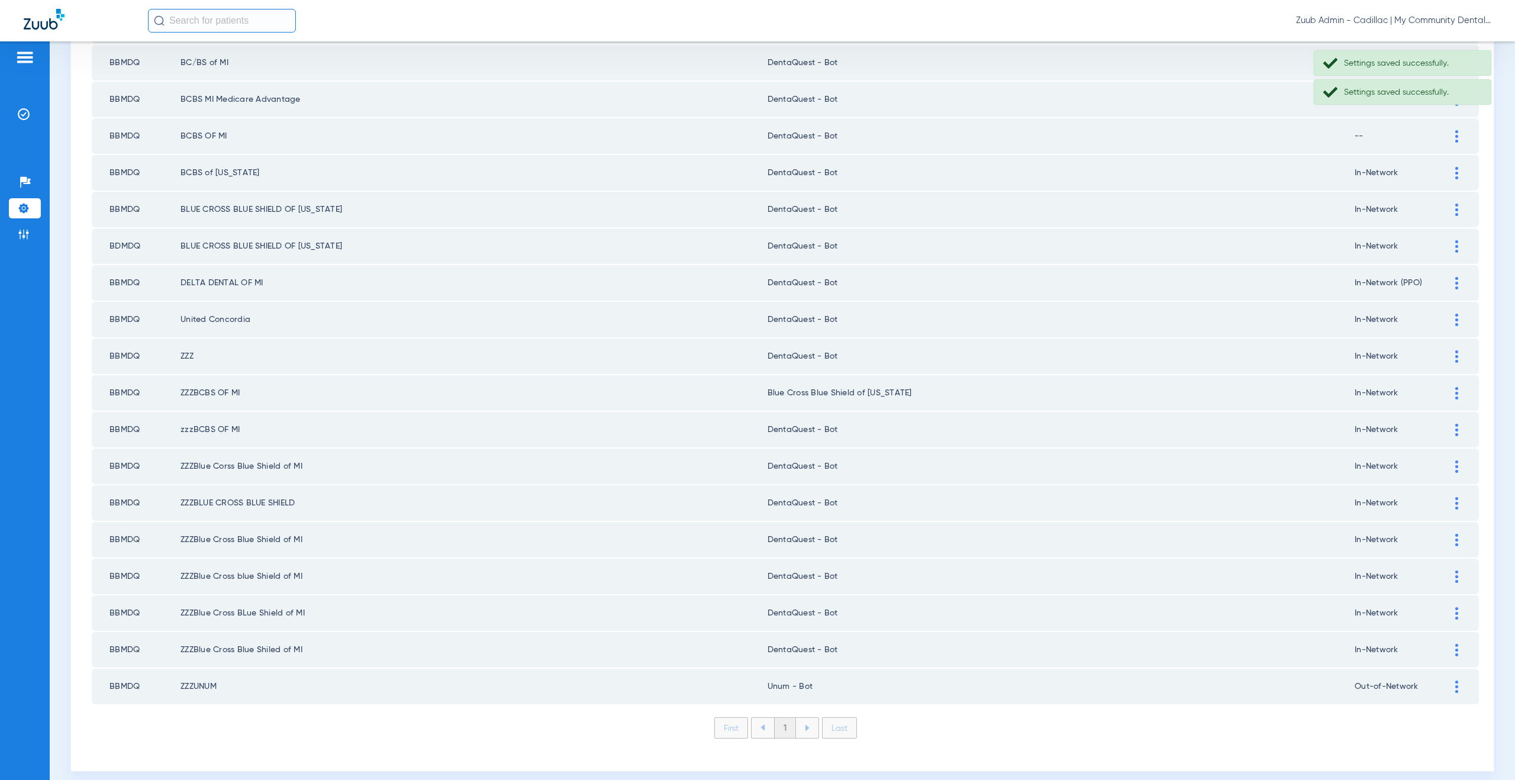
click at [1446, 357] on div at bounding box center [1456, 356] width 21 height 12
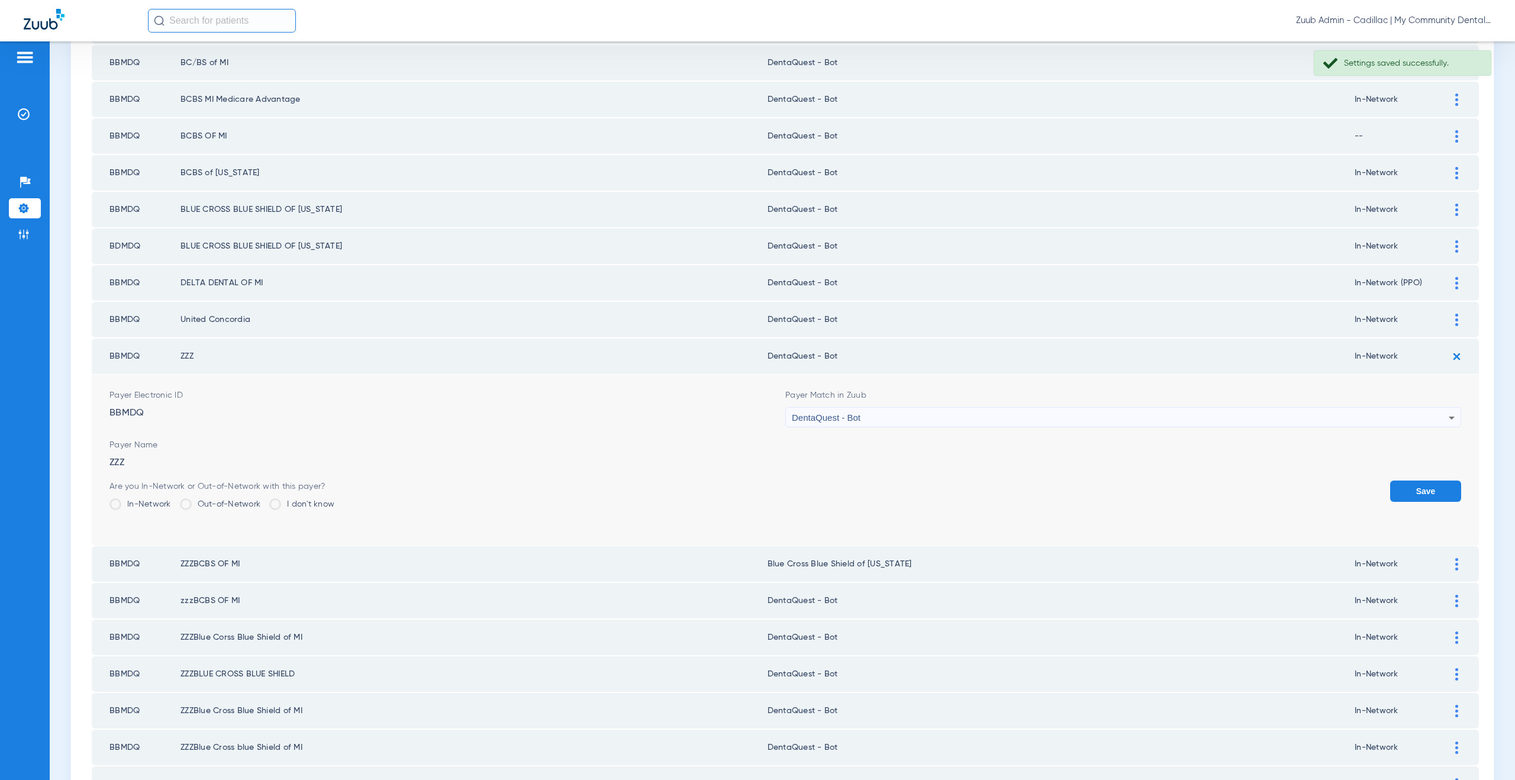
click at [1452, 358] on img at bounding box center [1456, 357] width 20 height 20
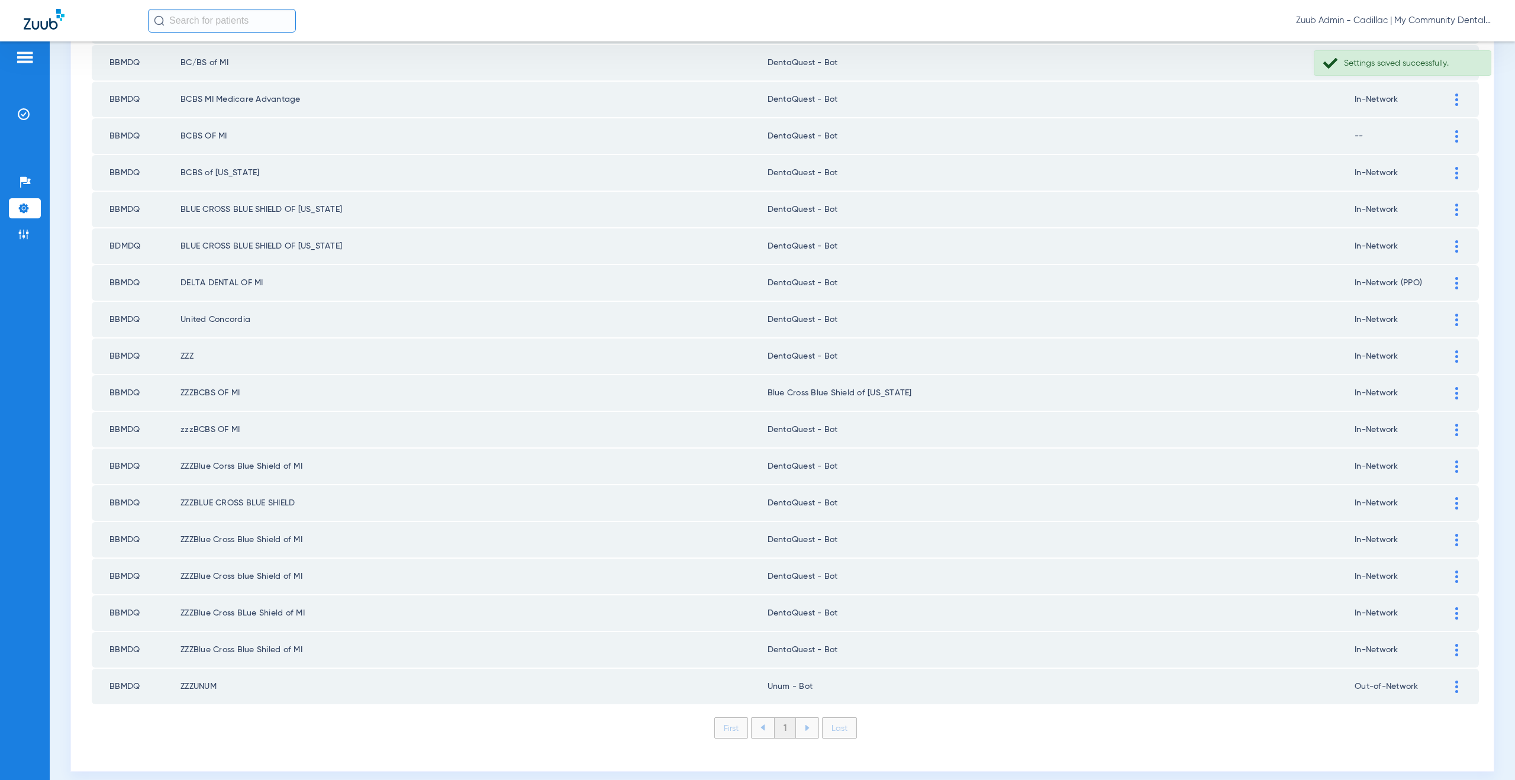
click at [1455, 392] on img at bounding box center [1456, 393] width 3 height 12
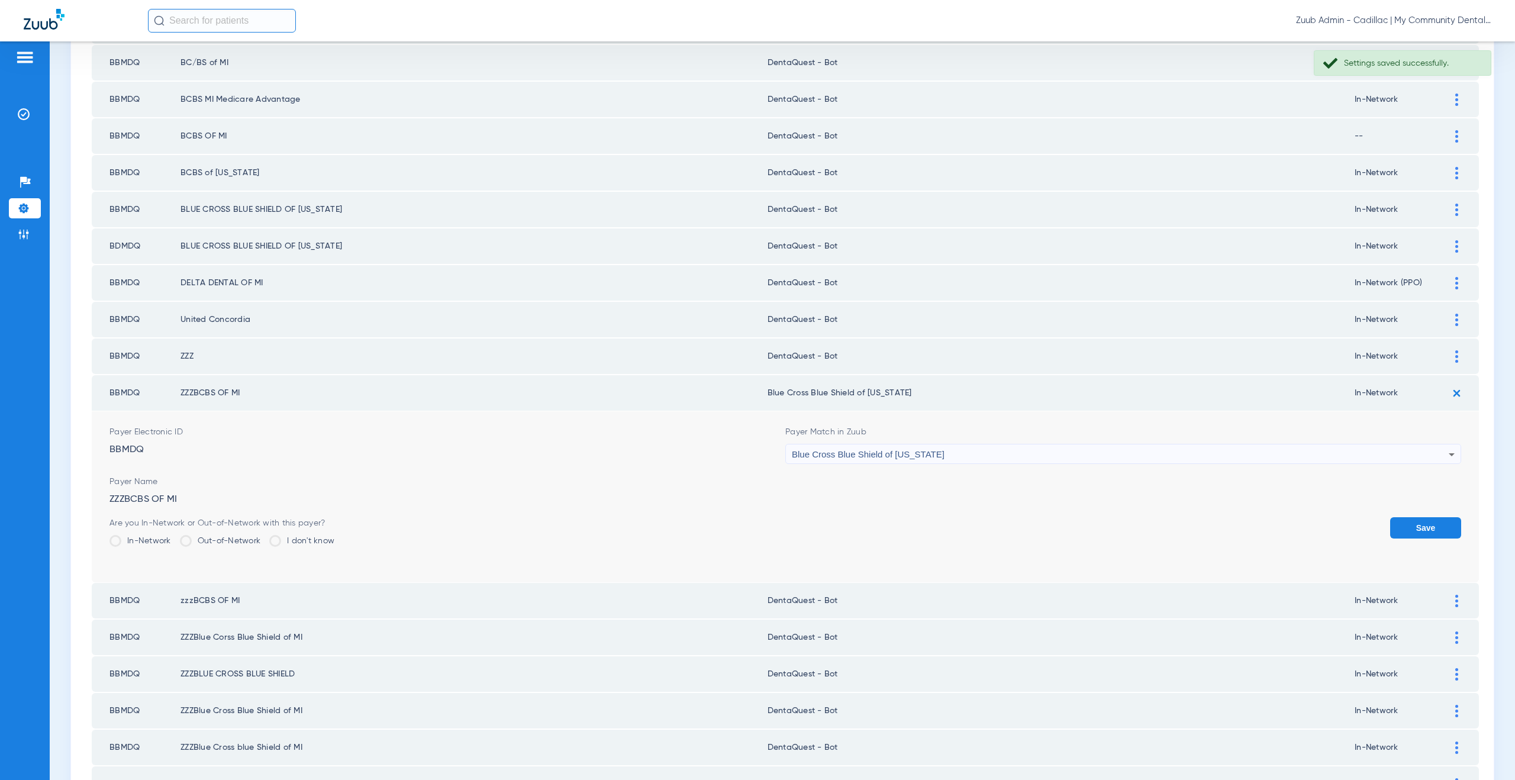
click at [854, 453] on span "Blue Cross Blue Shield of [US_STATE]" at bounding box center [868, 454] width 153 height 10
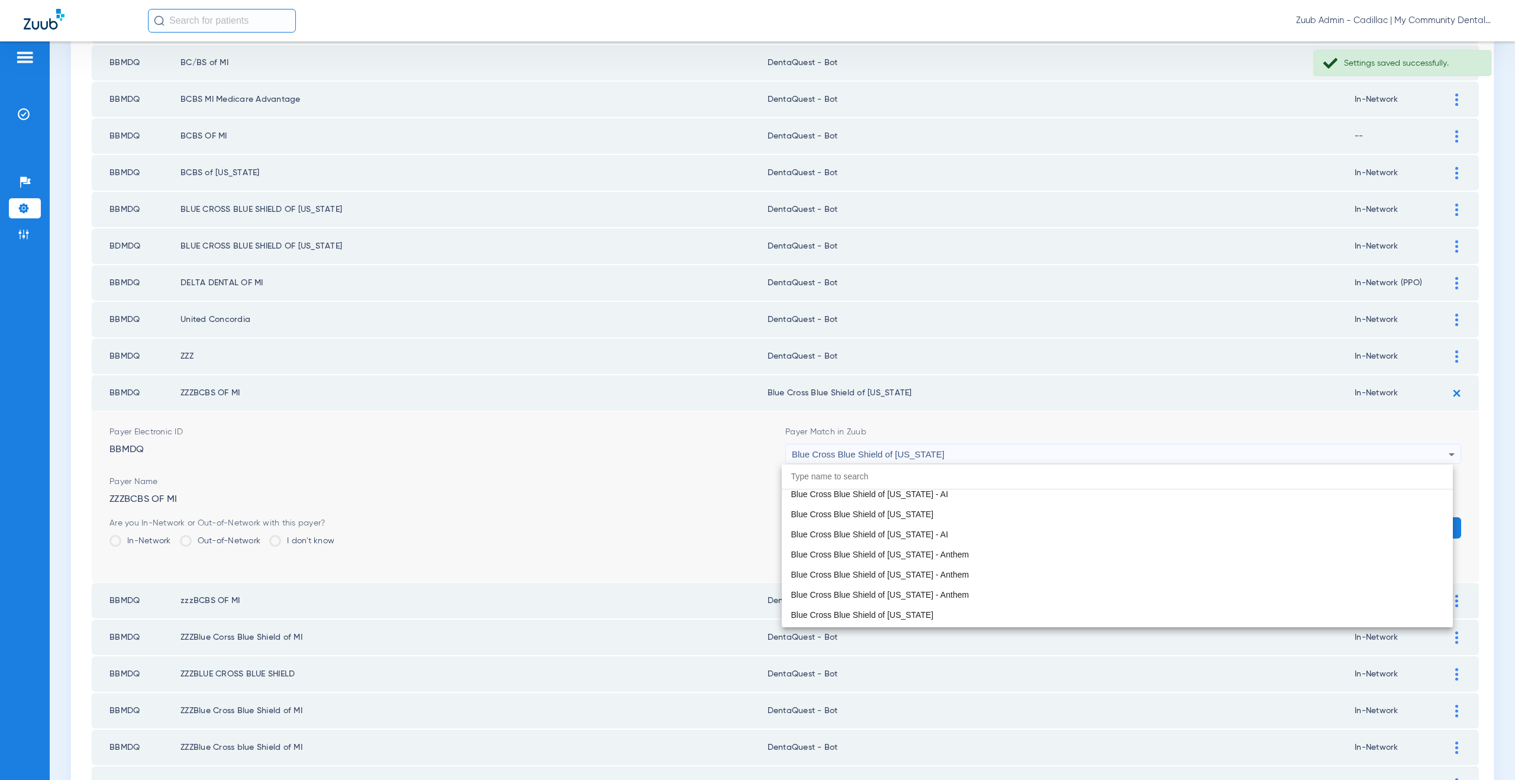
paste input "entaQuest - Bot"
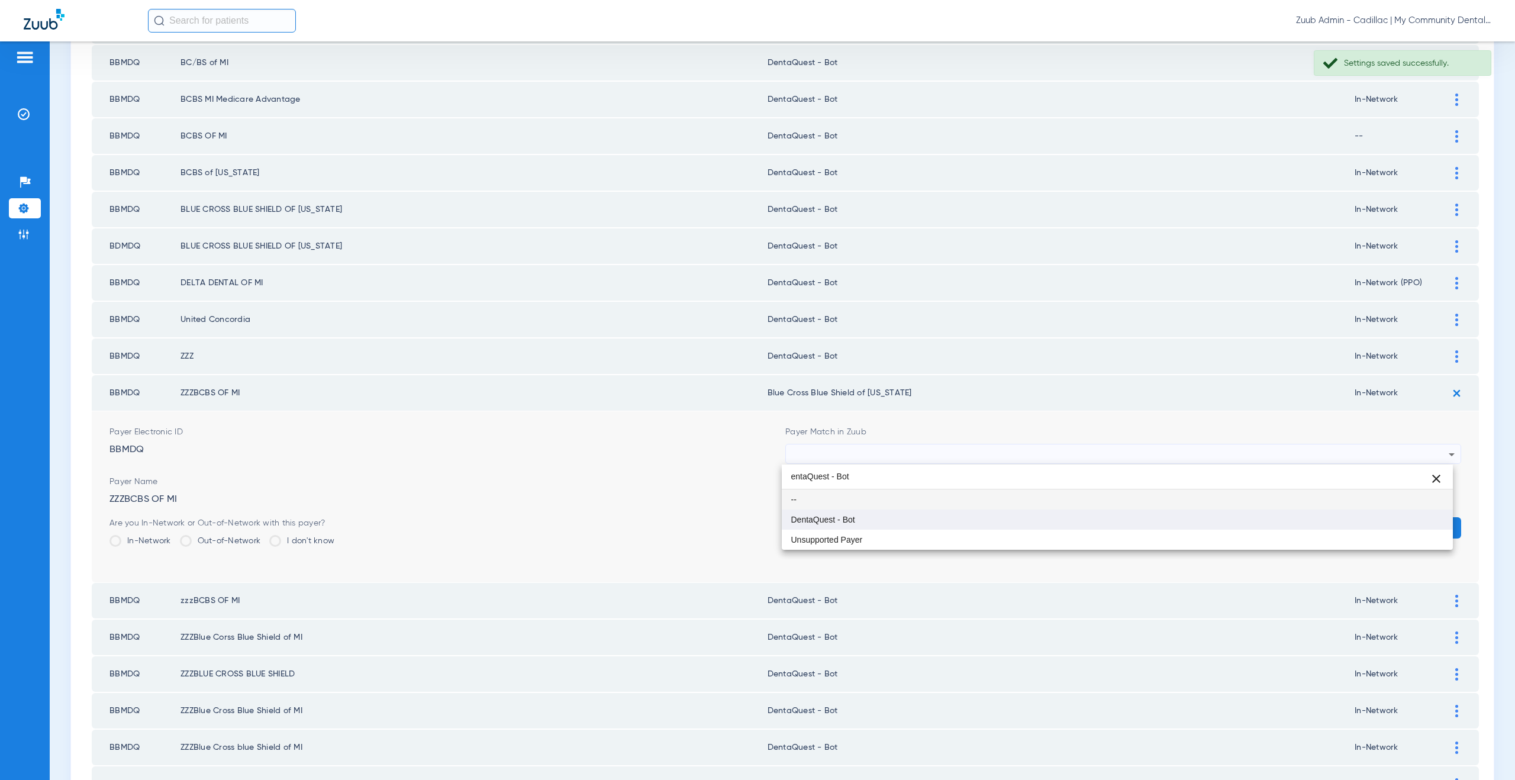
type input "entaQuest - Bot"
click at [849, 522] on span "DentaQuest - Bot" at bounding box center [823, 519] width 64 height 8
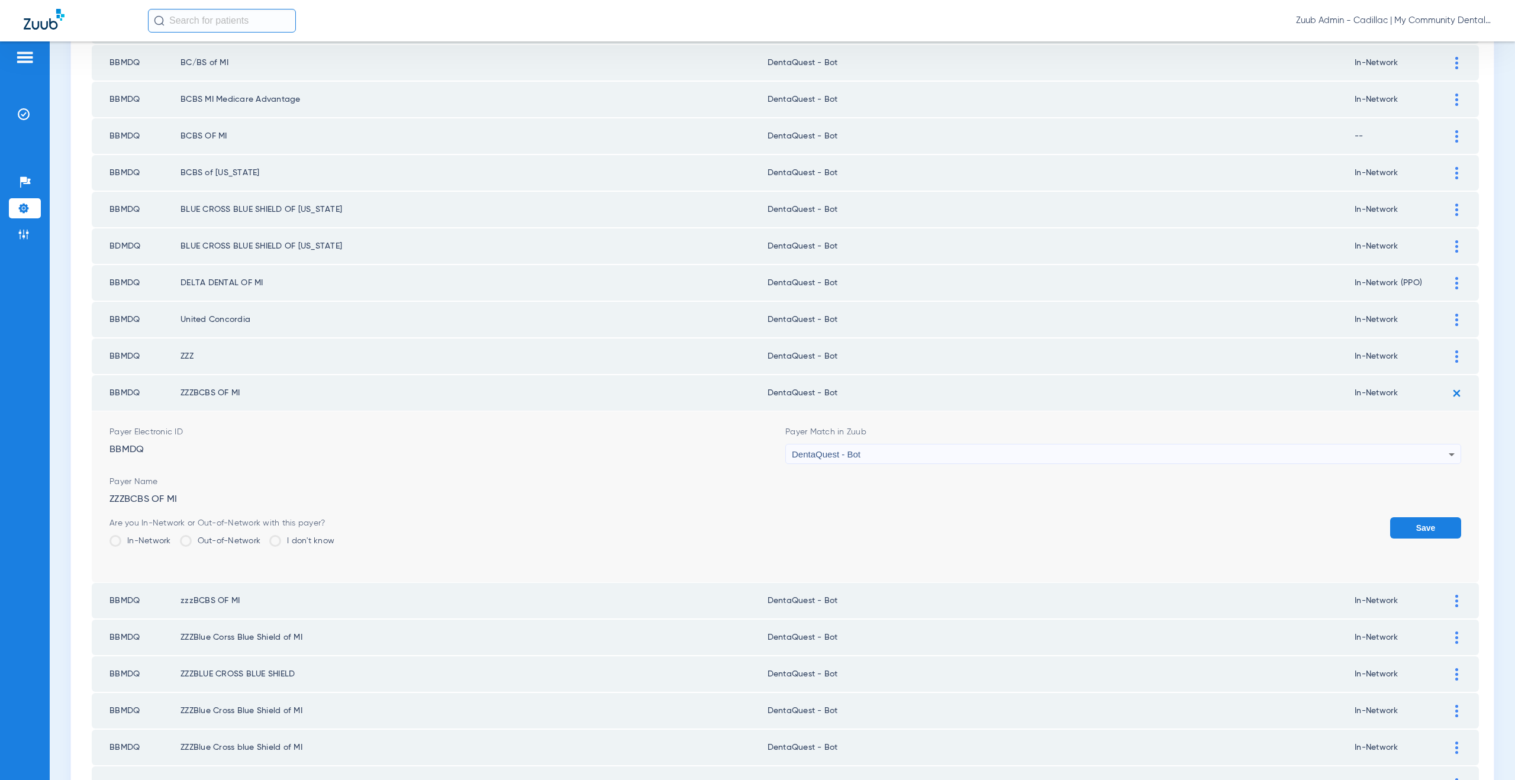
click at [1428, 531] on button "Save" at bounding box center [1425, 527] width 71 height 21
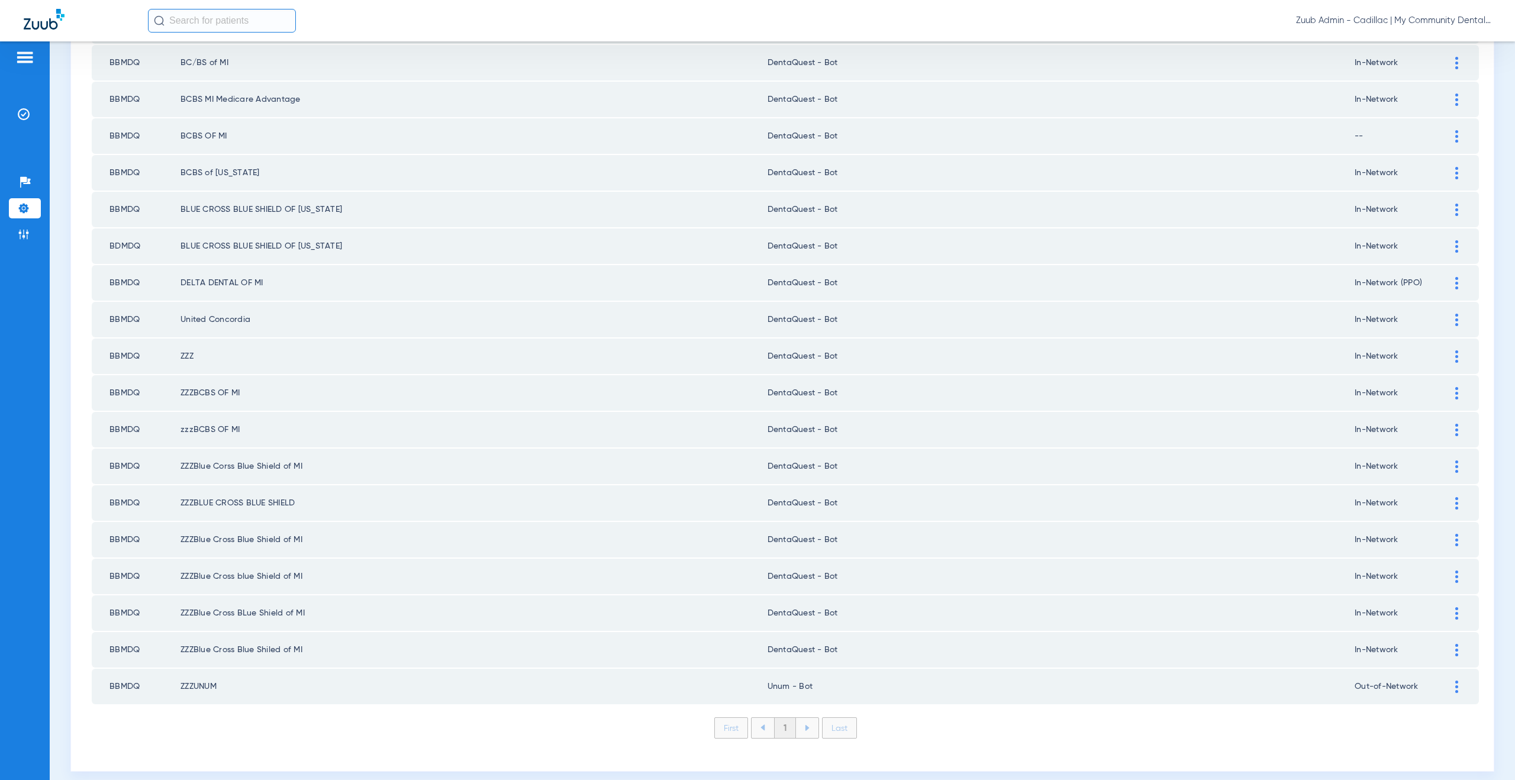
scroll to position [221, 0]
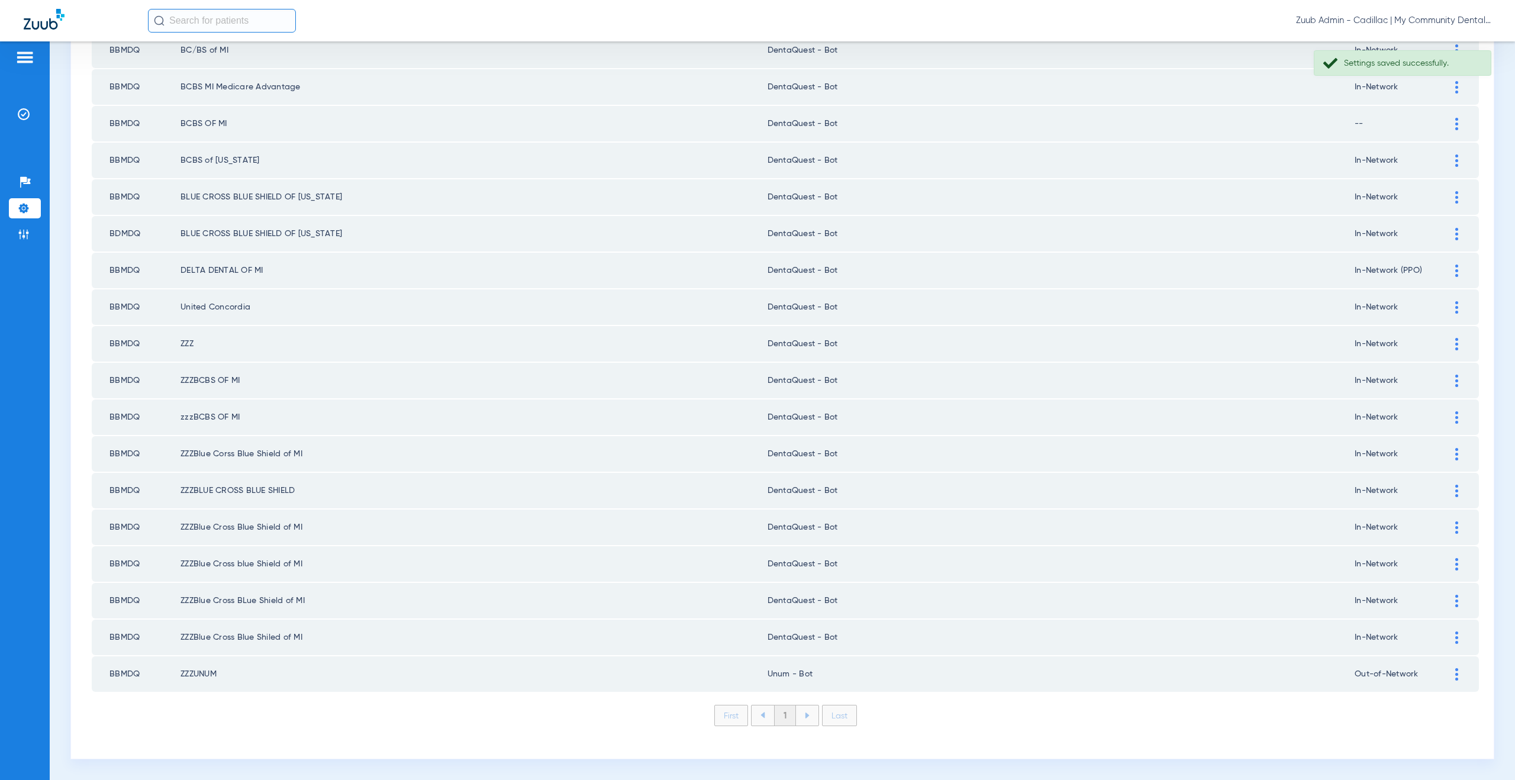
click at [1446, 672] on div at bounding box center [1456, 674] width 21 height 12
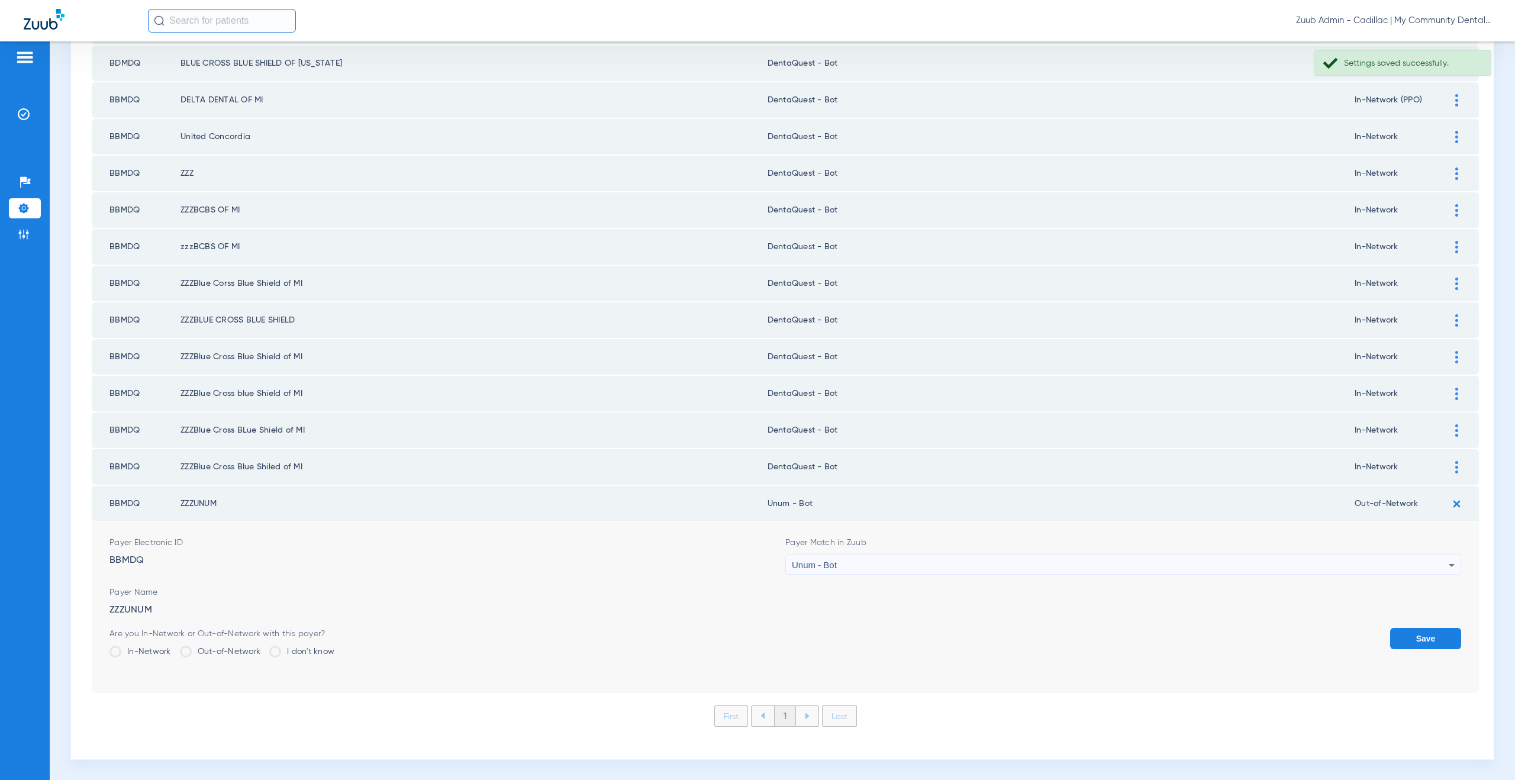
scroll to position [392, 0]
click at [815, 566] on span "Unum - Bot" at bounding box center [814, 564] width 45 height 10
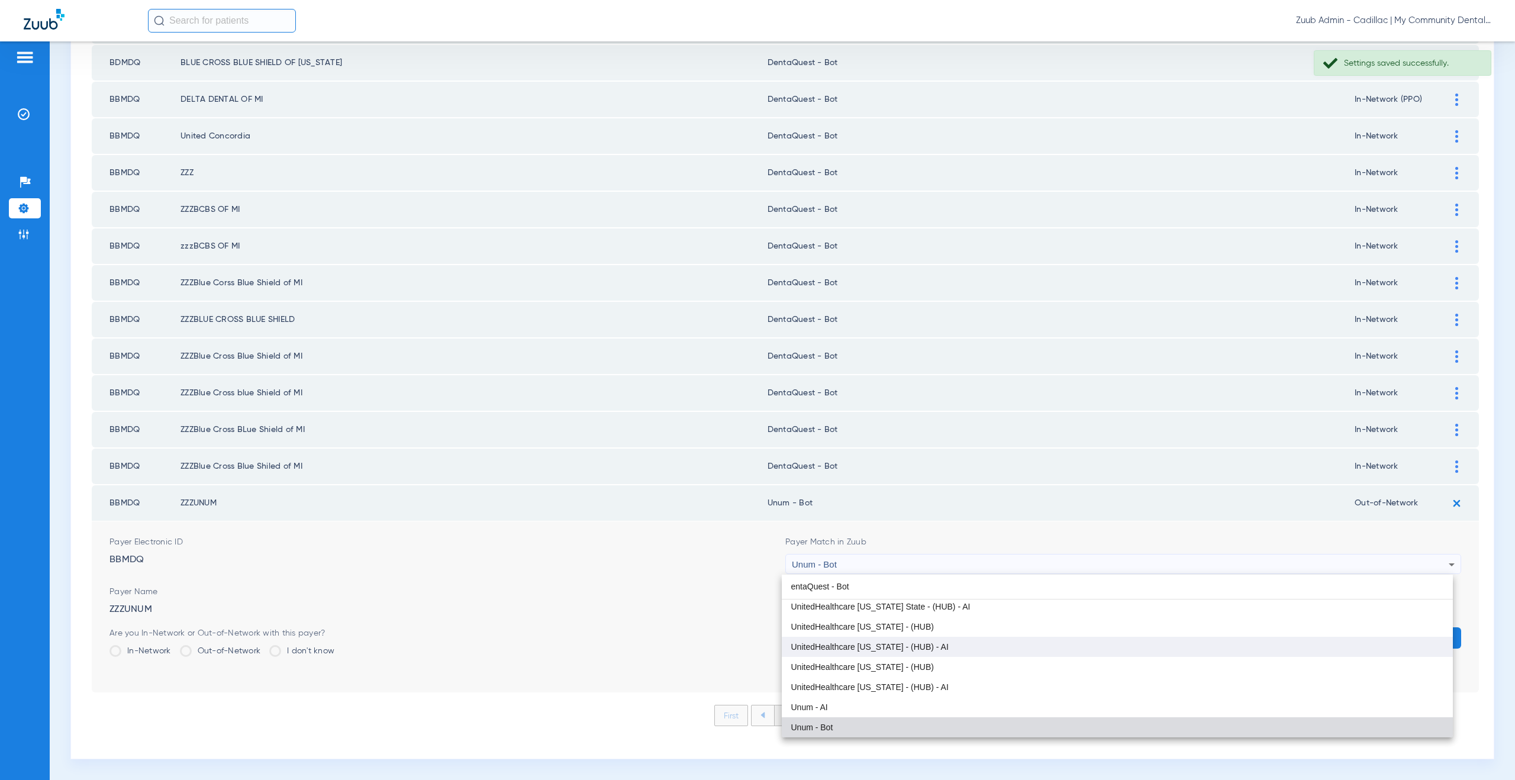
scroll to position [0, 0]
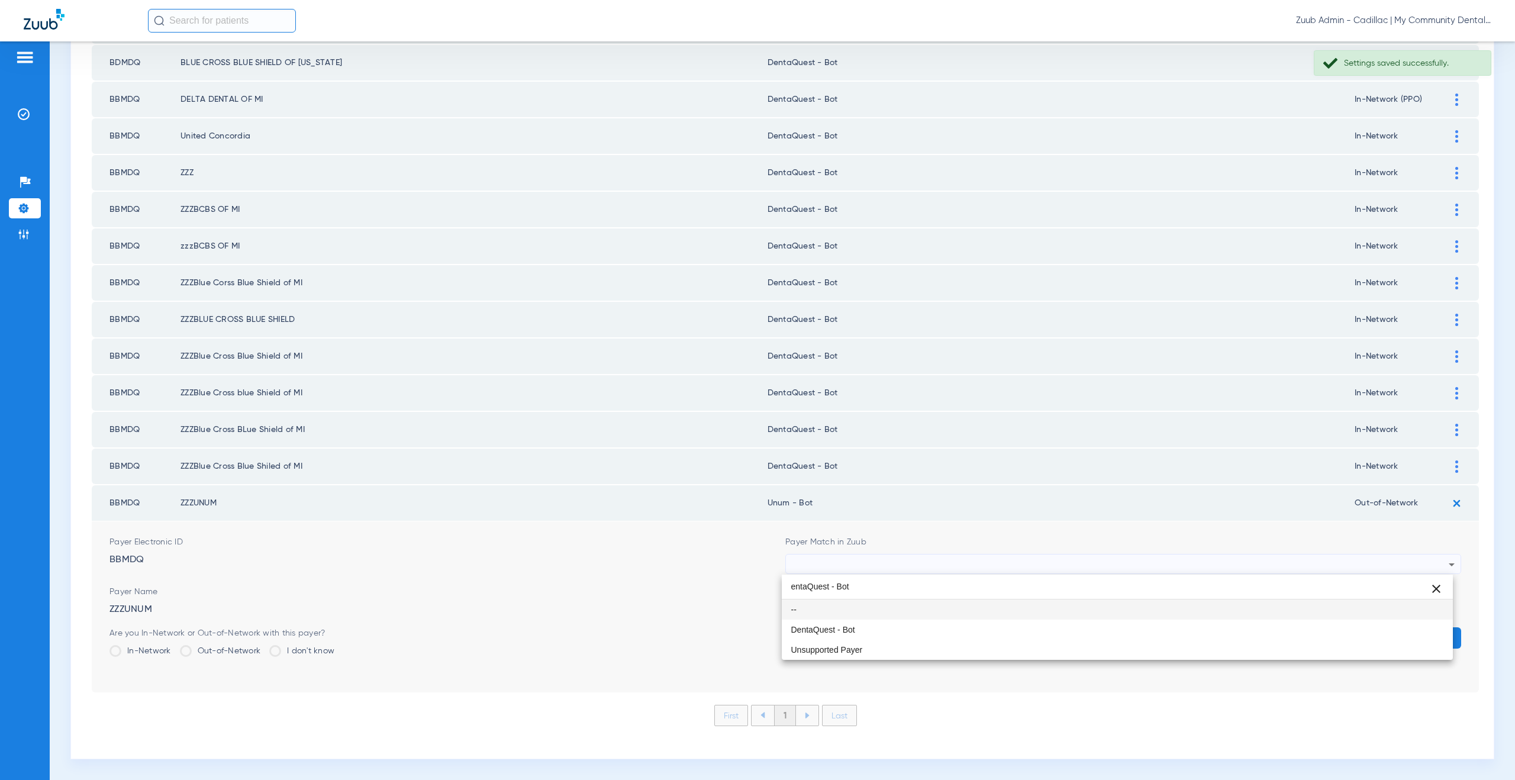
type input "entaQuest - Bot"
click at [819, 629] on span "DentaQuest - Bot" at bounding box center [823, 629] width 64 height 8
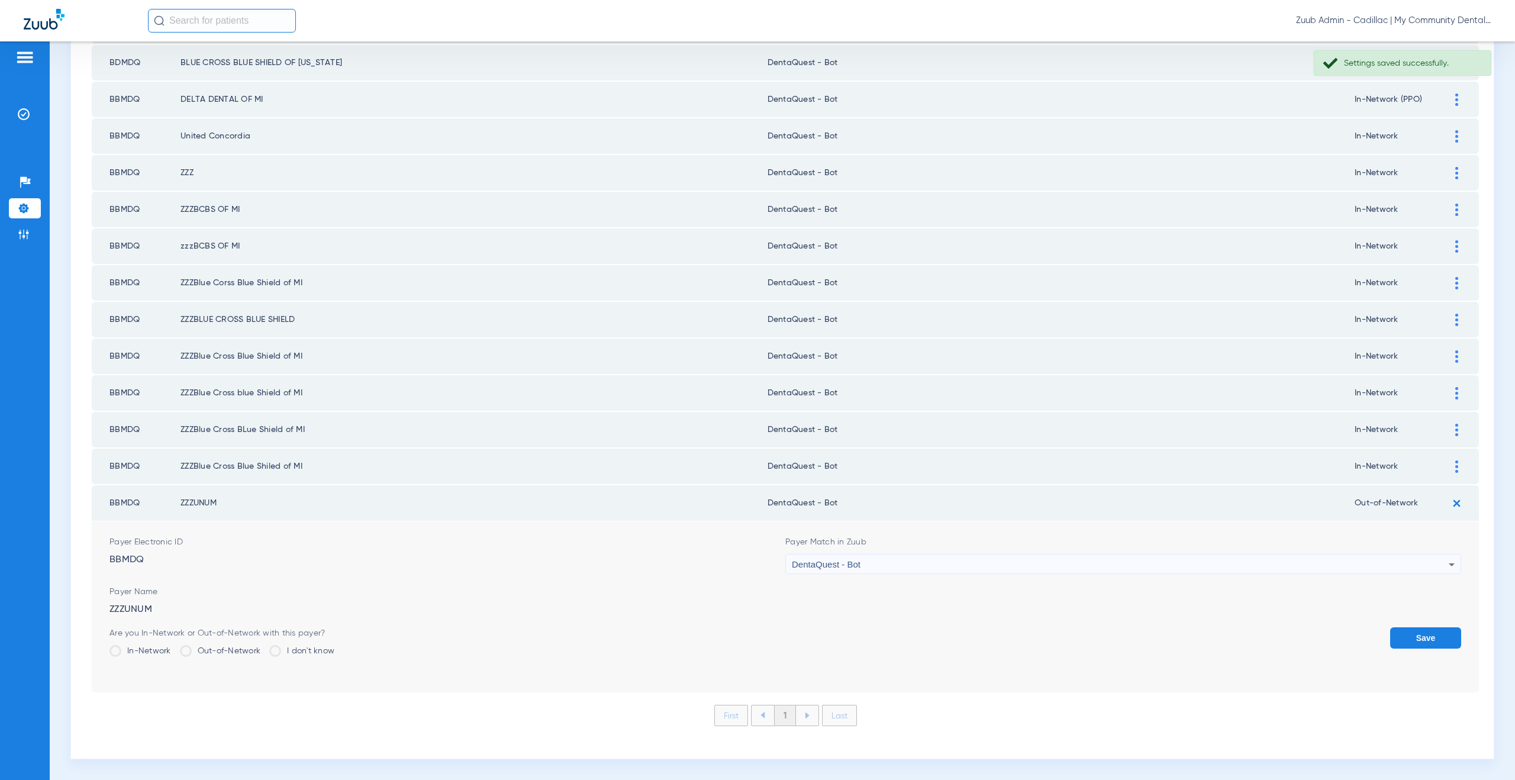
click at [1390, 638] on button "Save" at bounding box center [1425, 637] width 71 height 21
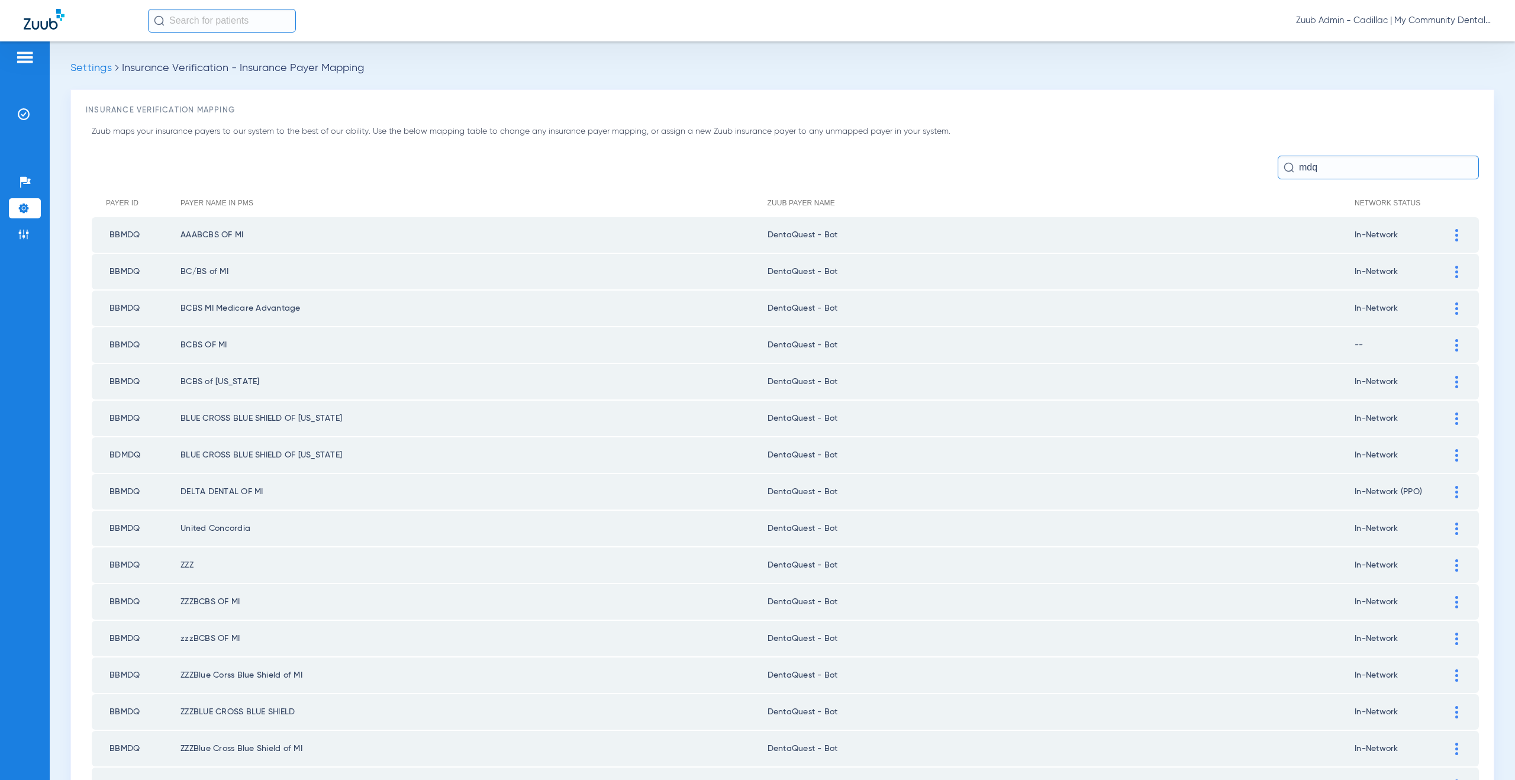
drag, startPoint x: 1323, startPoint y: 170, endPoint x: 1264, endPoint y: 167, distance: 59.8
click at [1264, 167] on div "mdq" at bounding box center [785, 168] width 1387 height 24
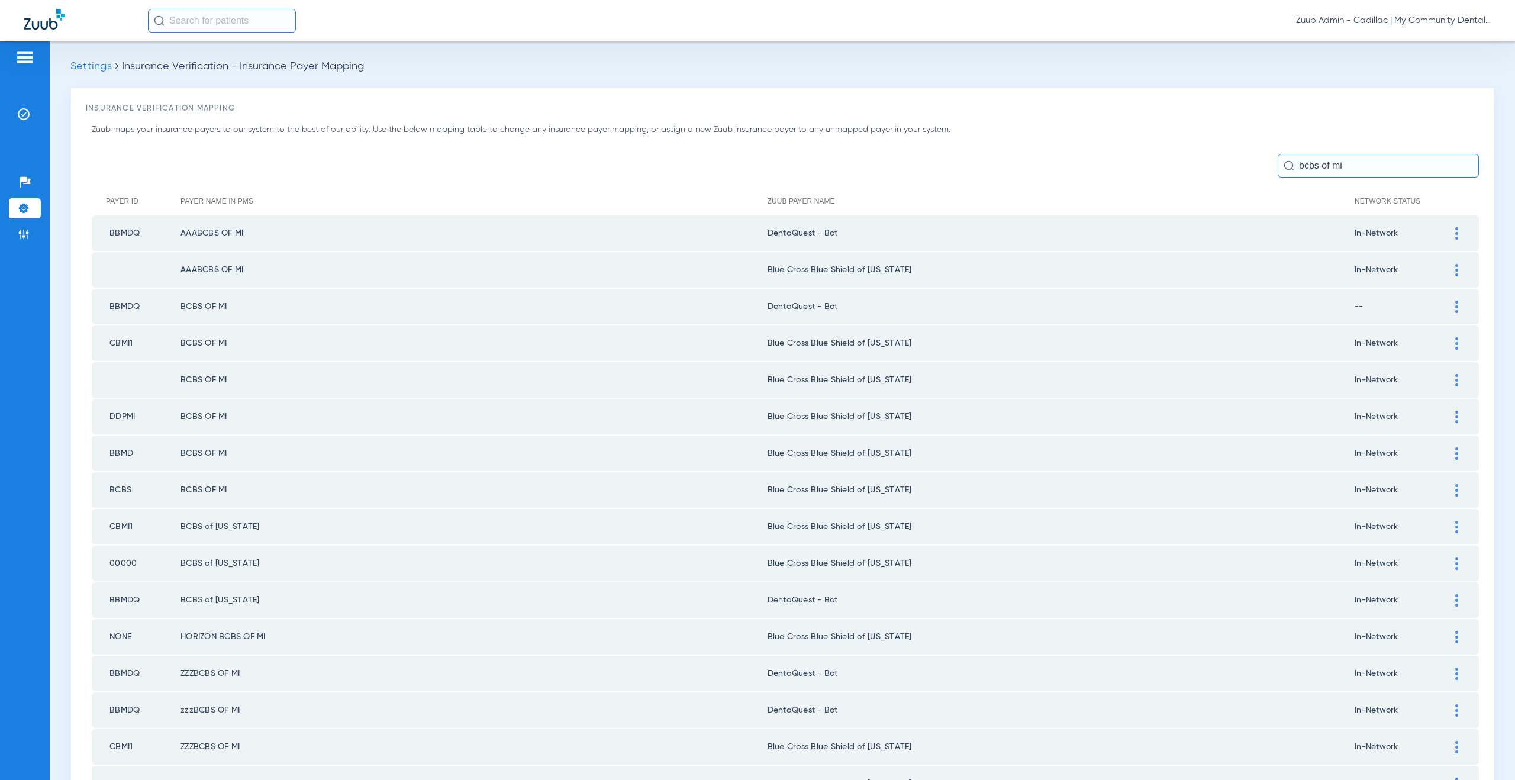
scroll to position [2, 0]
type input "bcbs of mi"
click at [1446, 450] on div at bounding box center [1456, 453] width 21 height 12
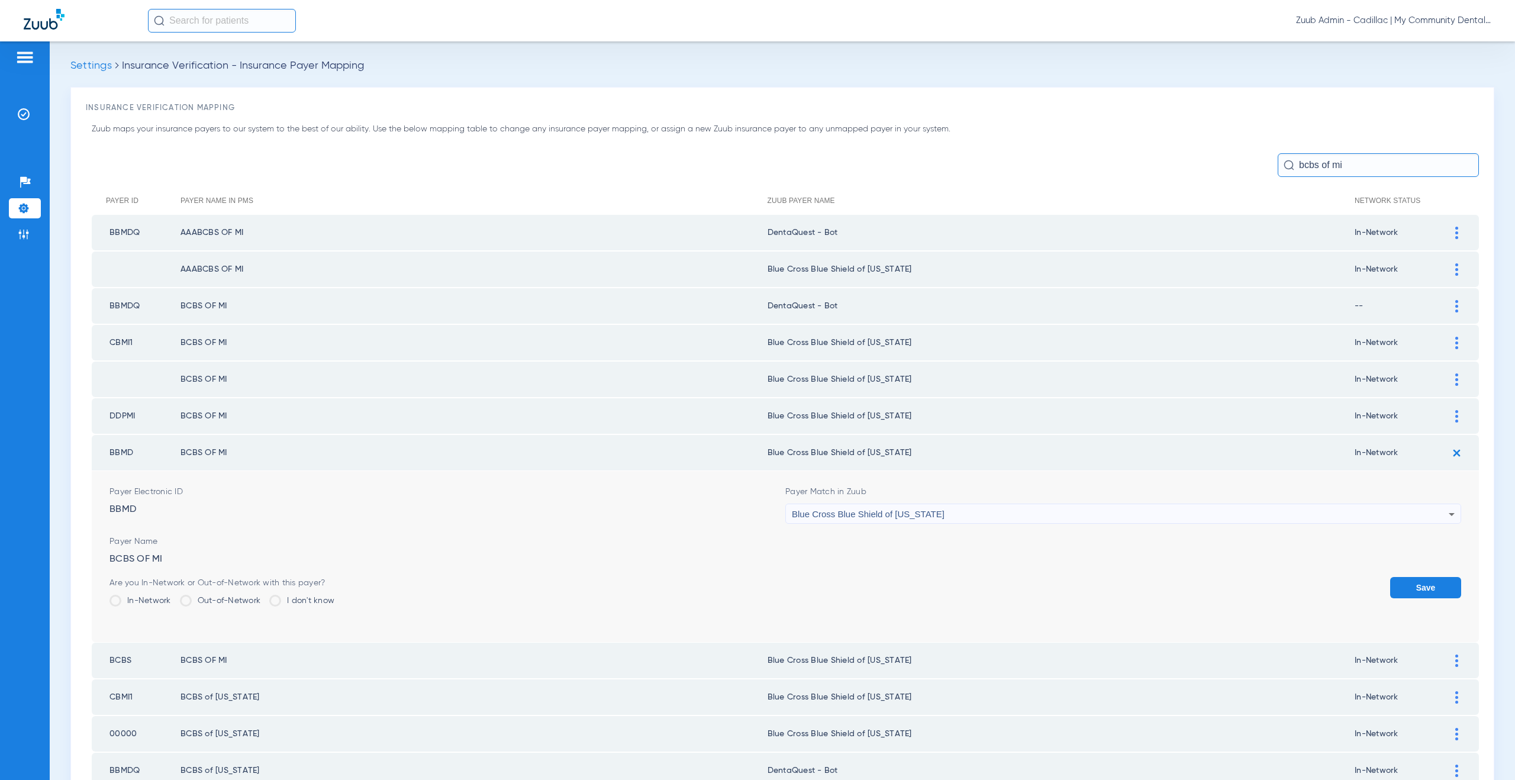
click at [893, 522] on div "Blue Cross Blue Shield of [US_STATE]" at bounding box center [1120, 514] width 657 height 20
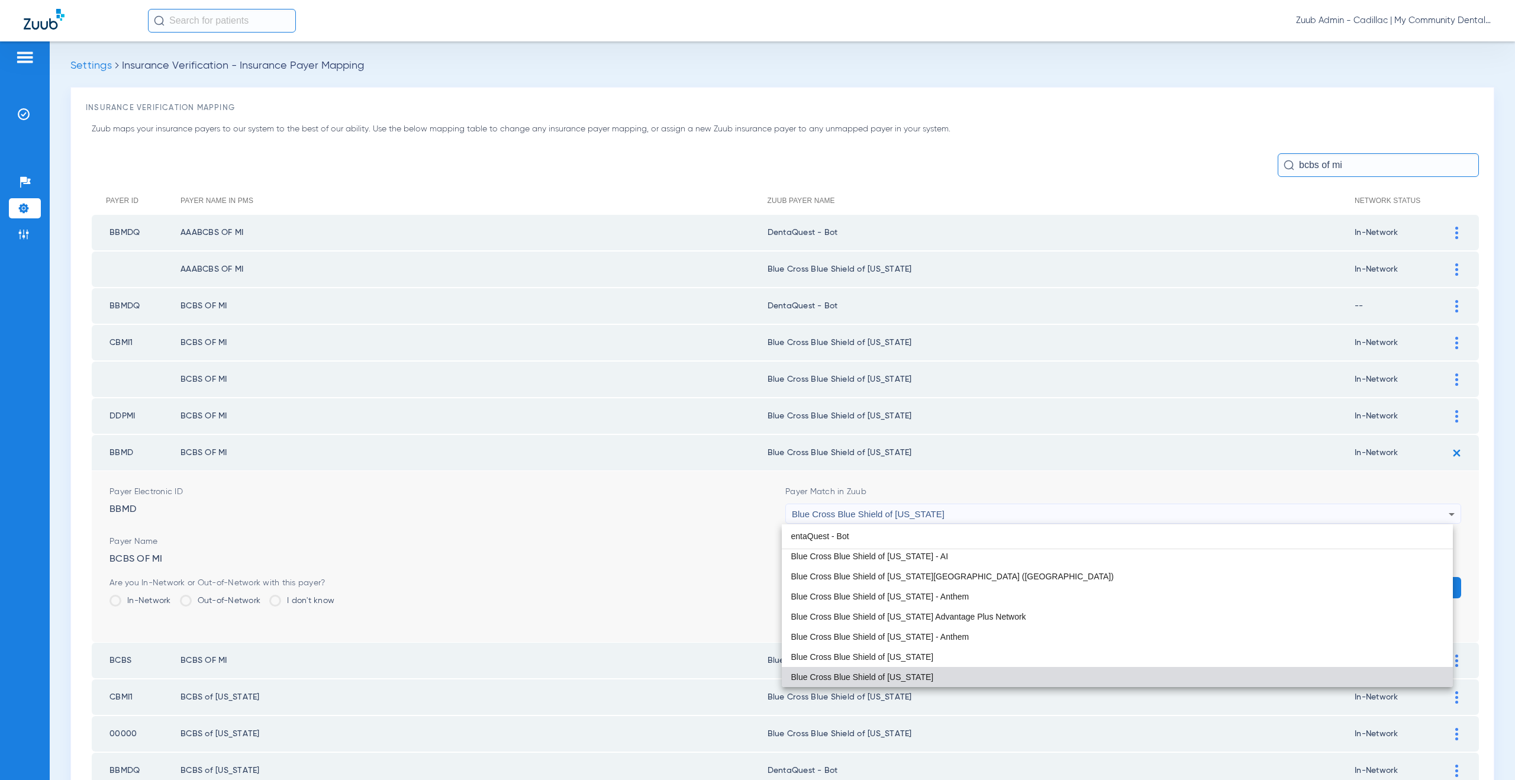
scroll to position [0, 0]
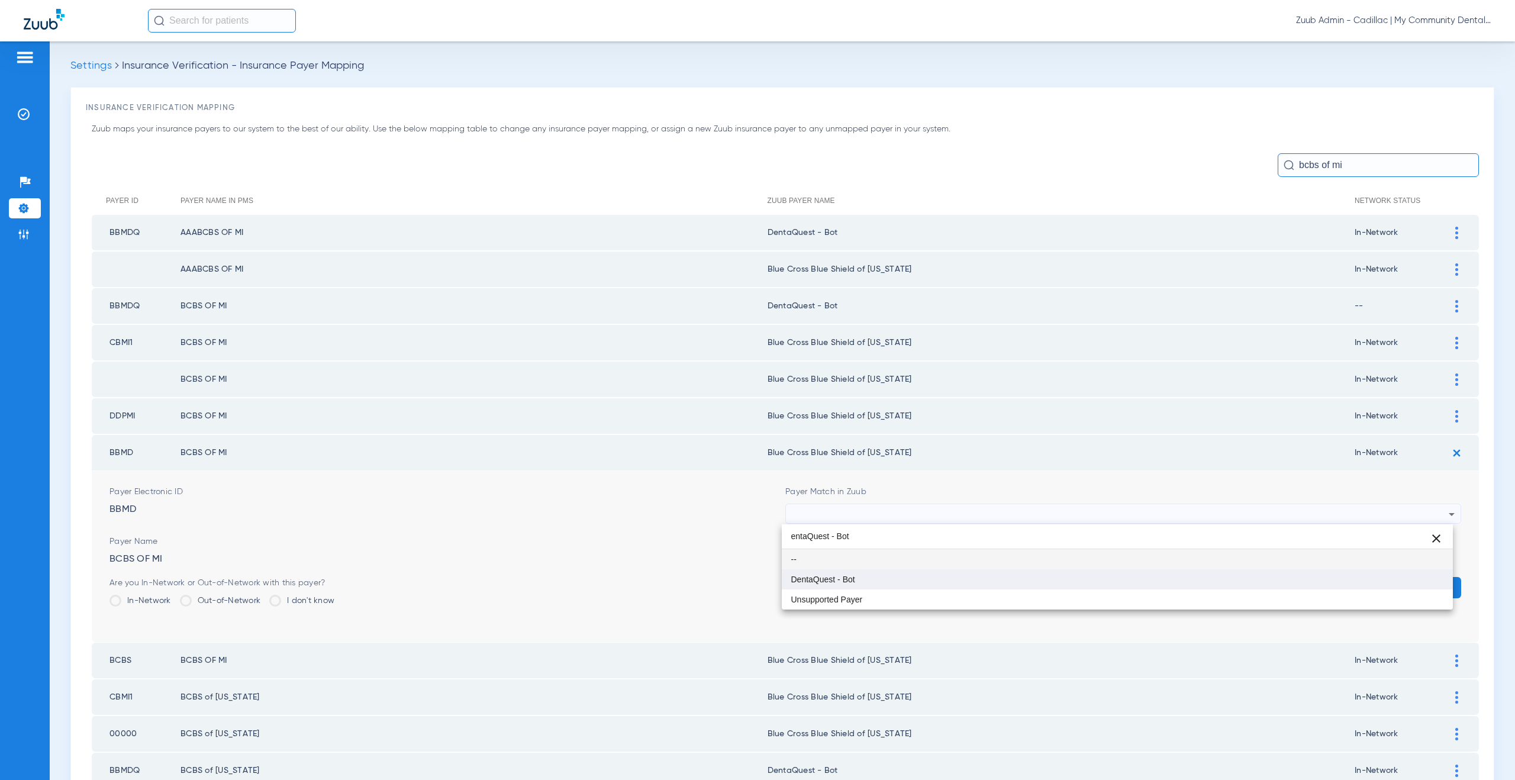
type input "entaQuest - Bot"
drag, startPoint x: 870, startPoint y: 574, endPoint x: 1220, endPoint y: 585, distance: 351.0
click at [871, 574] on mat-option "DentaQuest - Bot" at bounding box center [1117, 579] width 671 height 20
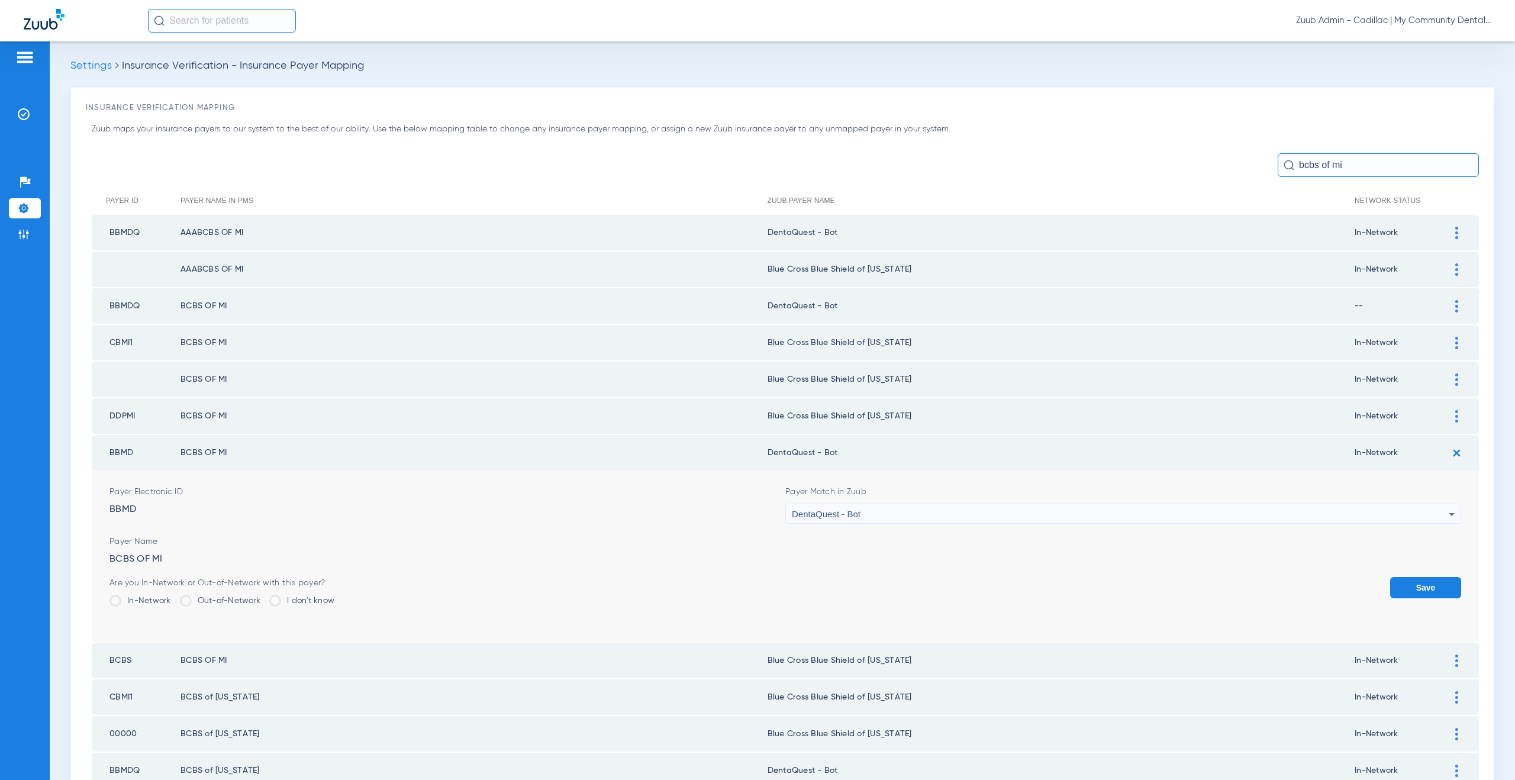
click at [1411, 590] on button "Save" at bounding box center [1425, 587] width 71 height 21
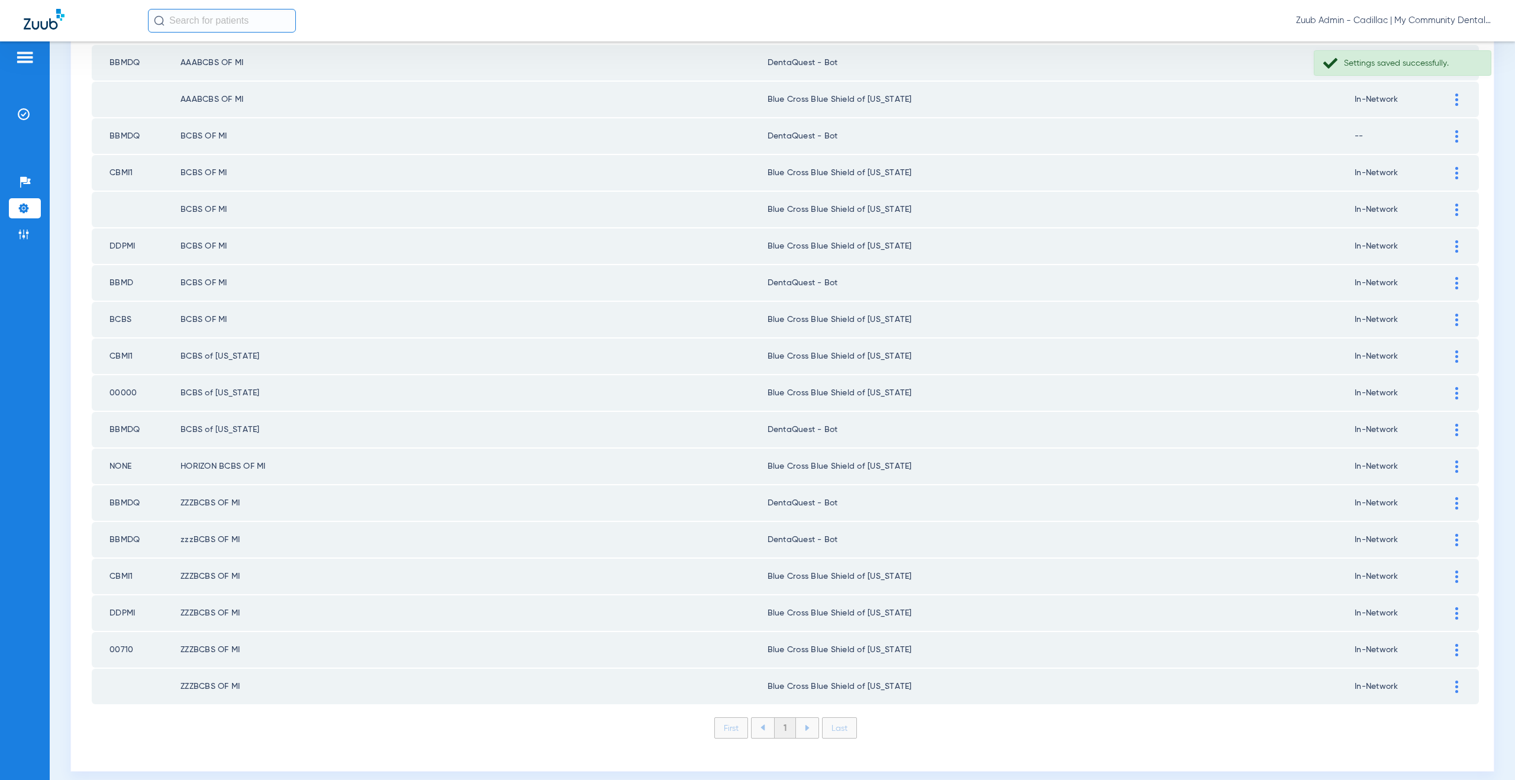
scroll to position [185, 0]
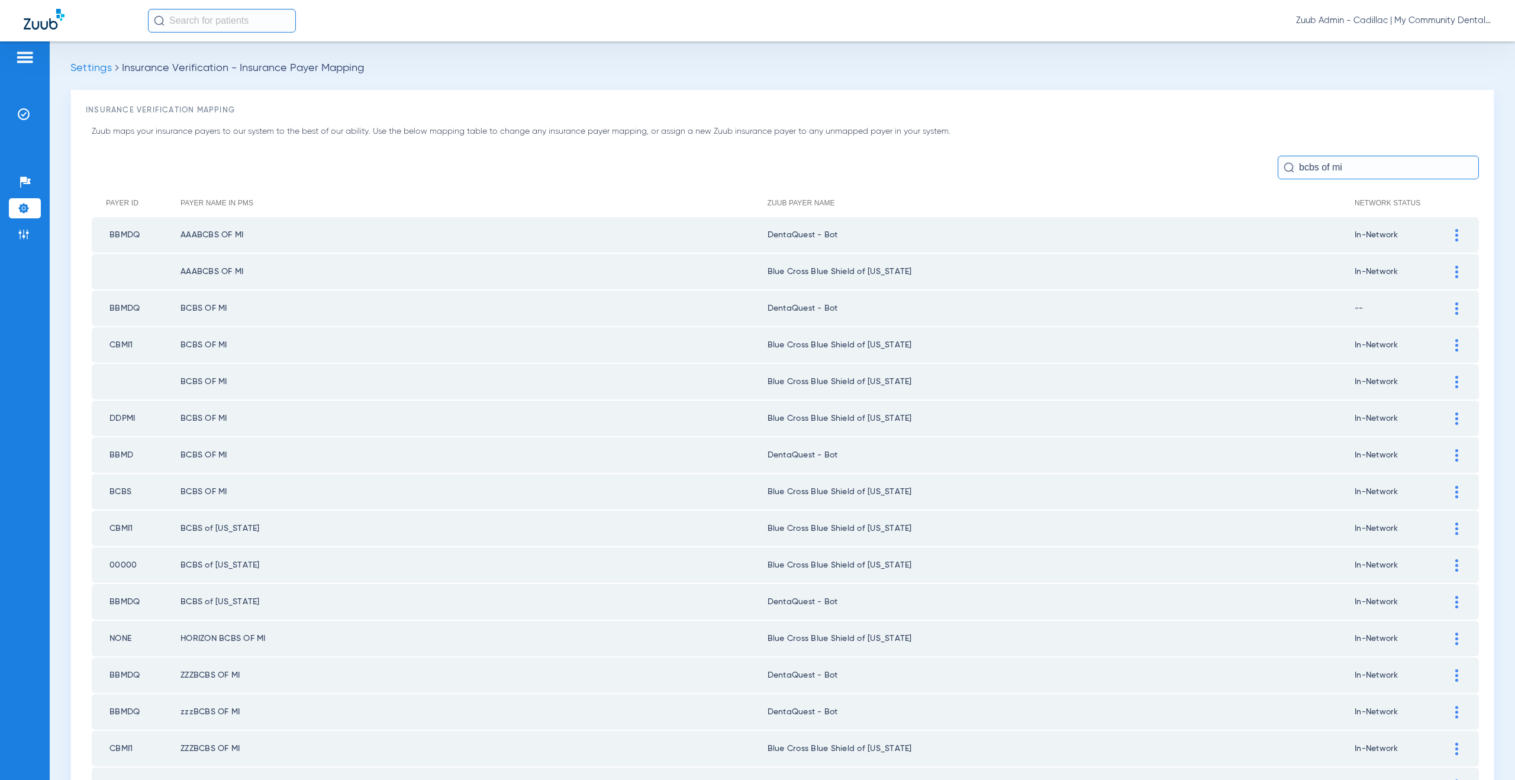
drag, startPoint x: 1349, startPoint y: 164, endPoint x: 1325, endPoint y: 166, distance: 24.9
click at [1325, 166] on input "bcbs of mi" at bounding box center [1377, 168] width 201 height 24
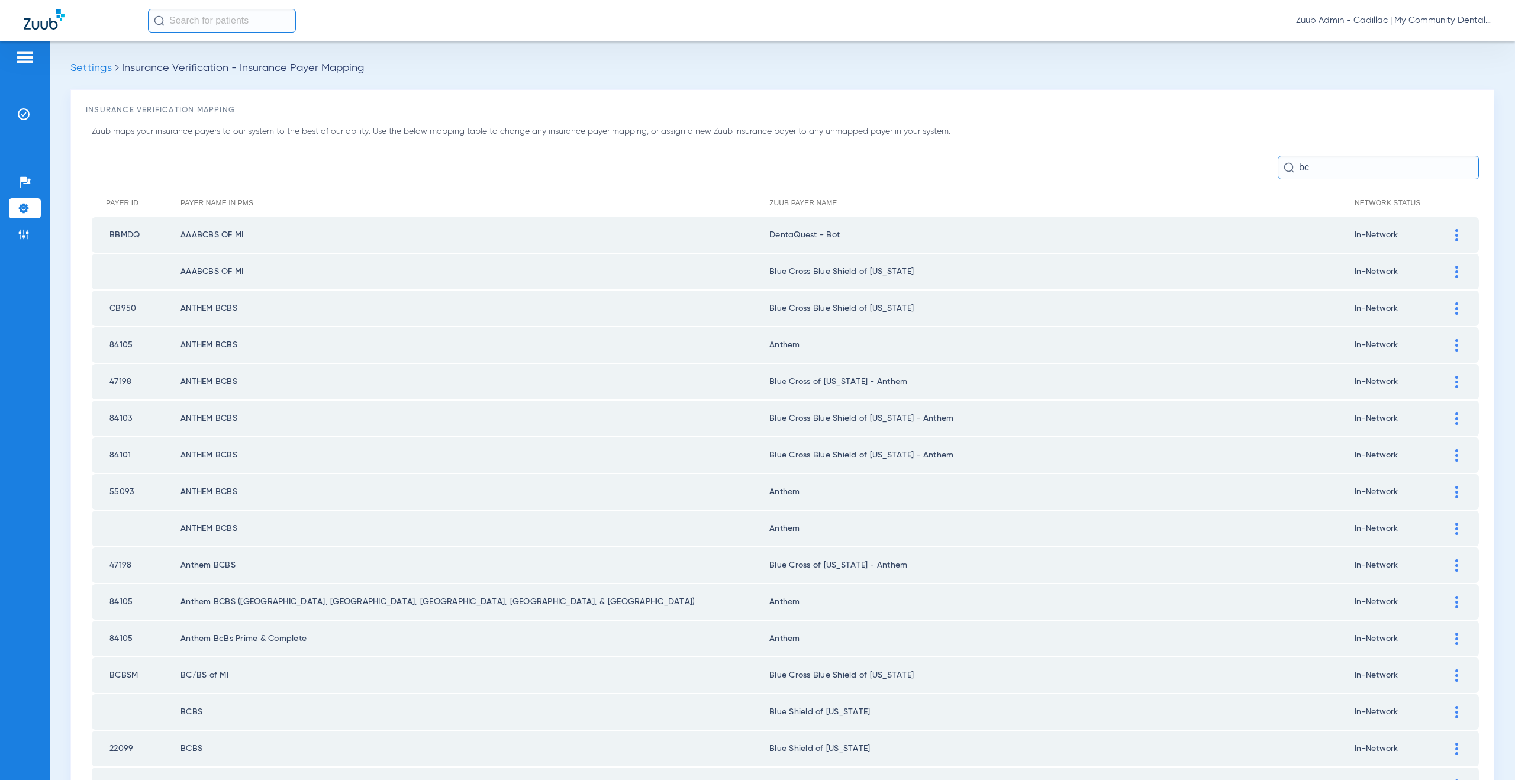
type input "b"
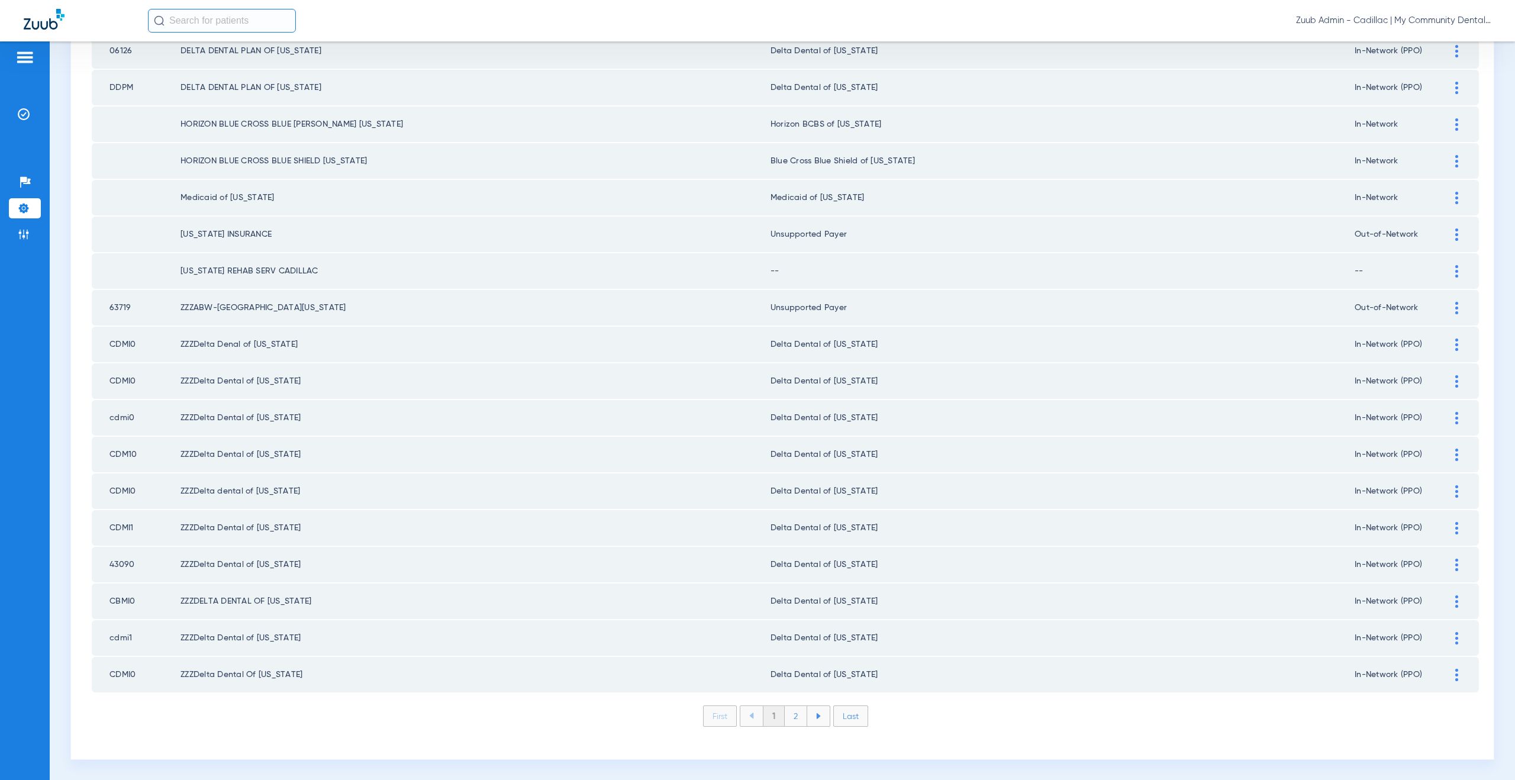
scroll to position [1358, 0]
type input "[US_STATE]"
click at [1451, 270] on div at bounding box center [1456, 270] width 21 height 12
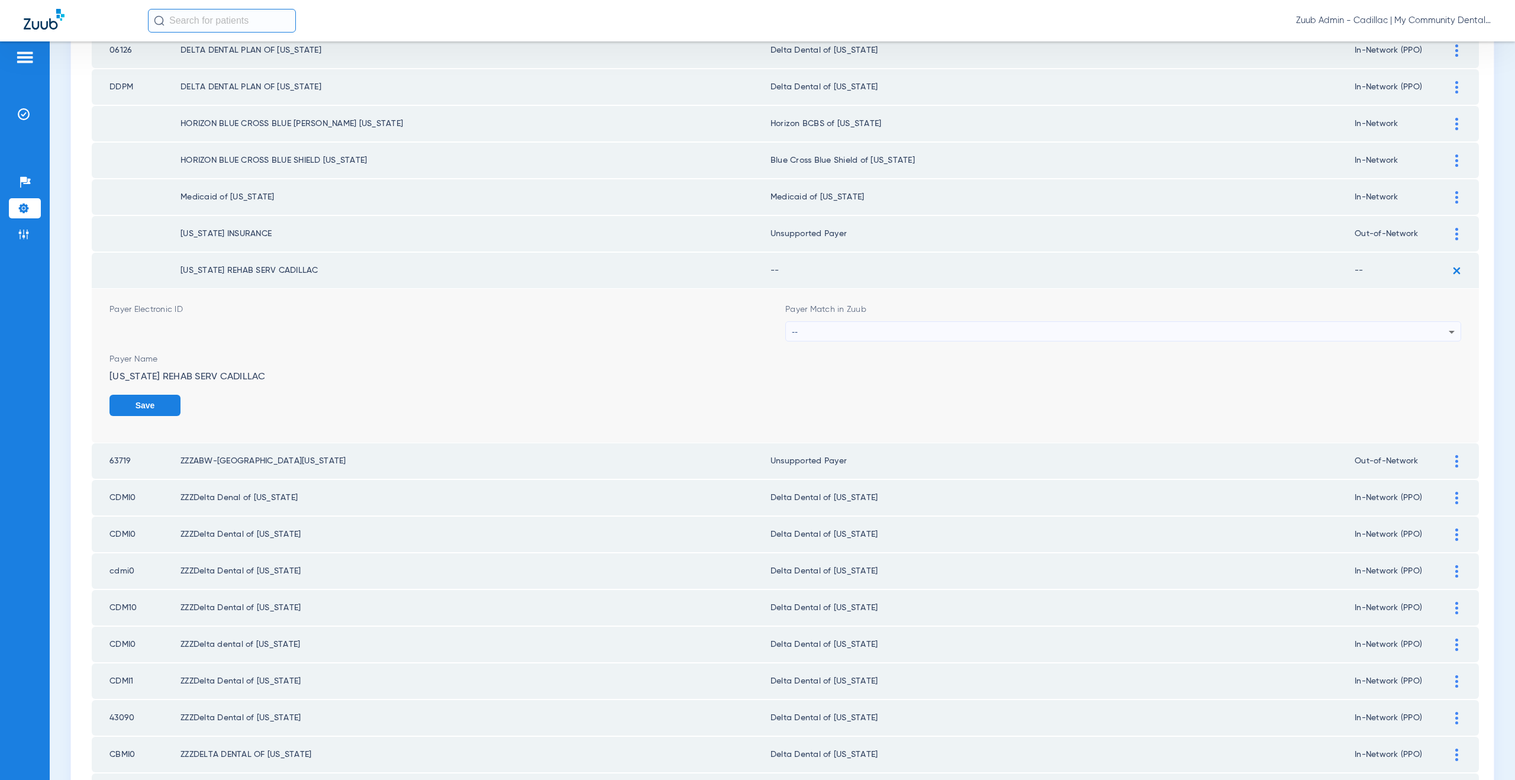
drag, startPoint x: 858, startPoint y: 242, endPoint x: 769, endPoint y: 234, distance: 89.7
click at [770, 234] on td "Unsupported Payer" at bounding box center [1062, 233] width 584 height 35
copy td "nsupported Payer"
click at [802, 332] on div "--" at bounding box center [1120, 332] width 657 height 20
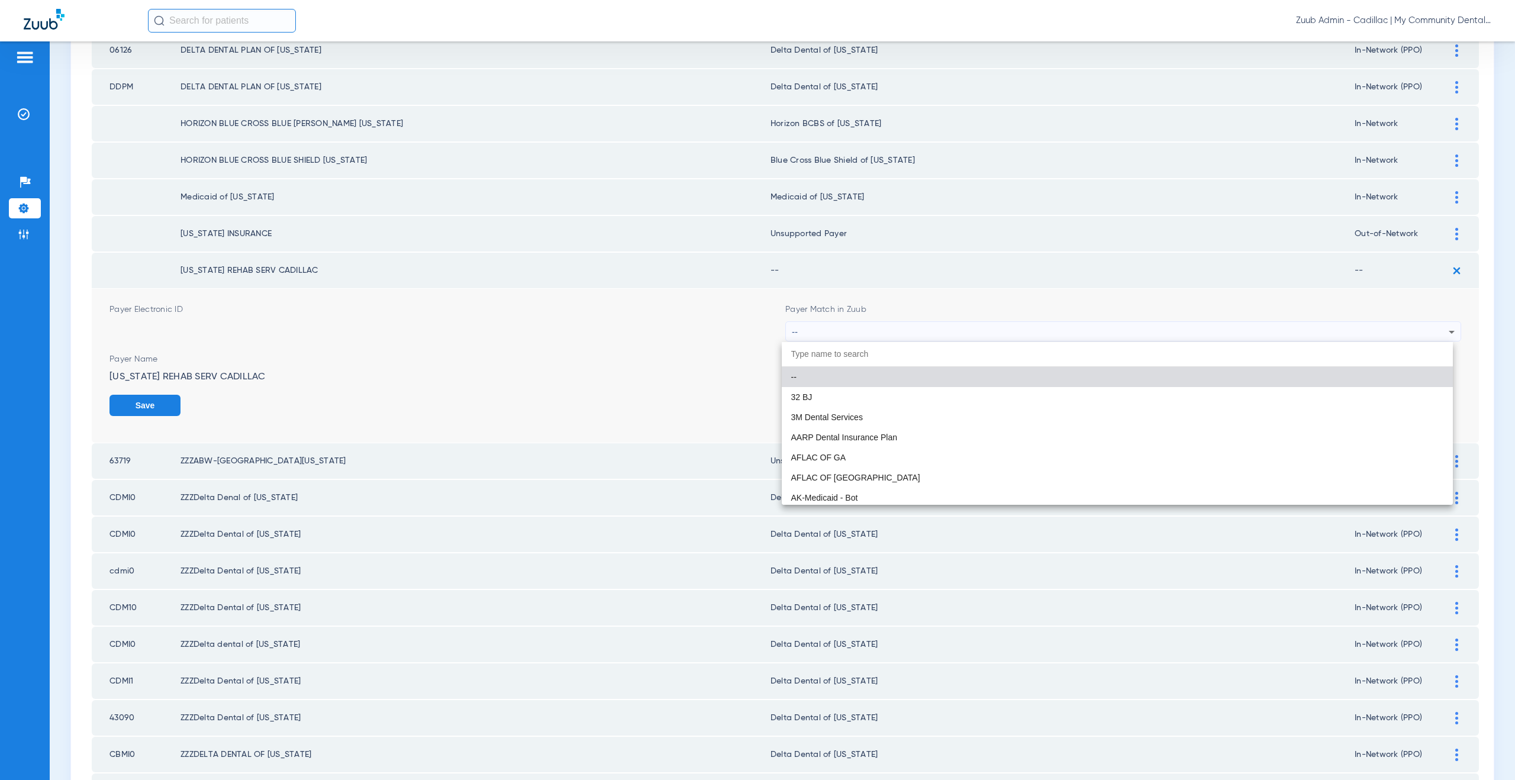
paste input "nsupported Payer"
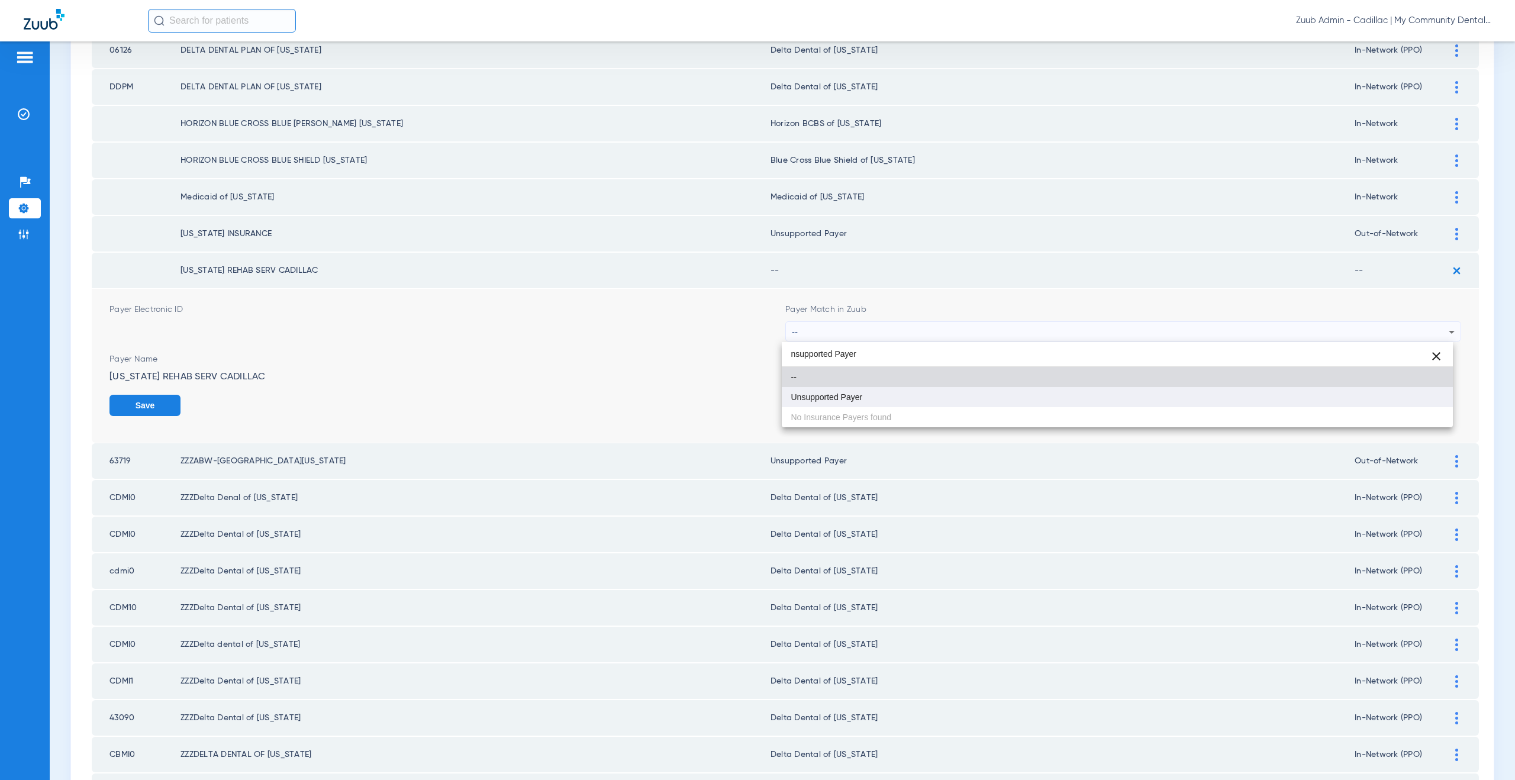
type input "nsupported Payer"
click at [828, 398] on span "Unsupported Payer" at bounding box center [827, 397] width 72 height 8
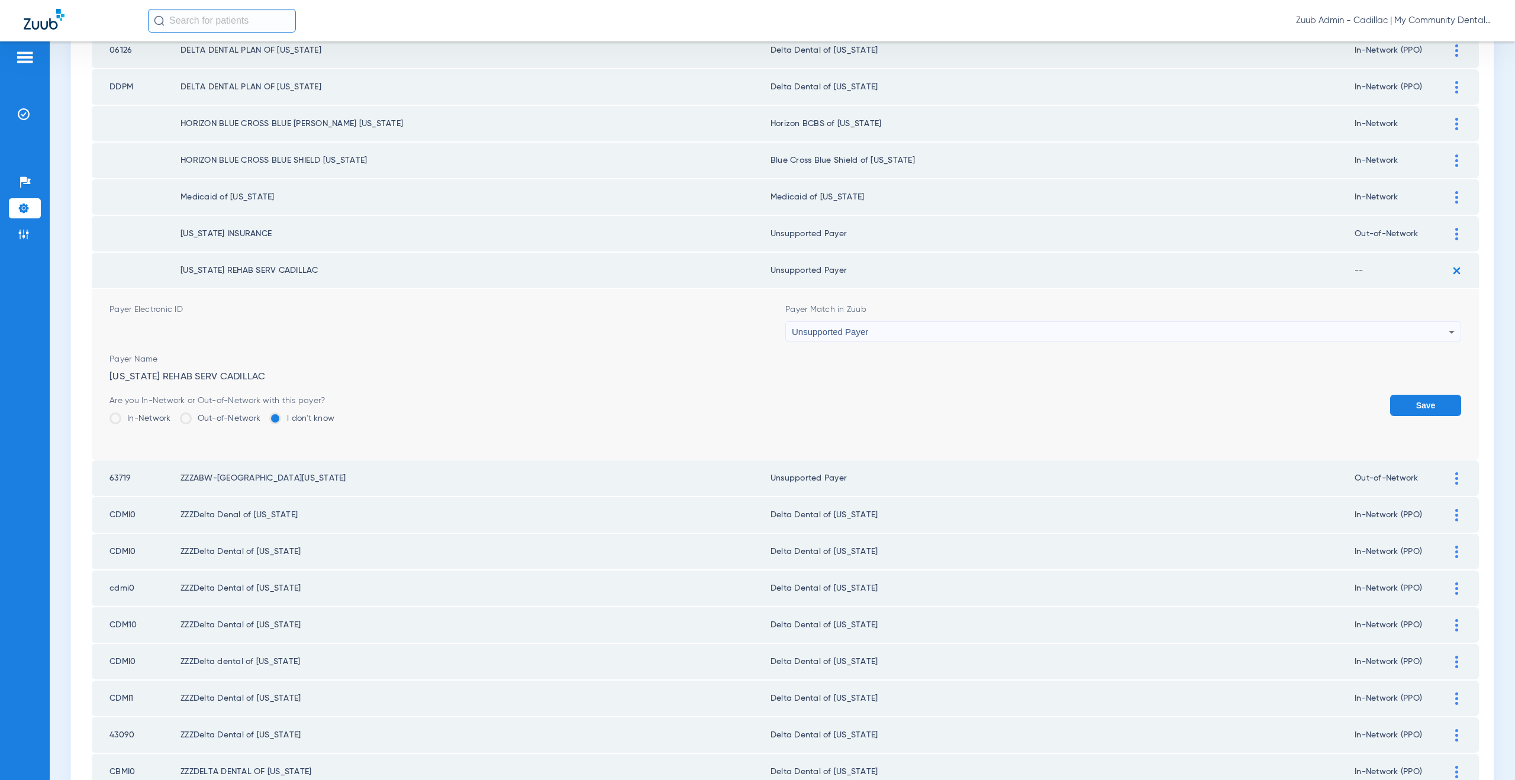
click at [1430, 414] on button "Save" at bounding box center [1425, 405] width 71 height 21
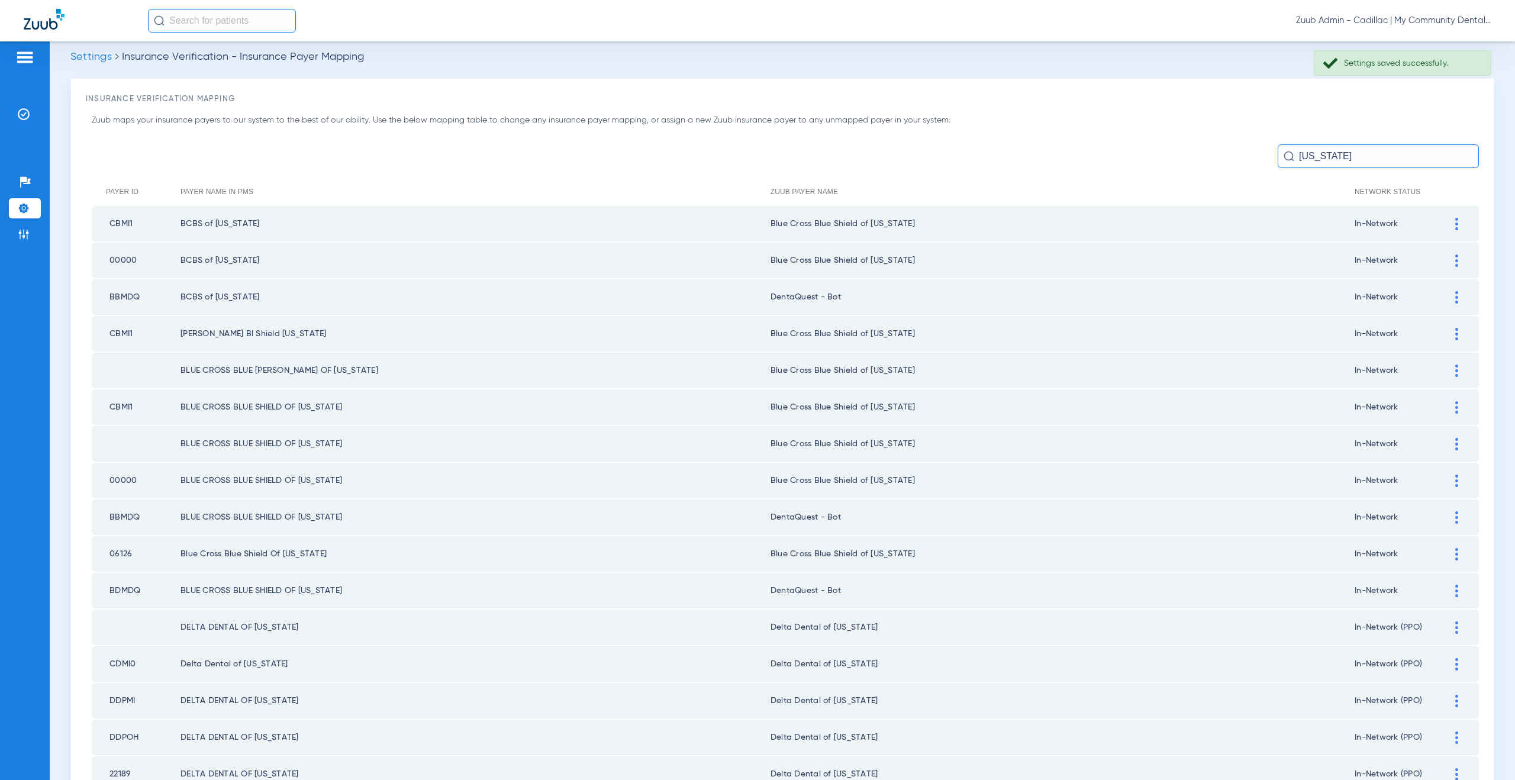
scroll to position [0, 0]
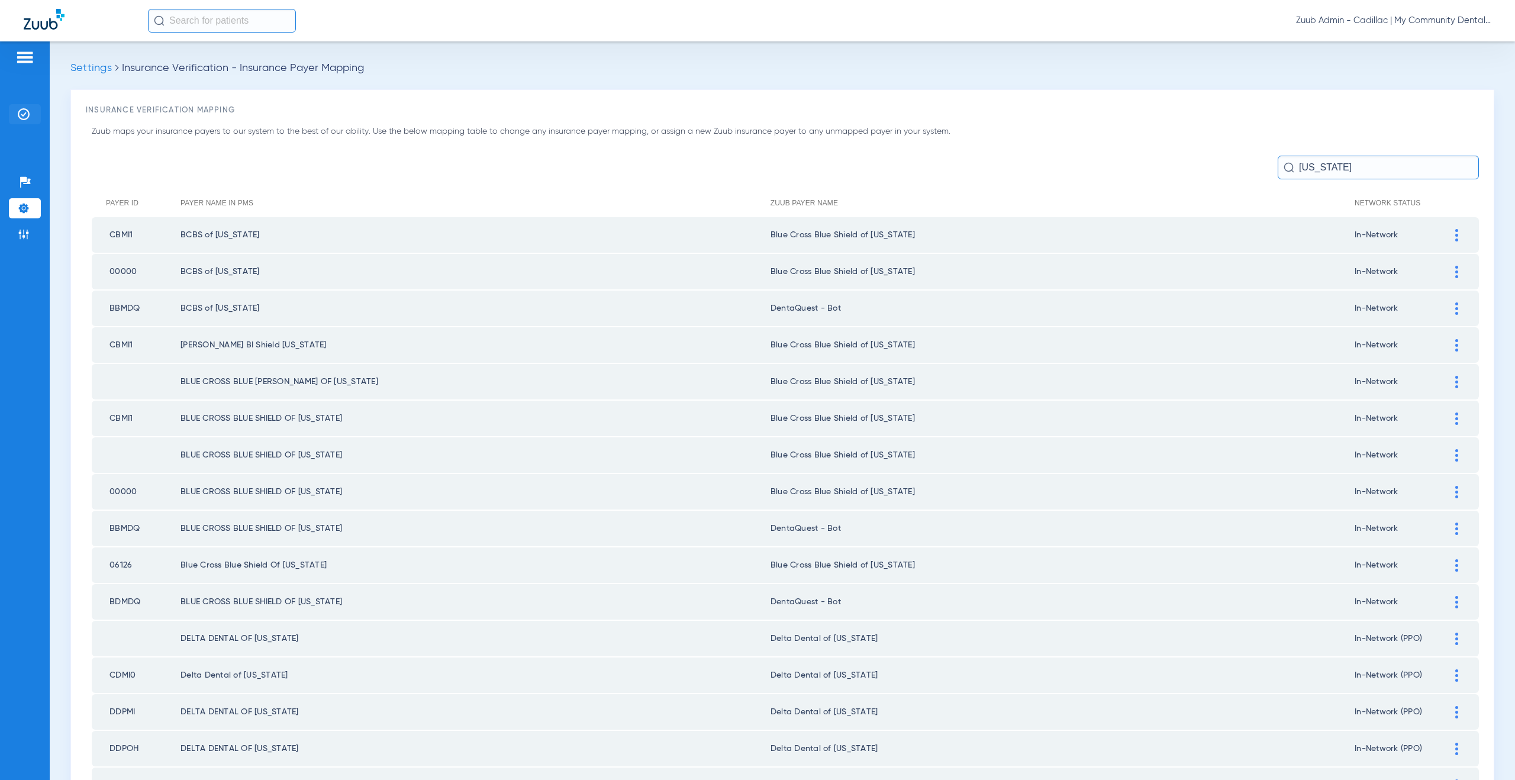
click at [37, 115] on li "Insurance Verification" at bounding box center [25, 114] width 32 height 20
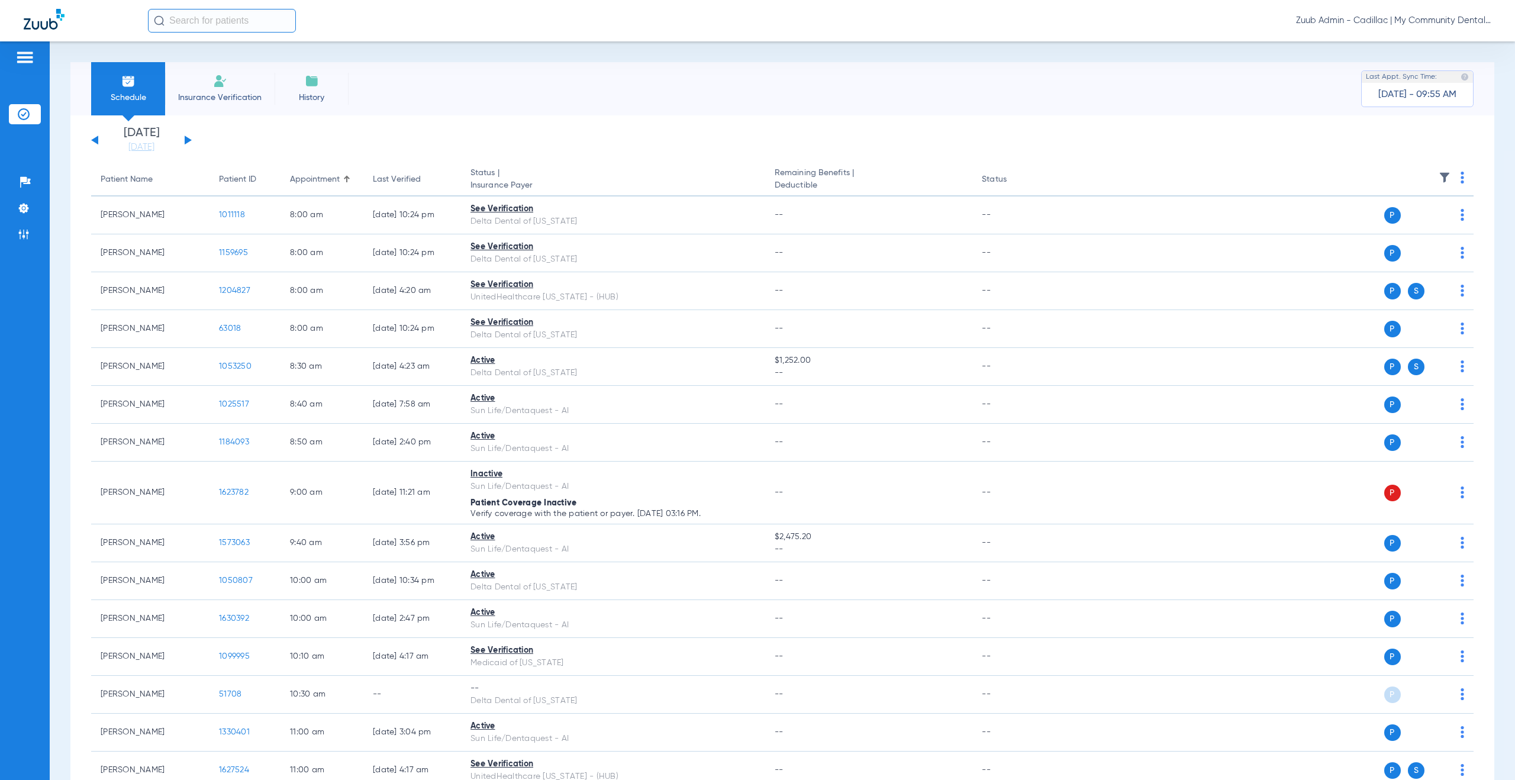
click at [188, 138] on button at bounding box center [188, 139] width 7 height 9
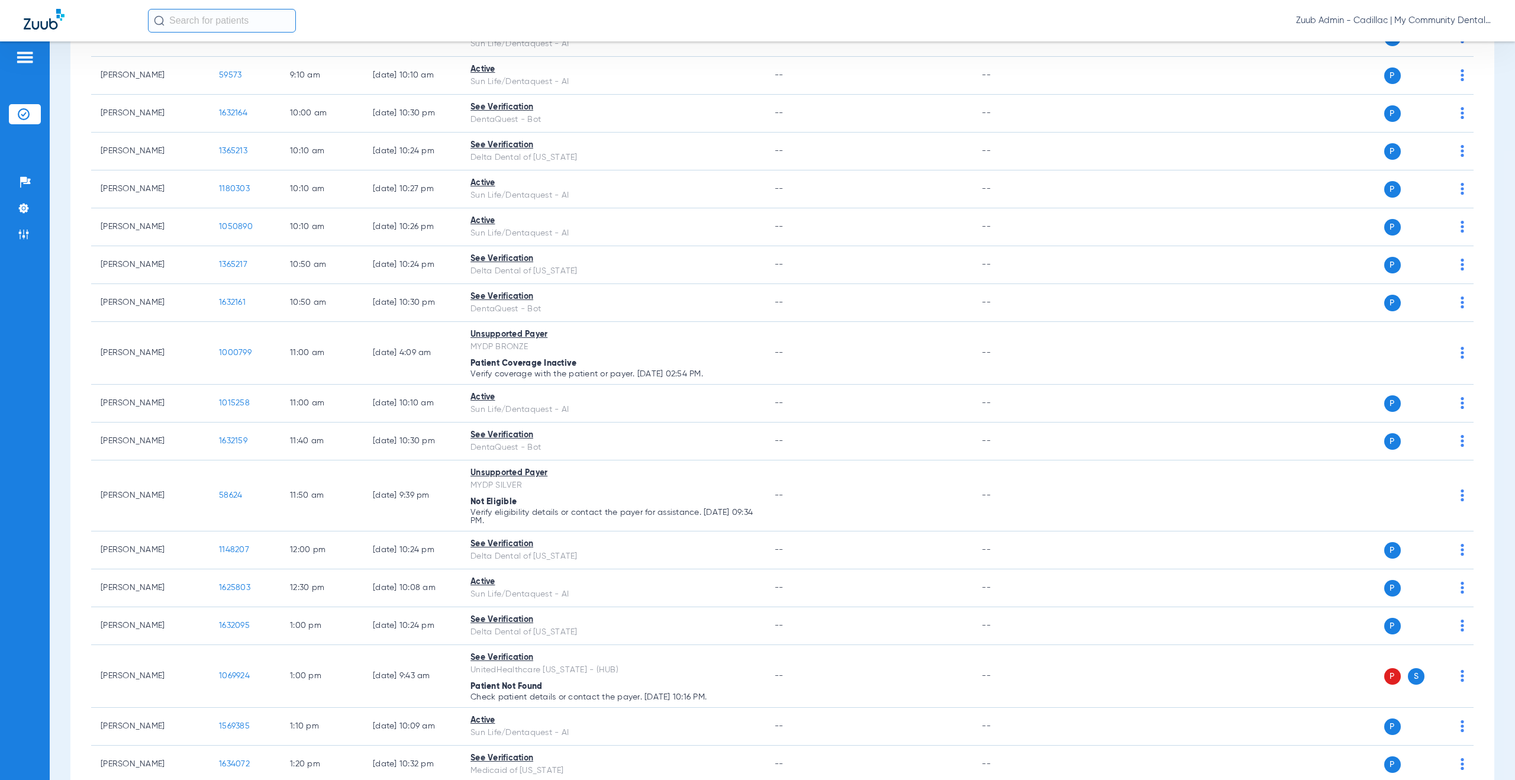
scroll to position [883, 0]
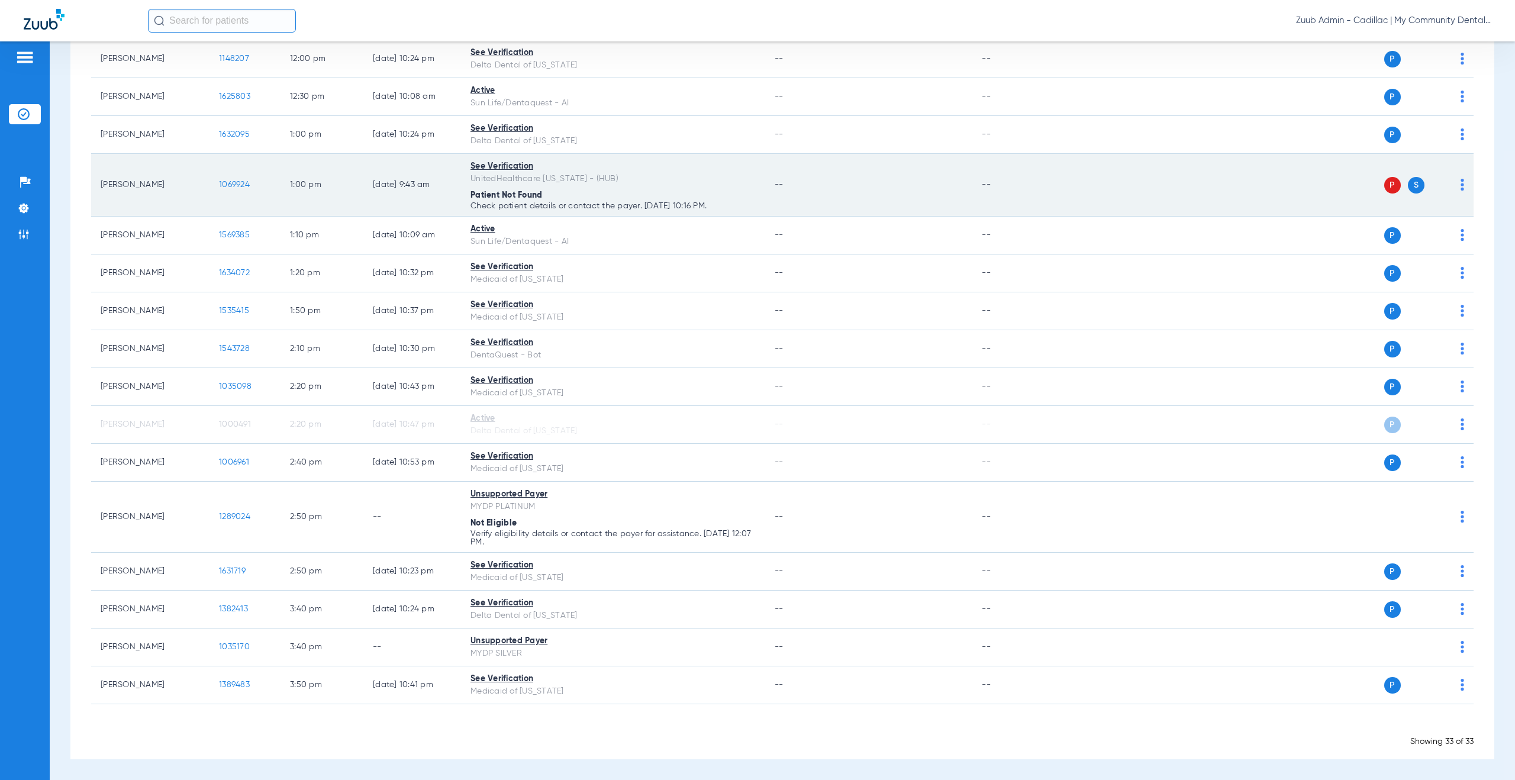
click at [1460, 185] on img at bounding box center [1462, 185] width 4 height 12
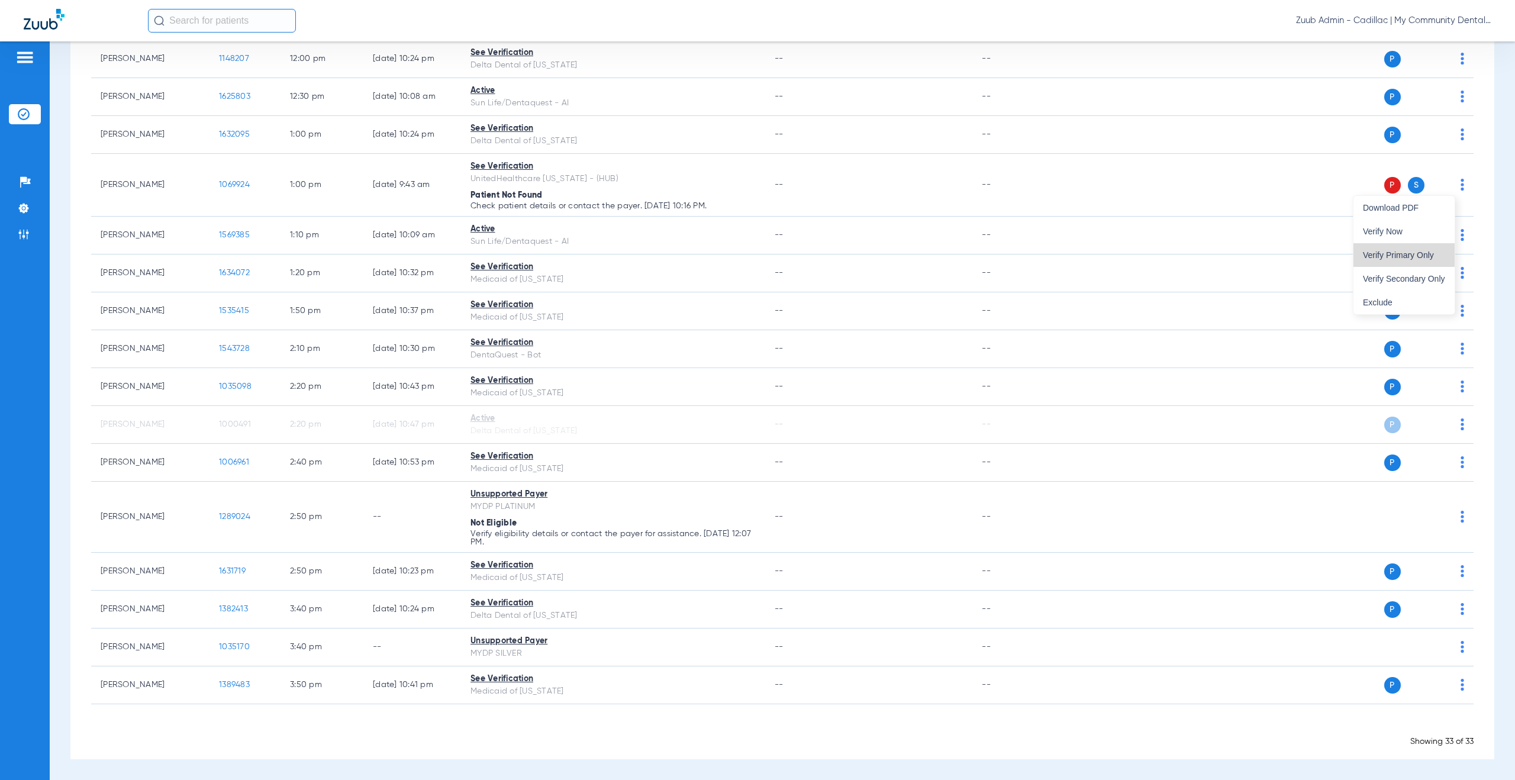
click at [1407, 261] on button "Verify Primary Only" at bounding box center [1403, 255] width 101 height 24
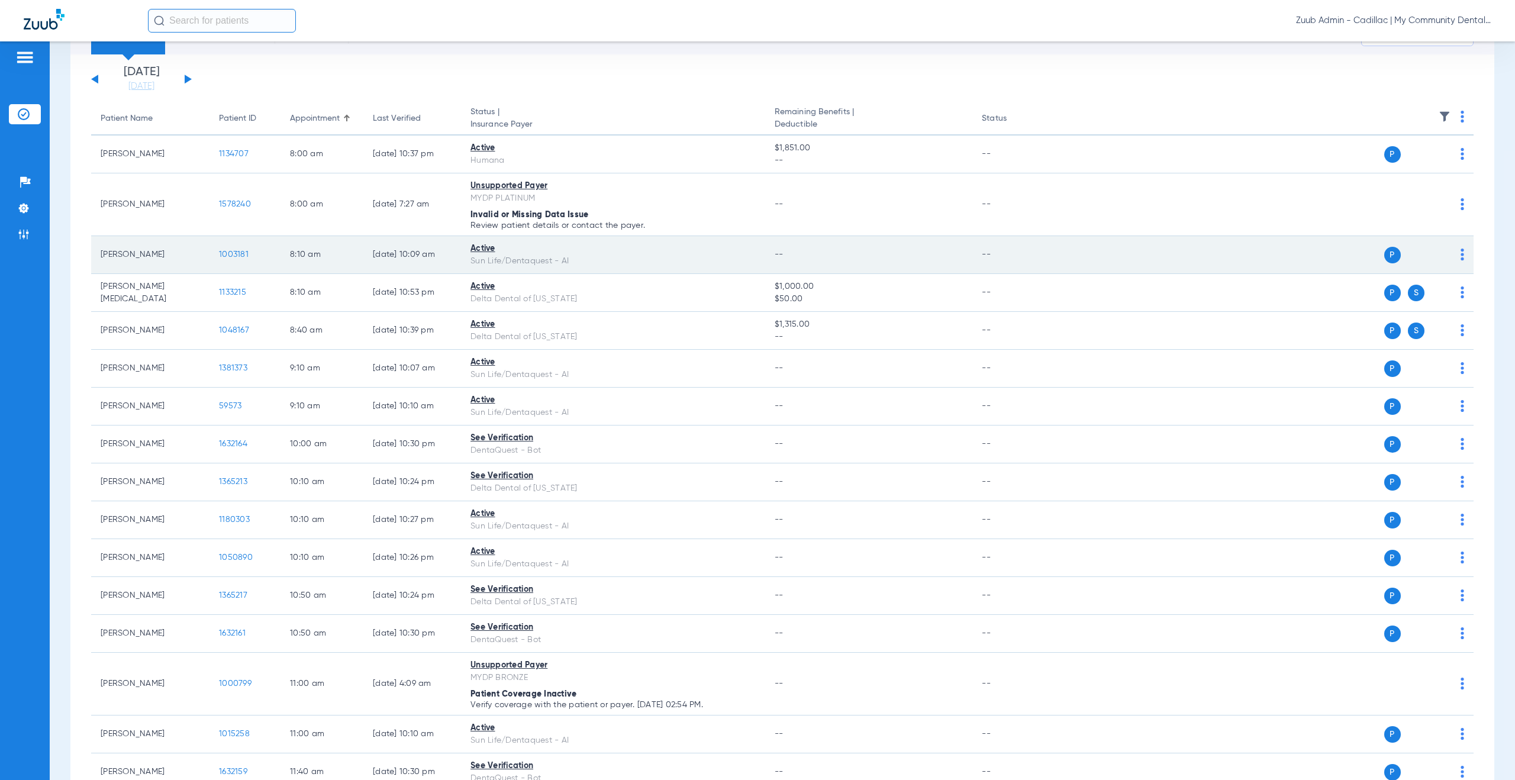
scroll to position [0, 0]
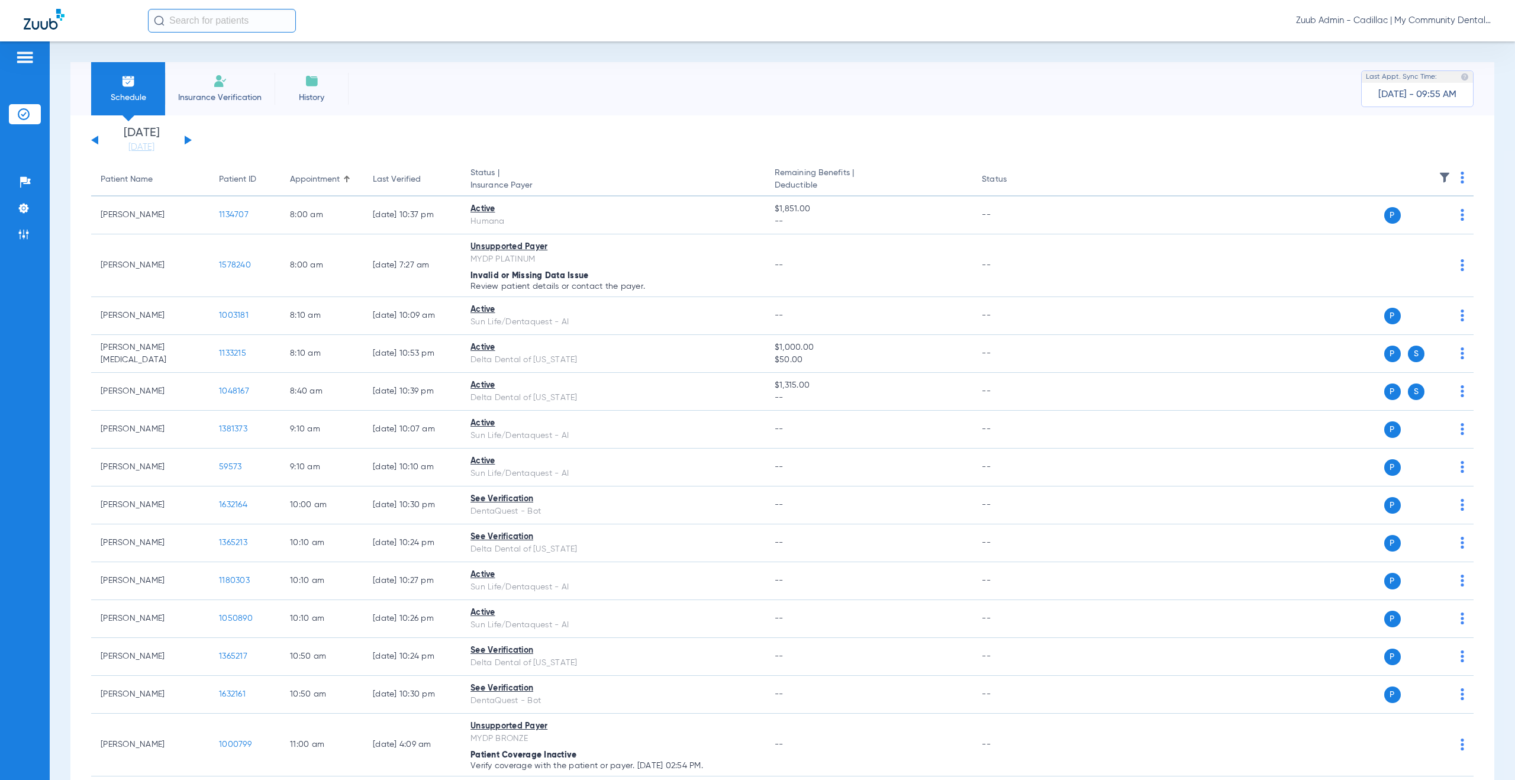
click at [189, 139] on button at bounding box center [188, 139] width 7 height 9
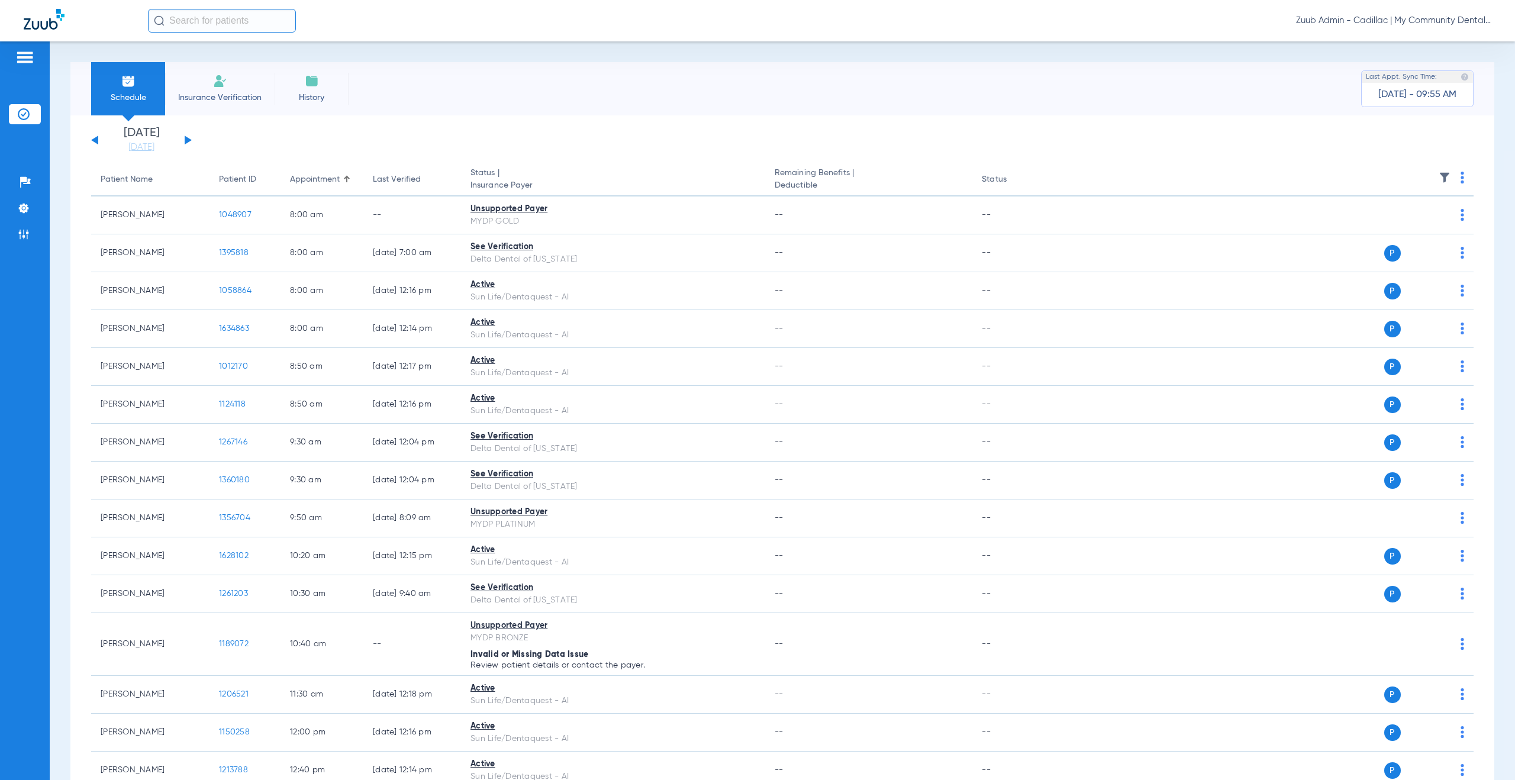
click at [188, 139] on button at bounding box center [188, 139] width 7 height 9
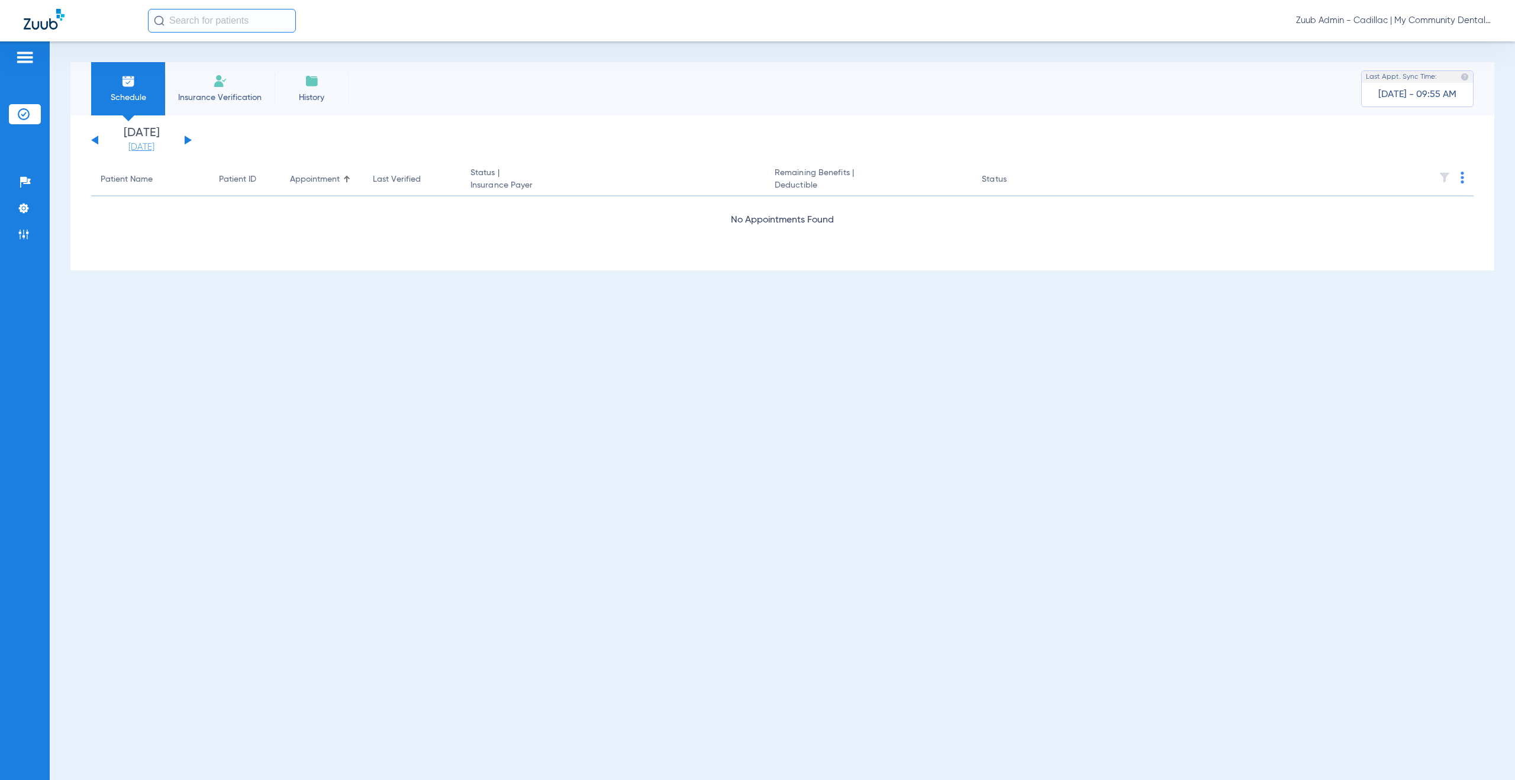
click at [135, 144] on link "[DATE]" at bounding box center [141, 147] width 71 height 12
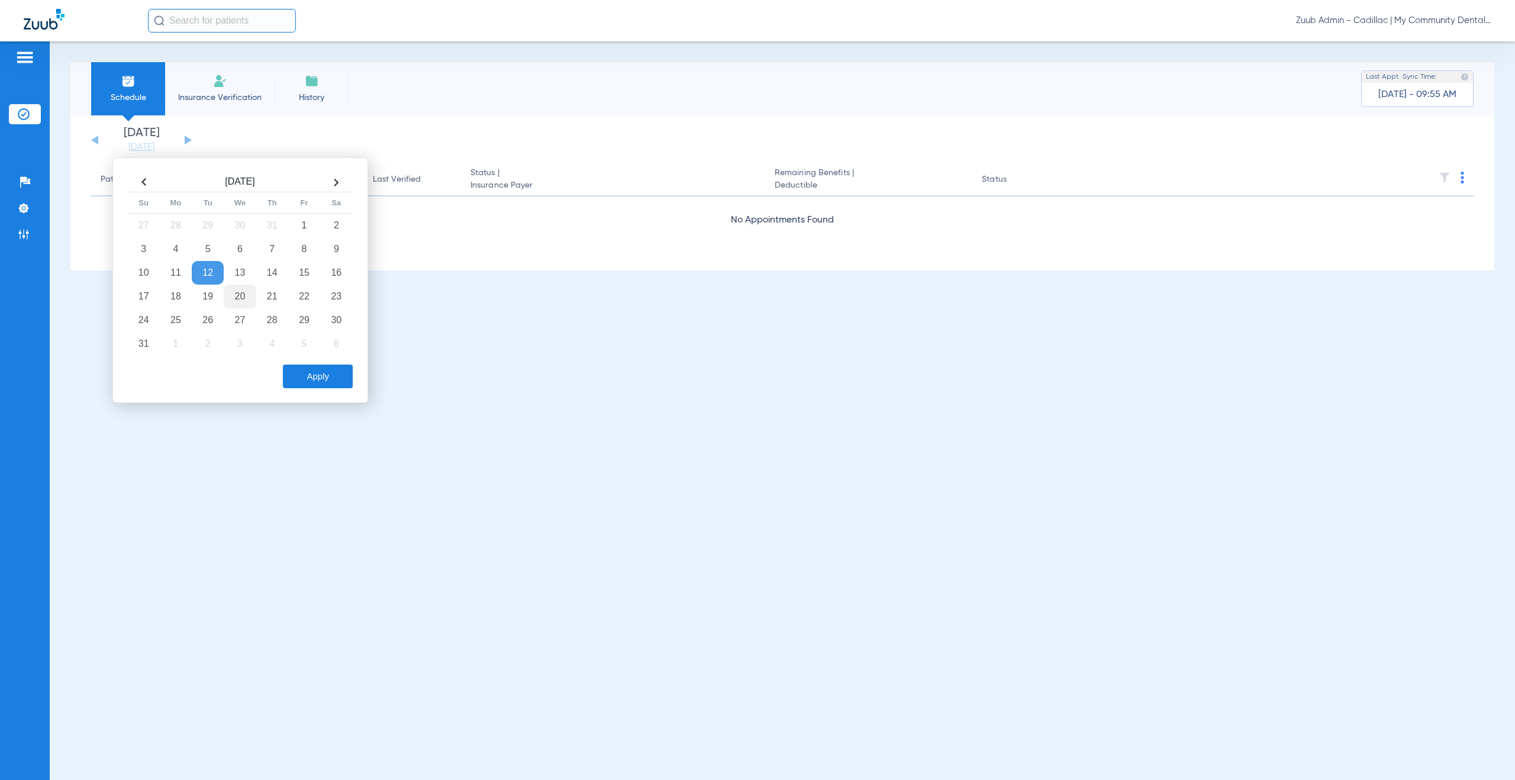
click at [230, 297] on td "20" at bounding box center [240, 297] width 32 height 24
click at [309, 382] on button "Apply" at bounding box center [318, 376] width 70 height 24
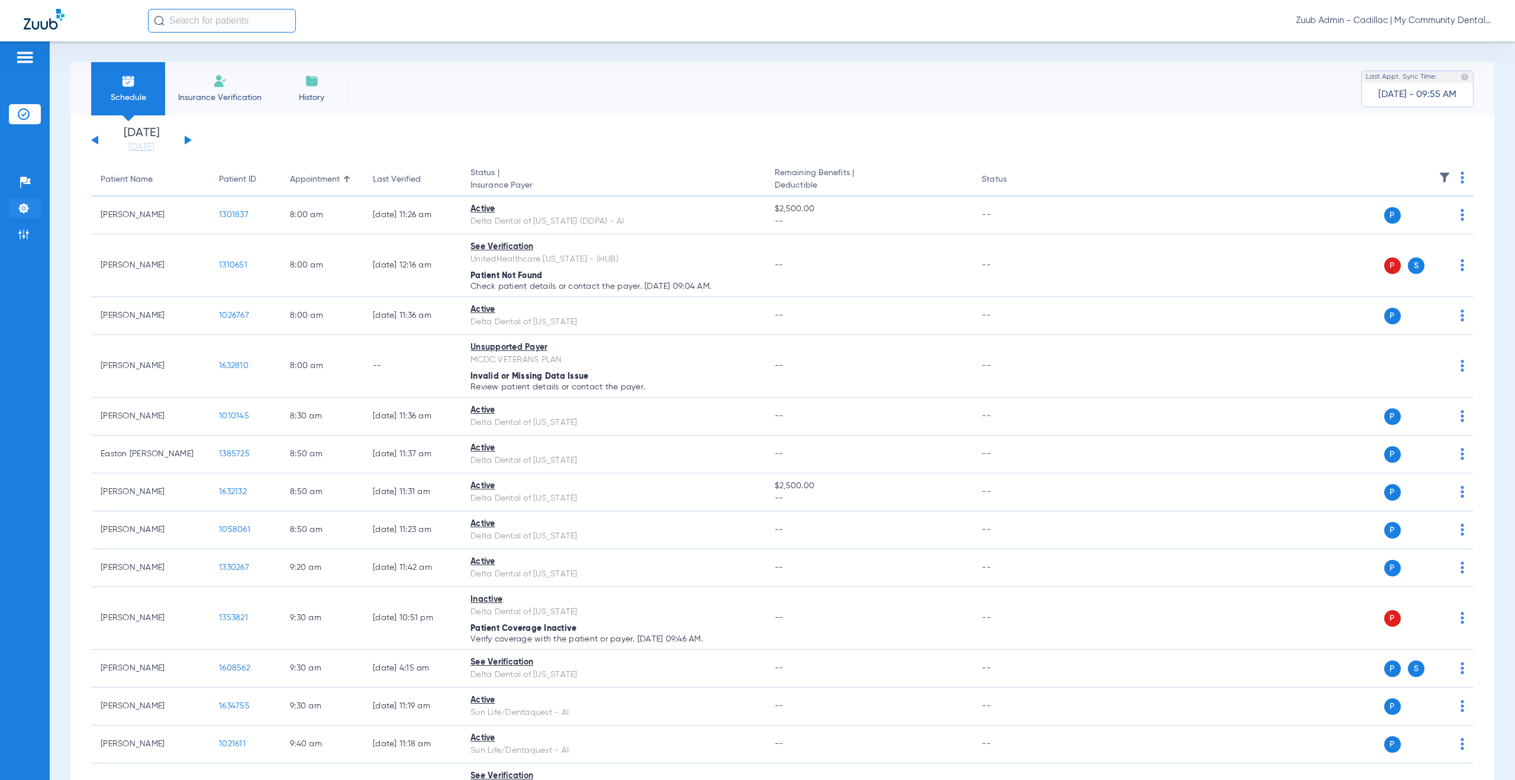
click at [31, 209] on li "Settings" at bounding box center [25, 208] width 32 height 20
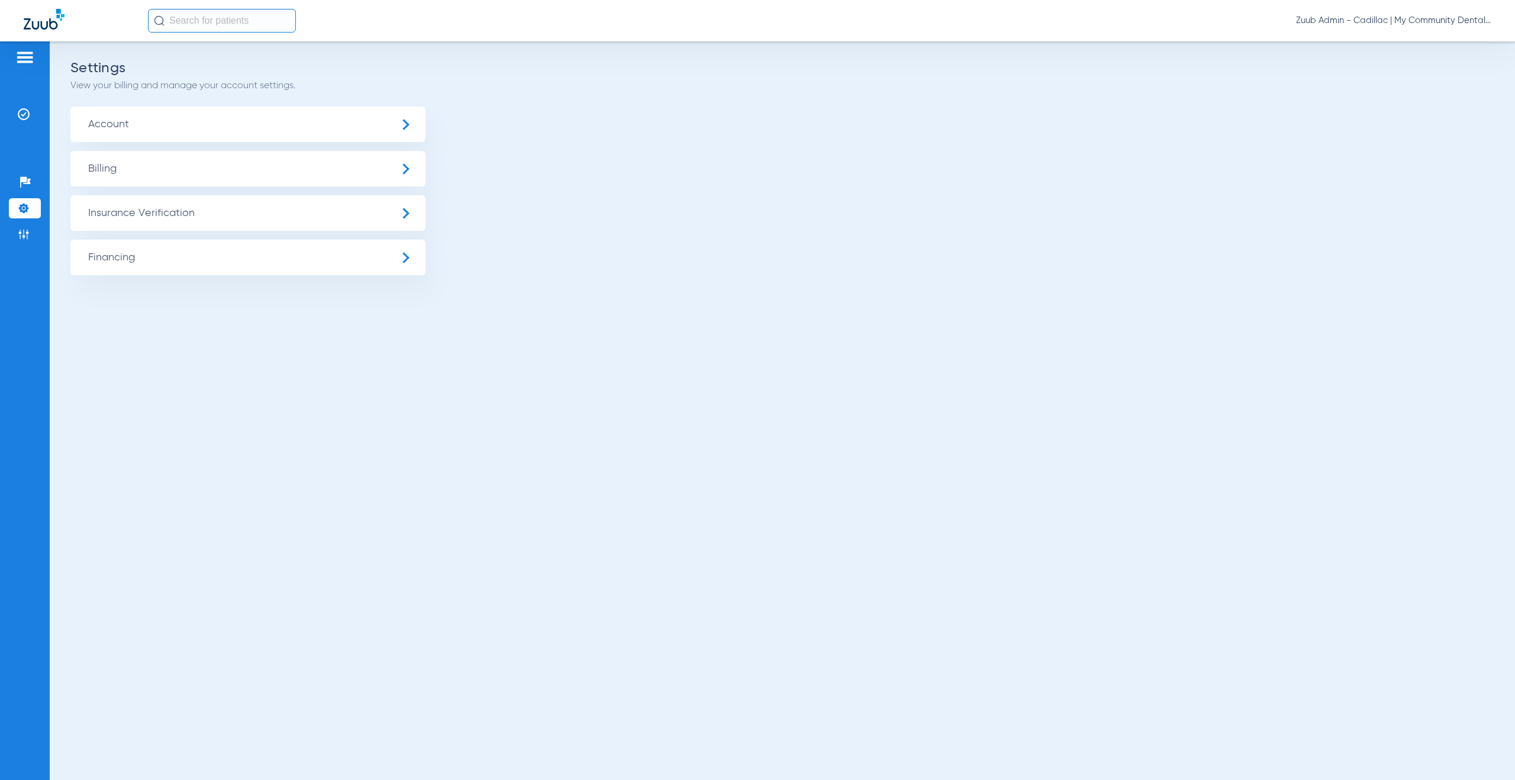
click at [190, 222] on span "Insurance Verification" at bounding box center [247, 212] width 355 height 35
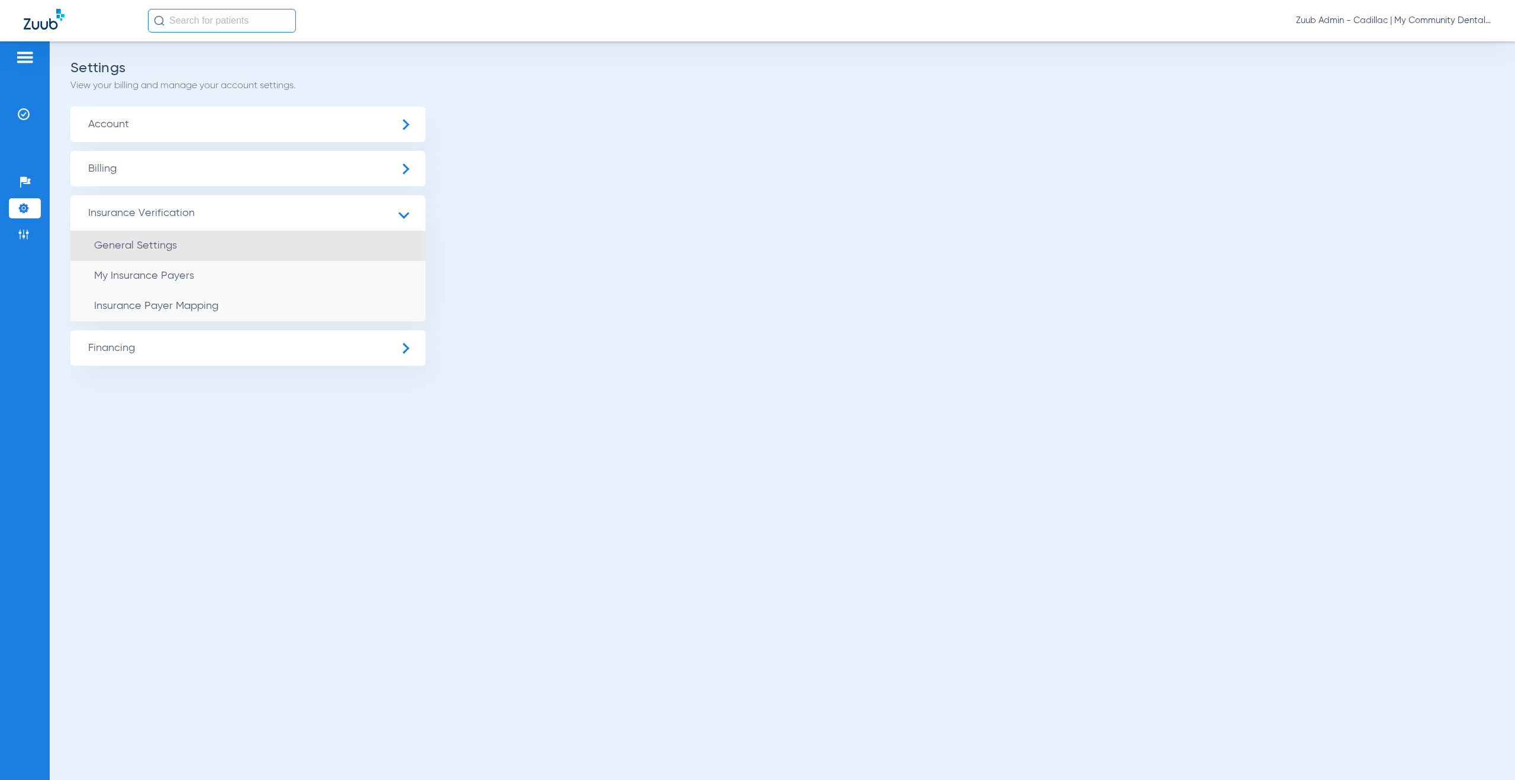
click at [180, 252] on li "General Settings" at bounding box center [247, 246] width 355 height 30
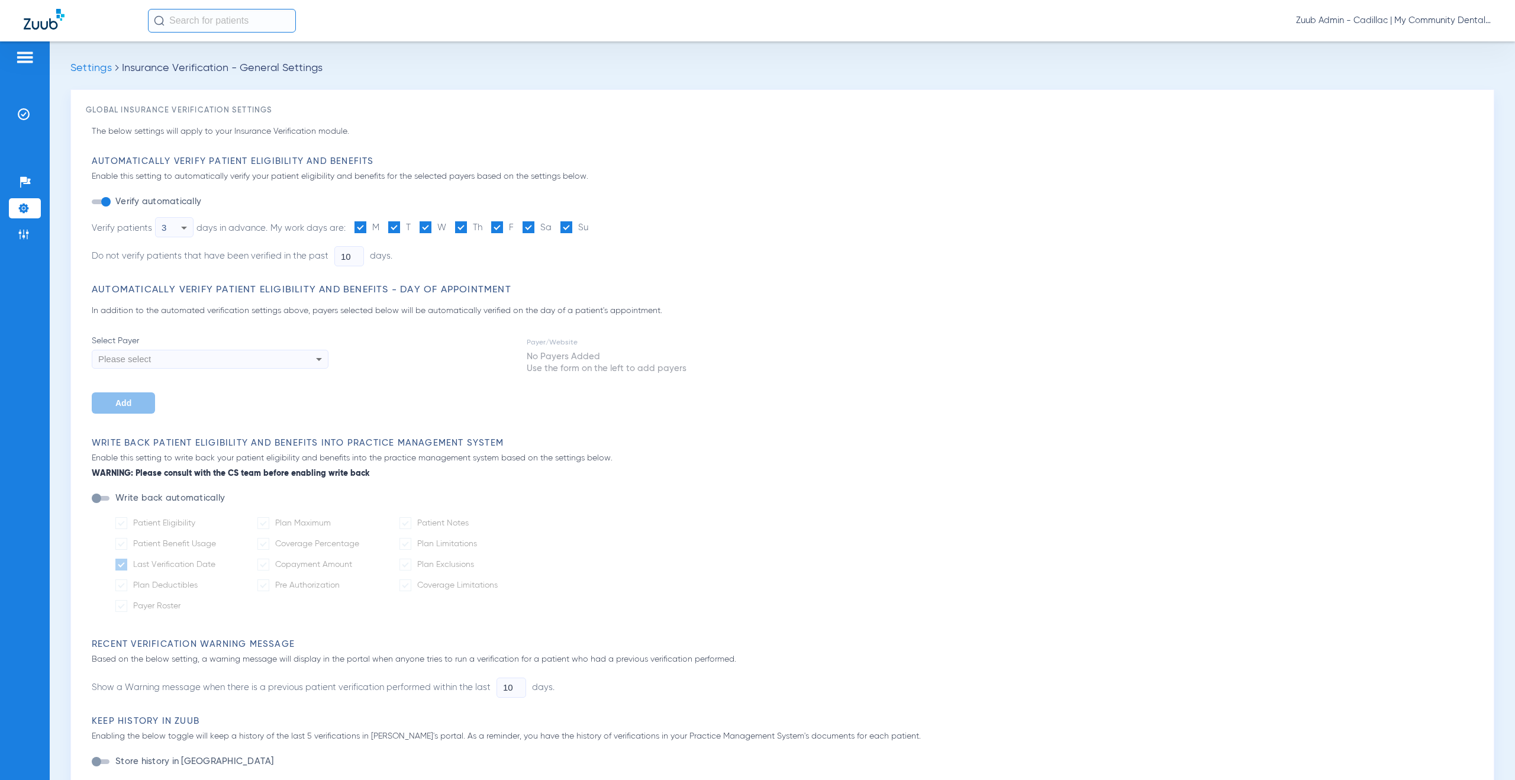
type input "0"
type input "1"
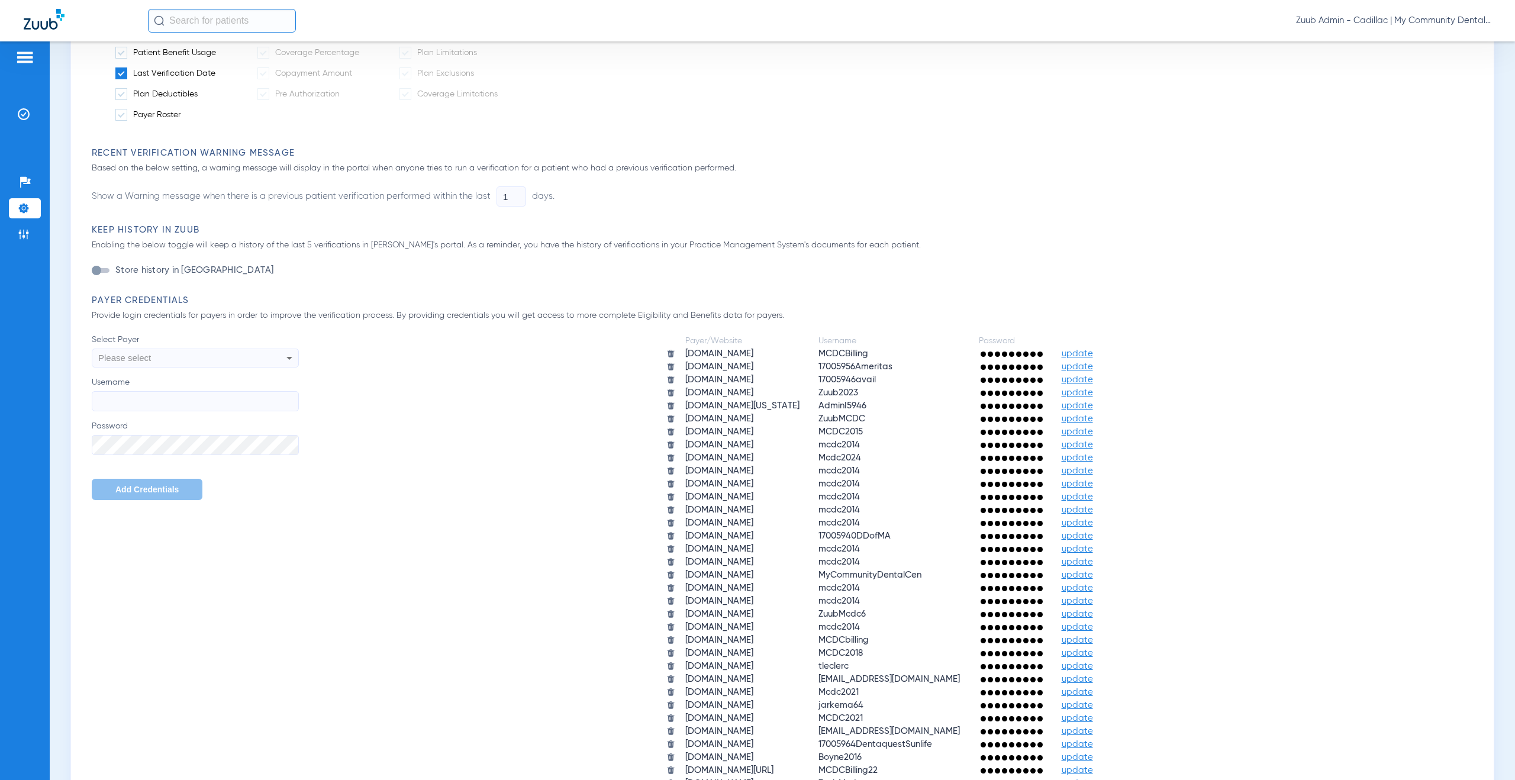
scroll to position [771, 0]
click at [185, 358] on div "Please select" at bounding box center [175, 357] width 155 height 20
click at [511, 480] on div at bounding box center [757, 390] width 1515 height 780
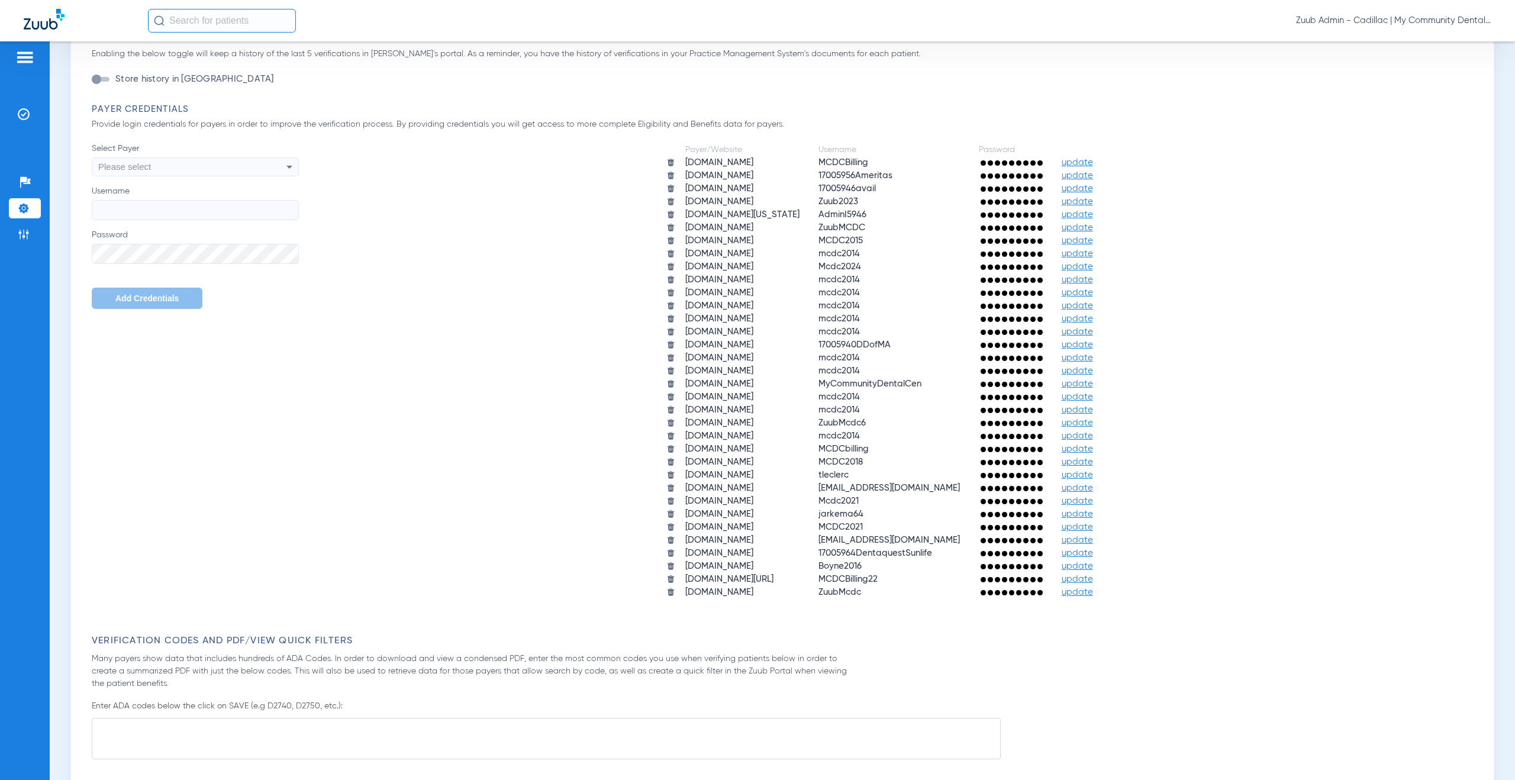
scroll to position [989, 0]
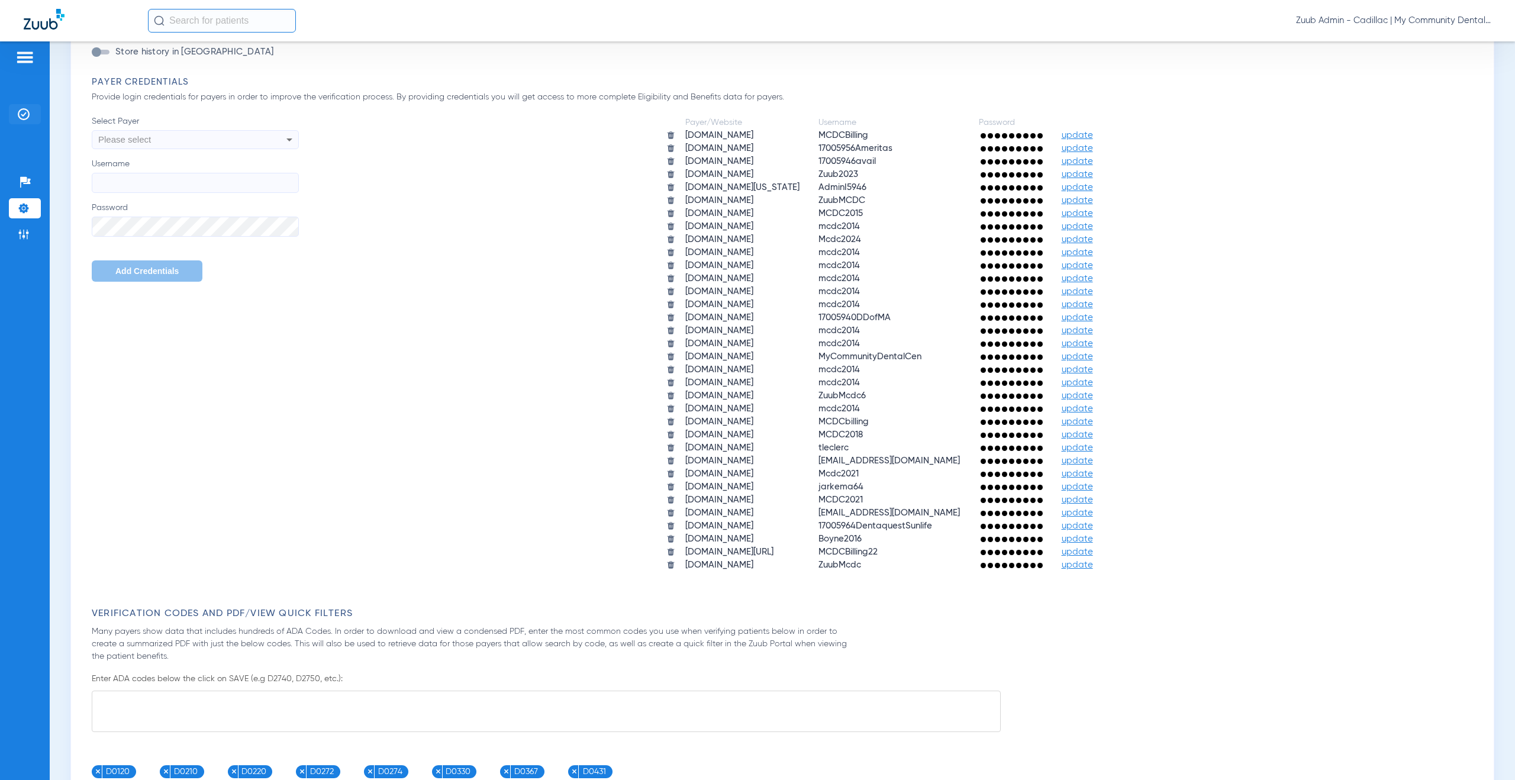
click at [20, 115] on img at bounding box center [24, 114] width 12 height 12
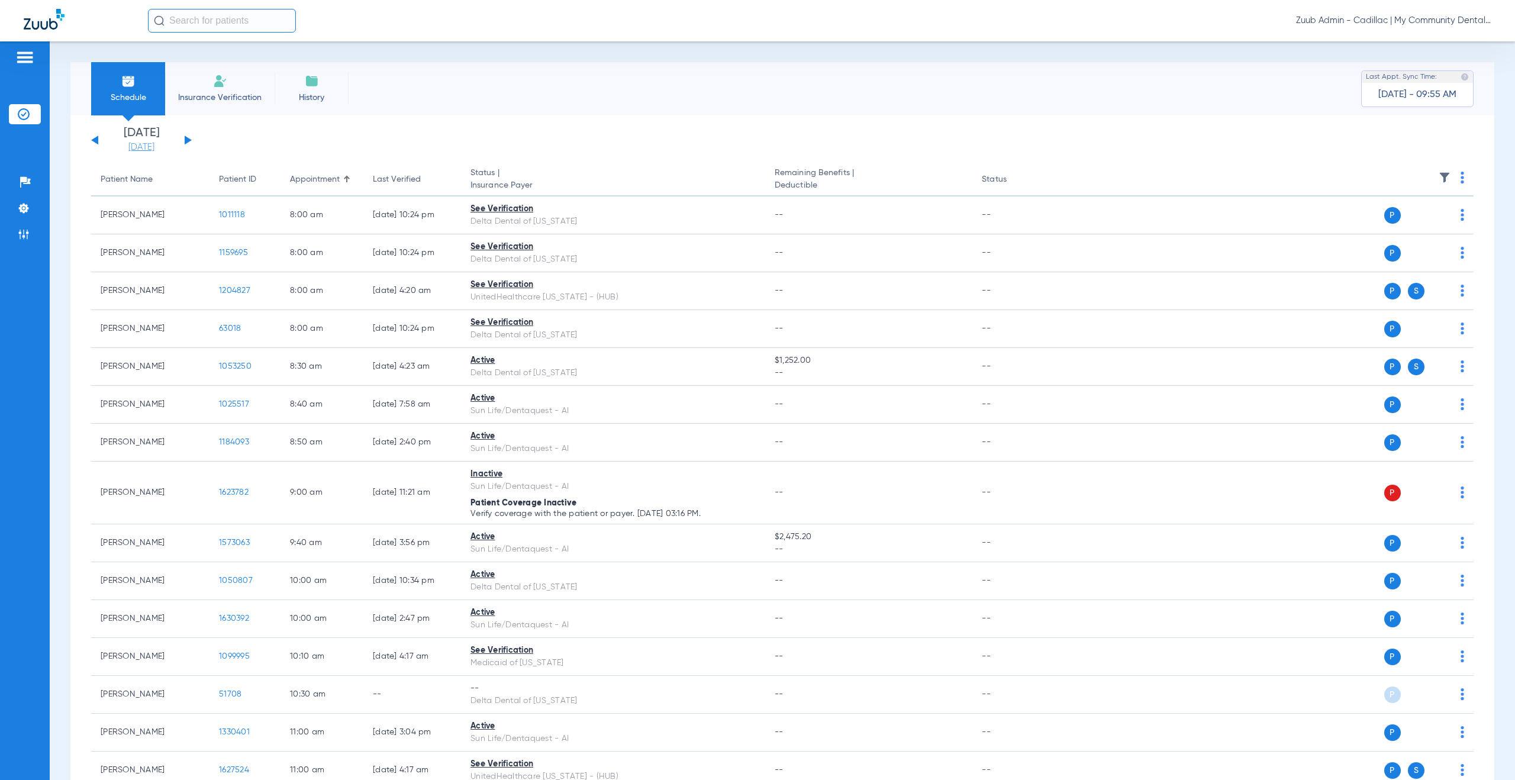
click at [129, 142] on link "[DATE]" at bounding box center [141, 147] width 71 height 12
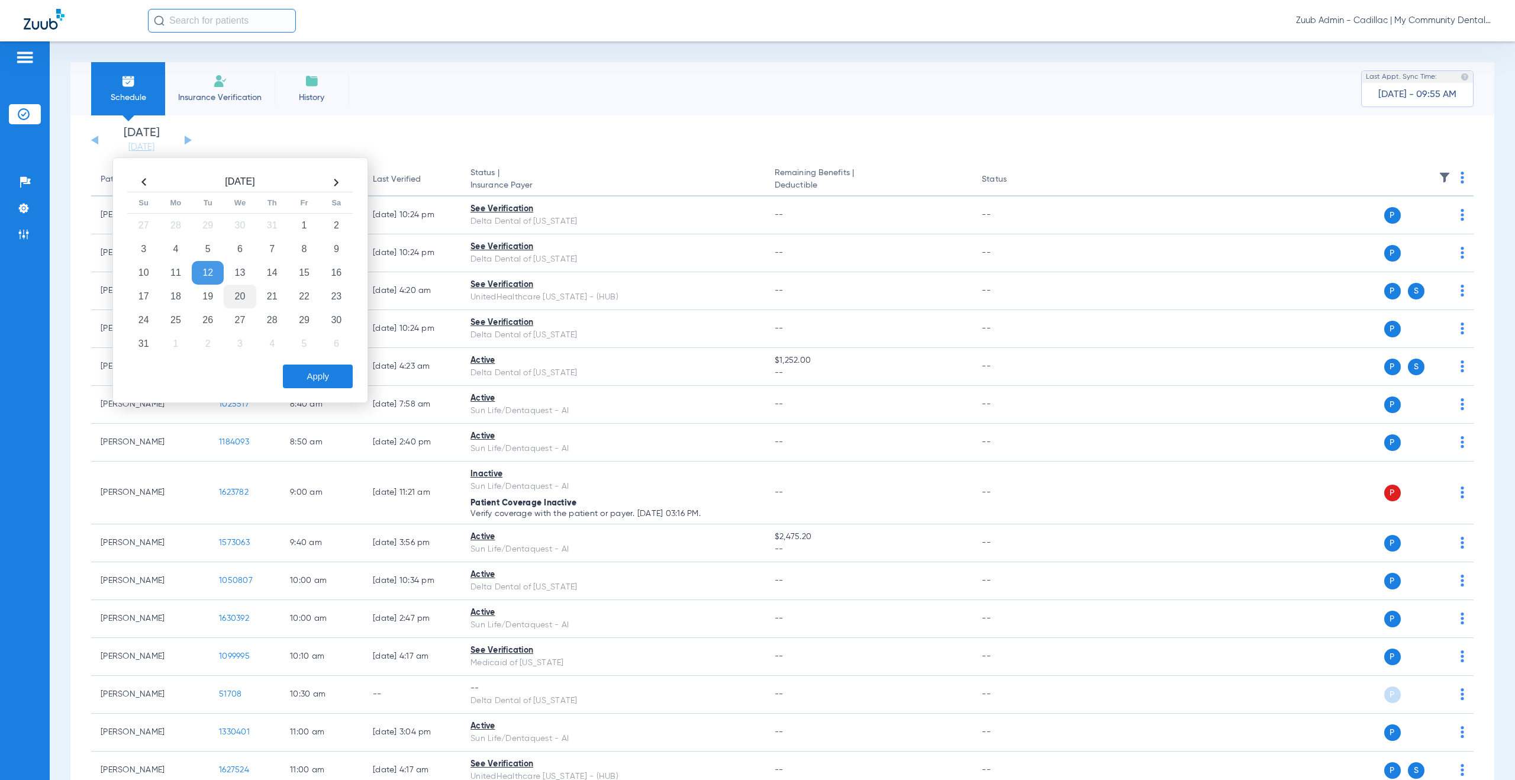
click at [235, 294] on td "20" at bounding box center [240, 297] width 32 height 24
click at [302, 379] on button "Apply" at bounding box center [318, 376] width 70 height 24
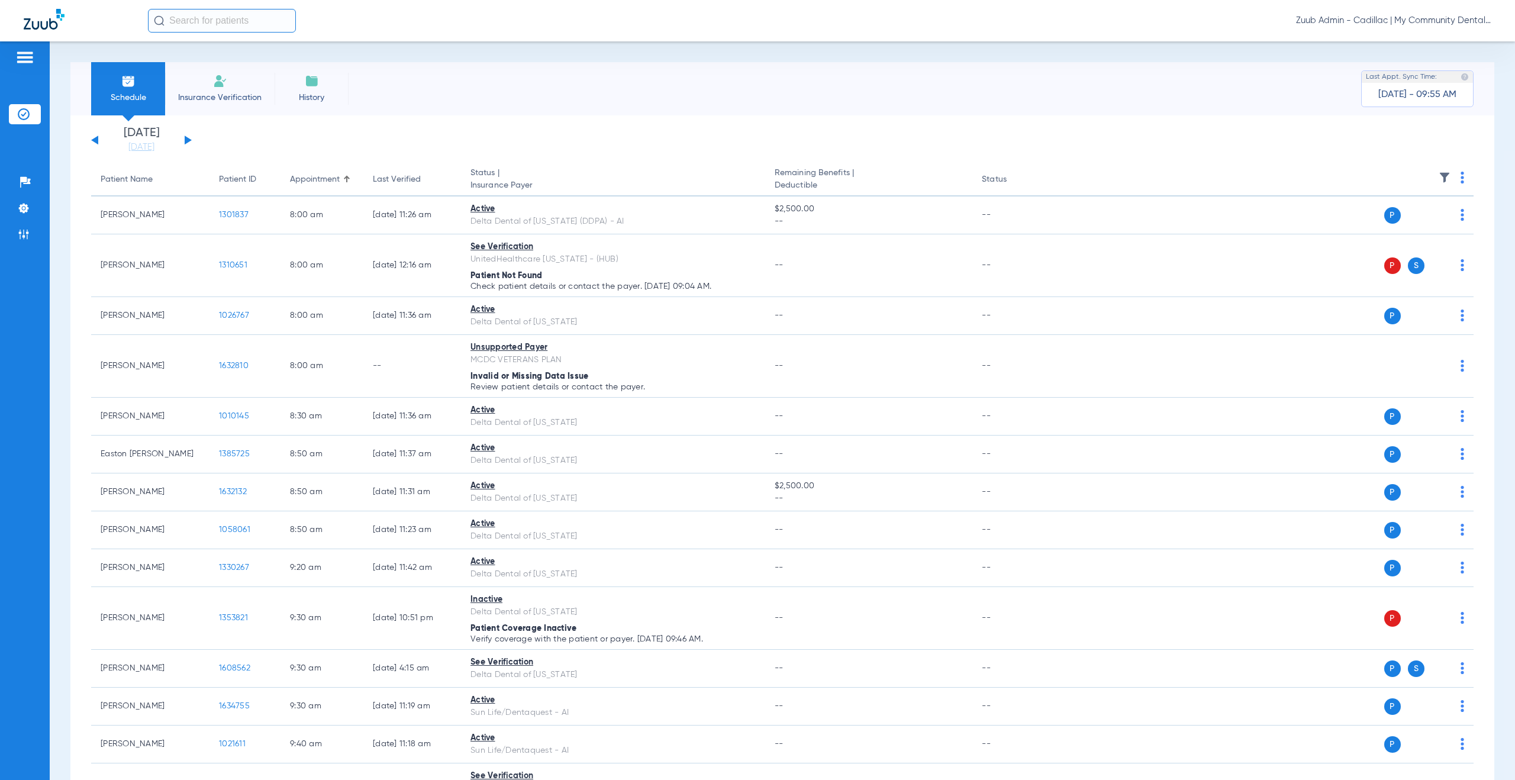
click at [198, 27] on input "text" at bounding box center [222, 21] width 148 height 24
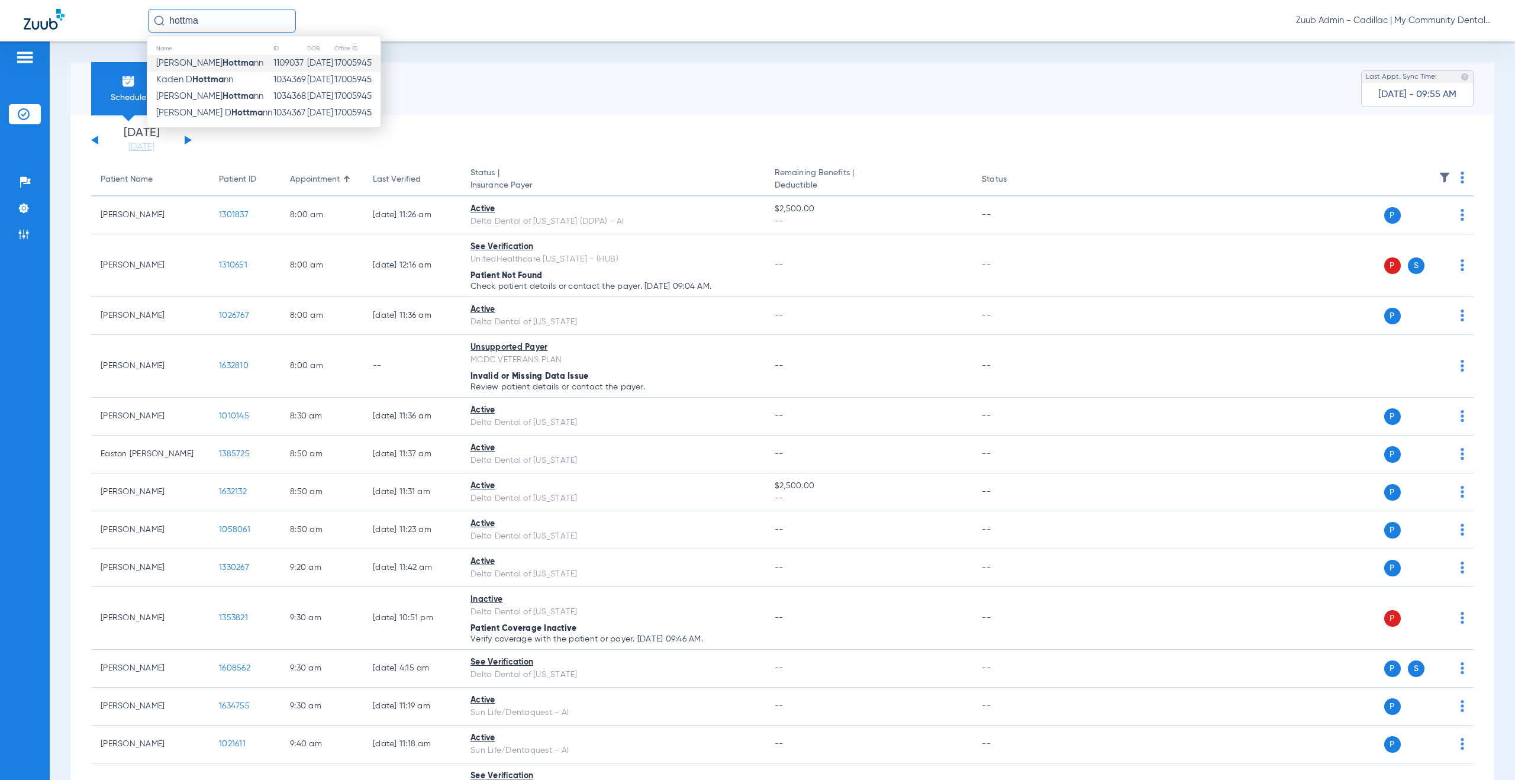
type input "hottma"
click at [222, 67] on strong "Hottma" at bounding box center [237, 63] width 31 height 9
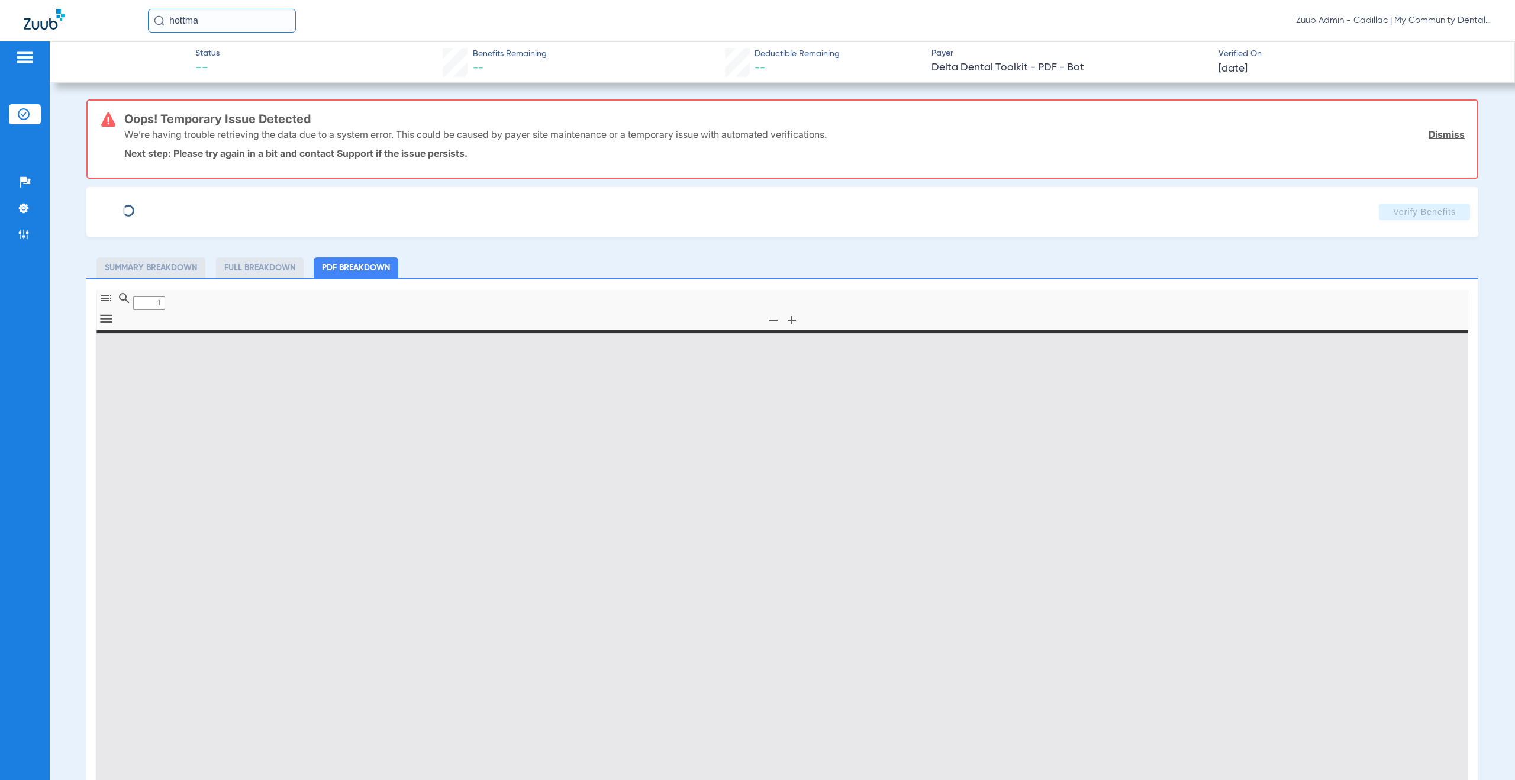
type input "0"
select select "page-width"
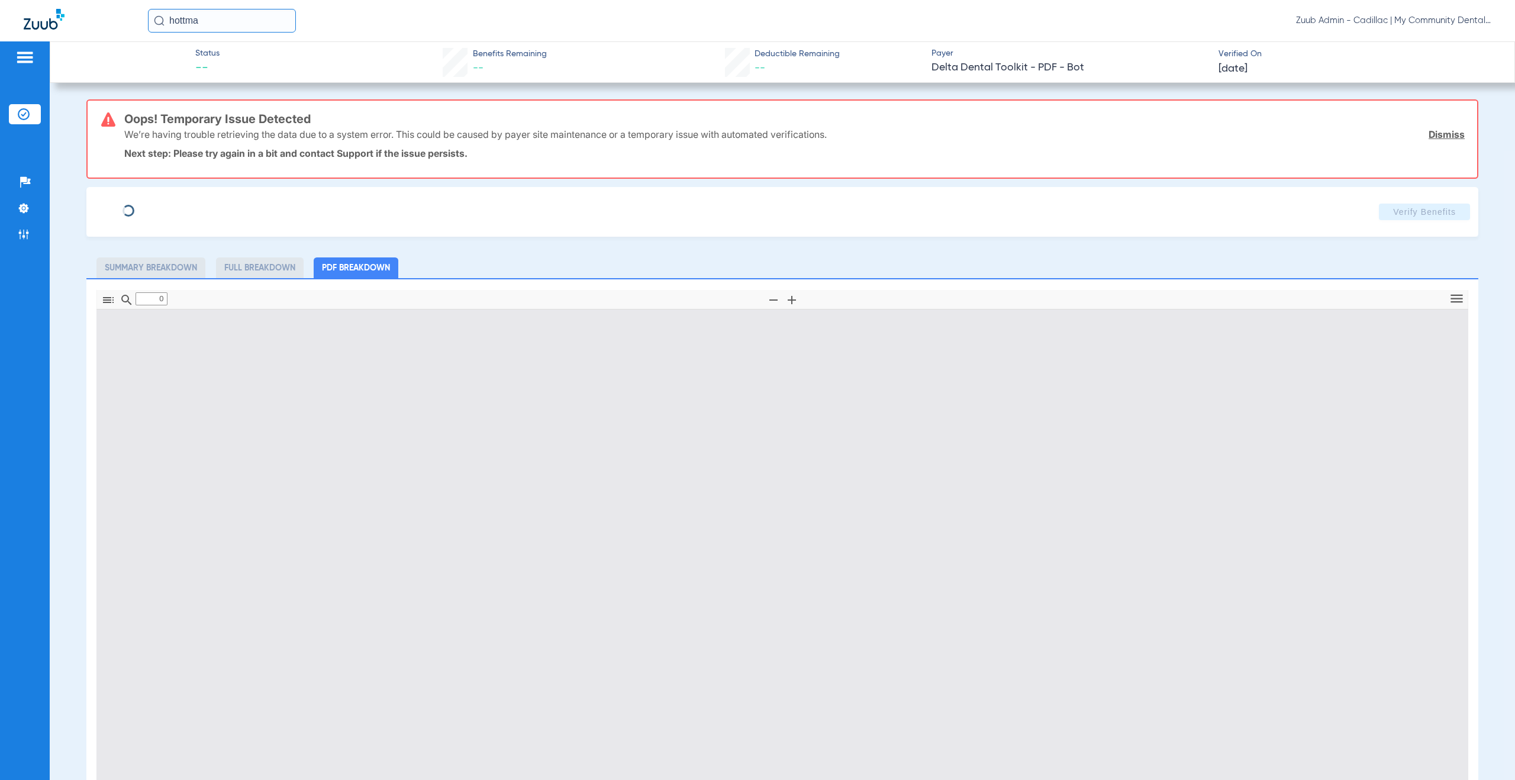
type input "1"
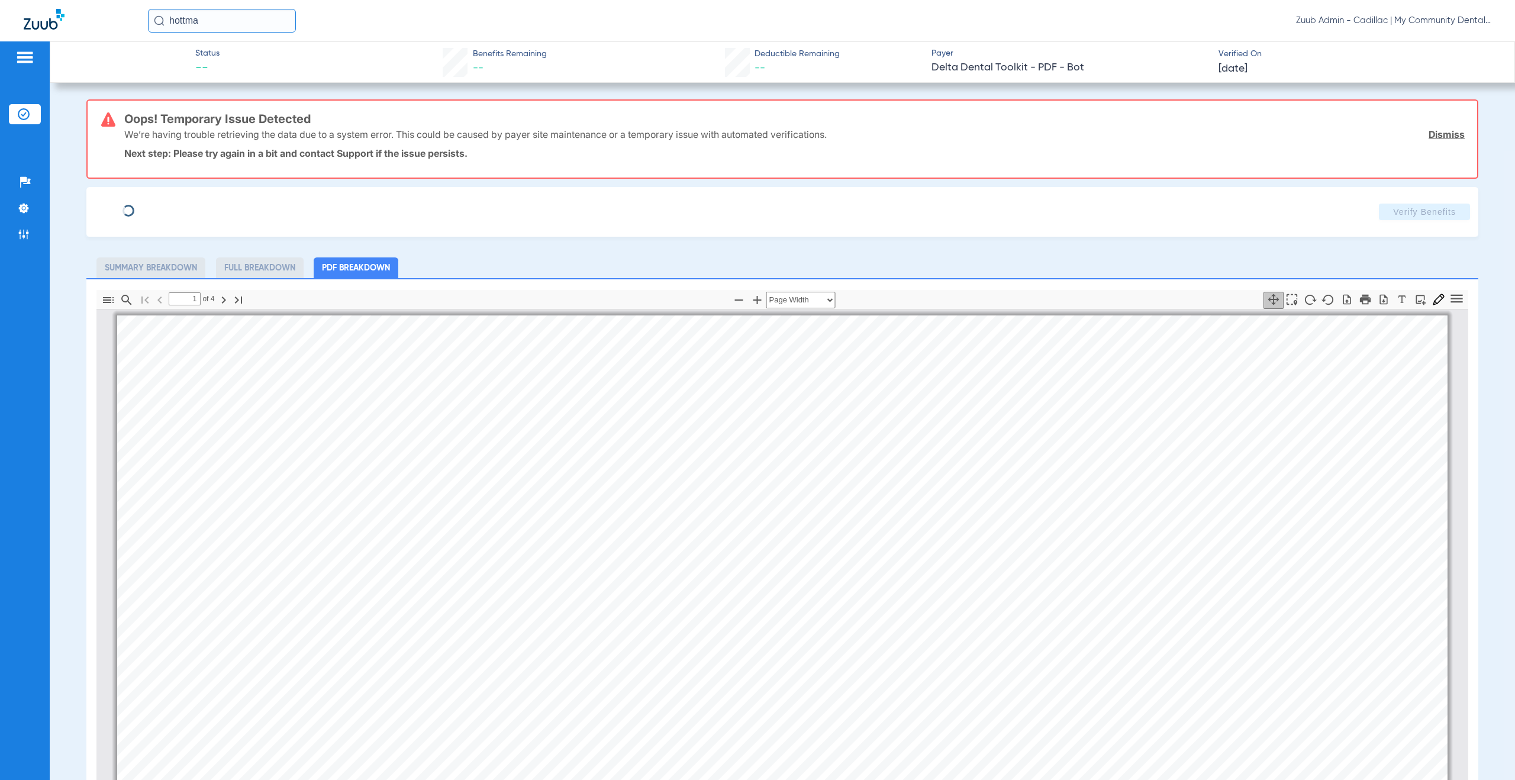
scroll to position [6, 0]
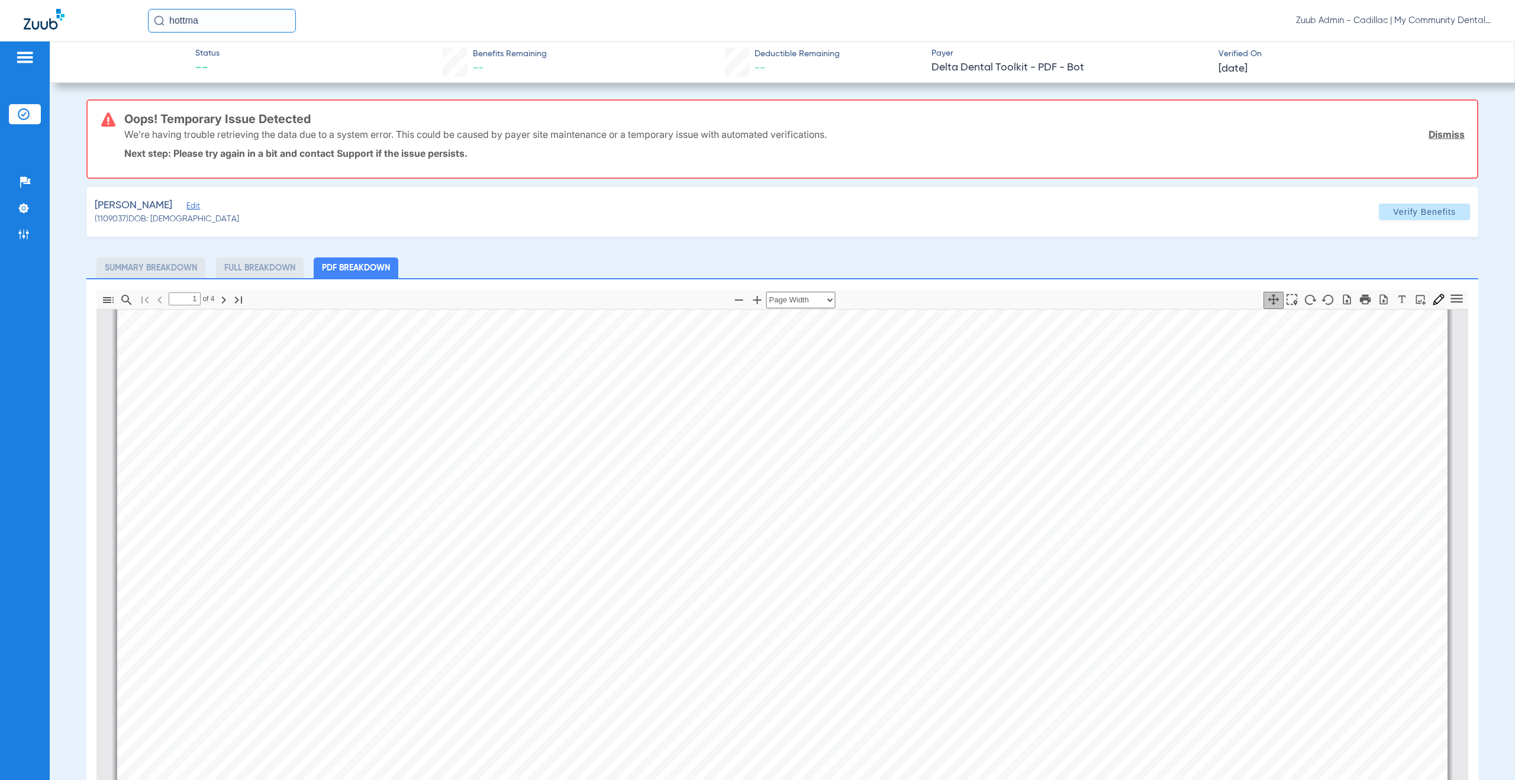
click at [197, 205] on span "Edit" at bounding box center [191, 207] width 11 height 11
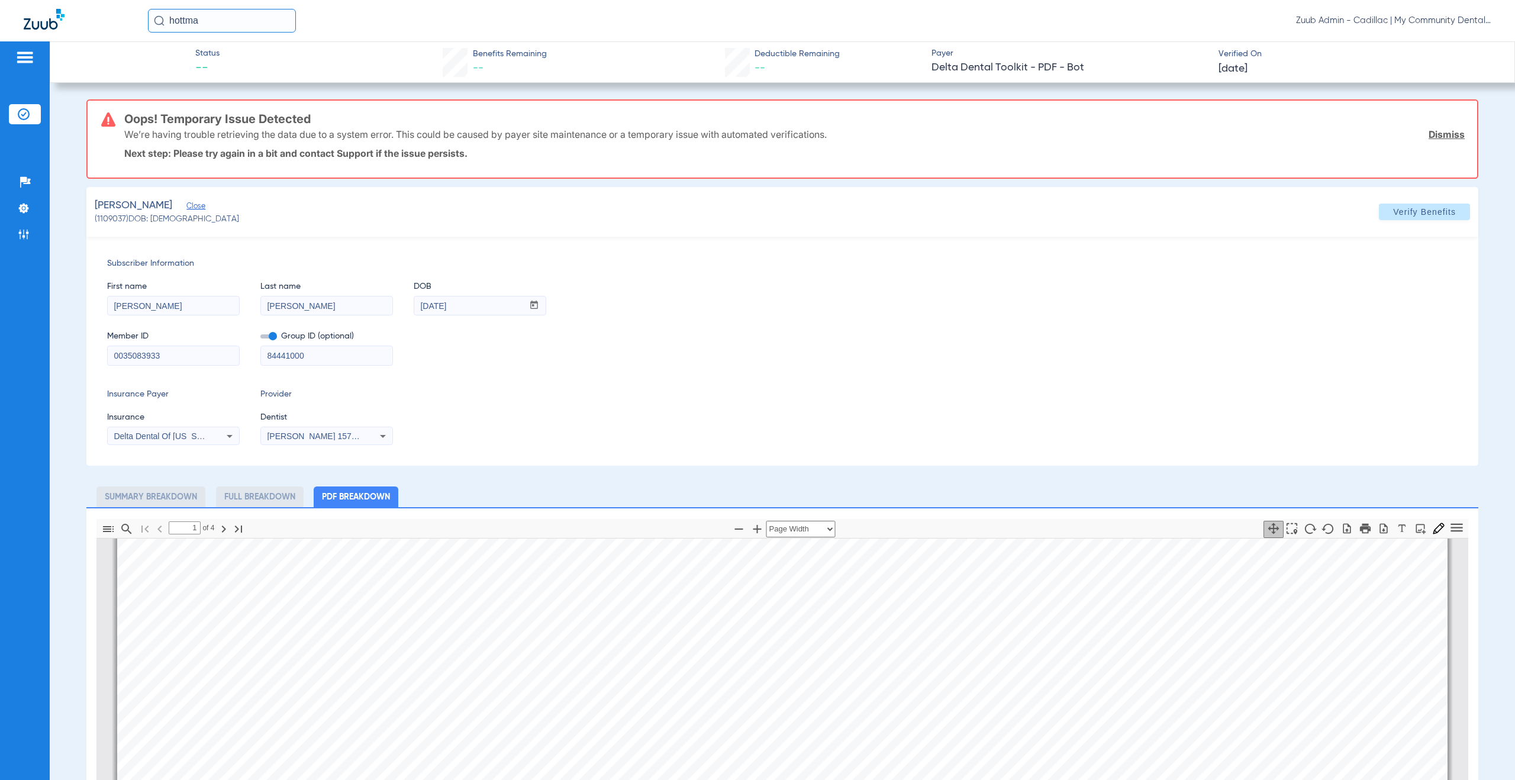
click at [199, 440] on span "Delta Dental Of [US_STATE]" at bounding box center [166, 435] width 105 height 9
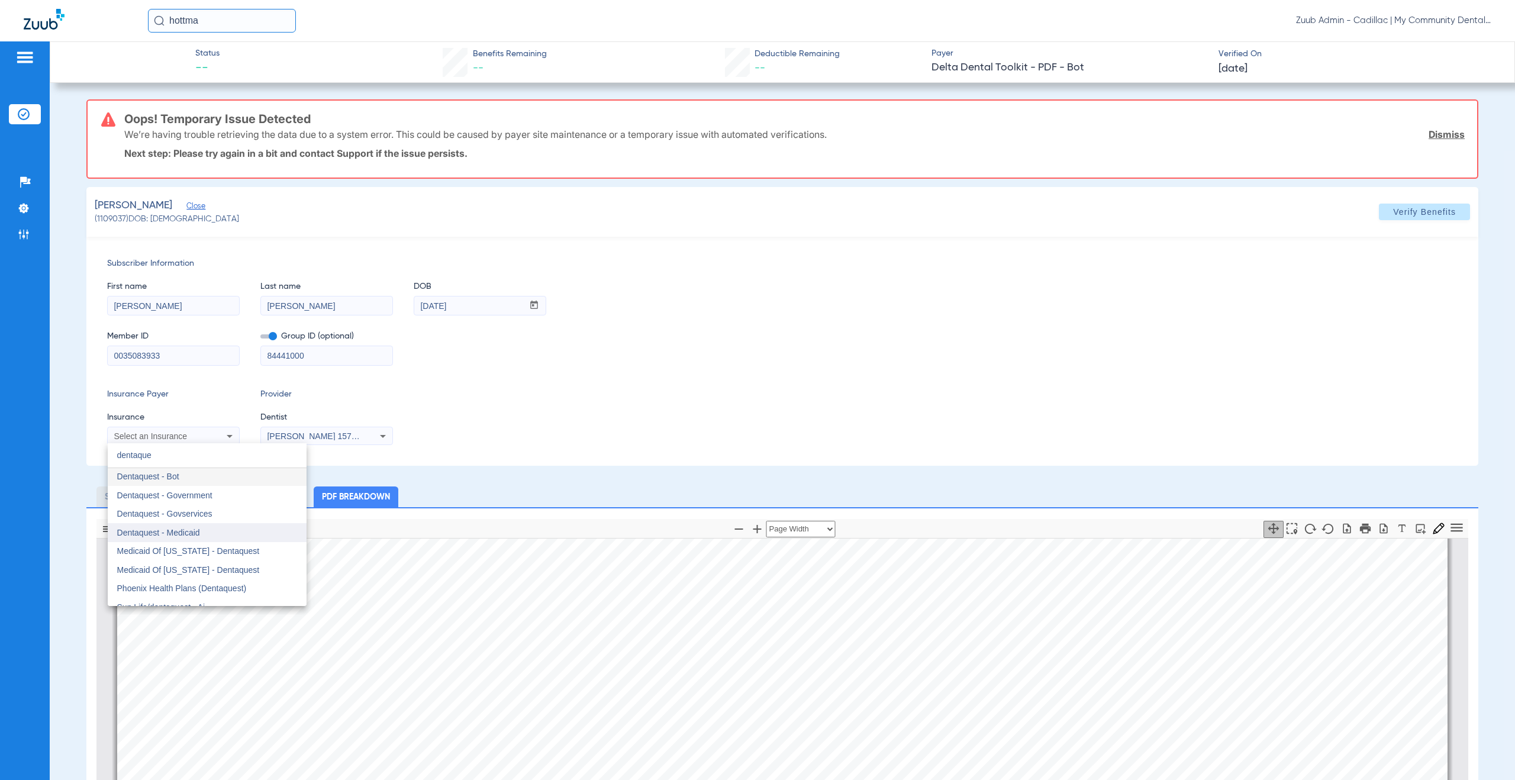
scroll to position [0, 0]
type input "dentaque"
click at [208, 482] on mat-option "Dentaquest - Bot" at bounding box center [207, 477] width 199 height 19
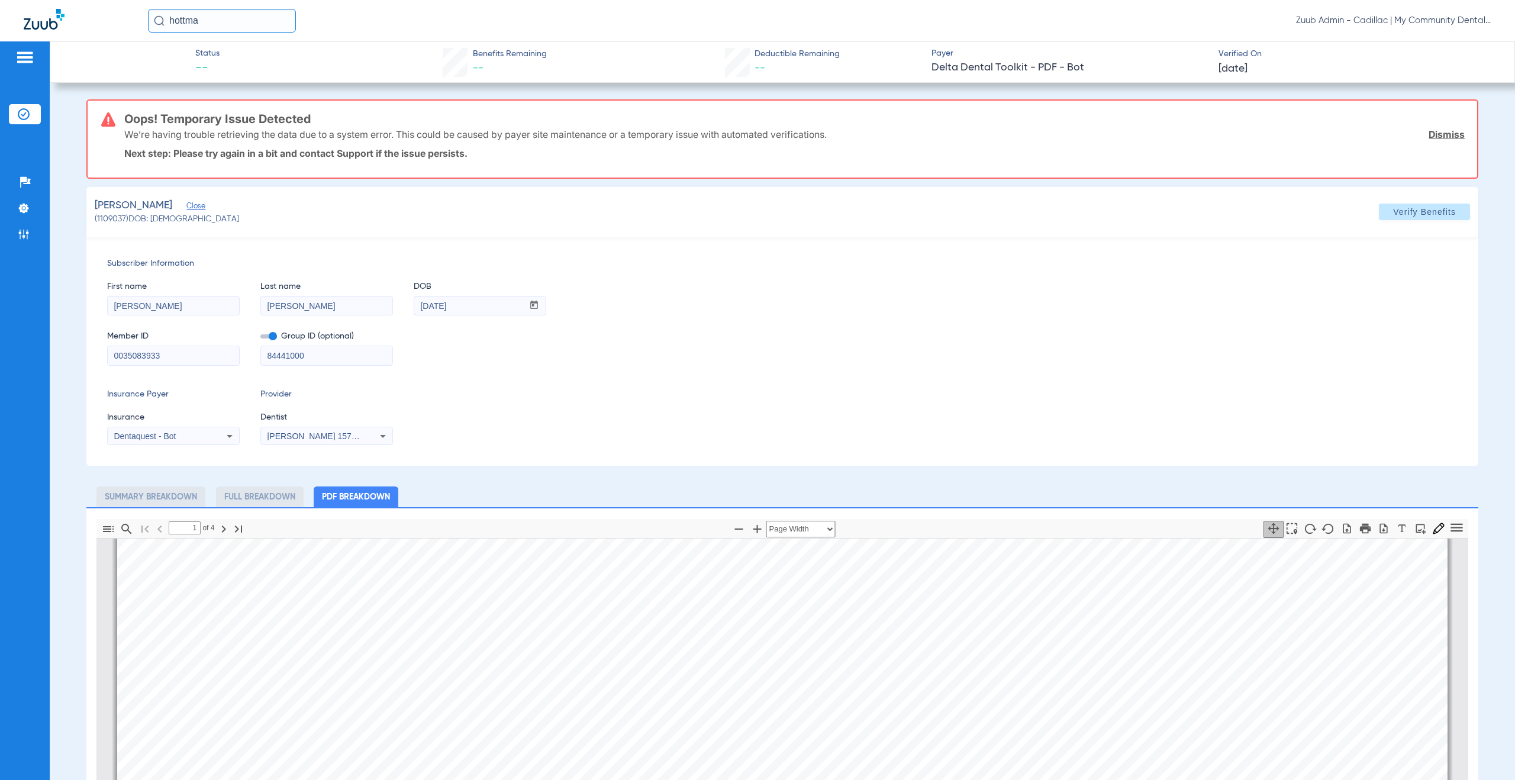
click at [1439, 132] on link "Dismiss" at bounding box center [1446, 134] width 36 height 12
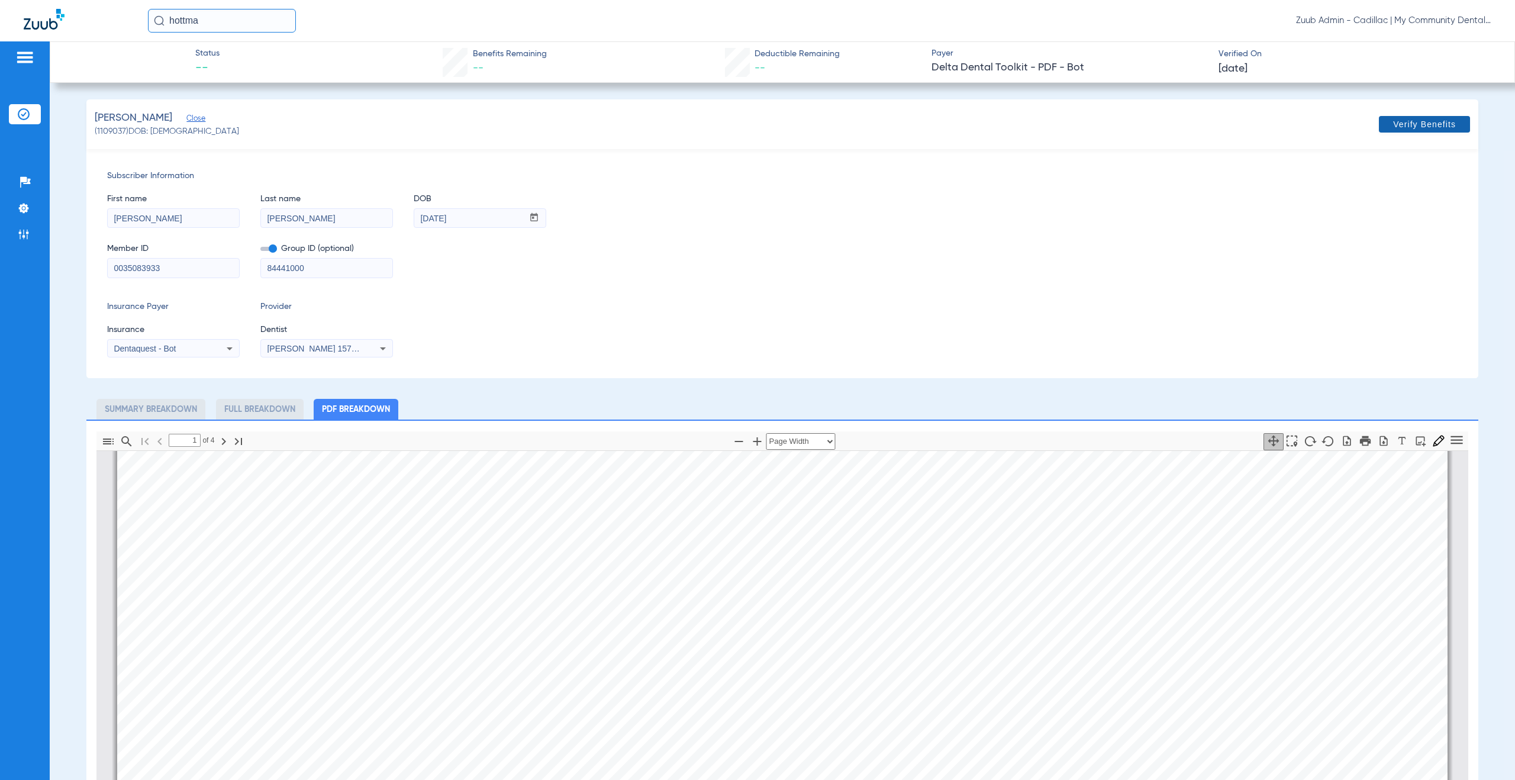
click at [1415, 117] on span at bounding box center [1423, 124] width 91 height 28
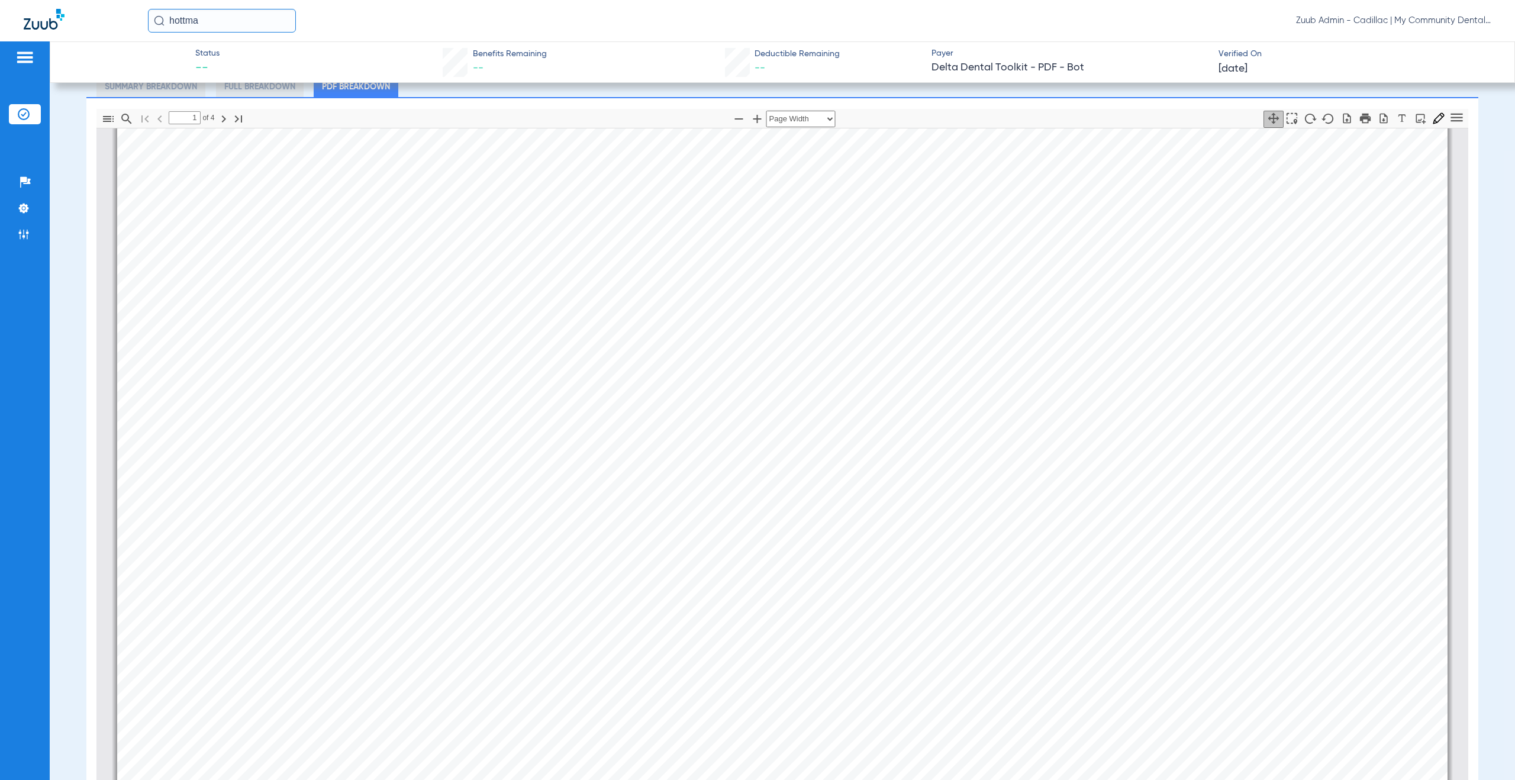
scroll to position [506, 0]
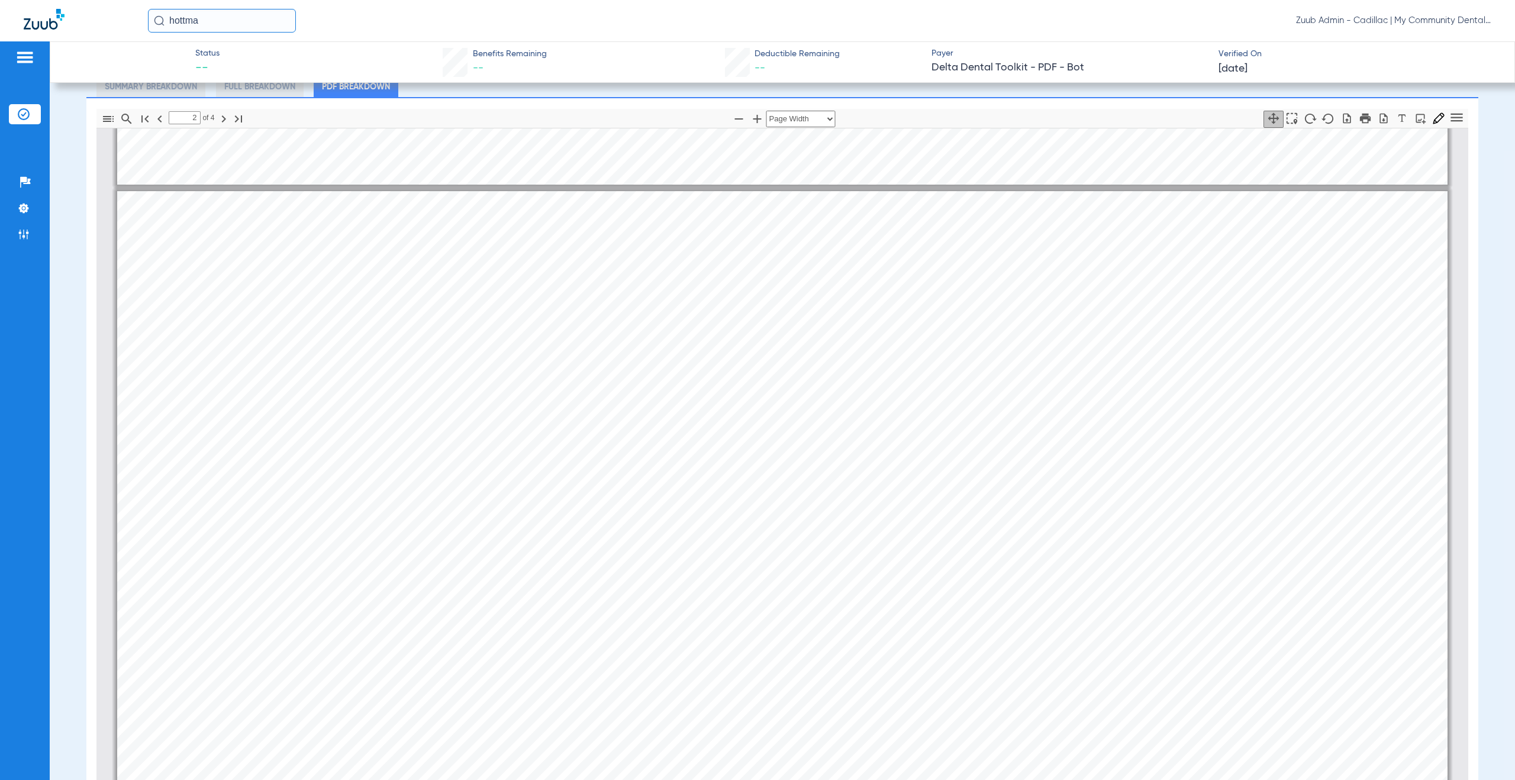
type input "1"
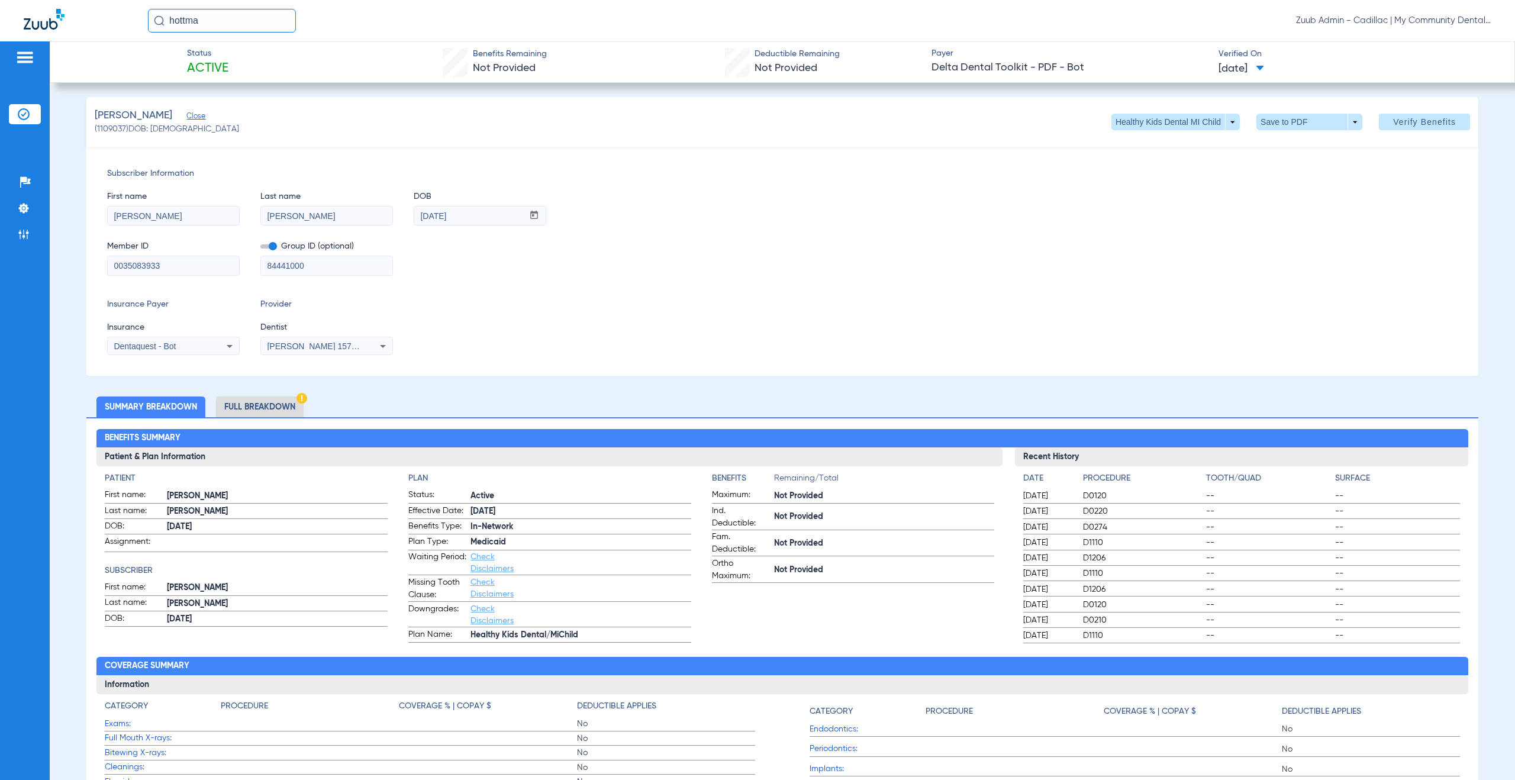
scroll to position [0, 0]
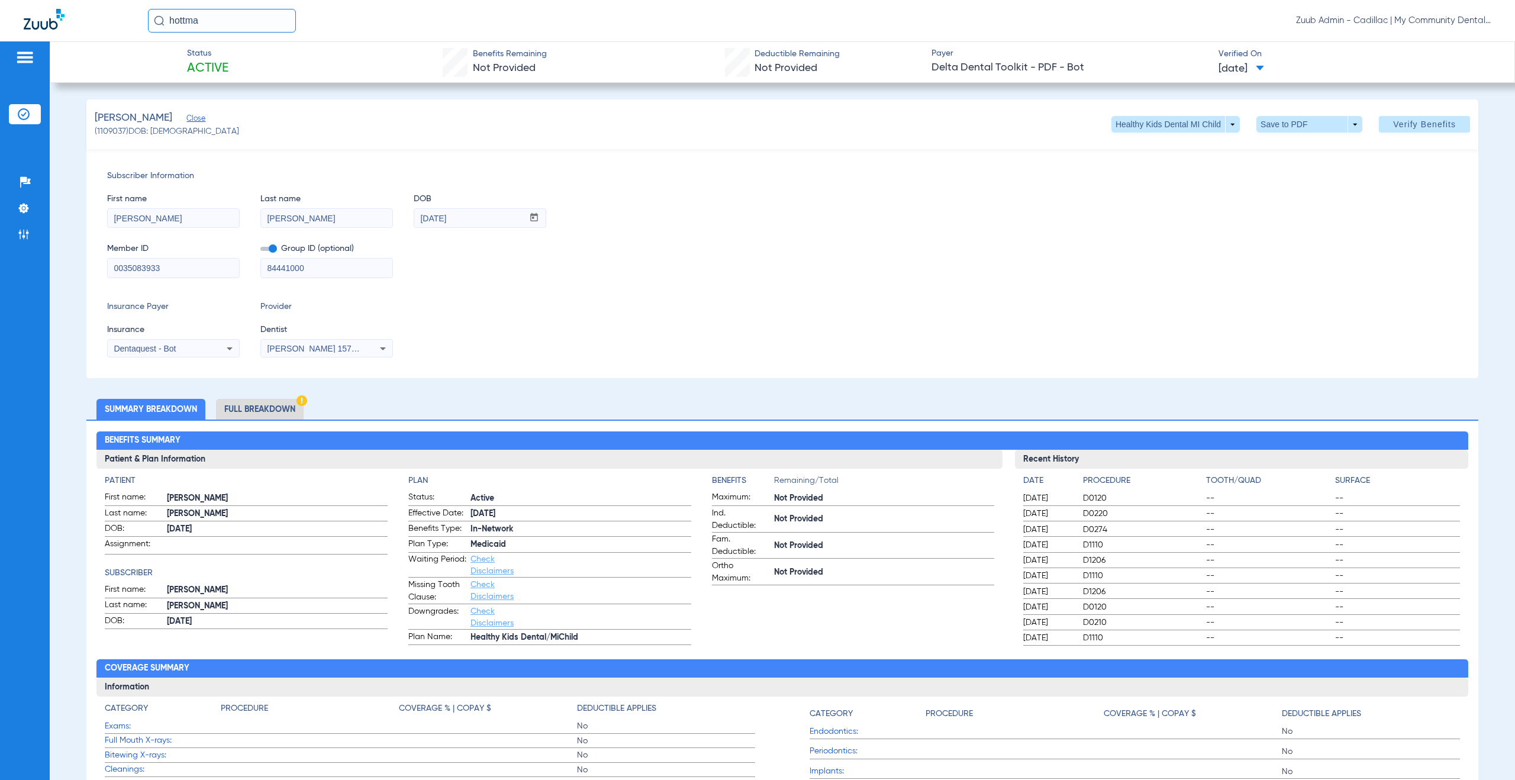
click at [261, 408] on li "Full Breakdown" at bounding box center [260, 409] width 88 height 21
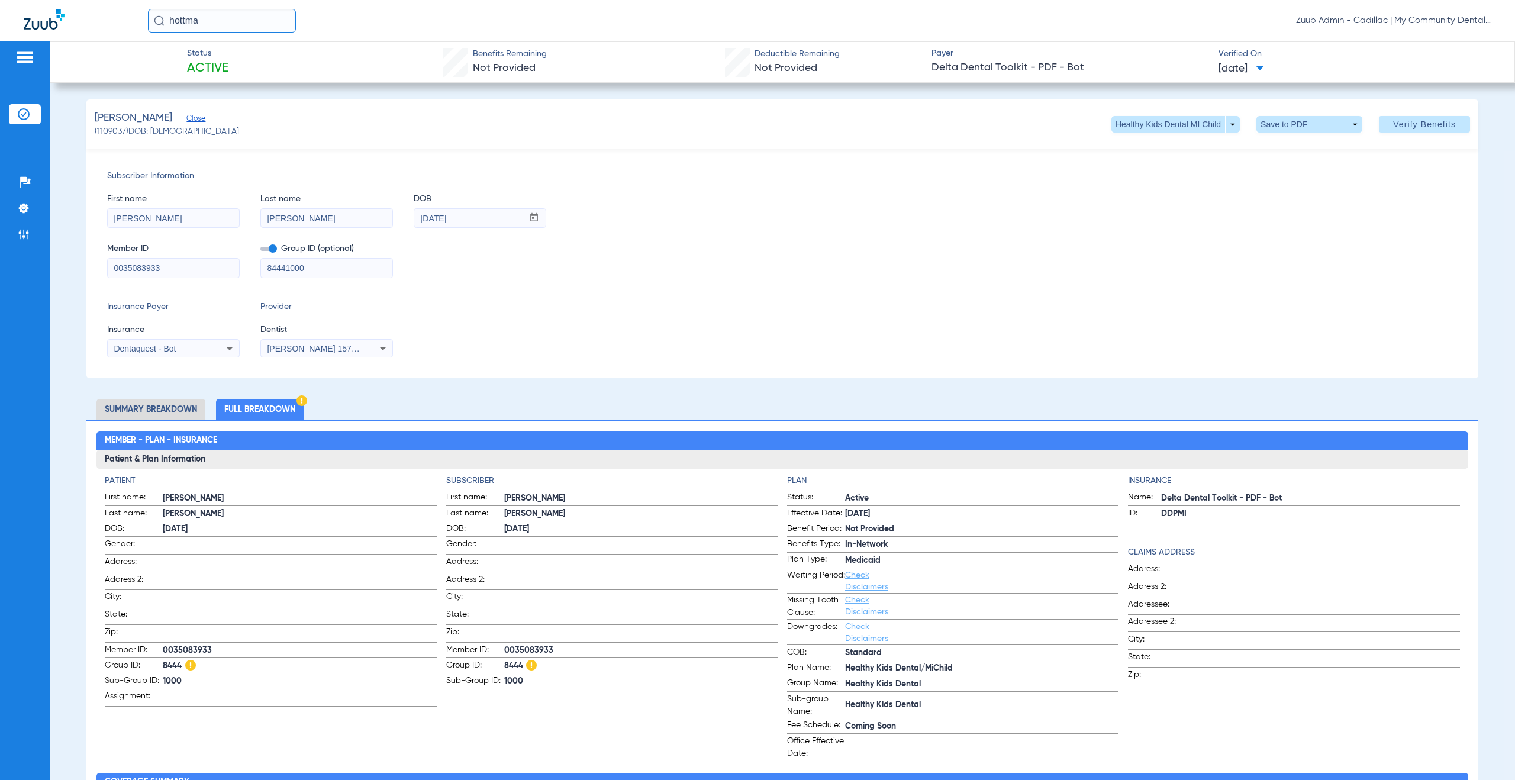
click at [231, 21] on input "hottma" at bounding box center [222, 21] width 148 height 24
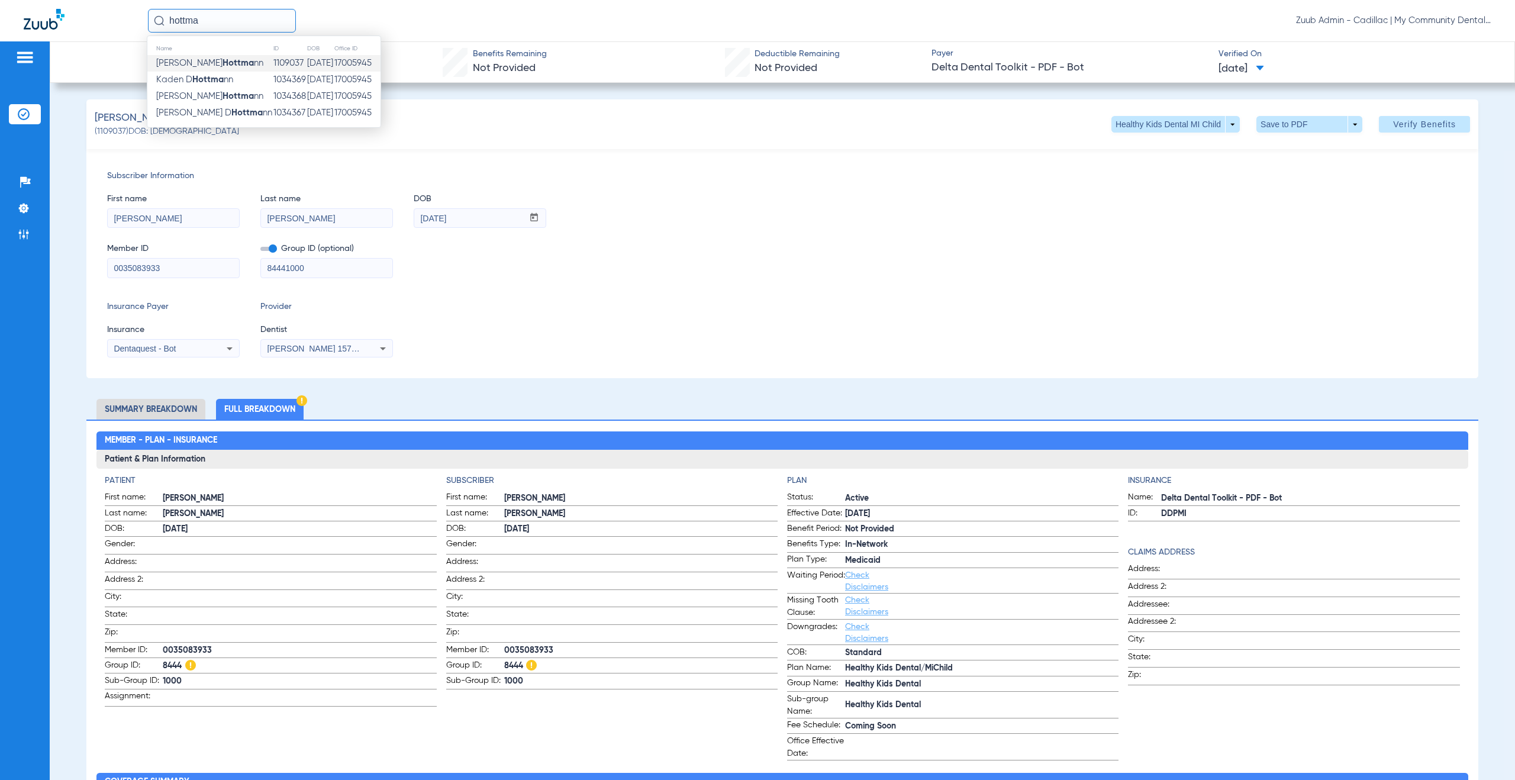
click at [218, 62] on span "[PERSON_NAME] nn" at bounding box center [209, 63] width 107 height 9
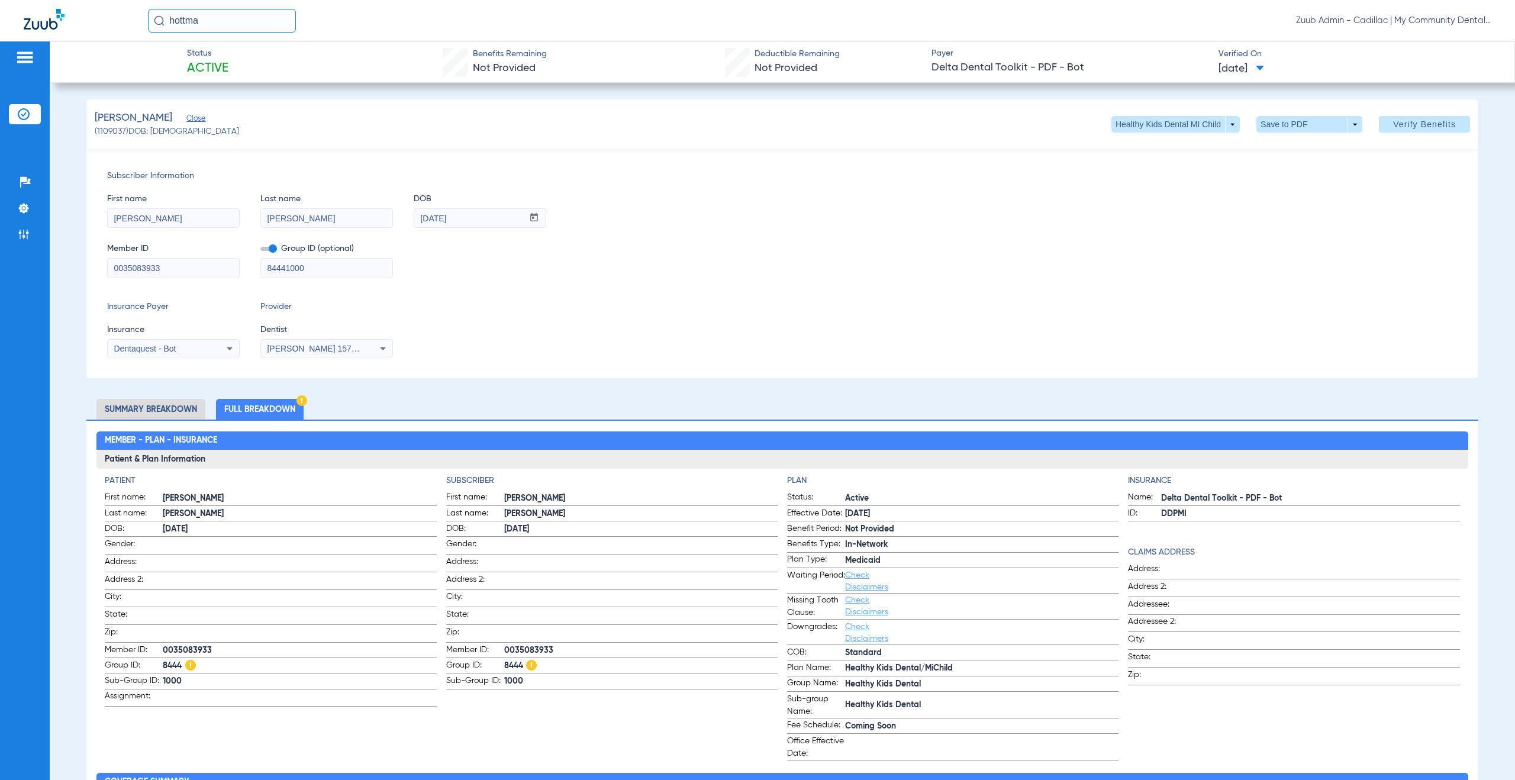
click at [680, 350] on div "Insurance Payer Insurance Dentaquest - Bot Provider Dentist [PERSON_NAME] 15786…" at bounding box center [782, 329] width 1350 height 57
click at [25, 114] on img at bounding box center [24, 114] width 12 height 12
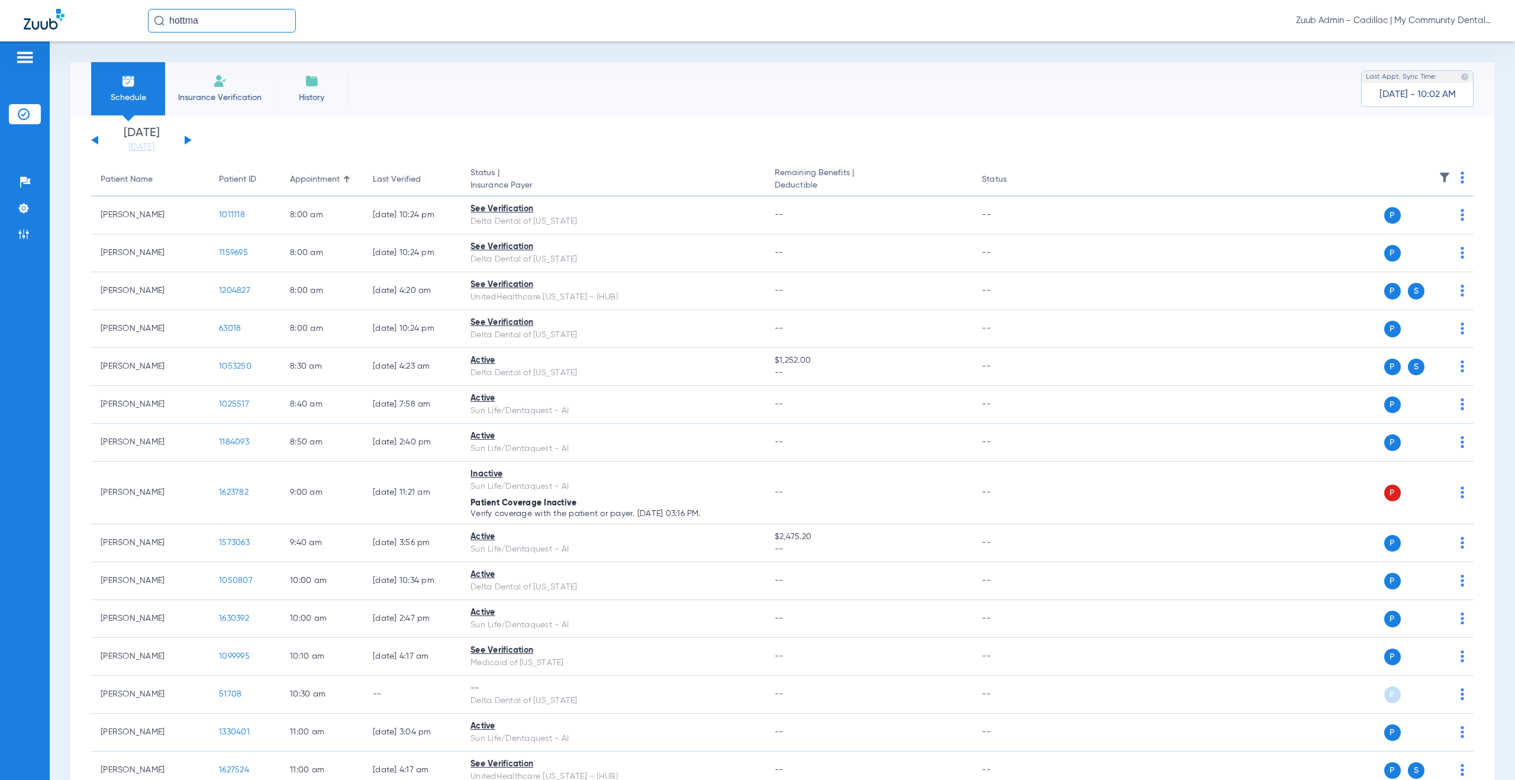
click at [268, 15] on input "hottma" at bounding box center [222, 21] width 148 height 24
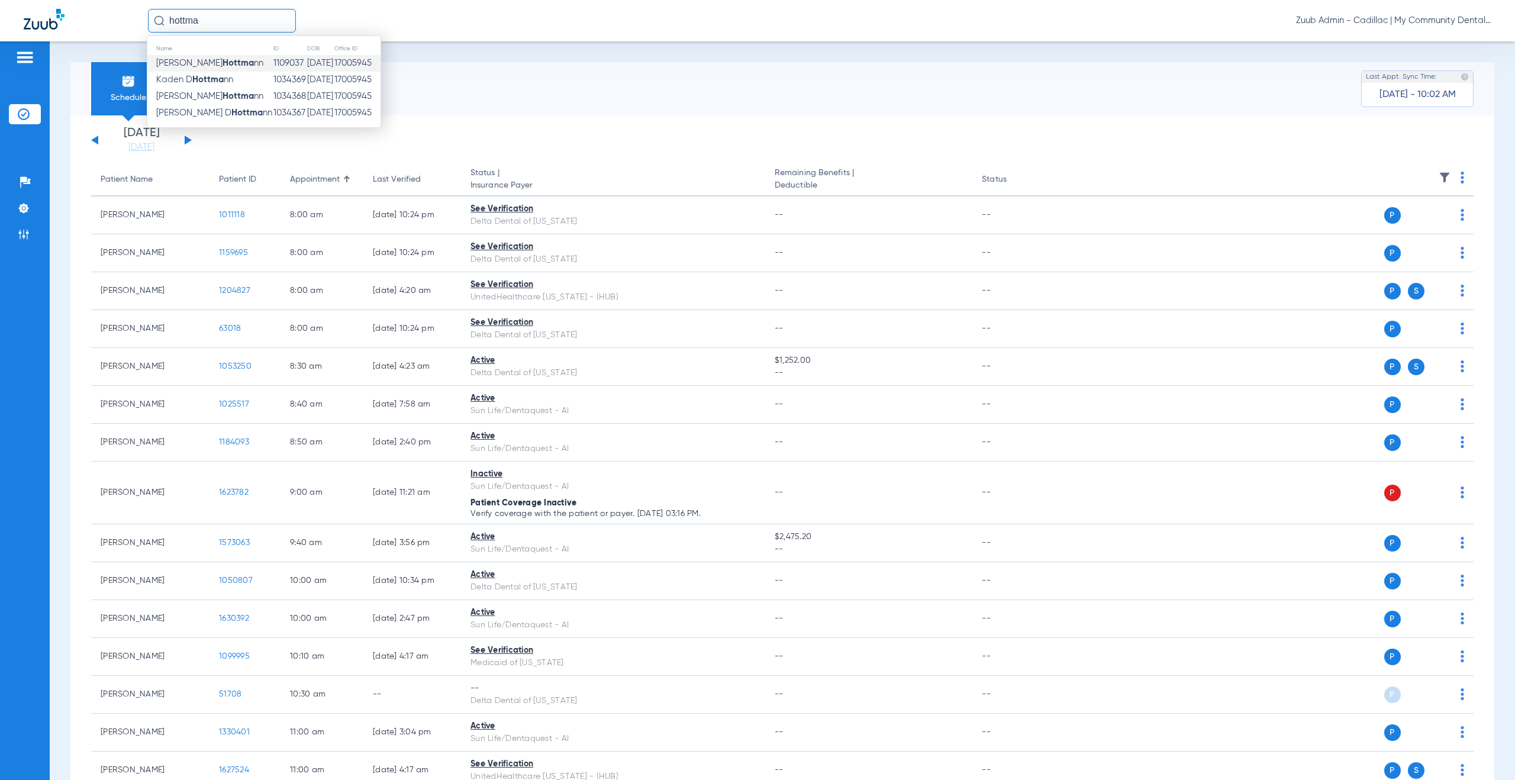
click at [238, 64] on td "[PERSON_NAME] nn" at bounding box center [209, 63] width 125 height 17
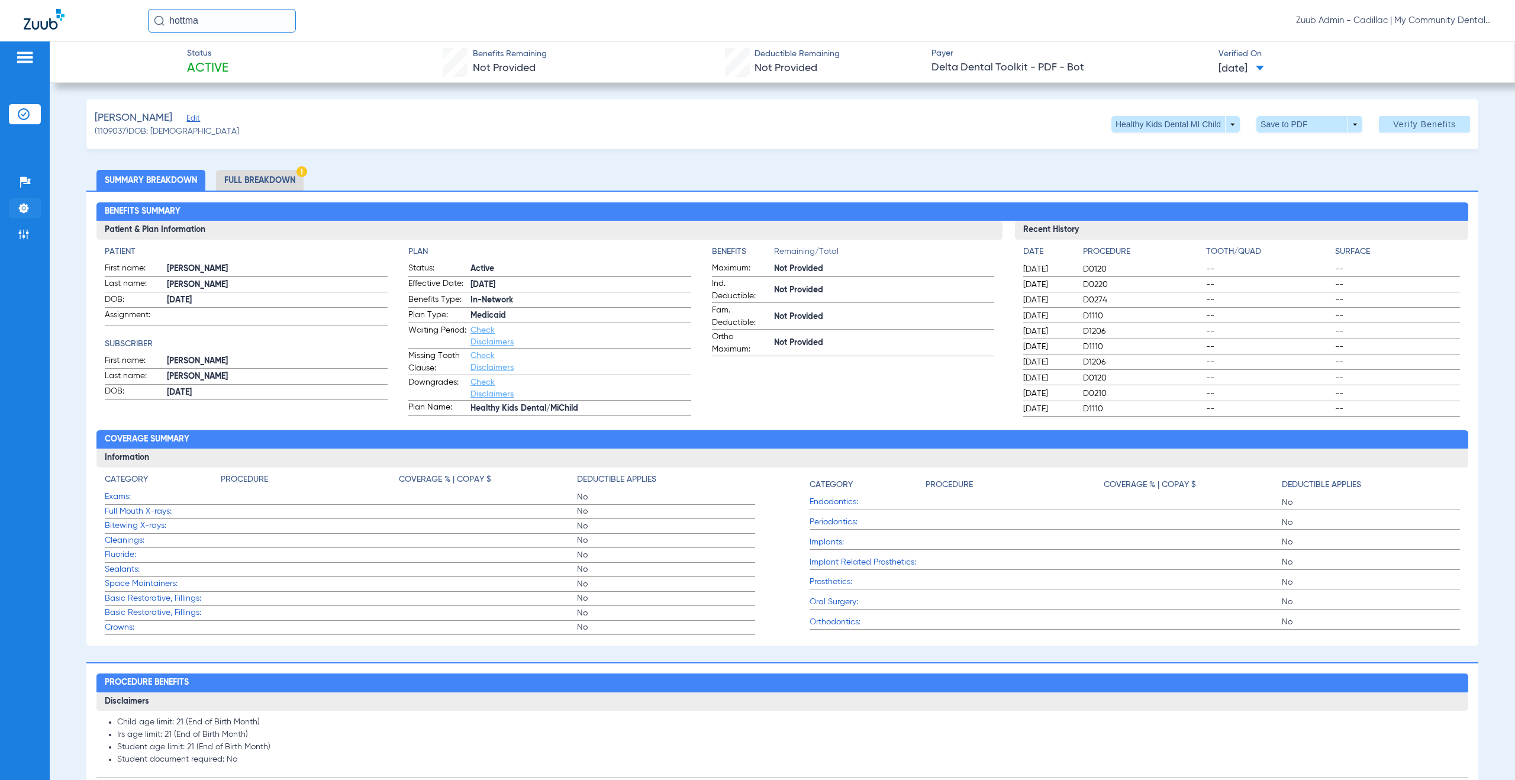
click at [20, 206] on img at bounding box center [24, 208] width 12 height 12
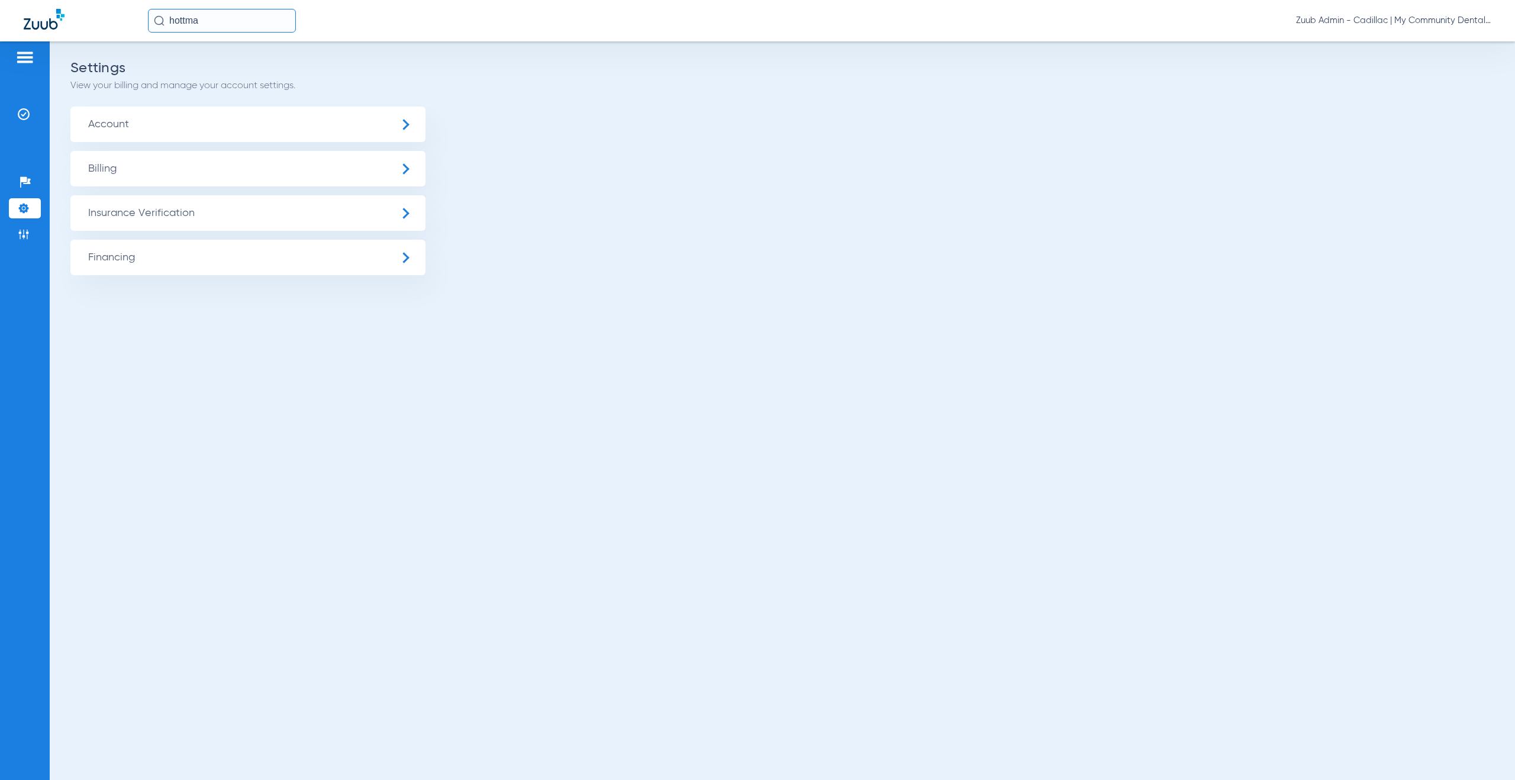
click at [143, 211] on span "Insurance Verification" at bounding box center [247, 212] width 355 height 35
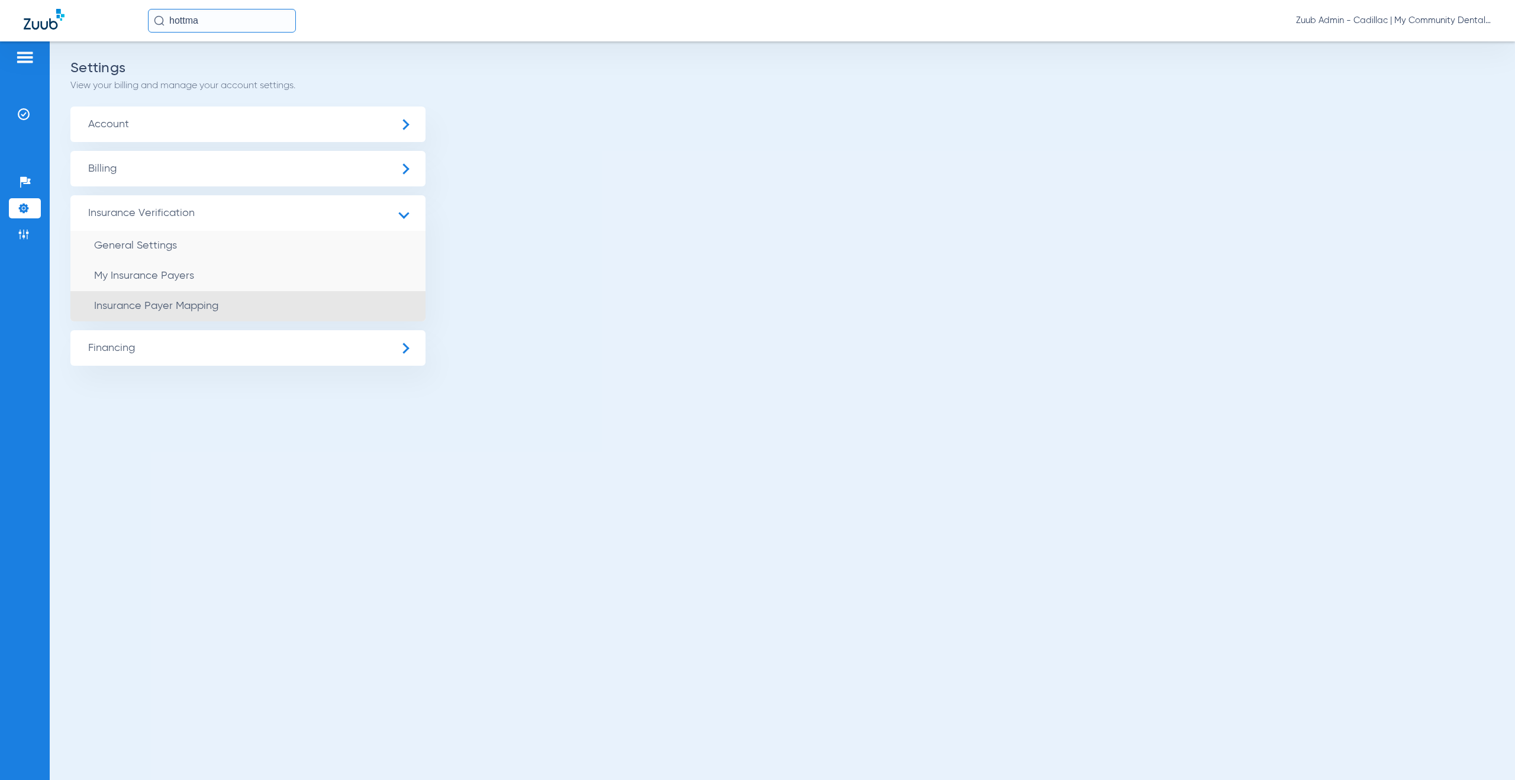
click at [204, 304] on span "Insurance Payer Mapping" at bounding box center [156, 306] width 124 height 11
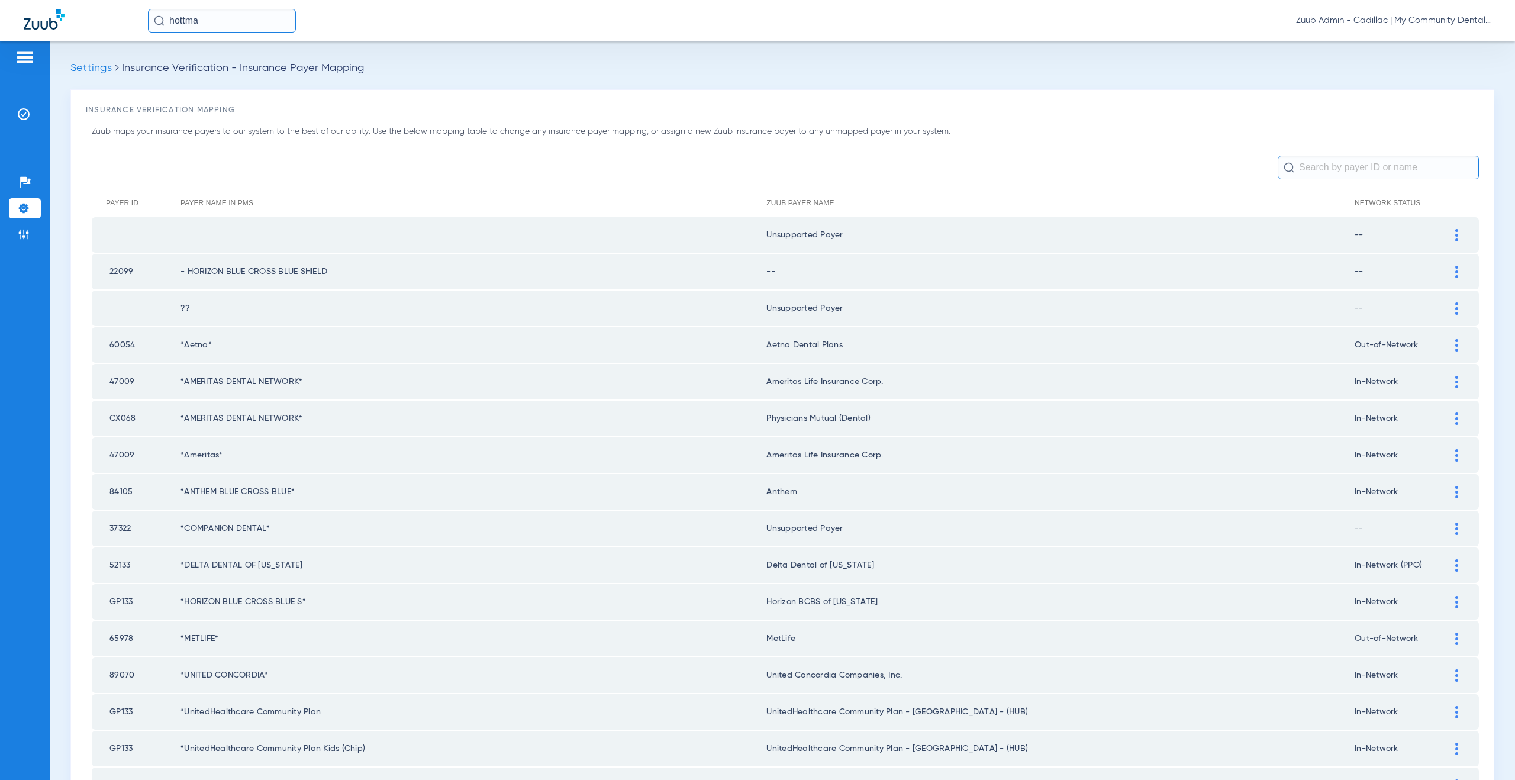
click at [1320, 168] on input "text" at bounding box center [1377, 168] width 201 height 24
click at [1319, 166] on input "text" at bounding box center [1377, 168] width 201 height 24
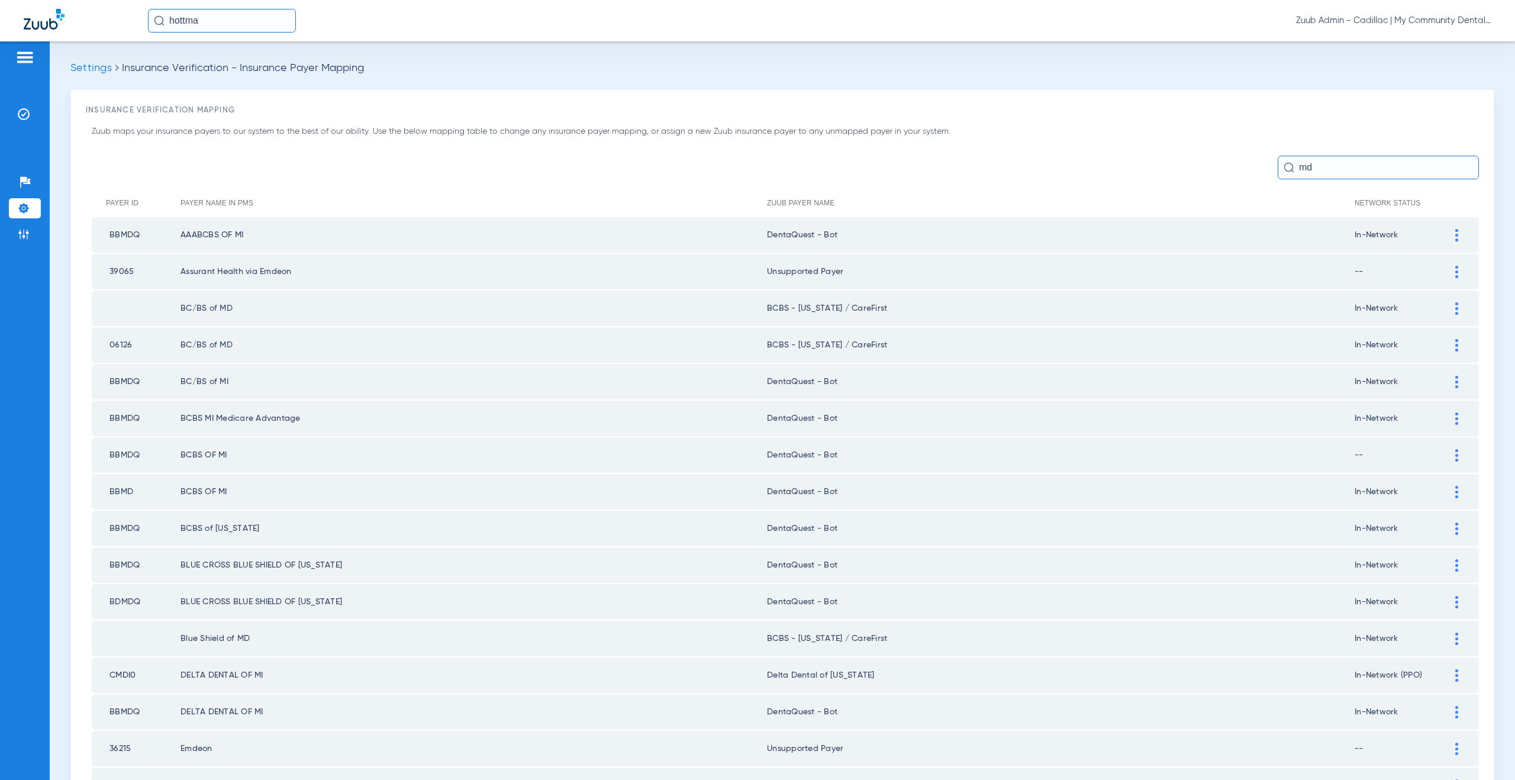
type input "mdq"
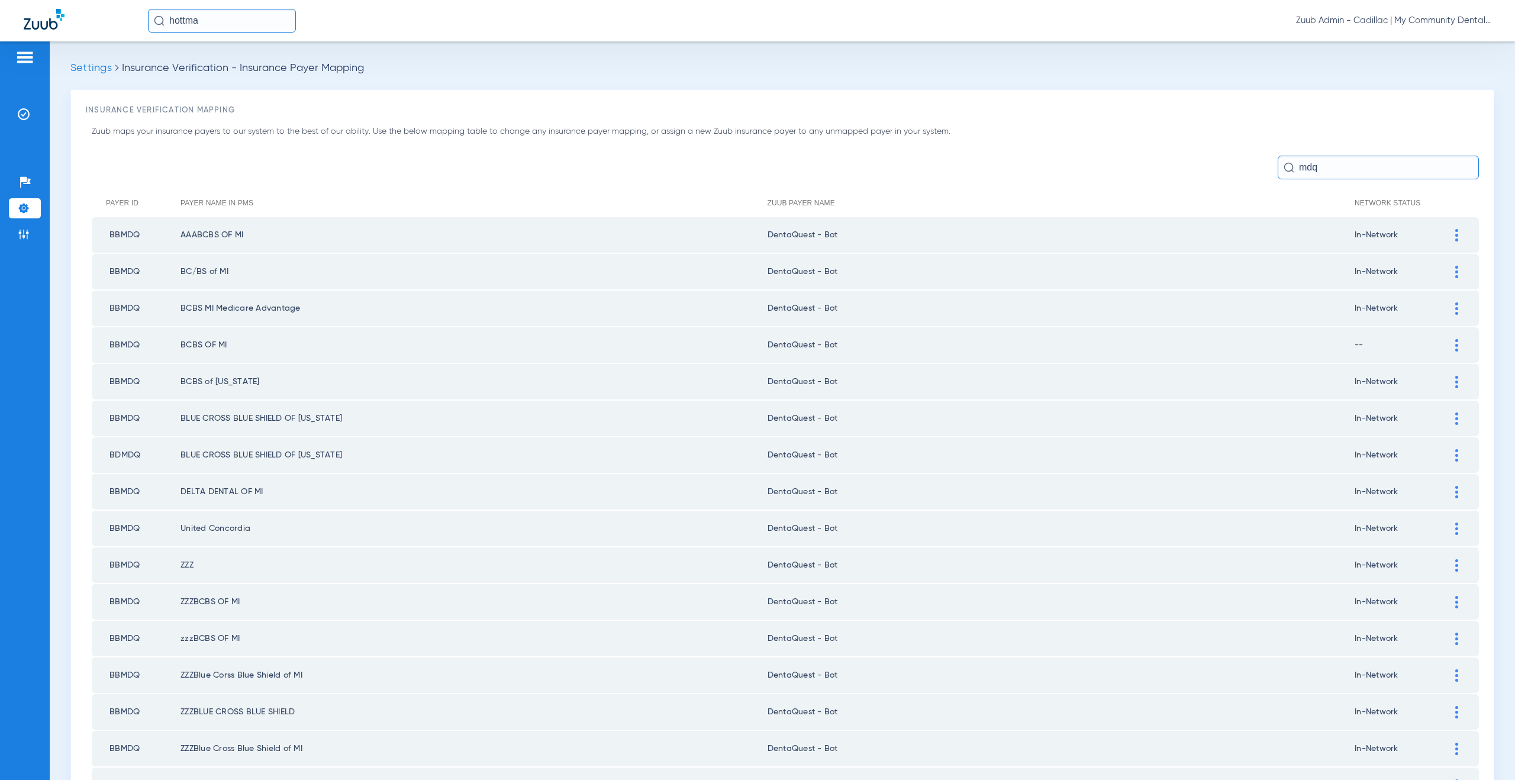
drag, startPoint x: 1309, startPoint y: 167, endPoint x: 1285, endPoint y: 165, distance: 24.4
click at [1285, 165] on input "mdq" at bounding box center [1377, 168] width 201 height 24
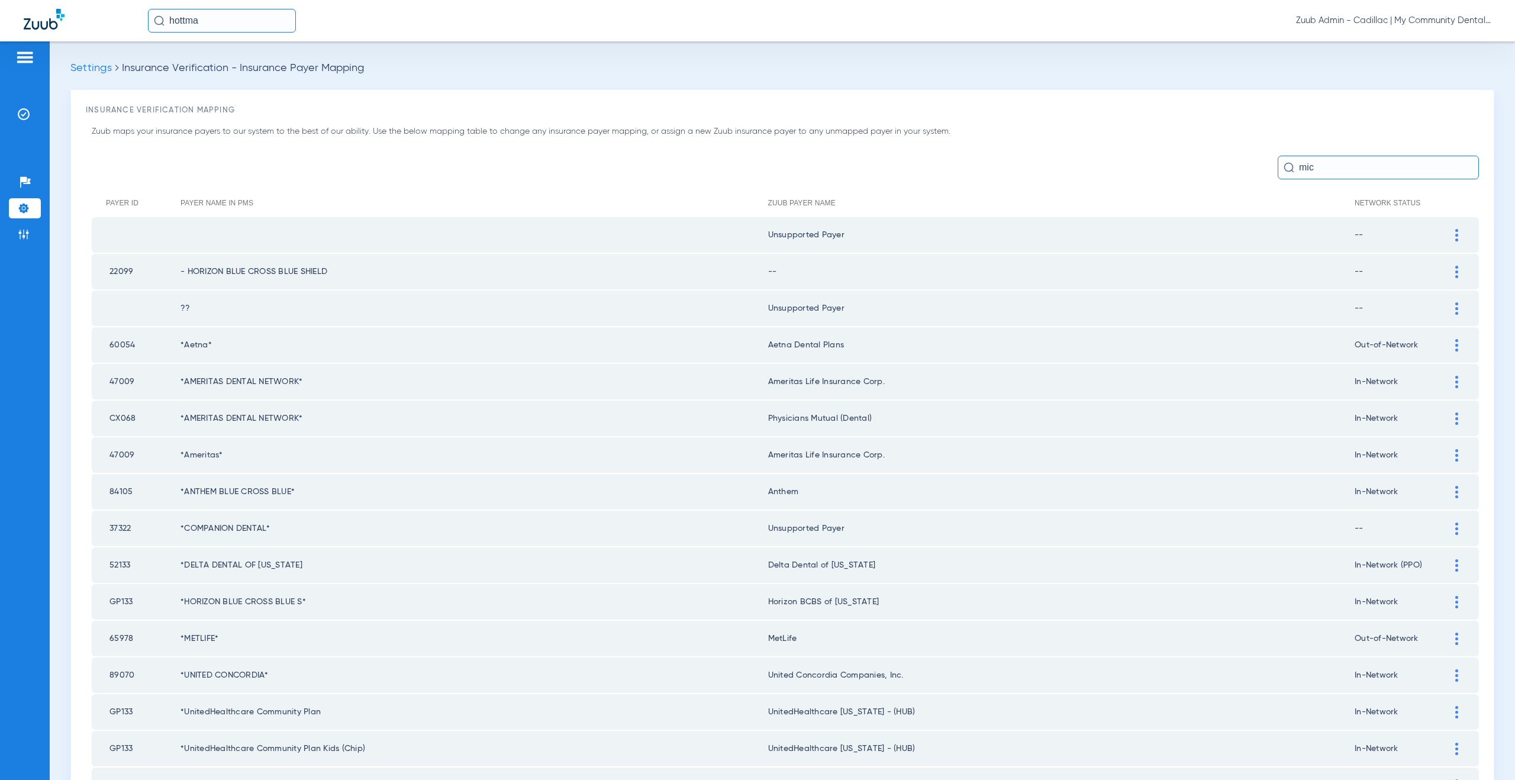
type input "mich"
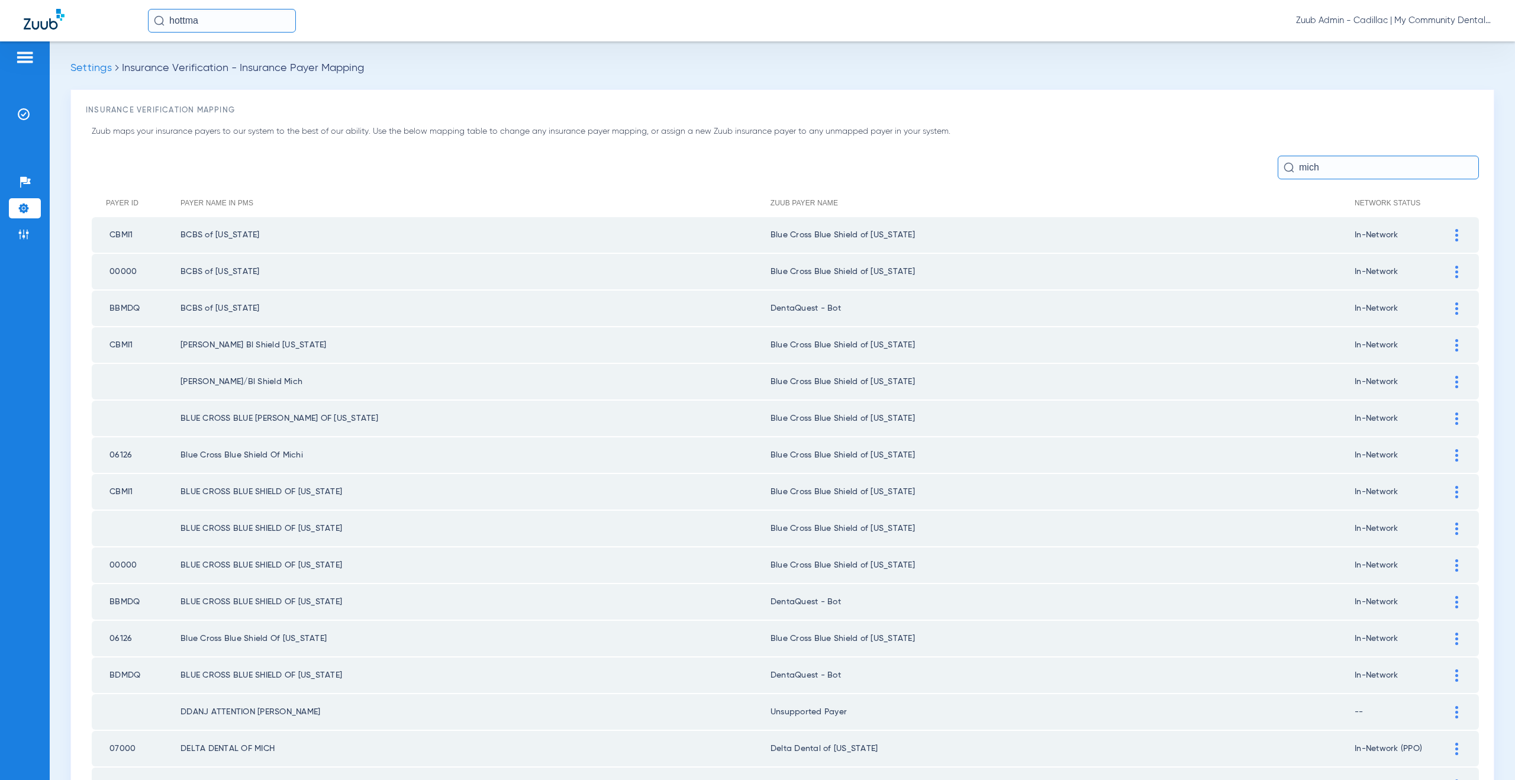
drag, startPoint x: 1313, startPoint y: 168, endPoint x: 1284, endPoint y: 166, distance: 29.7
click at [1284, 166] on div "mich" at bounding box center [1377, 168] width 201 height 24
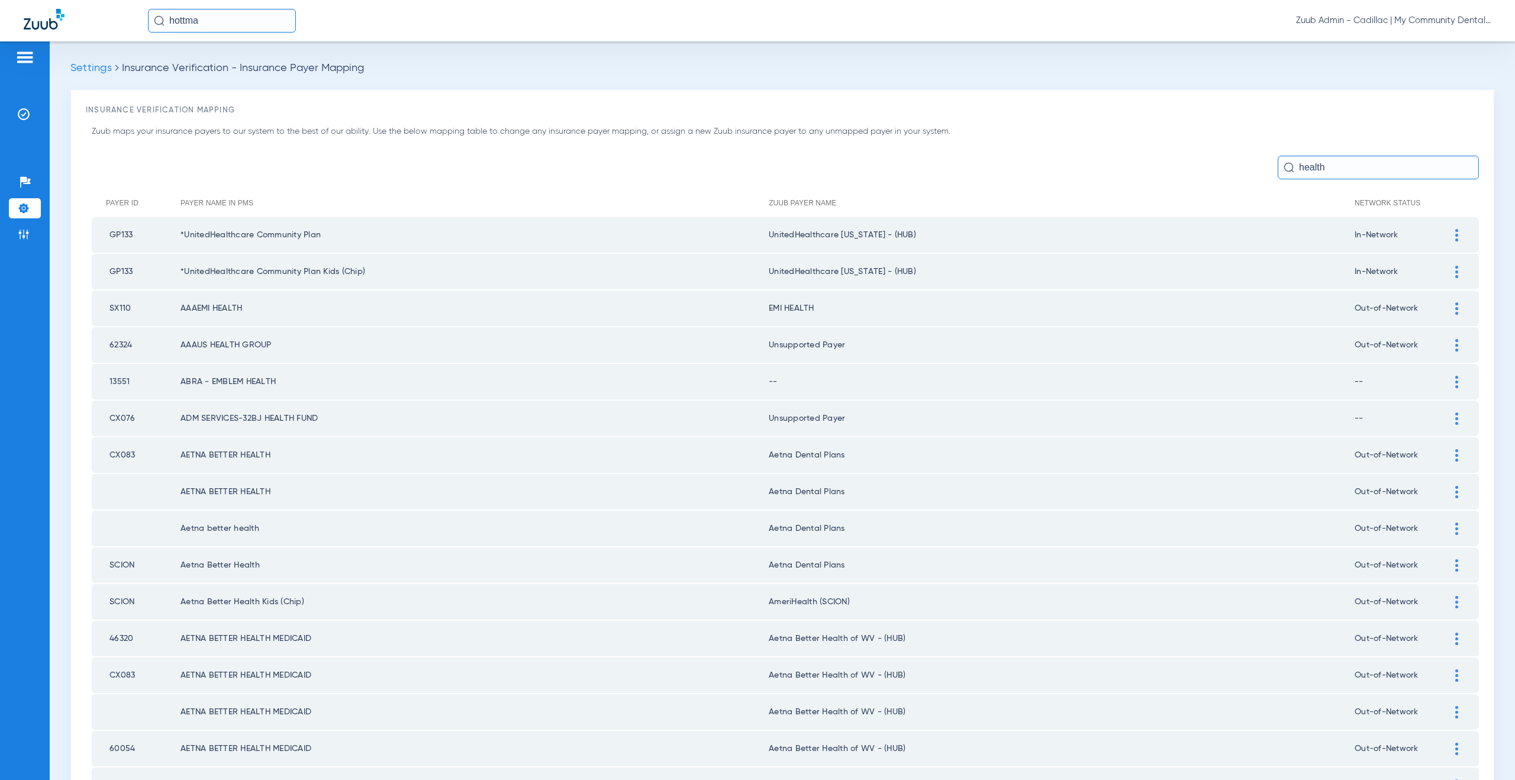
type input "health"
click at [204, 191] on th "Payer Name in PMS" at bounding box center [474, 203] width 588 height 28
click at [27, 231] on img at bounding box center [24, 234] width 12 height 12
